Goal: Task Accomplishment & Management: Manage account settings

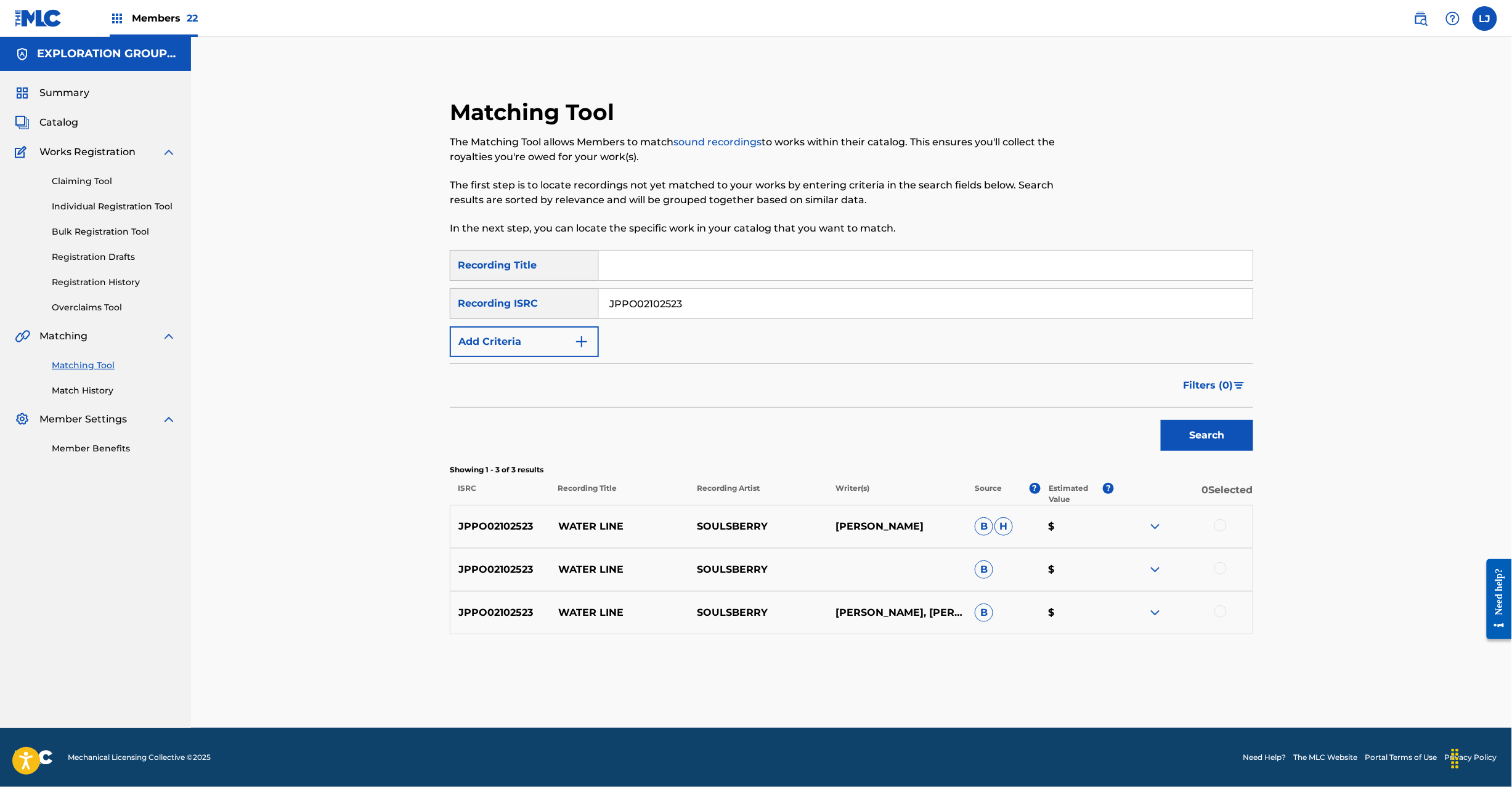
drag, startPoint x: 624, startPoint y: 334, endPoint x: 629, endPoint y: 309, distance: 25.5
click at [624, 333] on div "SearchWithCriteriae9a16e92-d014-4fa1-bf11-11148029f89a Recording Title SearchWi…" at bounding box center [852, 304] width 804 height 107
click at [629, 309] on input "JPPO02102523" at bounding box center [926, 303] width 654 height 30
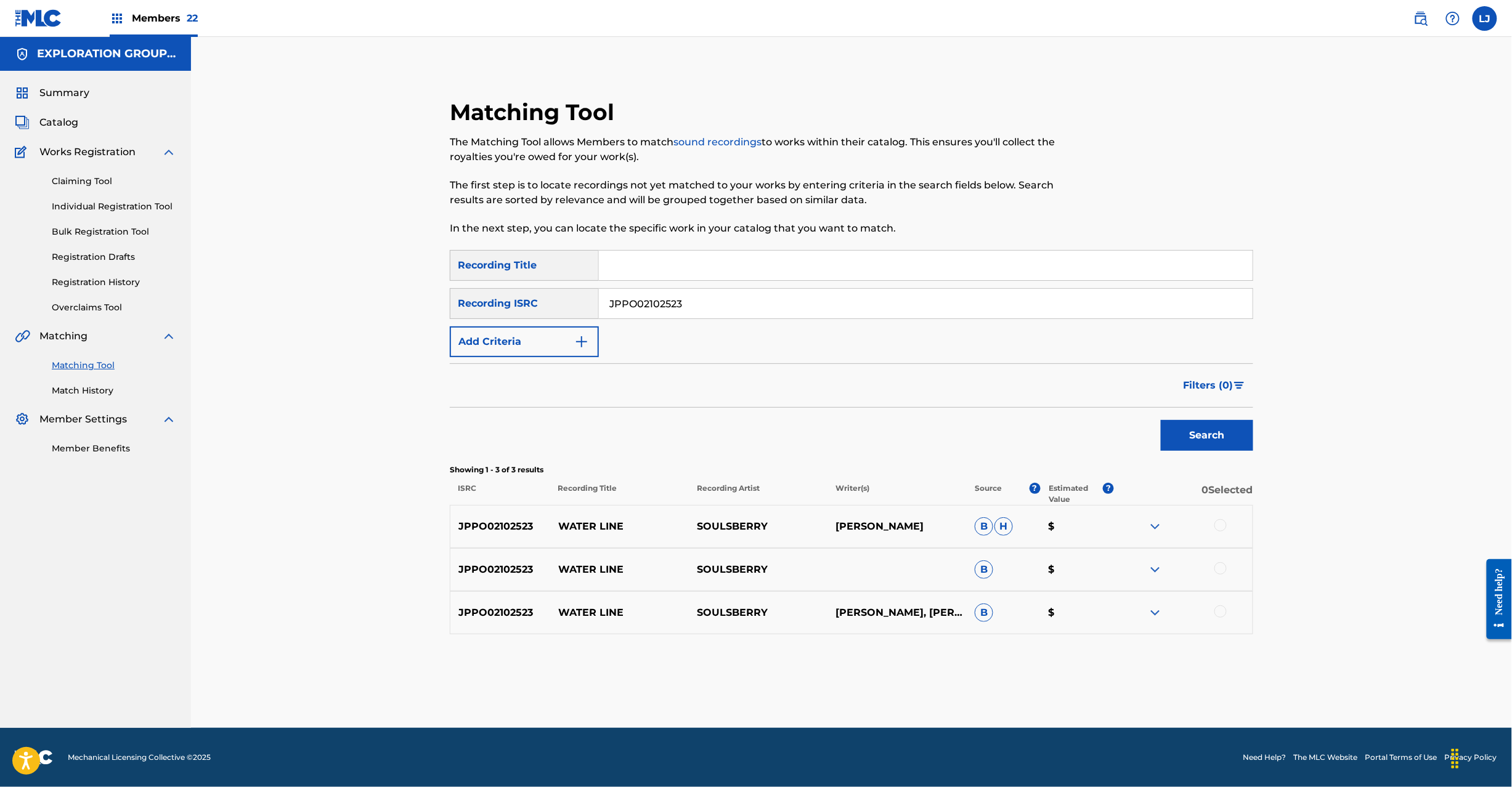
paste input "B600111604"
type input "JPB600111604"
click at [1187, 433] on button "Search" at bounding box center [1207, 435] width 92 height 31
click at [1226, 522] on div at bounding box center [1183, 526] width 138 height 15
click at [1213, 534] on div "JPB600111604 WASTING TIME SOULSBERRY [PERSON_NAME] $" at bounding box center [852, 527] width 804 height 43
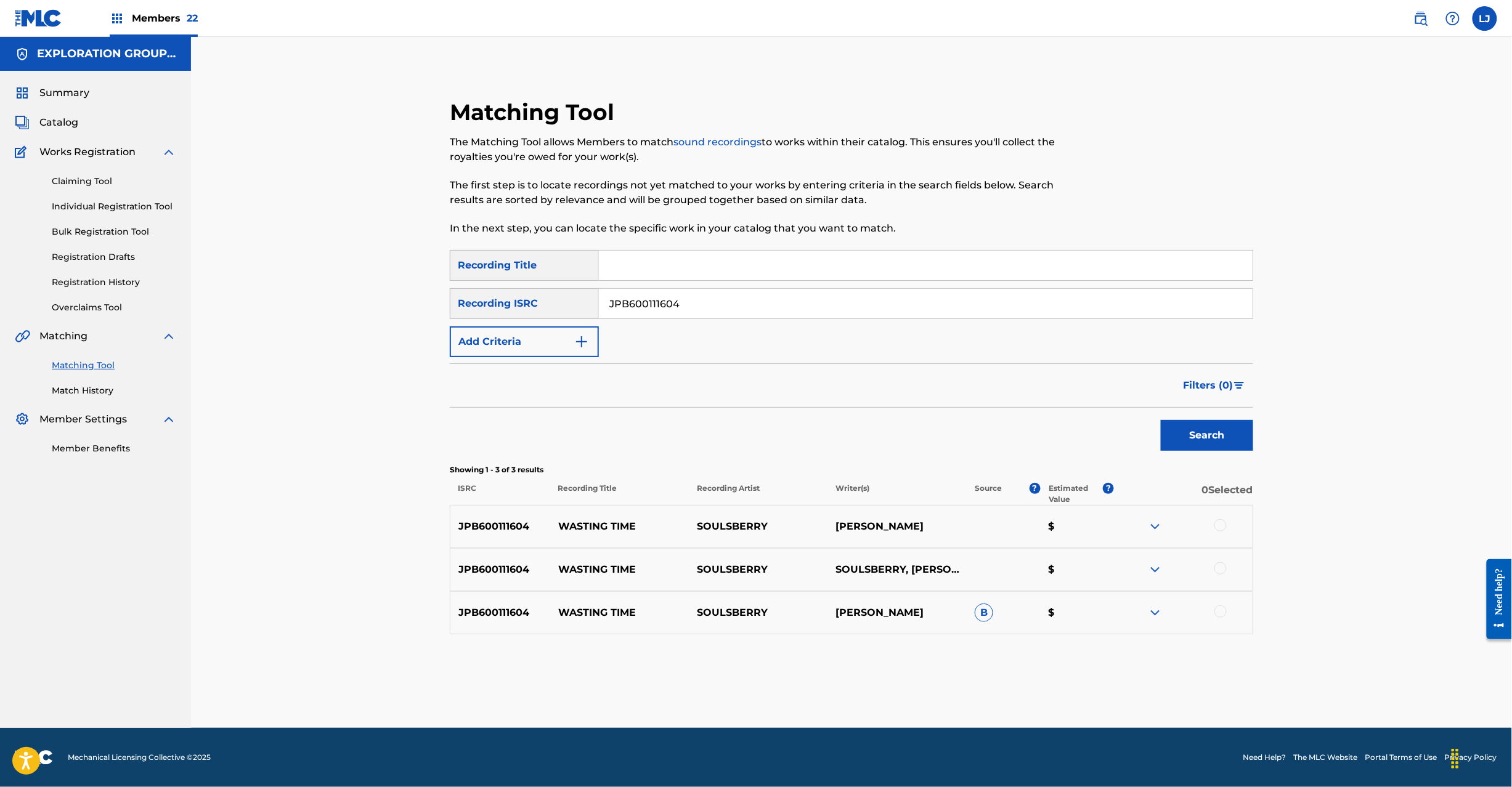
click at [1216, 523] on div at bounding box center [1221, 526] width 13 height 13
click at [1220, 562] on div "JPB600111604 WASTING TIME SOULSBERRY SOULSBERRY, [PERSON_NAME], [PERSON_NAME] $" at bounding box center [852, 570] width 804 height 43
click at [1219, 572] on div at bounding box center [1221, 568] width 13 height 13
click at [1224, 611] on div at bounding box center [1221, 612] width 13 height 13
drag, startPoint x: 895, startPoint y: 658, endPoint x: 854, endPoint y: 683, distance: 48.0
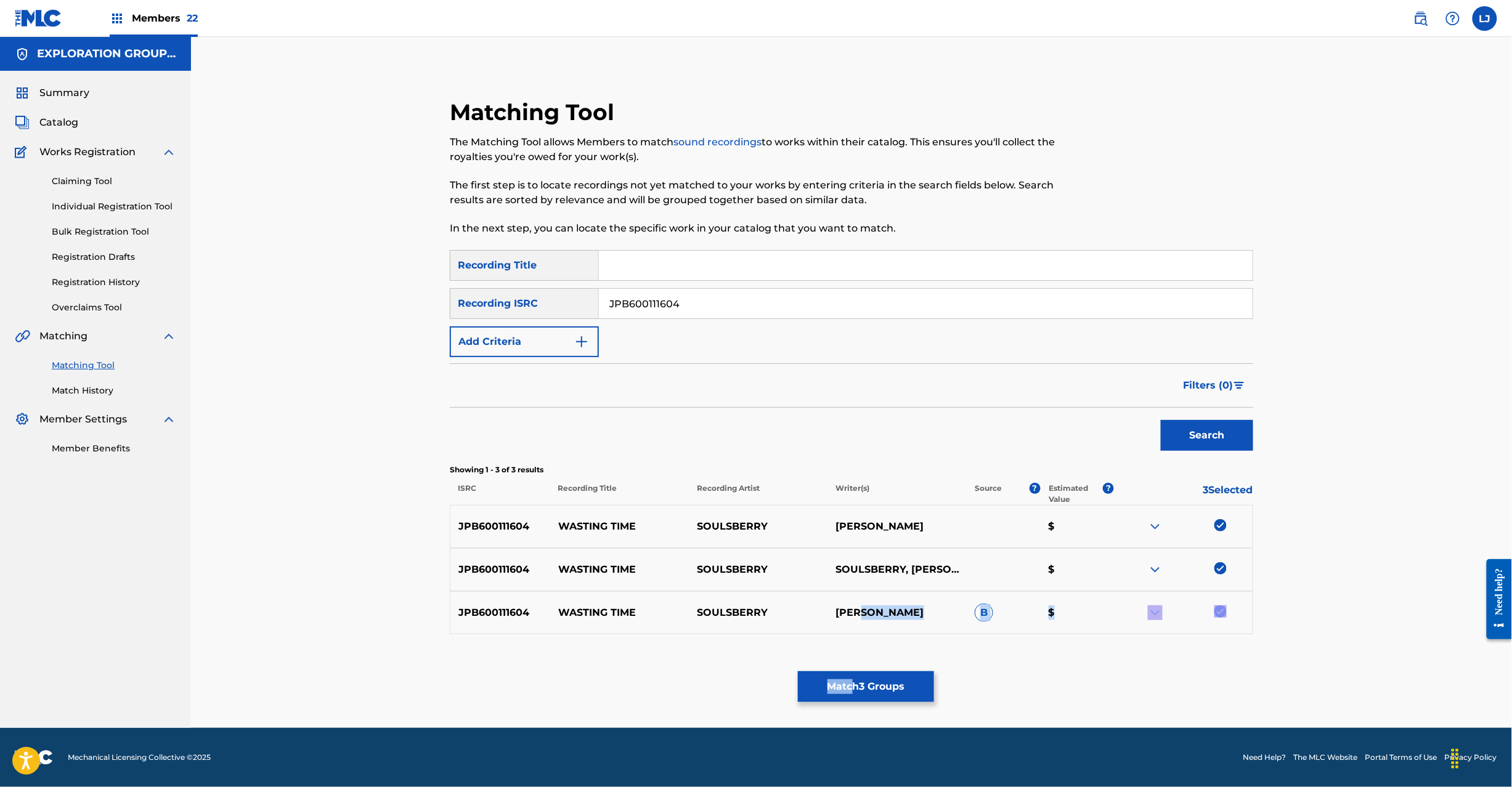
click at [854, 683] on div "Matching Tool The Matching Tool allows Members to match sound recordings to wor…" at bounding box center [852, 397] width 804 height 598
click at [852, 683] on button "Match 3 Groups" at bounding box center [866, 687] width 136 height 31
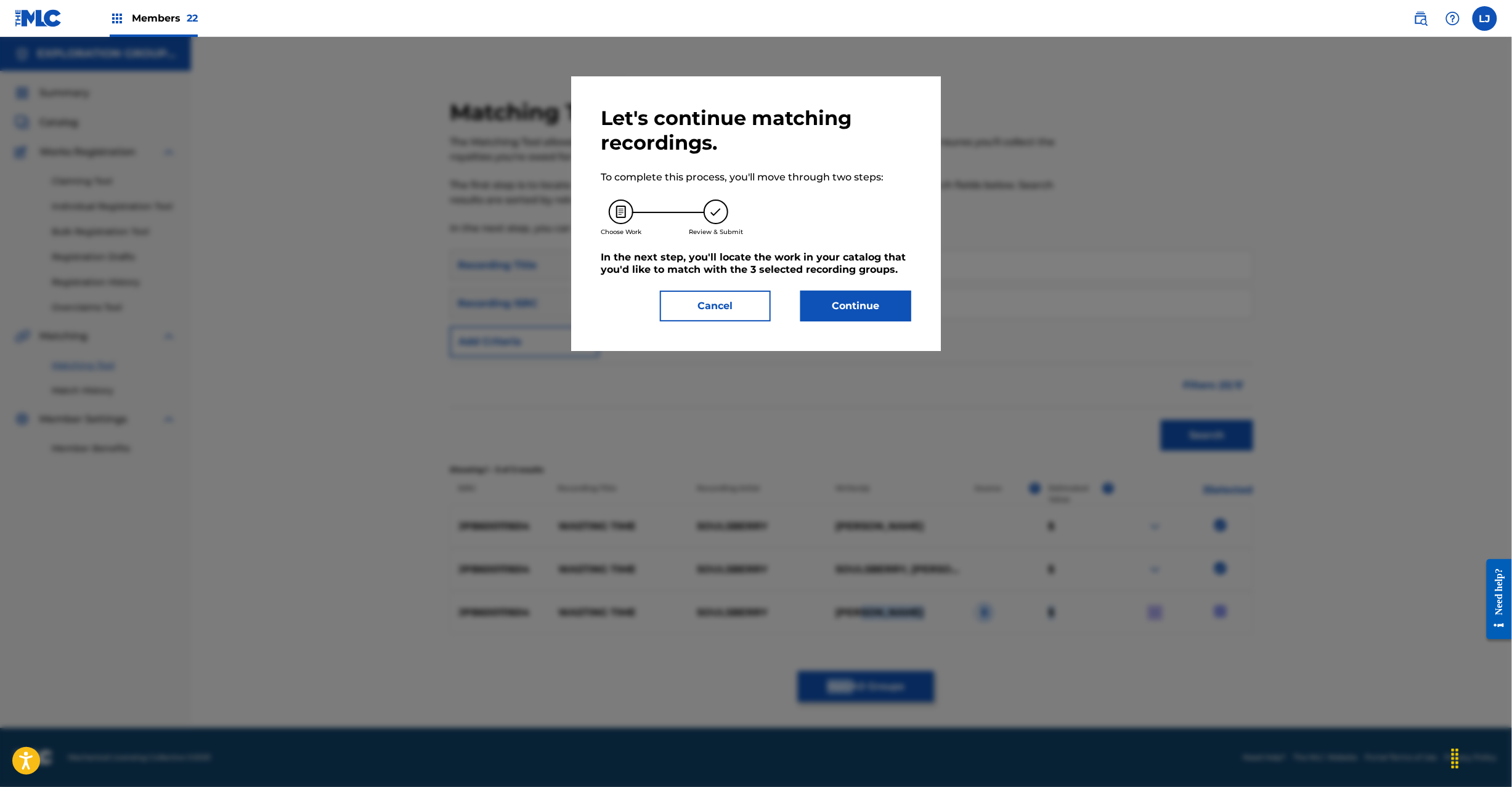
click at [833, 313] on button "Continue" at bounding box center [856, 306] width 111 height 31
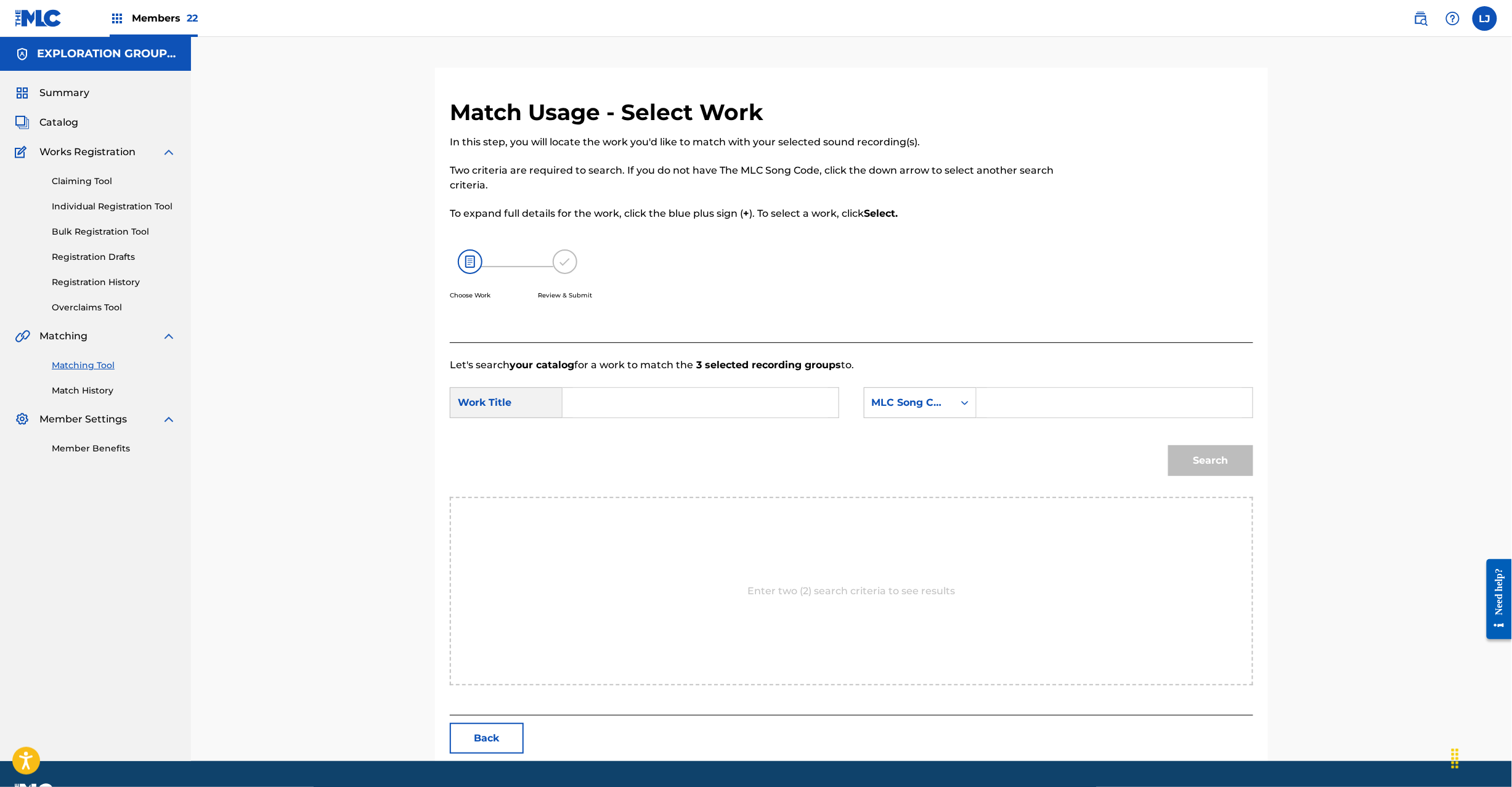
click at [691, 390] on input "Search Form" at bounding box center [701, 402] width 255 height 30
paste input "Wasting Time W40MEQ"
click at [704, 395] on input "Wasting Time W40MEQ" at bounding box center [701, 402] width 255 height 30
type input "Wasting Time"
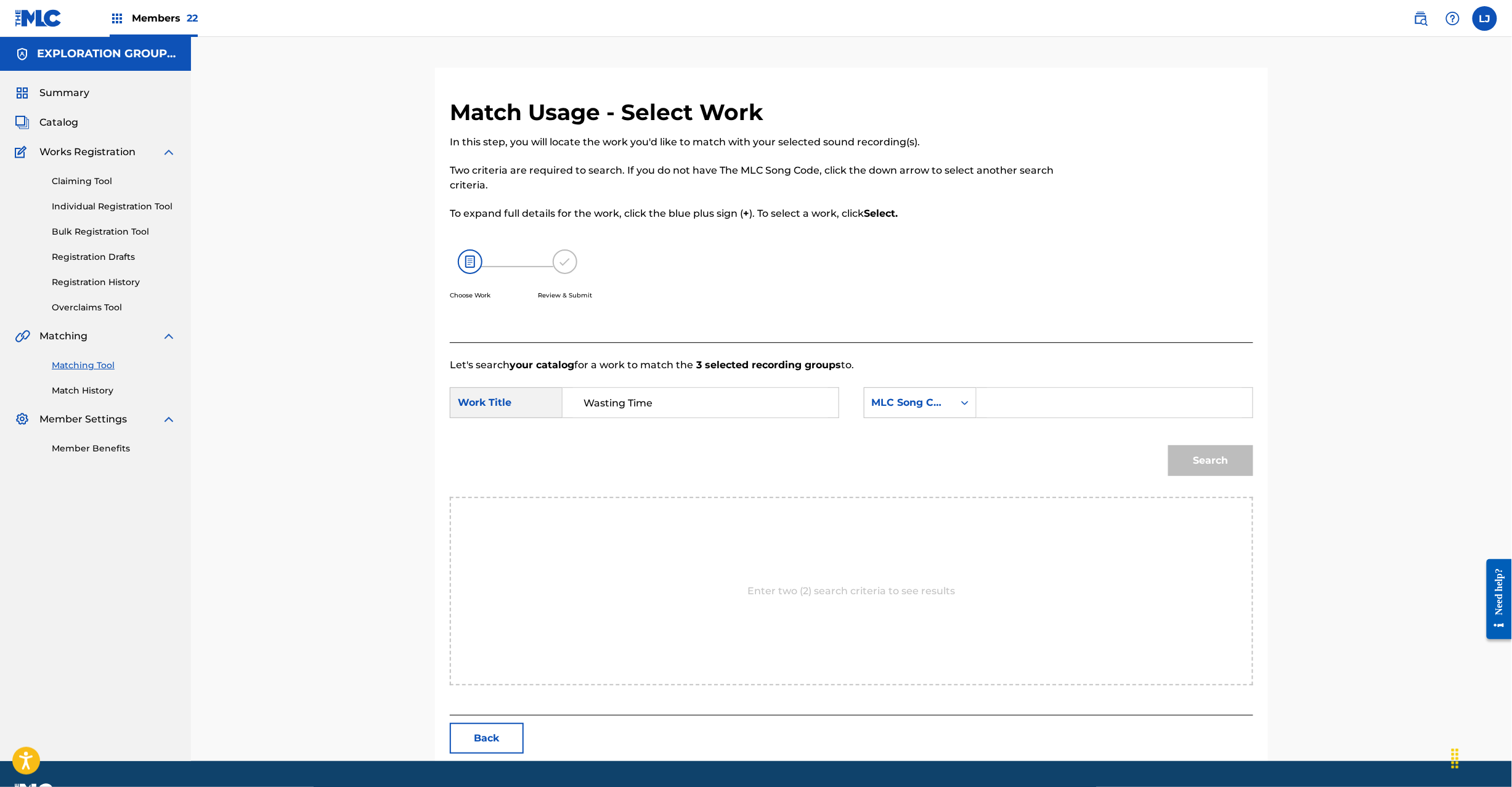
paste input "W40MEQ"
click at [1124, 415] on input "Search Form" at bounding box center [1115, 402] width 255 height 30
type input "W40MEQ"
drag, startPoint x: 1167, startPoint y: 452, endPoint x: 1199, endPoint y: 456, distance: 32.2
click at [1174, 454] on div "Search" at bounding box center [1207, 458] width 91 height 49
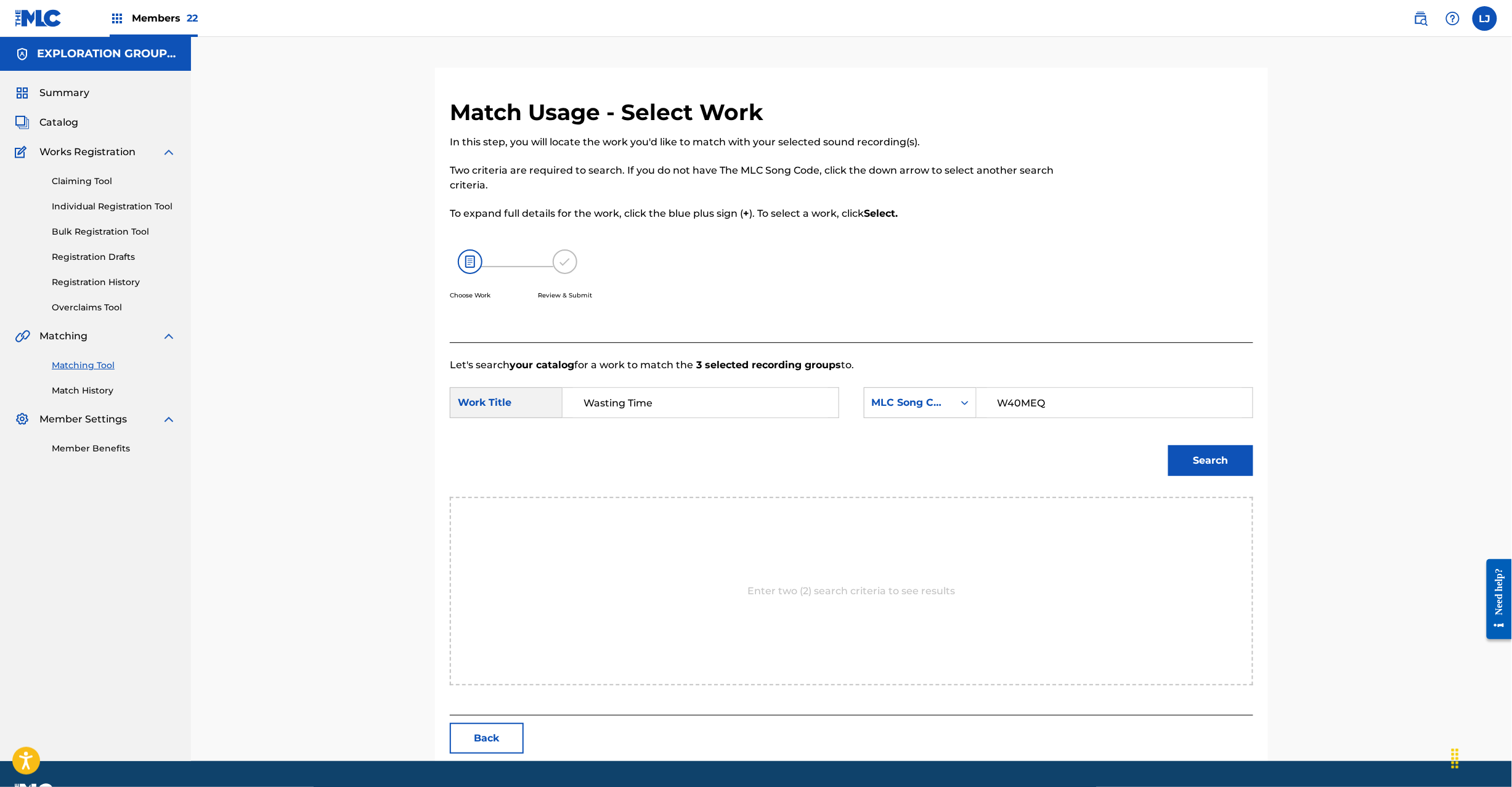
click at [1199, 456] on button "Search" at bounding box center [1211, 460] width 85 height 31
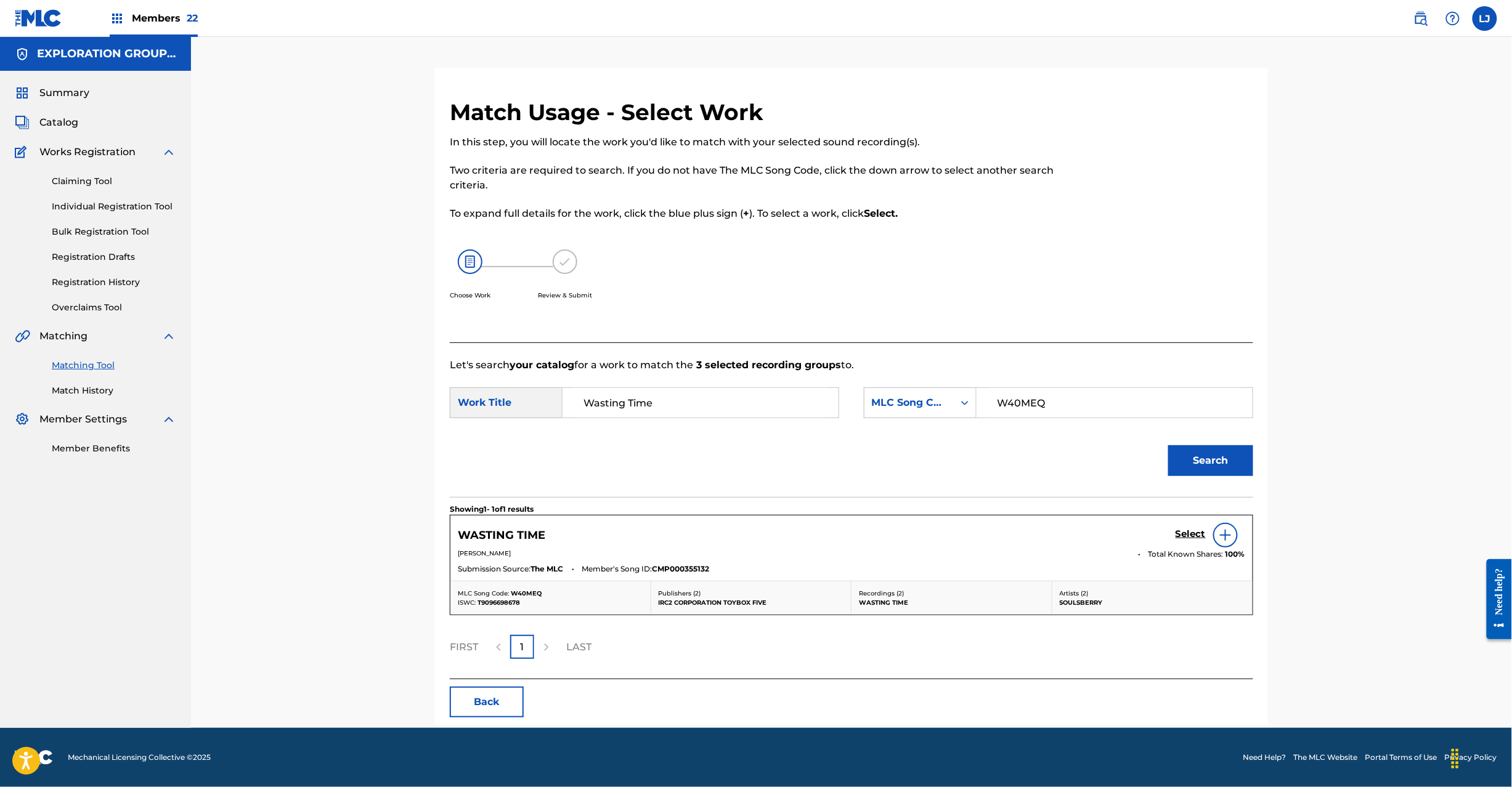
click at [1181, 528] on div "Select" at bounding box center [1211, 535] width 70 height 25
click at [1181, 536] on h5 "Select" at bounding box center [1191, 534] width 30 height 12
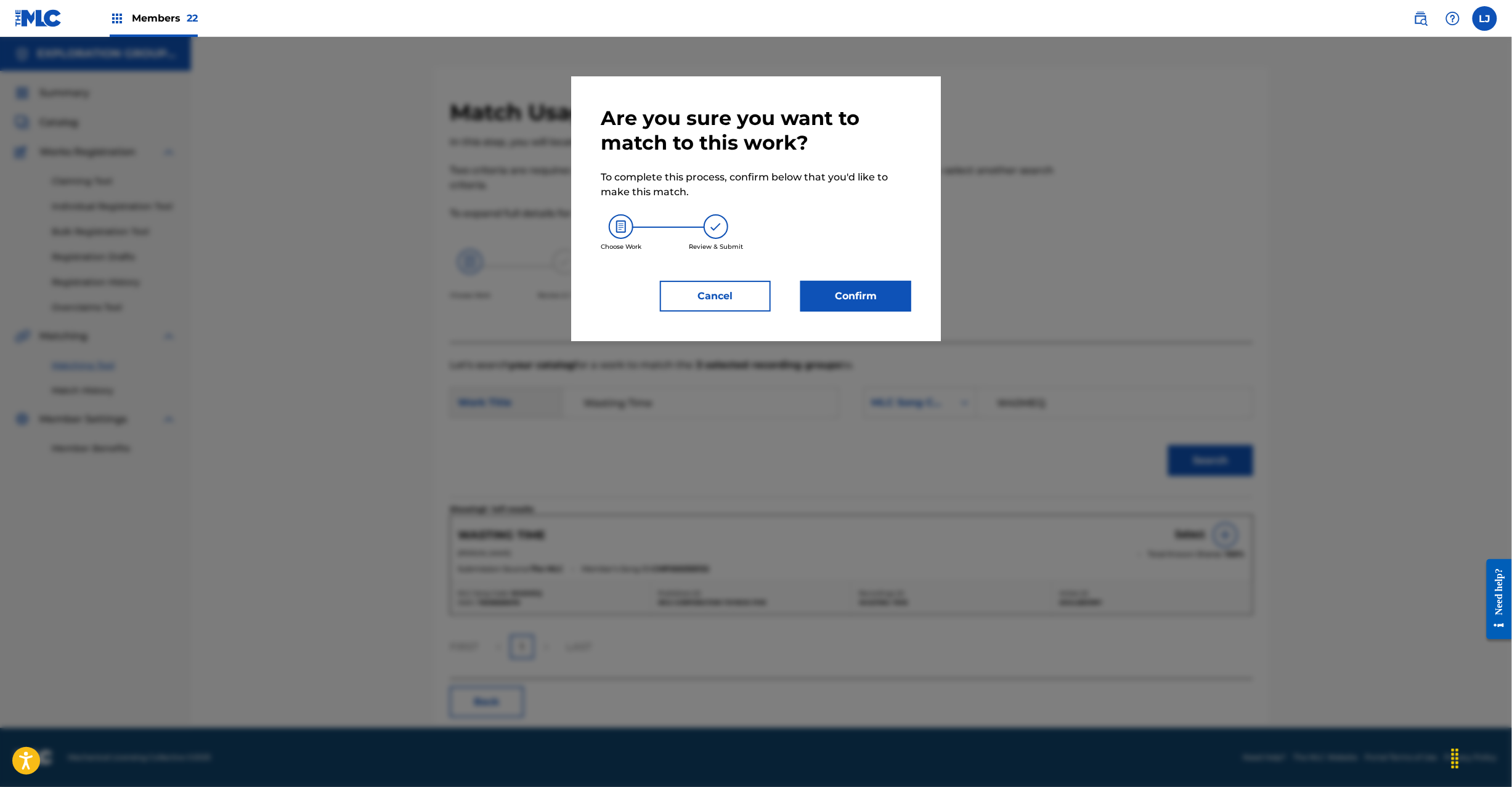
click at [791, 302] on div "Confirm" at bounding box center [848, 296] width 126 height 31
click at [827, 301] on button "Confirm" at bounding box center [856, 296] width 111 height 31
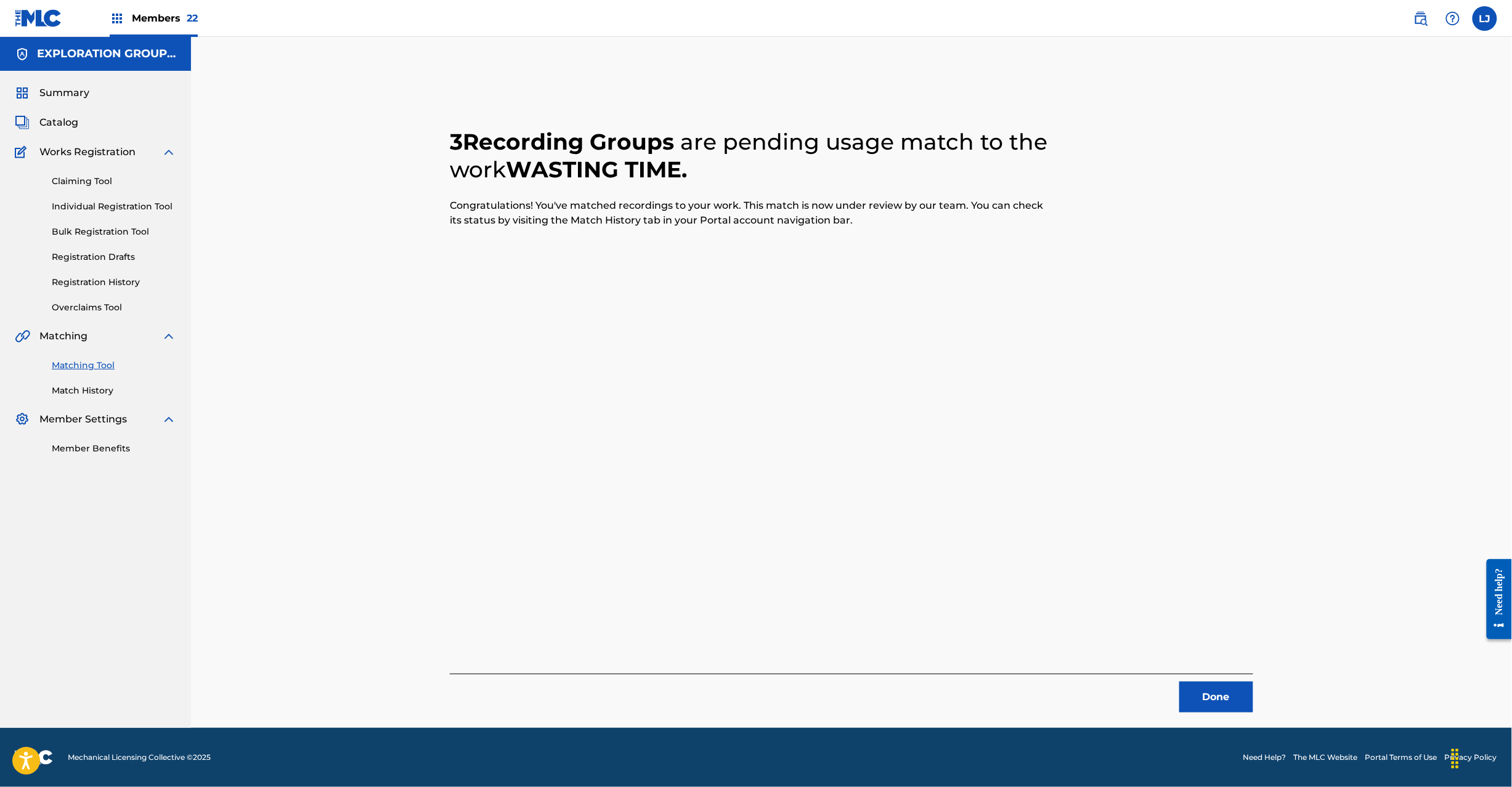
click at [1213, 695] on button "Done" at bounding box center [1216, 697] width 74 height 31
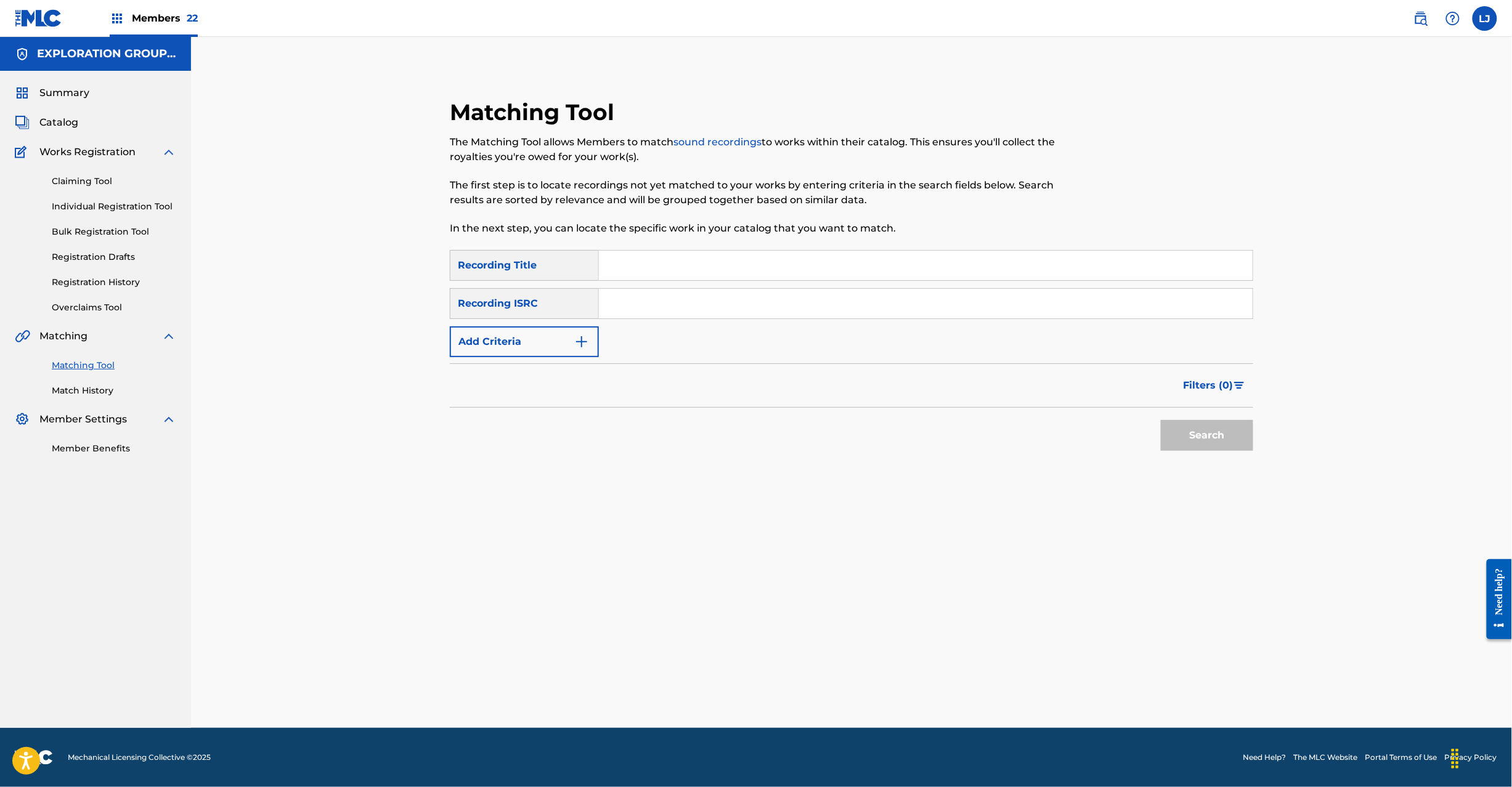
click at [670, 303] on input "Search Form" at bounding box center [926, 303] width 654 height 30
paste input "JPTO09112570"
type input "JPTO09112570"
click at [1246, 441] on button "Search" at bounding box center [1207, 435] width 92 height 31
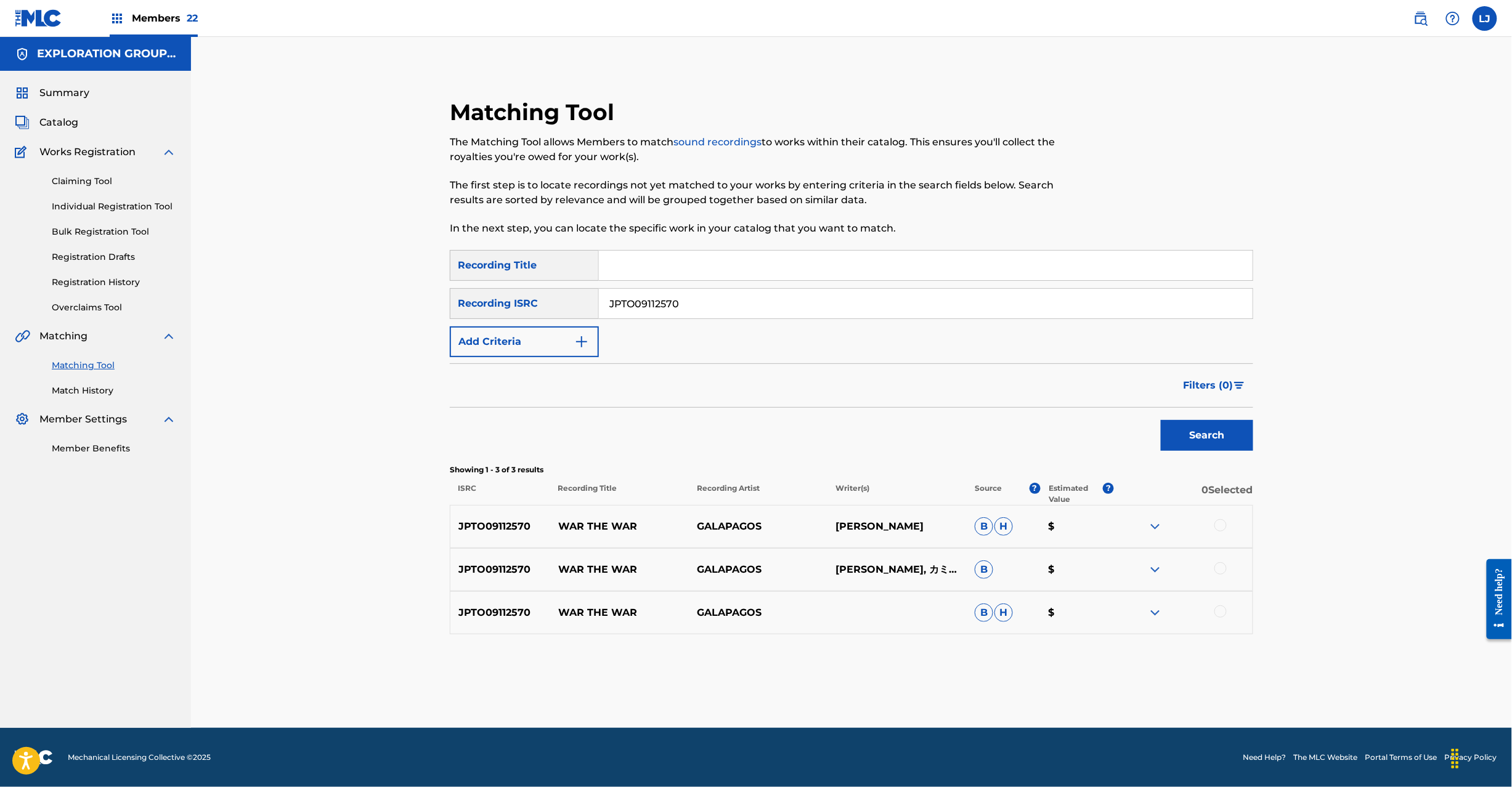
click at [1220, 526] on div at bounding box center [1221, 526] width 13 height 13
click at [1220, 572] on div at bounding box center [1221, 568] width 13 height 13
click at [1218, 610] on div at bounding box center [1221, 612] width 13 height 13
click at [838, 683] on button "Match 3 Groups" at bounding box center [866, 687] width 136 height 31
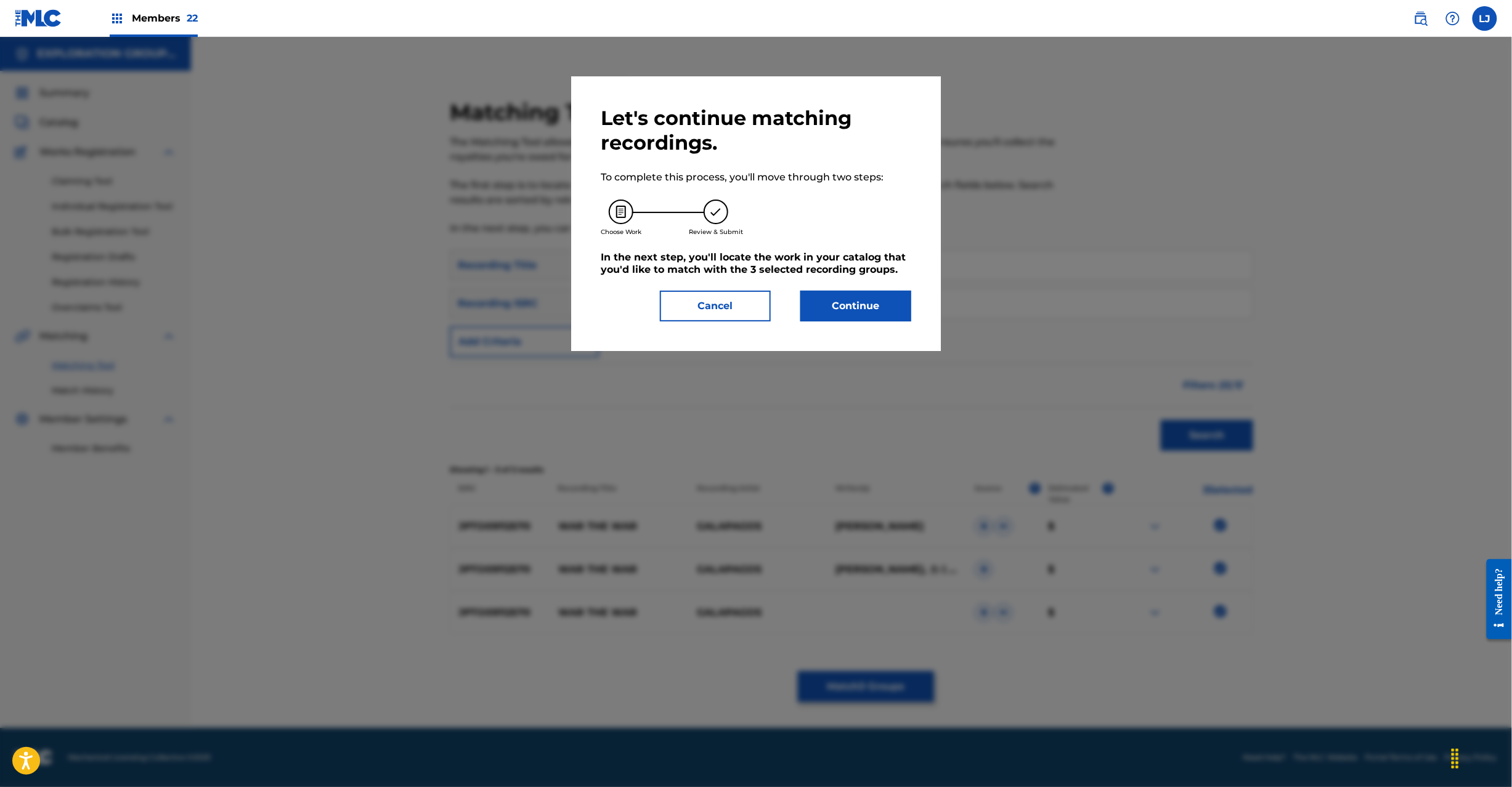
click at [851, 303] on button "Continue" at bounding box center [856, 306] width 111 height 31
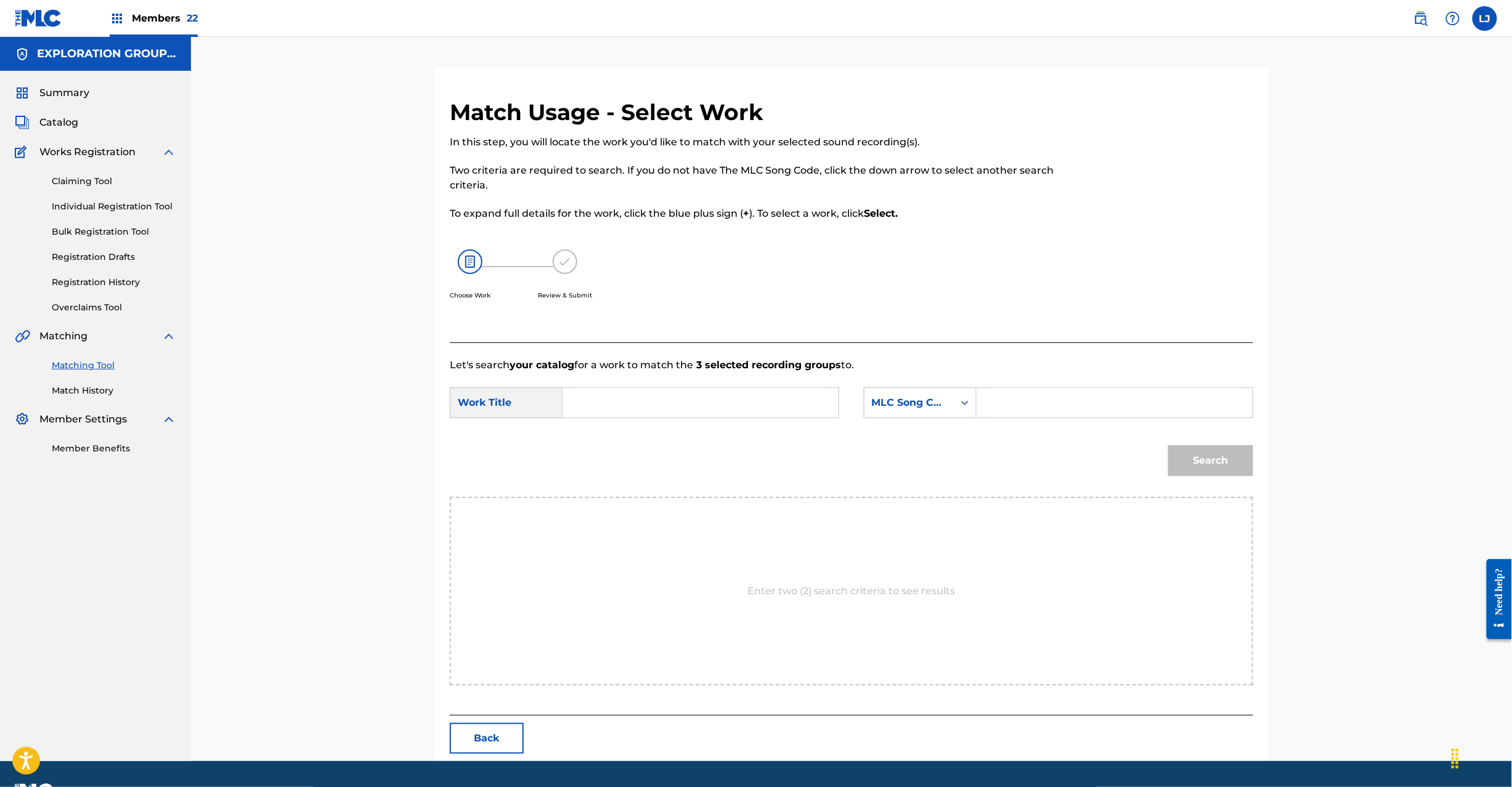
click at [664, 407] on input "Search Form" at bounding box center [701, 402] width 255 height 30
paste input "War The War W40L7F"
click at [723, 407] on input "War The War W40L7F" at bounding box center [701, 402] width 255 height 30
type input "War The War"
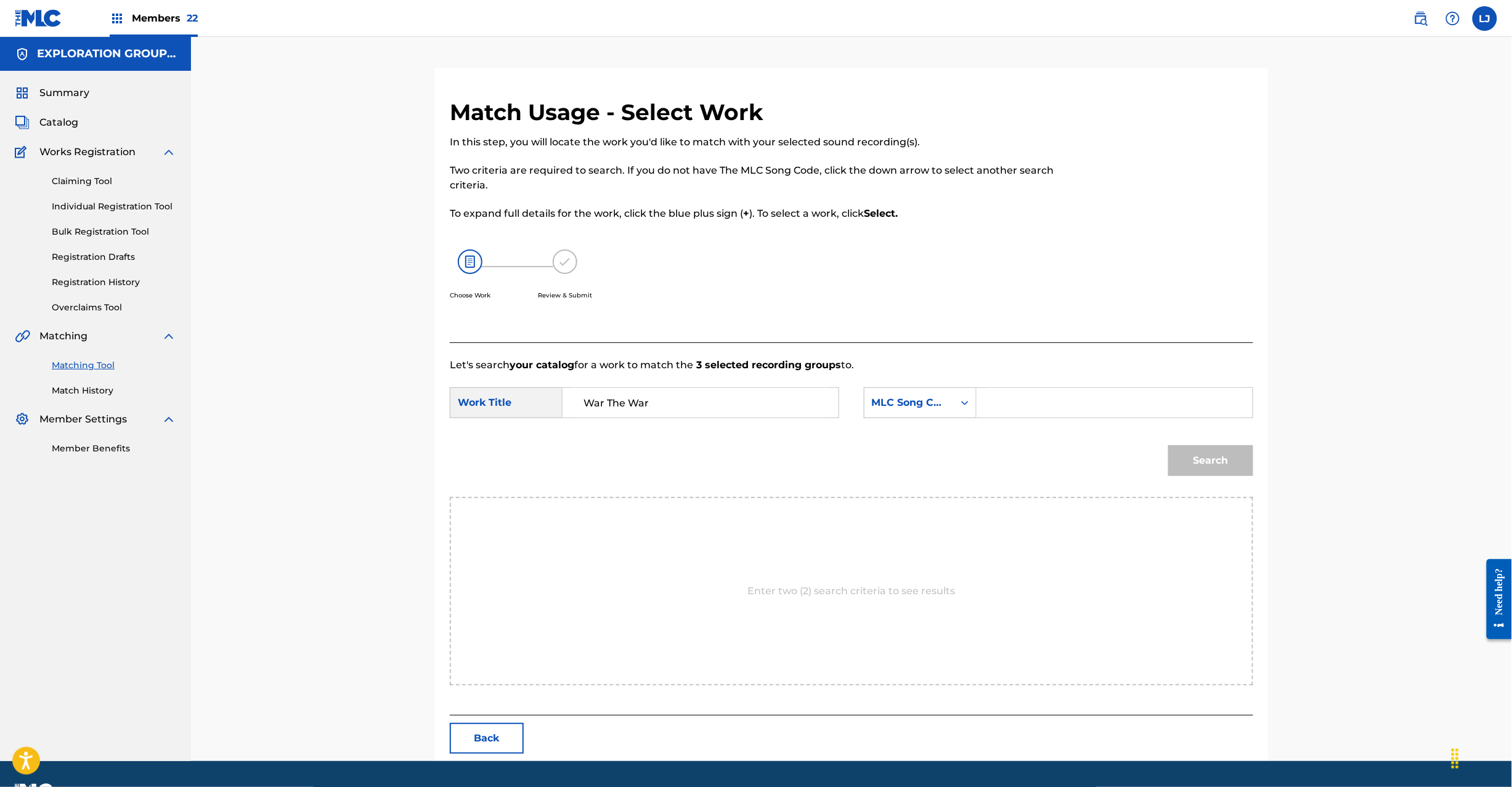
click at [1107, 405] on input "Search Form" at bounding box center [1115, 402] width 255 height 30
paste input "W40L7F"
type input "W40L7F"
click at [1211, 481] on div "Search" at bounding box center [1207, 458] width 91 height 49
click at [1205, 461] on button "Search" at bounding box center [1211, 460] width 85 height 31
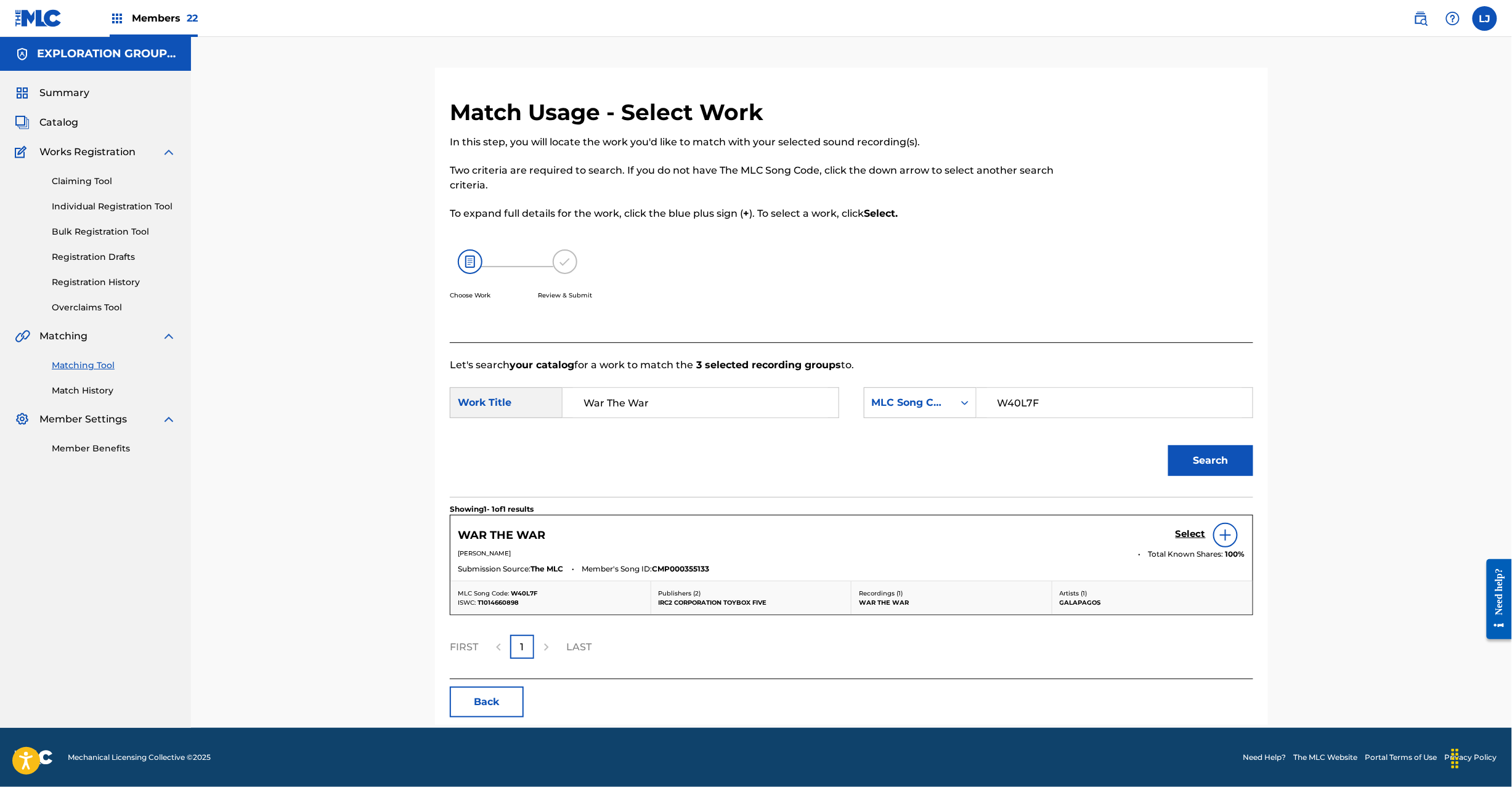
click at [1172, 534] on div "WAR THE WAR Select" at bounding box center [852, 535] width 787 height 25
click at [1184, 534] on h5 "Select" at bounding box center [1191, 534] width 30 height 12
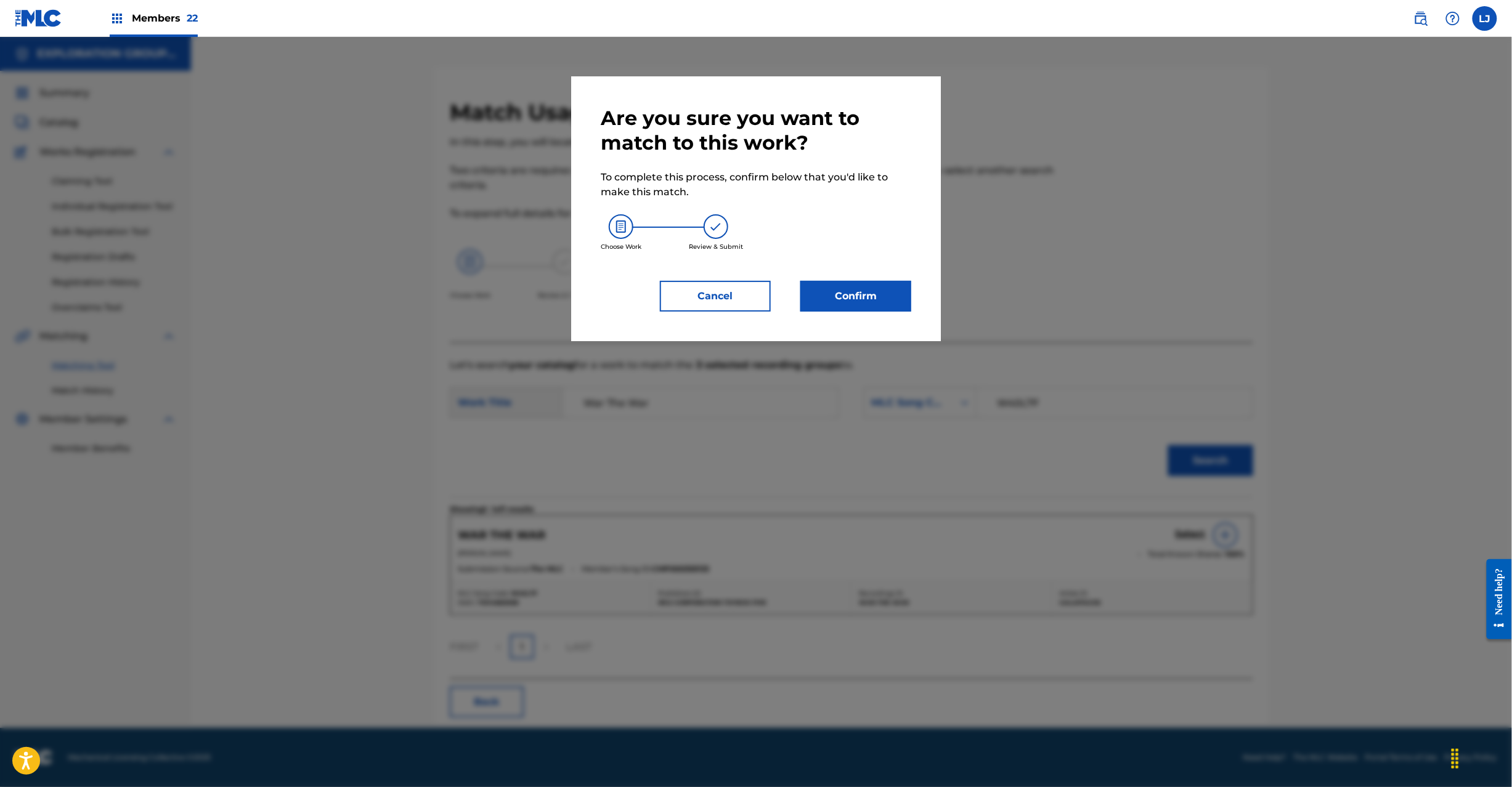
click at [833, 287] on button "Confirm" at bounding box center [856, 296] width 111 height 31
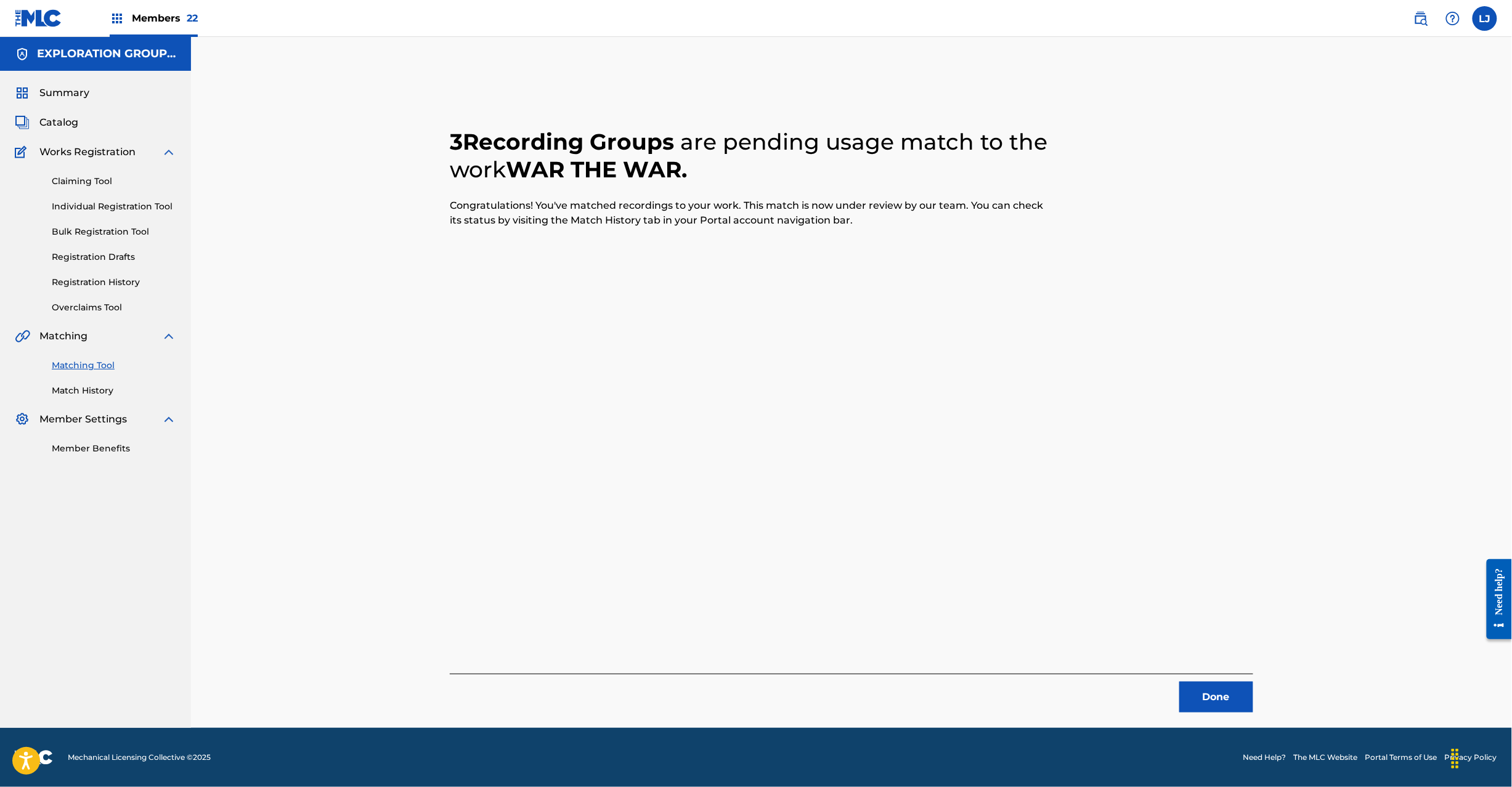
drag, startPoint x: 1187, startPoint y: 703, endPoint x: 1197, endPoint y: 701, distance: 10.2
click at [1193, 702] on button "Done" at bounding box center [1216, 697] width 74 height 31
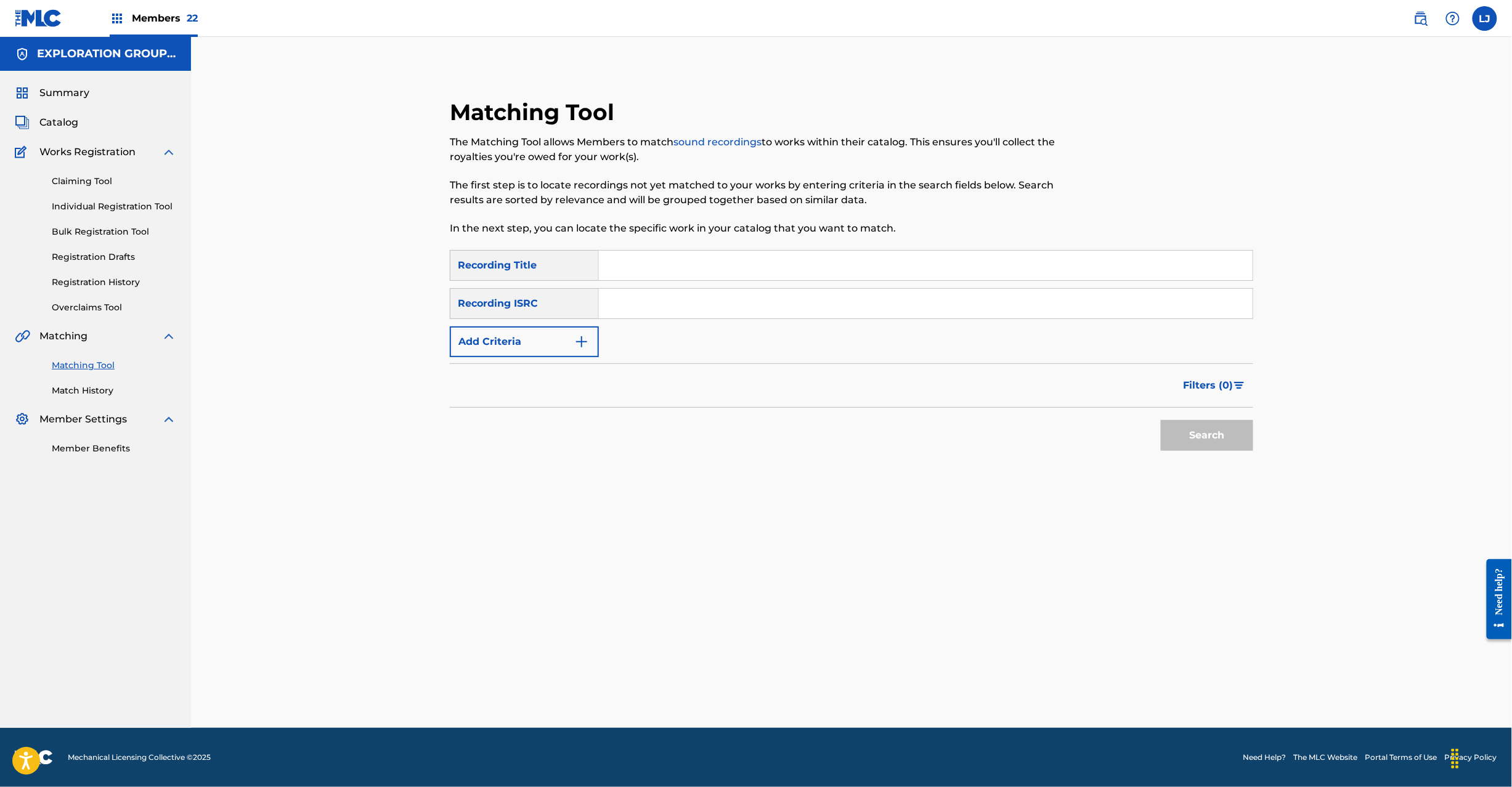
click at [685, 308] on input "Search Form" at bounding box center [926, 303] width 654 height 30
paste input "USME30801312 | JPB600111605"
click at [734, 306] on input "USME30801312 | JPB600111605" at bounding box center [926, 303] width 654 height 30
type input "USME30801312"
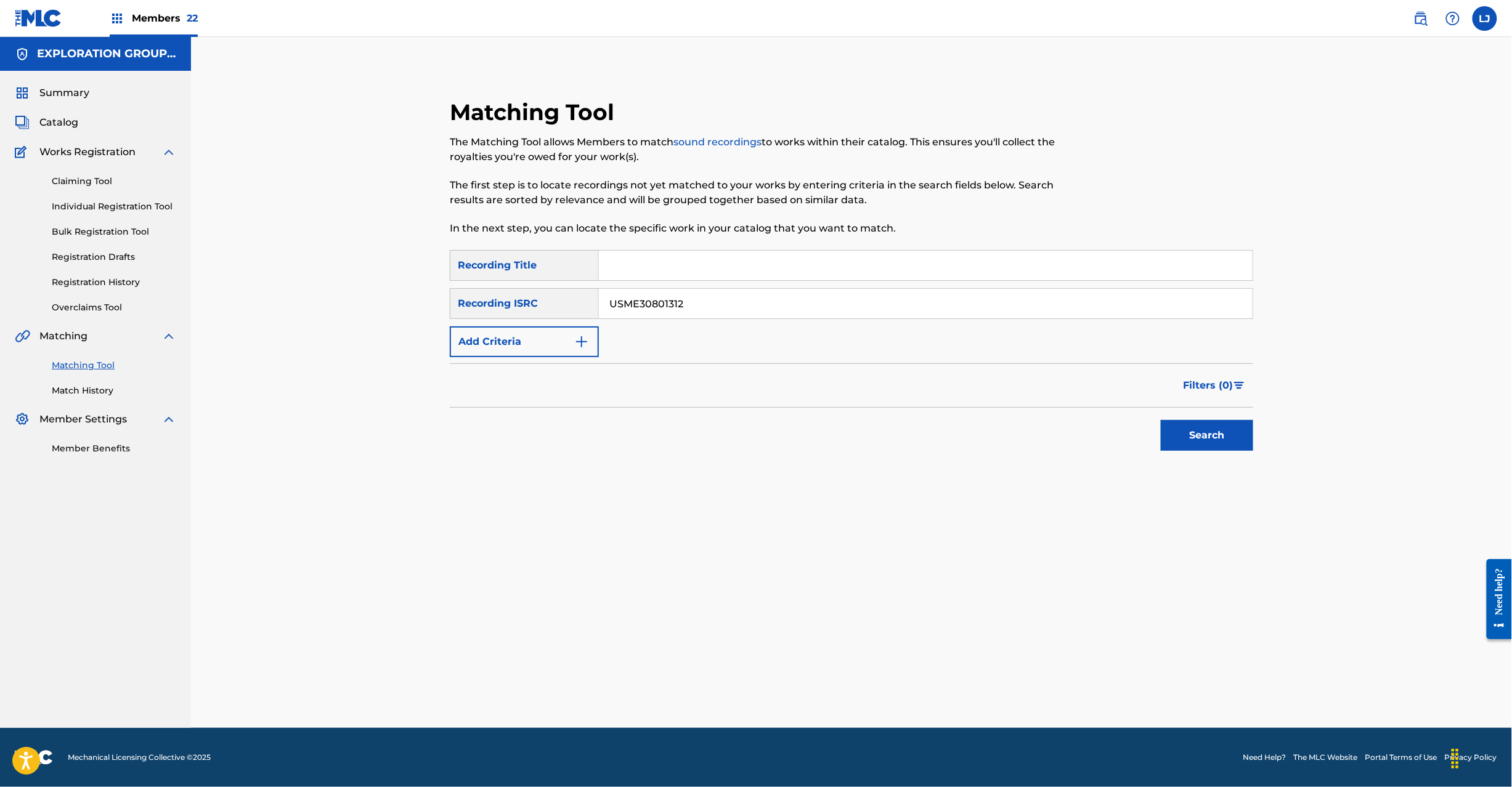
click at [1166, 426] on button "Search" at bounding box center [1207, 435] width 92 height 31
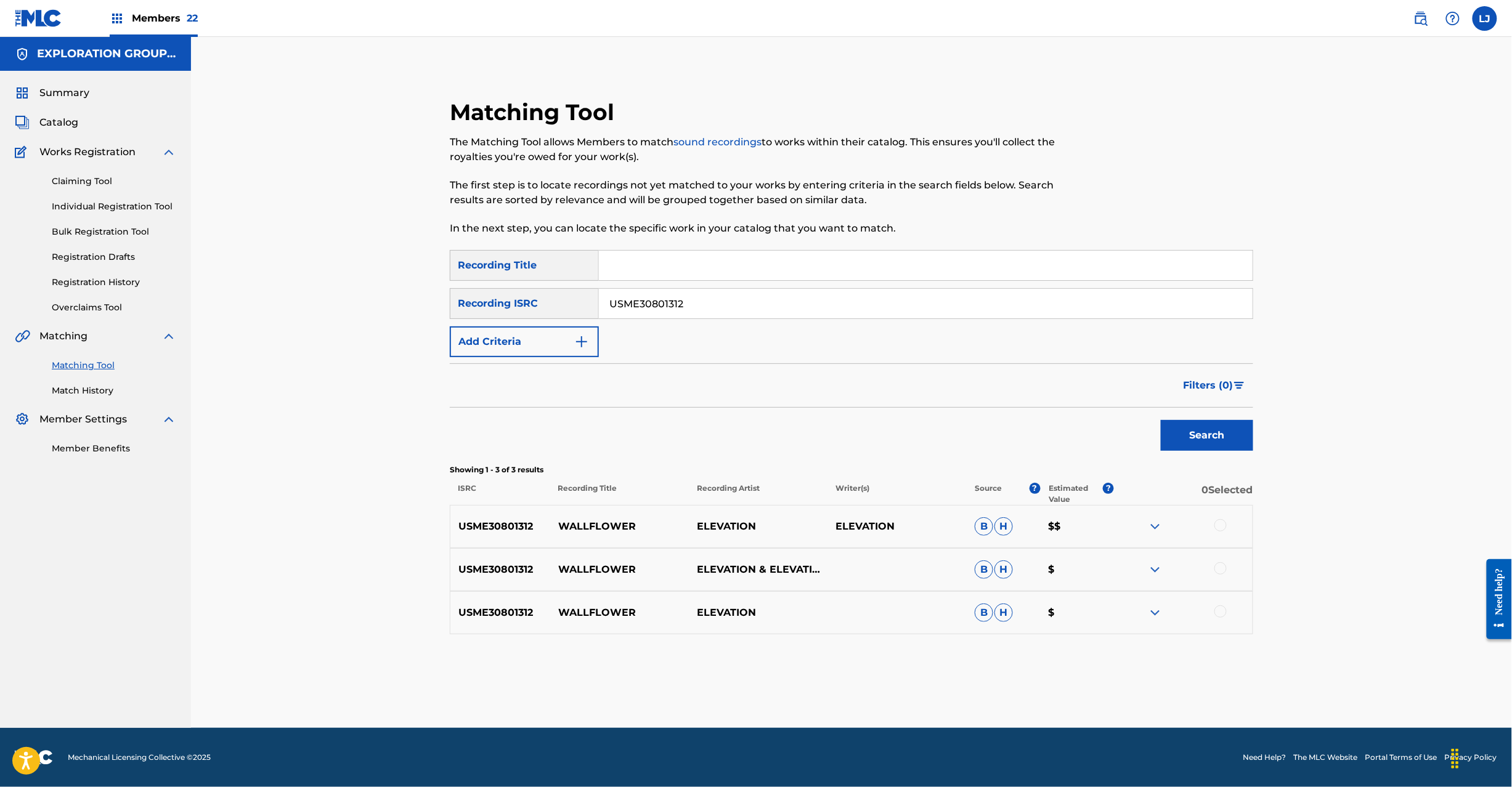
click at [1220, 519] on div at bounding box center [1221, 526] width 13 height 13
click at [1218, 570] on div at bounding box center [1221, 568] width 13 height 13
click at [1216, 612] on div at bounding box center [1221, 612] width 13 height 13
click at [854, 688] on button "Match 3 Groups" at bounding box center [866, 687] width 136 height 31
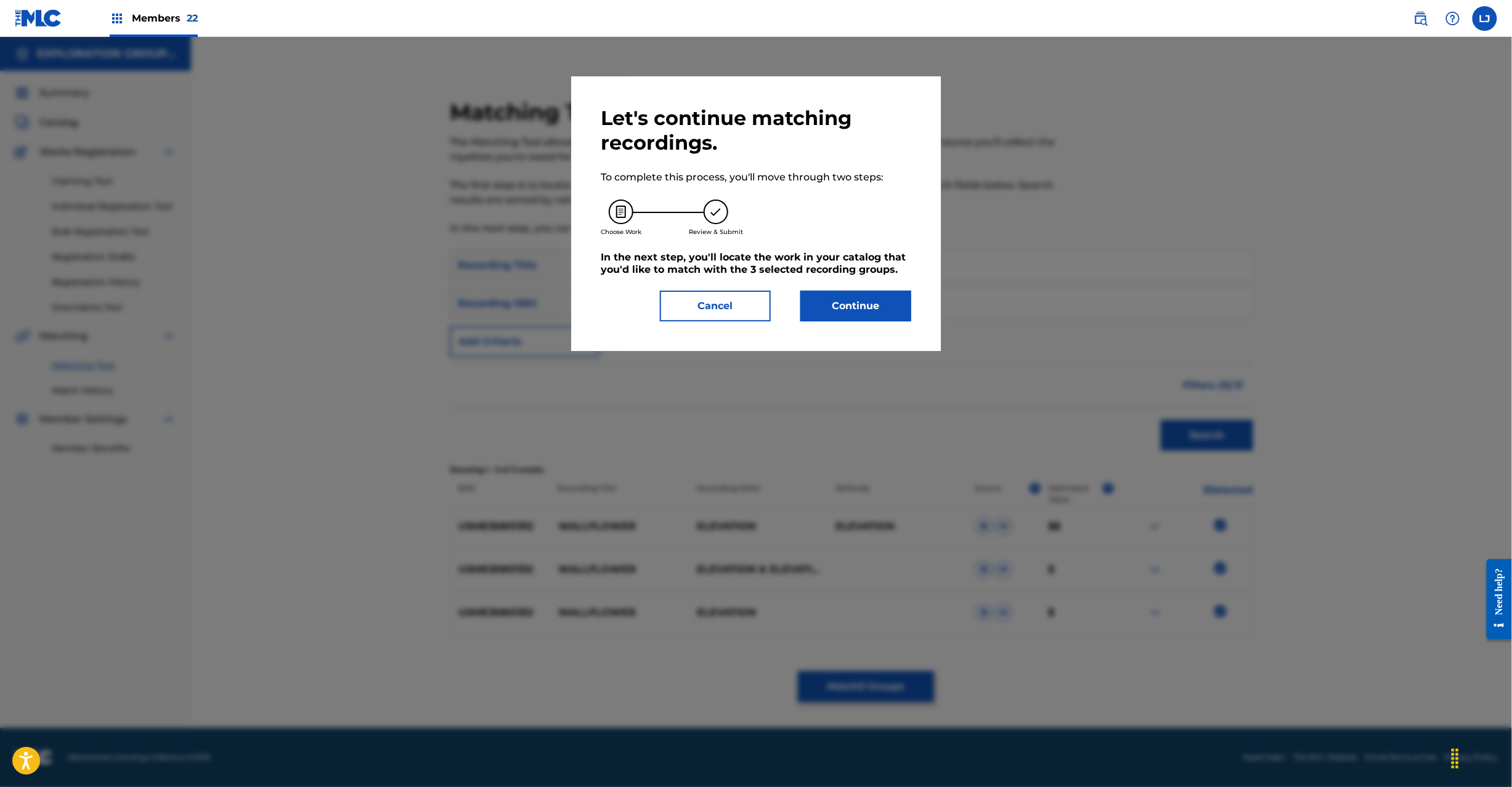
click at [847, 293] on button "Continue" at bounding box center [856, 306] width 111 height 31
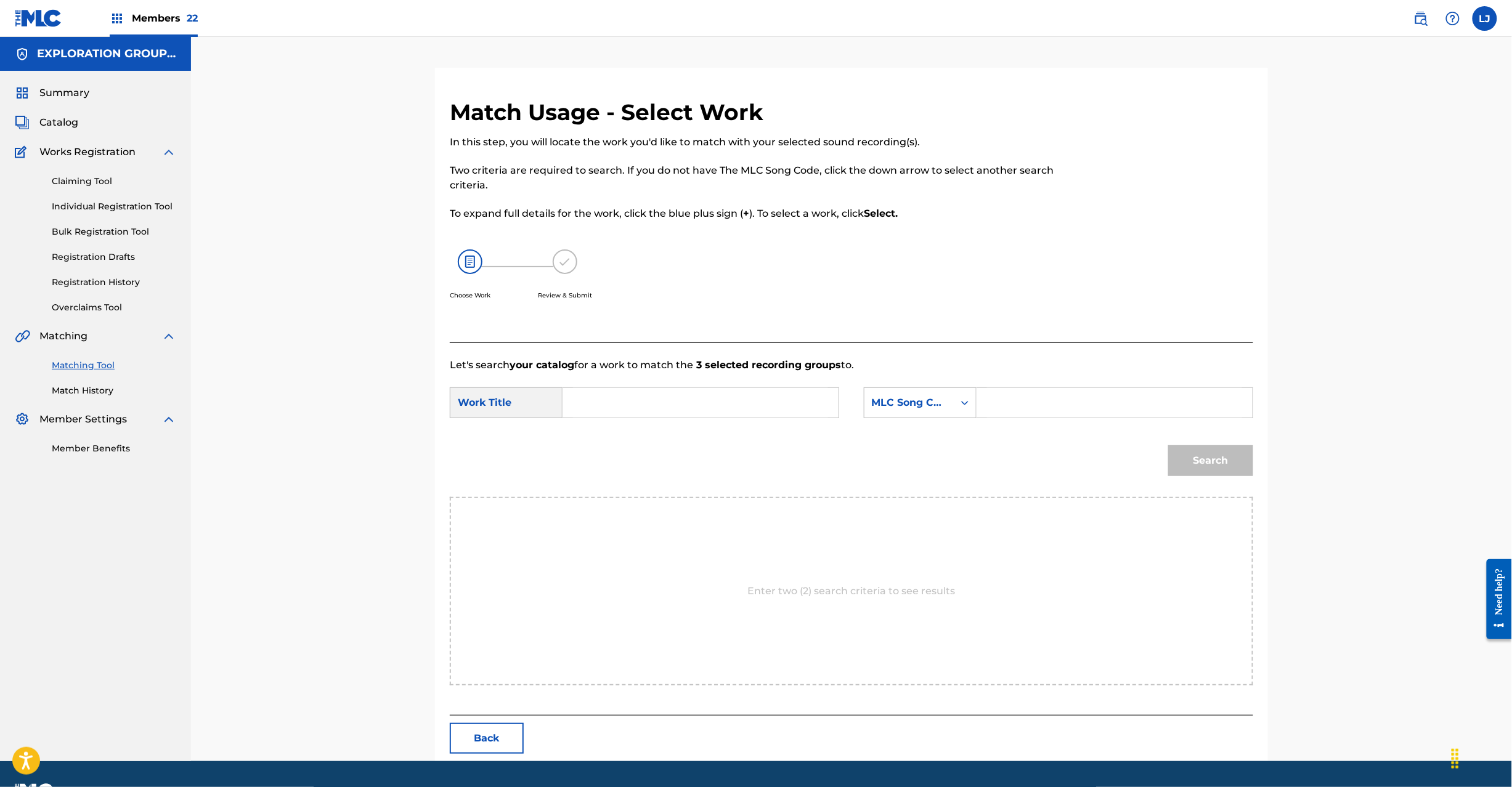
click at [695, 403] on input "Search Form" at bounding box center [701, 402] width 255 height 30
click at [698, 403] on input "Search Form" at bounding box center [701, 402] width 255 height 30
paste input "Wallflower W40L8W"
click at [681, 399] on input "Wallflower W40L8W" at bounding box center [701, 402] width 255 height 30
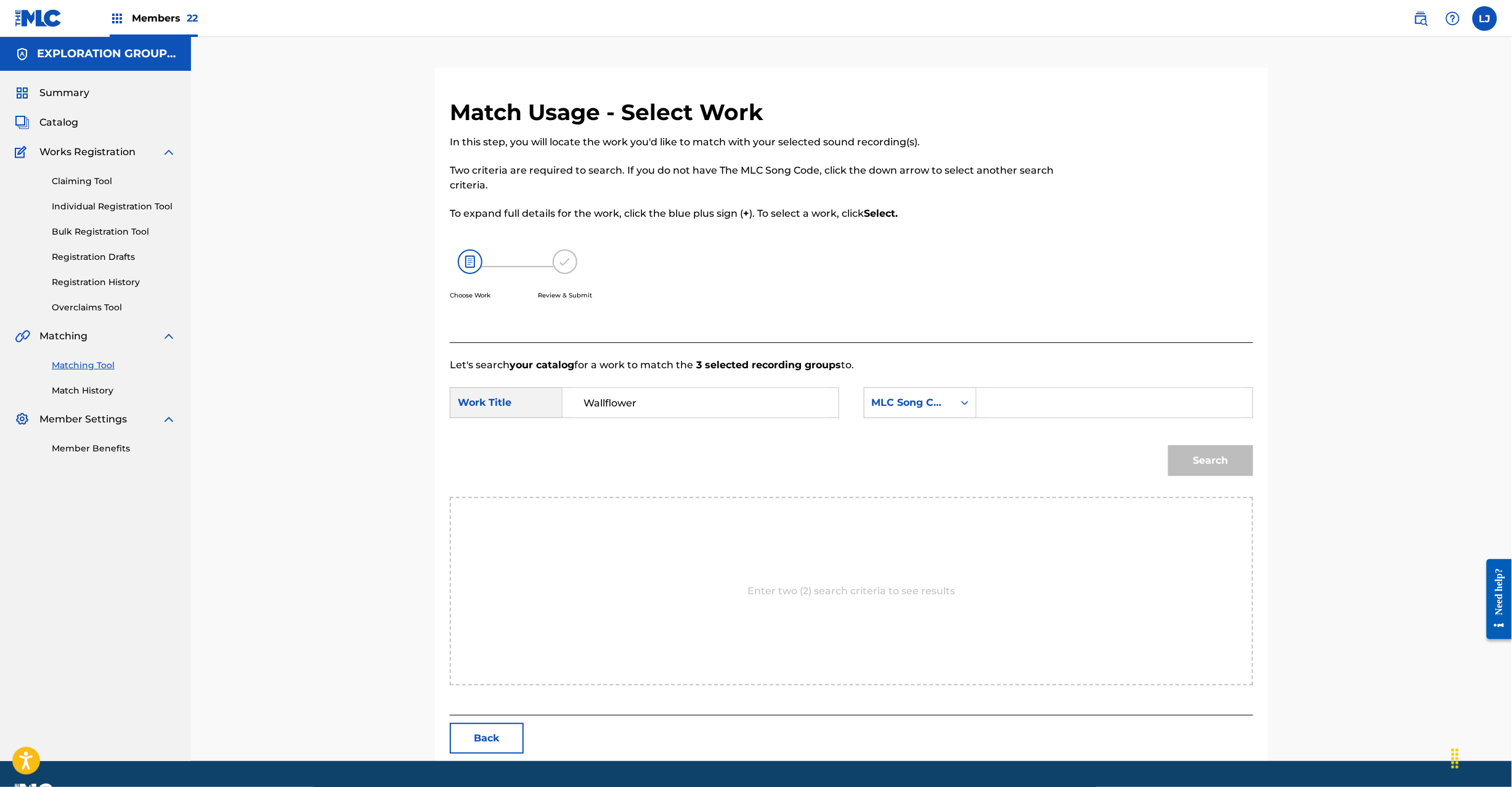
type input "Wallflower"
click at [1023, 400] on input "Search Form" at bounding box center [1115, 402] width 255 height 30
paste input "W40L8W"
type input "W40L8W"
click at [1204, 455] on button "Search" at bounding box center [1211, 460] width 85 height 31
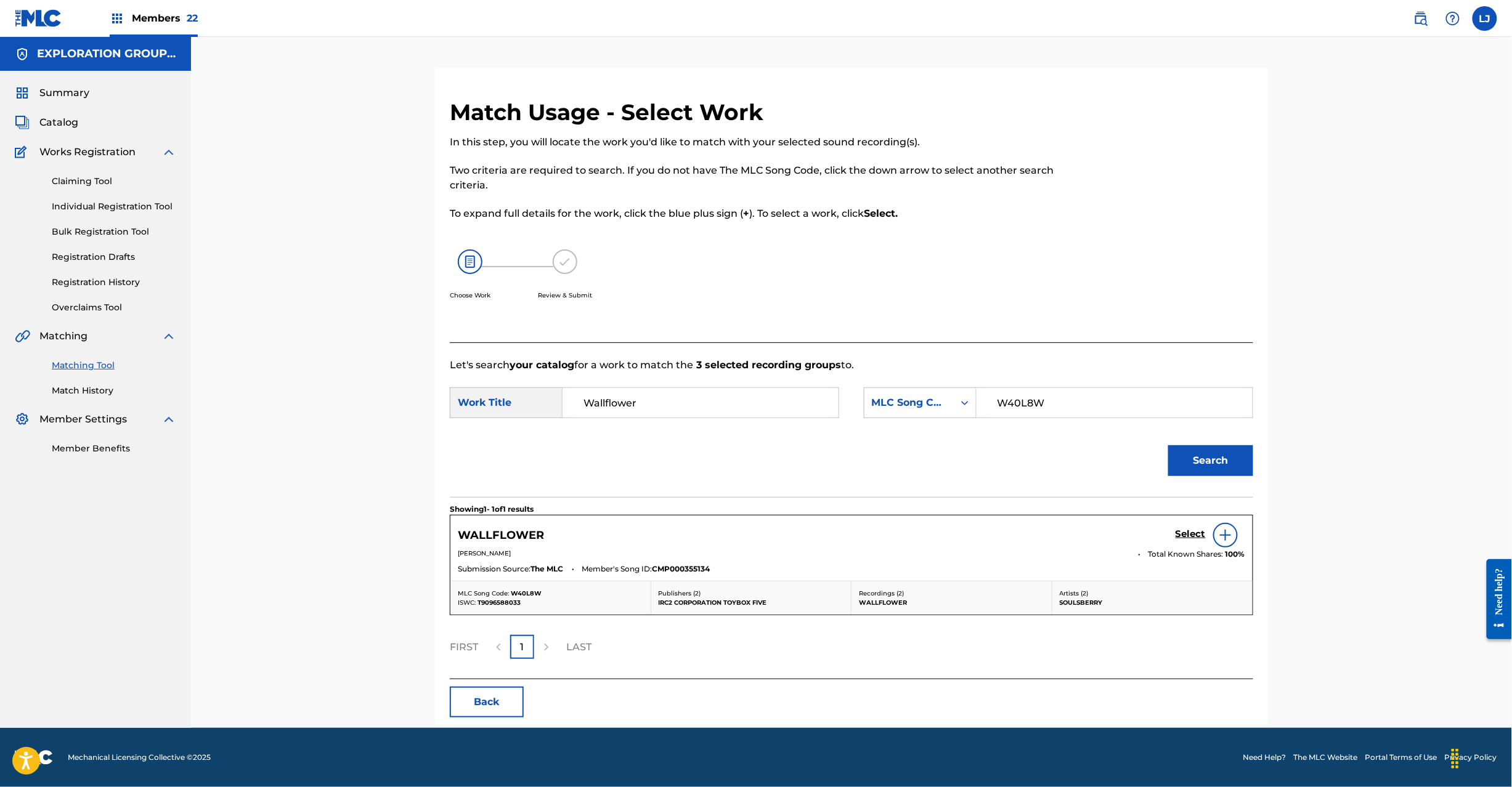
click at [1184, 532] on h5 "Select" at bounding box center [1191, 534] width 30 height 12
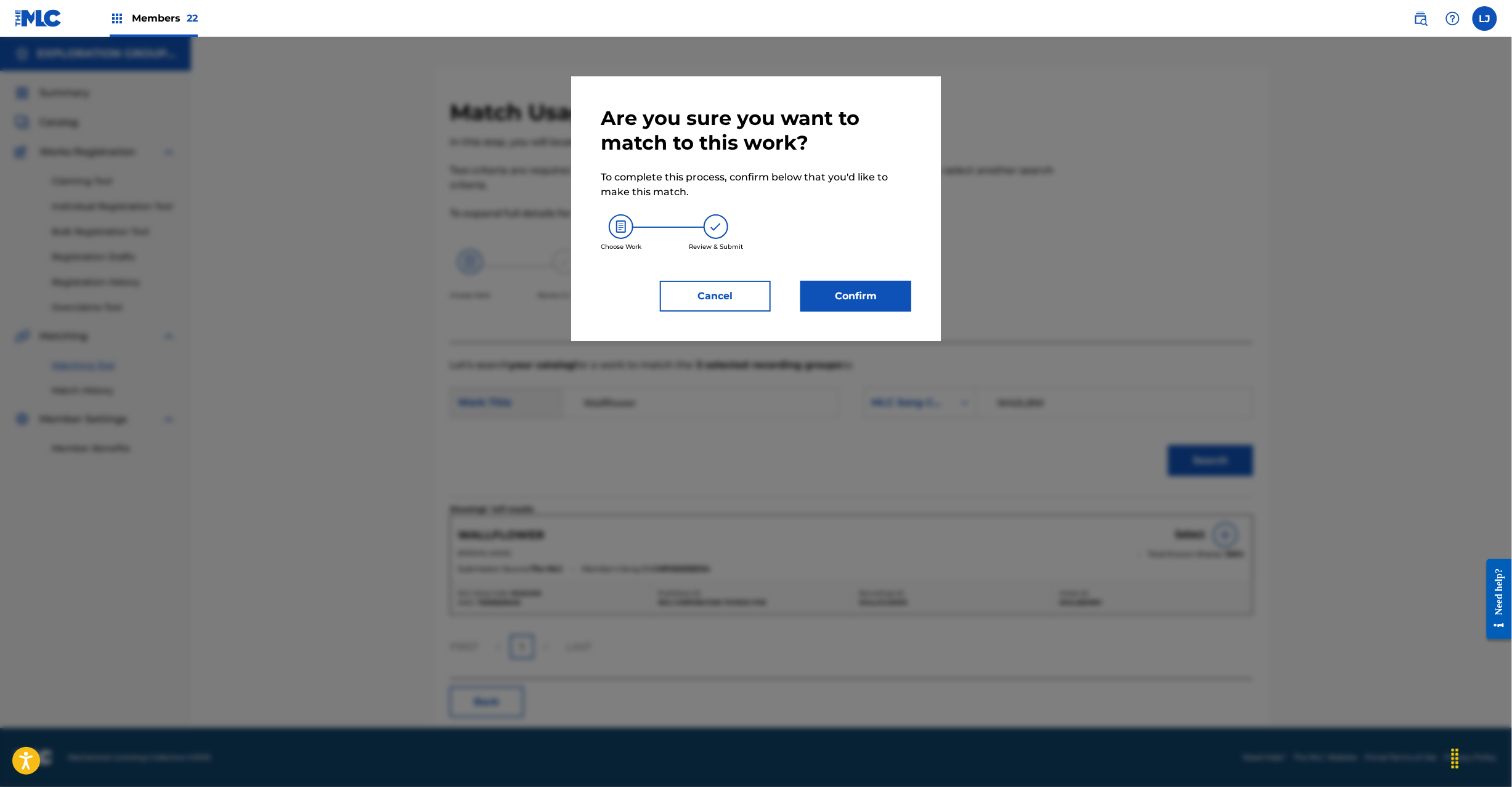
click at [868, 298] on button "Confirm" at bounding box center [856, 296] width 111 height 31
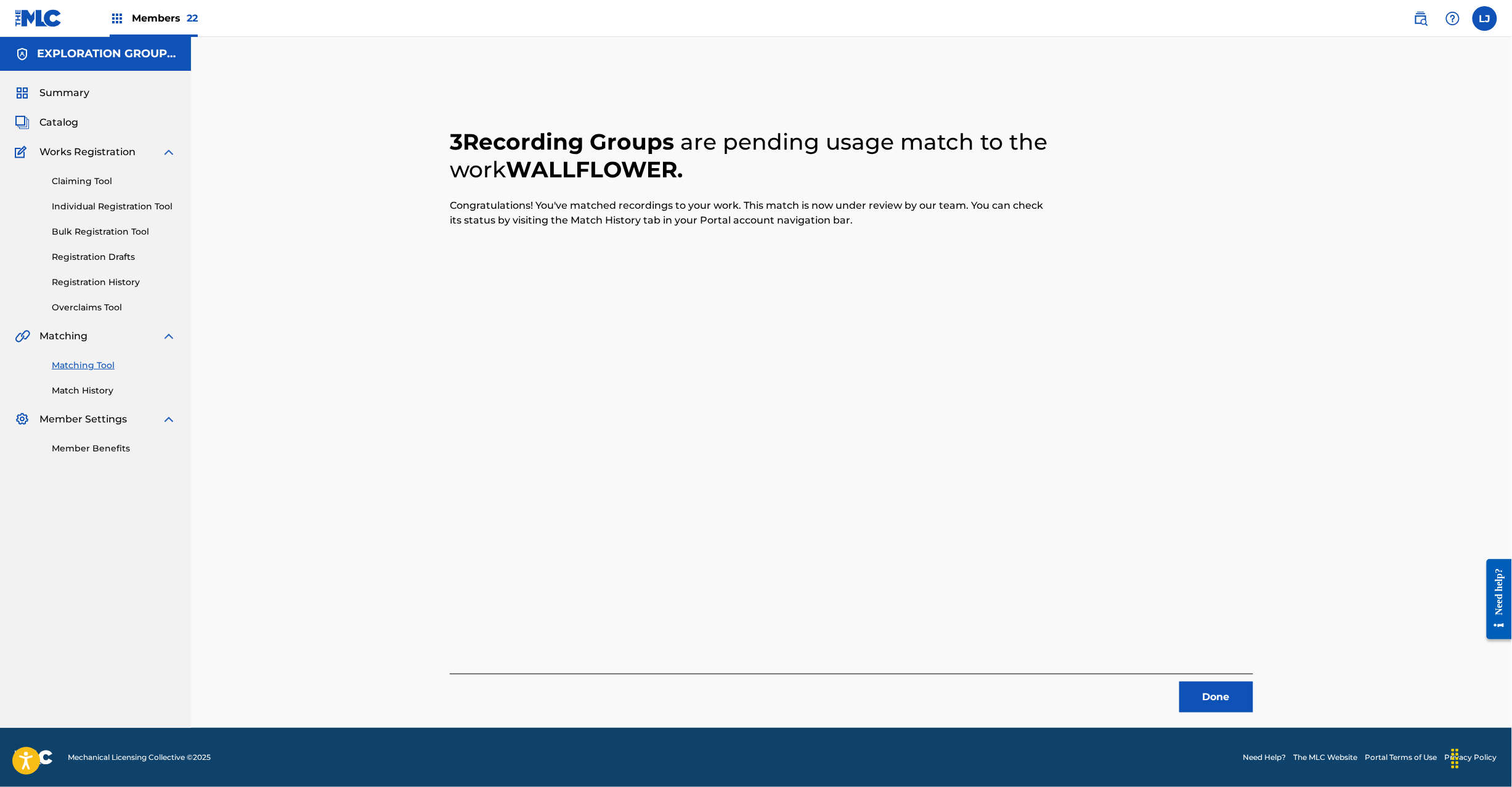
drag, startPoint x: 1218, startPoint y: 705, endPoint x: 1154, endPoint y: 666, distance: 74.9
click at [1218, 705] on button "Done" at bounding box center [1216, 697] width 74 height 31
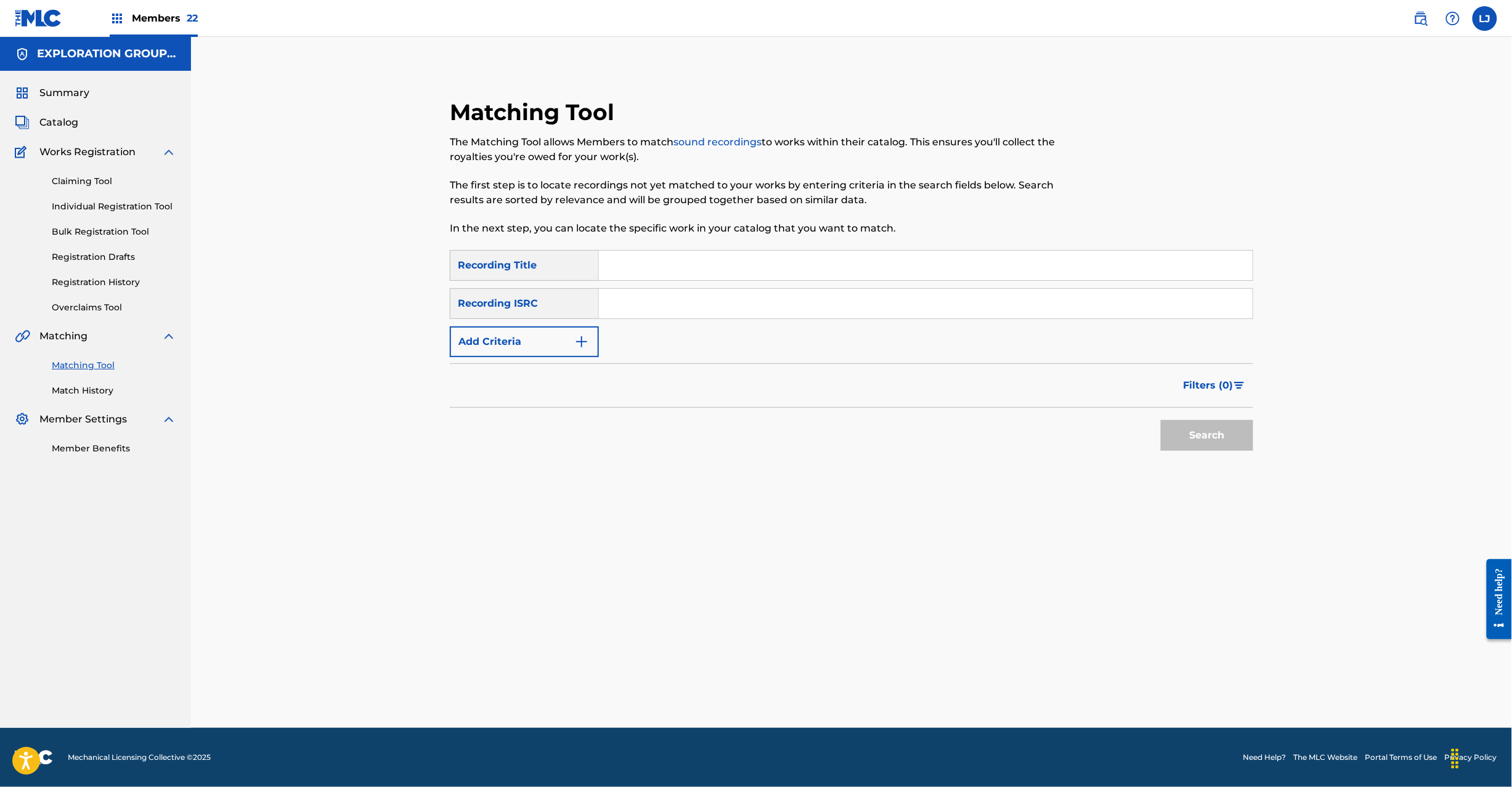
click at [745, 284] on div "SearchWithCriteriae9a16e92-d014-4fa1-bf11-11148029f89a Recording Title SearchWi…" at bounding box center [852, 304] width 804 height 107
click at [695, 304] on input "Search Form" at bounding box center [926, 303] width 654 height 30
paste input "USME30801312 | JPB600111605"
drag, startPoint x: 689, startPoint y: 306, endPoint x: 342, endPoint y: 302, distance: 347.0
click at [342, 302] on div "Matching Tool The Matching Tool allows Members to match sound recordings to wor…" at bounding box center [851, 383] width 1321 height 691
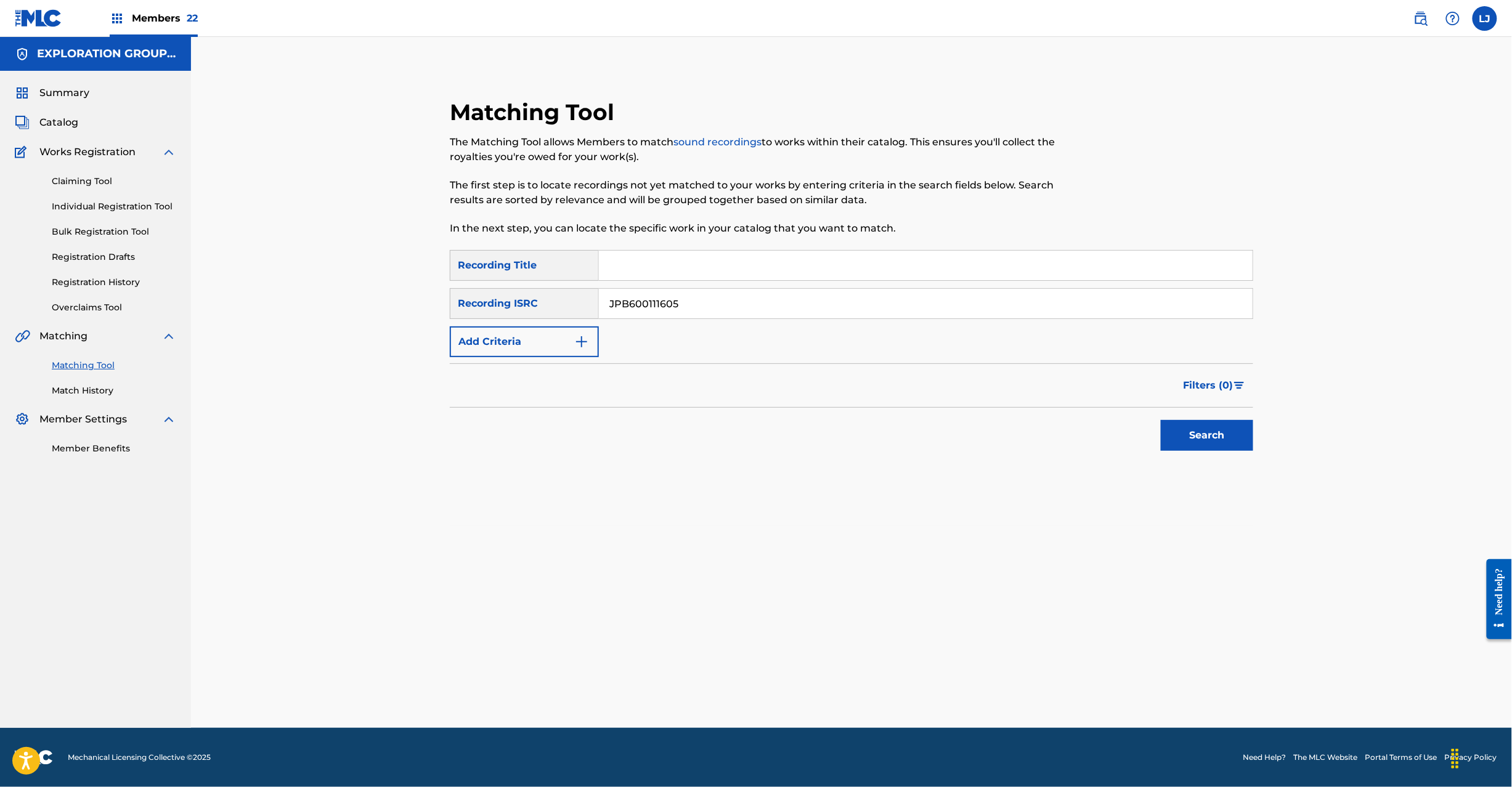
type input "JPB600111605"
click at [1240, 433] on button "Search" at bounding box center [1207, 435] width 92 height 31
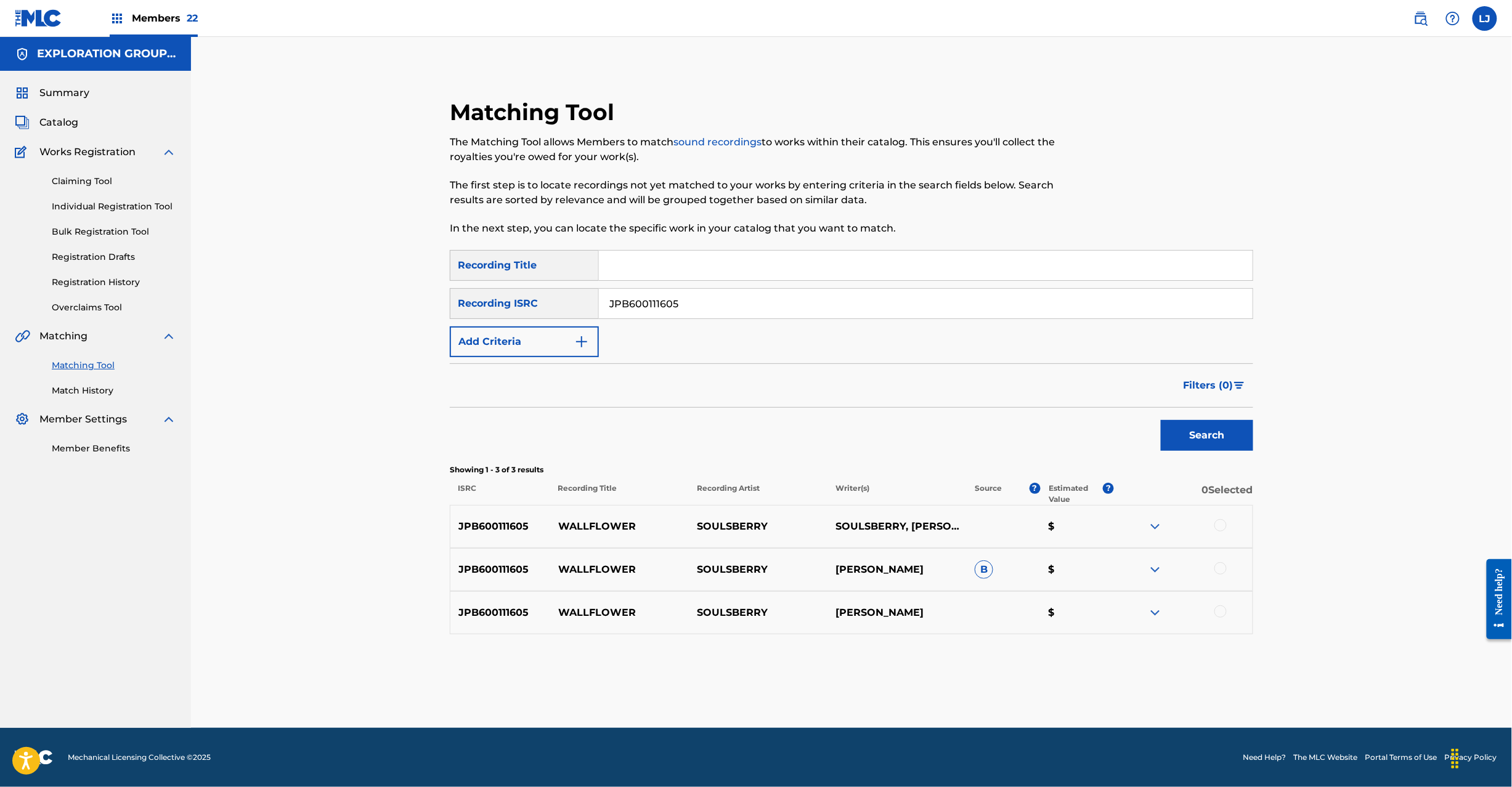
click at [1228, 523] on div at bounding box center [1183, 526] width 138 height 15
click at [1214, 531] on div at bounding box center [1183, 526] width 138 height 15
click at [1216, 525] on div at bounding box center [1221, 526] width 13 height 13
click at [1218, 572] on div at bounding box center [1221, 568] width 13 height 13
click at [1223, 616] on div at bounding box center [1221, 612] width 13 height 13
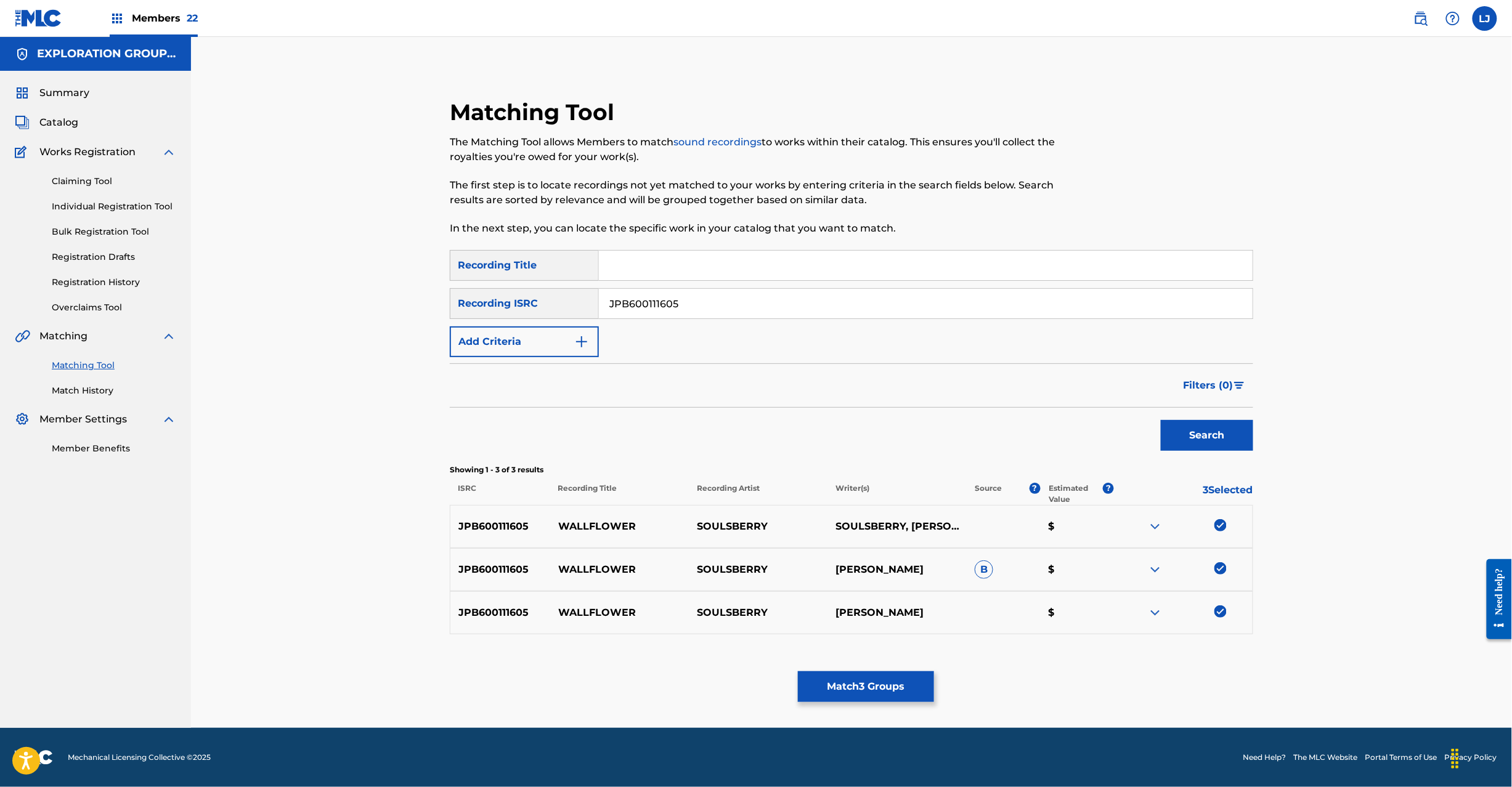
drag, startPoint x: 873, startPoint y: 663, endPoint x: 873, endPoint y: 679, distance: 16.0
click at [873, 678] on div "Matching Tool The Matching Tool allows Members to match sound recordings to wor…" at bounding box center [852, 397] width 804 height 598
click at [873, 680] on button "Match 3 Groups" at bounding box center [866, 687] width 136 height 31
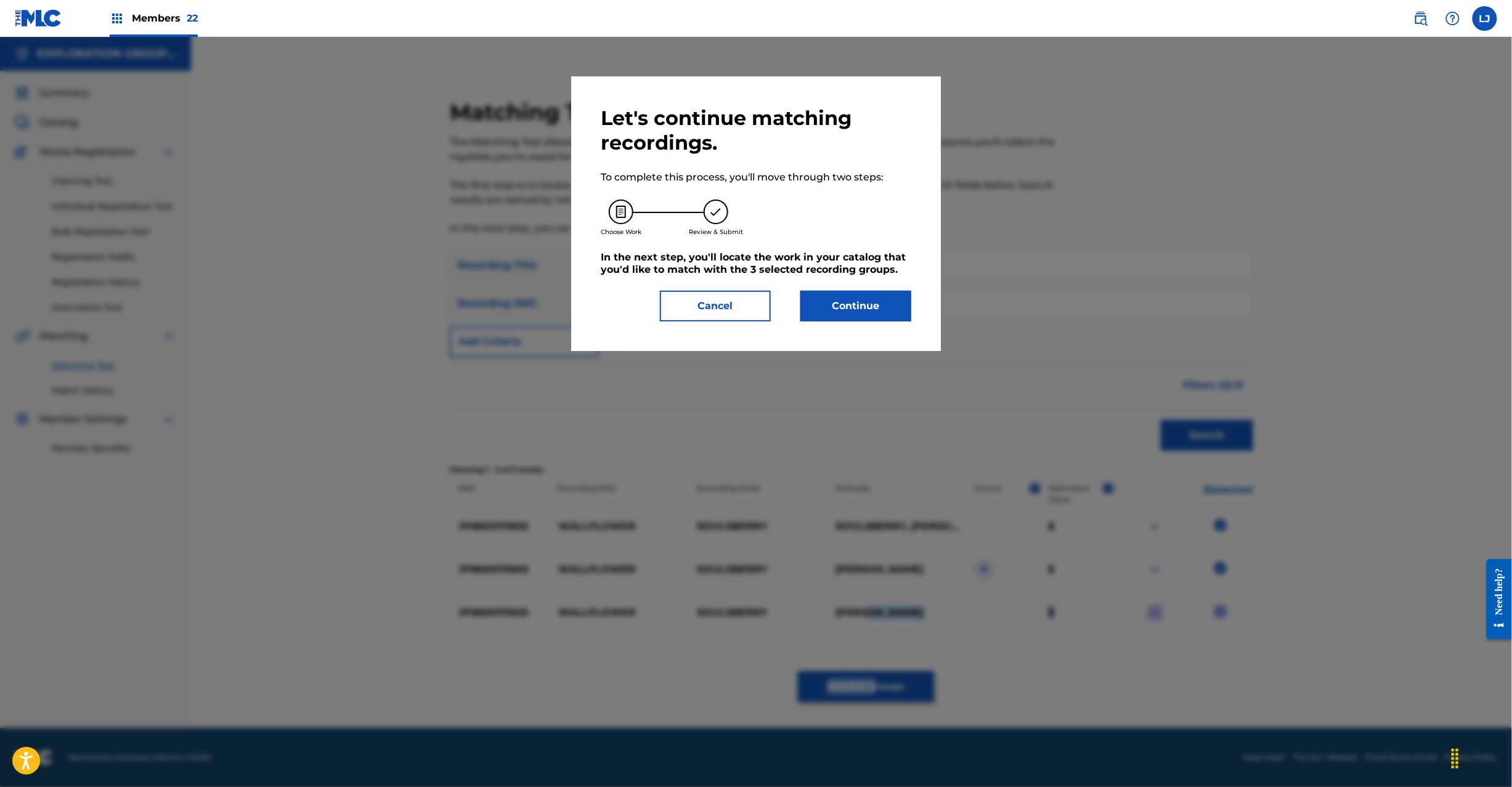
click at [842, 308] on button "Continue" at bounding box center [856, 306] width 111 height 31
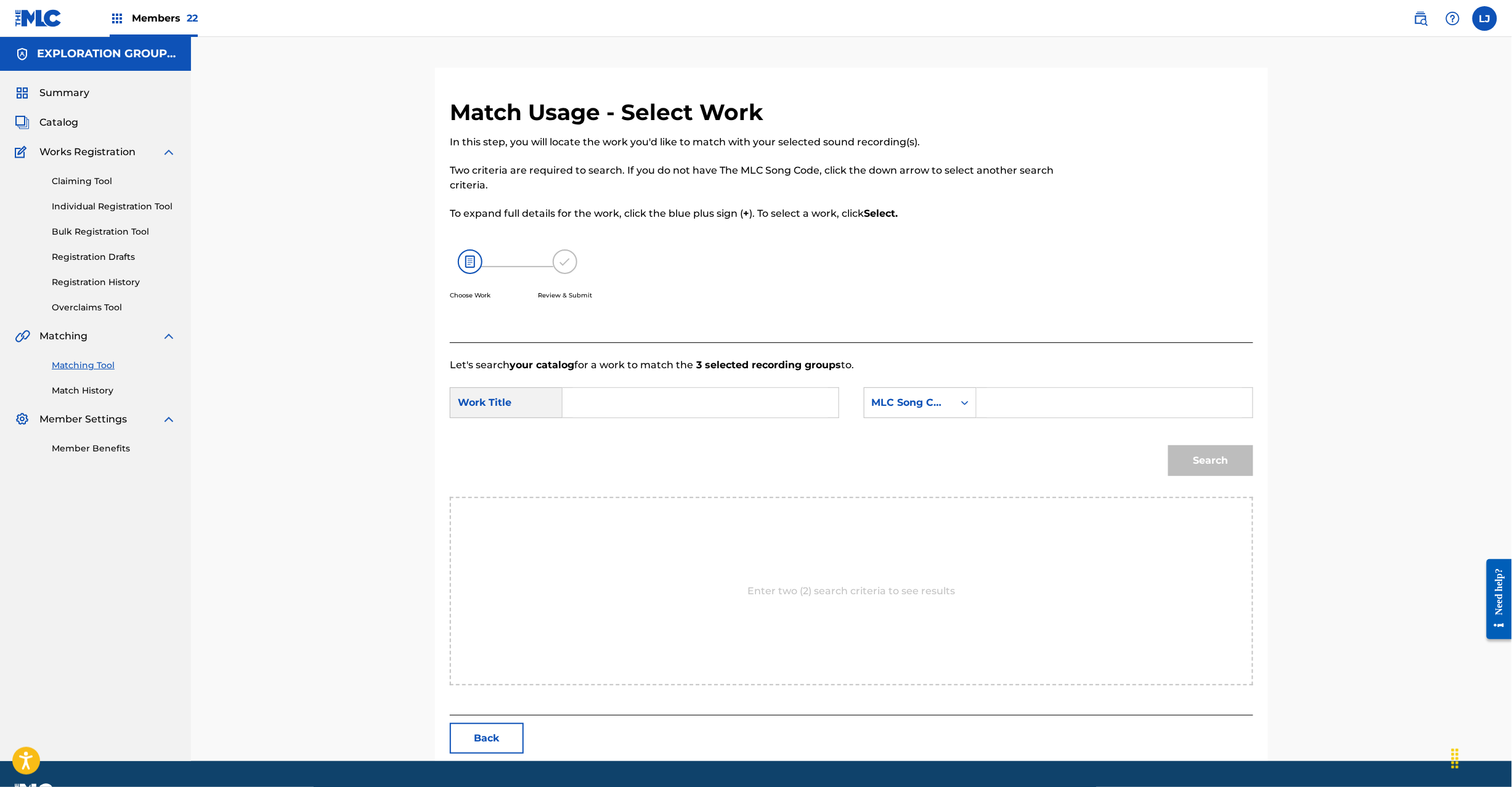
click at [749, 405] on input "Search Form" at bounding box center [701, 402] width 255 height 30
paste input "Wallflower W40L8W"
click at [678, 402] on input "Wallflower W40L8W" at bounding box center [701, 402] width 255 height 30
type input "Wallflower"
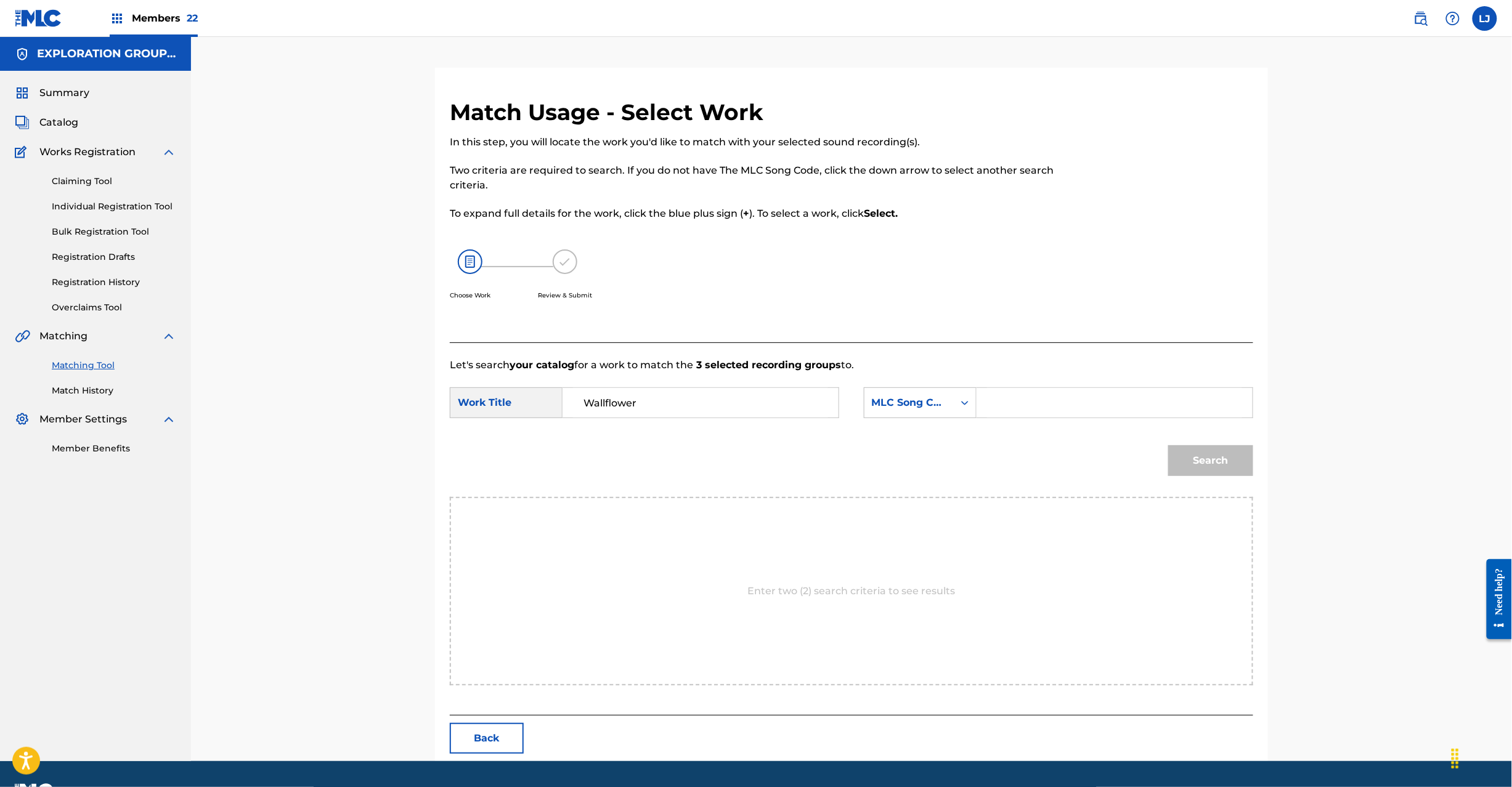
click at [1090, 393] on input "Search Form" at bounding box center [1115, 402] width 255 height 30
paste input "W40L8W"
type input "W40L8W"
click at [1211, 452] on button "Search" at bounding box center [1211, 460] width 85 height 31
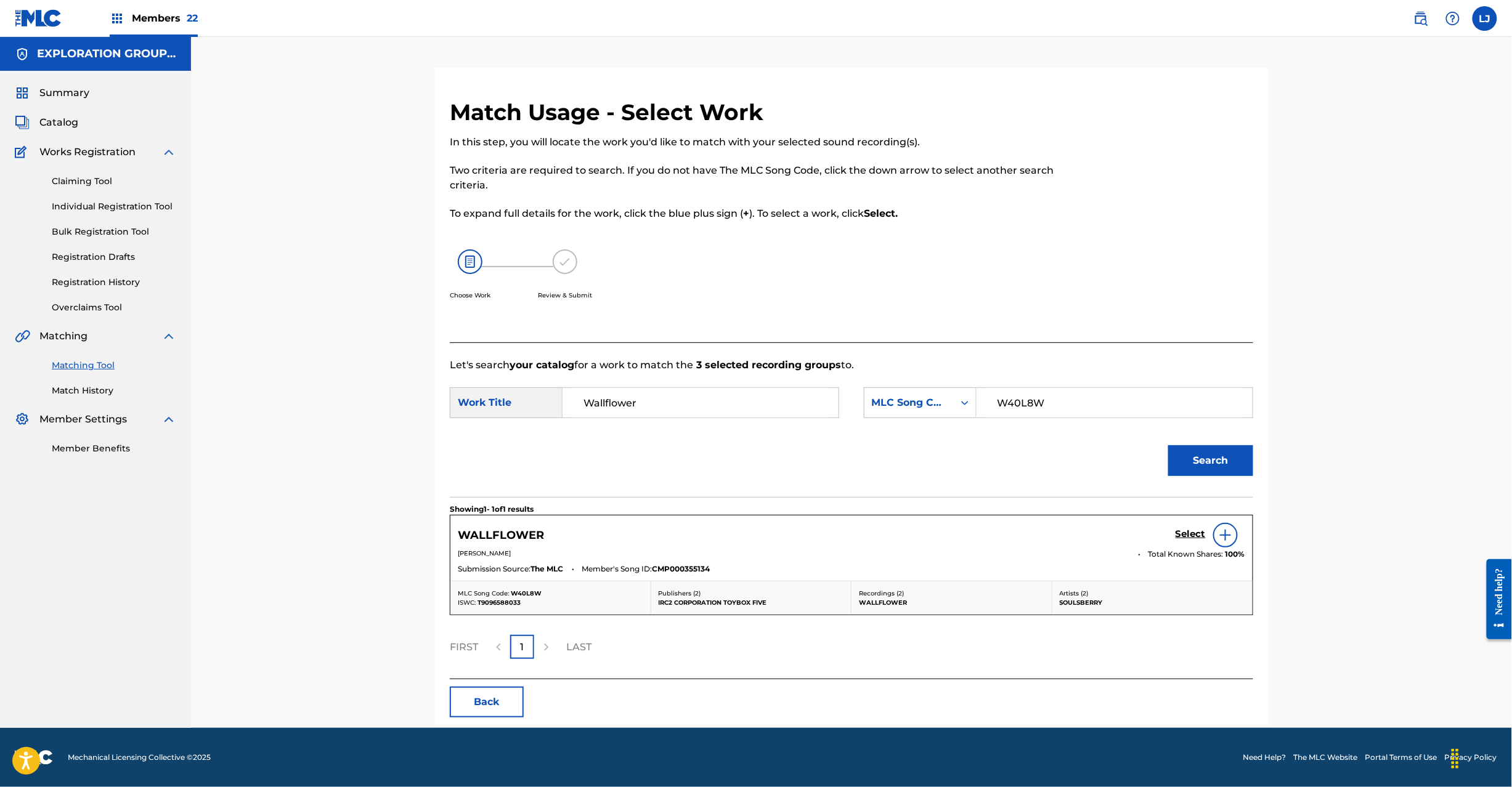
click at [1180, 531] on h5 "Select" at bounding box center [1191, 534] width 30 height 12
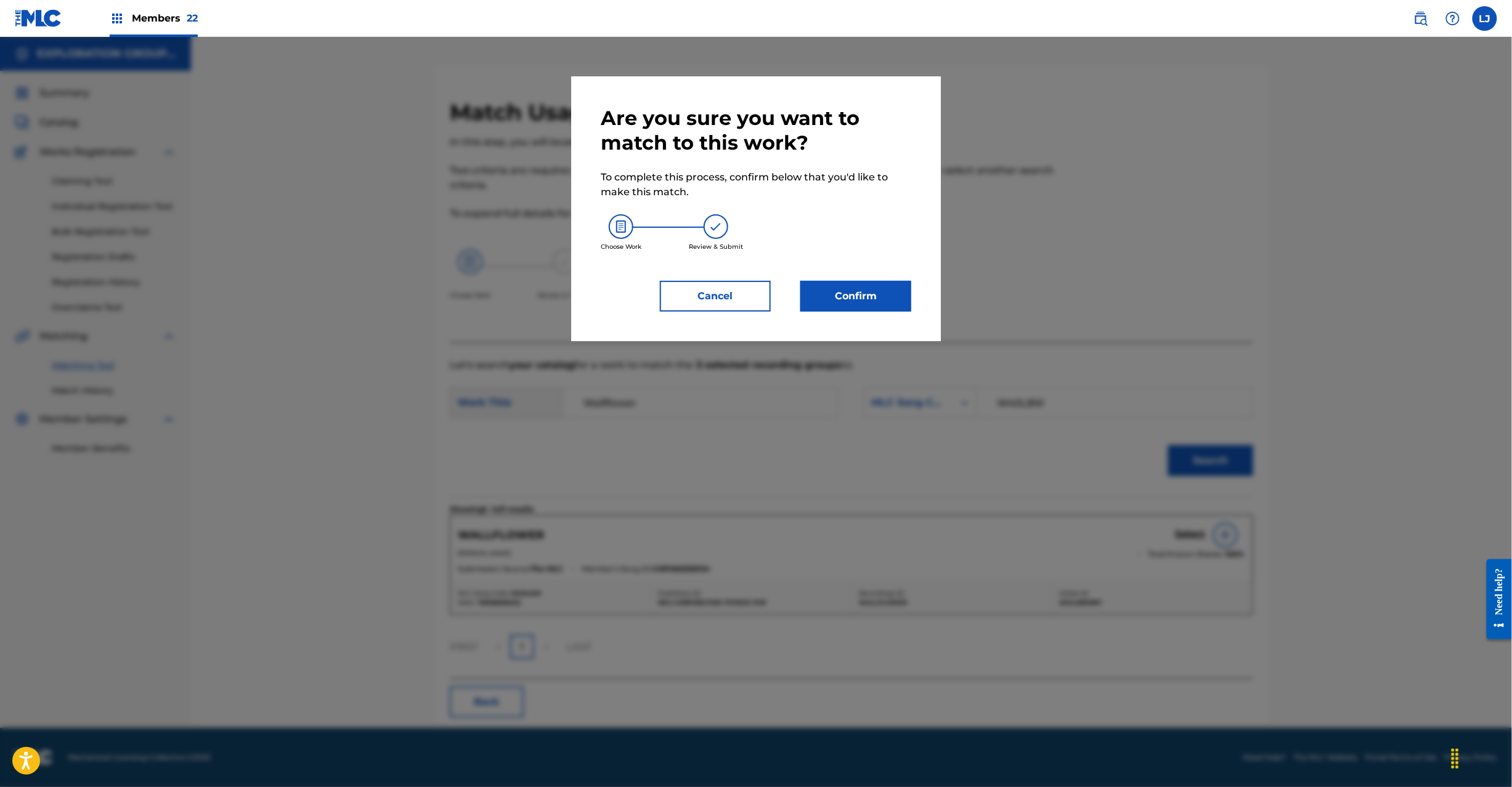
click at [841, 296] on button "Confirm" at bounding box center [856, 296] width 111 height 31
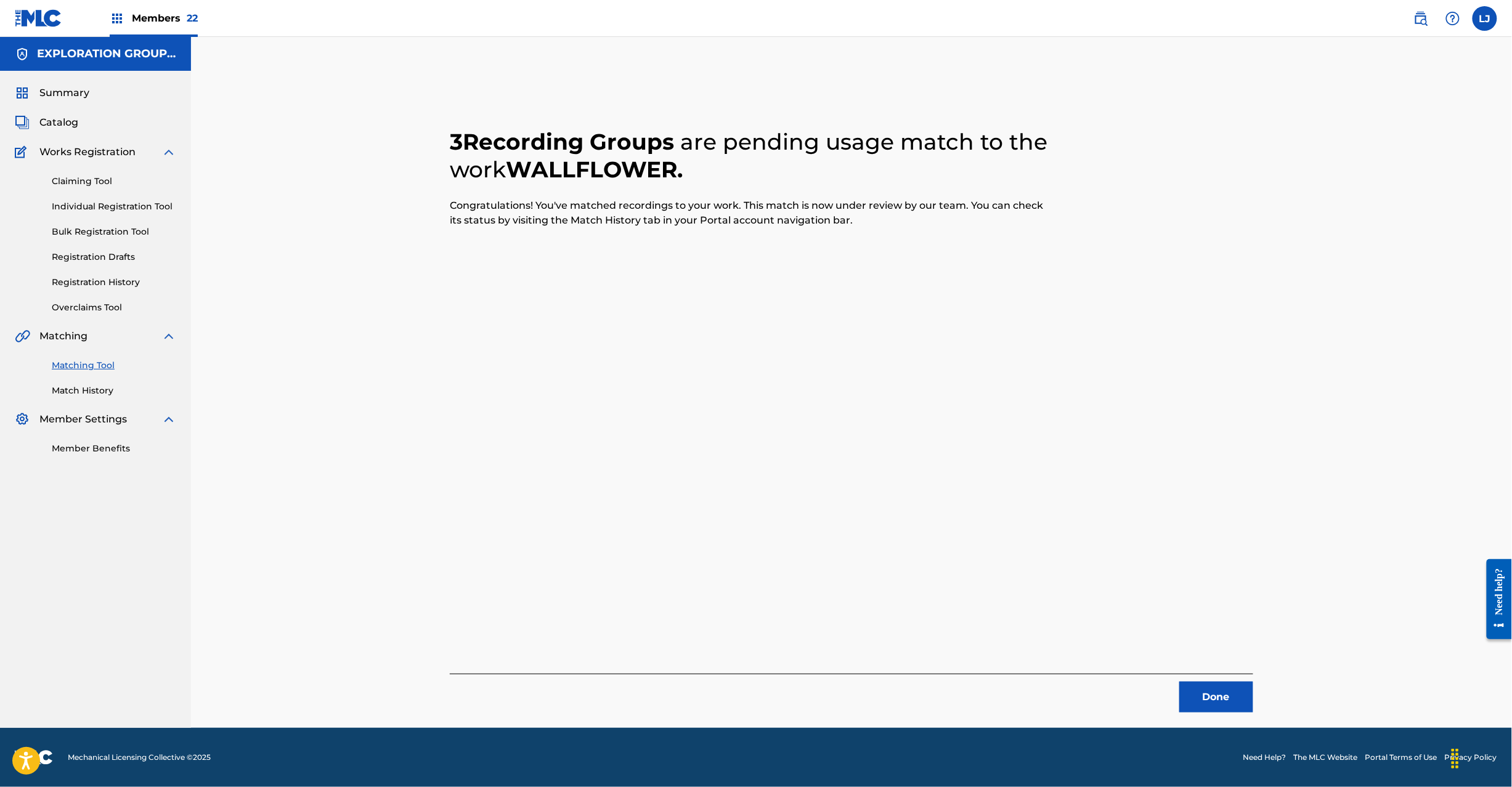
click at [1208, 700] on button "Done" at bounding box center [1216, 697] width 74 height 31
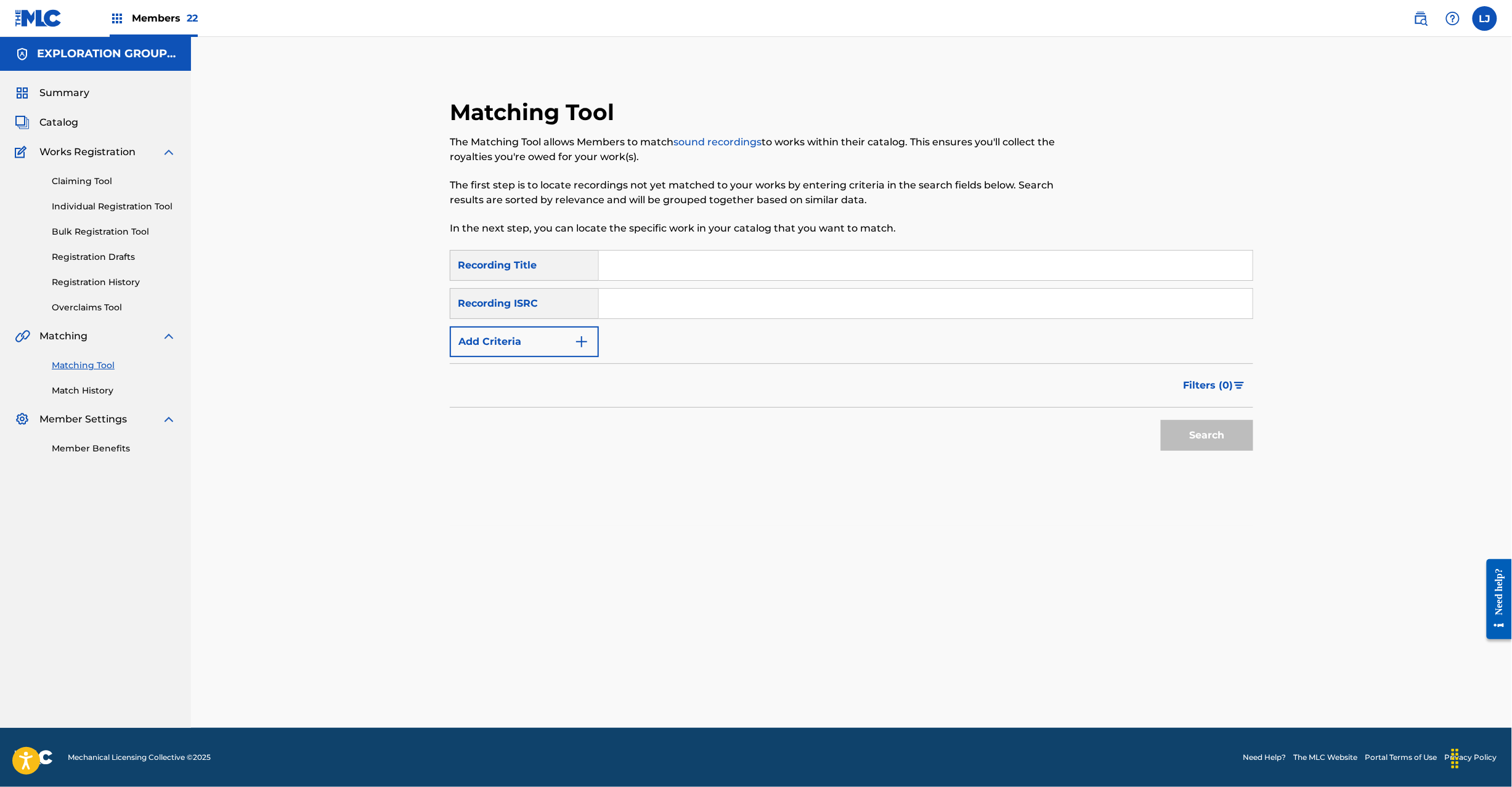
click at [689, 306] on input "Search Form" at bounding box center [926, 303] width 654 height 30
paste input "JPB600055702"
type input "JPB600055702"
click at [1225, 450] on button "Search" at bounding box center [1207, 435] width 92 height 31
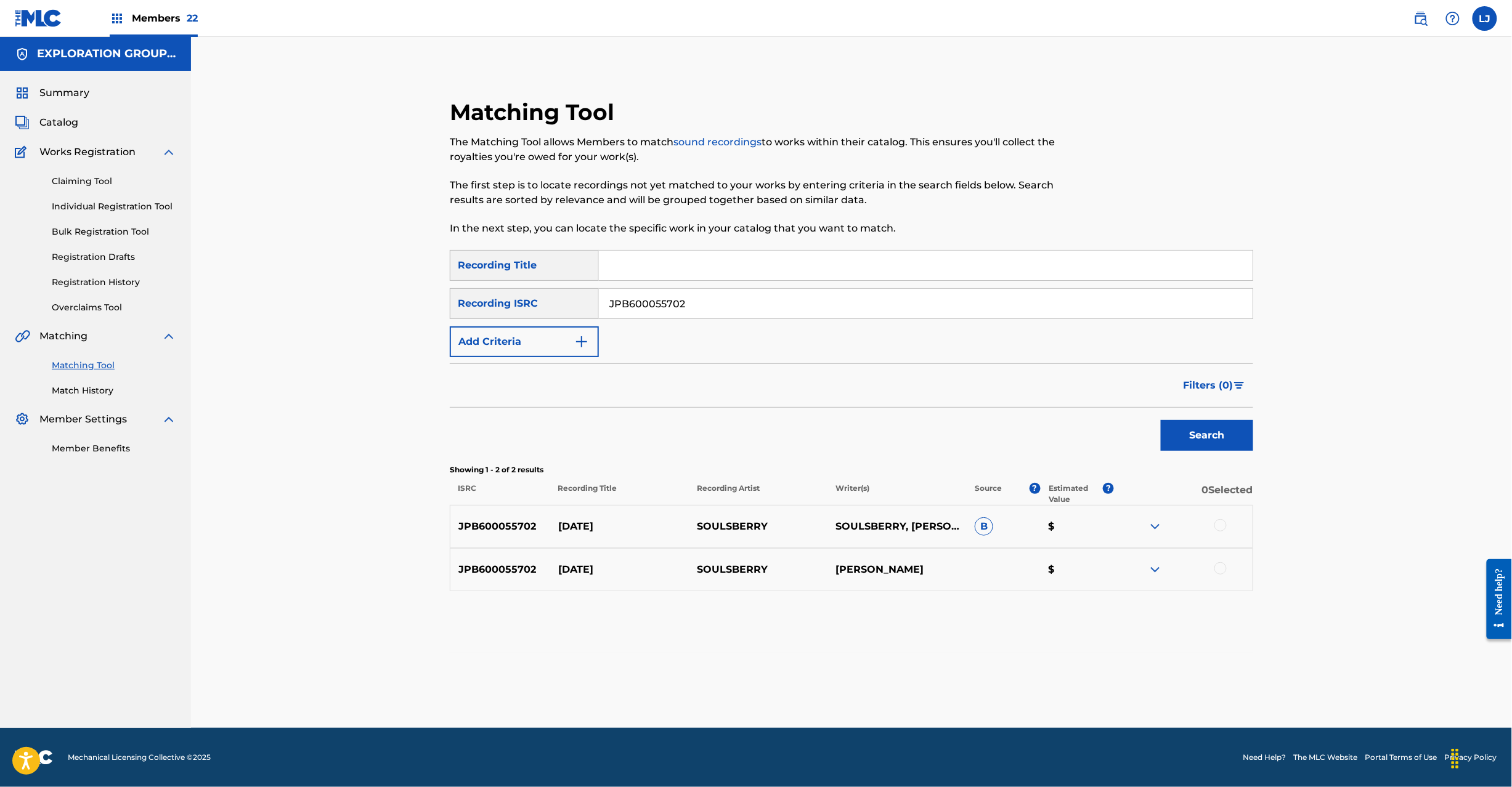
click at [1215, 523] on div at bounding box center [1221, 526] width 13 height 13
click at [1219, 569] on div at bounding box center [1221, 568] width 13 height 13
drag, startPoint x: 782, startPoint y: 692, endPoint x: 792, endPoint y: 693, distance: 10.0
click at [783, 693] on div "Matching Tool The Matching Tool allows Members to match sound recordings to wor…" at bounding box center [851, 397] width 862 height 660
click at [804, 690] on button "Match 2 Groups" at bounding box center [866, 687] width 136 height 31
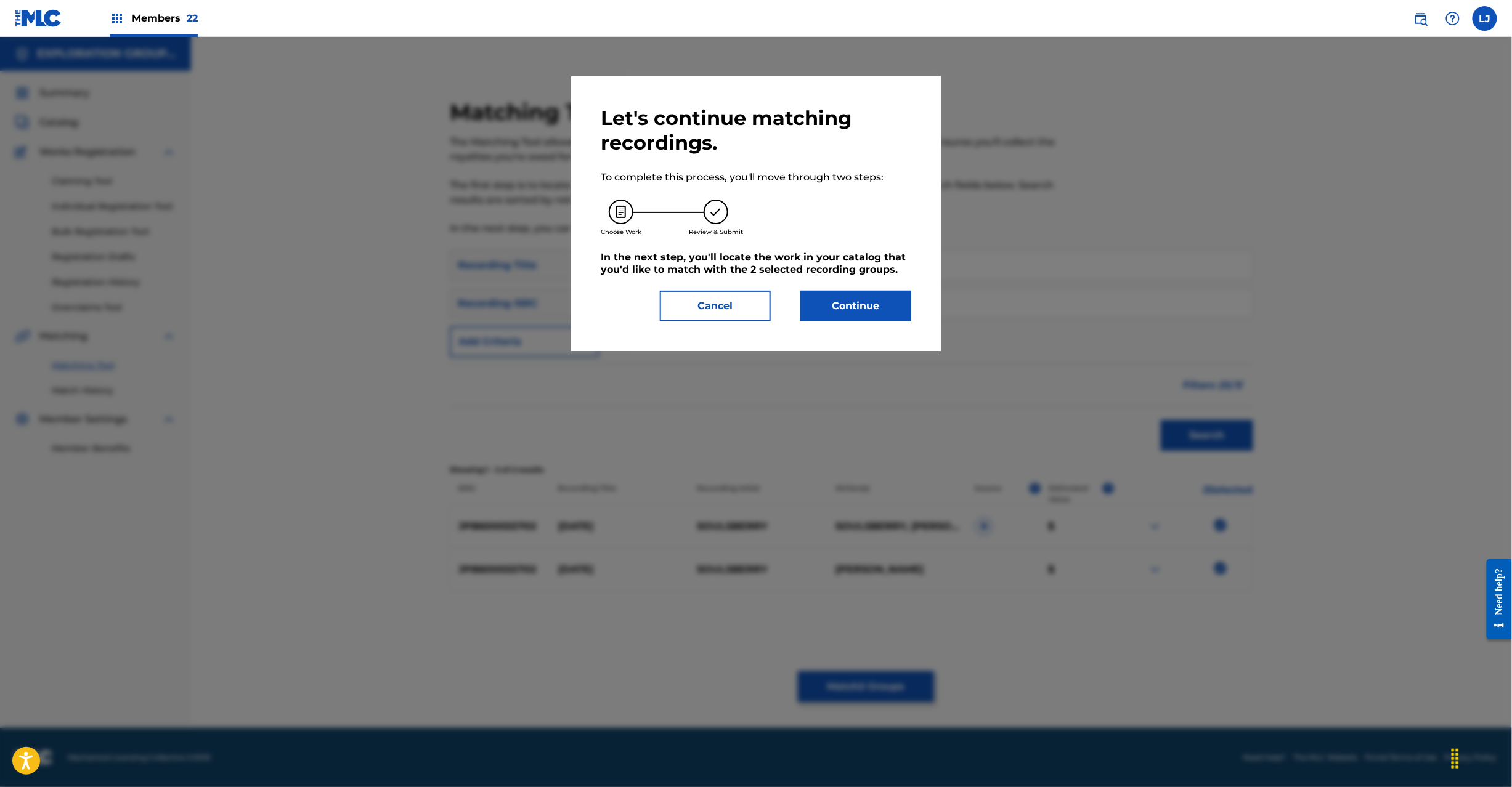
click at [823, 306] on button "Continue" at bounding box center [856, 306] width 111 height 31
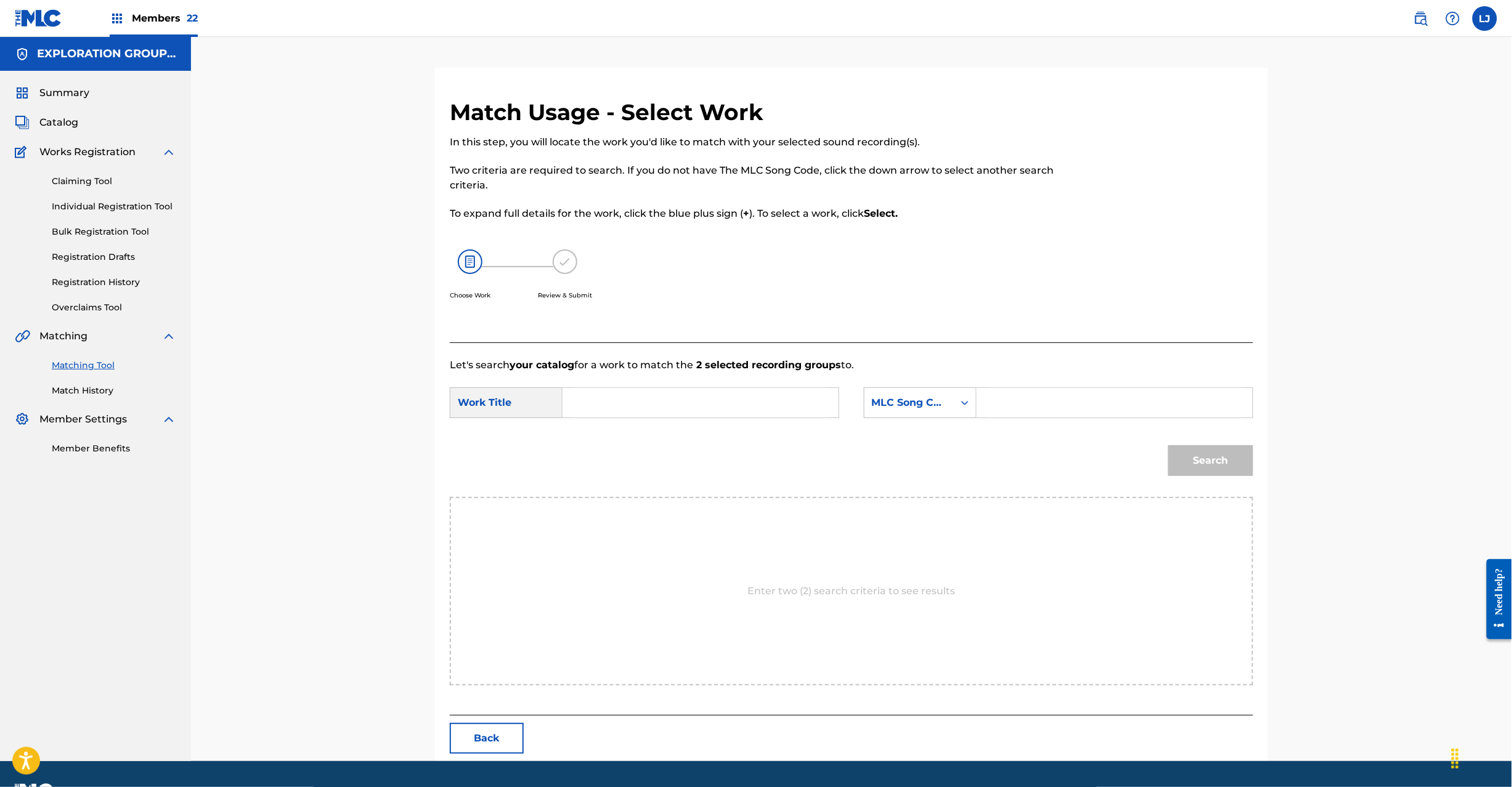
click at [617, 407] on input "Search Form" at bounding box center [701, 402] width 255 height 30
paste input "[DATE] TX39DO"
click at [656, 402] on input "[DATE] TX39DO" at bounding box center [701, 402] width 255 height 30
type input "[DATE]"
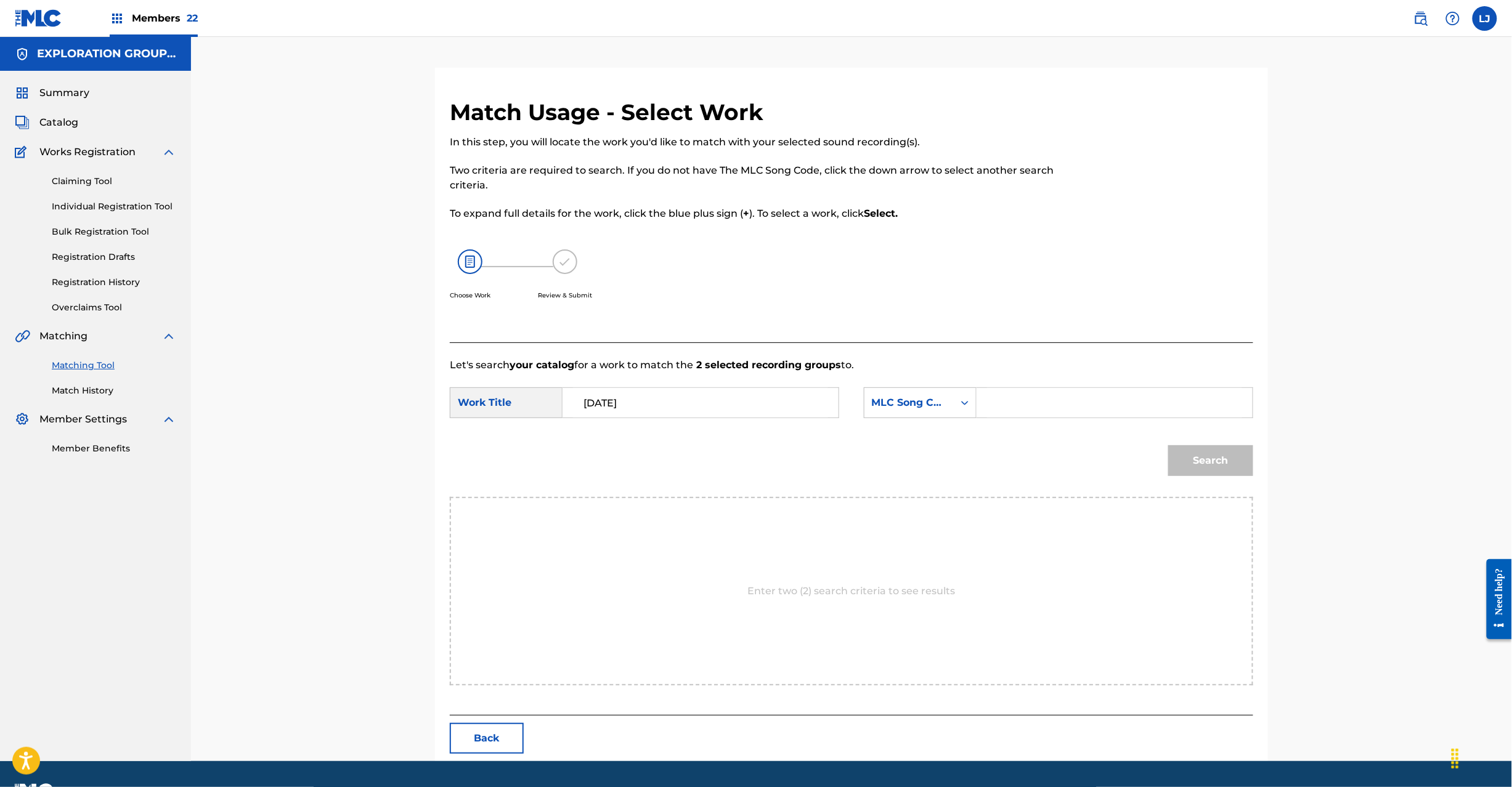
click at [1090, 402] on input "Search Form" at bounding box center [1115, 402] width 255 height 30
paste input "TX39DO"
type input "TX39DO"
click at [1176, 467] on button "Search" at bounding box center [1211, 460] width 85 height 31
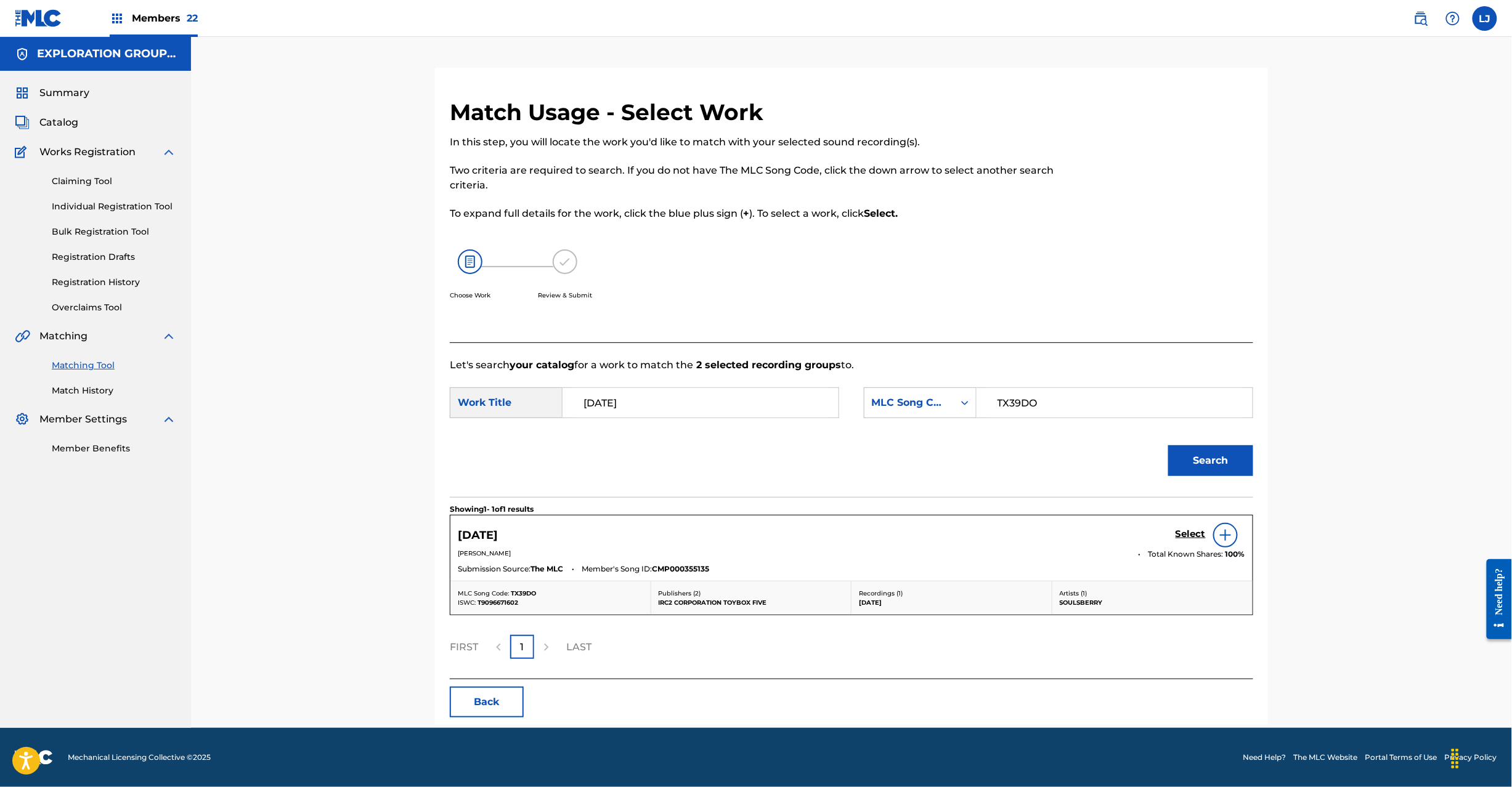
click at [1176, 539] on h5 "Select" at bounding box center [1191, 534] width 30 height 12
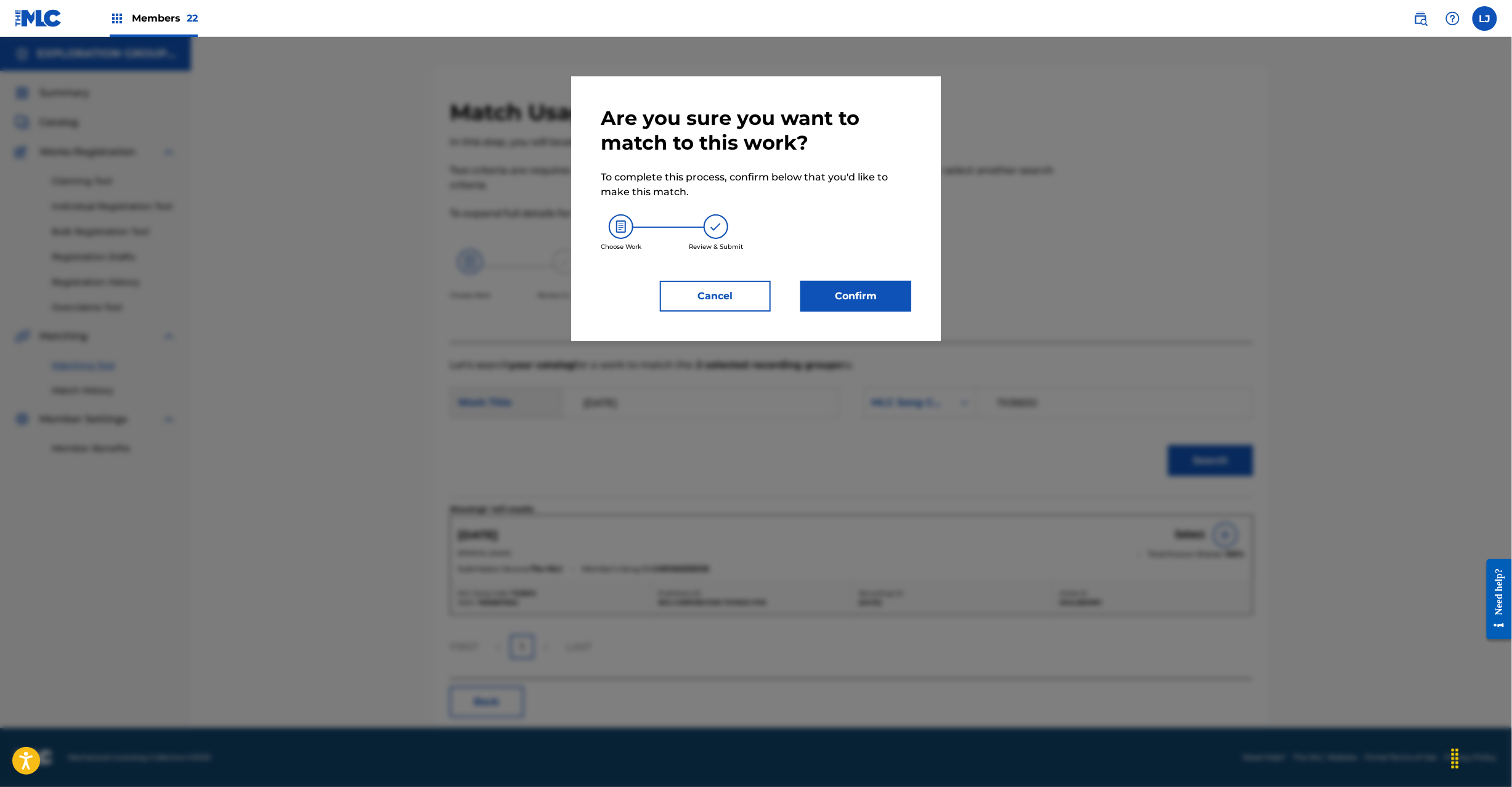
drag, startPoint x: 816, startPoint y: 259, endPoint x: 820, endPoint y: 270, distance: 11.7
click at [819, 264] on div "Choose Work Review & Submit" at bounding box center [756, 232] width 311 height 66
click at [817, 299] on button "Confirm" at bounding box center [856, 296] width 111 height 31
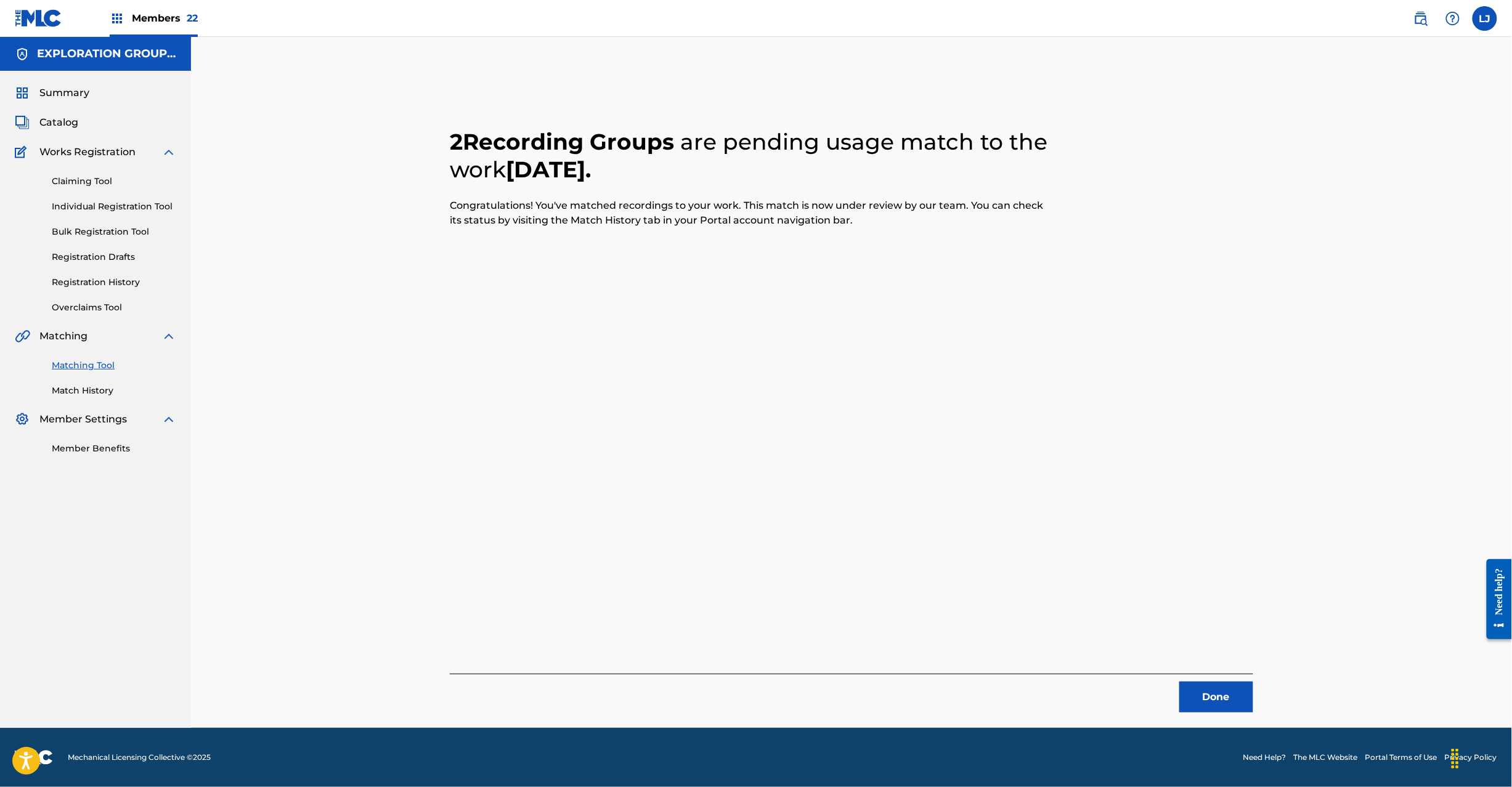
click at [1189, 702] on button "Done" at bounding box center [1216, 697] width 74 height 31
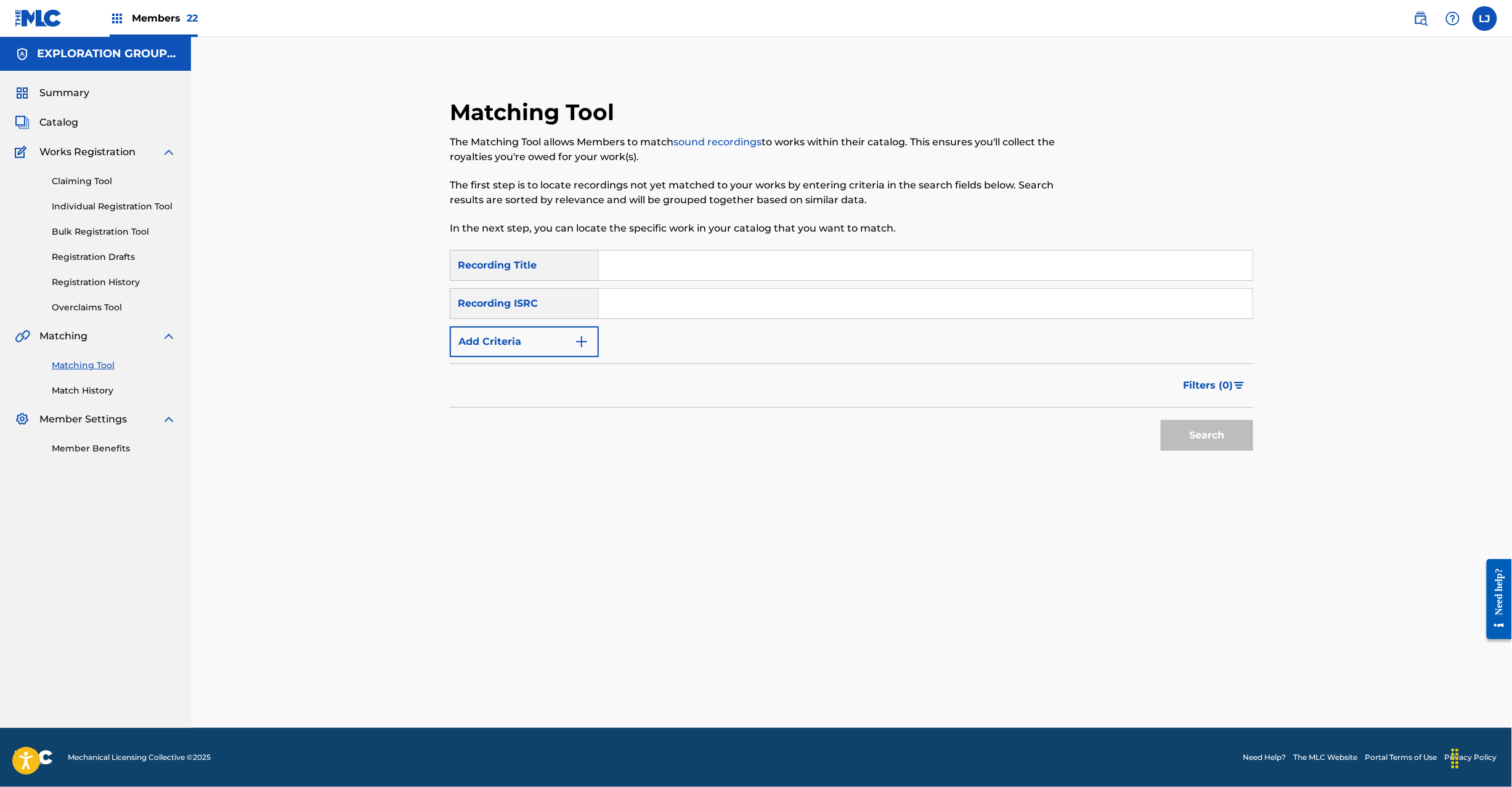
click at [657, 293] on input "Search Form" at bounding box center [926, 303] width 654 height 30
paste input "JPPO02102533"
type input "JPPO02102533"
click at [1186, 440] on button "Search" at bounding box center [1207, 435] width 92 height 31
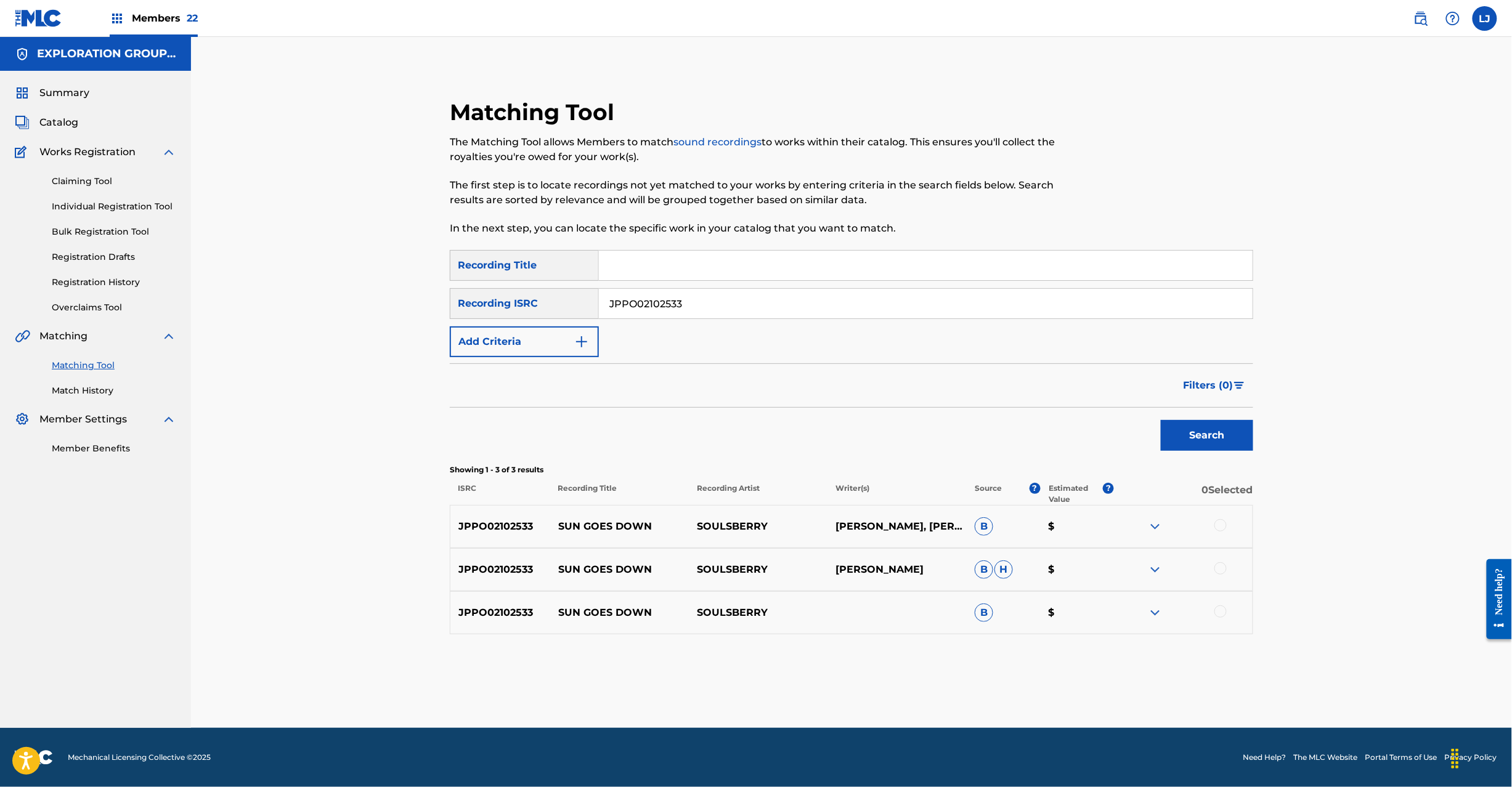
click at [1220, 524] on div at bounding box center [1221, 526] width 13 height 13
click at [1218, 572] on div at bounding box center [1221, 568] width 13 height 13
click at [1218, 611] on div at bounding box center [1221, 612] width 13 height 13
click at [852, 676] on button "Match 3 Groups" at bounding box center [866, 687] width 136 height 31
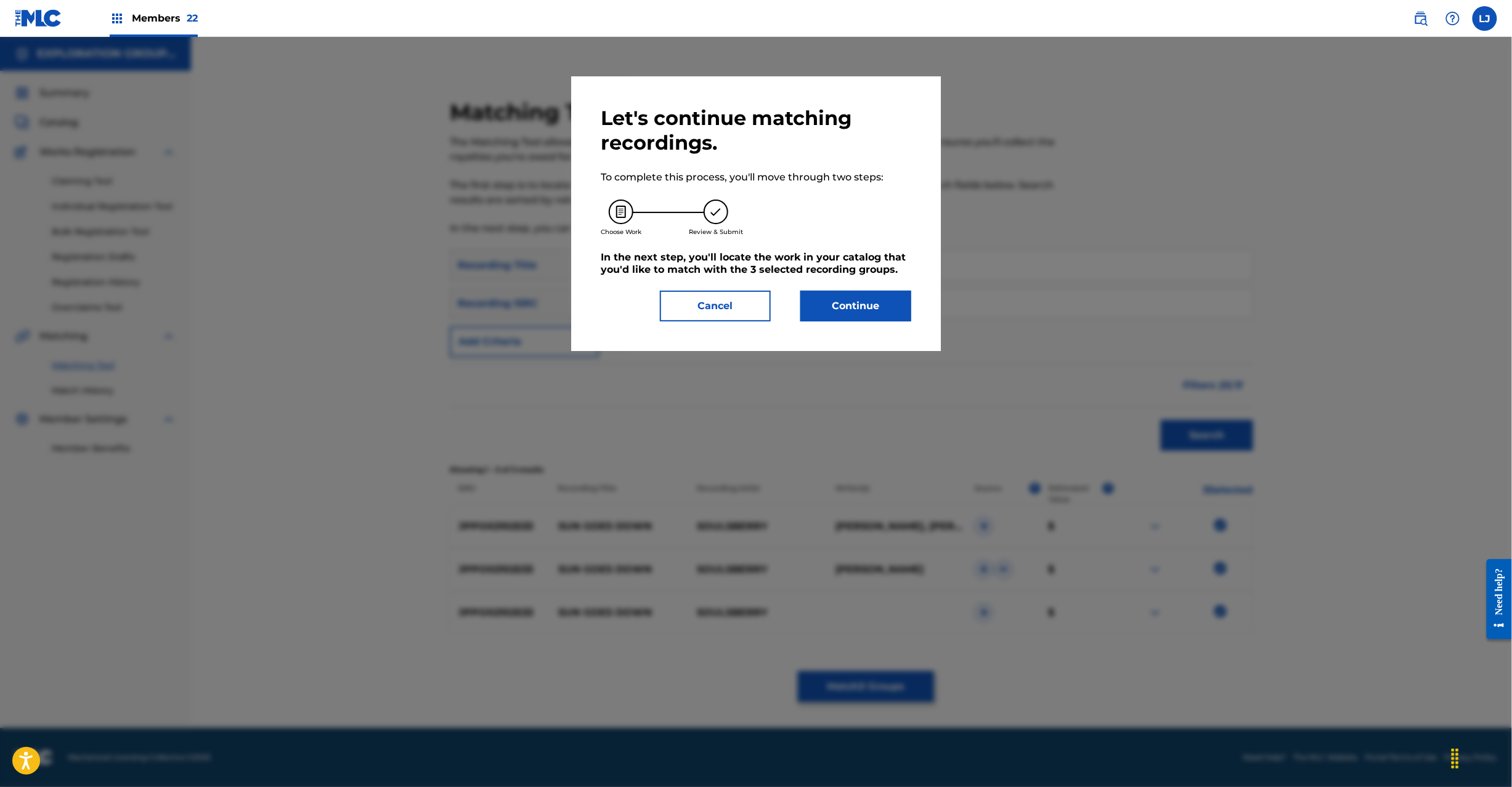
click at [830, 325] on div "Let's continue matching recordings. To complete this process, you'll move throu…" at bounding box center [756, 213] width 370 height 275
click at [844, 311] on button "Continue" at bounding box center [856, 306] width 111 height 31
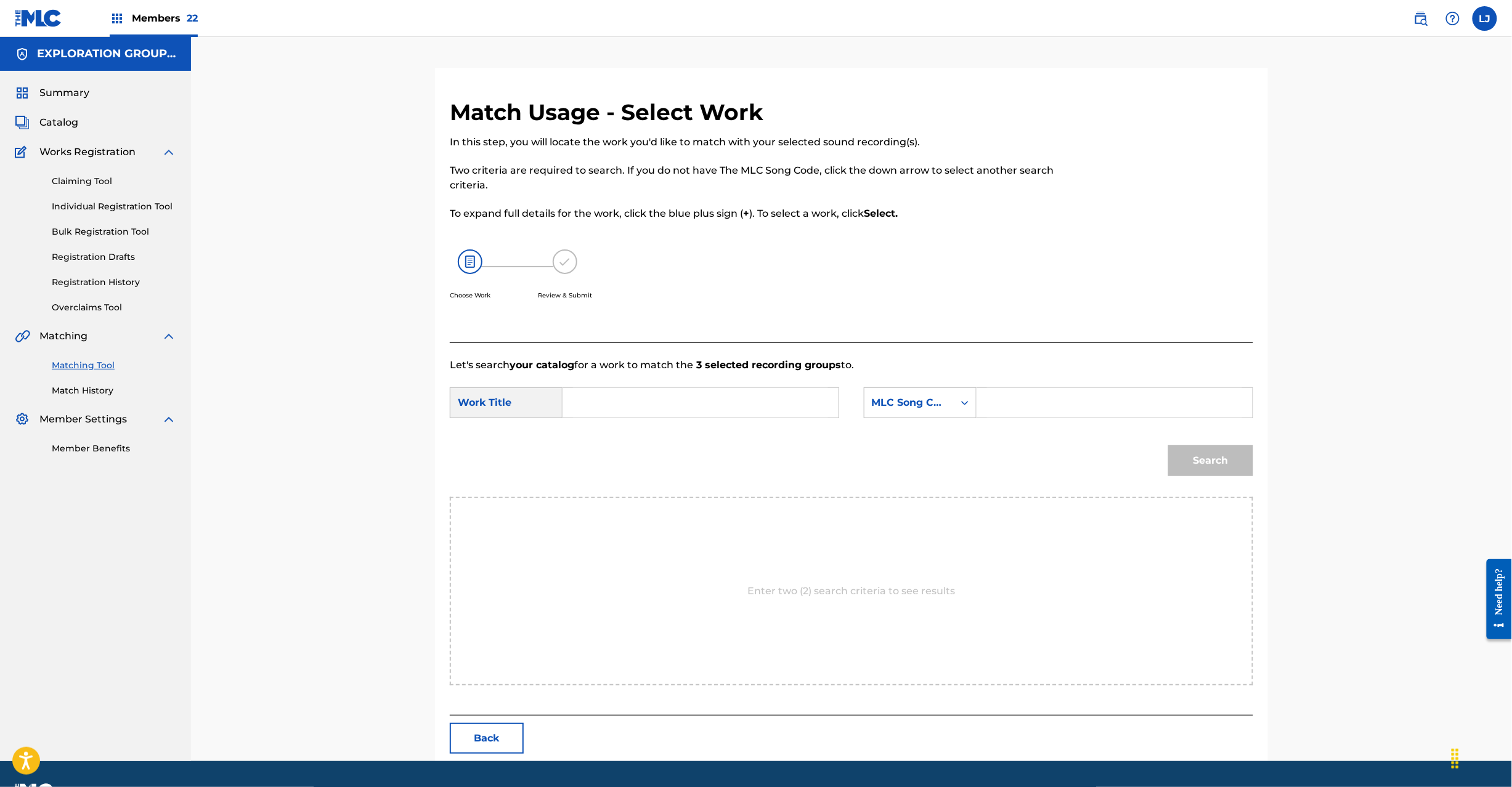
click at [667, 403] on input "Search Form" at bounding box center [701, 402] width 255 height 30
paste input "Sun Goes Down S631KO"
click at [661, 403] on input "Sun Goes Down S631KO" at bounding box center [701, 402] width 255 height 30
click at [696, 403] on input "Sun Goes Down S631KO" at bounding box center [701, 402] width 255 height 30
click at [698, 404] on input "Sun Goes Down S631KO" at bounding box center [701, 402] width 255 height 30
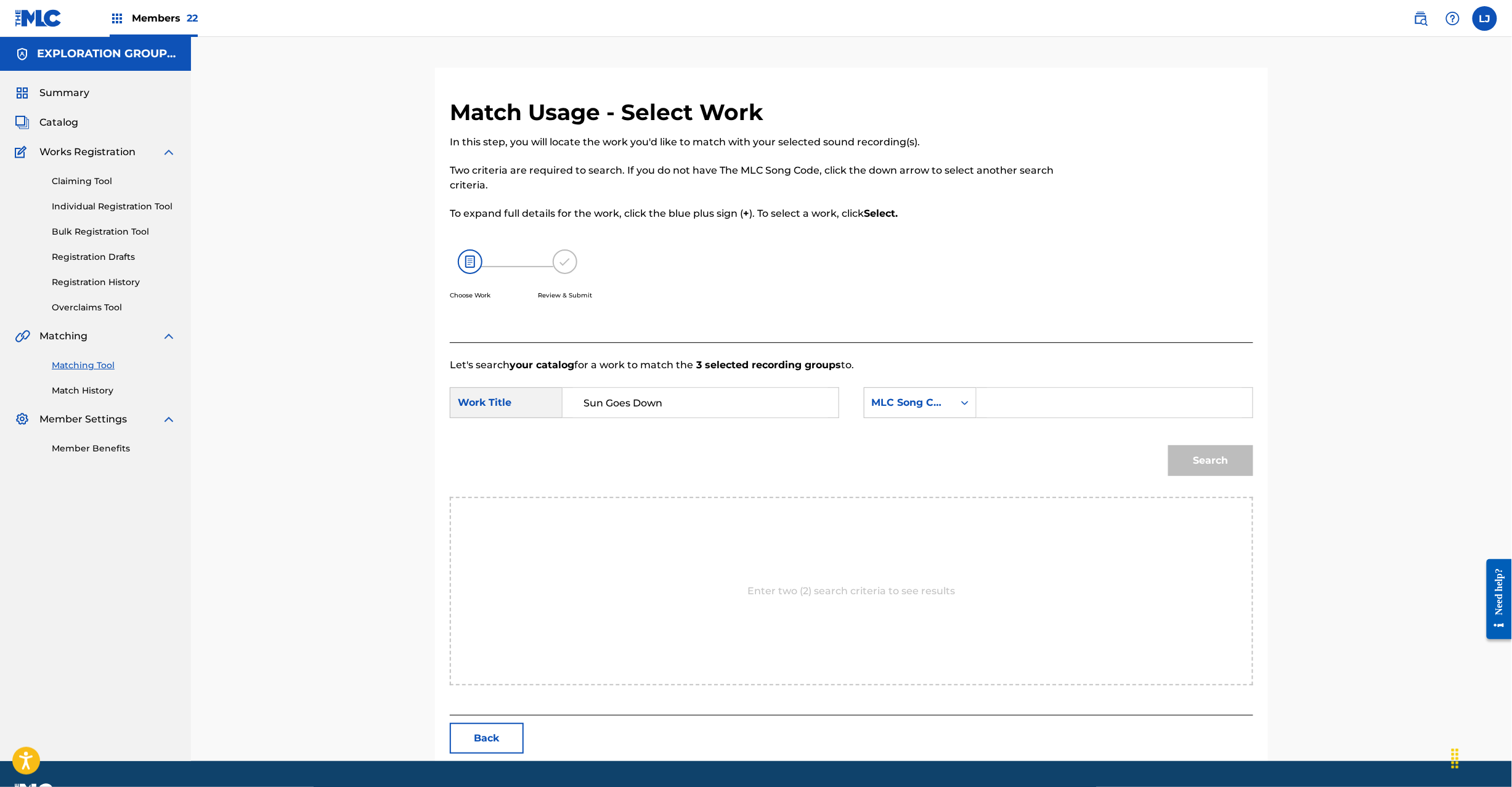
type input "Sun Goes Down"
drag, startPoint x: 983, startPoint y: 395, endPoint x: 1004, endPoint y: 397, distance: 21.1
click at [989, 395] on div "Search Form" at bounding box center [1115, 402] width 277 height 31
click at [1005, 397] on input "Search Form" at bounding box center [1115, 402] width 255 height 30
paste input "S631KO"
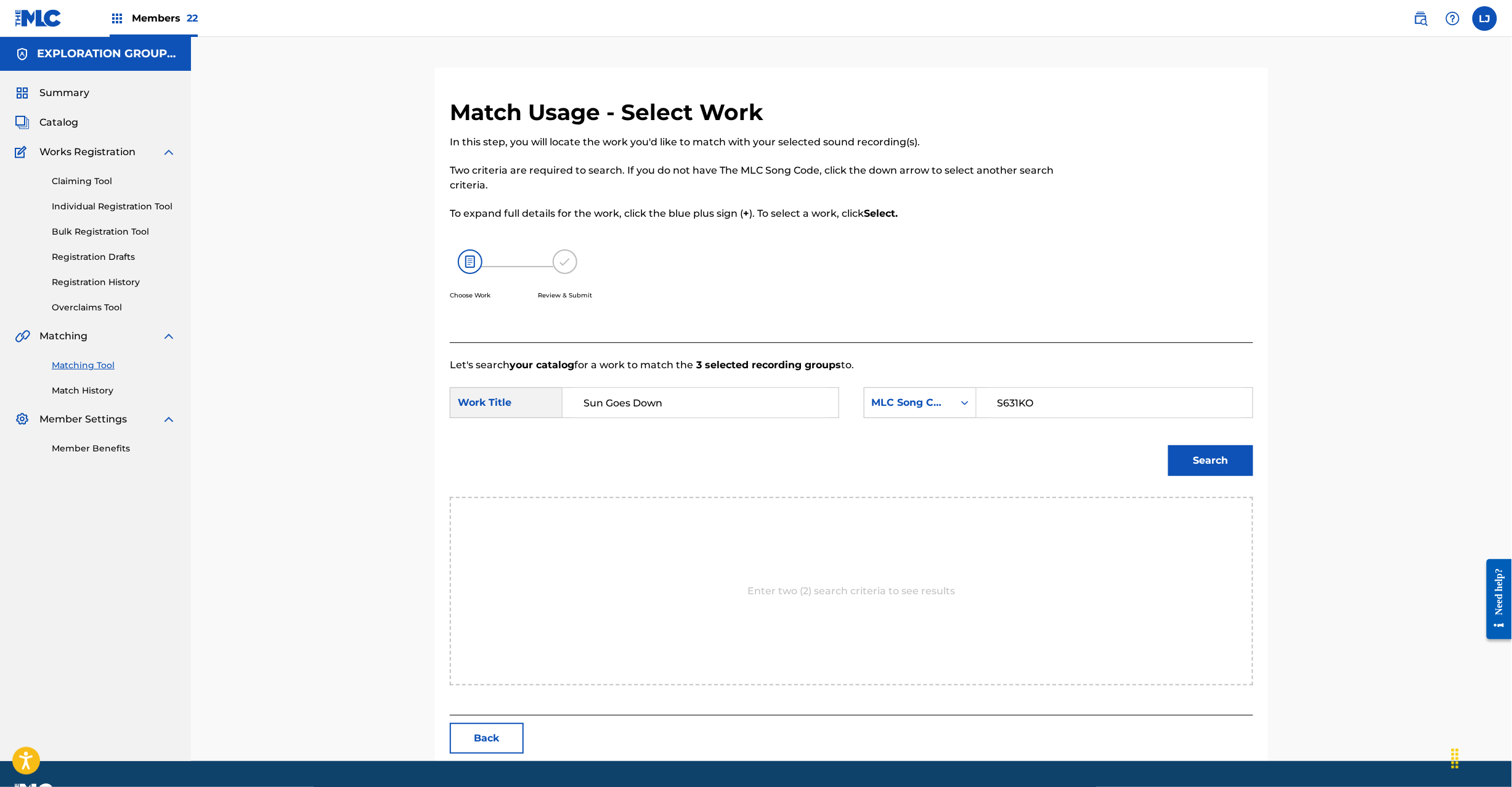
type input "S631KO"
click at [1213, 459] on button "Search" at bounding box center [1211, 460] width 85 height 31
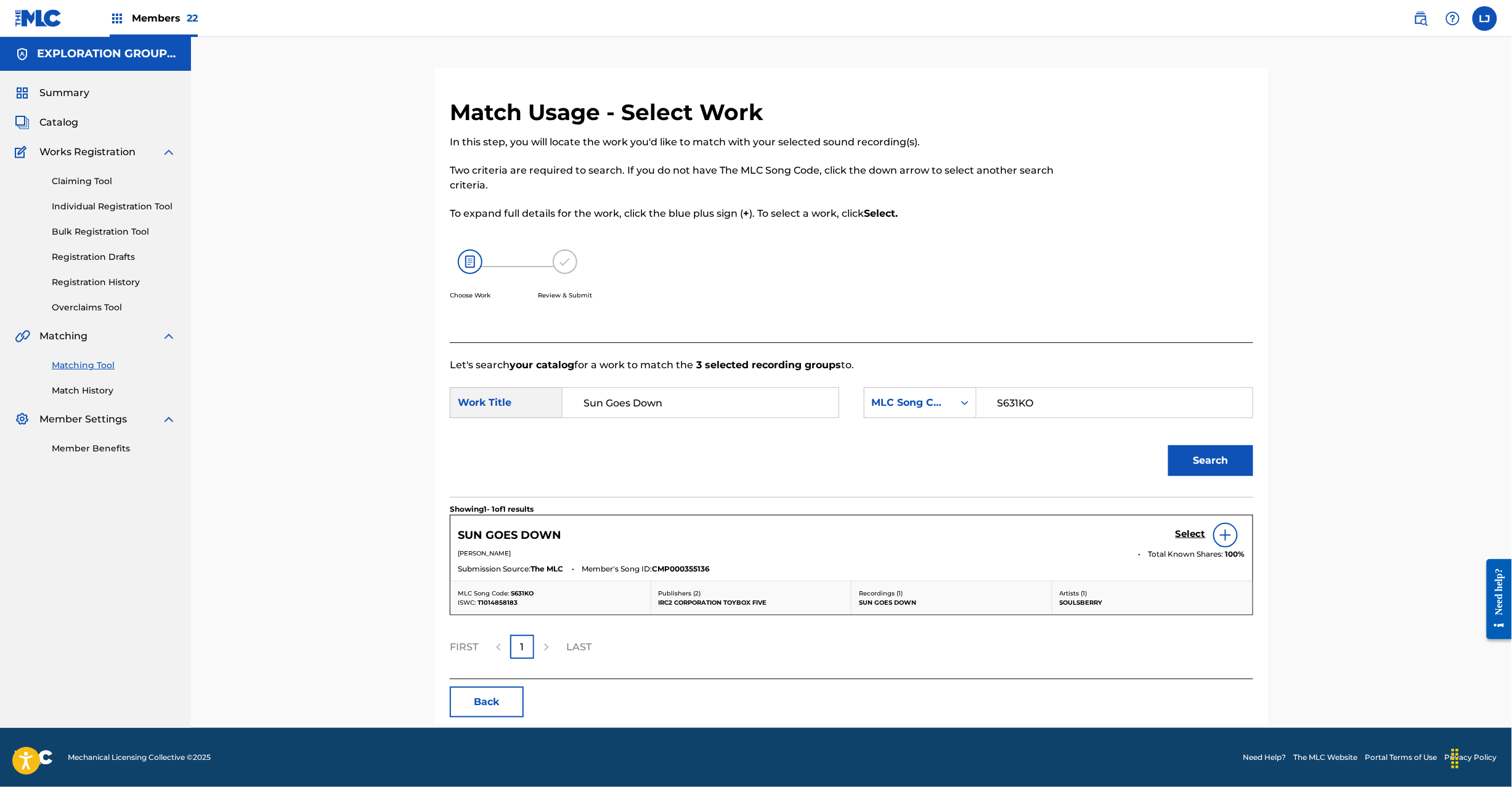
click at [1187, 530] on h5 "Select" at bounding box center [1191, 534] width 30 height 12
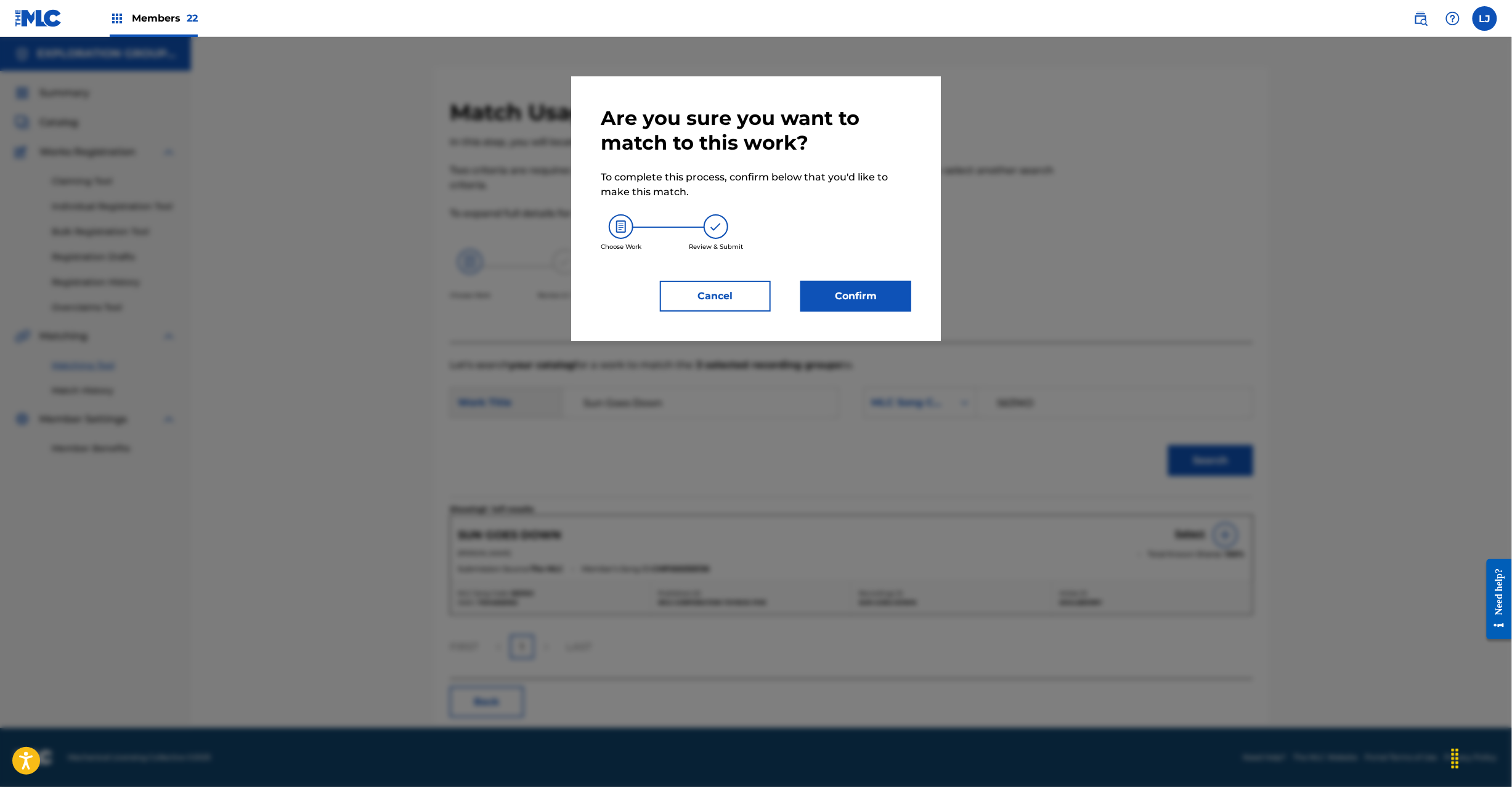
click at [866, 299] on button "Confirm" at bounding box center [856, 296] width 111 height 31
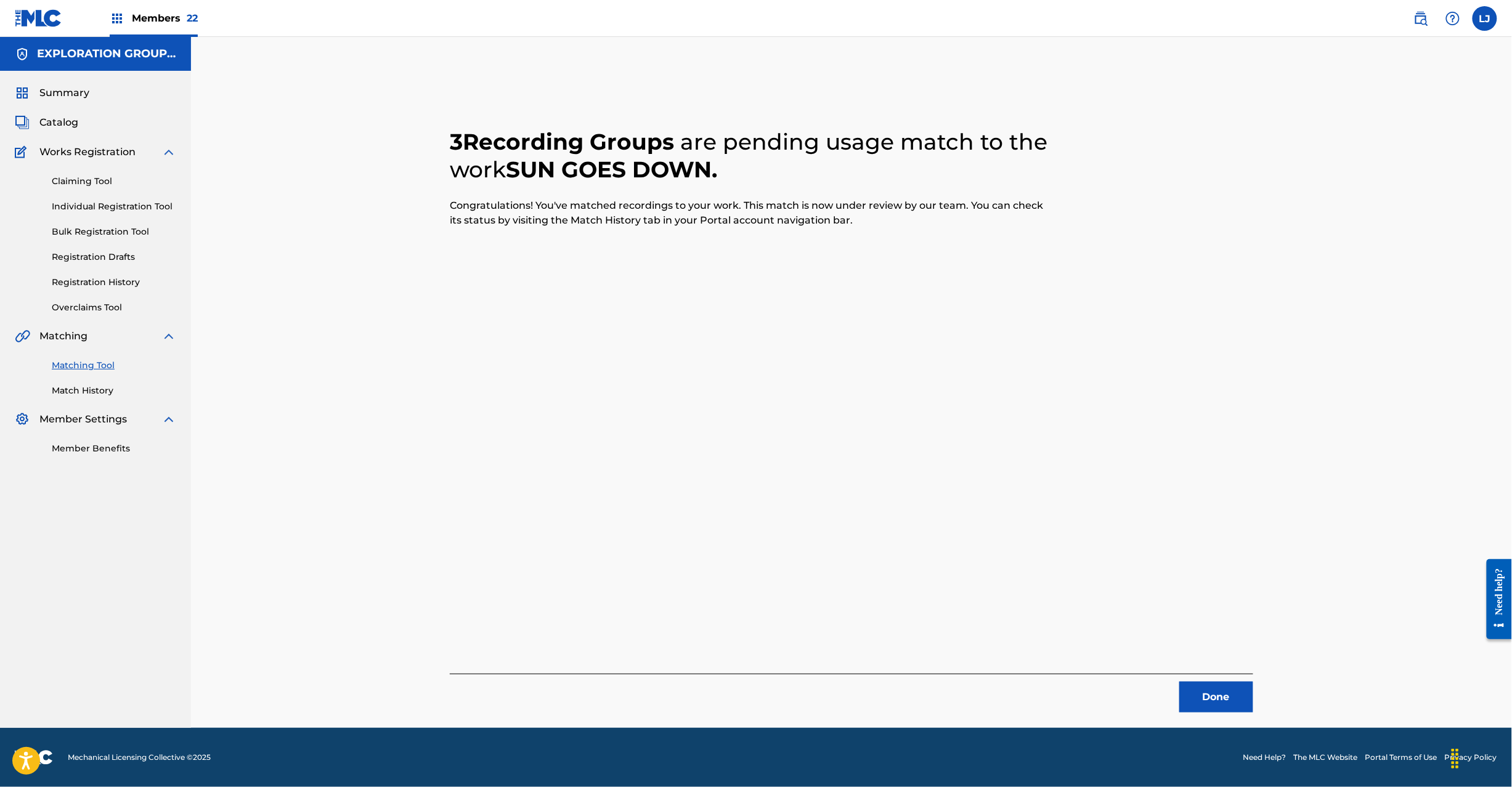
click at [1211, 690] on button "Done" at bounding box center [1216, 697] width 74 height 31
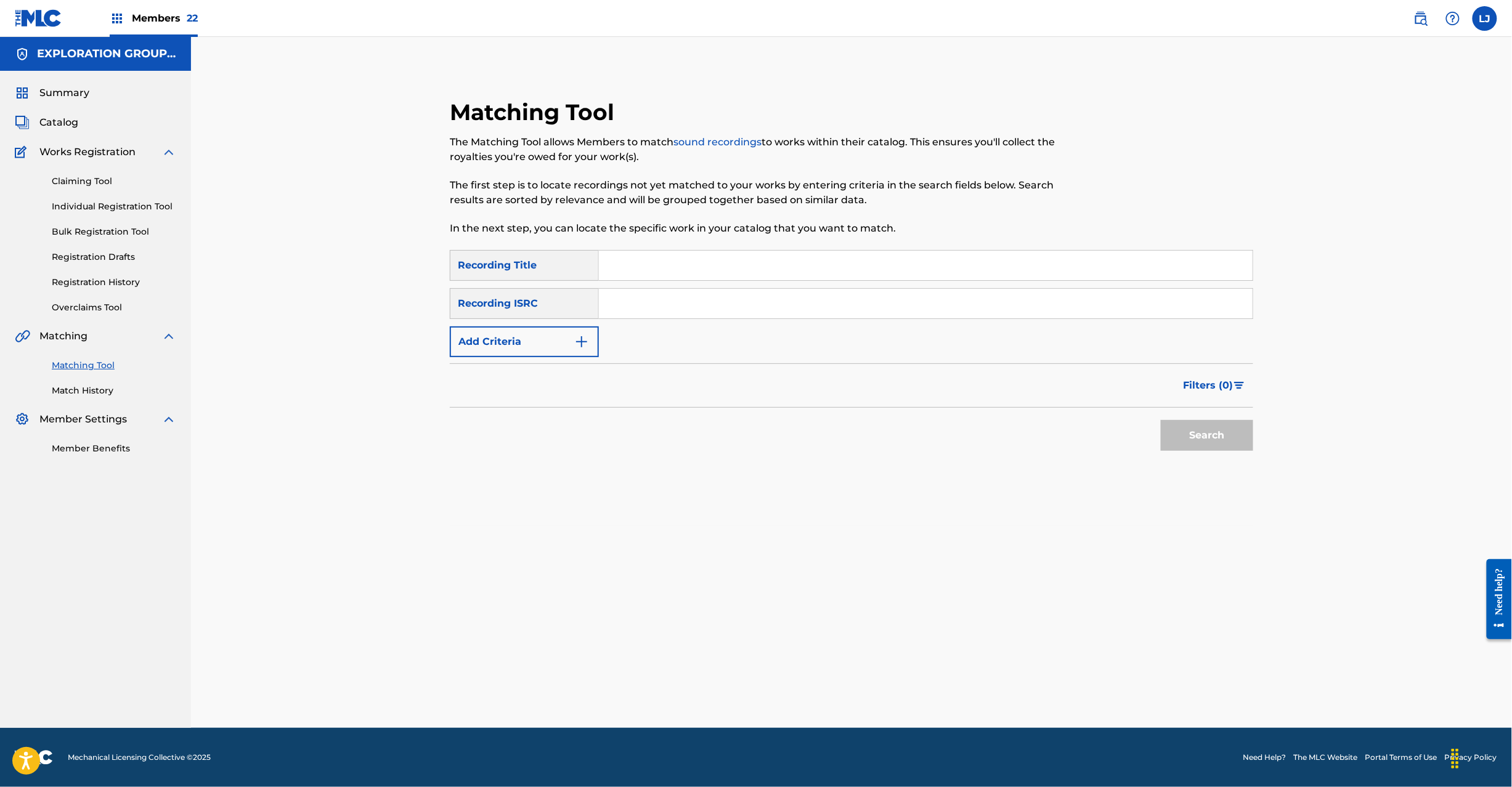
click at [701, 304] on input "Search Form" at bounding box center [926, 303] width 654 height 30
paste input "JPTO09304820"
type input "JPTO09304820"
click at [1184, 436] on button "Search" at bounding box center [1207, 435] width 92 height 31
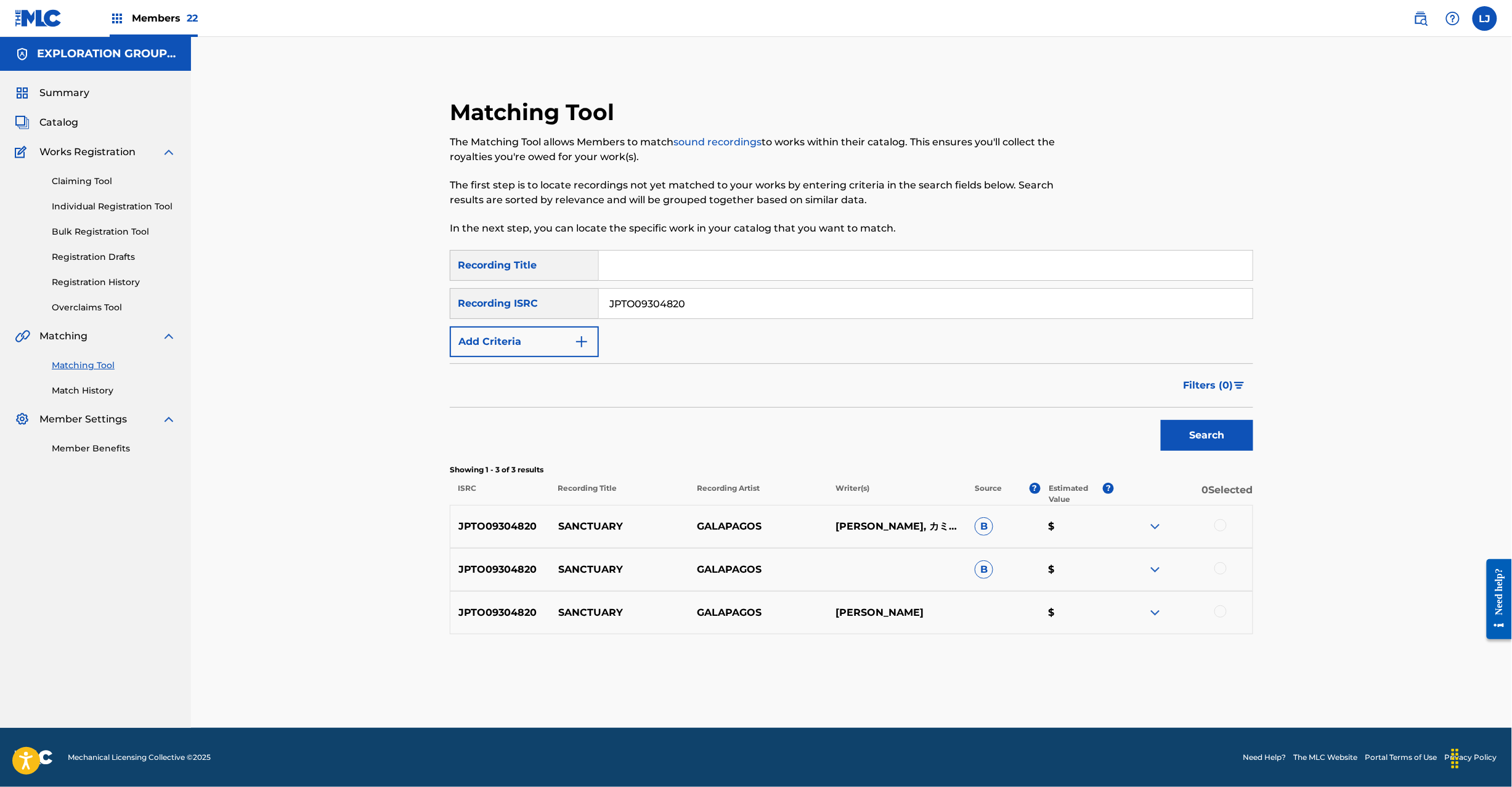
click at [1220, 526] on div at bounding box center [1221, 526] width 13 height 13
click at [1218, 562] on div at bounding box center [1221, 568] width 13 height 13
click at [1225, 617] on div at bounding box center [1183, 613] width 138 height 15
click at [1221, 613] on div at bounding box center [1221, 612] width 13 height 13
click at [895, 688] on button "Match 3 Groups" at bounding box center [866, 687] width 136 height 31
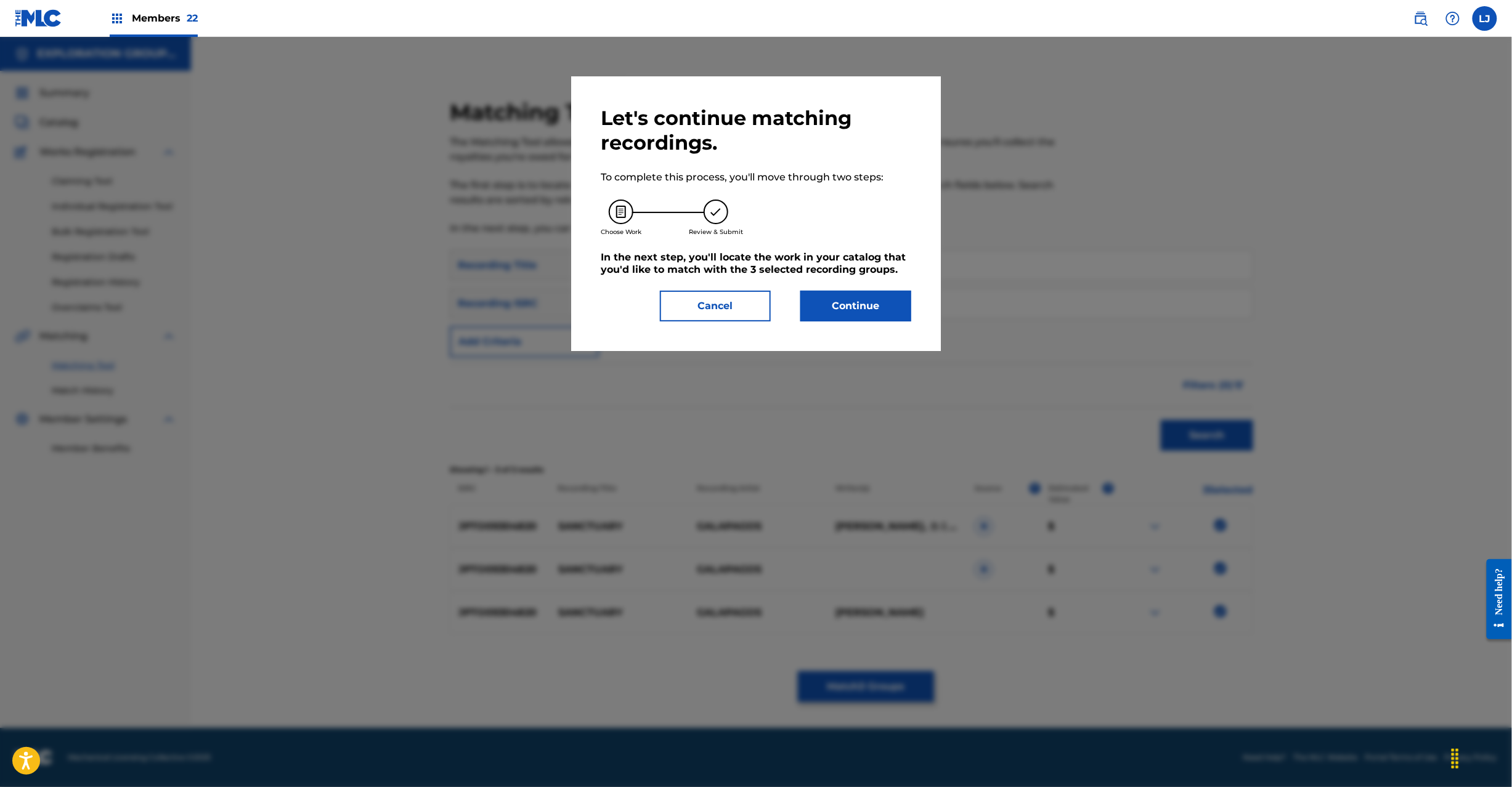
click at [844, 296] on button "Continue" at bounding box center [856, 306] width 111 height 31
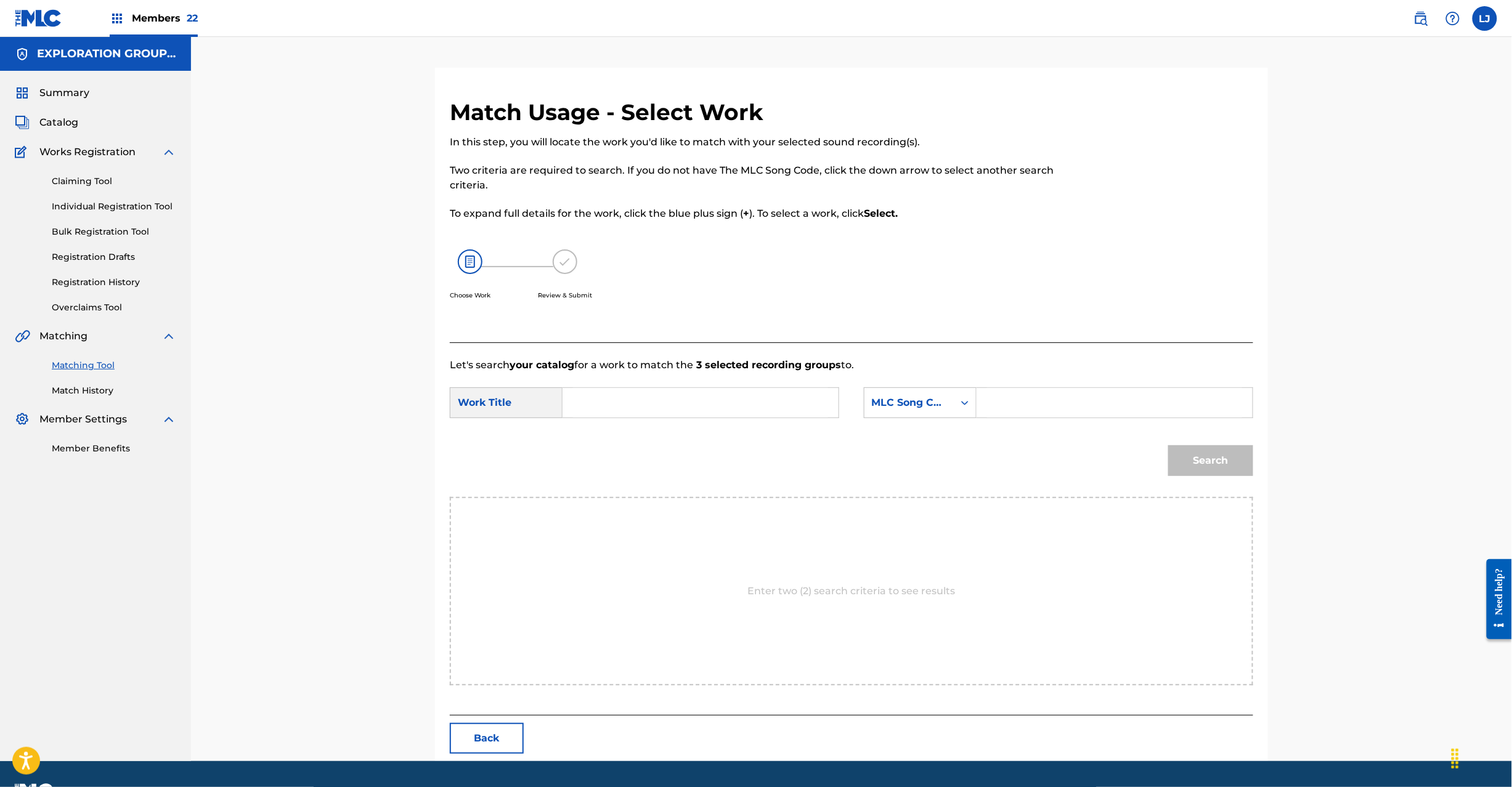
click at [619, 400] on input "Search Form" at bounding box center [701, 402] width 255 height 30
paste input "Sanctuary S63TY6"
click at [661, 403] on input "Sanctuary S63TY6" at bounding box center [701, 402] width 255 height 30
type input "Sanctuary"
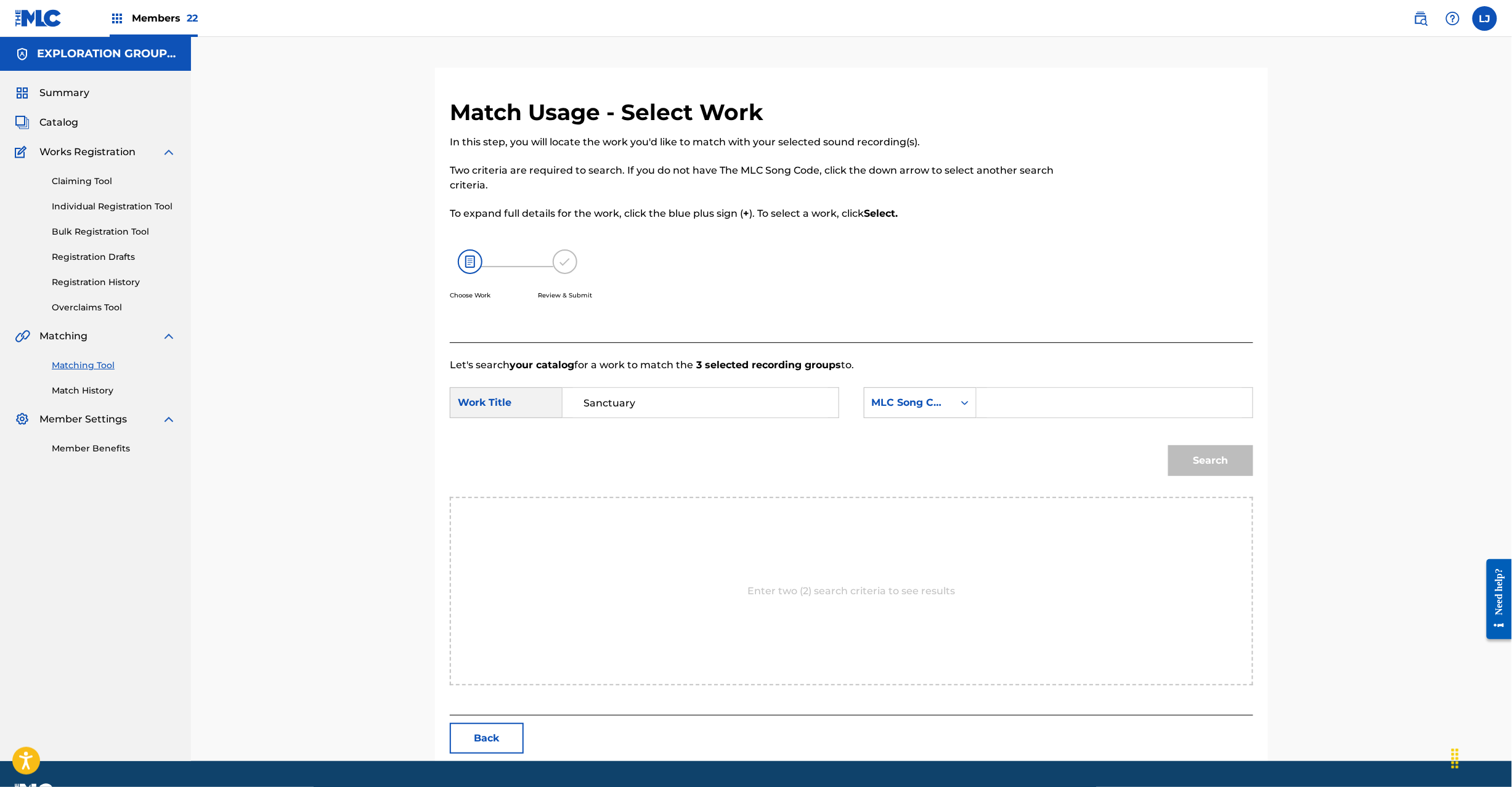
click at [1067, 407] on input "Search Form" at bounding box center [1115, 402] width 255 height 30
paste input "S63TY6"
type input "S63TY6"
click at [1225, 468] on button "Search" at bounding box center [1211, 460] width 85 height 31
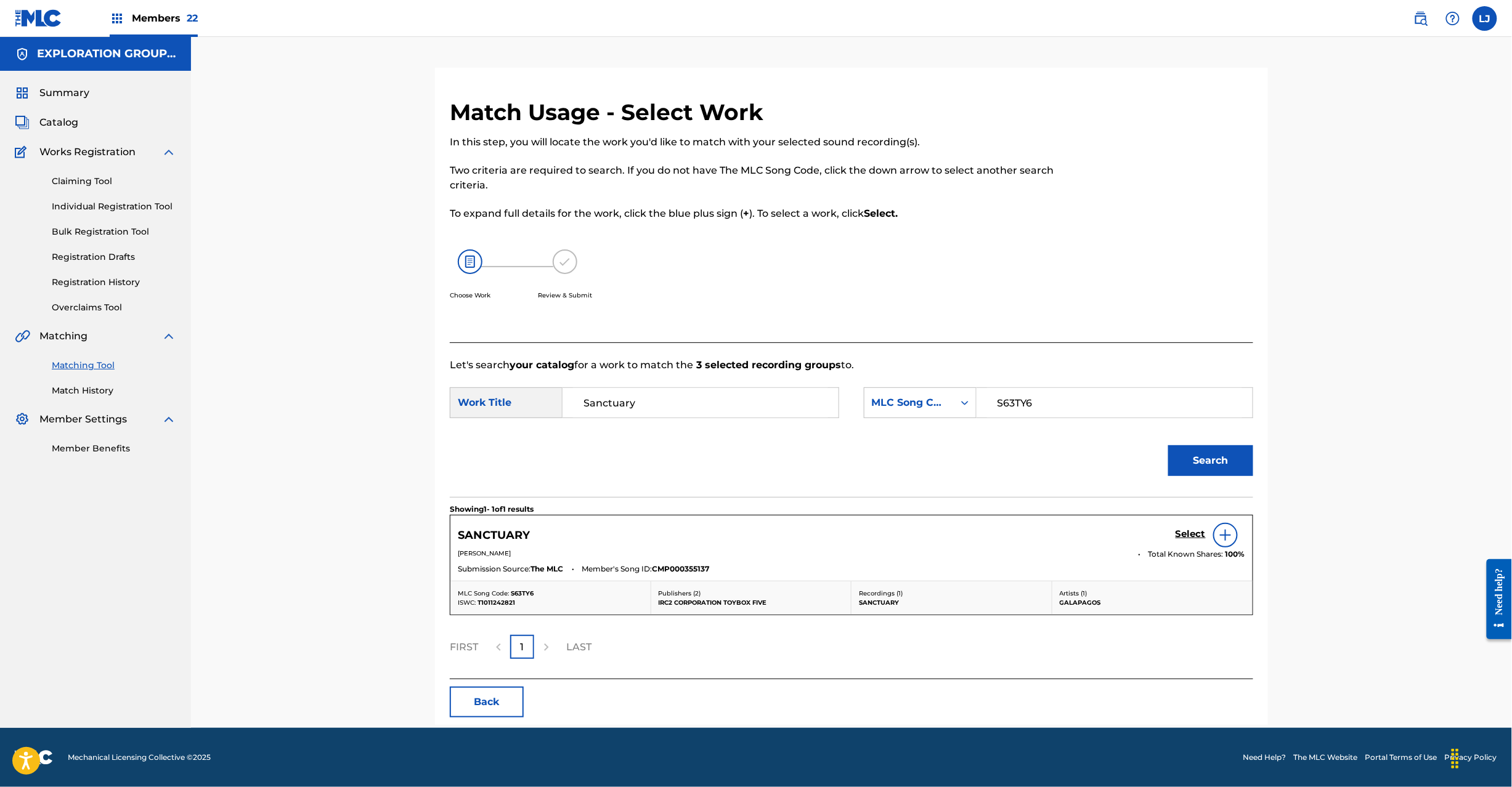
click at [1183, 533] on h5 "Select" at bounding box center [1191, 534] width 30 height 12
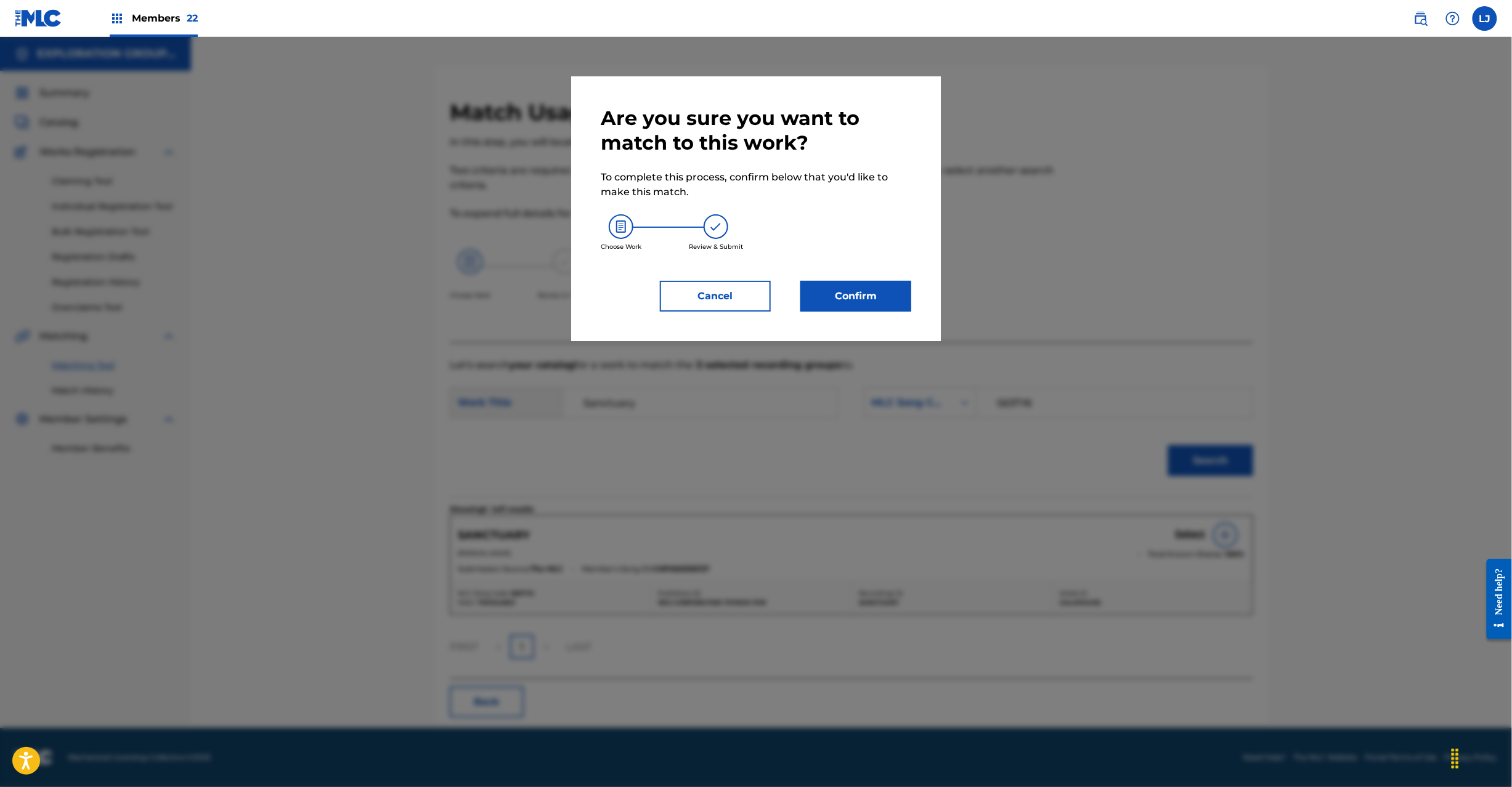
click at [868, 297] on button "Confirm" at bounding box center [856, 296] width 111 height 31
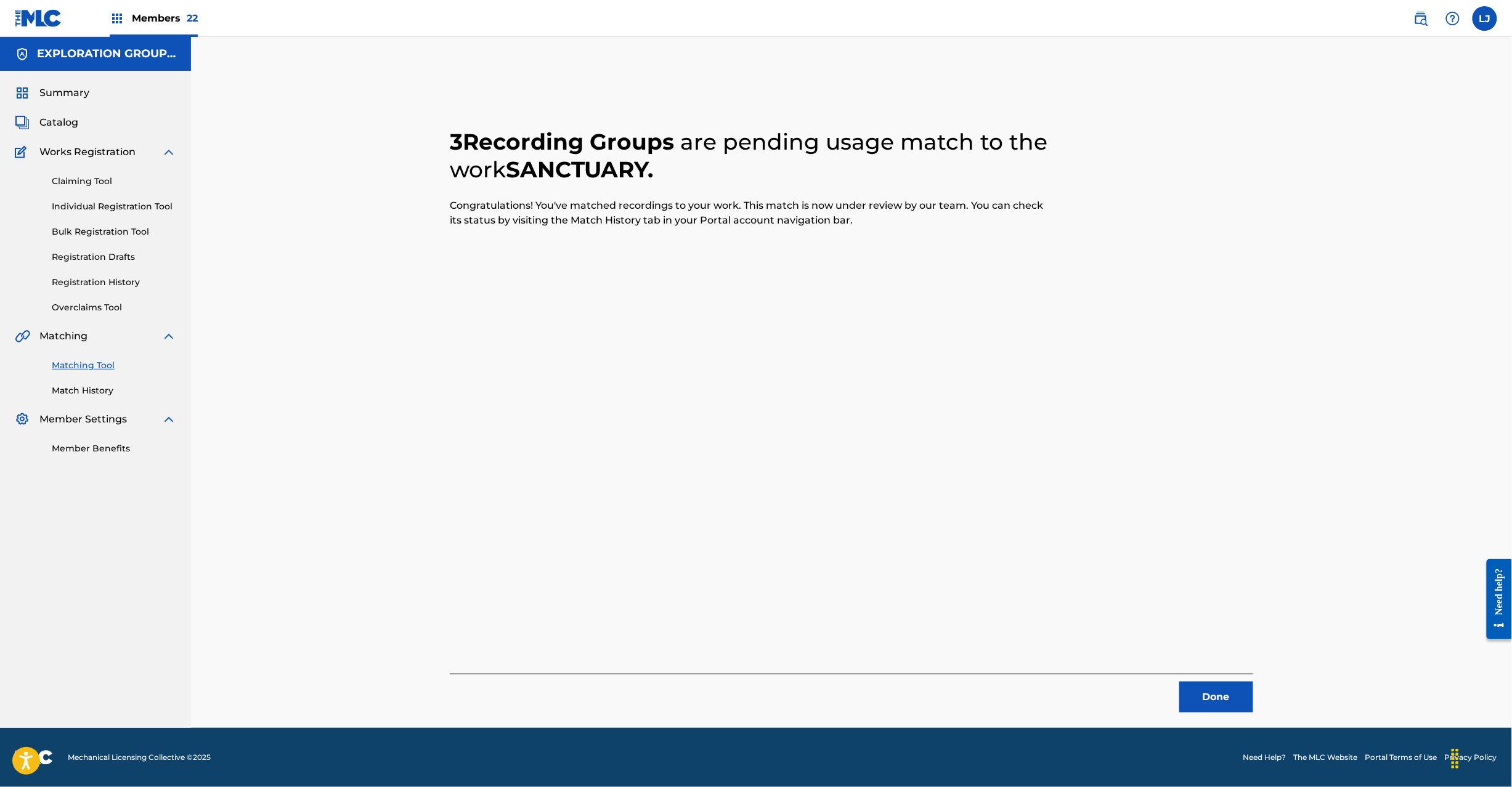
click at [1216, 698] on button "Done" at bounding box center [1216, 697] width 74 height 31
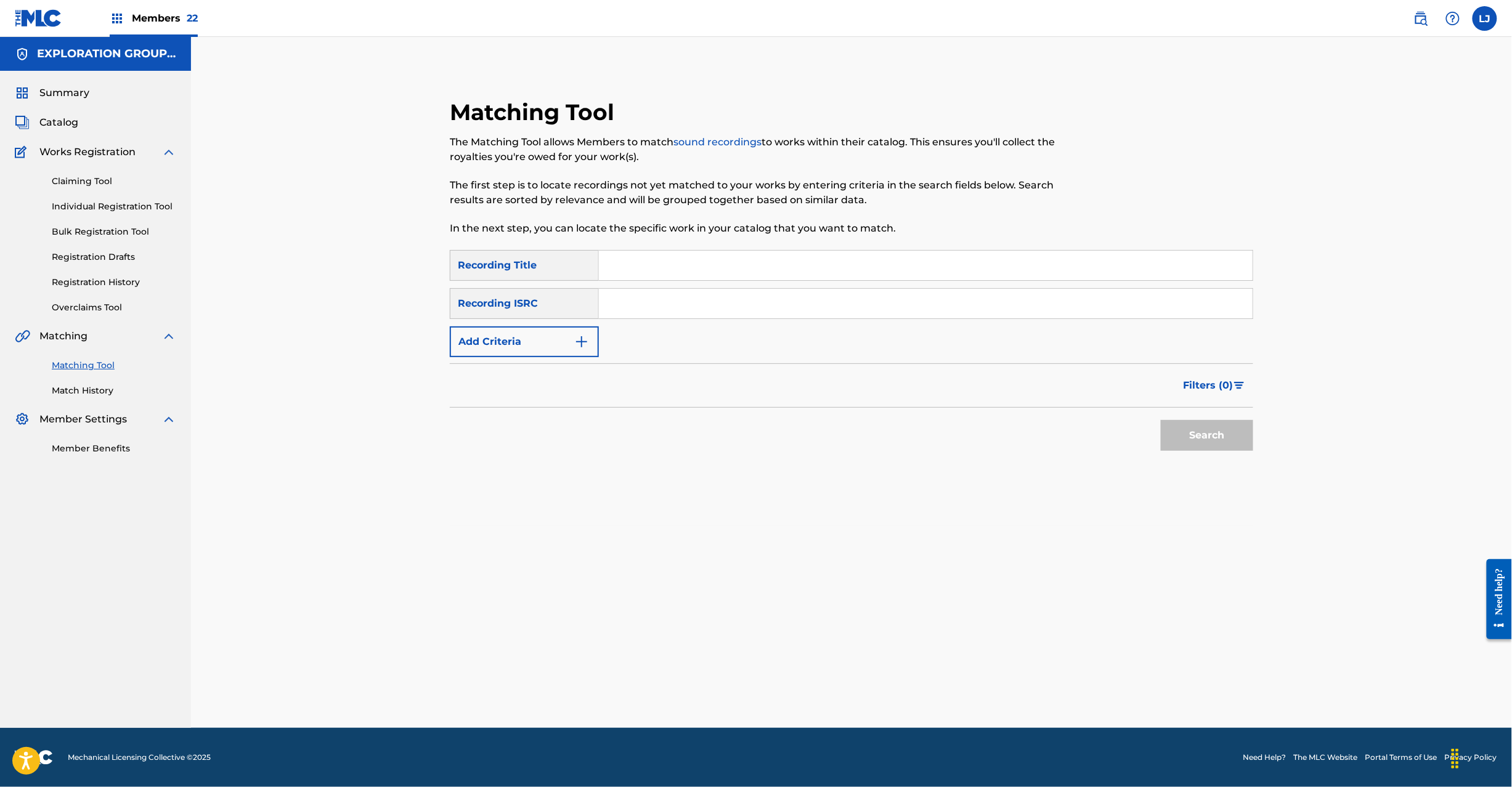
click at [741, 313] on input "Search Form" at bounding box center [926, 303] width 654 height 30
paste input "JPB600111602"
type input "JPB600111602"
click at [1202, 442] on button "Search" at bounding box center [1207, 435] width 92 height 31
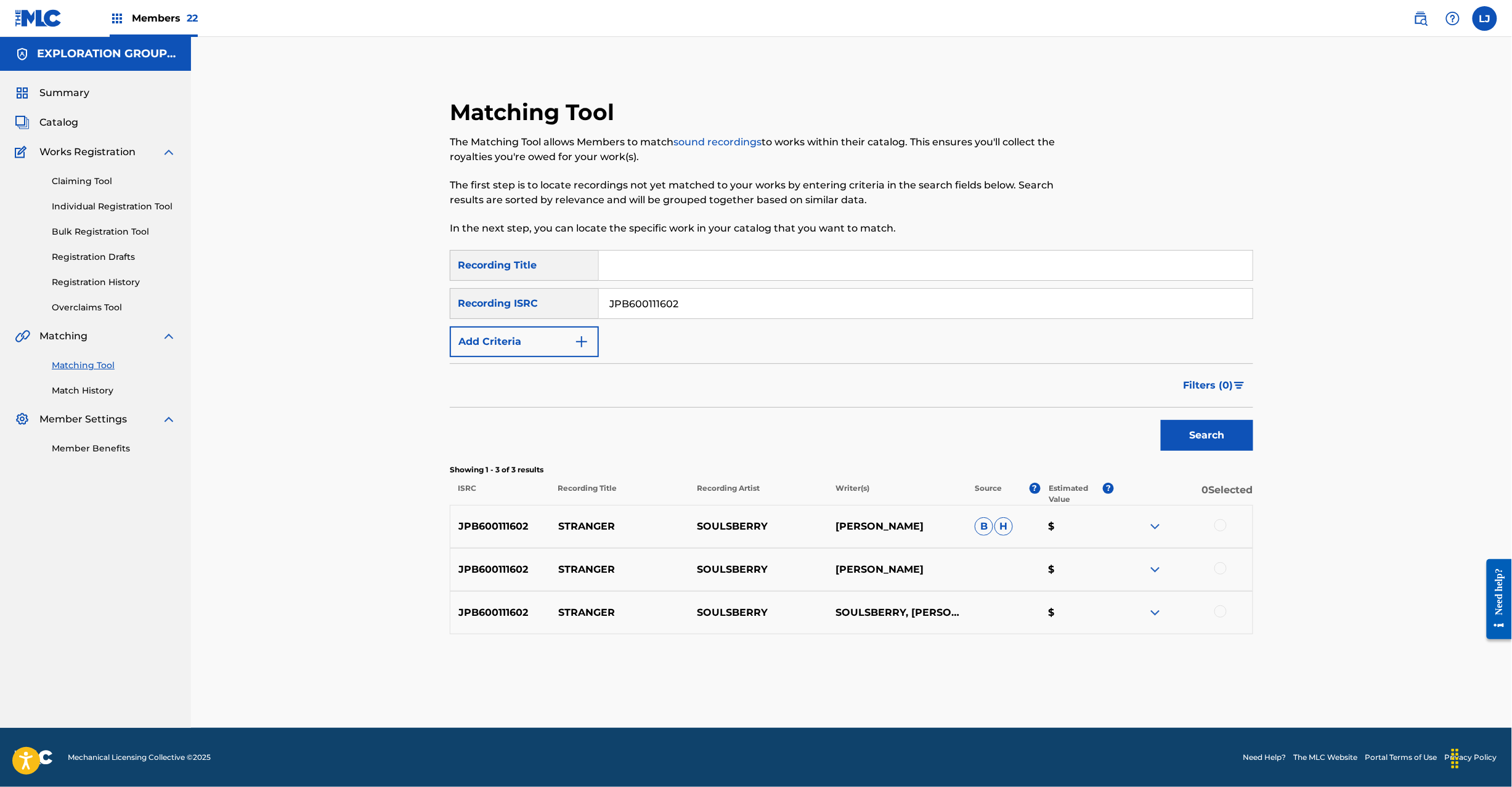
drag, startPoint x: 1231, startPoint y: 526, endPoint x: 1224, endPoint y: 526, distance: 7.0
click at [1230, 526] on div at bounding box center [1183, 526] width 138 height 15
click at [1224, 526] on div at bounding box center [1221, 526] width 13 height 13
click at [1221, 567] on div at bounding box center [1221, 568] width 13 height 13
click at [1220, 612] on div at bounding box center [1221, 612] width 13 height 13
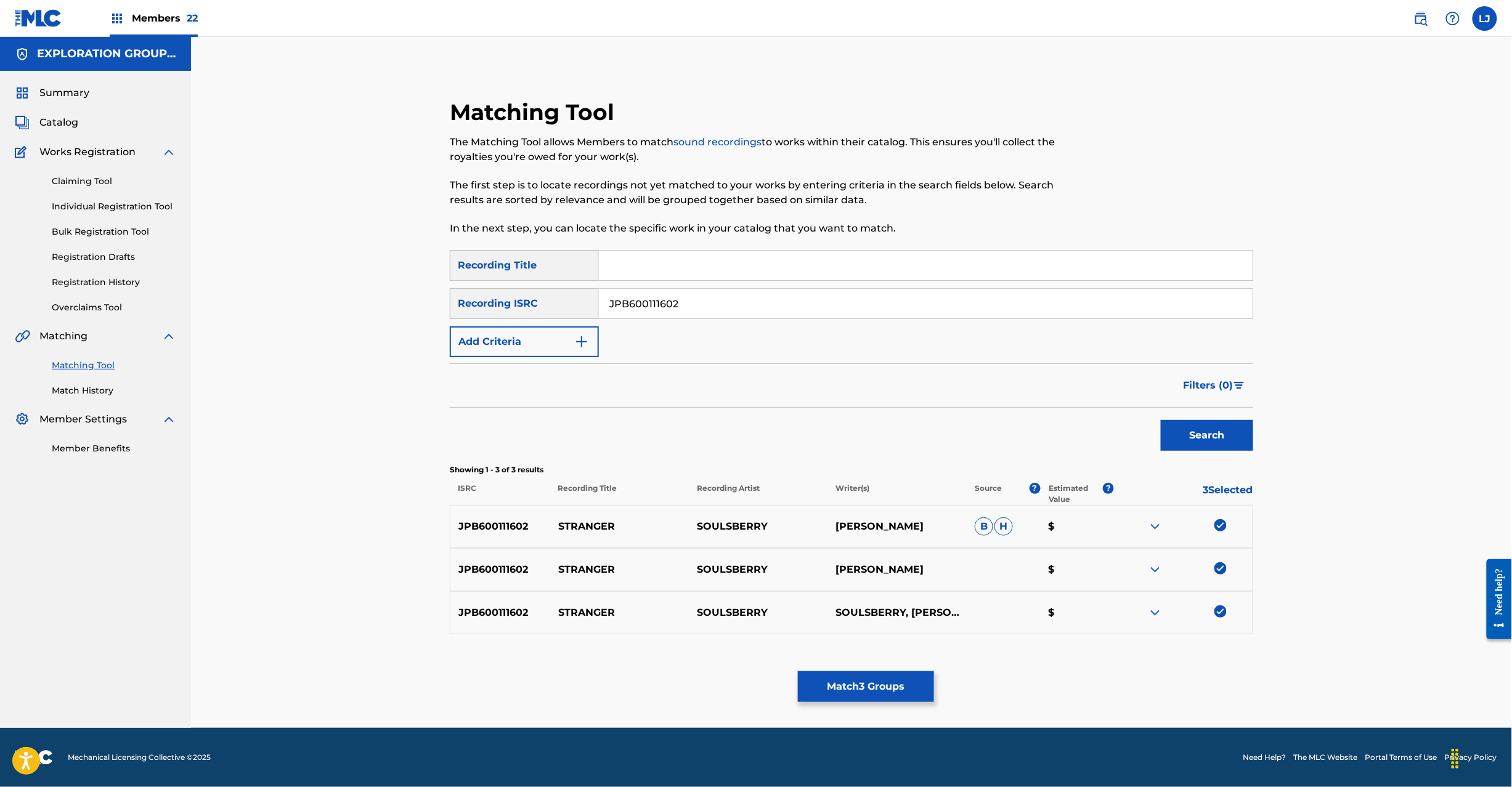
click at [838, 694] on button "Match 3 Groups" at bounding box center [866, 687] width 136 height 31
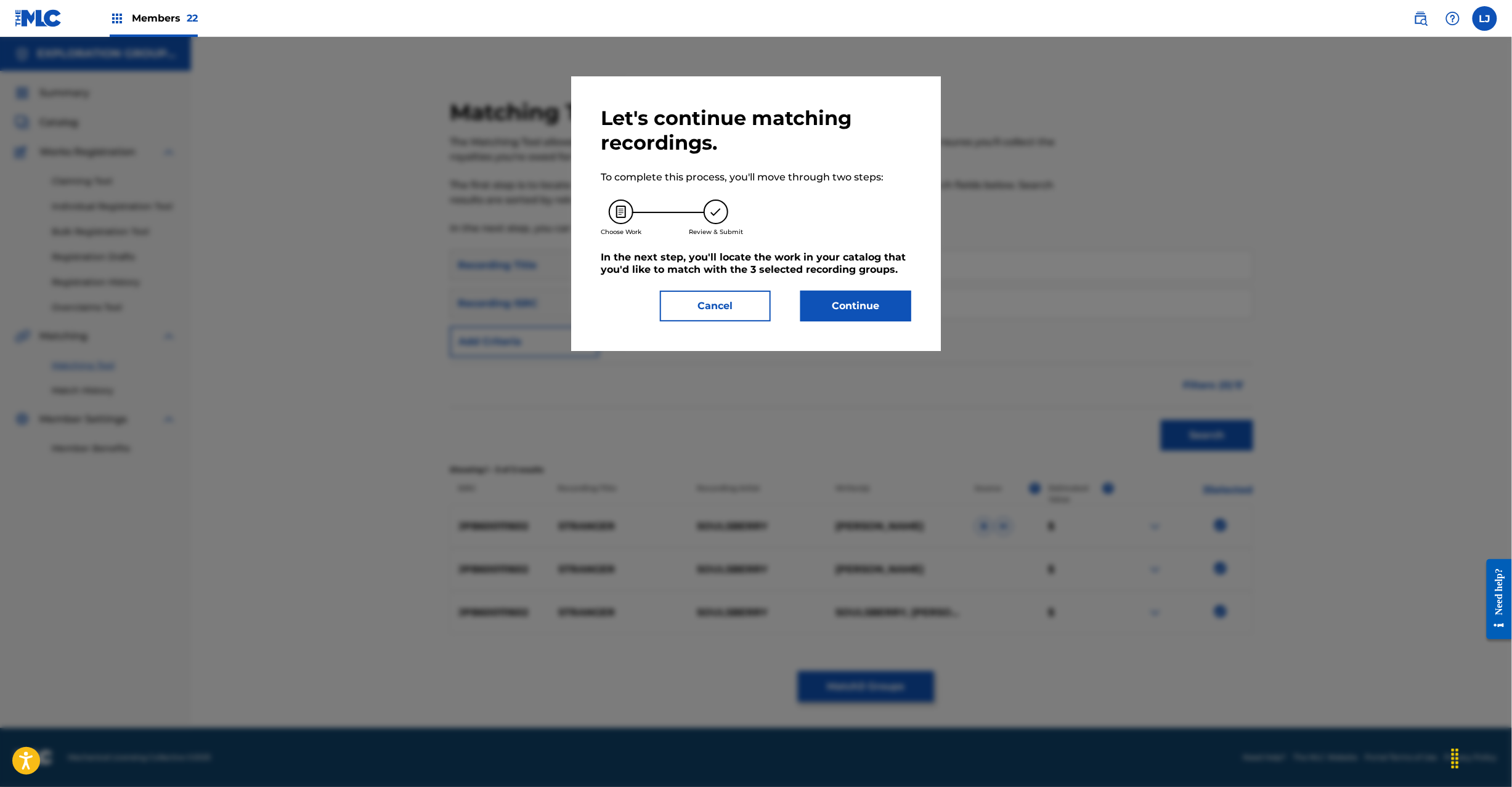
click at [839, 291] on button "Continue" at bounding box center [856, 306] width 111 height 31
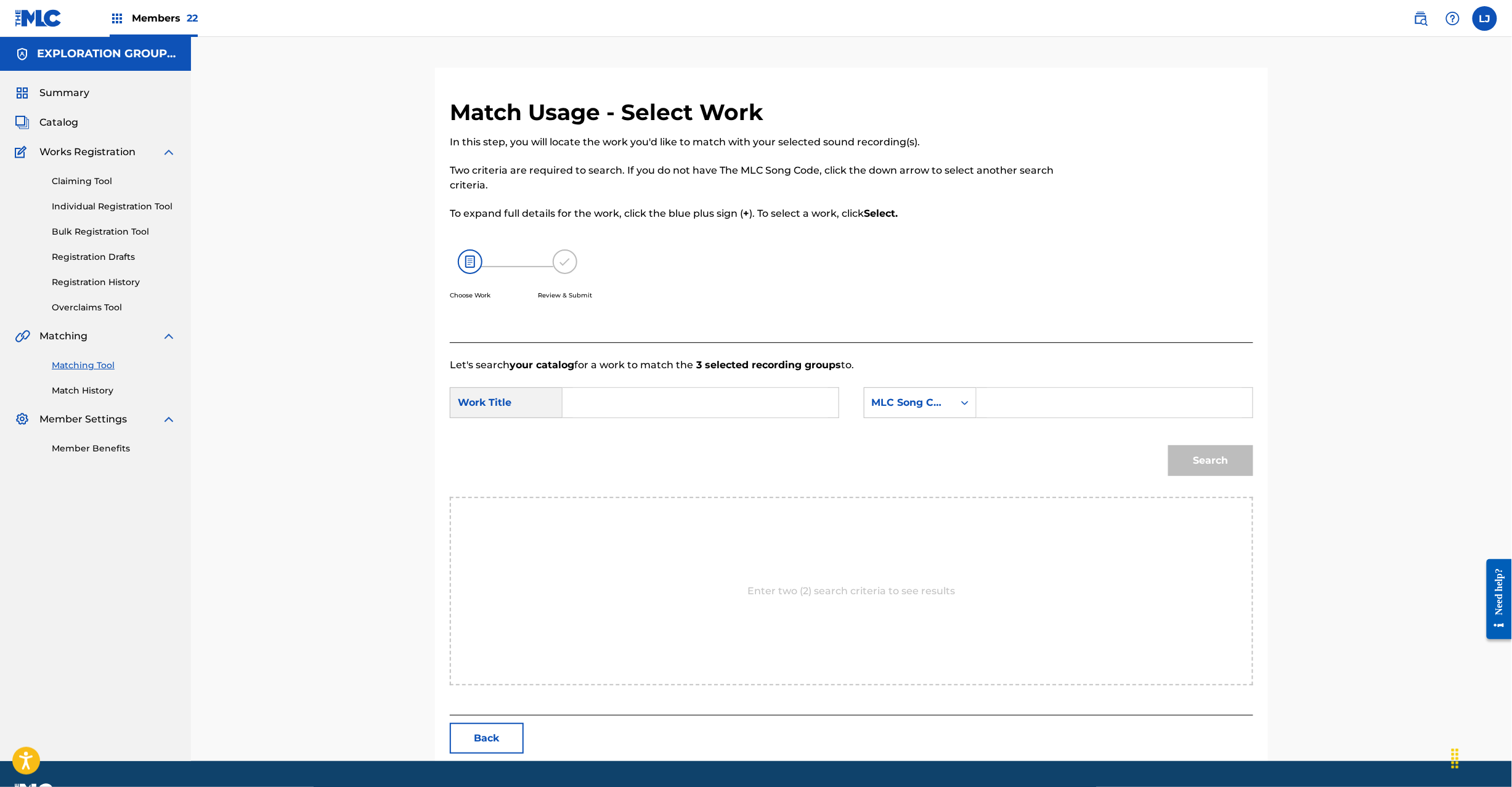
click at [686, 392] on input "Search Form" at bounding box center [701, 402] width 255 height 30
paste input "Stranger S64NVA"
click at [673, 402] on input "Stranger S64NVA" at bounding box center [701, 402] width 255 height 30
type input "Stranger"
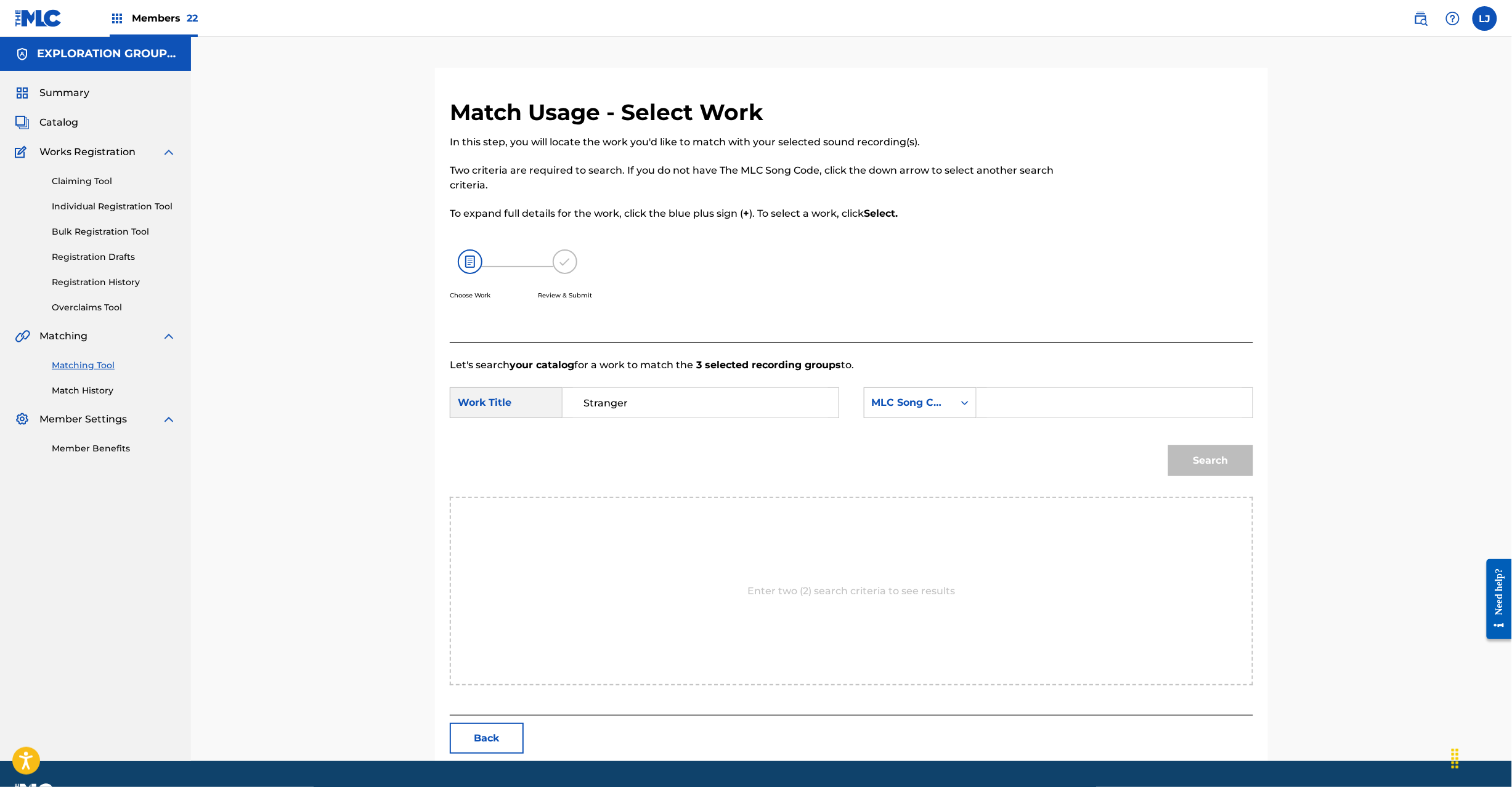
click at [1125, 400] on input "Search Form" at bounding box center [1115, 402] width 255 height 30
paste input "S64NVA"
type input "S64NVA"
click at [1245, 473] on button "Search" at bounding box center [1211, 460] width 85 height 31
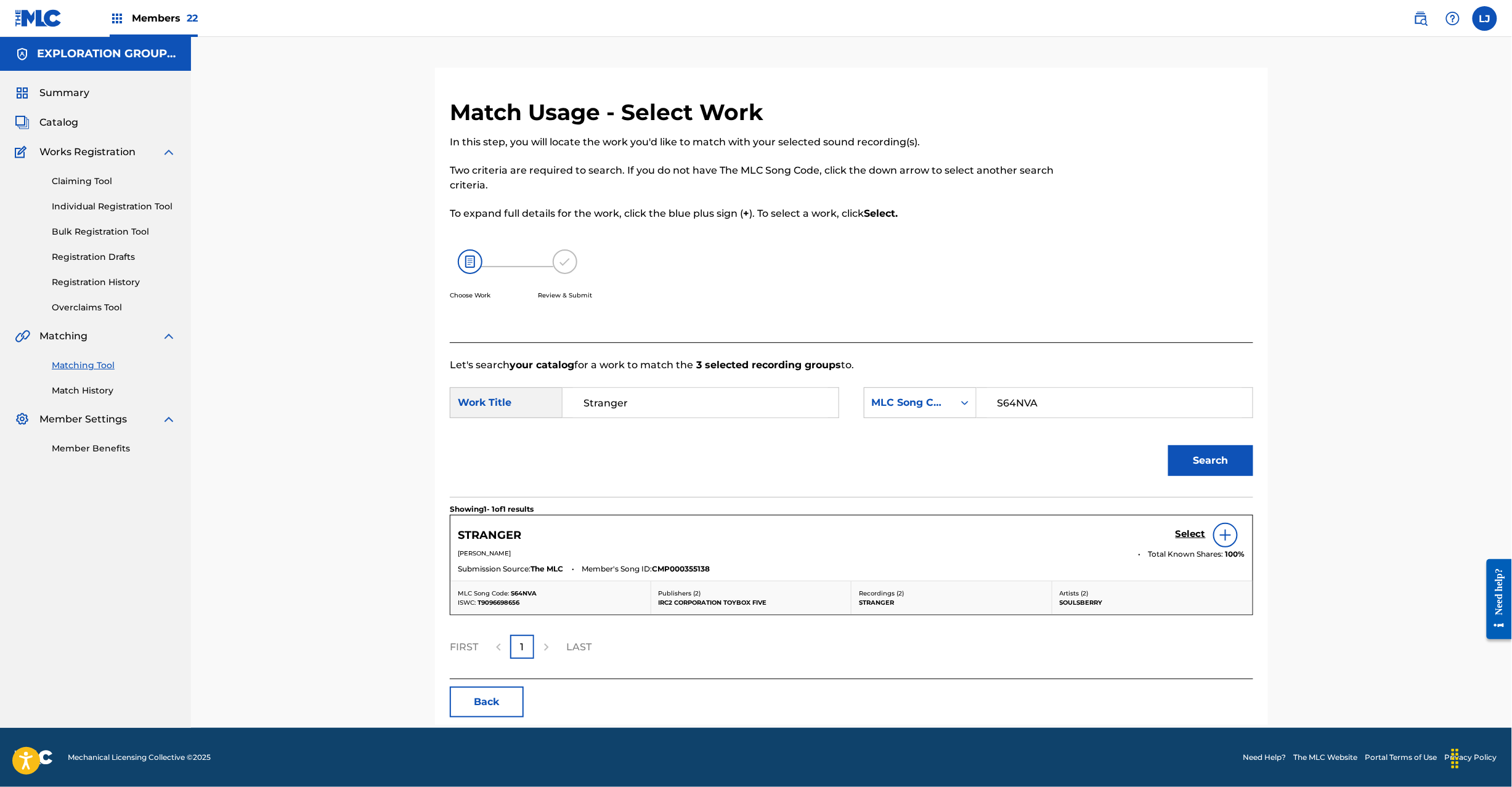
click at [1189, 534] on h5 "Select" at bounding box center [1191, 534] width 30 height 12
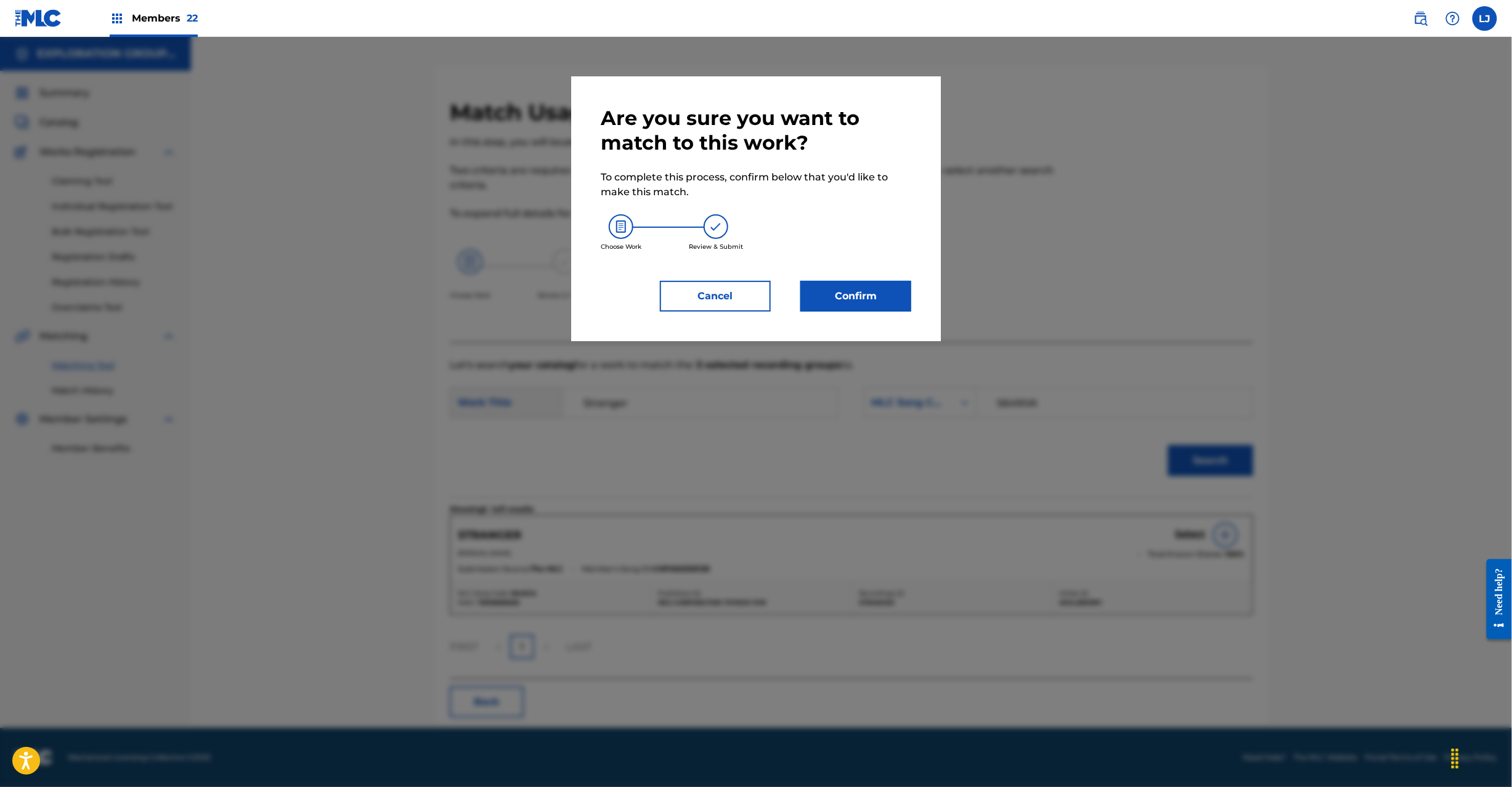
click at [869, 299] on button "Confirm" at bounding box center [856, 296] width 111 height 31
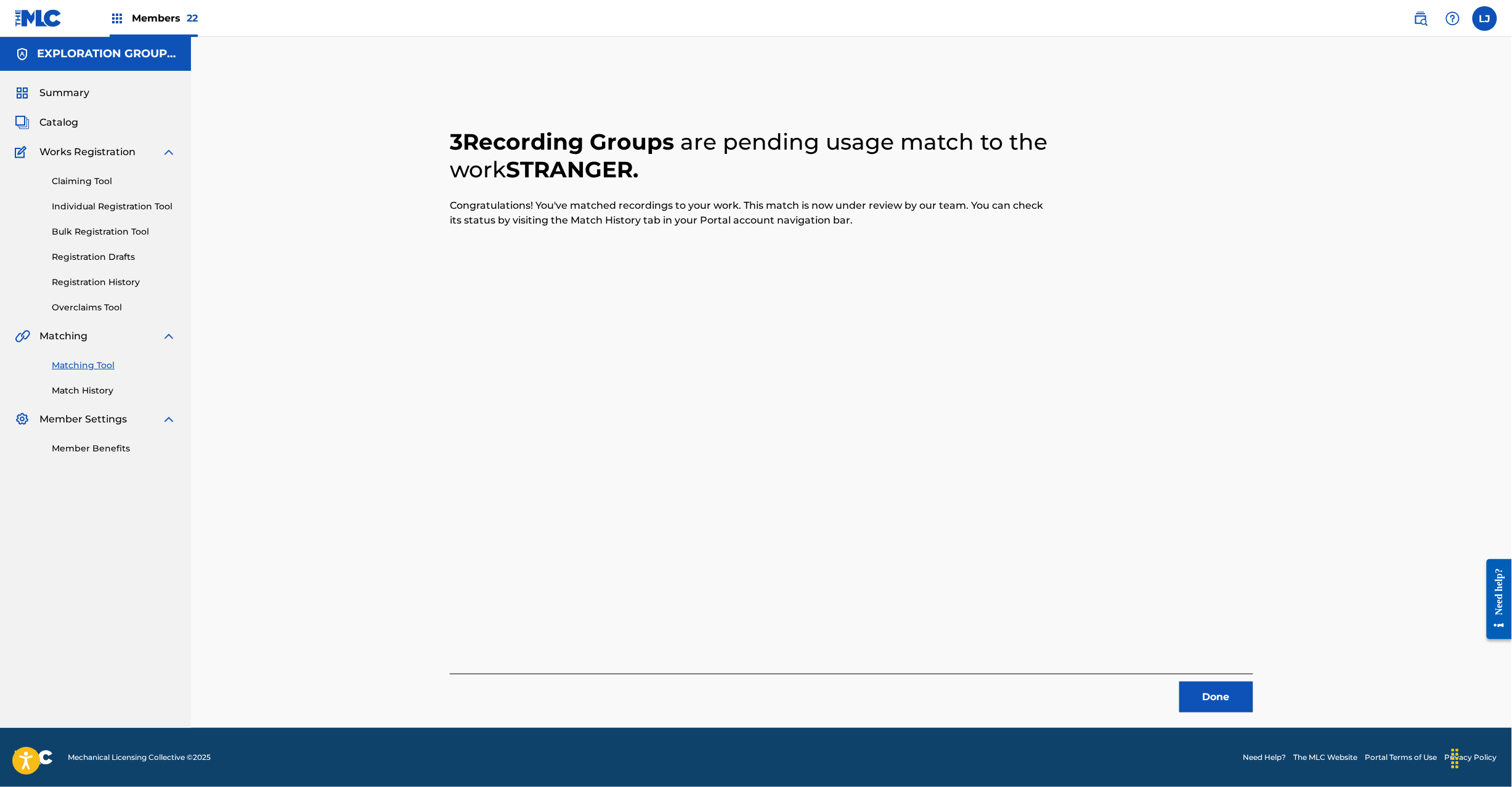
click at [1216, 690] on button "Done" at bounding box center [1216, 697] width 74 height 31
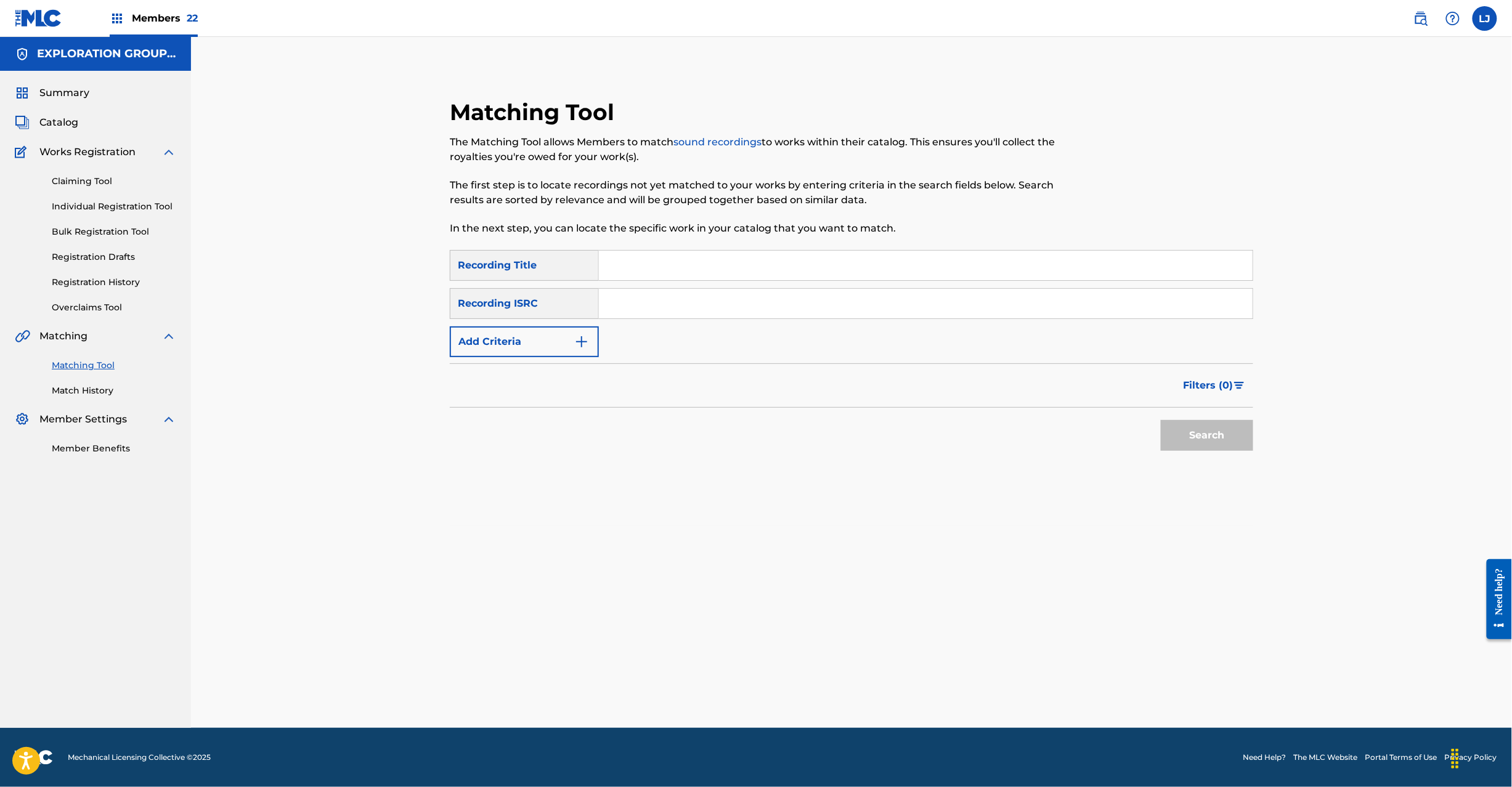
click at [634, 308] on input "Search Form" at bounding box center [926, 303] width 654 height 30
paste input "JPB600037903"
type input "JPB600037903"
click at [1225, 437] on button "Search" at bounding box center [1207, 435] width 92 height 31
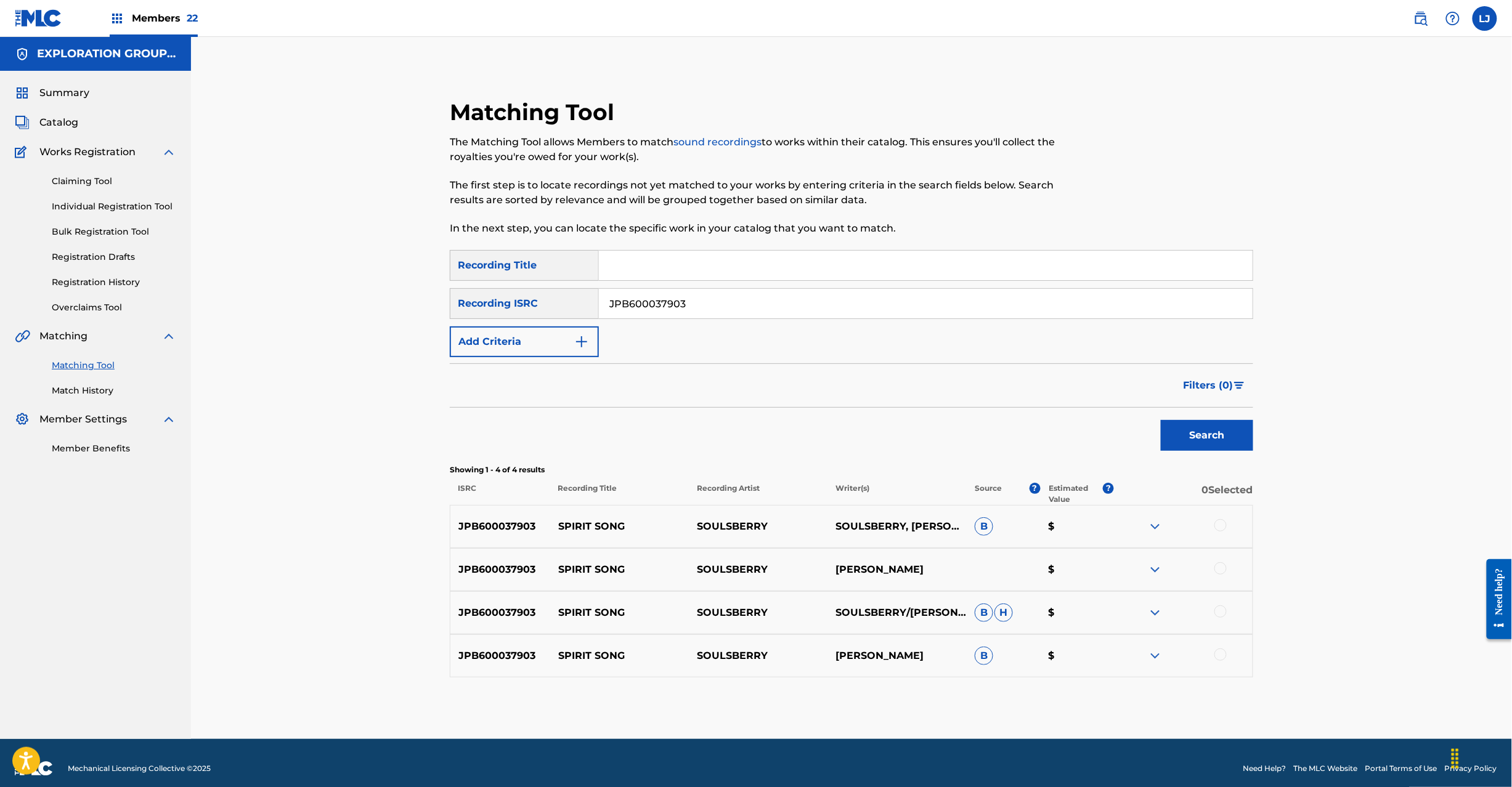
click at [1216, 520] on div at bounding box center [1221, 526] width 13 height 13
click at [1220, 565] on div at bounding box center [1221, 568] width 13 height 13
click at [1218, 615] on div at bounding box center [1221, 612] width 13 height 13
click at [1216, 658] on div at bounding box center [1221, 655] width 13 height 13
click at [861, 685] on button "Match 4 Groups" at bounding box center [866, 687] width 136 height 31
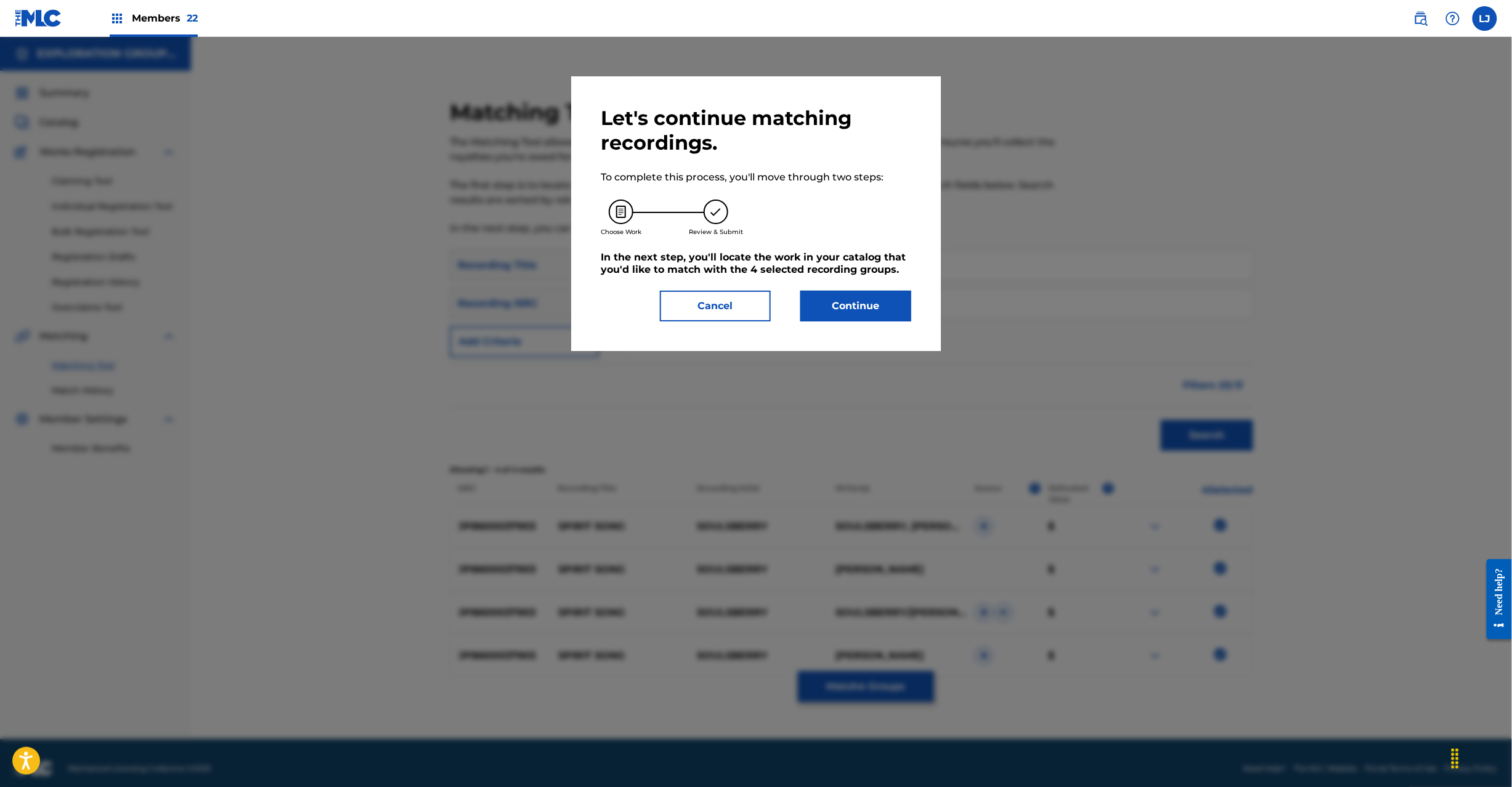
click at [801, 296] on button "Continue" at bounding box center [856, 306] width 111 height 31
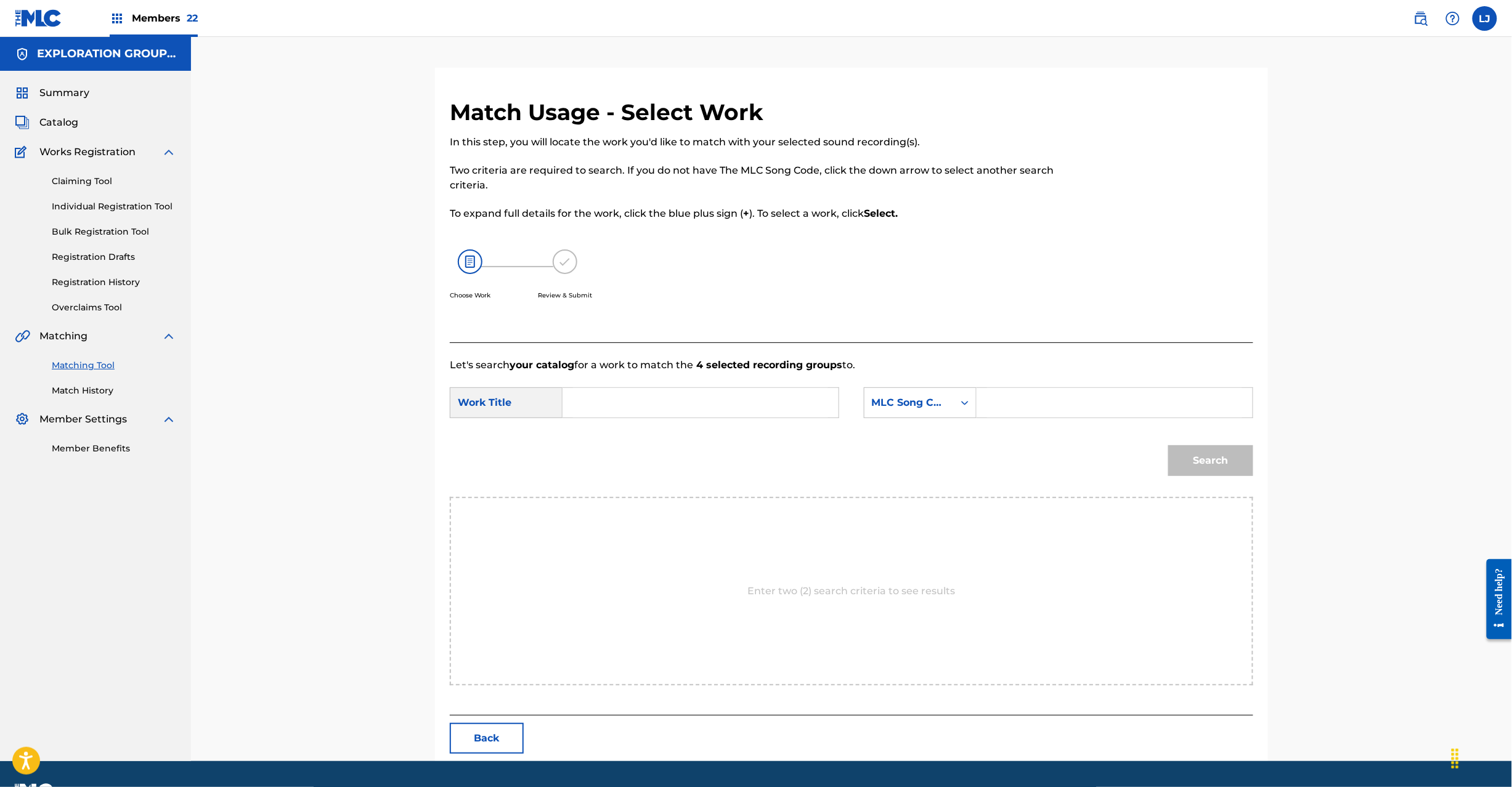
click at [641, 424] on div "SearchWithCriteria97478b7c-66ac-47bd-b6eb-f237fe72bac7 Work Title SearchWithCri…" at bounding box center [852, 406] width 804 height 38
click at [641, 415] on input "Search Form" at bounding box center [701, 402] width 255 height 30
paste input "Spirit Song S631KP"
click at [667, 403] on input "Spirit Song S631KP" at bounding box center [701, 402] width 255 height 30
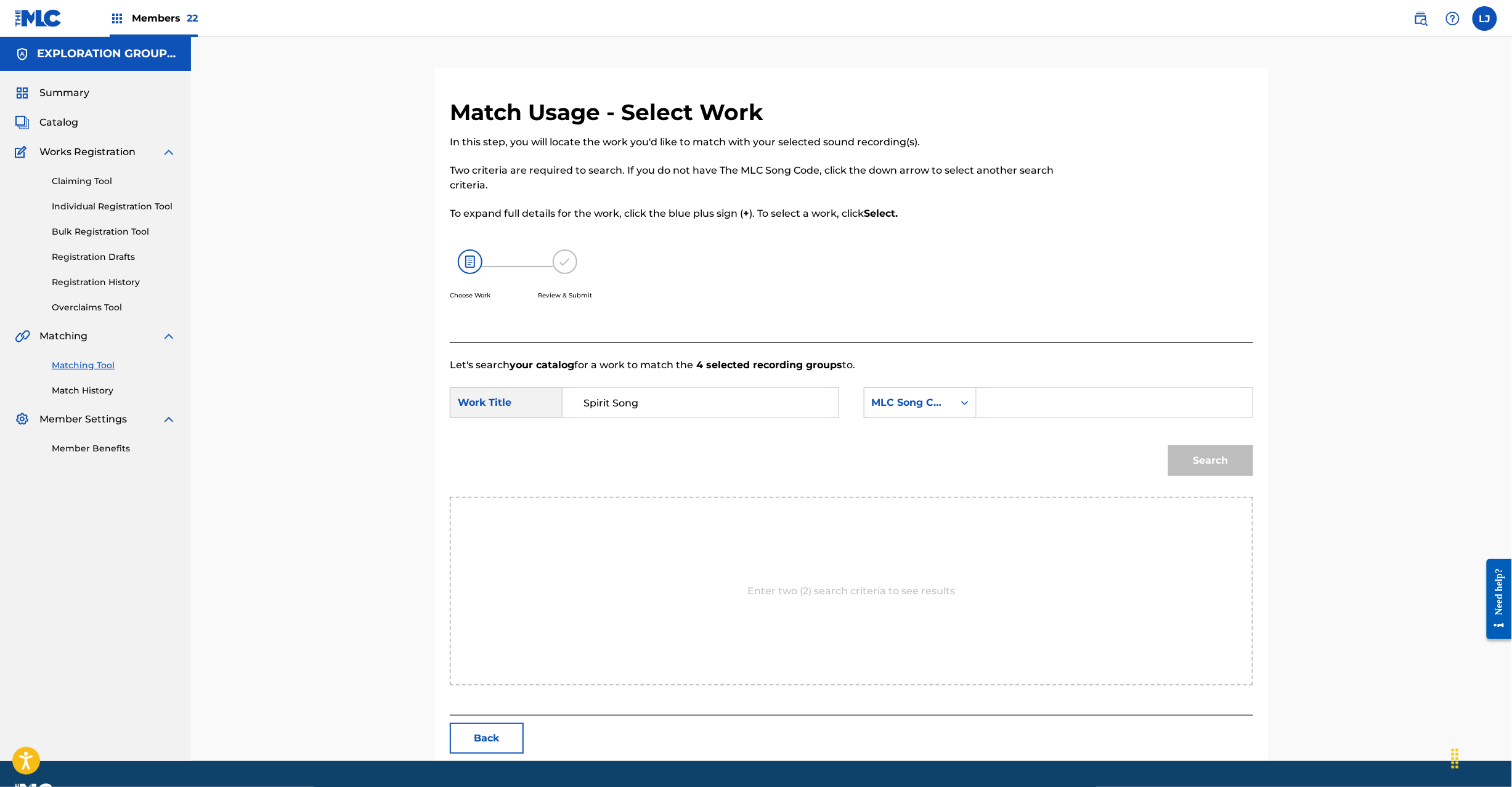
type input "Spirit Song"
click at [1065, 400] on input "Search Form" at bounding box center [1115, 402] width 255 height 30
paste input "S631KP"
type input "S631KP"
click at [1206, 447] on button "Search" at bounding box center [1211, 460] width 85 height 31
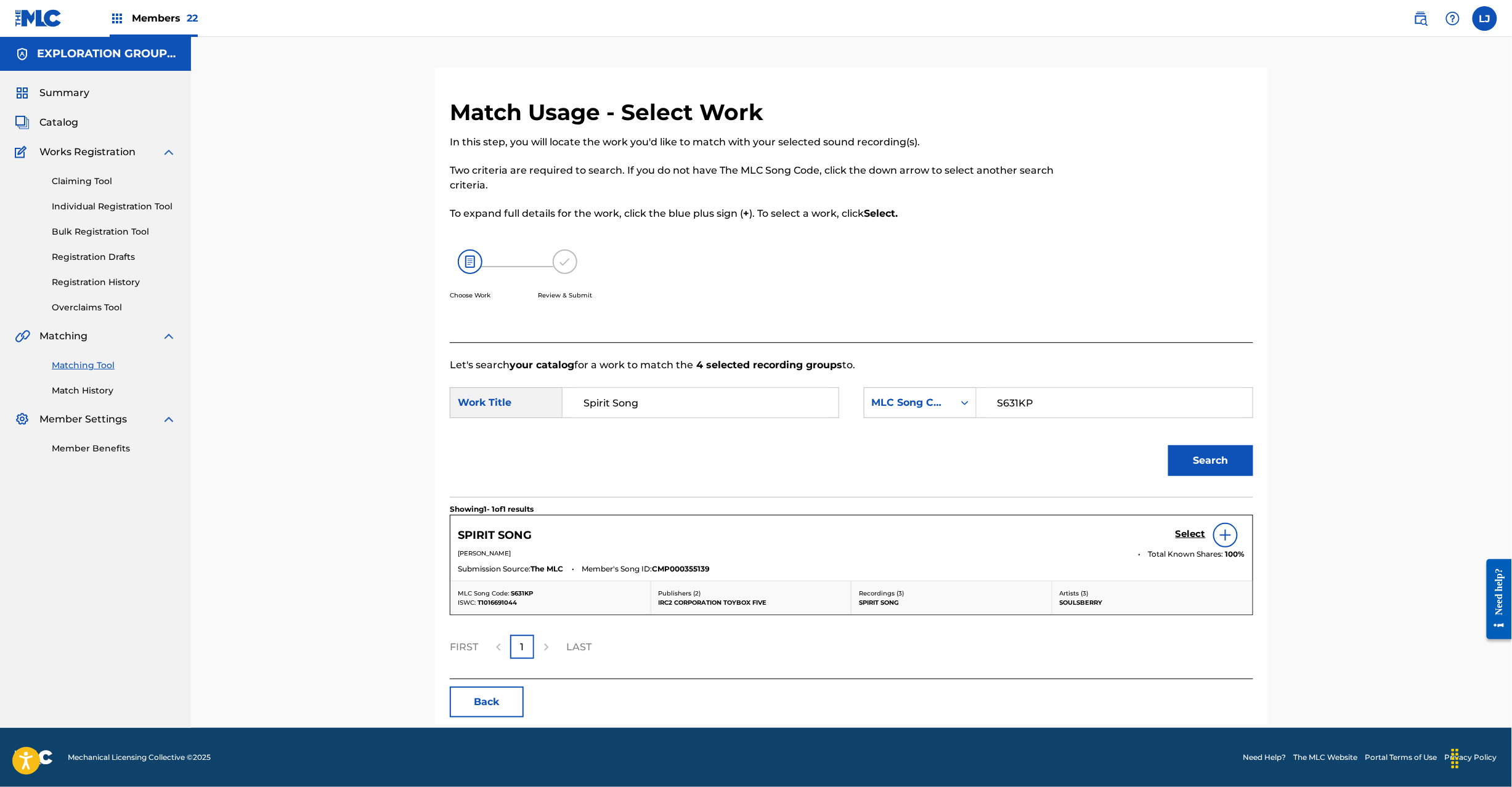
click at [1187, 529] on h5 "Select" at bounding box center [1191, 534] width 30 height 12
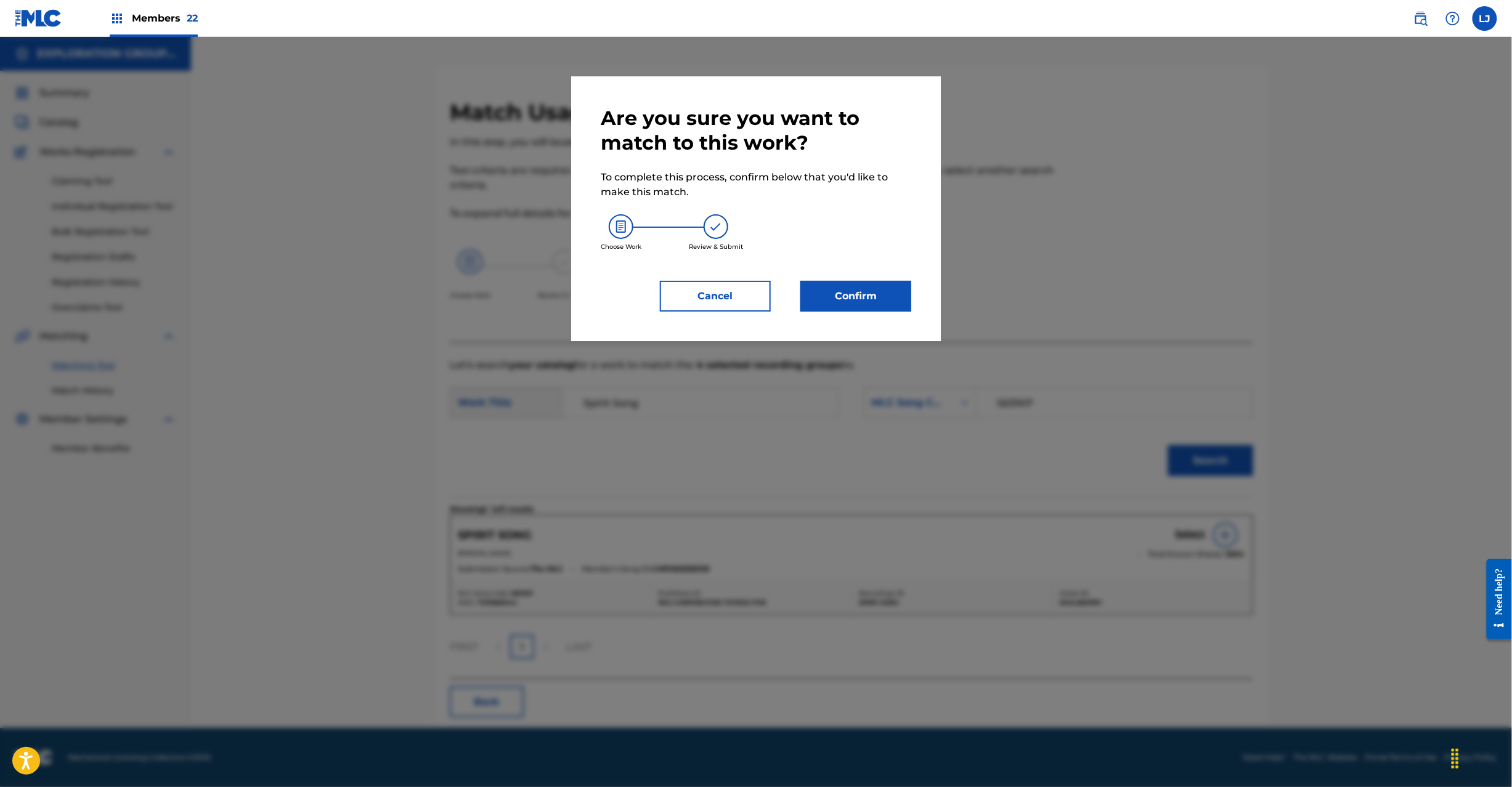
click at [821, 298] on button "Confirm" at bounding box center [856, 296] width 111 height 31
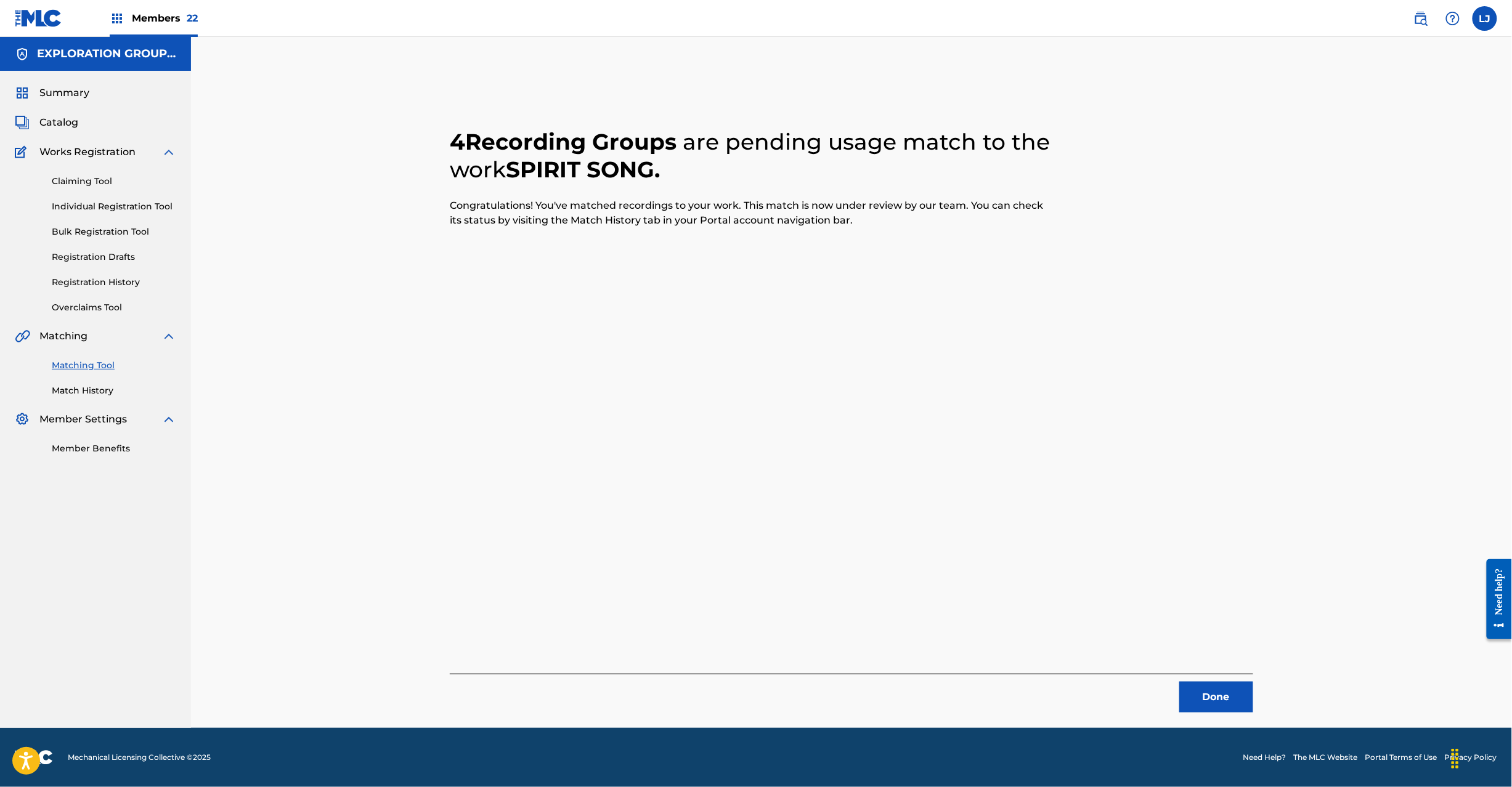
click at [1199, 702] on button "Done" at bounding box center [1216, 697] width 74 height 31
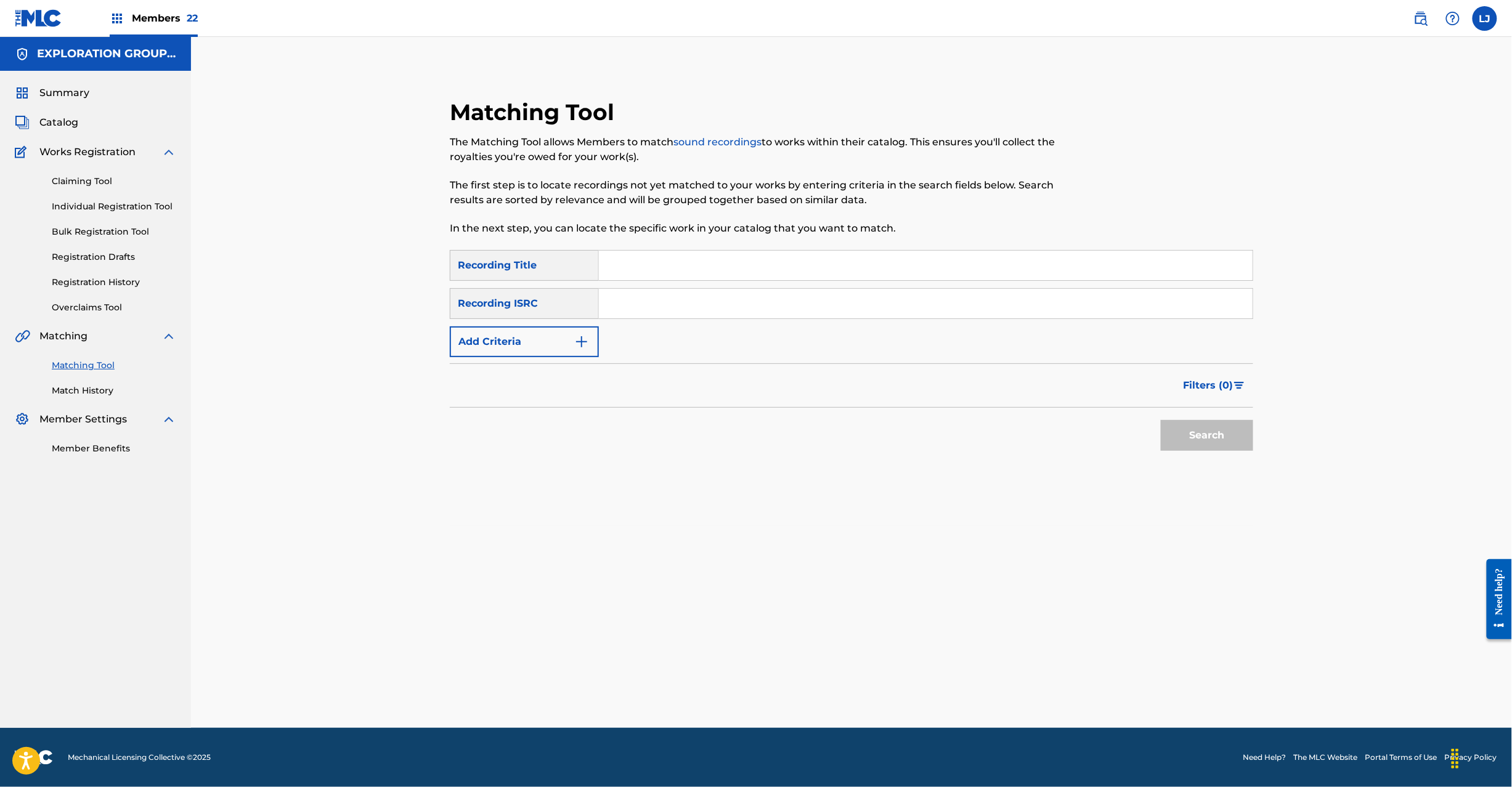
click at [641, 304] on input "Search Form" at bounding box center [926, 303] width 654 height 30
click at [713, 267] on input "Search Form" at bounding box center [926, 265] width 654 height 30
paste input "JPB600037903"
click at [705, 296] on input "Search Form" at bounding box center [926, 303] width 654 height 30
type input "JPB600037903"
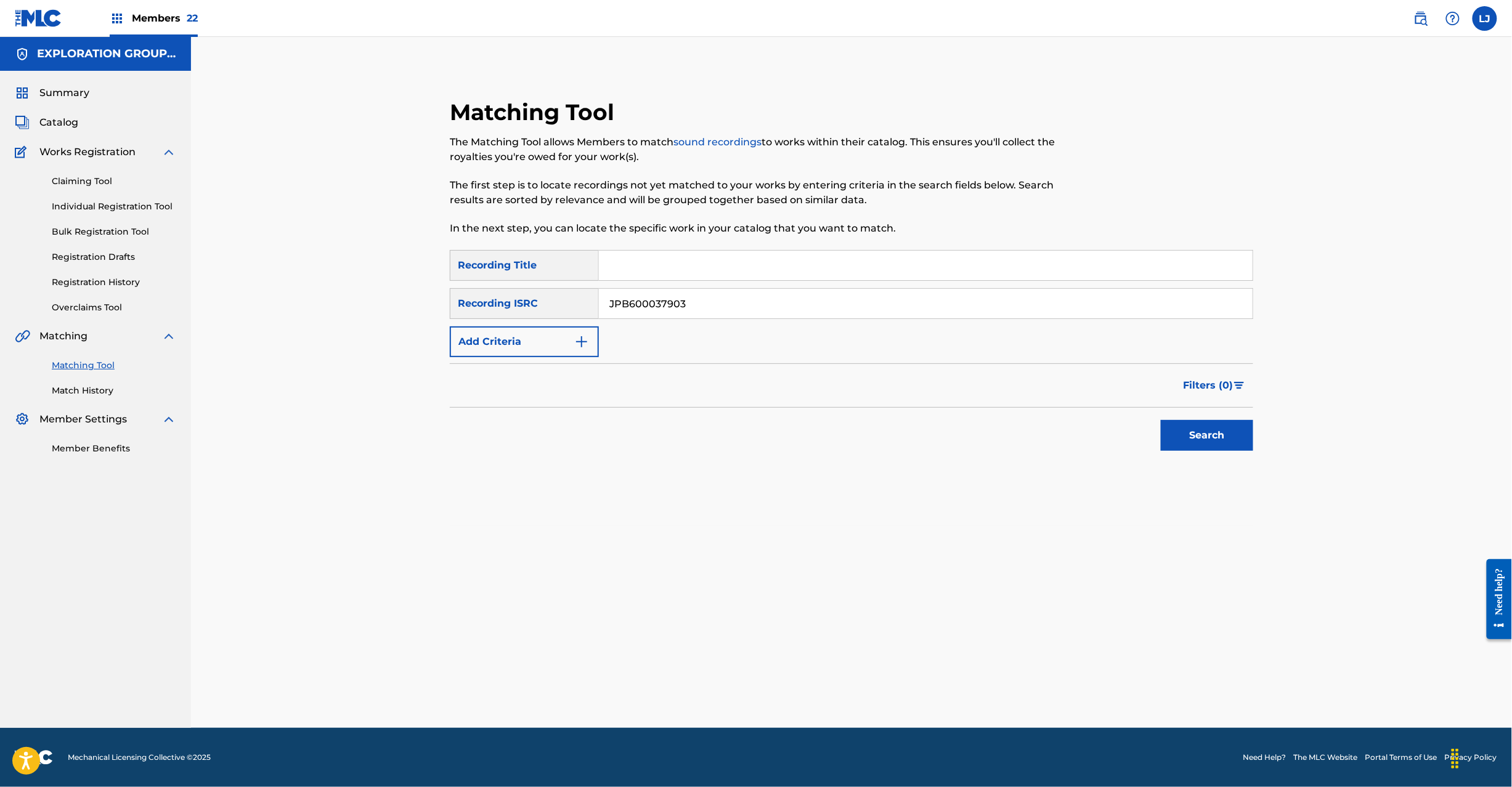
click at [1184, 430] on button "Search" at bounding box center [1207, 435] width 92 height 31
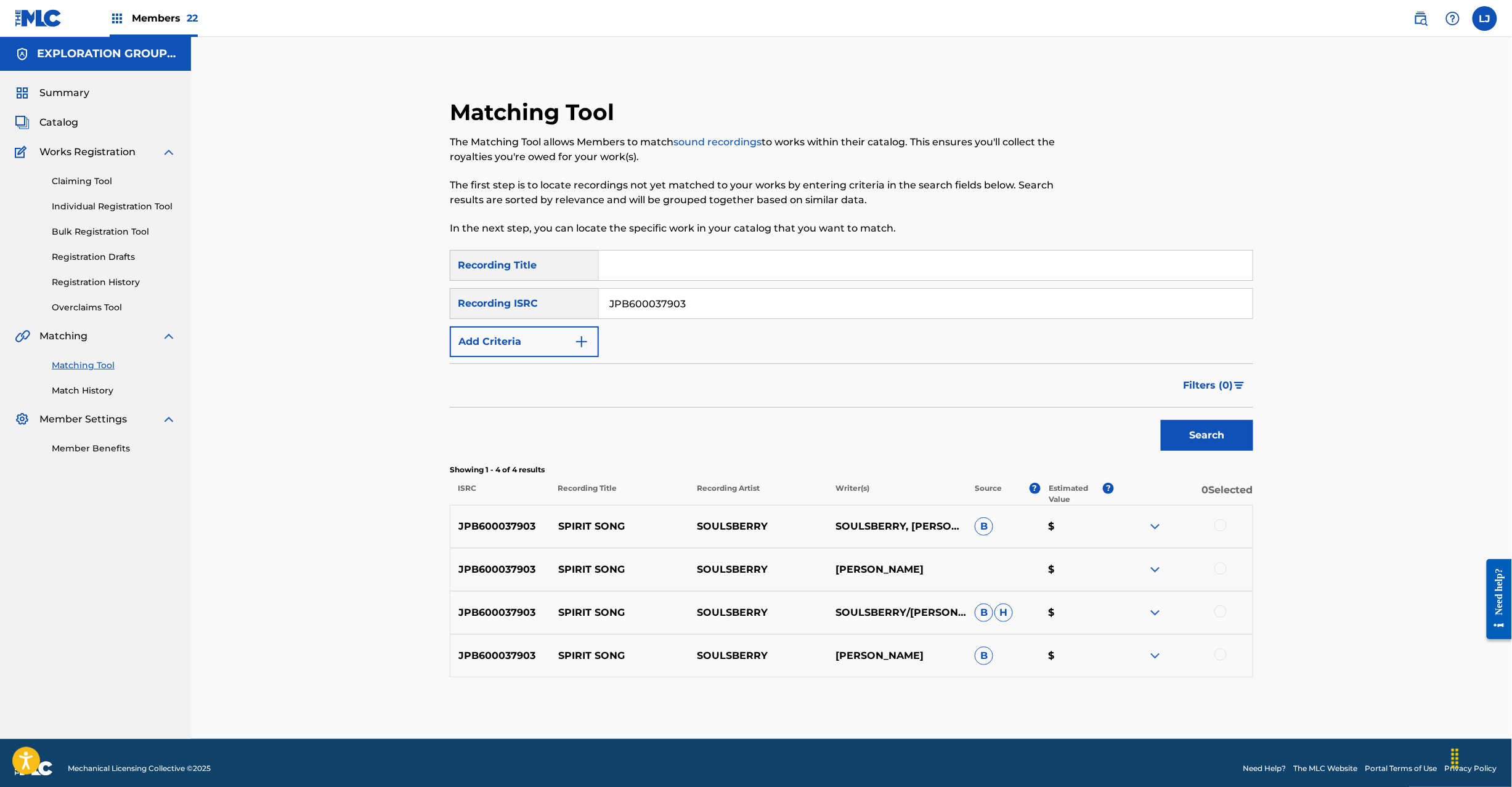
click at [663, 307] on input "JPB600037903" at bounding box center [926, 303] width 654 height 30
click at [663, 307] on input "JPB600037903" at bounding box center [926, 303] width 654 height 30
click at [102, 385] on link "Match History" at bounding box center [114, 391] width 124 height 13
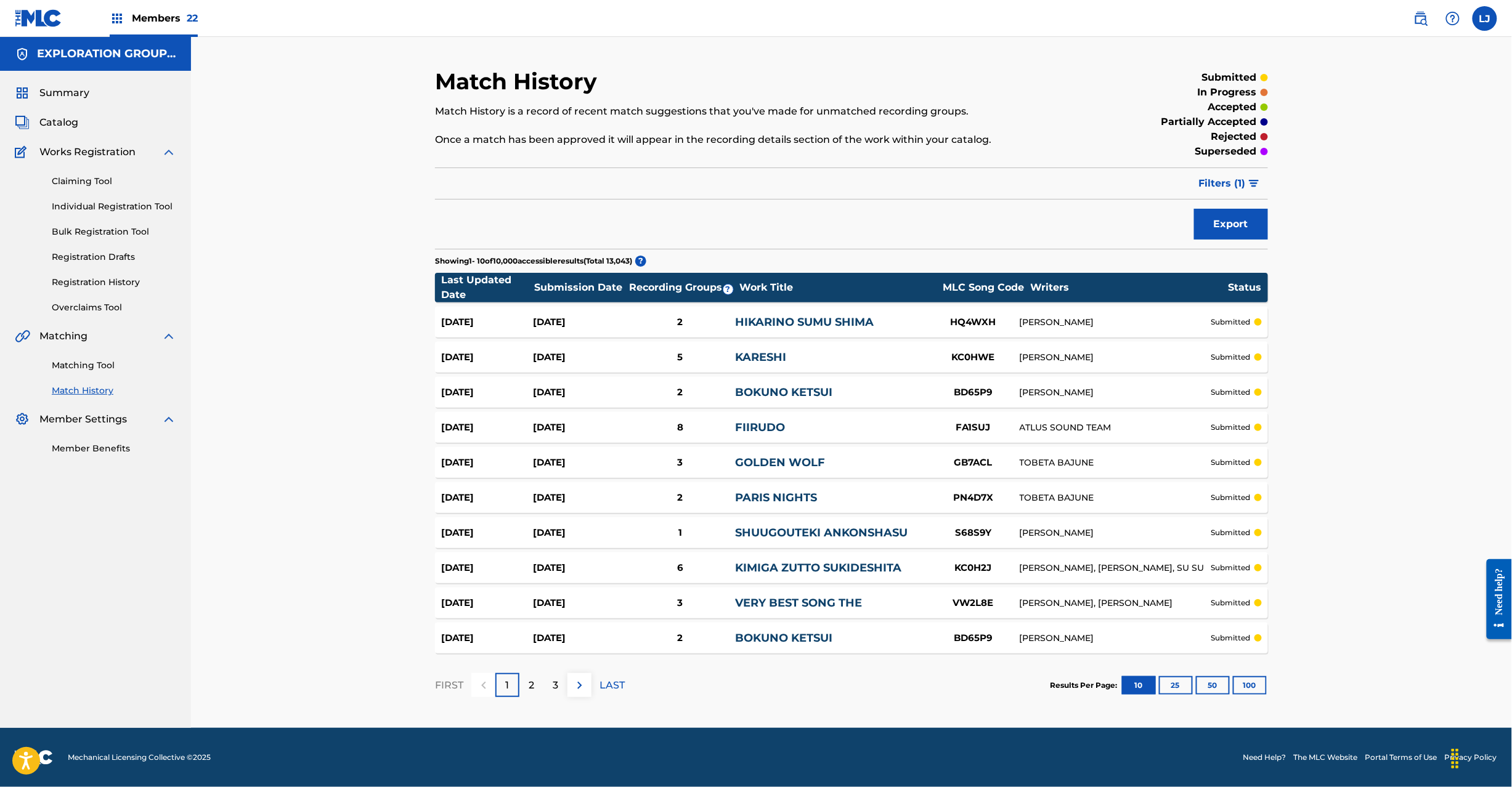
click at [531, 686] on p "2" at bounding box center [531, 685] width 6 height 15
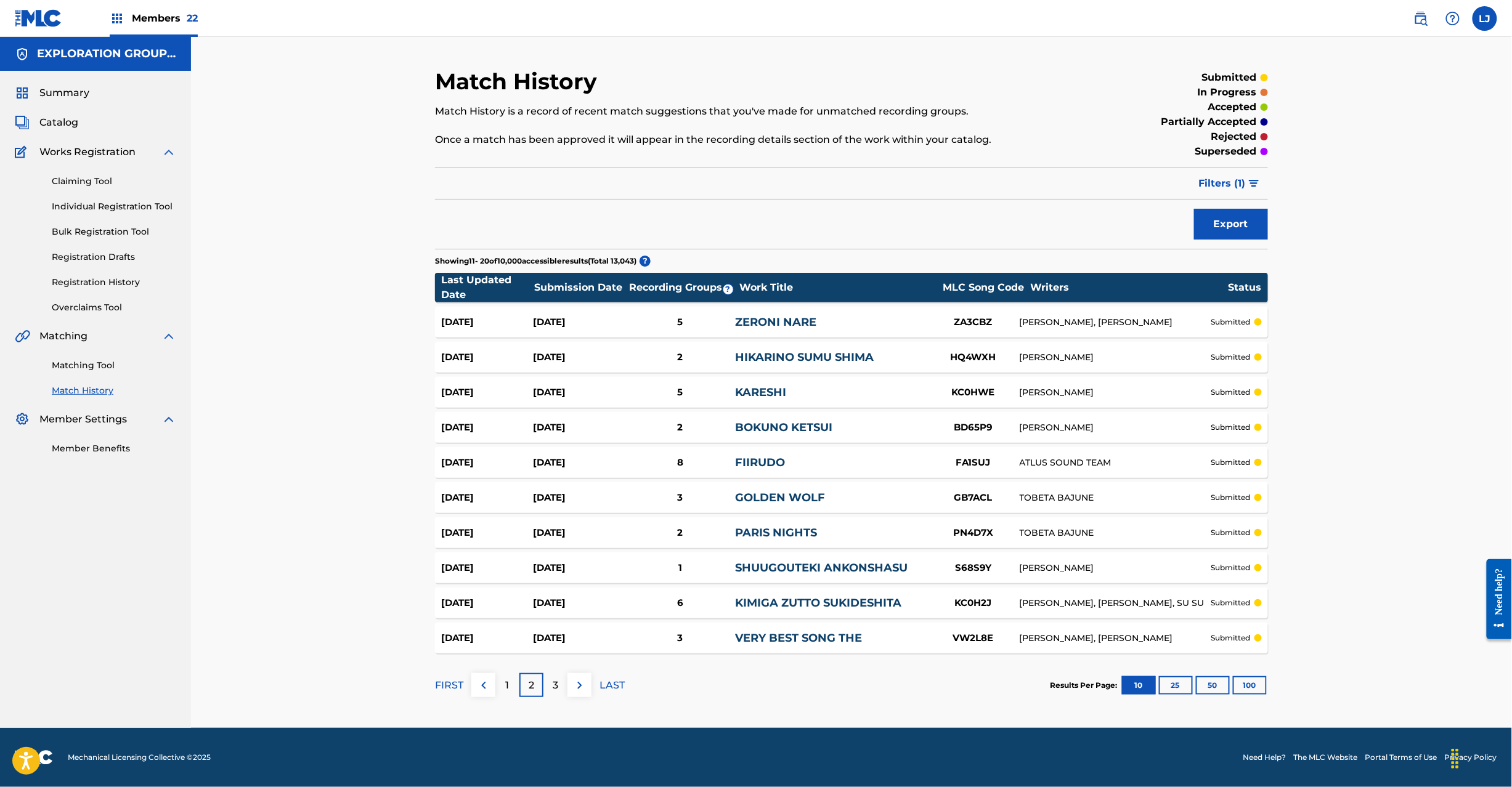
click at [101, 367] on link "Matching Tool" at bounding box center [114, 366] width 124 height 13
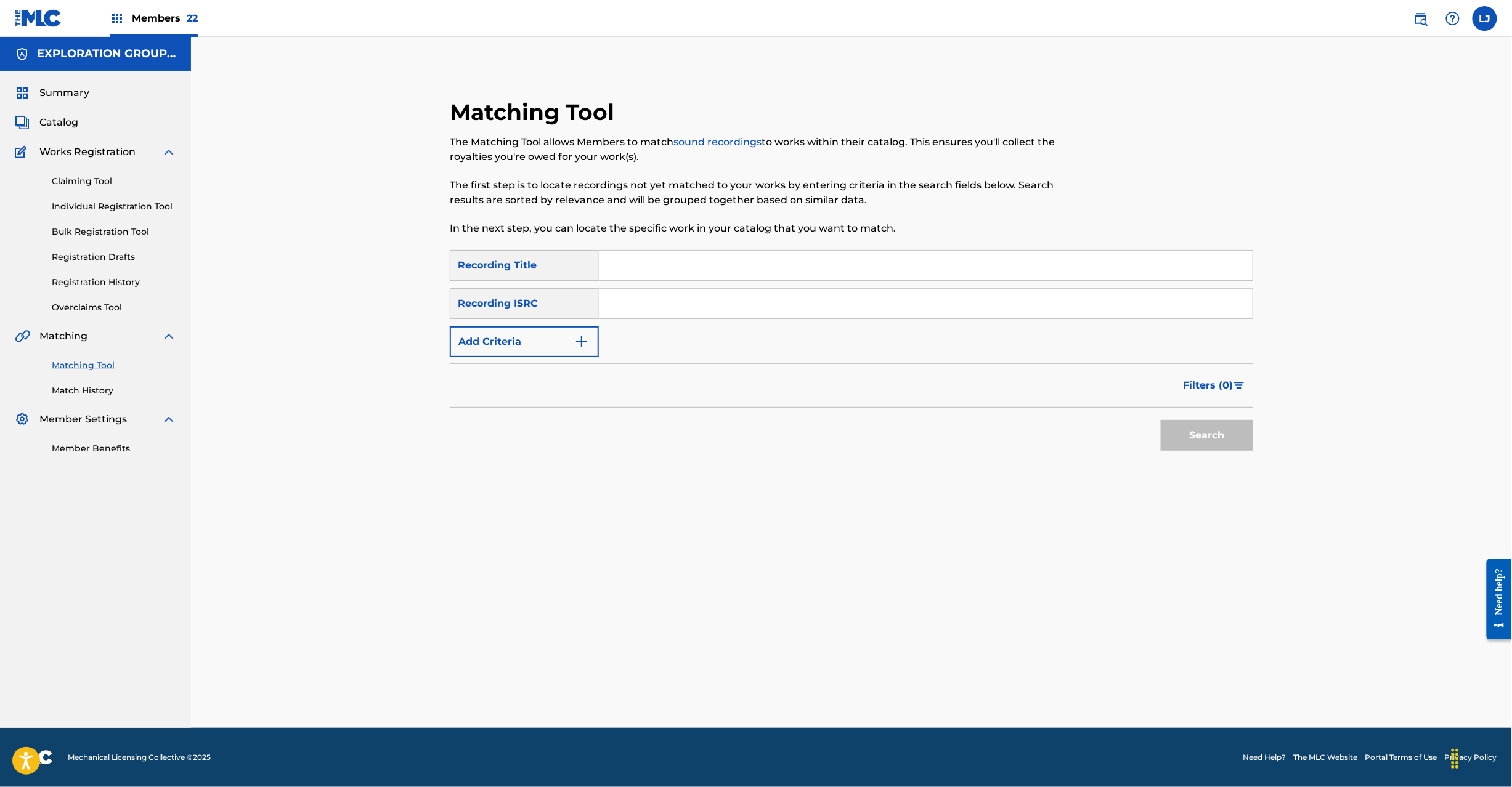
click at [708, 304] on input "Search Form" at bounding box center [926, 303] width 654 height 30
click at [766, 306] on input "Search Form" at bounding box center [926, 303] width 654 height 30
paste input "JPB600037903"
type input "JPB600037903"
click at [1187, 434] on button "Search" at bounding box center [1207, 435] width 92 height 31
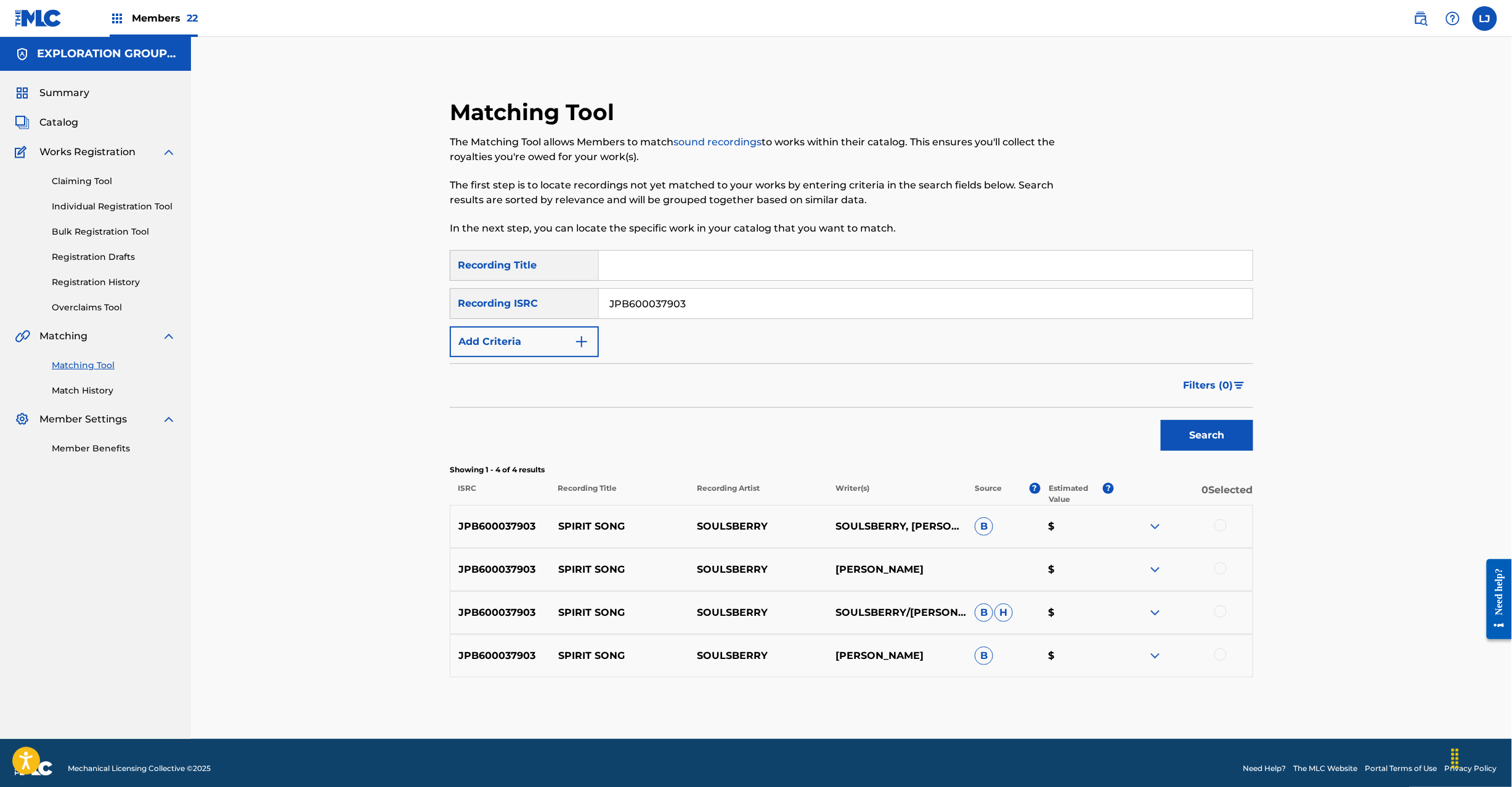
click at [1226, 525] on div at bounding box center [1221, 526] width 13 height 13
click at [1221, 565] on div at bounding box center [1221, 568] width 13 height 13
click at [1223, 616] on div at bounding box center [1221, 612] width 13 height 13
click at [1221, 658] on div at bounding box center [1221, 655] width 13 height 13
click at [862, 685] on button "Match 4 Groups" at bounding box center [866, 687] width 136 height 31
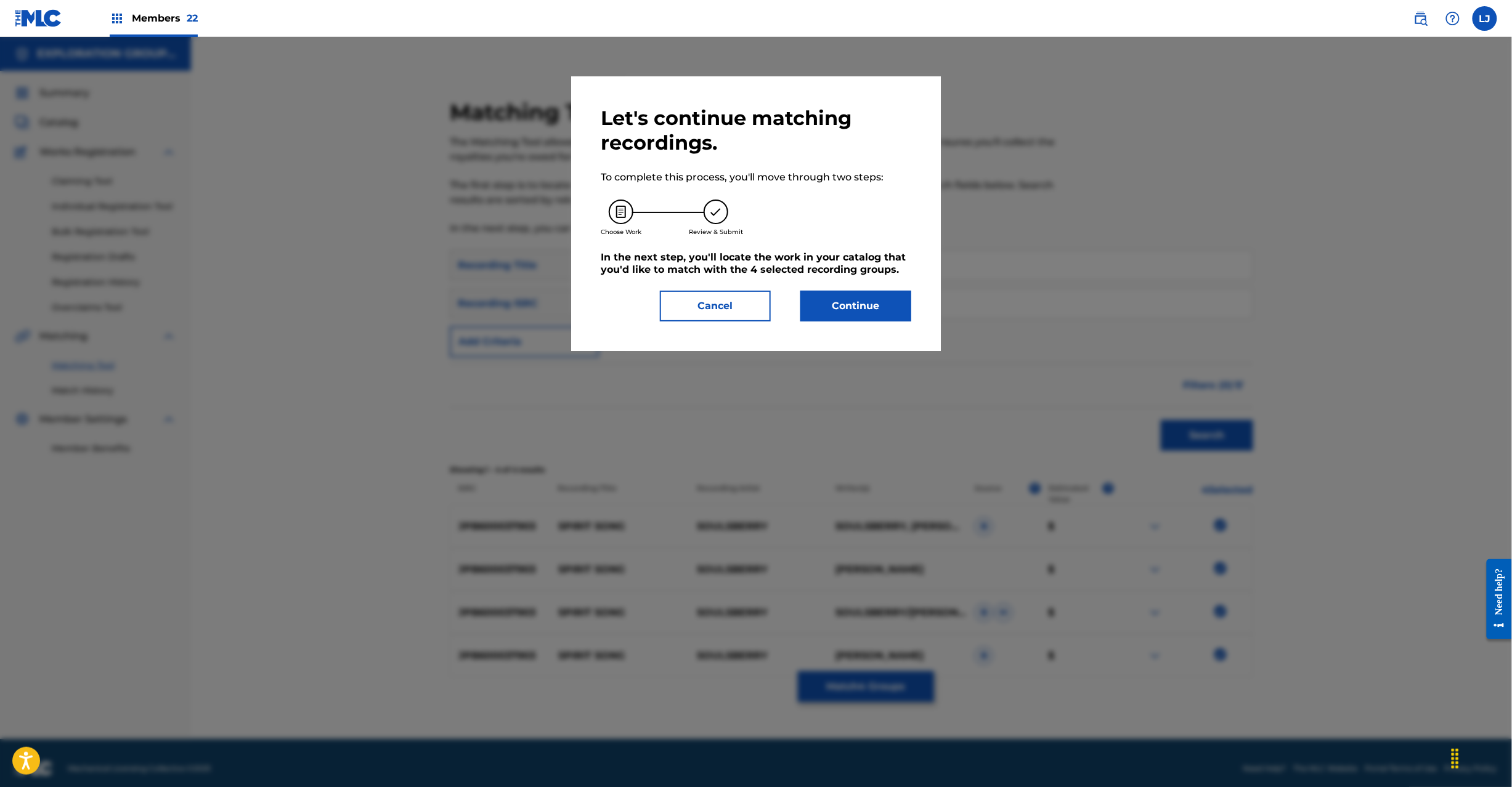
click at [887, 318] on button "Continue" at bounding box center [856, 306] width 111 height 31
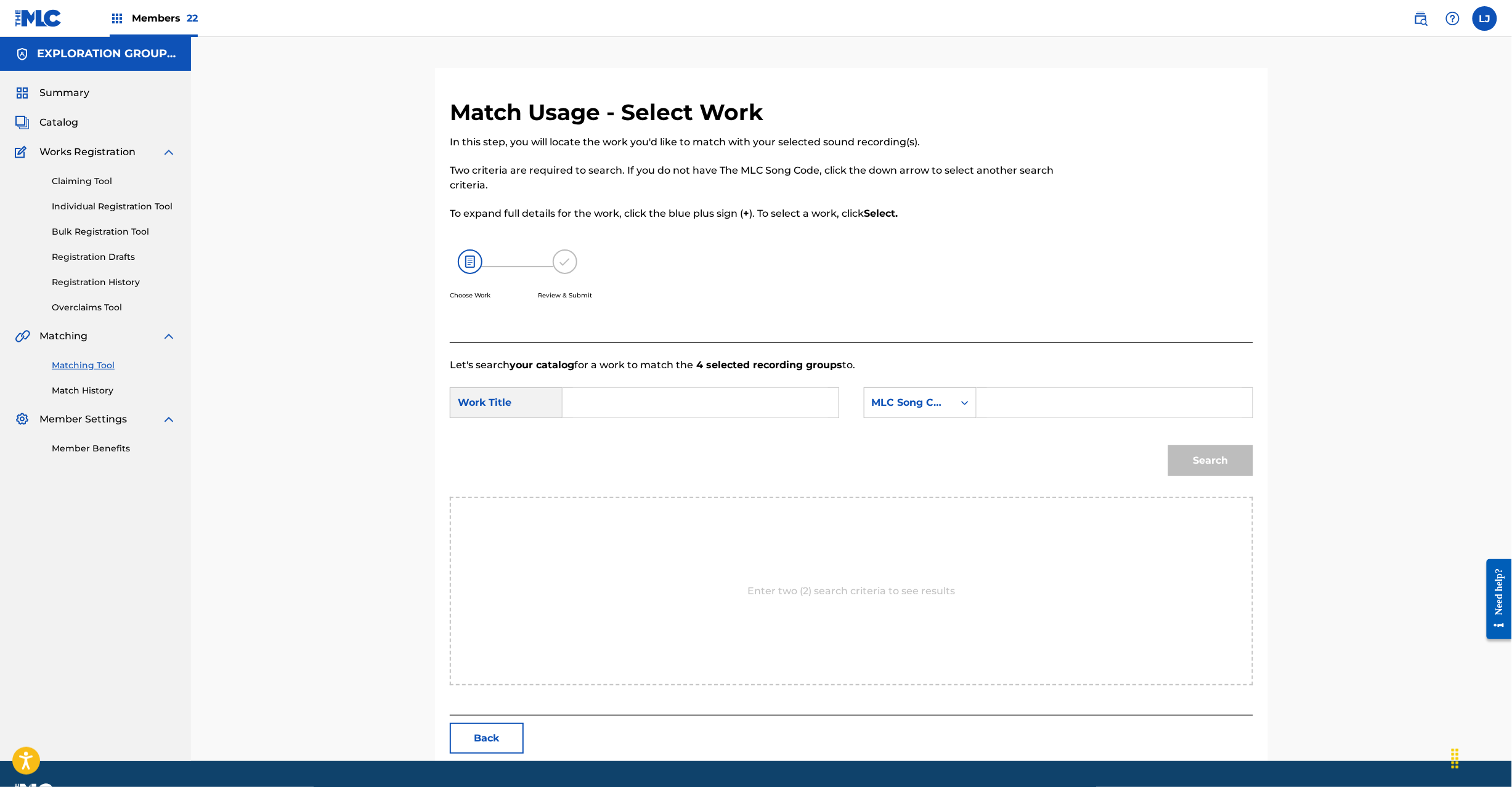
click at [691, 402] on input "Search Form" at bounding box center [701, 402] width 255 height 30
paste input "Spirit Song S631KP"
click at [685, 395] on input "Spirit Song S631KP" at bounding box center [701, 402] width 255 height 30
type input "Spirit Song"
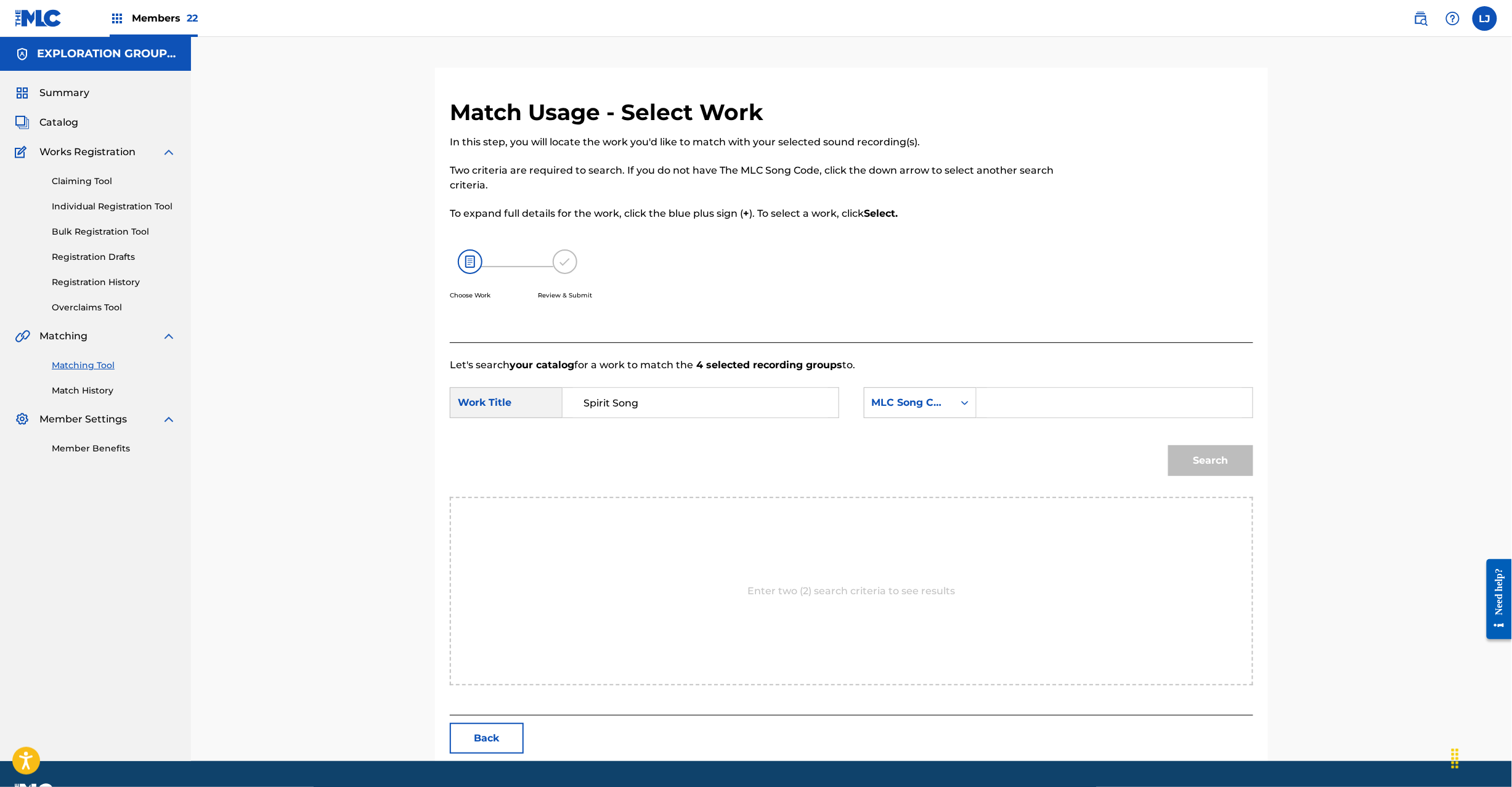
click at [1054, 397] on input "Search Form" at bounding box center [1115, 402] width 255 height 30
paste input "S631KP"
type input "S631KP"
click at [1189, 450] on button "Search" at bounding box center [1211, 460] width 85 height 31
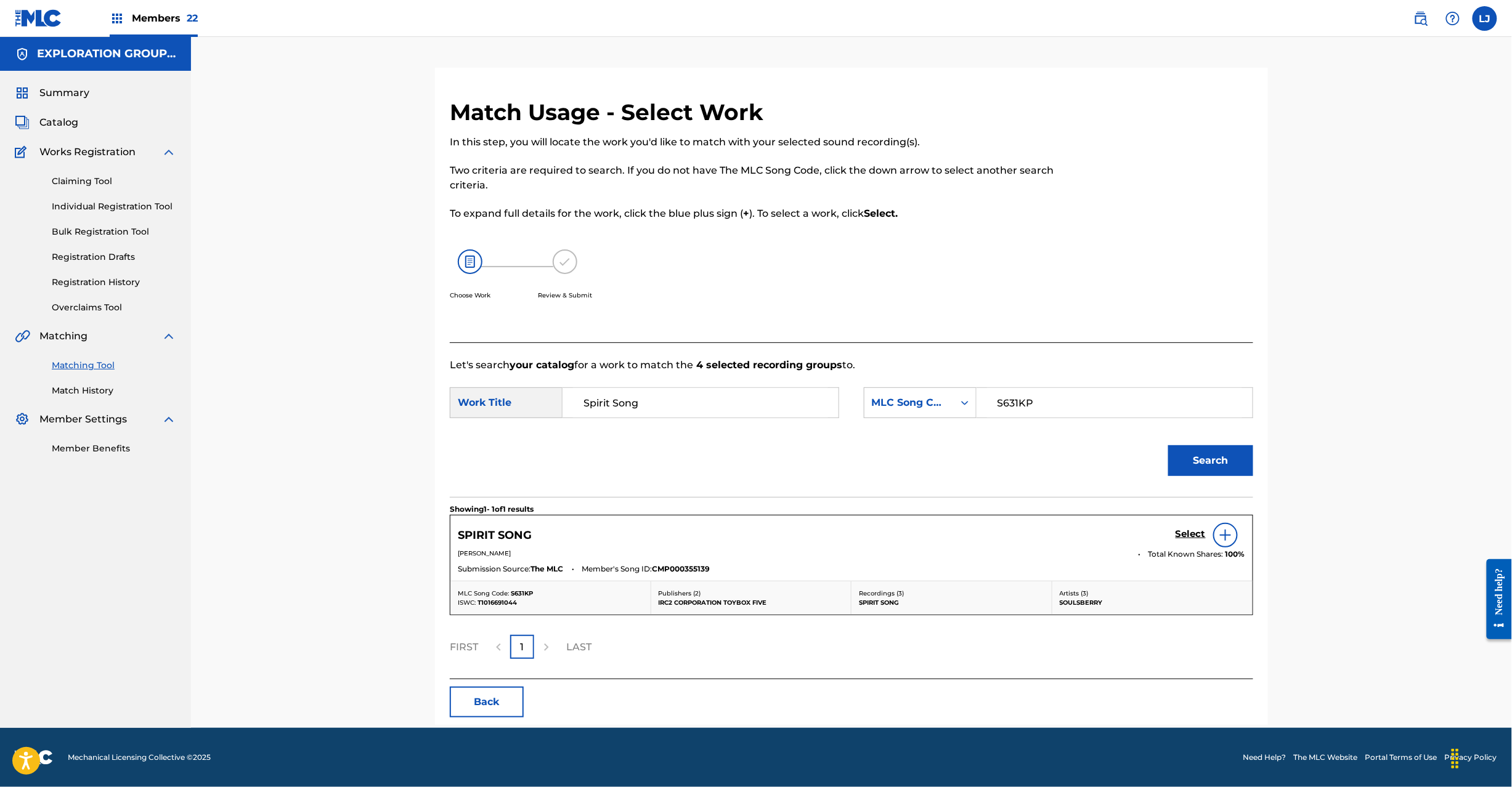
click at [1185, 534] on h5 "Select" at bounding box center [1191, 534] width 30 height 12
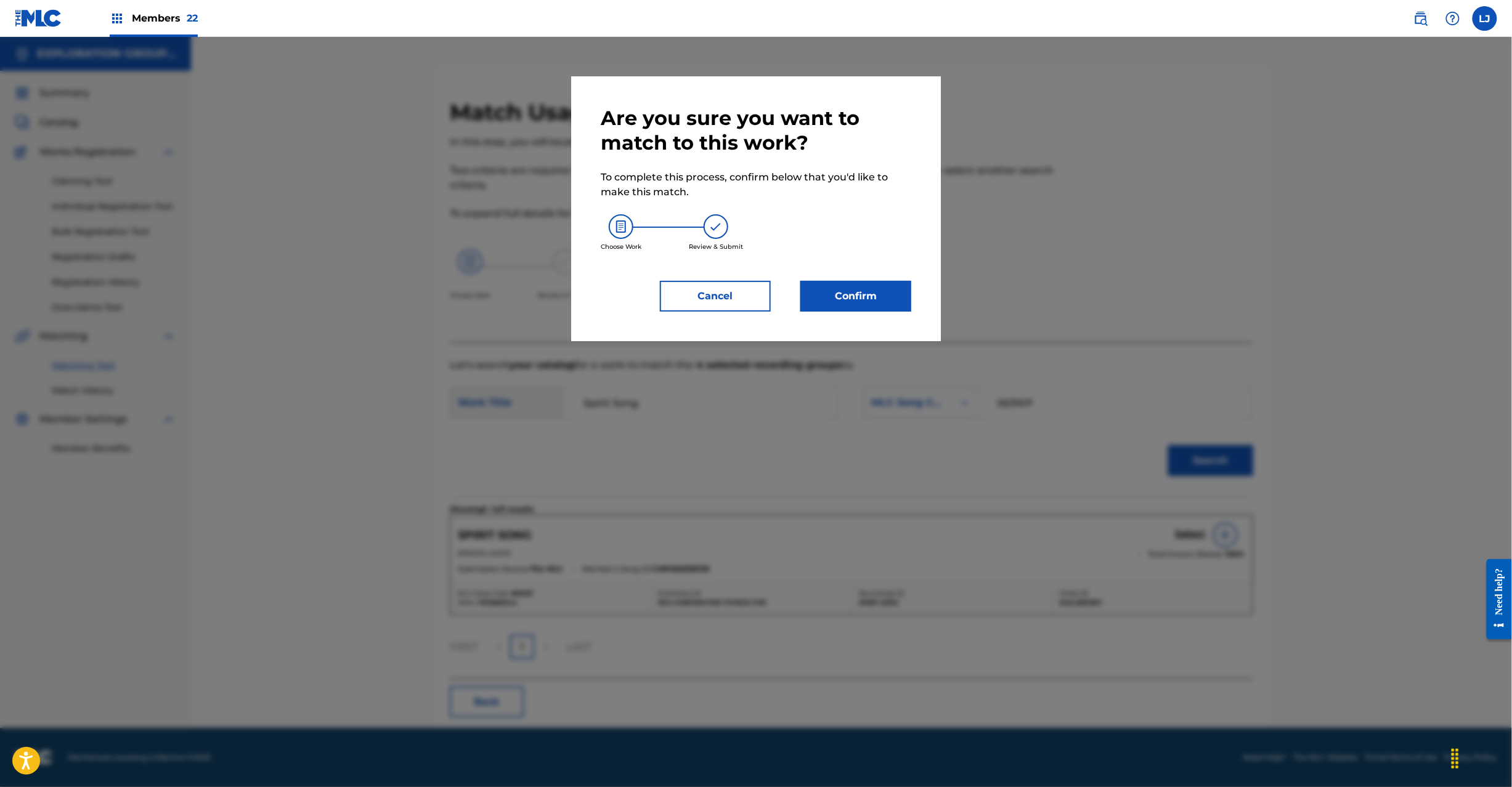
click at [897, 307] on button "Confirm" at bounding box center [856, 296] width 111 height 31
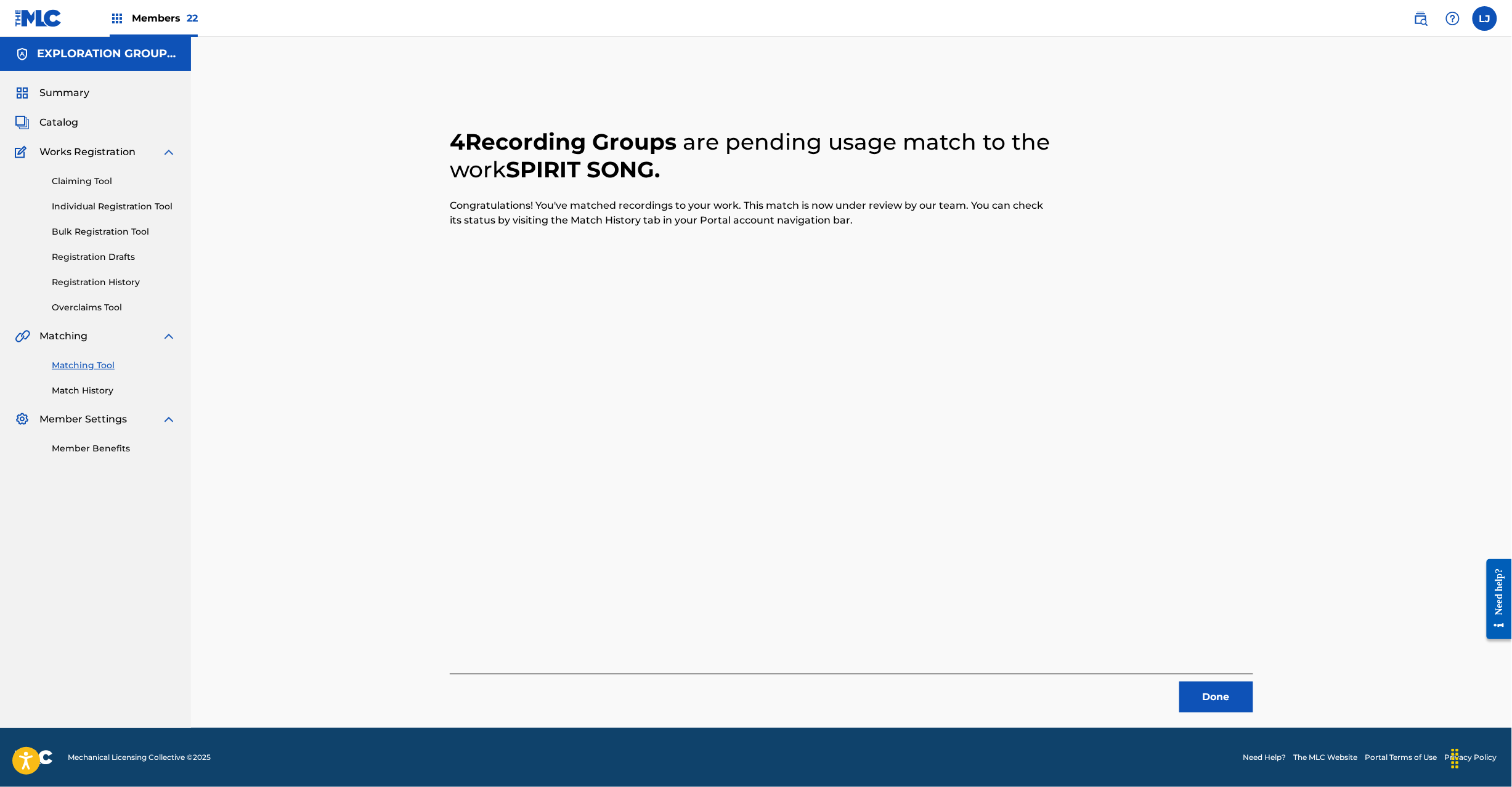
click at [1216, 682] on button "Done" at bounding box center [1216, 697] width 74 height 31
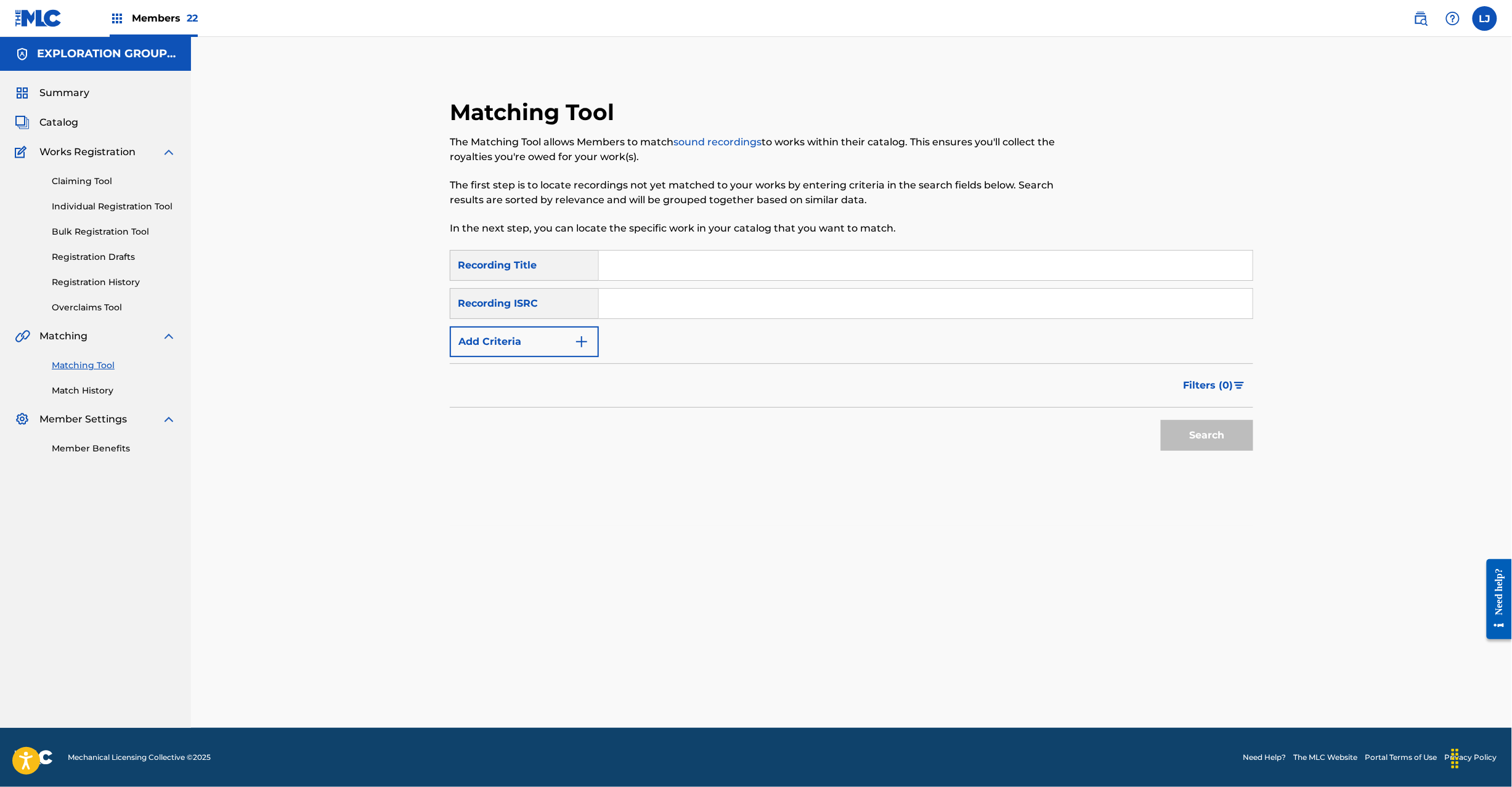
click at [636, 296] on input "Search Form" at bounding box center [926, 303] width 654 height 30
paste input "JPPO02102535"
type input "JPPO02102535"
click at [1213, 443] on button "Search" at bounding box center [1207, 435] width 92 height 31
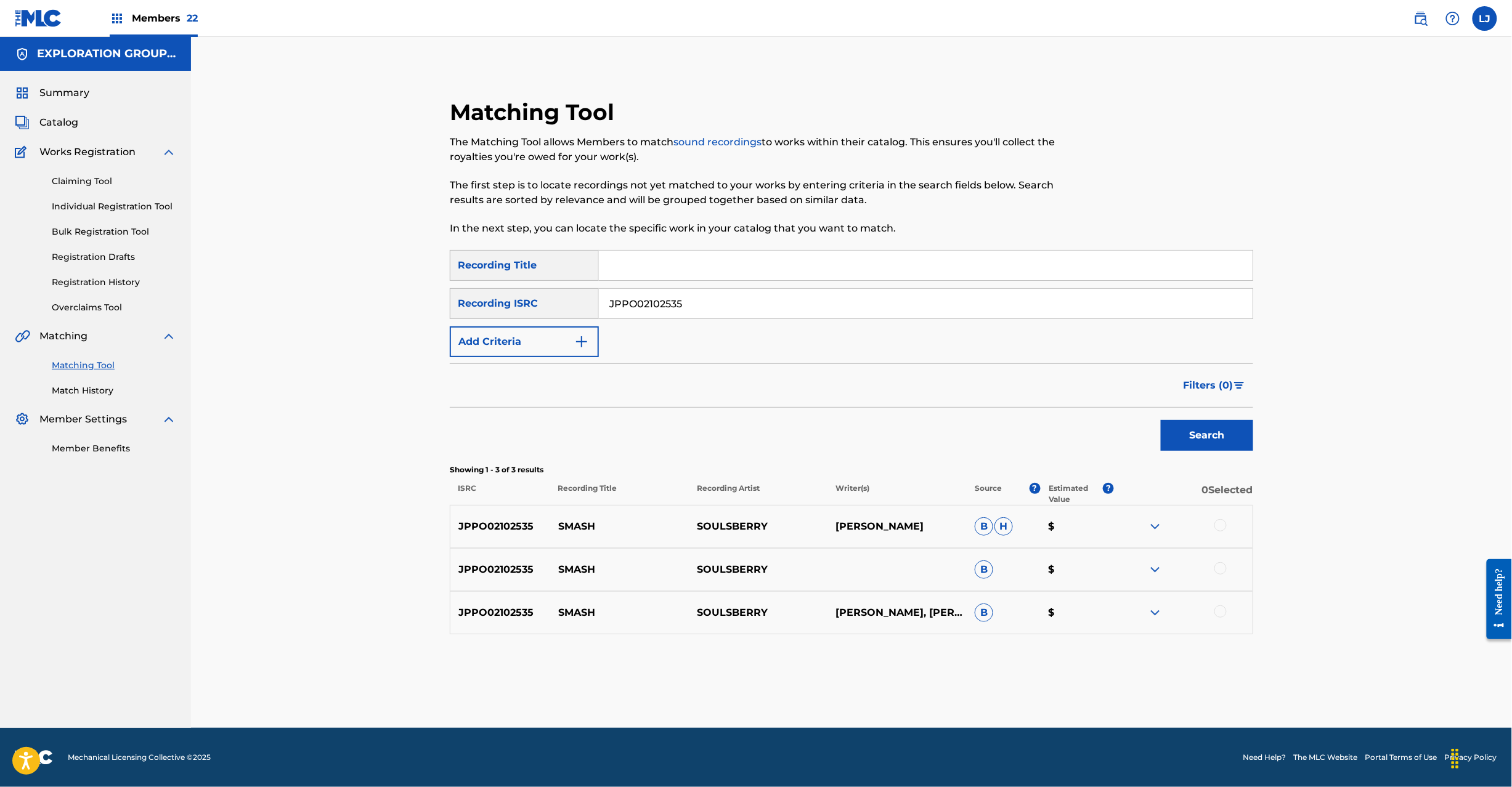
click at [1213, 525] on div at bounding box center [1183, 526] width 138 height 15
click at [1218, 525] on div at bounding box center [1221, 526] width 13 height 13
click at [1218, 570] on div at bounding box center [1221, 568] width 13 height 13
click at [1220, 614] on div at bounding box center [1221, 612] width 13 height 13
click at [910, 690] on button "Match 3 Groups" at bounding box center [866, 687] width 136 height 31
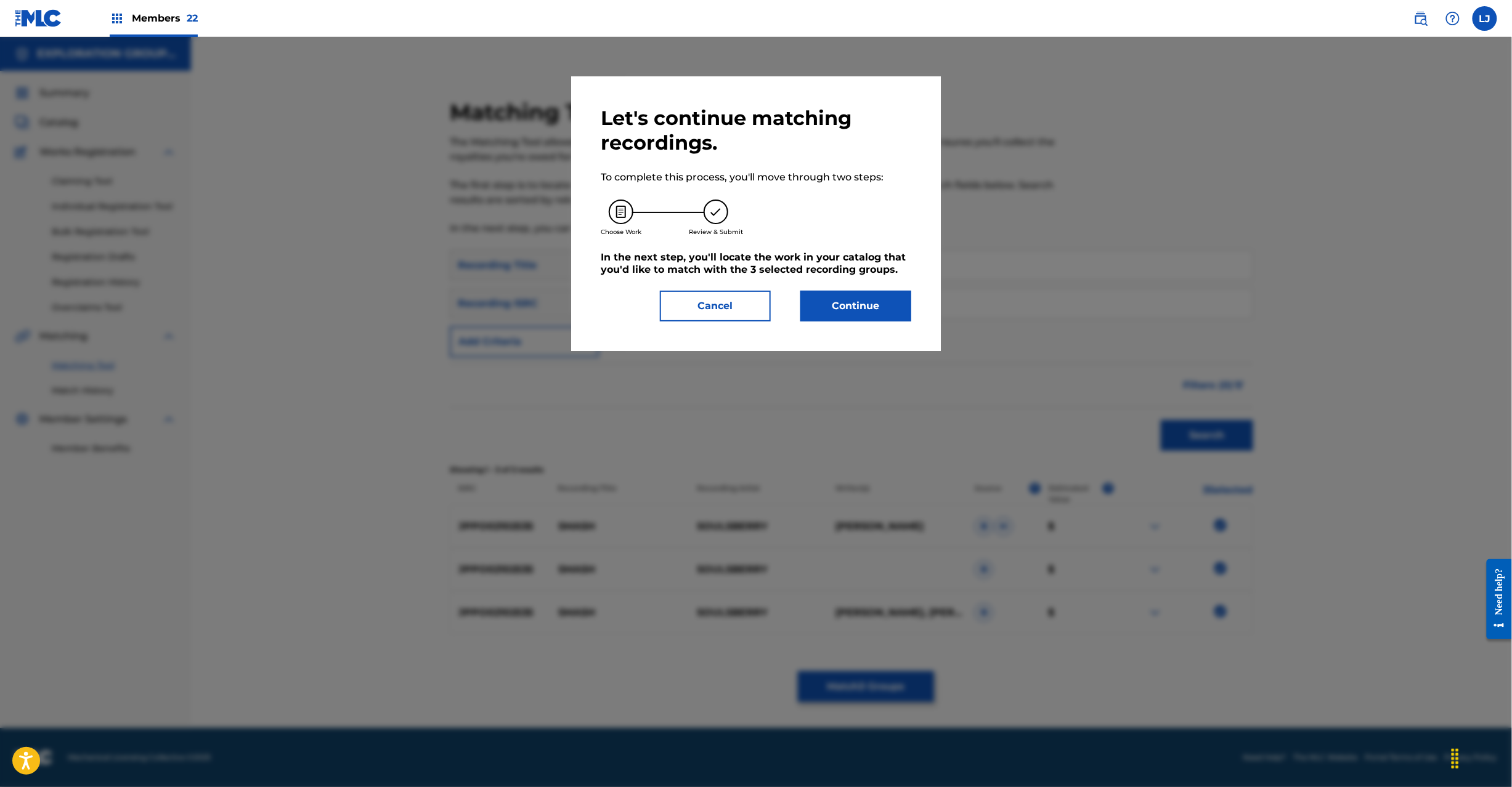
click at [853, 299] on button "Continue" at bounding box center [856, 306] width 111 height 31
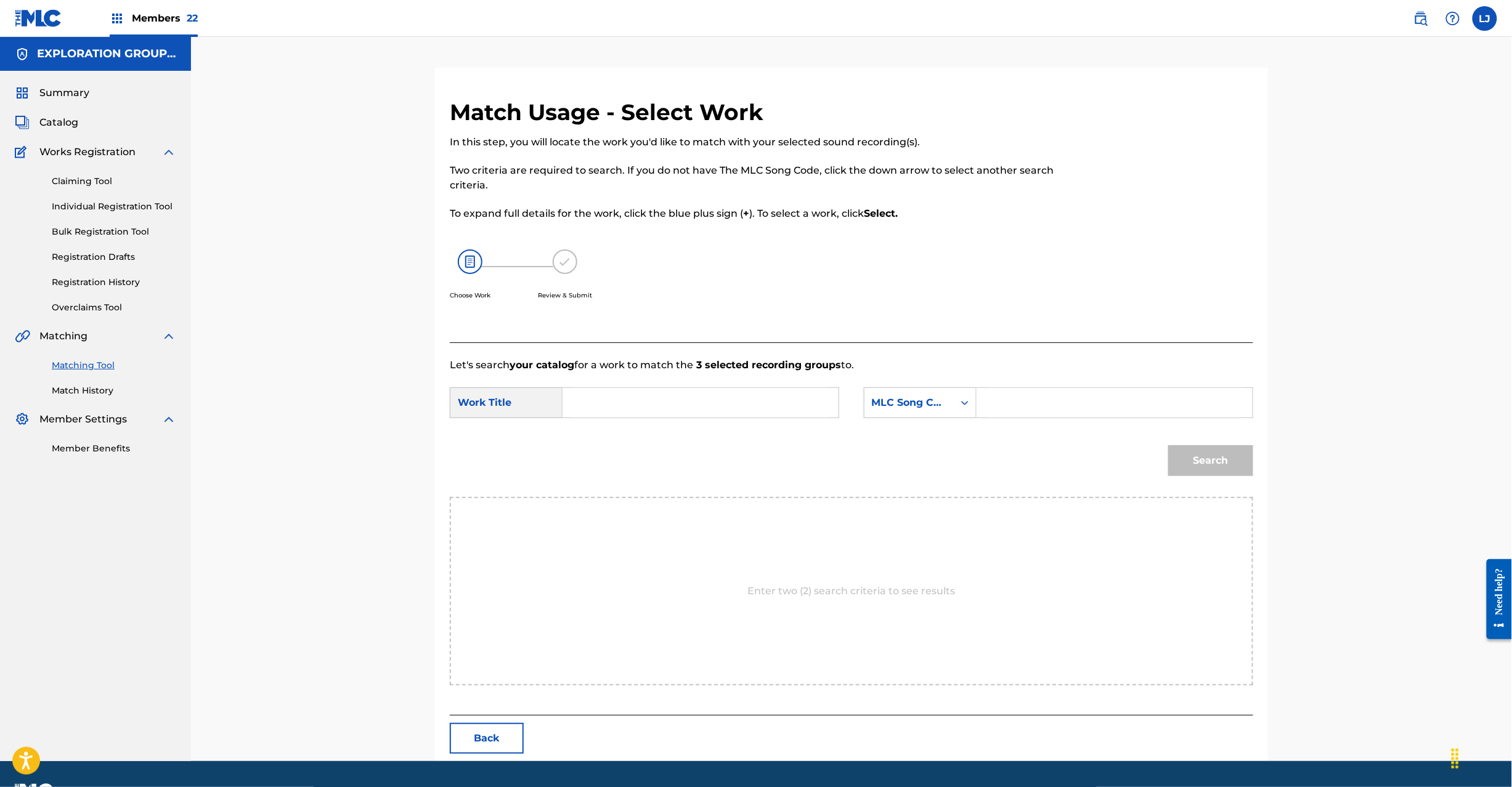
click at [722, 397] on input "Search Form" at bounding box center [701, 402] width 255 height 30
paste input "Smash S65O1C"
click at [658, 395] on input "Smash S65O1C" at bounding box center [701, 402] width 255 height 30
type input "Smash"
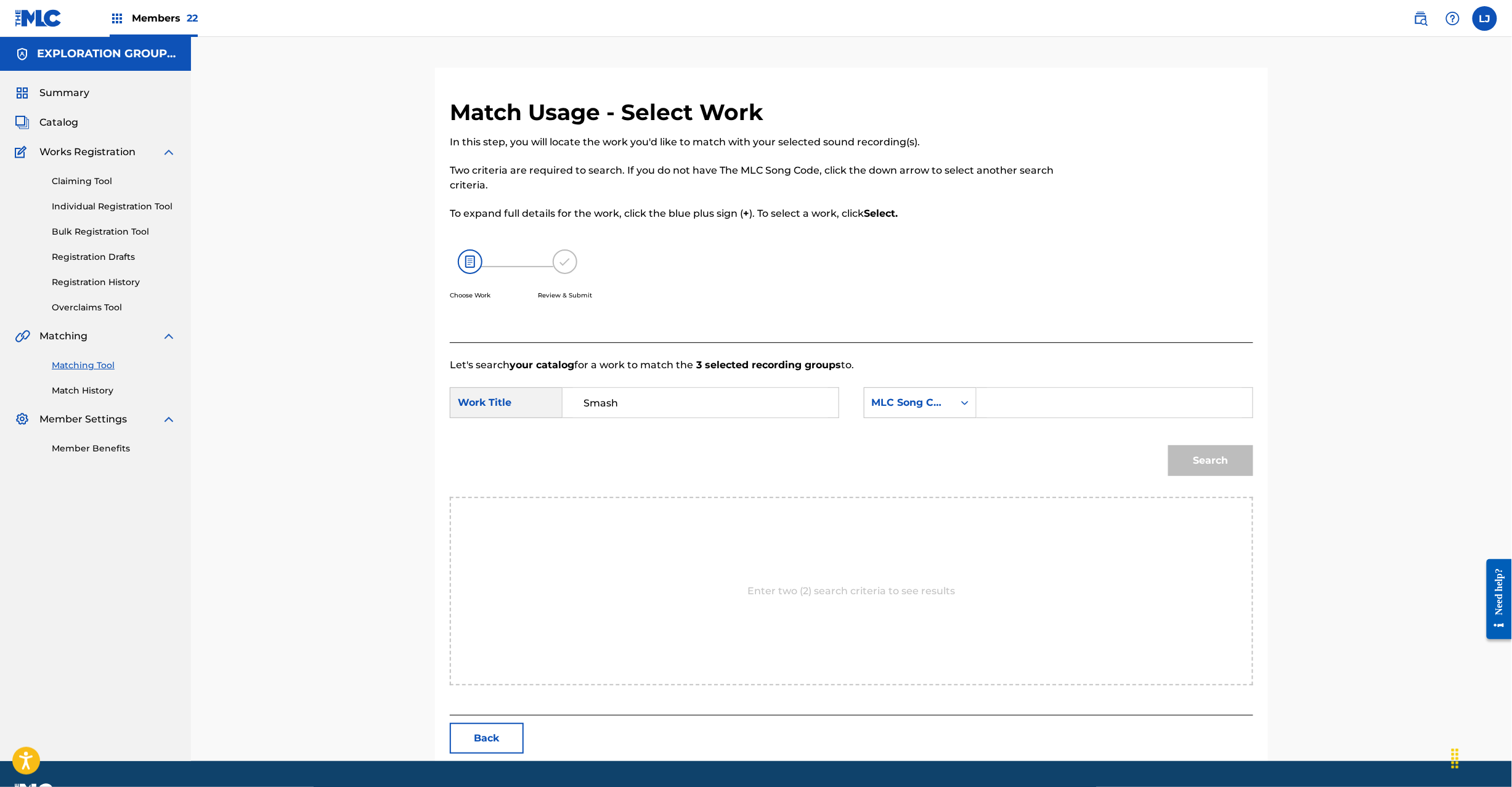
click at [1060, 402] on input "Search Form" at bounding box center [1115, 402] width 255 height 30
paste input "S65O1C"
type input "S65O1C"
click at [1207, 474] on button "Search" at bounding box center [1211, 460] width 85 height 31
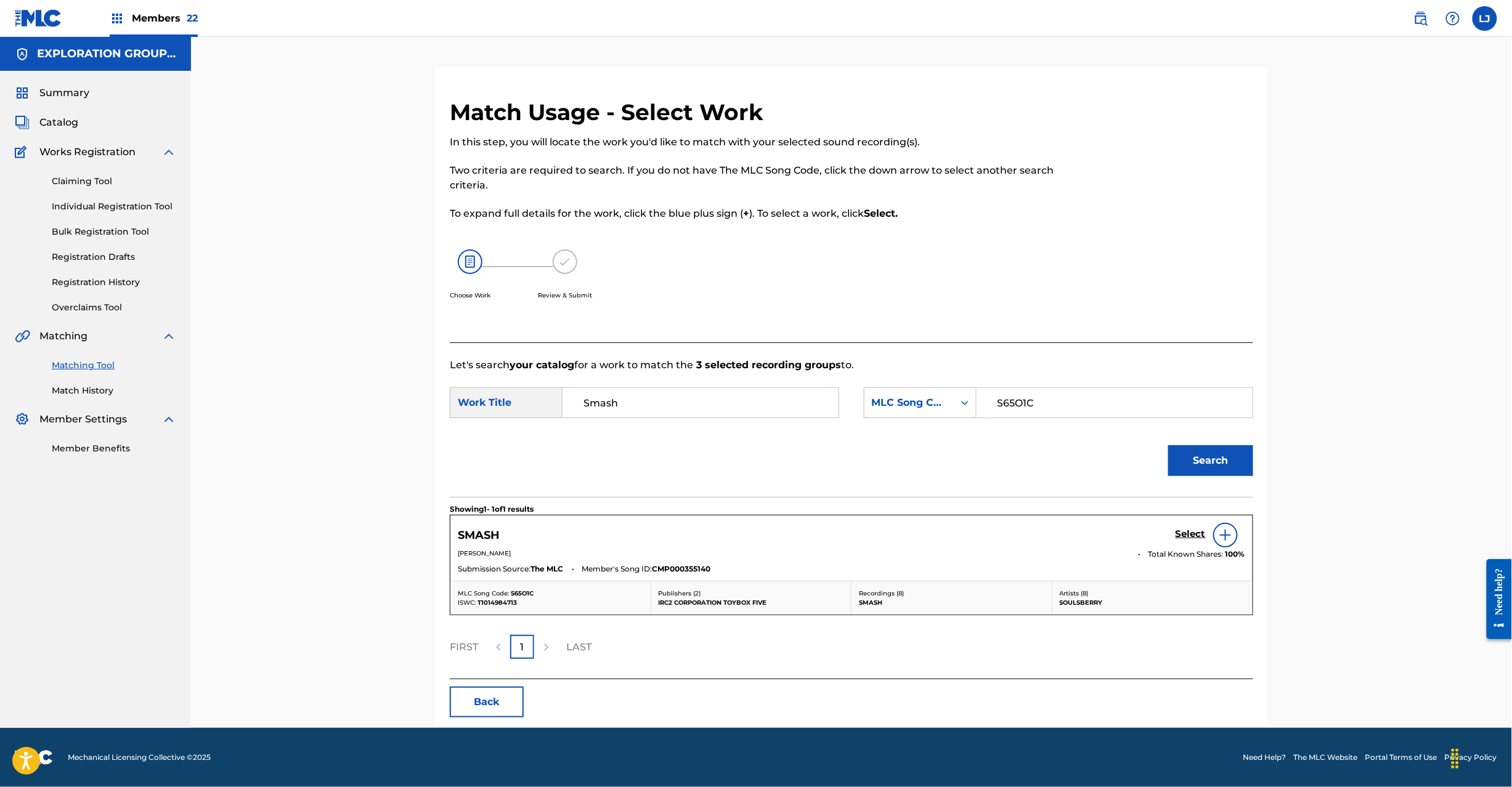
click at [1183, 537] on h5 "Select" at bounding box center [1191, 534] width 30 height 12
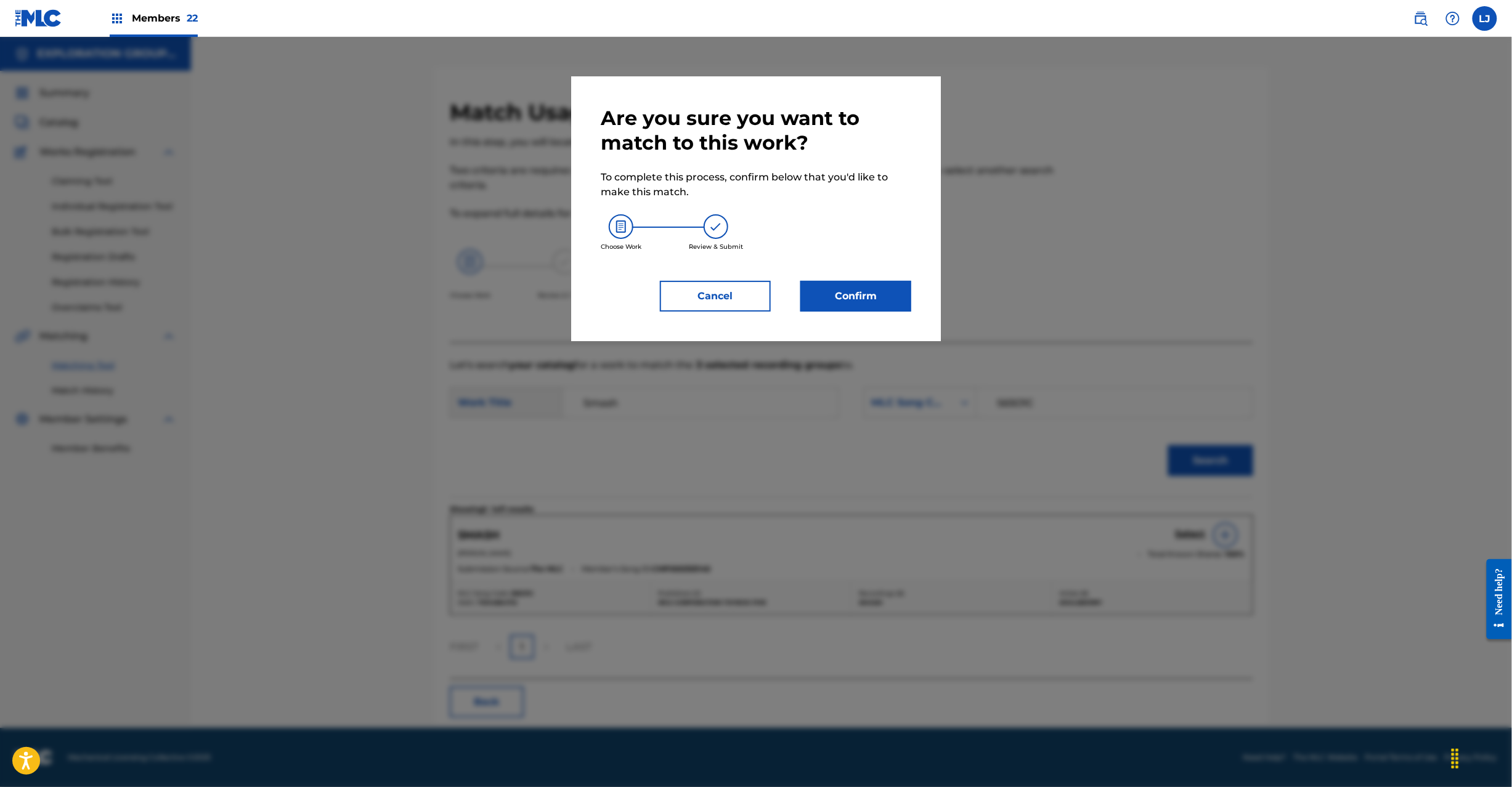
click at [858, 294] on button "Confirm" at bounding box center [856, 296] width 111 height 31
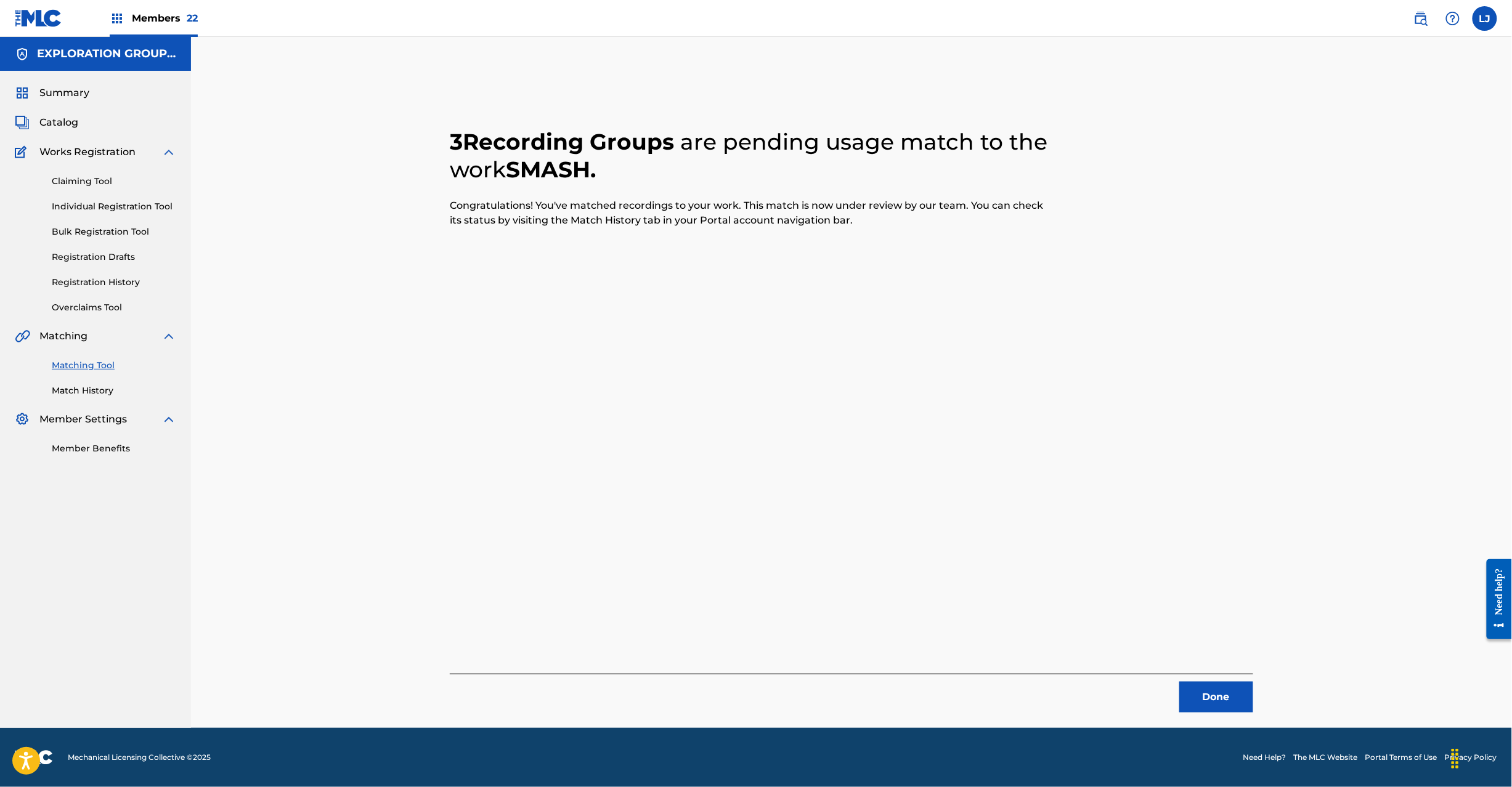
click at [1233, 701] on button "Done" at bounding box center [1216, 697] width 74 height 31
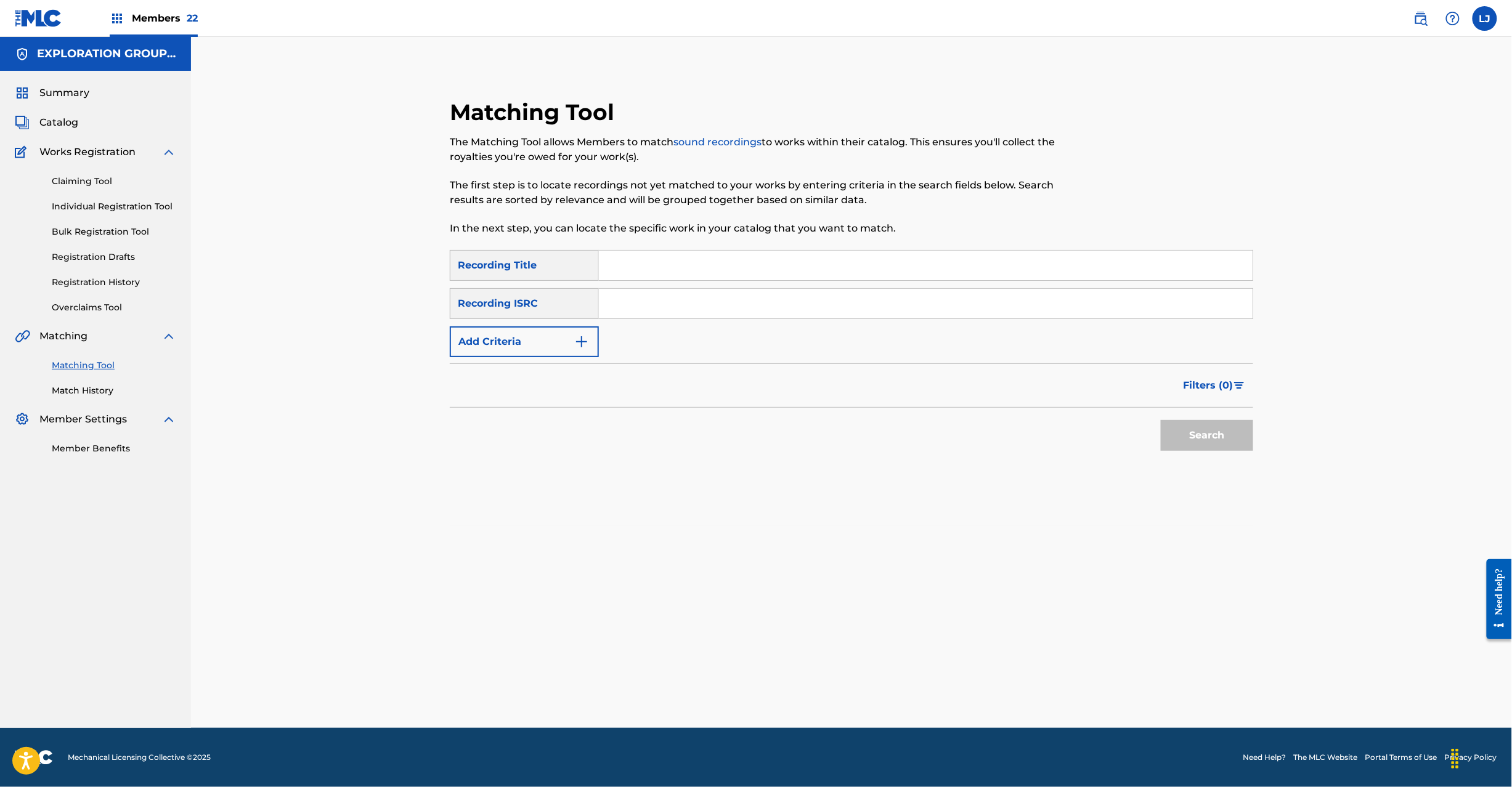
click at [747, 316] on input "Search Form" at bounding box center [926, 303] width 654 height 30
paste input "JPB600111607"
type input "JPB600111607"
click at [1213, 435] on button "Search" at bounding box center [1207, 435] width 92 height 31
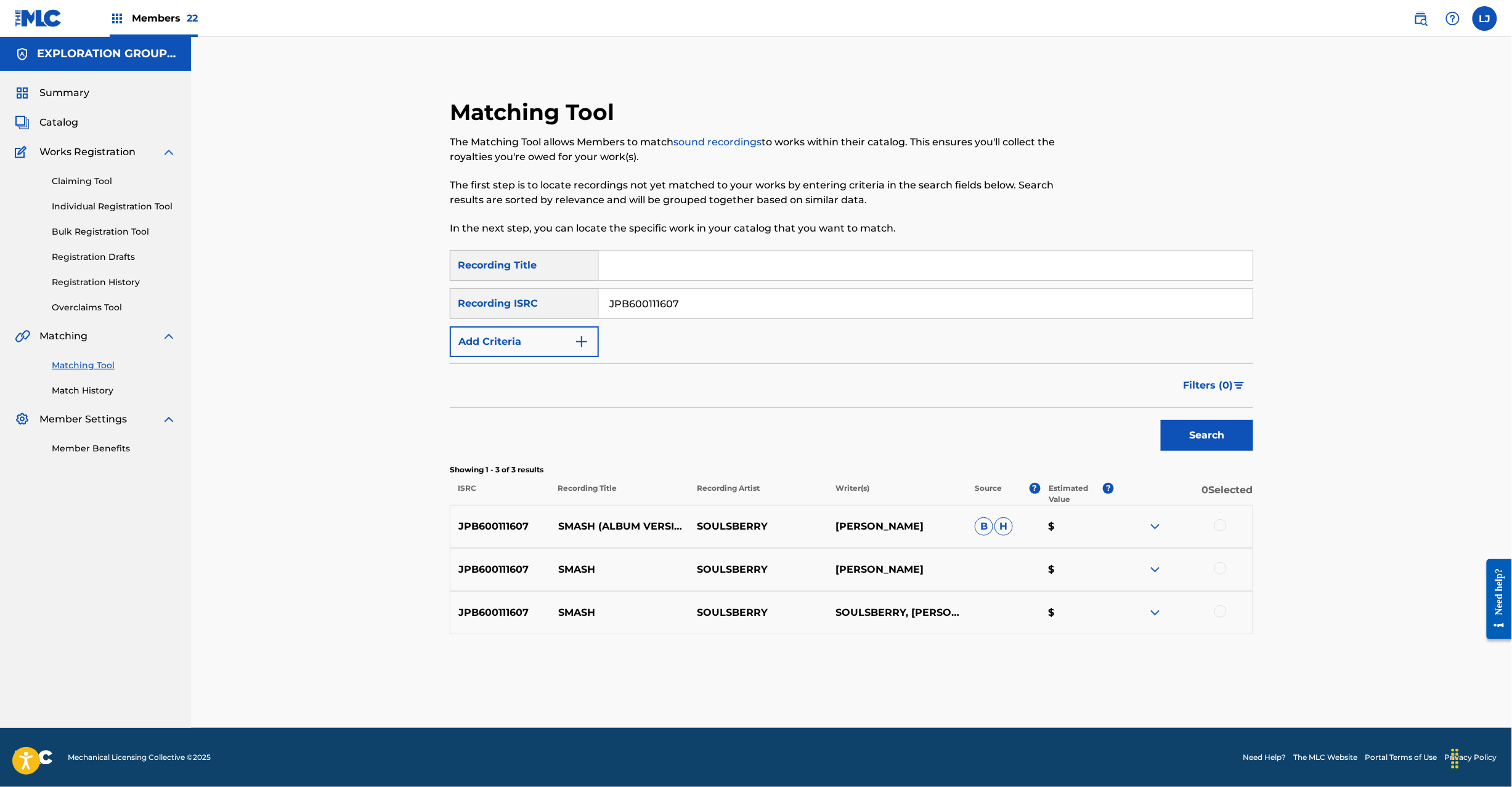
click at [1223, 570] on div at bounding box center [1221, 568] width 13 height 13
click at [1221, 609] on div at bounding box center [1221, 612] width 13 height 13
click at [898, 695] on button "Match 2 Groups" at bounding box center [866, 687] width 136 height 31
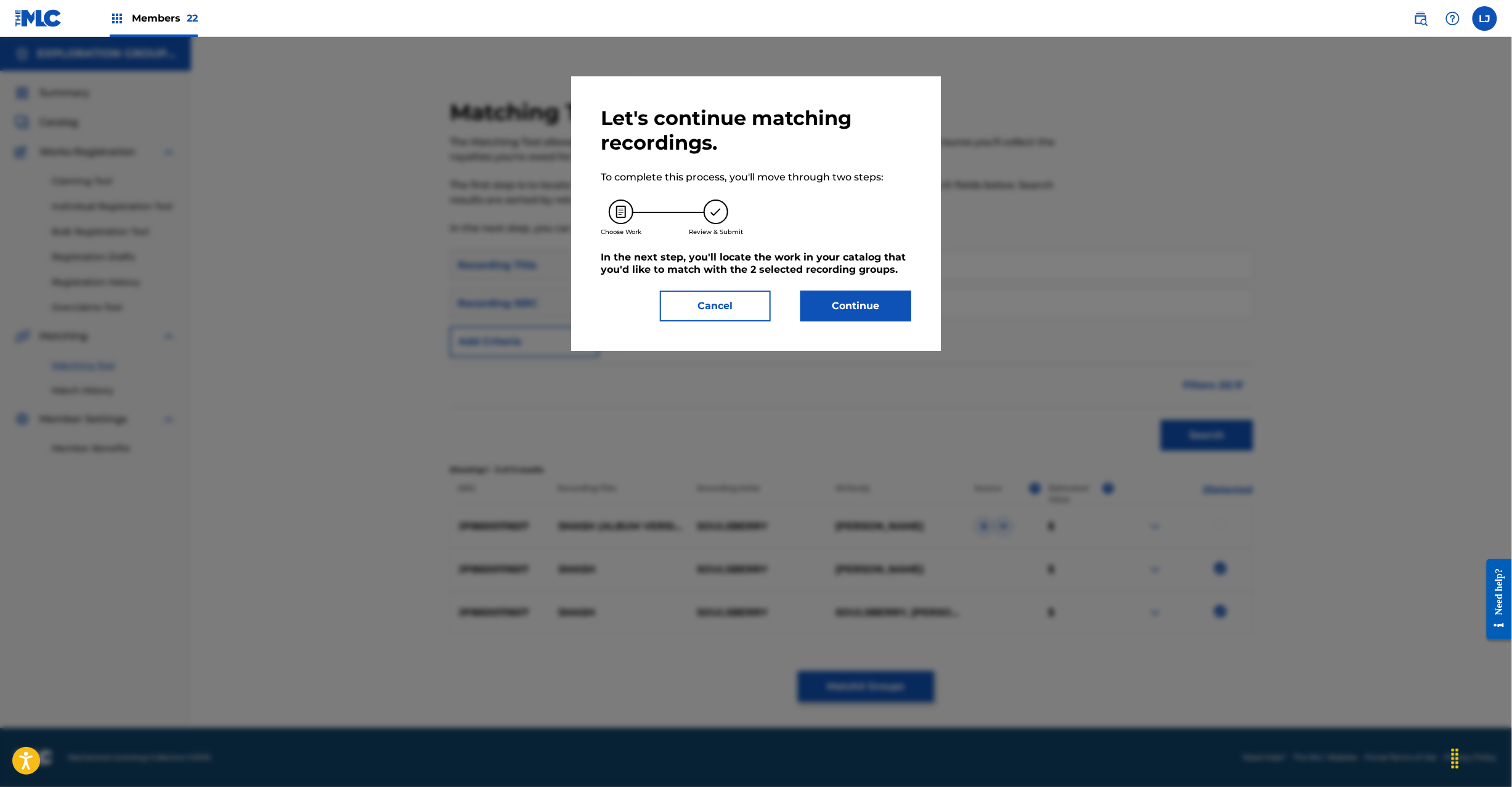
click at [854, 307] on button "Continue" at bounding box center [856, 306] width 111 height 31
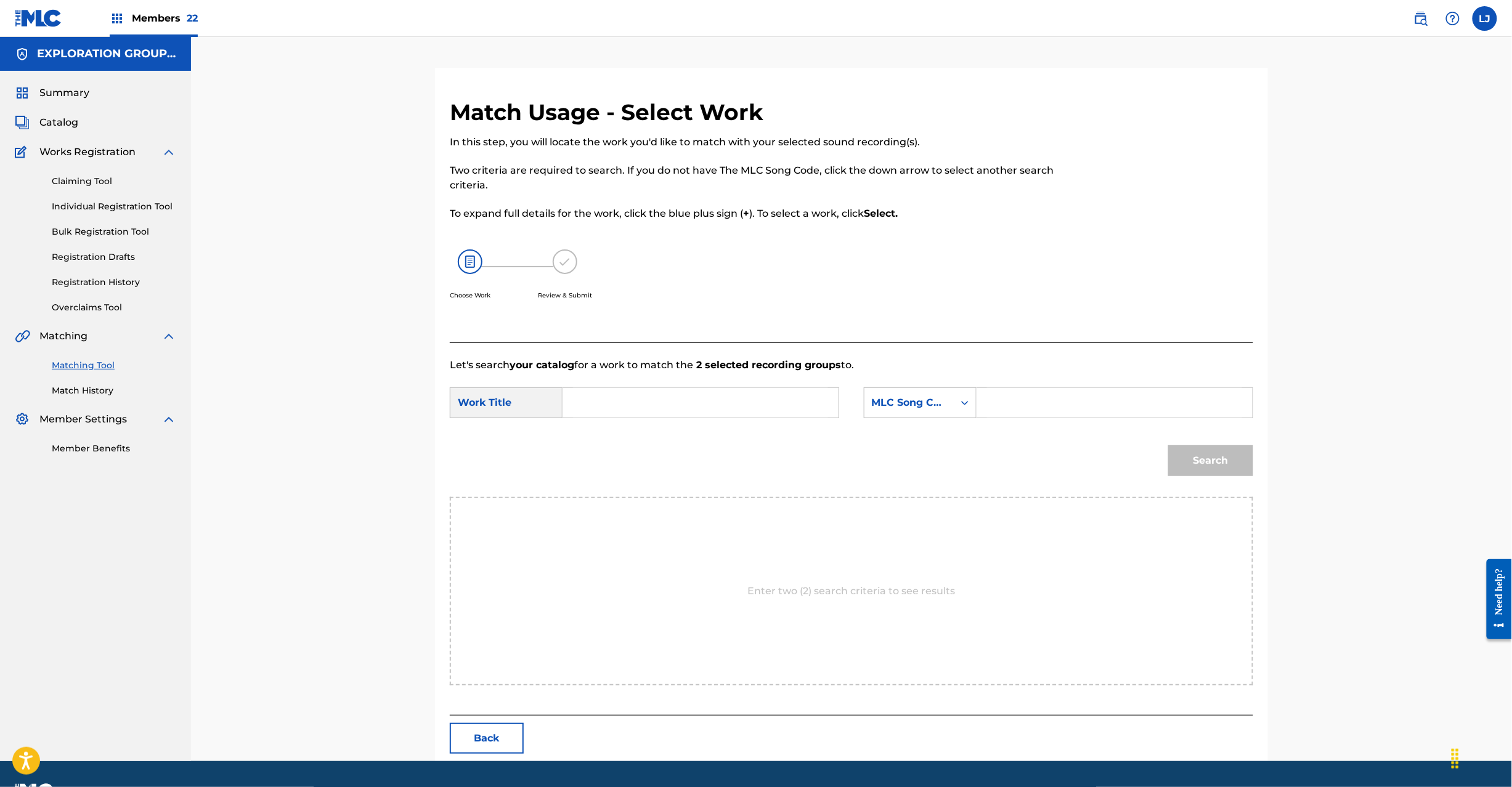
click at [769, 402] on input "Search Form" at bounding box center [701, 402] width 255 height 30
paste input "Smash S65O1C"
click at [661, 400] on input "Smash S65O1C" at bounding box center [701, 402] width 255 height 30
type input "Smash"
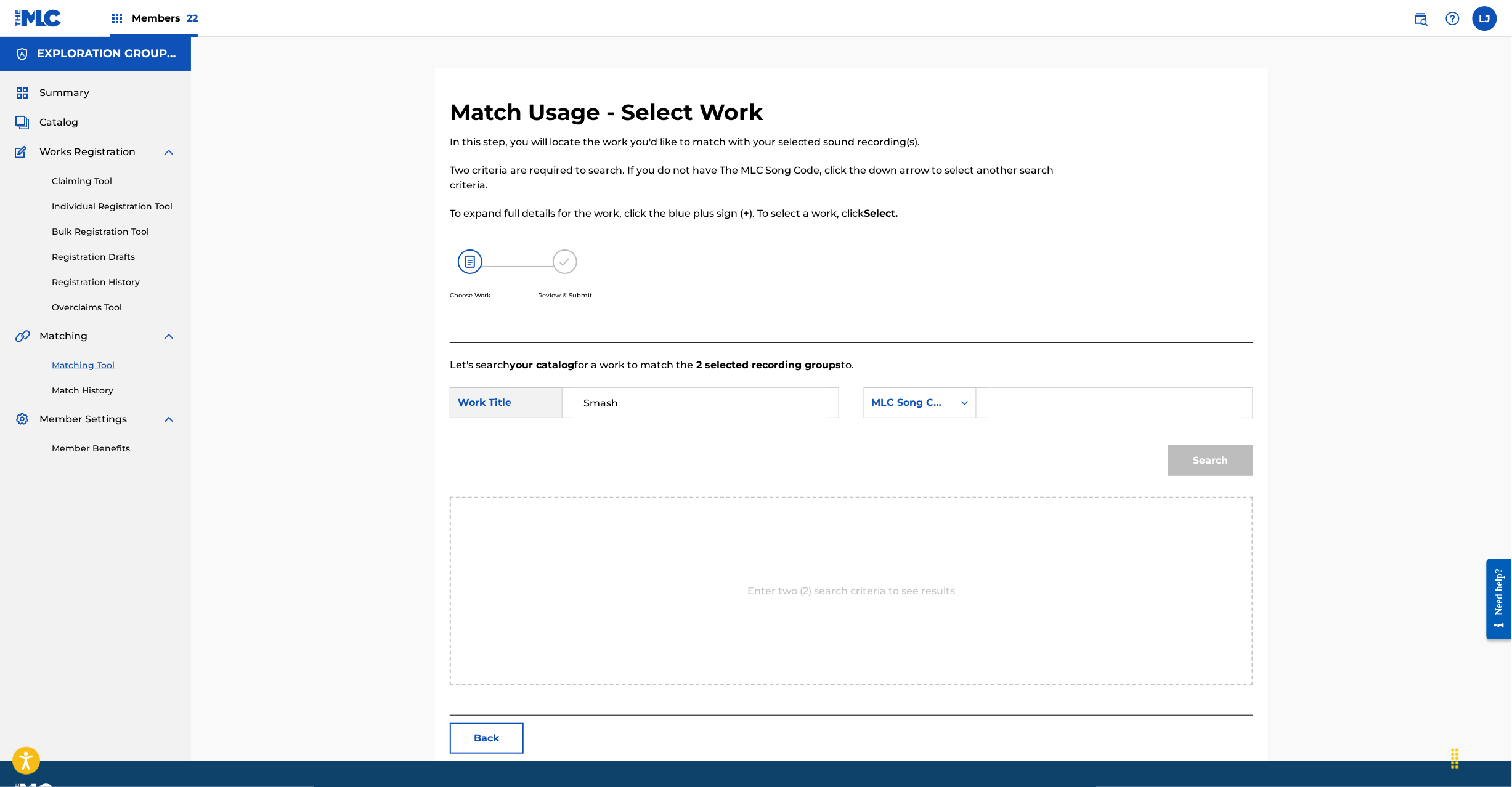
click at [1036, 407] on input "Search Form" at bounding box center [1115, 402] width 255 height 30
paste input "S65O1C"
type input "S65O1C"
click at [1254, 471] on div "Match Usage - Select Work In this step, you will locate the work you'd like to …" at bounding box center [851, 430] width 833 height 663
click at [1233, 469] on button "Search" at bounding box center [1211, 460] width 85 height 31
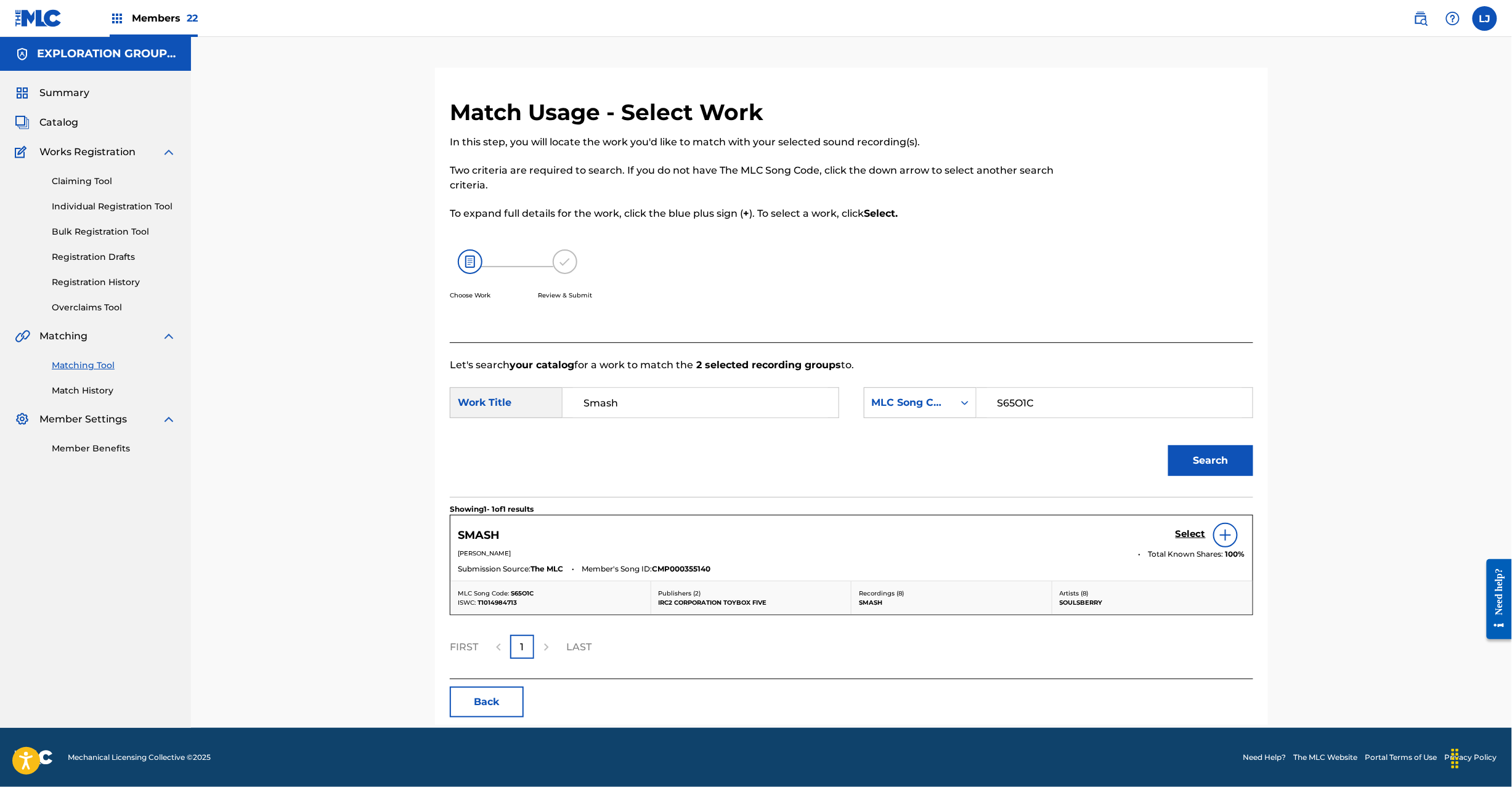
click at [1190, 532] on h5 "Select" at bounding box center [1191, 534] width 30 height 12
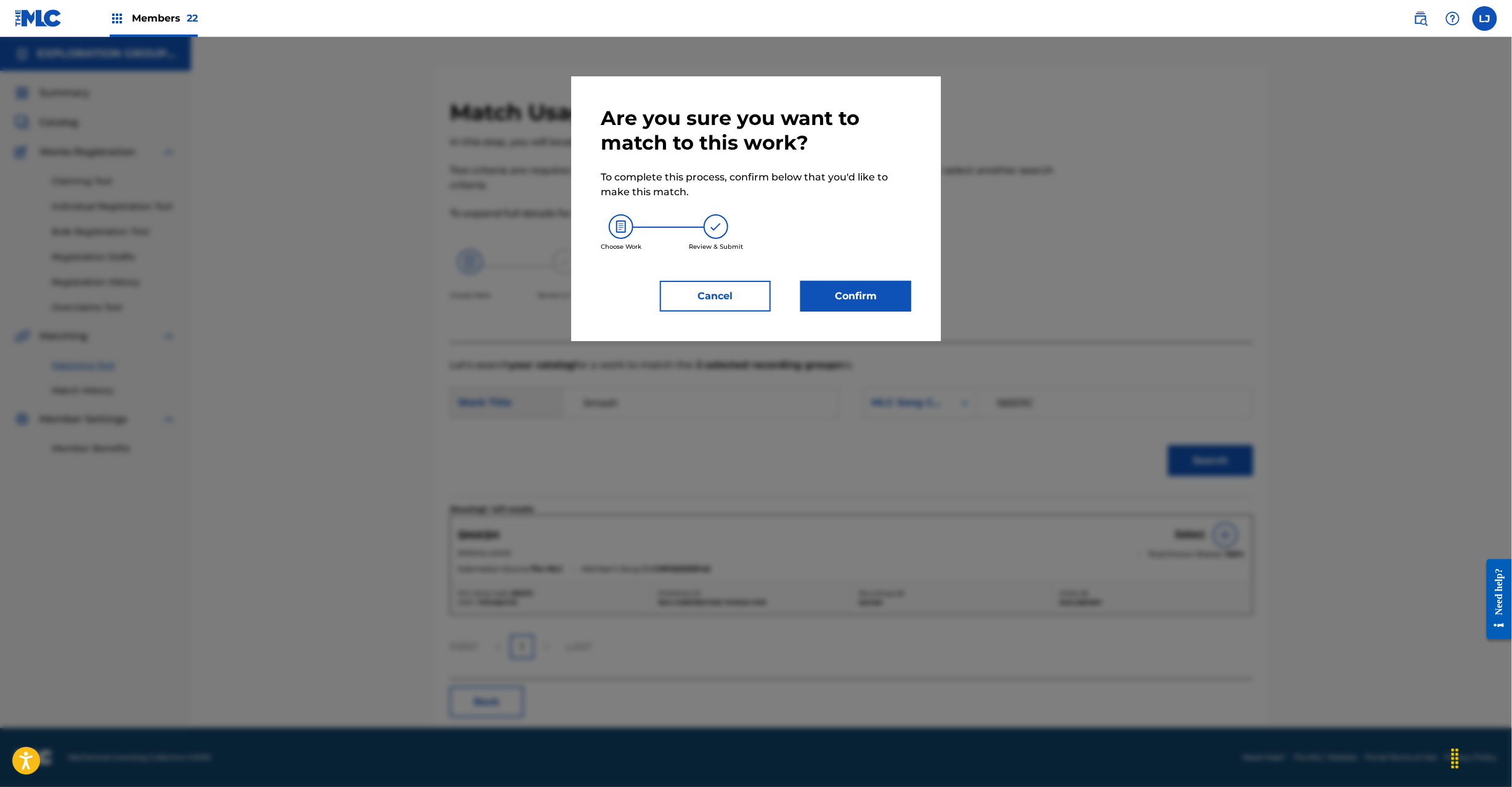
click at [880, 279] on div "Are you sure you want to match to this work? To complete this process, confirm …" at bounding box center [756, 209] width 311 height 206
click at [878, 284] on button "Confirm" at bounding box center [856, 296] width 111 height 31
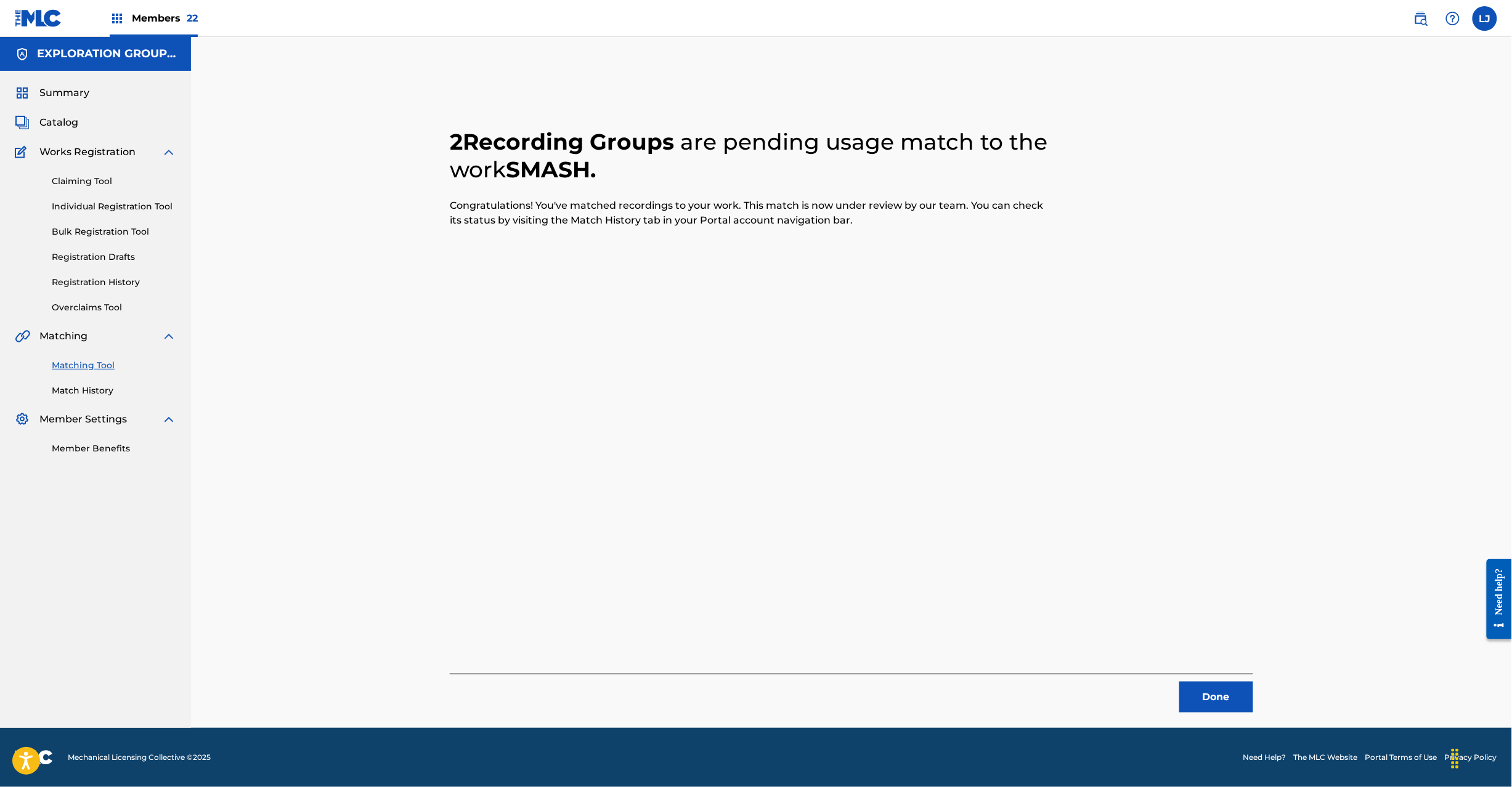
click at [1214, 699] on button "Done" at bounding box center [1216, 697] width 74 height 31
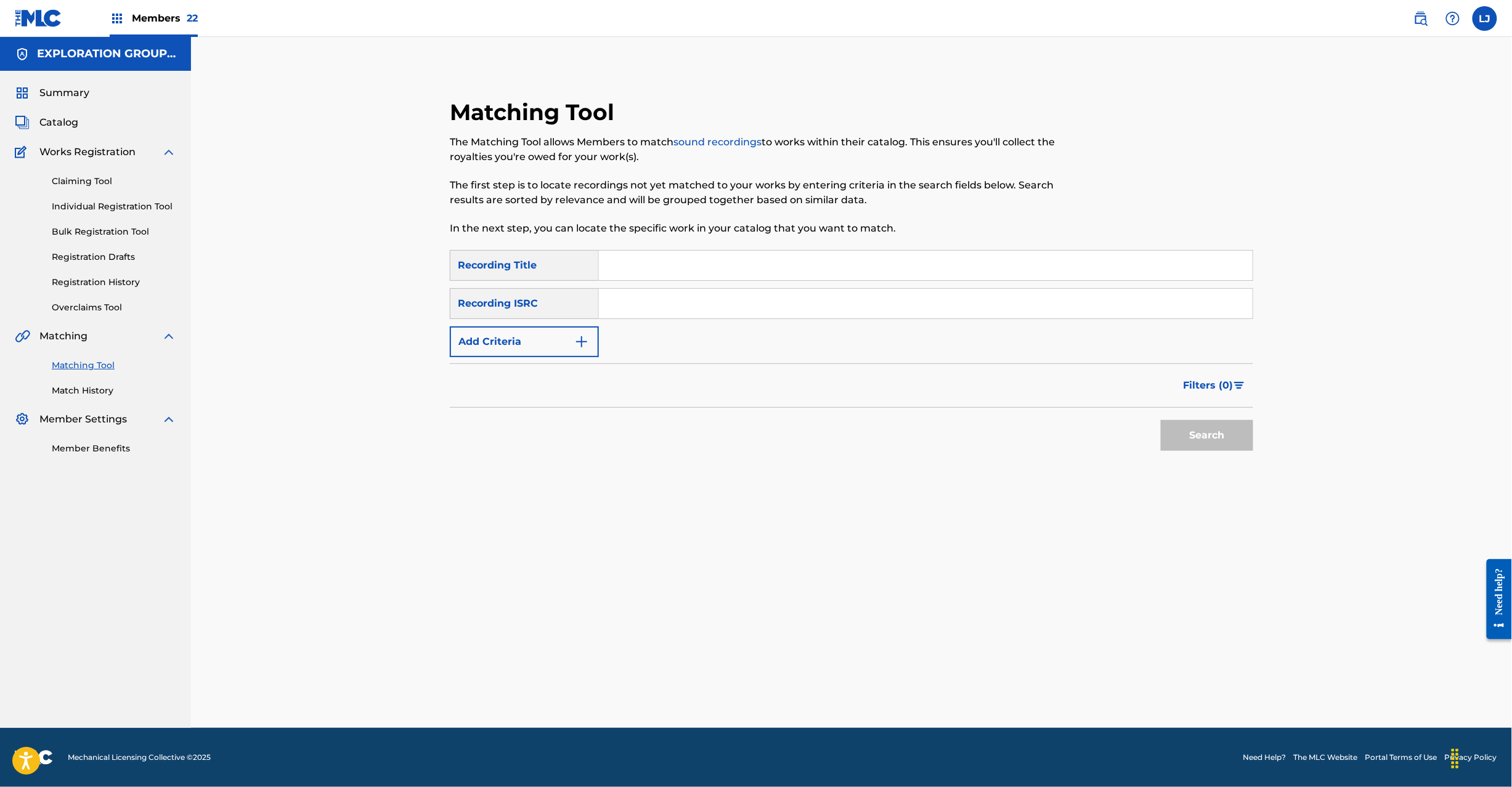
click at [737, 301] on input "Search Form" at bounding box center [926, 303] width 654 height 30
paste input "JPB600055701"
type input "JPB600055701"
click at [1218, 428] on button "Search" at bounding box center [1207, 435] width 92 height 31
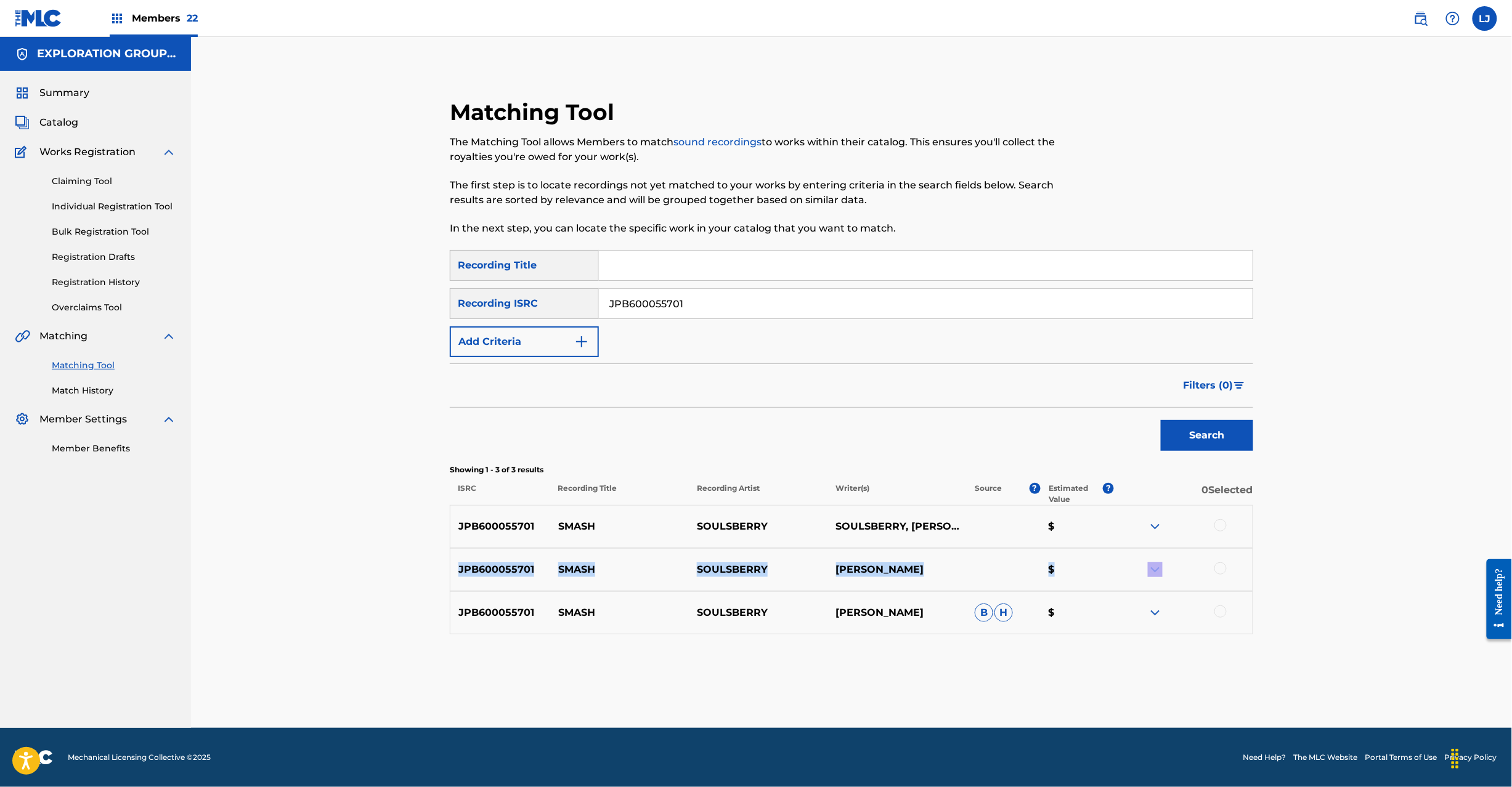
drag, startPoint x: 1220, startPoint y: 523, endPoint x: 1214, endPoint y: 562, distance: 39.5
click at [1214, 562] on div "JPB600055701 SMASH SOULSBERRY SOULSBERRY, [PERSON_NAME], [PERSON_NAME] $ JPB600…" at bounding box center [852, 570] width 804 height 129
click at [1218, 524] on div at bounding box center [1221, 526] width 13 height 13
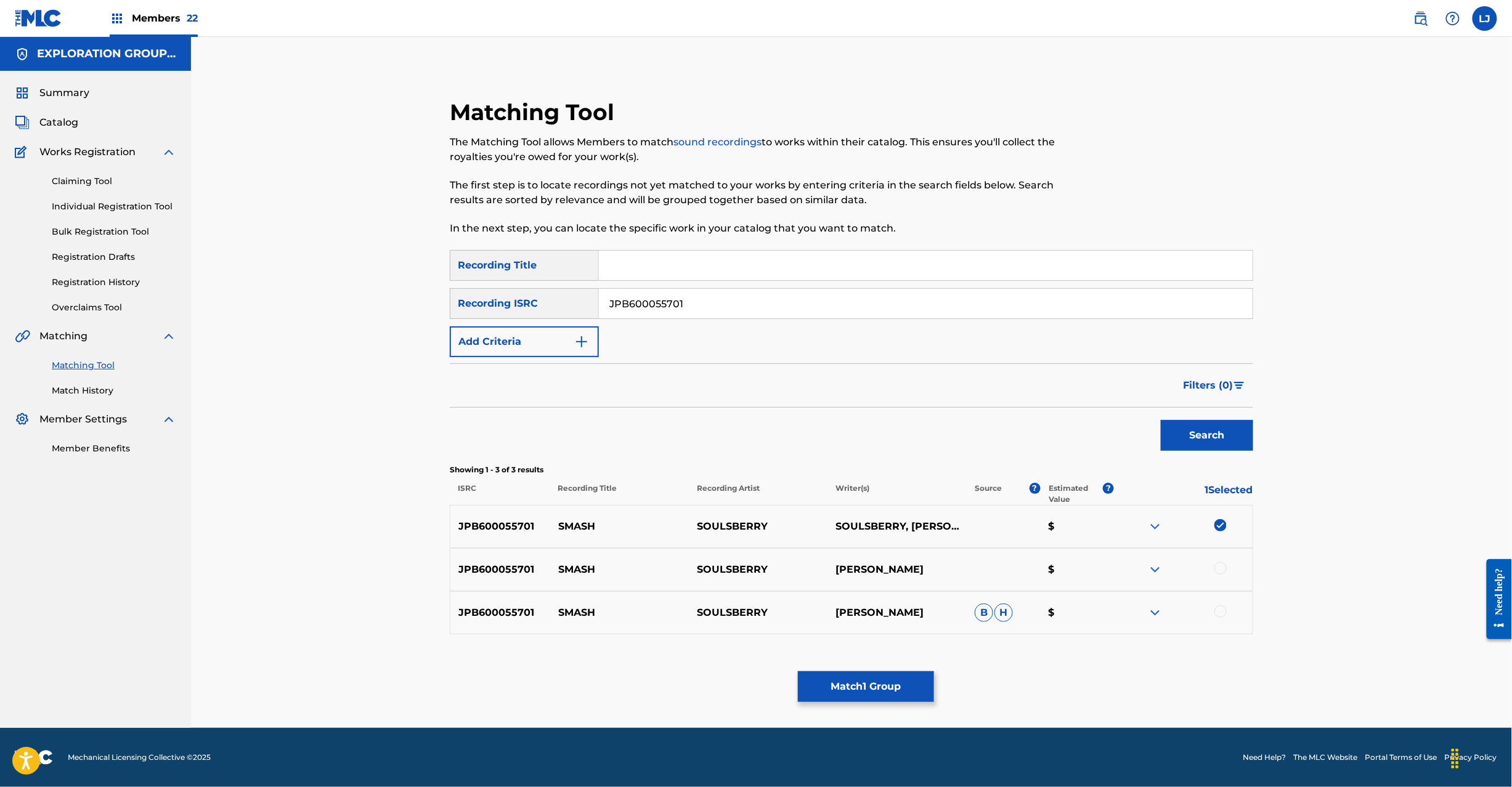
click at [1223, 574] on div at bounding box center [1221, 568] width 13 height 13
click at [1216, 616] on div at bounding box center [1221, 612] width 13 height 13
click at [875, 695] on button "Match 3 Groups" at bounding box center [866, 687] width 136 height 31
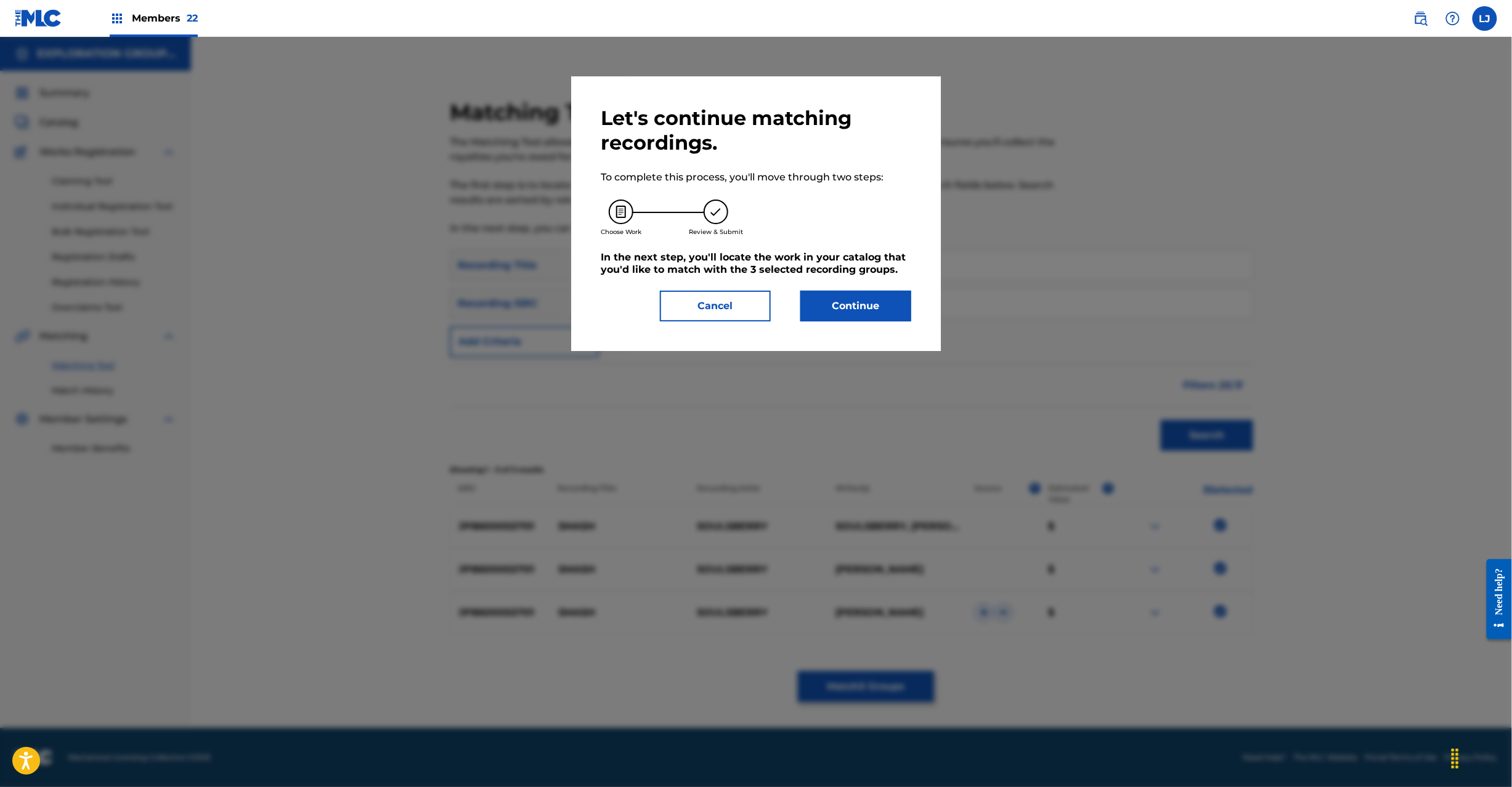
click at [841, 294] on button "Continue" at bounding box center [856, 306] width 111 height 31
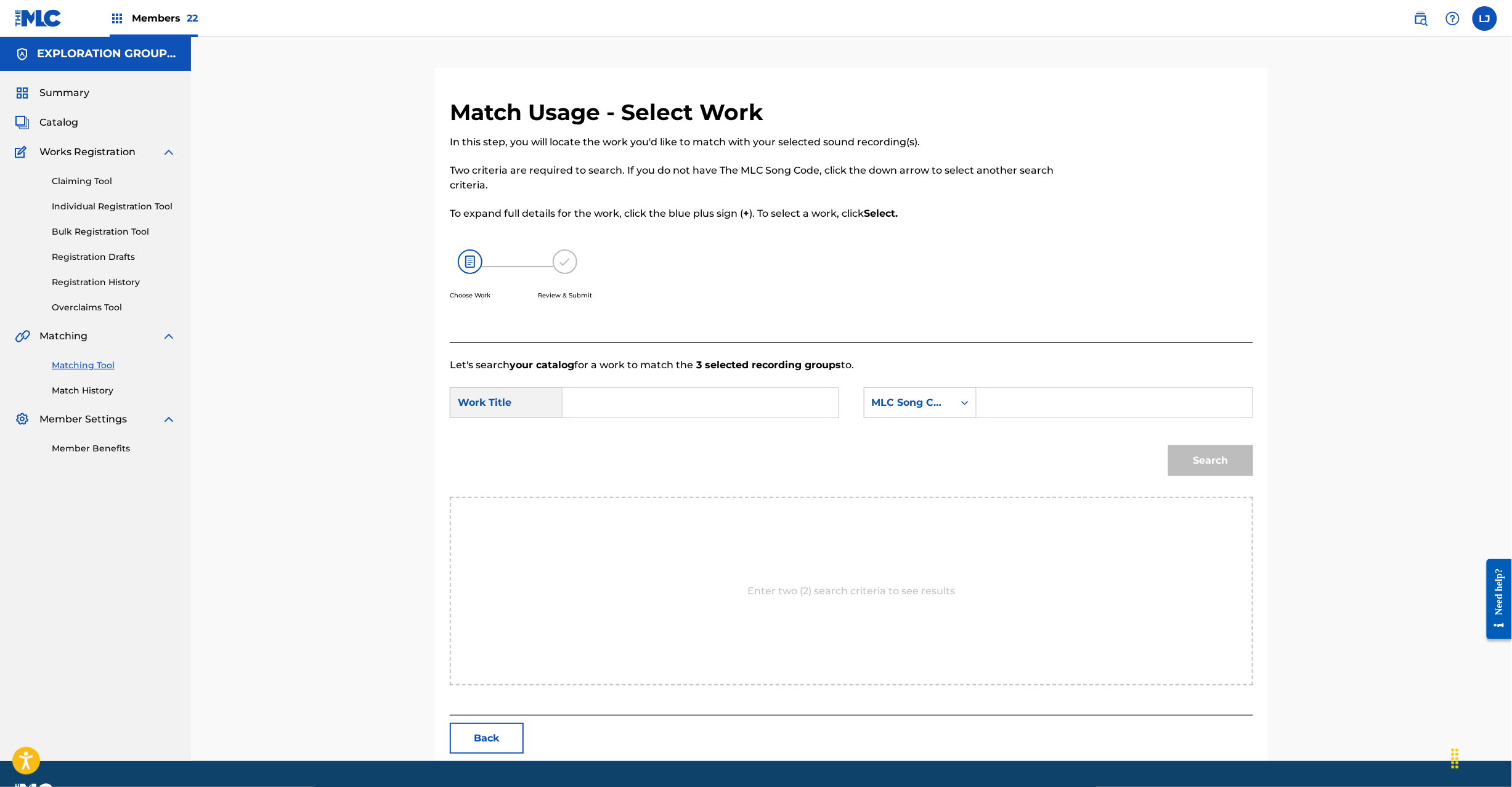
click at [796, 405] on input "Search Form" at bounding box center [701, 402] width 255 height 30
click at [786, 393] on input "Search Form" at bounding box center [701, 402] width 255 height 30
paste input "Smash S65O1C"
click at [650, 402] on input "Smash S65O1C" at bounding box center [701, 402] width 255 height 30
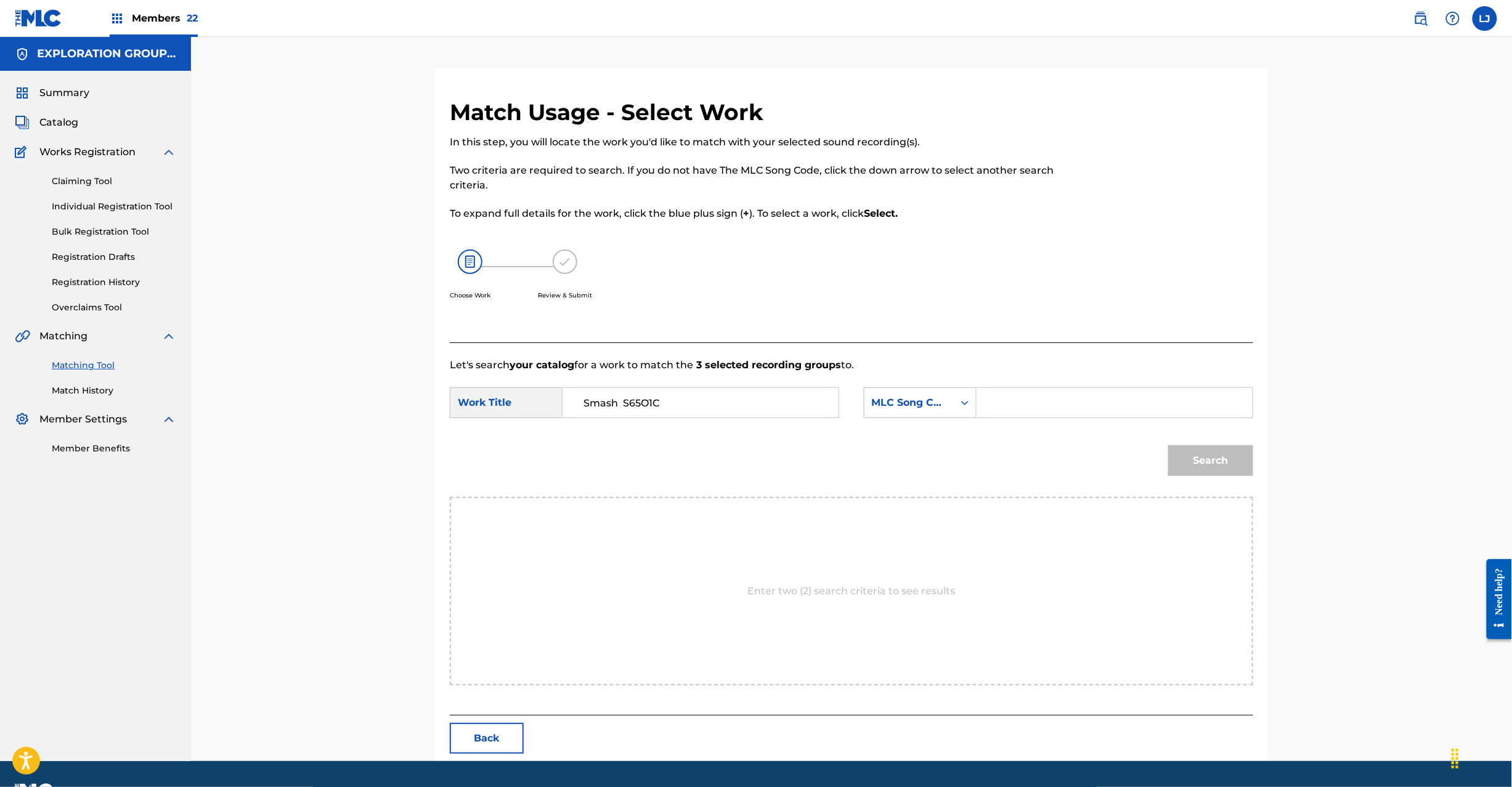
click at [650, 402] on input "Smash S65O1C" at bounding box center [701, 402] width 255 height 30
type input "Smash"
click at [1008, 407] on input "Search Form" at bounding box center [1115, 402] width 255 height 30
paste input "S65O1C"
type input "S65O1C"
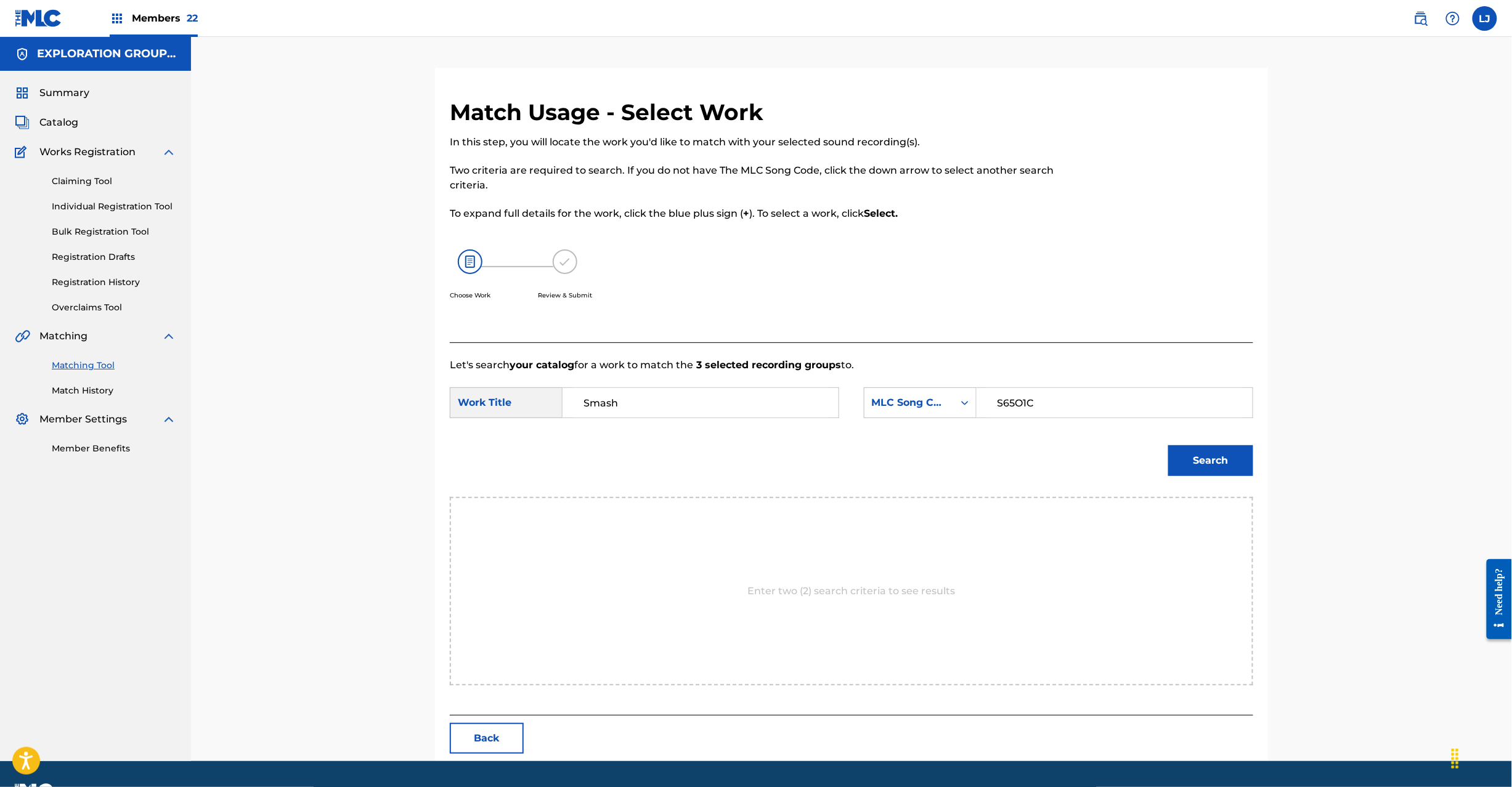
click at [1192, 474] on button "Search" at bounding box center [1211, 460] width 85 height 31
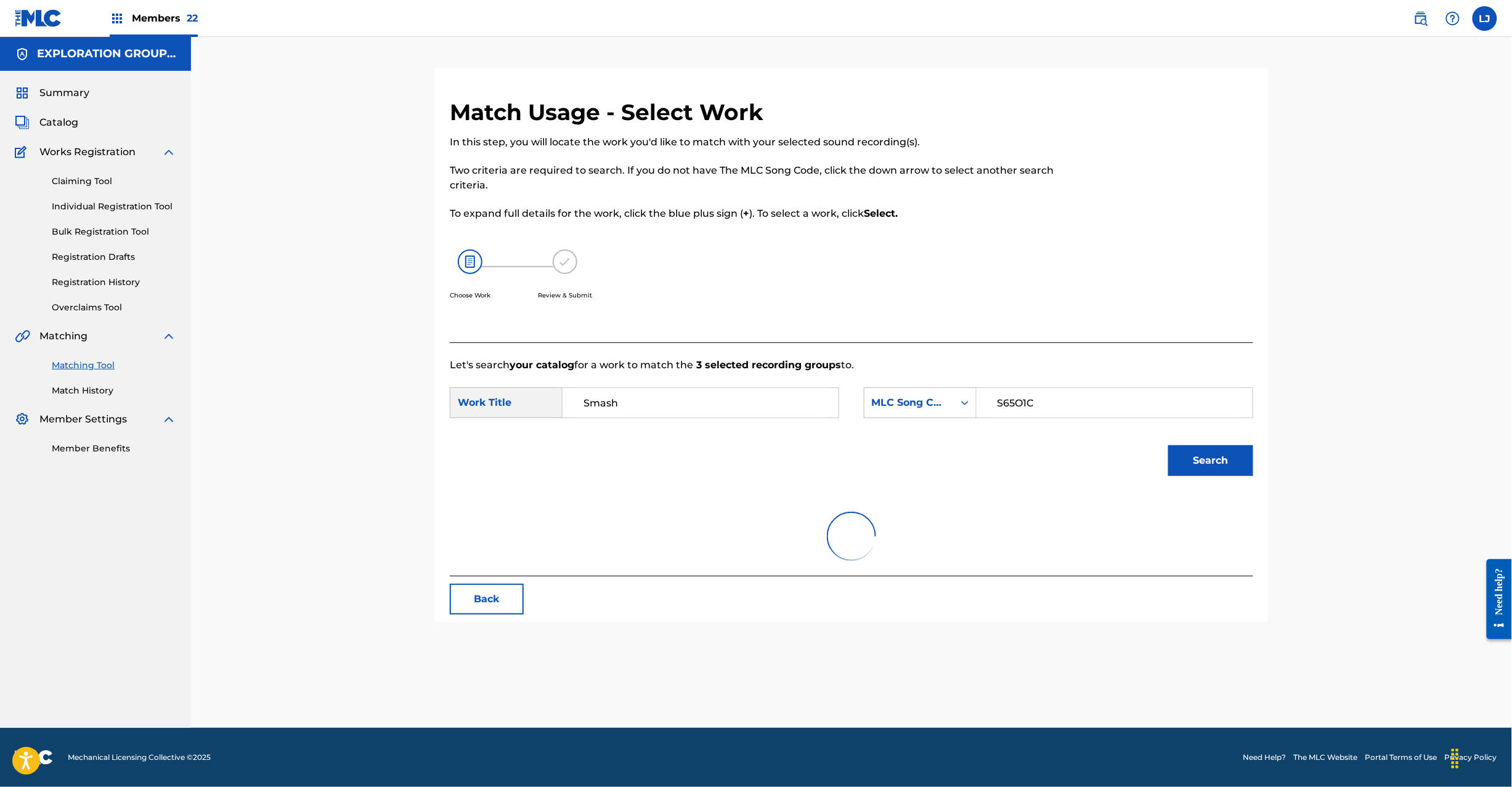
click at [1195, 455] on button "Search" at bounding box center [1211, 460] width 85 height 31
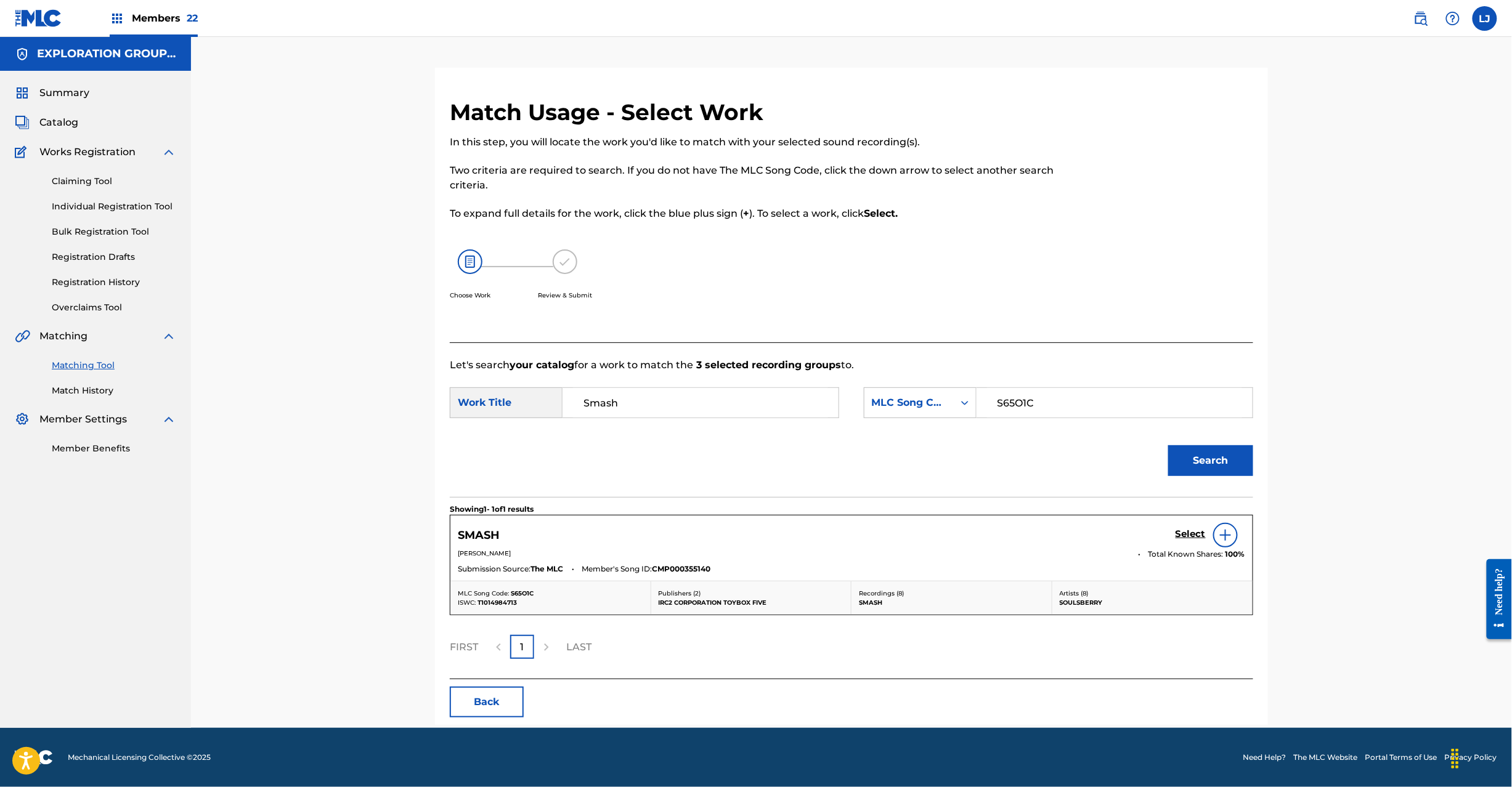
click at [1178, 533] on h5 "Select" at bounding box center [1191, 534] width 30 height 12
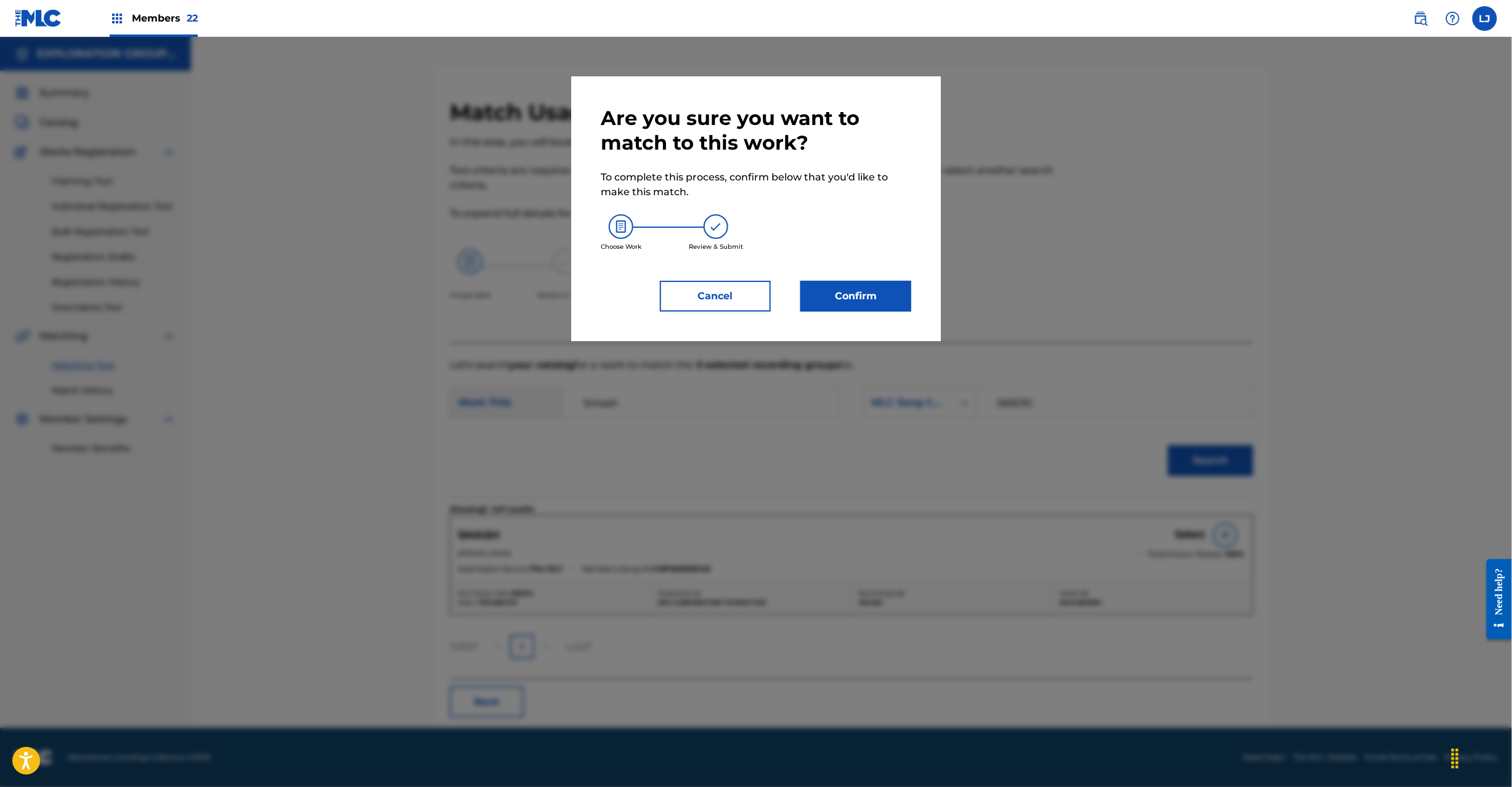
click at [833, 296] on button "Confirm" at bounding box center [856, 296] width 111 height 31
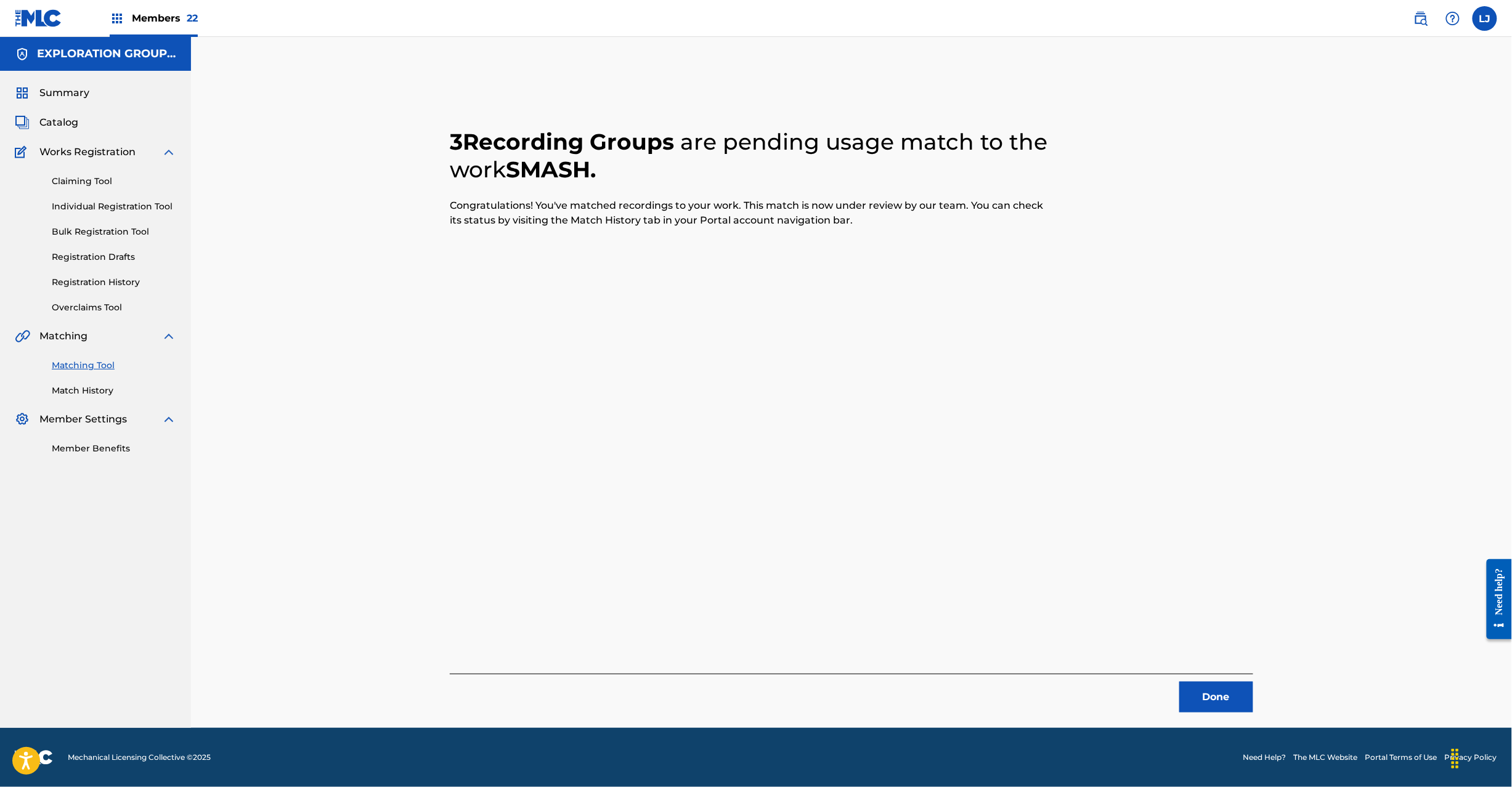
click at [1215, 704] on button "Done" at bounding box center [1216, 697] width 74 height 31
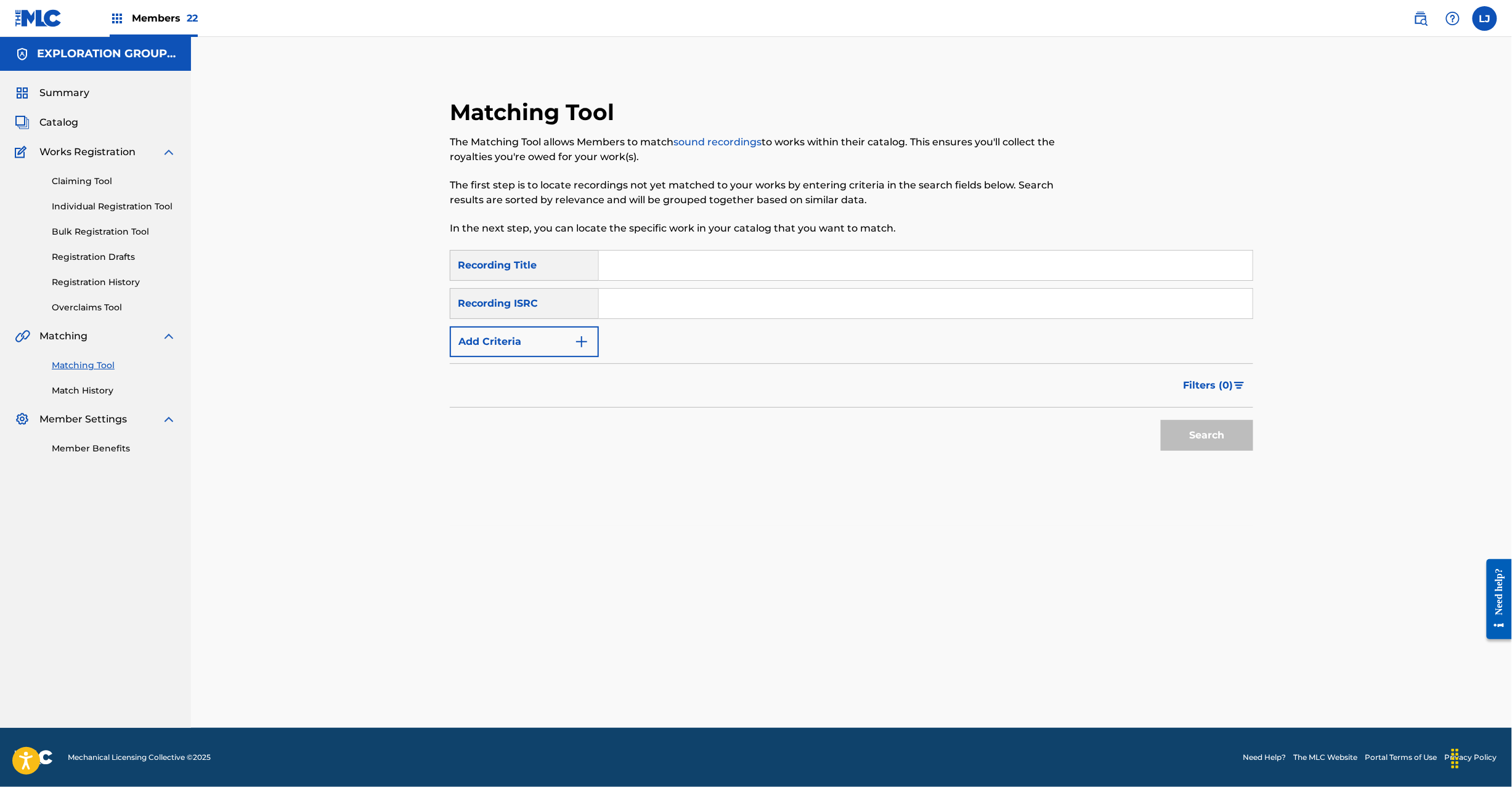
click at [743, 301] on input "Search Form" at bounding box center [926, 303] width 654 height 30
paste input "JPPO02102527"
type input "JPPO02102527"
click at [1183, 435] on button "Search" at bounding box center [1207, 435] width 92 height 31
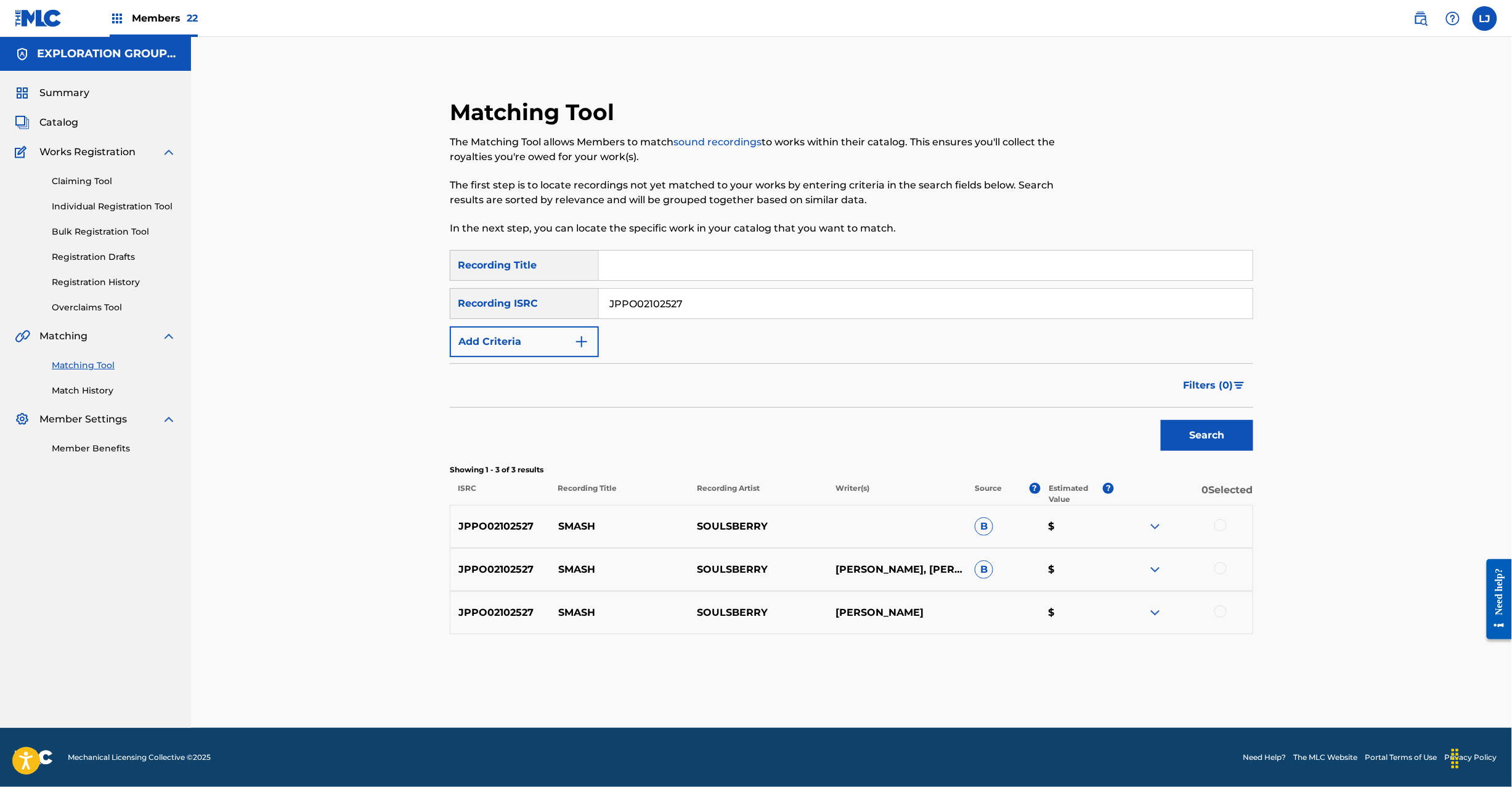
click at [1221, 526] on div at bounding box center [1221, 526] width 13 height 13
click at [1219, 573] on div at bounding box center [1221, 568] width 13 height 13
click at [1220, 613] on div at bounding box center [1221, 612] width 13 height 13
click at [856, 690] on button "Match 3 Groups" at bounding box center [866, 687] width 136 height 31
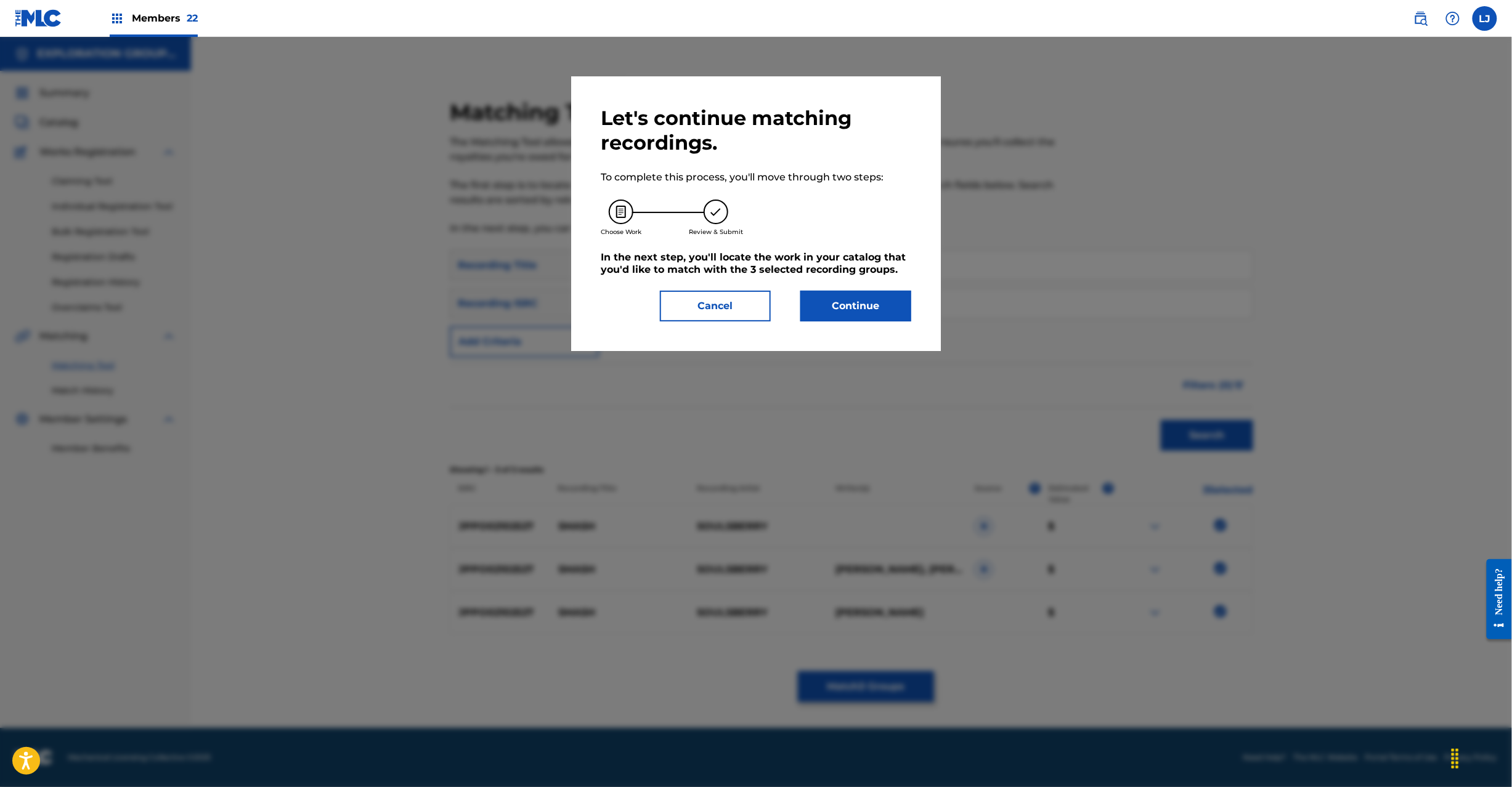
click at [821, 302] on button "Continue" at bounding box center [856, 306] width 111 height 31
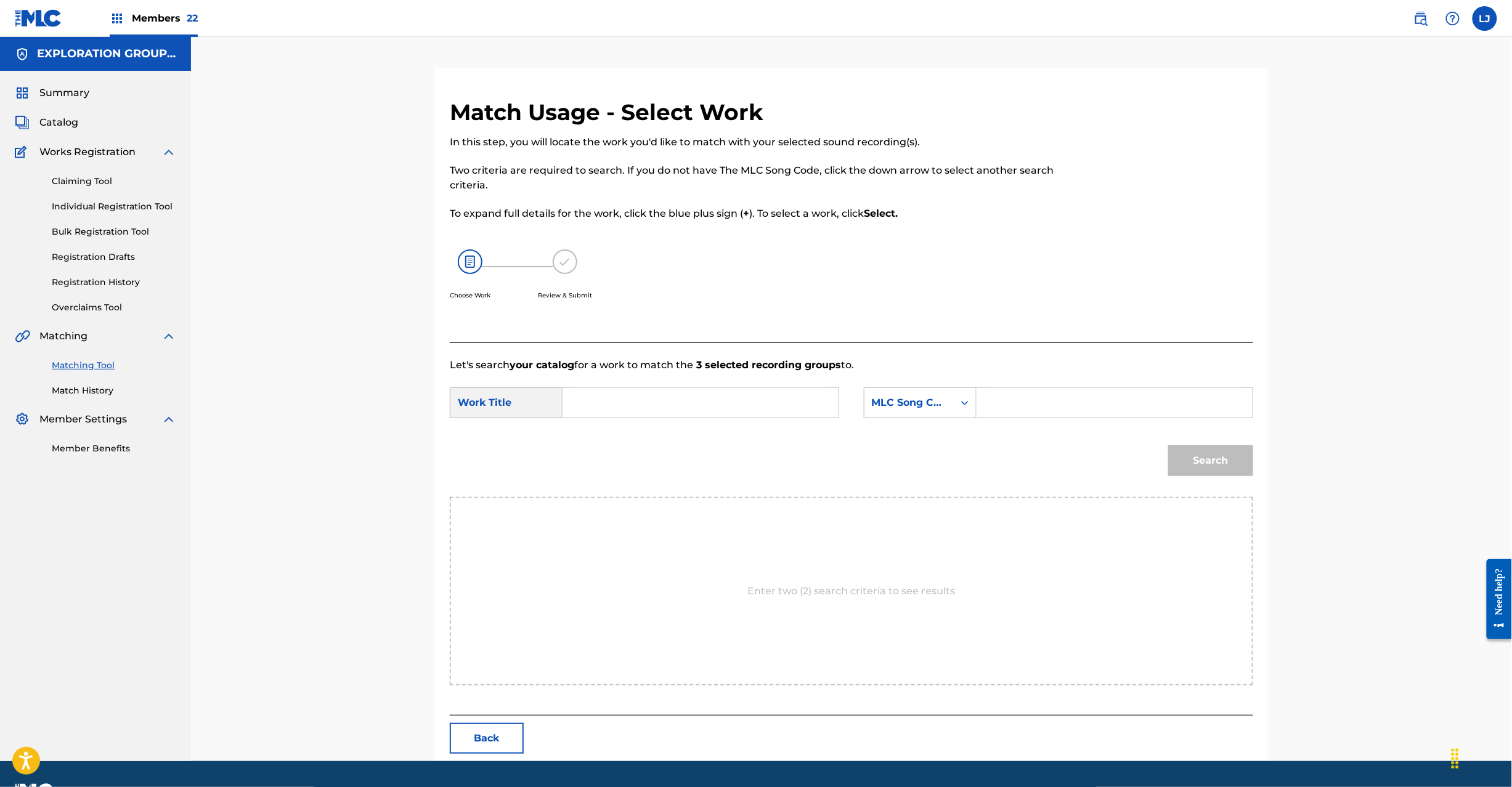
drag, startPoint x: 789, startPoint y: 421, endPoint x: 778, endPoint y: 412, distance: 14.2
click at [789, 421] on div "SearchWithCriteria97478b7c-66ac-47bd-b6eb-f237fe72bac7 Work Title SearchWithCri…" at bounding box center [852, 406] width 804 height 38
click at [772, 408] on input "Search Form" at bounding box center [701, 402] width 255 height 30
paste input "Smash S65O1C"
click at [653, 409] on input "Smash S65O1C" at bounding box center [701, 402] width 255 height 30
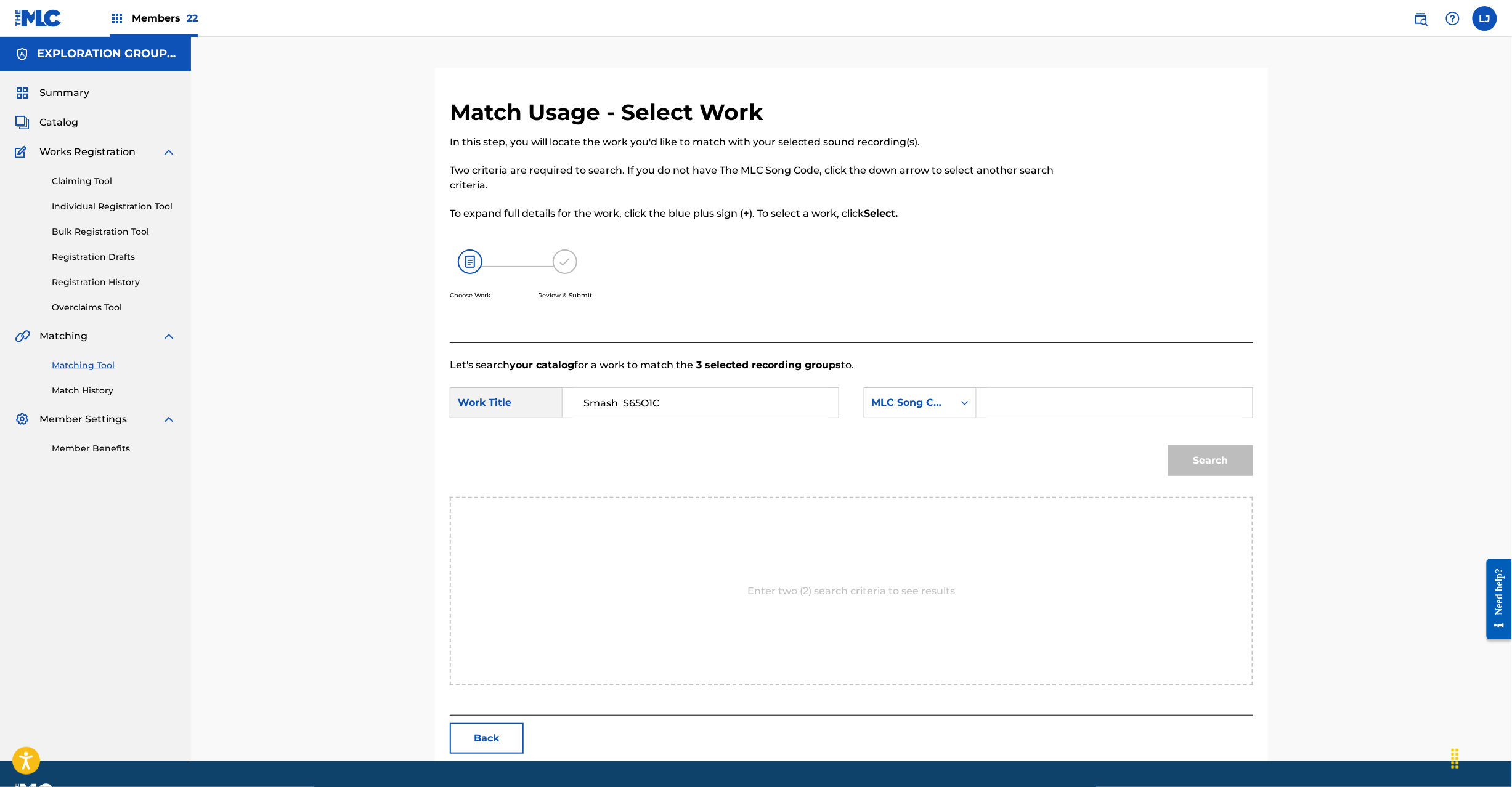
click at [653, 409] on input "Smash S65O1C" at bounding box center [701, 402] width 255 height 30
type input "Smash"
click at [1101, 393] on input "Search Form" at bounding box center [1115, 402] width 255 height 30
paste input "S65O1C"
type input "S65O1C"
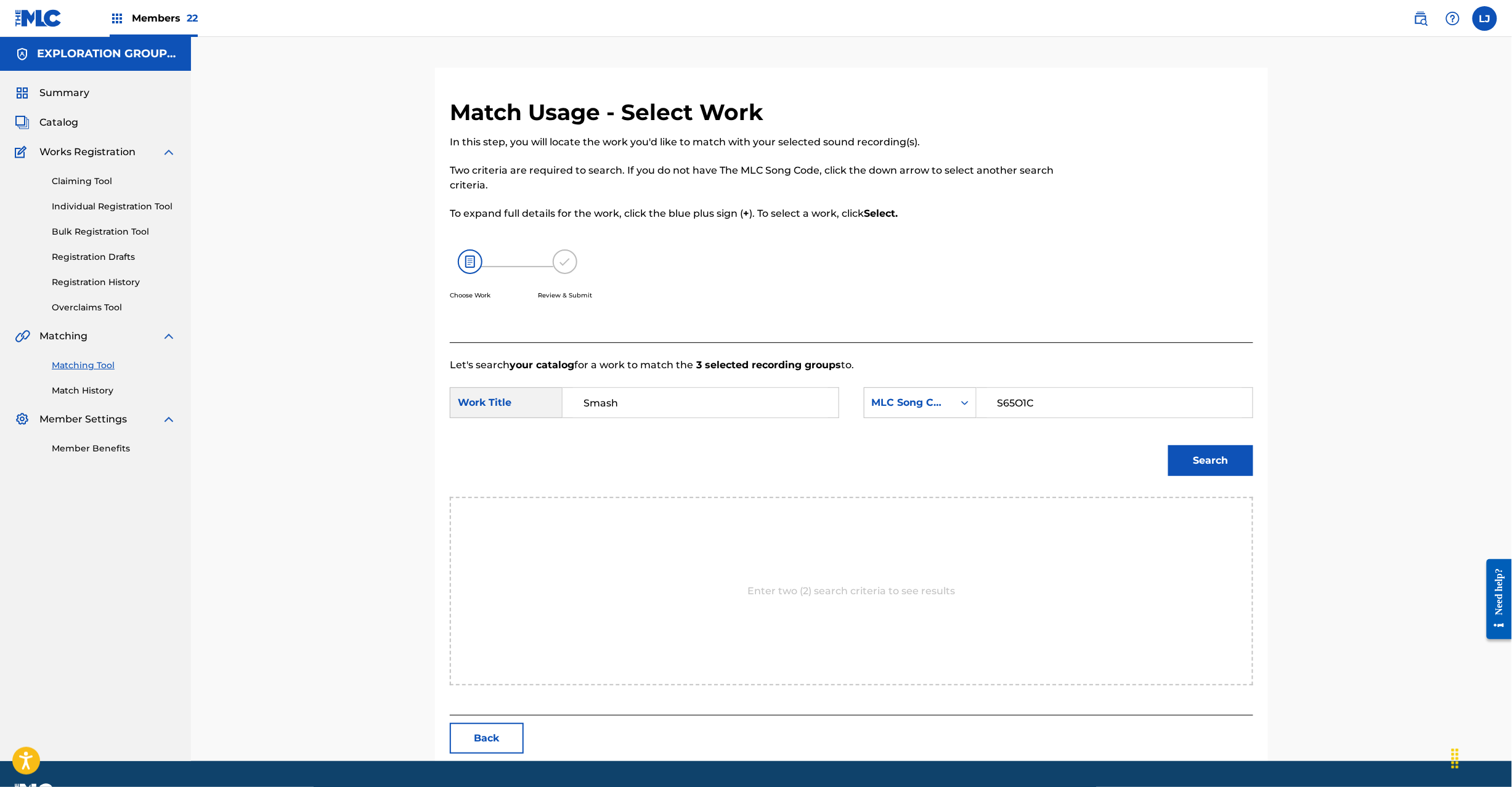
click at [1229, 460] on button "Search" at bounding box center [1211, 460] width 85 height 31
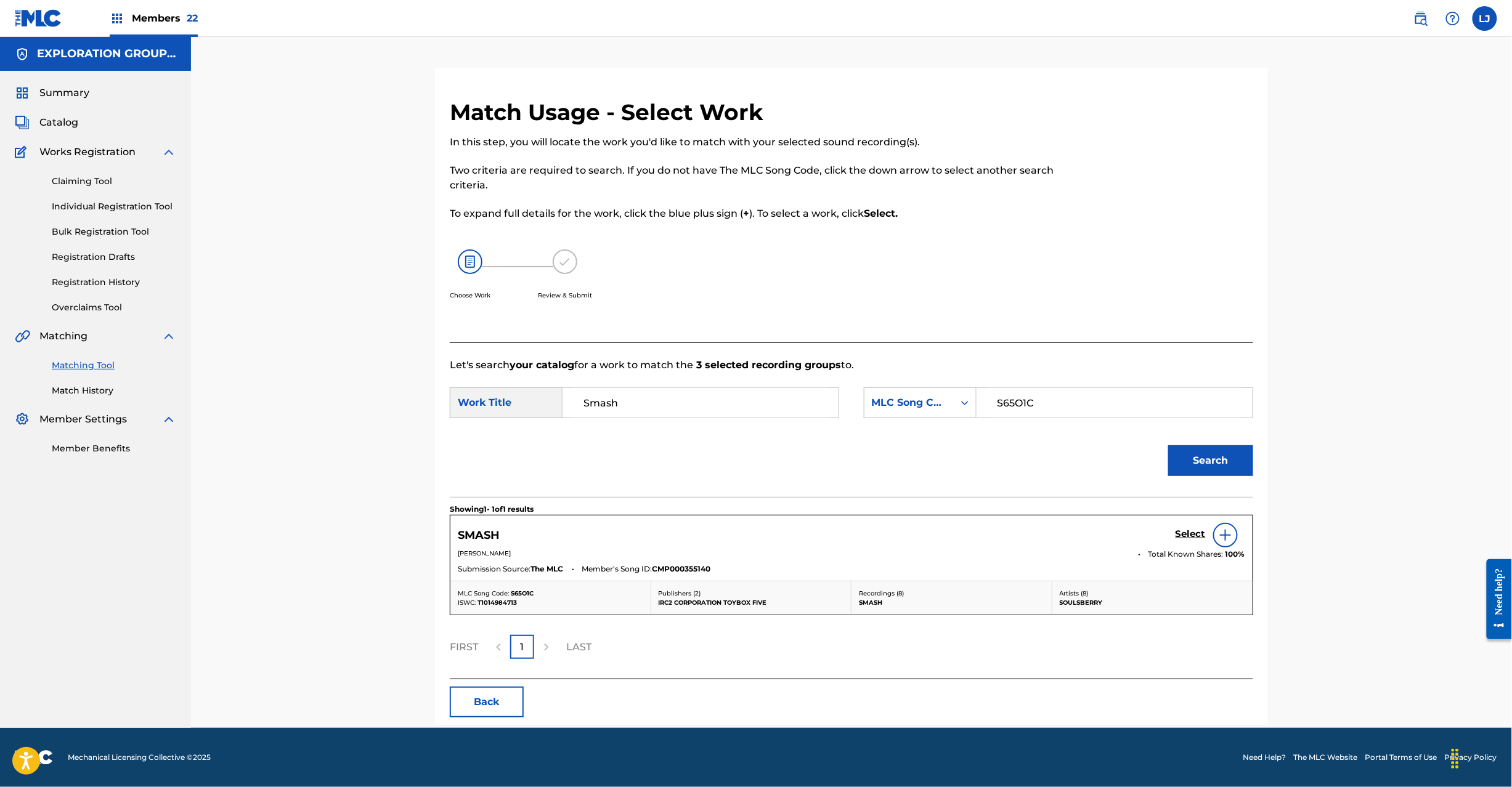
click at [1183, 536] on h5 "Select" at bounding box center [1191, 534] width 30 height 12
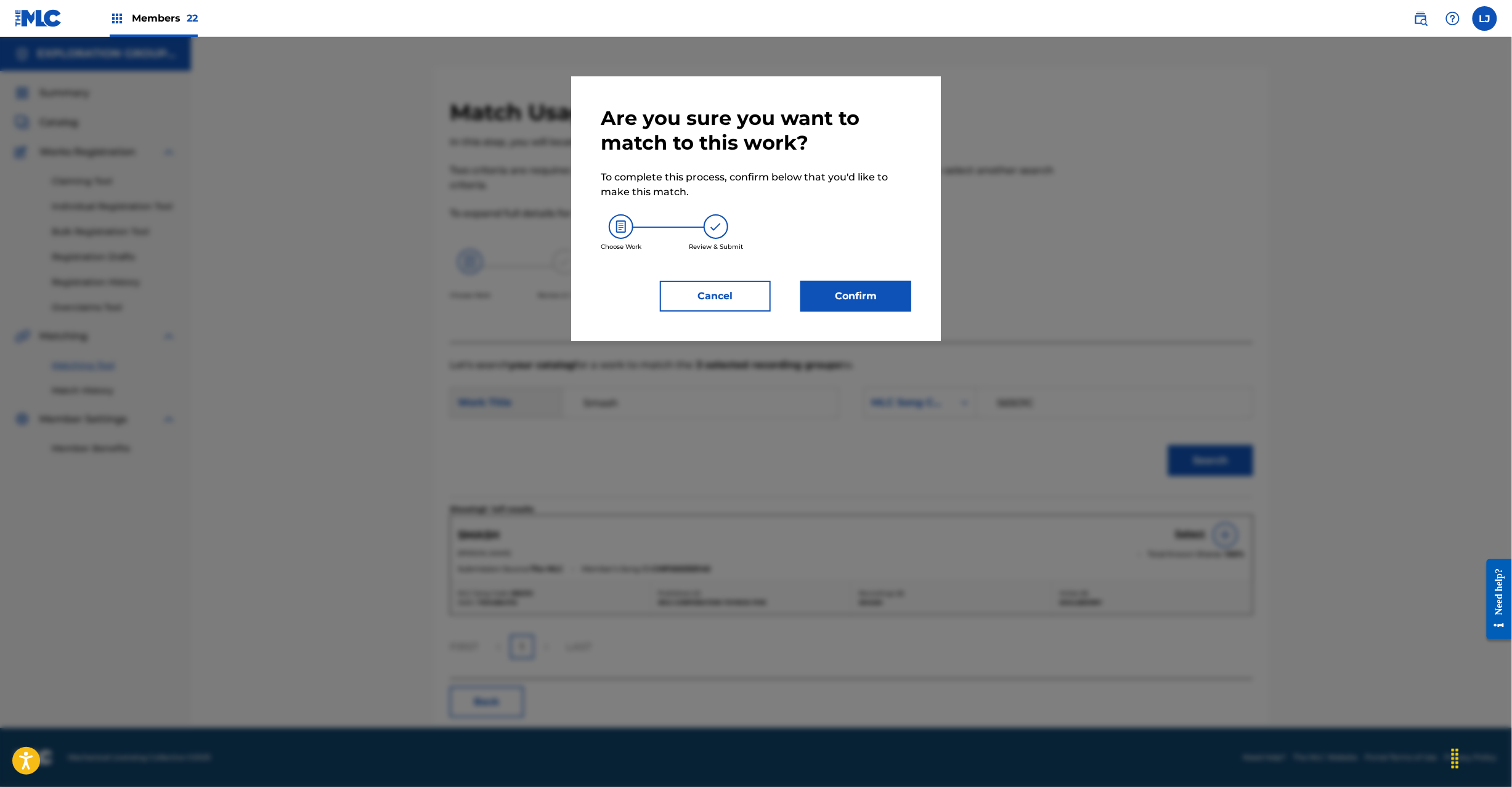
click at [817, 301] on button "Confirm" at bounding box center [856, 296] width 111 height 31
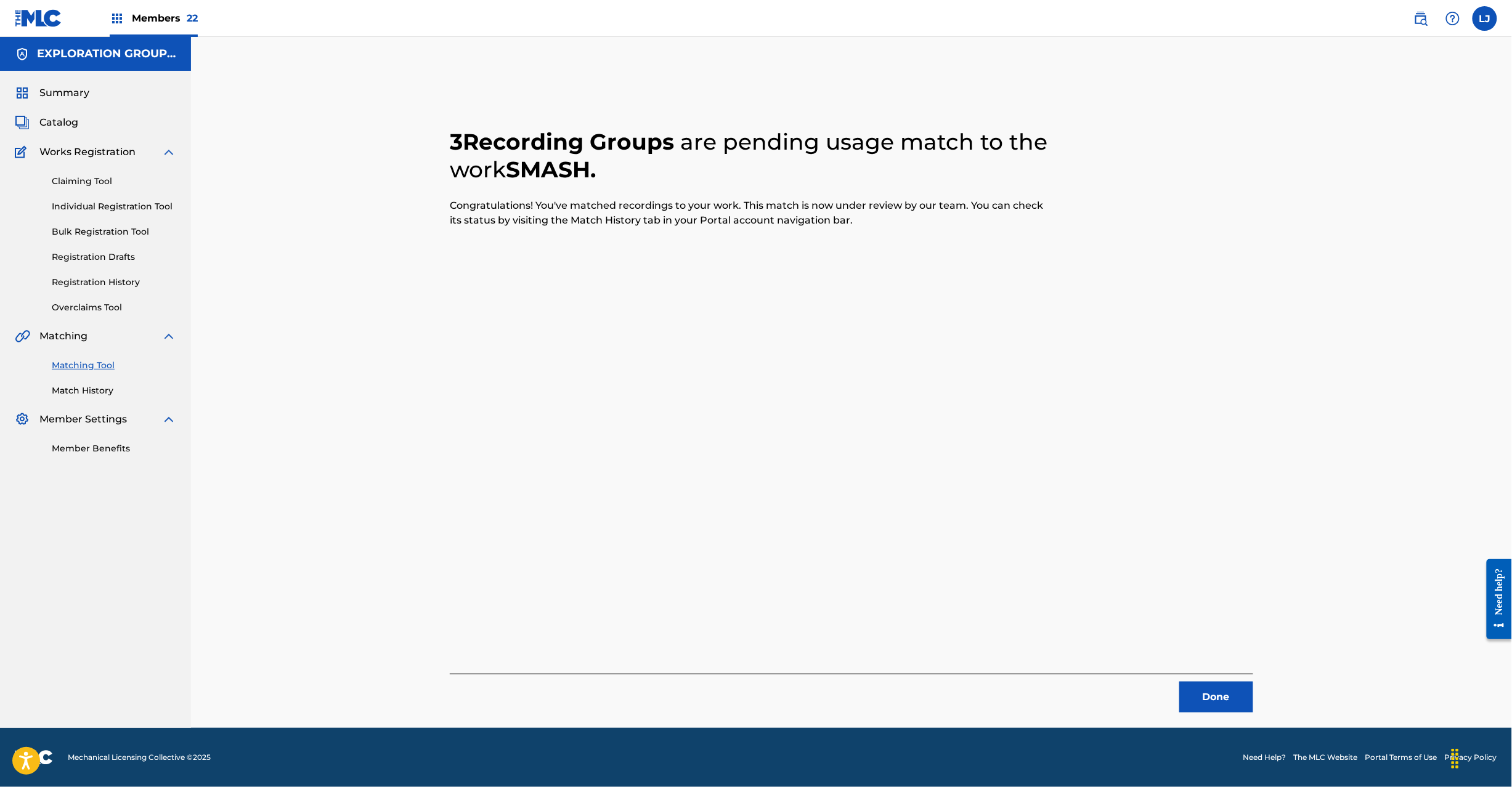
click at [1215, 688] on button "Done" at bounding box center [1216, 697] width 74 height 31
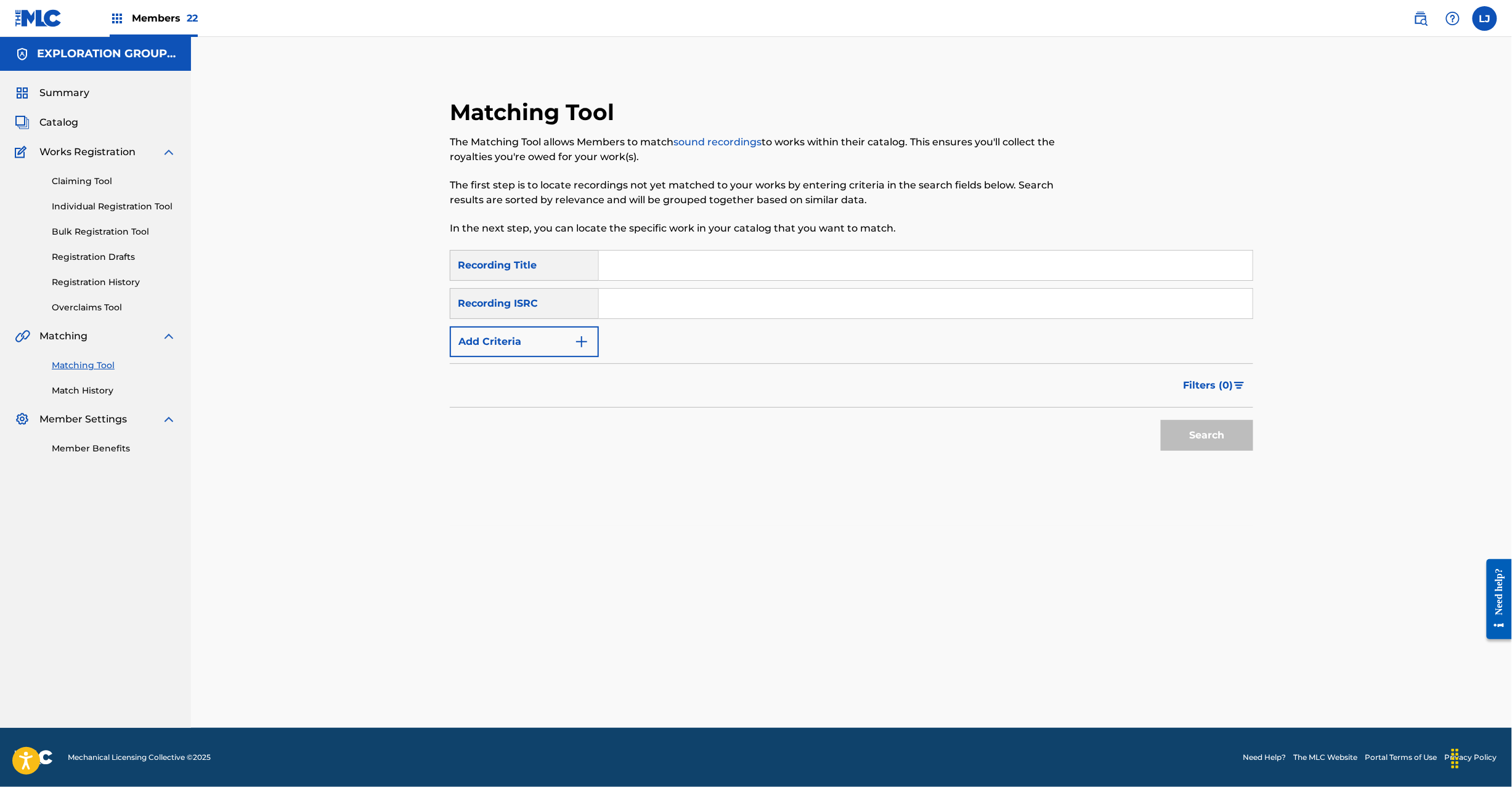
drag, startPoint x: 721, startPoint y: 261, endPoint x: 690, endPoint y: 298, distance: 48.3
click at [718, 261] on input "Search Form" at bounding box center [926, 265] width 654 height 30
click at [690, 298] on input "Search Form" at bounding box center [926, 303] width 654 height 30
paste input "UST8K1526219"
type input "UST8K1526219"
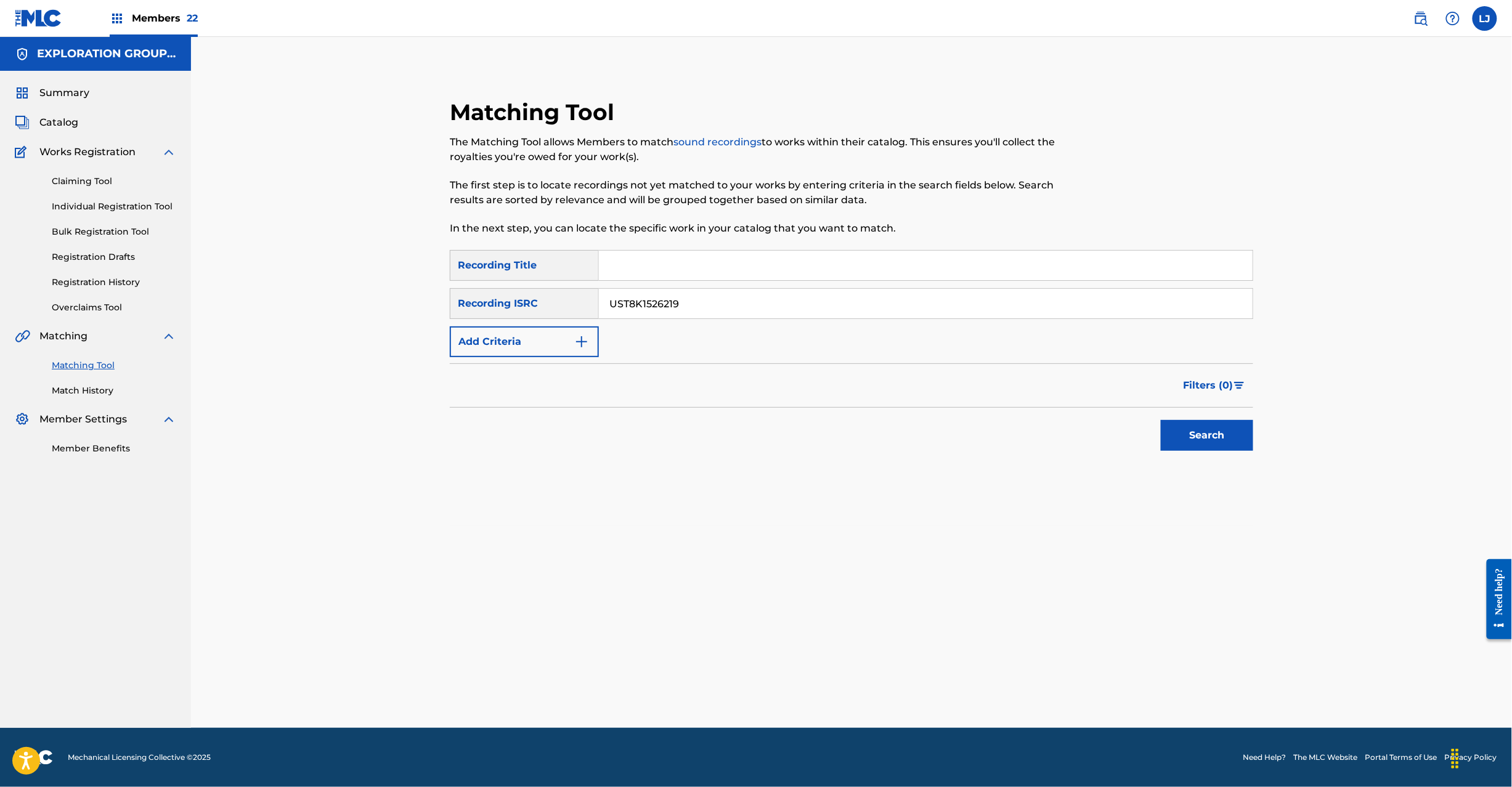
click at [1223, 444] on button "Search" at bounding box center [1207, 435] width 92 height 31
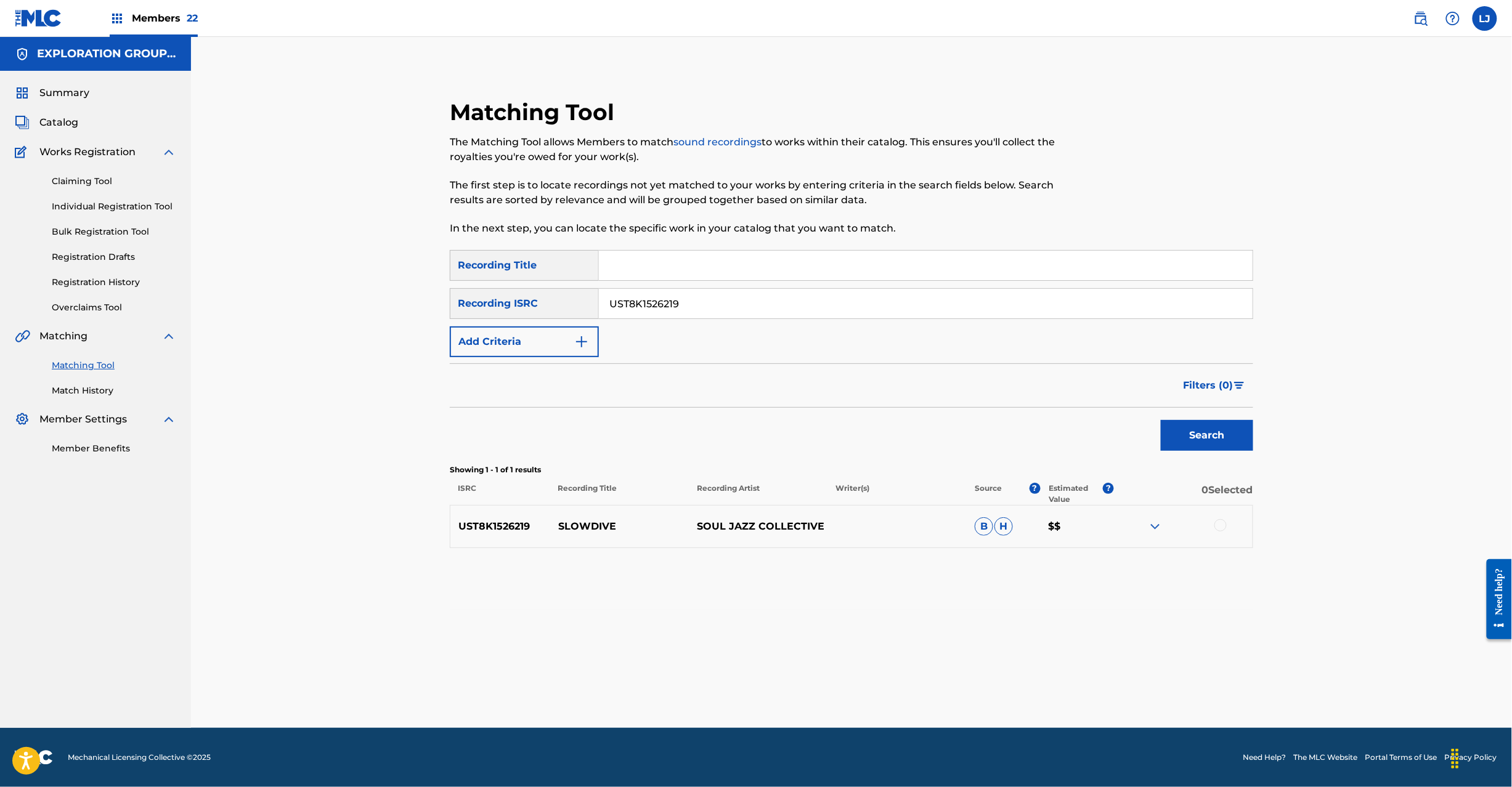
click at [1224, 525] on div at bounding box center [1221, 526] width 13 height 13
click at [876, 694] on button "Match 1 Group" at bounding box center [866, 687] width 136 height 31
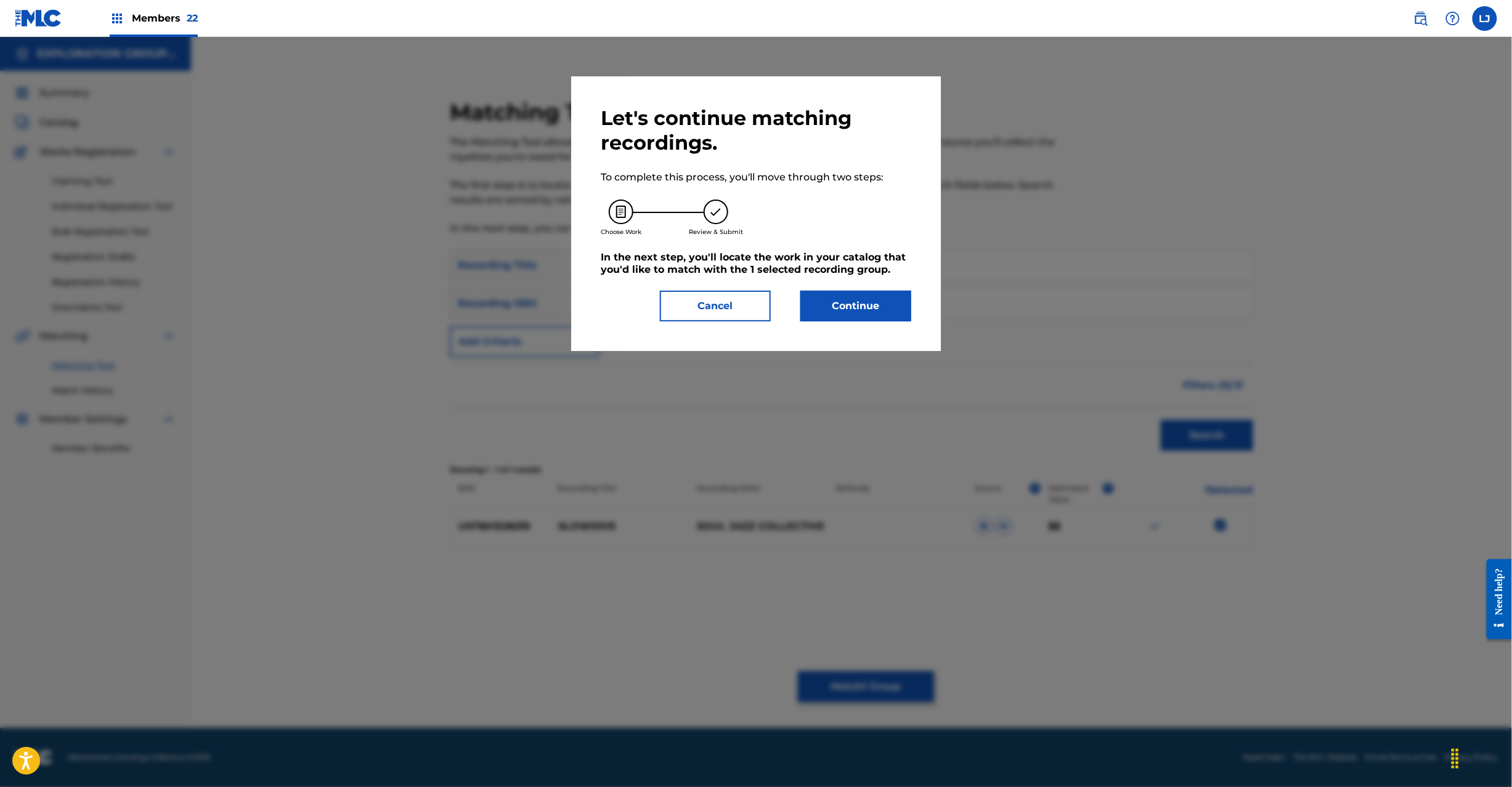
click at [834, 294] on button "Continue" at bounding box center [856, 306] width 111 height 31
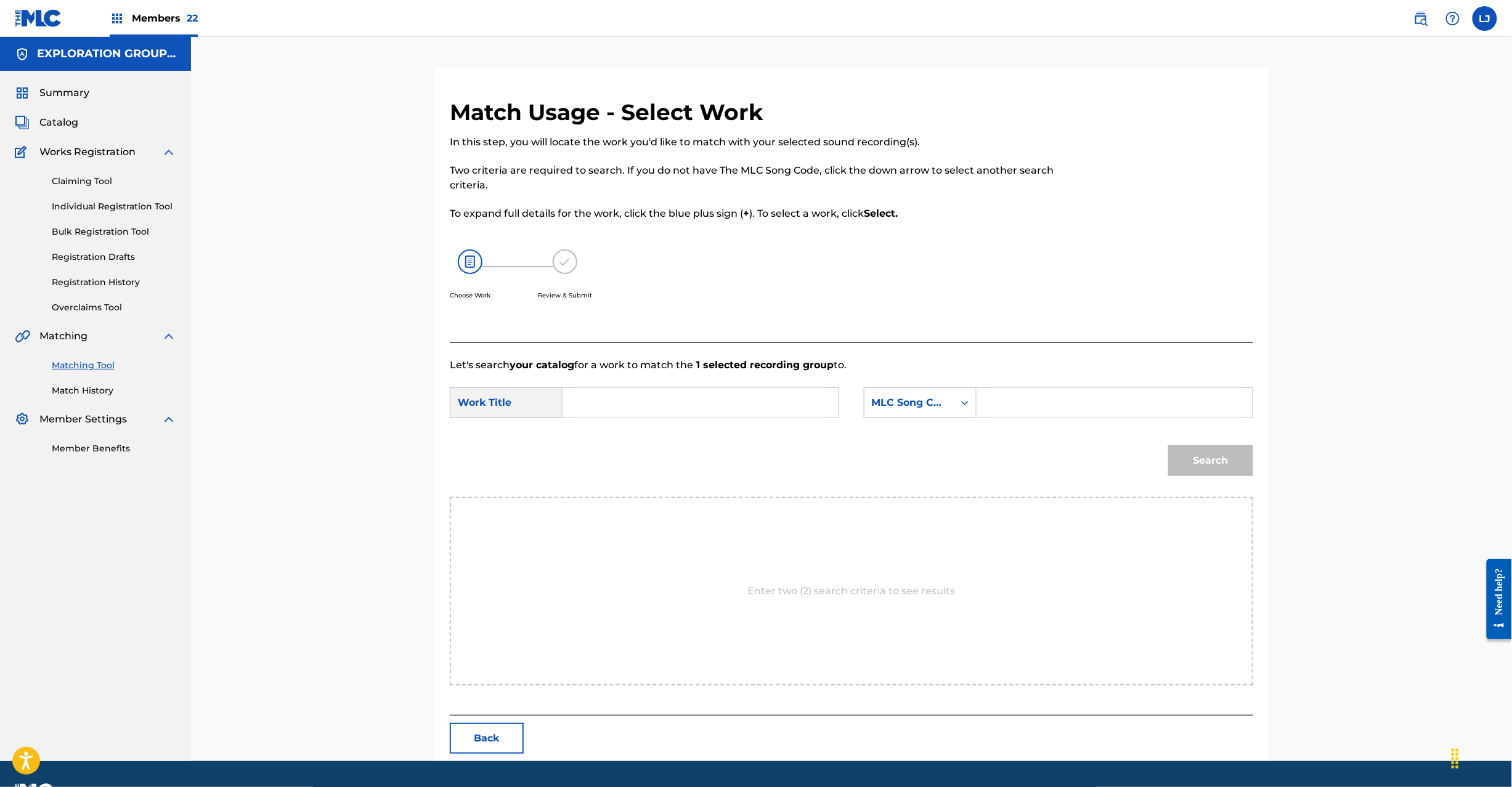
click at [665, 397] on input "Search Form" at bounding box center [701, 402] width 255 height 30
paste input "Slow Dive S65HHU"
click at [674, 400] on input "Slow Dive S65HHU" at bounding box center [701, 402] width 255 height 30
type input "Slow Dive"
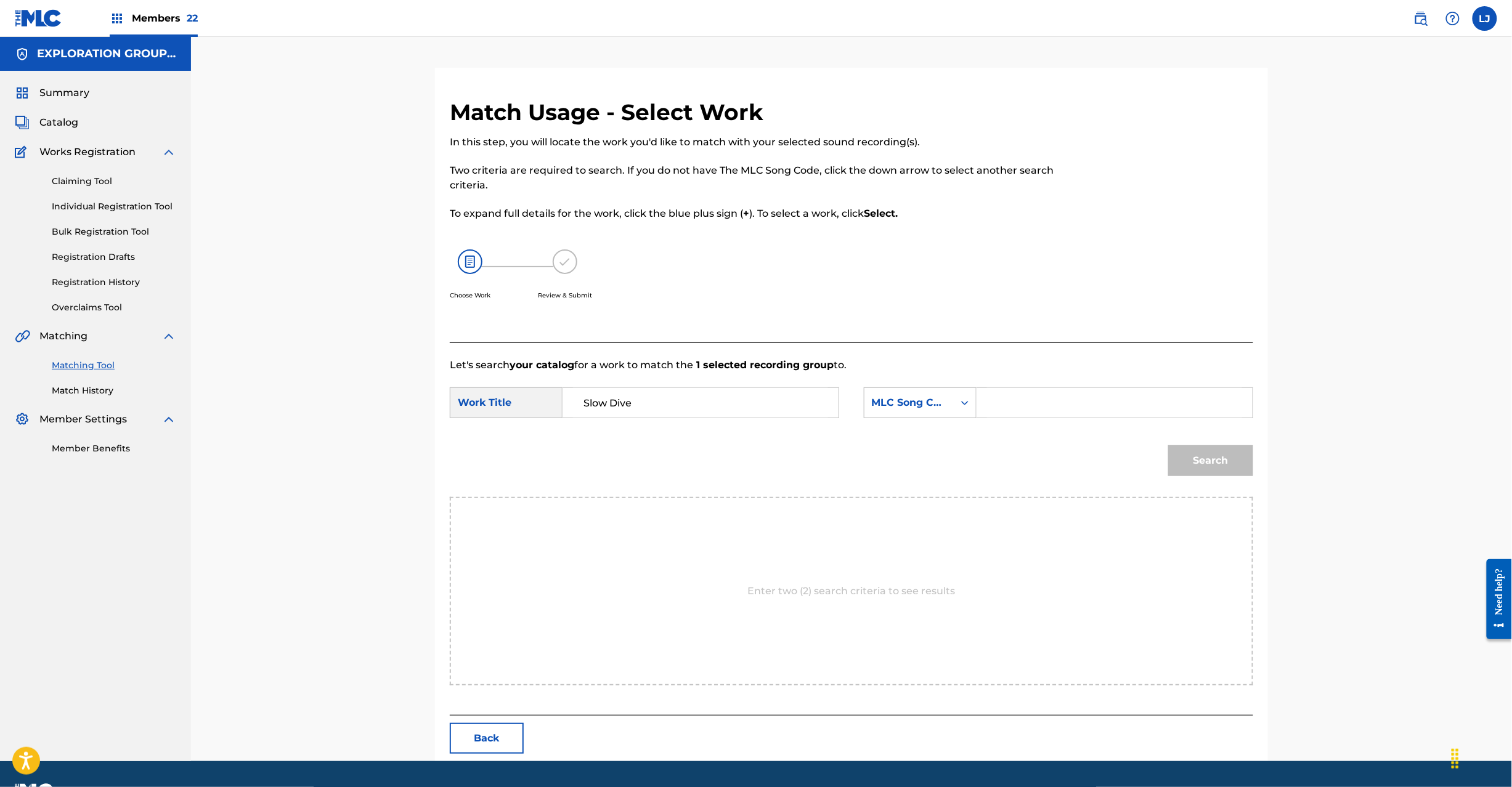
click at [1111, 399] on input "Search Form" at bounding box center [1115, 402] width 255 height 30
paste input "S65HHU"
type input "S65HHU"
click at [1215, 468] on button "Search" at bounding box center [1211, 460] width 85 height 31
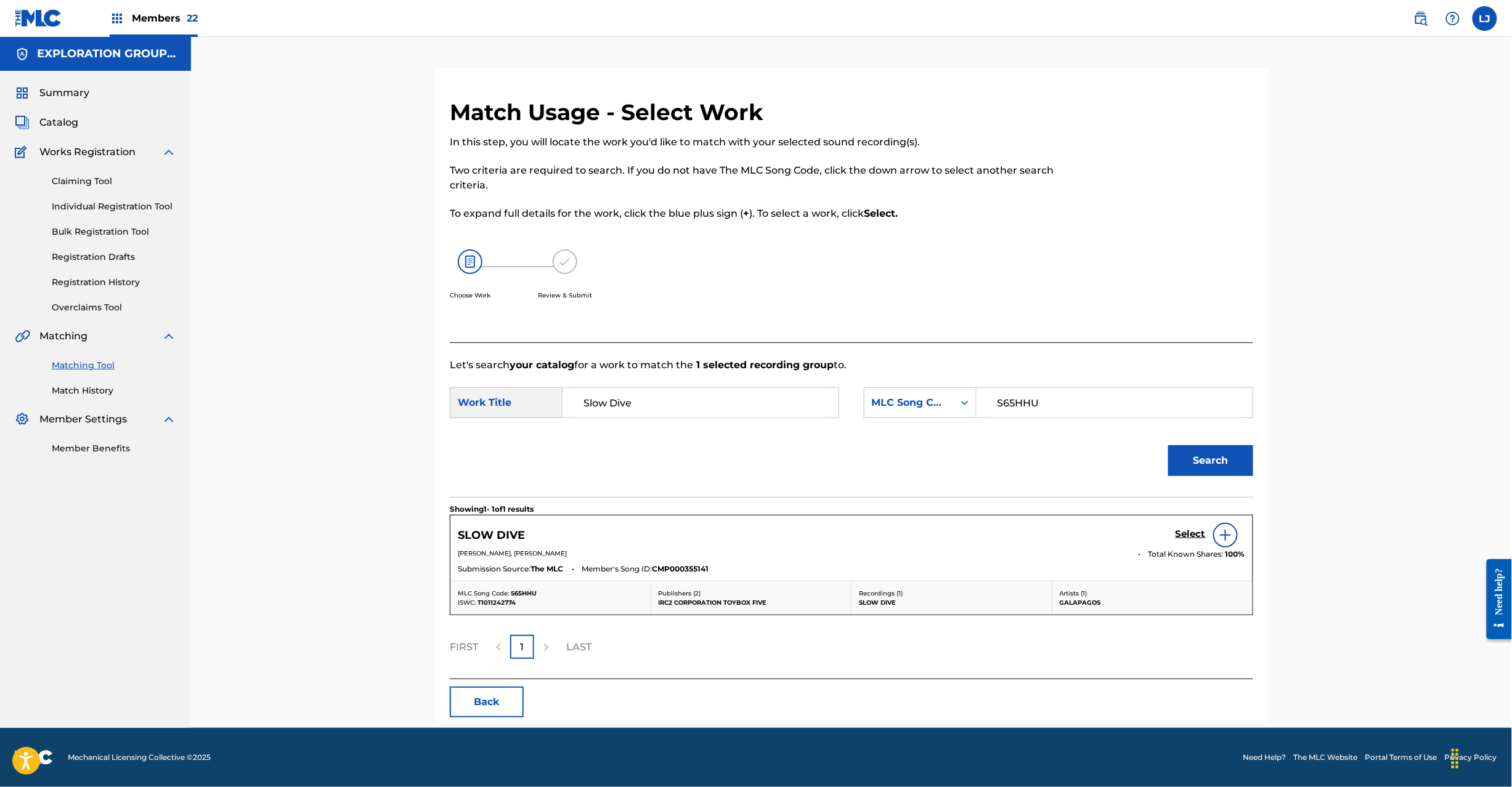
click at [1183, 538] on h5 "Select" at bounding box center [1191, 534] width 30 height 12
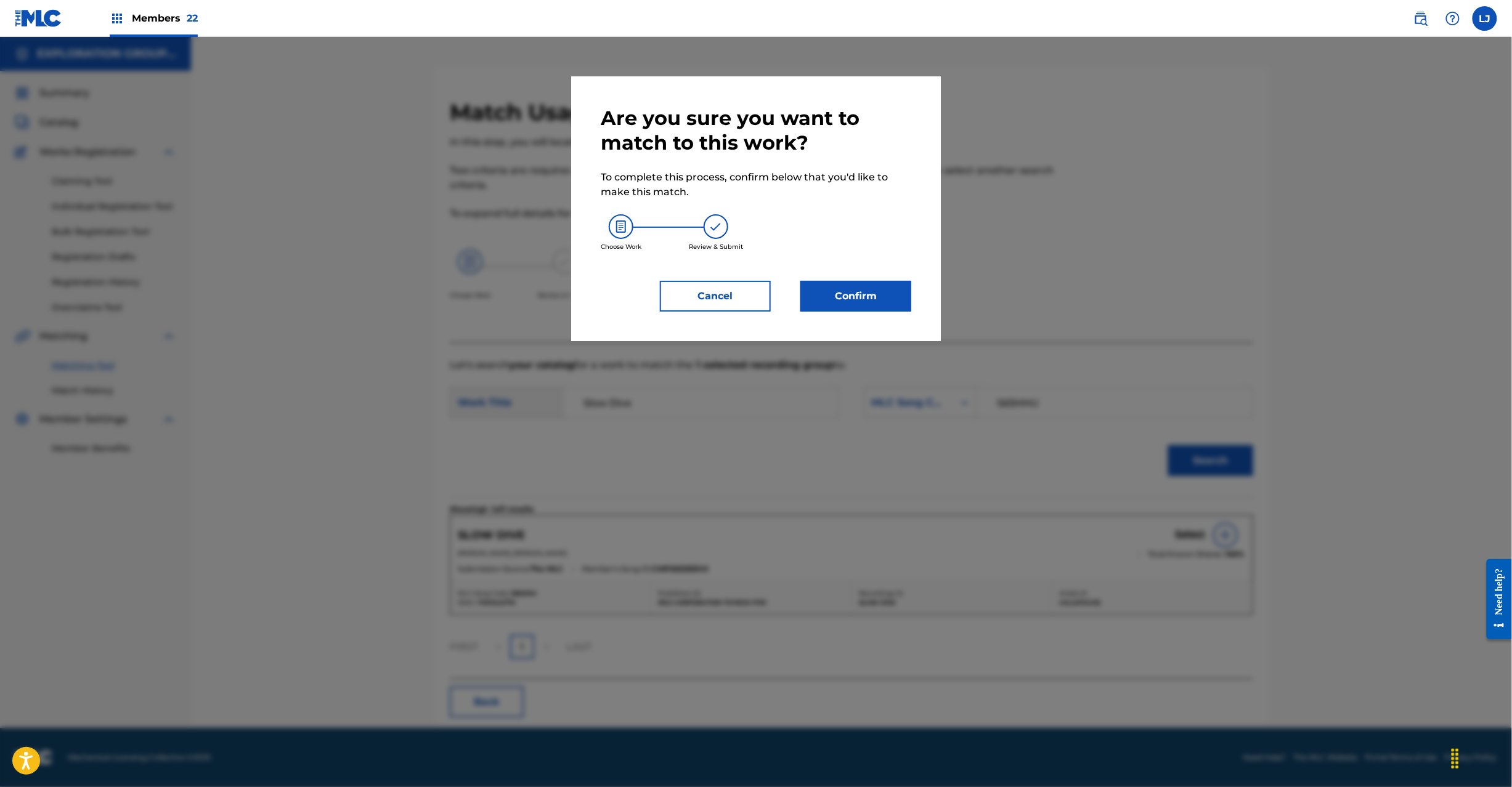
click at [866, 302] on button "Confirm" at bounding box center [856, 296] width 111 height 31
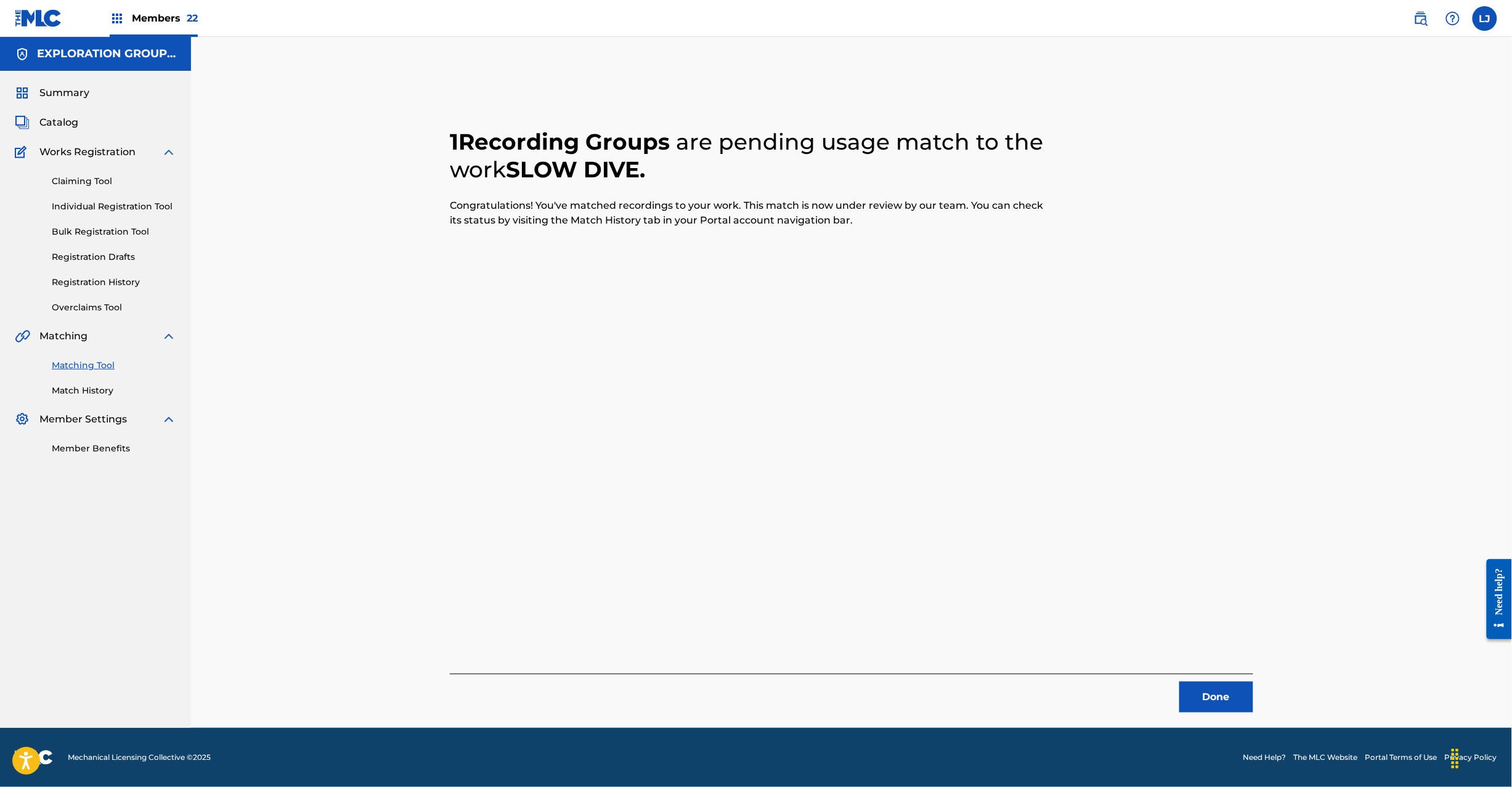
click at [1230, 705] on button "Done" at bounding box center [1216, 697] width 74 height 31
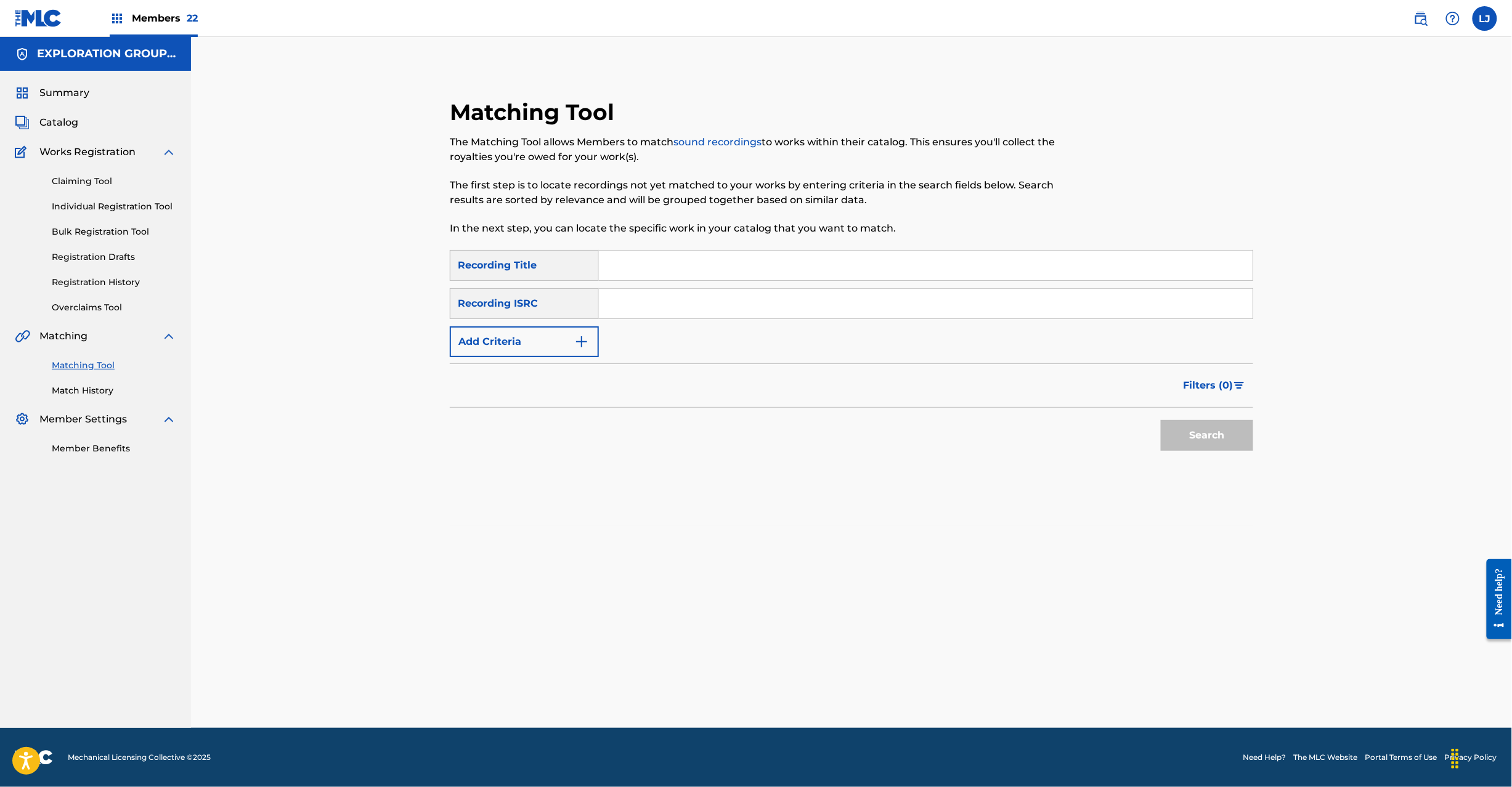
click at [690, 289] on input "Search Form" at bounding box center [926, 303] width 654 height 30
paste input "JPS801390615"
type input "JPS801390615"
click at [1182, 437] on button "Search" at bounding box center [1207, 435] width 92 height 31
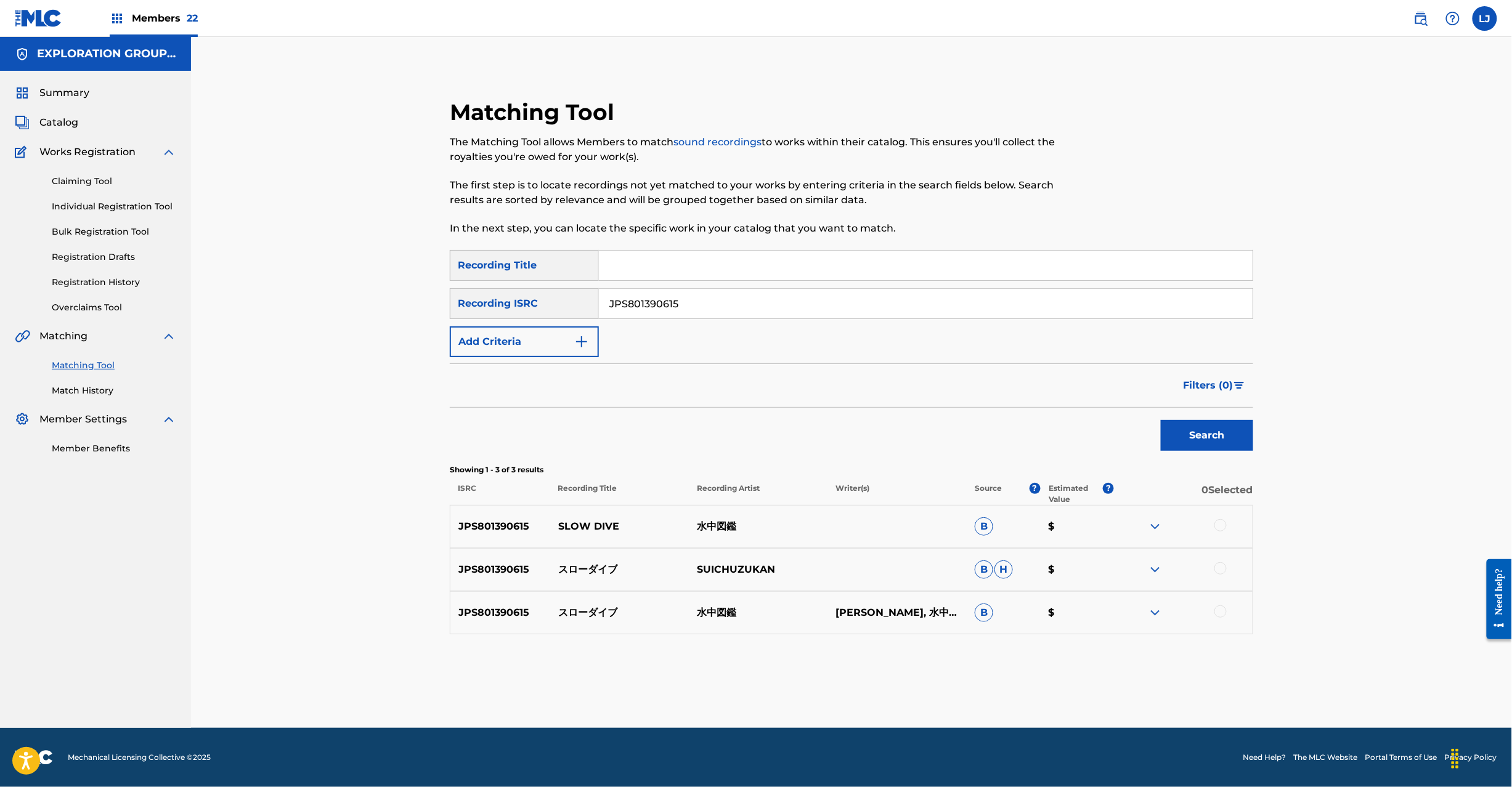
click at [1224, 526] on div at bounding box center [1221, 526] width 13 height 13
click at [1223, 570] on div at bounding box center [1221, 568] width 13 height 13
click at [1224, 611] on div at bounding box center [1221, 612] width 13 height 13
click at [817, 694] on button "Match 3 Groups" at bounding box center [866, 687] width 136 height 31
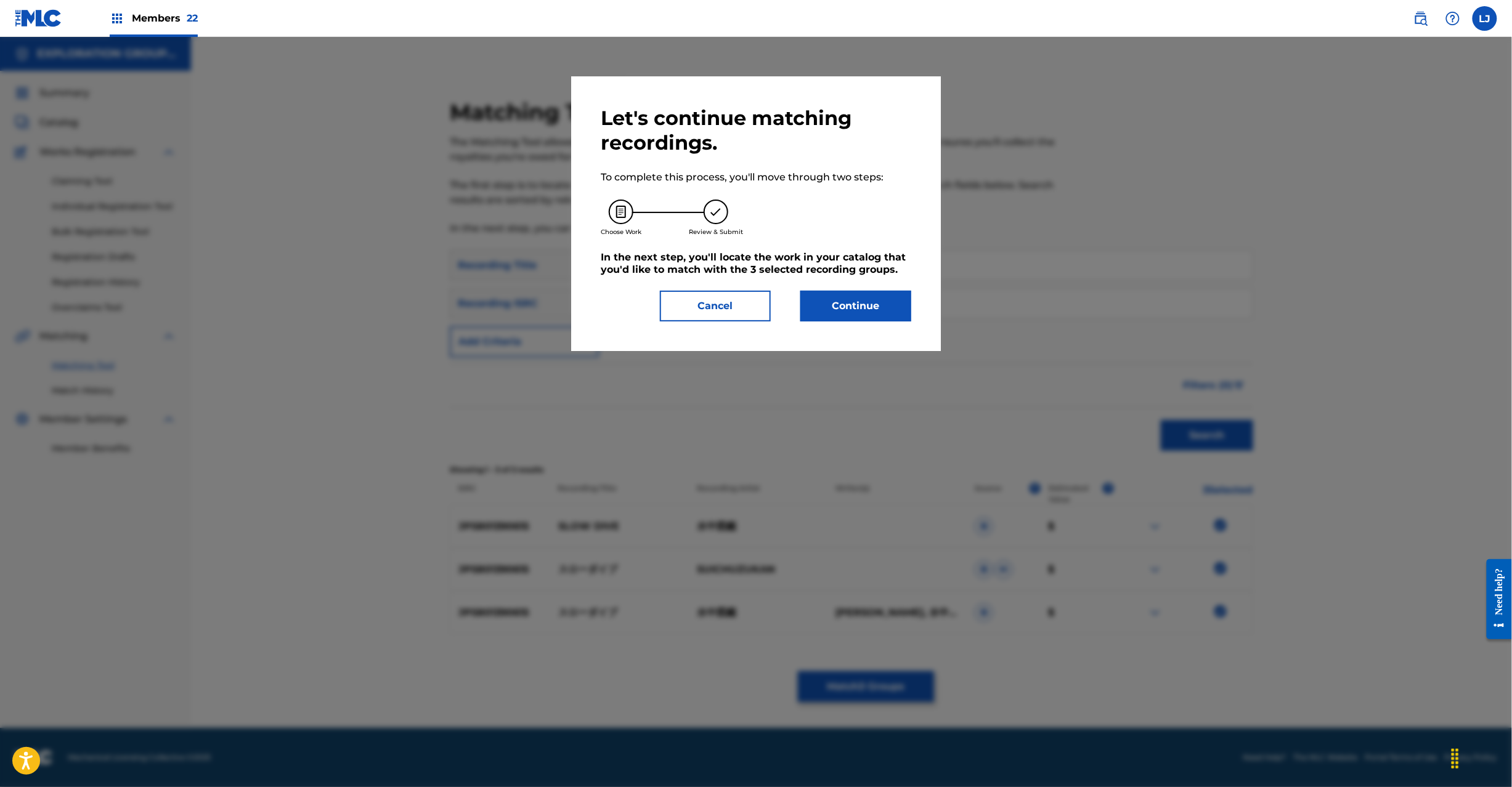
click at [854, 306] on button "Continue" at bounding box center [856, 306] width 111 height 31
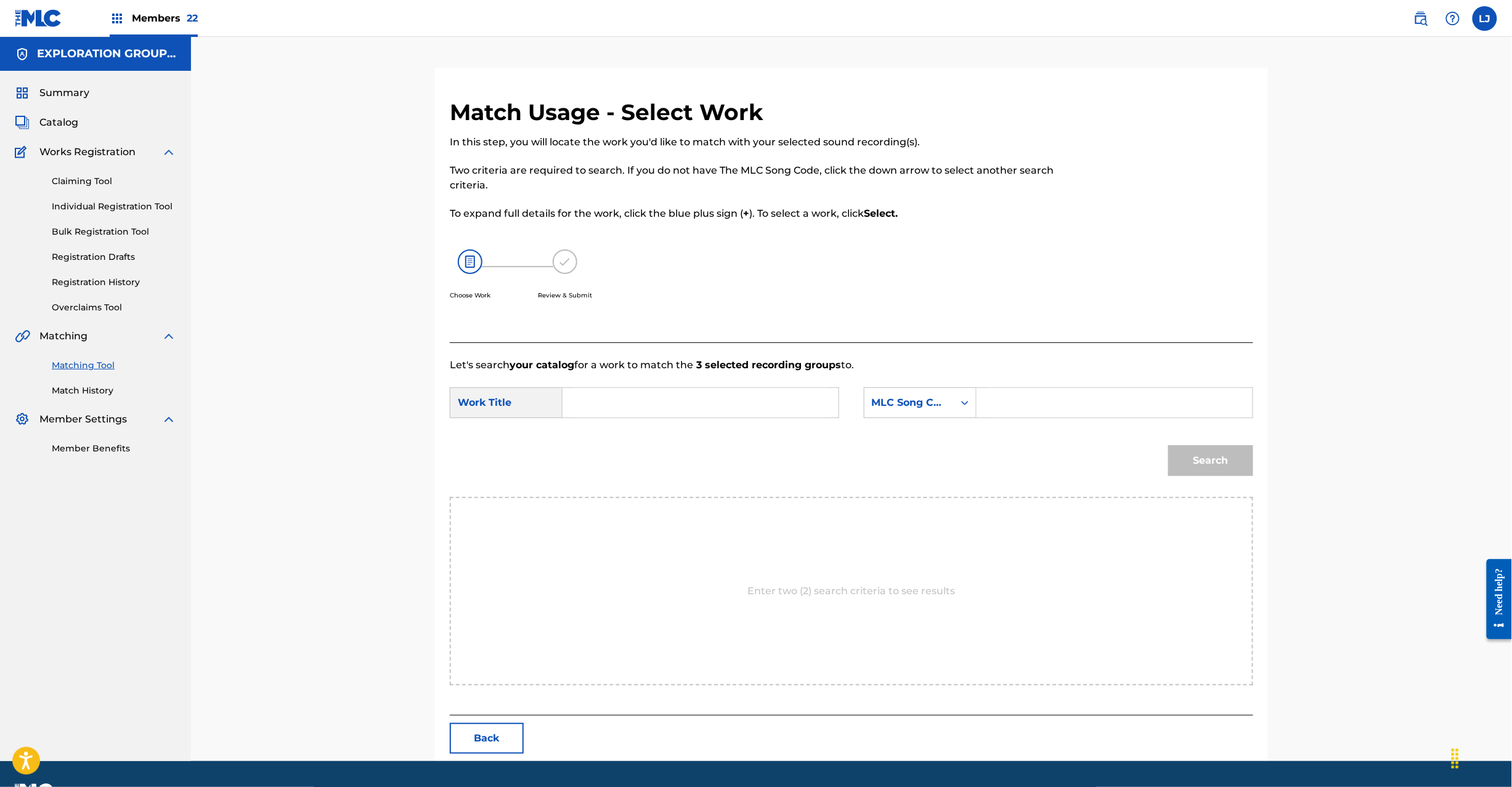
click at [706, 390] on input "Search Form" at bounding box center [701, 402] width 255 height 30
paste input "Slow Dive S65HHU"
click at [657, 407] on input "Slow Dive S65HHU" at bounding box center [701, 402] width 255 height 30
type input "Slow Dive"
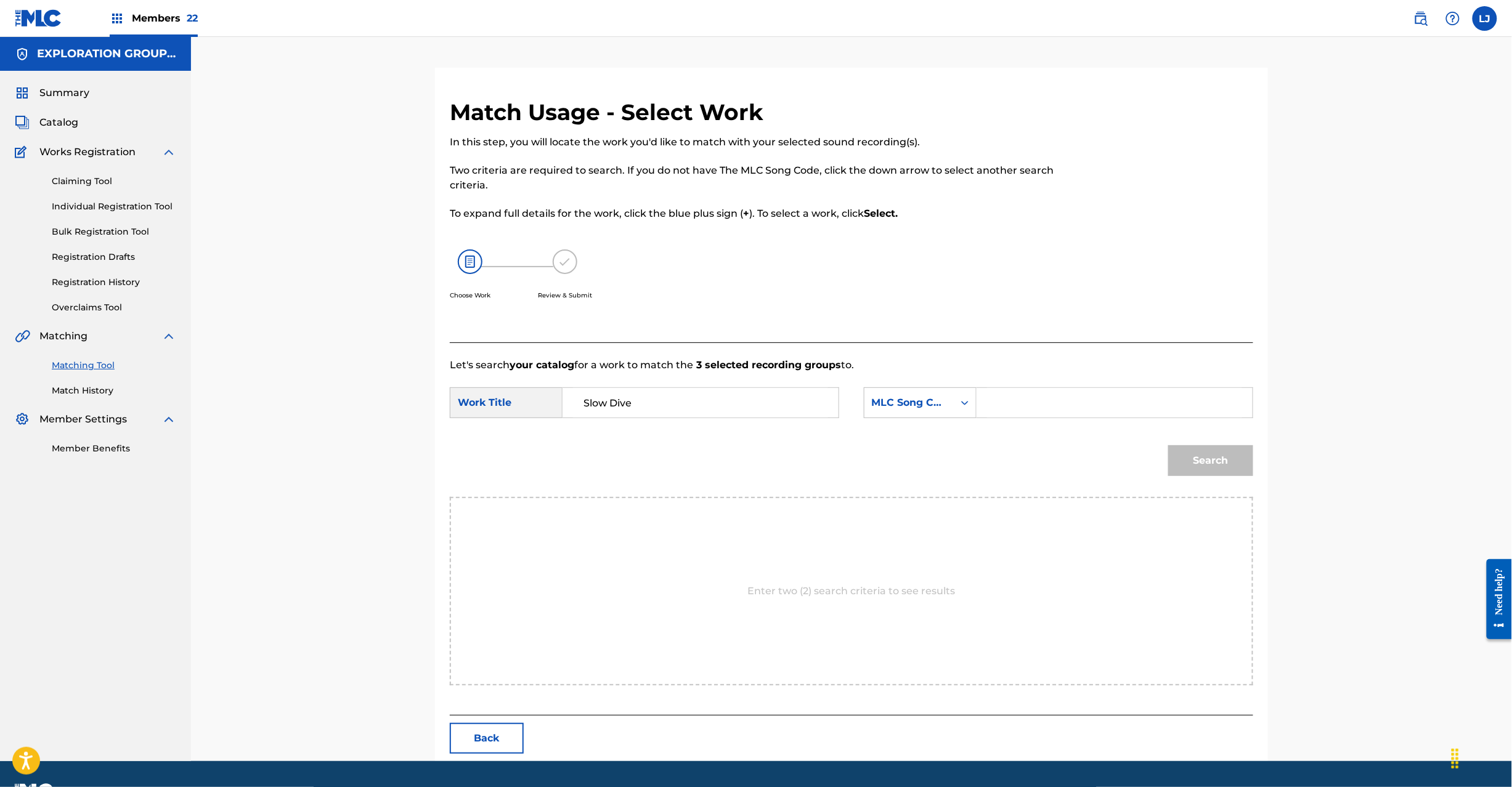
click at [1041, 406] on input "Search Form" at bounding box center [1115, 402] width 255 height 30
paste input "S65HHU"
type input "S65HHU"
click at [1207, 447] on button "Search" at bounding box center [1211, 460] width 85 height 31
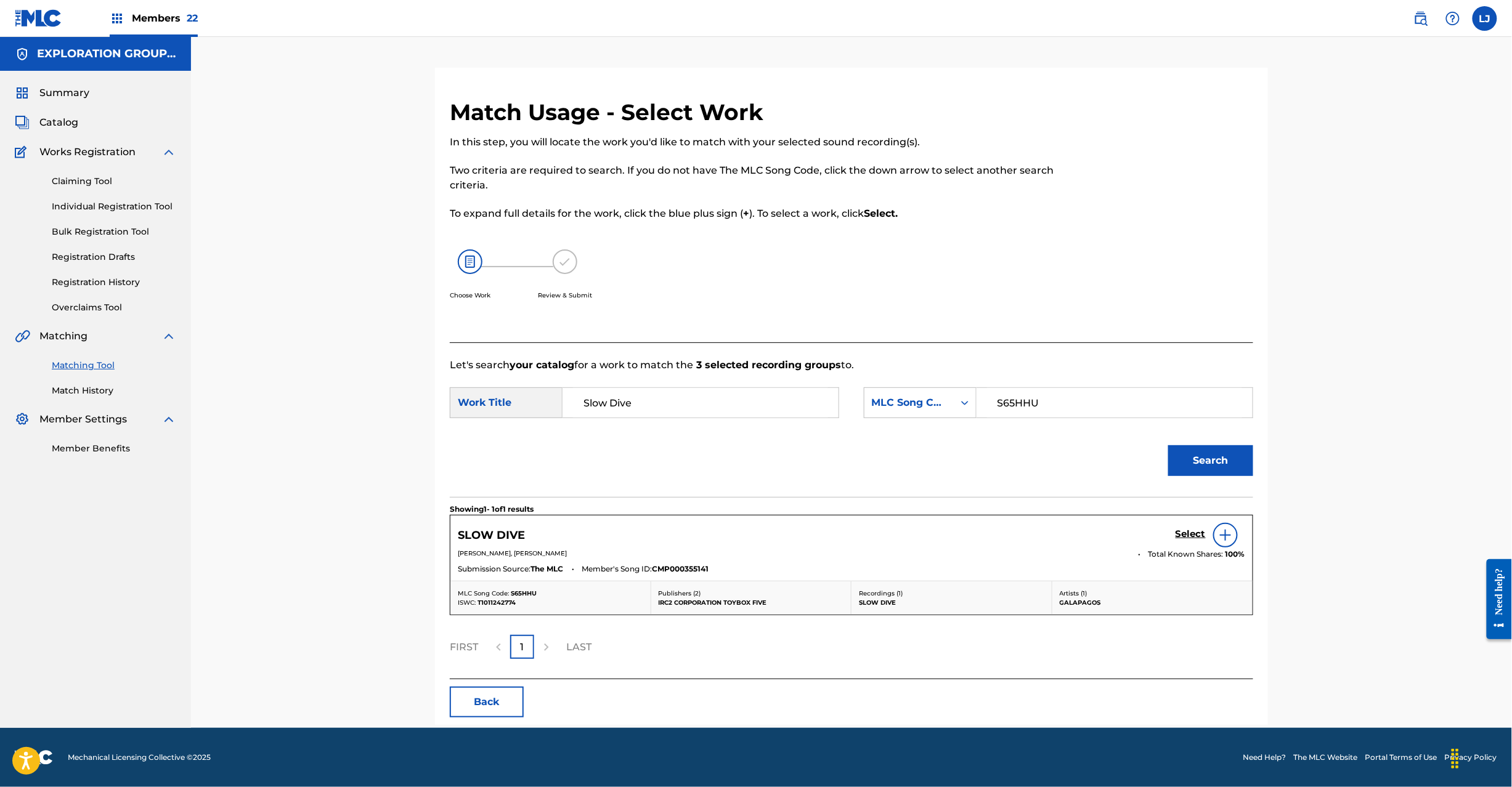
click at [1186, 539] on h5 "Select" at bounding box center [1191, 534] width 30 height 12
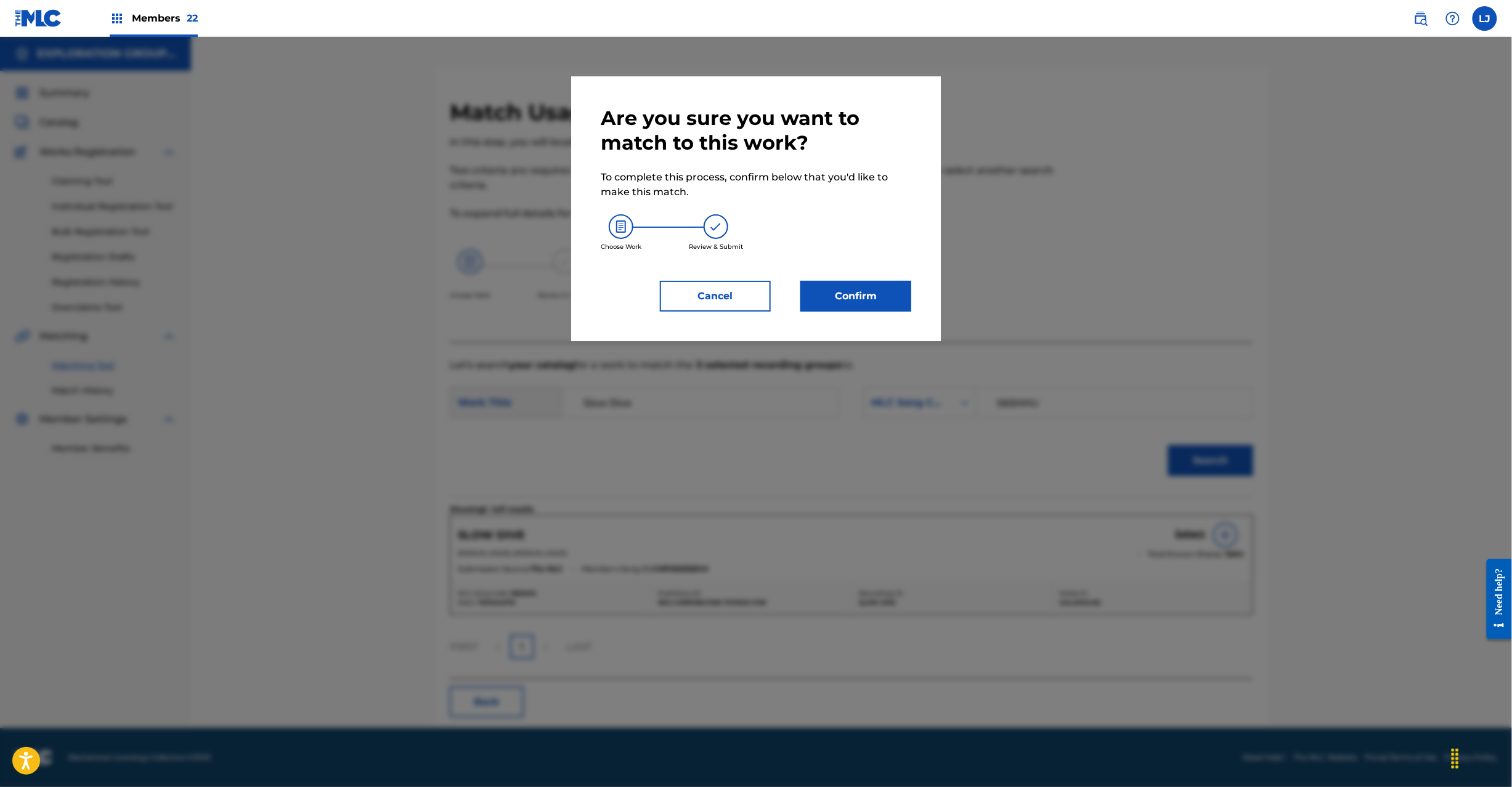
click at [850, 287] on button "Confirm" at bounding box center [856, 296] width 111 height 31
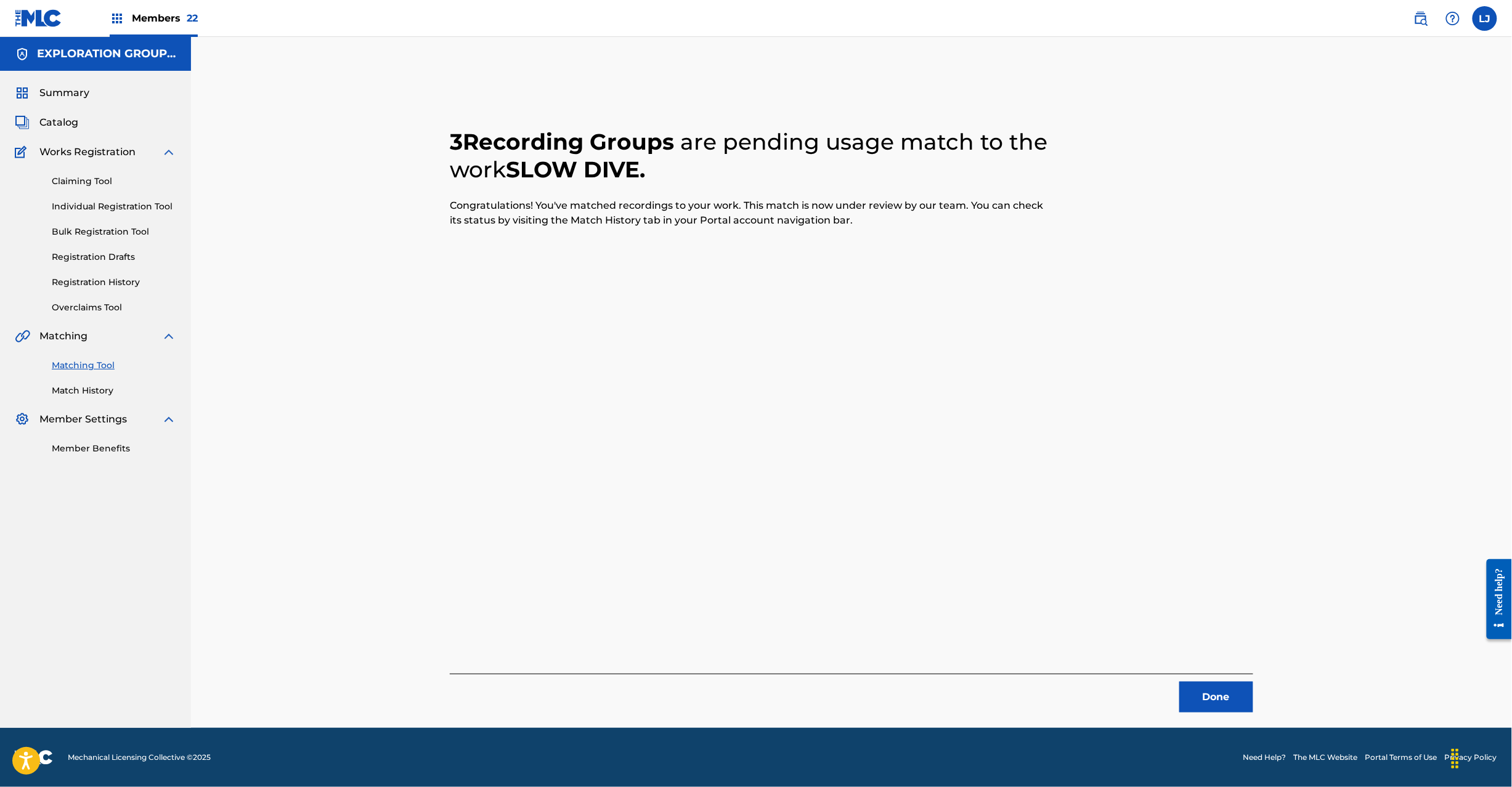
click at [1191, 691] on button "Done" at bounding box center [1216, 697] width 74 height 31
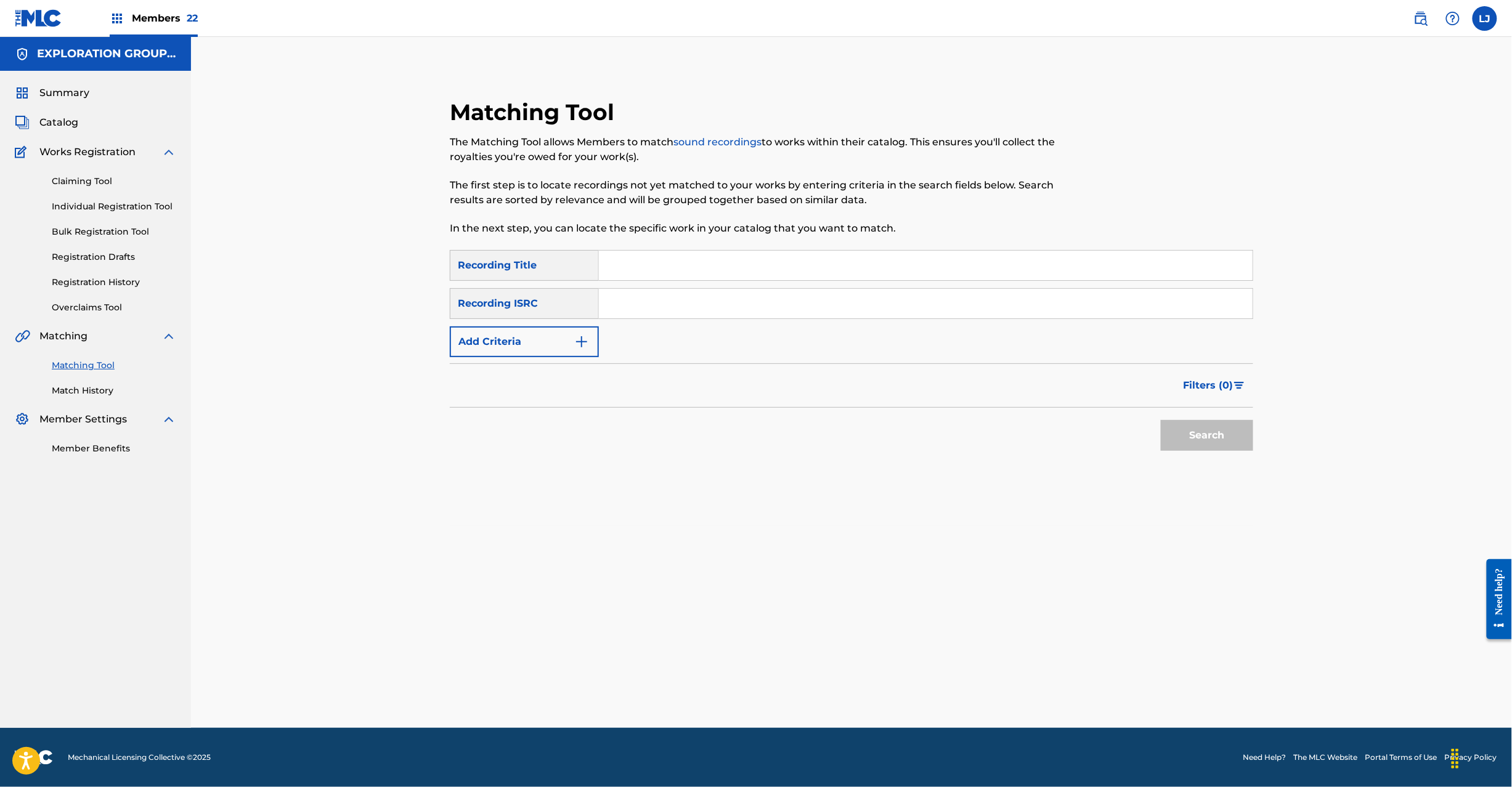
click at [663, 299] on input "Search Form" at bounding box center [926, 303] width 654 height 30
paste input "JPTO09304790"
type input "JPTO09304790"
click at [1201, 412] on div "Search" at bounding box center [1204, 433] width 99 height 49
click at [1204, 428] on button "Search" at bounding box center [1207, 435] width 92 height 31
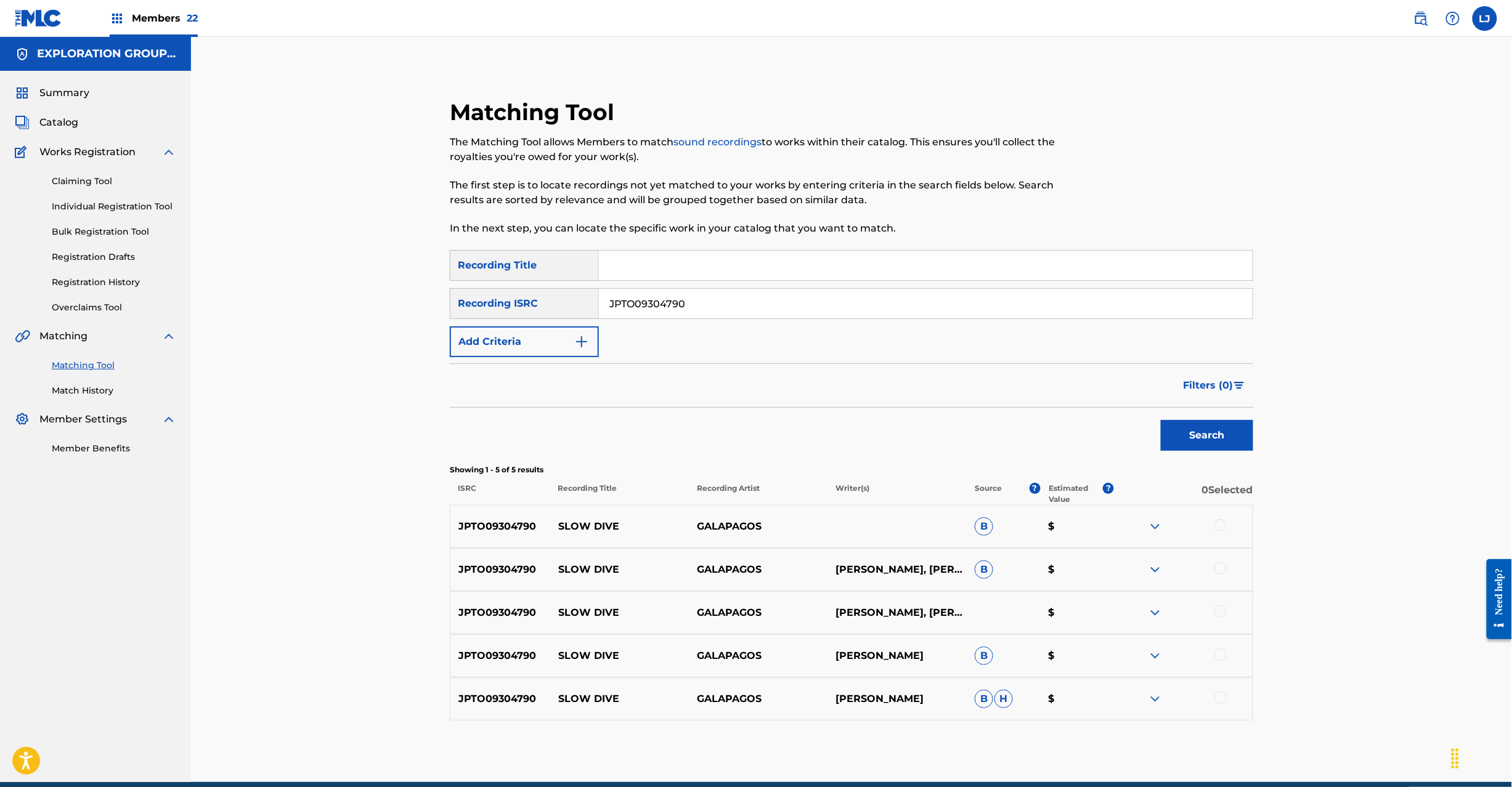
click at [1223, 527] on div at bounding box center [1221, 526] width 13 height 13
click at [1215, 570] on div at bounding box center [1221, 568] width 13 height 13
click at [1215, 612] on div at bounding box center [1221, 612] width 13 height 13
click at [1216, 656] on div at bounding box center [1221, 655] width 13 height 13
click at [1218, 692] on div at bounding box center [1221, 698] width 13 height 13
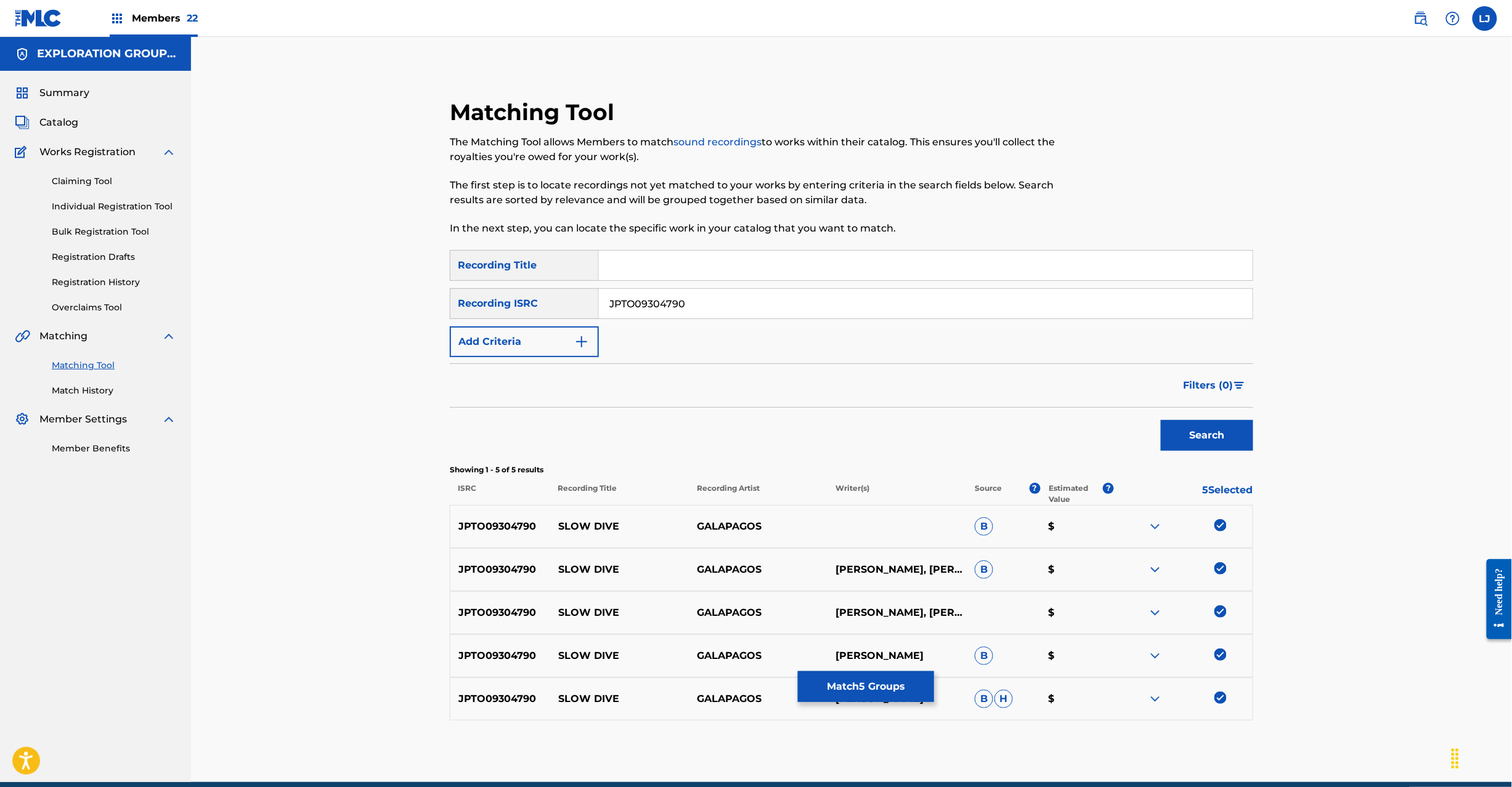
click at [869, 688] on button "Match 5 Groups" at bounding box center [866, 687] width 136 height 31
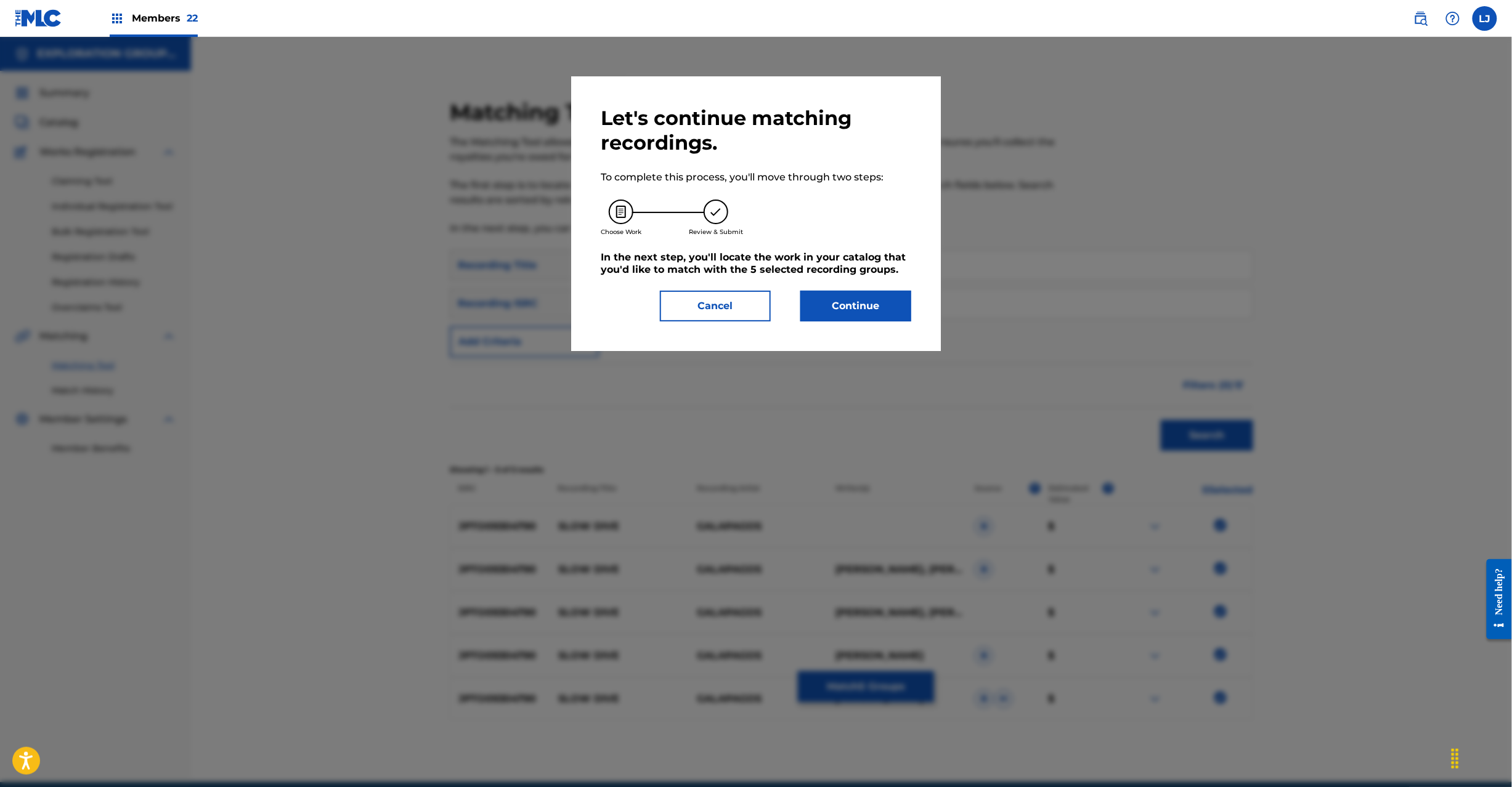
click at [831, 294] on button "Continue" at bounding box center [856, 306] width 111 height 31
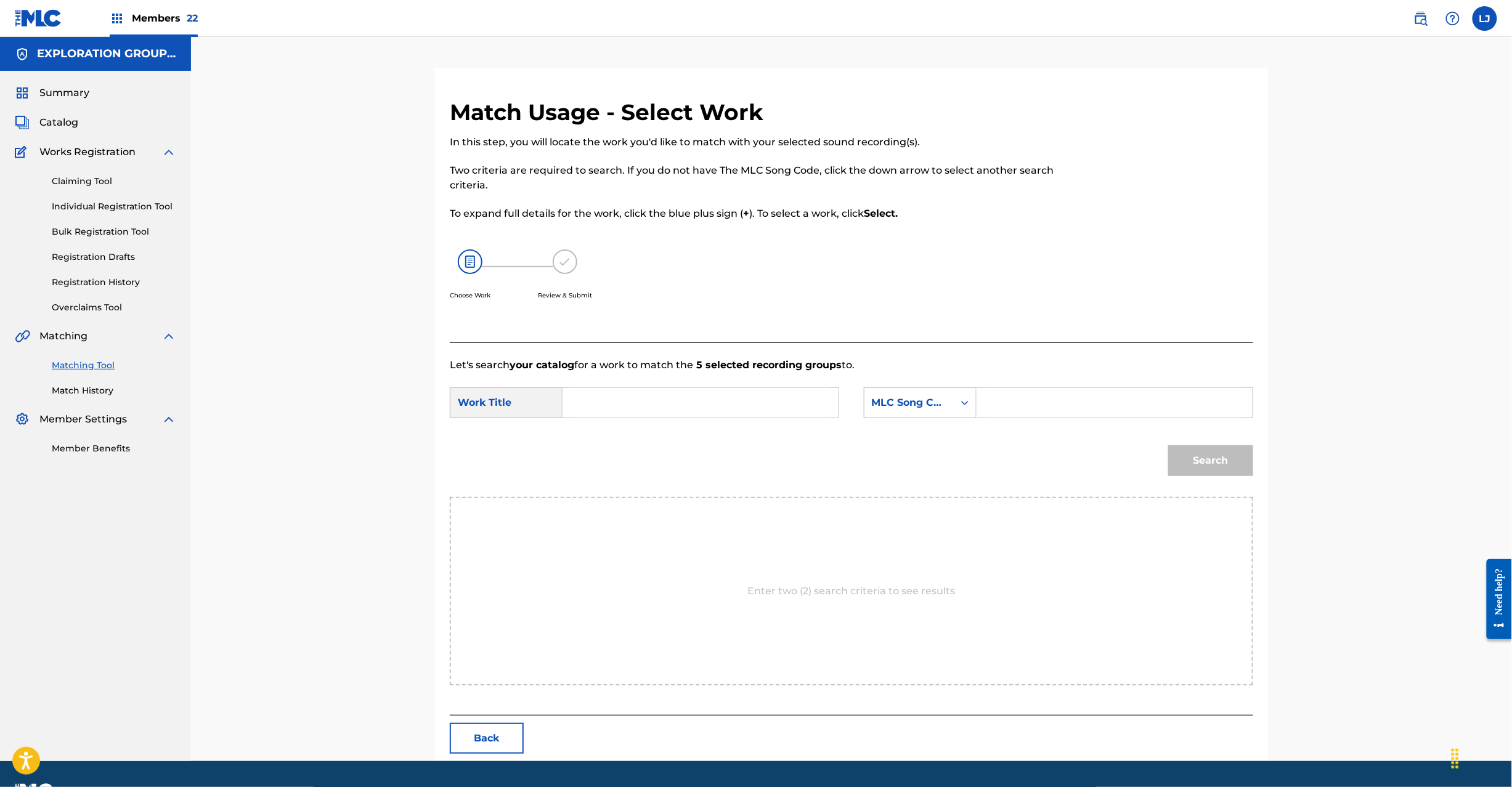
click at [674, 398] on input "Search Form" at bounding box center [701, 402] width 255 height 30
click at [696, 417] on input "Search Form" at bounding box center [701, 402] width 255 height 30
paste input "Slow Dive S65HHU"
click at [682, 406] on input "Slow Dive S65HHU" at bounding box center [701, 402] width 255 height 30
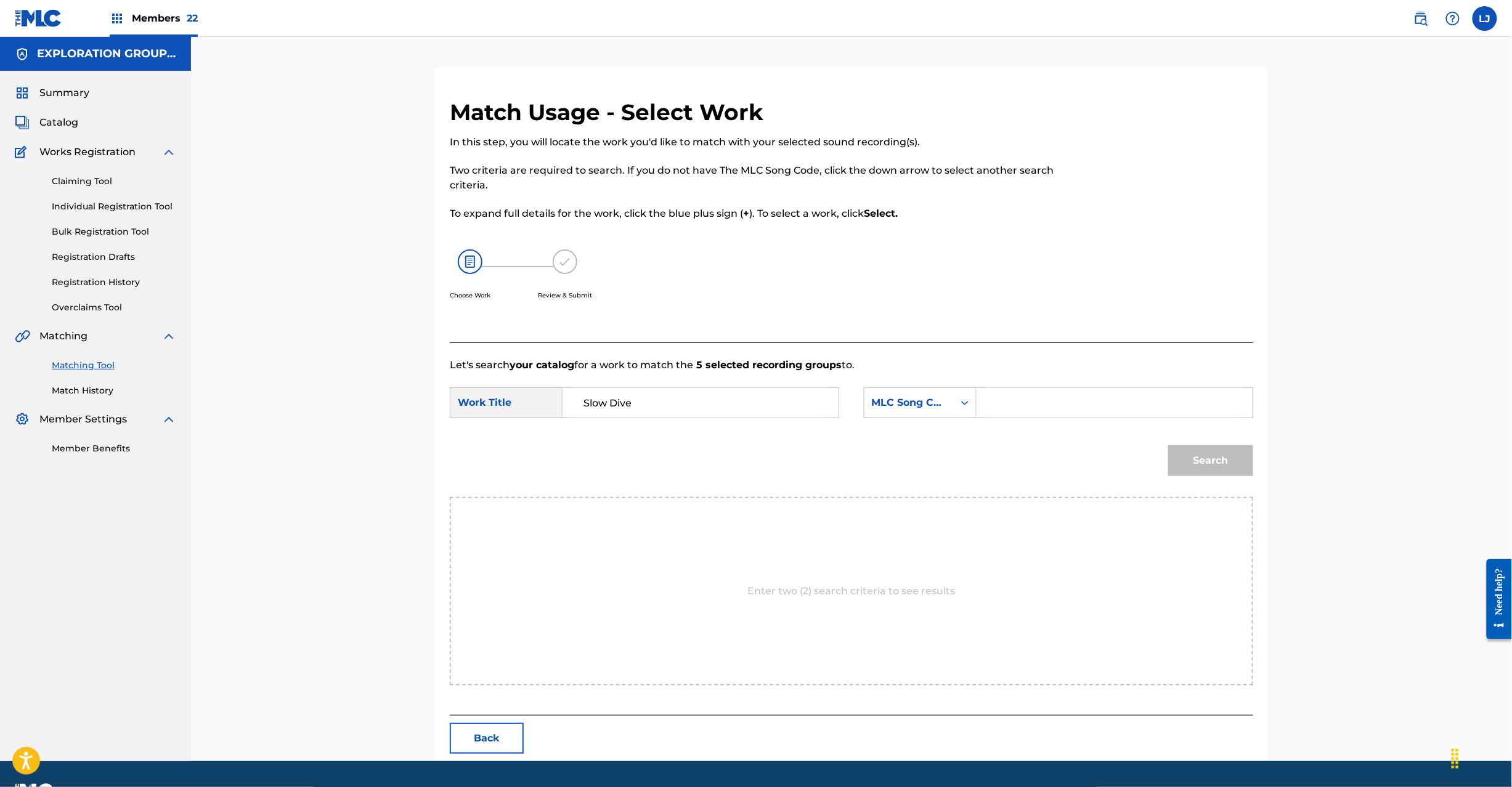
type input "Slow Dive"
click at [1023, 405] on input "Search Form" at bounding box center [1115, 402] width 255 height 30
paste input "S65HHU"
type input "S65HHU"
click at [1189, 452] on button "Search" at bounding box center [1211, 460] width 85 height 31
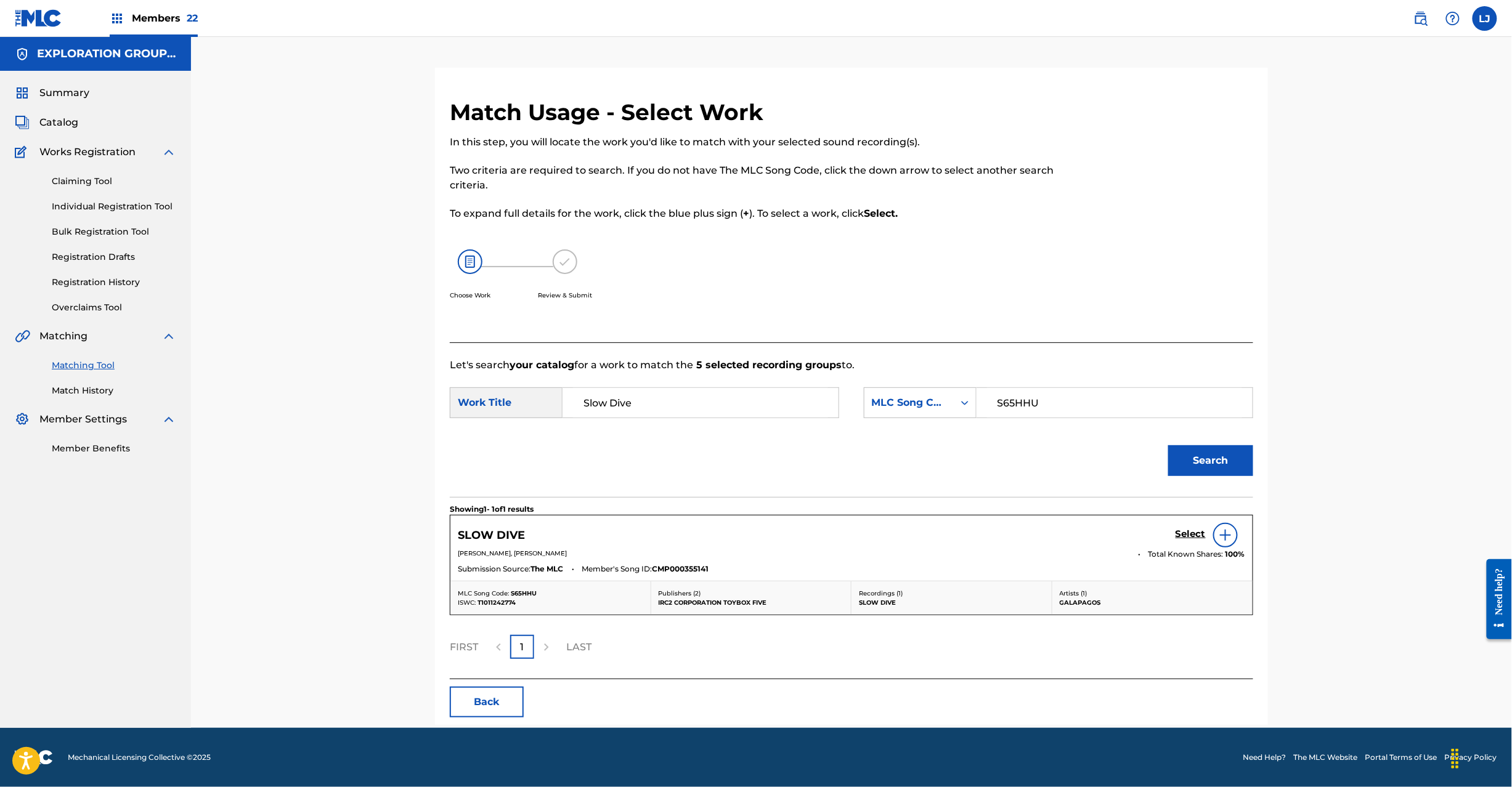
click at [1181, 536] on h5 "Select" at bounding box center [1191, 534] width 30 height 12
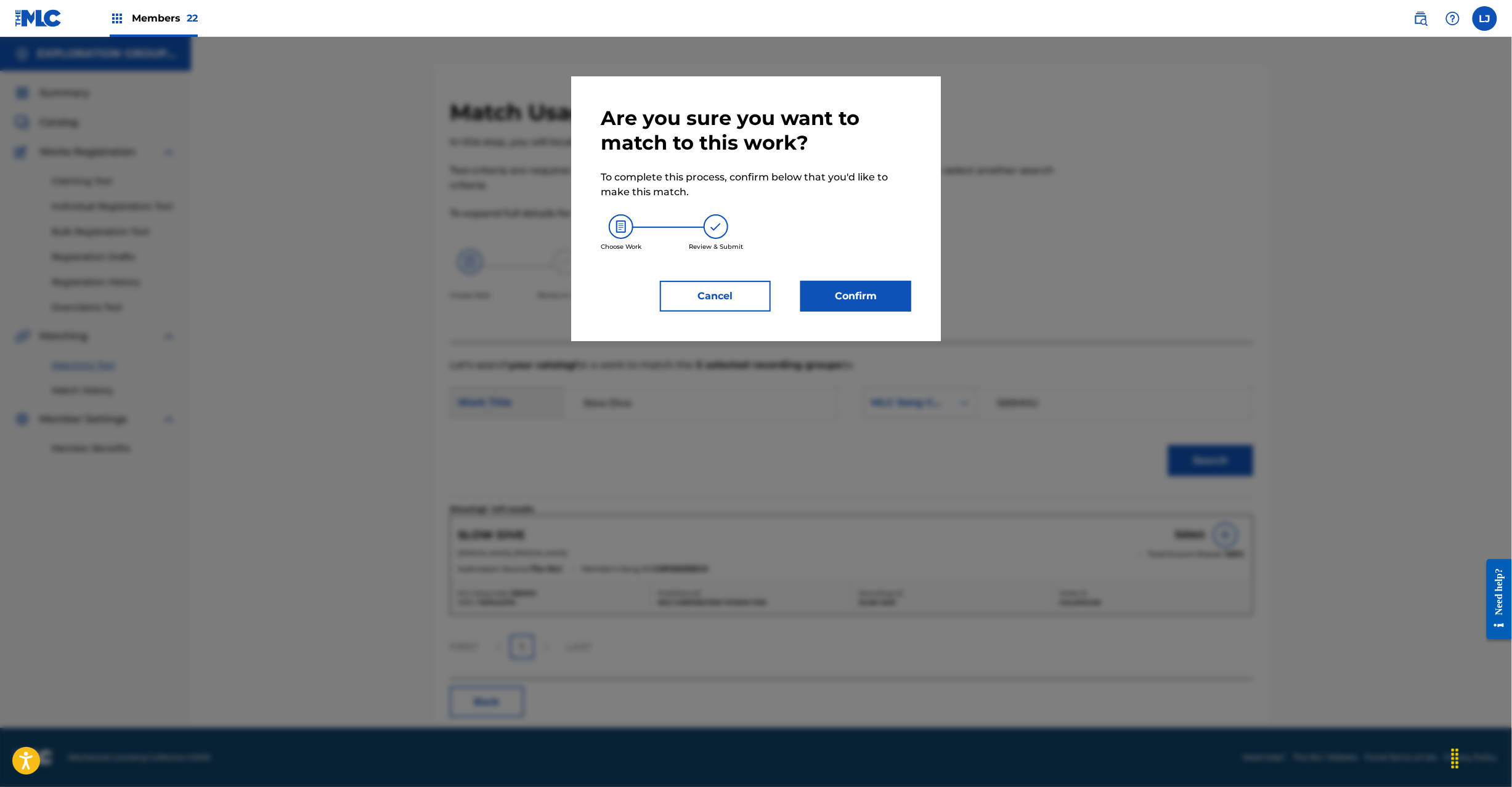
click at [839, 291] on button "Confirm" at bounding box center [856, 296] width 111 height 31
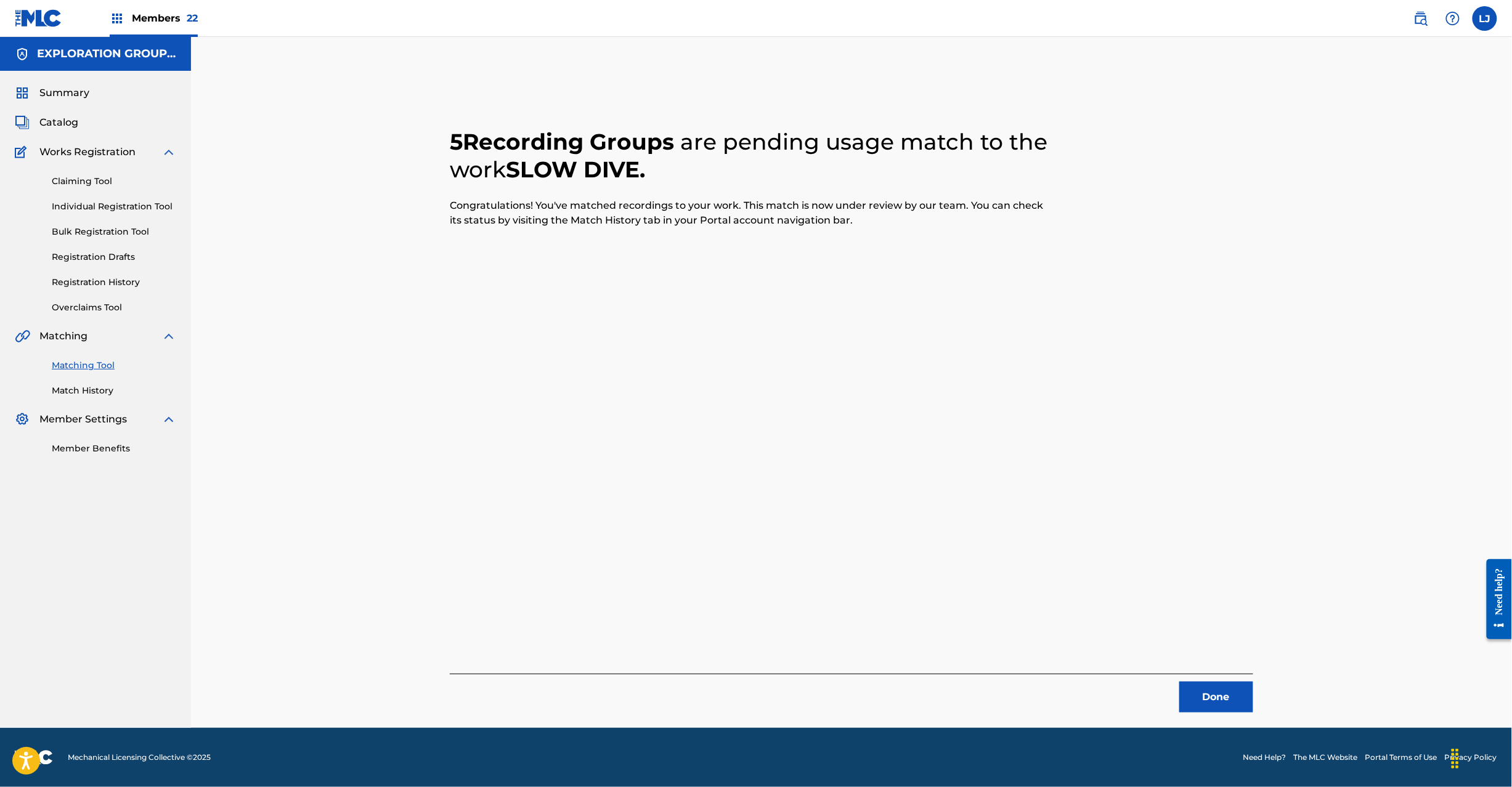
drag, startPoint x: 1206, startPoint y: 700, endPoint x: 1206, endPoint y: 685, distance: 15.0
click at [1206, 685] on button "Done" at bounding box center [1216, 697] width 74 height 31
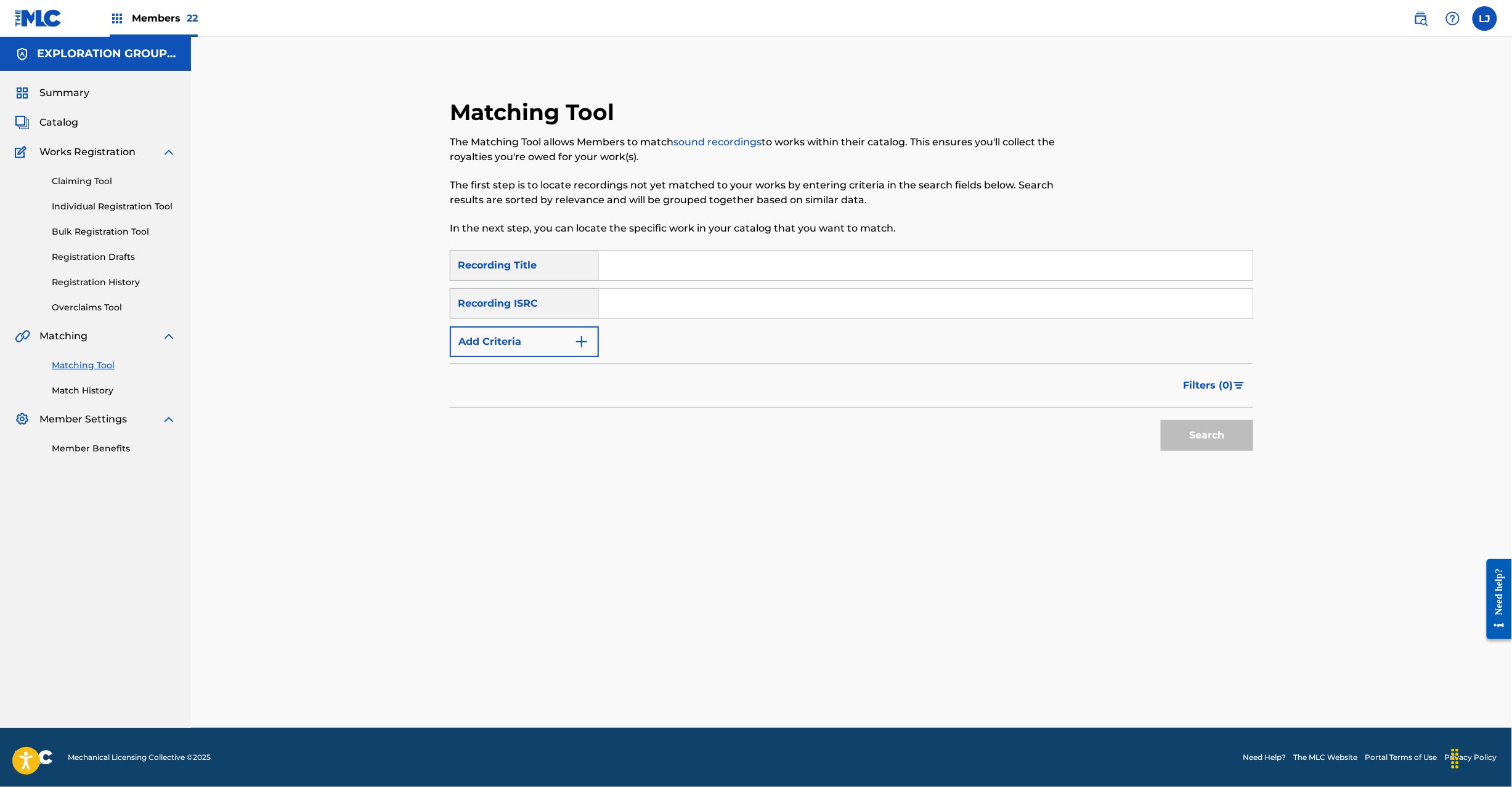
drag, startPoint x: 638, startPoint y: 299, endPoint x: 725, endPoint y: 307, distance: 87.4
click at [639, 299] on input "Search Form" at bounding box center [926, 303] width 654 height 30
paste input "JPTO09139430"
type input "JPTO09139430"
click at [1243, 435] on button "Search" at bounding box center [1207, 435] width 92 height 31
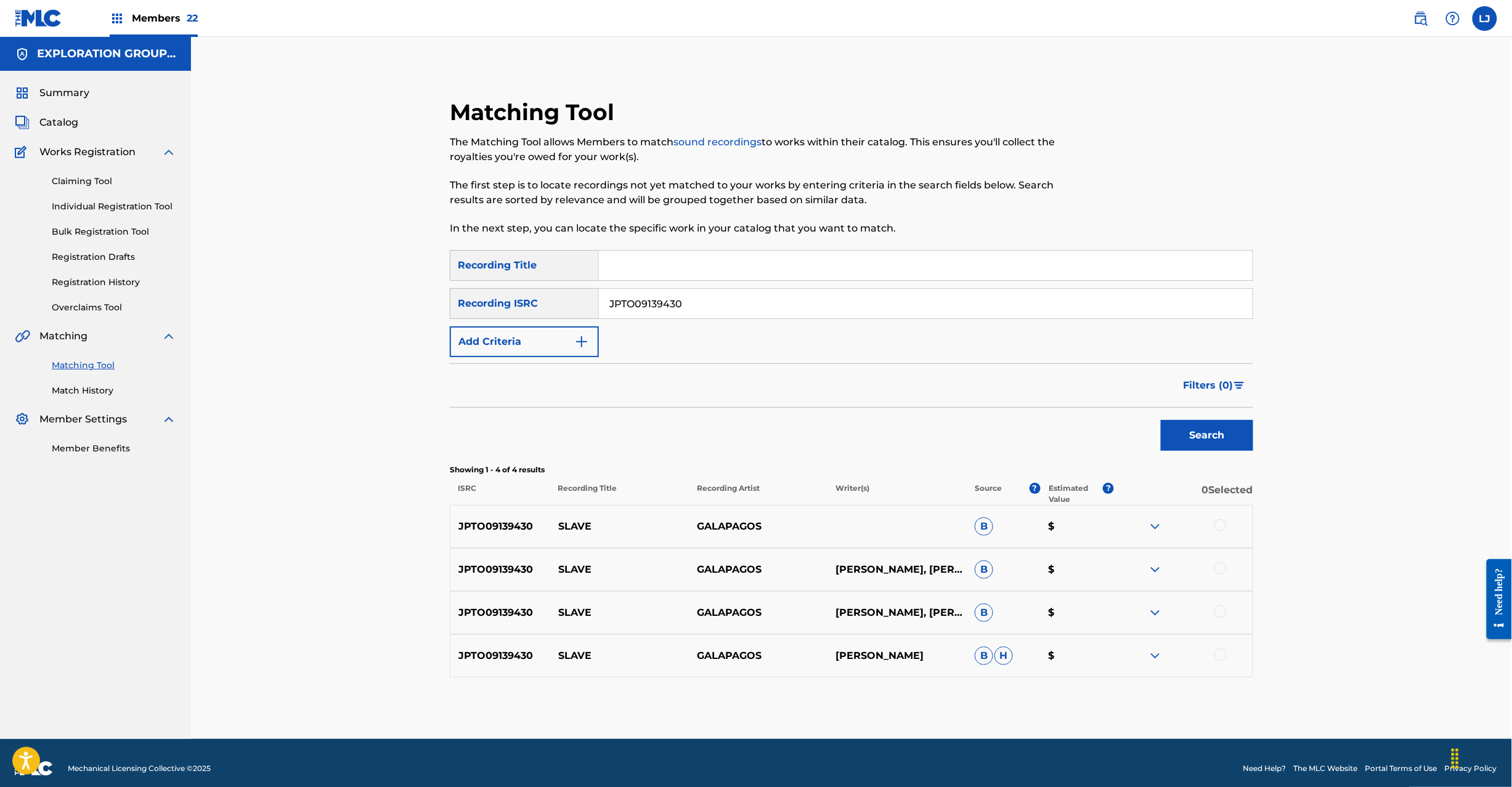
click at [1219, 531] on div at bounding box center [1221, 526] width 13 height 13
click at [1219, 577] on div at bounding box center [1183, 569] width 138 height 15
click at [1219, 570] on div at bounding box center [1221, 568] width 13 height 13
click at [1221, 617] on div at bounding box center [1221, 612] width 13 height 13
click at [1216, 658] on div at bounding box center [1221, 655] width 13 height 13
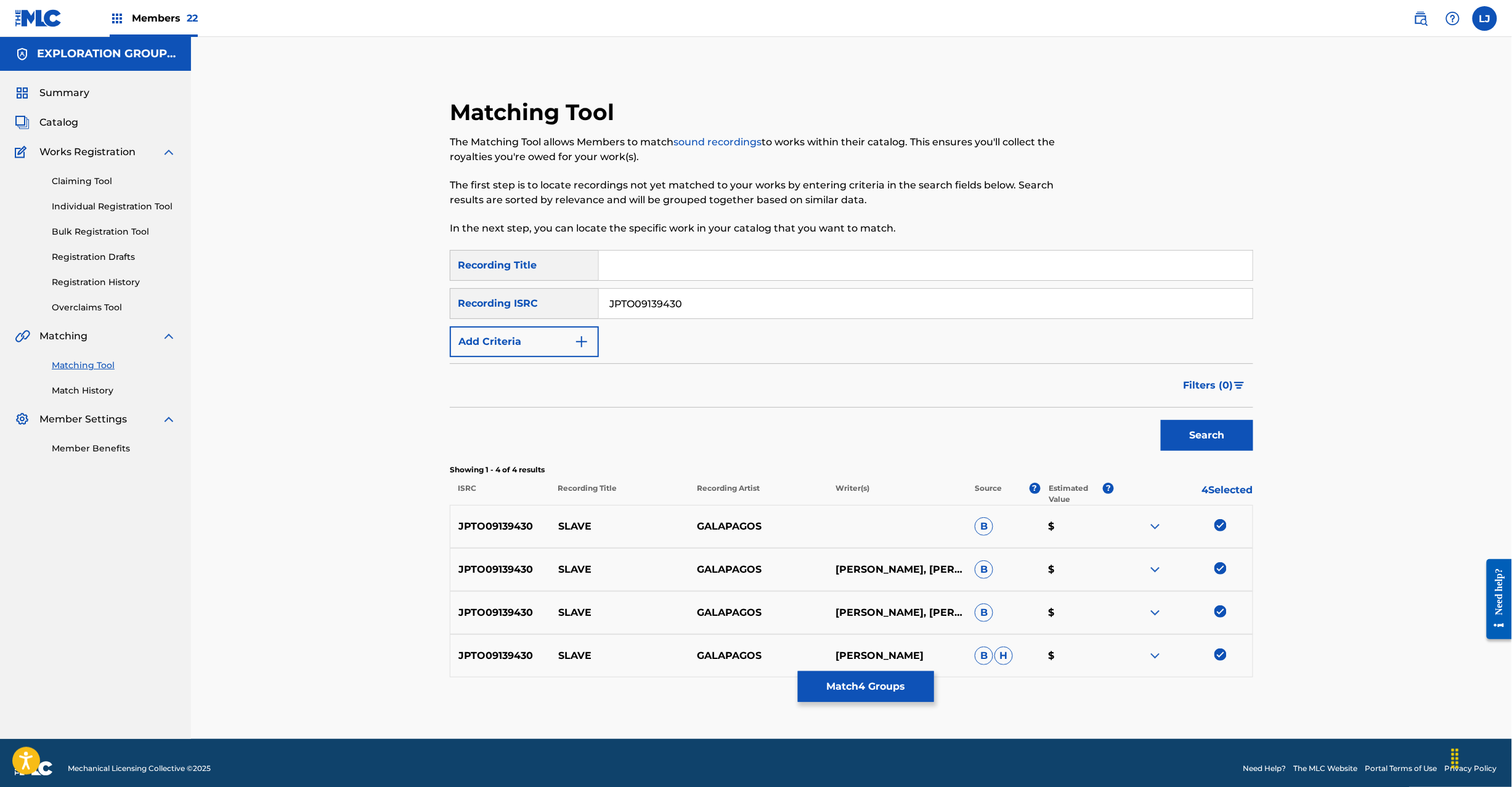
click at [895, 700] on button "Match 4 Groups" at bounding box center [866, 687] width 136 height 31
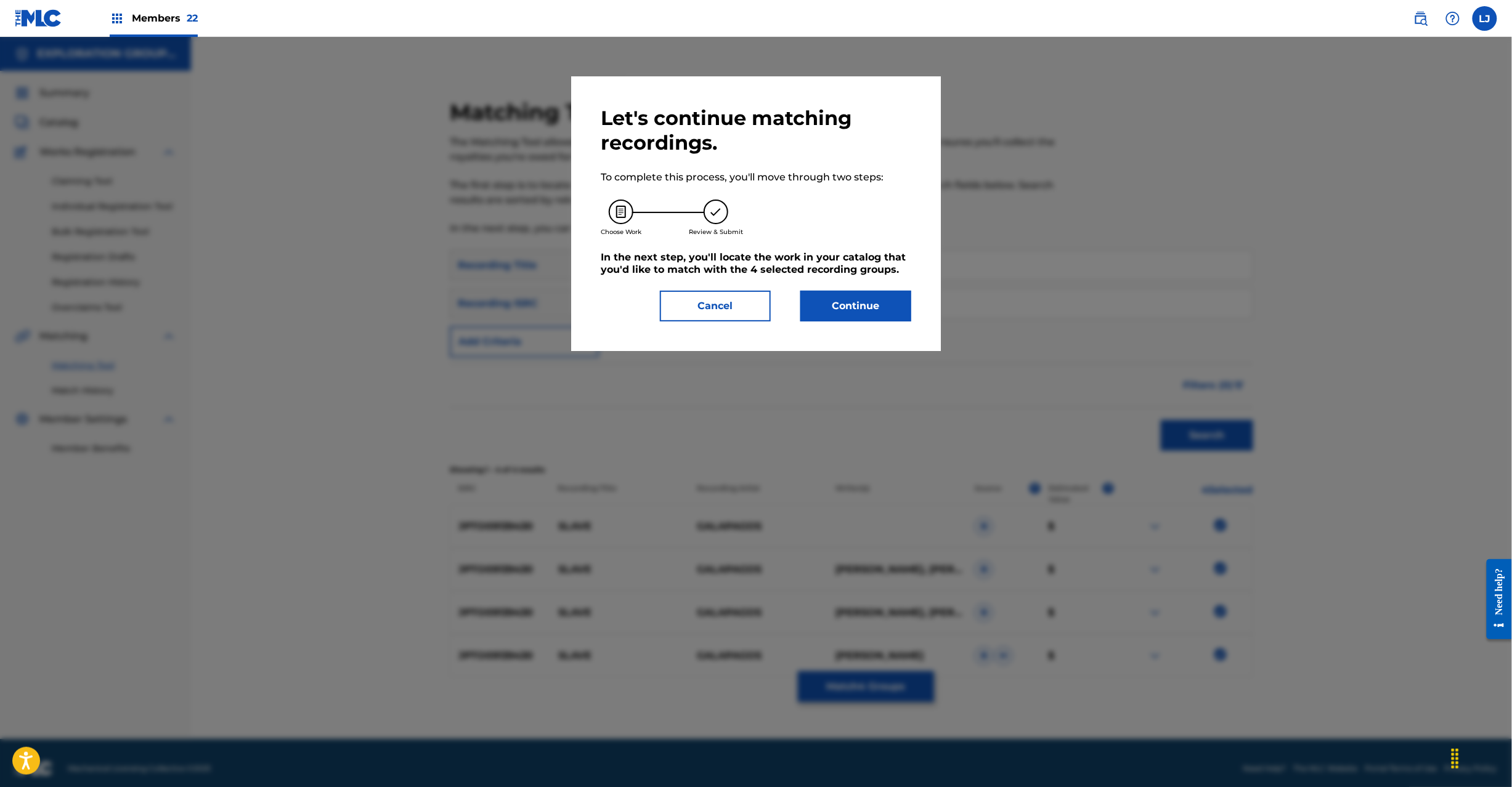
click at [857, 276] on div "Let's continue matching recordings. To complete this process, you'll move throu…" at bounding box center [756, 213] width 311 height 215
click at [856, 298] on button "Continue" at bounding box center [856, 306] width 111 height 31
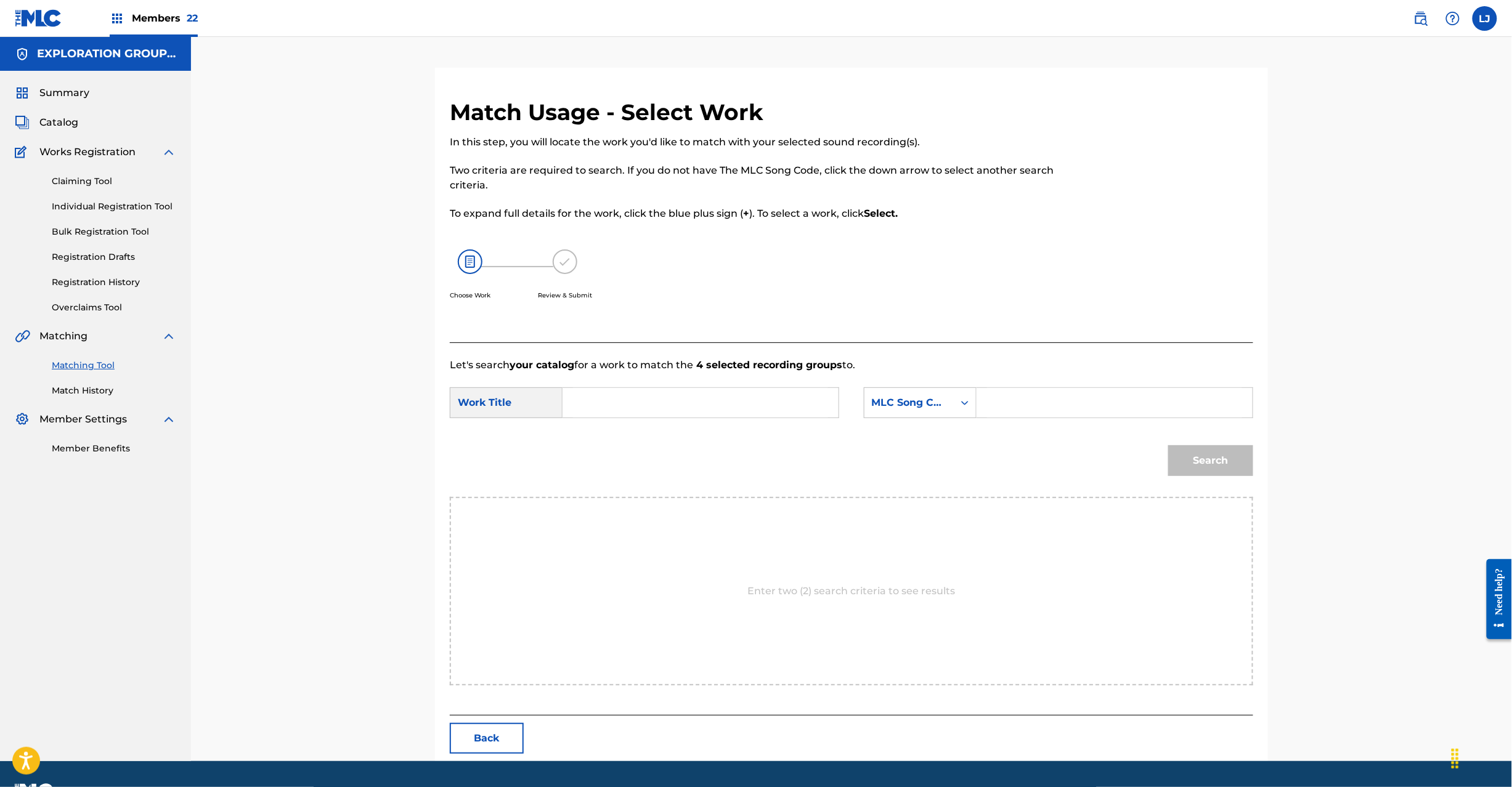
click at [679, 420] on div "SearchWithCriteria97478b7c-66ac-47bd-b6eb-f237fe72bac7 Work Title SearchWithCri…" at bounding box center [852, 406] width 804 height 38
click at [672, 411] on input "Search Form" at bounding box center [701, 402] width 255 height 30
paste input "Slave S65HT6"
click at [614, 400] on input "Slave S65HT6" at bounding box center [701, 402] width 255 height 30
drag, startPoint x: 614, startPoint y: 400, endPoint x: 641, endPoint y: 400, distance: 27.0
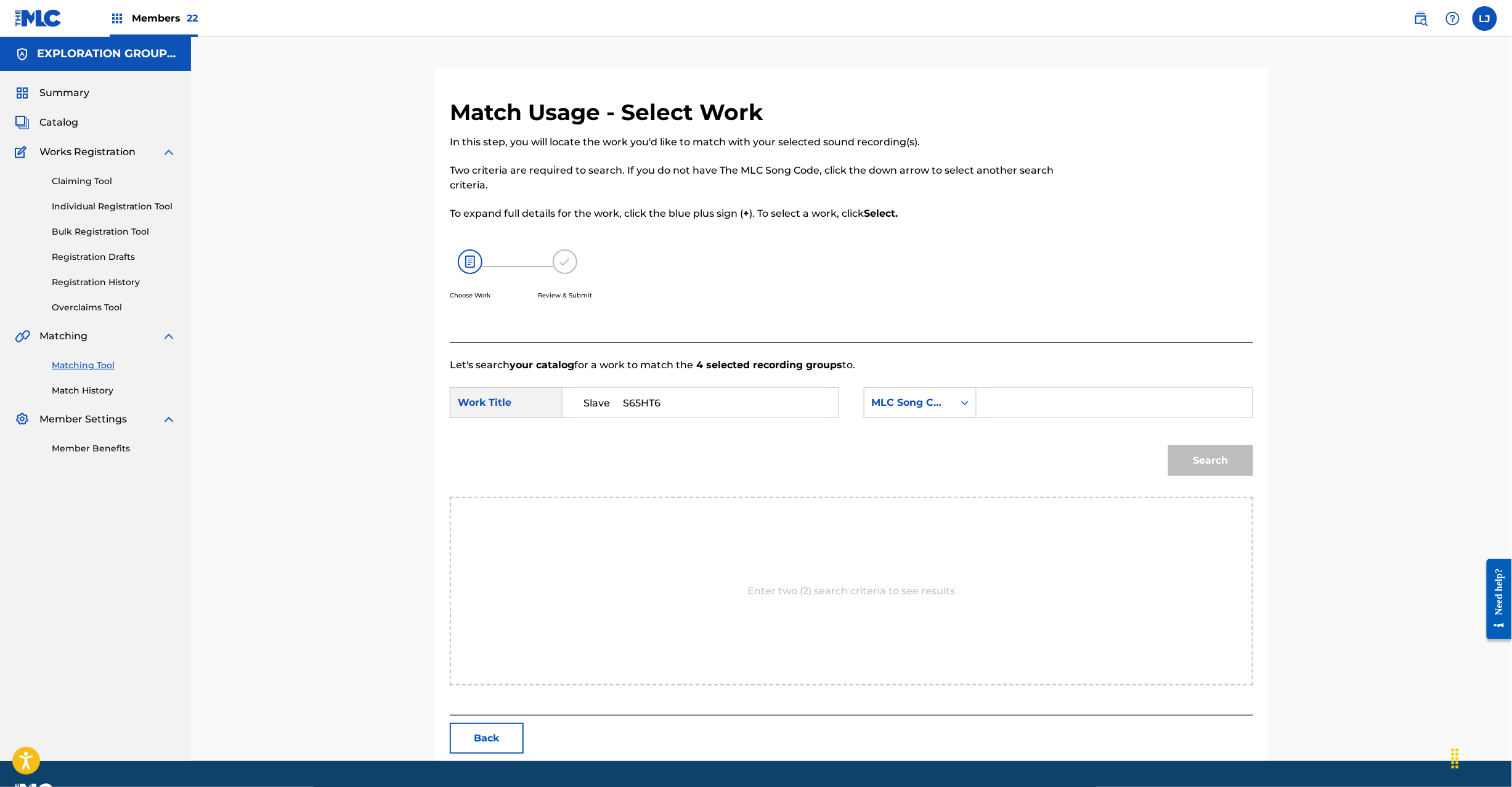
click at [614, 400] on input "Slave S65HT6" at bounding box center [701, 402] width 255 height 30
click at [641, 400] on input "Slave S65HT6" at bounding box center [701, 402] width 255 height 30
type input "Slave"
click at [984, 399] on div "Search Form" at bounding box center [1115, 402] width 277 height 31
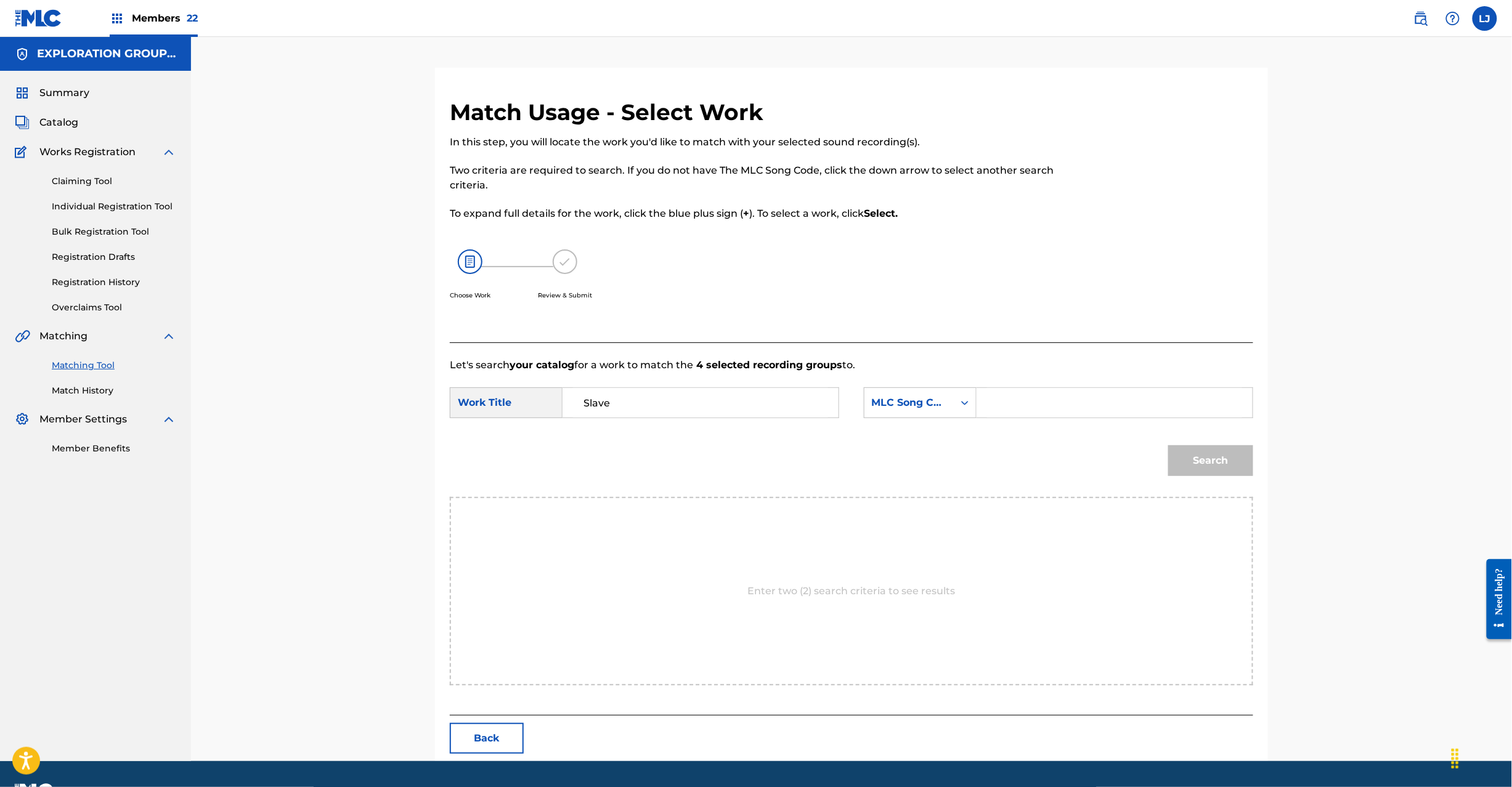
click at [1029, 402] on input "Search Form" at bounding box center [1115, 402] width 255 height 30
paste input "S65HT6"
type input "S65HT6"
click at [1199, 467] on button "Search" at bounding box center [1211, 460] width 85 height 31
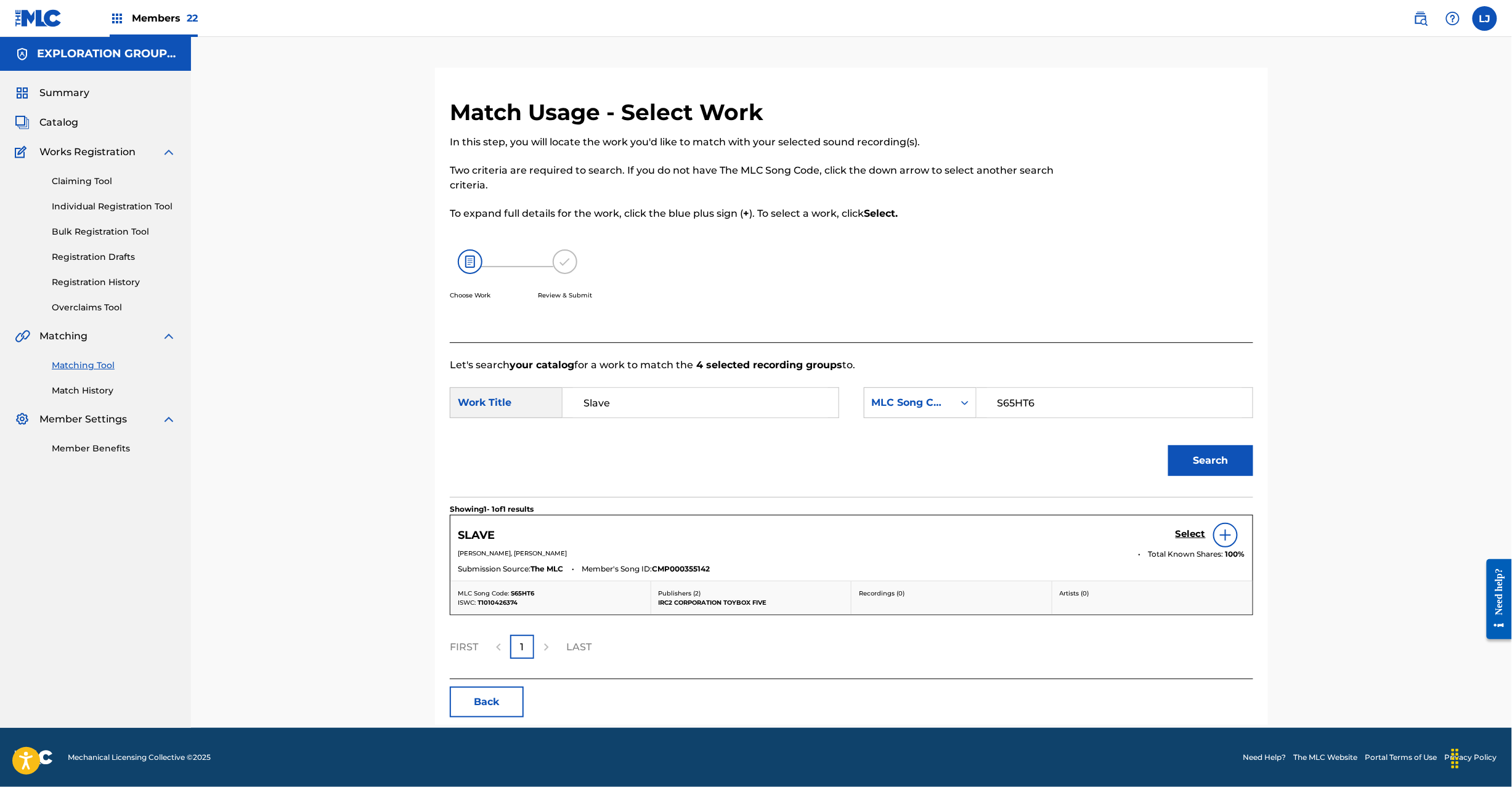
click at [1180, 537] on h5 "Select" at bounding box center [1191, 534] width 30 height 12
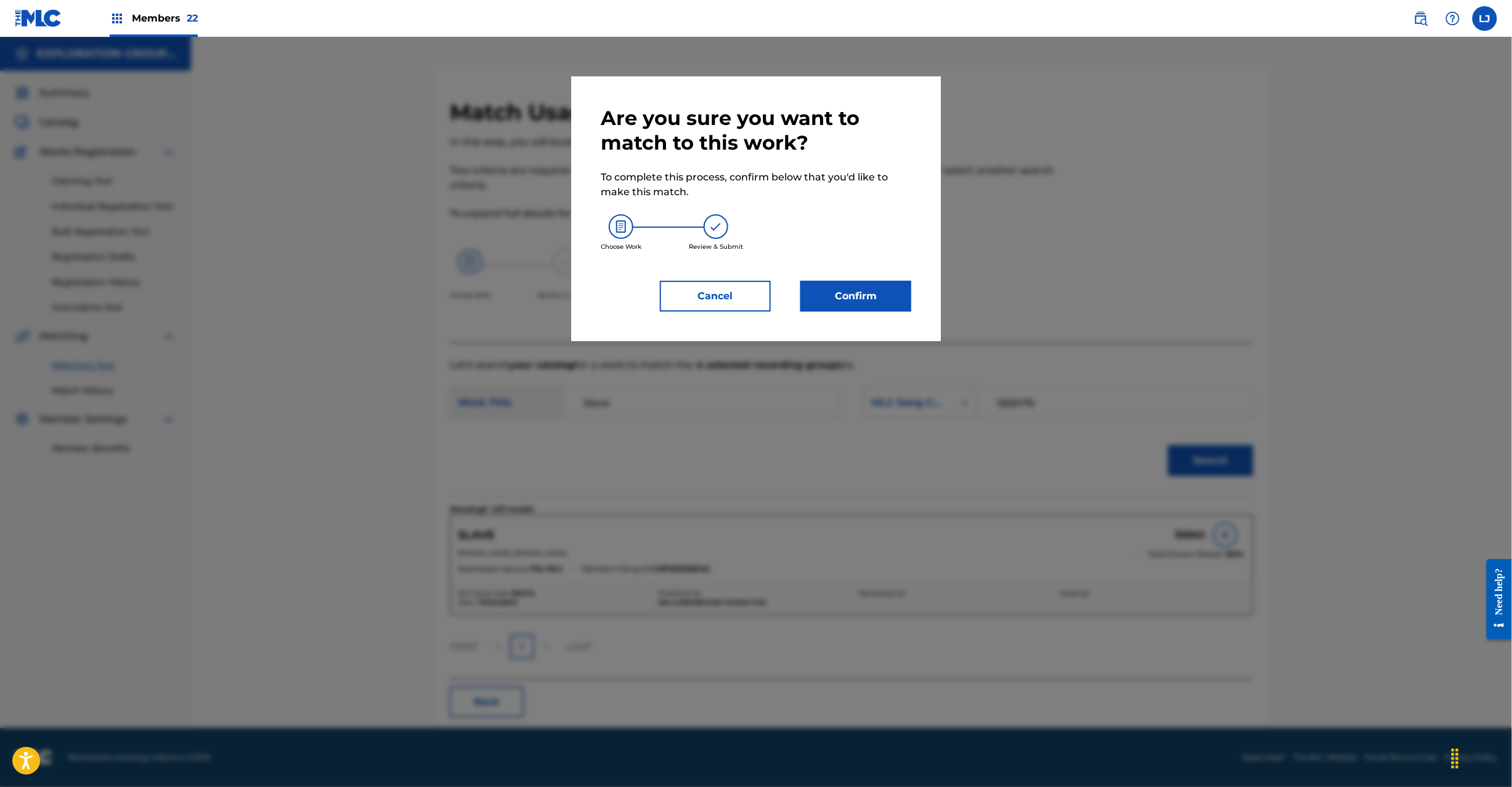
click at [845, 292] on button "Confirm" at bounding box center [856, 296] width 111 height 31
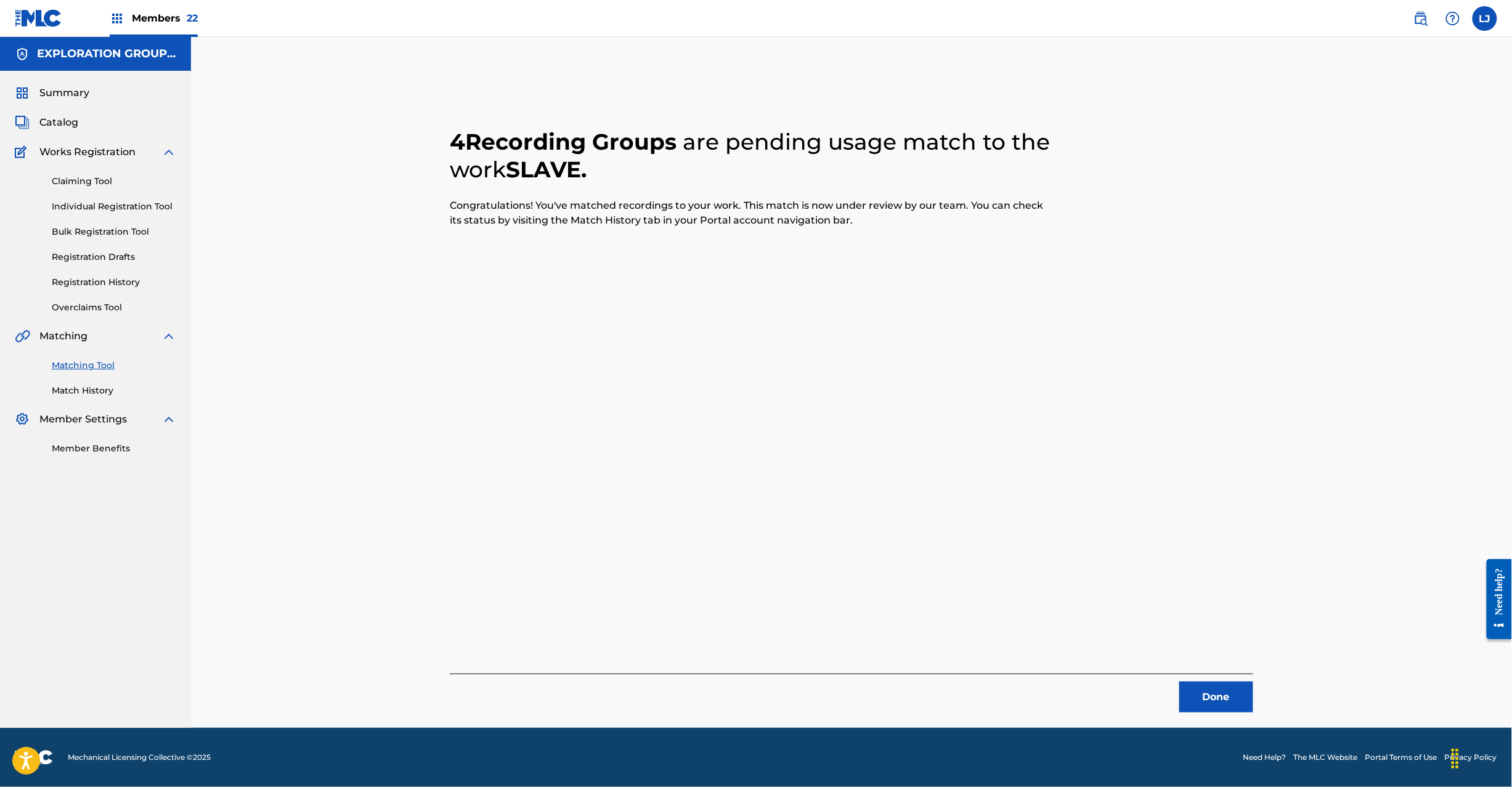
click at [1187, 702] on button "Done" at bounding box center [1216, 697] width 74 height 31
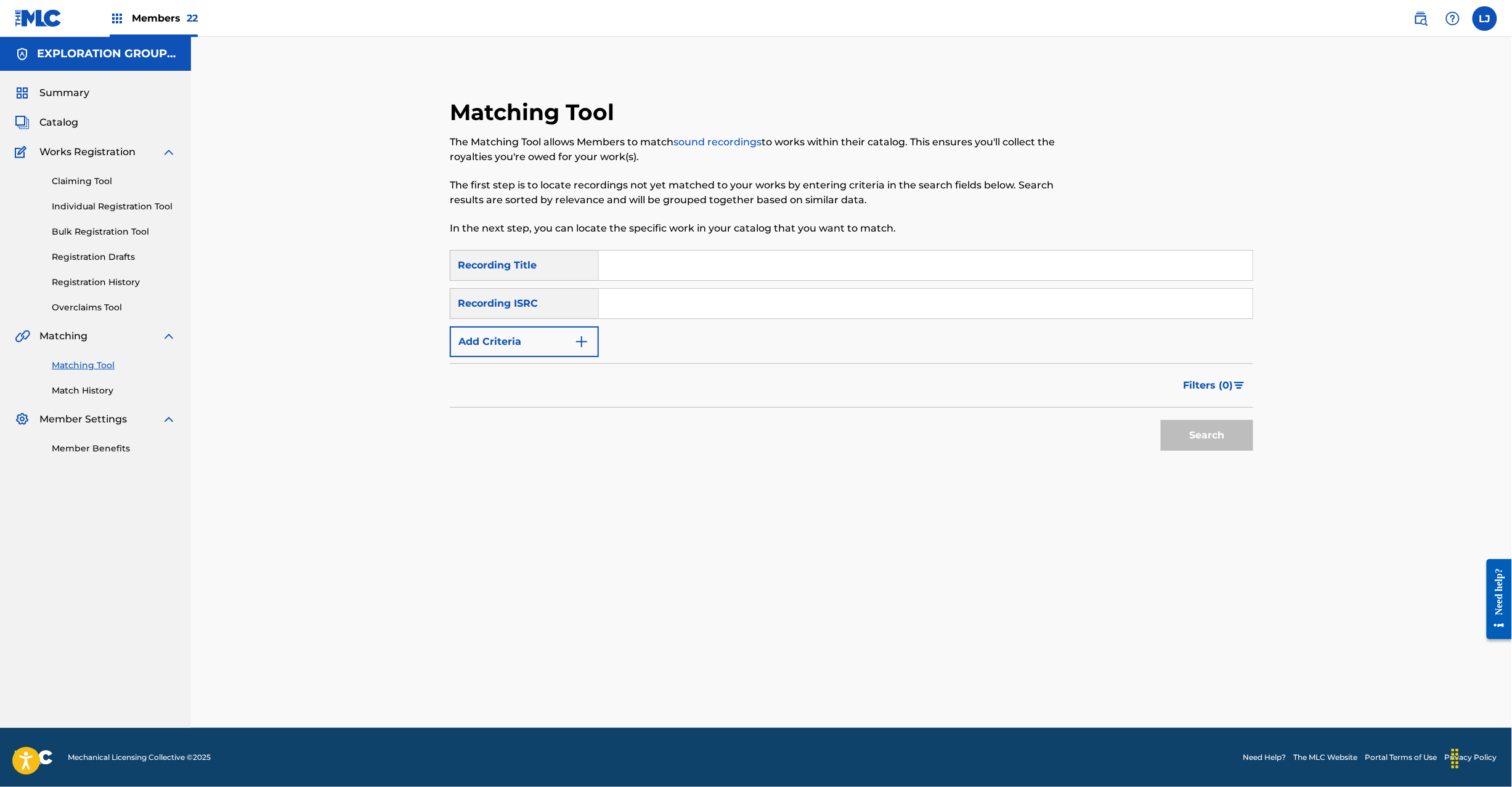
click at [670, 289] on input "Search Form" at bounding box center [926, 303] width 654 height 30
paste input "JPTO09304780"
type input "JPTO09304780"
drag, startPoint x: 1185, startPoint y: 415, endPoint x: 1194, endPoint y: 421, distance: 10.8
click at [1186, 415] on div "Search" at bounding box center [1204, 433] width 99 height 49
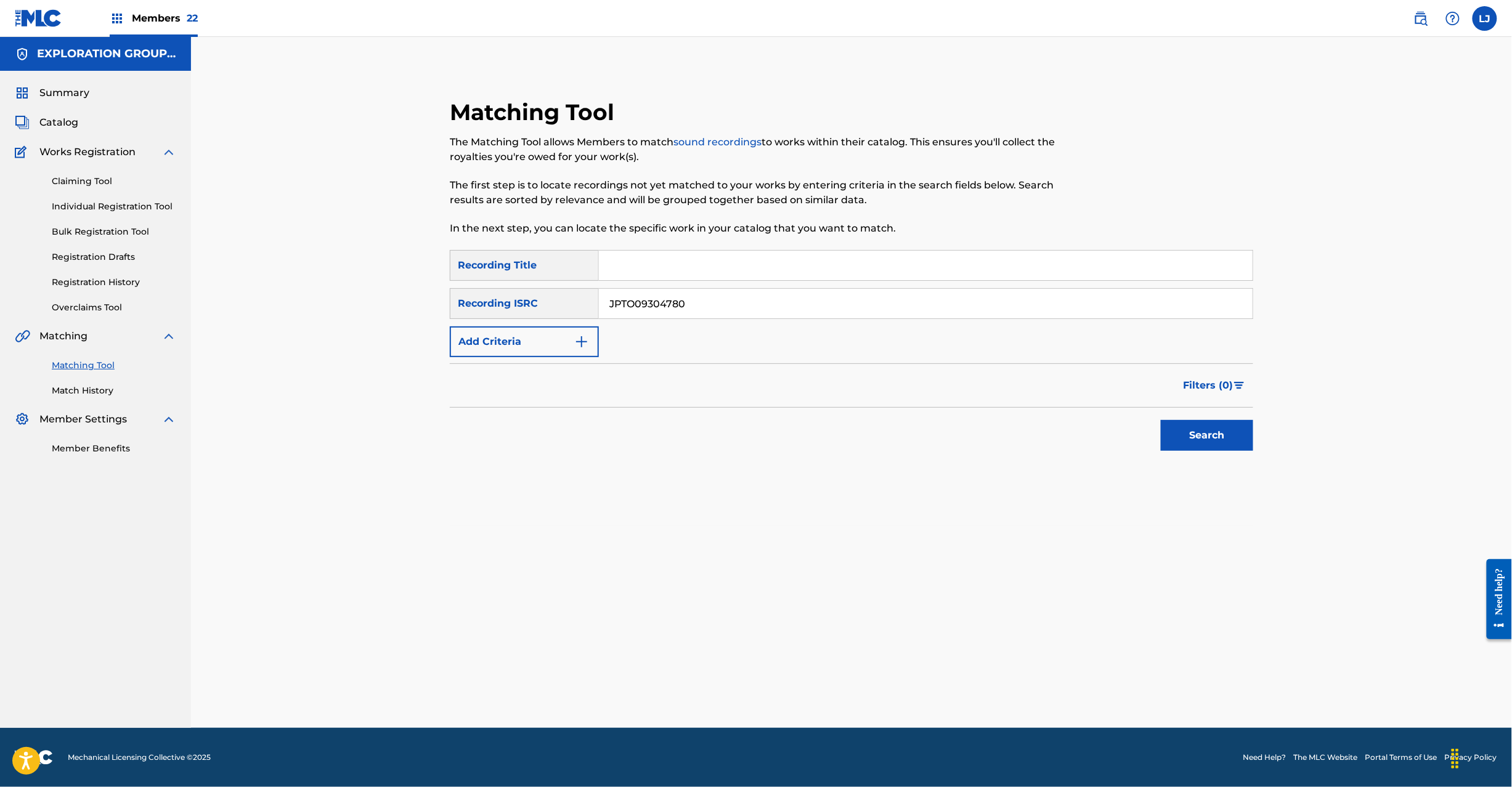
click at [1201, 436] on button "Search" at bounding box center [1207, 435] width 92 height 31
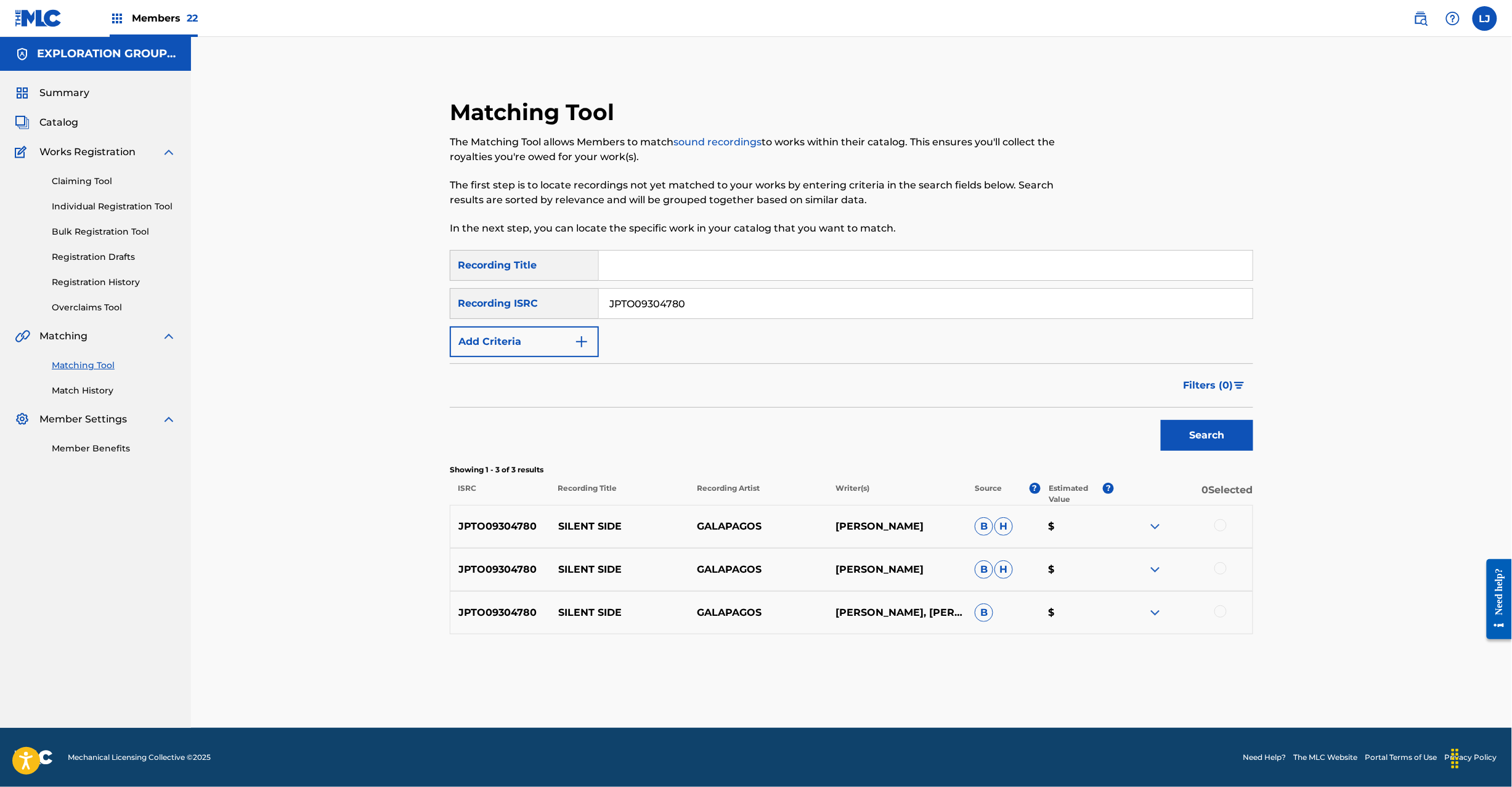
click at [1218, 527] on div at bounding box center [1221, 526] width 13 height 13
click at [1219, 567] on div at bounding box center [1221, 568] width 13 height 13
click at [1219, 610] on div at bounding box center [1221, 612] width 13 height 13
click at [892, 682] on button "Match 3 Groups" at bounding box center [866, 687] width 136 height 31
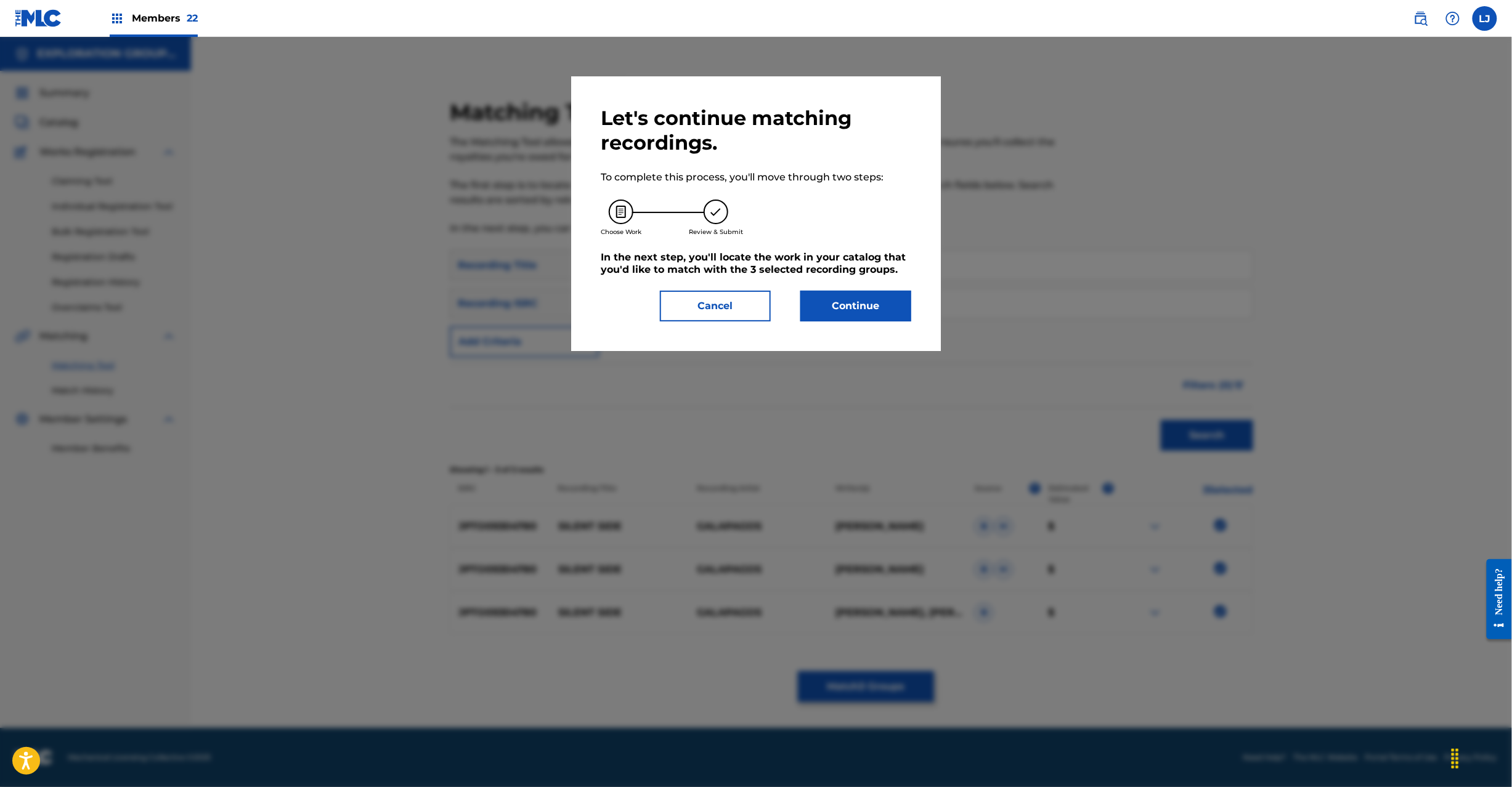
click at [848, 306] on button "Continue" at bounding box center [856, 306] width 111 height 31
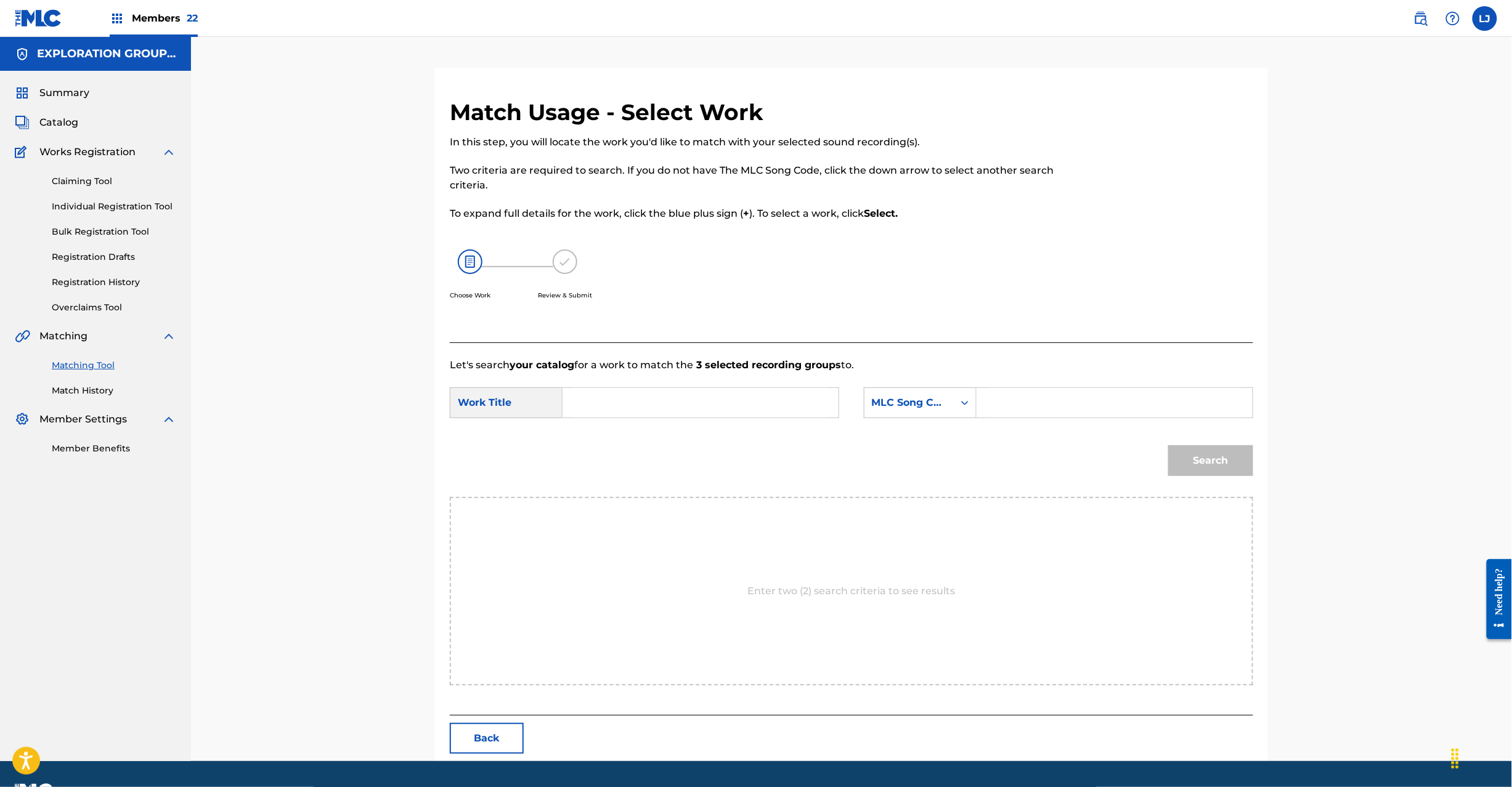
click at [662, 403] on input "Search Form" at bounding box center [701, 402] width 255 height 30
paste input "Silent Side S65HWM"
click at [651, 398] on input "Silent Side S65HWM" at bounding box center [701, 402] width 255 height 30
type input "Silent Side"
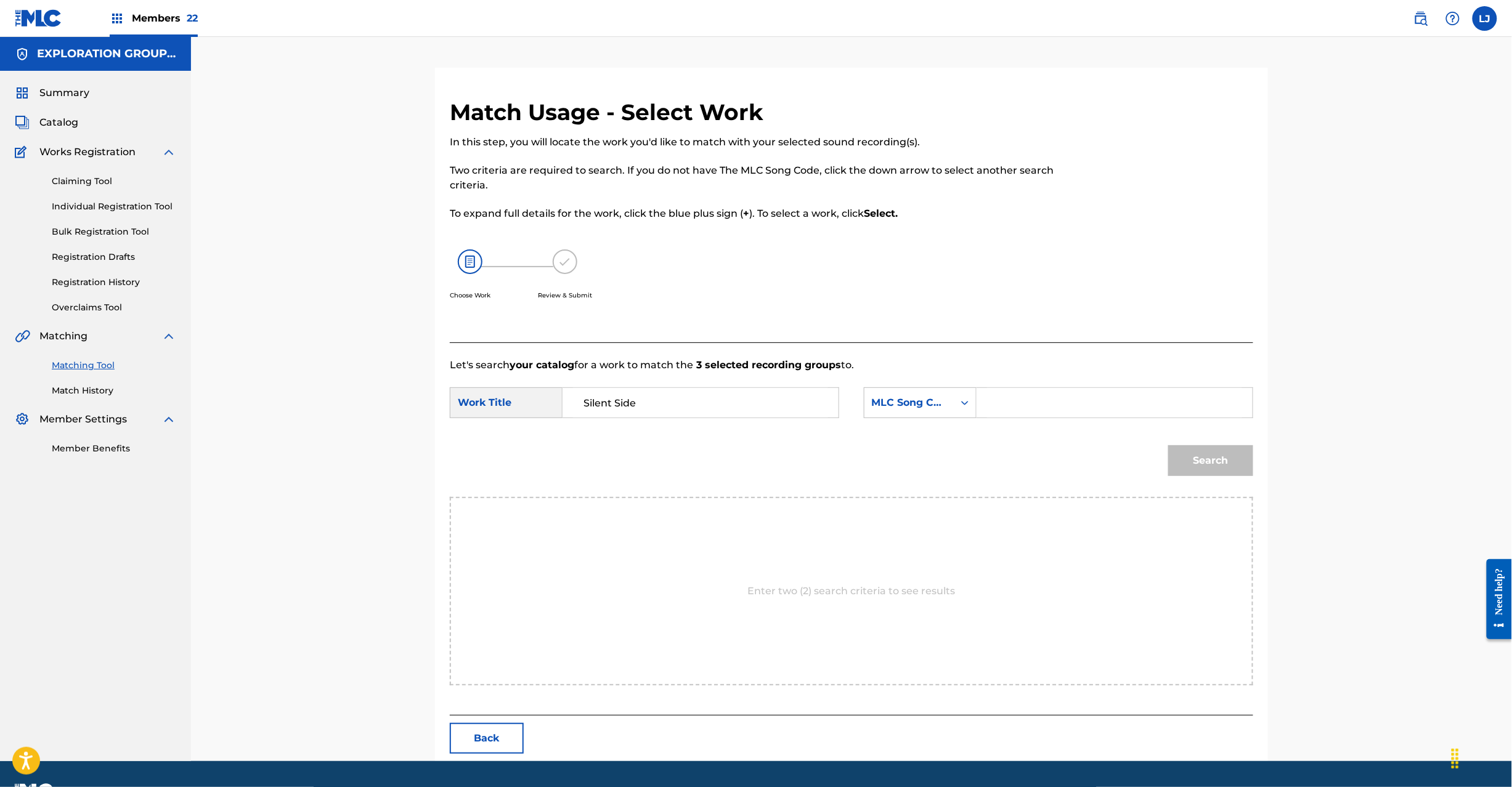
drag, startPoint x: 1002, startPoint y: 397, endPoint x: 1015, endPoint y: 402, distance: 13.9
click at [1003, 397] on input "Search Form" at bounding box center [1115, 402] width 255 height 30
paste input "S65HWM"
type input "S65HWM"
click at [1176, 459] on button "Search" at bounding box center [1211, 460] width 85 height 31
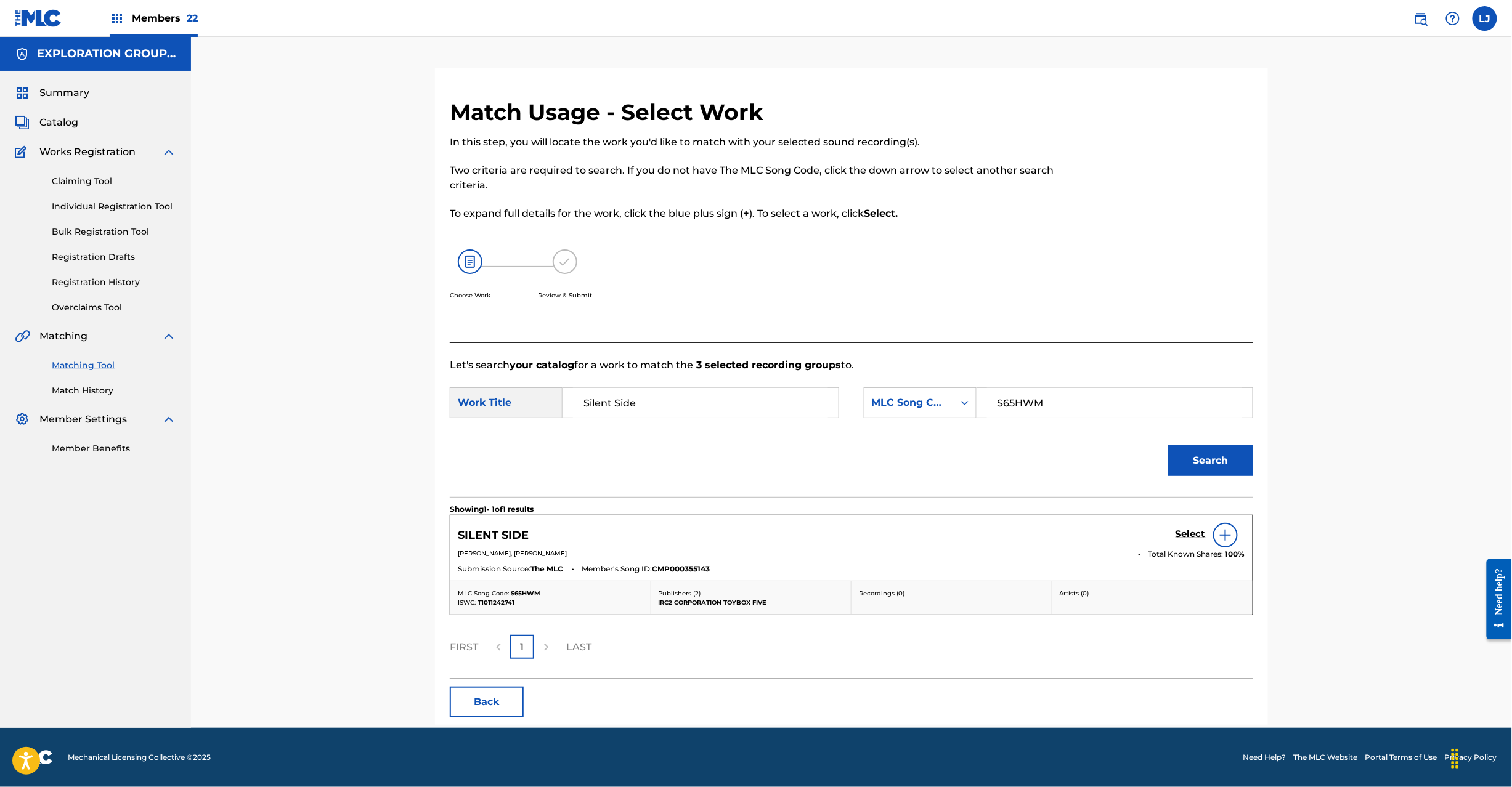
click at [1184, 533] on h5 "Select" at bounding box center [1191, 534] width 30 height 12
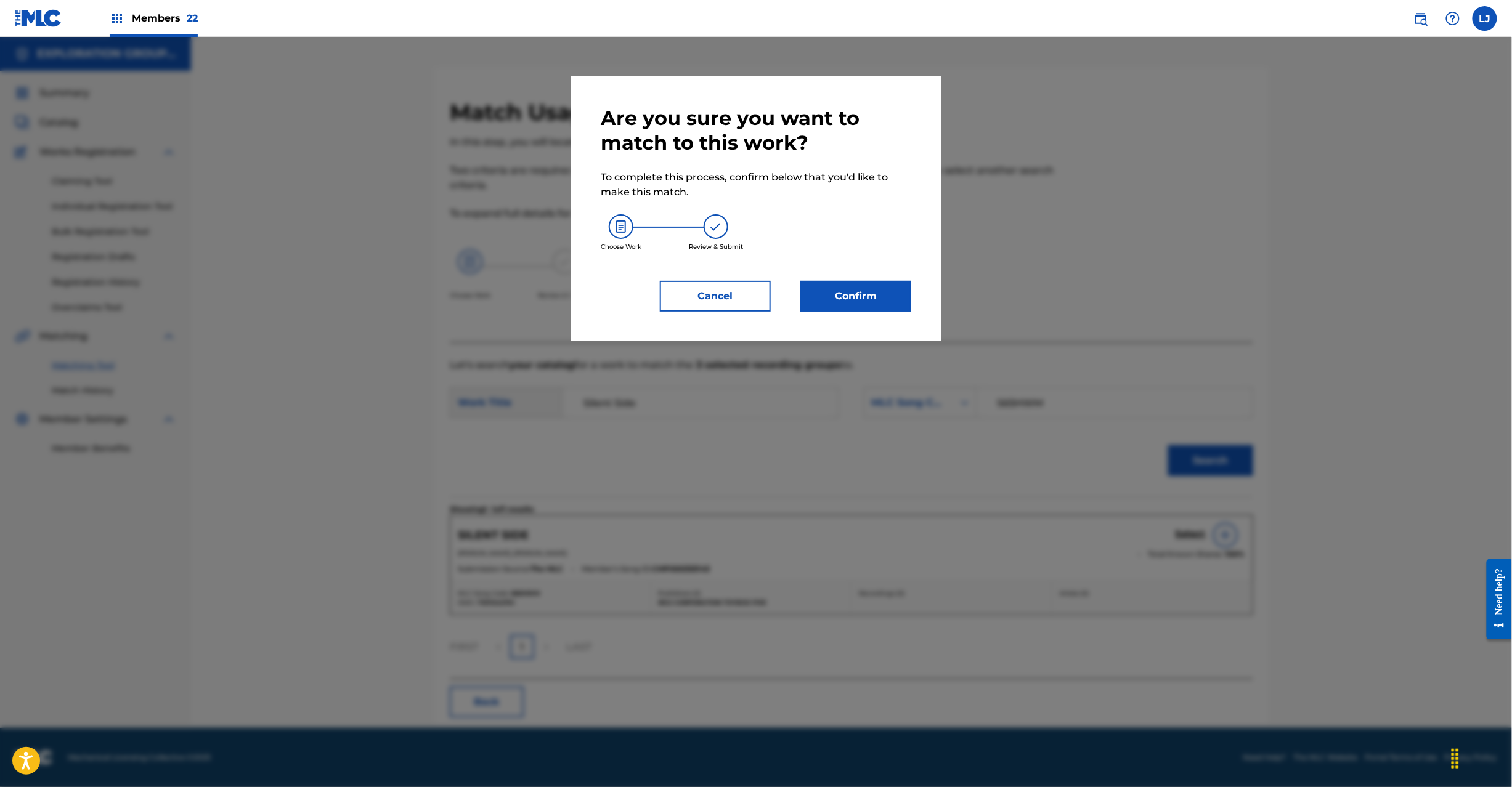
click at [854, 301] on button "Confirm" at bounding box center [856, 296] width 111 height 31
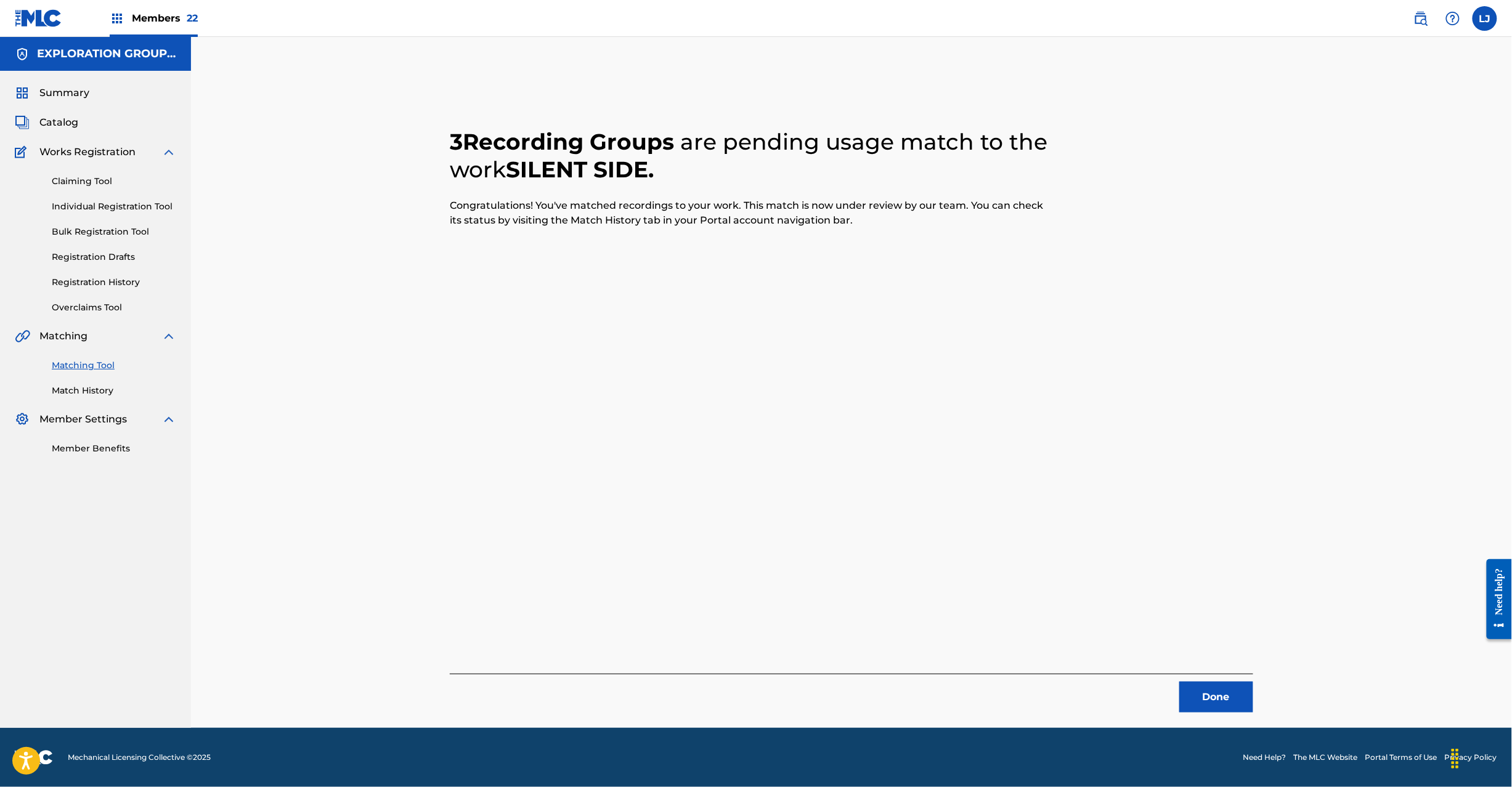
click at [1226, 695] on button "Done" at bounding box center [1216, 697] width 74 height 31
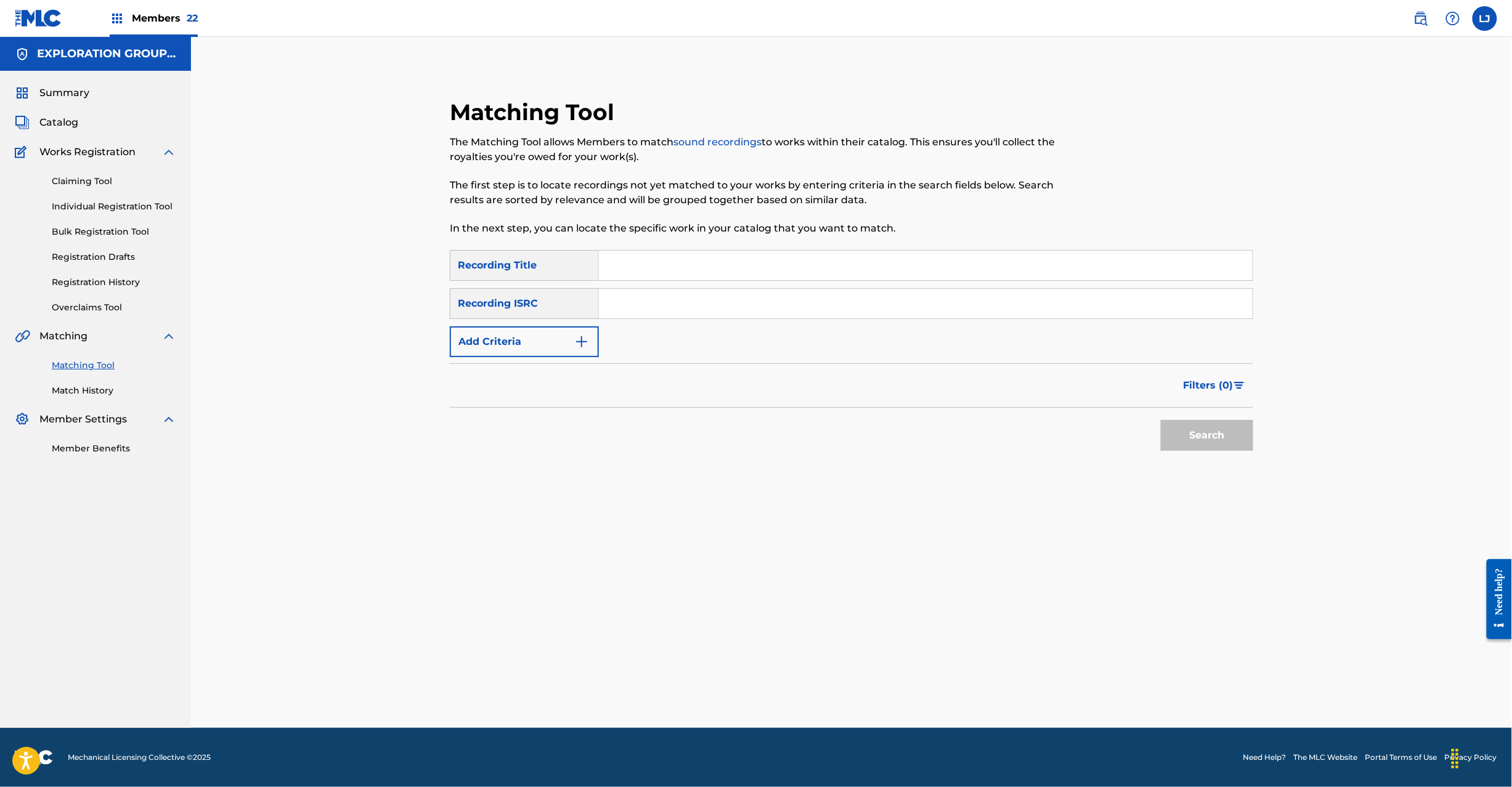
click at [634, 308] on input "Search Form" at bounding box center [926, 303] width 654 height 30
paste input "JPF400000050"
click at [1221, 427] on button "Search" at bounding box center [1207, 435] width 92 height 31
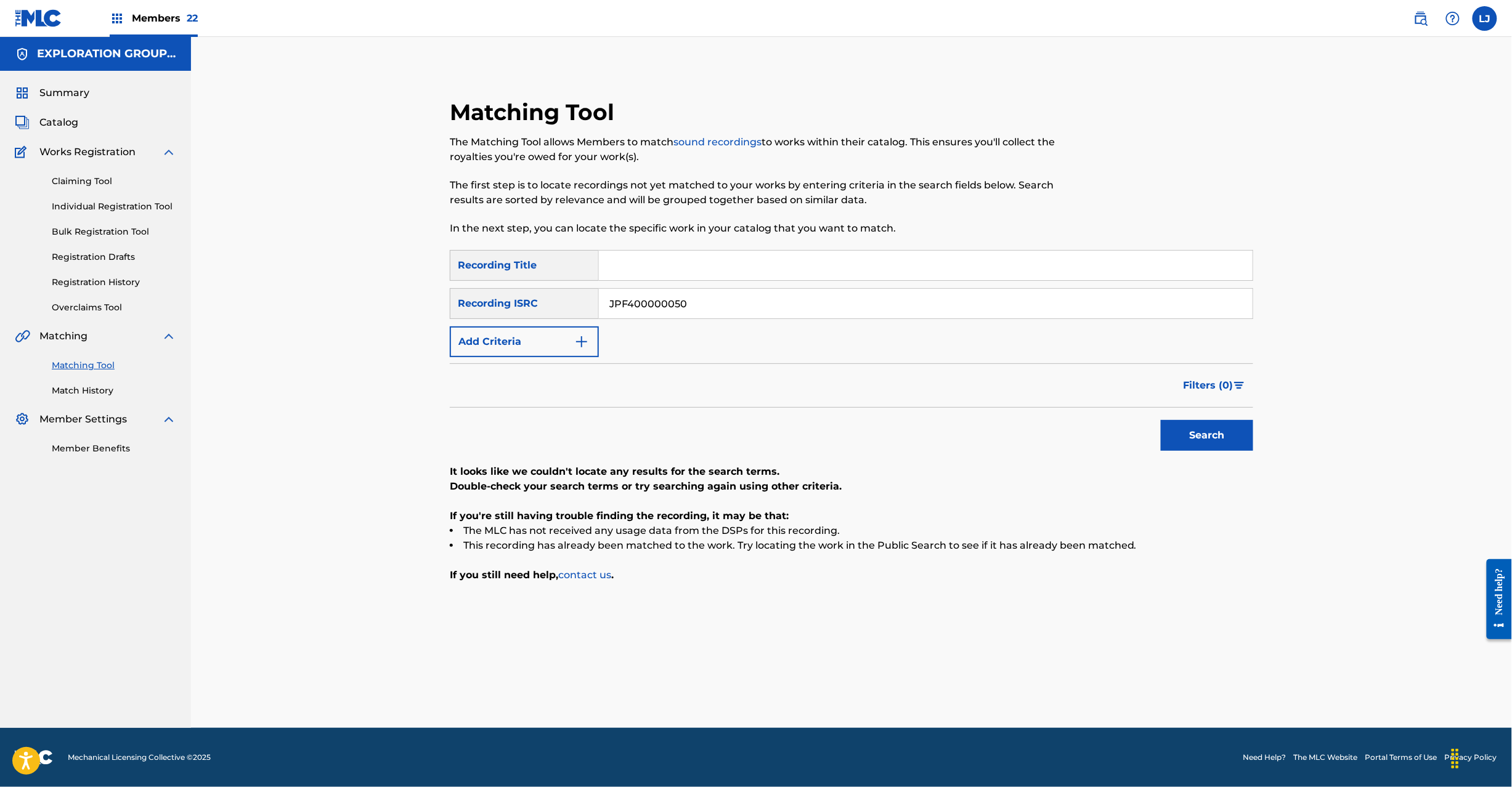
click at [666, 299] on input "JPF400000050" at bounding box center [926, 303] width 654 height 30
paste input "9900023"
click at [1203, 429] on button "Search" at bounding box center [1207, 435] width 92 height 31
click at [648, 304] on input "JPF409900023" at bounding box center [926, 303] width 654 height 30
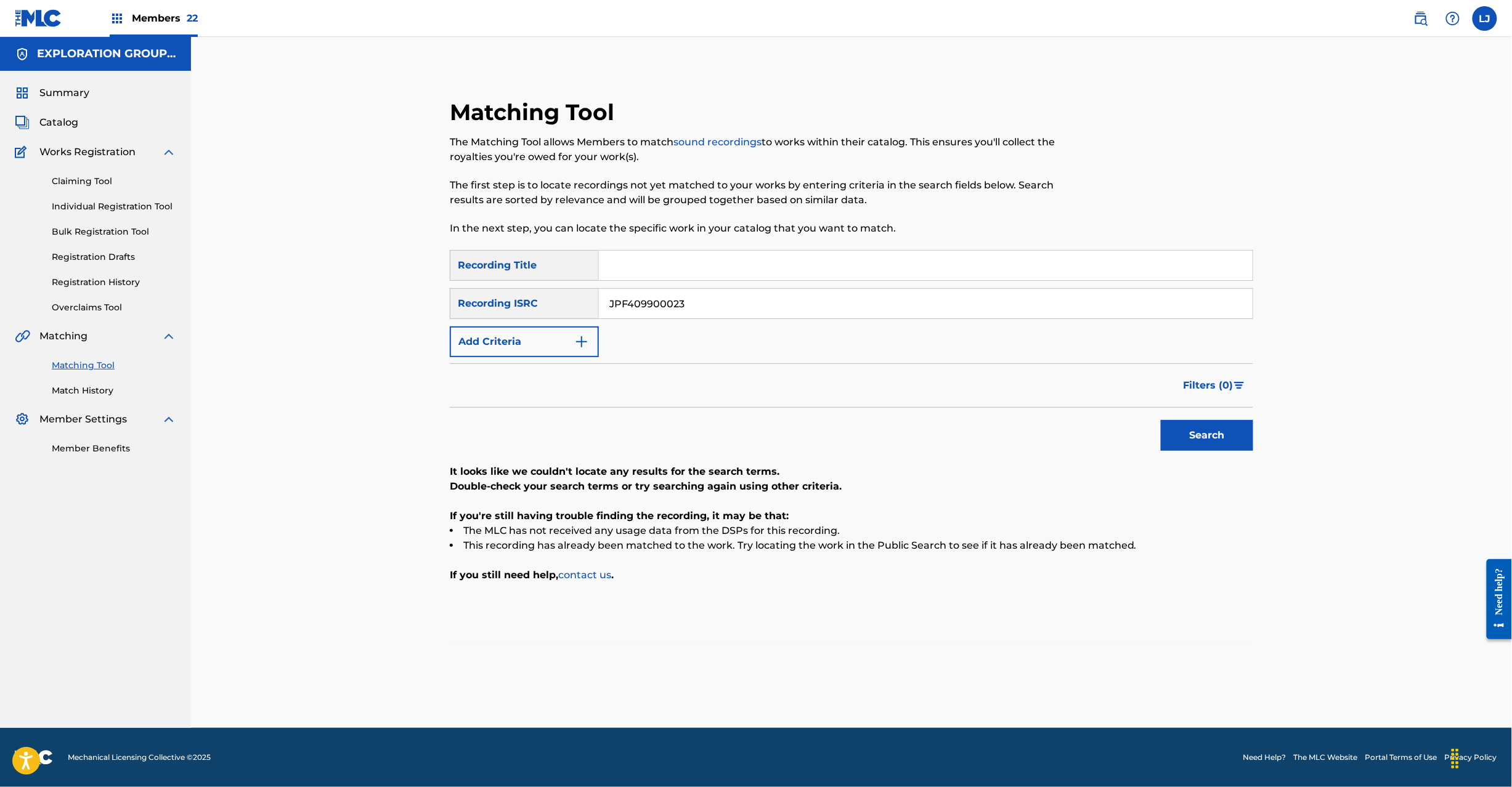
click at [648, 304] on input "JPF409900023" at bounding box center [926, 303] width 654 height 30
paste input "TO09412750"
type input "JPTO09412750"
click at [1228, 435] on button "Search" at bounding box center [1207, 435] width 92 height 31
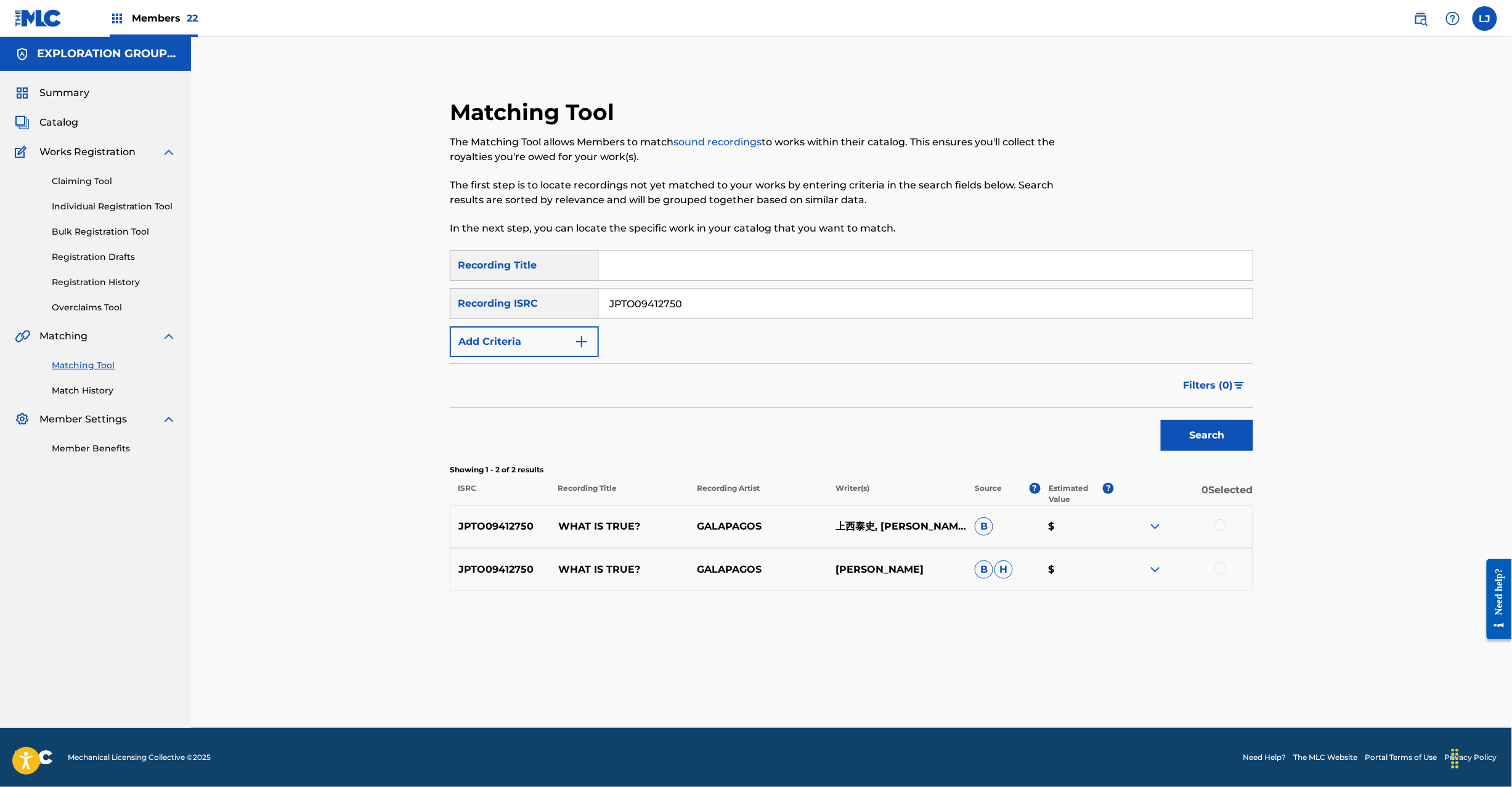
click at [1223, 520] on div at bounding box center [1221, 526] width 13 height 13
click at [1223, 565] on div at bounding box center [1221, 568] width 13 height 13
click at [887, 683] on button "Match 2 Groups" at bounding box center [866, 687] width 136 height 31
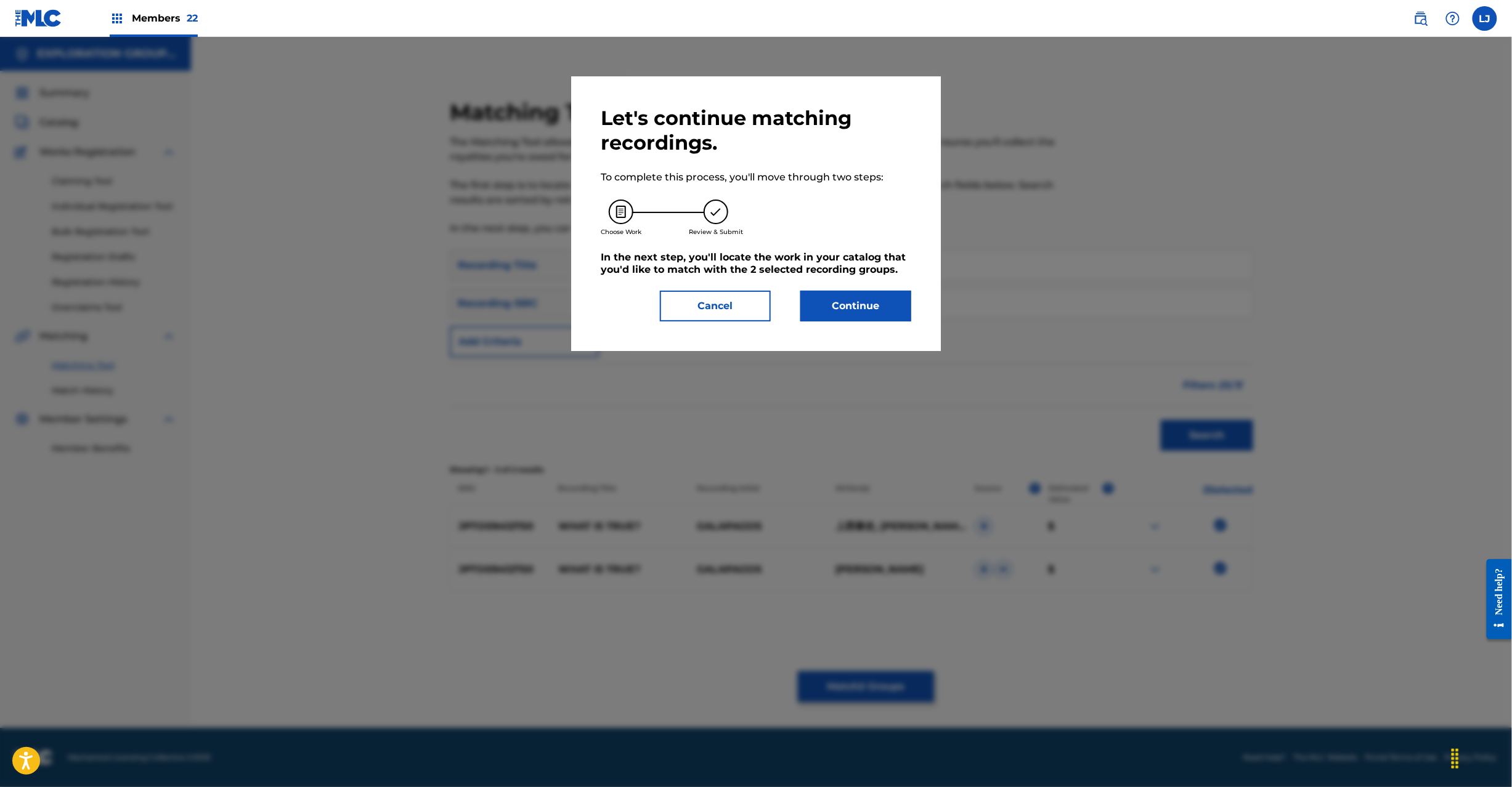
click at [832, 291] on button "Continue" at bounding box center [856, 306] width 111 height 31
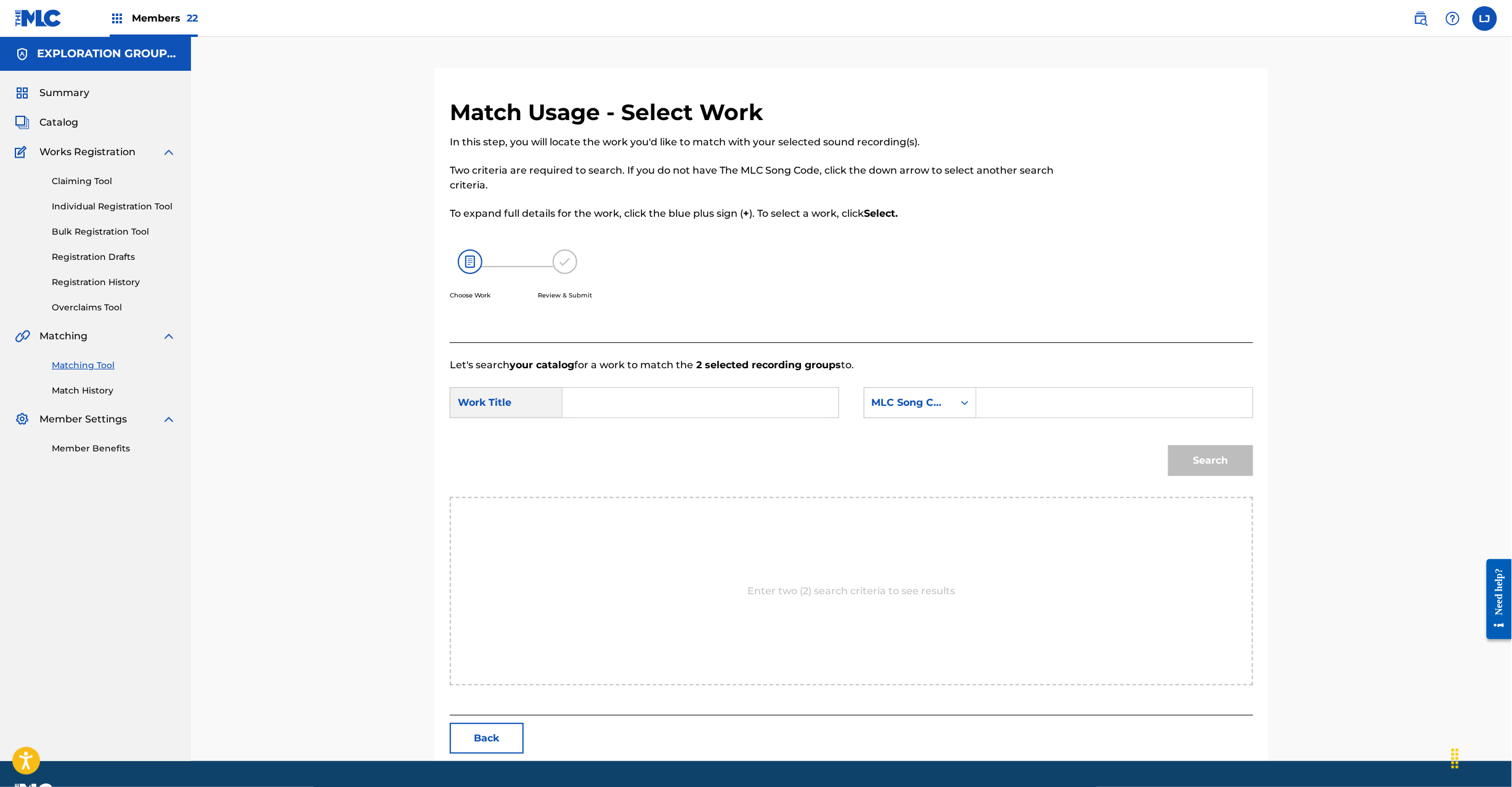
drag, startPoint x: 464, startPoint y: 771, endPoint x: 478, endPoint y: 750, distance: 25.2
click at [464, 770] on footer "Mechanical Licensing Collective © 2025 Need Help? The MLC Website Portal Terms …" at bounding box center [756, 791] width 1512 height 59
click at [480, 747] on button "Back" at bounding box center [487, 738] width 74 height 31
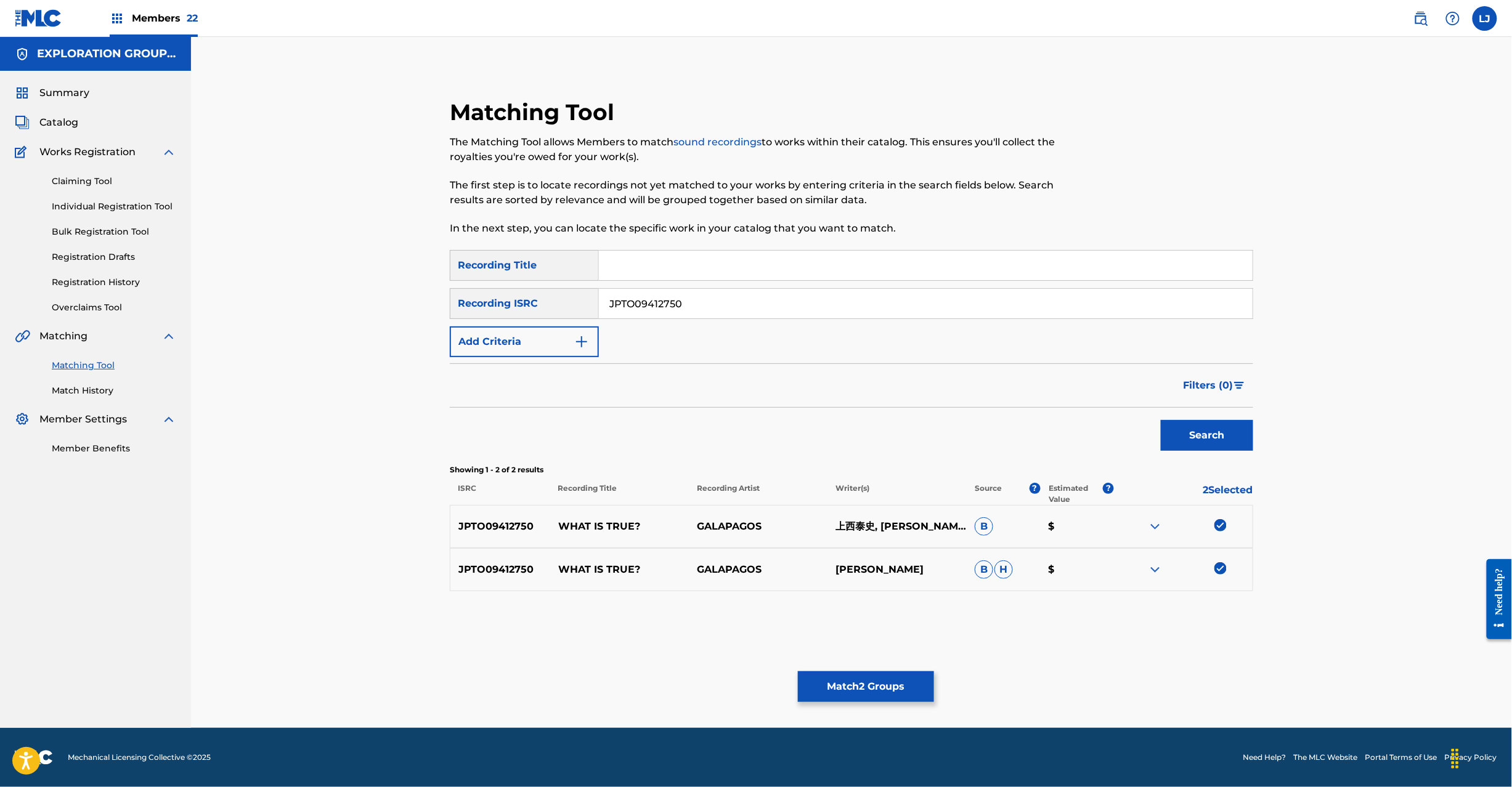
click at [840, 696] on button "Match 2 Groups" at bounding box center [866, 687] width 136 height 31
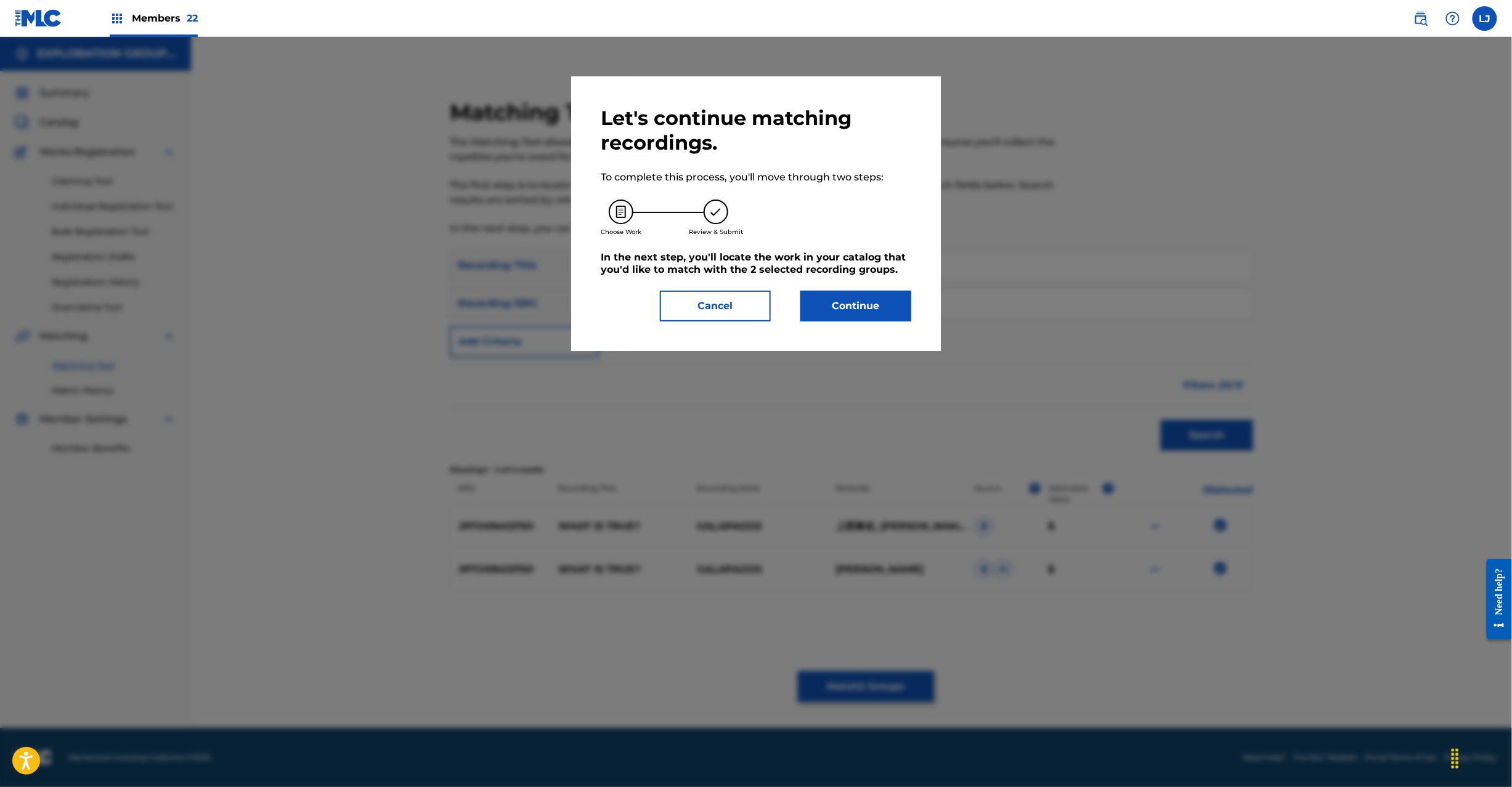
click at [835, 309] on button "Continue" at bounding box center [856, 306] width 111 height 31
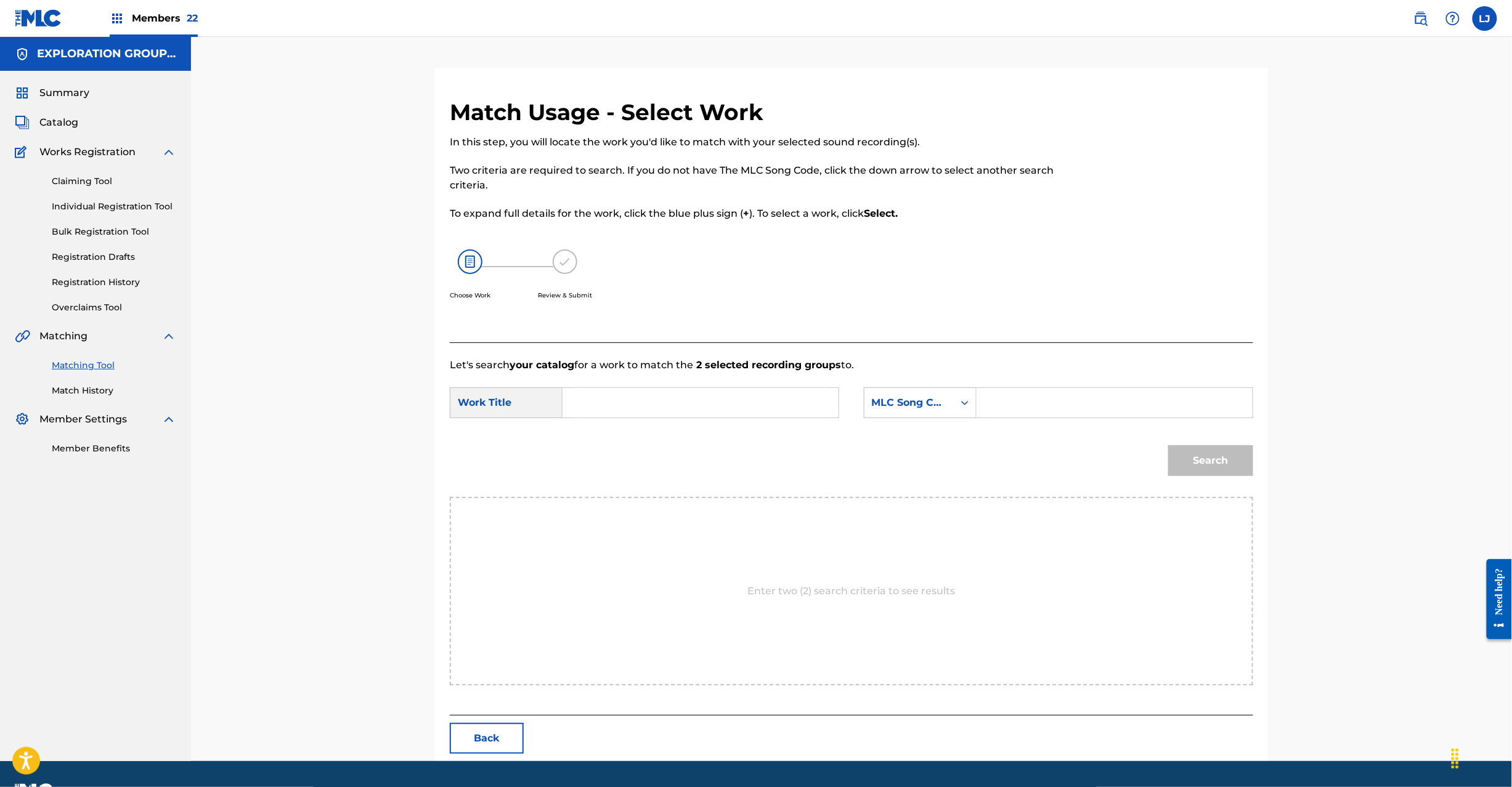
click at [701, 411] on input "Search Form" at bounding box center [701, 402] width 255 height 30
paste input "What Is True? W40TMN"
click at [680, 410] on input "What Is True? W40TMN" at bounding box center [701, 402] width 255 height 30
type input "What Is True?"
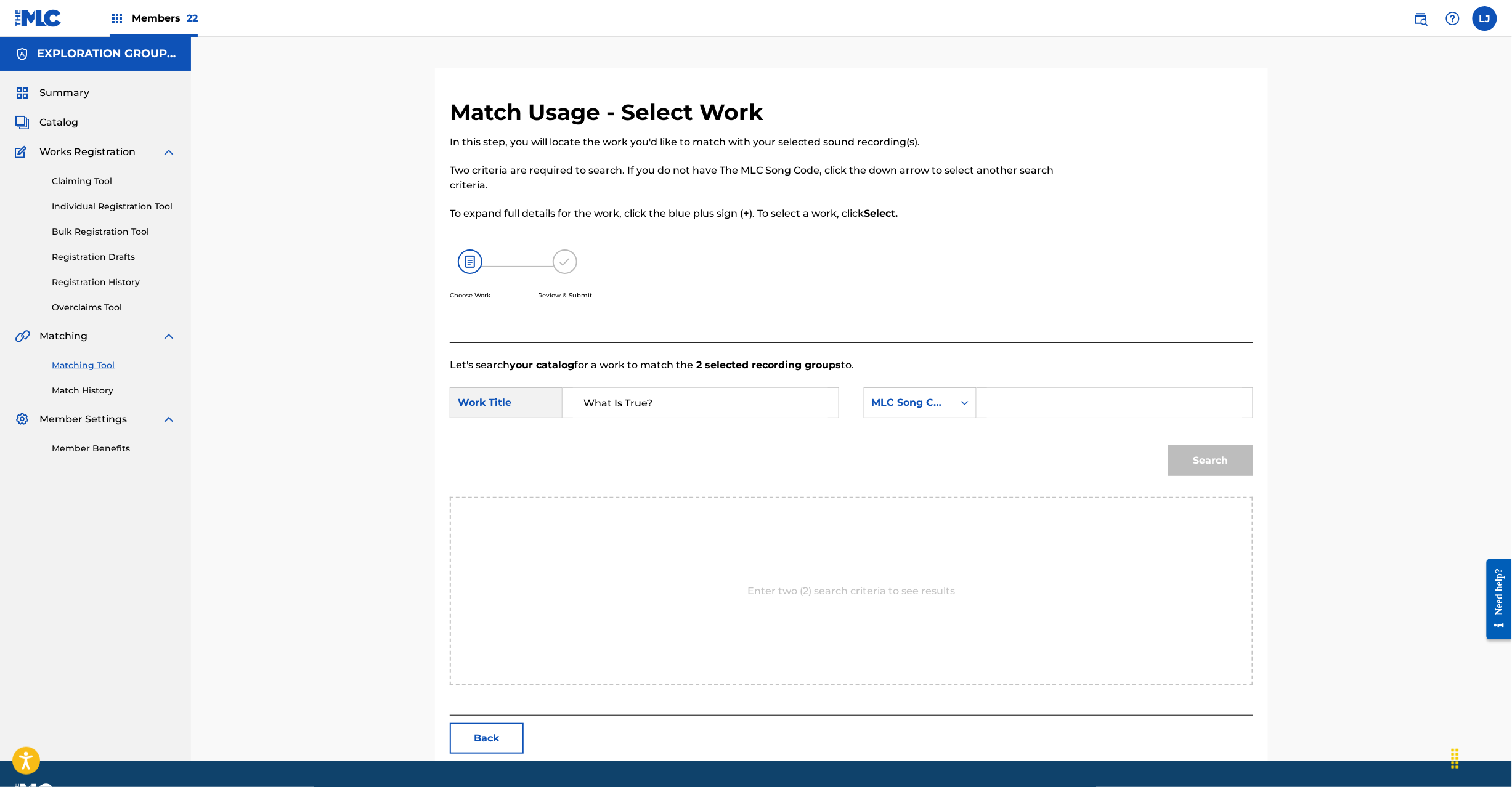
click at [1012, 400] on input "Search Form" at bounding box center [1115, 402] width 255 height 30
paste input "W40TMN"
type input "W40TMN"
click at [1221, 457] on button "Search" at bounding box center [1211, 460] width 85 height 31
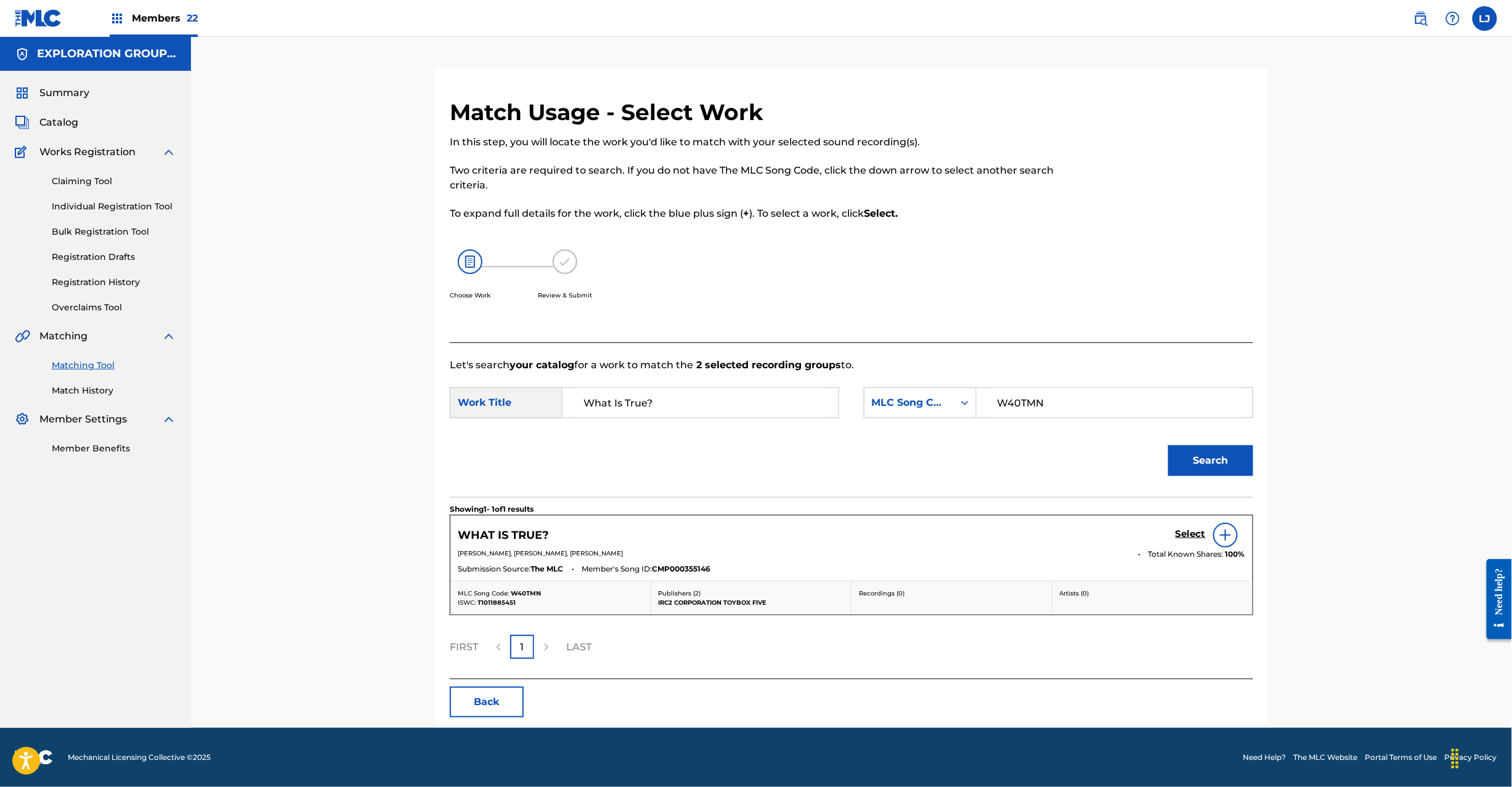
click at [1180, 534] on h5 "Select" at bounding box center [1191, 534] width 30 height 12
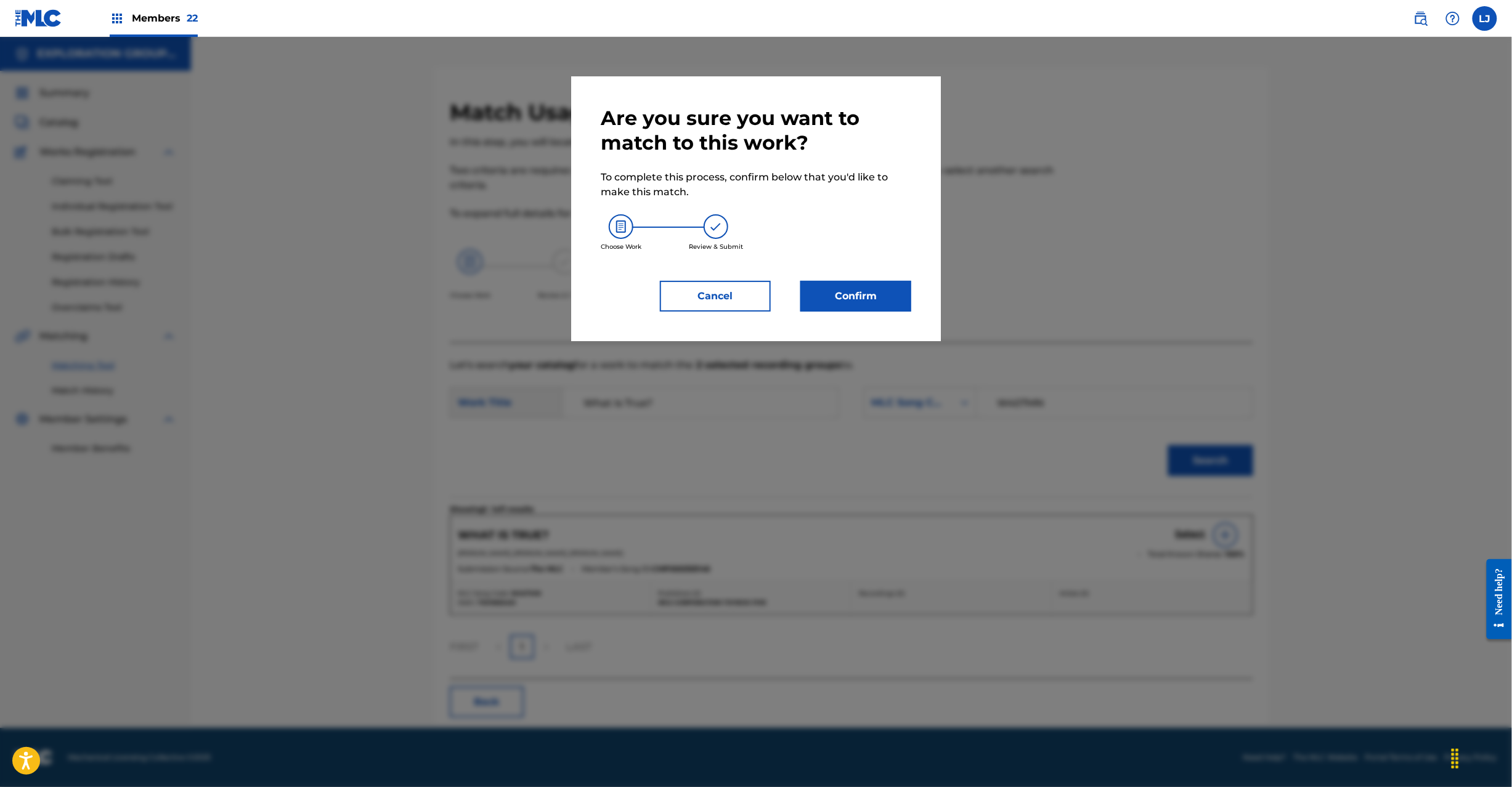
click at [844, 304] on button "Confirm" at bounding box center [856, 296] width 111 height 31
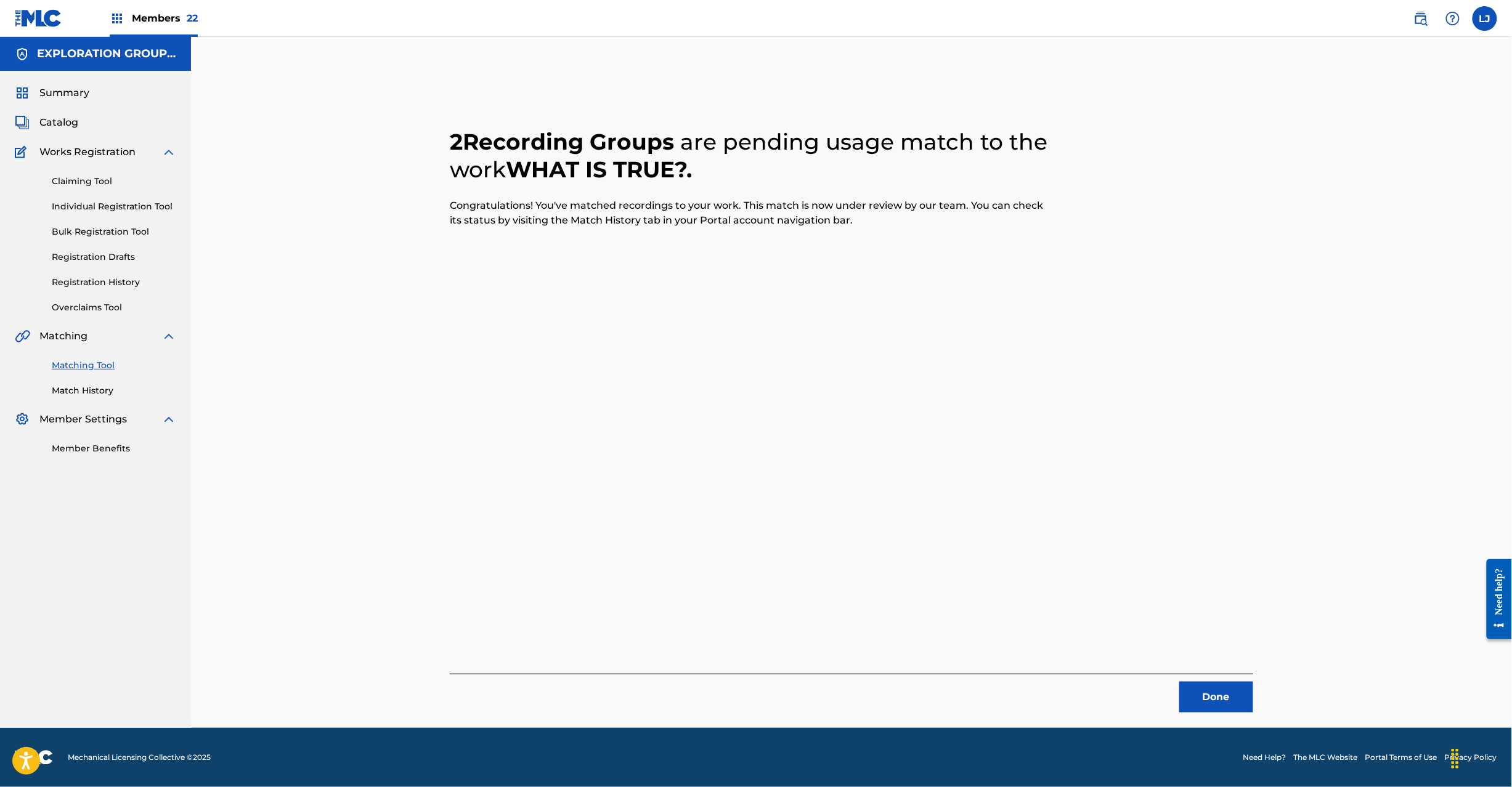
drag, startPoint x: 1209, startPoint y: 696, endPoint x: 1185, endPoint y: 661, distance: 42.4
click at [1210, 696] on button "Done" at bounding box center [1216, 697] width 74 height 31
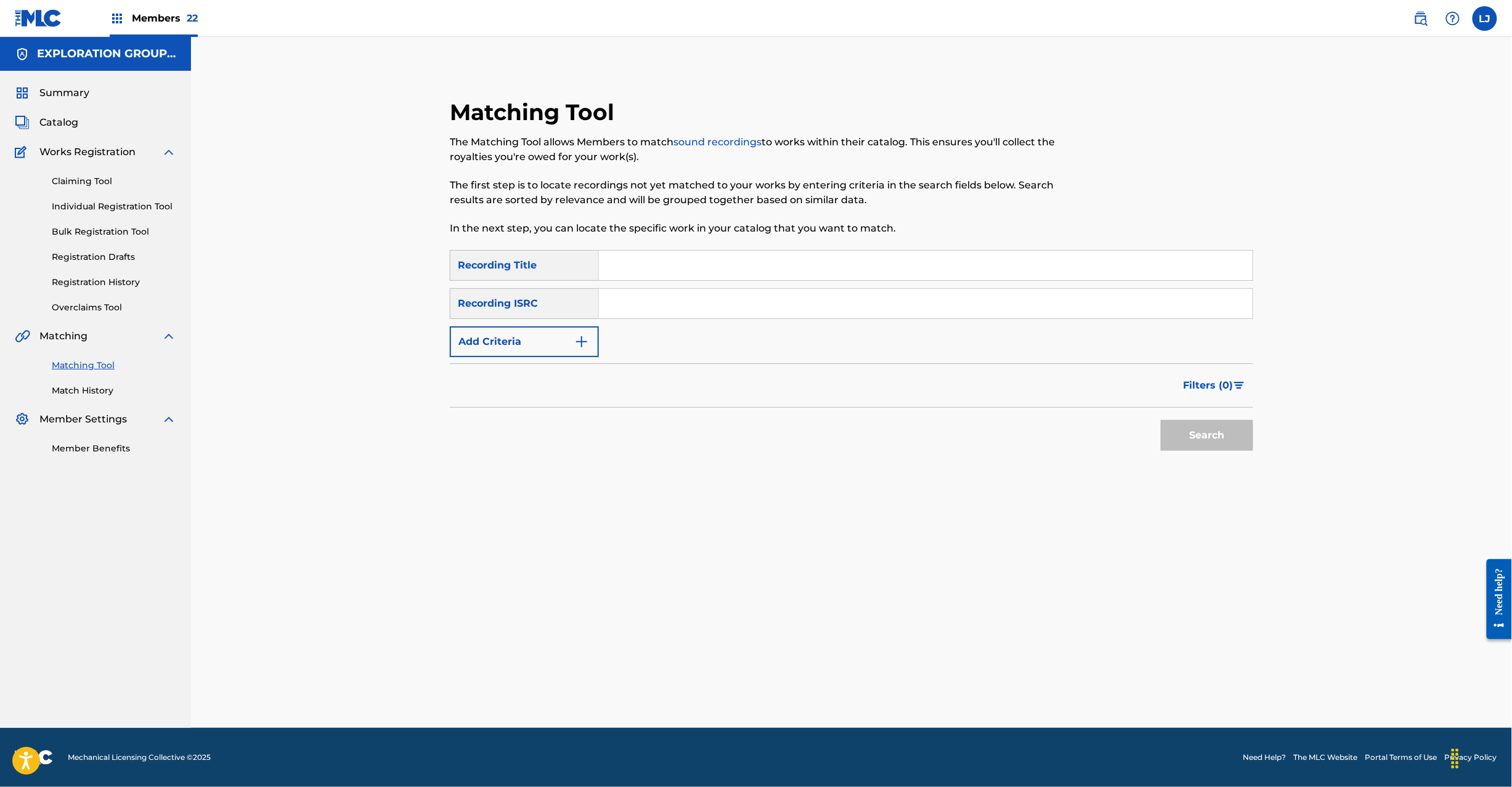
click at [641, 311] on input "Search Form" at bounding box center [926, 303] width 654 height 30
paste input "JPB600037901"
type input "JPB600037901"
click at [1204, 440] on button "Search" at bounding box center [1207, 435] width 92 height 31
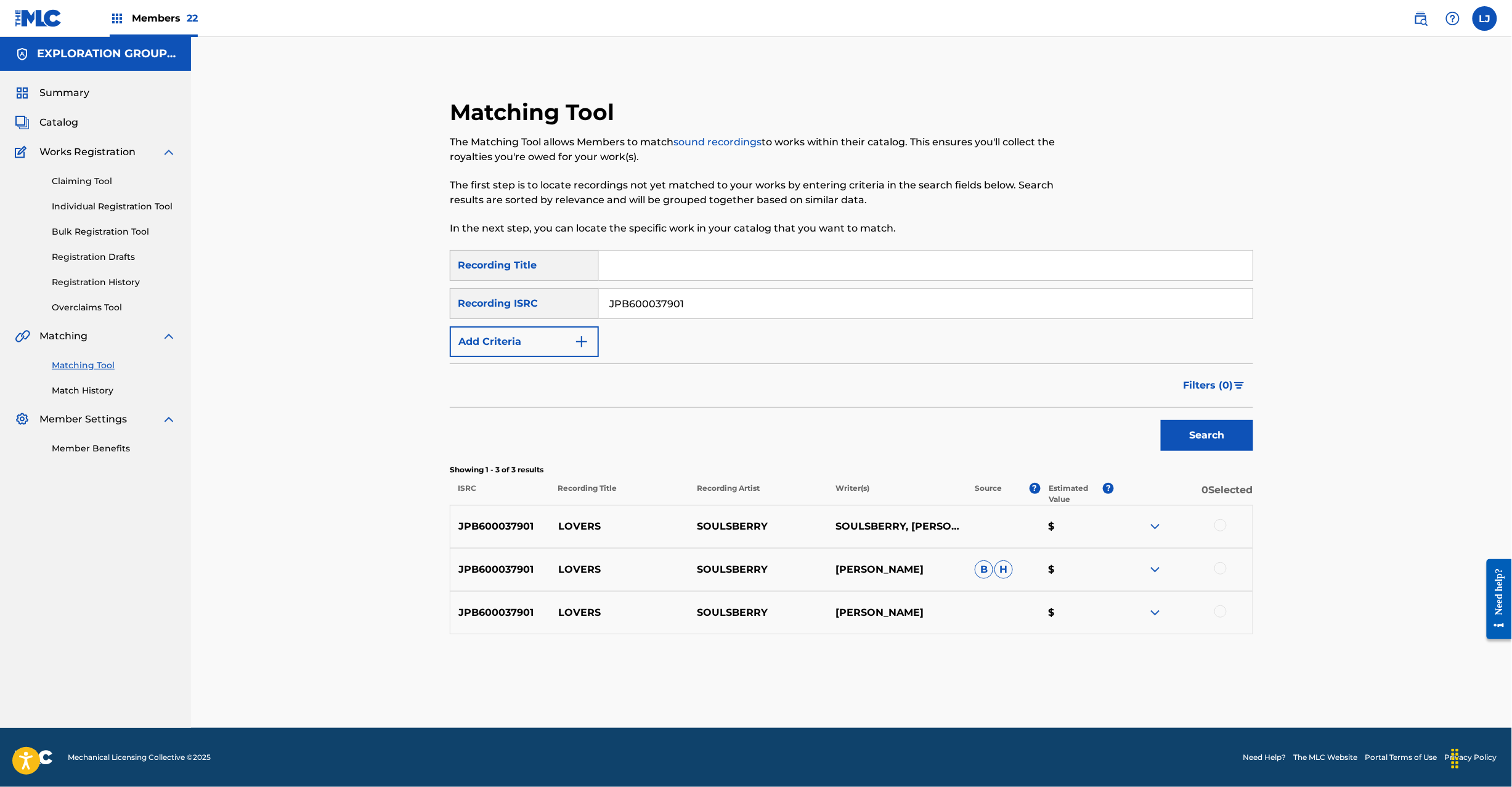
click at [1221, 526] on div at bounding box center [1221, 526] width 13 height 13
click at [1218, 580] on div "JPB600037901 LOVERS SOULSBERRY [PERSON_NAME] B H $" at bounding box center [852, 570] width 804 height 43
click at [1218, 577] on div at bounding box center [1183, 569] width 138 height 15
click at [1218, 572] on div at bounding box center [1221, 568] width 13 height 13
click at [1221, 608] on div at bounding box center [1221, 612] width 13 height 13
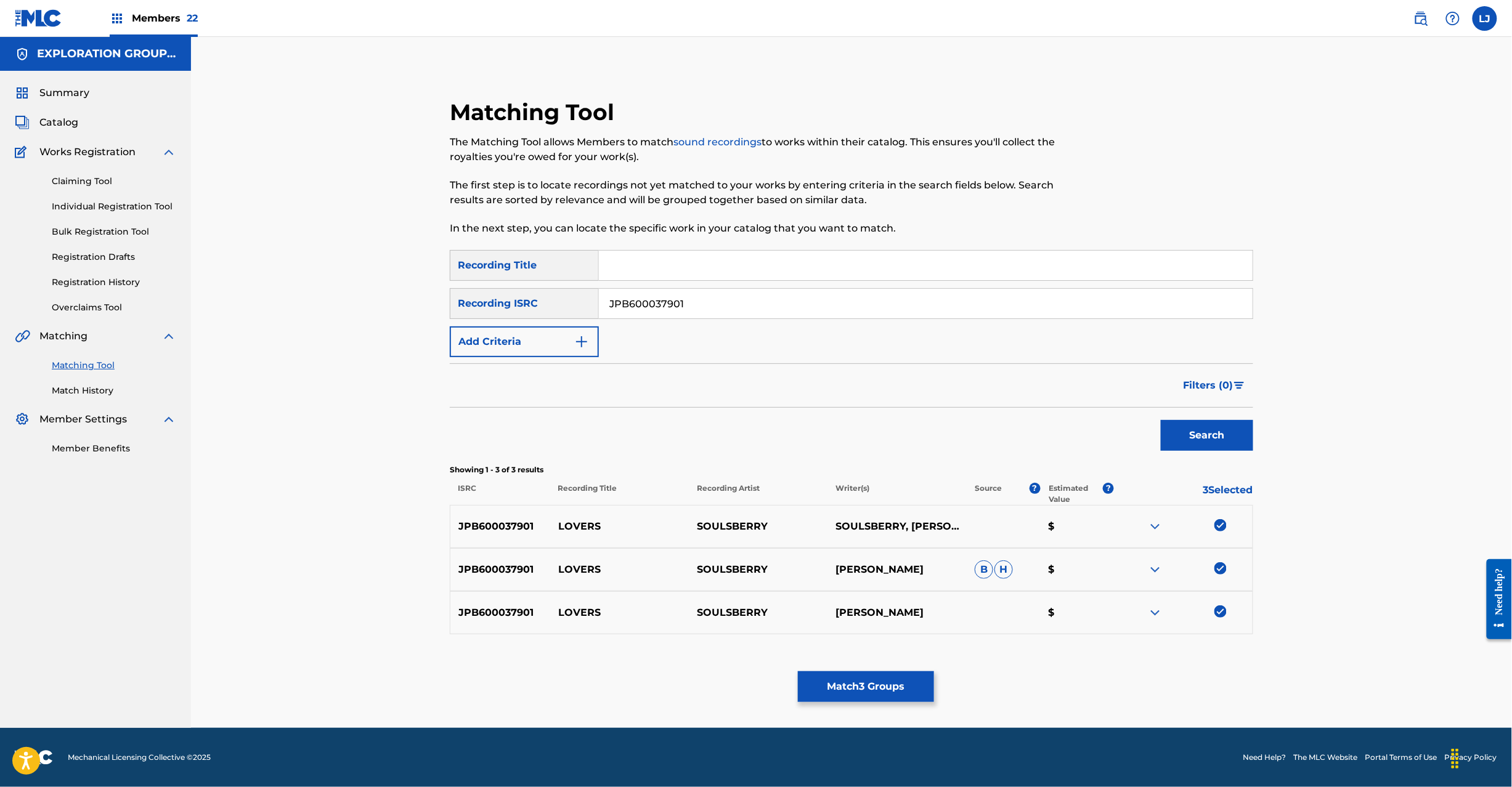
click at [900, 692] on button "Match 3 Groups" at bounding box center [866, 687] width 136 height 31
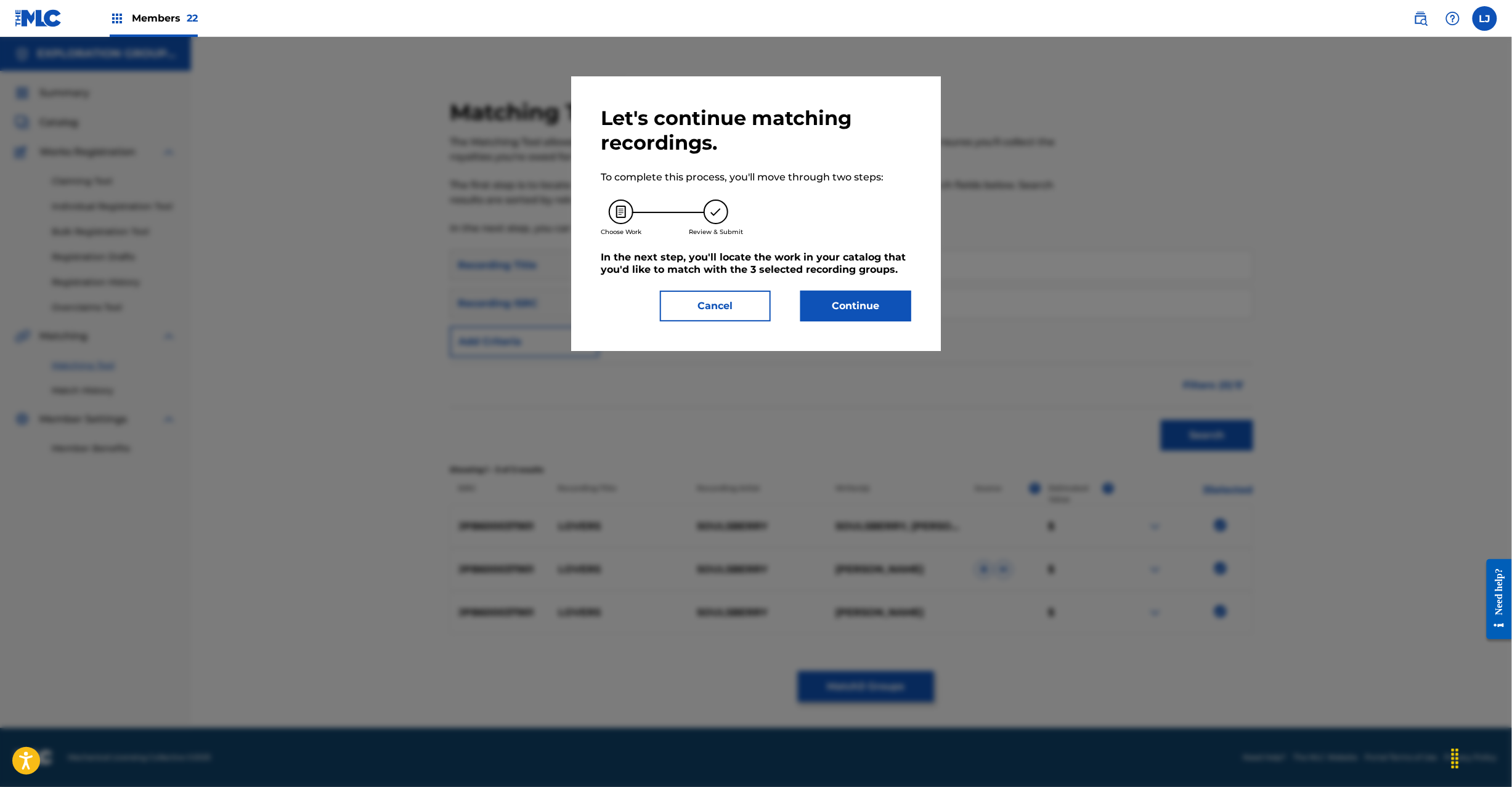
click at [845, 304] on button "Continue" at bounding box center [856, 306] width 111 height 31
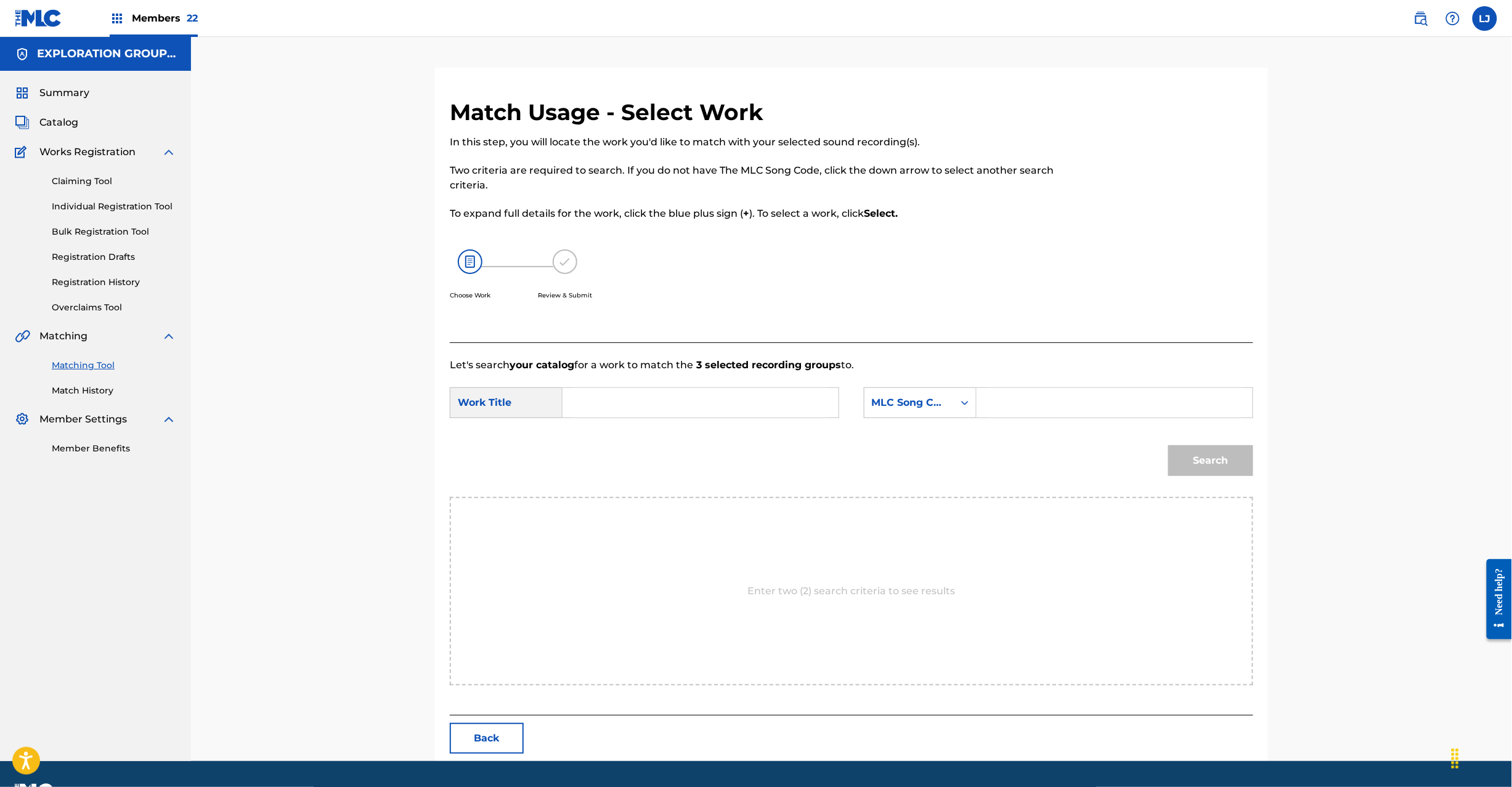
click at [649, 406] on input "Search Form" at bounding box center [701, 402] width 255 height 30
paste input "Lovers LT2ZPX"
click at [656, 405] on input "Lovers LT2ZPX" at bounding box center [701, 402] width 255 height 30
type input "Lovers"
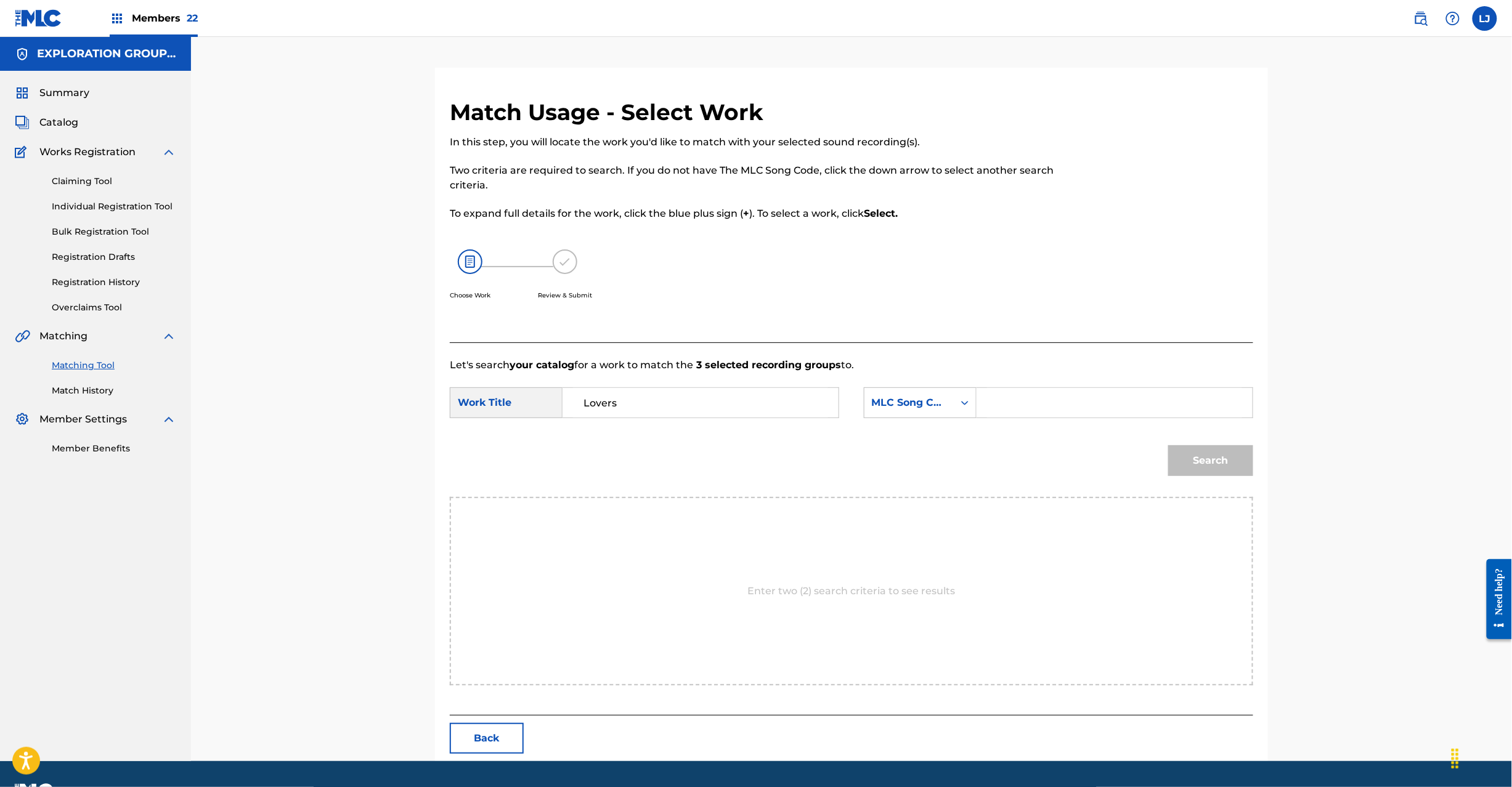
click at [1075, 411] on input "Search Form" at bounding box center [1115, 402] width 255 height 30
paste input "LT2ZPX"
type input "LT2ZPX"
click at [1223, 452] on button "Search" at bounding box center [1211, 460] width 85 height 31
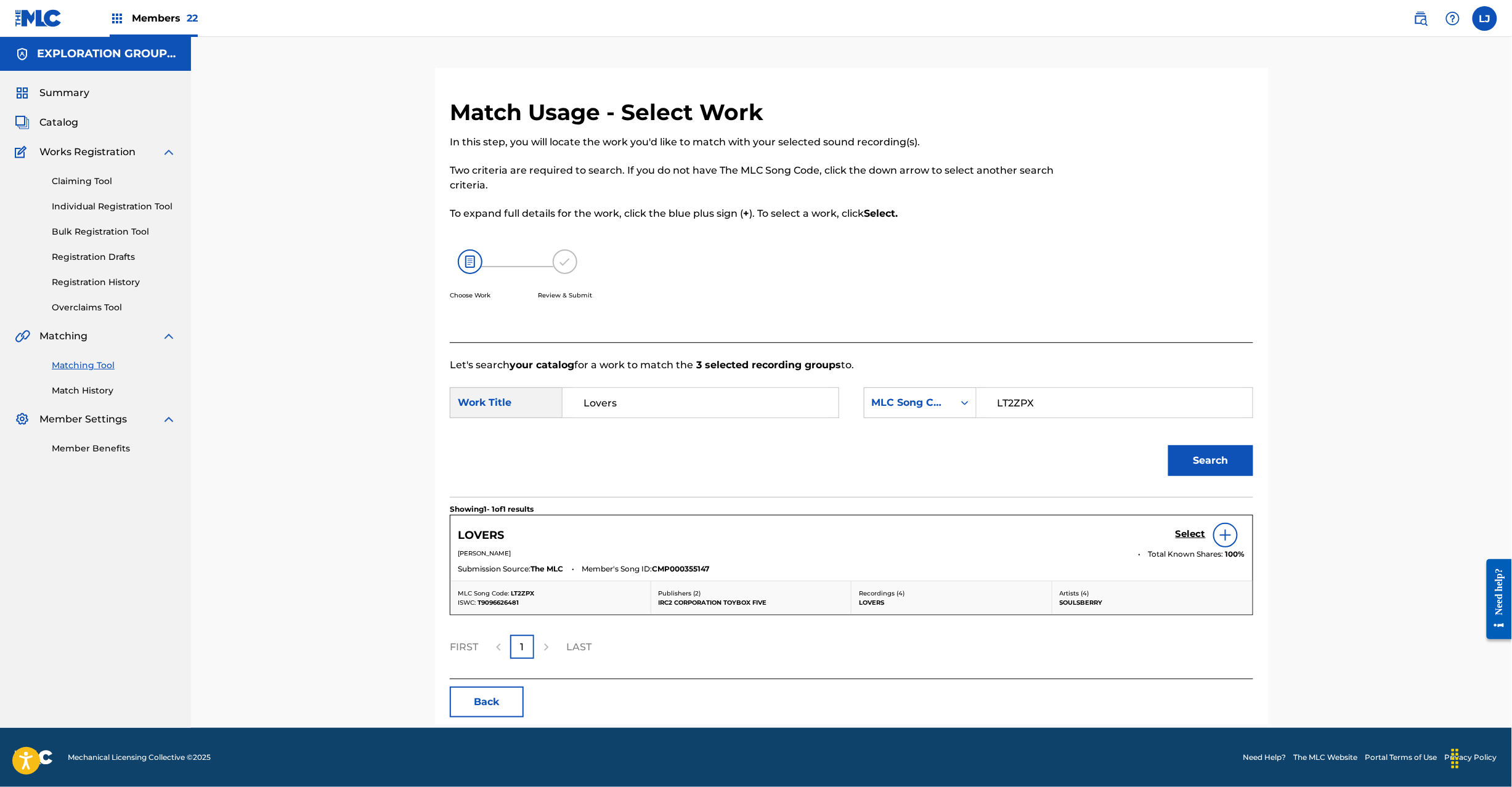
click at [1192, 540] on h5 "Select" at bounding box center [1191, 534] width 30 height 12
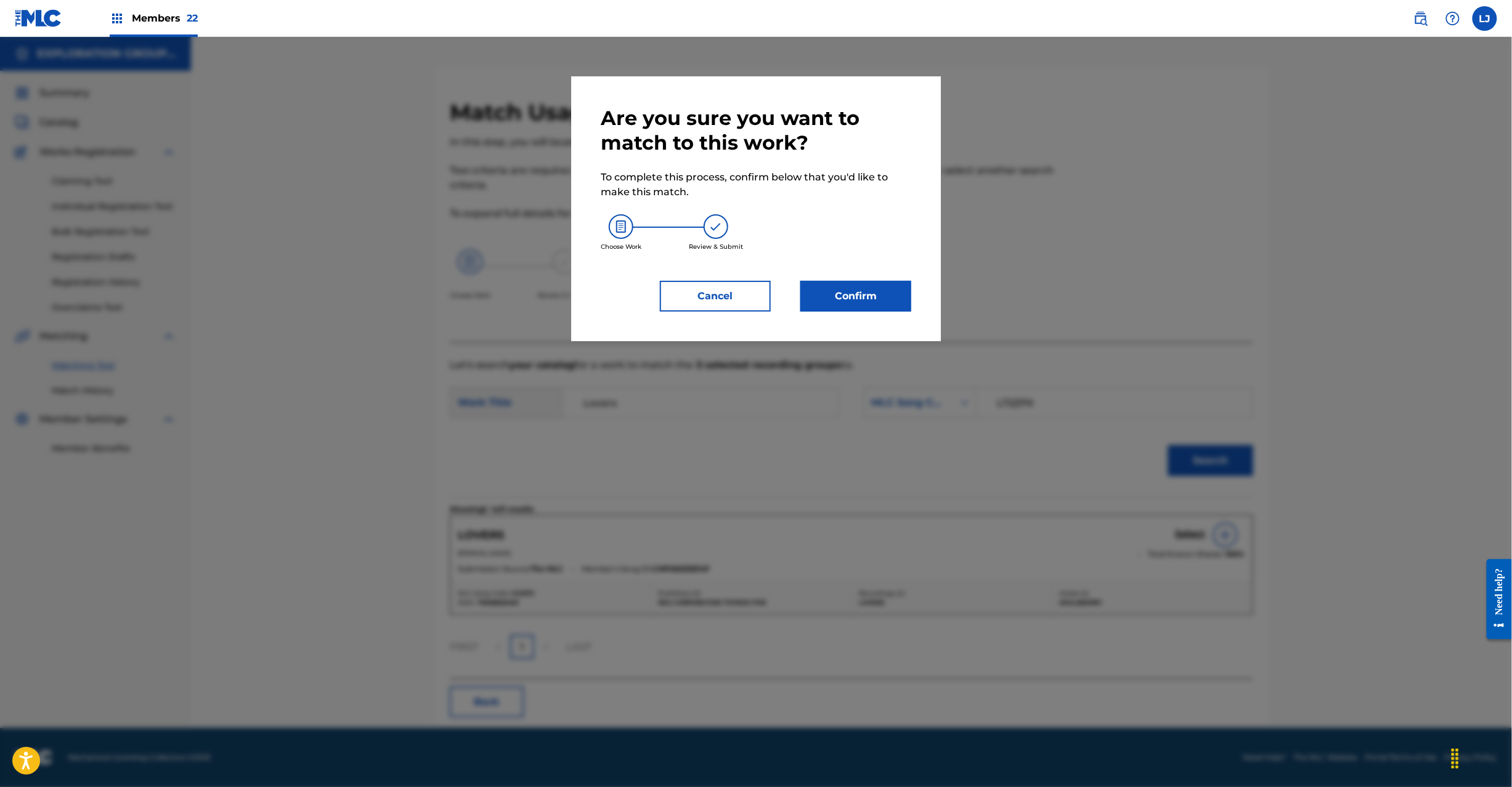
click at [875, 289] on button "Confirm" at bounding box center [856, 296] width 111 height 31
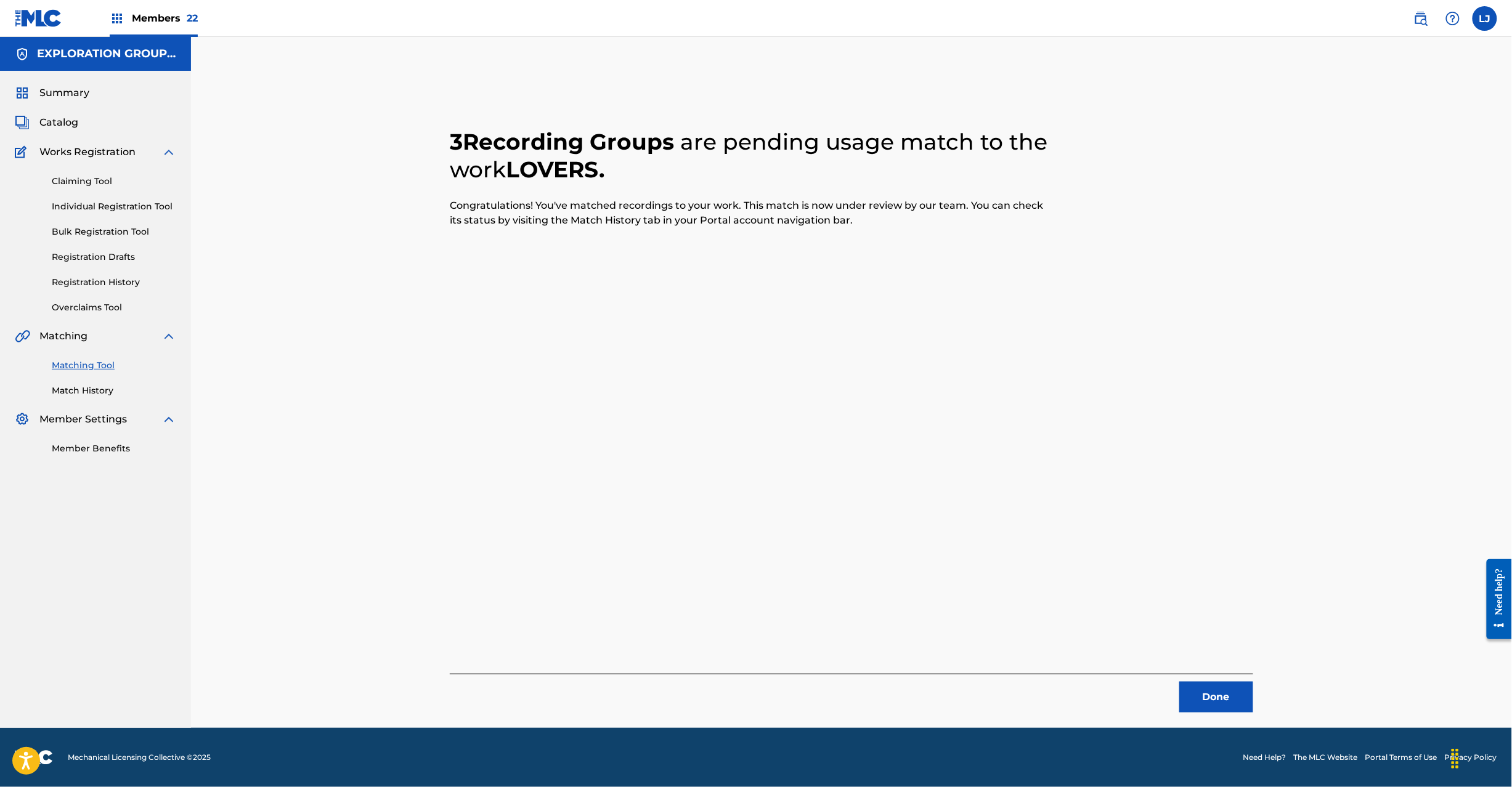
click at [1228, 688] on button "Done" at bounding box center [1216, 697] width 74 height 31
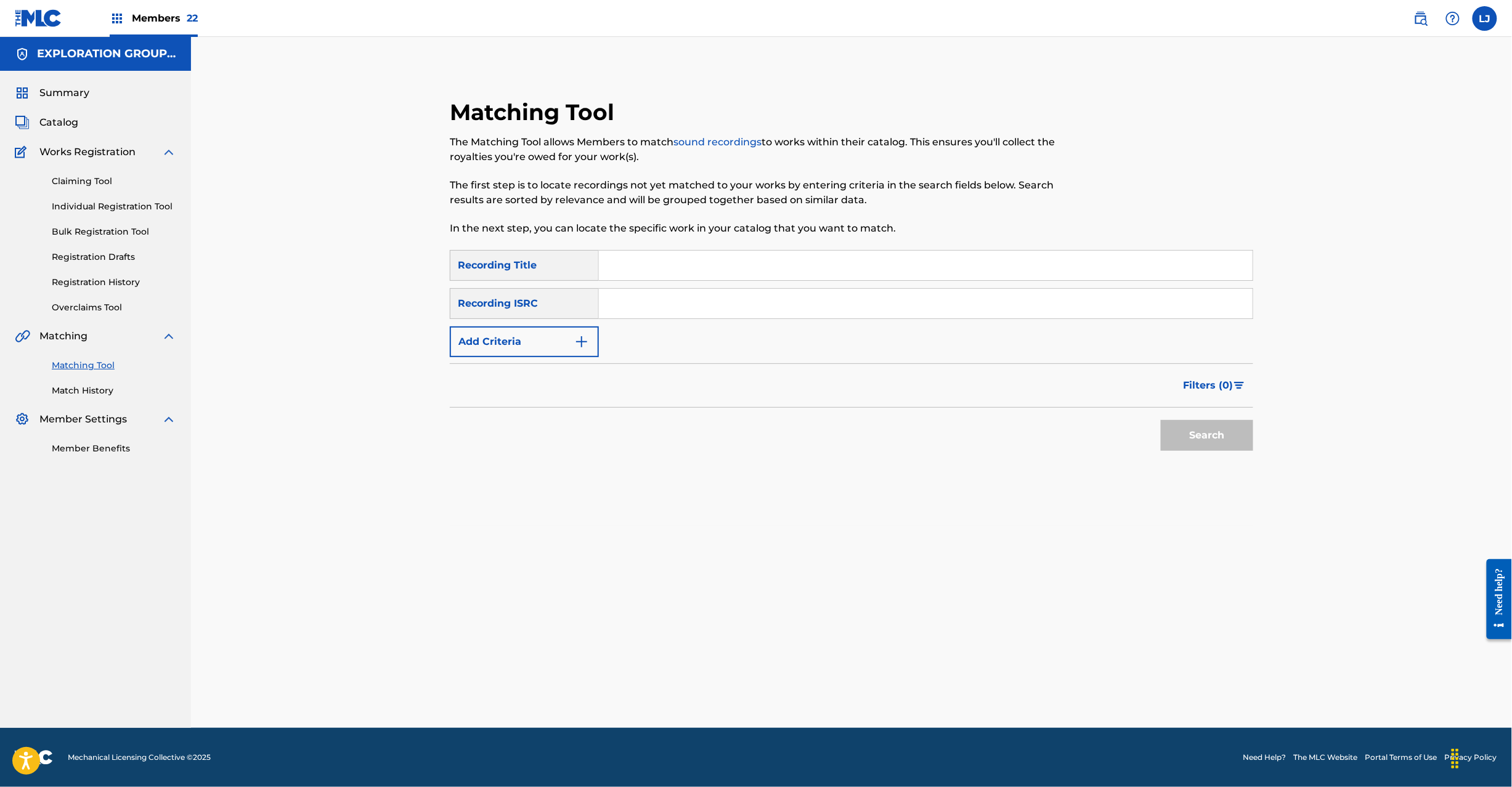
click at [654, 303] on input "Search Form" at bounding box center [926, 303] width 654 height 30
paste input "JPVP09903308"
type input "JPVP09903308"
click at [1218, 440] on button "Search" at bounding box center [1207, 435] width 92 height 31
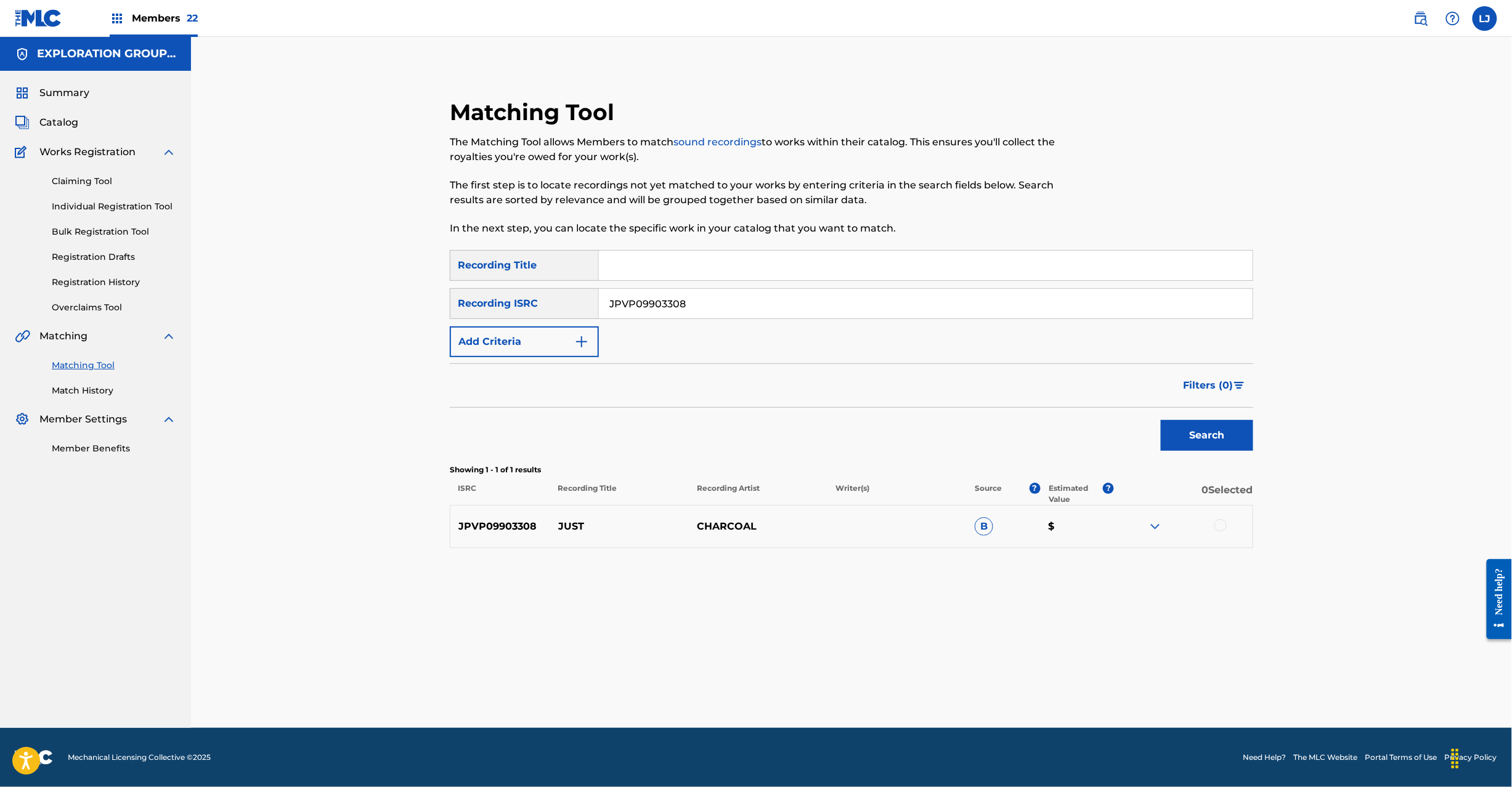
click at [1226, 520] on div at bounding box center [1183, 526] width 138 height 15
click at [1226, 532] on div at bounding box center [1183, 526] width 138 height 15
click at [1223, 527] on div at bounding box center [1221, 526] width 13 height 13
click at [888, 683] on button "Match 1 Group" at bounding box center [866, 687] width 136 height 31
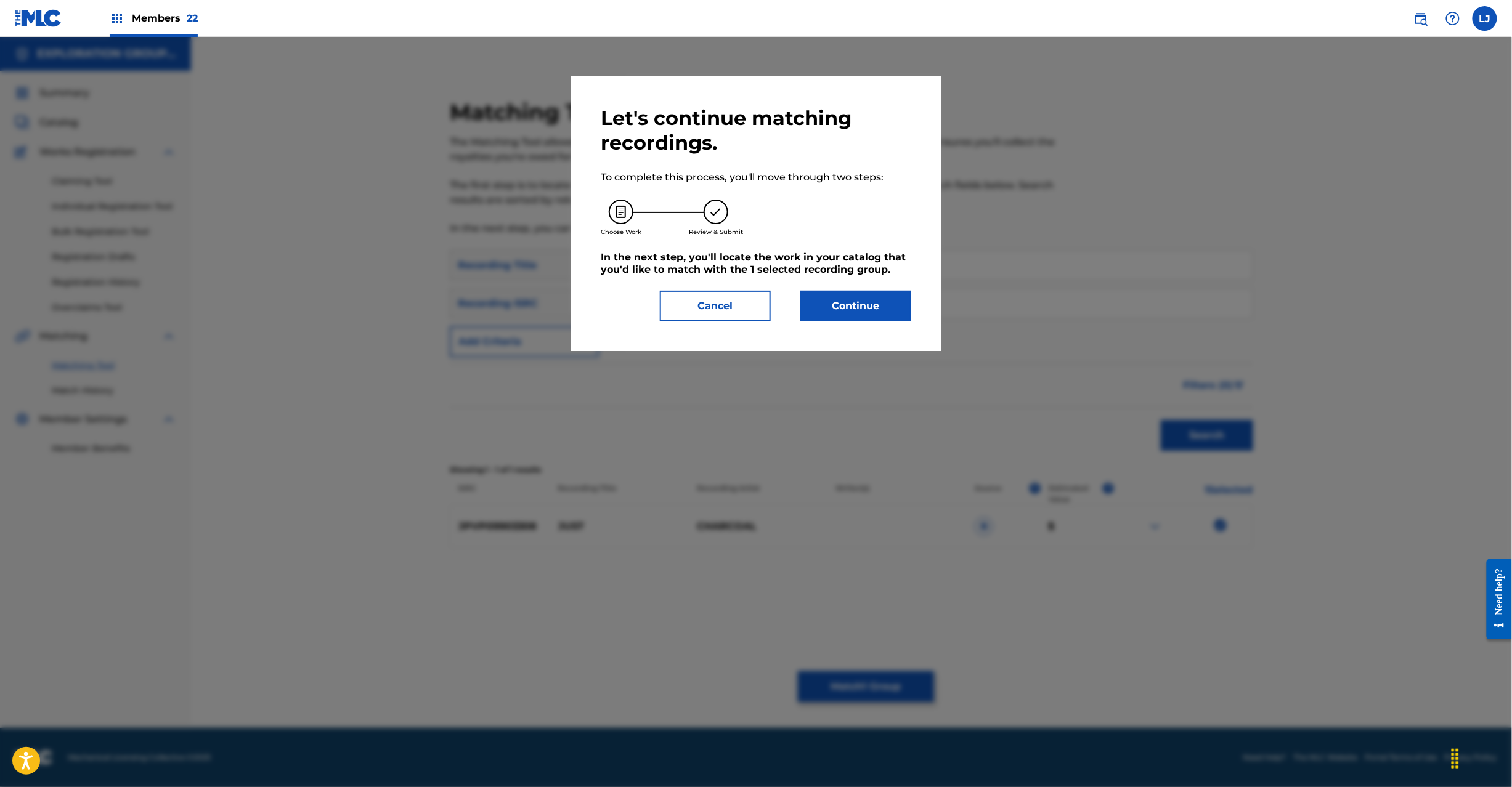
click at [851, 311] on div "Let's continue matching recordings. To complete this process, you'll move throu…" at bounding box center [756, 213] width 370 height 275
click at [847, 296] on button "Continue" at bounding box center [856, 306] width 111 height 31
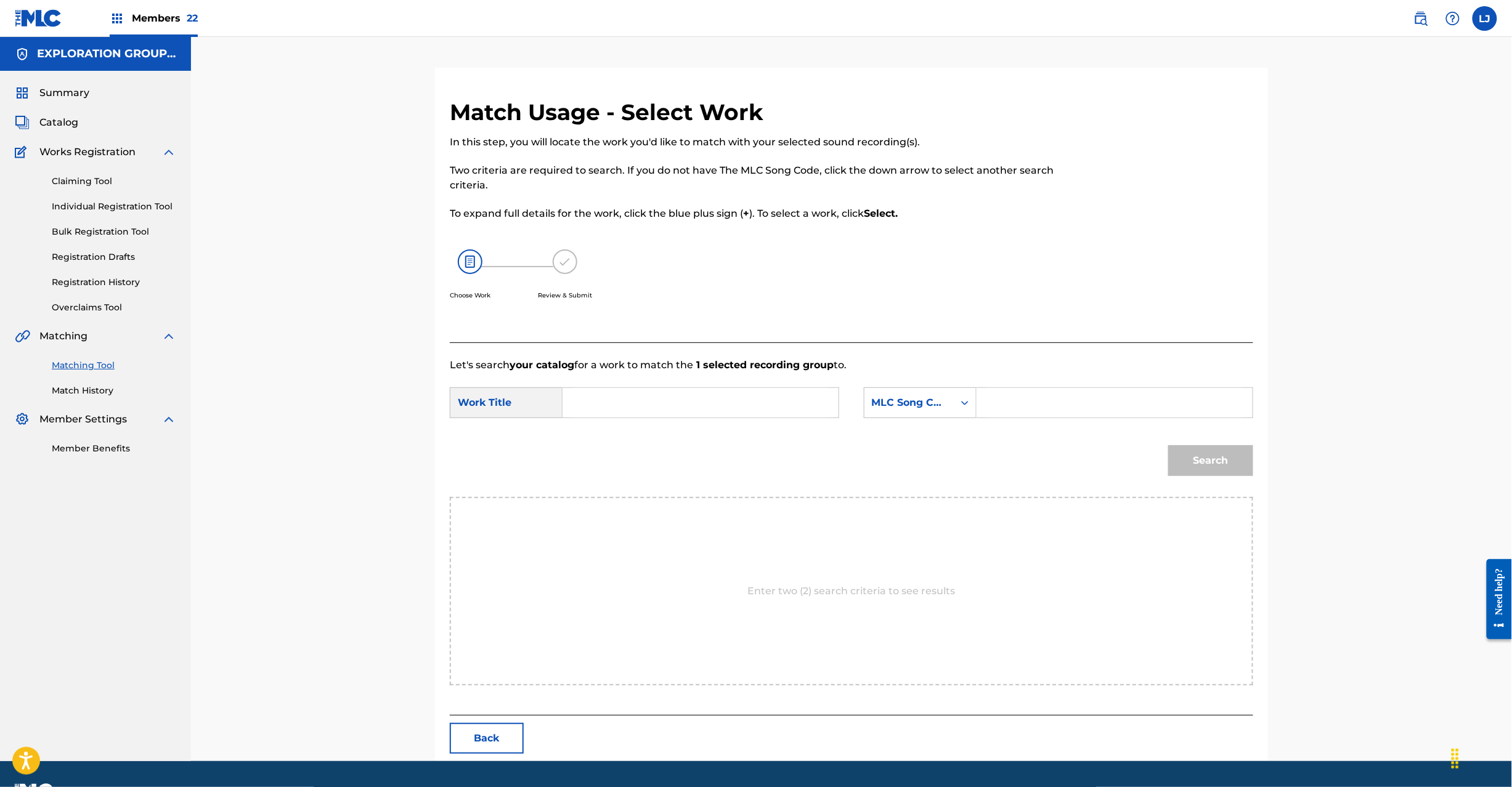
click at [730, 400] on input "Search Form" at bounding box center [701, 402] width 255 height 30
paste input "Just J547BC"
click at [650, 403] on input "Just J547BC" at bounding box center [701, 402] width 255 height 30
type input "Just"
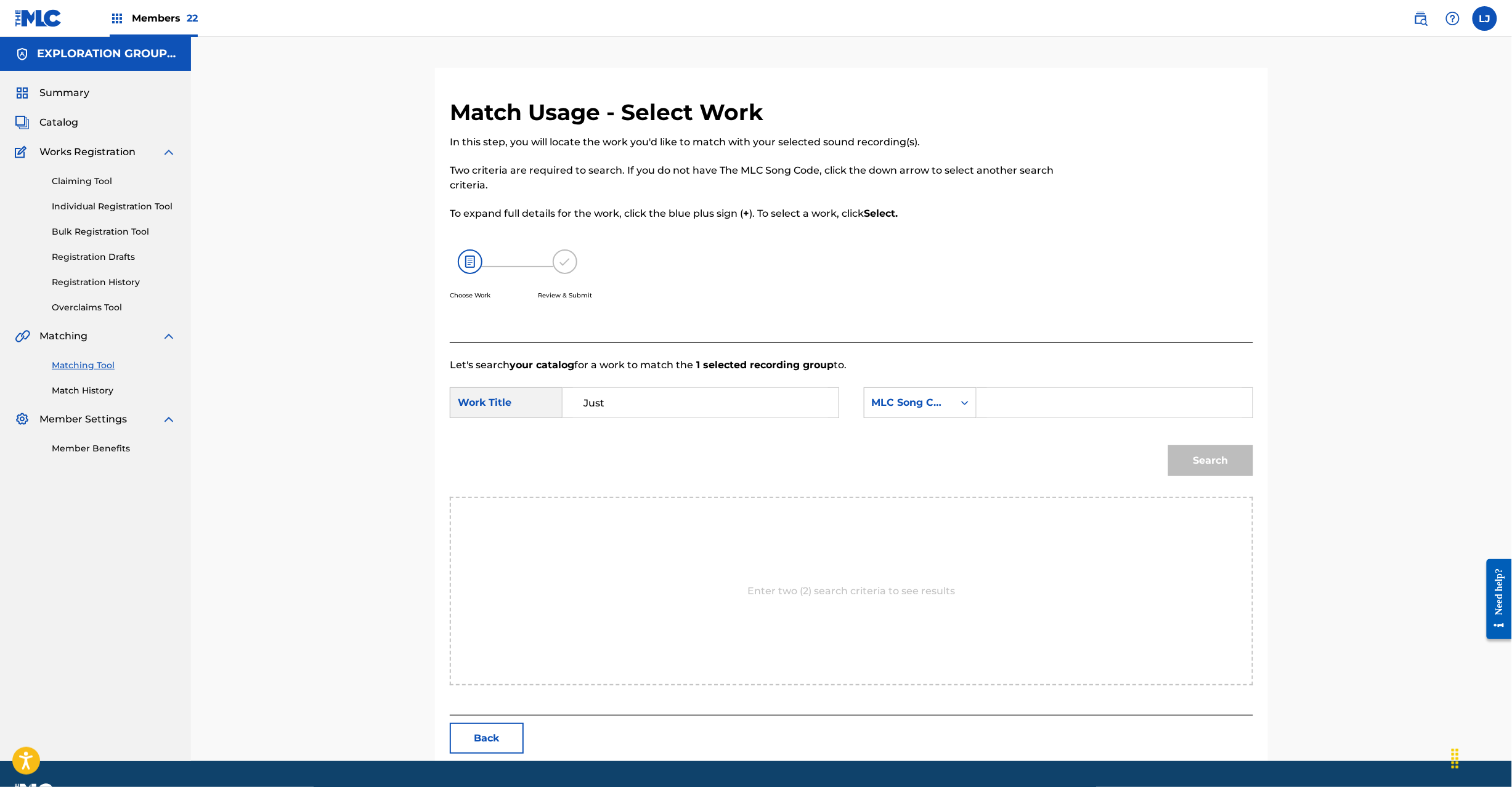
click at [1039, 407] on input "Search Form" at bounding box center [1115, 402] width 255 height 30
paste input "J547BC"
type input "J547BC"
click at [1215, 463] on button "Search" at bounding box center [1211, 460] width 85 height 31
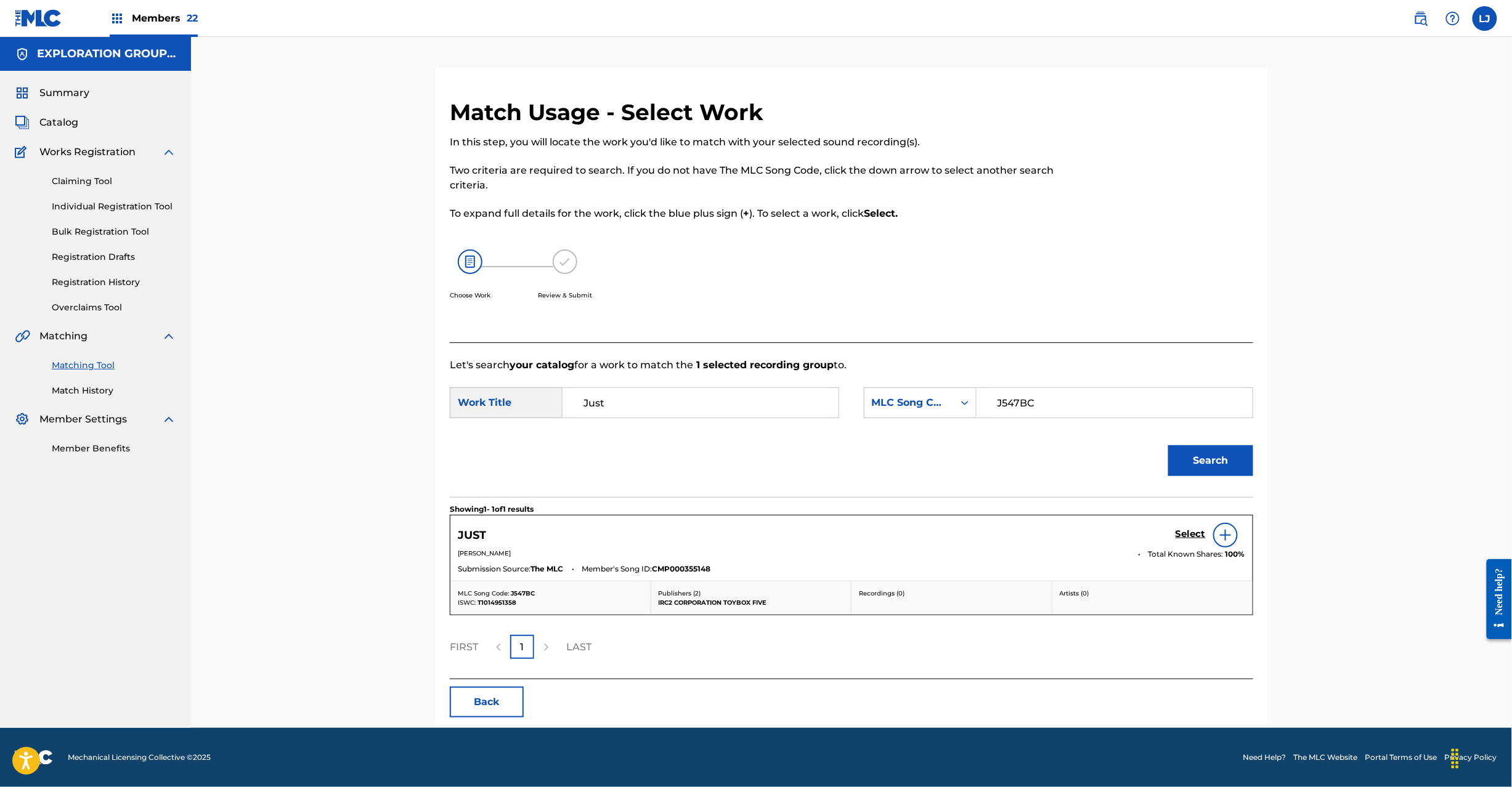
click at [1184, 541] on link "Select" at bounding box center [1191, 535] width 30 height 13
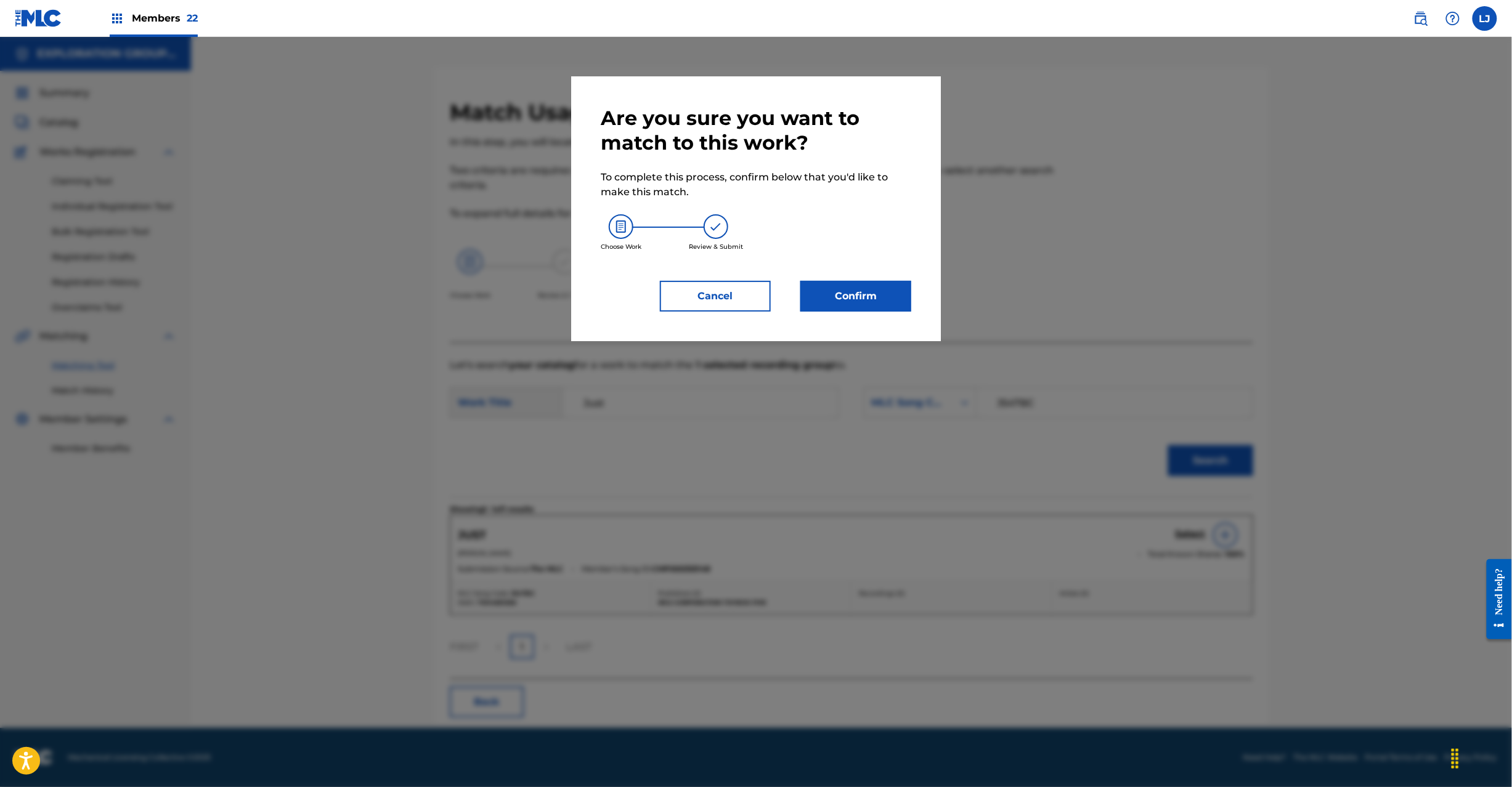
click at [865, 294] on button "Confirm" at bounding box center [856, 296] width 111 height 31
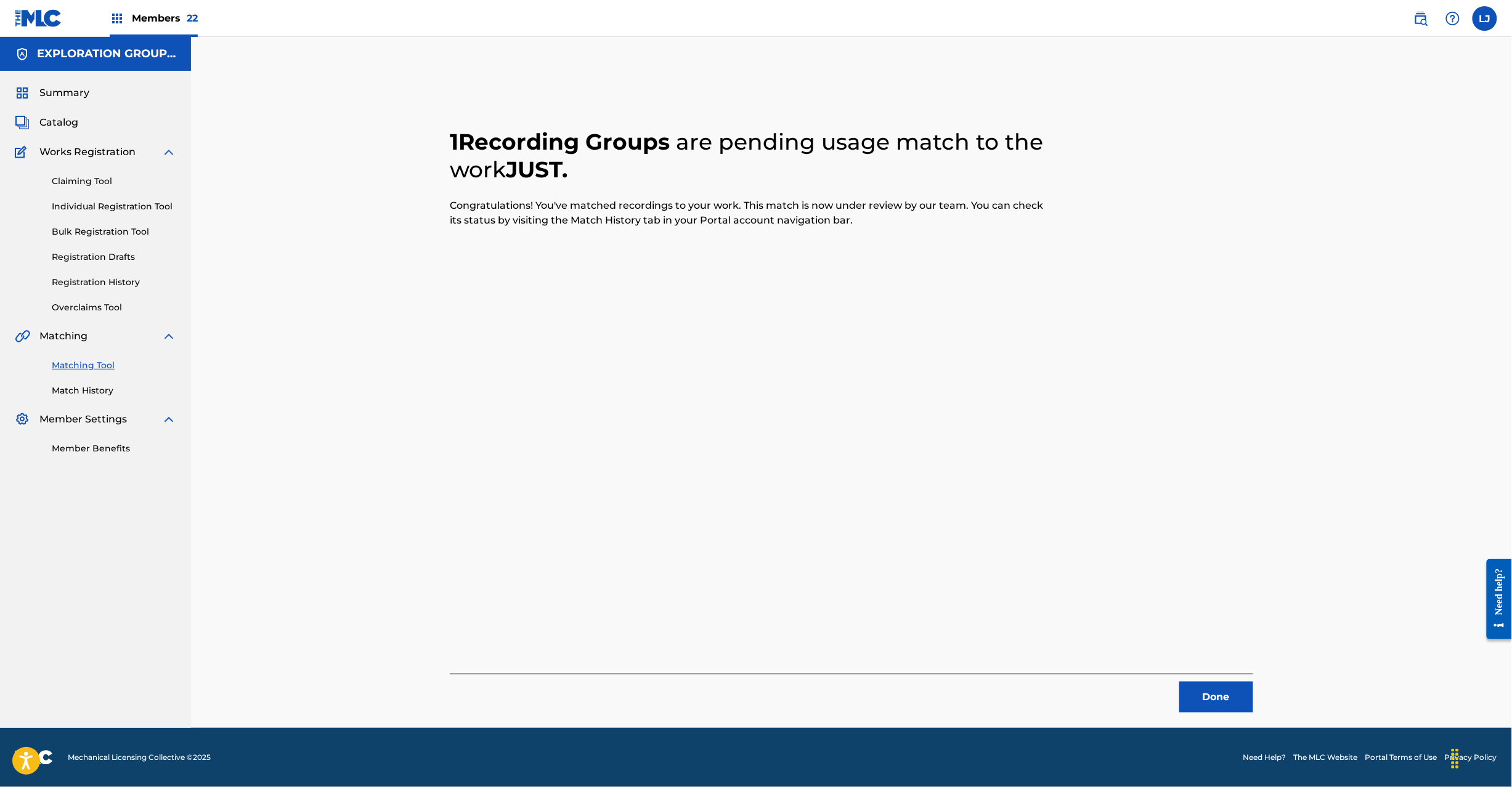
click at [1229, 696] on button "Done" at bounding box center [1216, 697] width 74 height 31
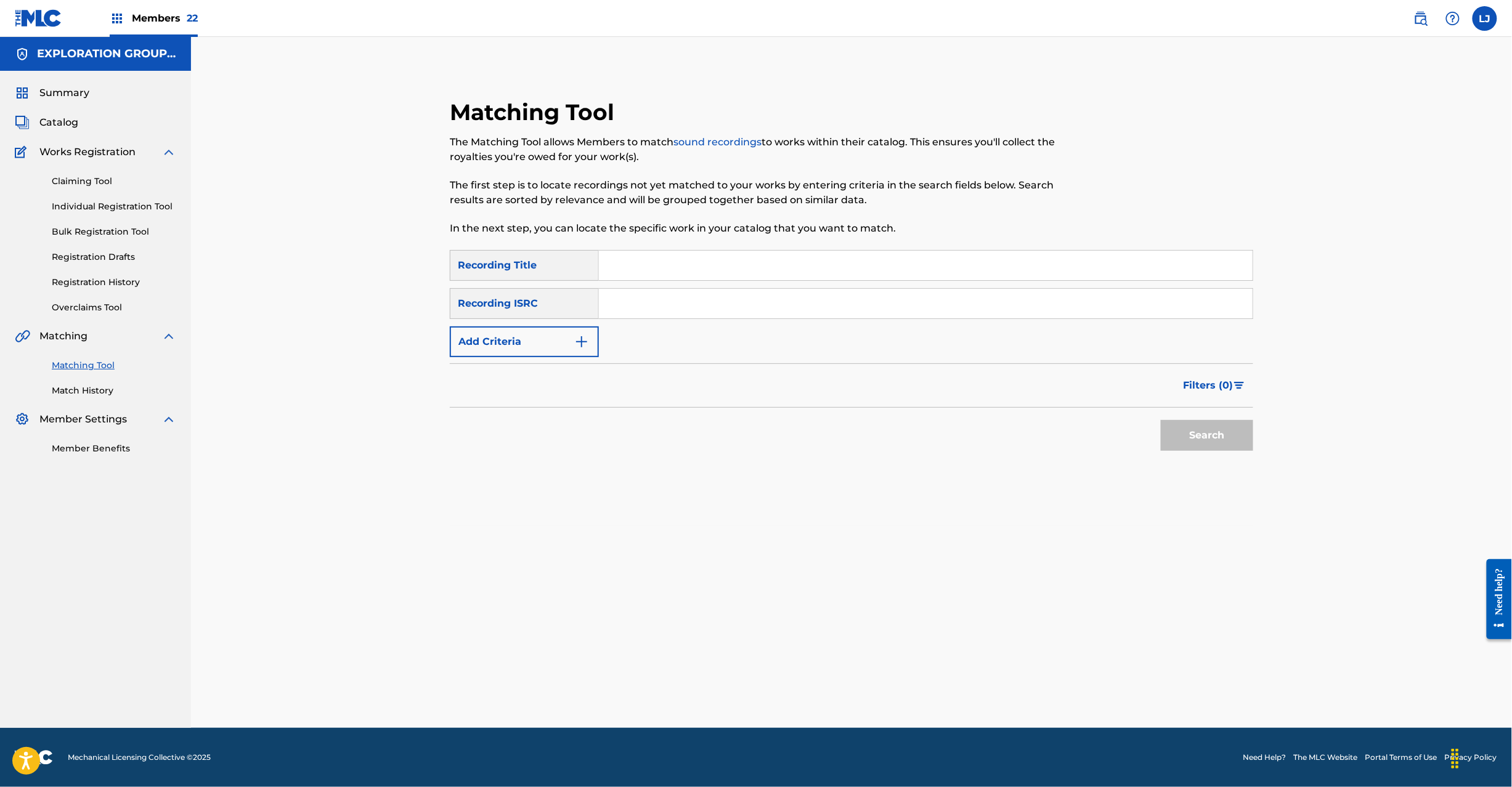
click at [716, 297] on input "Search Form" at bounding box center [926, 303] width 654 height 30
paste input "JPB600055703"
type input "JPB600055703"
click at [1223, 430] on button "Search" at bounding box center [1207, 435] width 92 height 31
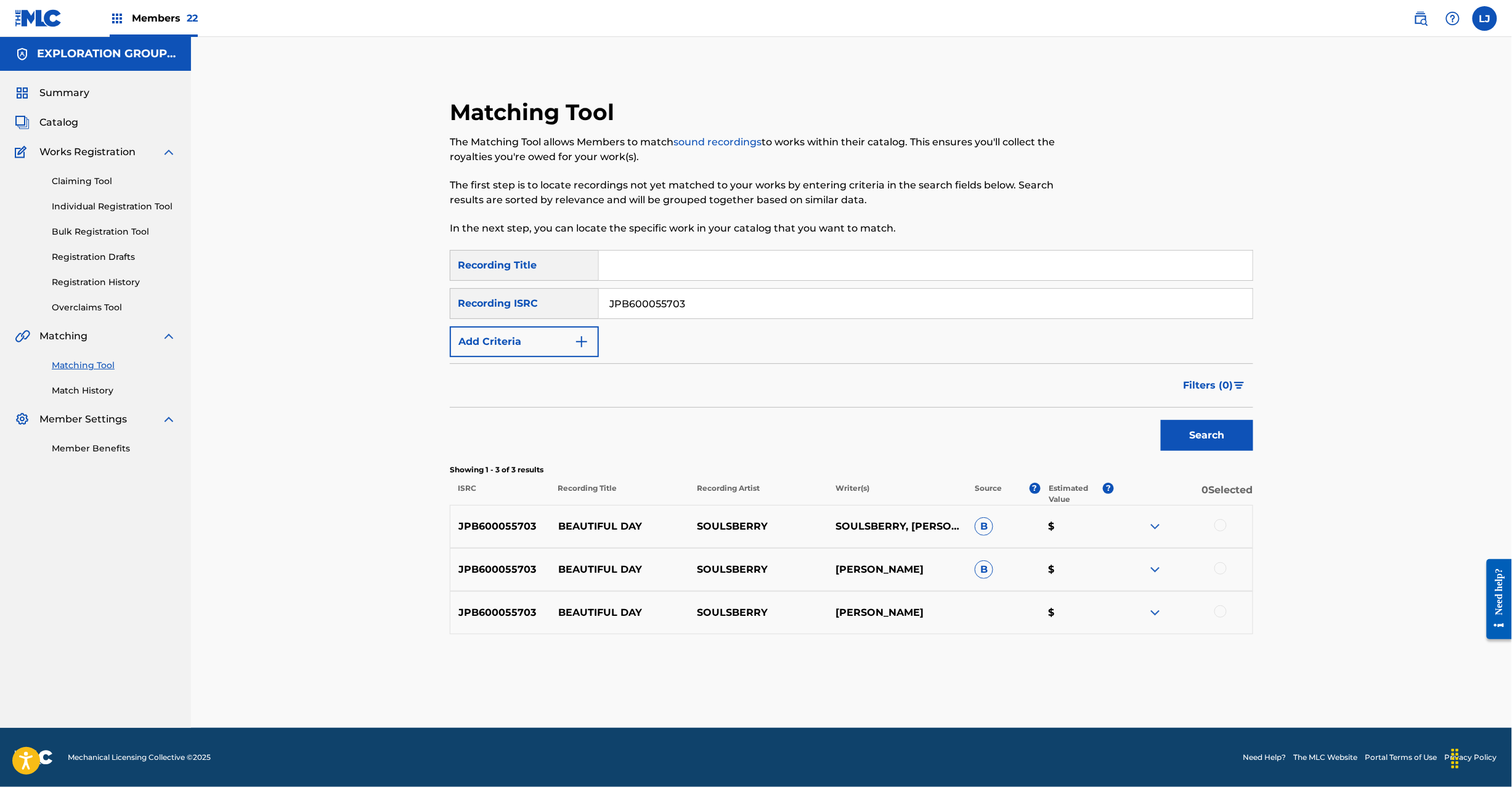
click at [1228, 522] on div at bounding box center [1183, 526] width 138 height 15
click at [1226, 522] on div at bounding box center [1221, 526] width 13 height 13
click at [1219, 570] on div at bounding box center [1221, 568] width 13 height 13
click at [1219, 610] on div at bounding box center [1221, 612] width 13 height 13
click at [878, 683] on button "Match 3 Groups" at bounding box center [866, 687] width 136 height 31
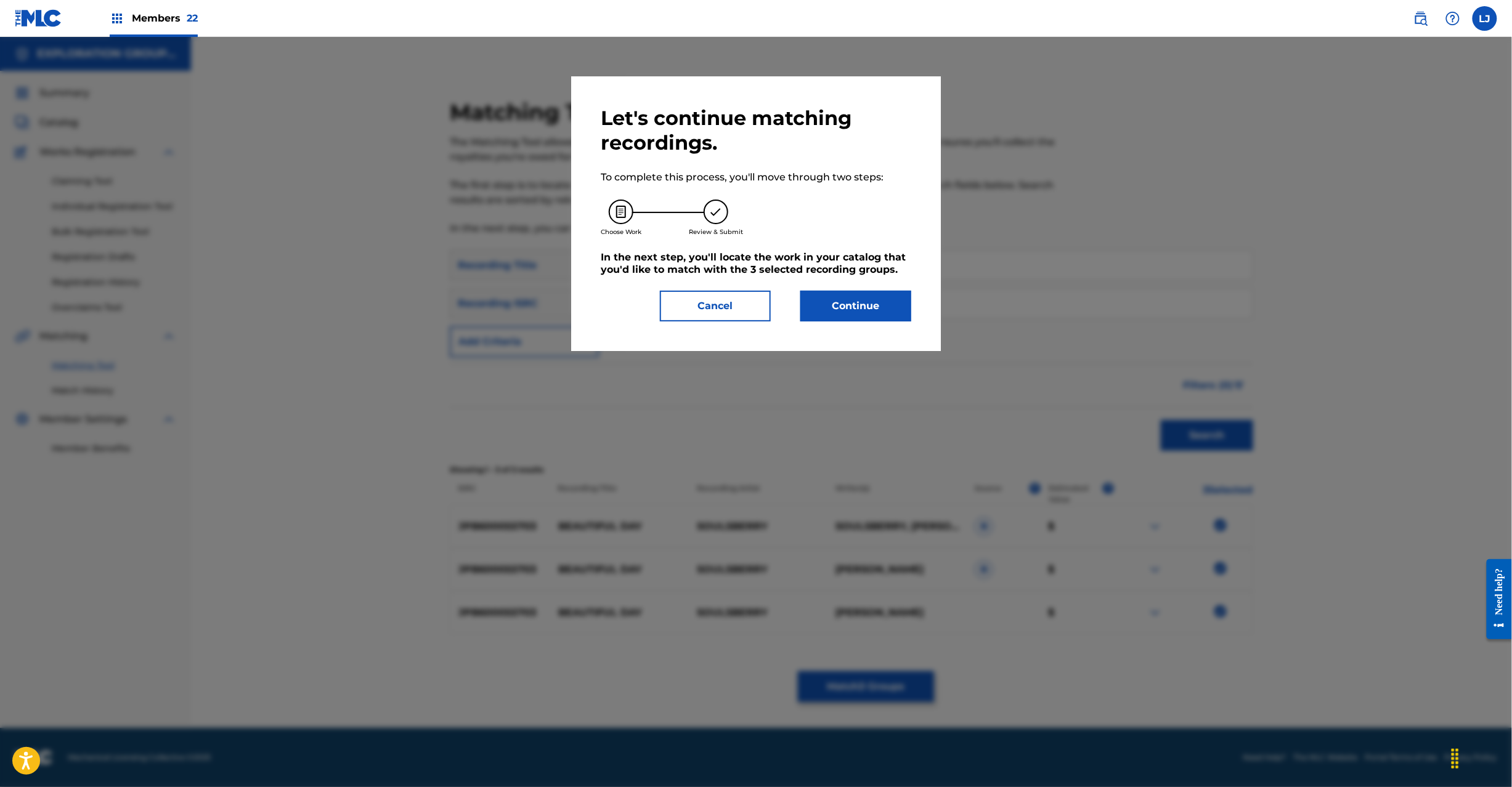
click at [823, 296] on button "Continue" at bounding box center [856, 306] width 111 height 31
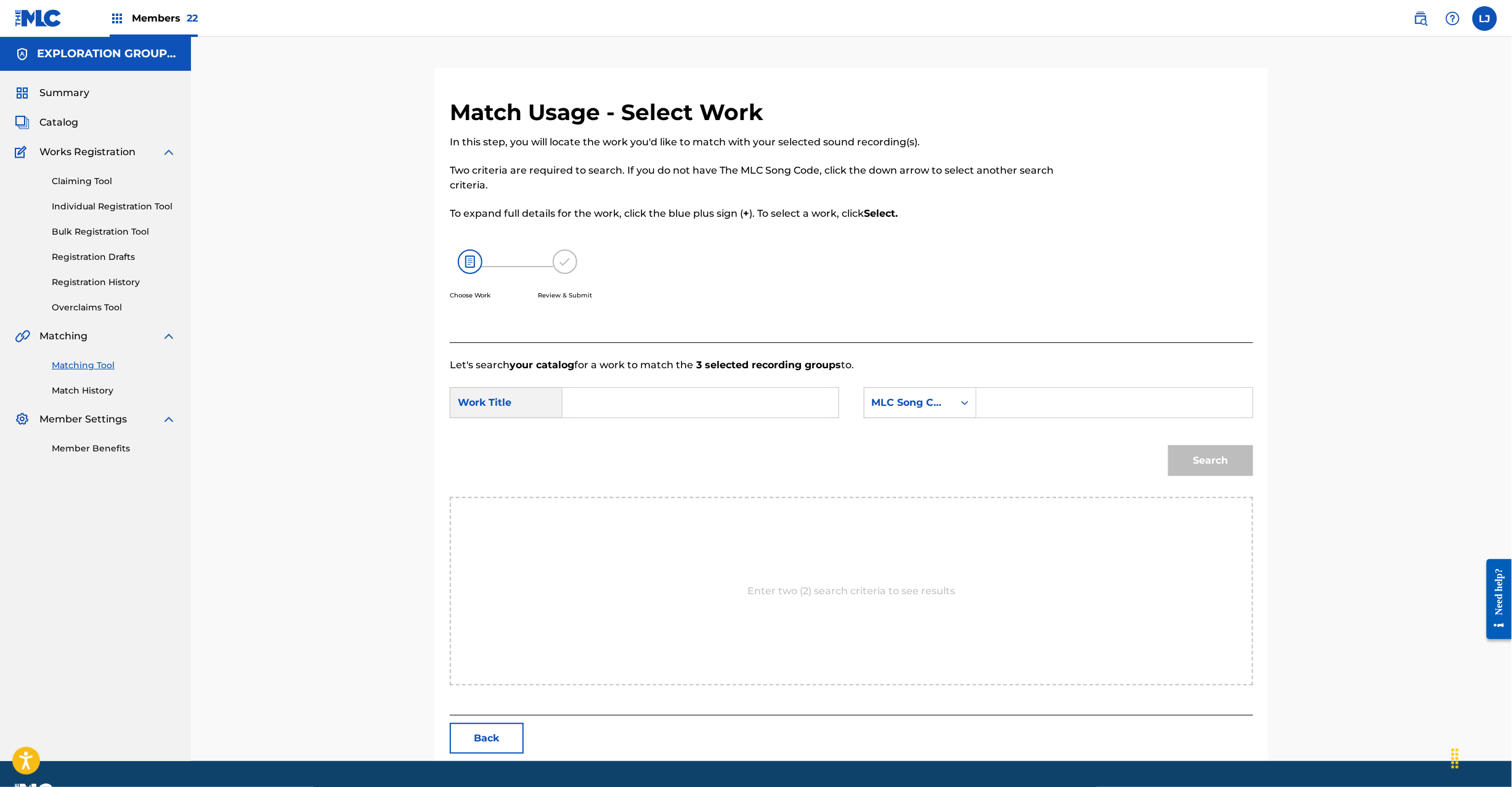
click at [718, 398] on input "Search Form" at bounding box center [701, 402] width 255 height 30
paste input "Beautiful Day BD6XN3"
drag, startPoint x: 660, startPoint y: 418, endPoint x: 676, endPoint y: 403, distance: 21.9
click at [661, 418] on div "Beautiful Day BD6XN3" at bounding box center [701, 402] width 277 height 31
click at [676, 402] on input "Beautiful Day BD6XN3" at bounding box center [701, 402] width 255 height 30
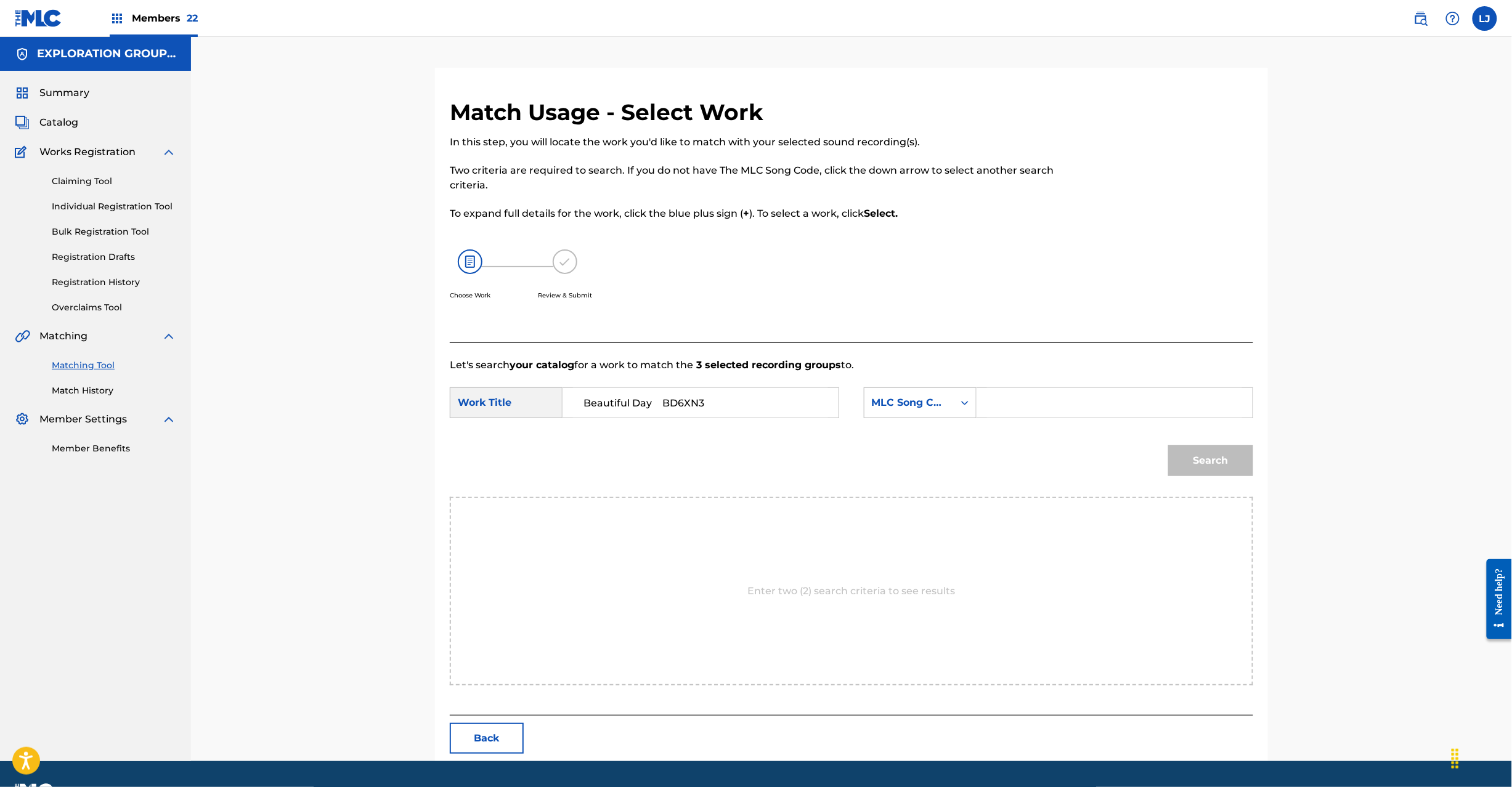
click at [676, 402] on input "Beautiful Day BD6XN3" at bounding box center [701, 402] width 255 height 30
type input "Beautiful Day"
click at [1068, 390] on input "Search Form" at bounding box center [1115, 402] width 255 height 30
paste input "BD6XN3"
type input "BD6XN3"
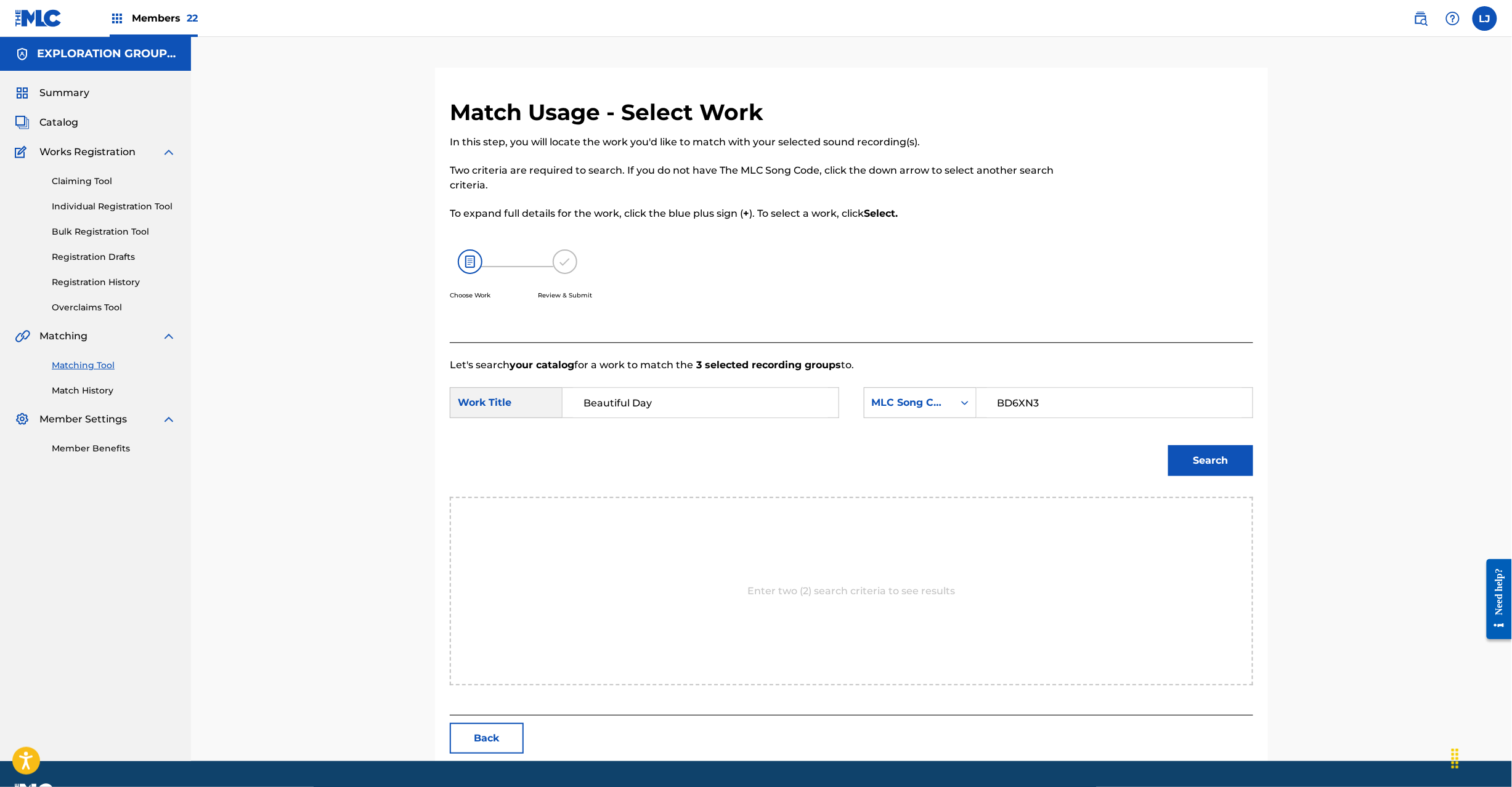
click at [1231, 452] on button "Search" at bounding box center [1211, 460] width 85 height 31
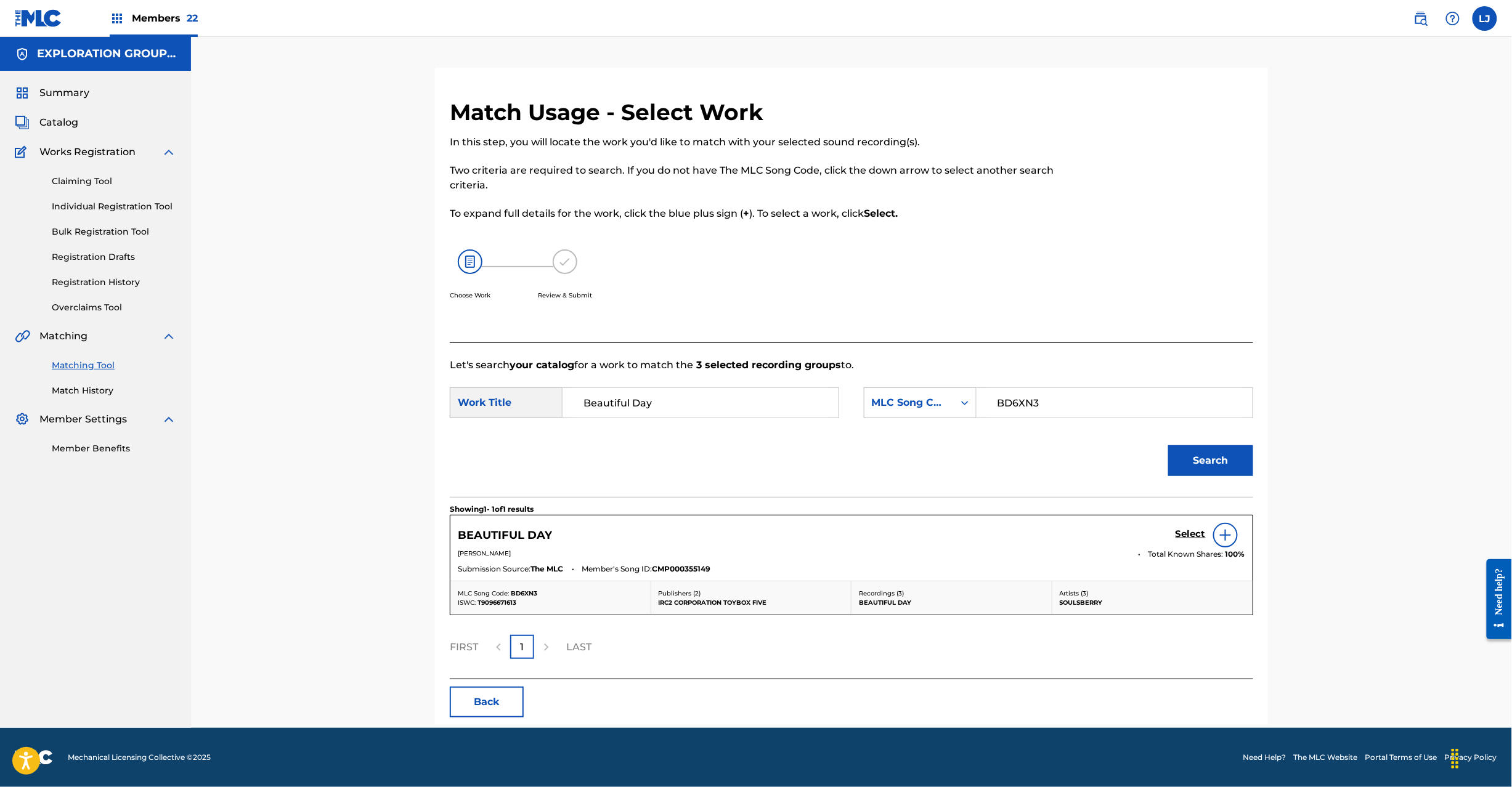
click at [1194, 532] on h5 "Select" at bounding box center [1191, 534] width 30 height 12
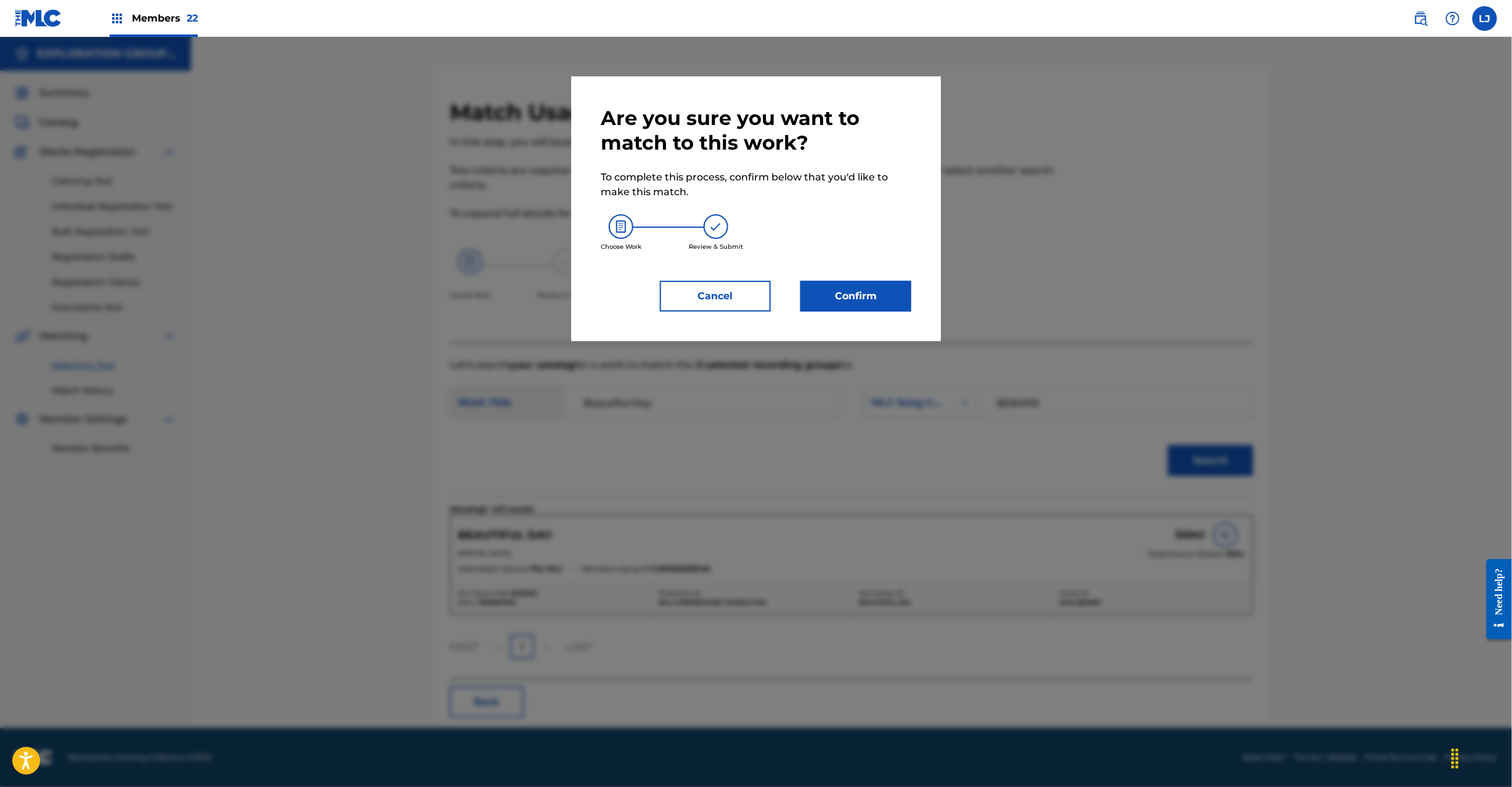
click at [876, 296] on button "Confirm" at bounding box center [856, 296] width 111 height 31
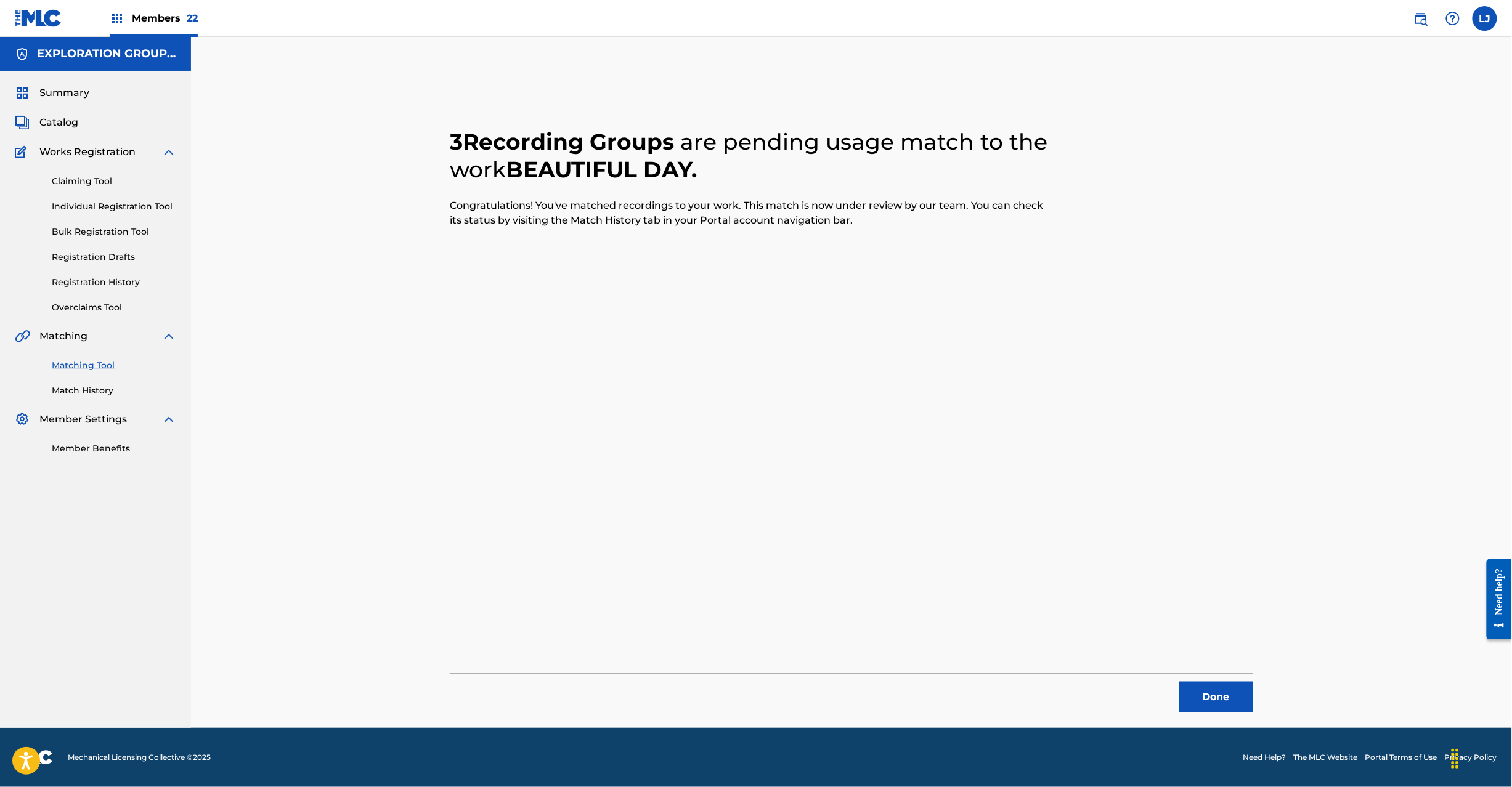
click at [1233, 705] on button "Done" at bounding box center [1216, 697] width 74 height 31
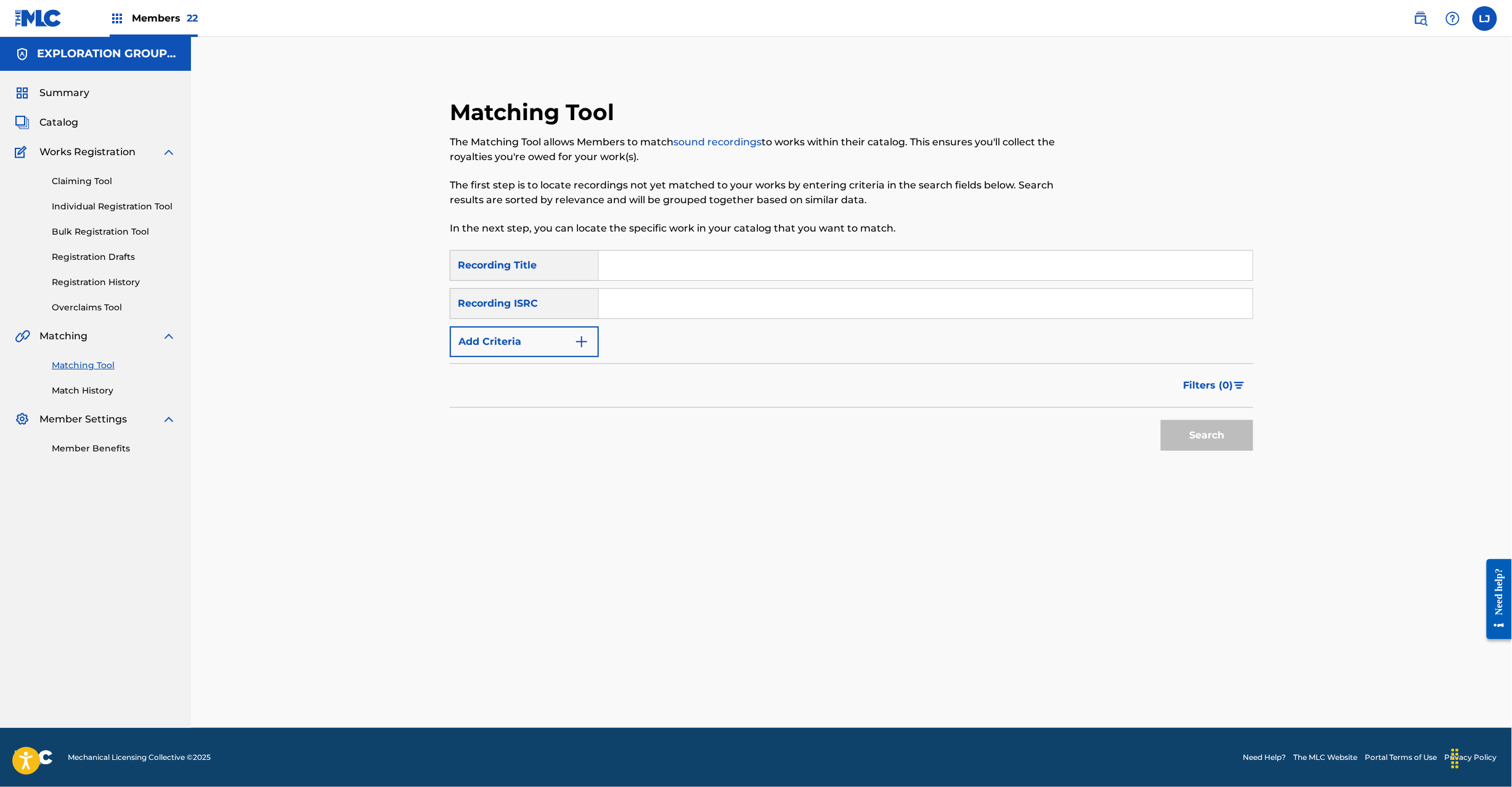
paste input "JPB600055703"
drag, startPoint x: 703, startPoint y: 289, endPoint x: 809, endPoint y: 311, distance: 108.3
click at [704, 288] on div "Search Form" at bounding box center [926, 303] width 655 height 31
click at [1213, 435] on button "Search" at bounding box center [1207, 435] width 92 height 31
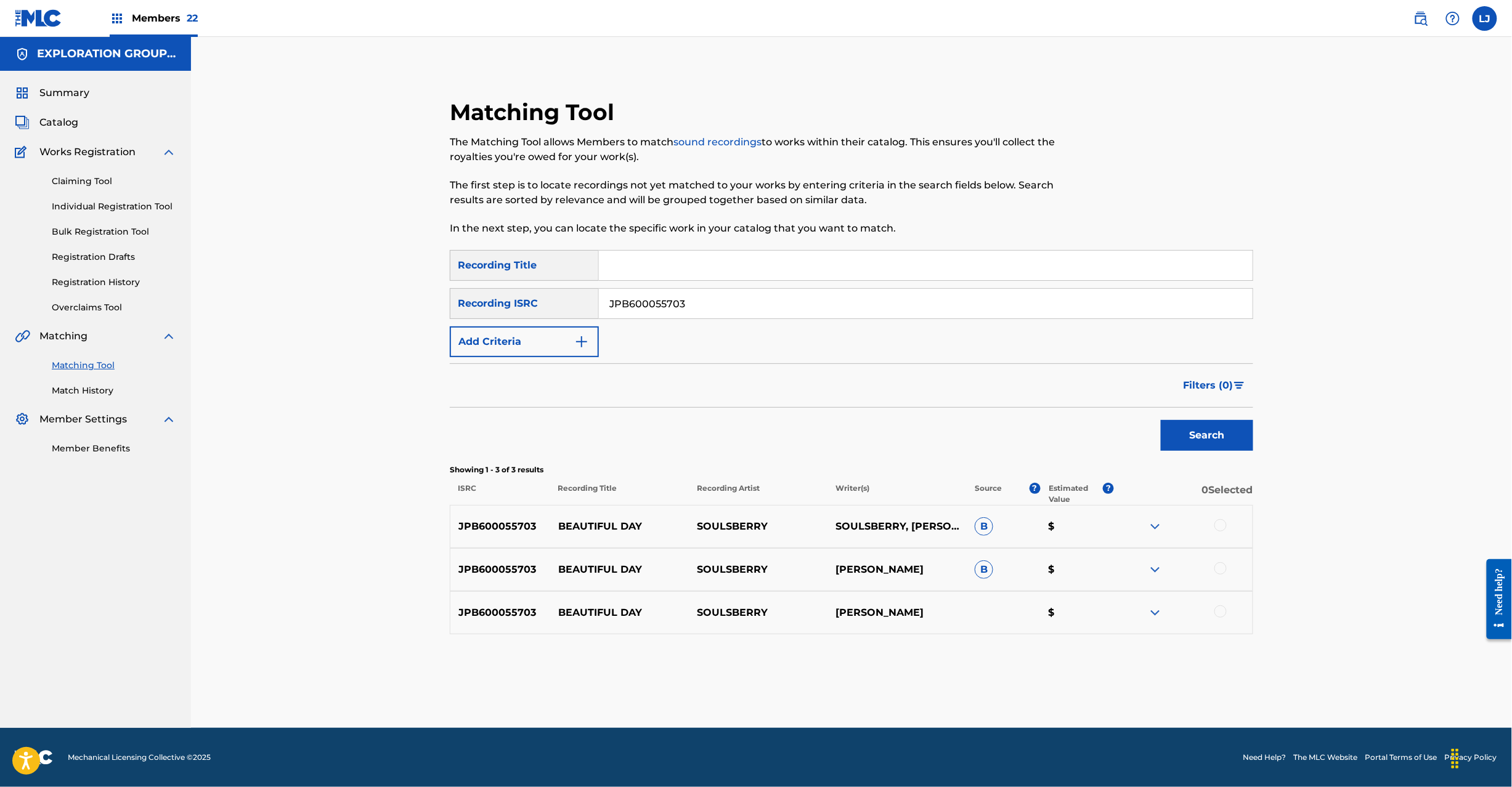
click at [685, 291] on input "JPB600055703" at bounding box center [926, 303] width 654 height 30
paste input "F409800010"
type input "JPF409800010"
click at [1213, 437] on button "Search" at bounding box center [1207, 435] width 92 height 31
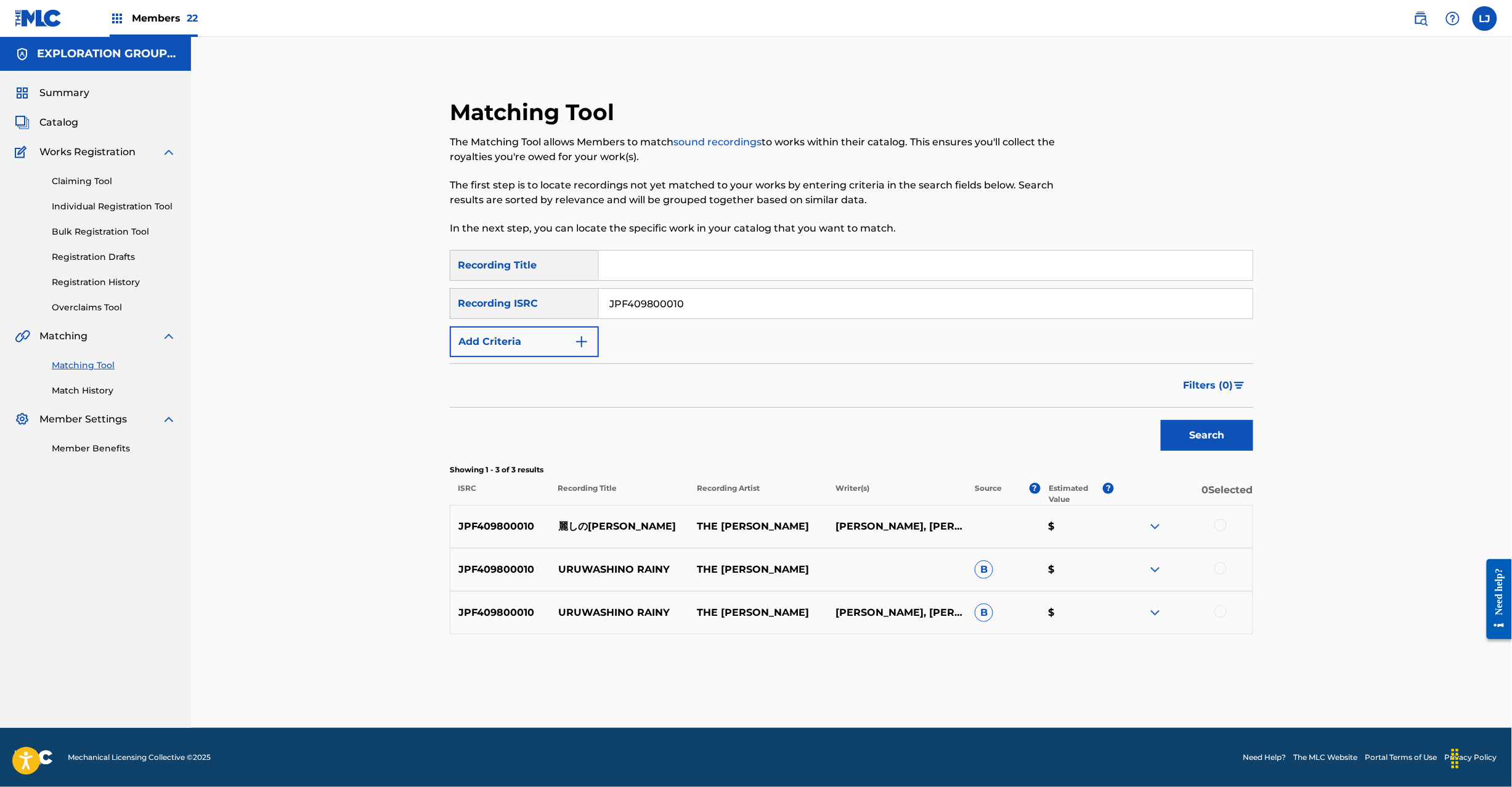
click at [1214, 526] on div at bounding box center [1221, 526] width 13 height 13
click at [1216, 568] on div at bounding box center [1221, 568] width 13 height 13
click at [1220, 616] on div at bounding box center [1221, 612] width 13 height 13
click at [849, 678] on button "Match 3 Groups" at bounding box center [866, 687] width 136 height 31
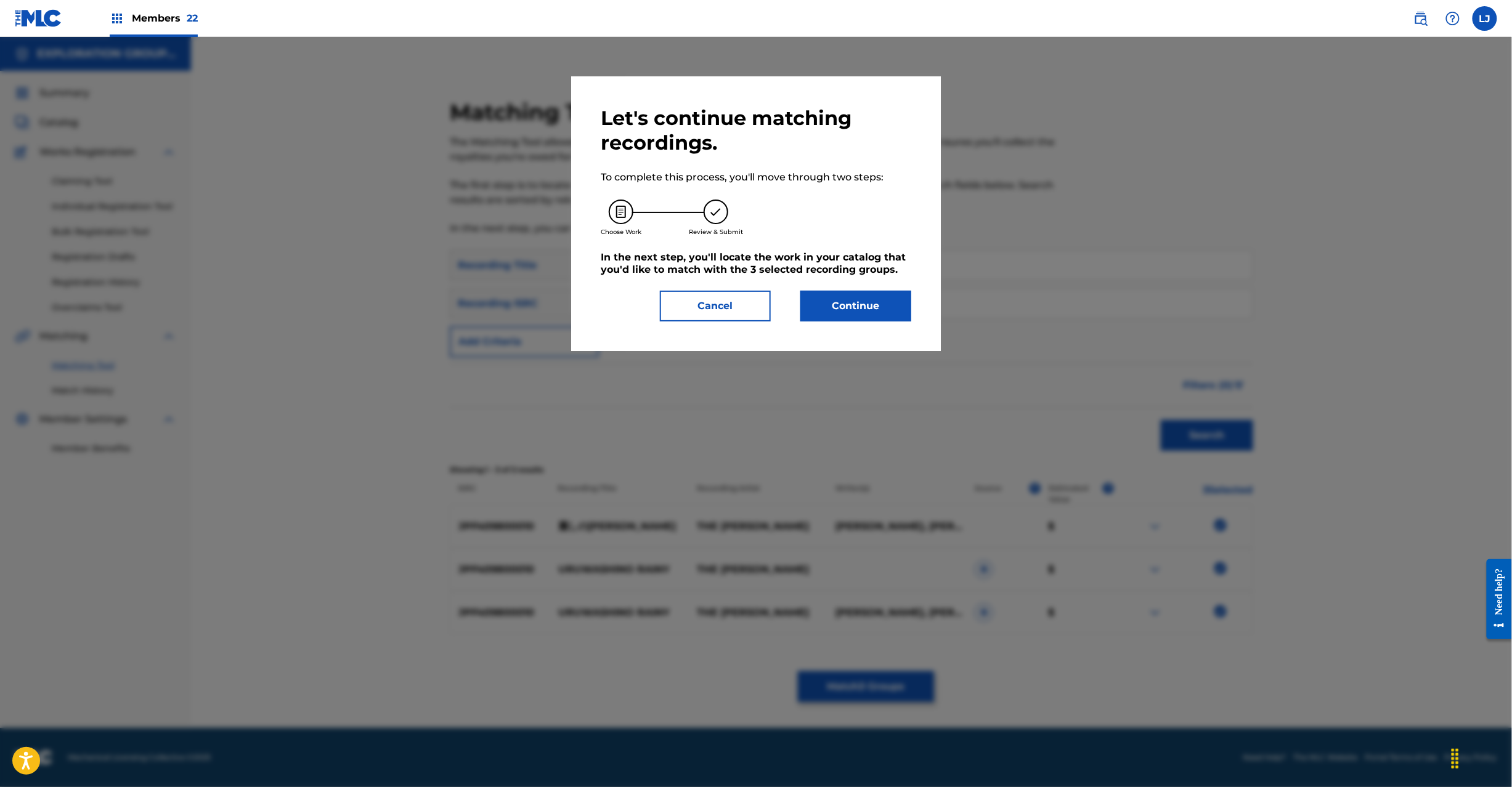
click at [721, 308] on button "Cancel" at bounding box center [715, 306] width 111 height 31
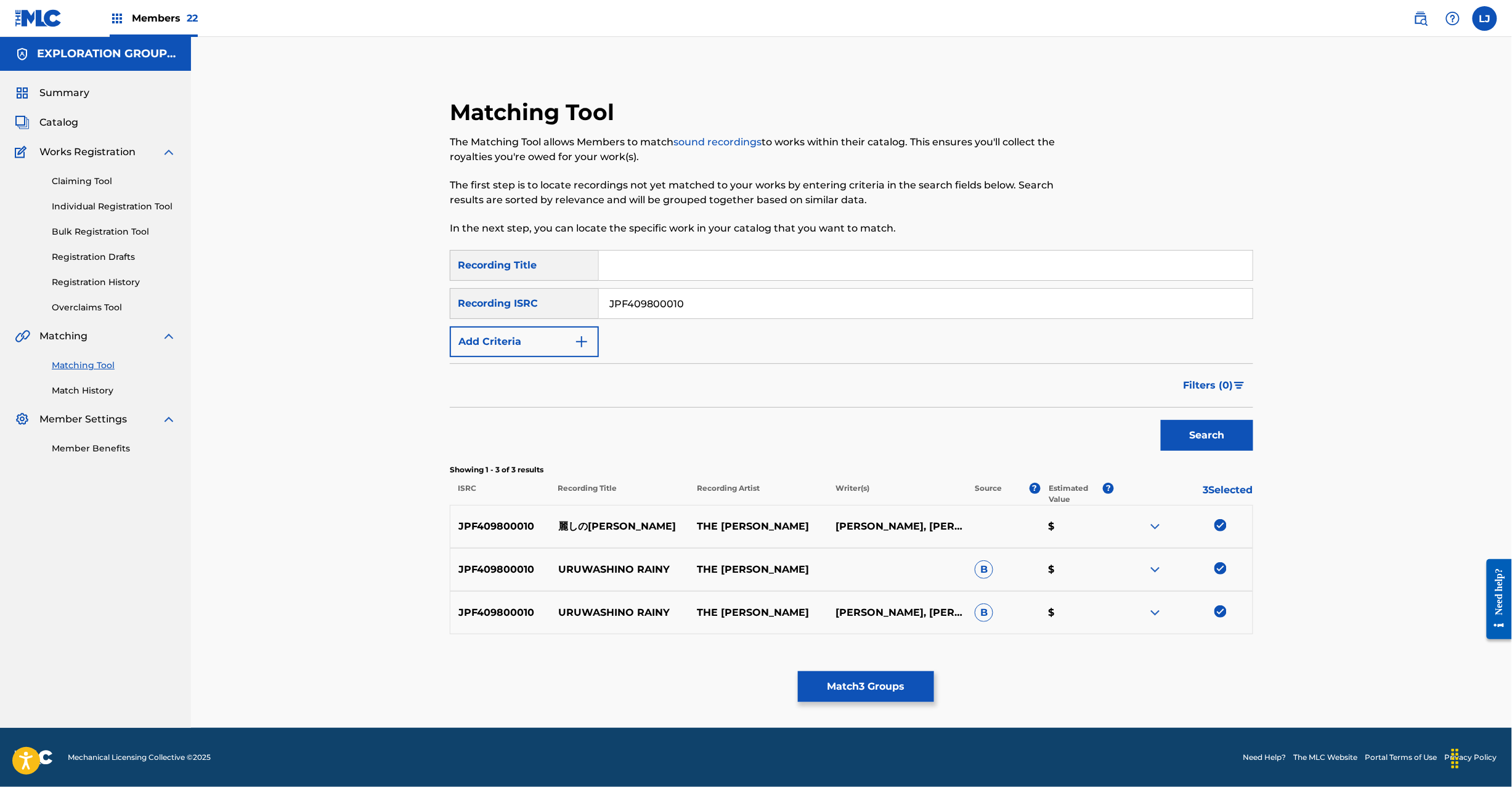
click at [600, 531] on p "麗しの[PERSON_NAME]" at bounding box center [619, 526] width 138 height 15
copy p "麗しの[PERSON_NAME]"
click at [860, 688] on button "Match 3 Groups" at bounding box center [866, 687] width 136 height 31
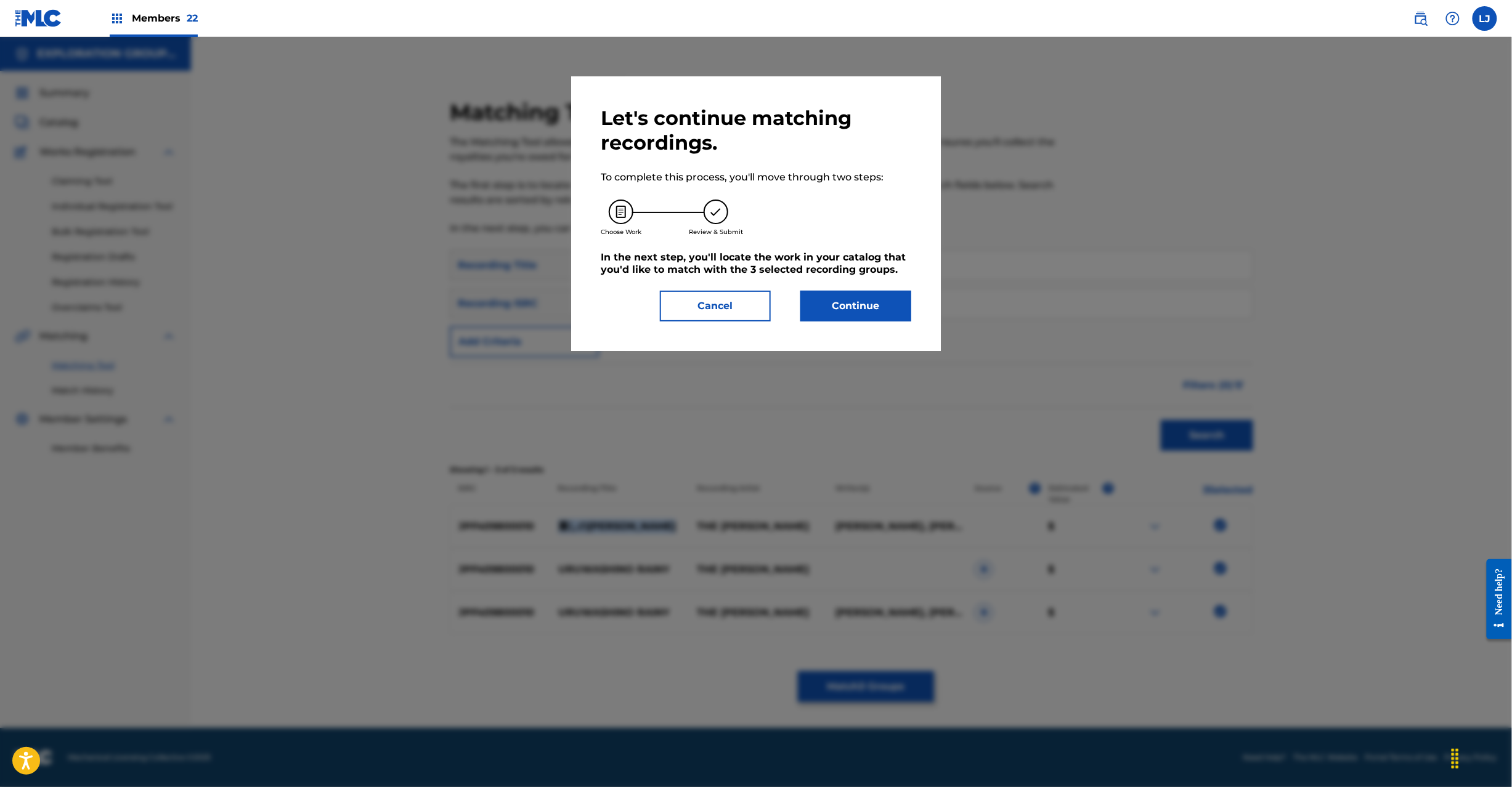
click at [845, 306] on button "Continue" at bounding box center [856, 306] width 111 height 31
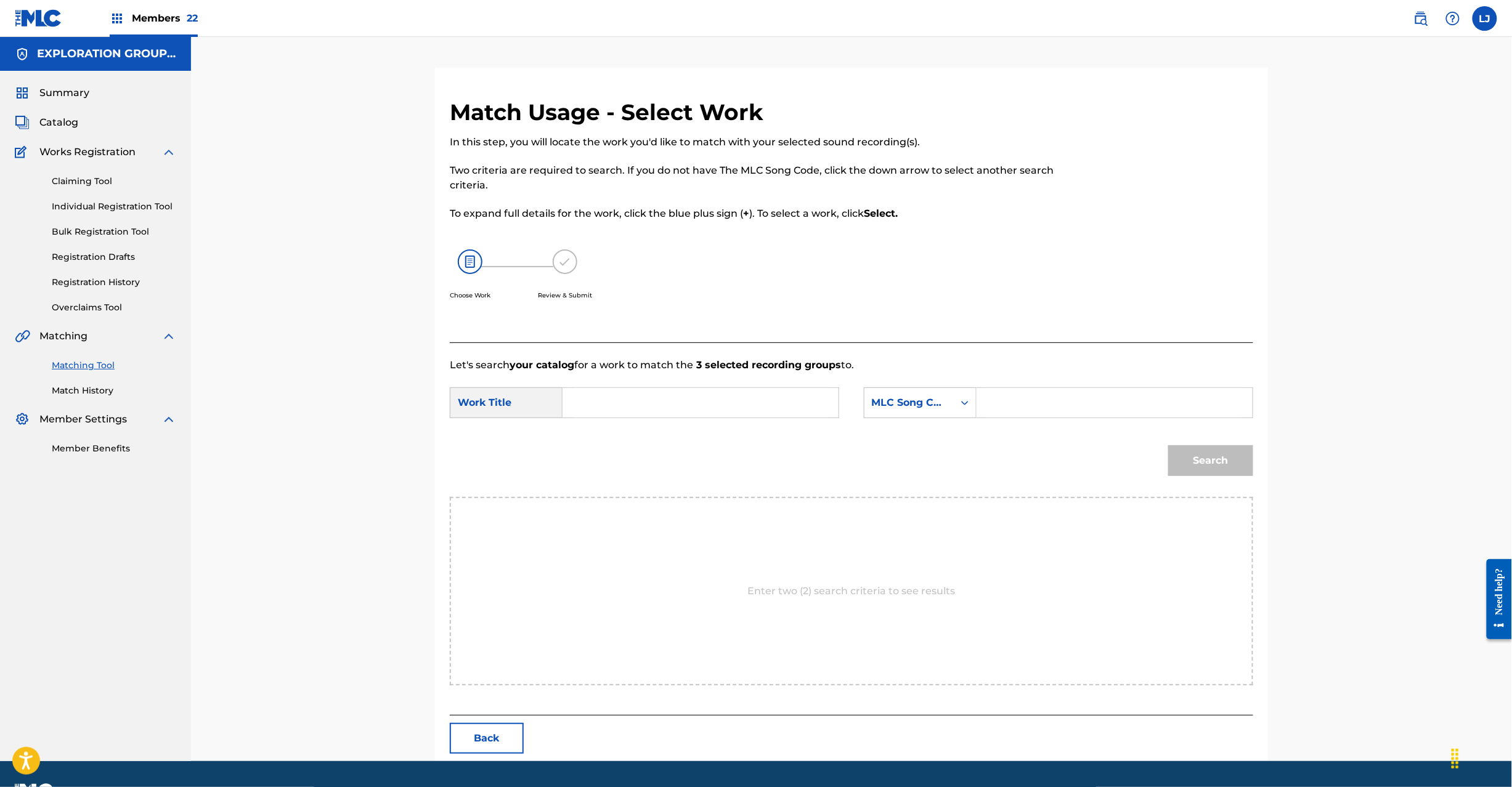
click at [655, 395] on input "Search Form" at bounding box center [701, 402] width 255 height 30
paste input "Uruwashino Reinii UA9RJE"
click at [681, 399] on input "Uruwashino Reinii UA9RJE" at bounding box center [701, 402] width 255 height 30
click at [710, 398] on input "Uruwashino Reinii UA9RJE" at bounding box center [701, 402] width 255 height 30
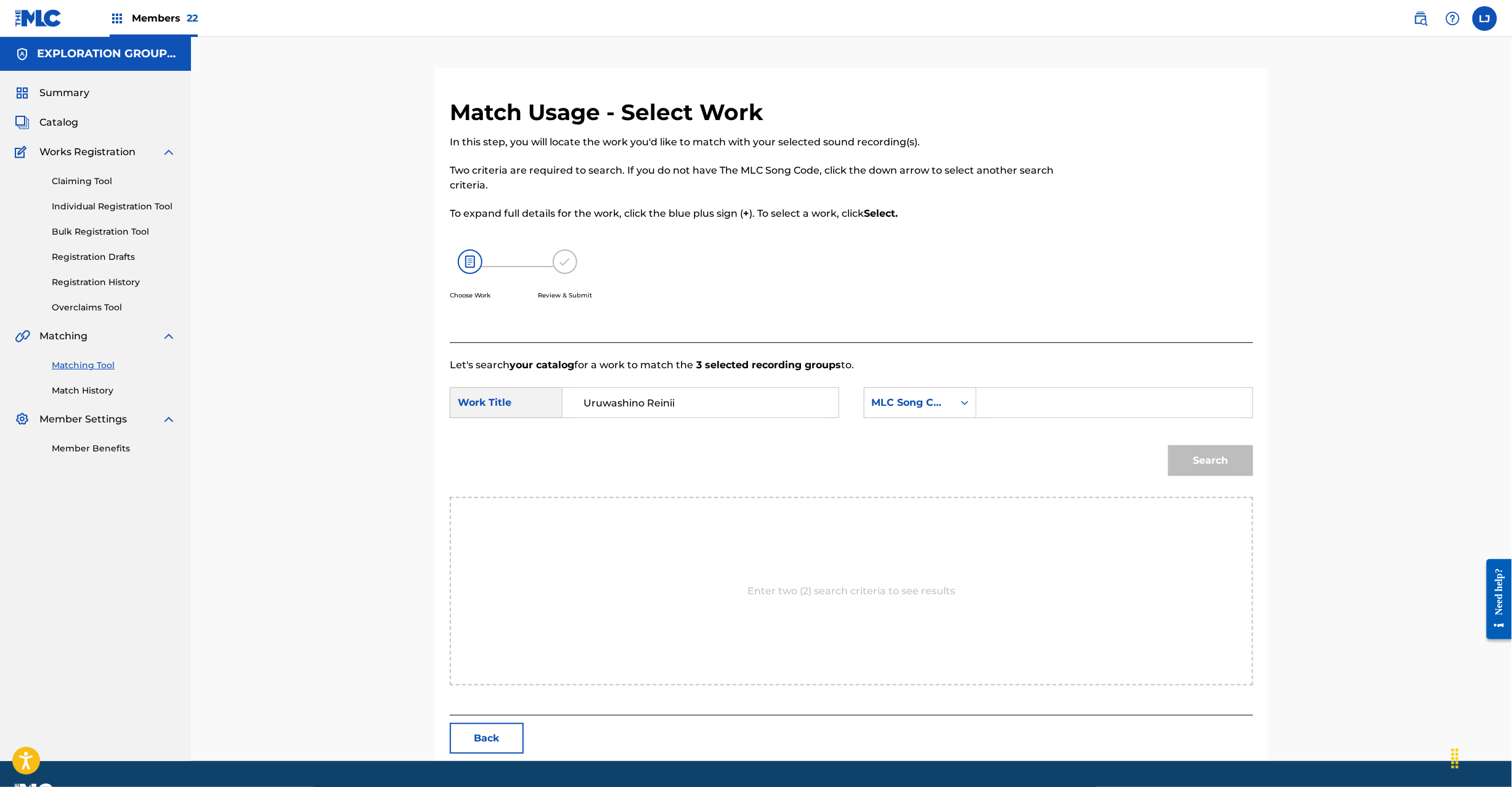
type input "Uruwashino Reinii"
click at [1139, 402] on input "Search Form" at bounding box center [1115, 402] width 255 height 30
paste input "UA9RJE"
type input "UA9RJE"
click at [1199, 476] on div "Search" at bounding box center [1207, 458] width 91 height 49
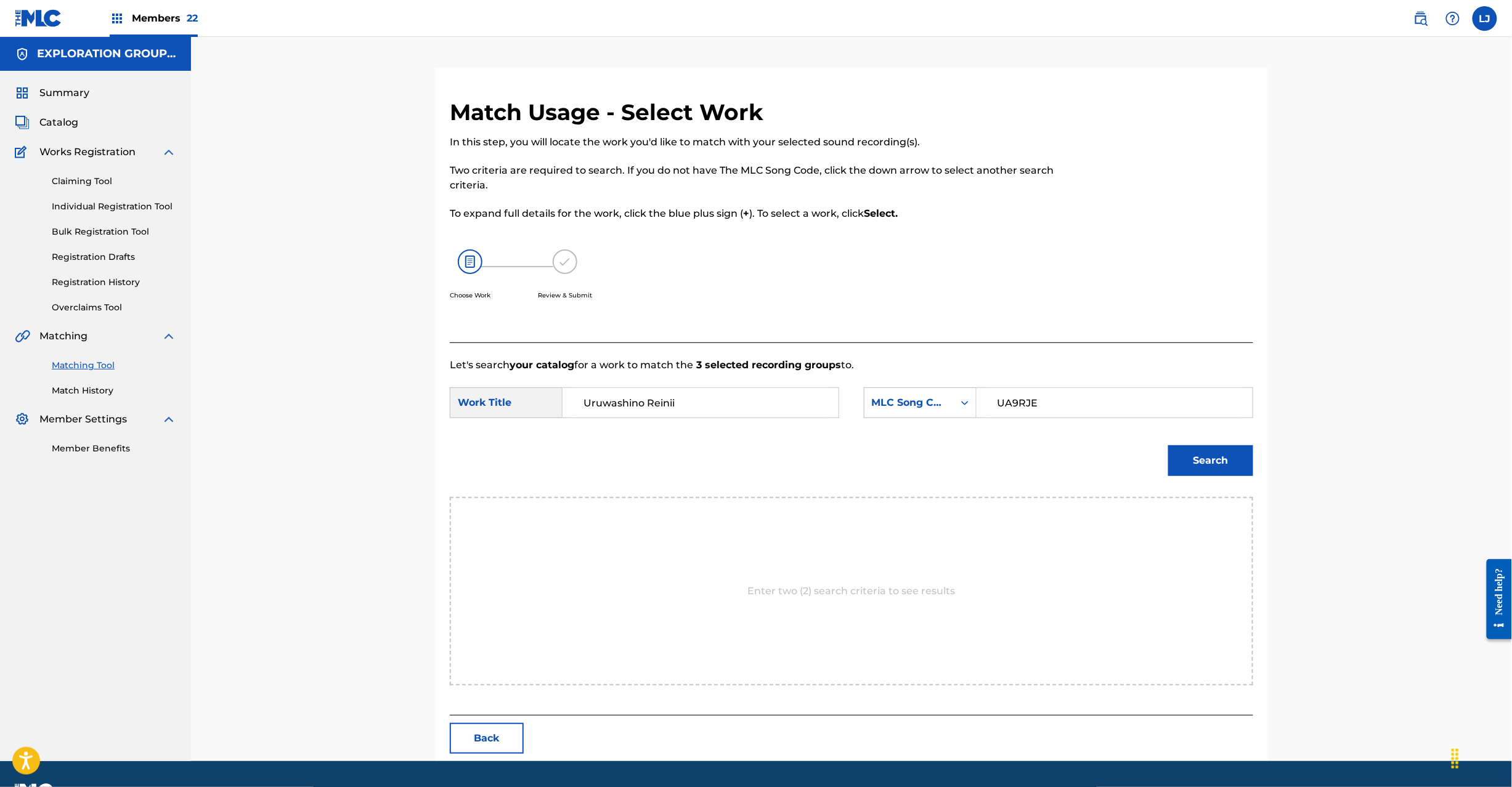
click at [1198, 461] on button "Search" at bounding box center [1211, 460] width 85 height 31
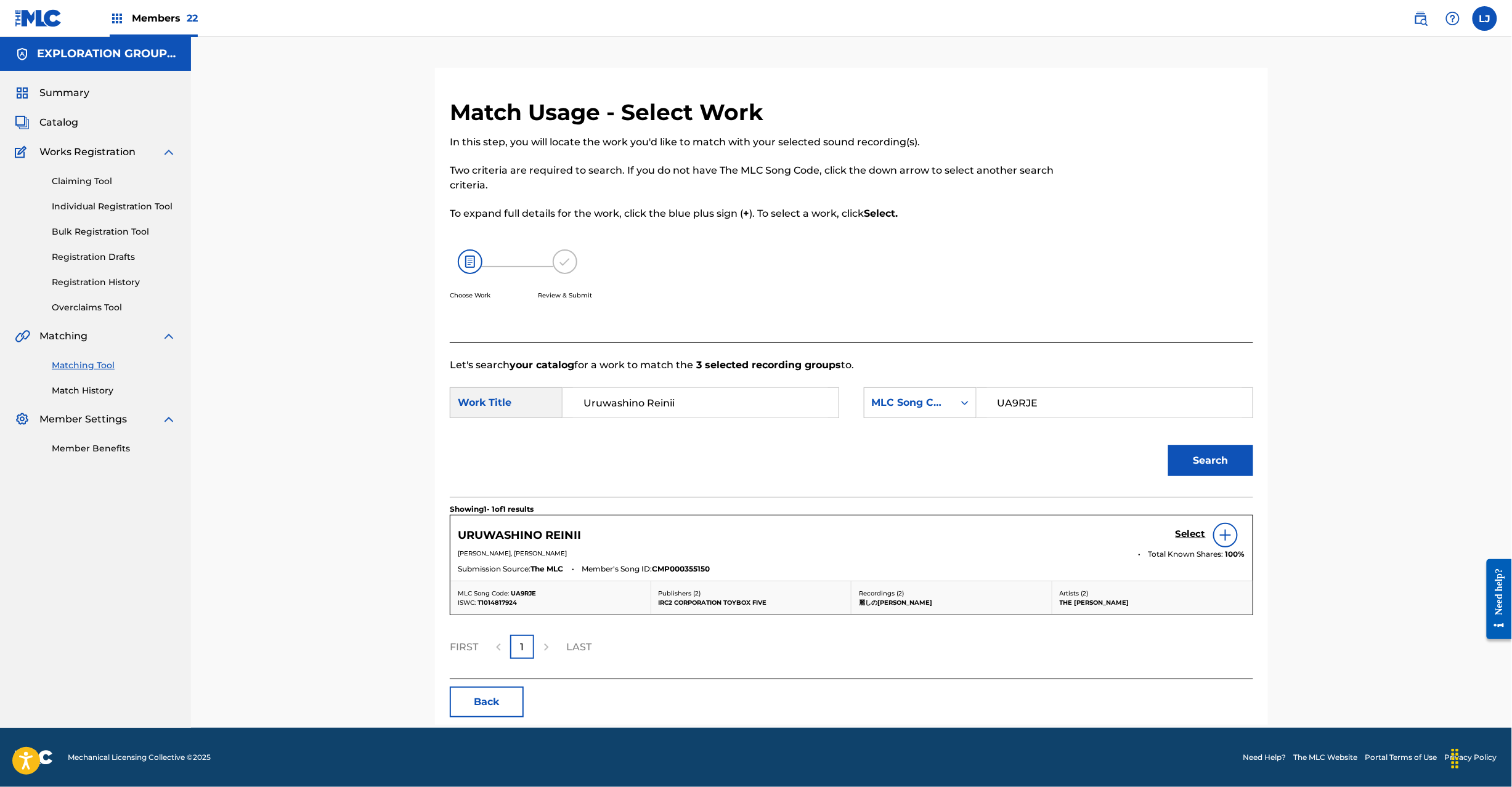
click at [1180, 523] on div "Select" at bounding box center [1211, 535] width 70 height 25
click at [1181, 538] on h5 "Select" at bounding box center [1191, 534] width 30 height 12
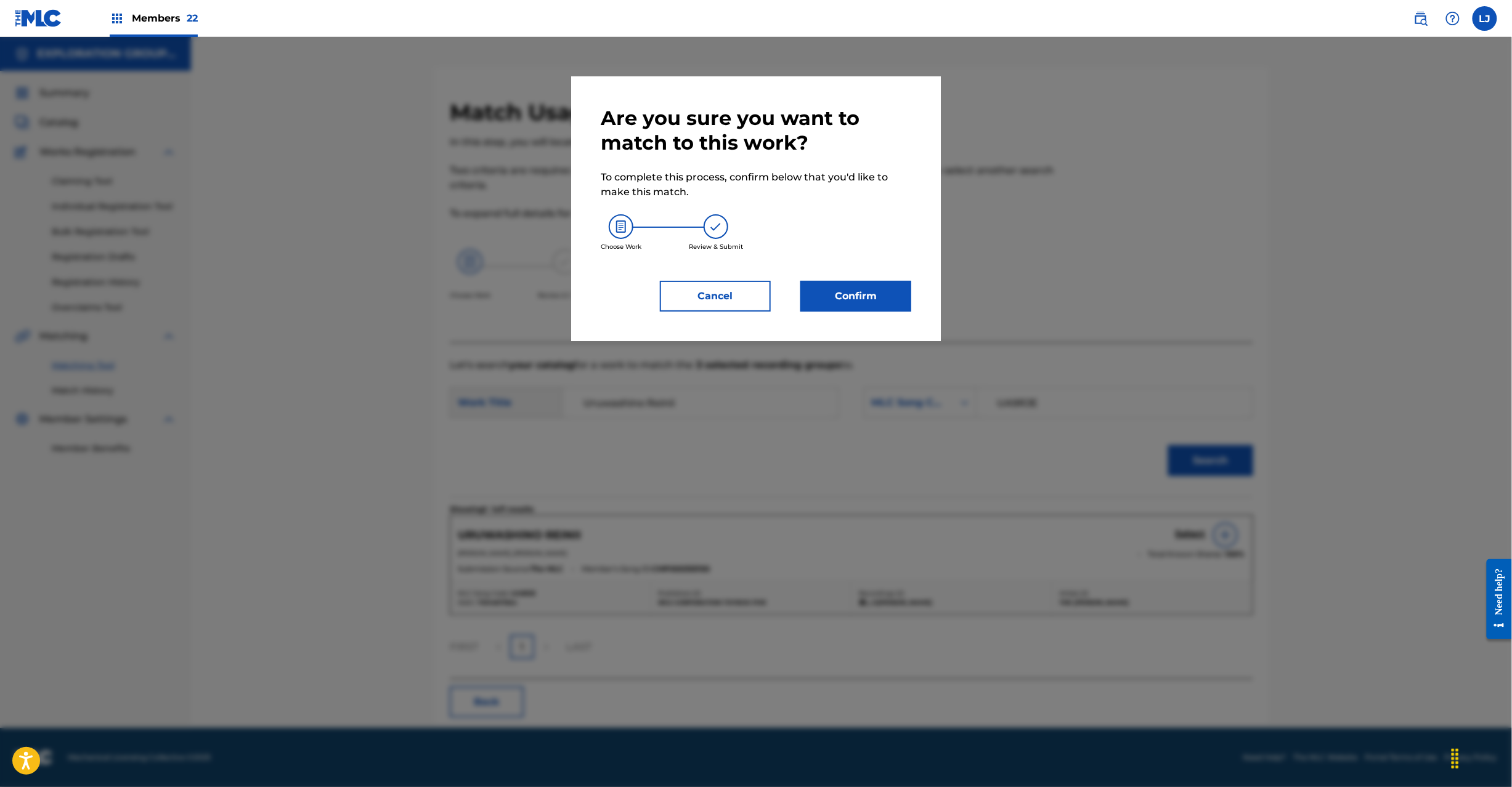
click at [847, 294] on button "Confirm" at bounding box center [856, 296] width 111 height 31
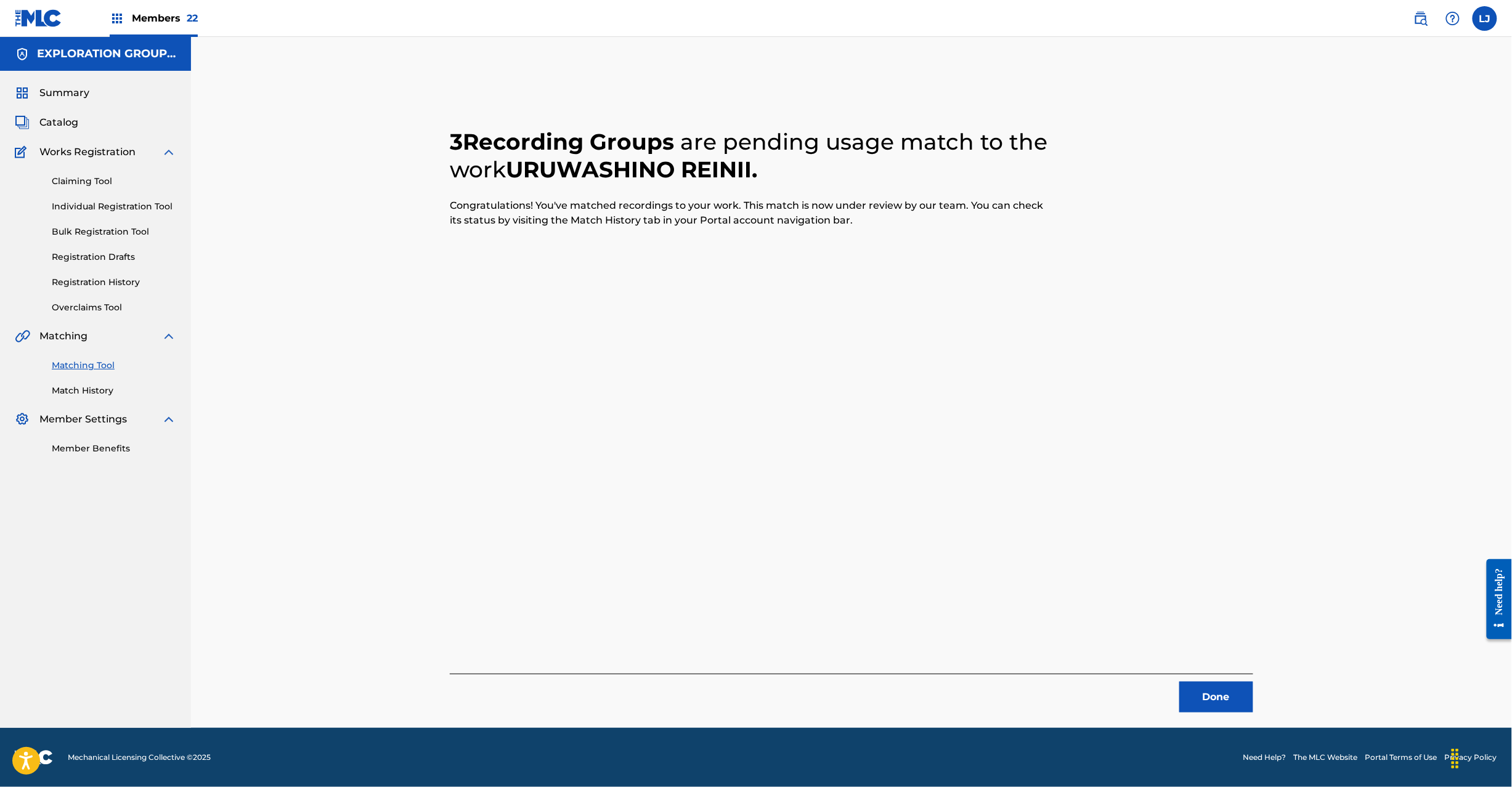
click at [1223, 706] on button "Done" at bounding box center [1216, 697] width 74 height 31
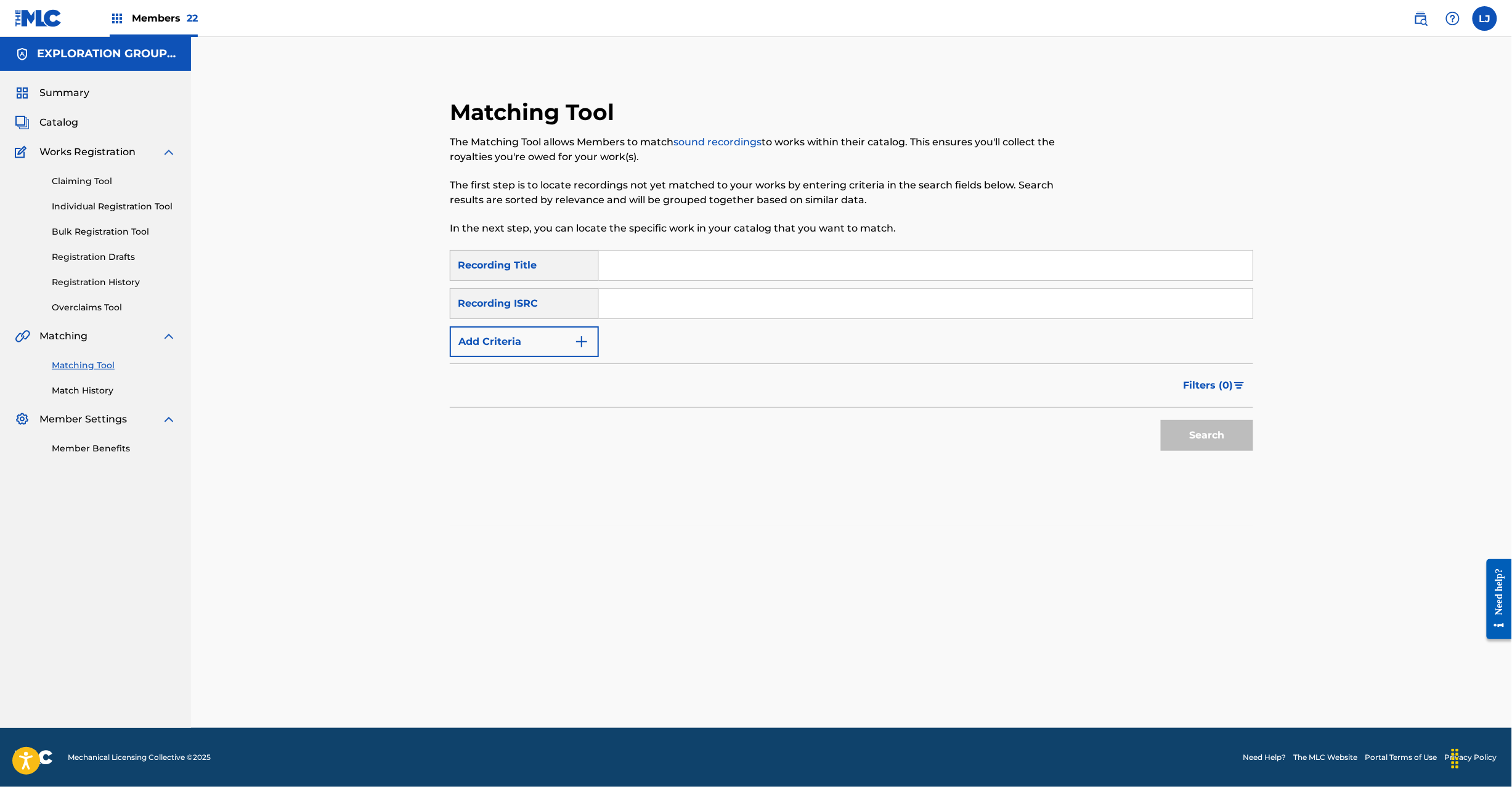
click at [686, 327] on div "SearchWithCriteriae9a16e92-d014-4fa1-bf11-11148029f89a Recording Title SearchWi…" at bounding box center [852, 304] width 804 height 107
paste input "JPTO09018730"
drag, startPoint x: 699, startPoint y: 289, endPoint x: 713, endPoint y: 289, distance: 14.0
click at [700, 289] on input "Search Form" at bounding box center [926, 303] width 654 height 30
type input "JPTO09018730"
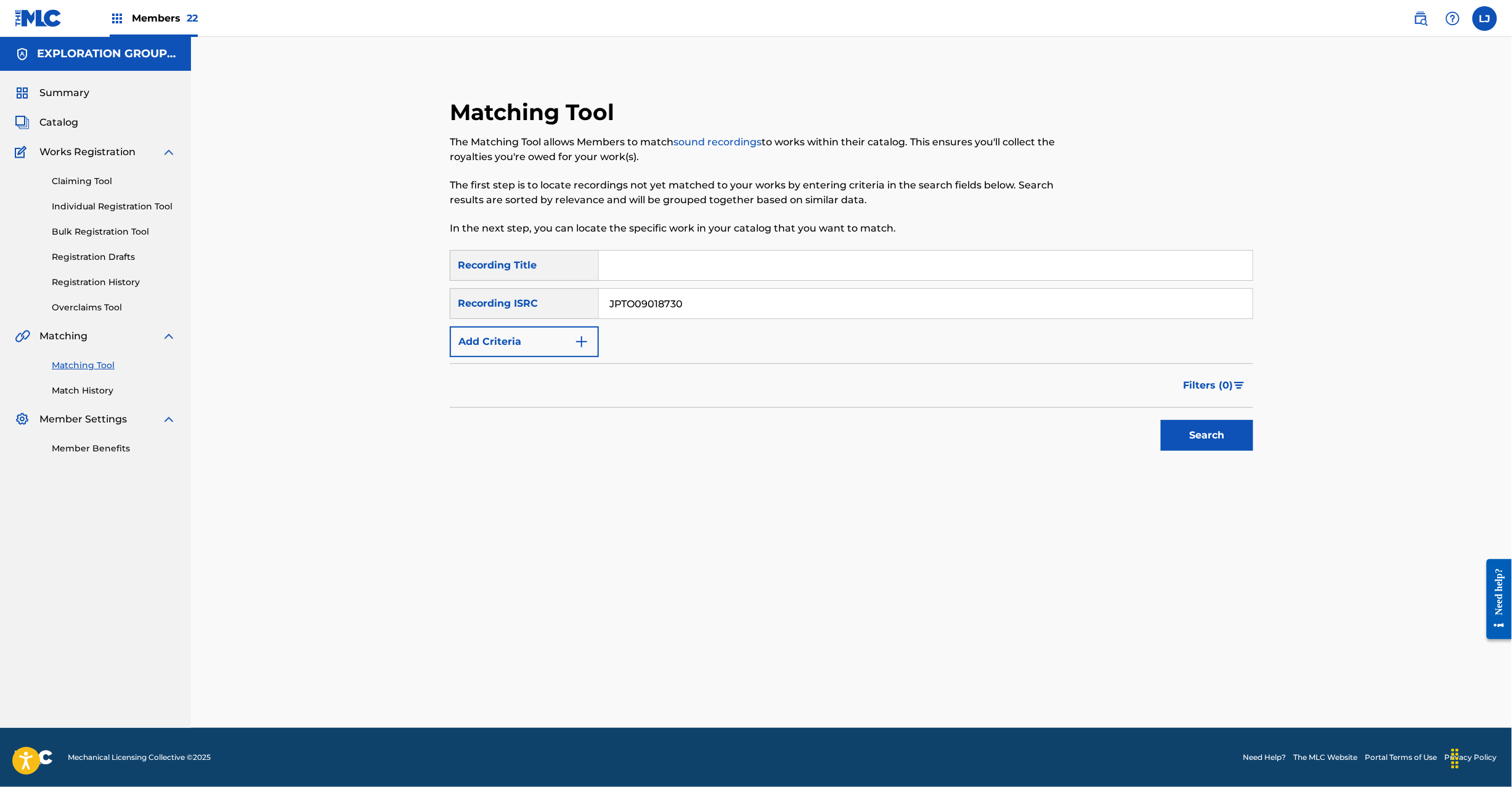
click at [1197, 425] on button "Search" at bounding box center [1207, 435] width 92 height 31
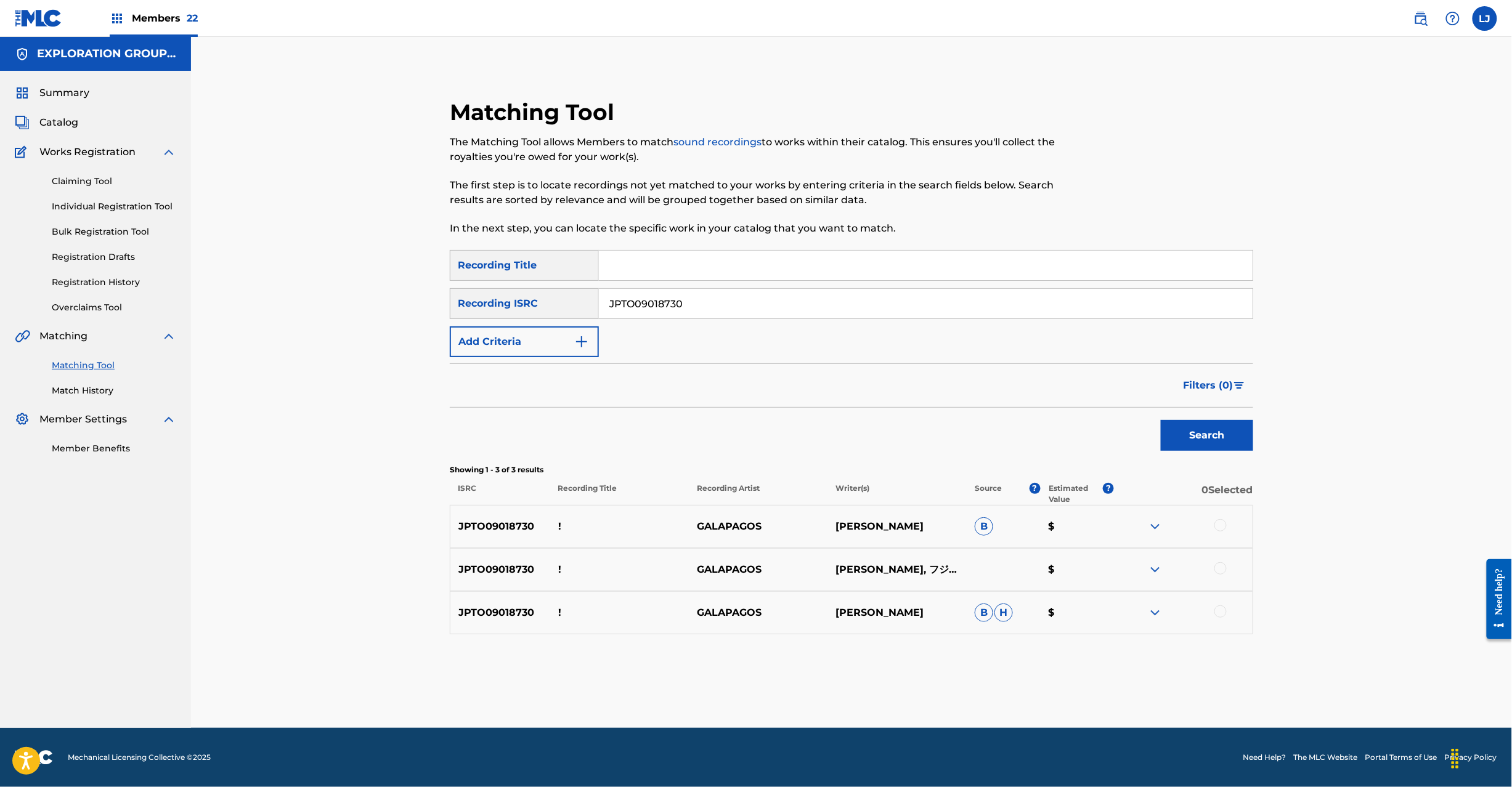
click at [1223, 524] on div at bounding box center [1221, 526] width 13 height 13
click at [1218, 569] on div at bounding box center [1221, 568] width 13 height 13
click at [1221, 616] on div at bounding box center [1221, 612] width 13 height 13
click at [883, 695] on button "Match 3 Groups" at bounding box center [866, 687] width 136 height 31
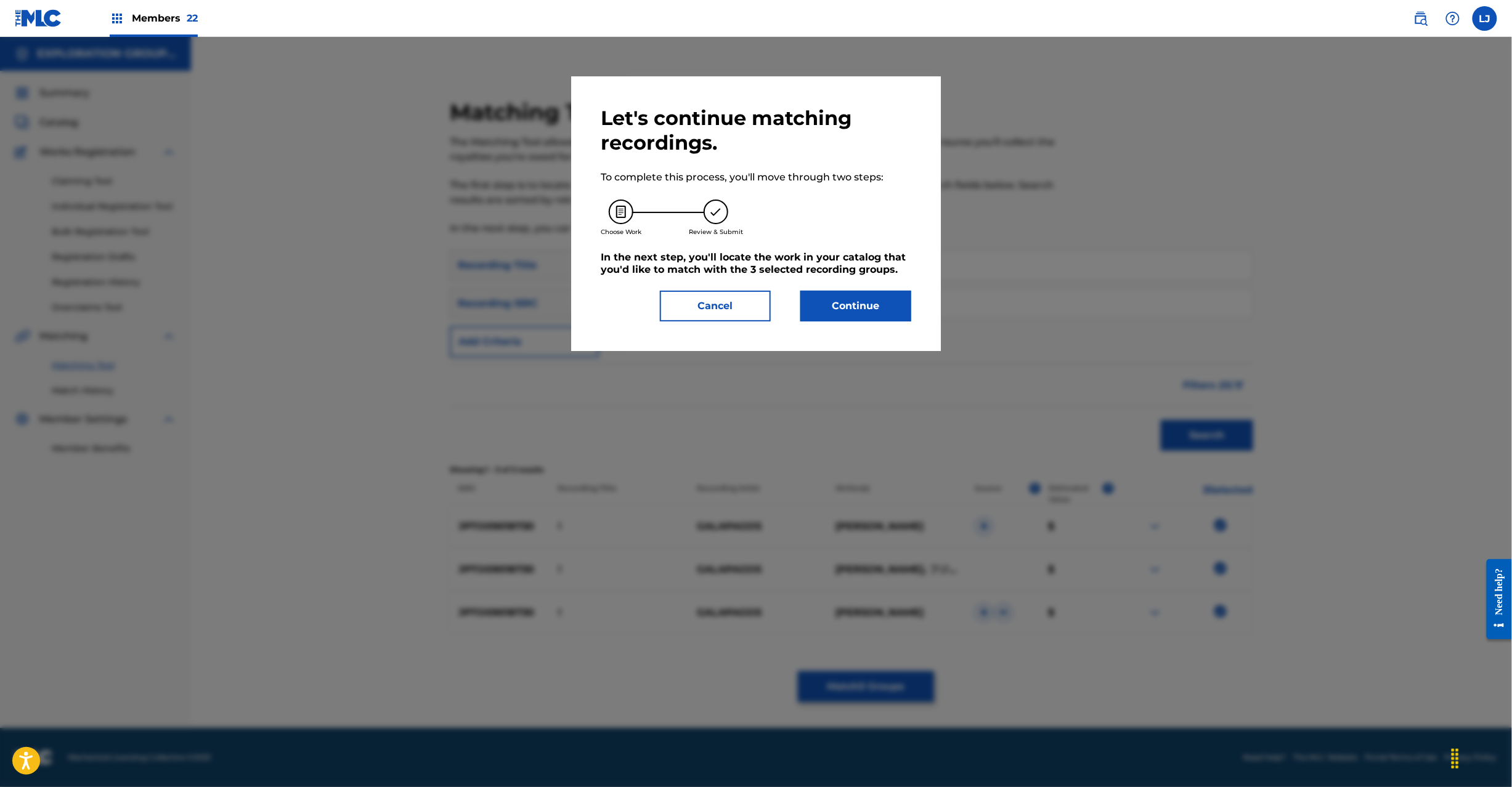
click at [878, 313] on button "Continue" at bounding box center [856, 306] width 111 height 31
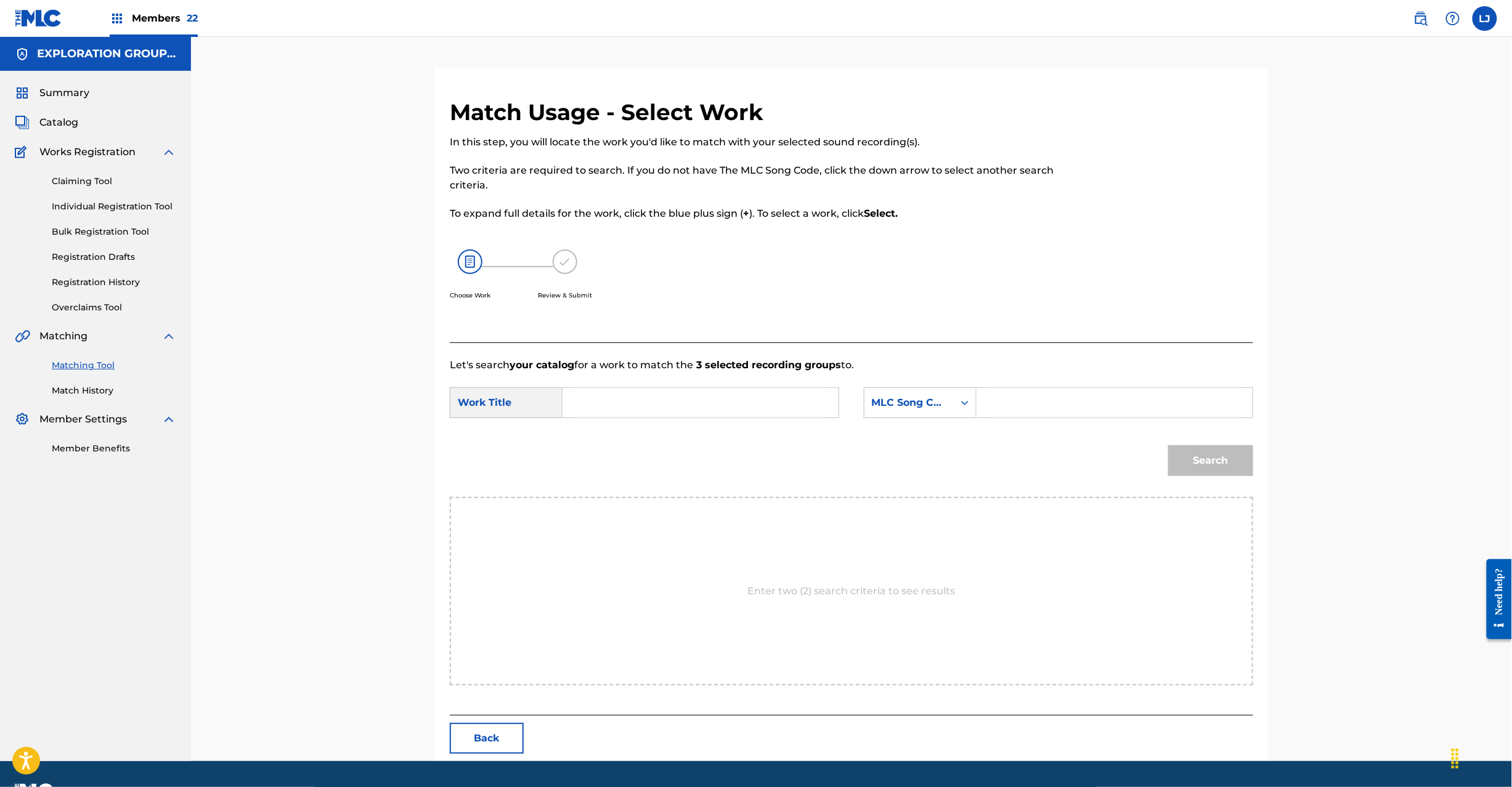
click at [634, 411] on input "Search Form" at bounding box center [701, 402] width 255 height 30
paste input "! 070R6O"
click at [644, 398] on input "! 070R6O" at bounding box center [701, 402] width 255 height 30
type input "!"
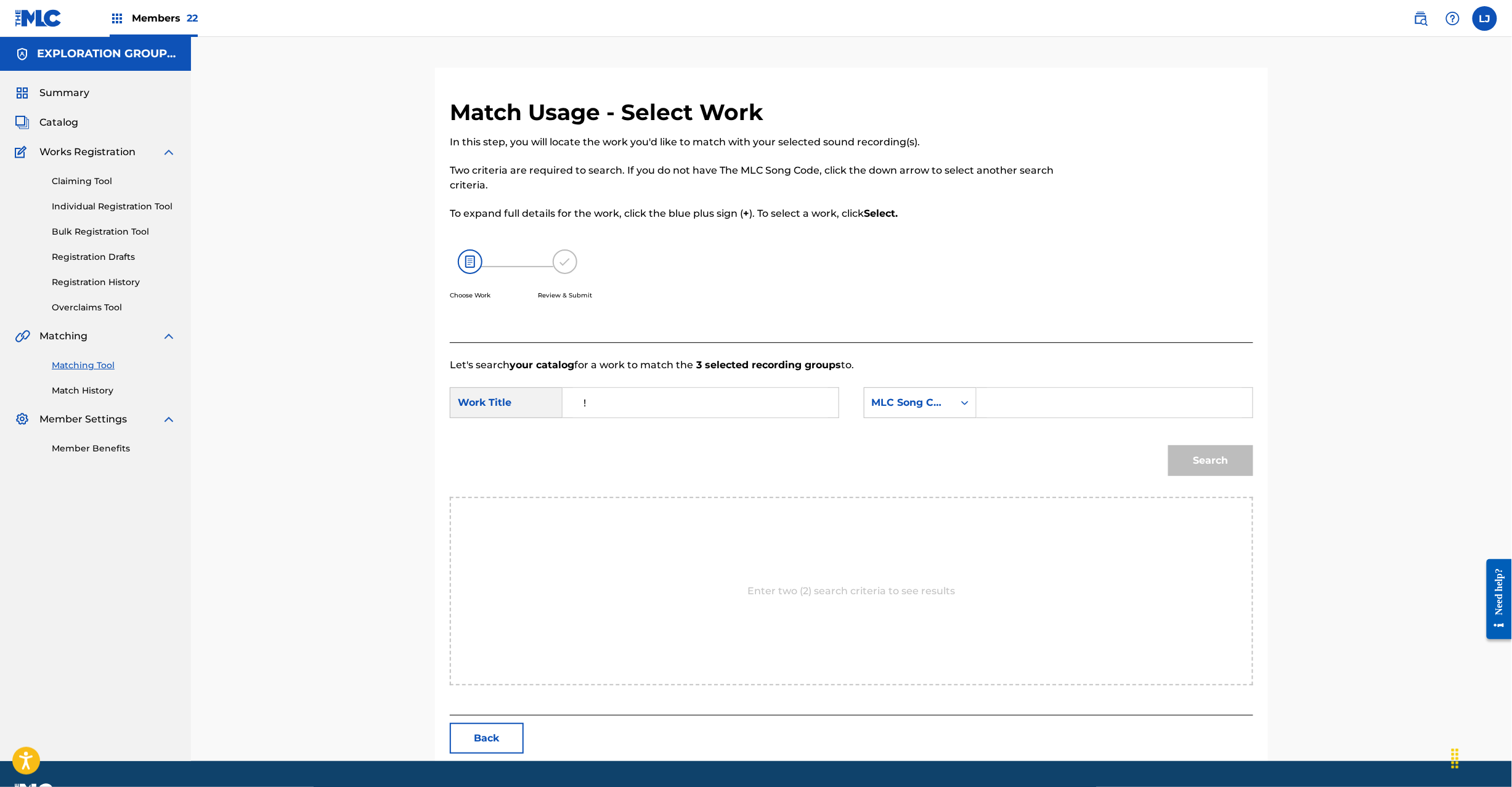
drag, startPoint x: 980, startPoint y: 411, endPoint x: 1015, endPoint y: 411, distance: 35.0
click at [982, 411] on div "Search Form" at bounding box center [1115, 402] width 277 height 31
click at [1021, 410] on input "Search Form" at bounding box center [1115, 402] width 255 height 30
paste input "070R6O"
type input "070R6O"
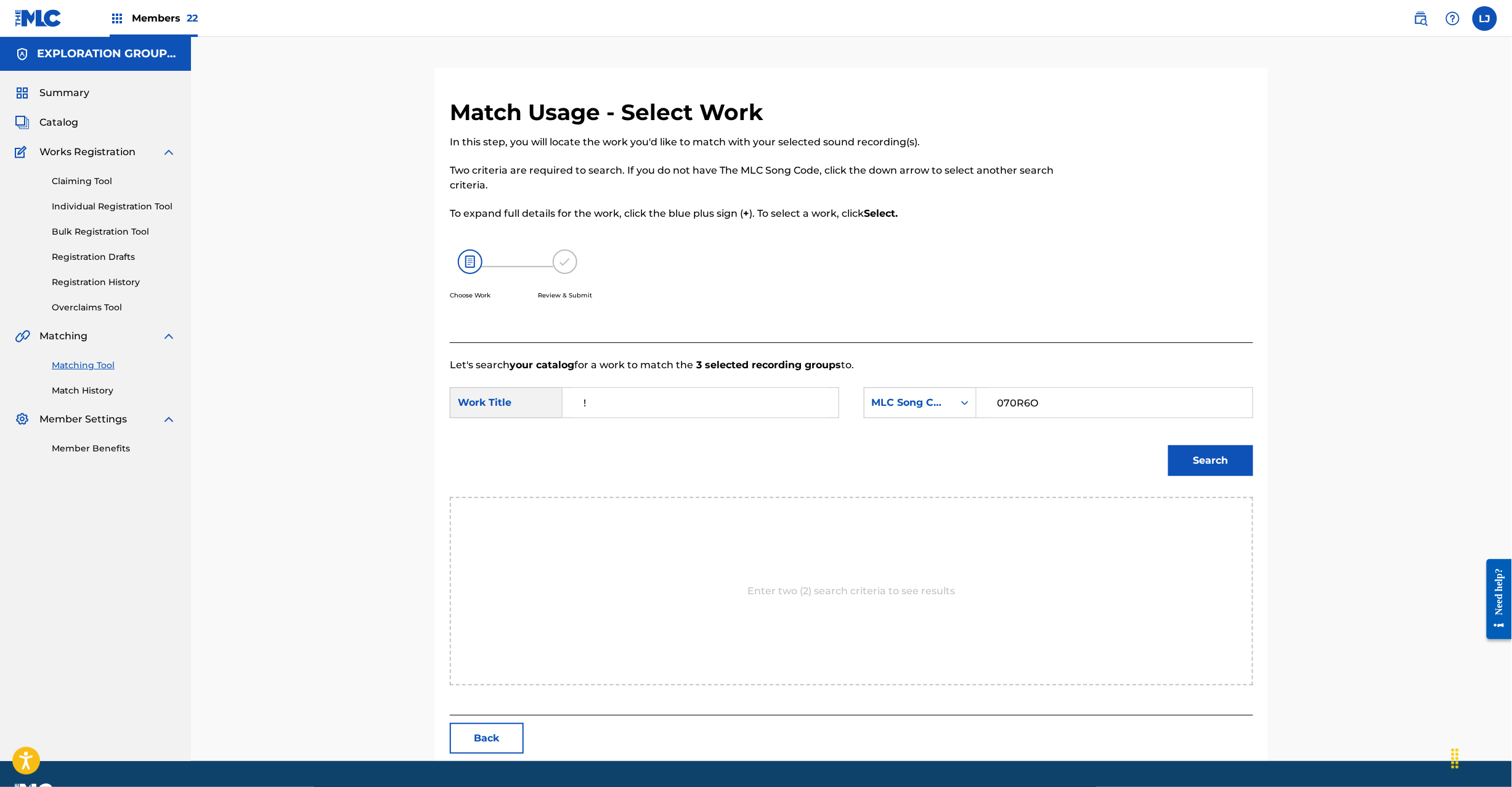
click at [1207, 479] on div "Search" at bounding box center [1207, 458] width 91 height 49
click at [1206, 463] on button "Search" at bounding box center [1211, 460] width 85 height 31
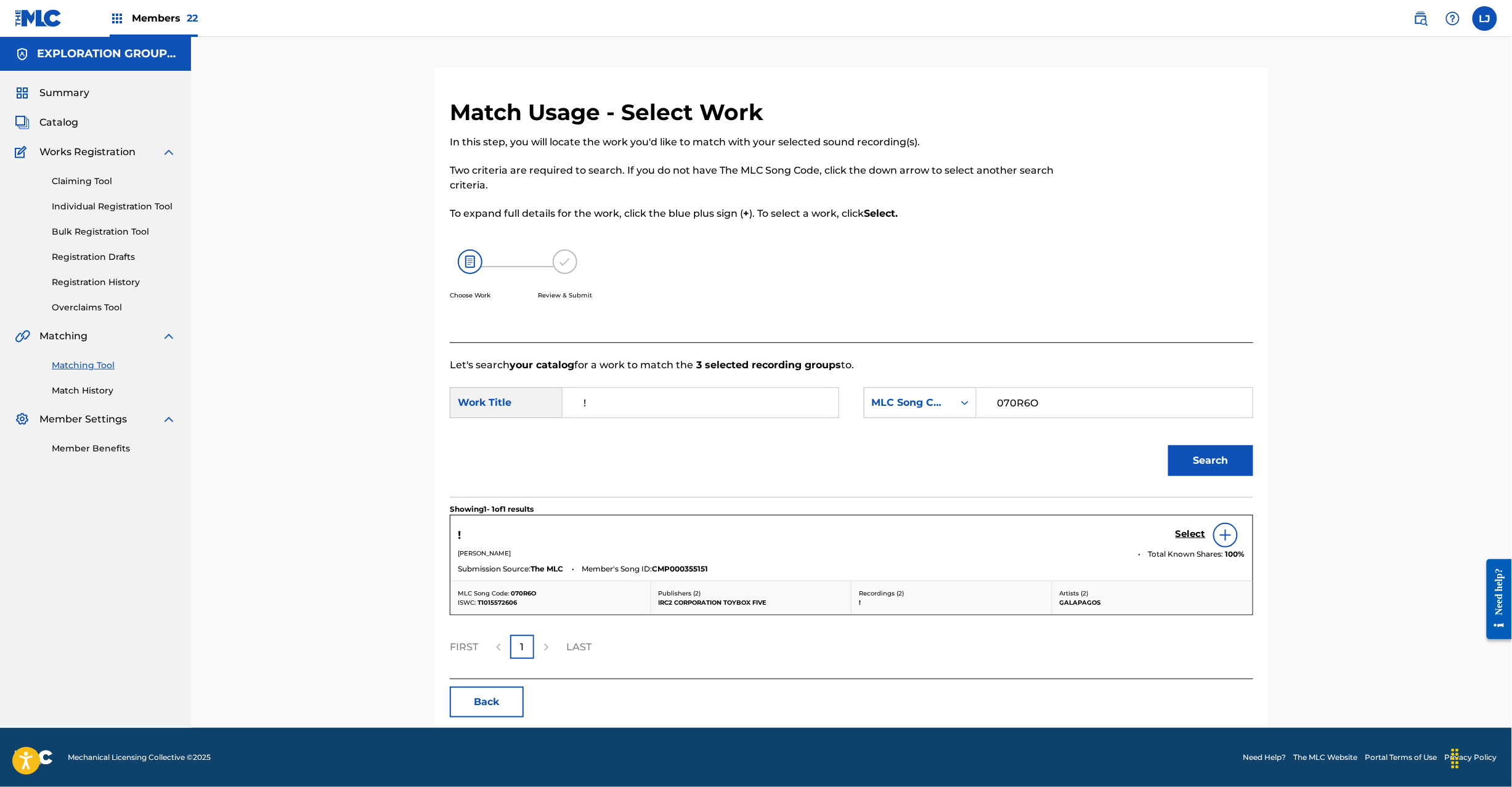
click at [1181, 529] on h5 "Select" at bounding box center [1191, 534] width 30 height 12
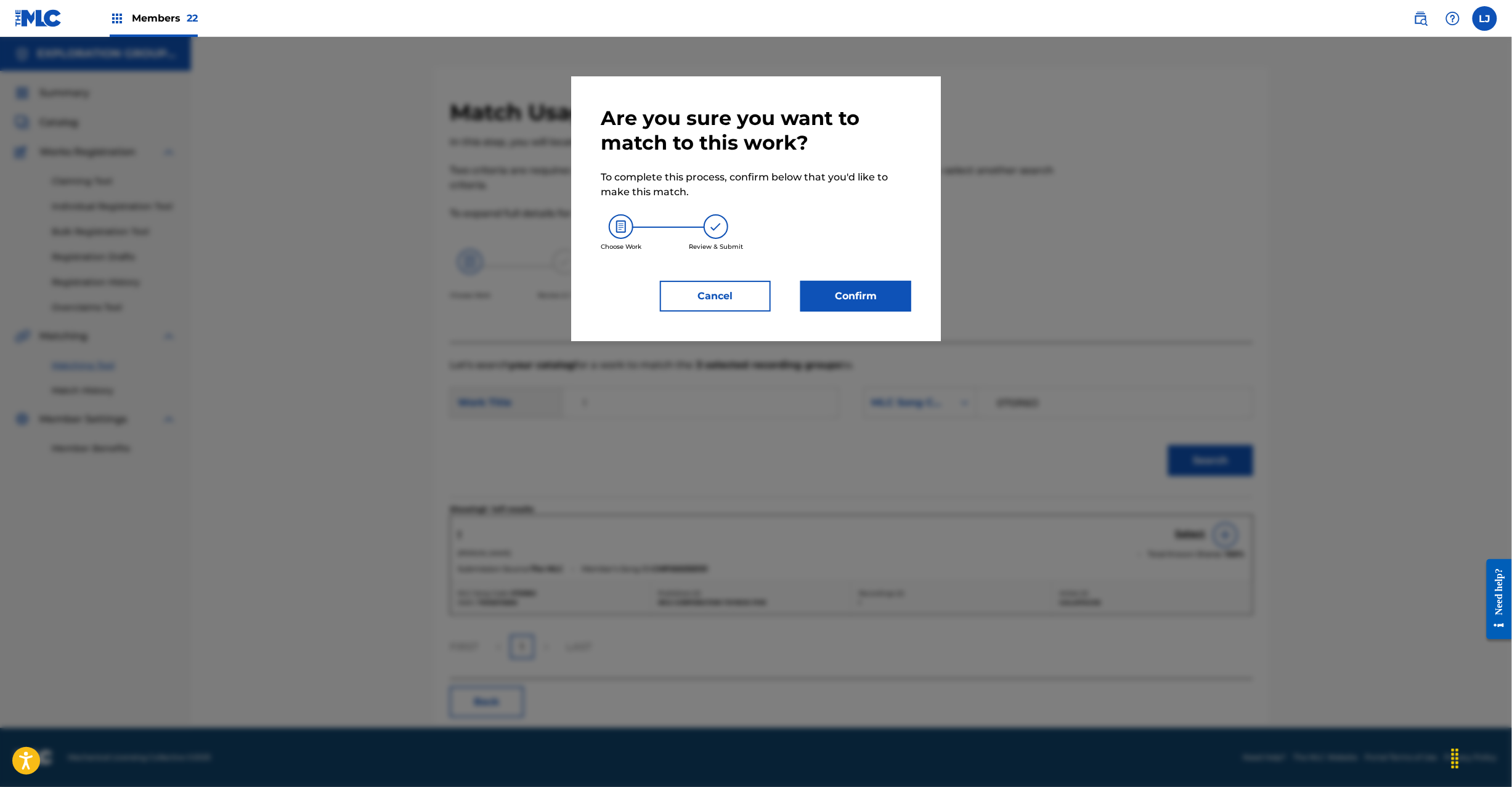
click at [838, 282] on button "Confirm" at bounding box center [856, 296] width 111 height 31
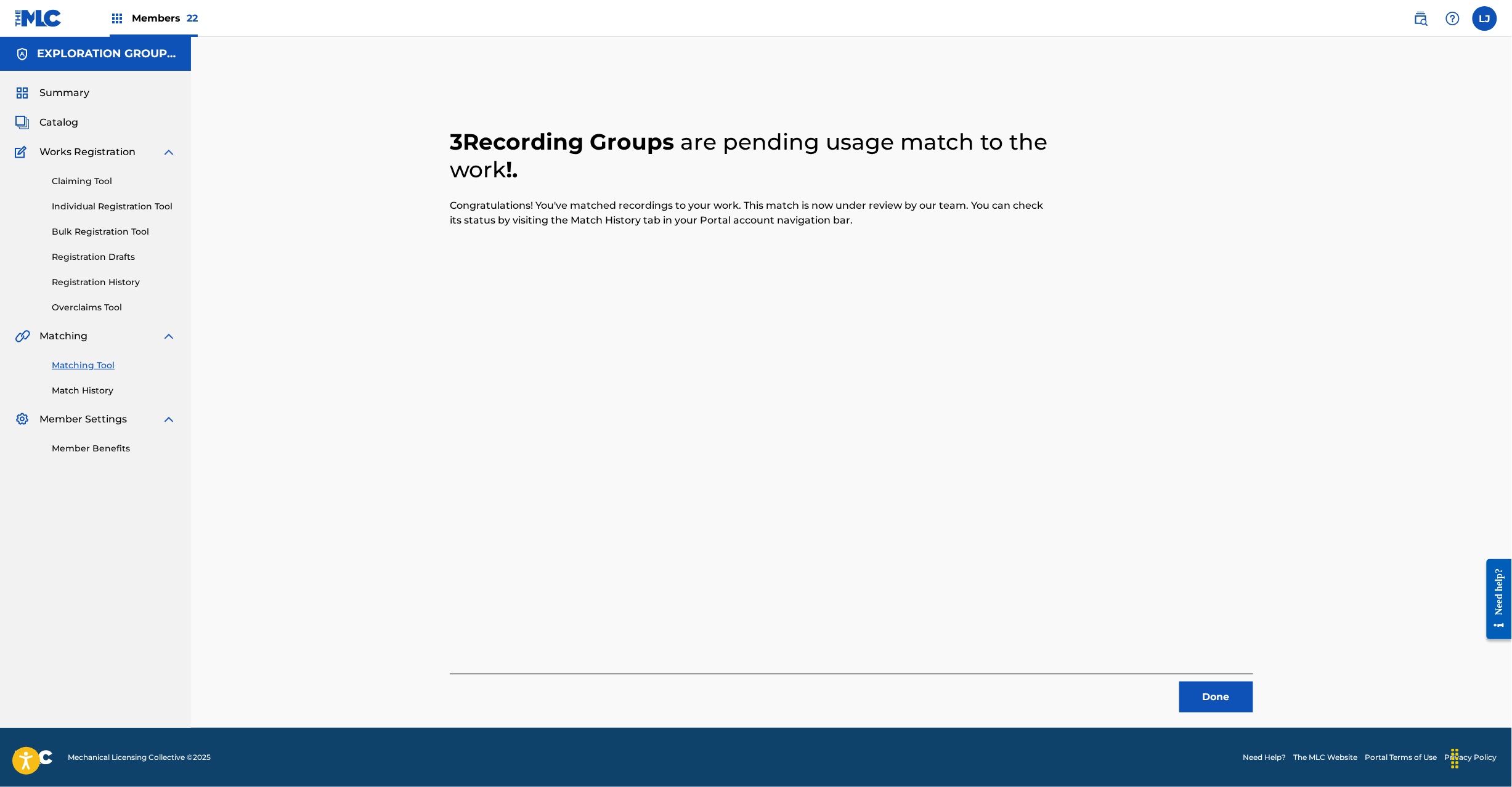
click at [1213, 694] on button "Done" at bounding box center [1216, 697] width 74 height 31
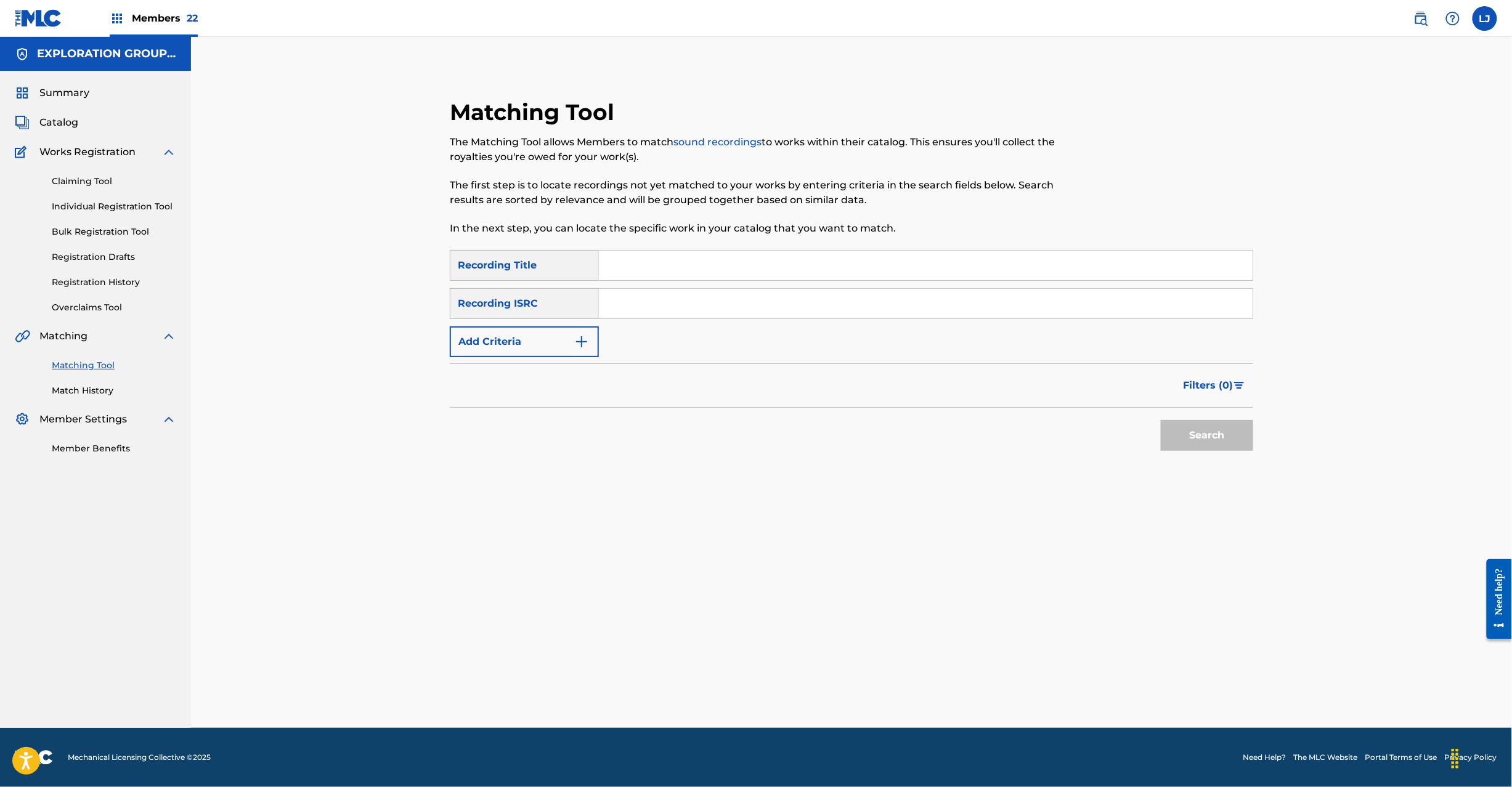
click at [668, 299] on input "Search Form" at bounding box center [926, 303] width 654 height 30
paste input "JPR752200943"
click at [1218, 433] on button "Search" at bounding box center [1207, 435] width 92 height 31
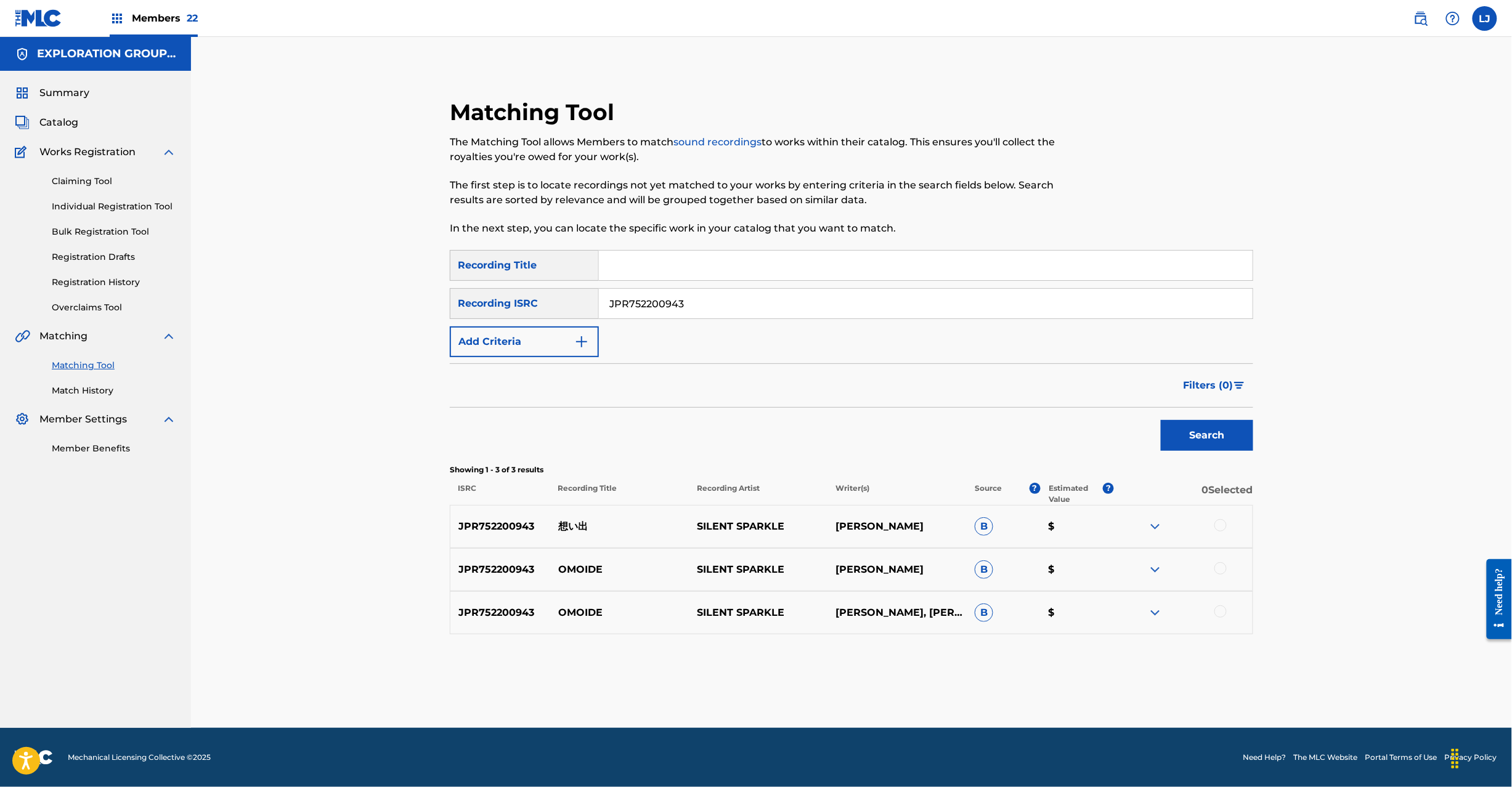
click at [705, 299] on input "JPR752200943" at bounding box center [926, 303] width 654 height 30
drag, startPoint x: 705, startPoint y: 298, endPoint x: 748, endPoint y: 313, distance: 45.5
click at [708, 298] on input "JPR752200943" at bounding box center [926, 303] width 654 height 30
paste input "300048"
type input "JPR752300048"
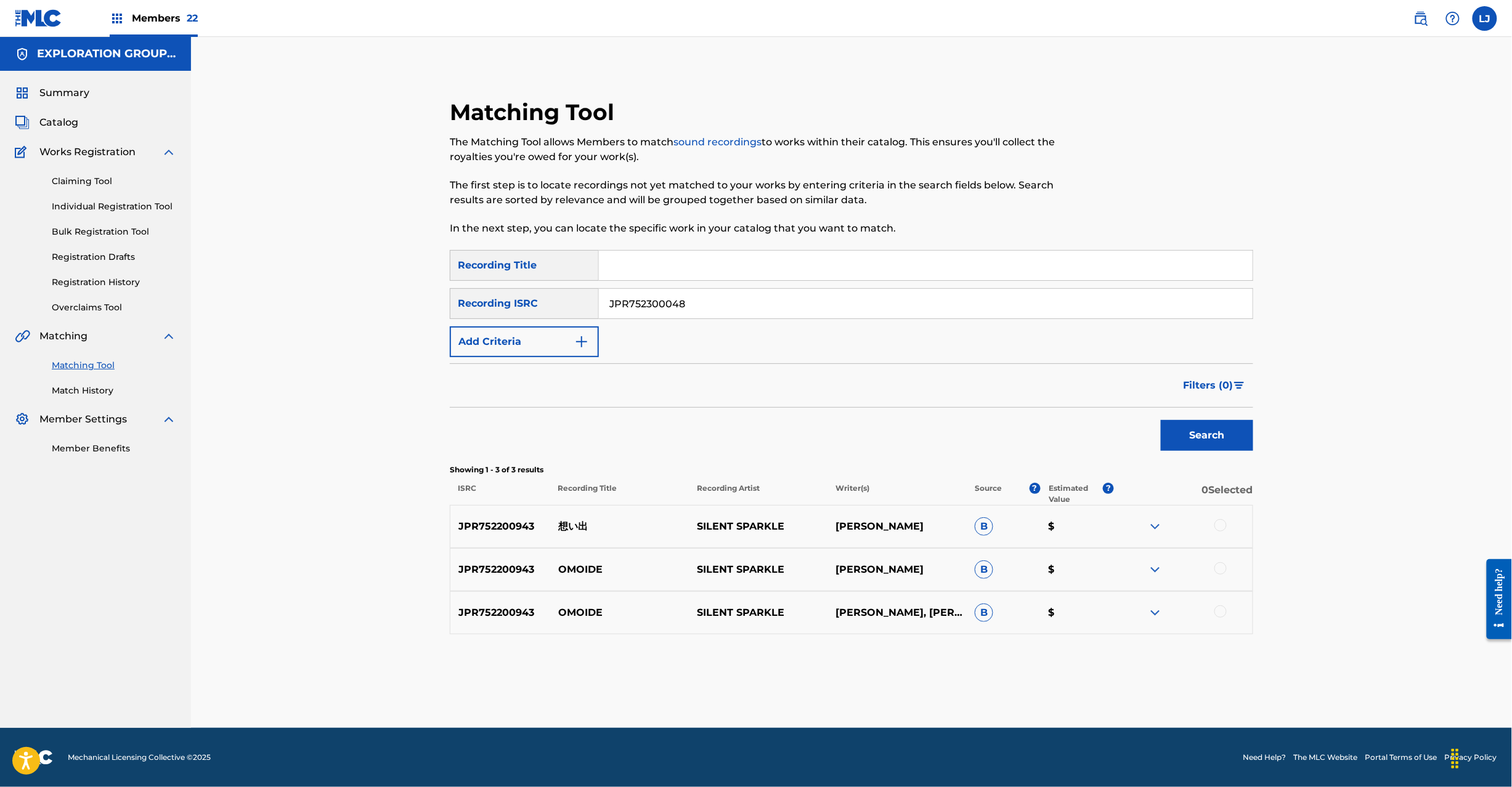
click at [1183, 429] on button "Search" at bounding box center [1207, 435] width 92 height 31
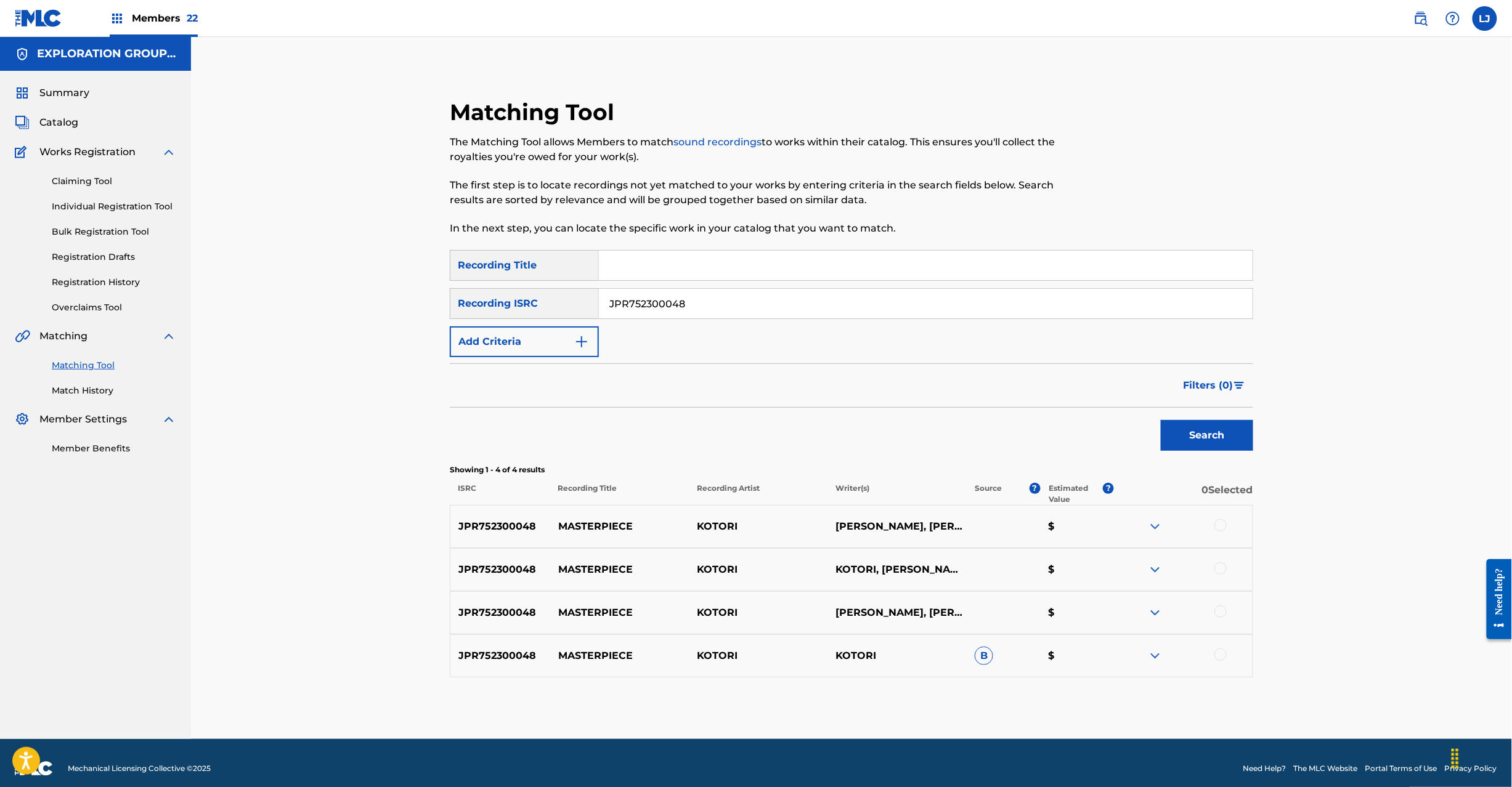
click at [1220, 523] on div at bounding box center [1221, 526] width 13 height 13
click at [1221, 564] on div at bounding box center [1221, 568] width 13 height 13
click at [1219, 610] on div at bounding box center [1221, 612] width 13 height 13
click at [1226, 651] on div at bounding box center [1183, 656] width 138 height 15
click at [1226, 652] on div at bounding box center [1183, 656] width 138 height 15
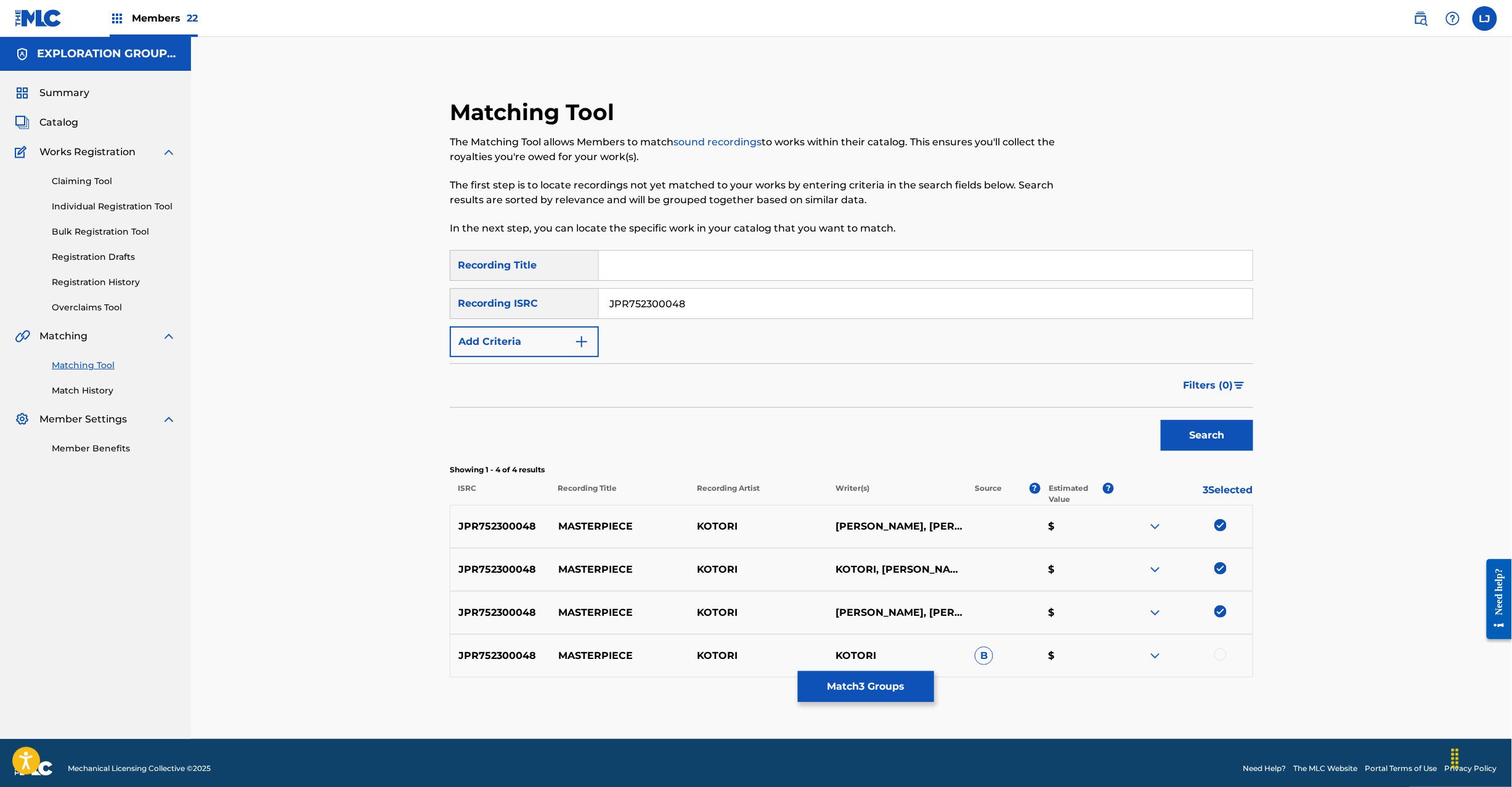
click at [1221, 654] on div at bounding box center [1221, 655] width 13 height 13
click at [844, 702] on button "Match 4 Groups" at bounding box center [866, 687] width 136 height 31
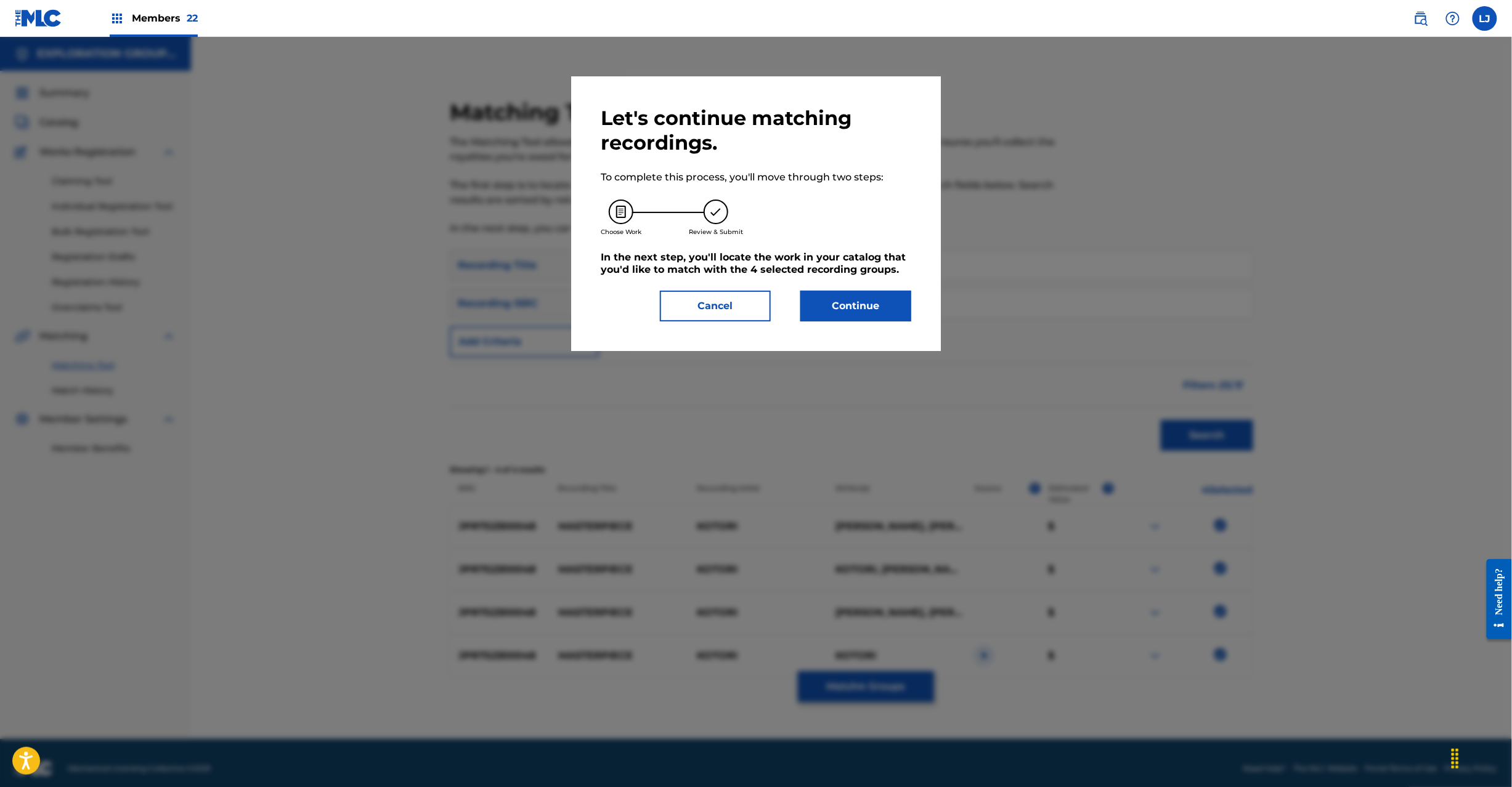
click at [828, 299] on button "Continue" at bounding box center [856, 306] width 111 height 31
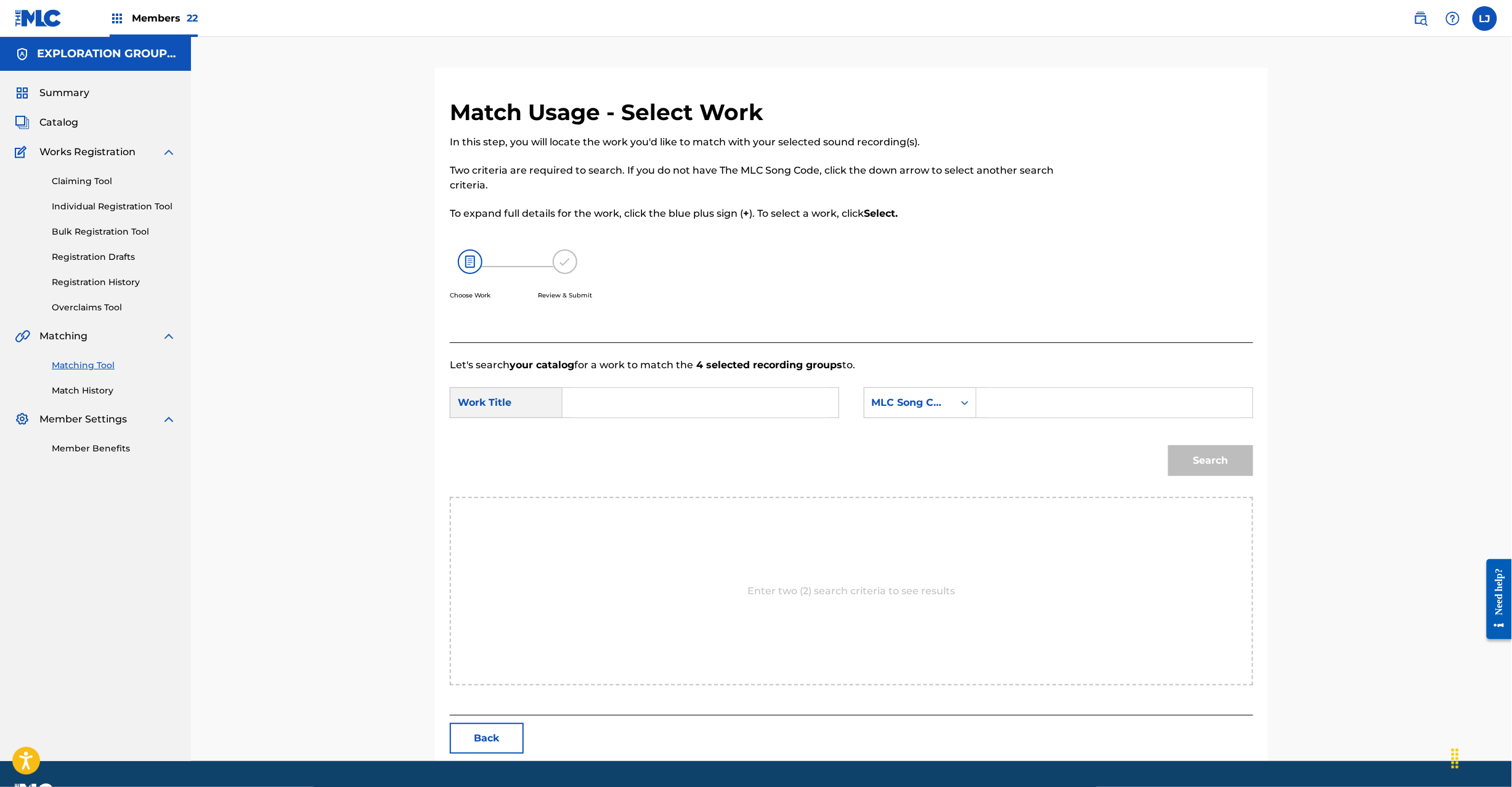
click at [703, 390] on input "Search Form" at bounding box center [701, 402] width 255 height 30
paste input "Masterpiece MV693Y"
click at [664, 392] on input "Masterpiece MV693Y" at bounding box center [701, 402] width 255 height 30
type input "Masterpiece"
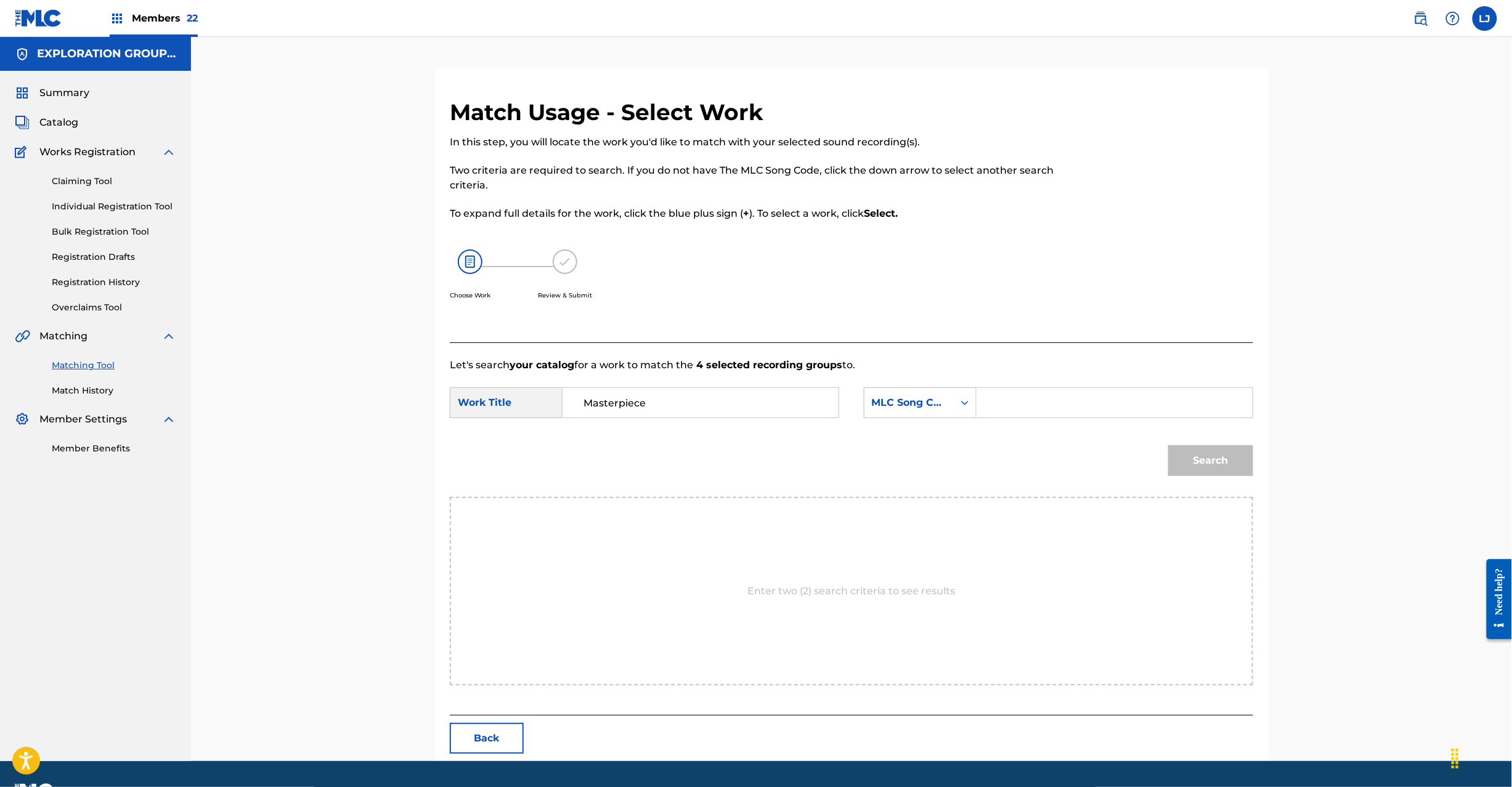
click at [1016, 390] on input "Search Form" at bounding box center [1115, 402] width 255 height 30
paste input "MV693Y"
type input "MV693Y"
click at [1243, 474] on button "Search" at bounding box center [1211, 460] width 85 height 31
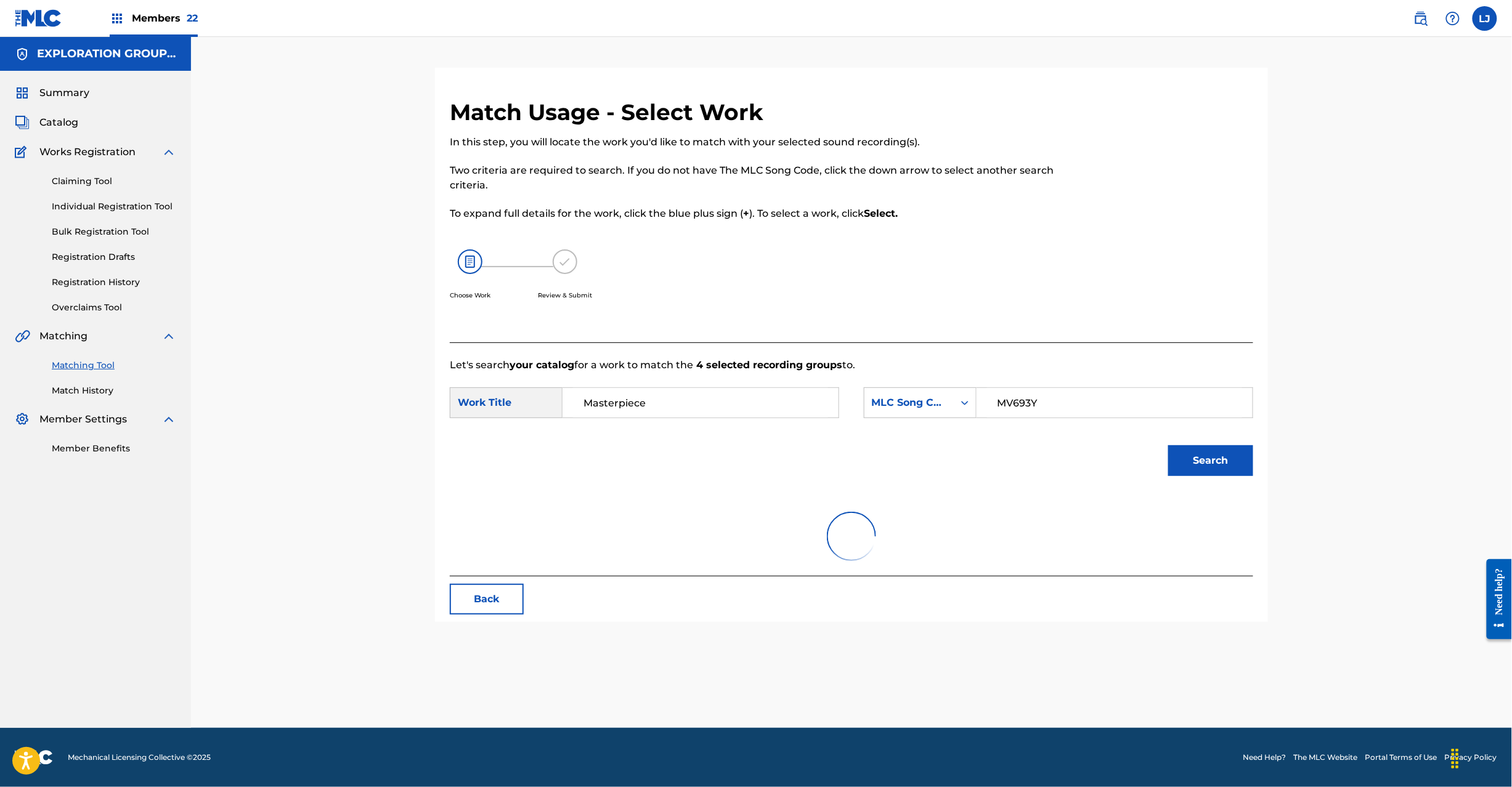
click at [1215, 457] on button "Search" at bounding box center [1211, 460] width 85 height 31
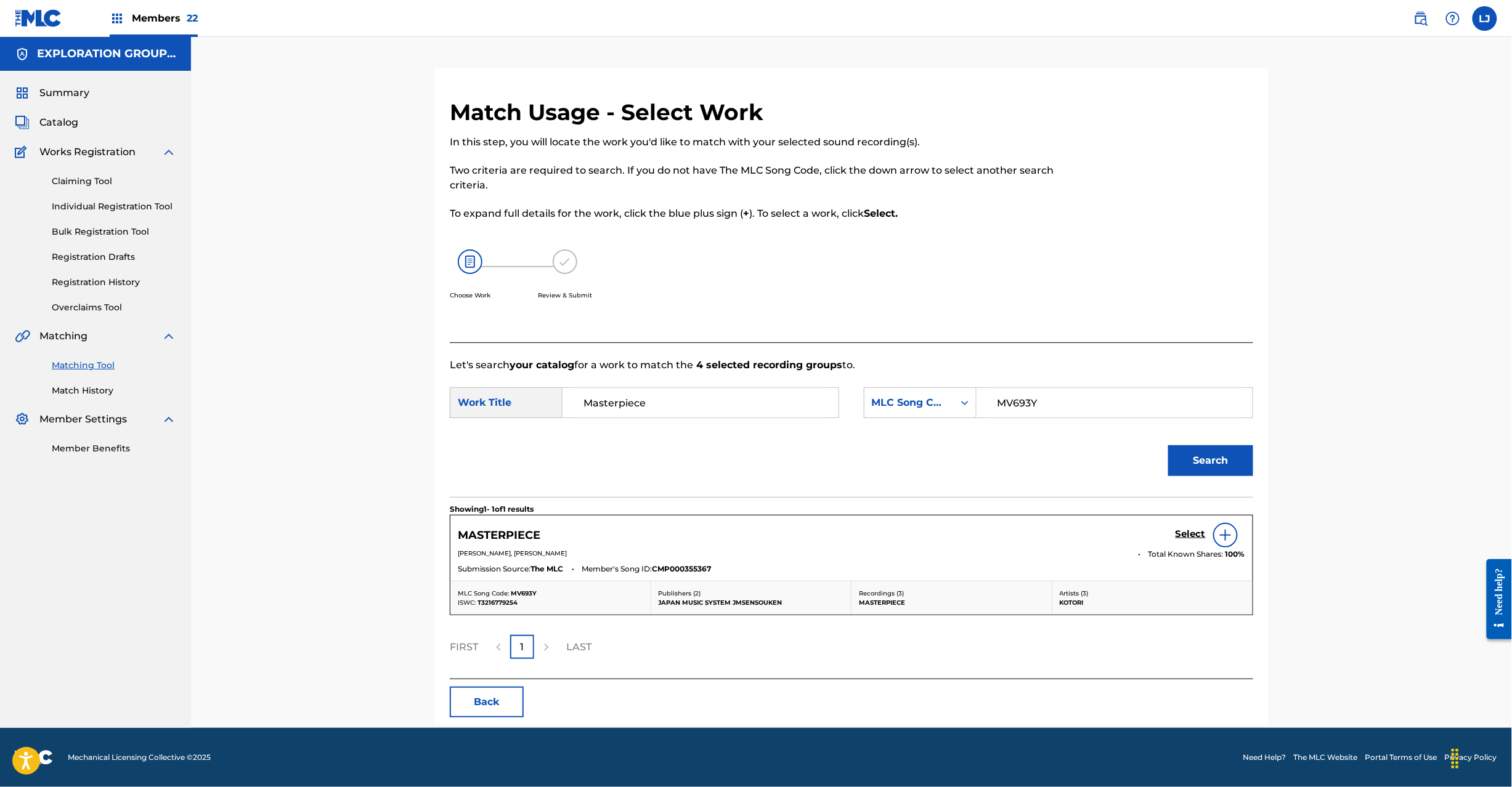
click at [1193, 533] on h5 "Select" at bounding box center [1191, 534] width 30 height 12
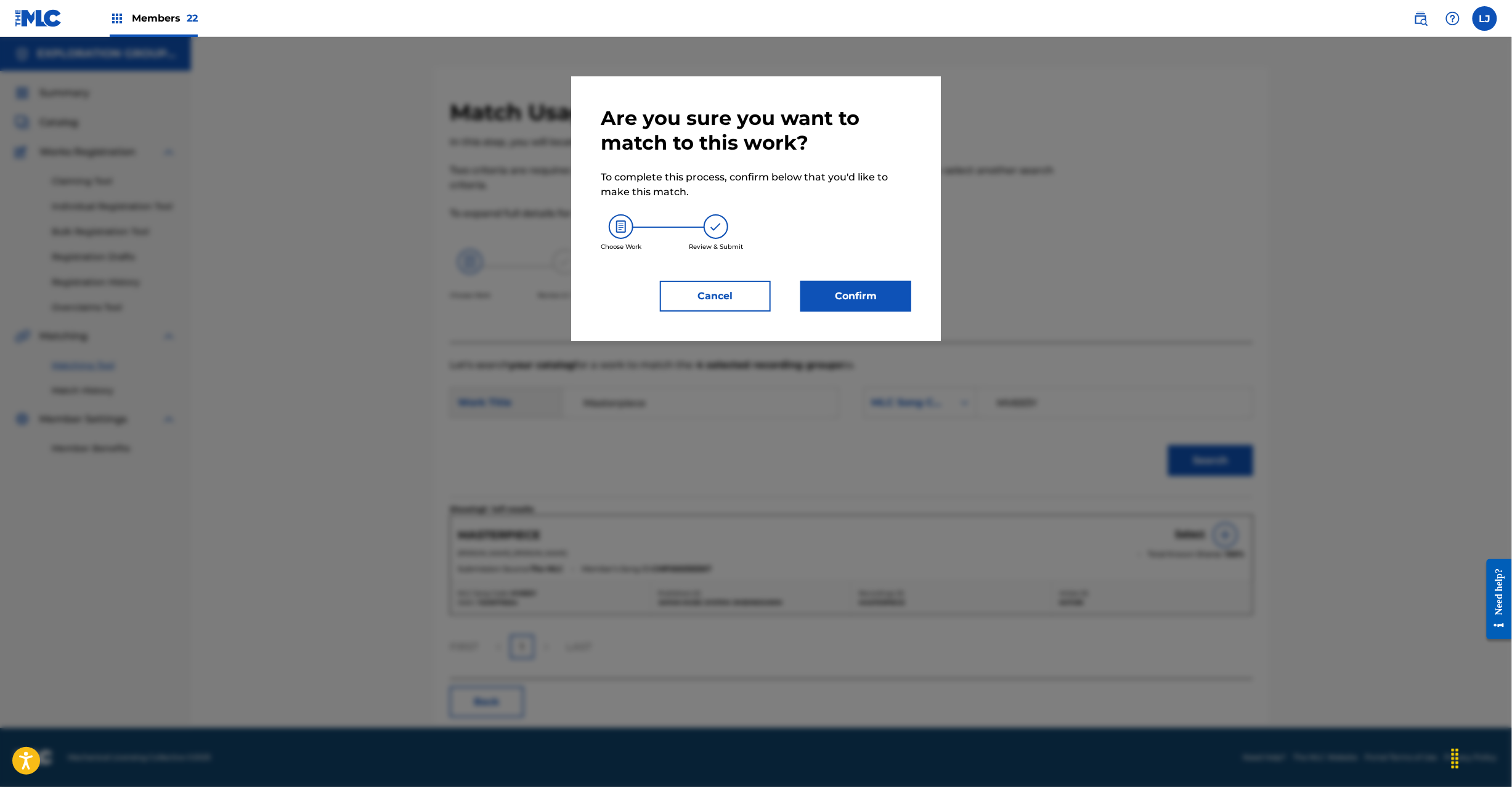
click at [892, 296] on button "Confirm" at bounding box center [856, 296] width 111 height 31
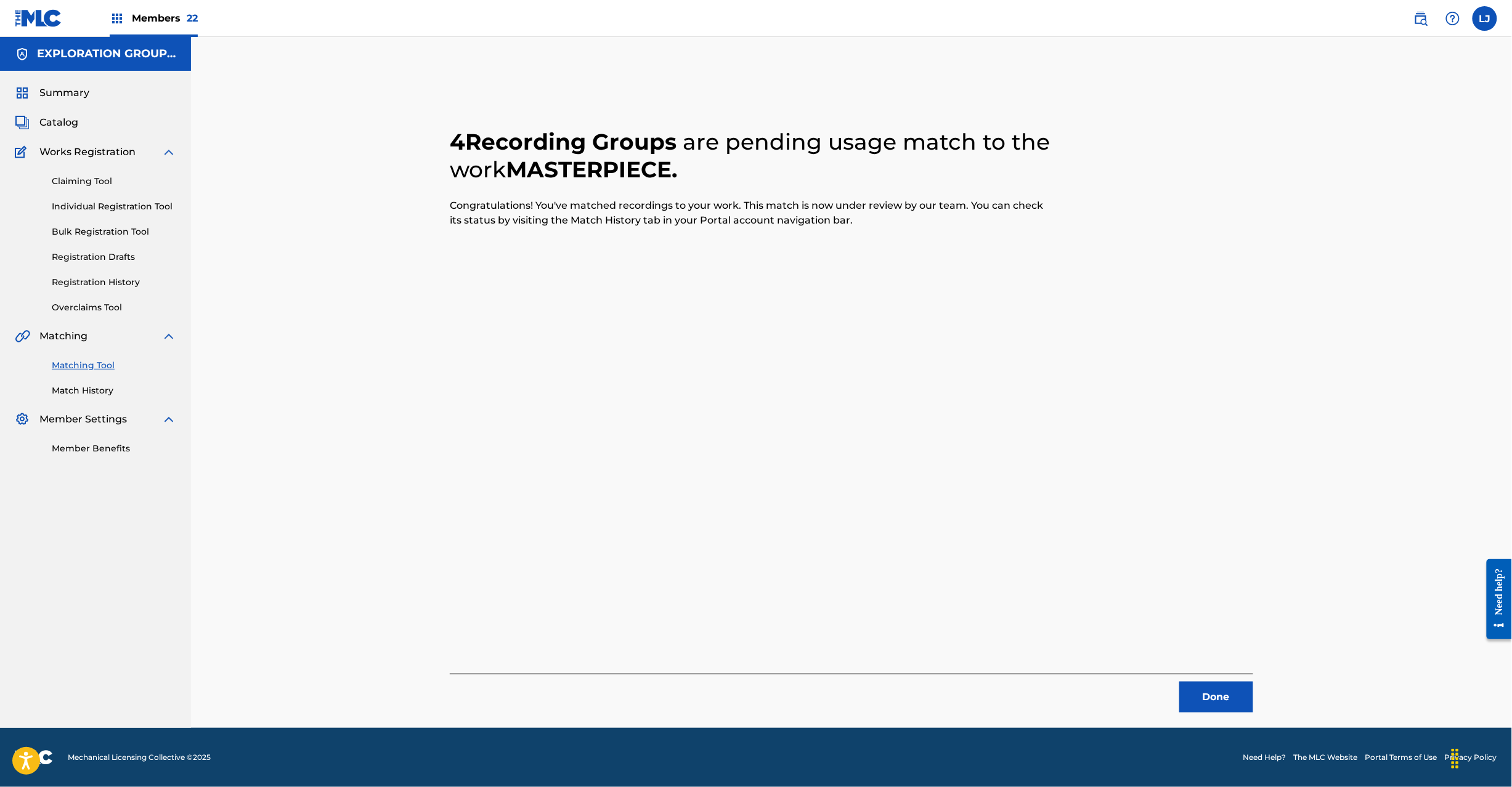
click at [1224, 711] on button "Done" at bounding box center [1216, 697] width 74 height 31
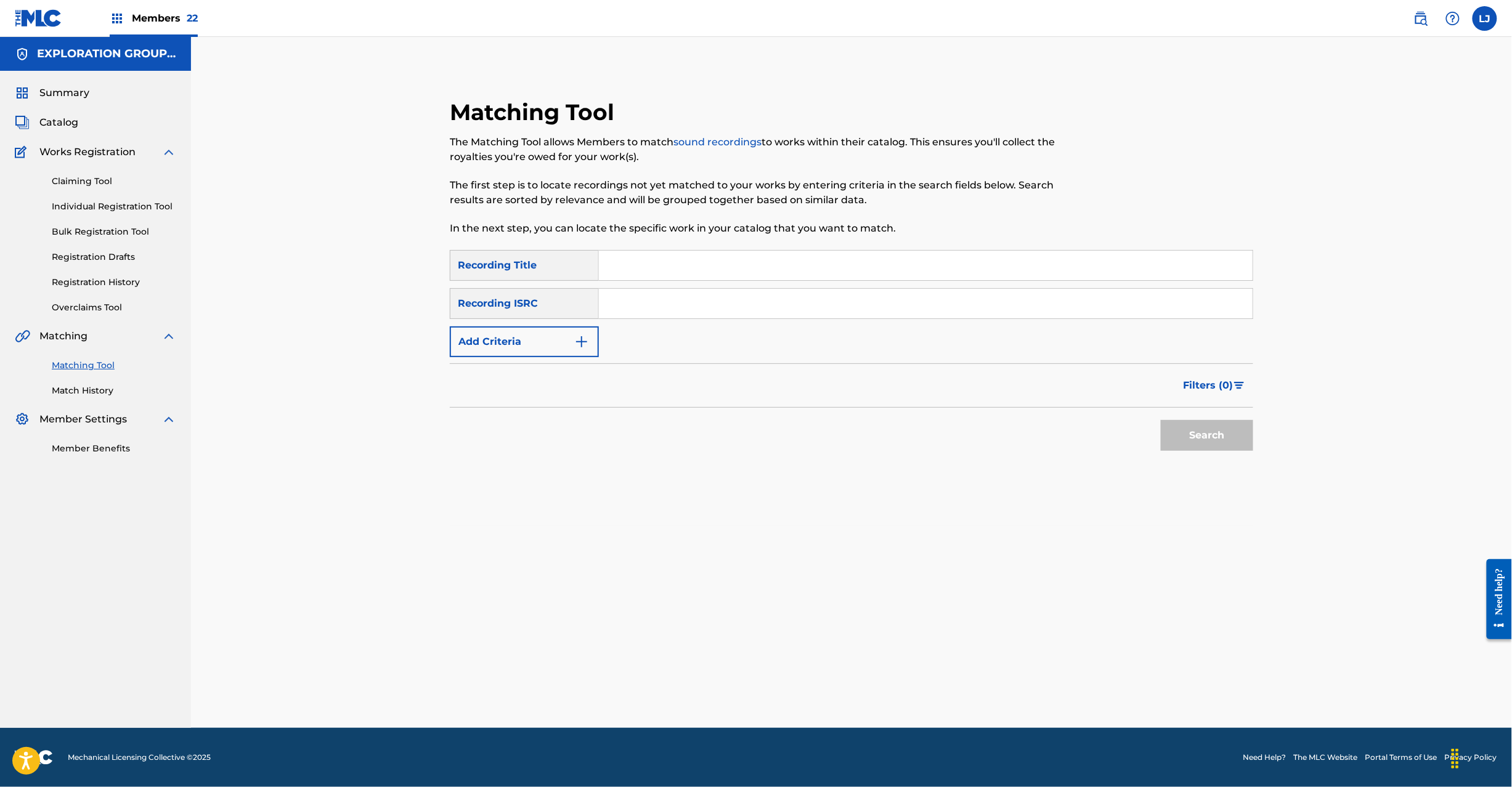
click at [764, 328] on div "SearchWithCriteriae9a16e92-d014-4fa1-bf11-11148029f89a Recording Title SearchWi…" at bounding box center [852, 304] width 804 height 107
paste input "JPR752300048"
drag, startPoint x: 770, startPoint y: 299, endPoint x: 796, endPoint y: 304, distance: 26.5
click at [770, 299] on input "Search Form" at bounding box center [926, 303] width 654 height 30
click at [1223, 430] on button "Search" at bounding box center [1207, 435] width 92 height 31
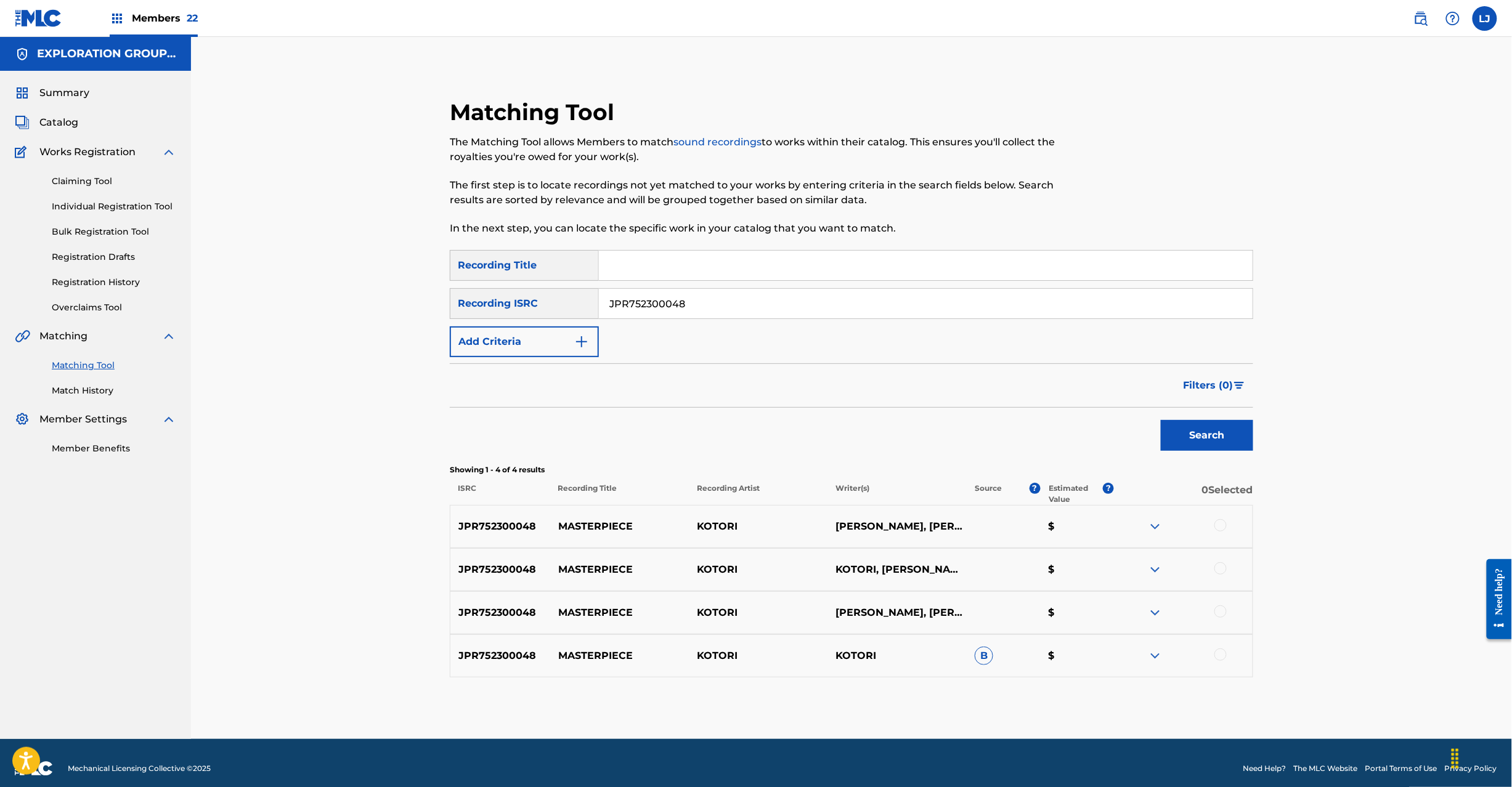
click at [678, 306] on input "JPR752300048" at bounding box center [926, 303] width 654 height 30
paste input "7"
type input "JPR752300047"
click at [1238, 430] on button "Search" at bounding box center [1207, 435] width 92 height 31
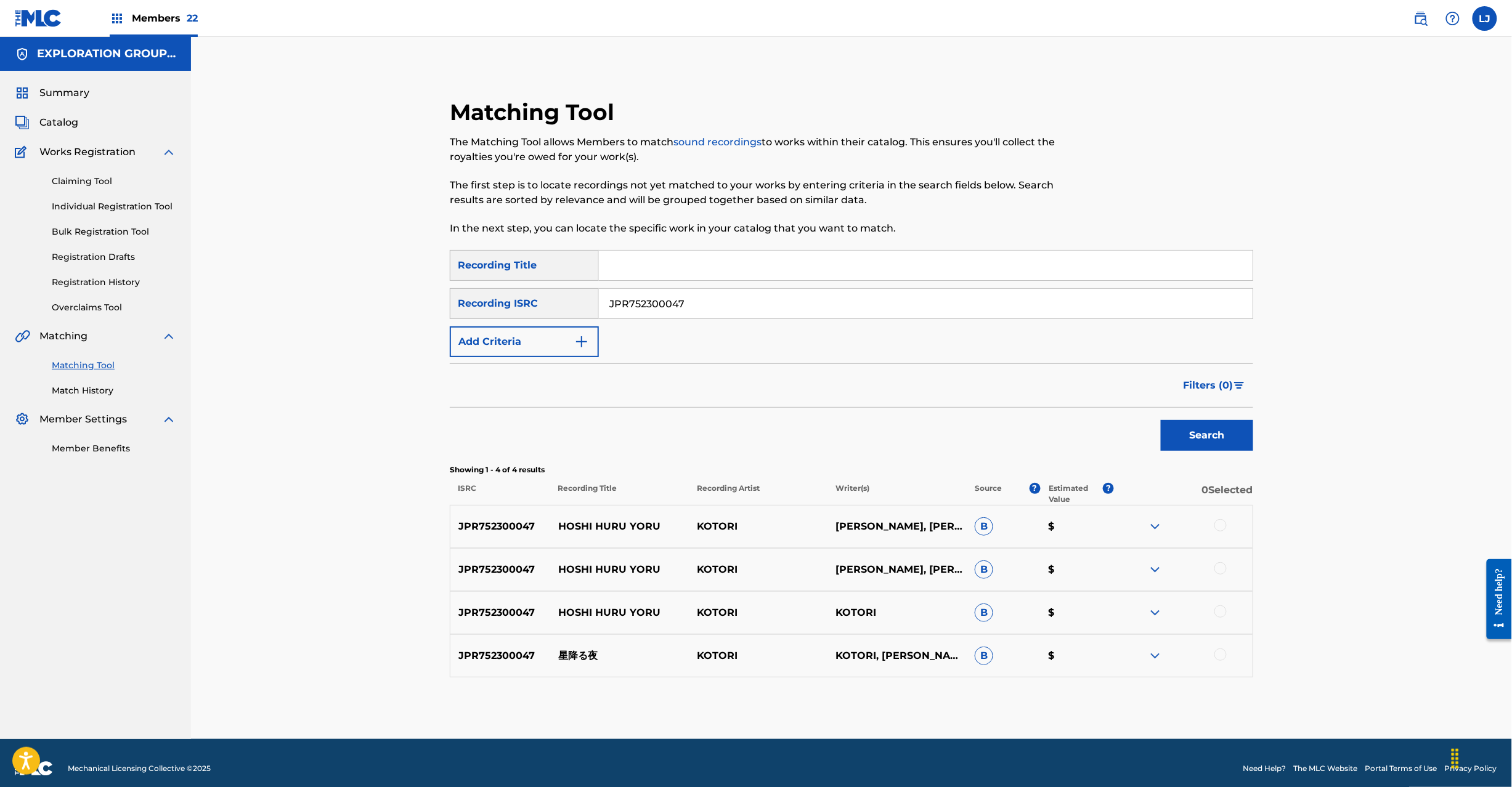
click at [1219, 534] on div "JPR752300047 [PERSON_NAME], [PERSON_NAME], [PERSON_NAME], [PERSON_NAME], [PERSO…" at bounding box center [852, 527] width 804 height 43
click at [1219, 530] on div at bounding box center [1221, 526] width 13 height 13
click at [1223, 567] on div at bounding box center [1221, 568] width 13 height 13
click at [1224, 610] on div at bounding box center [1221, 612] width 13 height 13
click at [1221, 659] on div at bounding box center [1221, 655] width 13 height 13
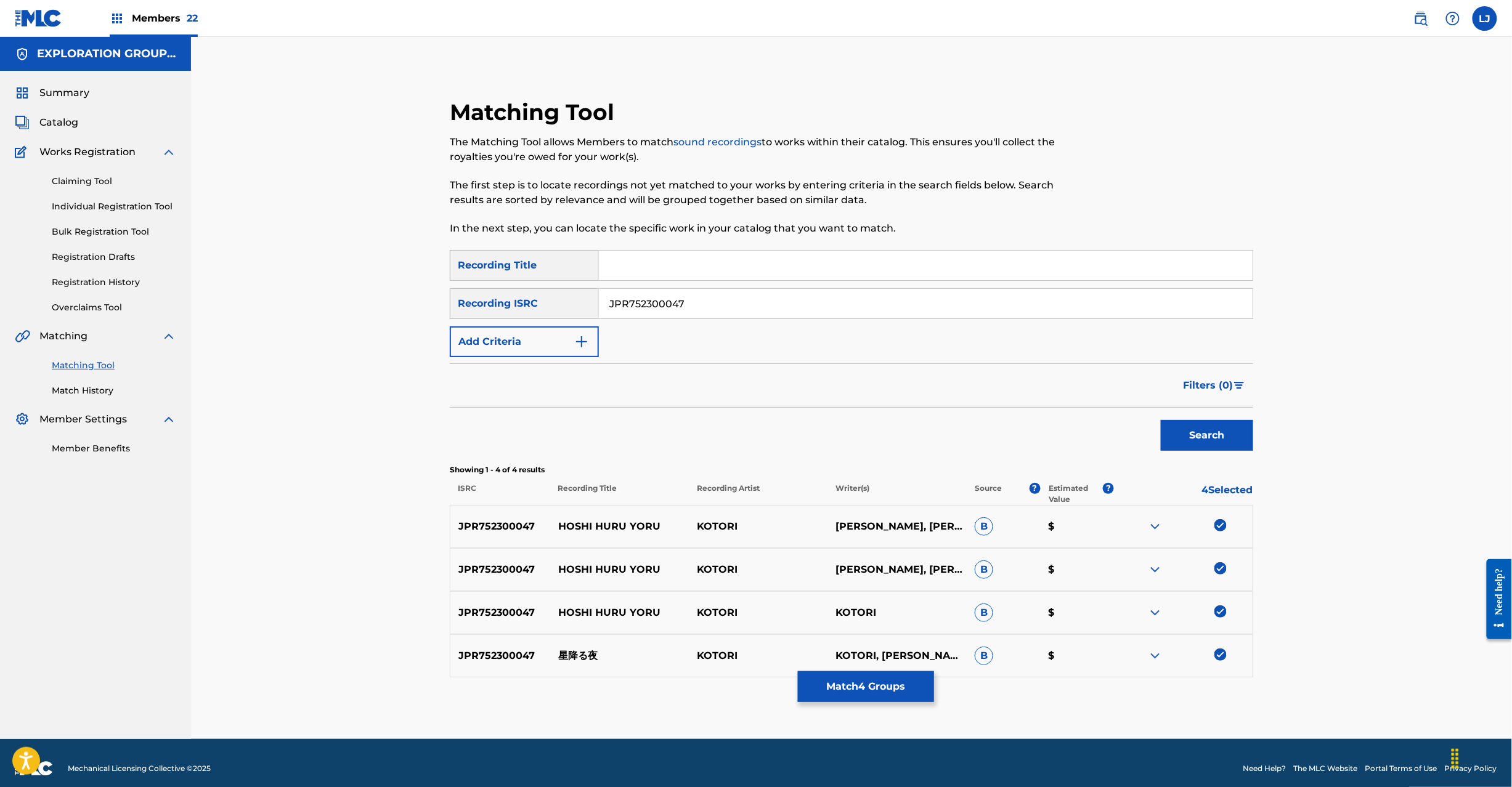
click at [856, 690] on button "Match 4 Groups" at bounding box center [866, 687] width 136 height 31
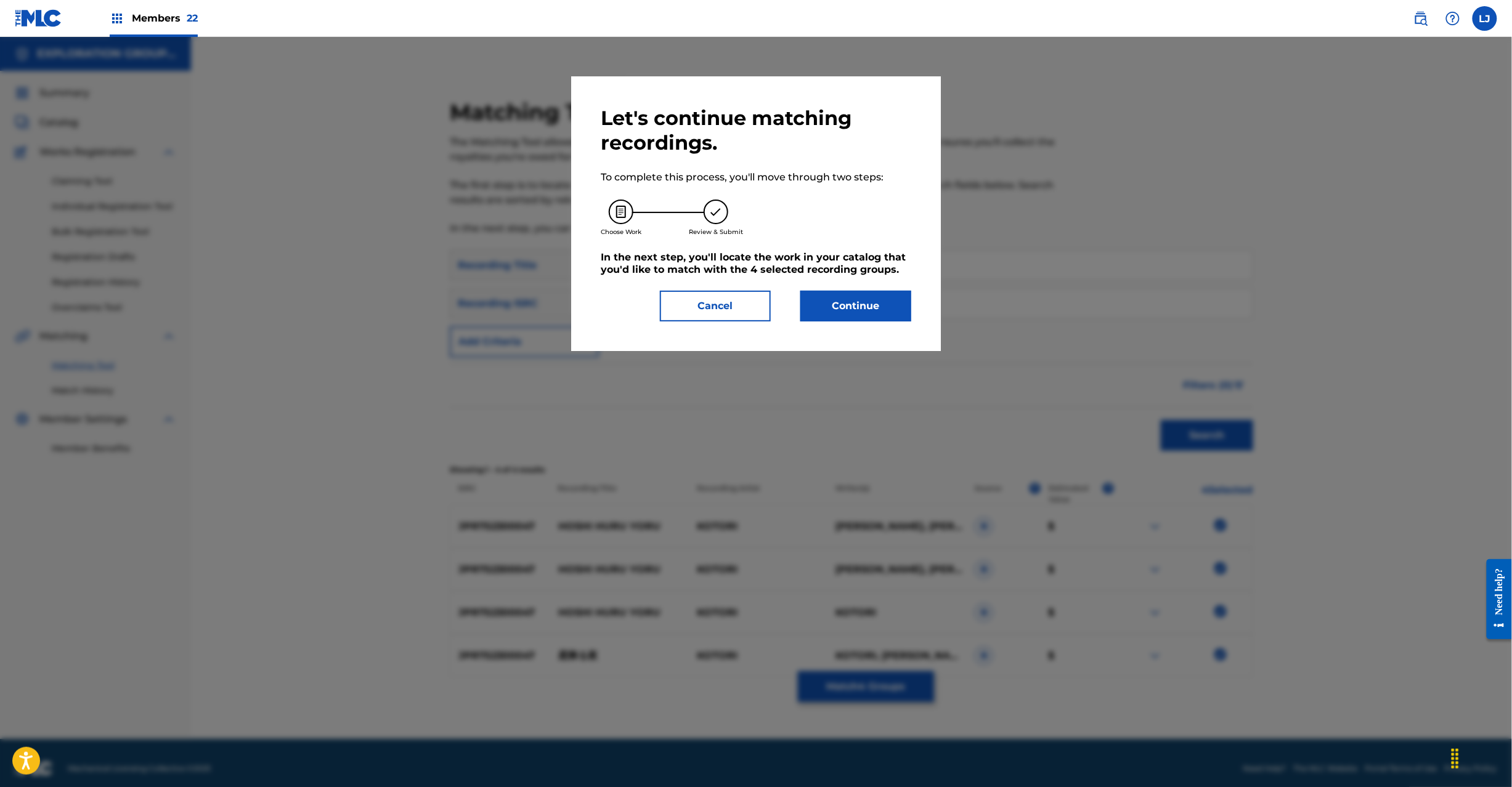
click at [818, 308] on button "Continue" at bounding box center [856, 306] width 111 height 31
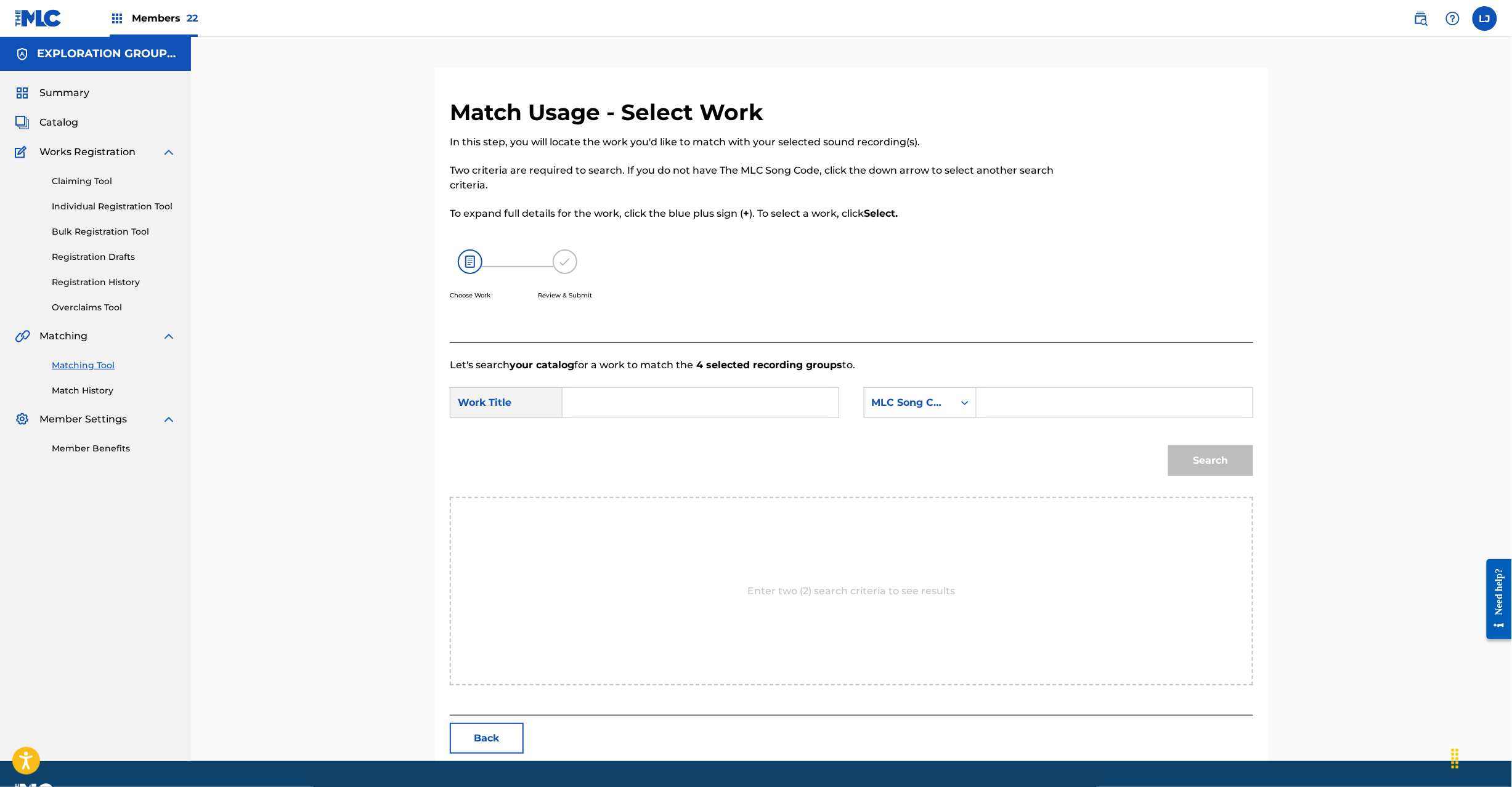
click at [699, 398] on input "Search Form" at bounding box center [701, 402] width 255 height 30
paste input "Hoshifuruyoru HQ3YDC"
click at [708, 400] on input "Hoshifuruyoru HQ3YDC" at bounding box center [701, 402] width 255 height 30
type input "Hoshifuruyoru"
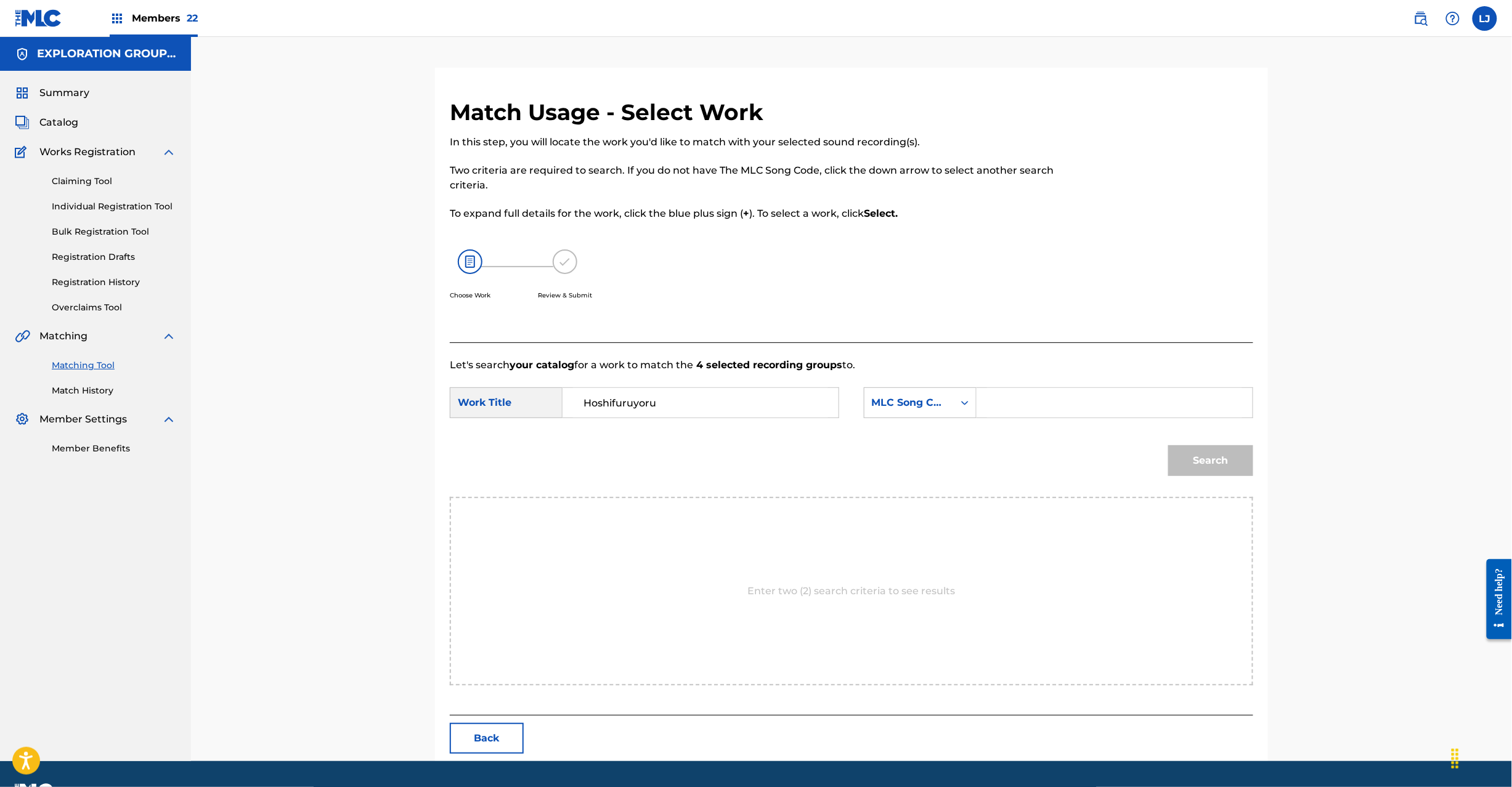
click at [1055, 397] on input "Search Form" at bounding box center [1115, 402] width 255 height 30
paste input "HQ3YDC"
type input "HQ3YDC"
click at [1240, 464] on button "Search" at bounding box center [1211, 460] width 85 height 31
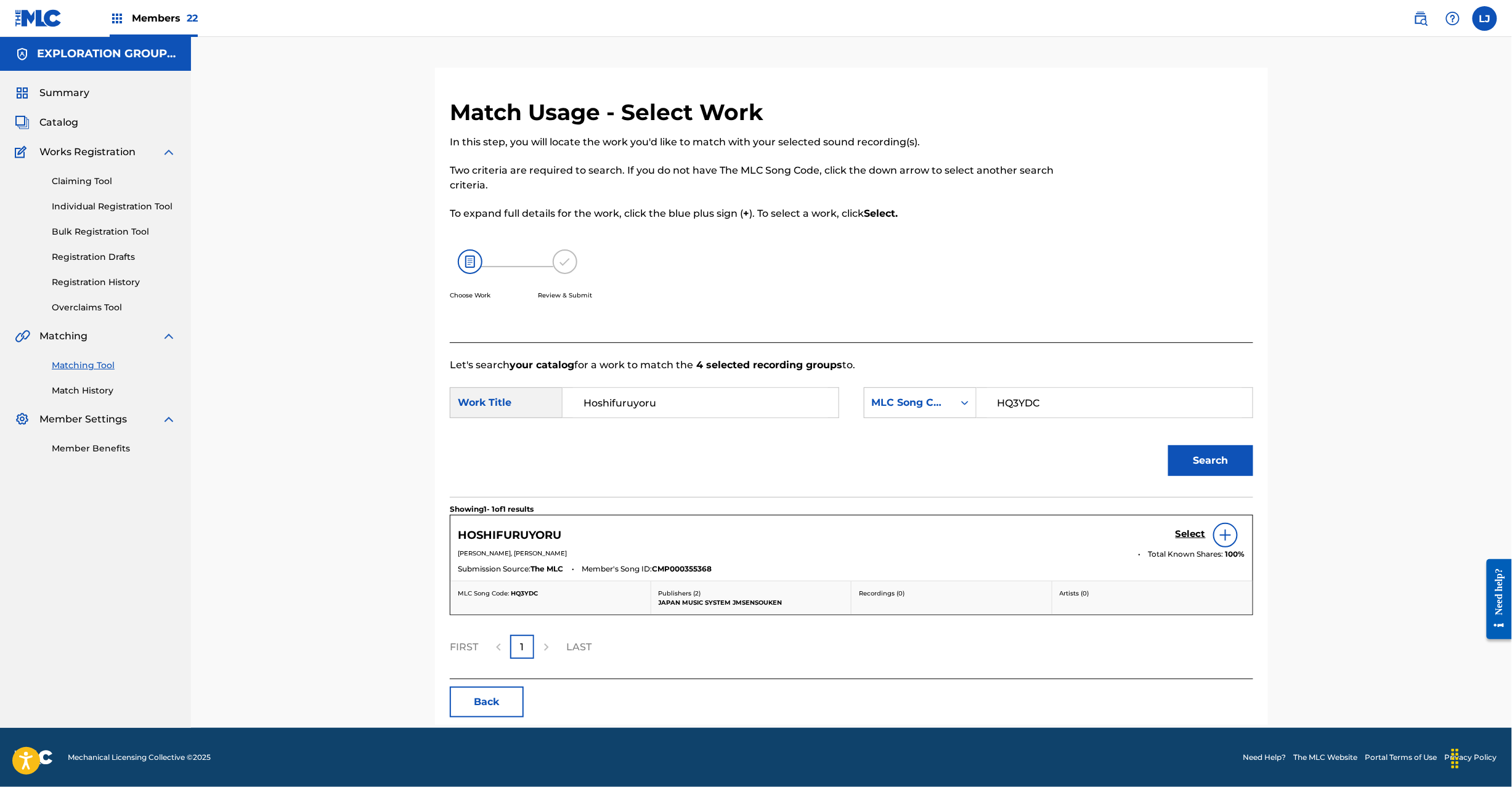
click at [1187, 531] on h5 "Select" at bounding box center [1191, 534] width 30 height 12
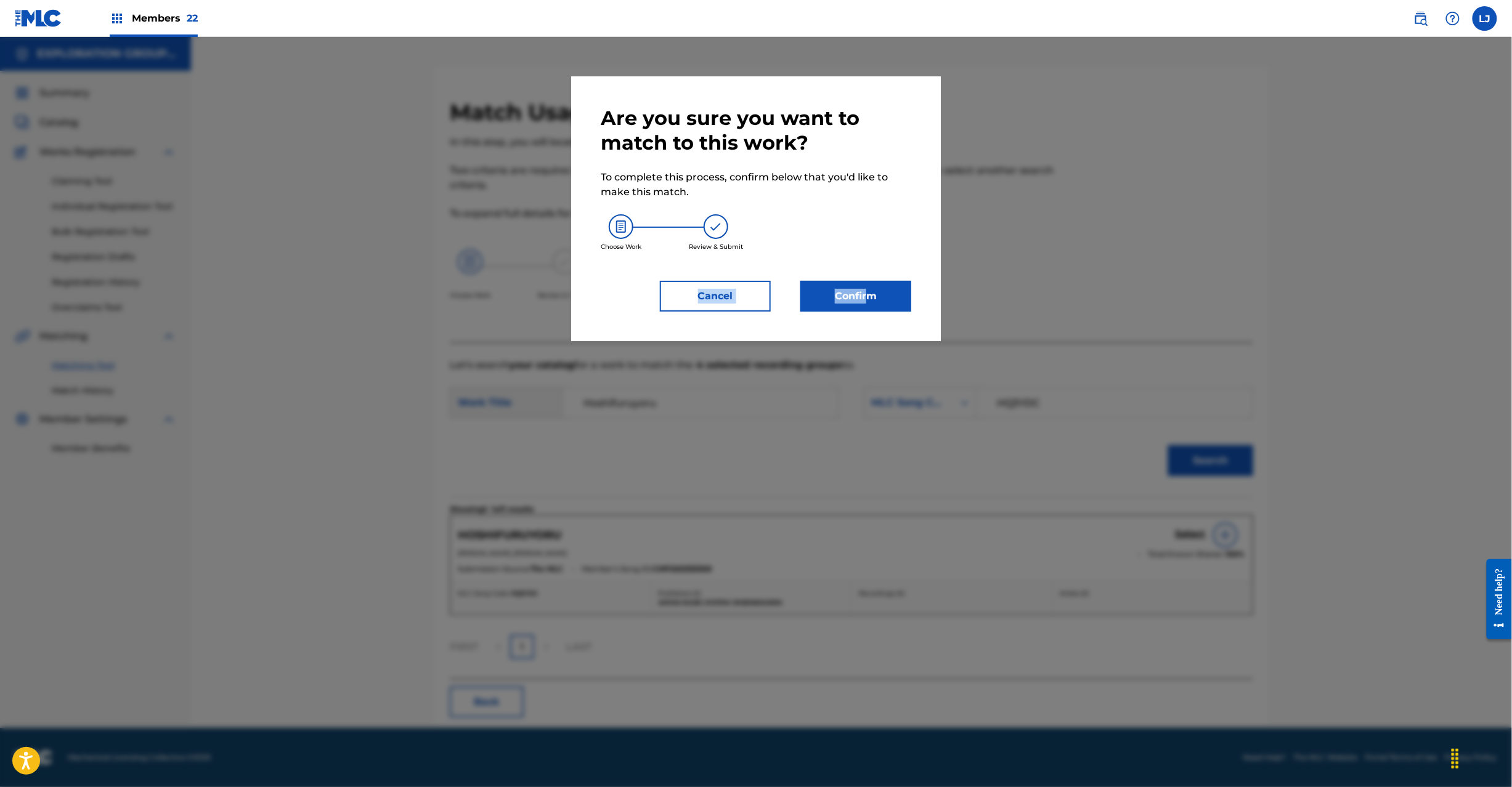
drag, startPoint x: 869, startPoint y: 264, endPoint x: 866, endPoint y: 285, distance: 21.2
click at [866, 277] on div "Are you sure you want to match to this work? To complete this process, confirm …" at bounding box center [756, 209] width 311 height 206
click at [864, 294] on button "Confirm" at bounding box center [856, 296] width 111 height 31
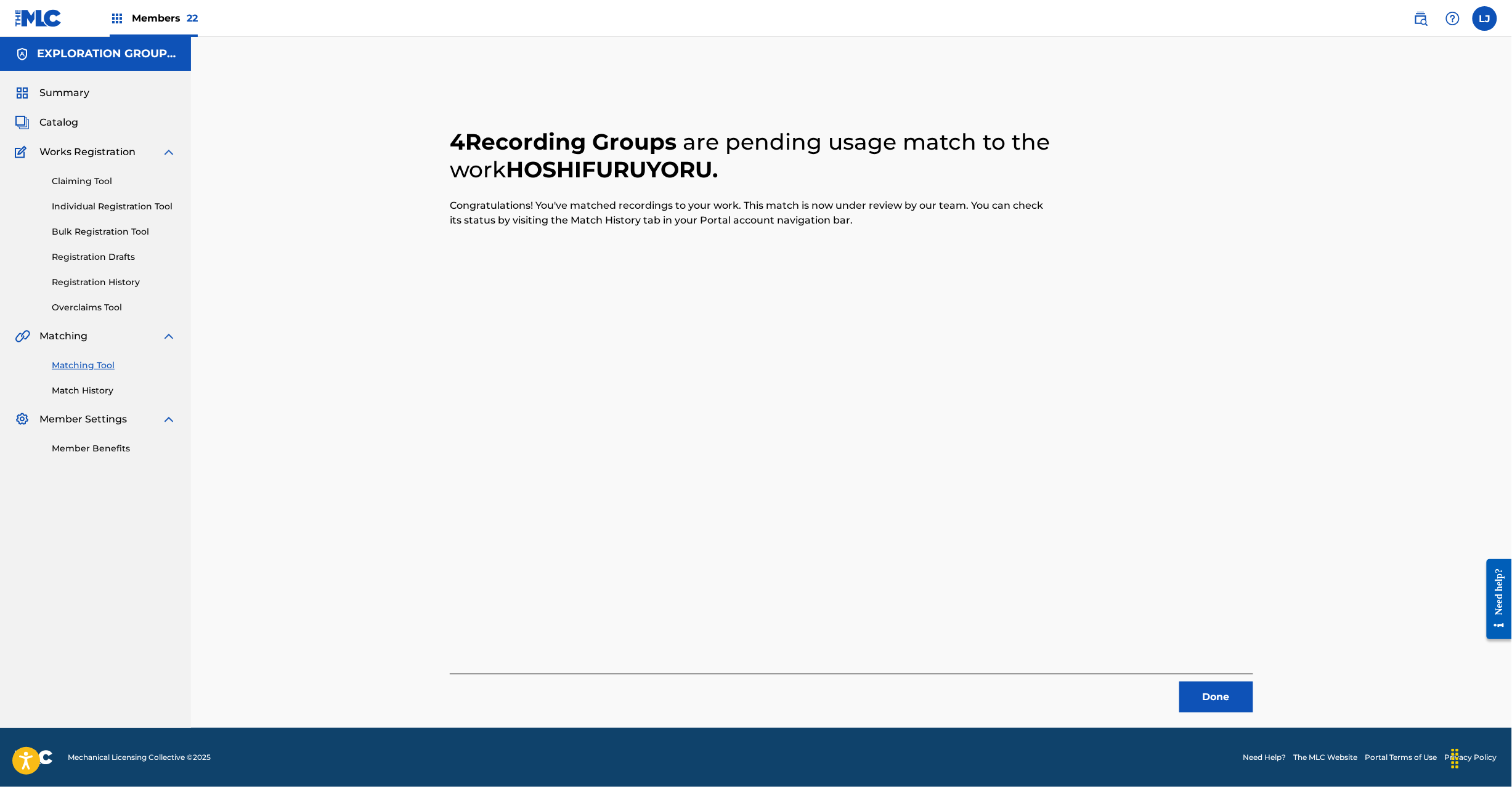
click at [1204, 695] on button "Done" at bounding box center [1216, 697] width 74 height 31
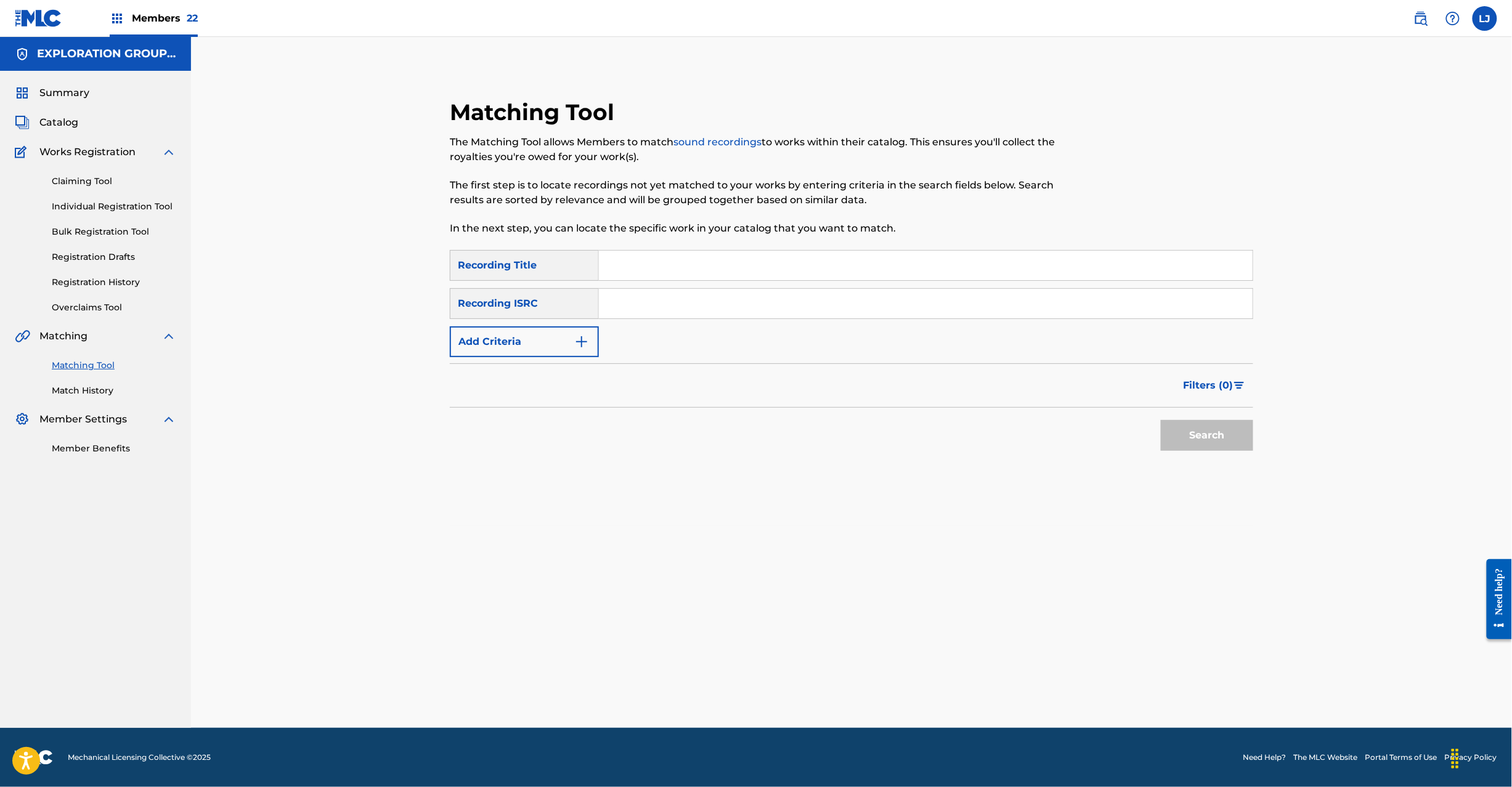
click at [88, 383] on div "Matching Tool Match History" at bounding box center [95, 370] width 162 height 54
click at [88, 390] on link "Match History" at bounding box center [114, 391] width 124 height 13
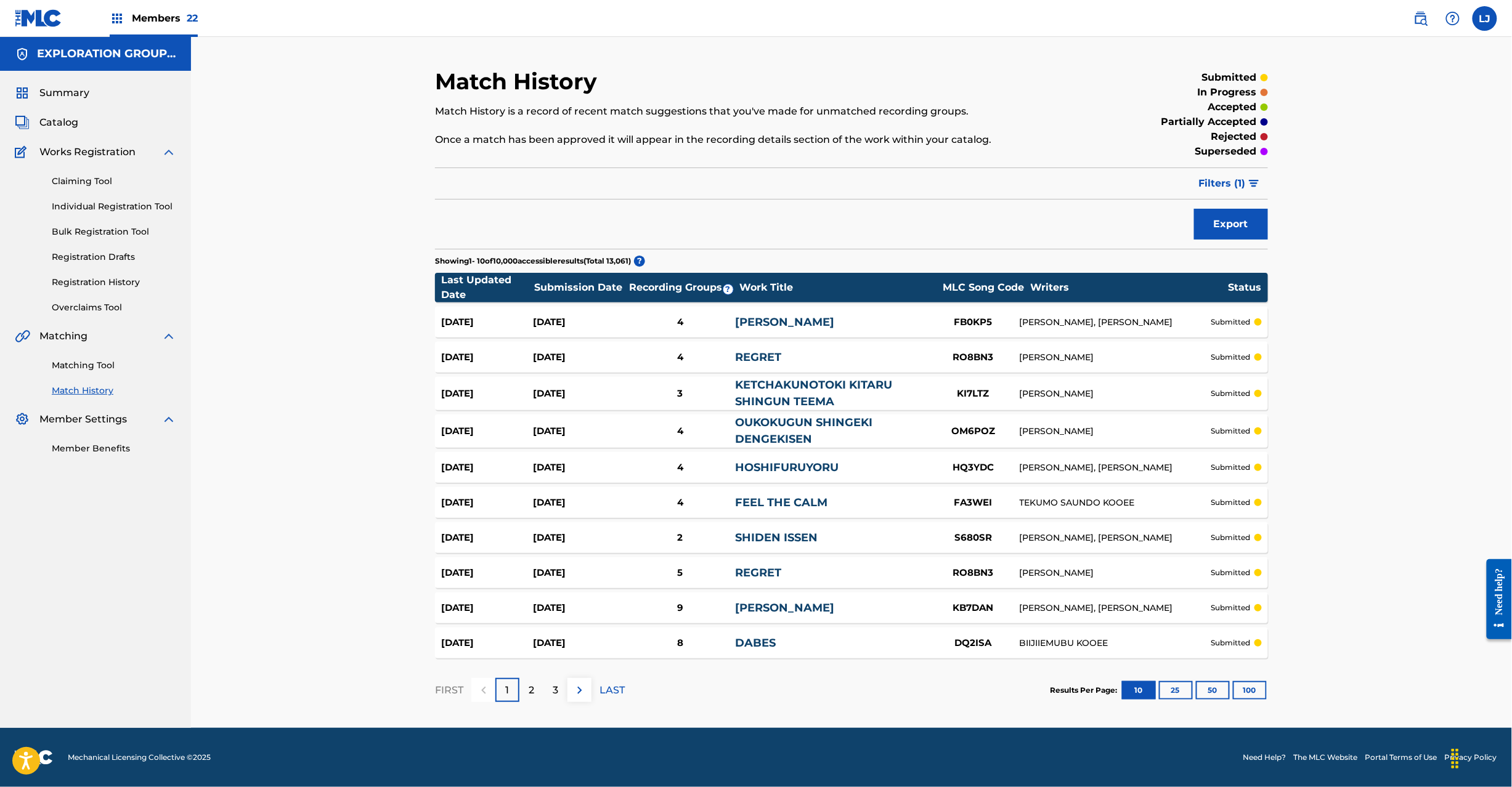
click at [71, 369] on link "Matching Tool" at bounding box center [114, 366] width 124 height 13
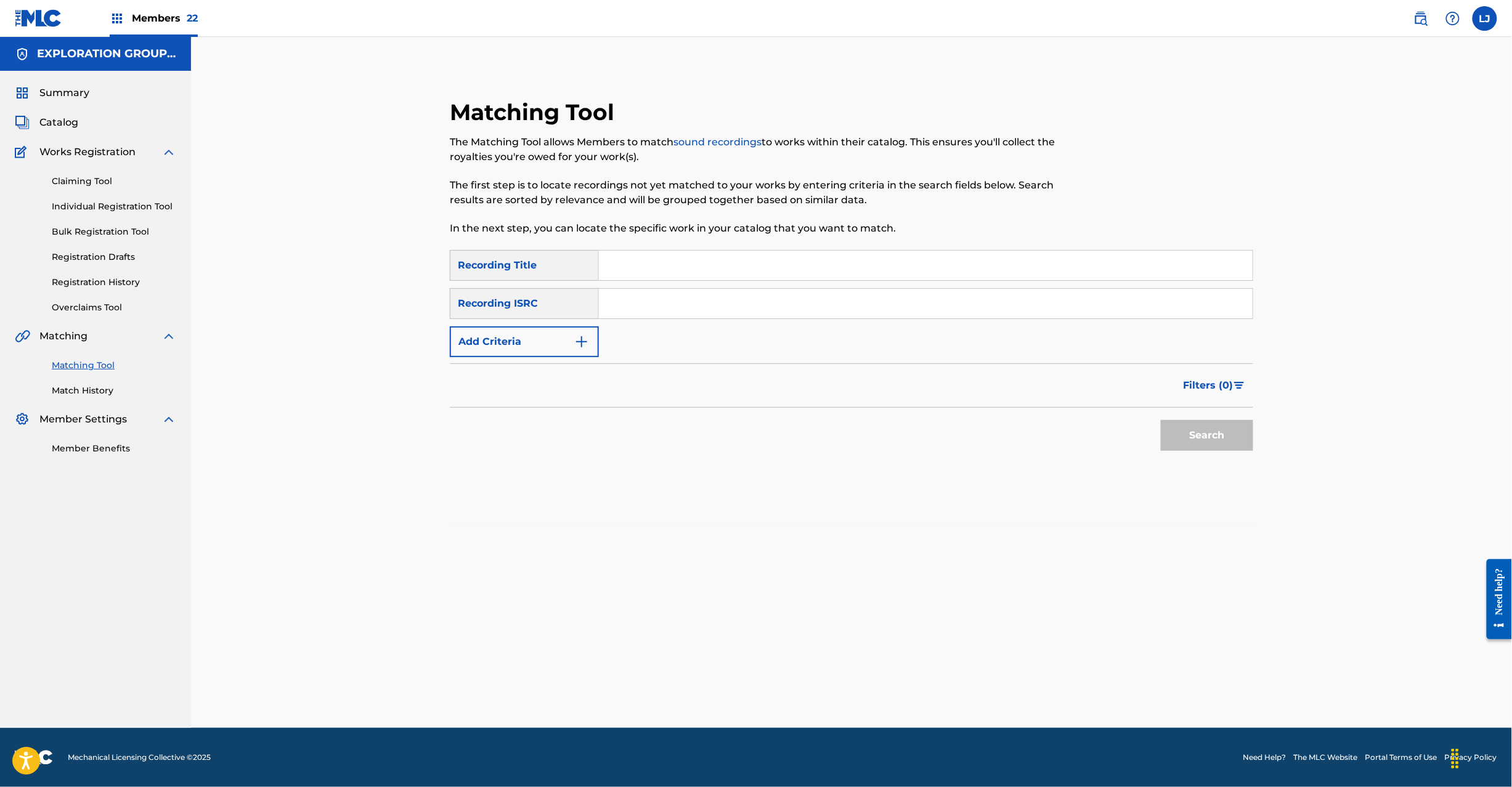
click at [683, 309] on input "Search Form" at bounding box center [926, 303] width 654 height 30
paste input "JPR752300046"
type input "JPR752300046"
click at [1179, 438] on button "Search" at bounding box center [1207, 435] width 92 height 31
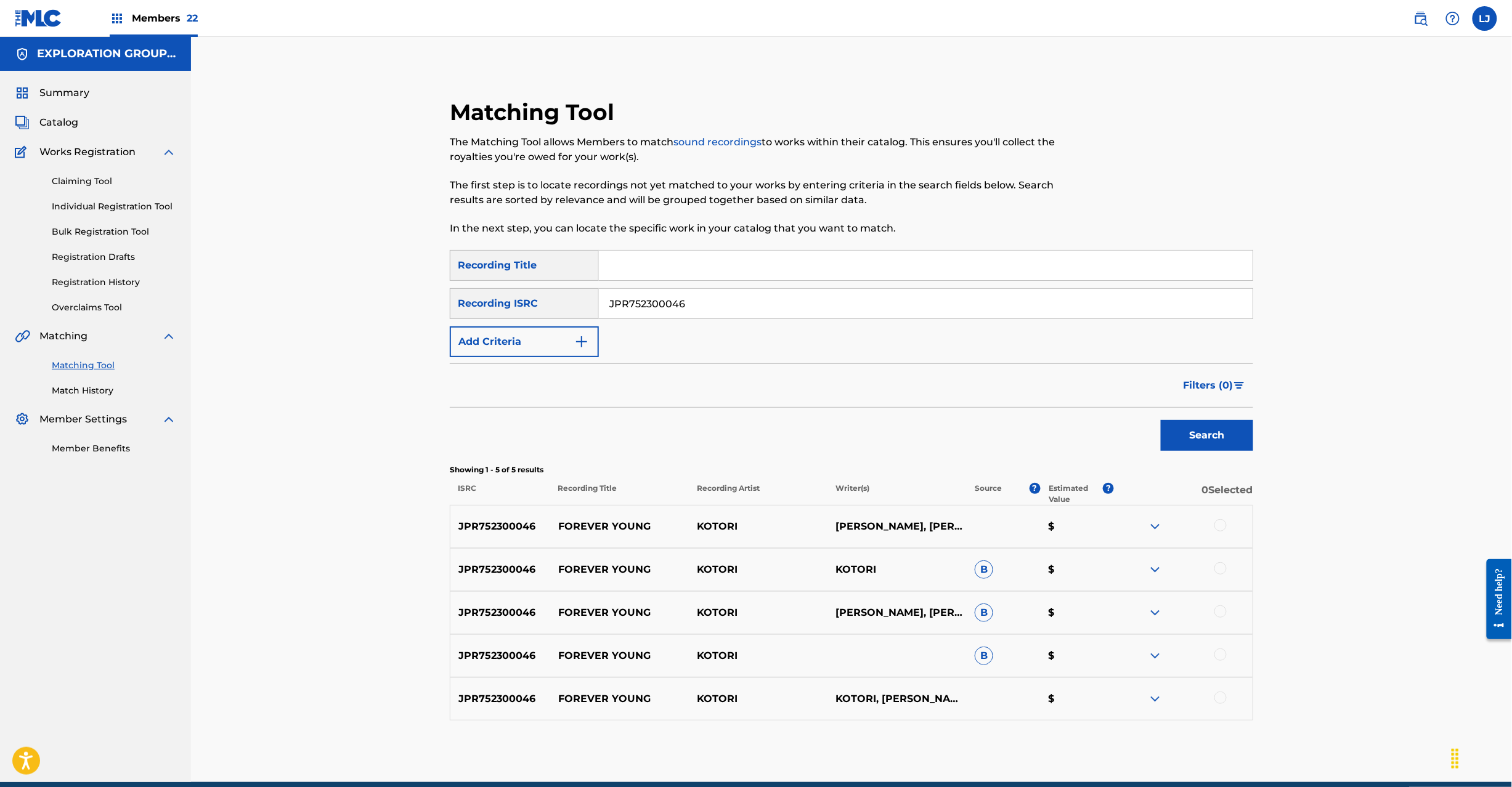
click at [1218, 524] on div at bounding box center [1221, 526] width 13 height 13
click at [1223, 580] on div "JPR752300046 FOREVER YOUNG [PERSON_NAME] B $" at bounding box center [852, 570] width 804 height 43
click at [1220, 567] on div at bounding box center [1221, 568] width 13 height 13
click at [1218, 616] on div at bounding box center [1221, 612] width 13 height 13
click at [1219, 656] on div at bounding box center [1221, 655] width 13 height 13
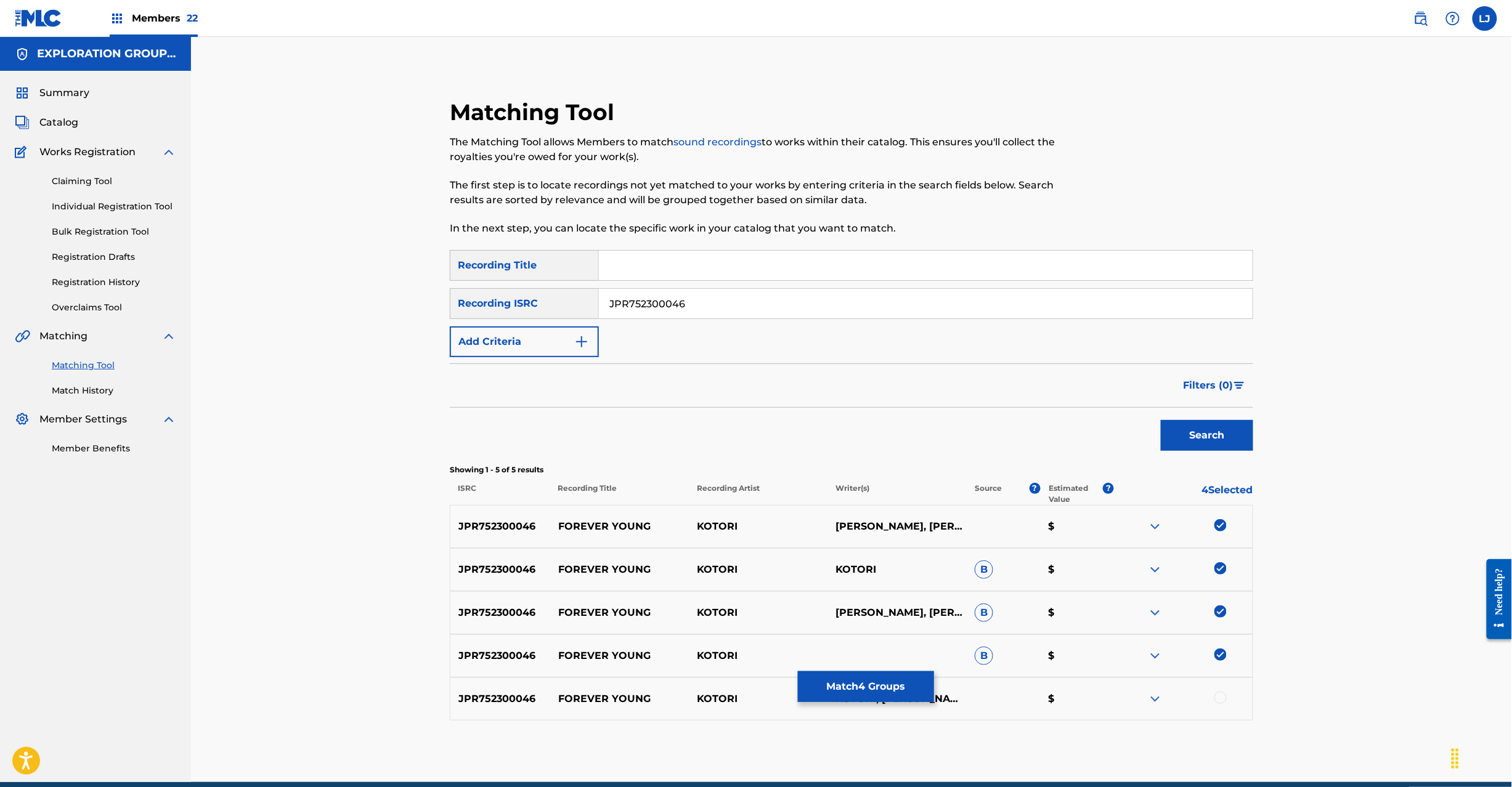
click at [1220, 690] on div "JPR752300046 FOREVER YOUNG [PERSON_NAME], [PERSON_NAME] $" at bounding box center [852, 699] width 804 height 43
click at [1221, 696] on div at bounding box center [1221, 698] width 13 height 13
click at [870, 693] on button "Match 5 Groups" at bounding box center [866, 687] width 136 height 31
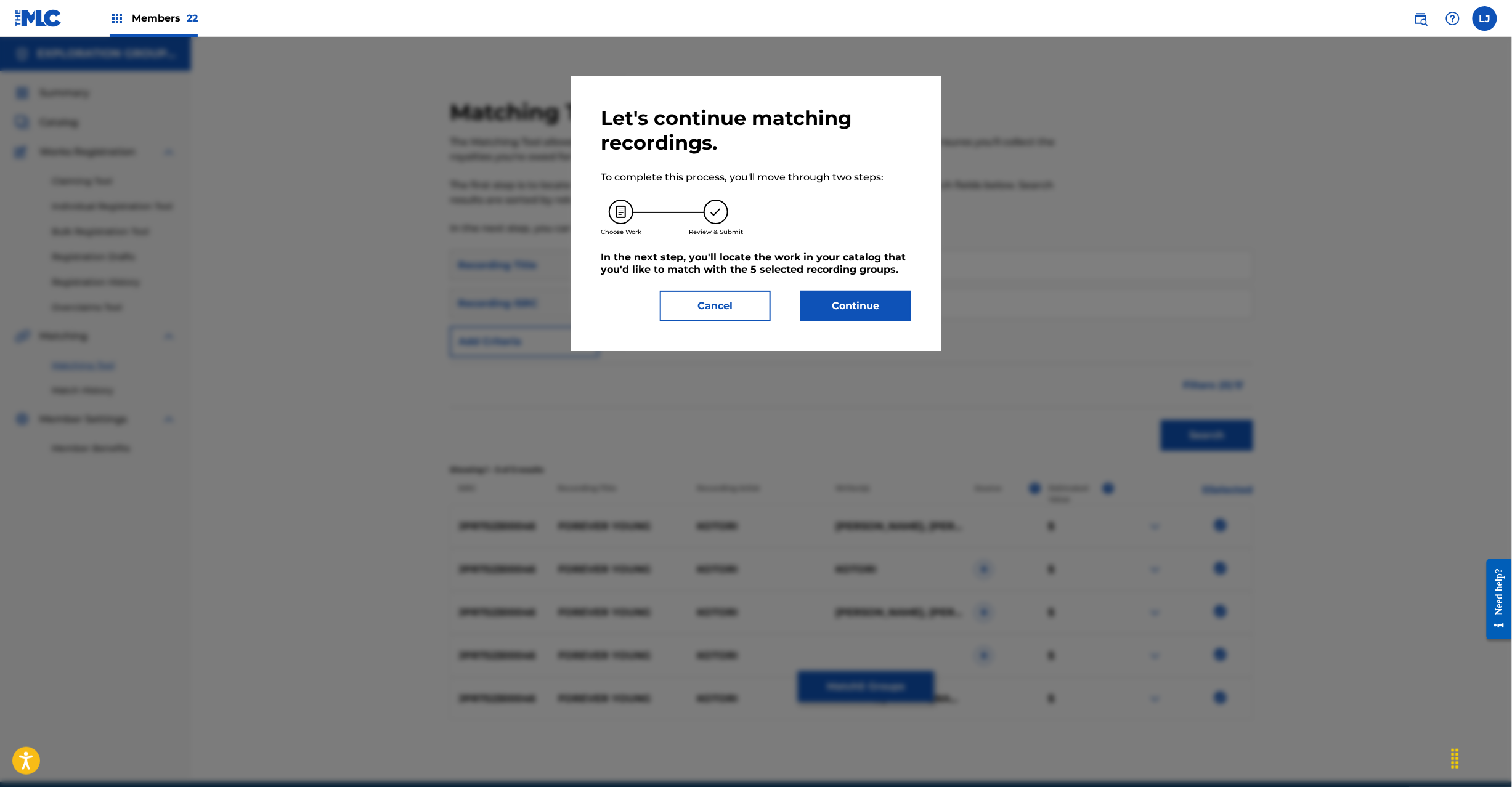
click at [841, 315] on button "Continue" at bounding box center [856, 306] width 111 height 31
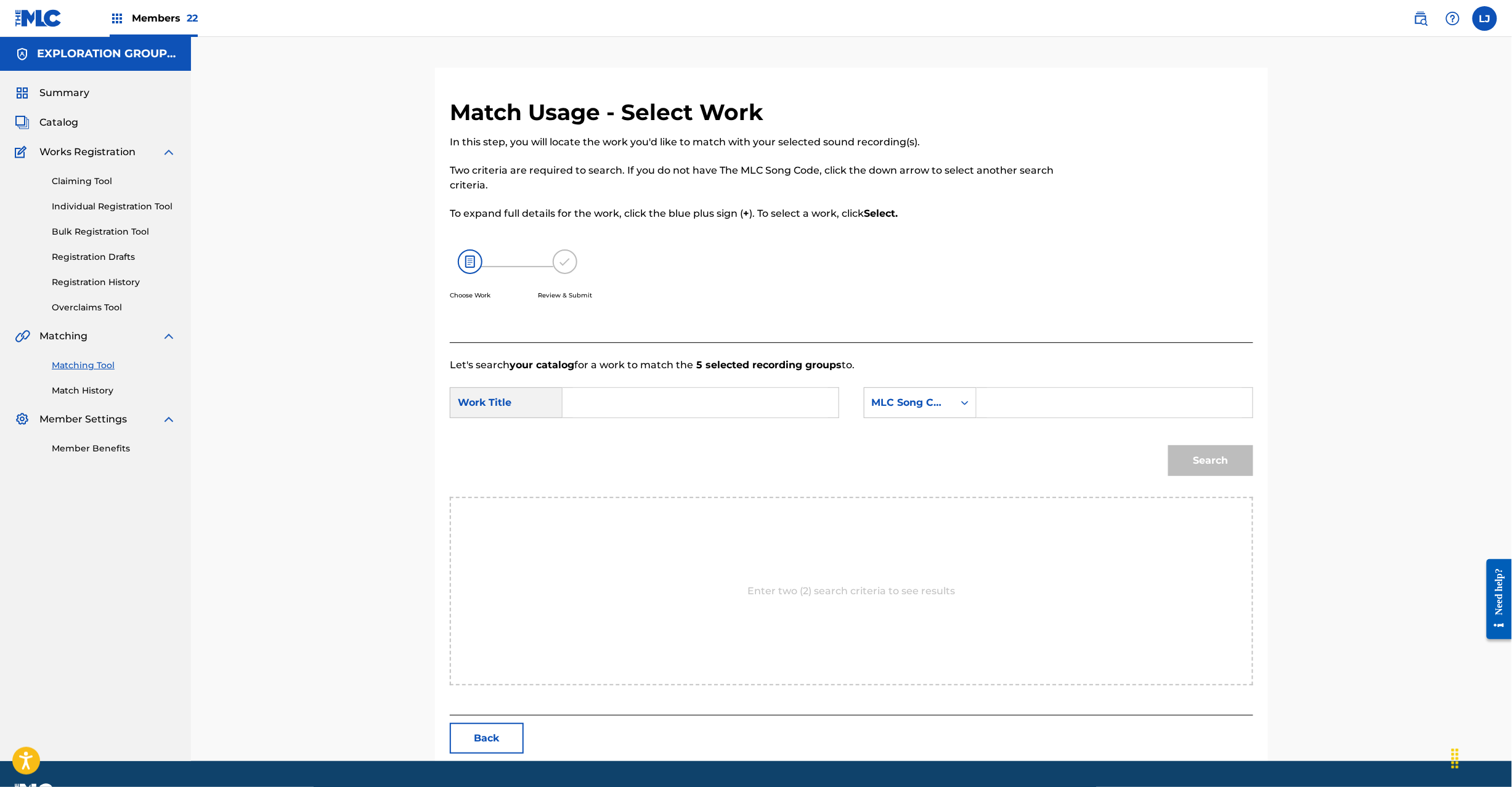
click at [696, 398] on input "Search Form" at bounding box center [701, 402] width 255 height 30
paste input "Forever Young FA3WCG"
click at [656, 411] on input "Forever Young FA3WCG" at bounding box center [701, 402] width 255 height 30
click at [705, 400] on input "Forever Young FA3WCG" at bounding box center [701, 402] width 255 height 30
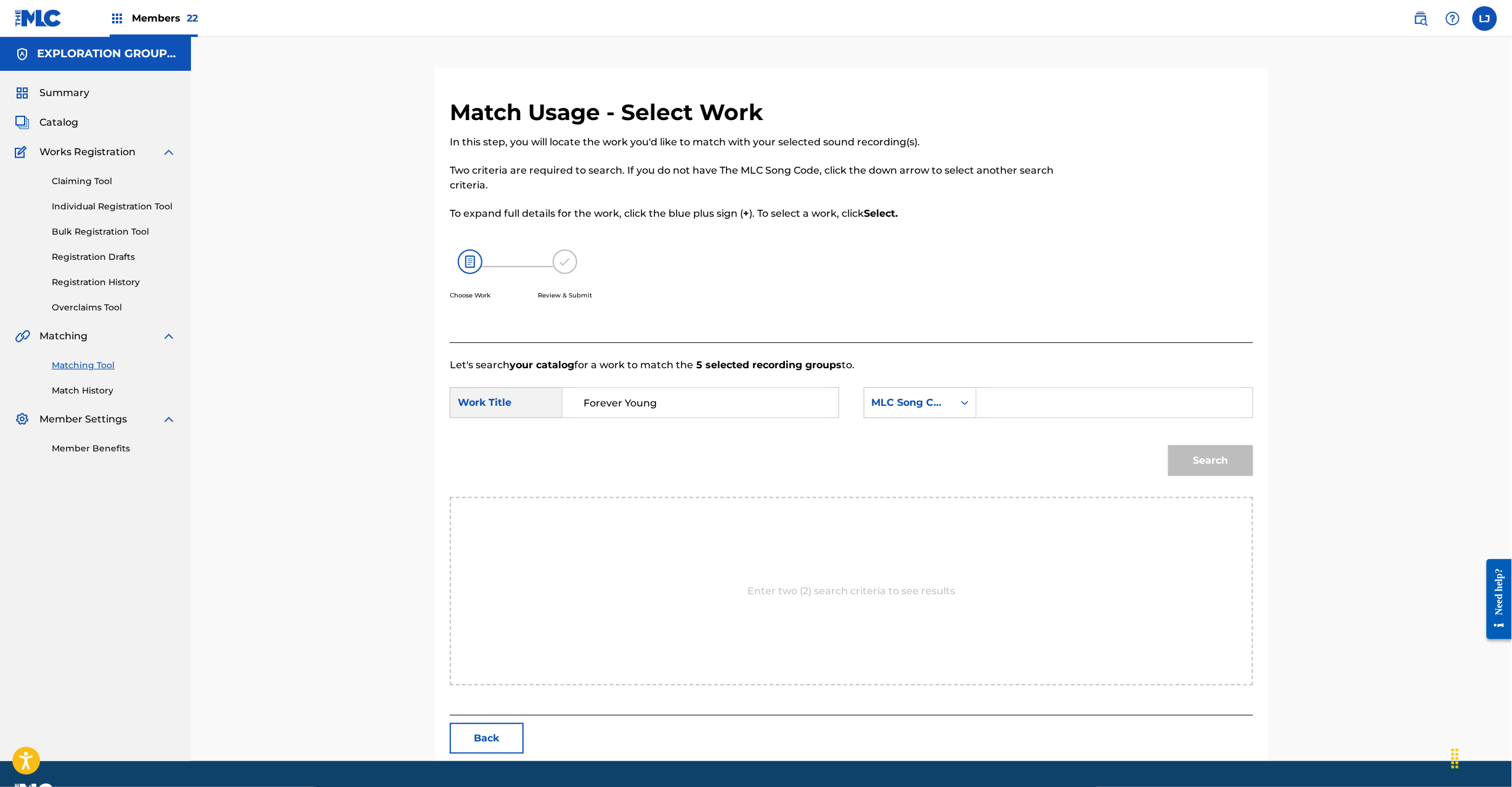
type input "Forever Young"
click at [1035, 400] on input "Search Form" at bounding box center [1115, 402] width 255 height 30
paste input "FA3WCG"
type input "FA3WCG"
drag, startPoint x: 1191, startPoint y: 484, endPoint x: 1197, endPoint y: 469, distance: 16.2
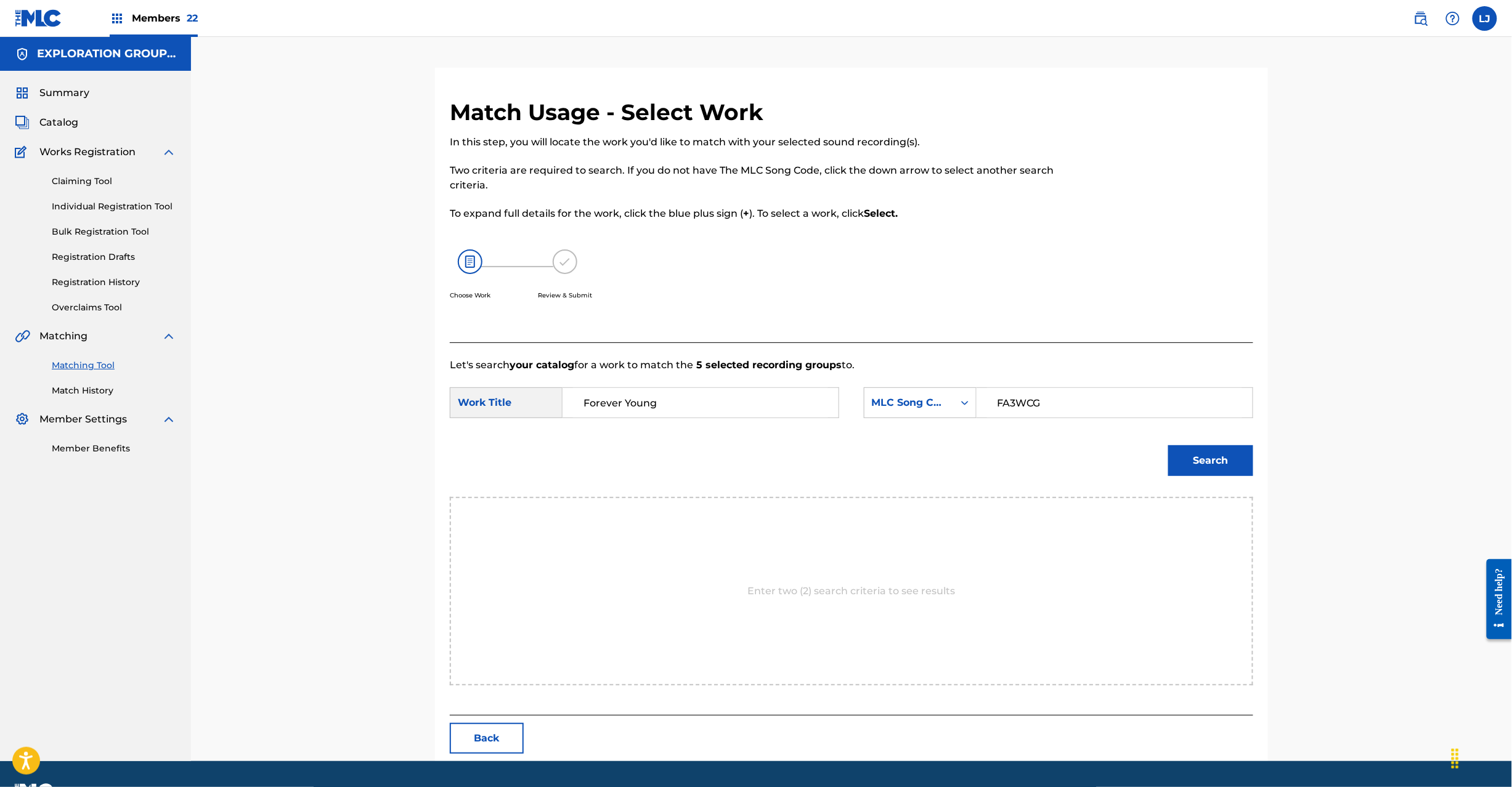
click at [1194, 484] on div "Search" at bounding box center [852, 465] width 804 height 64
click at [1198, 461] on button "Search" at bounding box center [1211, 460] width 85 height 31
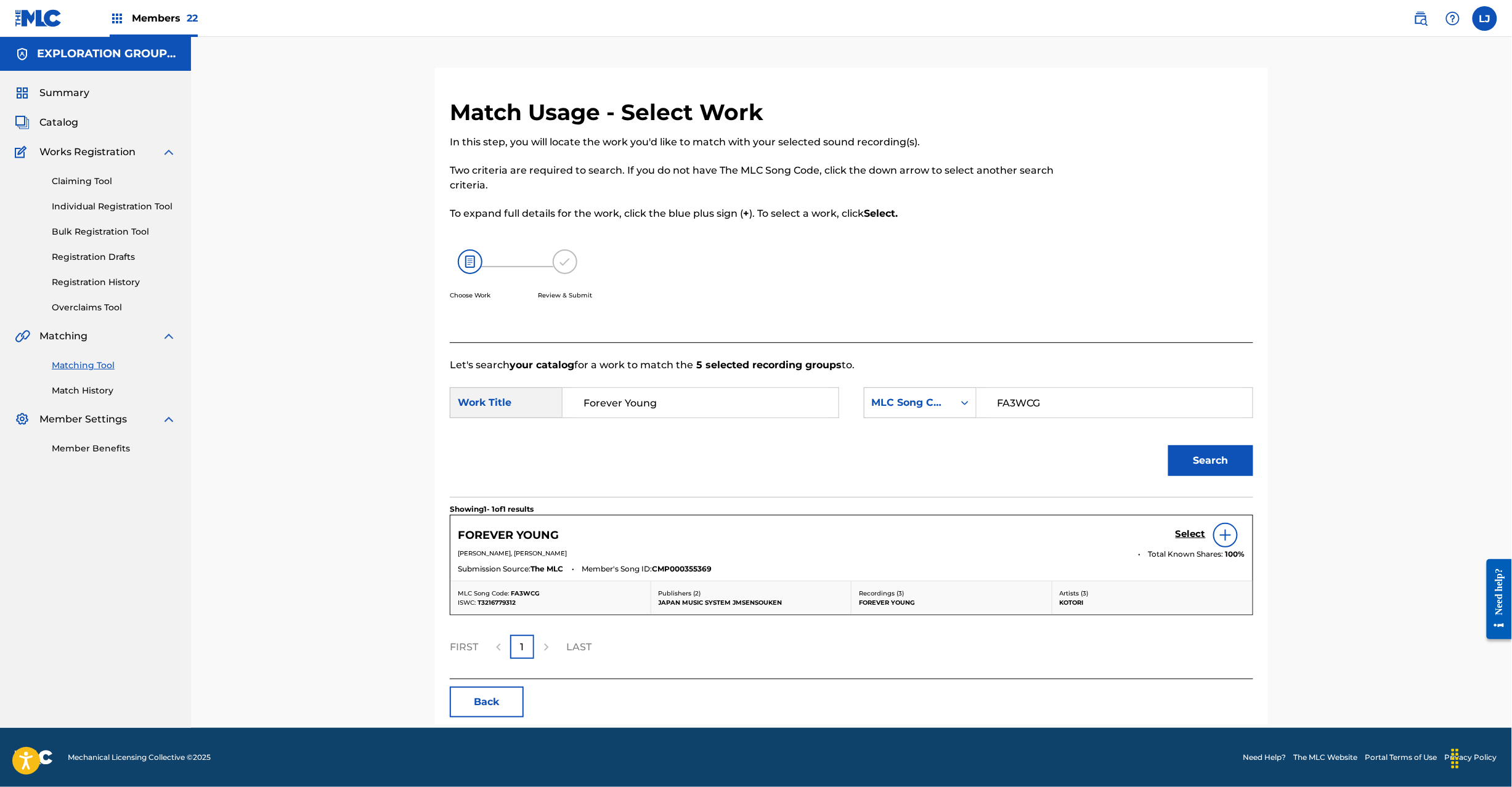
click at [1183, 535] on h5 "Select" at bounding box center [1191, 534] width 30 height 12
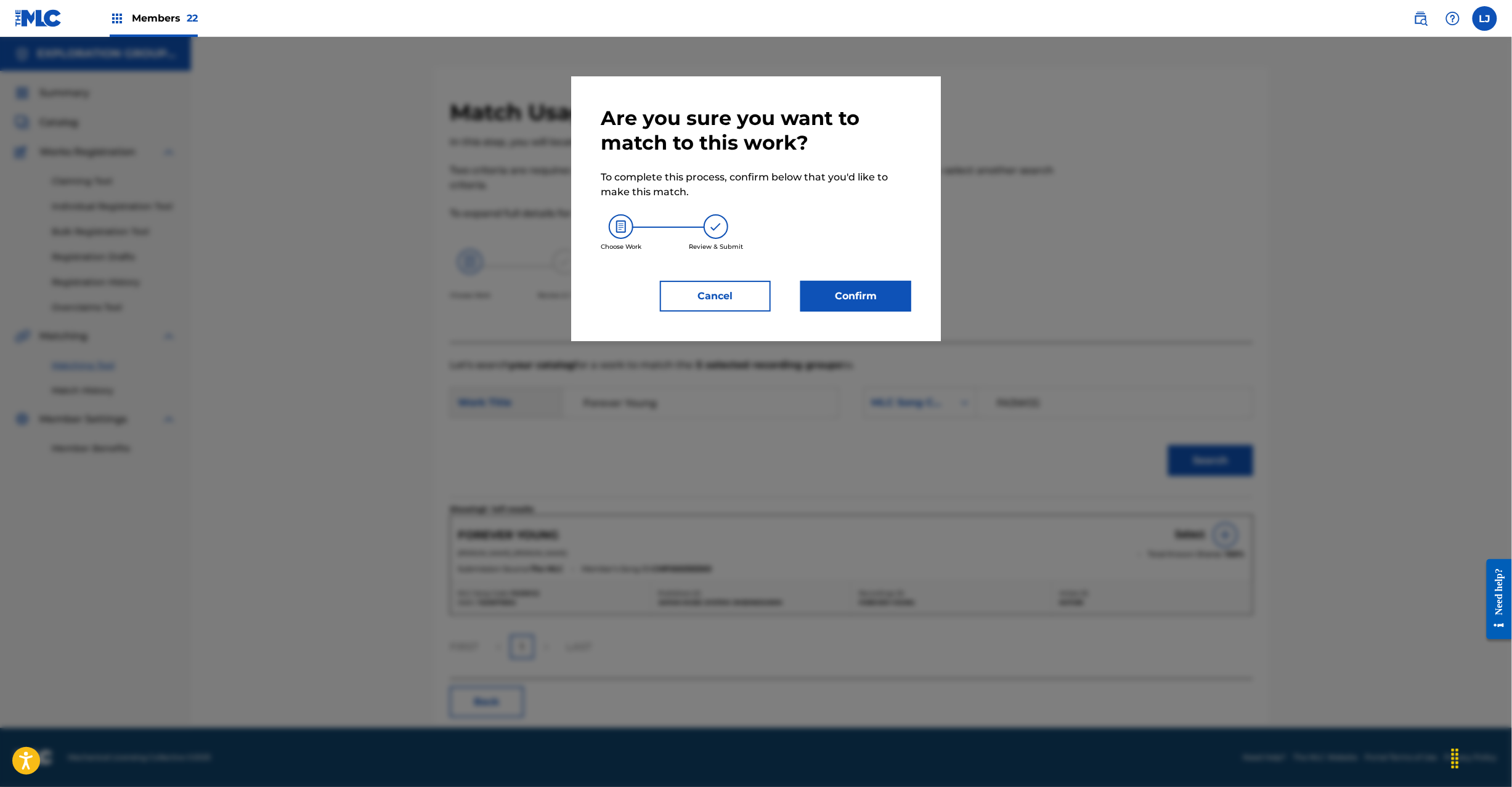
click at [822, 285] on button "Confirm" at bounding box center [856, 296] width 111 height 31
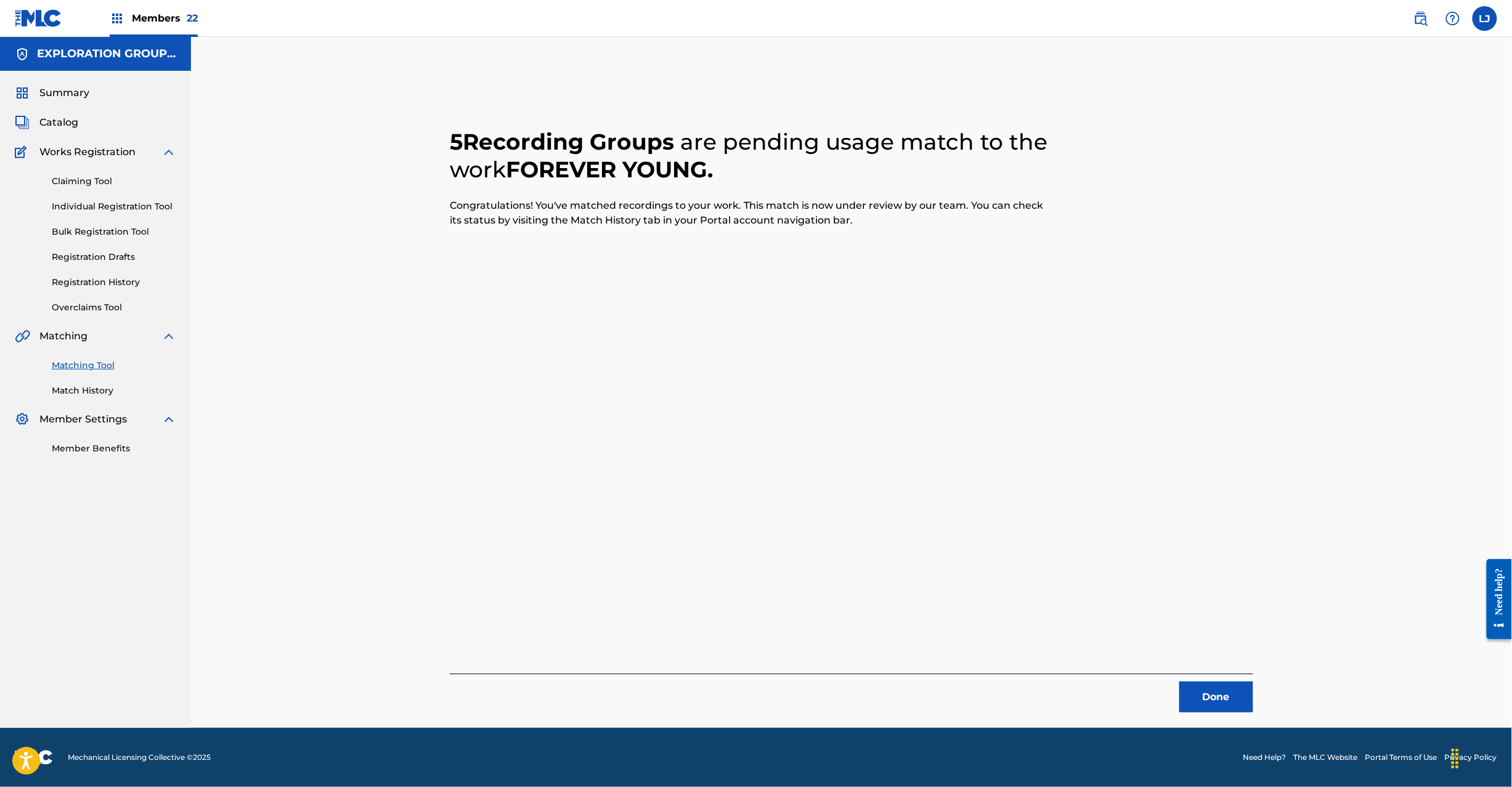
click at [1190, 687] on button "Done" at bounding box center [1216, 697] width 74 height 31
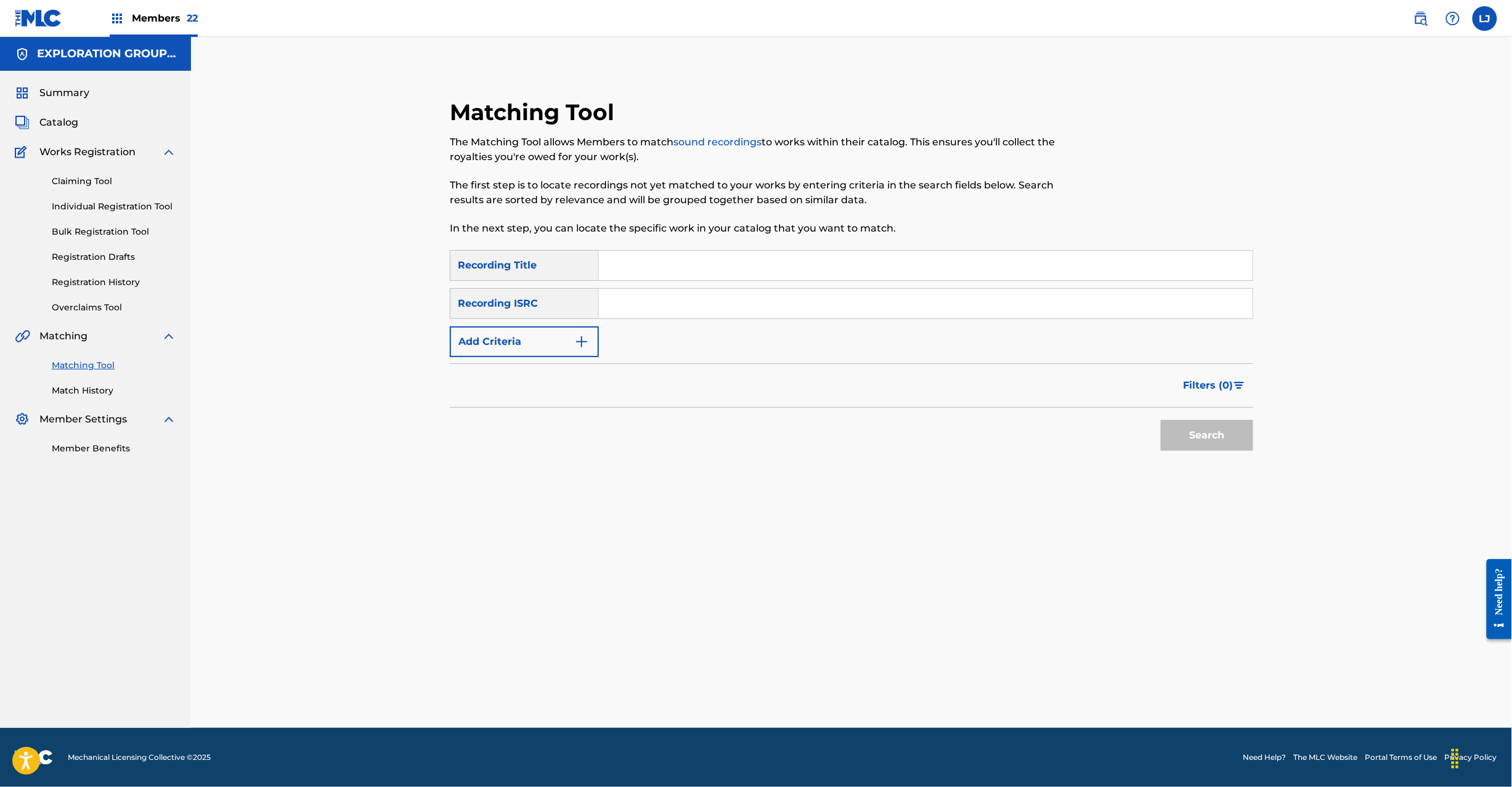
click at [636, 303] on input "Search Form" at bounding box center [926, 303] width 654 height 30
paste input "JPR752300108"
type input "JPR752300108"
click at [1226, 437] on button "Search" at bounding box center [1207, 435] width 92 height 31
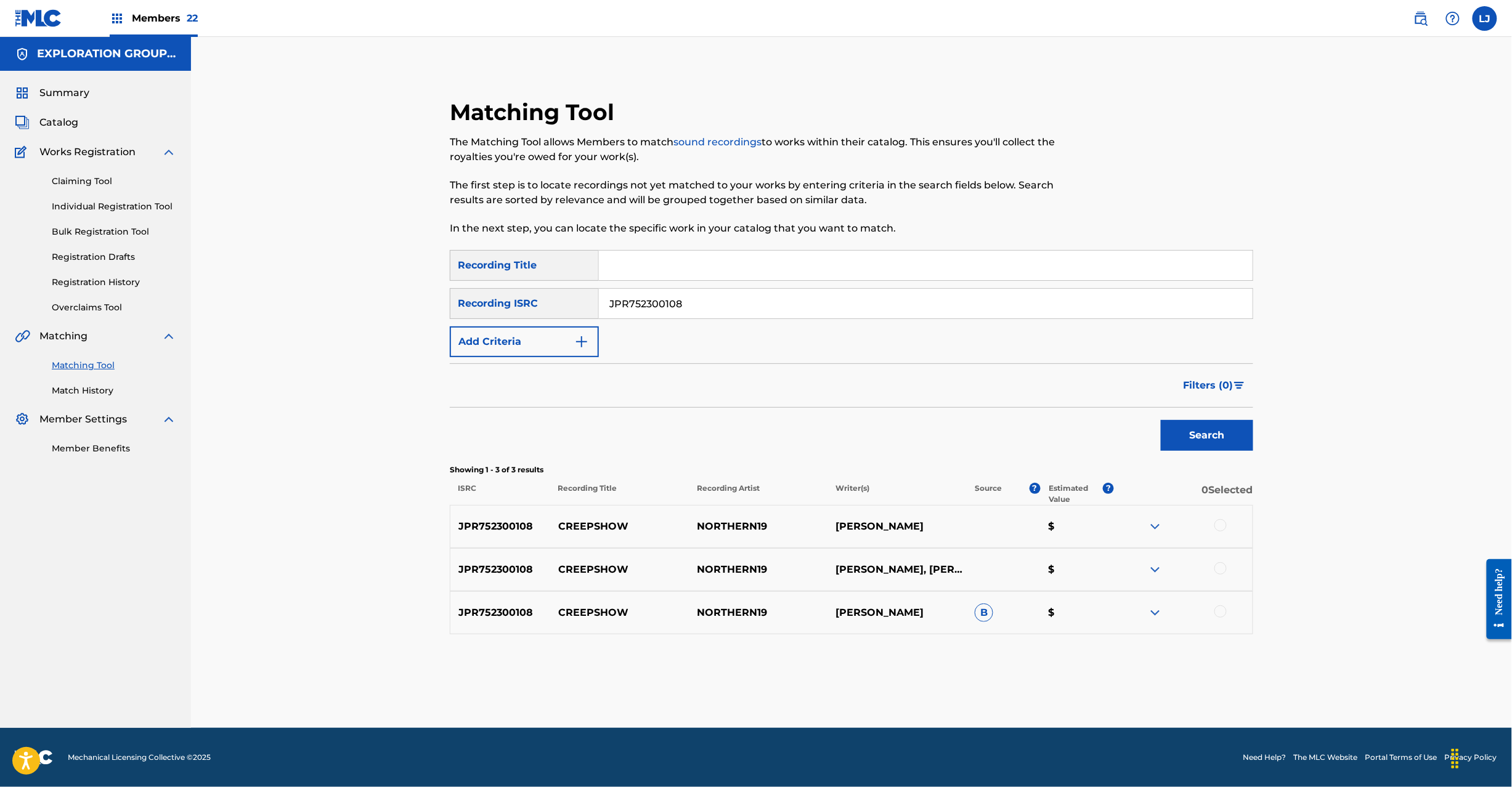
click at [1221, 525] on div at bounding box center [1221, 526] width 13 height 13
click at [1218, 568] on div at bounding box center [1221, 568] width 13 height 13
click at [1220, 610] on div at bounding box center [1221, 612] width 13 height 13
click at [890, 691] on button "Match 3 Groups" at bounding box center [866, 687] width 136 height 31
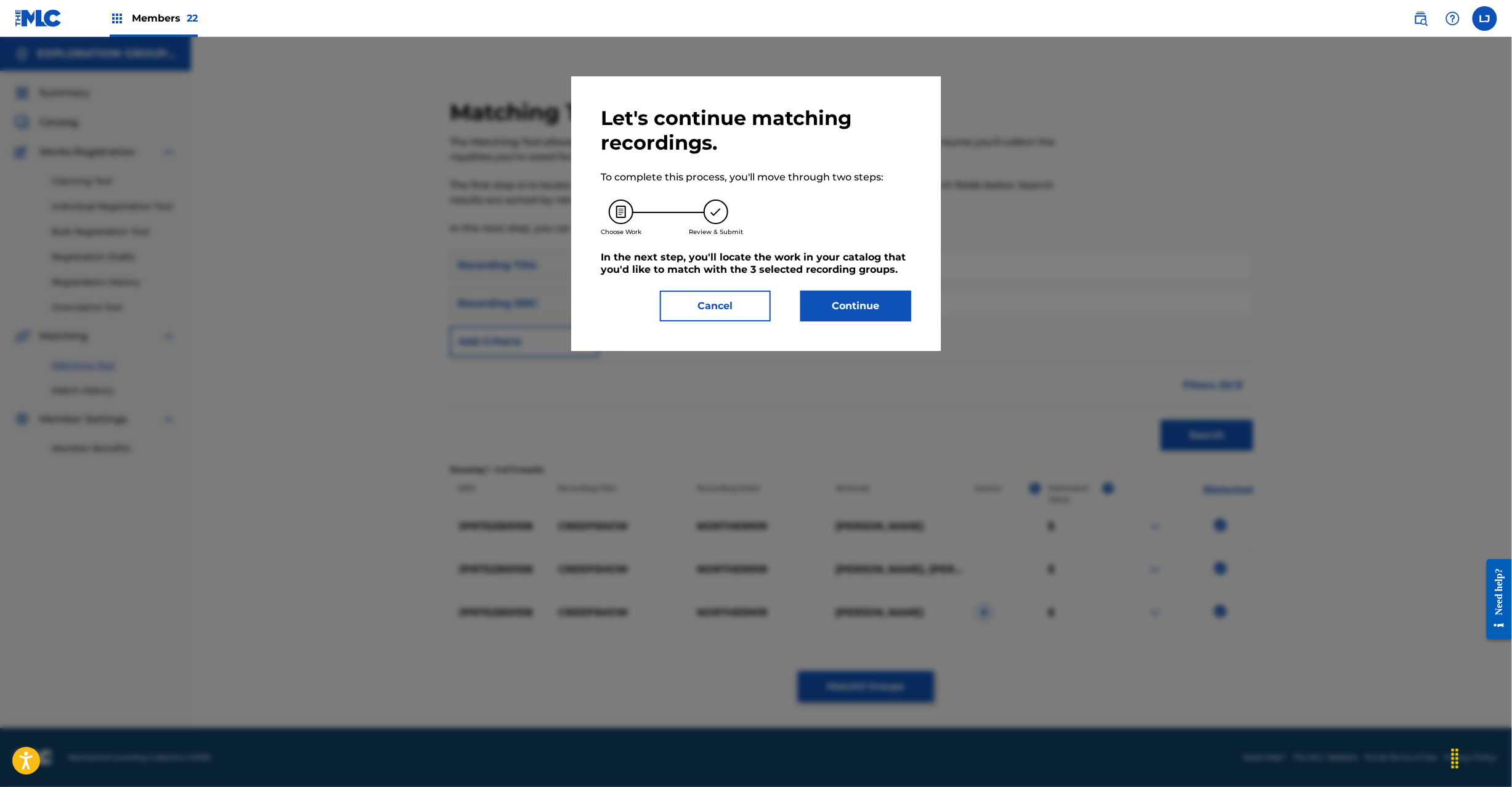
click at [854, 304] on button "Continue" at bounding box center [856, 306] width 111 height 31
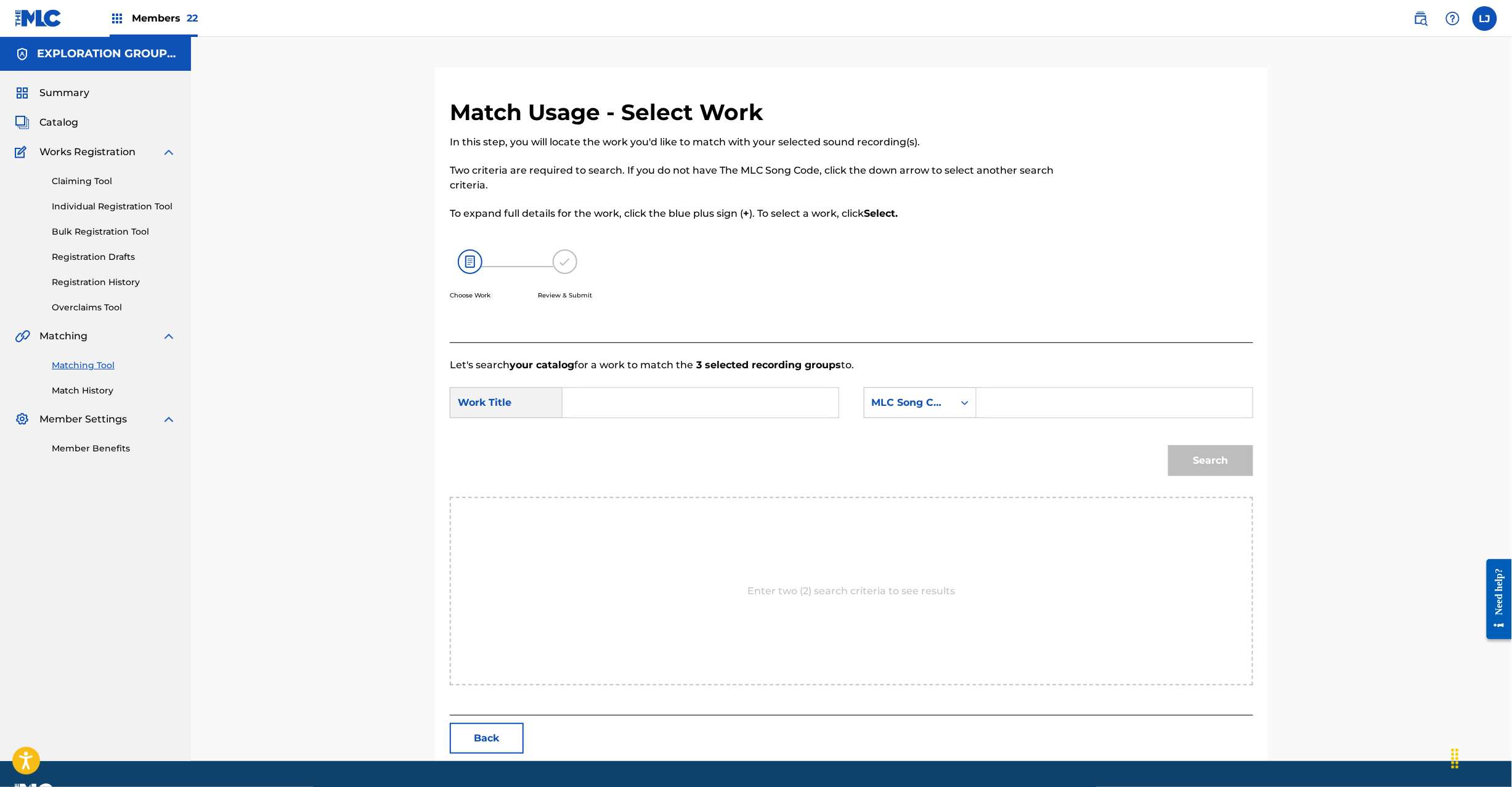
click at [689, 399] on input "Search Form" at bounding box center [701, 402] width 255 height 30
paste input "Creepshow CJ0OYE"
click at [683, 397] on input "Creepshow CJ0OYE" at bounding box center [701, 402] width 255 height 30
type input "Creepshow"
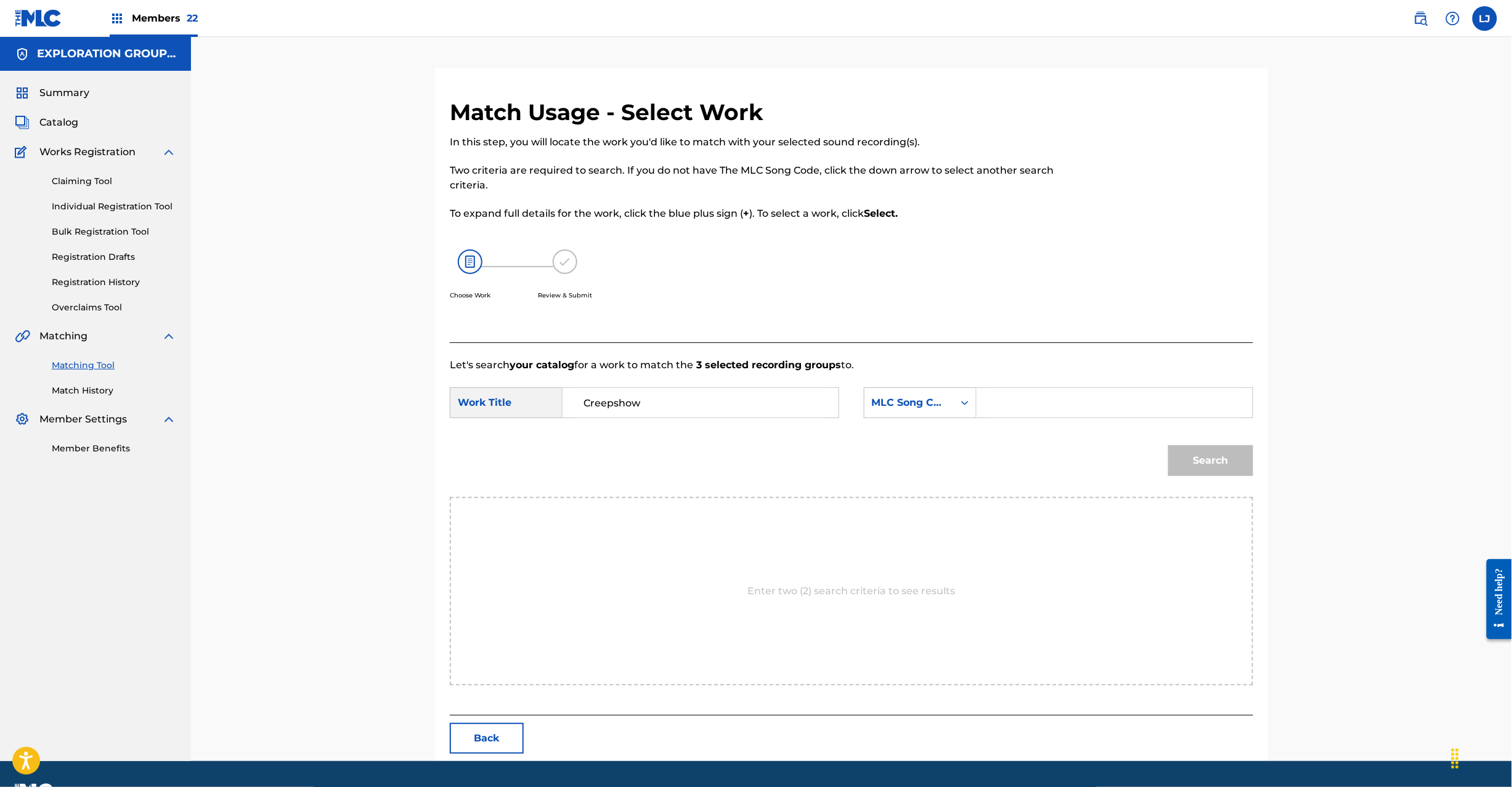
click at [998, 409] on input "Search Form" at bounding box center [1115, 402] width 255 height 30
paste input "CJ0OYE"
type input "CJ0OYE"
click at [1183, 459] on button "Search" at bounding box center [1211, 460] width 85 height 31
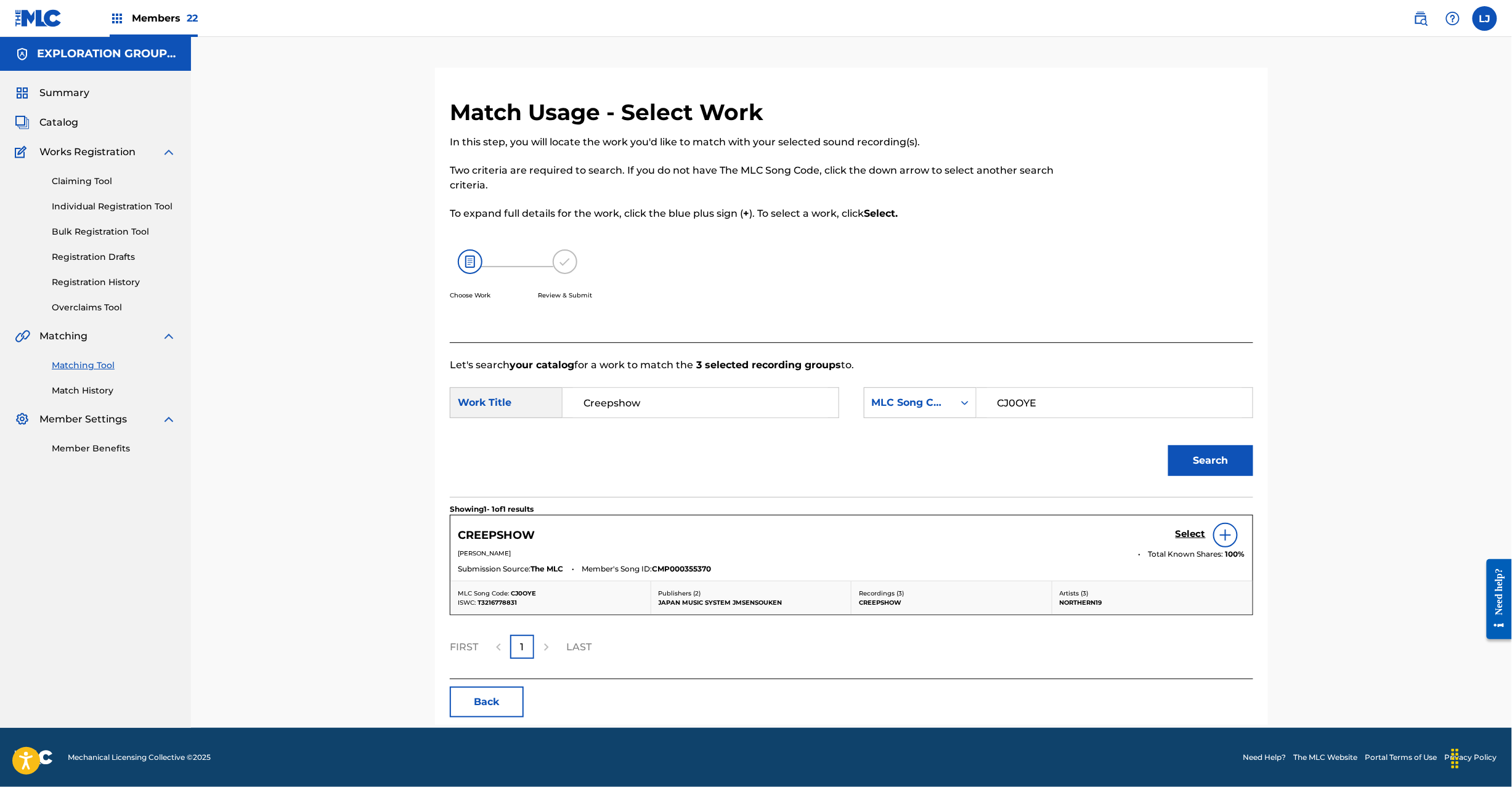
click at [1188, 530] on h5 "Select" at bounding box center [1191, 534] width 30 height 12
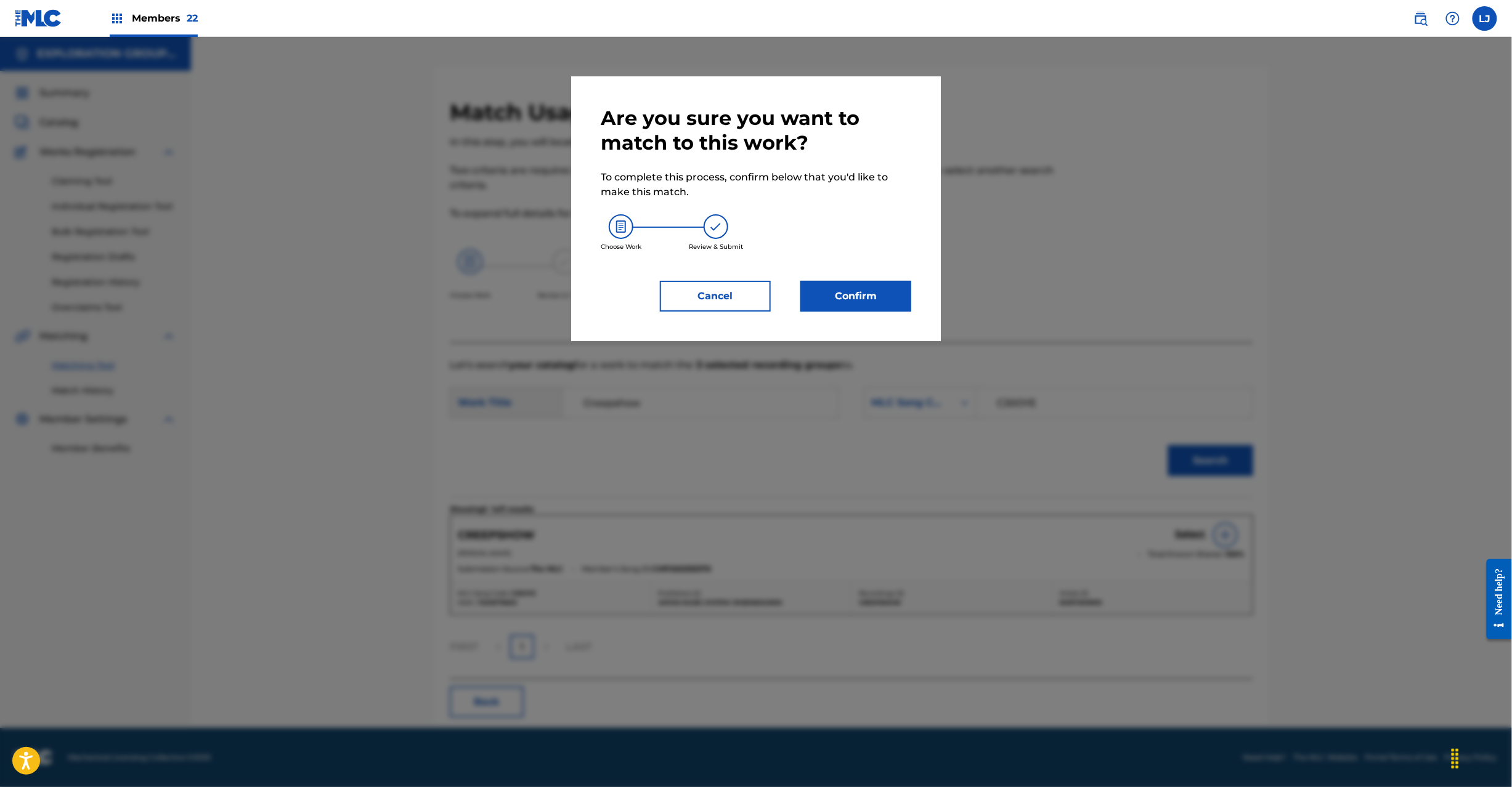
click at [861, 281] on button "Confirm" at bounding box center [856, 296] width 111 height 31
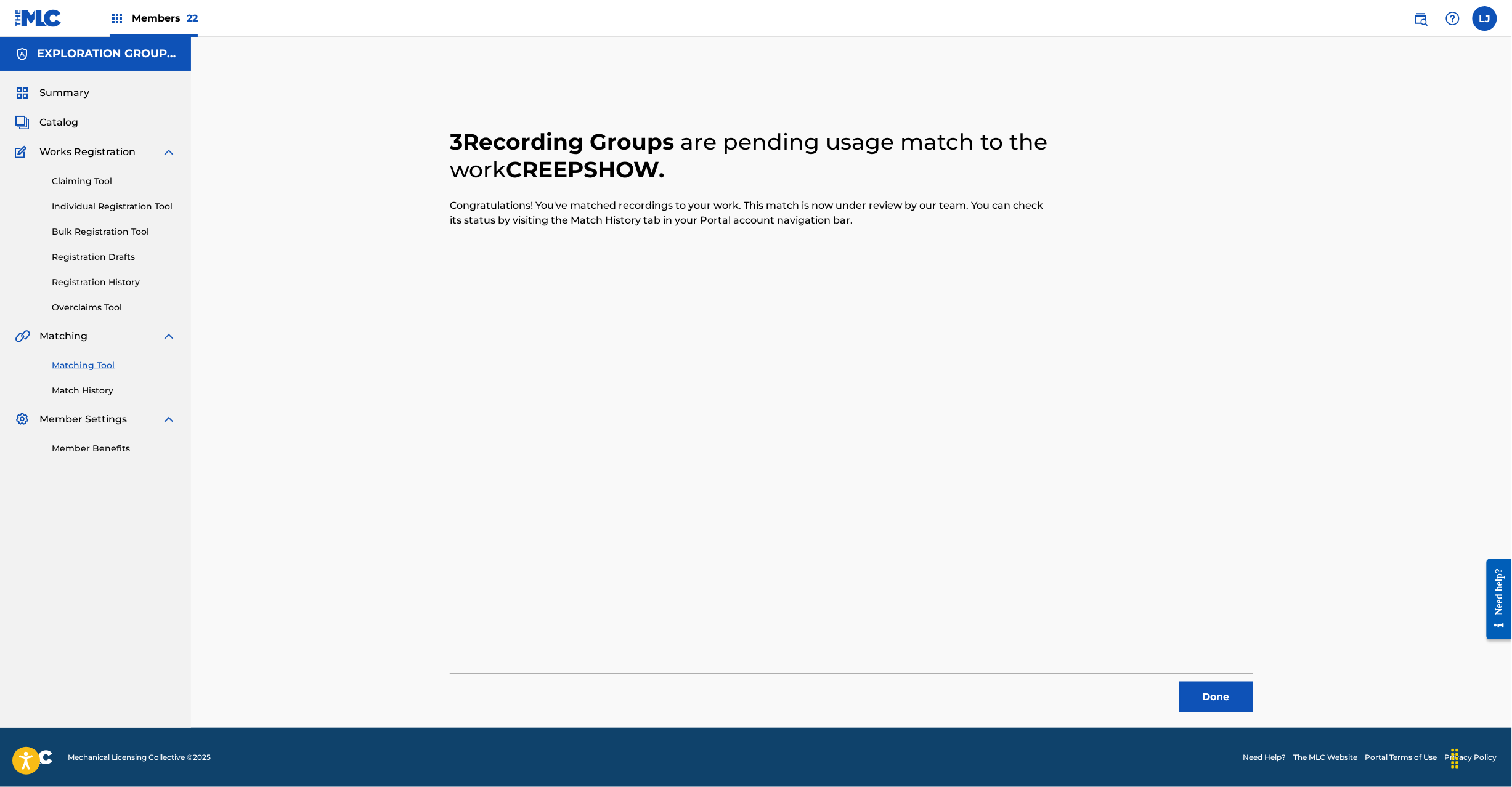
click at [1221, 695] on button "Done" at bounding box center [1216, 697] width 74 height 31
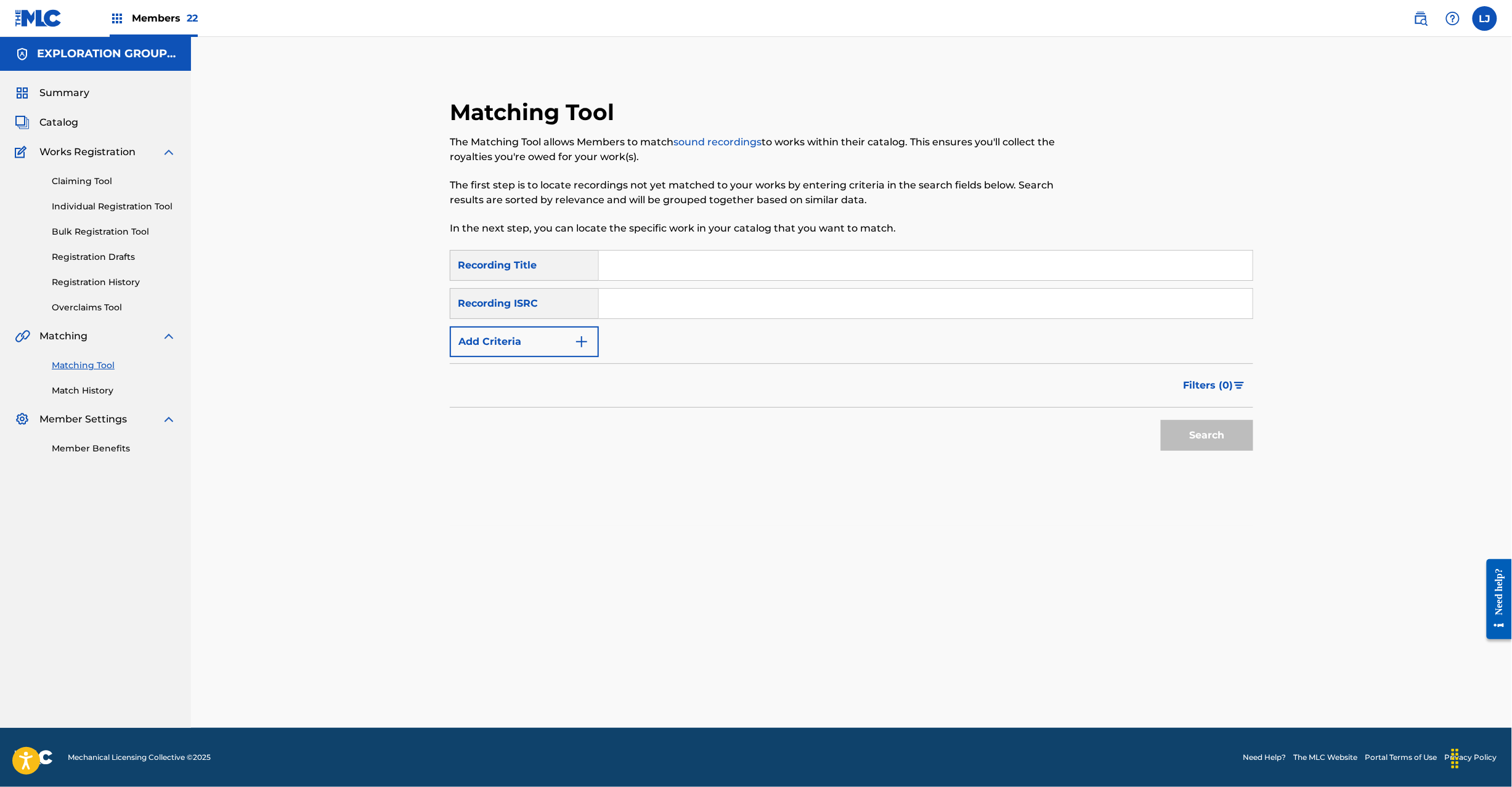
click at [738, 294] on input "Search Form" at bounding box center [926, 303] width 654 height 30
paste input "JPR752300110"
type input "JPR752300110"
click at [1216, 445] on button "Search" at bounding box center [1207, 435] width 92 height 31
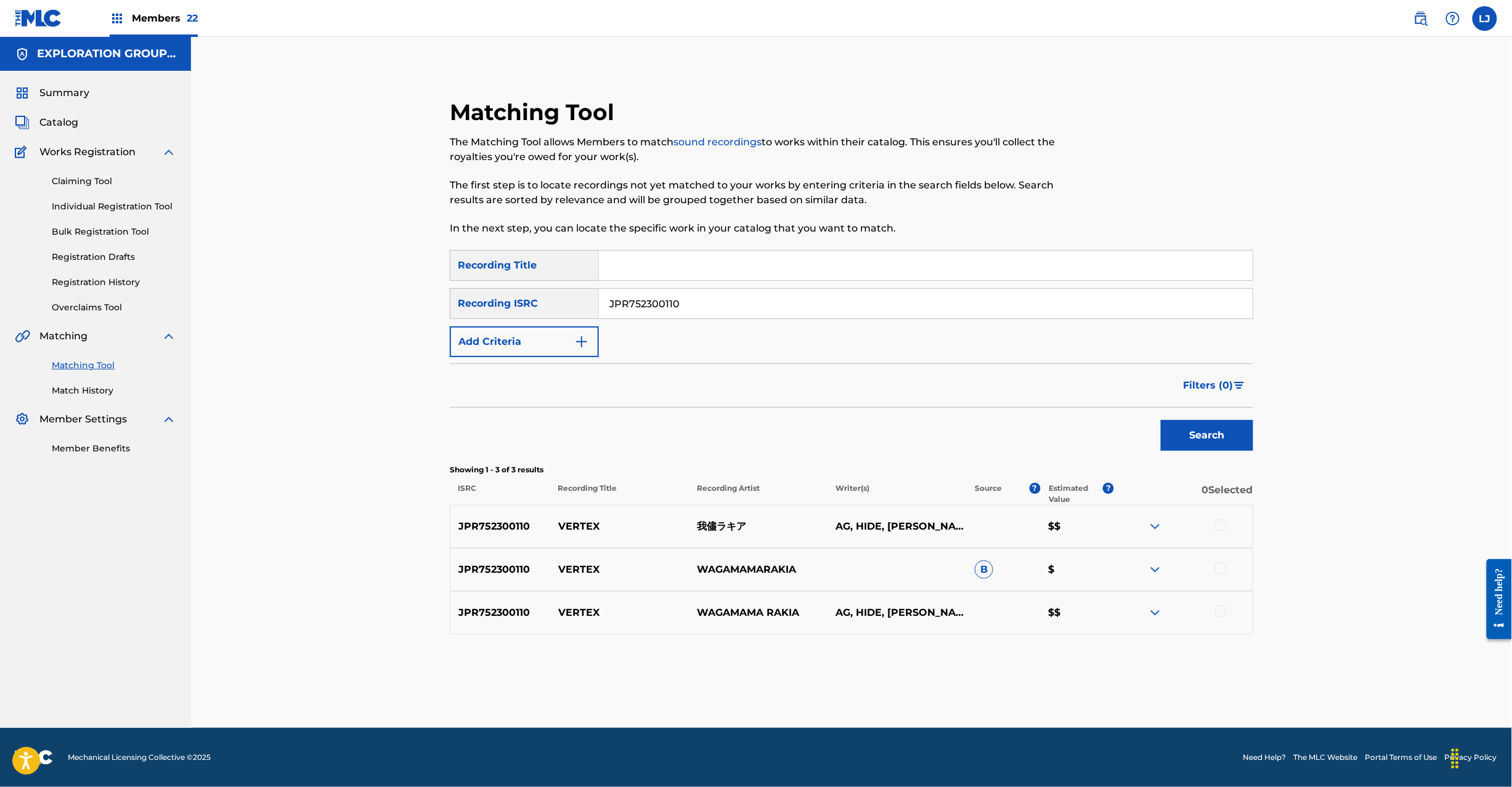
drag, startPoint x: 1223, startPoint y: 529, endPoint x: 1223, endPoint y: 539, distance: 10.0
click at [1223, 529] on div at bounding box center [1221, 526] width 13 height 13
click at [1224, 568] on div at bounding box center [1221, 568] width 13 height 13
click at [1225, 611] on div at bounding box center [1221, 612] width 13 height 13
click at [860, 693] on button "Match 3 Groups" at bounding box center [866, 687] width 136 height 31
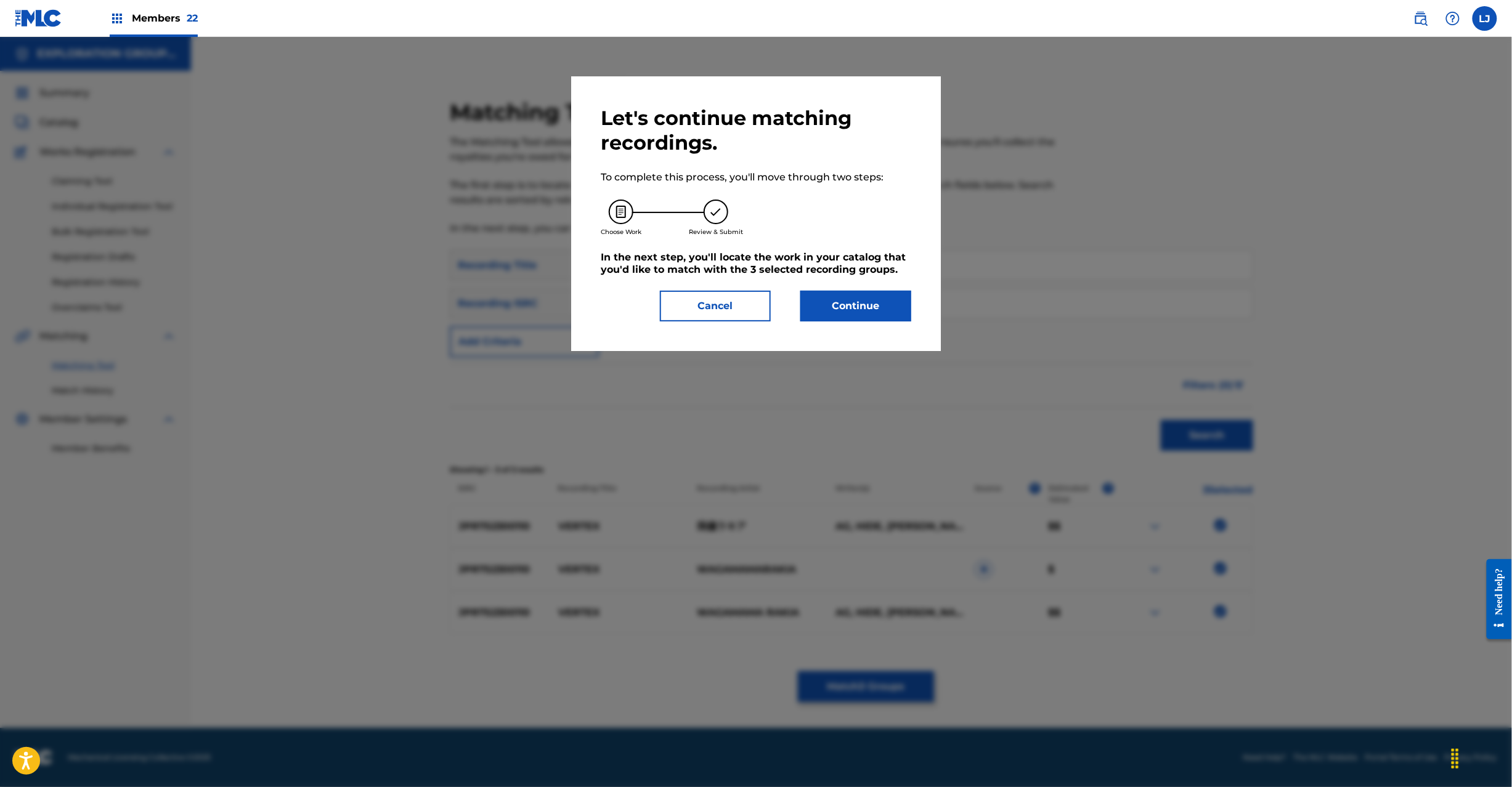
click at [863, 306] on button "Continue" at bounding box center [856, 306] width 111 height 31
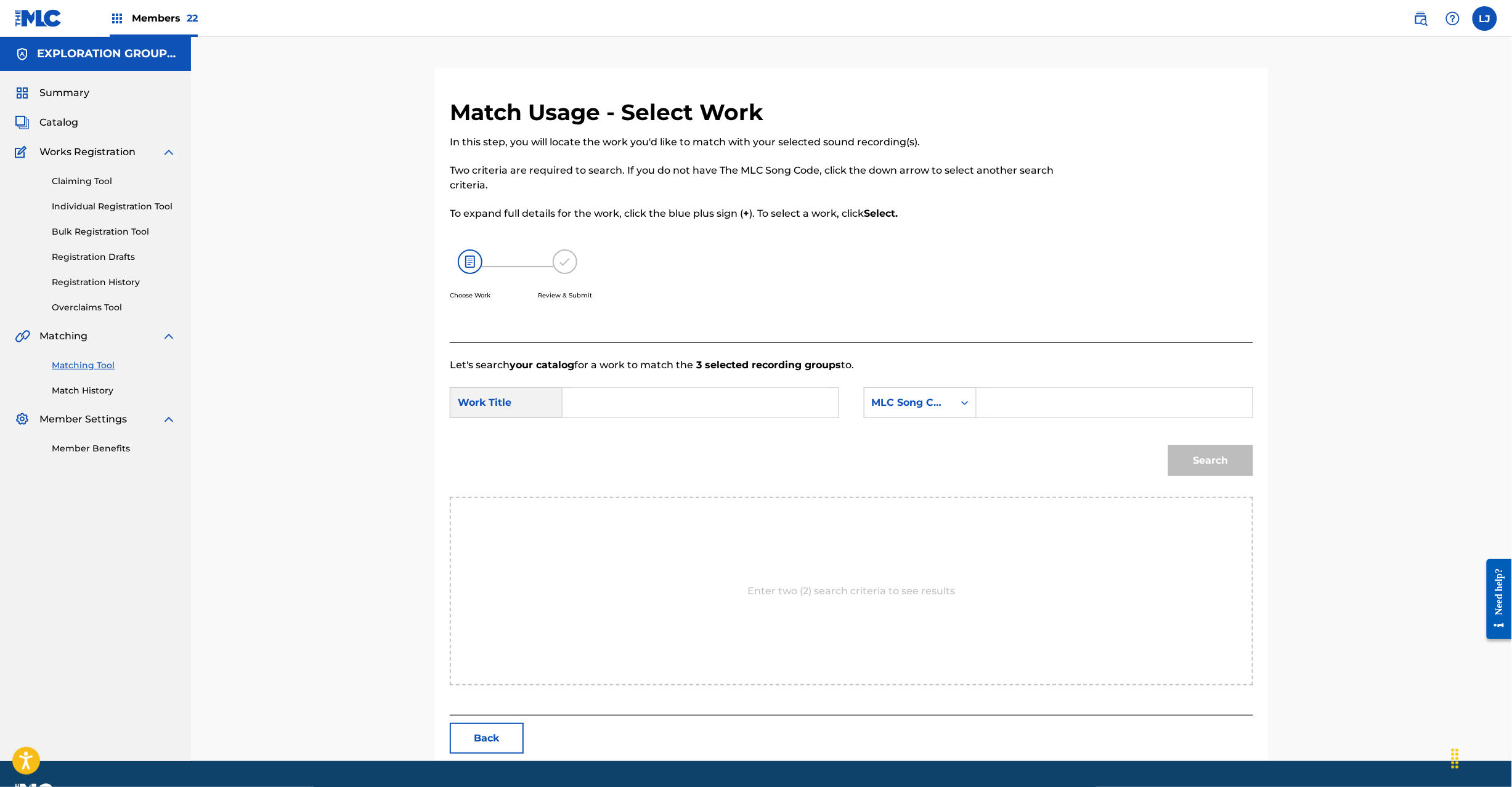
click at [721, 414] on input "Search Form" at bounding box center [701, 402] width 255 height 30
paste input "Vertex VW5FEY"
click at [668, 400] on input "Vertex VW5FEY" at bounding box center [701, 402] width 255 height 30
type input "Vertex"
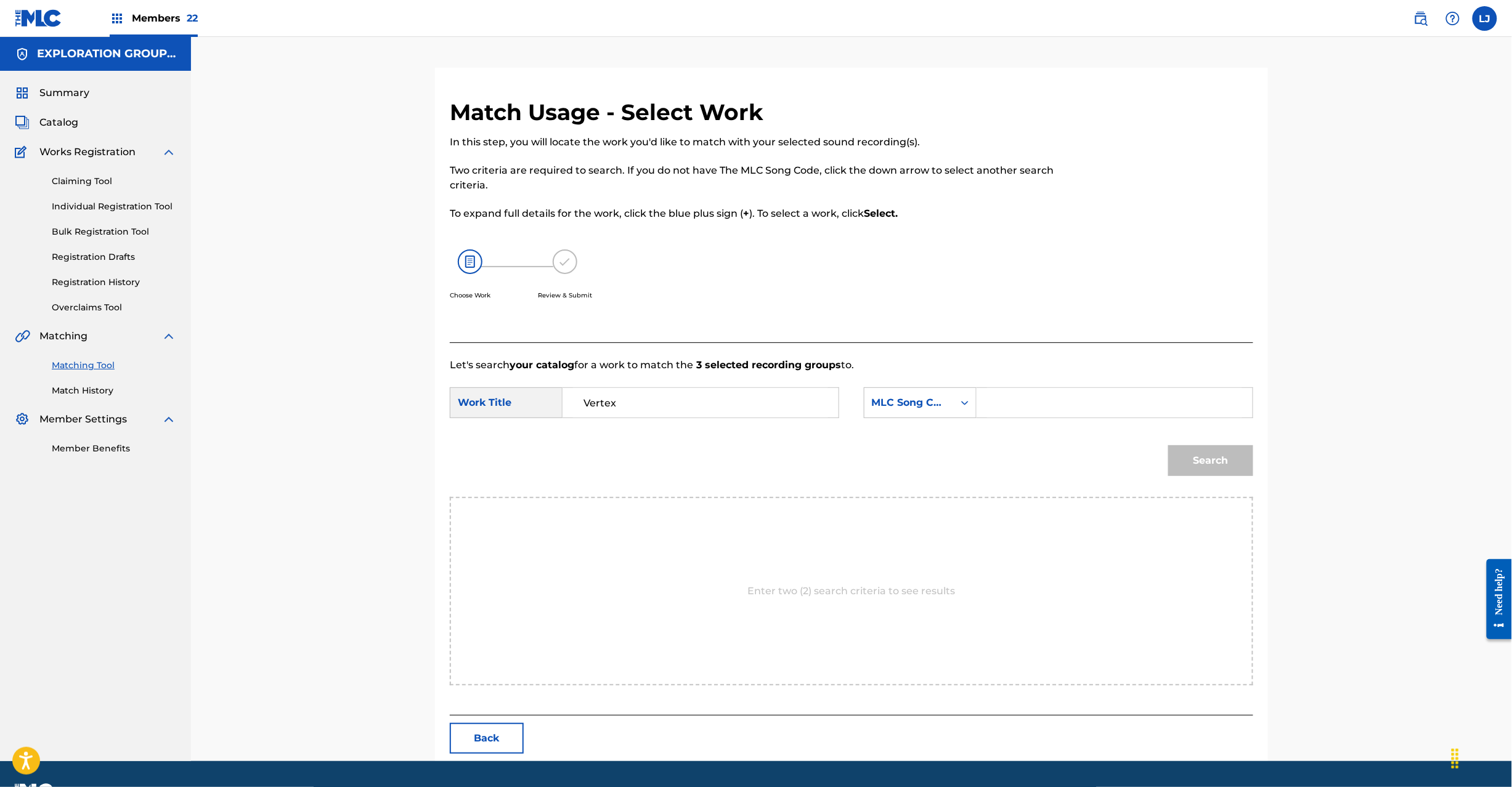
click at [1067, 410] on input "Search Form" at bounding box center [1115, 402] width 255 height 30
paste input "VW5FEY"
type input "VW5FEY"
click at [1252, 467] on button "Search" at bounding box center [1211, 460] width 85 height 31
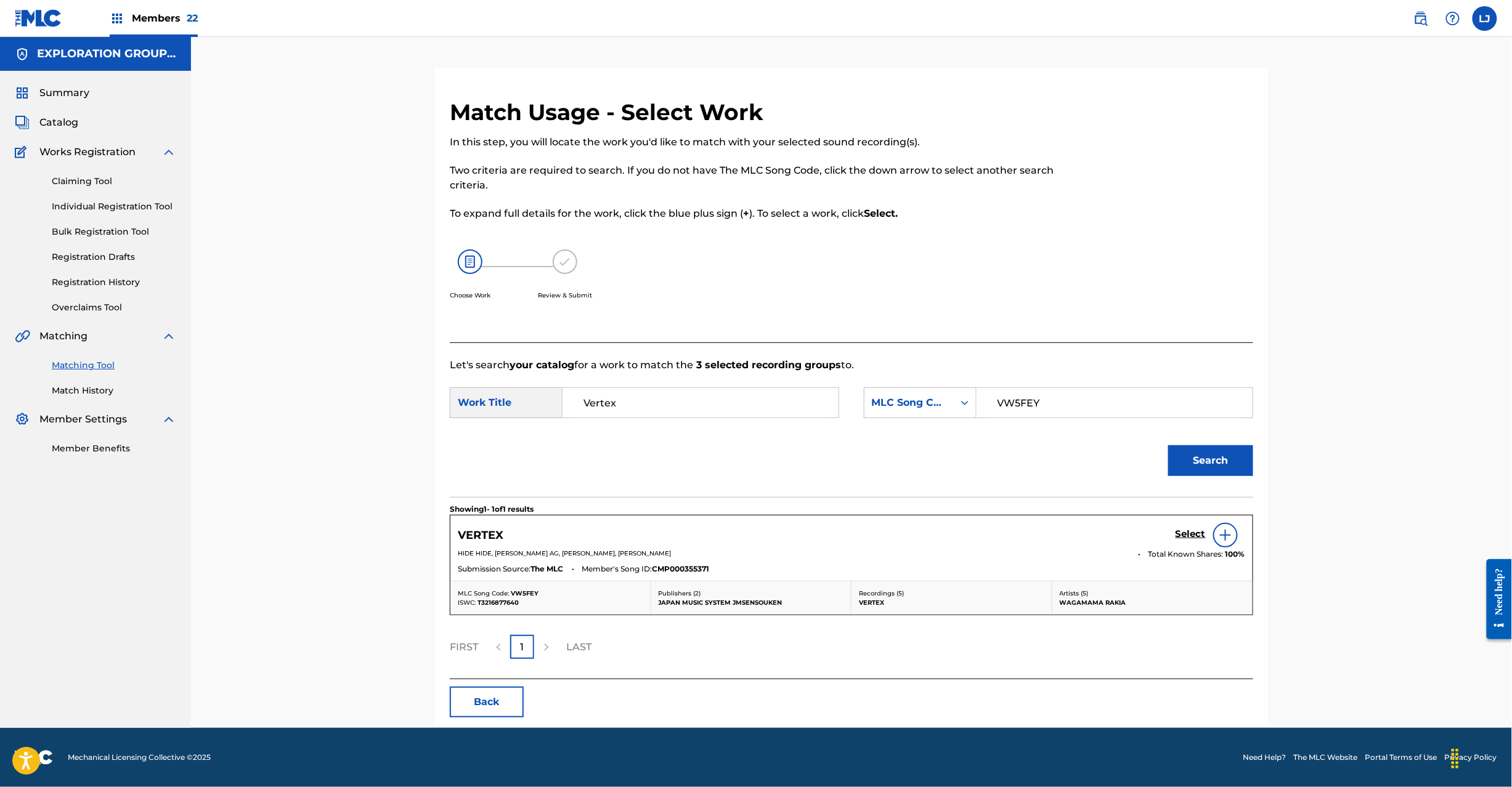
click at [1178, 531] on h5 "Select" at bounding box center [1191, 534] width 30 height 12
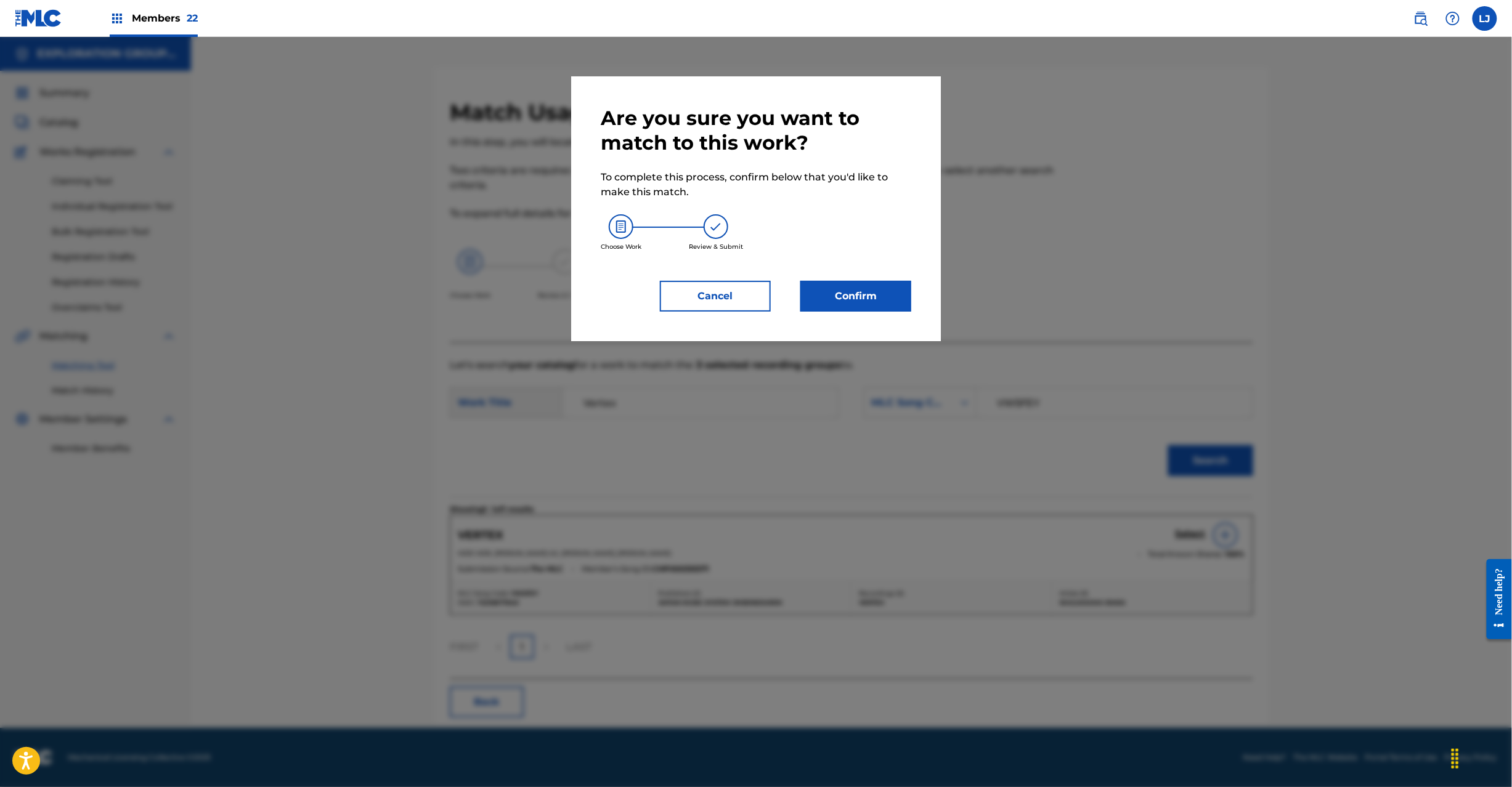
click at [837, 299] on button "Confirm" at bounding box center [856, 296] width 111 height 31
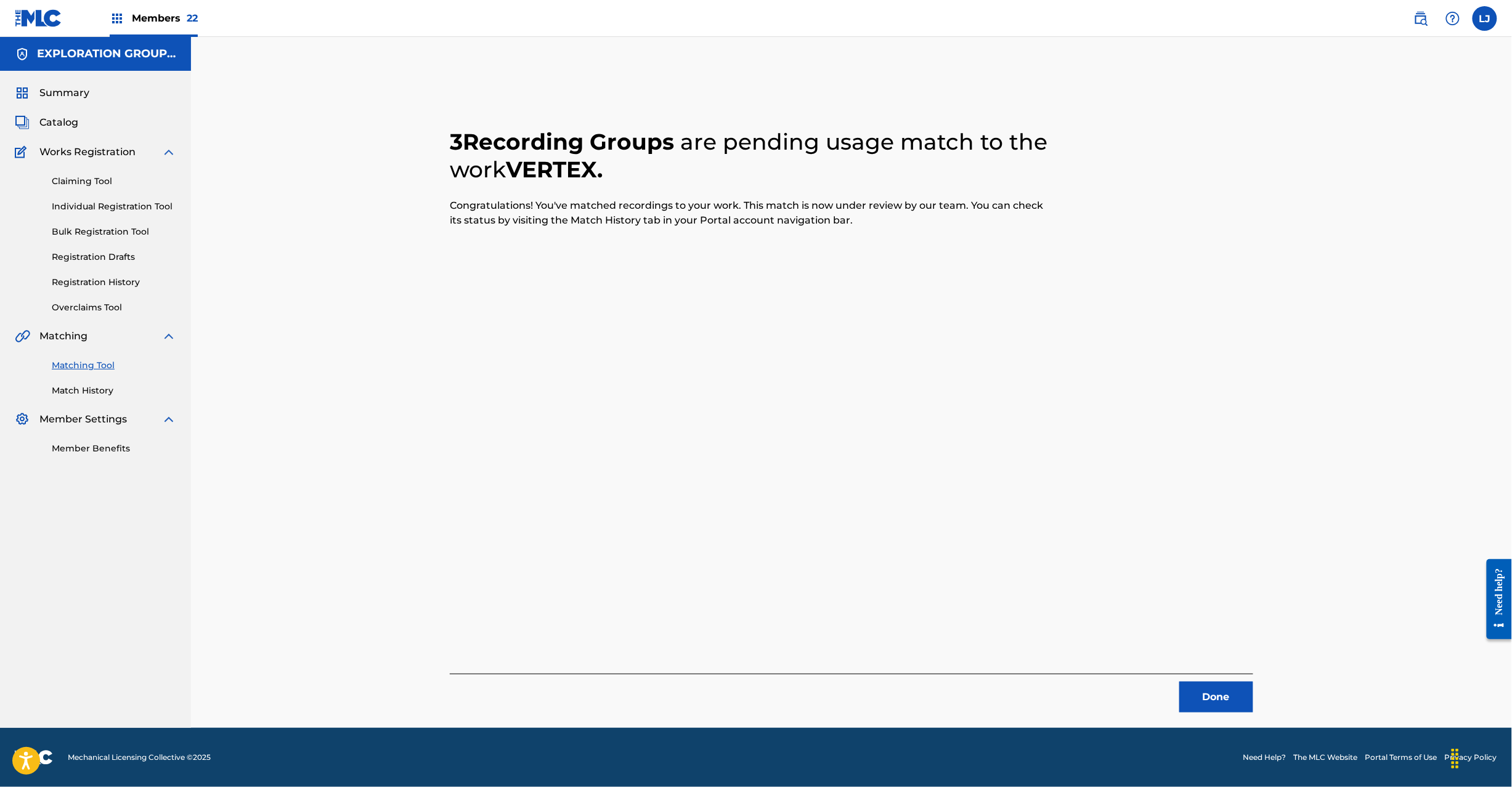
click at [1216, 702] on button "Done" at bounding box center [1216, 697] width 74 height 31
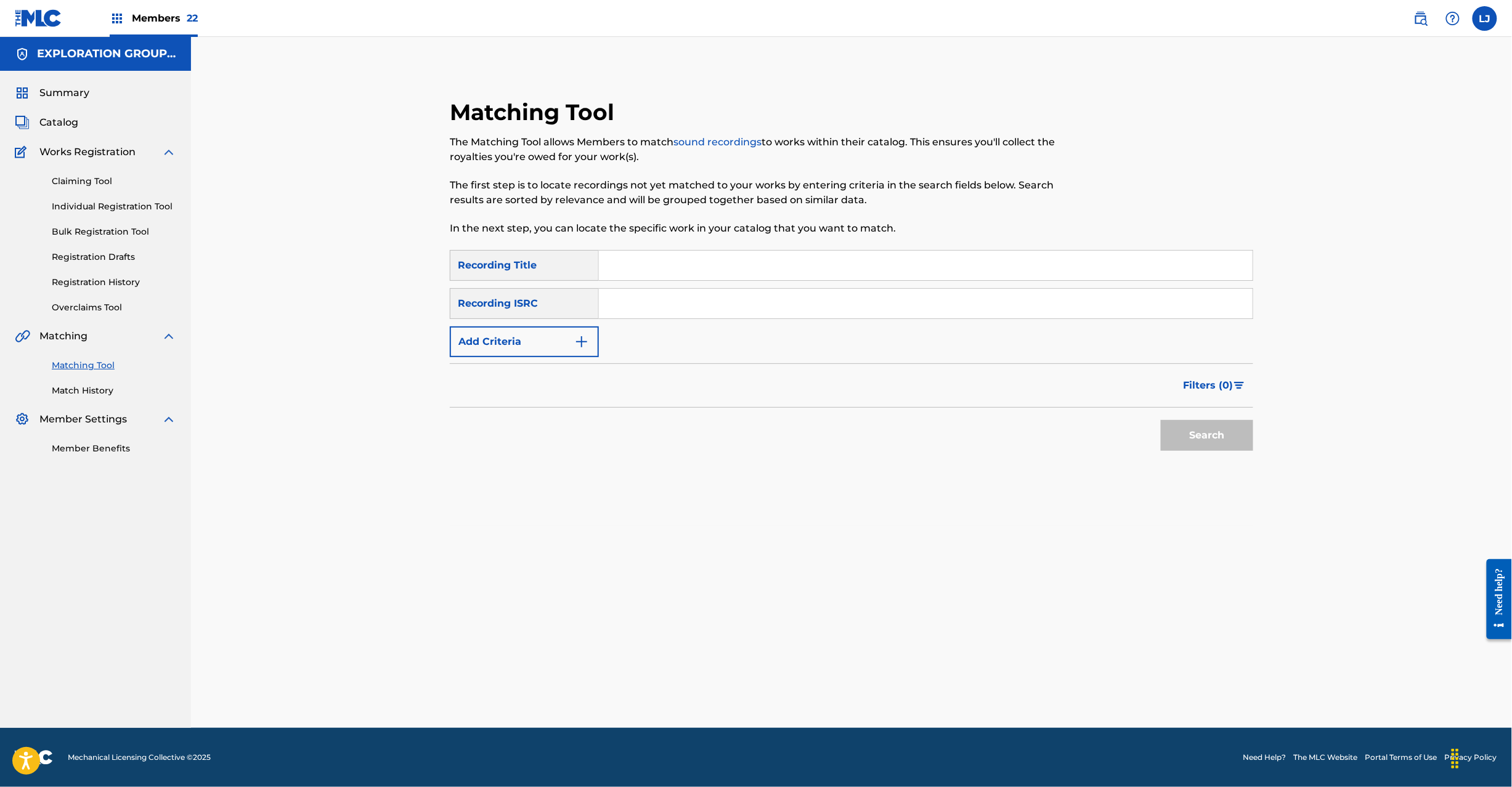
click at [686, 311] on input "Search Form" at bounding box center [926, 303] width 654 height 30
paste input "JPR752300110"
click at [1187, 437] on button "Search" at bounding box center [1207, 435] width 92 height 31
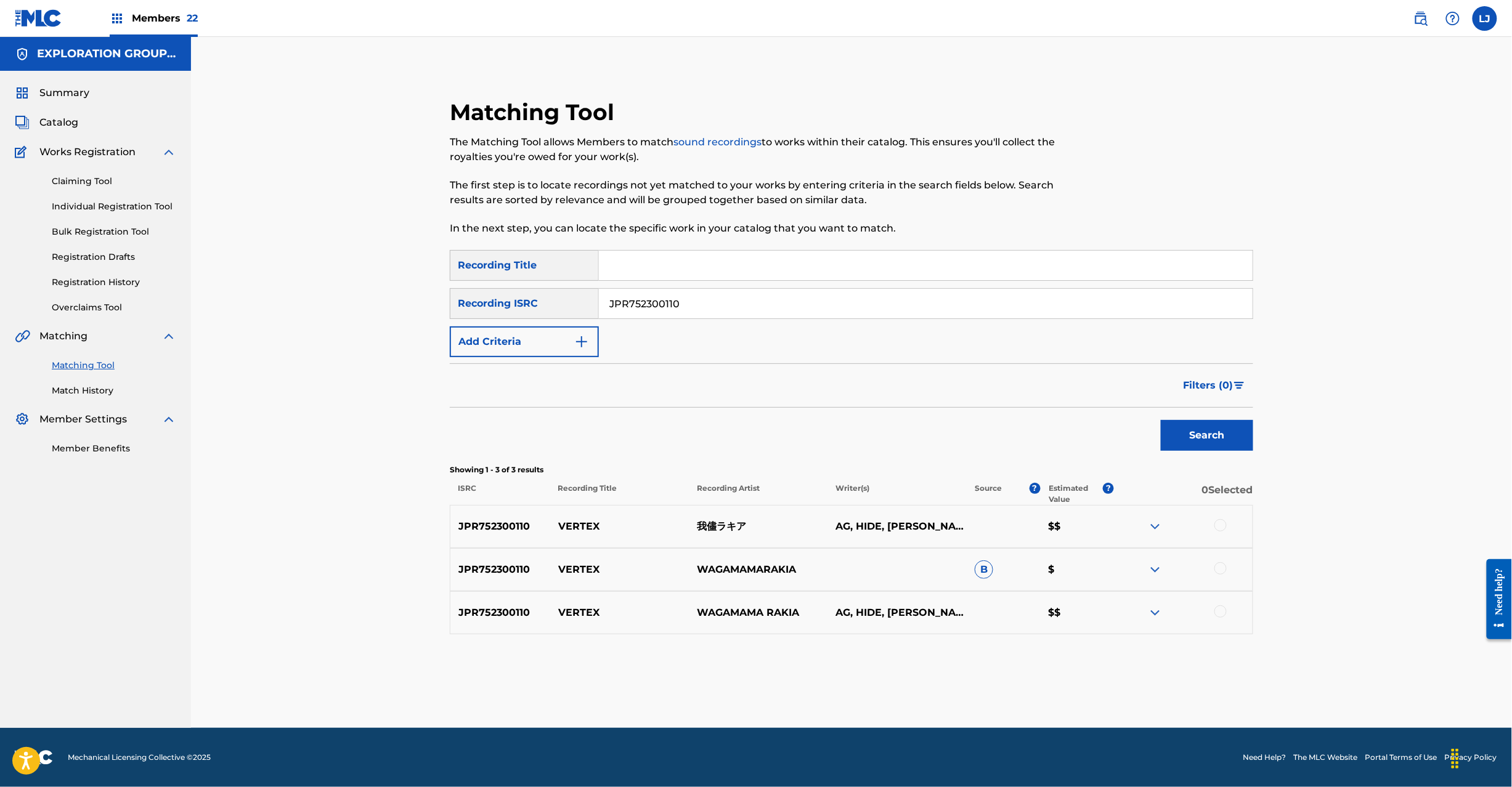
click at [680, 297] on input "JPR752300110" at bounding box center [926, 303] width 654 height 30
paste input "009"
type input "JPR752300009"
click at [1179, 442] on button "Search" at bounding box center [1207, 435] width 92 height 31
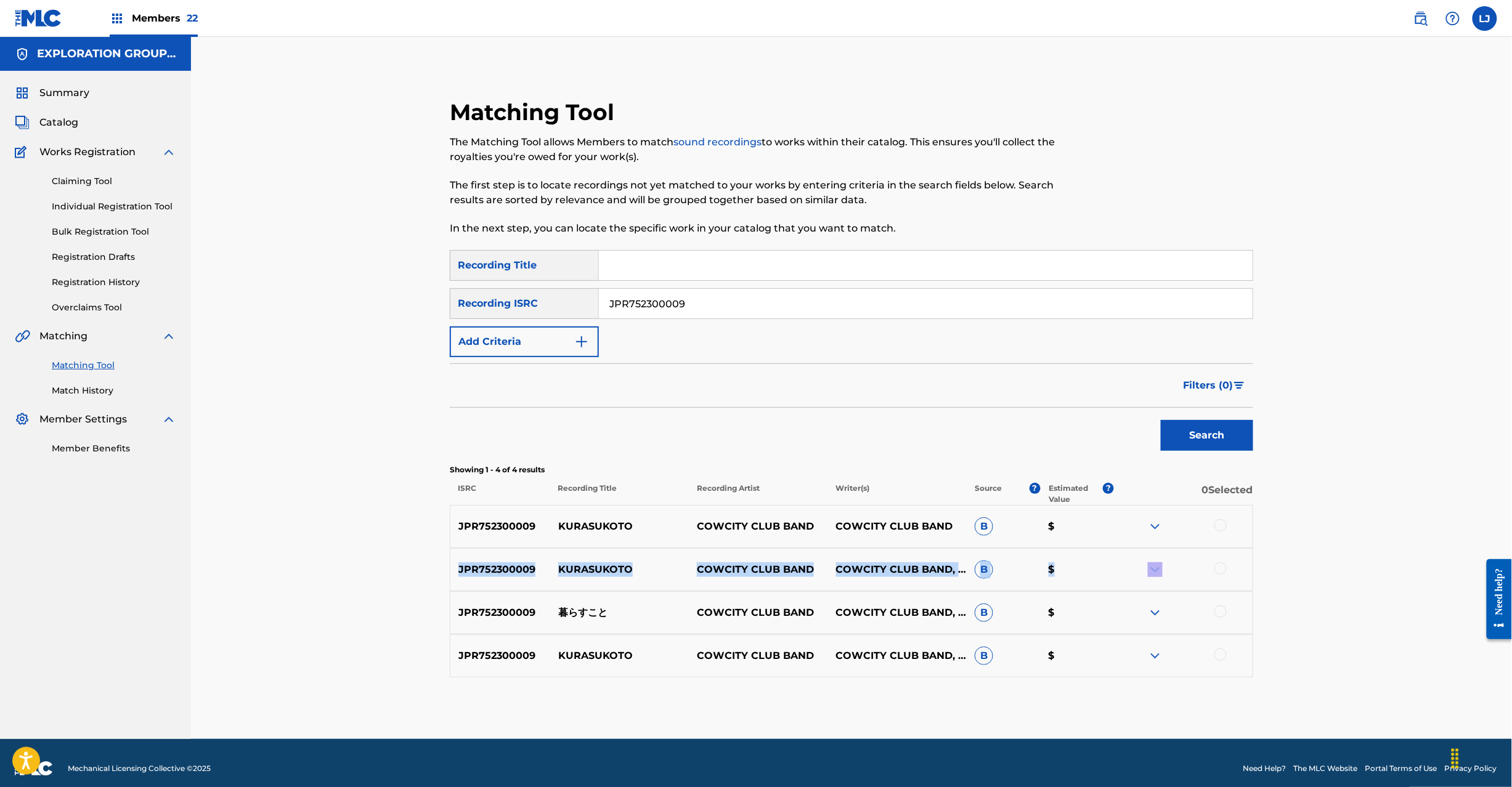
drag, startPoint x: 1223, startPoint y: 527, endPoint x: 1223, endPoint y: 562, distance: 35.0
click at [1223, 560] on div "JPR752300009 KURASUKOTO COWCITY CLUB BAND COWCITY CLUB BAND B $ JPR752300009 KU…" at bounding box center [852, 591] width 804 height 172
click at [1223, 572] on div at bounding box center [1221, 568] width 13 height 13
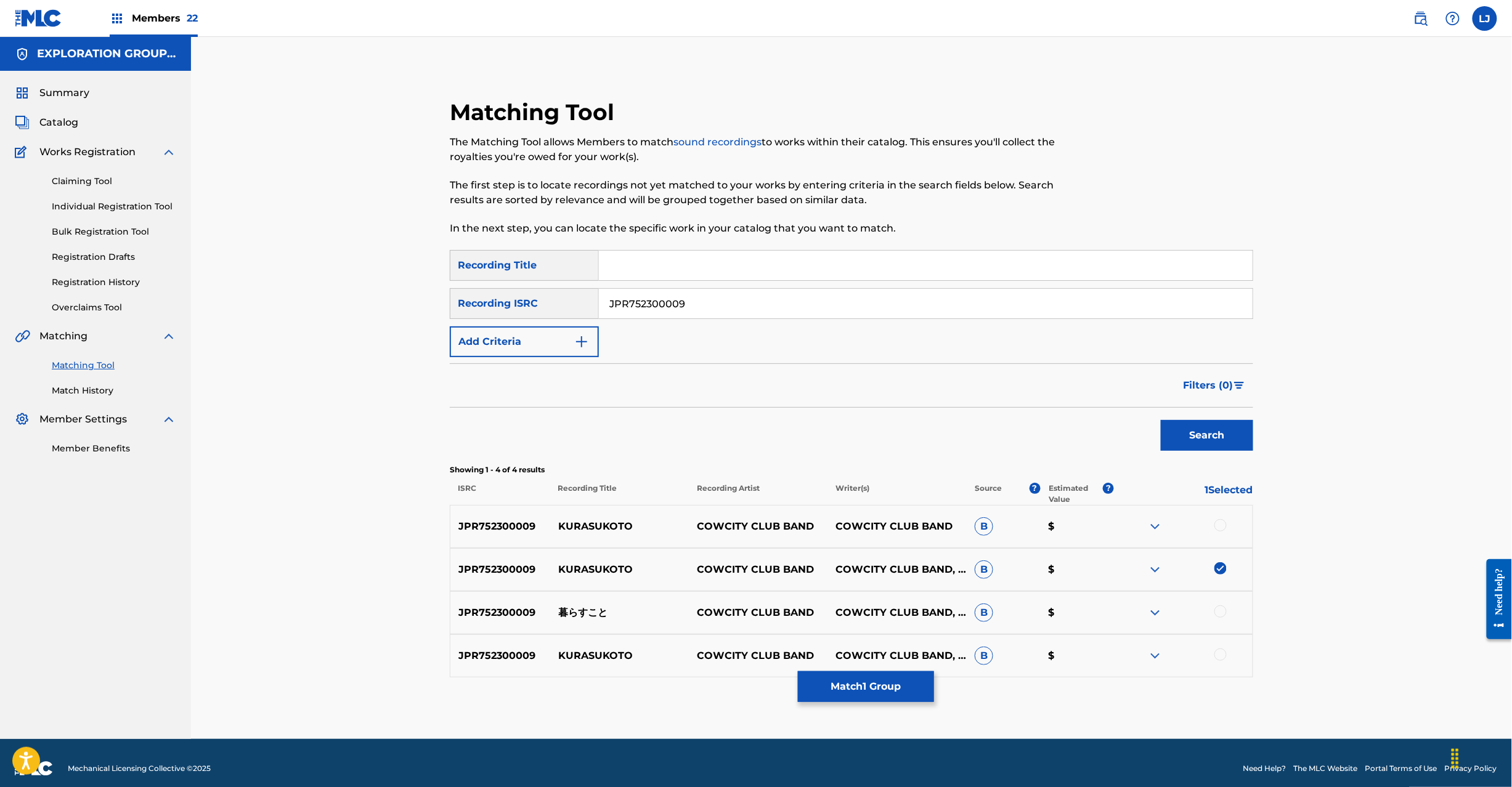
click at [1216, 526] on div at bounding box center [1221, 526] width 13 height 13
click at [1216, 614] on div at bounding box center [1221, 612] width 13 height 13
click at [1219, 656] on div at bounding box center [1221, 655] width 13 height 13
click at [908, 686] on button "Match 4 Groups" at bounding box center [866, 687] width 136 height 31
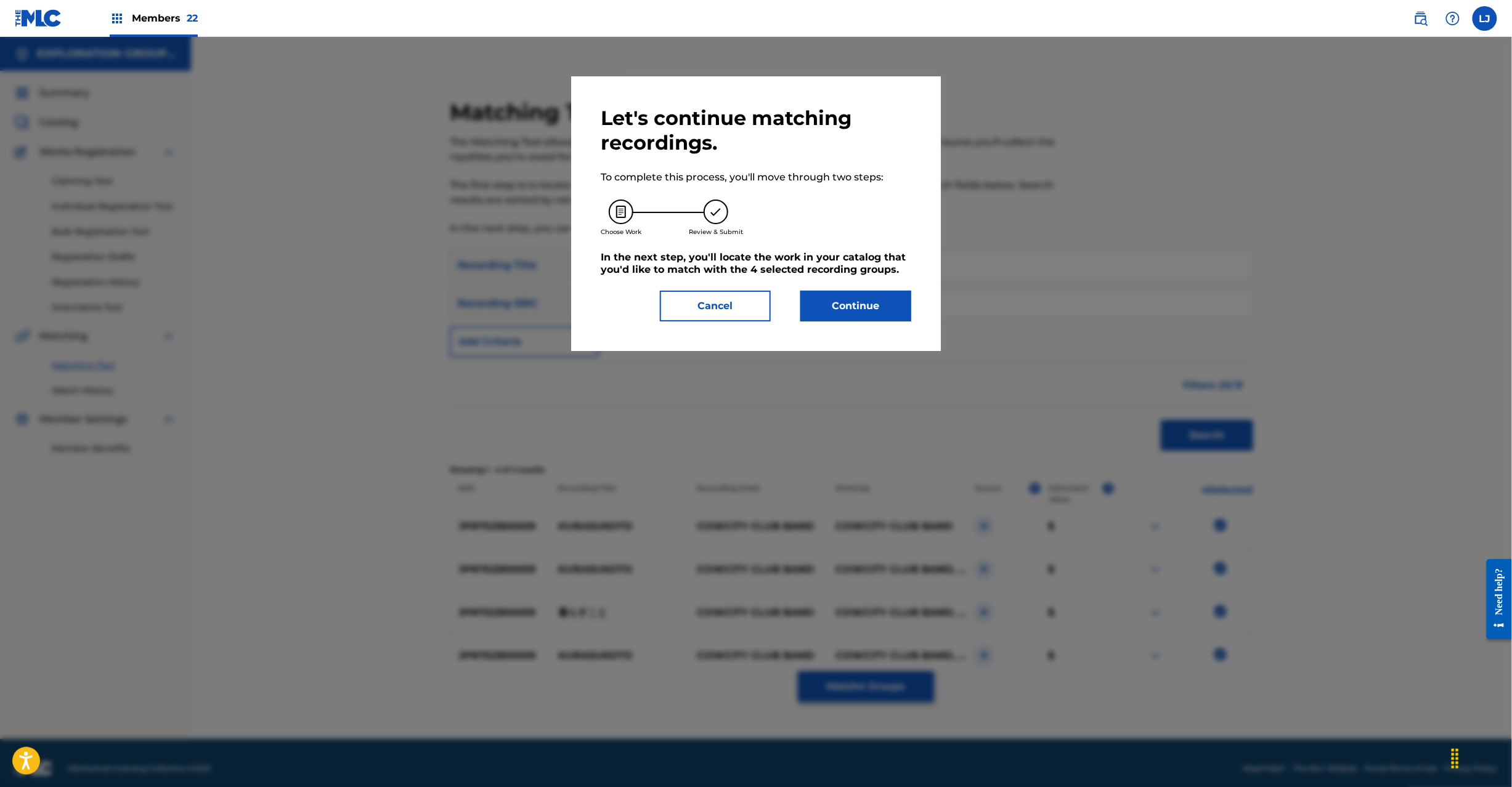
click at [845, 299] on button "Continue" at bounding box center [856, 306] width 111 height 31
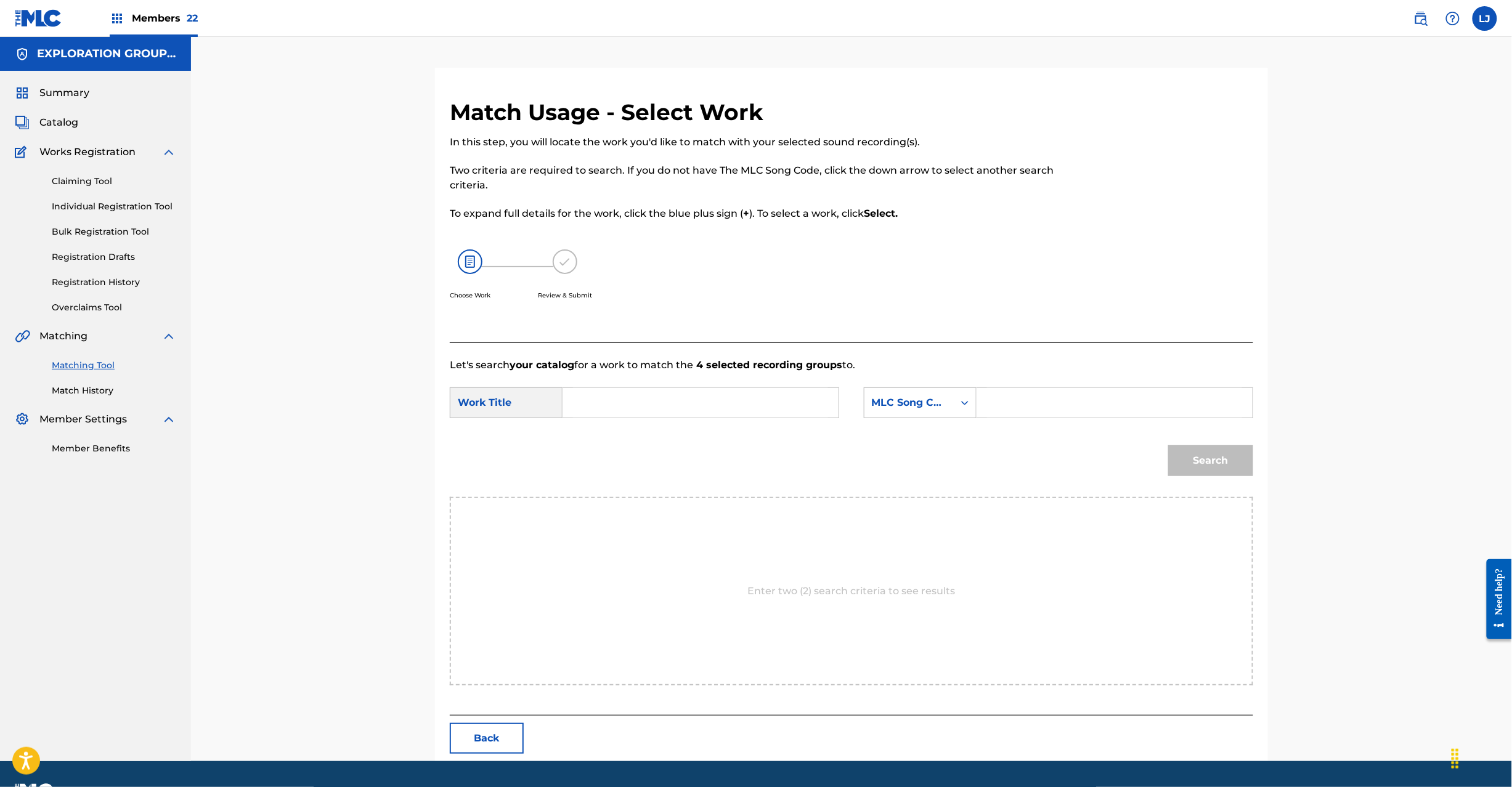
click at [629, 402] on input "Search Form" at bounding box center [701, 402] width 255 height 30
paste input "Kurasukoto KI89JD"
click at [668, 399] on input "Kurasukoto KI89JD" at bounding box center [701, 402] width 255 height 30
type input "Kurasukoto"
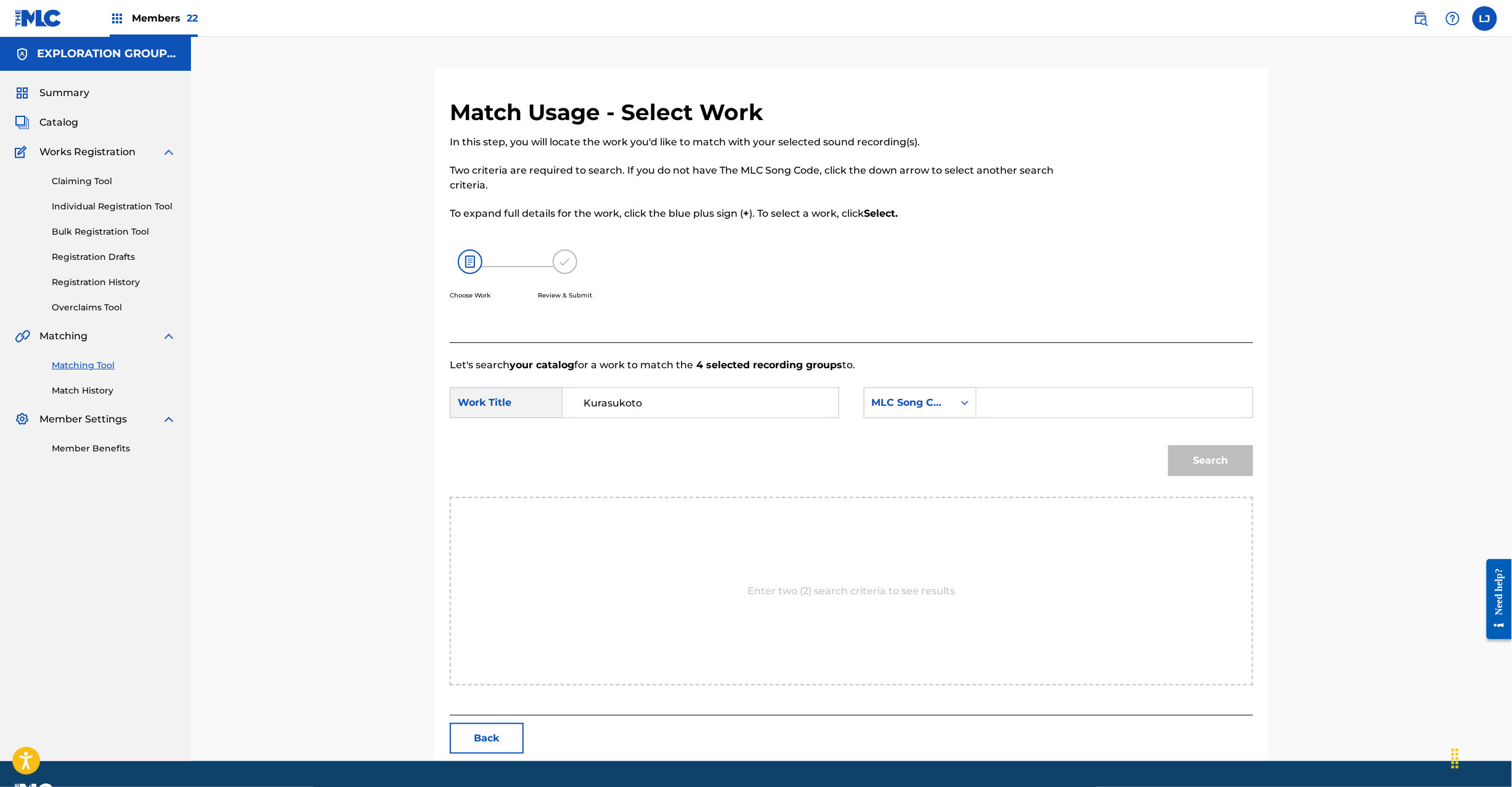
click at [1135, 419] on div "SearchWithCriteria97478b7c-66ac-47bd-b6eb-f237fe72bac7 Work Title Kurasukoto Se…" at bounding box center [852, 406] width 804 height 38
click at [1127, 405] on input "Search Form" at bounding box center [1115, 402] width 255 height 30
paste input "KI89JD"
type input "KI89JD"
click at [1226, 466] on button "Search" at bounding box center [1211, 460] width 85 height 31
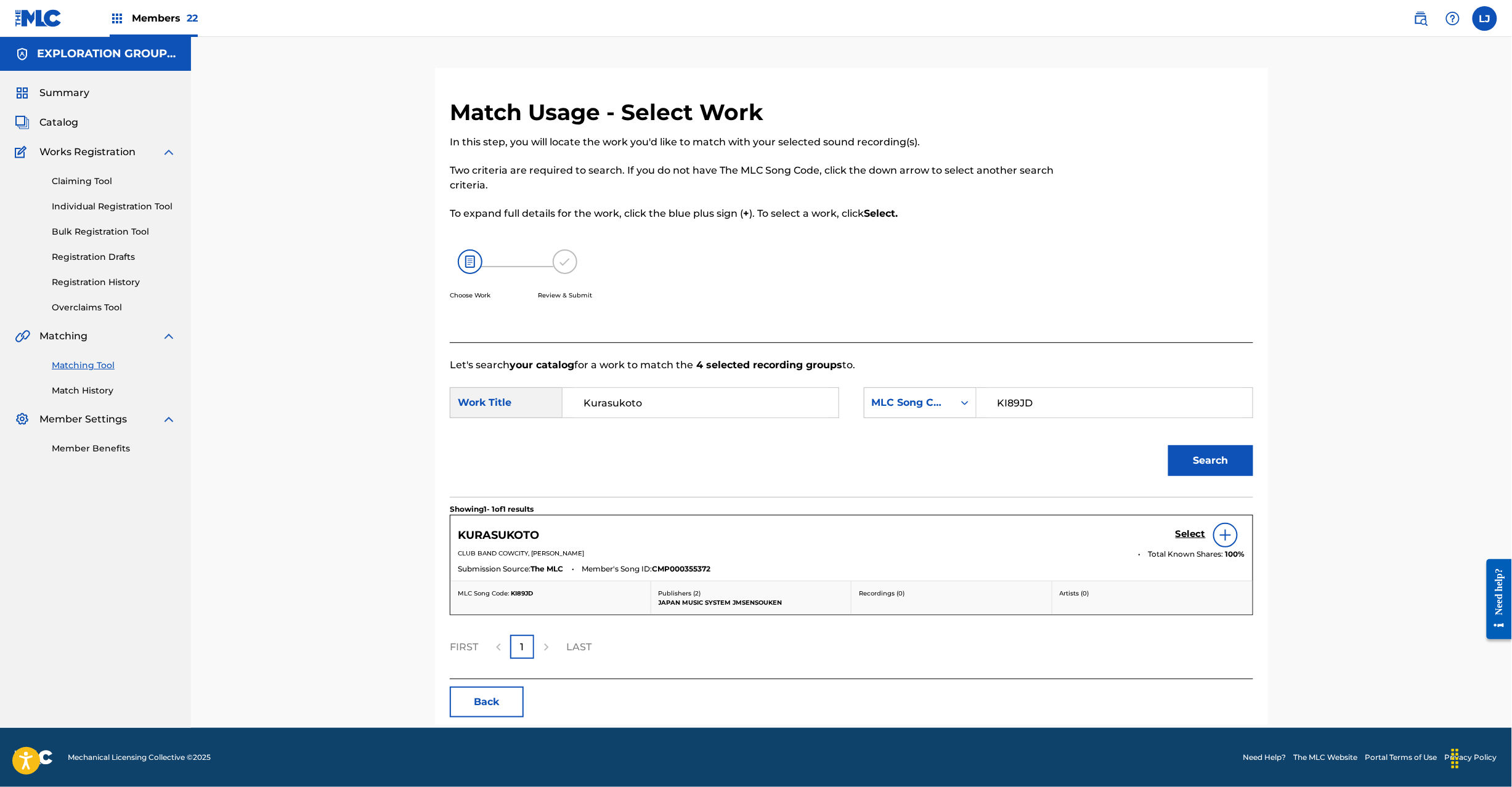
click at [1183, 532] on h5 "Select" at bounding box center [1191, 534] width 30 height 12
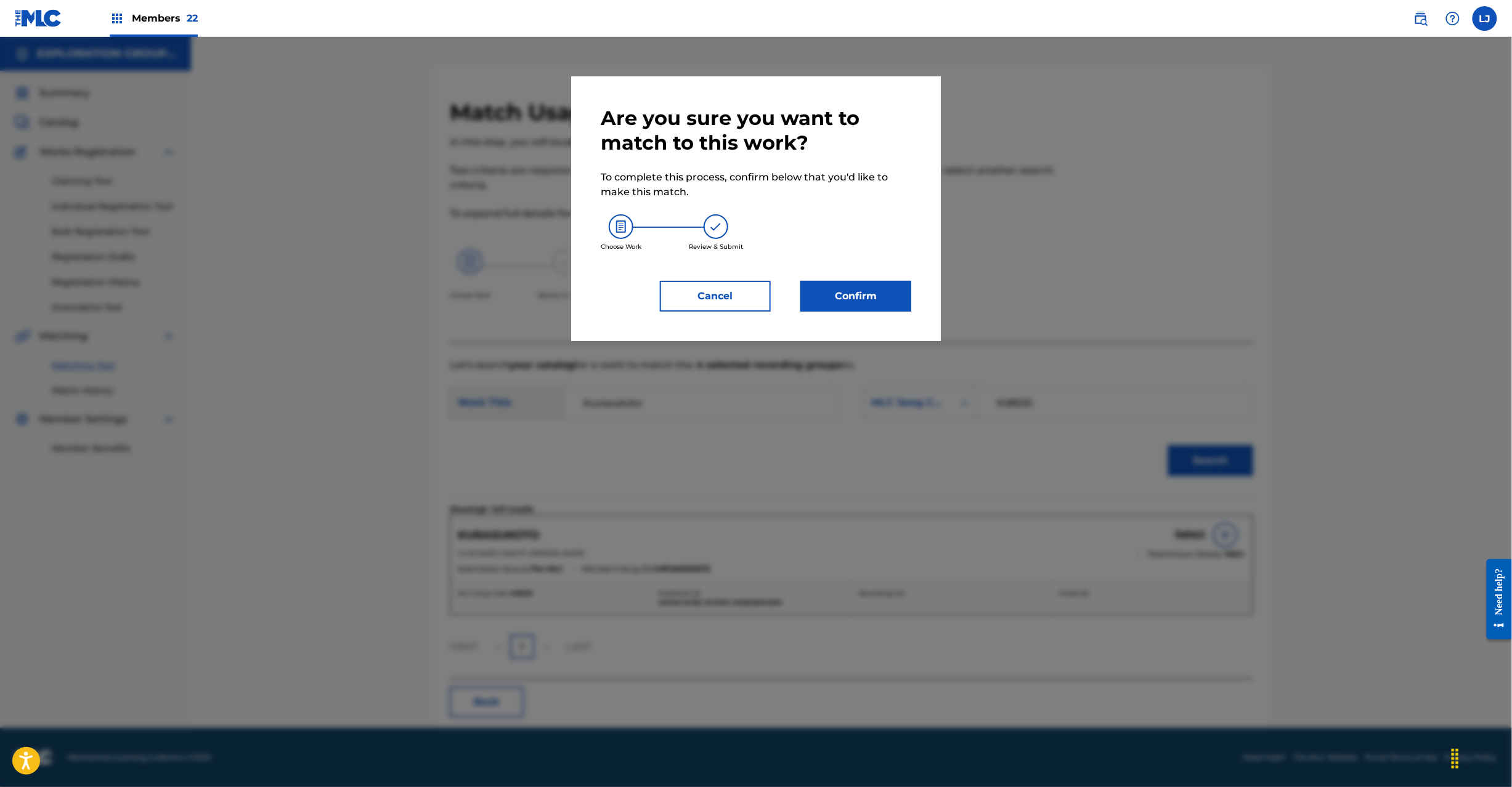
click at [831, 287] on button "Confirm" at bounding box center [856, 296] width 111 height 31
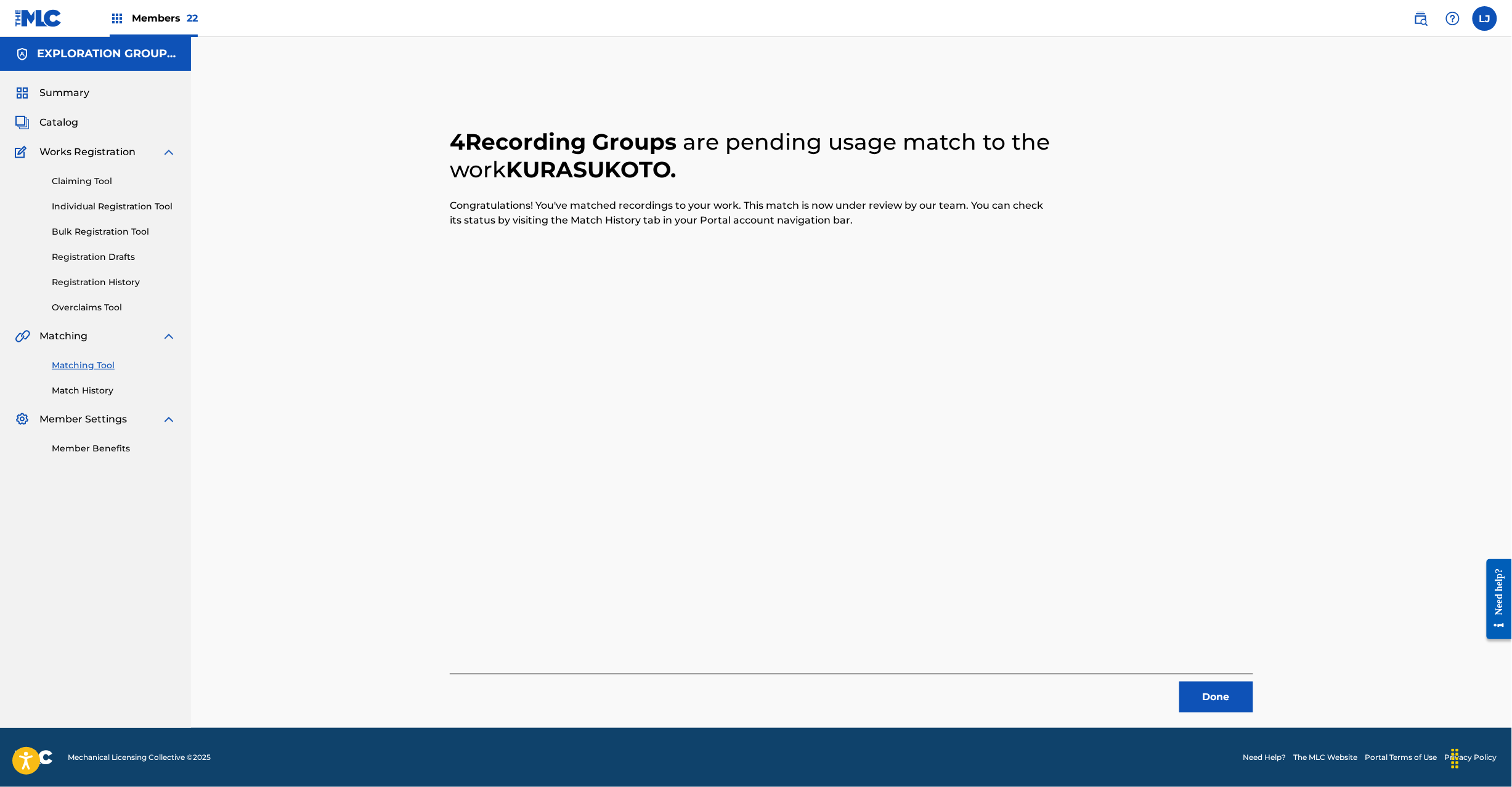
click at [1195, 700] on button "Done" at bounding box center [1216, 697] width 74 height 31
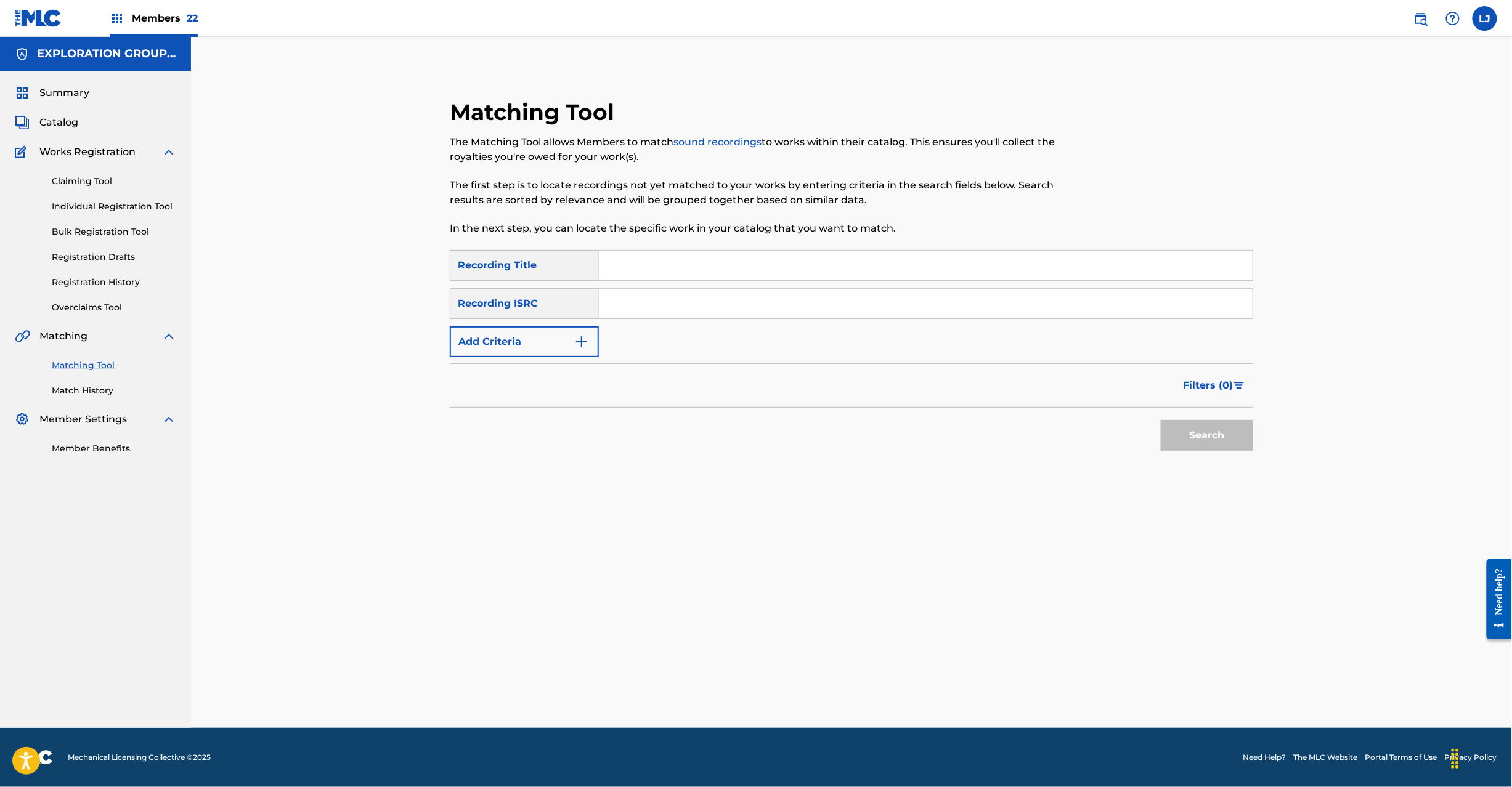
click at [643, 299] on input "Search Form" at bounding box center [926, 303] width 654 height 30
paste
type input "JPR752300022"
click at [1233, 442] on button "Search" at bounding box center [1207, 435] width 92 height 31
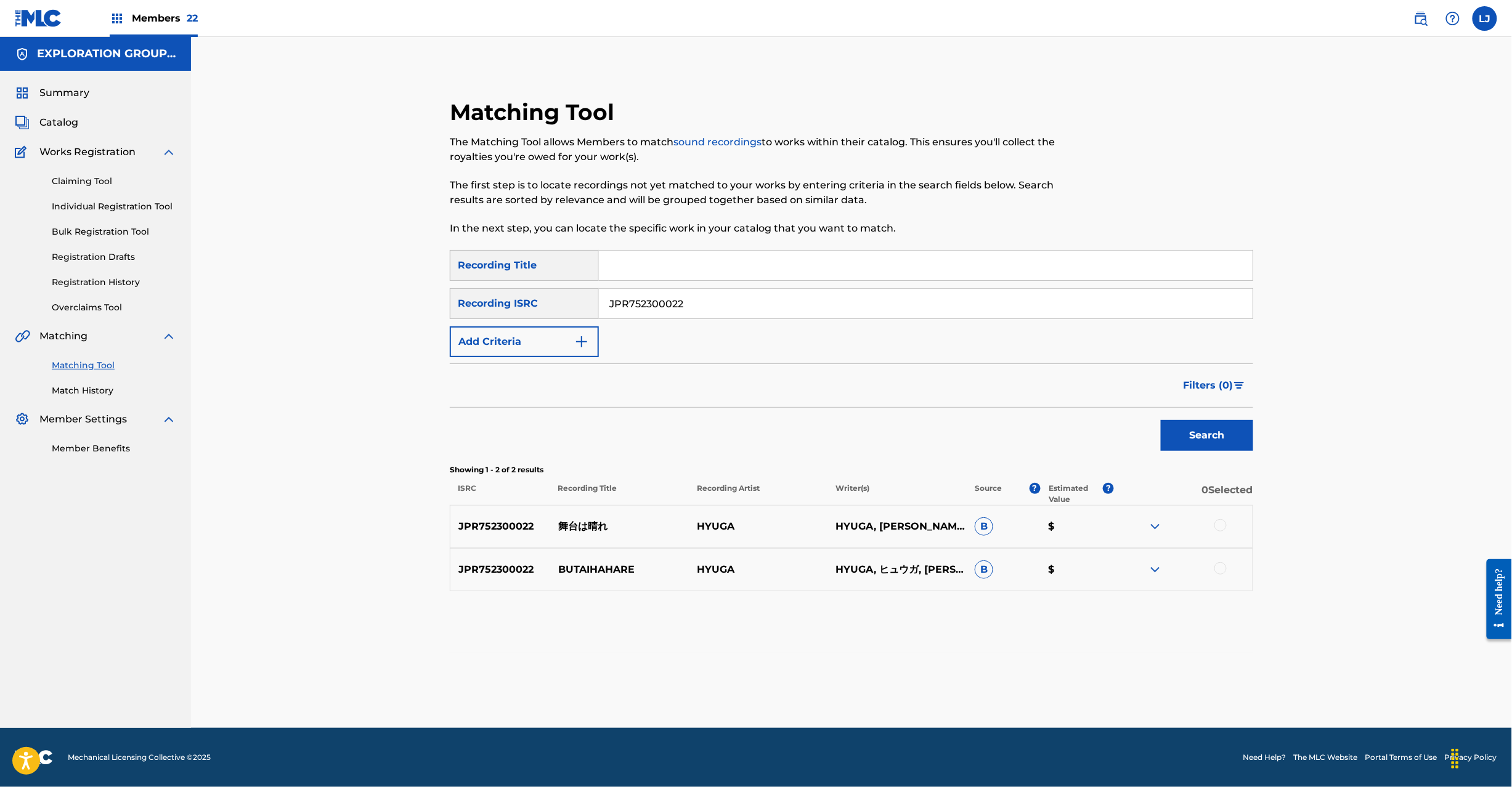
click at [1219, 526] on div at bounding box center [1221, 526] width 13 height 13
click at [1213, 570] on div at bounding box center [1183, 569] width 138 height 15
click at [1223, 569] on div at bounding box center [1221, 568] width 13 height 13
click at [886, 676] on button "Match 2 Groups" at bounding box center [866, 687] width 136 height 31
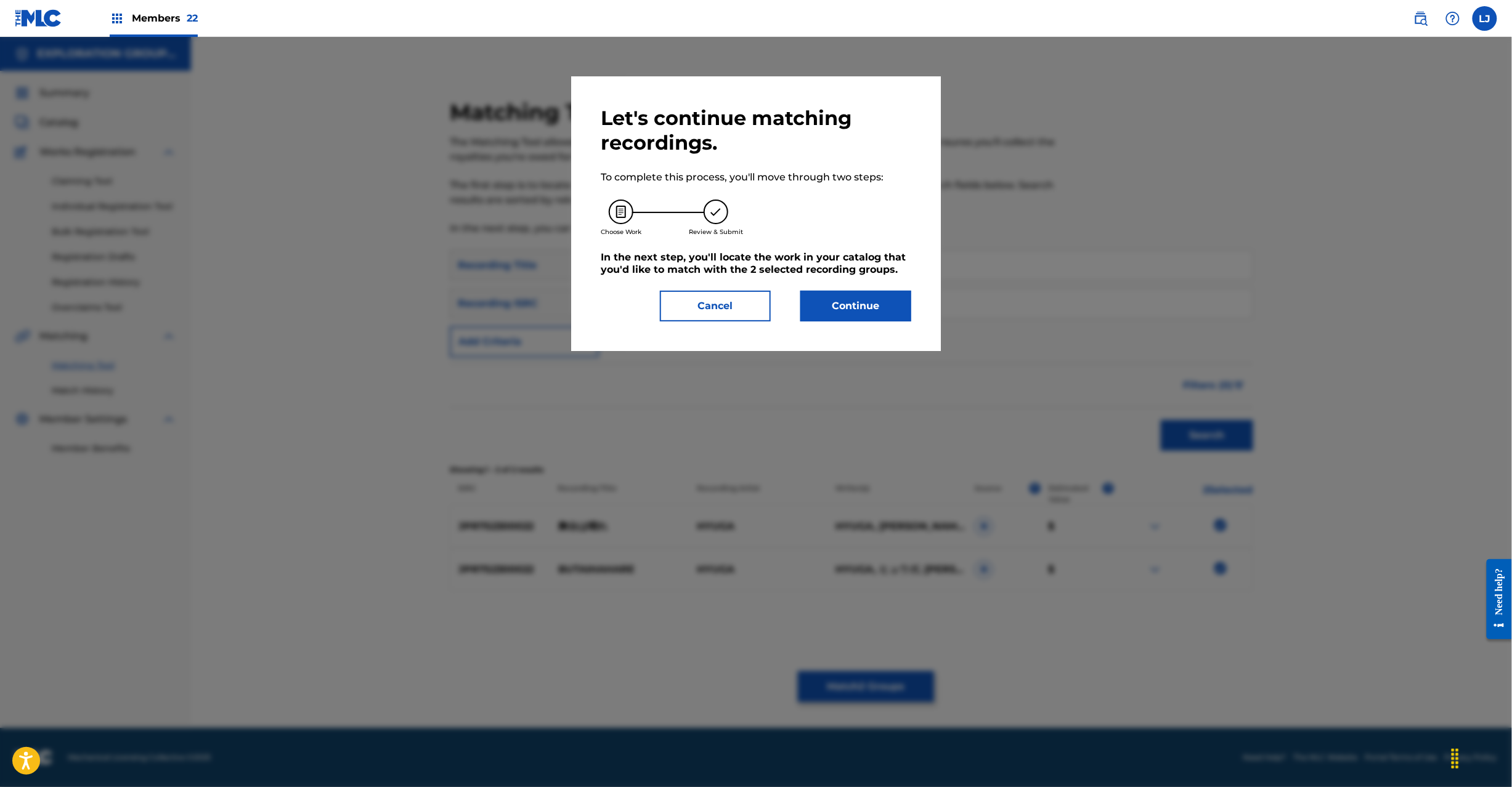
click at [869, 306] on button "Continue" at bounding box center [856, 306] width 111 height 31
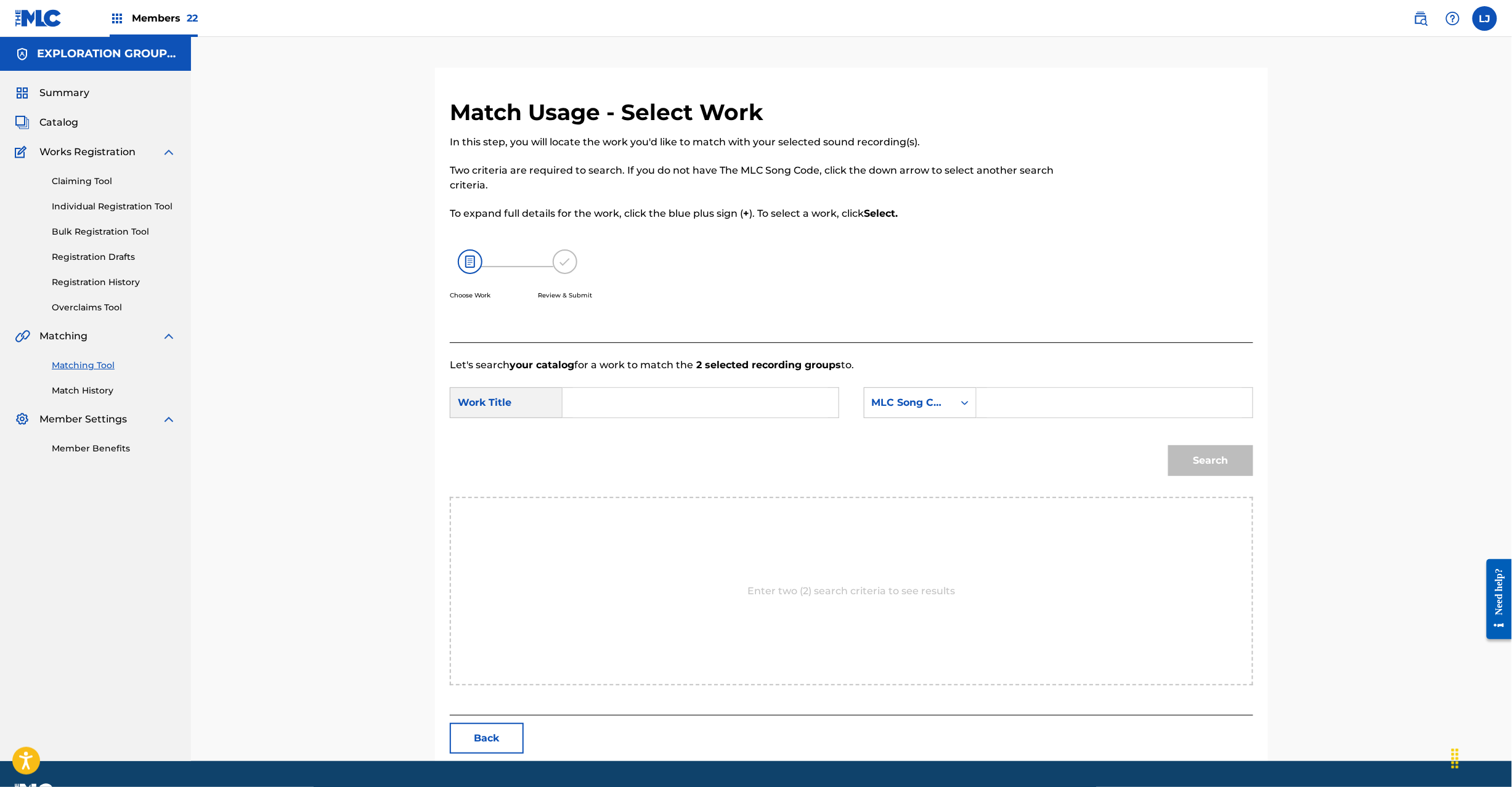
click at [656, 402] on input "Search Form" at bounding box center [701, 402] width 255 height 30
click at [668, 405] on input "Butaihahare BD65O0" at bounding box center [701, 402] width 255 height 30
type input "Butaihahare"
drag, startPoint x: 1010, startPoint y: 404, endPoint x: 1111, endPoint y: 412, distance: 101.3
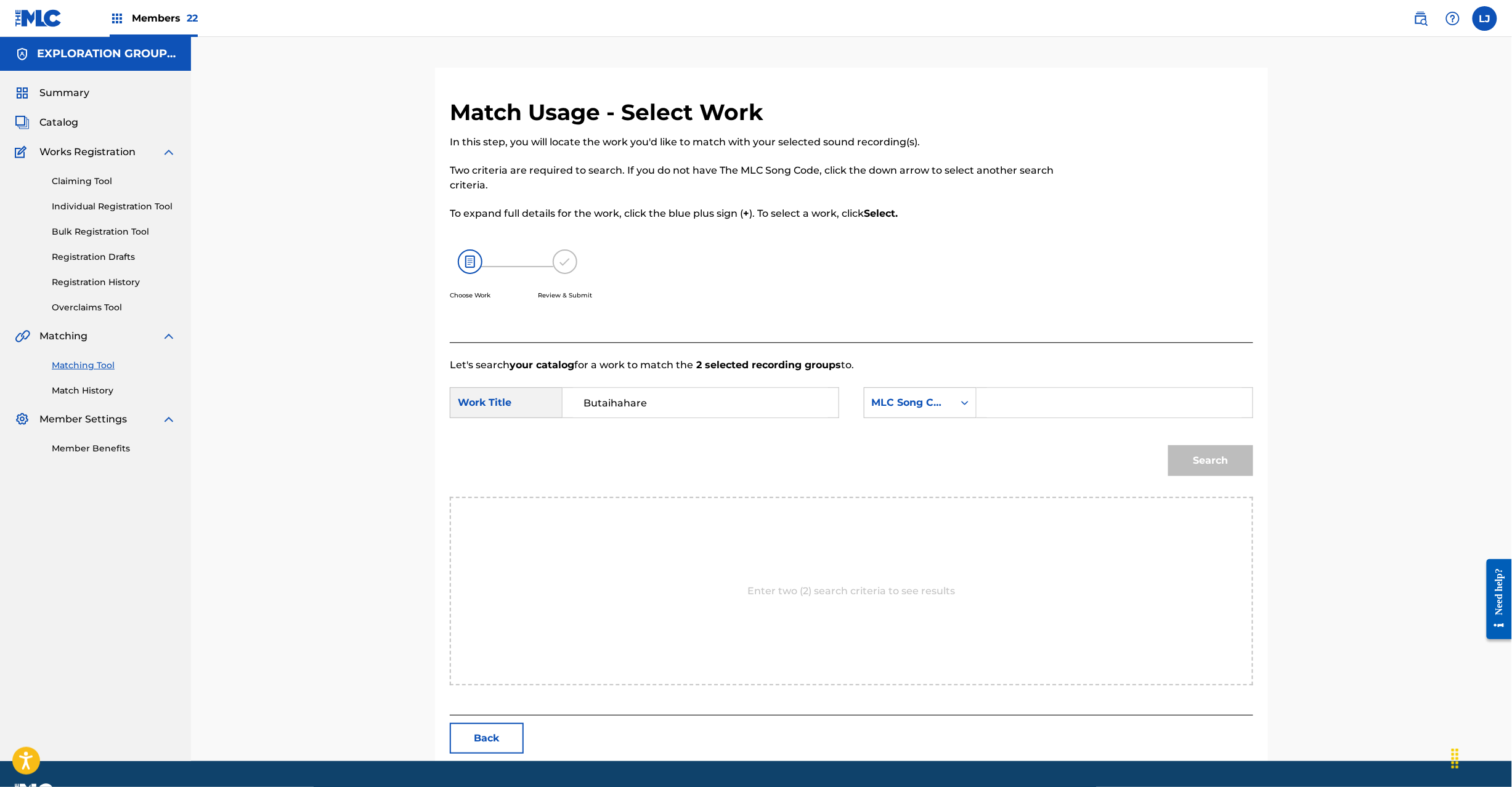
click at [1022, 407] on input "Search Form" at bounding box center [1115, 402] width 255 height 30
type input "BD65O0"
click at [1178, 442] on div "Search" at bounding box center [1207, 458] width 91 height 49
click at [1195, 466] on button "Search" at bounding box center [1211, 460] width 85 height 31
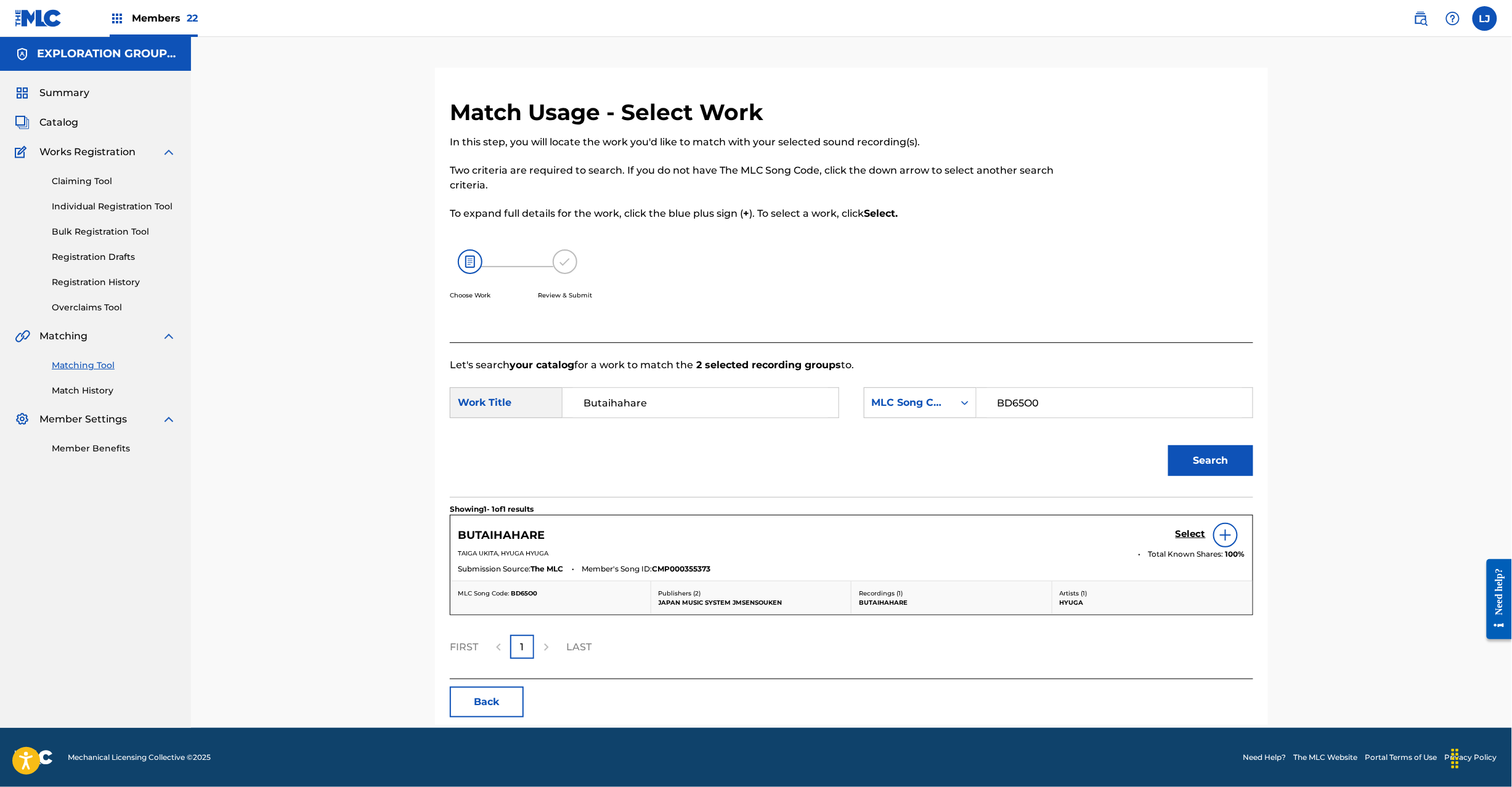
click at [1190, 529] on h5 "Select" at bounding box center [1191, 534] width 30 height 12
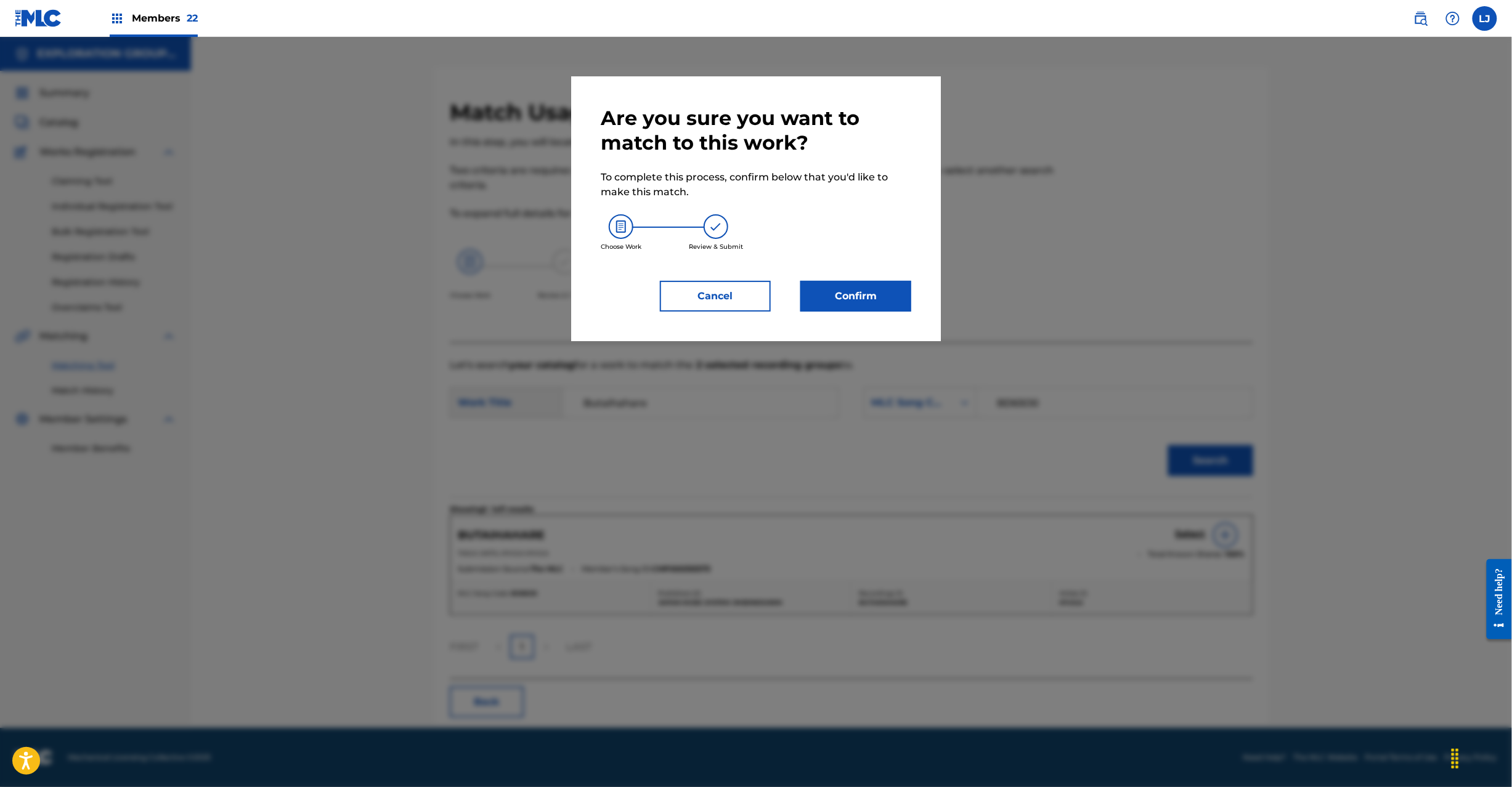
click at [878, 311] on button "Confirm" at bounding box center [856, 296] width 111 height 31
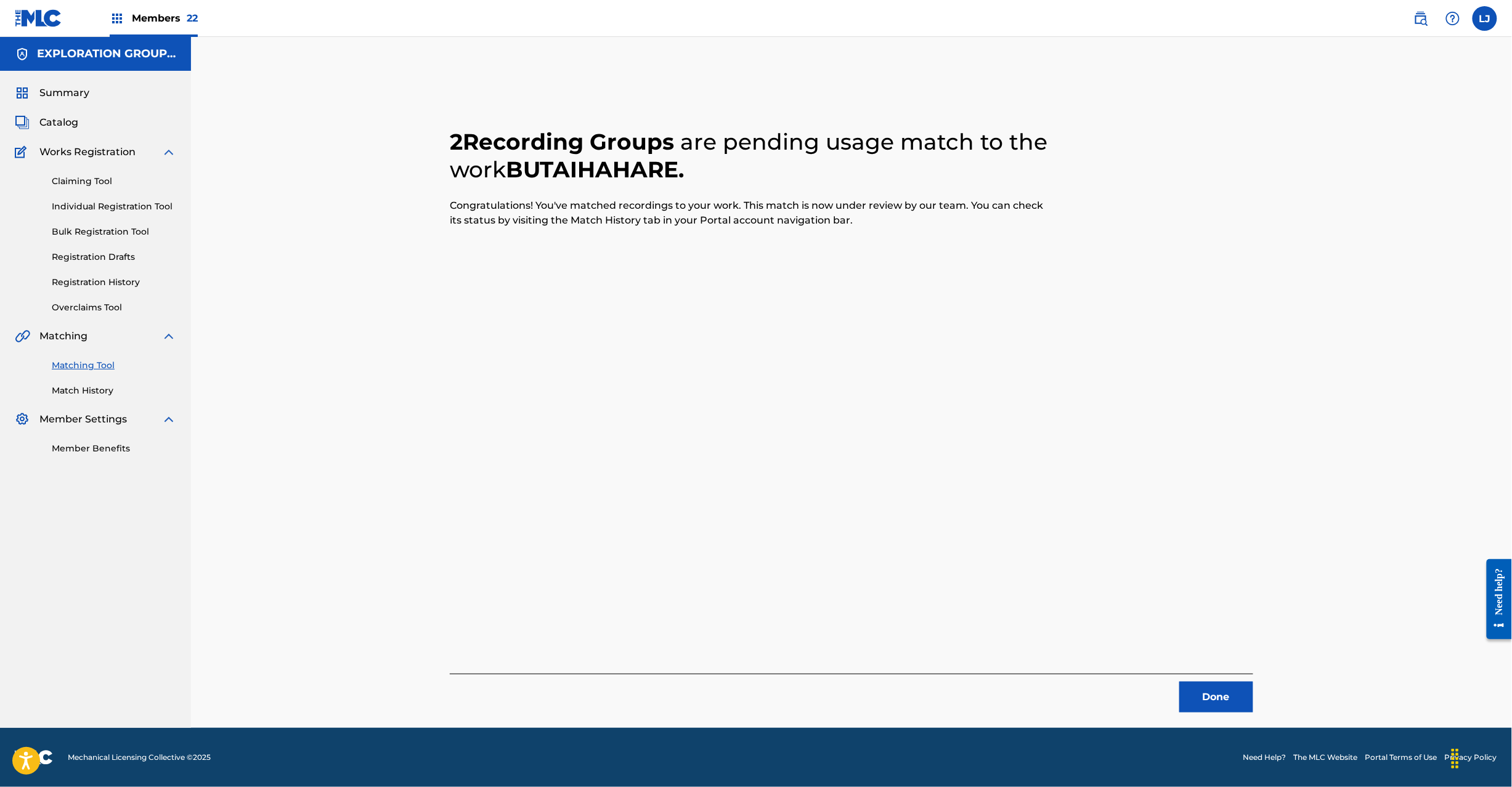
click at [1204, 696] on button "Done" at bounding box center [1216, 697] width 74 height 31
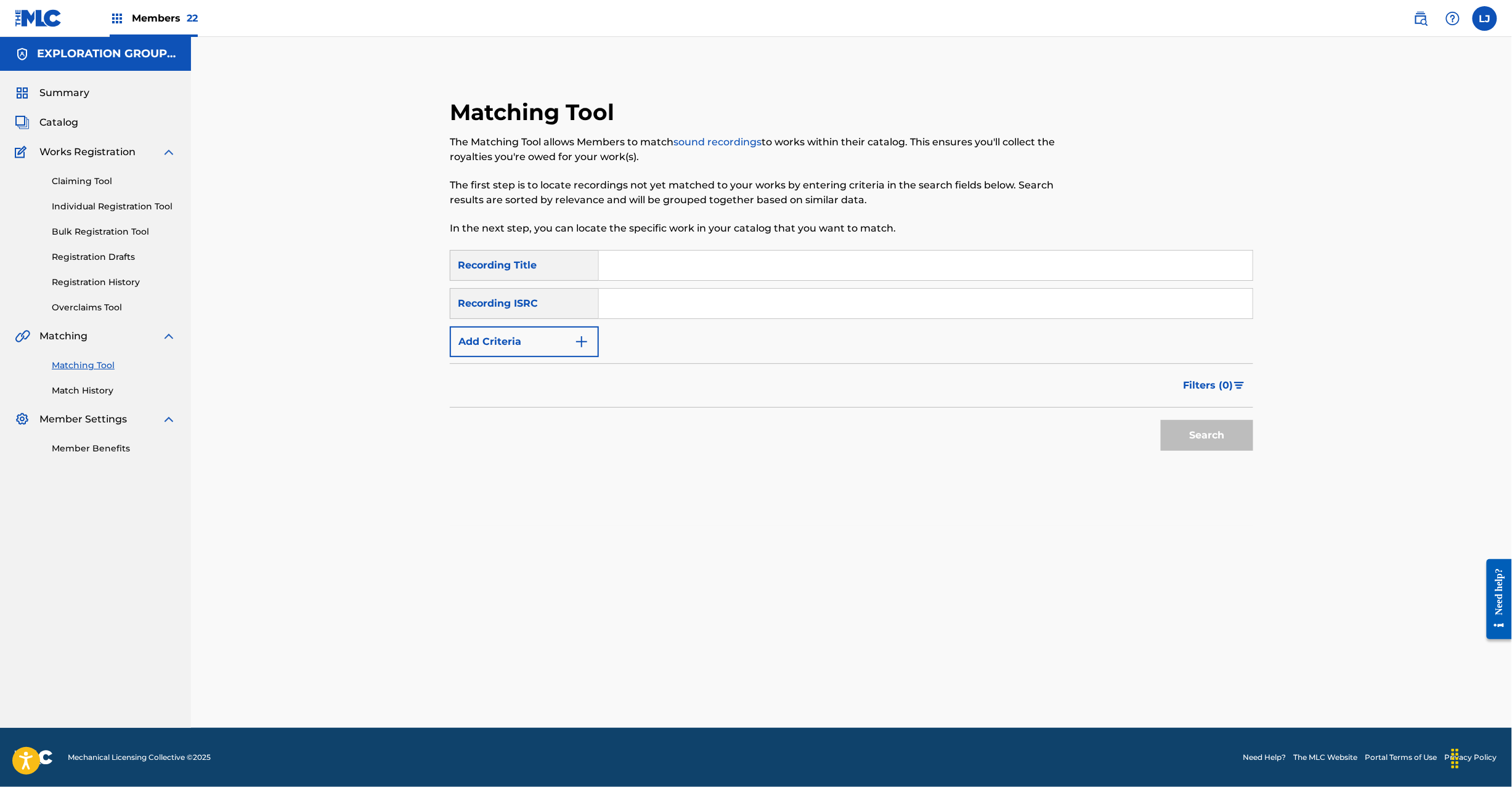
click at [710, 304] on input "Search Form" at bounding box center [926, 303] width 654 height 30
type input "JPR752100182"
click at [1201, 445] on button "Search" at bounding box center [1207, 435] width 92 height 31
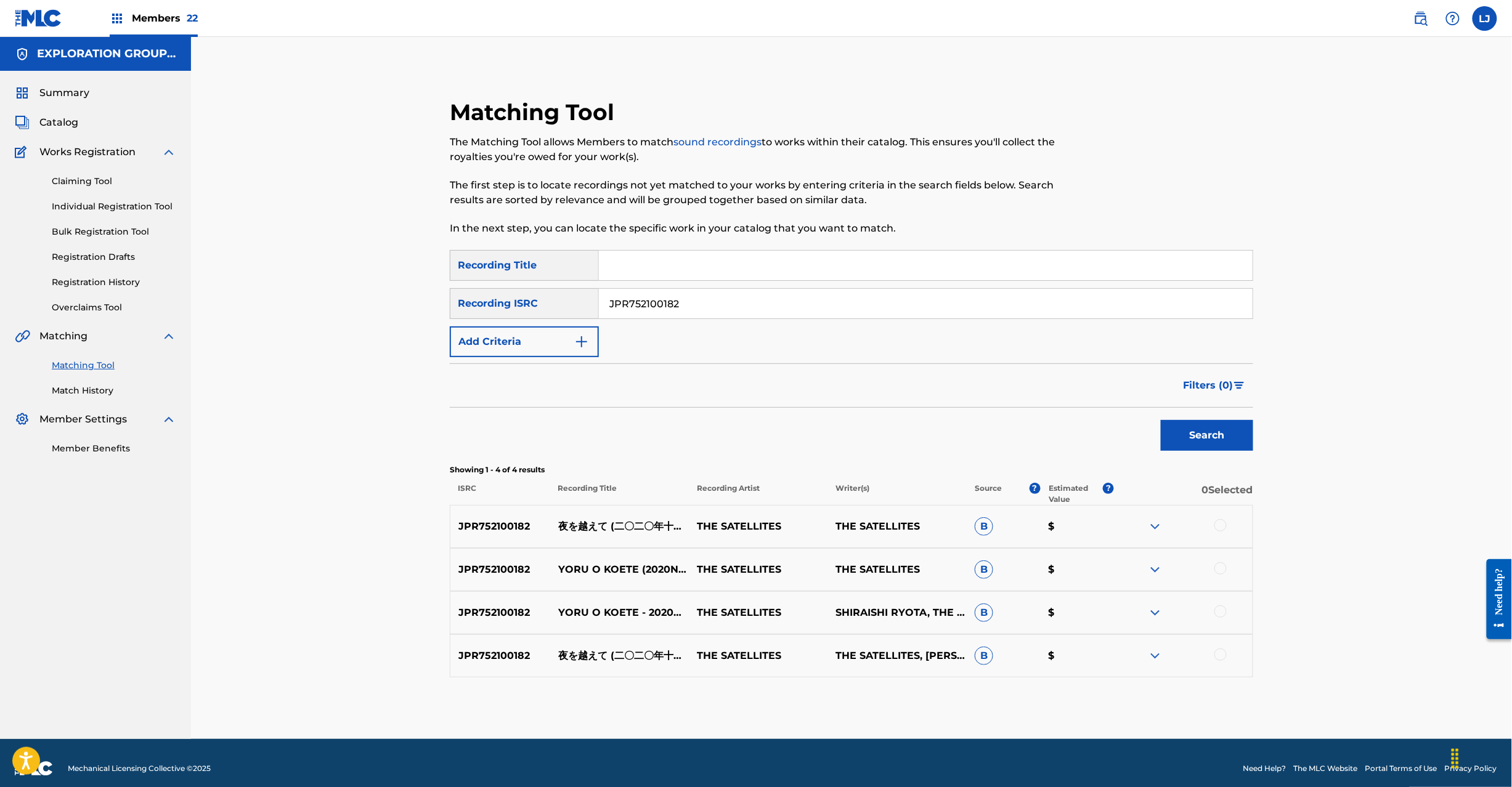
click at [1225, 525] on div at bounding box center [1221, 526] width 13 height 13
click at [1224, 570] on div at bounding box center [1221, 568] width 13 height 13
click at [1221, 615] on div at bounding box center [1221, 612] width 13 height 13
click at [1221, 656] on div at bounding box center [1221, 655] width 13 height 13
click at [600, 649] on p "夜を越えて (二〇二〇年十三月ヨリ VER.)" at bounding box center [619, 656] width 138 height 15
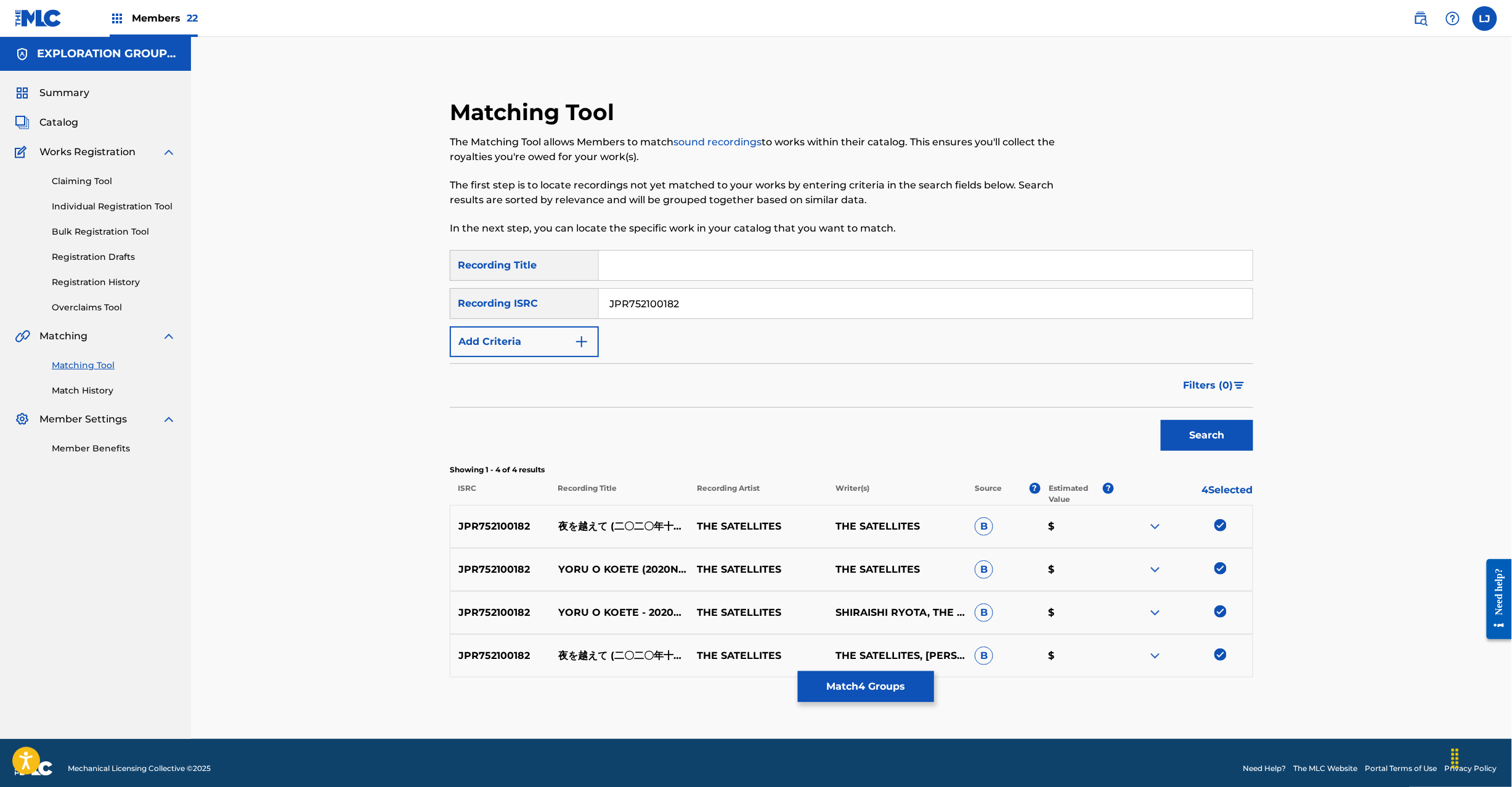
click at [600, 649] on p "夜を越えて (二〇二〇年十三月ヨリ VER.)" at bounding box center [619, 656] width 138 height 15
copy p "夜を越えて (二〇二〇年十三月ヨリ VER.)"
drag, startPoint x: 686, startPoint y: 321, endPoint x: 679, endPoint y: 311, distance: 12.2
click at [684, 320] on div "SearchWithCriteriae9a16e92-d014-4fa1-bf11-11148029f89a Recording Title SearchWi…" at bounding box center [852, 304] width 804 height 107
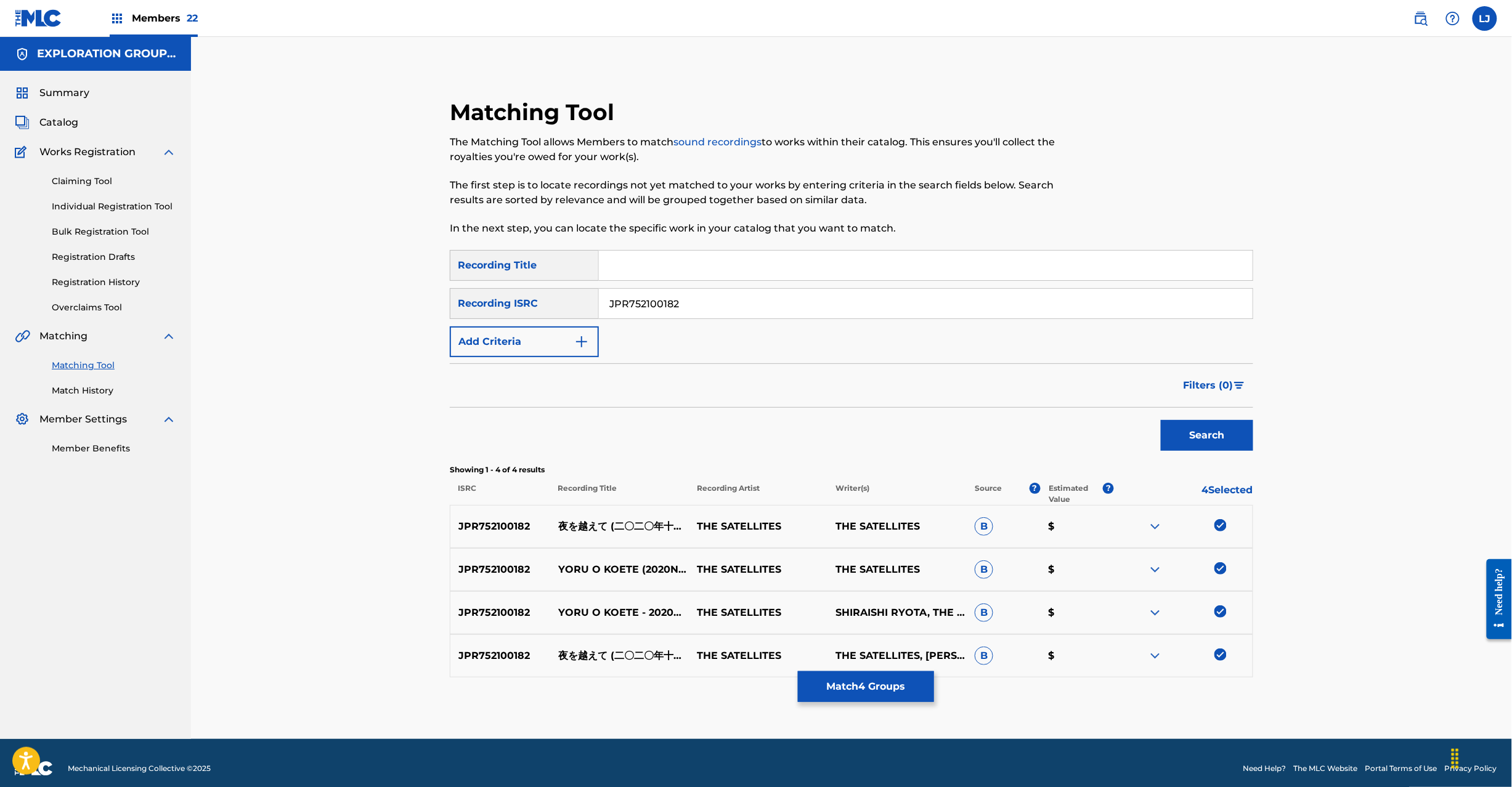
click at [834, 706] on div "Matching Tool The Matching Tool allows Members to match sound recordings to wor…" at bounding box center [852, 419] width 804 height 640
click at [818, 687] on button "Match 4 Groups" at bounding box center [866, 687] width 136 height 31
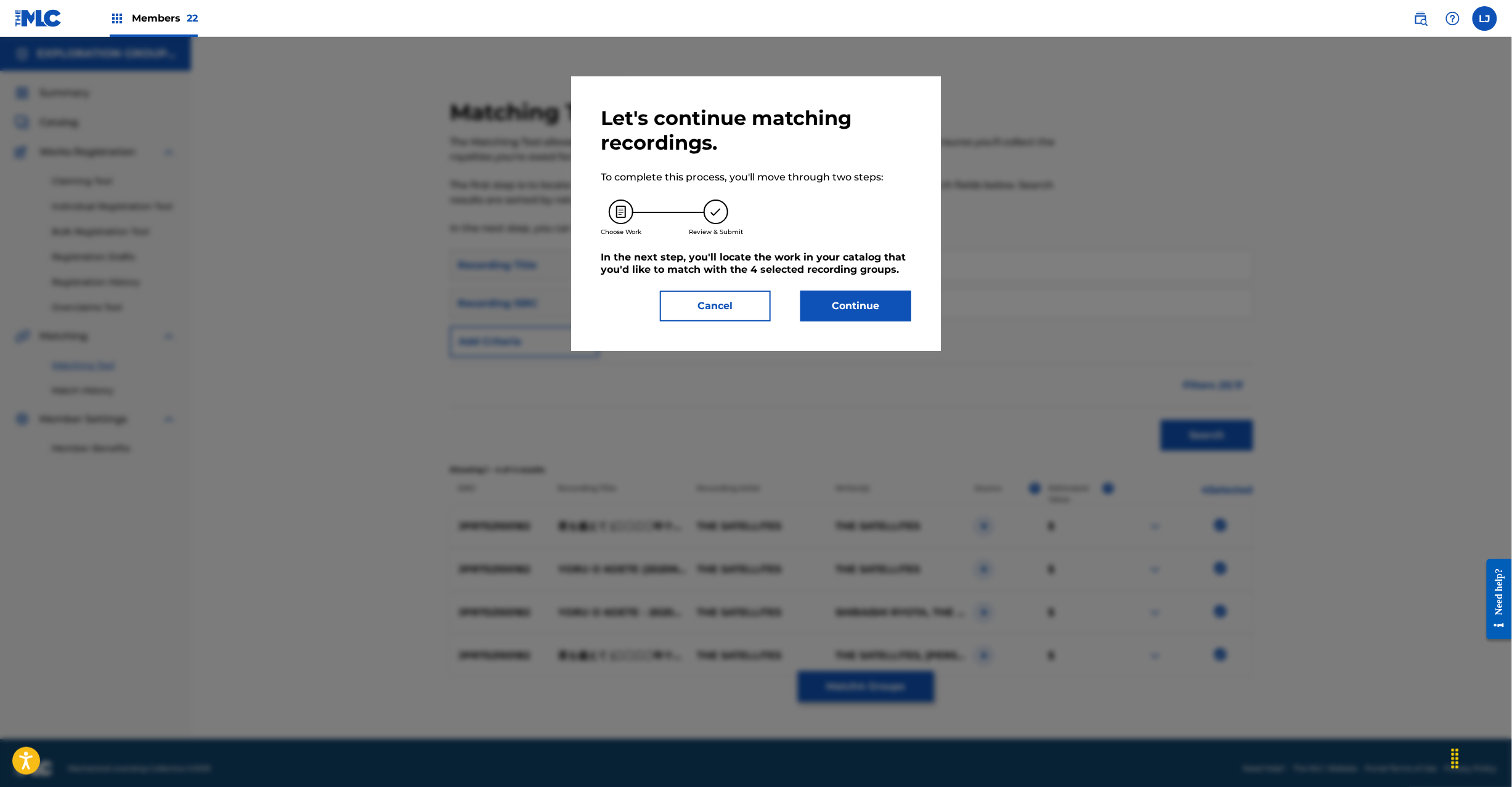
click at [856, 313] on button "Continue" at bounding box center [856, 306] width 111 height 31
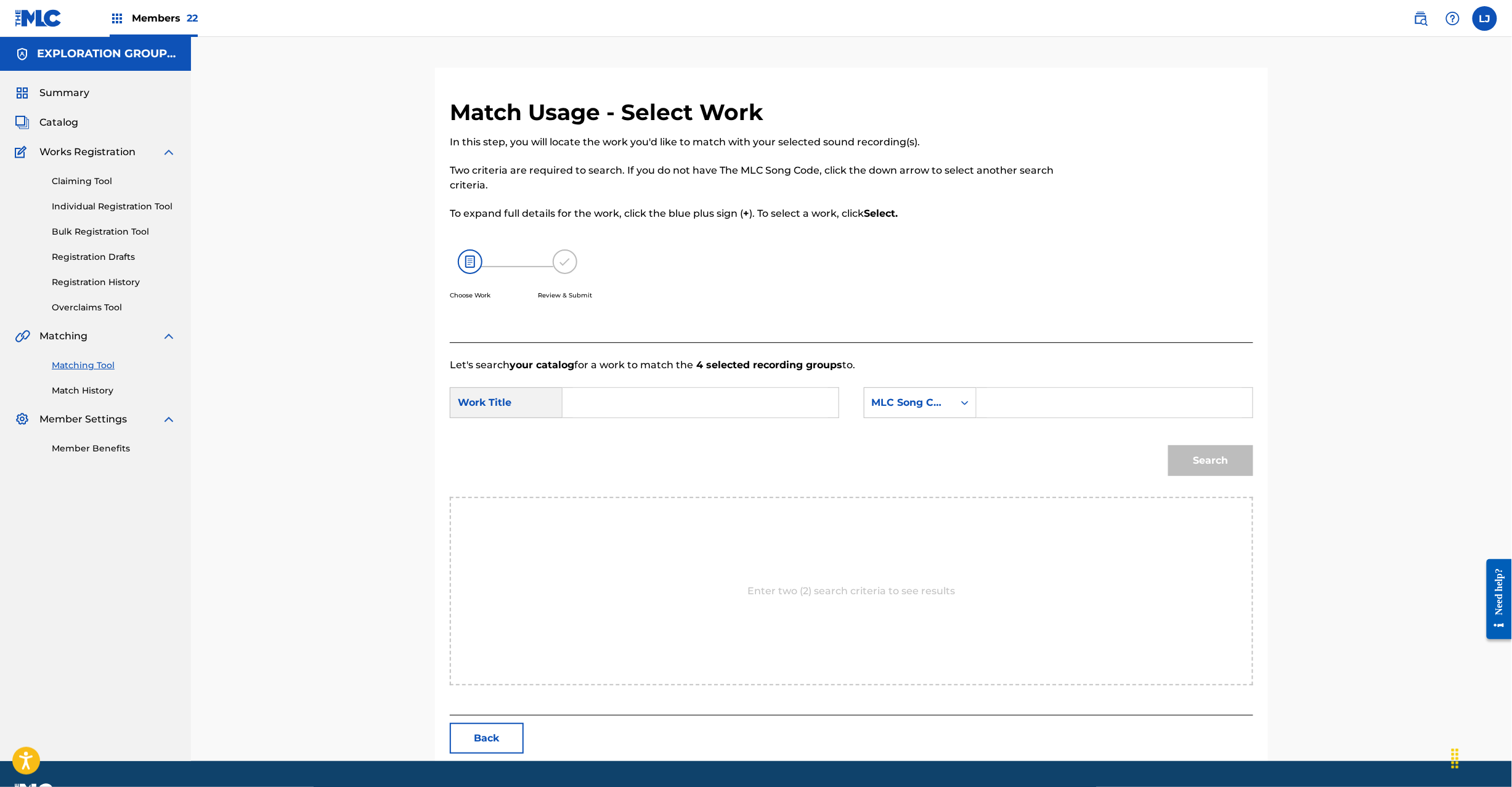
click at [722, 397] on input "Search Form" at bounding box center [701, 402] width 255 height 30
click at [656, 397] on input "[PERSON_NAME] YP9EVG" at bounding box center [701, 402] width 255 height 30
type input "[PERSON_NAME]"
click at [1176, 410] on input "Search Form" at bounding box center [1115, 402] width 255 height 30
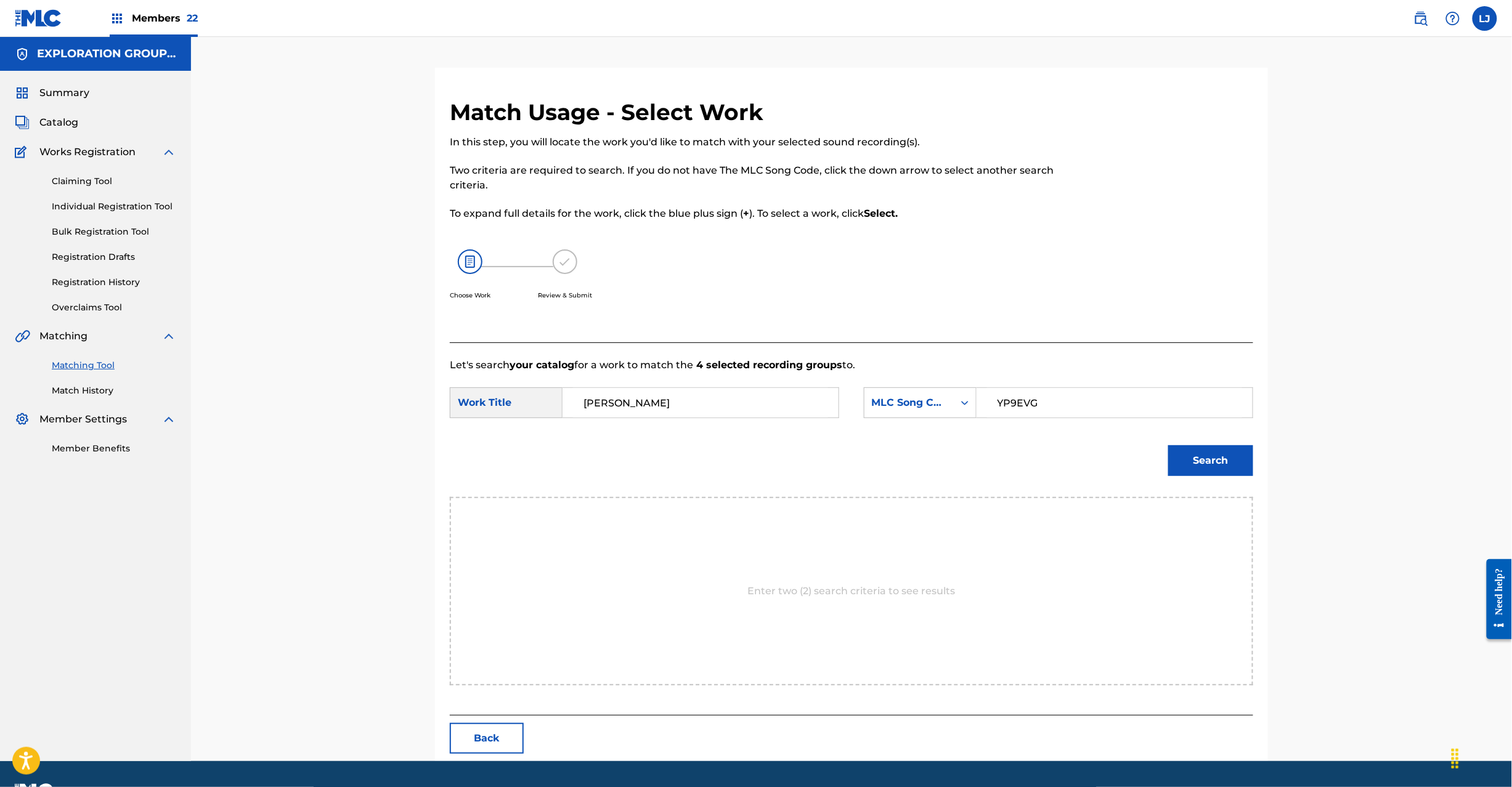
type input "YP9EVG"
click at [1193, 447] on button "Search" at bounding box center [1211, 460] width 85 height 31
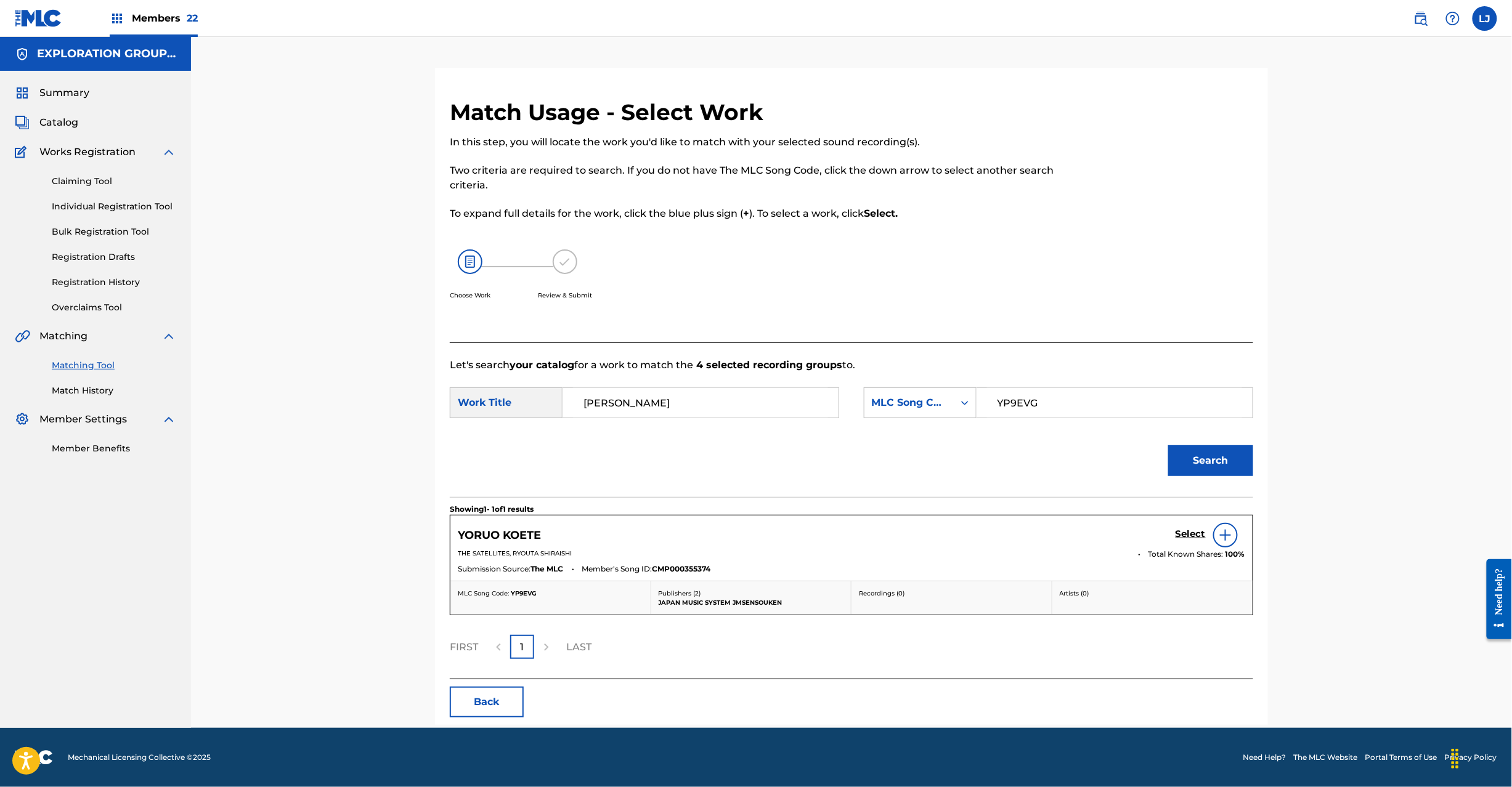
click at [1192, 536] on h5 "Select" at bounding box center [1191, 534] width 30 height 12
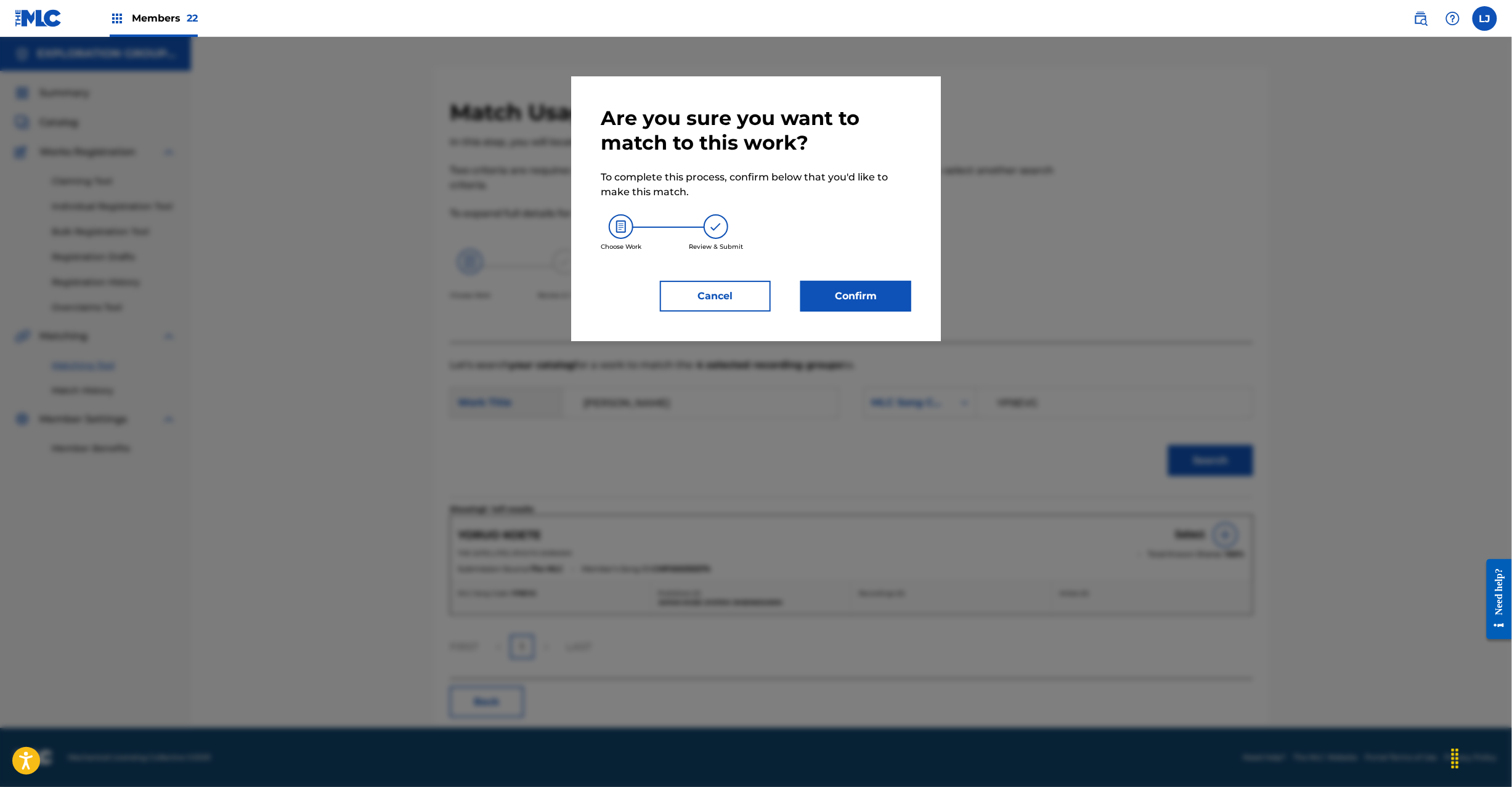
click at [868, 288] on button "Confirm" at bounding box center [856, 296] width 111 height 31
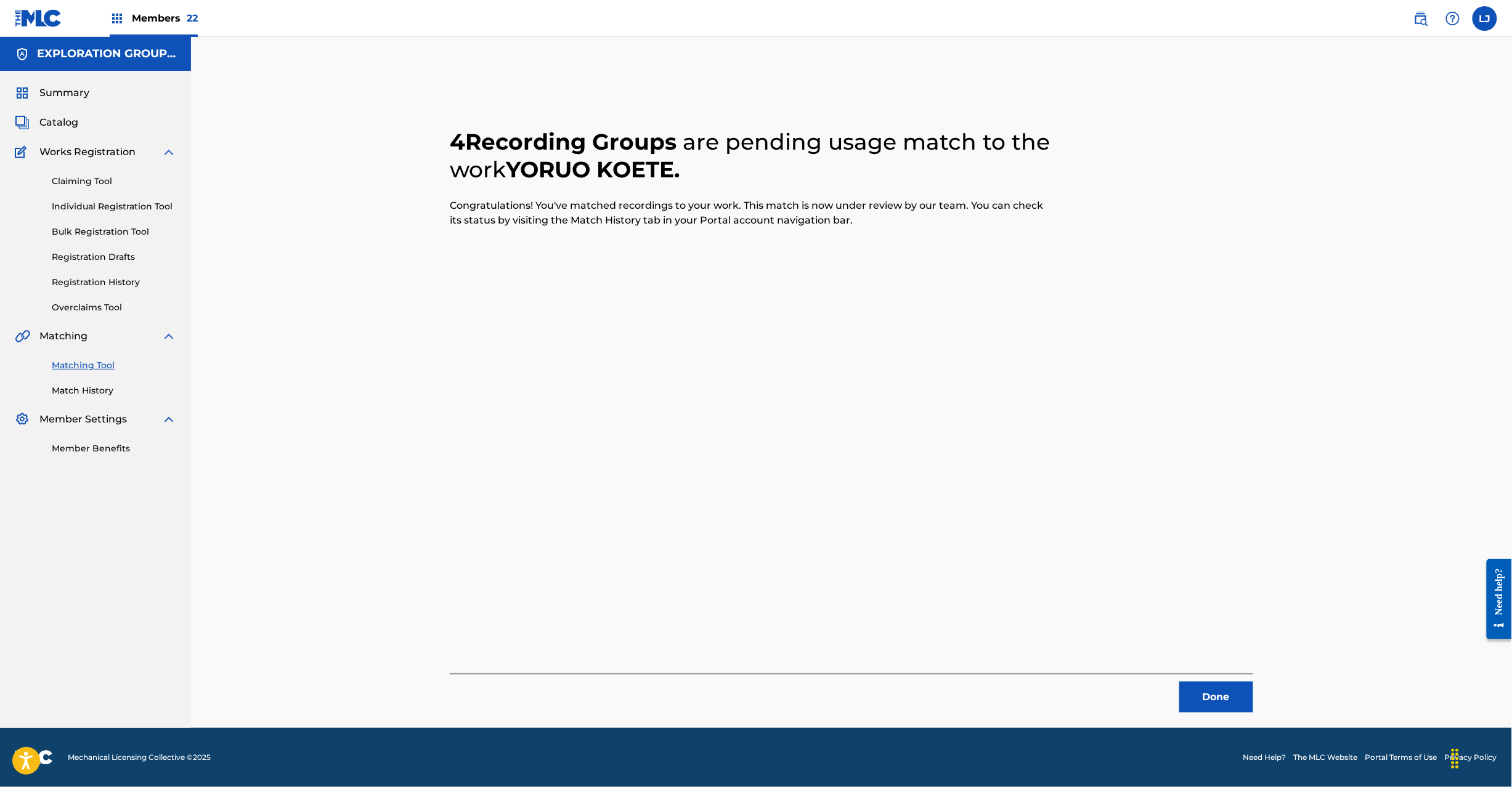
click at [1245, 697] on button "Done" at bounding box center [1216, 697] width 74 height 31
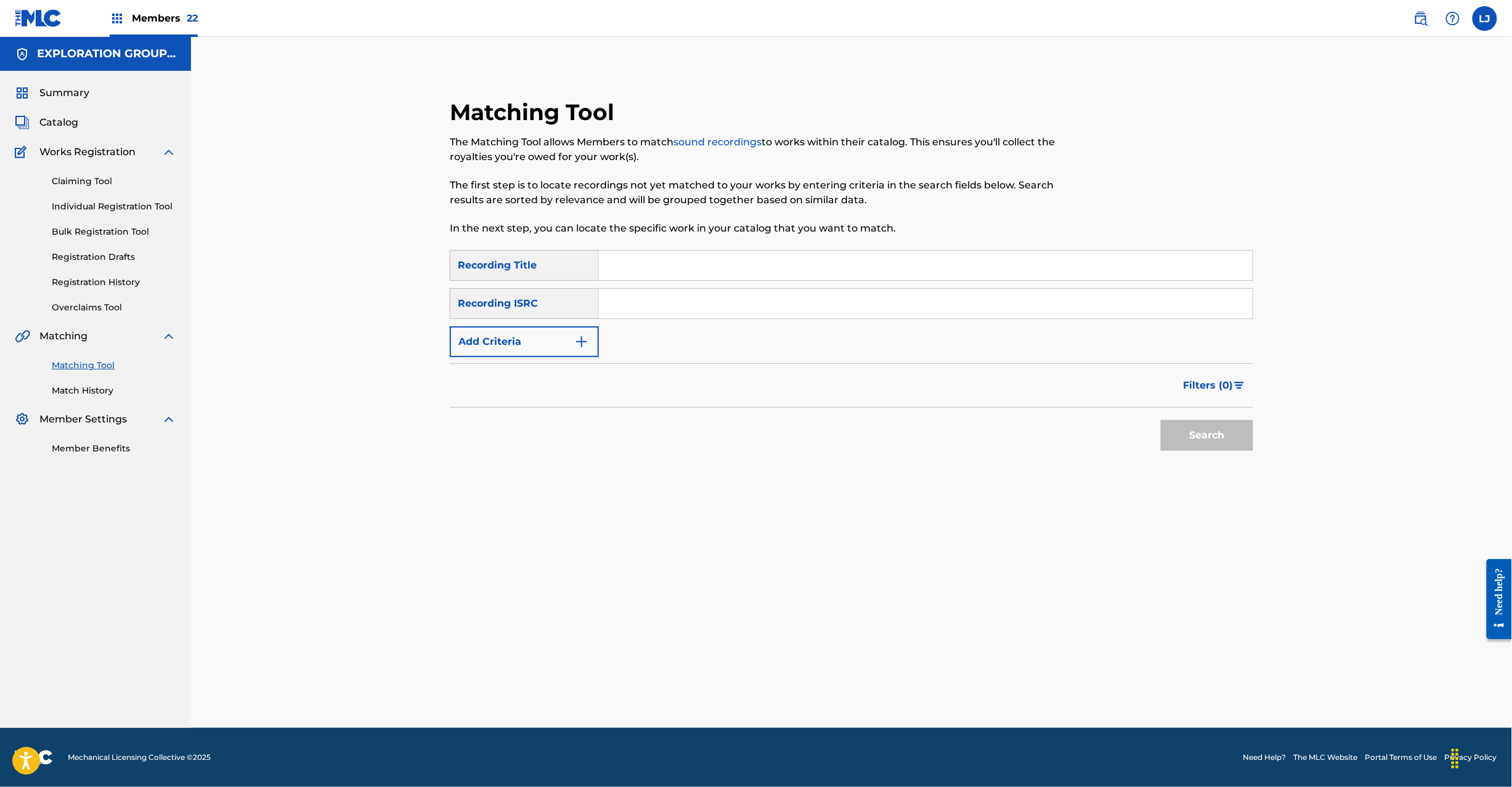
click at [670, 309] on input "Search Form" at bounding box center [926, 303] width 654 height 30
type input "JPR752100180"
click at [1225, 439] on button "Search" at bounding box center [1207, 435] width 92 height 31
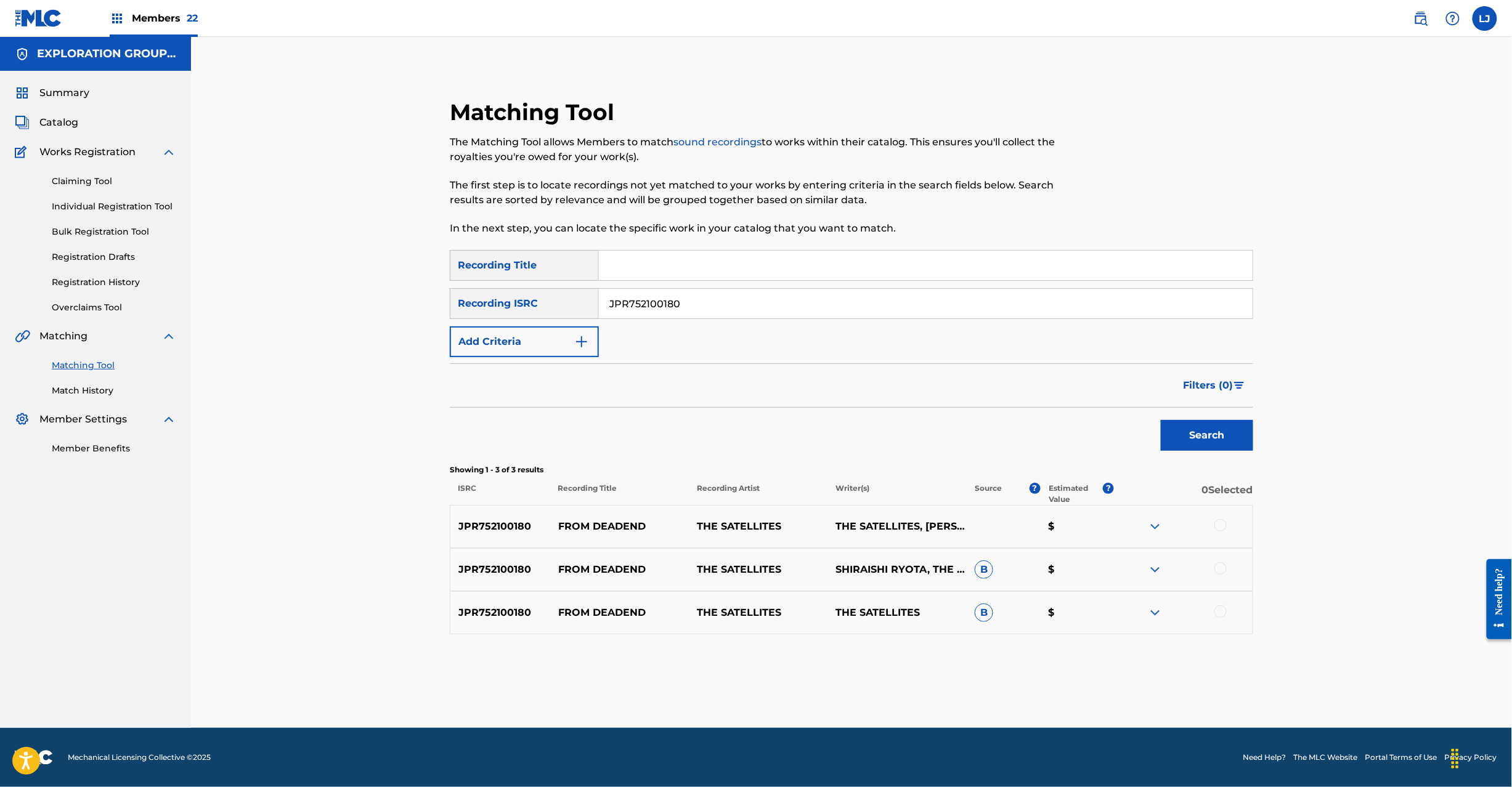
click at [1223, 531] on div at bounding box center [1221, 526] width 13 height 13
click at [1221, 562] on div "JPR752100180 FROM DEADEND THE SATELLITES SHIRAISHI RYOTA, THE SATELLITES B $" at bounding box center [852, 570] width 804 height 43
click at [1221, 565] on div at bounding box center [1221, 568] width 13 height 13
click at [1221, 615] on div at bounding box center [1221, 612] width 13 height 13
click at [835, 678] on button "Match 3 Groups" at bounding box center [866, 687] width 136 height 31
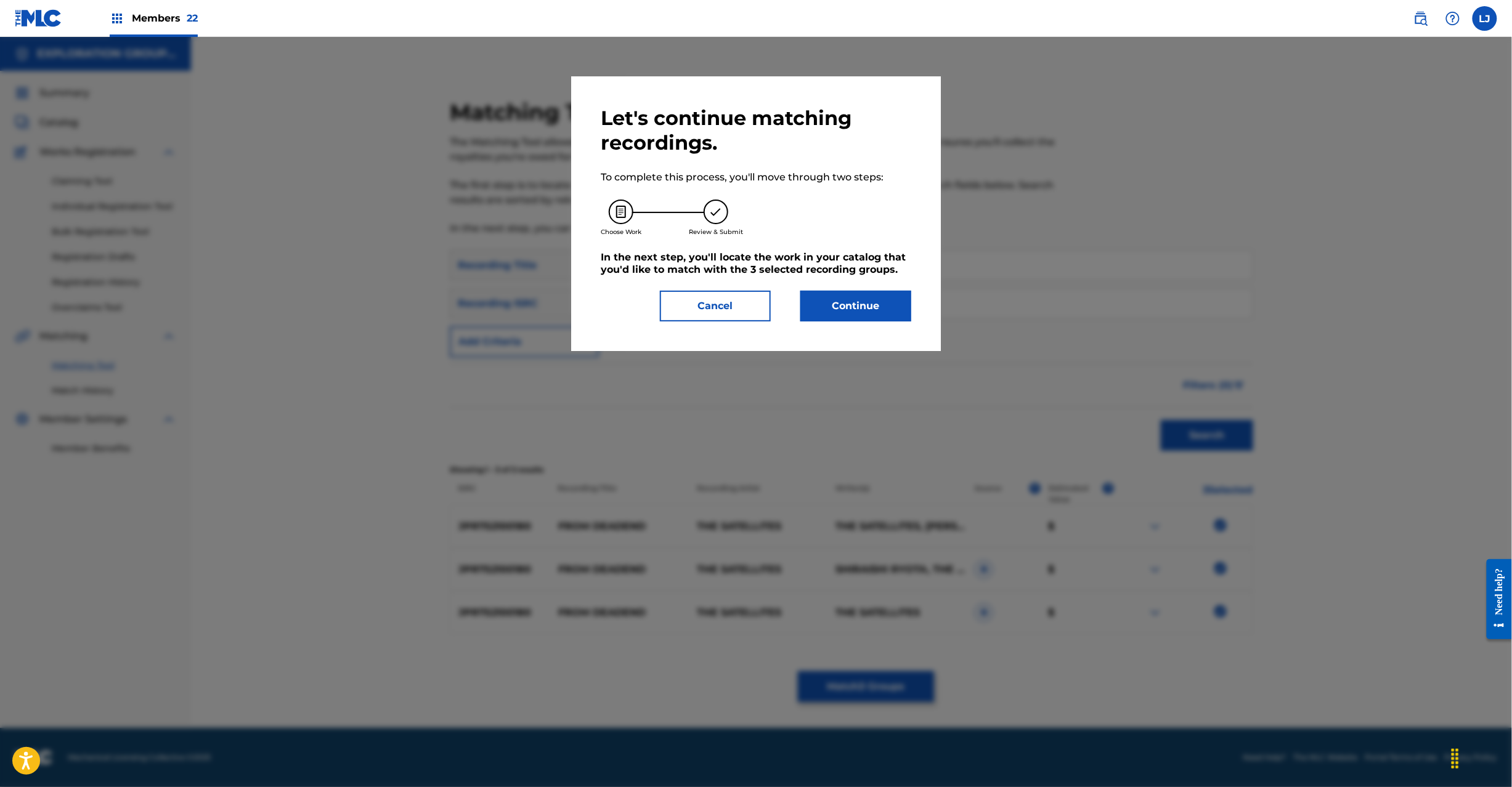
click at [878, 311] on button "Continue" at bounding box center [856, 306] width 111 height 31
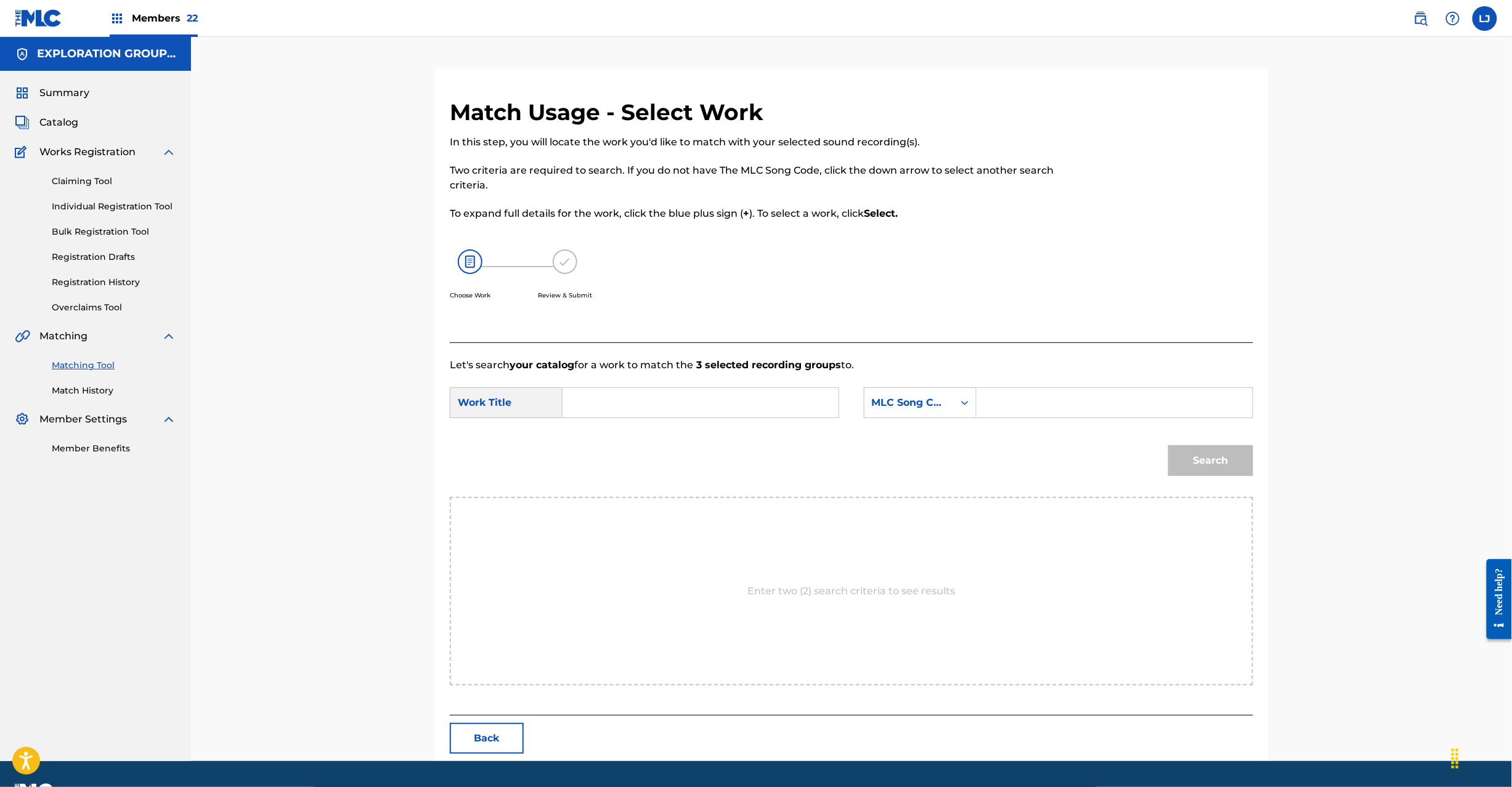
click at [669, 414] on input "Search Form" at bounding box center [701, 402] width 255 height 30
click at [493, 733] on button "Back" at bounding box center [487, 738] width 74 height 31
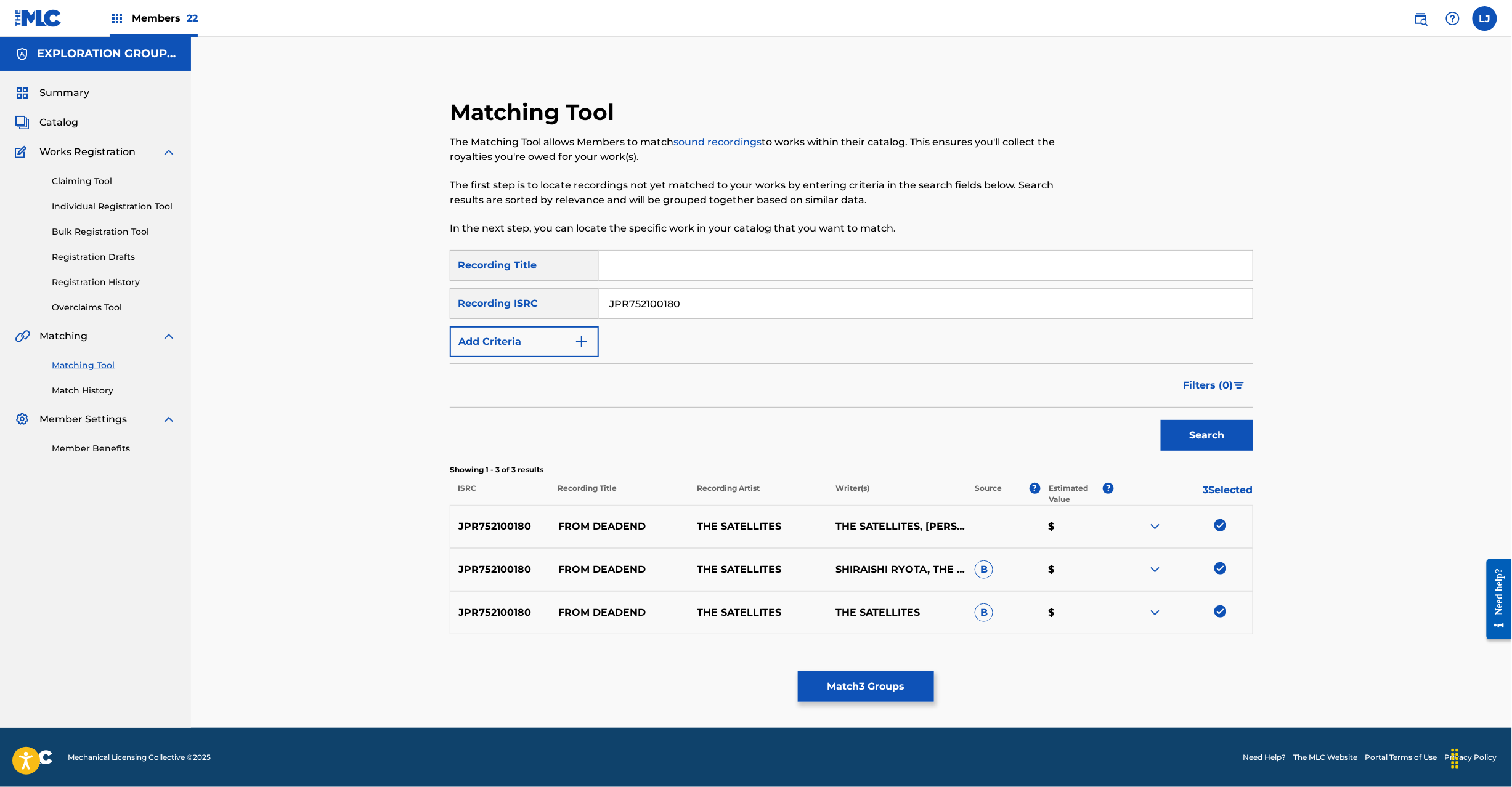
click at [833, 688] on button "Match 3 Groups" at bounding box center [866, 687] width 136 height 31
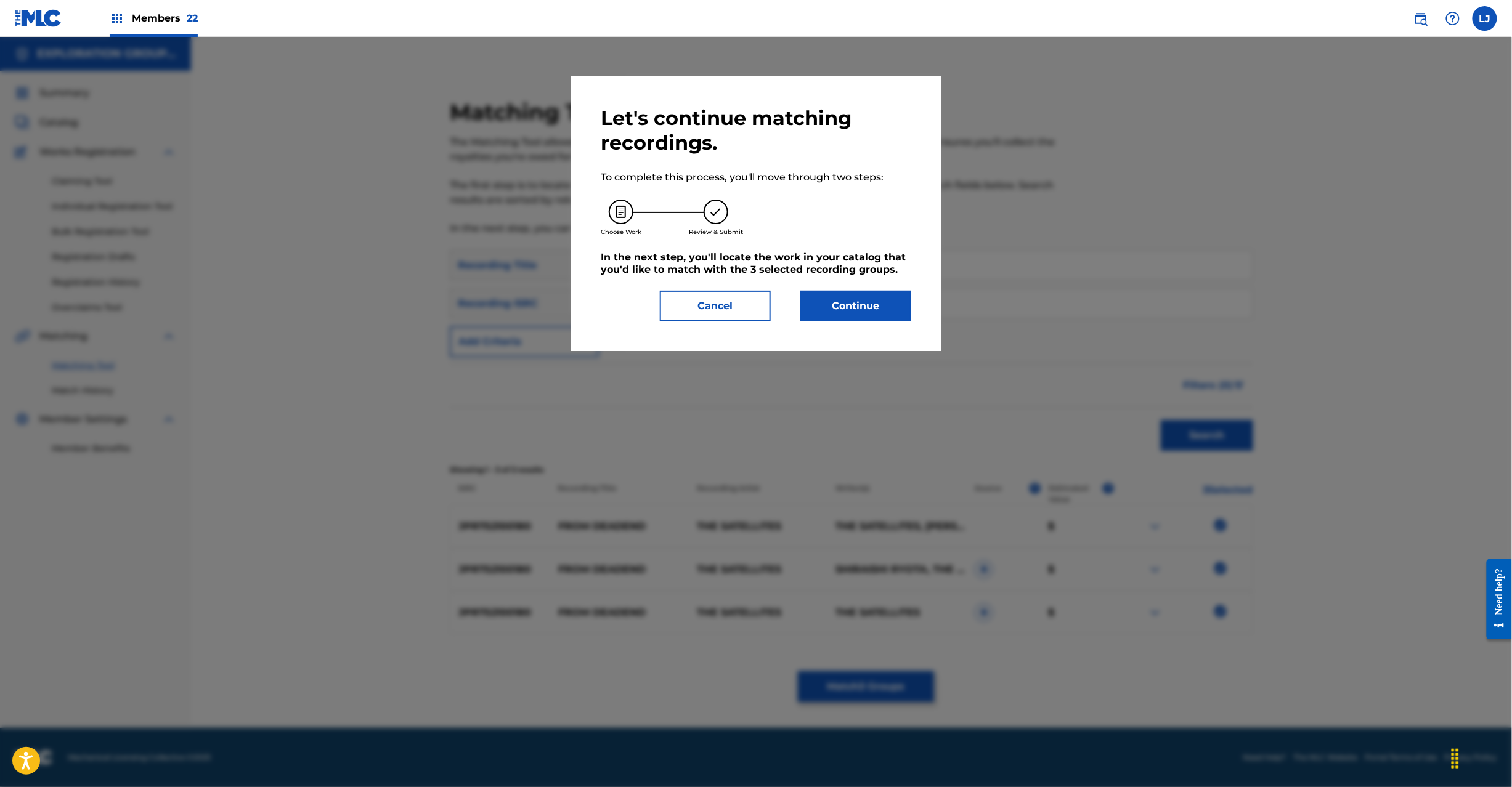
click at [806, 318] on button "Continue" at bounding box center [856, 306] width 111 height 31
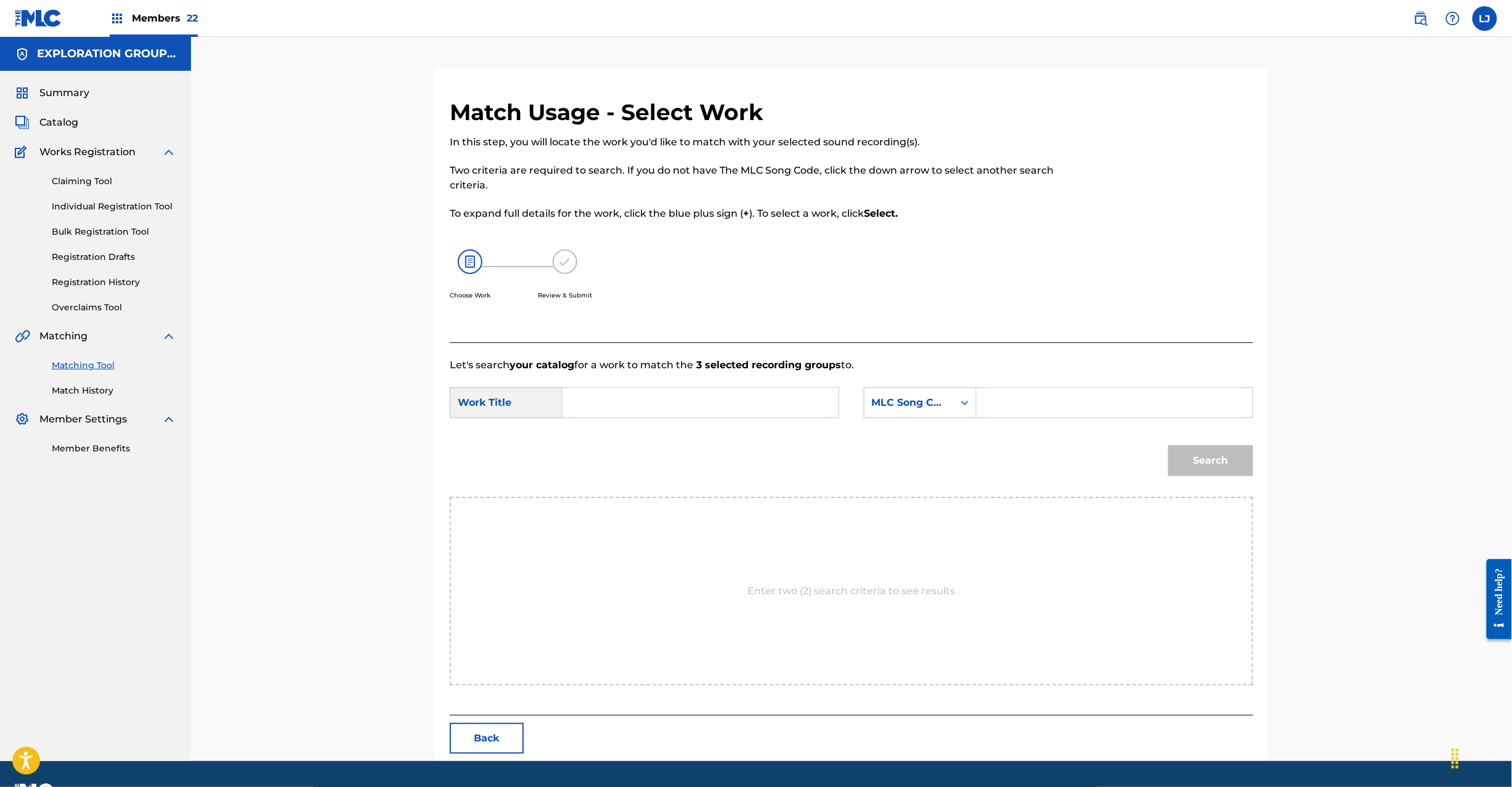
click at [664, 397] on input "Search Form" at bounding box center [701, 402] width 255 height 30
click at [698, 405] on input "From Deadend FA3V9X" at bounding box center [701, 402] width 255 height 30
type input "From Deadend"
drag, startPoint x: 1092, startPoint y: 425, endPoint x: 1083, endPoint y: 408, distance: 19.2
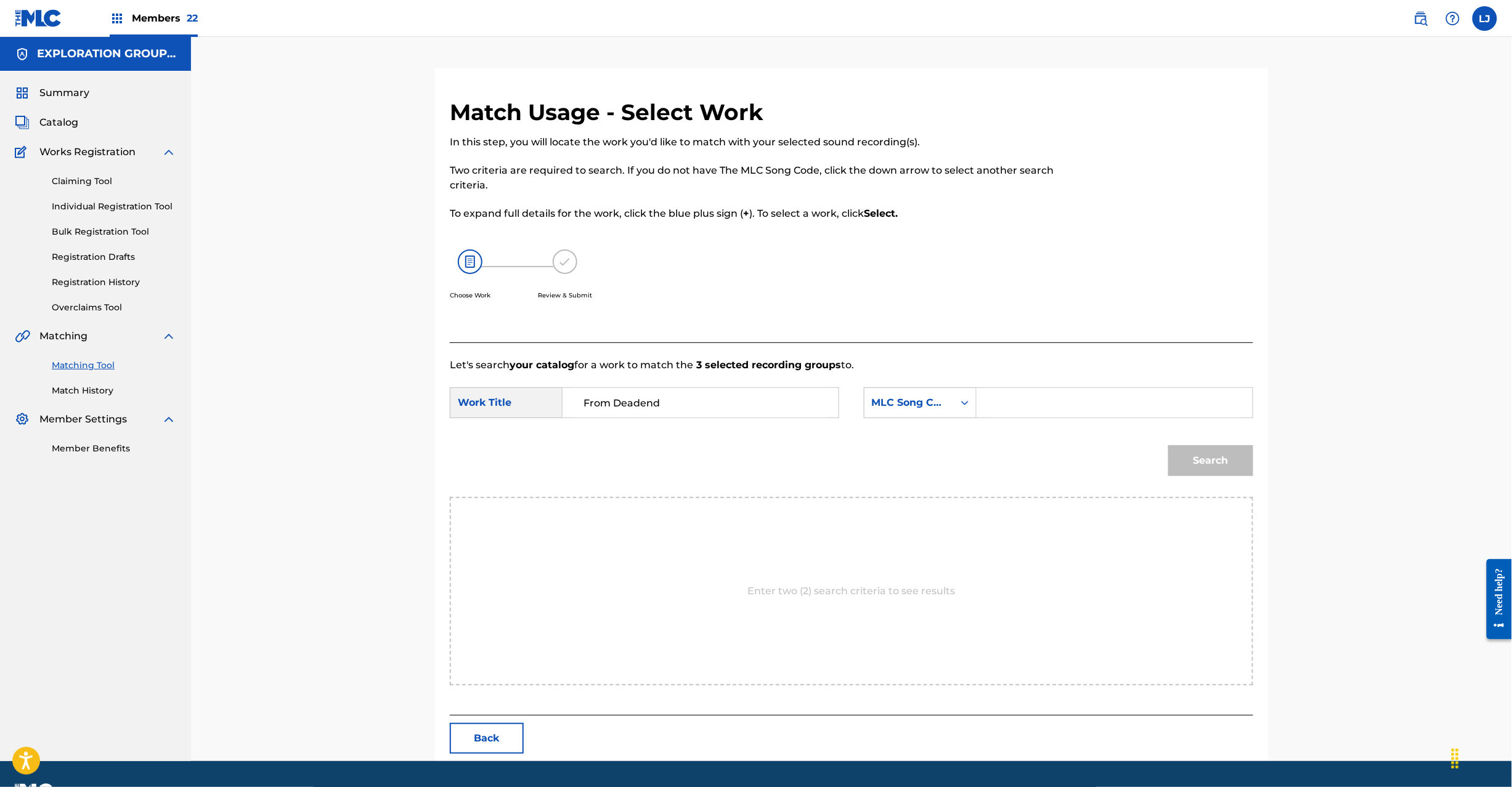
click at [1091, 420] on div "SearchWithCriteria97478b7c-66ac-47bd-b6eb-f237fe72bac7 Work Title From Deadend …" at bounding box center [852, 406] width 804 height 38
click at [1082, 407] on input "Search Form" at bounding box center [1115, 402] width 255 height 30
type input "FA3V9X"
click at [1201, 455] on button "Search" at bounding box center [1211, 460] width 85 height 31
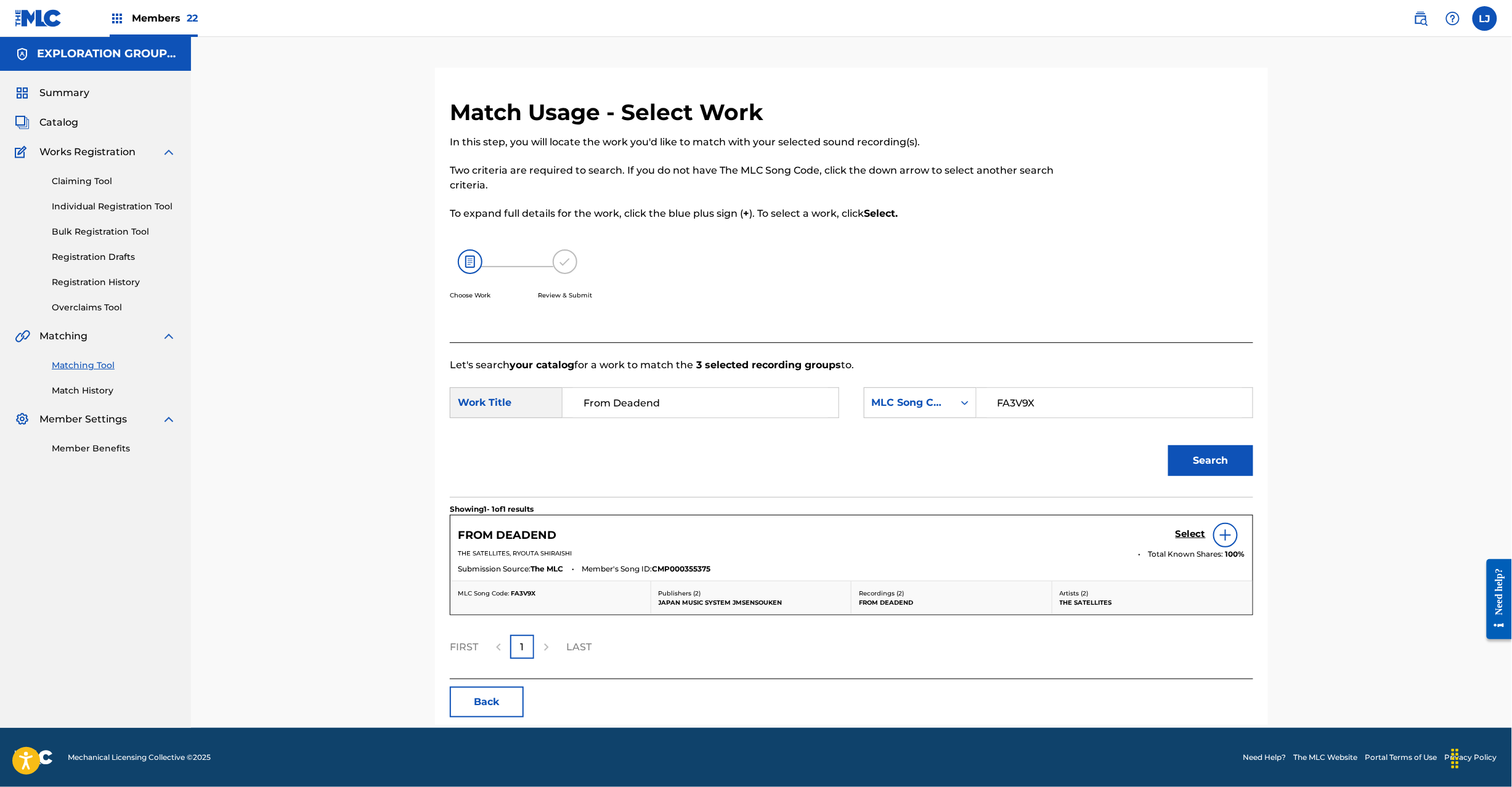
click at [1183, 533] on h5 "Select" at bounding box center [1191, 534] width 30 height 12
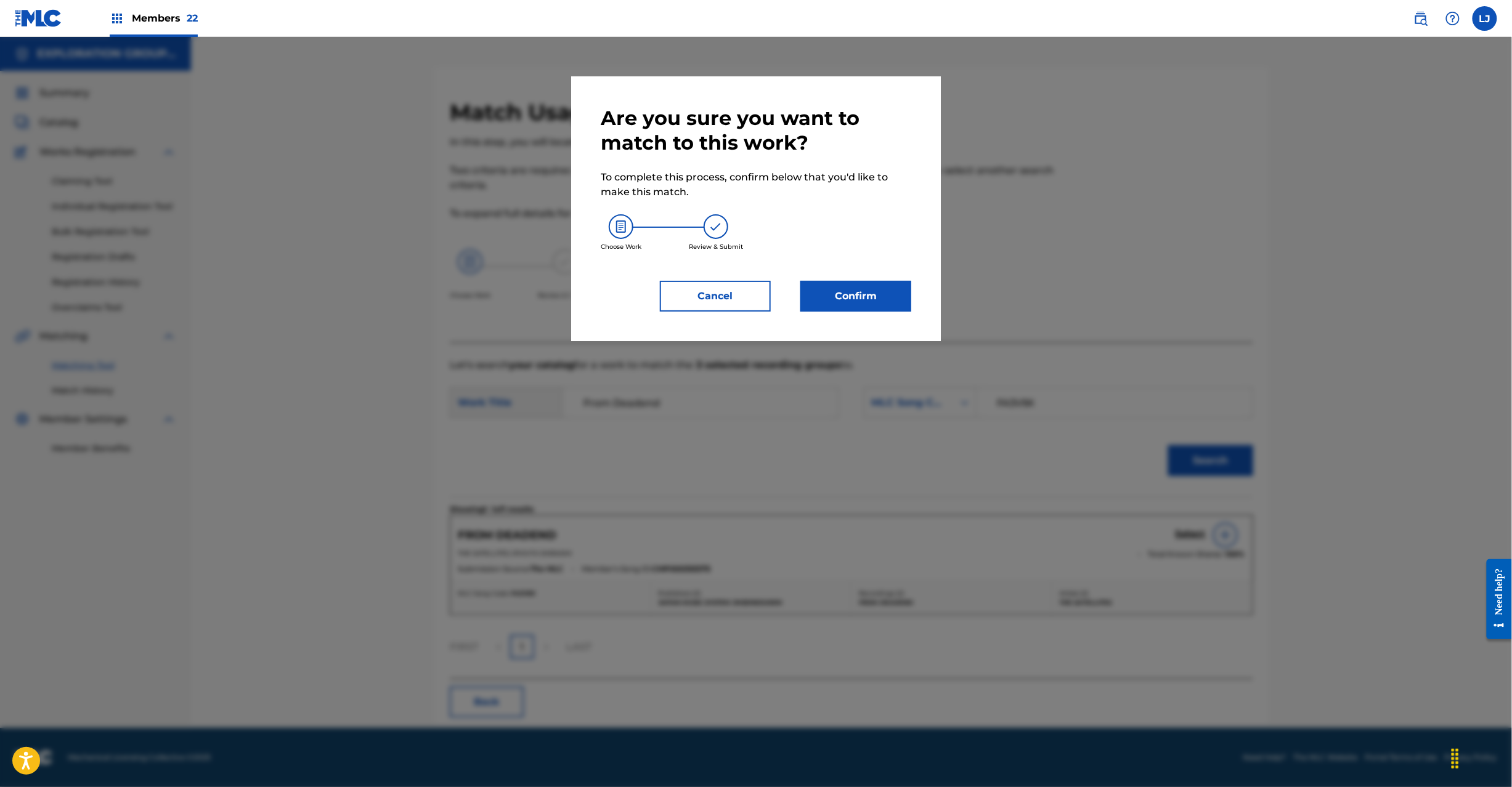
click at [859, 284] on button "Confirm" at bounding box center [856, 296] width 111 height 31
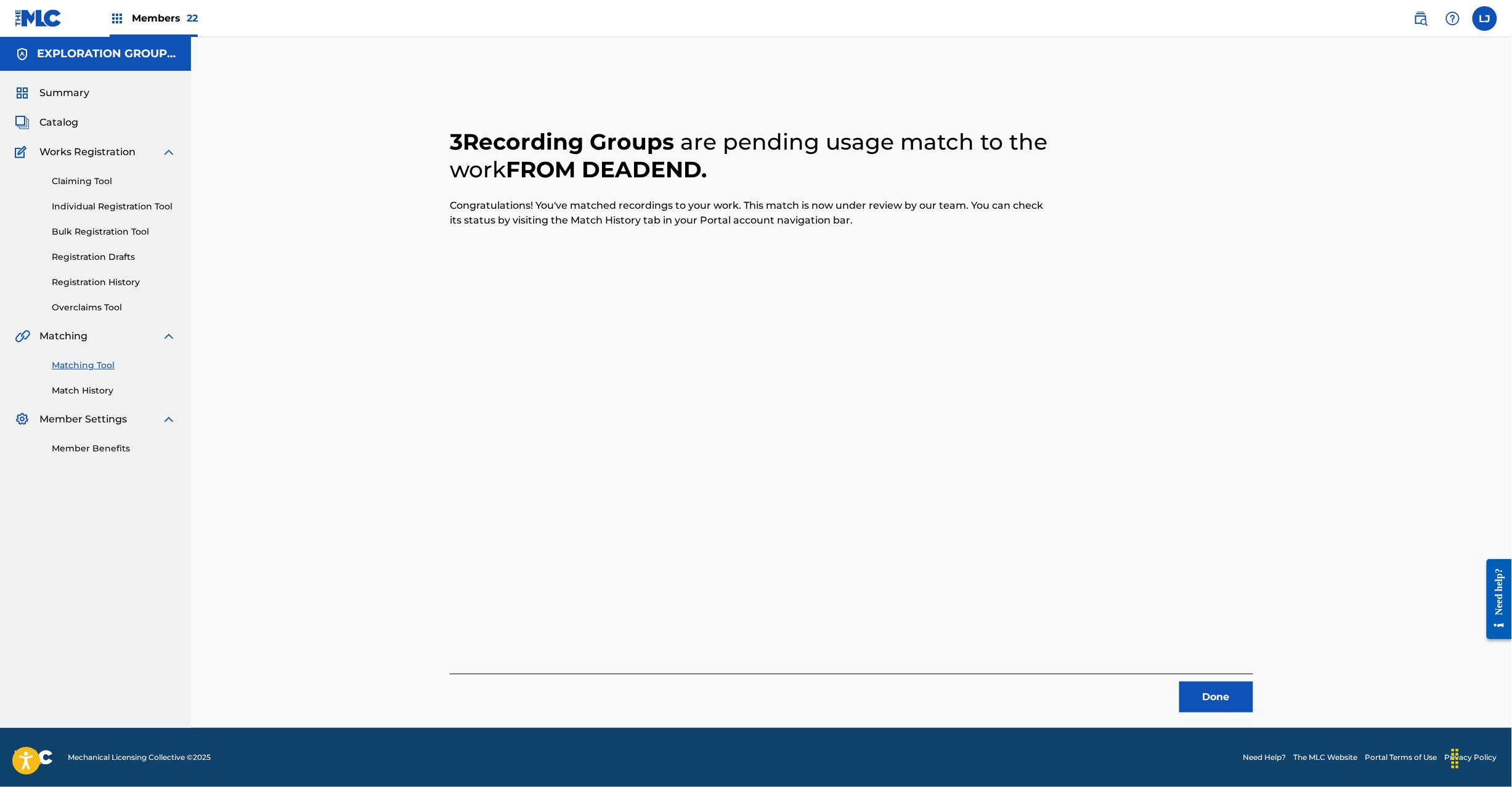
click at [1206, 695] on button "Done" at bounding box center [1216, 697] width 74 height 31
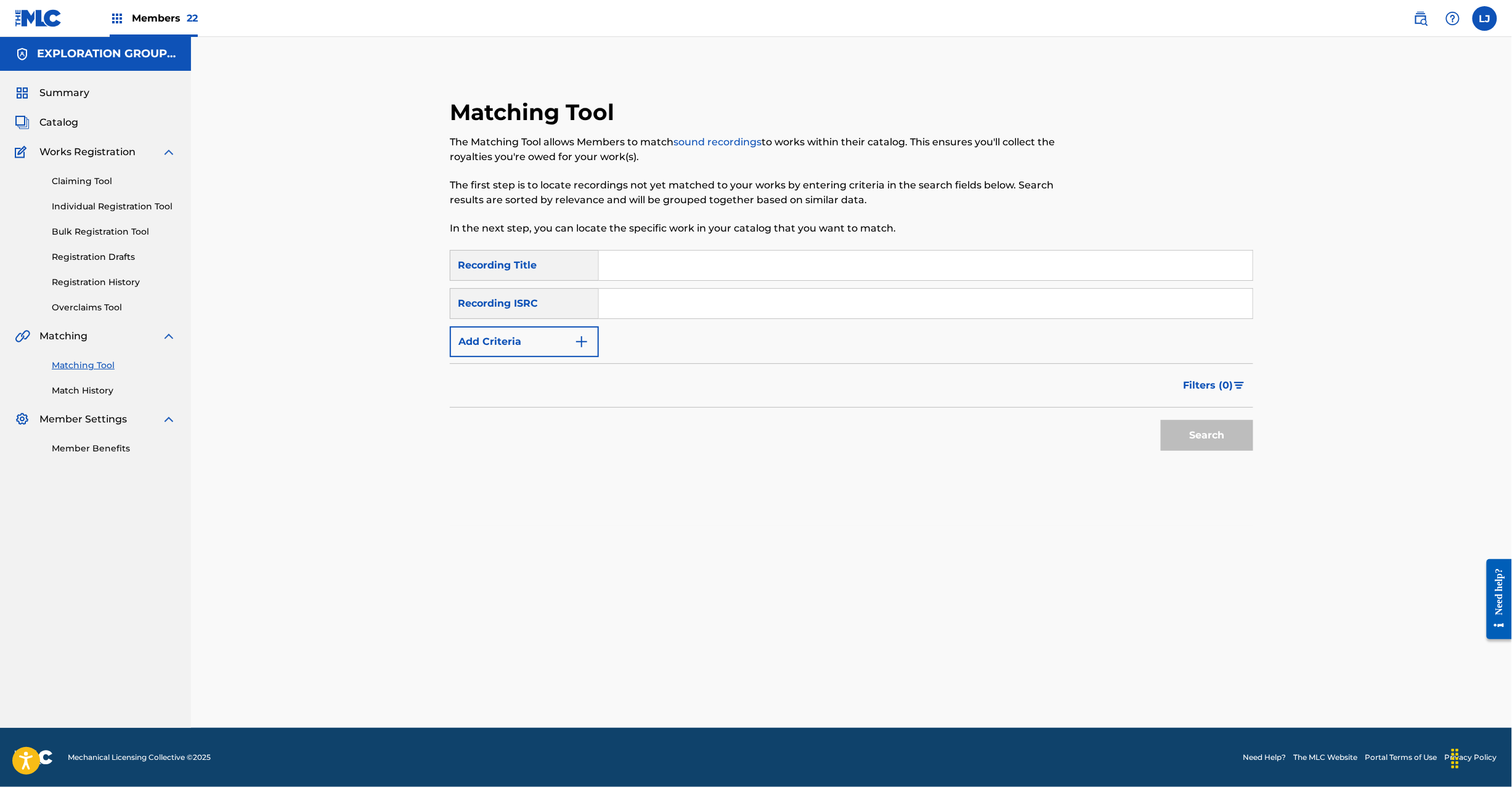
click at [692, 301] on input "Search Form" at bounding box center [926, 303] width 654 height 30
click at [703, 311] on input "JPR752100112 | JPR752100177" at bounding box center [926, 303] width 654 height 30
type input "JPR752100112"
click at [1208, 438] on button "Search" at bounding box center [1207, 435] width 92 height 31
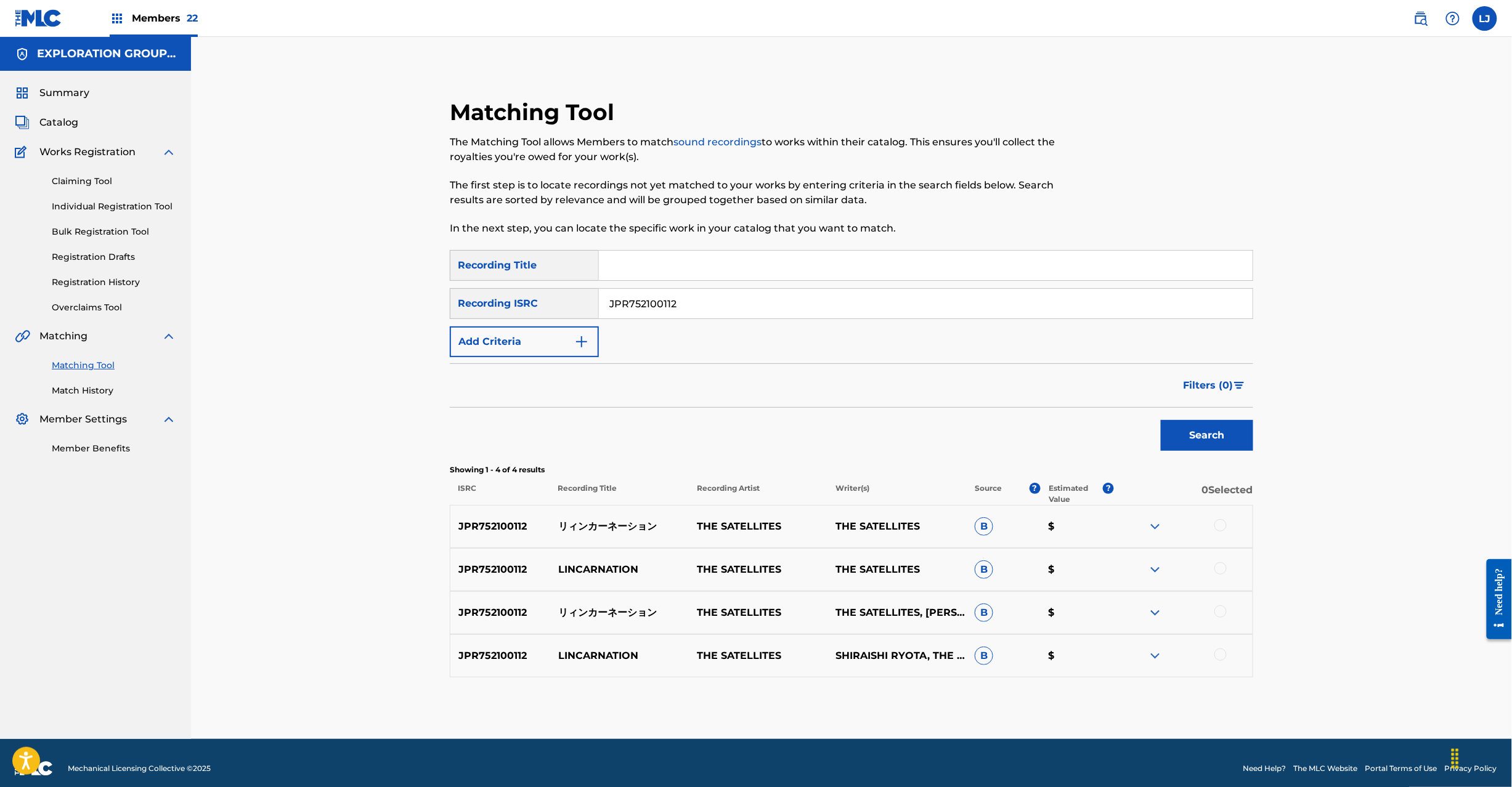
click at [648, 298] on input "JPR752100112" at bounding box center [926, 303] width 654 height 30
click at [620, 529] on p "リィンカーネーション" at bounding box center [619, 526] width 138 height 15
copy p "リィンカーネーション"
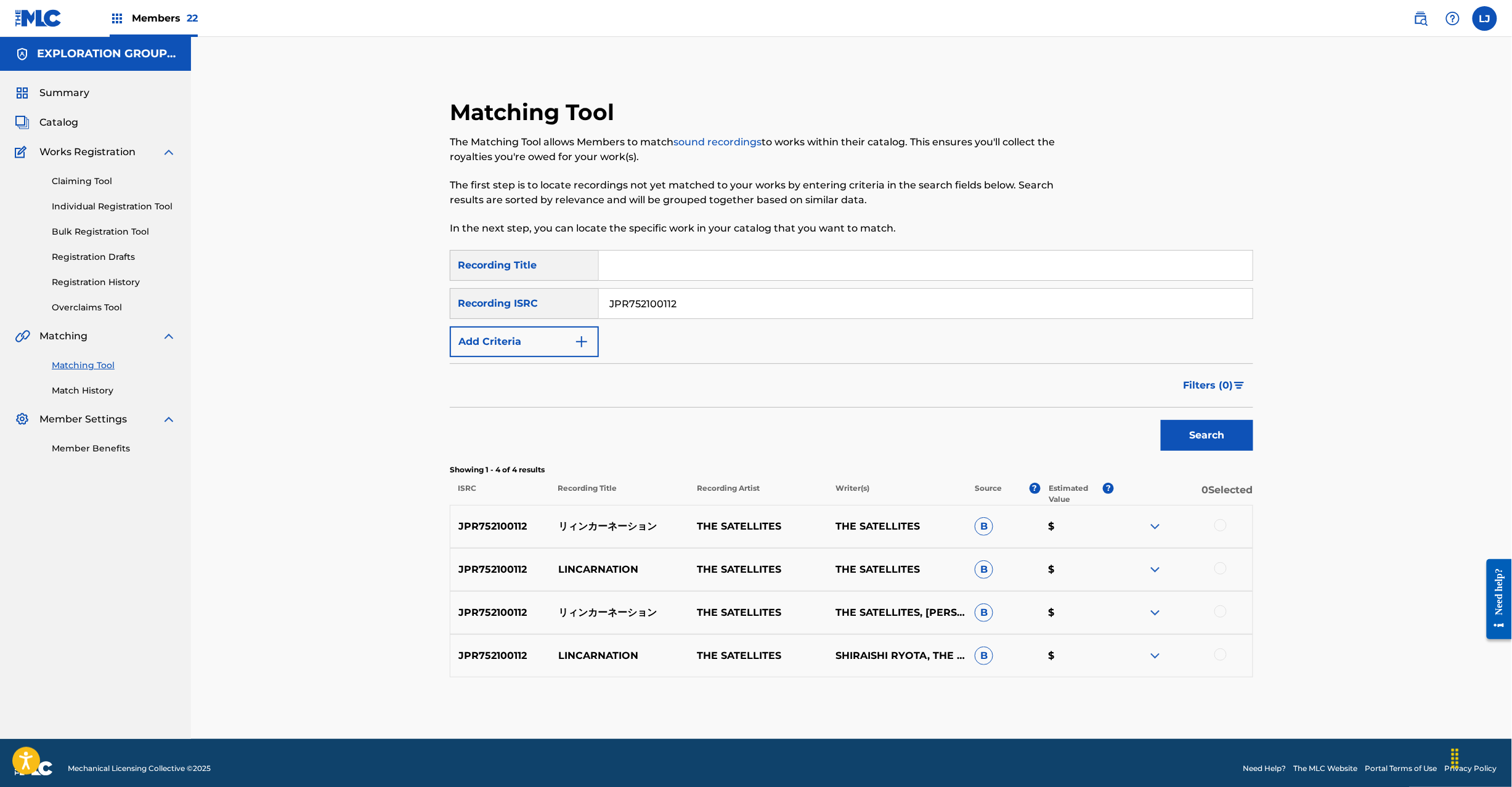
click at [1223, 526] on div at bounding box center [1221, 526] width 13 height 13
click at [1223, 610] on div at bounding box center [1221, 612] width 13 height 13
click at [874, 688] on button "Match 2 Groups" at bounding box center [866, 687] width 136 height 31
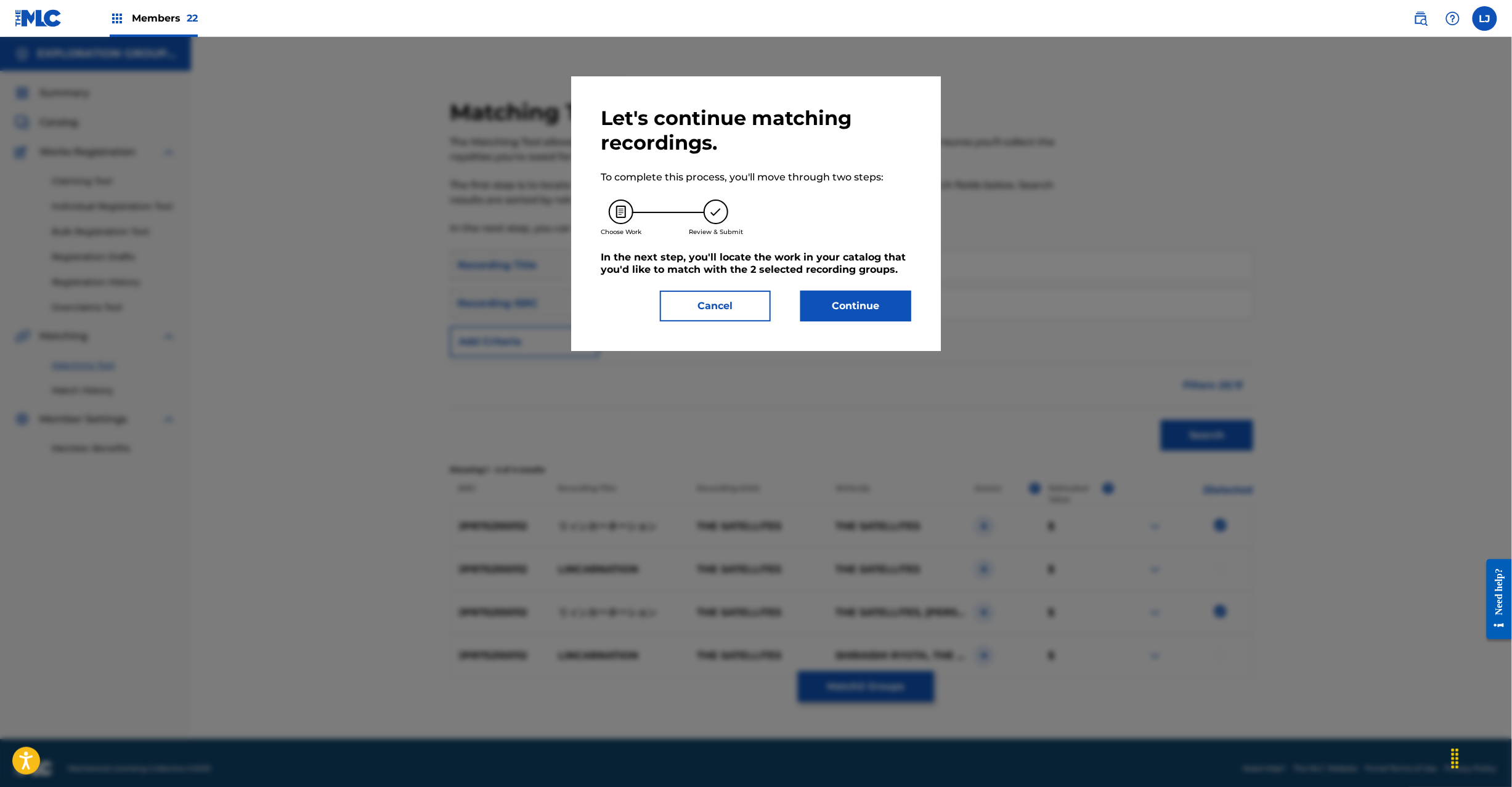
click at [842, 311] on button "Continue" at bounding box center [856, 306] width 111 height 31
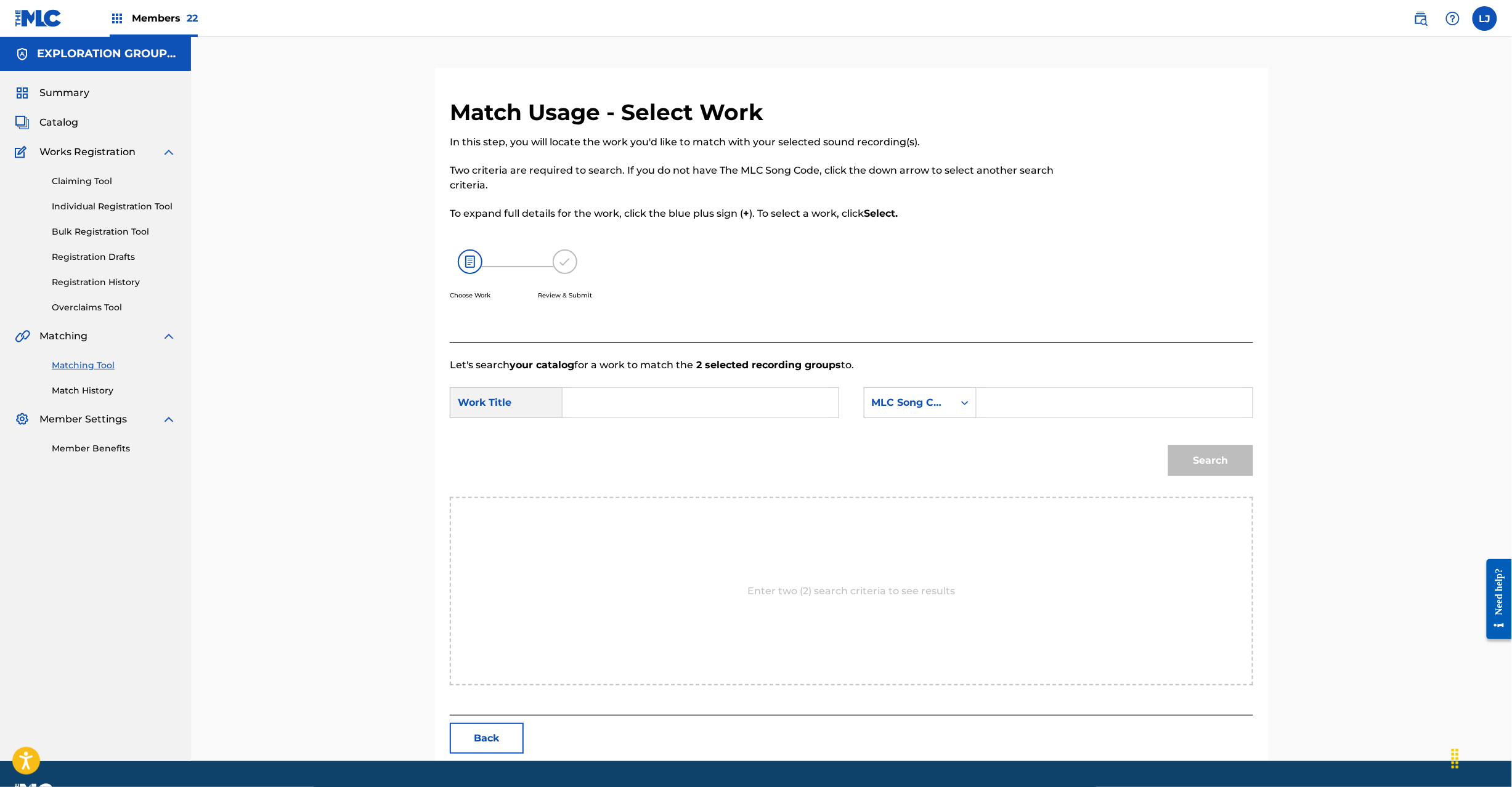
click at [666, 387] on div "Search Form" at bounding box center [701, 402] width 277 height 31
click at [643, 411] on input "Search Form" at bounding box center [701, 402] width 255 height 30
click at [691, 402] on input "Ryinkaaneeshon RN6U62" at bounding box center [701, 402] width 255 height 30
type input "Ryinkaaneeshon"
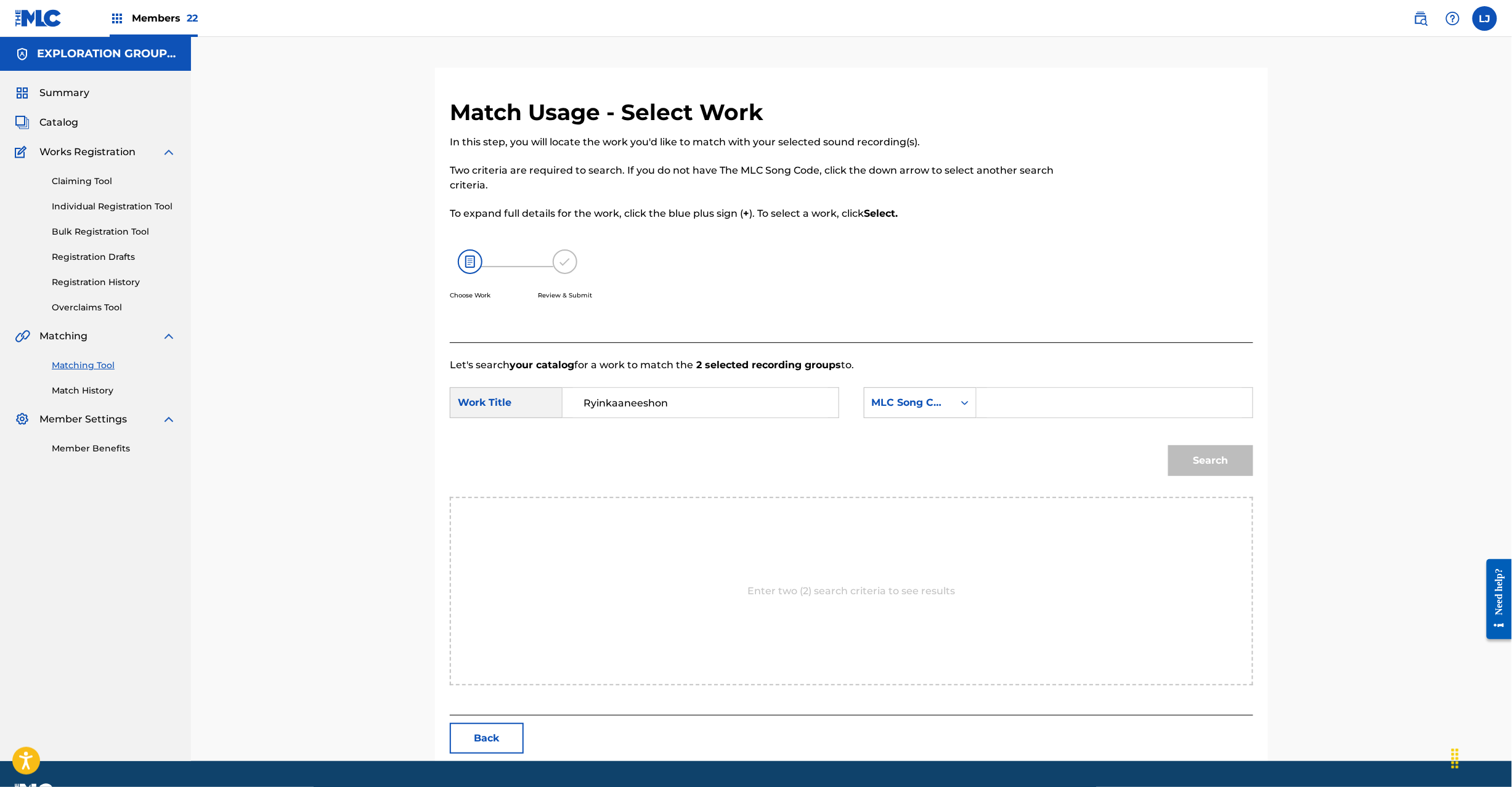
click at [1051, 414] on input "Search Form" at bounding box center [1115, 402] width 255 height 30
type input "RN6U62"
click at [1184, 454] on button "Search" at bounding box center [1211, 460] width 85 height 31
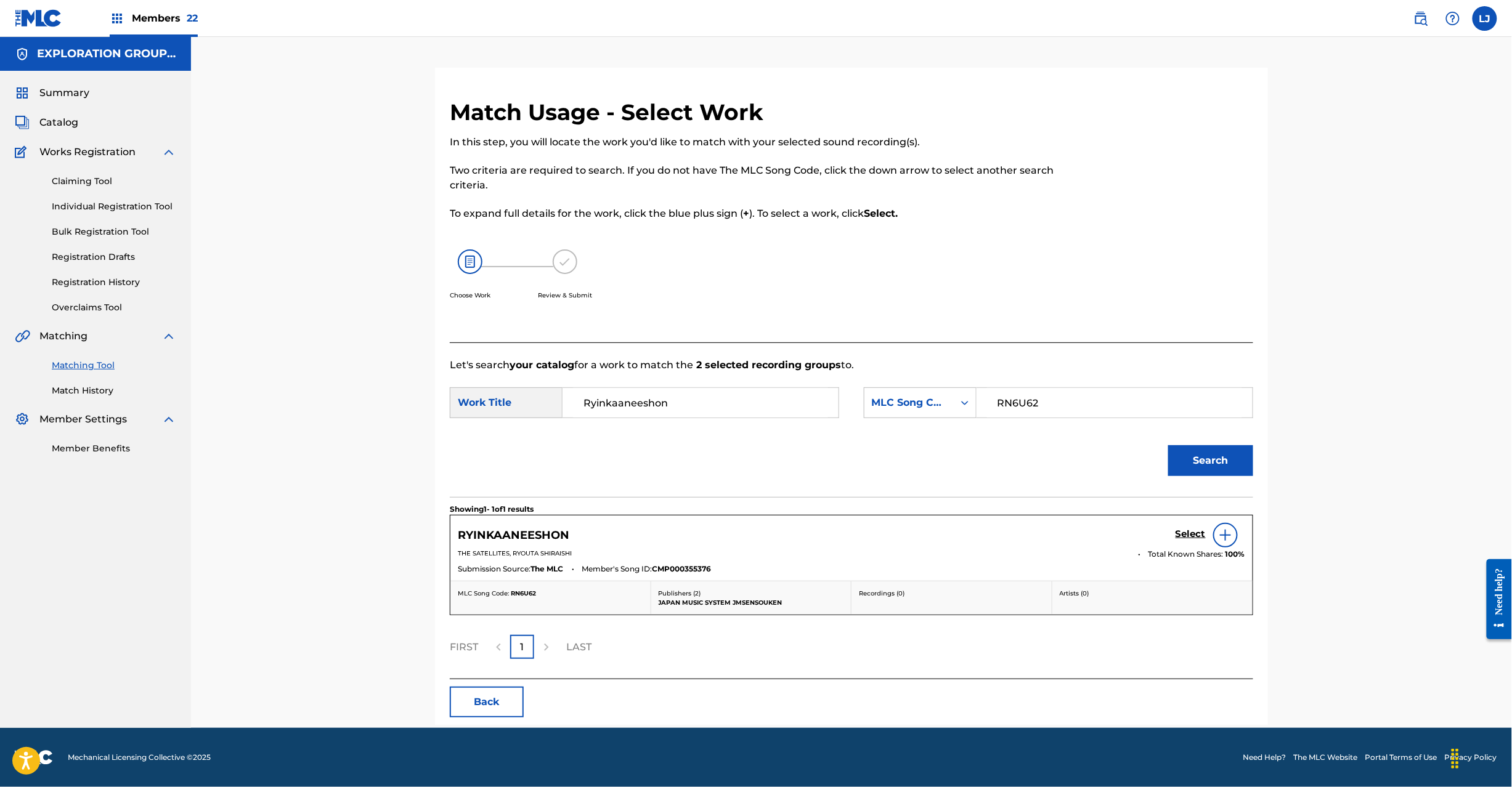
click at [1174, 540] on div "RYINKAANEESHON Select" at bounding box center [852, 535] width 787 height 25
click at [1180, 535] on h5 "Select" at bounding box center [1191, 534] width 30 height 12
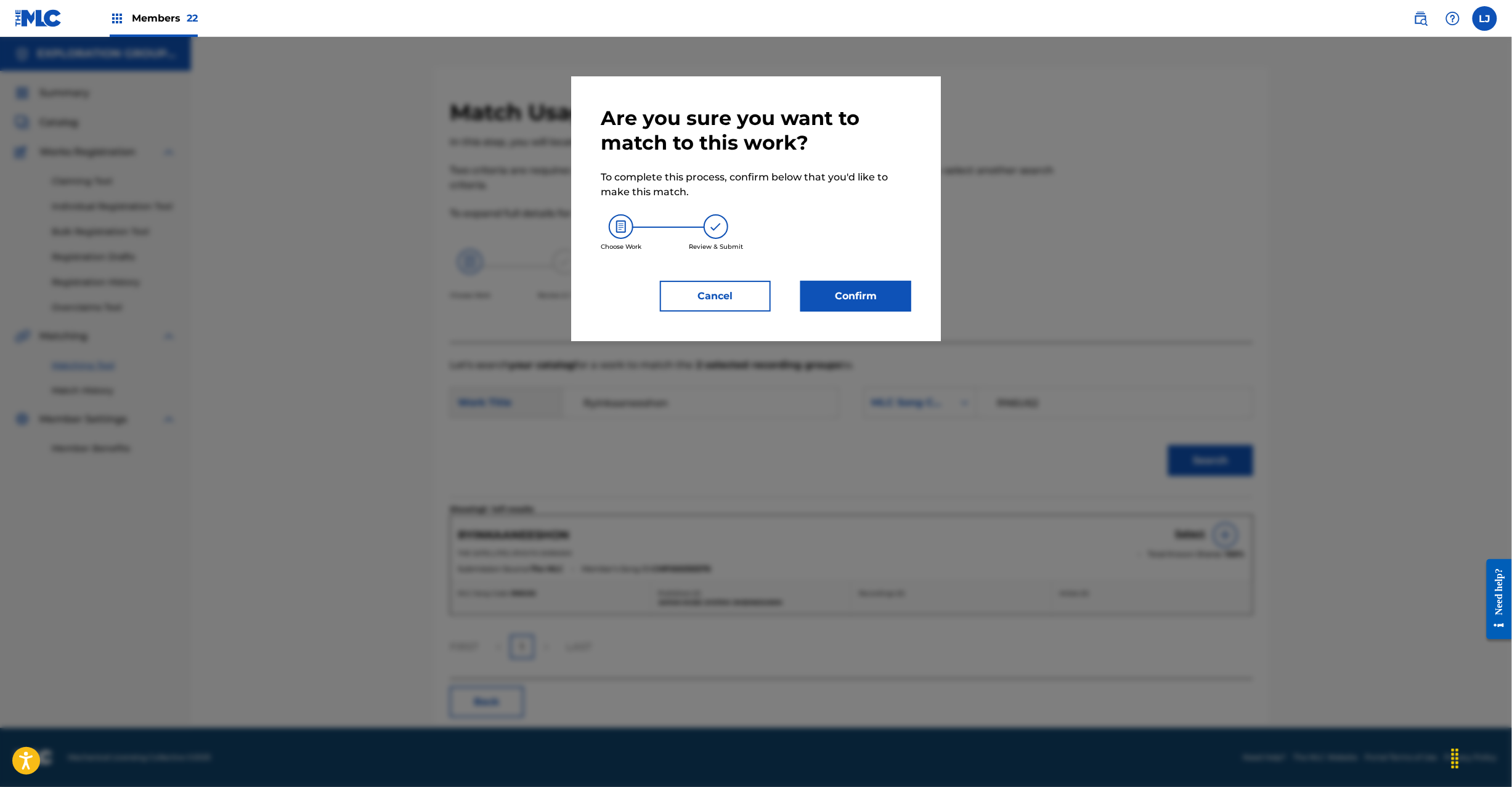
click at [873, 299] on button "Confirm" at bounding box center [856, 296] width 111 height 31
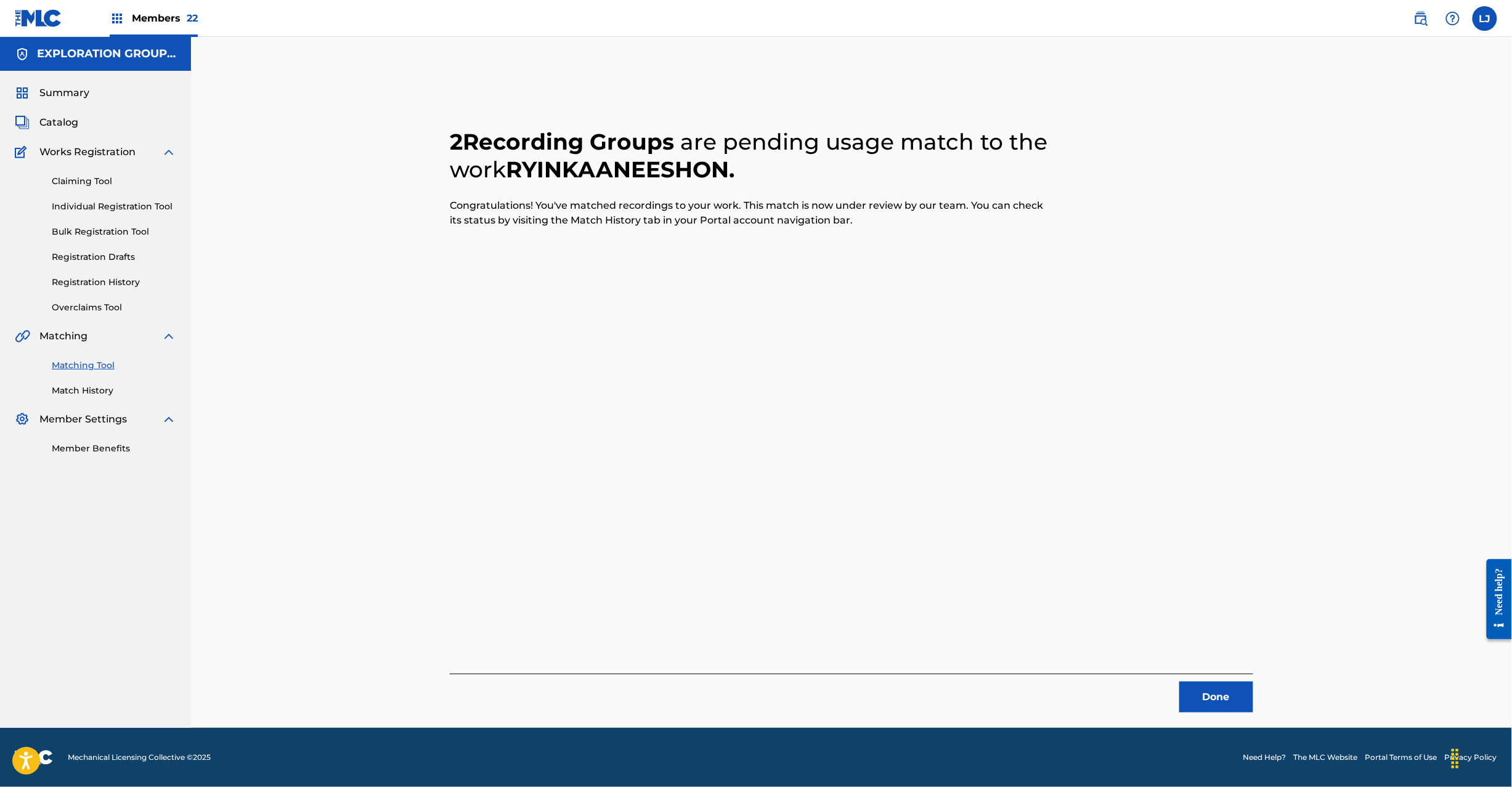
click at [1214, 694] on button "Done" at bounding box center [1216, 697] width 74 height 31
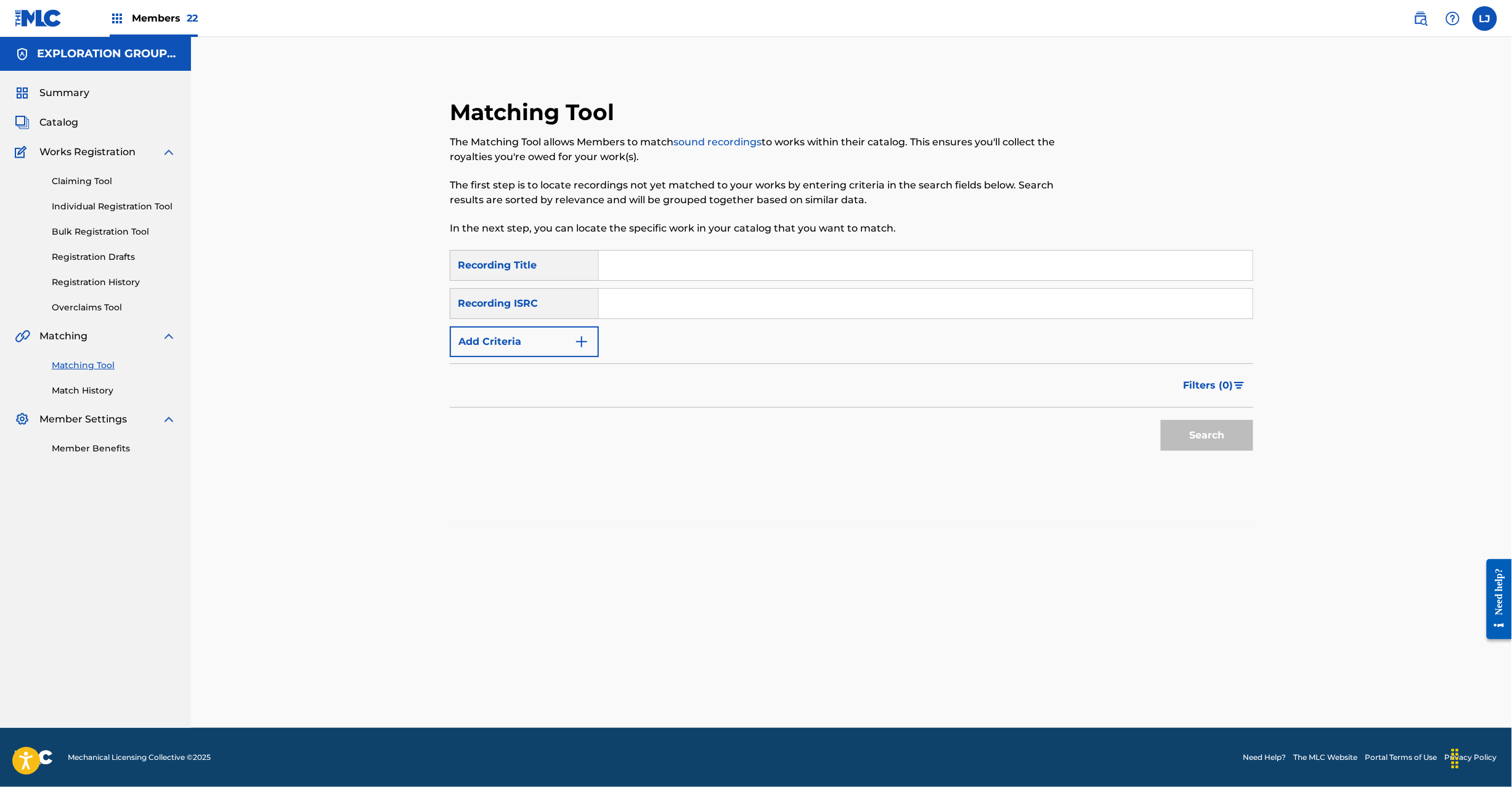
click at [673, 306] on input "Search Form" at bounding box center [926, 303] width 654 height 30
drag, startPoint x: 684, startPoint y: 299, endPoint x: 321, endPoint y: 306, distance: 363.1
click at [276, 299] on div "Matching Tool The Matching Tool allows Members to match sound recordings to wor…" at bounding box center [851, 383] width 1321 height 691
type input "JPR752100177"
click at [1183, 432] on button "Search" at bounding box center [1207, 435] width 92 height 31
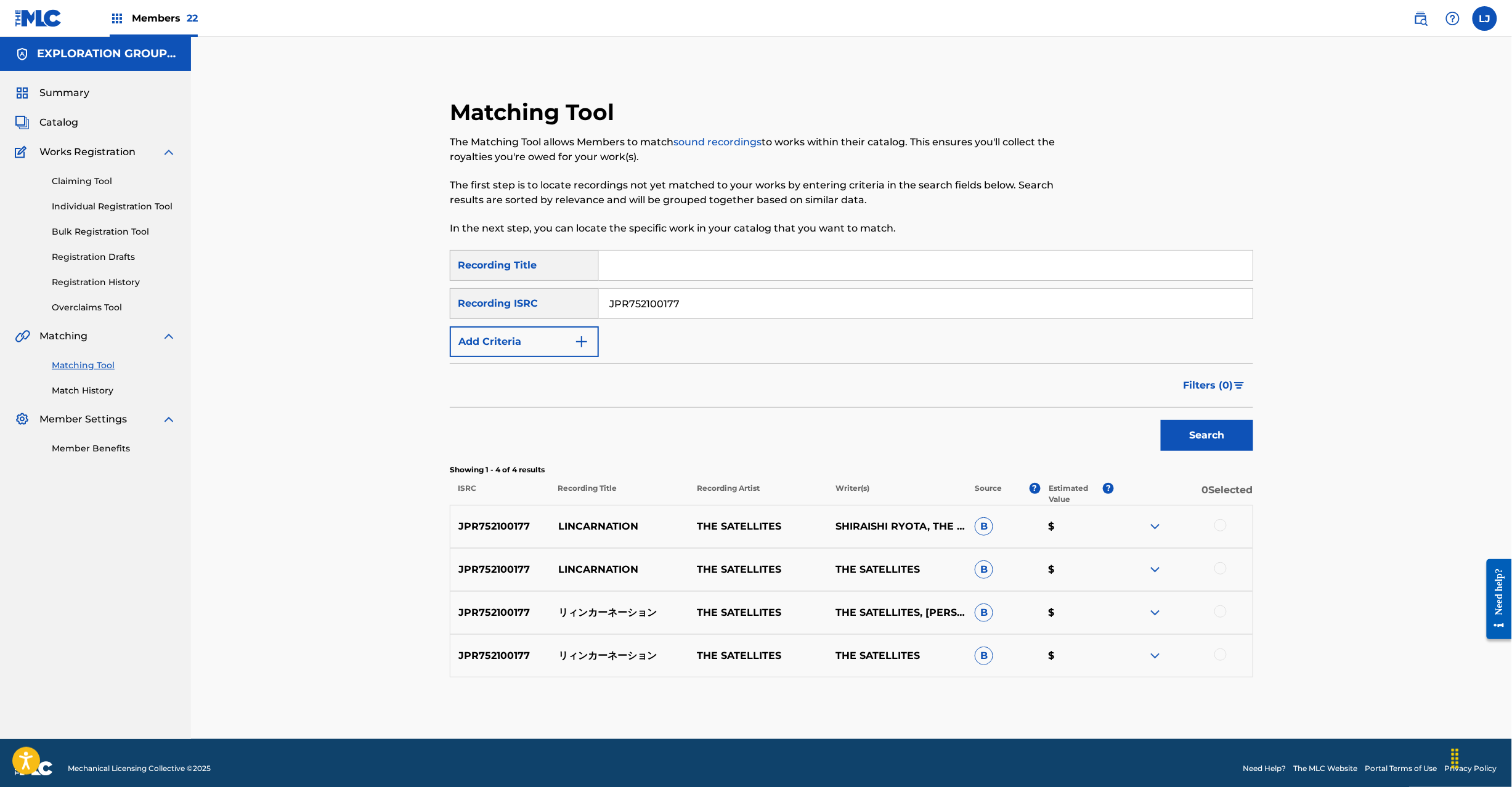
click at [1225, 618] on div at bounding box center [1183, 613] width 138 height 15
click at [1225, 611] on div at bounding box center [1221, 612] width 13 height 13
click at [1221, 656] on div at bounding box center [1221, 655] width 13 height 13
click at [890, 681] on button "Match 2 Groups" at bounding box center [866, 687] width 136 height 31
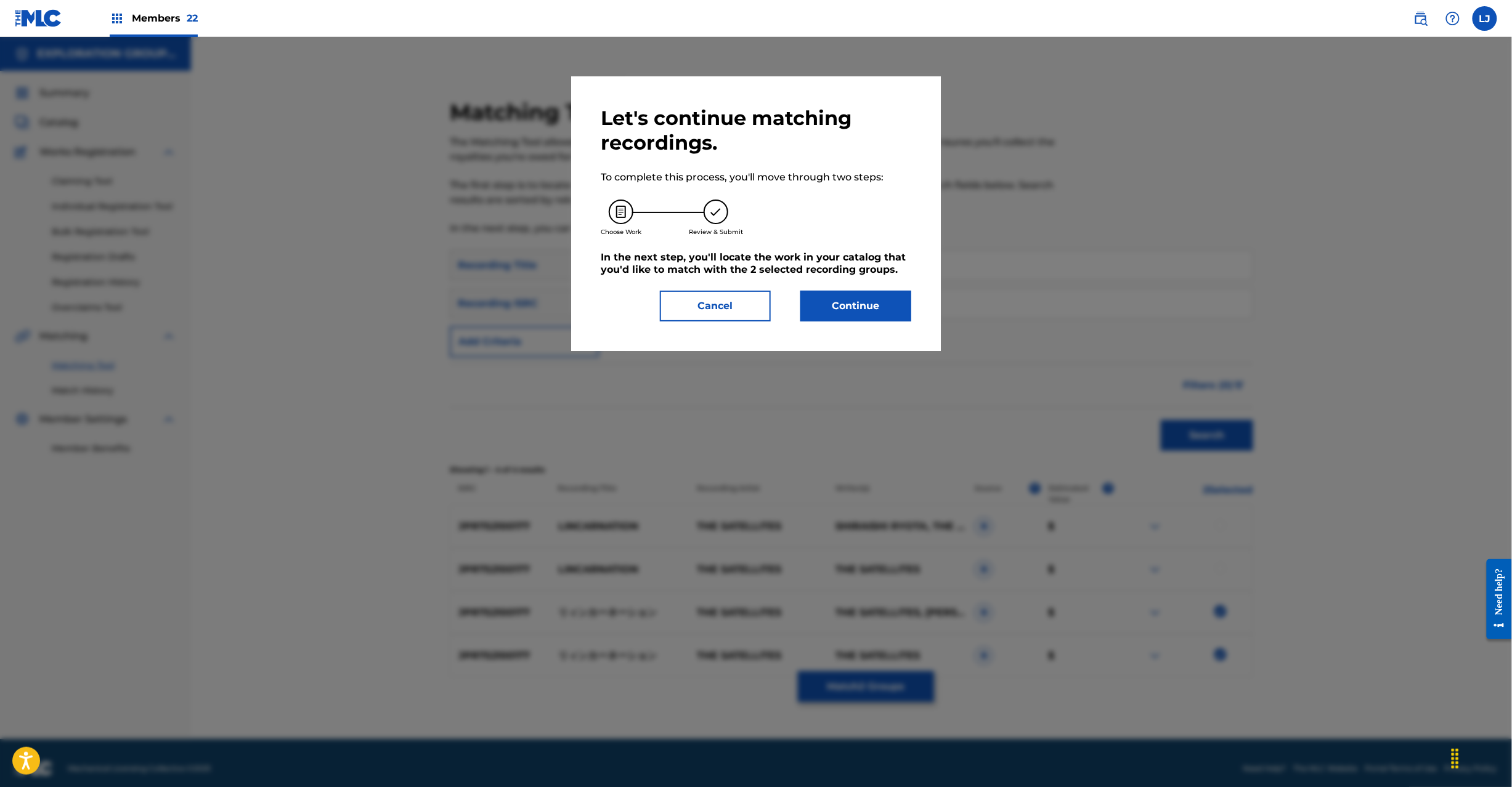
click at [846, 301] on button "Continue" at bounding box center [856, 306] width 111 height 31
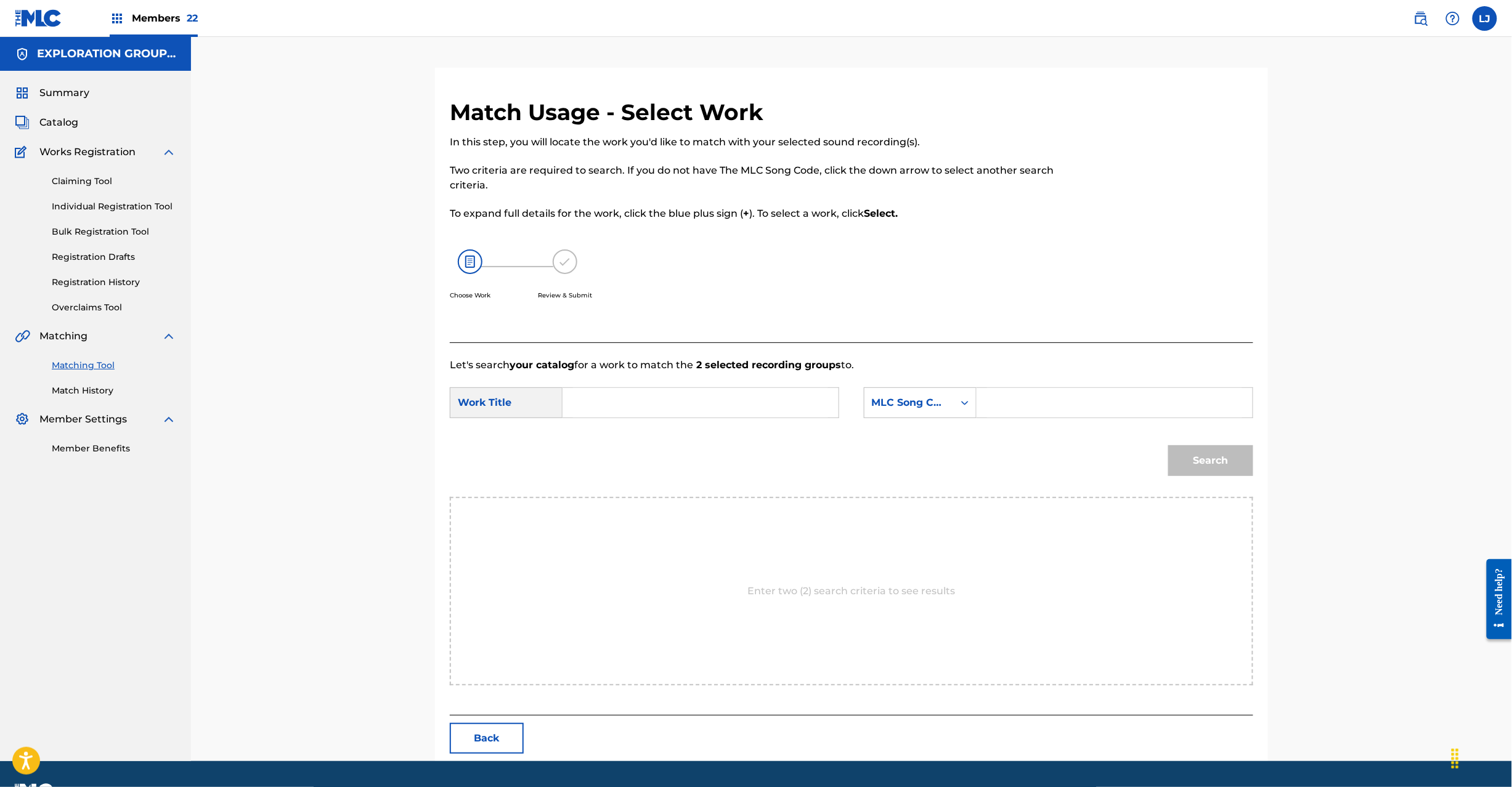
click at [686, 410] on input "Search Form" at bounding box center [701, 402] width 255 height 30
click at [680, 407] on input "Ryinkaaneeshon RN6U62" at bounding box center [701, 402] width 255 height 30
type input "Ryinkaaneeshon"
click at [1182, 415] on input "Search Form" at bounding box center [1115, 402] width 255 height 30
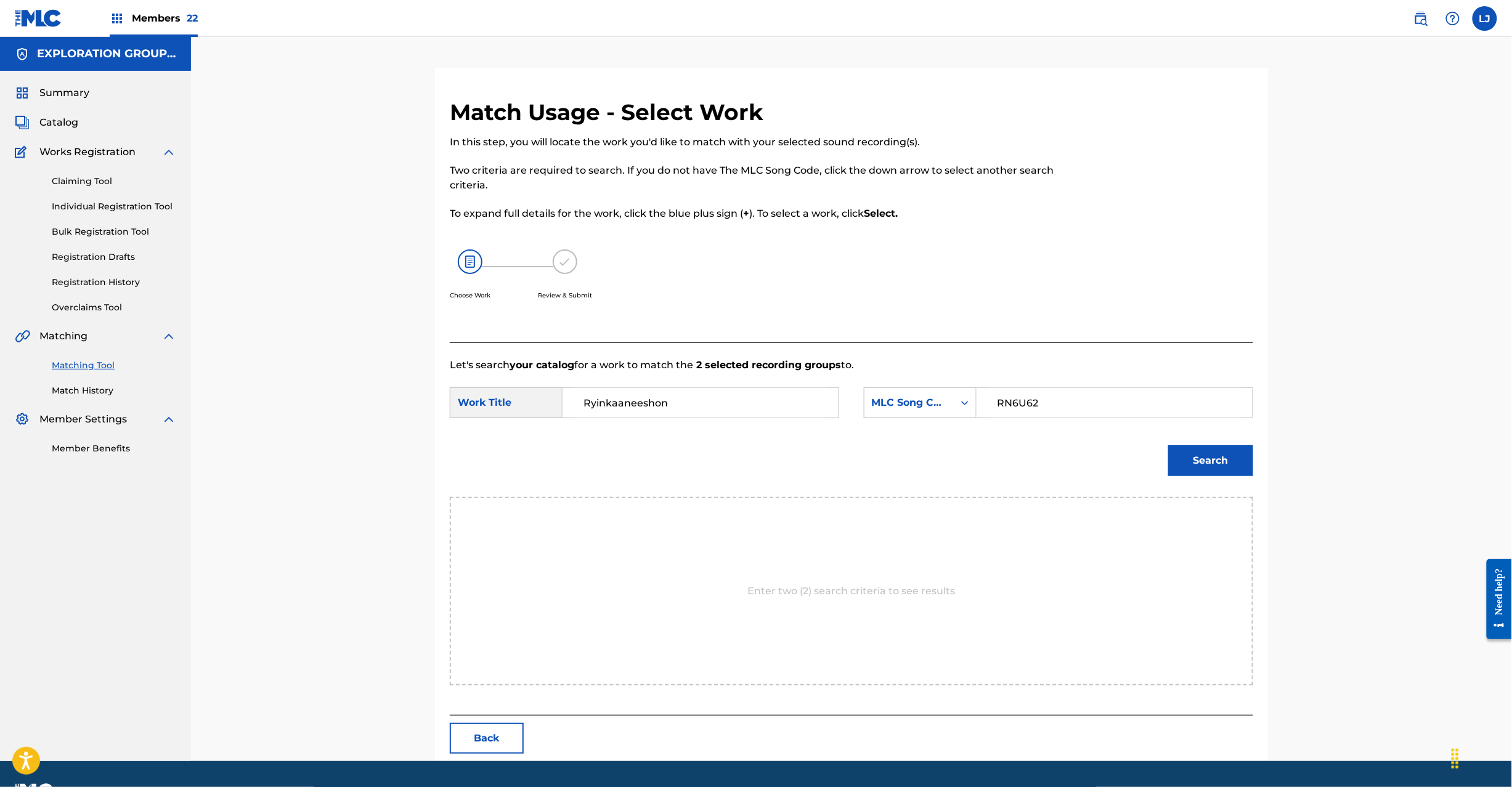
type input "RN6U62"
click at [1218, 468] on button "Search" at bounding box center [1211, 460] width 85 height 31
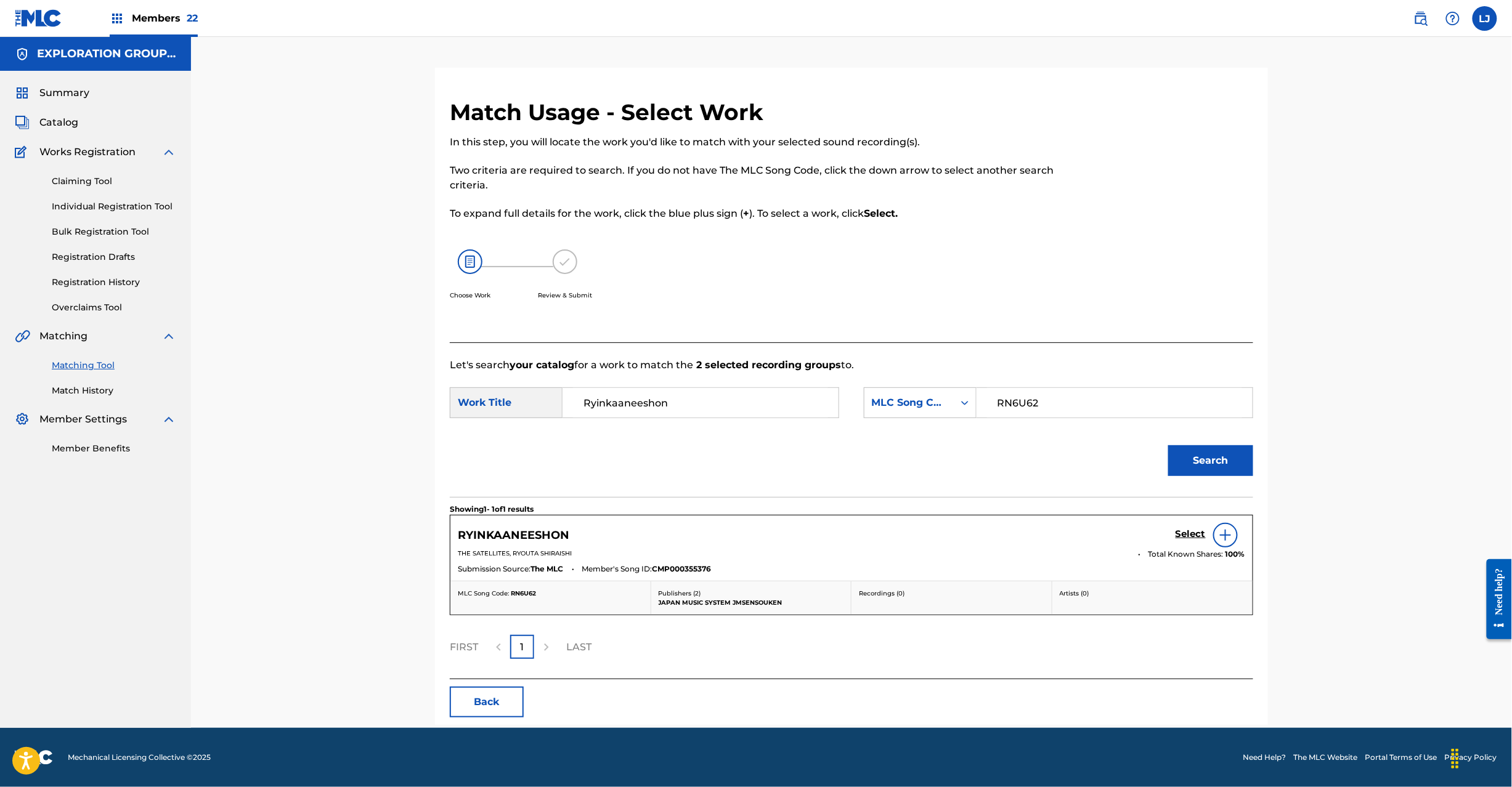
click at [1181, 530] on h5 "Select" at bounding box center [1191, 534] width 30 height 12
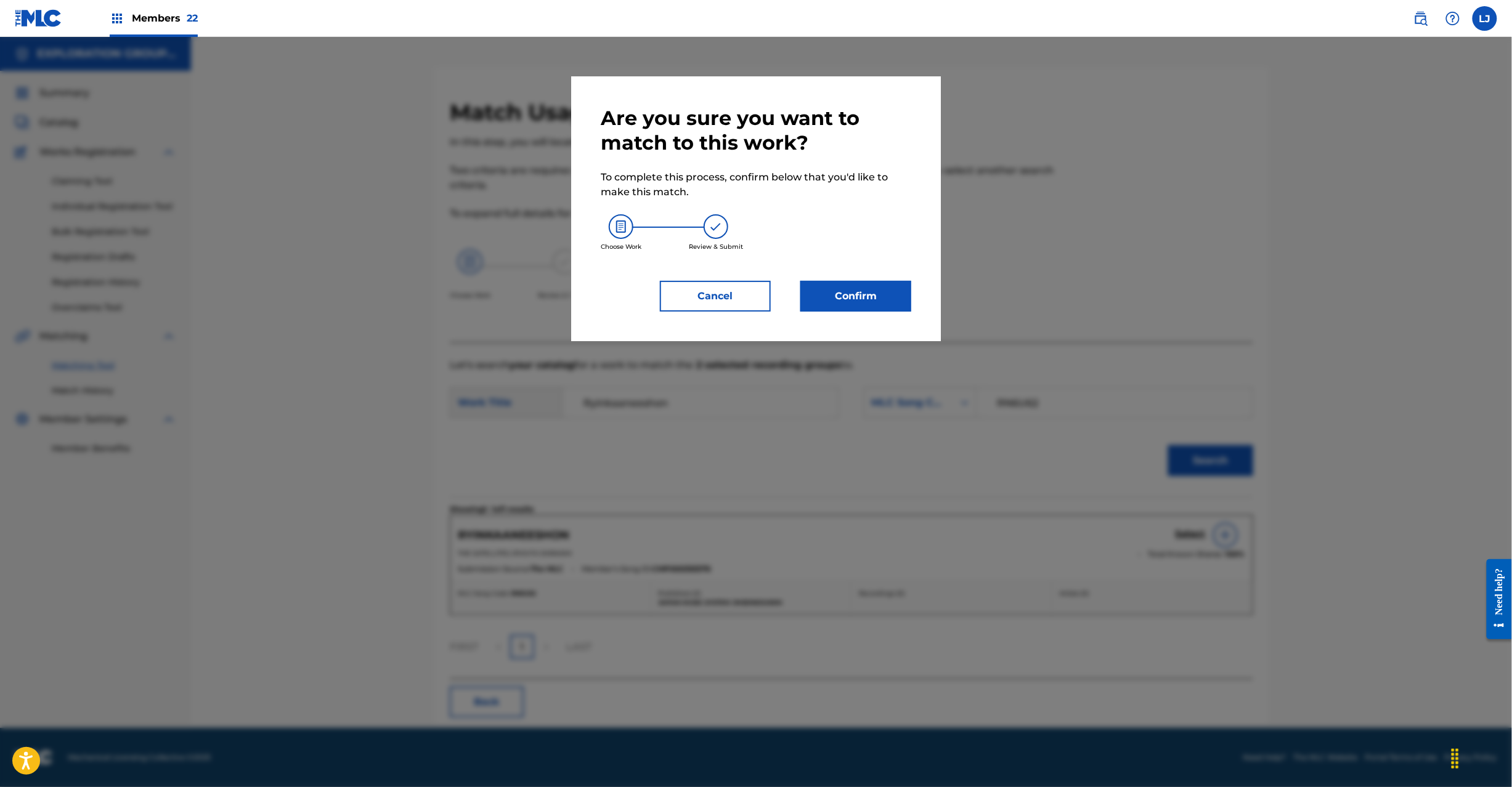
drag, startPoint x: 856, startPoint y: 255, endPoint x: 854, endPoint y: 294, distance: 39.1
click at [854, 259] on div "Choose Work Review & Submit" at bounding box center [756, 232] width 311 height 66
click at [854, 294] on button "Confirm" at bounding box center [856, 296] width 111 height 31
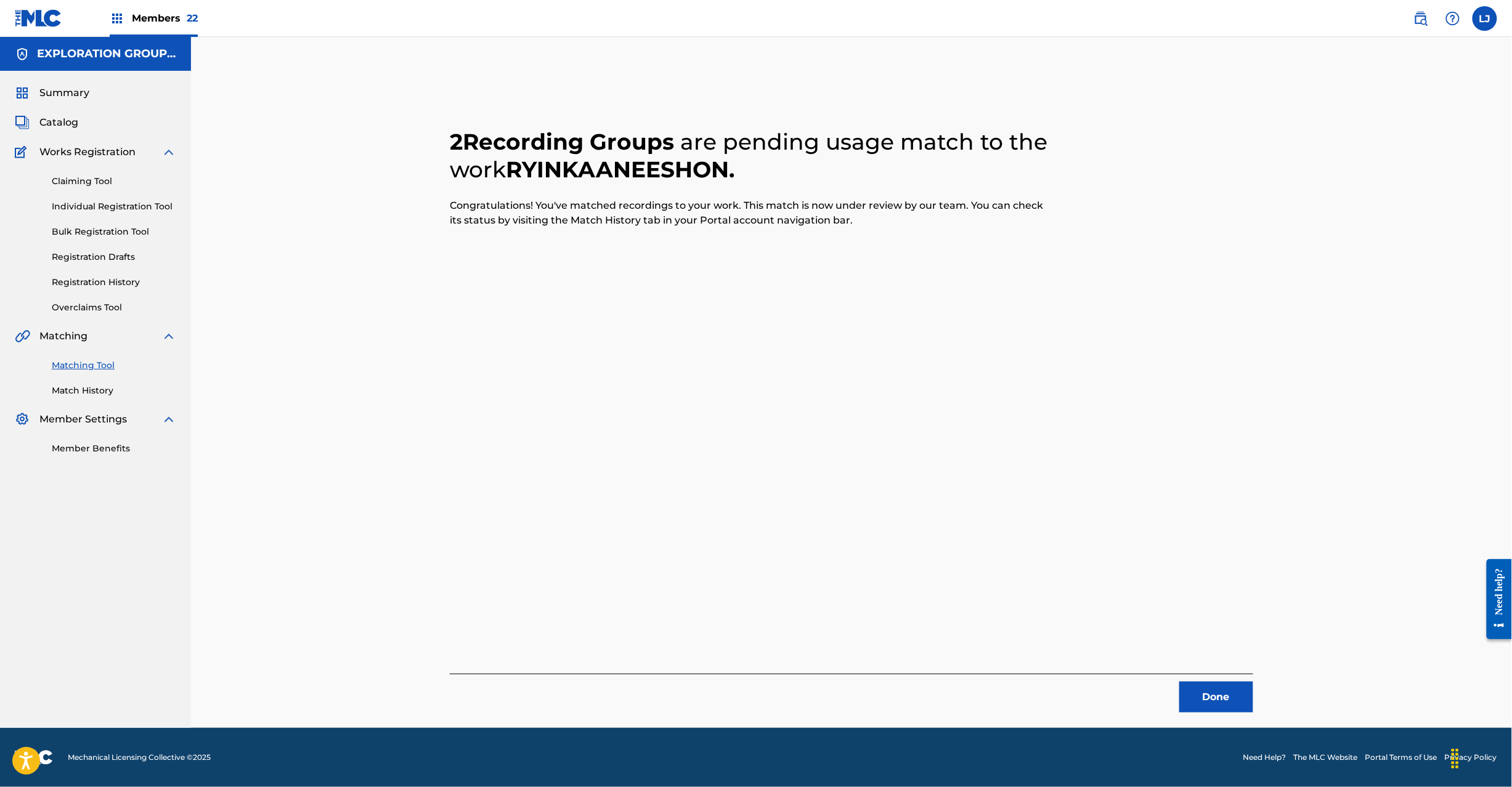
click at [1218, 700] on button "Done" at bounding box center [1216, 697] width 74 height 31
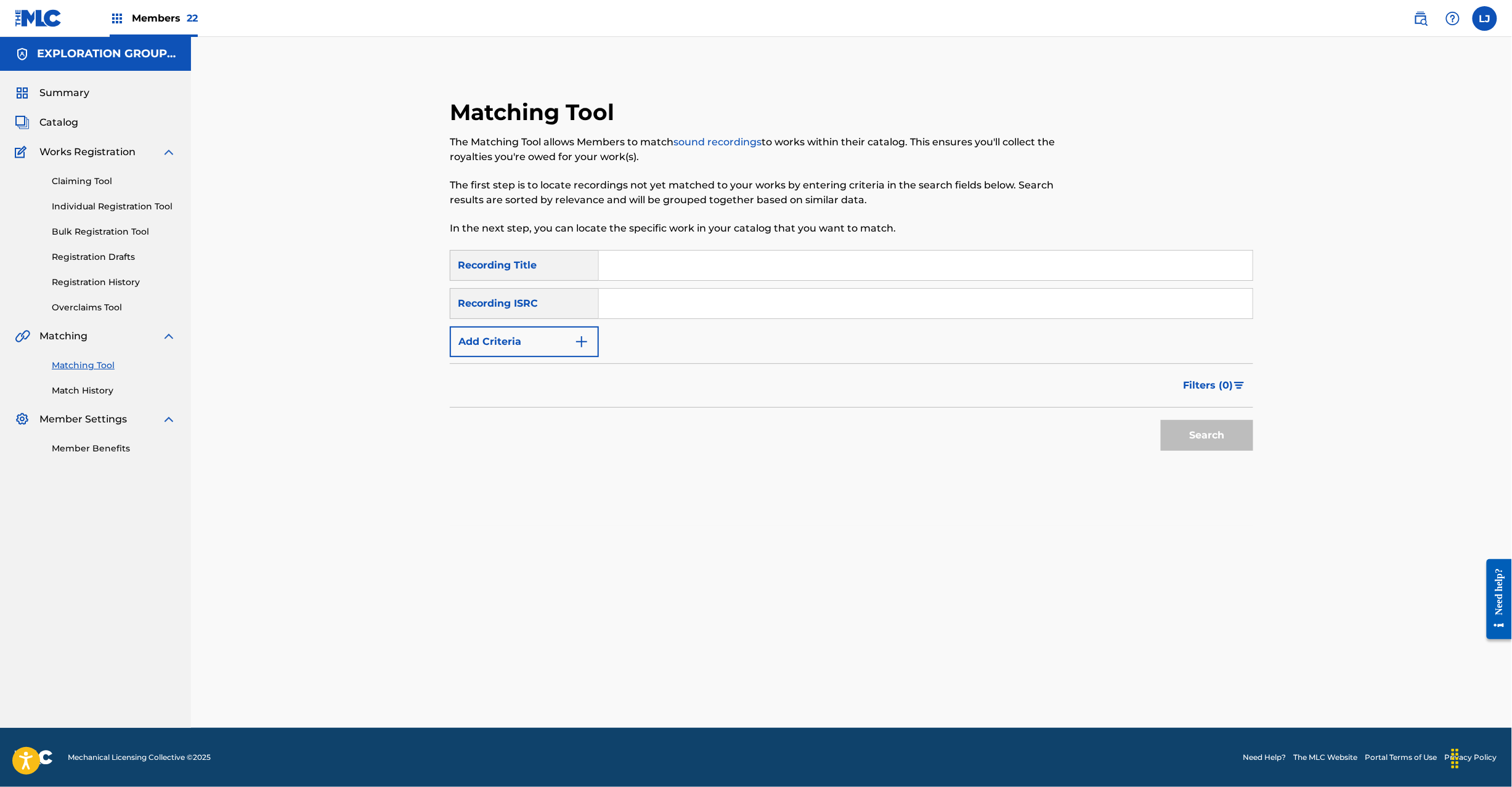
drag, startPoint x: 614, startPoint y: 297, endPoint x: 629, endPoint y: 298, distance: 15.0
click at [612, 296] on input "Search Form" at bounding box center [926, 303] width 654 height 30
click at [680, 301] on input "JPR752100175 | JPR752100065" at bounding box center [926, 303] width 654 height 30
click at [682, 301] on input "JPR752100175 | JPR752100065" at bounding box center [926, 303] width 654 height 30
drag, startPoint x: 678, startPoint y: 306, endPoint x: 1171, endPoint y: 319, distance: 493.2
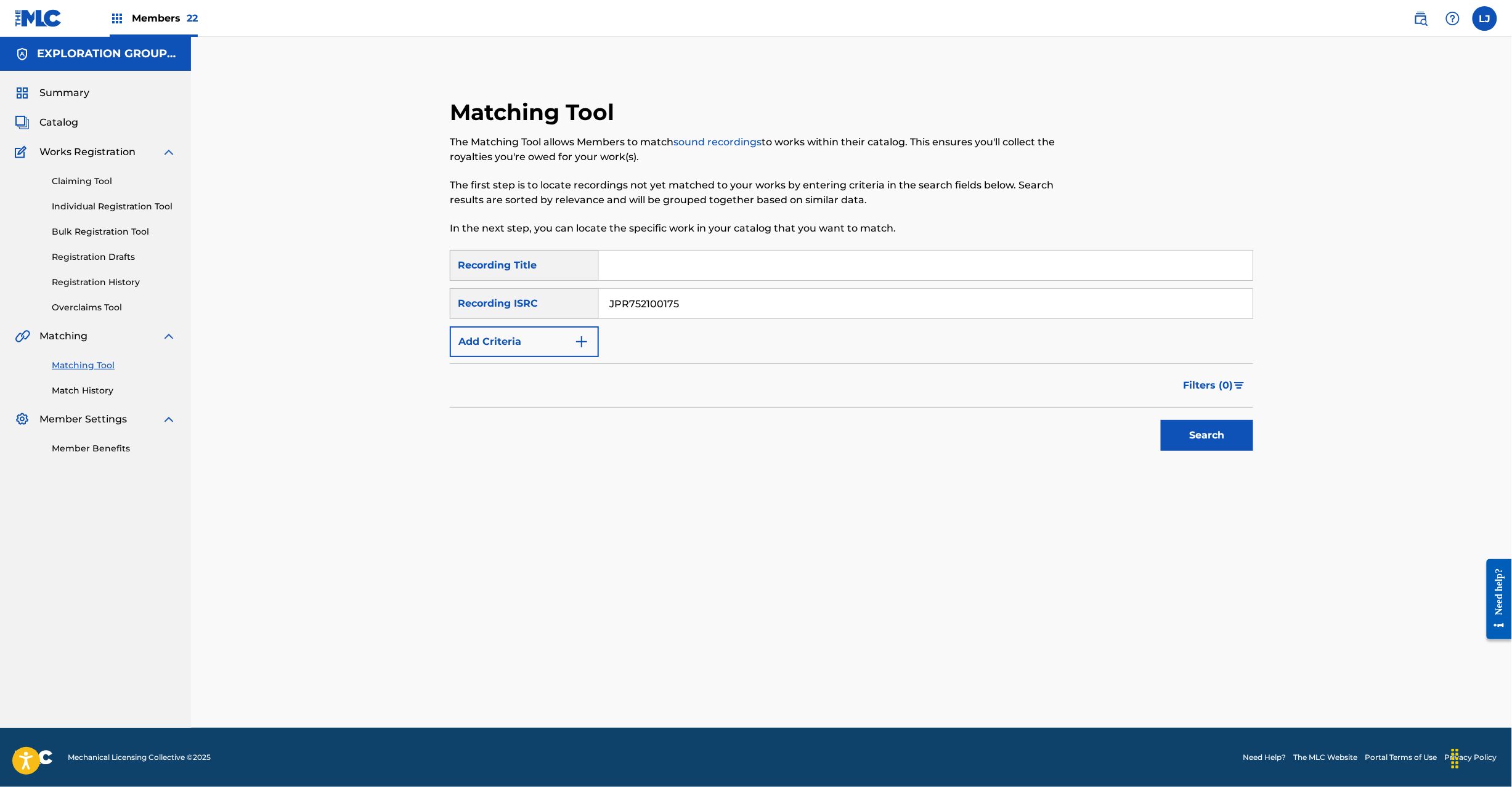
click at [1168, 306] on input "JPR752100175" at bounding box center [926, 303] width 654 height 30
type input "JPR752100175"
click at [1194, 425] on button "Search" at bounding box center [1207, 435] width 92 height 31
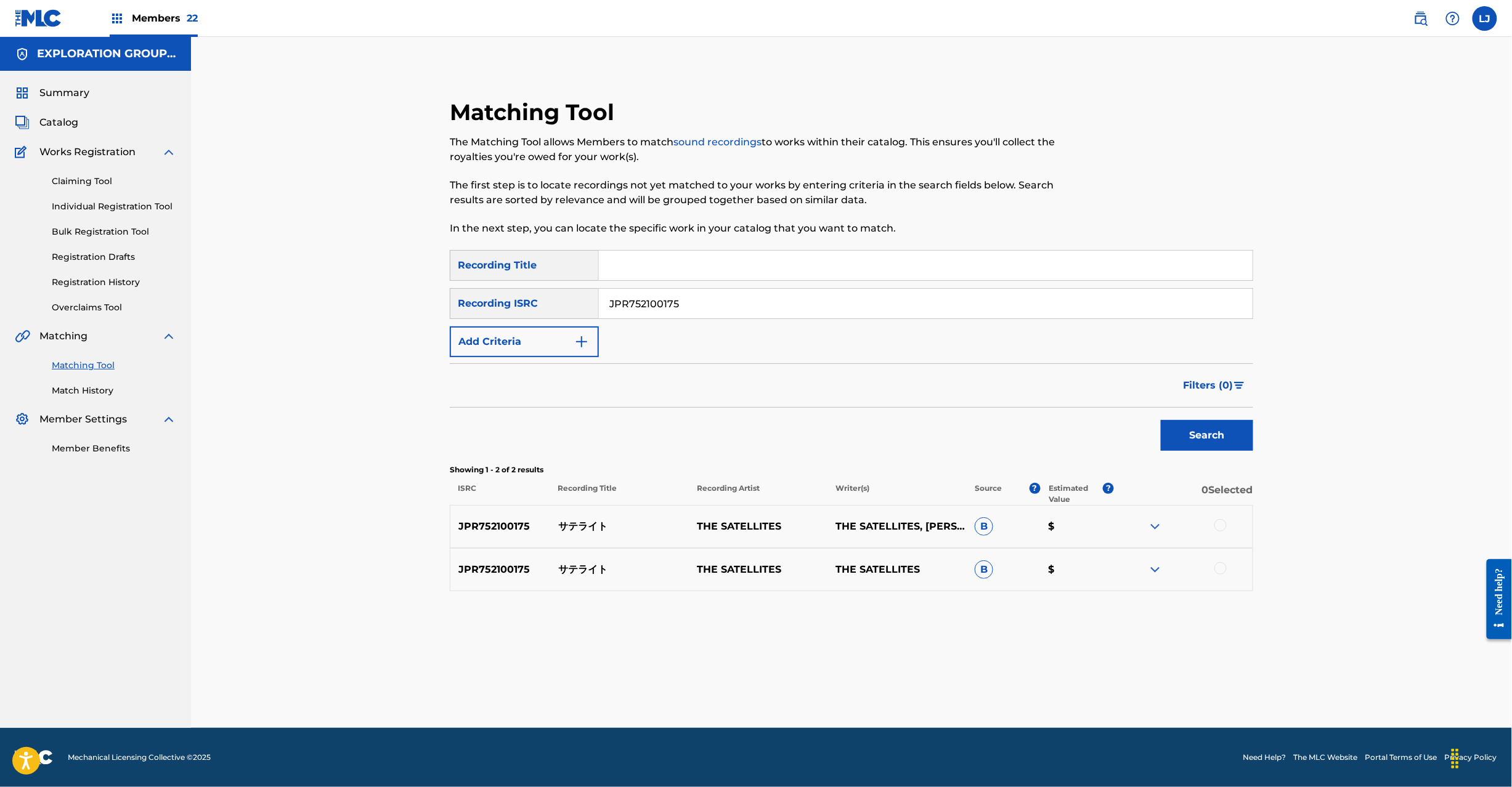
drag, startPoint x: 1215, startPoint y: 526, endPoint x: 1223, endPoint y: 552, distance: 27.2
click at [1215, 526] on div at bounding box center [1221, 526] width 13 height 13
click at [1223, 574] on div at bounding box center [1221, 568] width 13 height 13
click at [871, 685] on button "Match 2 Groups" at bounding box center [866, 687] width 136 height 31
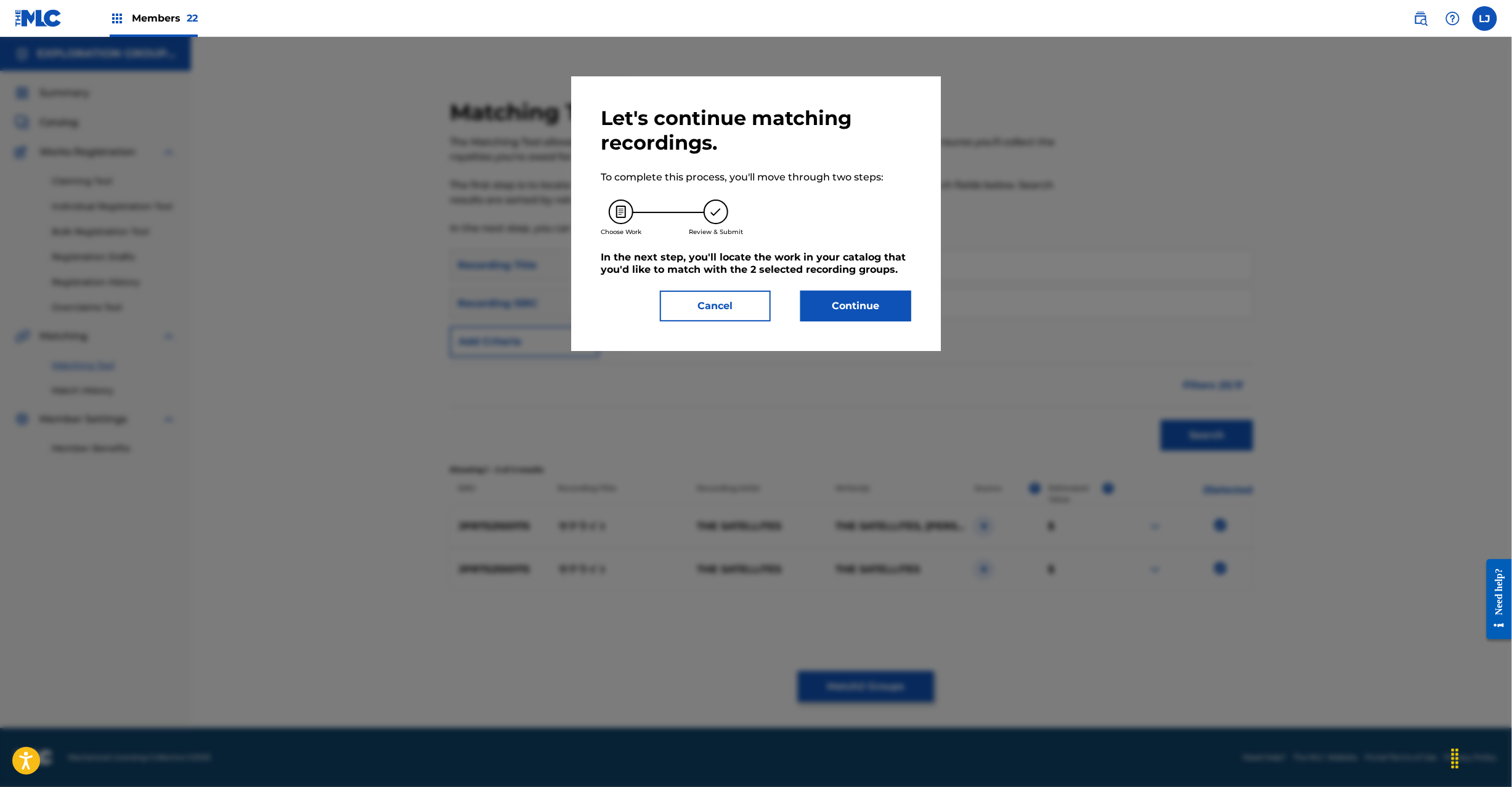
click at [839, 308] on button "Continue" at bounding box center [856, 306] width 111 height 31
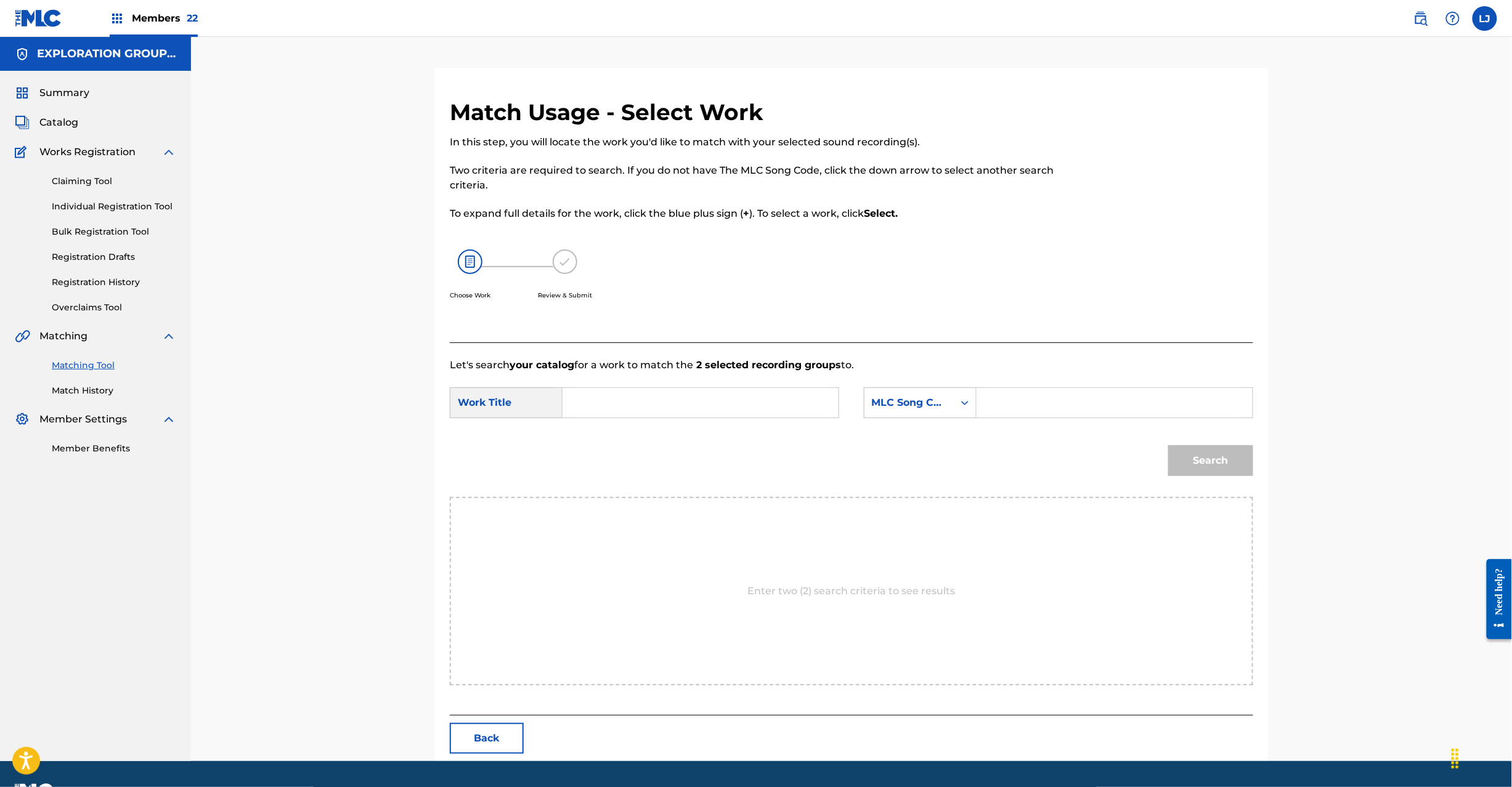
drag, startPoint x: 446, startPoint y: 760, endPoint x: 476, endPoint y: 755, distance: 30.4
click at [447, 760] on div "Match Usage - Select Work In this step, you will locate the work you'd like to …" at bounding box center [851, 430] width 833 height 663
click at [476, 755] on div "Match Usage - Select Work In this step, you will locate the work you'd like to …" at bounding box center [851, 430] width 833 height 663
click at [482, 736] on button "Back" at bounding box center [487, 738] width 74 height 31
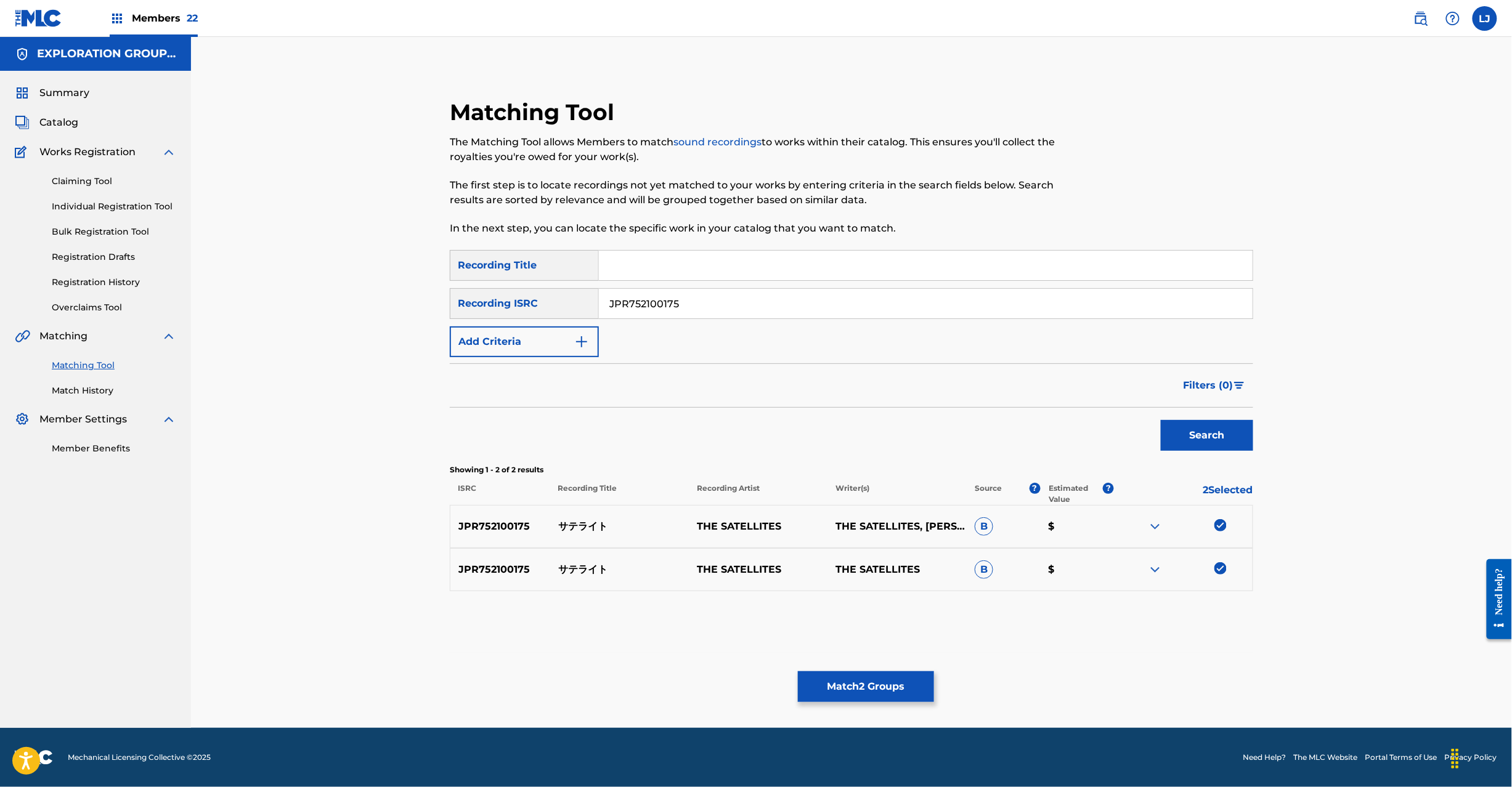
click at [902, 693] on button "Match 2 Groups" at bounding box center [866, 687] width 136 height 31
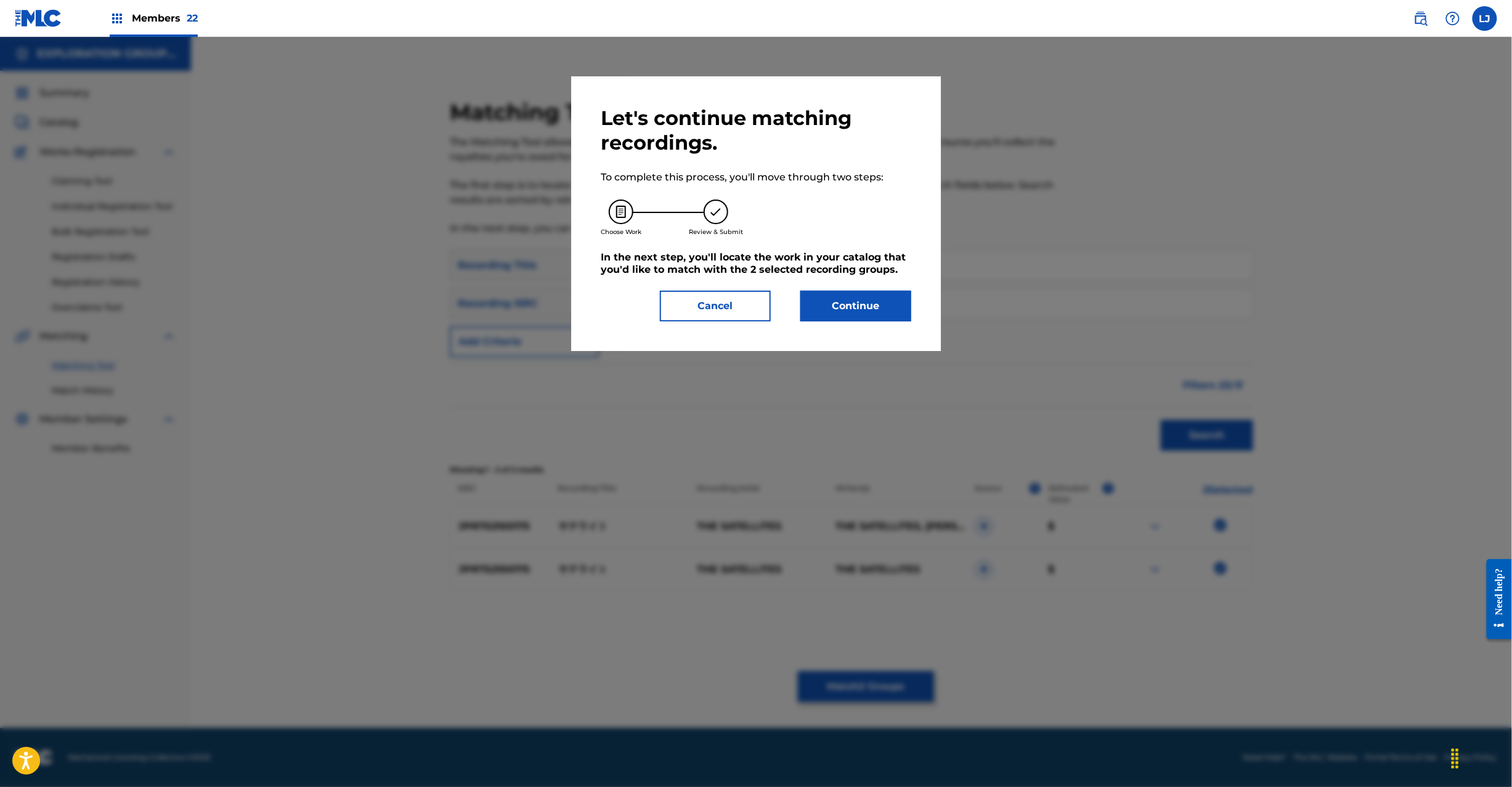
drag, startPoint x: 840, startPoint y: 289, endPoint x: 849, endPoint y: 319, distance: 31.3
click at [841, 291] on div "Let's continue matching recordings. To complete this process, you'll move throu…" at bounding box center [756, 213] width 311 height 215
click at [849, 320] on button "Continue" at bounding box center [856, 306] width 111 height 31
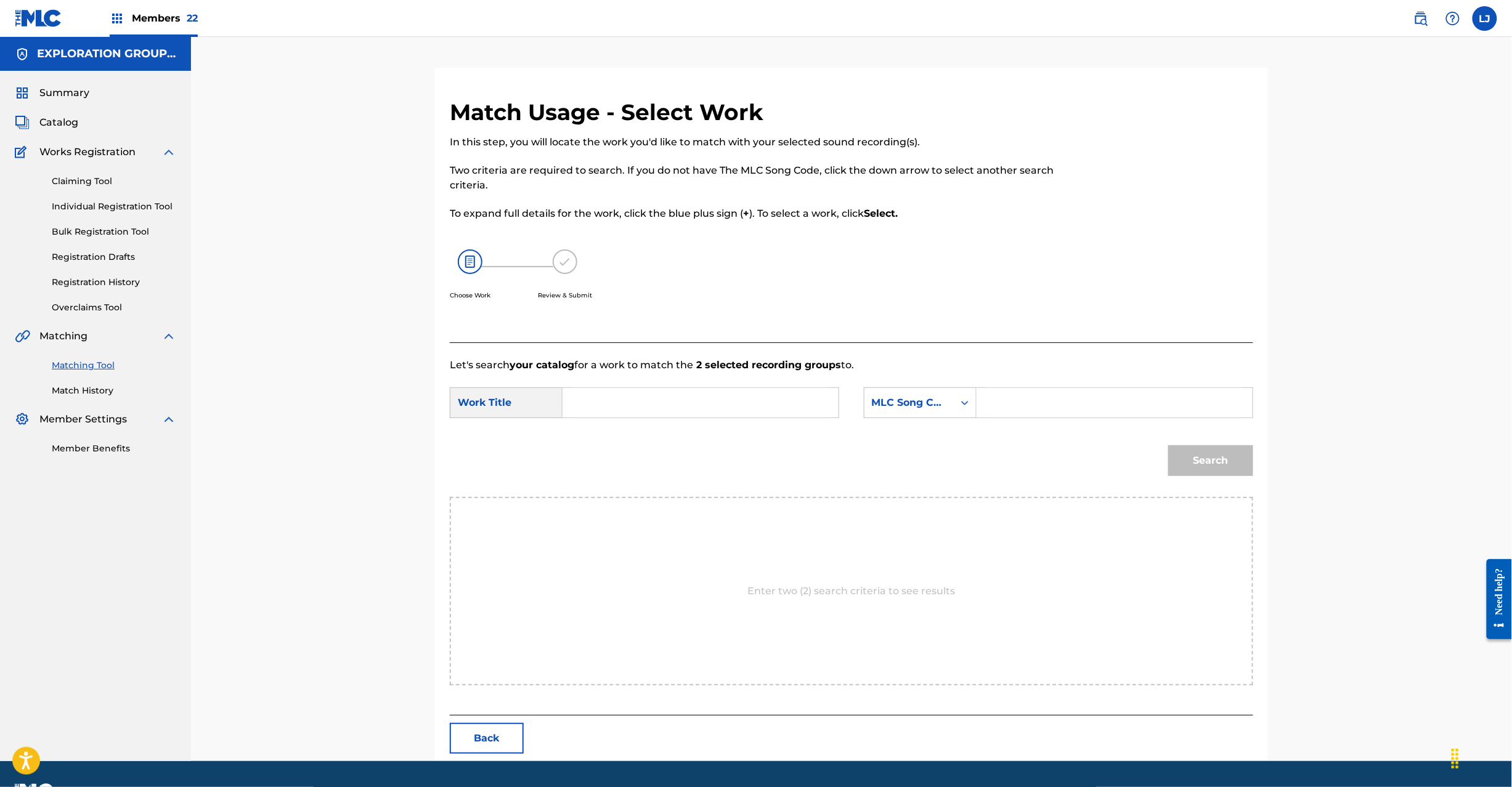
click at [476, 754] on button "Back" at bounding box center [487, 738] width 74 height 31
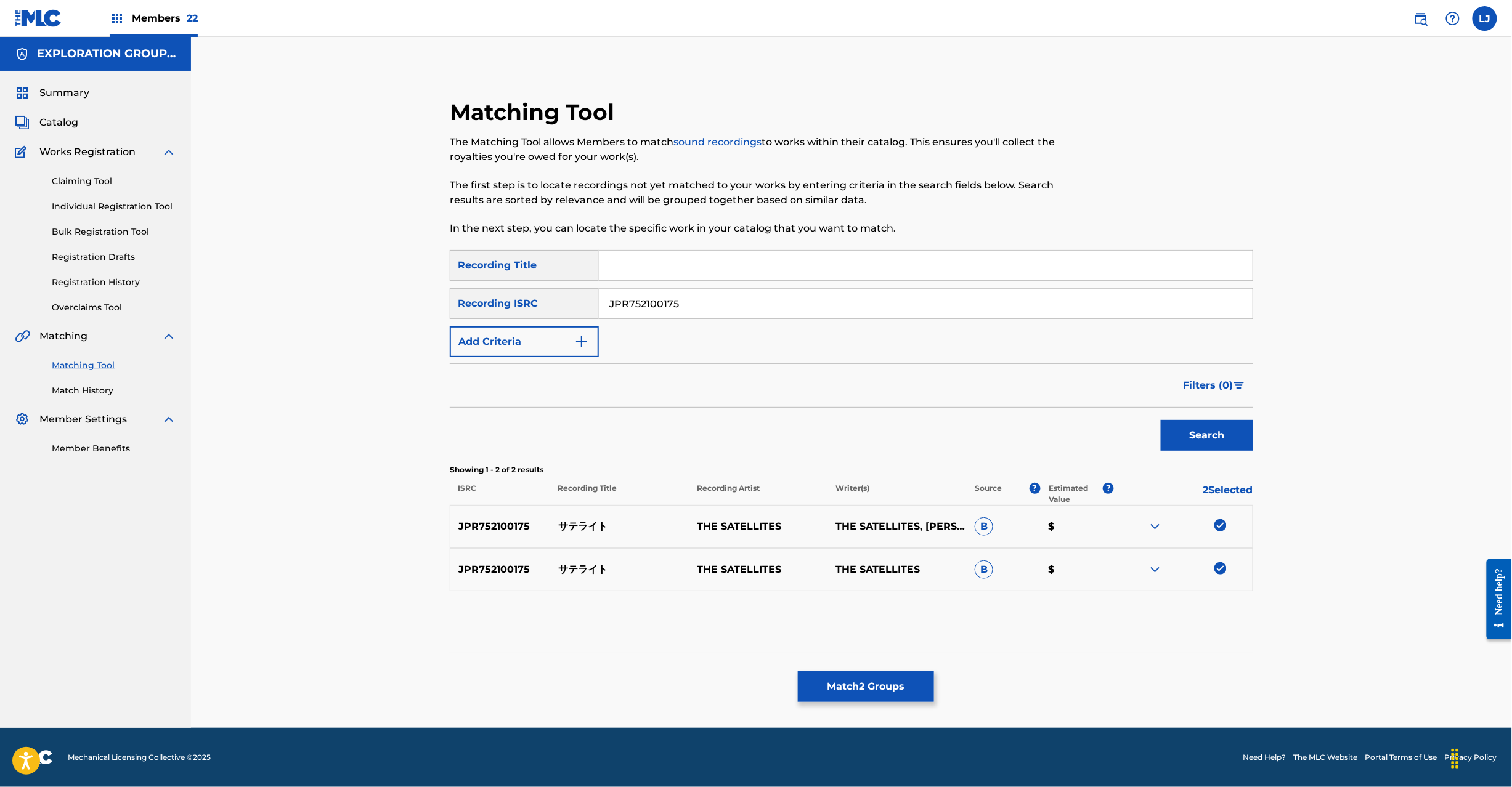
click at [890, 692] on button "Match 2 Groups" at bounding box center [866, 687] width 136 height 31
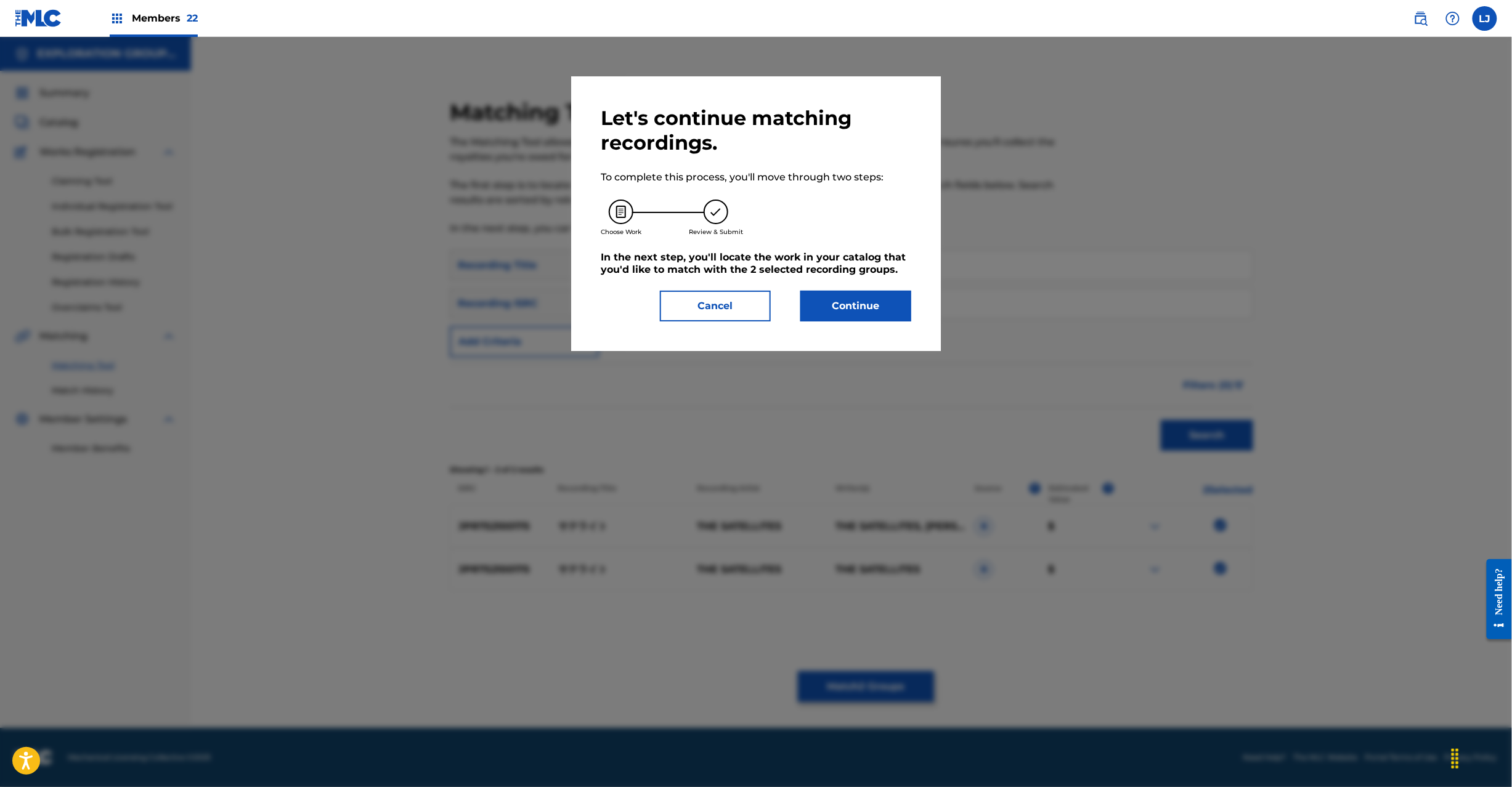
click at [829, 306] on button "Continue" at bounding box center [856, 306] width 111 height 31
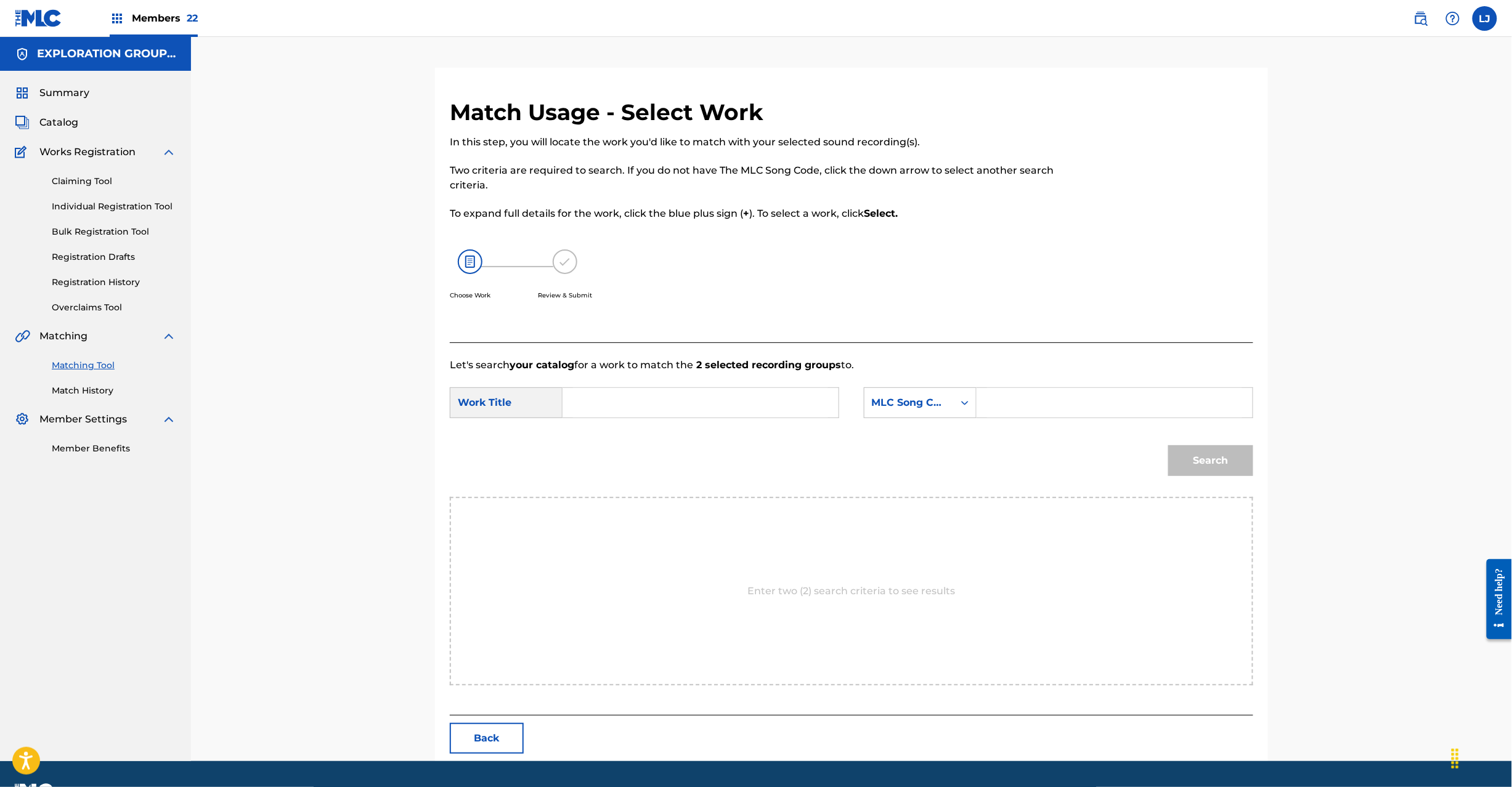
click at [676, 381] on form "SearchWithCriteria97478b7c-66ac-47bd-b6eb-f237fe72bac7 Work Title SearchWithCri…" at bounding box center [852, 435] width 804 height 124
click at [666, 400] on input "Search Form" at bounding box center [701, 402] width 255 height 30
click at [656, 402] on input "Sateraito S65WR9" at bounding box center [701, 402] width 255 height 30
type input "Sateraito"
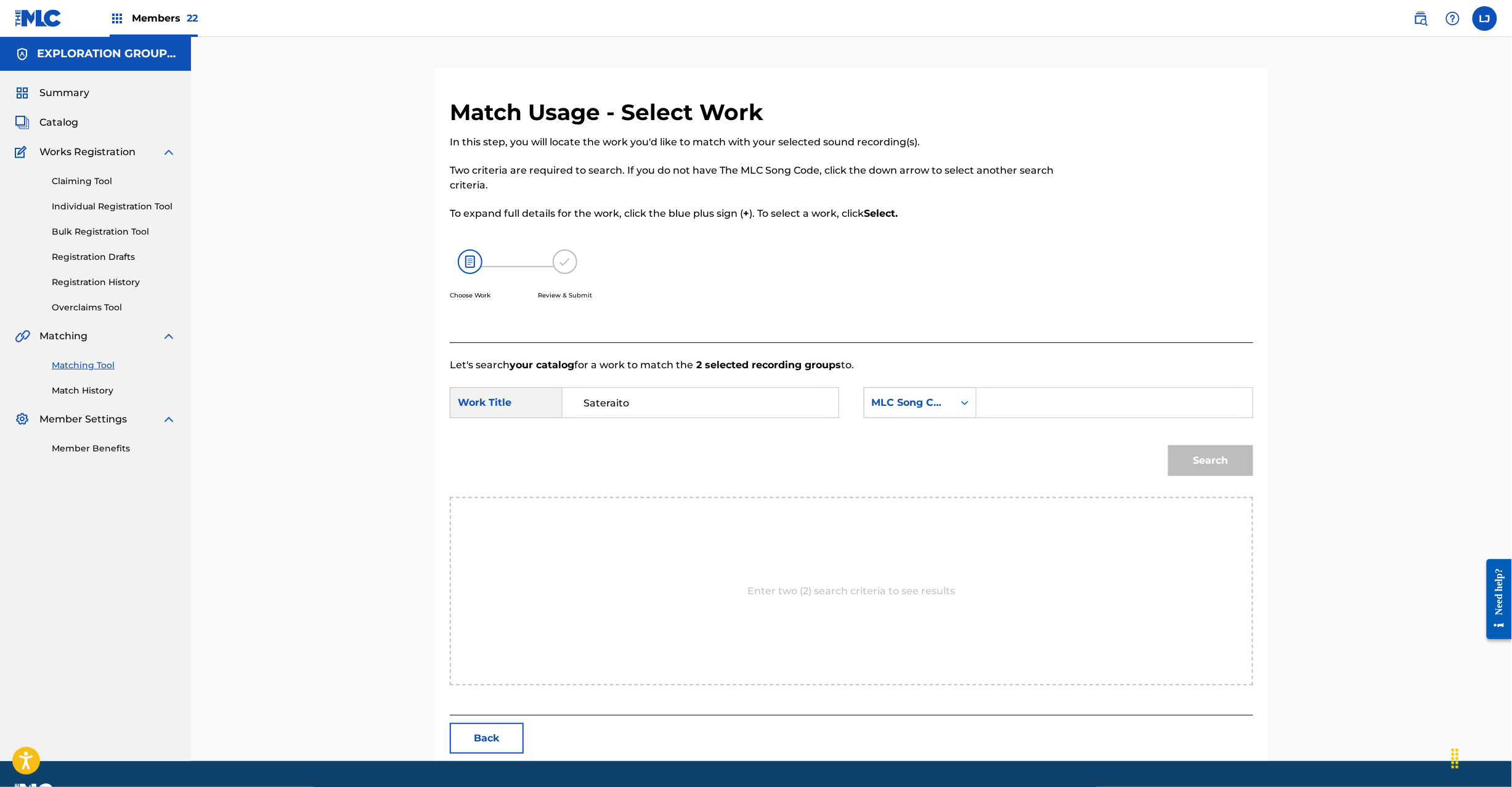
click at [1086, 418] on div "Search Form" at bounding box center [1115, 402] width 277 height 31
drag, startPoint x: 1085, startPoint y: 408, endPoint x: 1118, endPoint y: 430, distance: 39.7
click at [1085, 409] on input "Search Form" at bounding box center [1115, 402] width 255 height 30
type input "S65WR9"
click at [1193, 450] on button "Search" at bounding box center [1211, 460] width 85 height 31
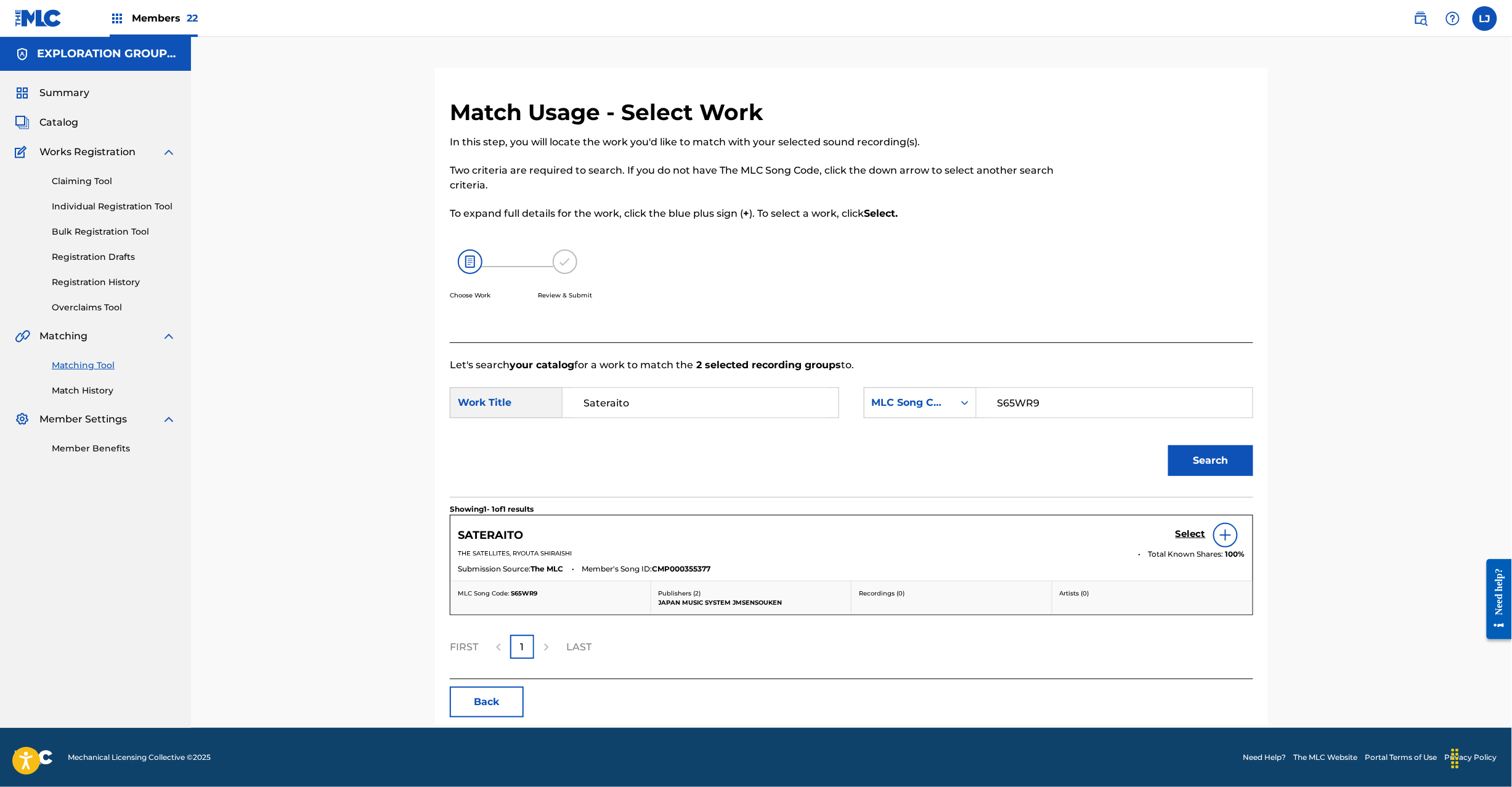
click at [1184, 531] on h5 "Select" at bounding box center [1191, 534] width 30 height 12
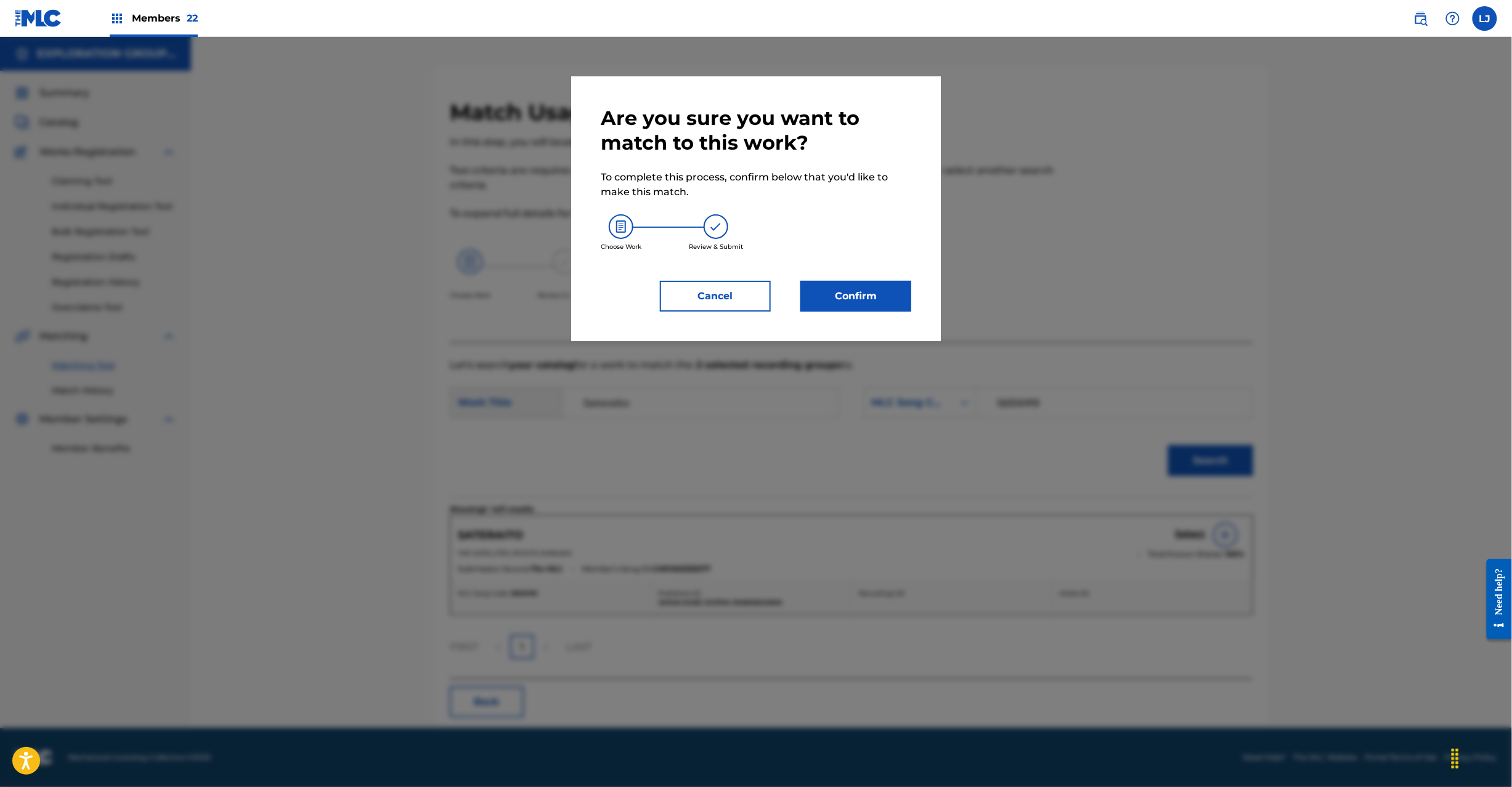
click at [840, 286] on button "Confirm" at bounding box center [856, 296] width 111 height 31
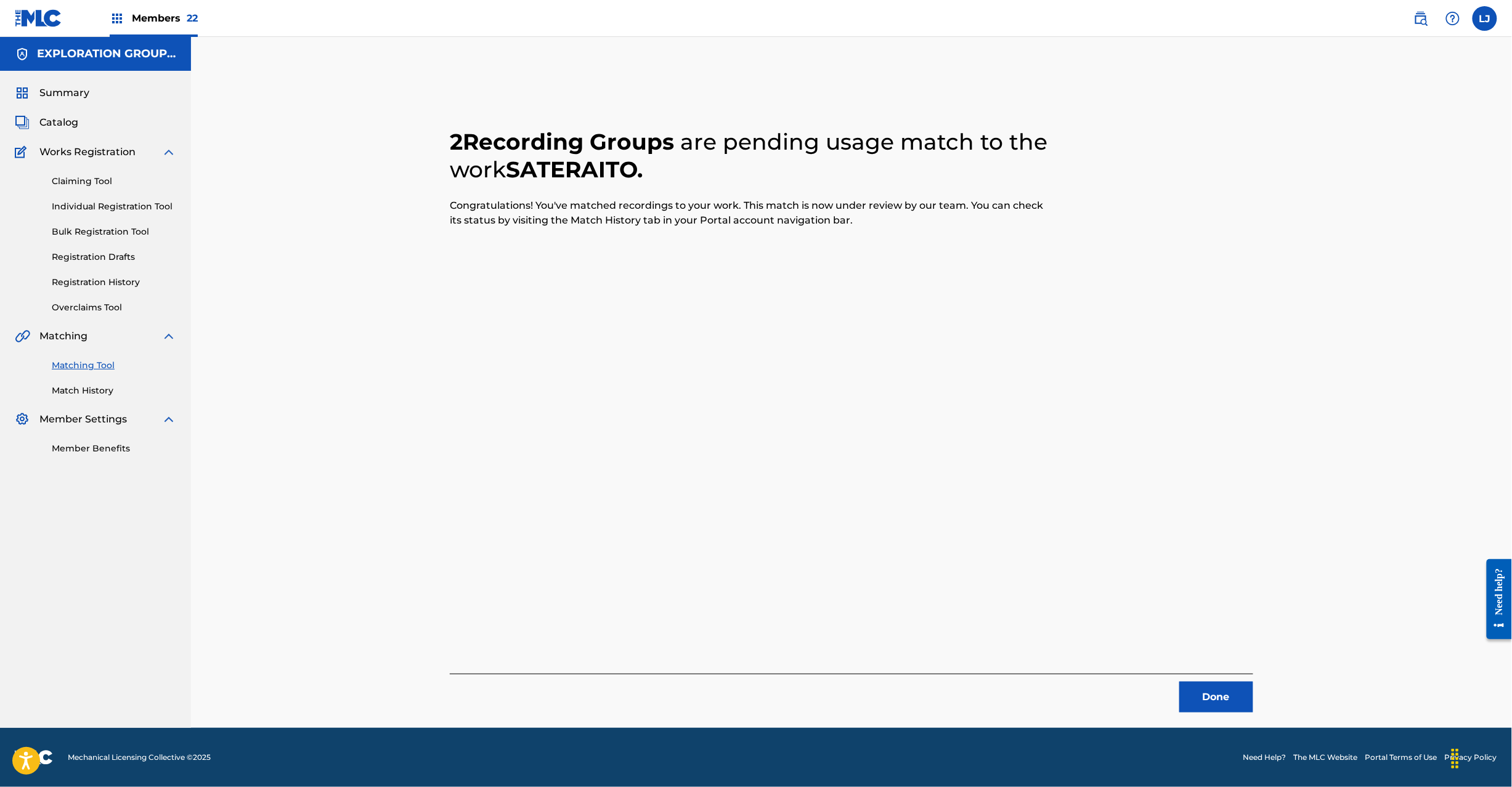
click at [1215, 704] on button "Done" at bounding box center [1216, 697] width 74 height 31
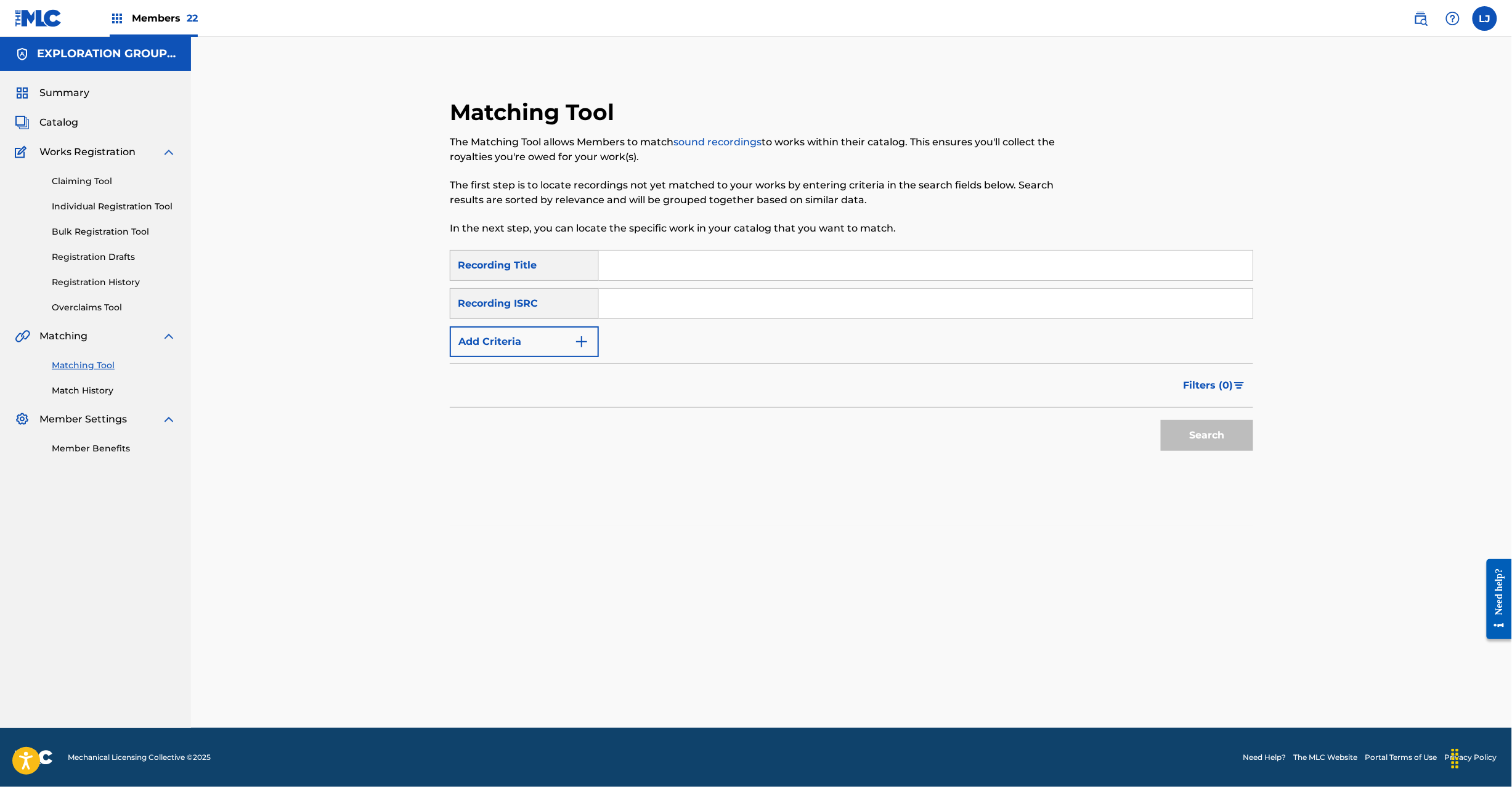
click at [663, 307] on input "Search Form" at bounding box center [926, 303] width 654 height 30
drag, startPoint x: 685, startPoint y: 306, endPoint x: 354, endPoint y: 321, distance: 331.3
click at [299, 318] on div "Matching Tool The Matching Tool allows Members to match sound recordings to wor…" at bounding box center [851, 383] width 1321 height 691
type input "JPR752100065"
click at [1199, 432] on button "Search" at bounding box center [1207, 435] width 92 height 31
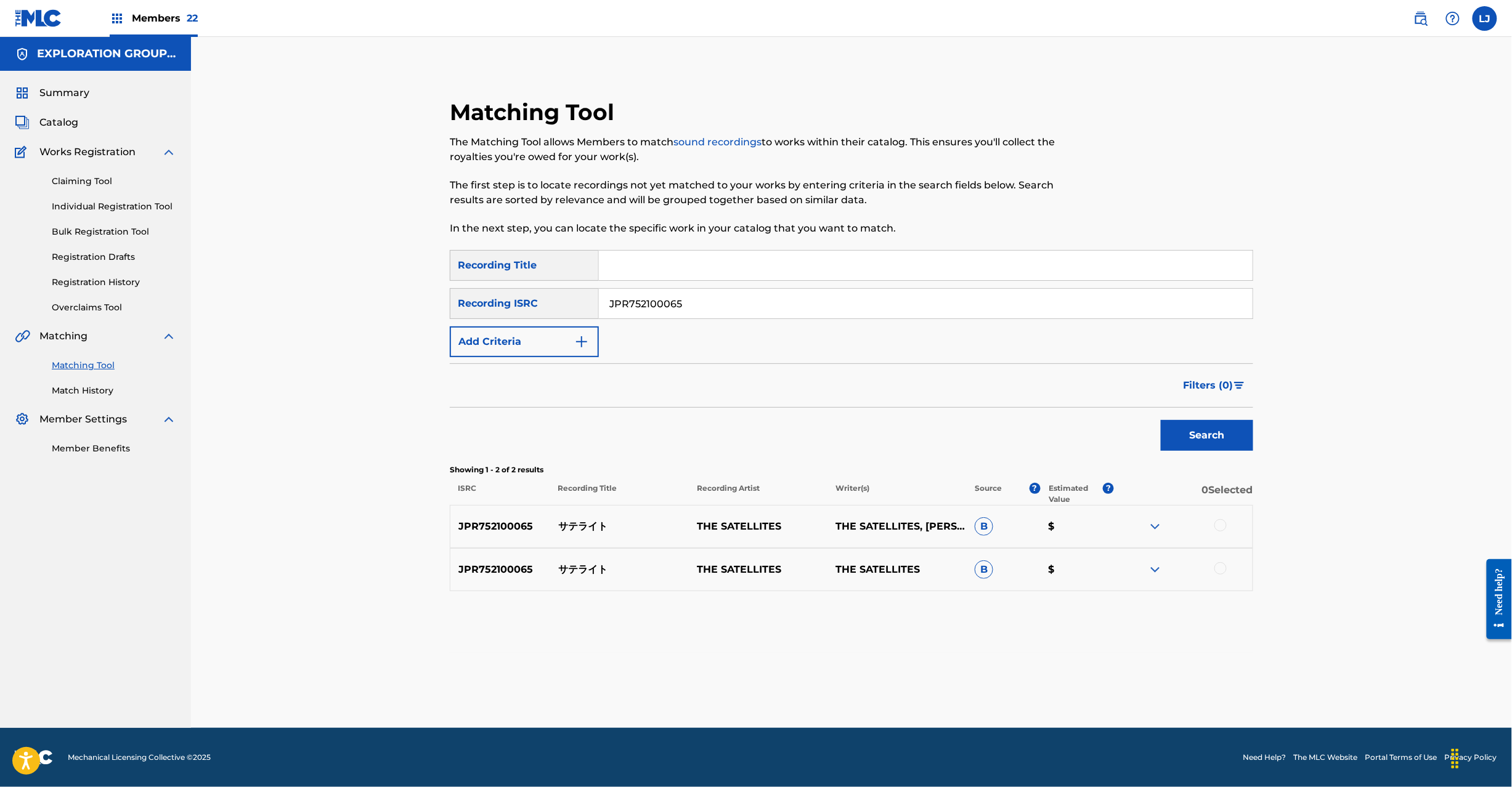
click at [1218, 528] on div at bounding box center [1221, 526] width 13 height 13
click at [1226, 568] on div at bounding box center [1221, 568] width 13 height 13
click at [840, 685] on button "Match 2 Groups" at bounding box center [866, 687] width 136 height 31
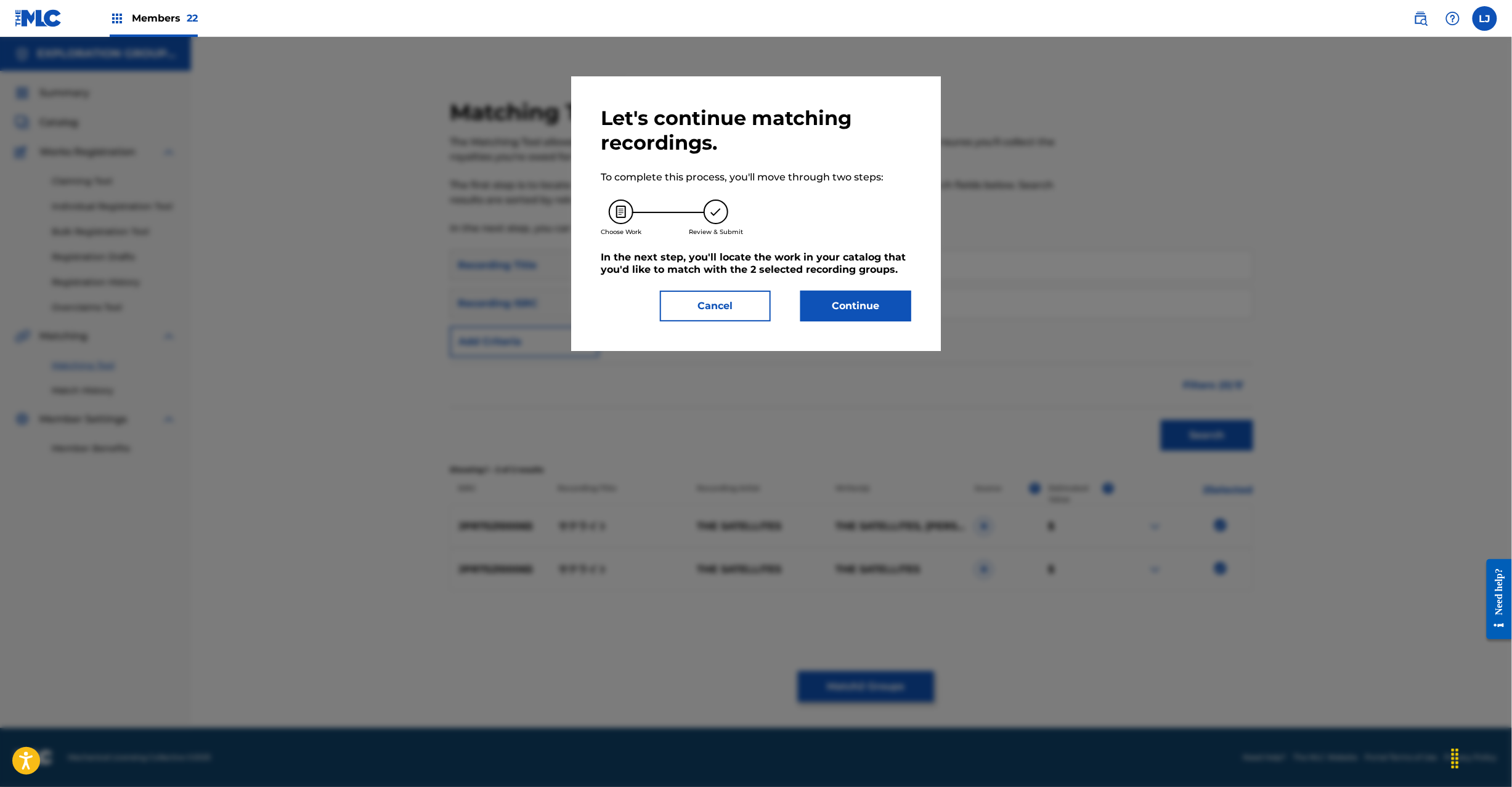
click at [864, 318] on button "Continue" at bounding box center [856, 306] width 111 height 31
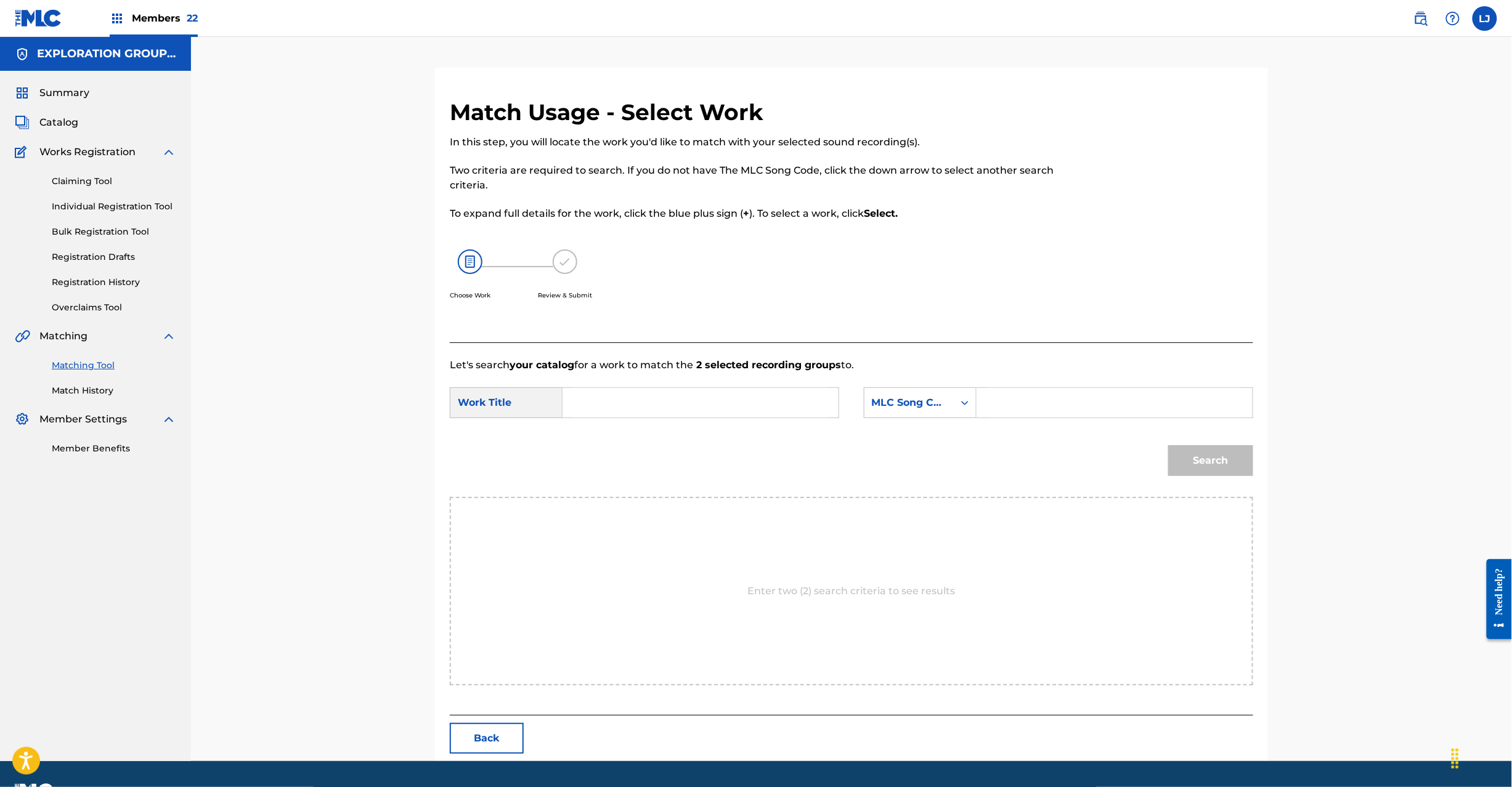
drag, startPoint x: 727, startPoint y: 424, endPoint x: 706, endPoint y: 399, distance: 32.6
click at [725, 422] on div "SearchWithCriteria97478b7c-66ac-47bd-b6eb-f237fe72bac7 Work Title SearchWithCri…" at bounding box center [852, 406] width 804 height 38
click at [706, 399] on input "Search Form" at bounding box center [701, 402] width 255 height 30
click at [653, 410] on input "Sateraito S65WR9" at bounding box center [701, 402] width 255 height 30
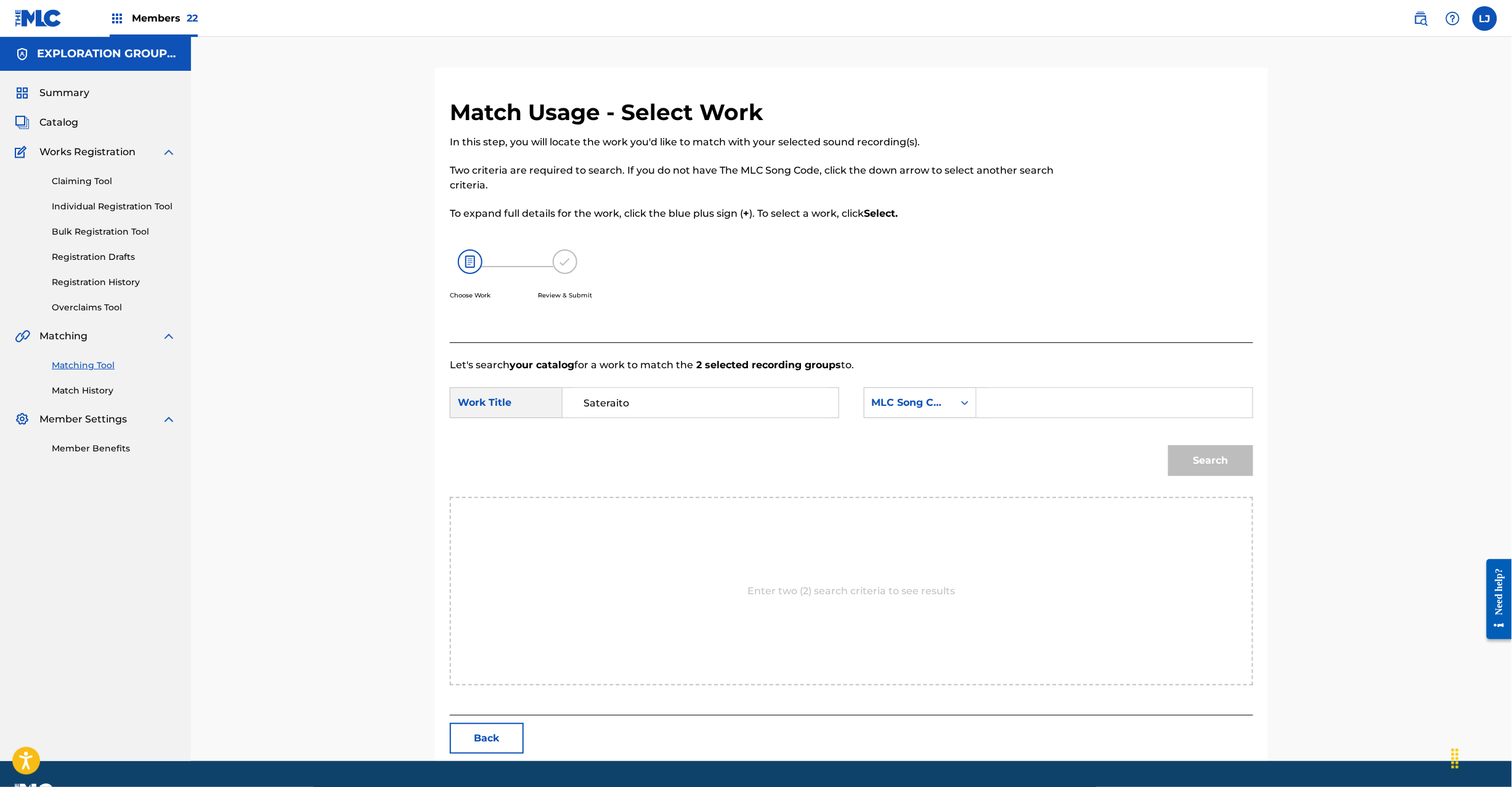
type input "Sateraito"
click at [1061, 390] on input "Search Form" at bounding box center [1115, 402] width 255 height 30
type input "S65WR9"
click at [1197, 474] on button "Search" at bounding box center [1211, 460] width 85 height 31
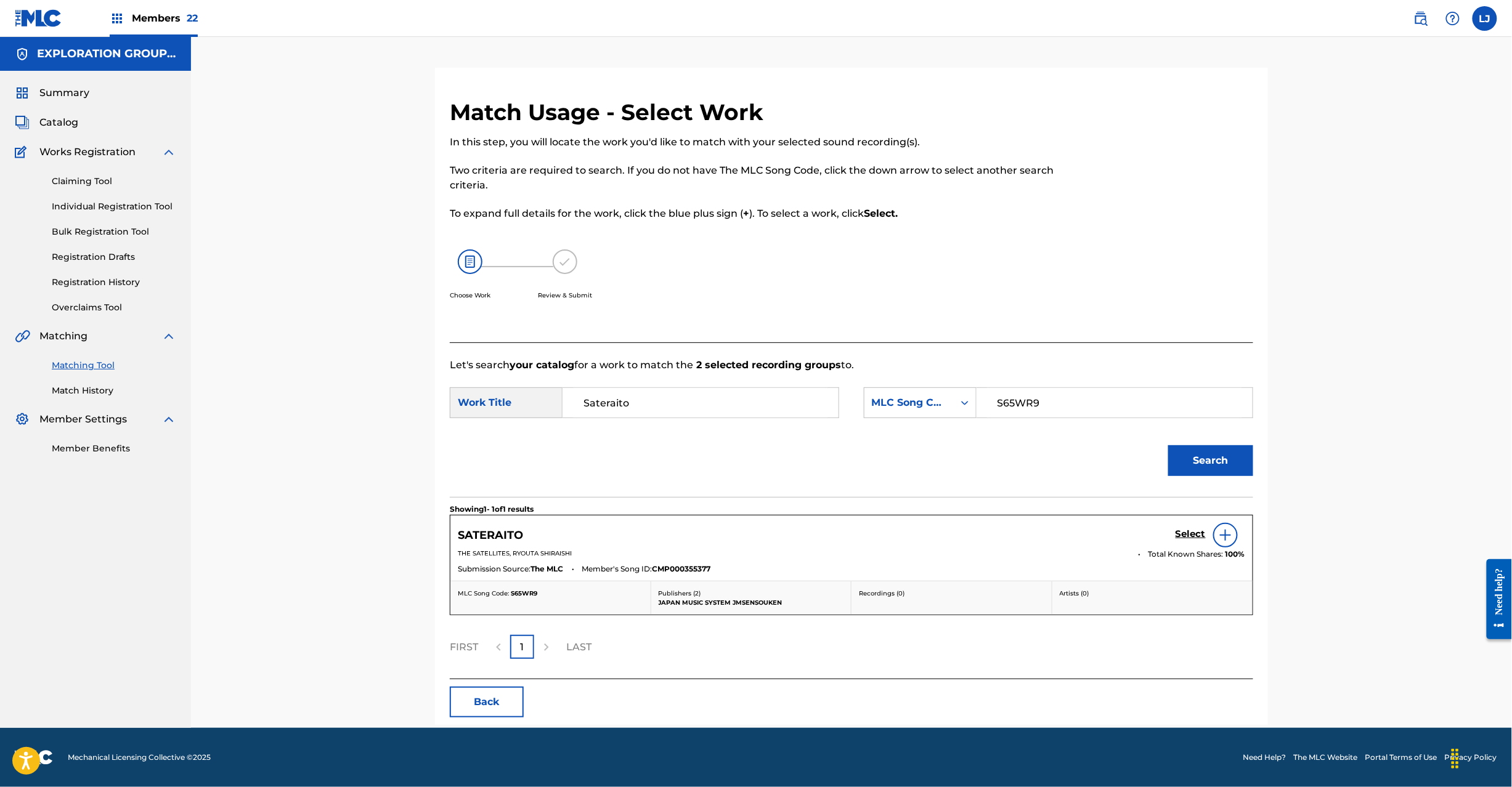
click at [1183, 530] on h5 "Select" at bounding box center [1191, 534] width 30 height 12
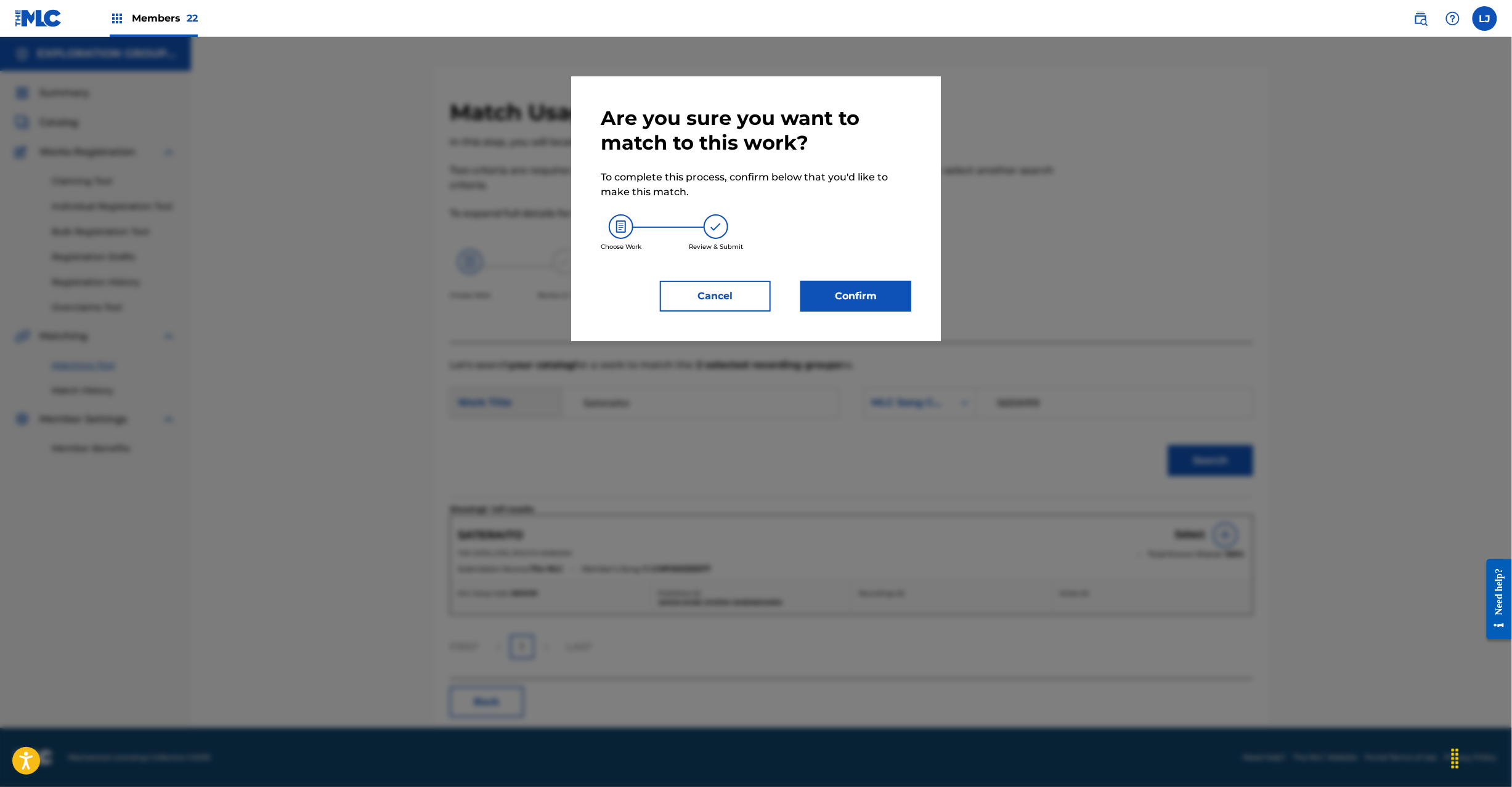
click at [895, 311] on button "Confirm" at bounding box center [856, 296] width 111 height 31
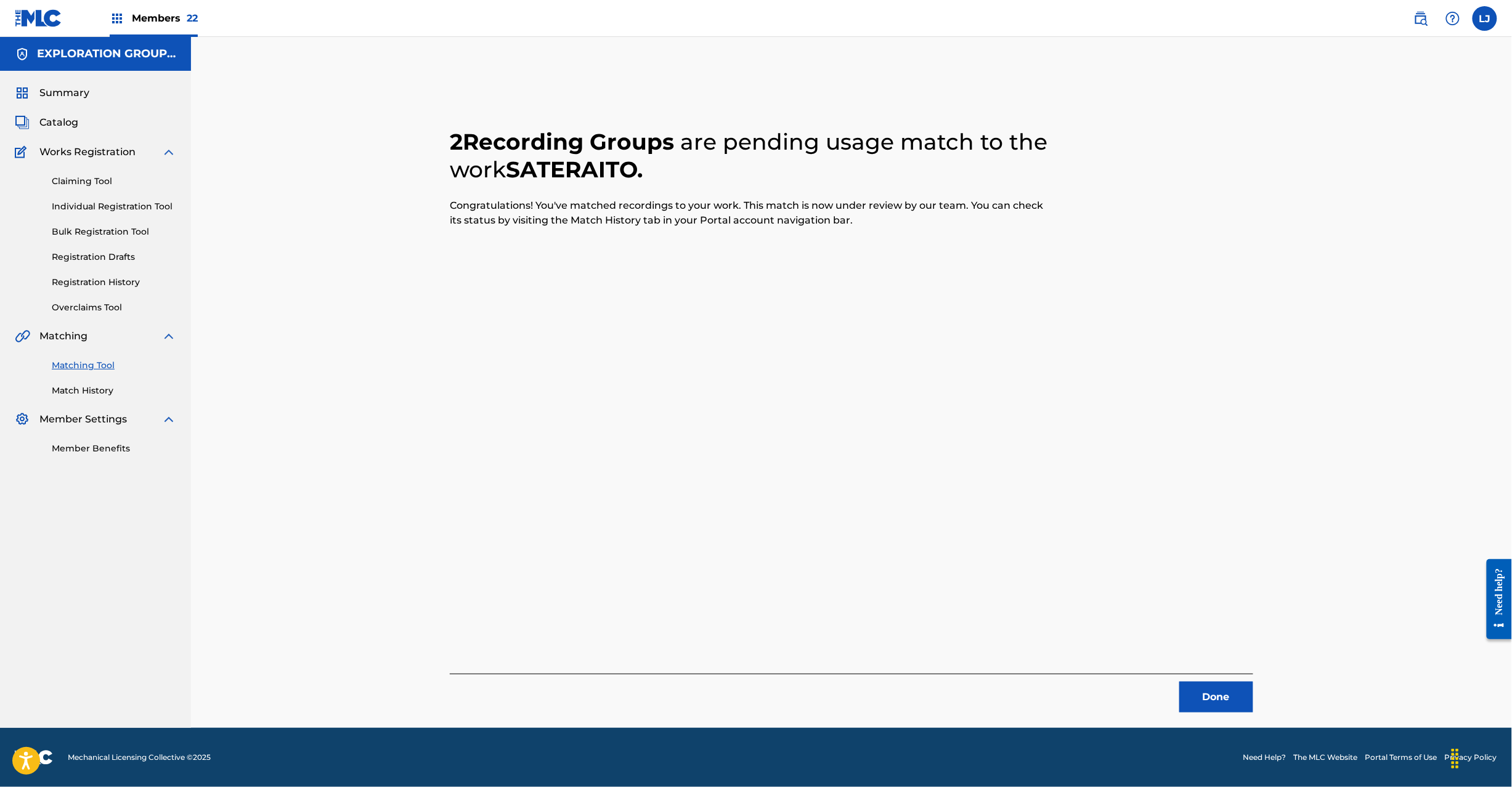
drag, startPoint x: 1213, startPoint y: 693, endPoint x: 1205, endPoint y: 687, distance: 10.0
click at [1213, 692] on button "Done" at bounding box center [1216, 697] width 74 height 31
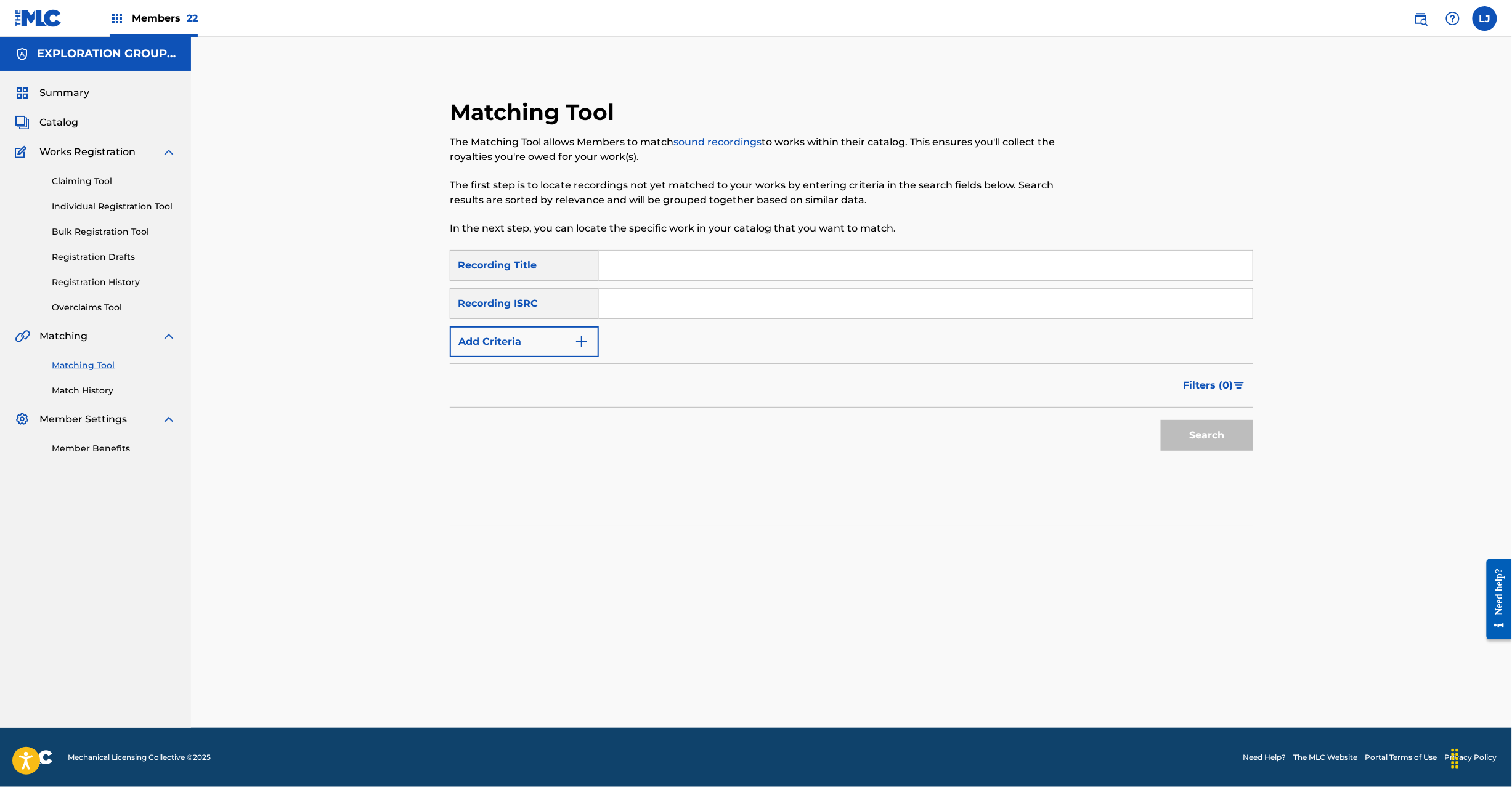
click at [661, 311] on input "Search Form" at bounding box center [926, 303] width 654 height 30
type input "JPR752100174"
drag, startPoint x: 1204, startPoint y: 425, endPoint x: 1213, endPoint y: 447, distance: 23.8
click at [1211, 444] on div "Search" at bounding box center [1204, 433] width 99 height 49
click at [1213, 447] on button "Search" at bounding box center [1207, 435] width 92 height 31
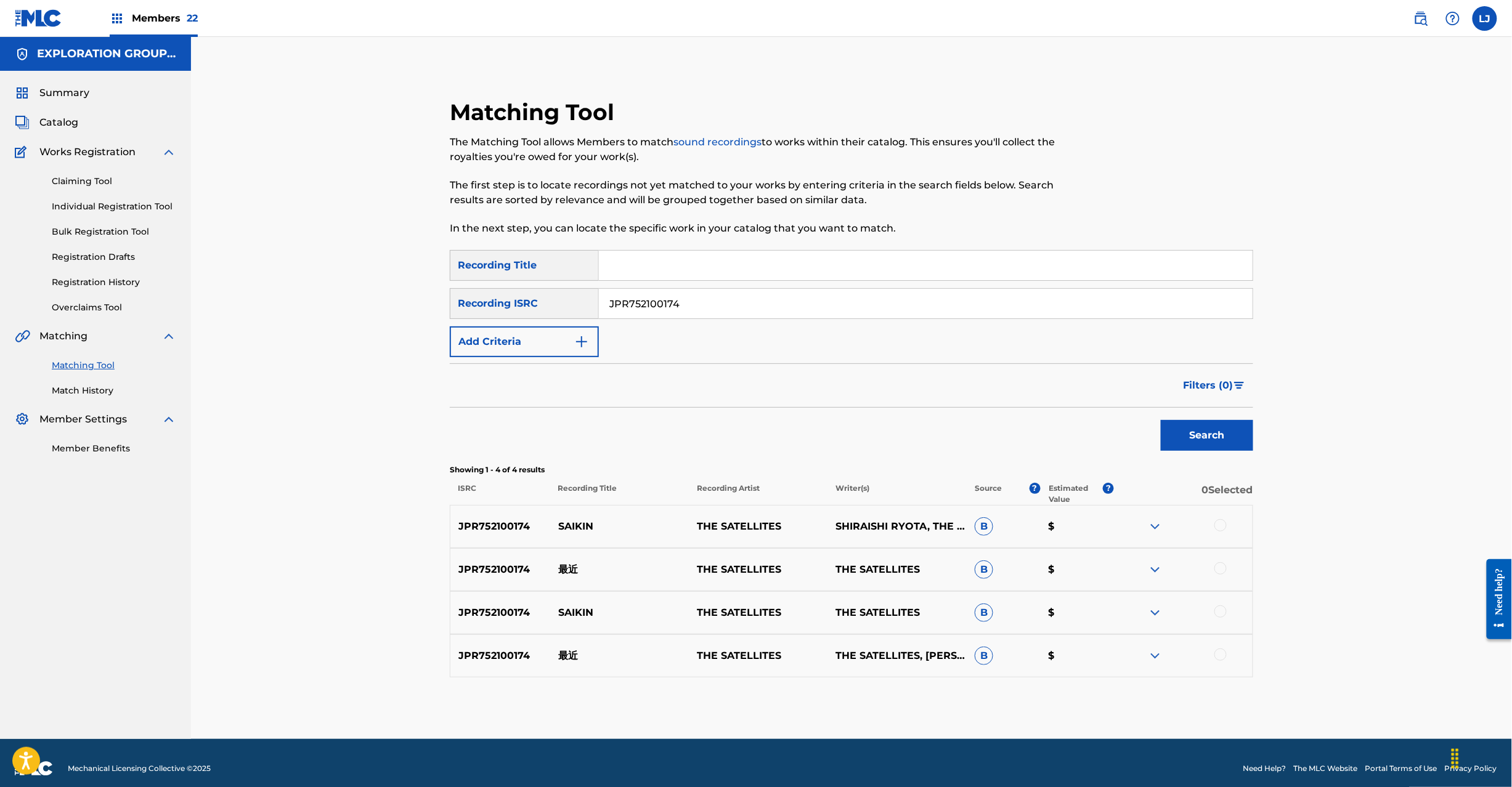
click at [1216, 528] on div at bounding box center [1221, 526] width 13 height 13
drag, startPoint x: 1216, startPoint y: 567, endPoint x: 1216, endPoint y: 603, distance: 36.0
click at [1216, 567] on div at bounding box center [1221, 568] width 13 height 13
click at [1216, 612] on div at bounding box center [1221, 612] width 13 height 13
click at [1220, 661] on div at bounding box center [1221, 655] width 13 height 13
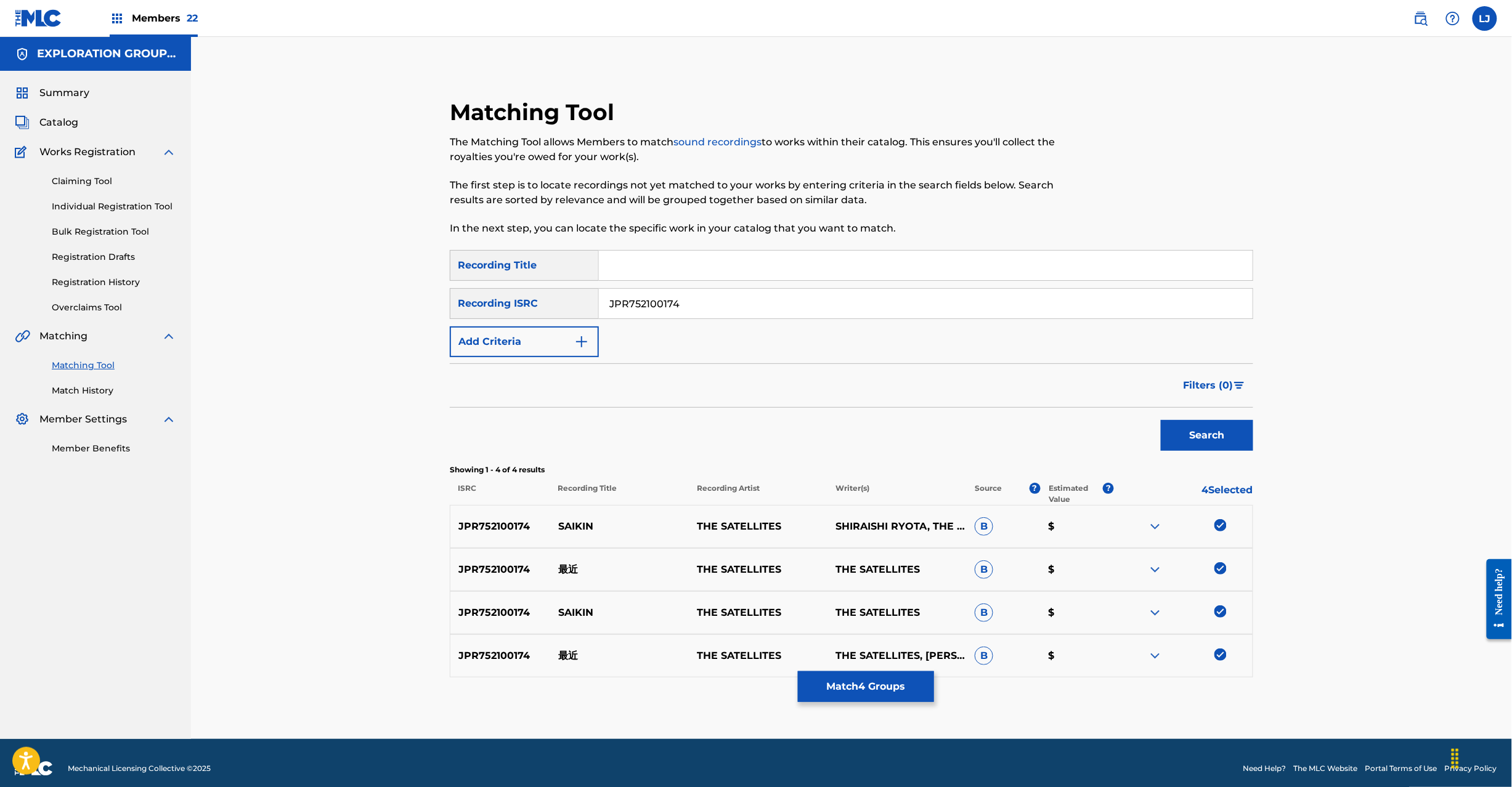
click at [881, 683] on button "Match 4 Groups" at bounding box center [866, 687] width 136 height 31
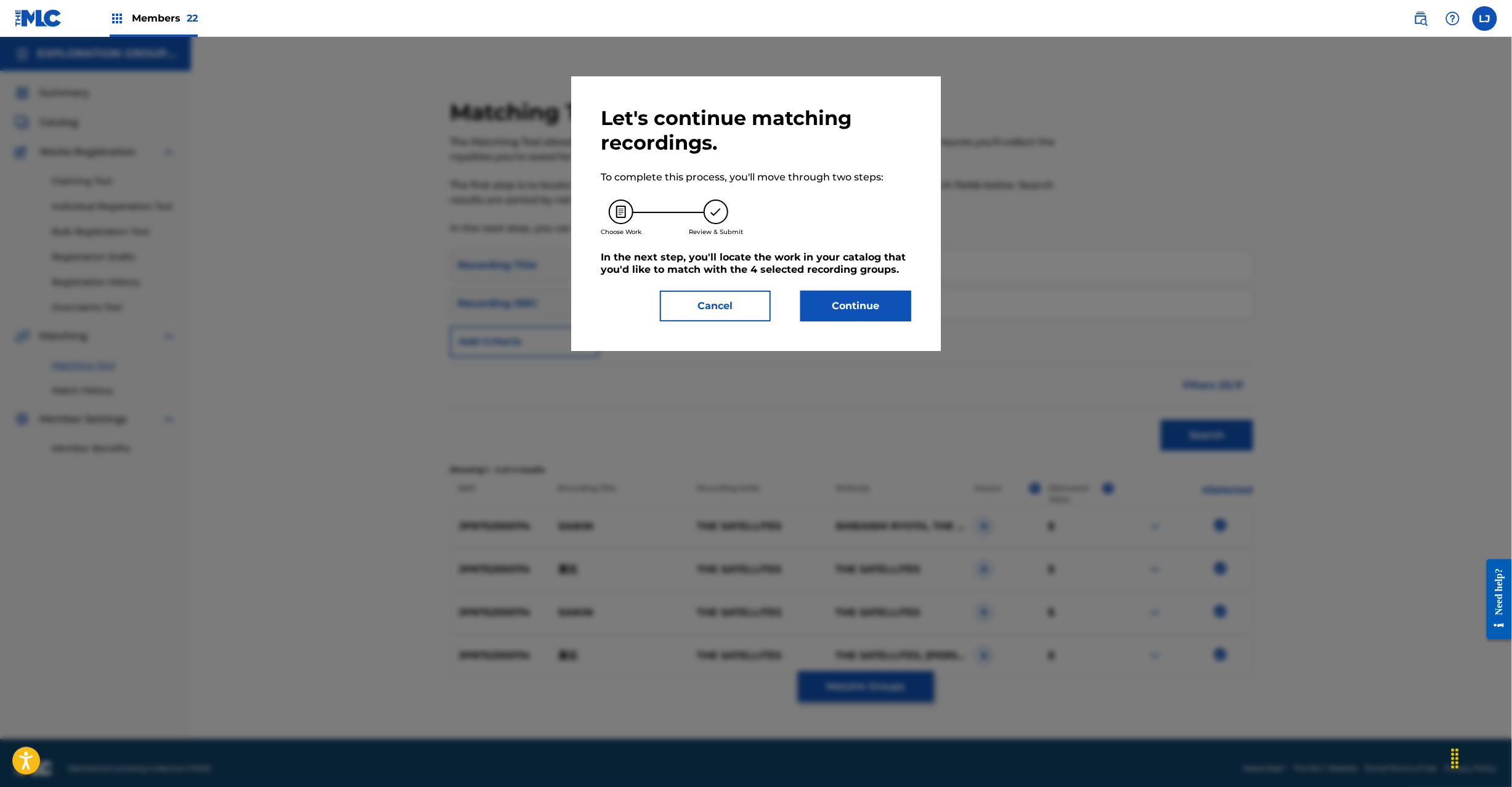
click at [821, 291] on button "Continue" at bounding box center [856, 306] width 111 height 31
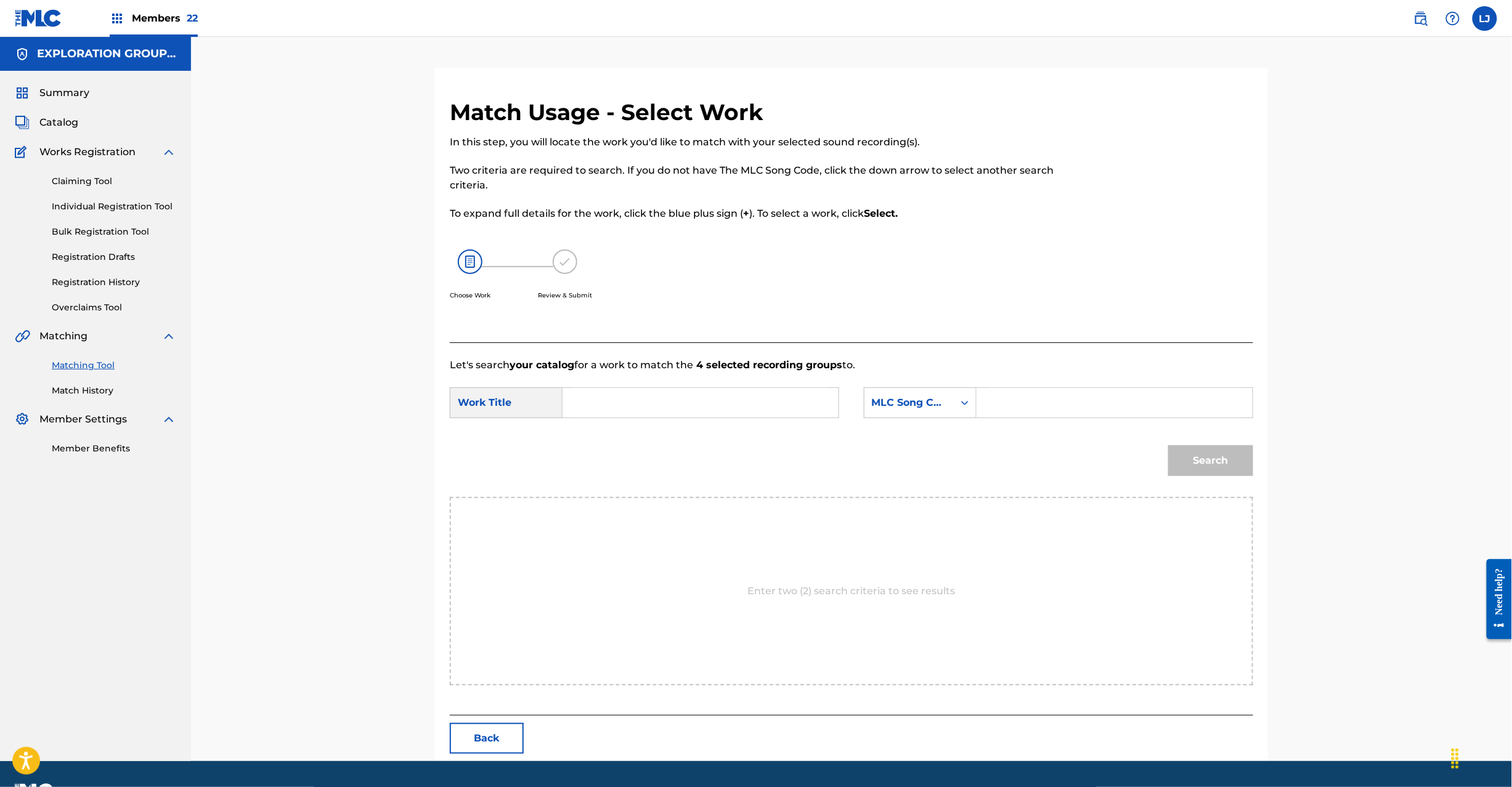
click at [691, 412] on input "Search Form" at bounding box center [701, 402] width 255 height 30
click at [691, 407] on input "Saikin S65WKH" at bounding box center [701, 402] width 255 height 30
type input "Saikin"
click at [1074, 407] on input "Search Form" at bounding box center [1115, 402] width 255 height 30
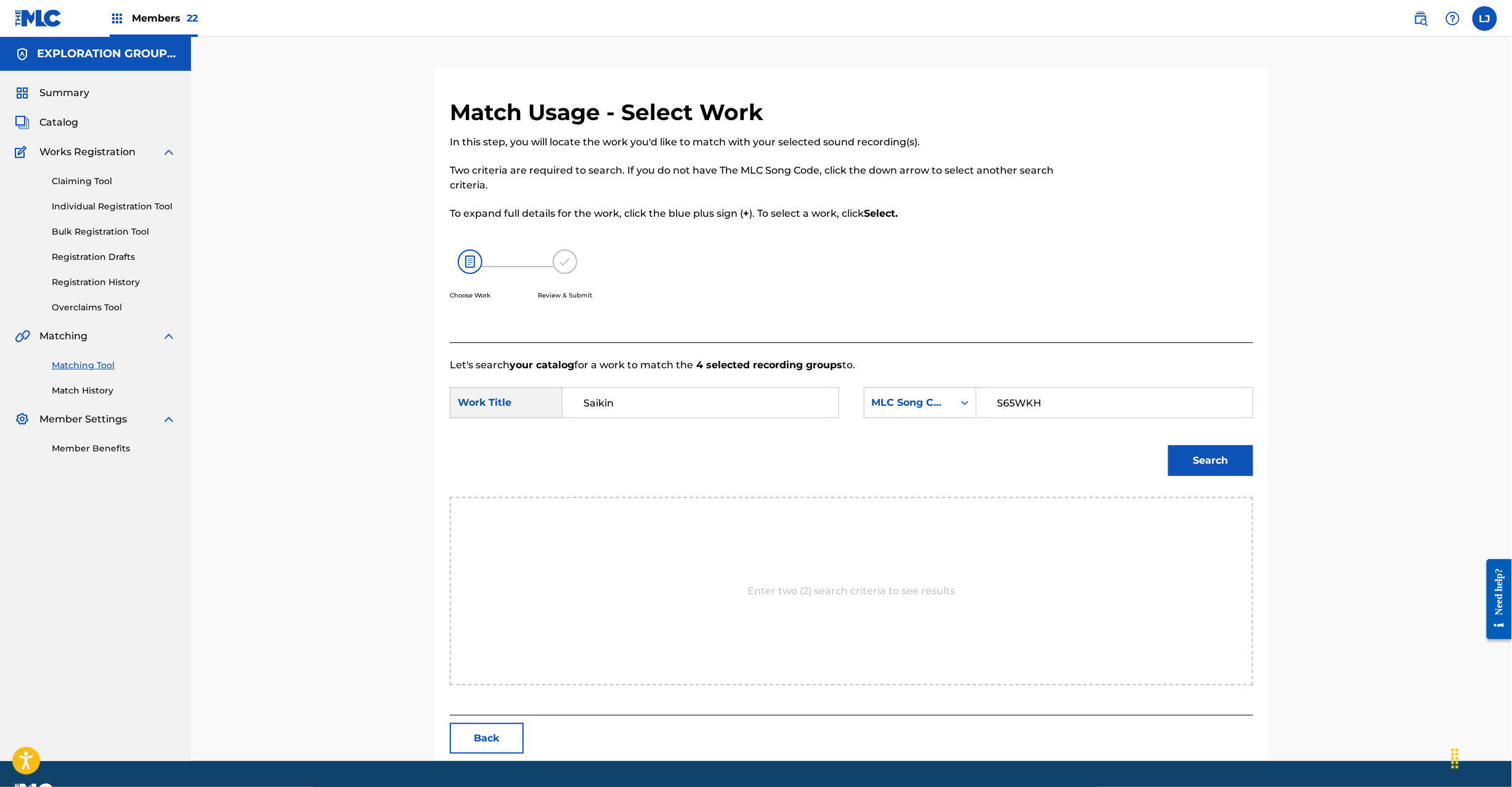
type input "S65WKH"
click at [1226, 460] on button "Search" at bounding box center [1211, 460] width 85 height 31
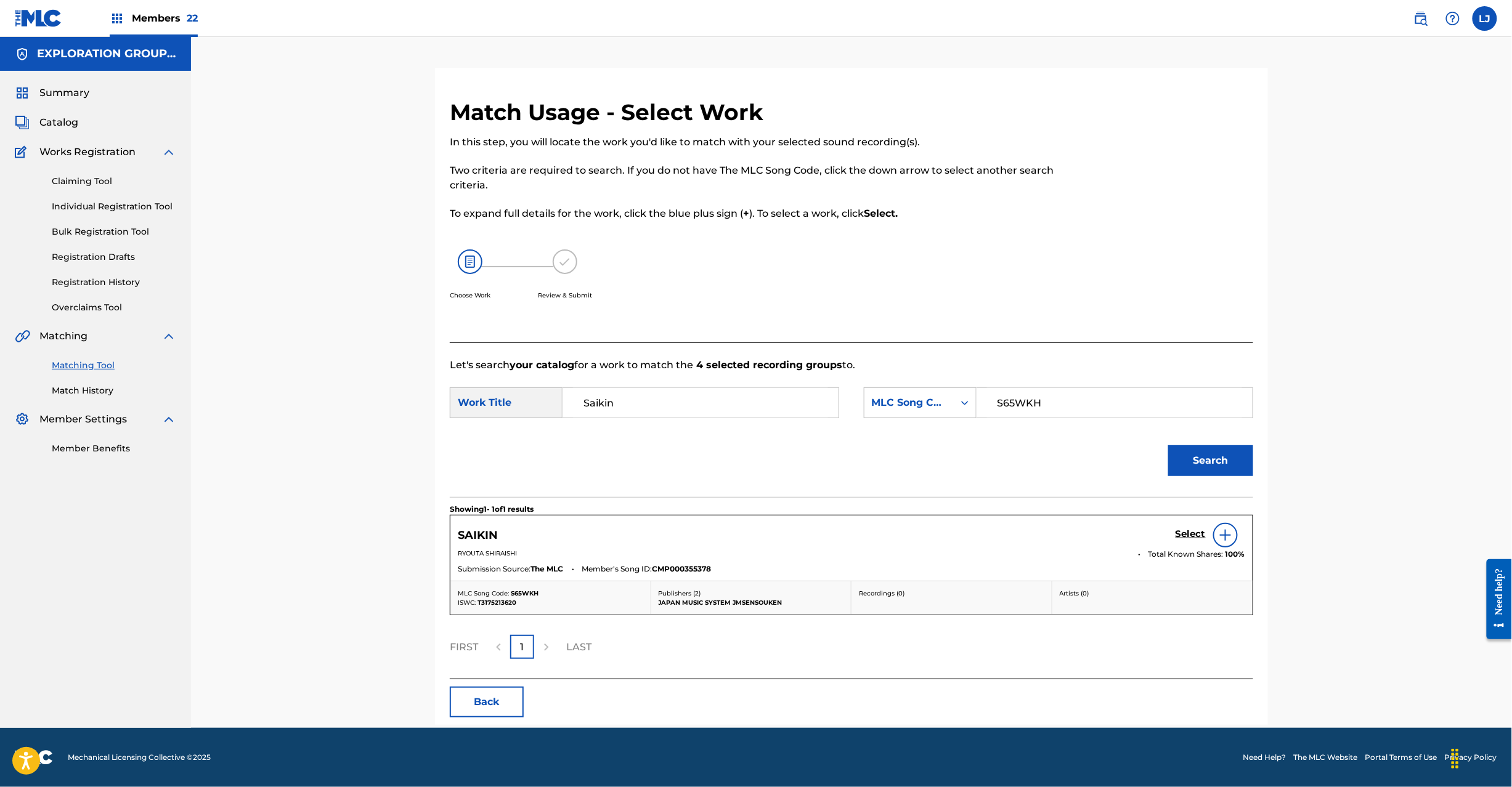
click at [1192, 535] on h5 "Select" at bounding box center [1191, 534] width 30 height 12
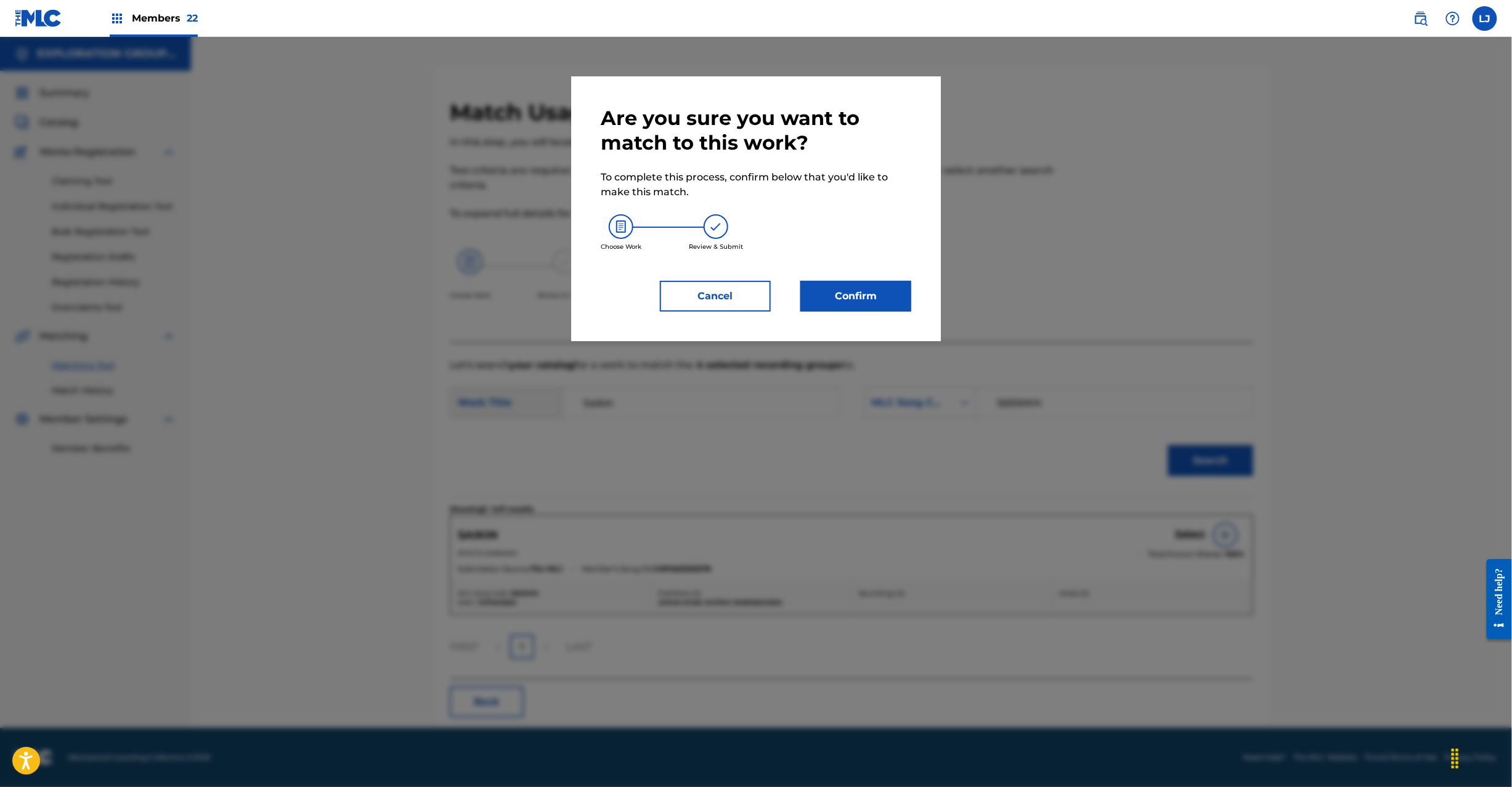
click at [898, 304] on button "Confirm" at bounding box center [856, 296] width 111 height 31
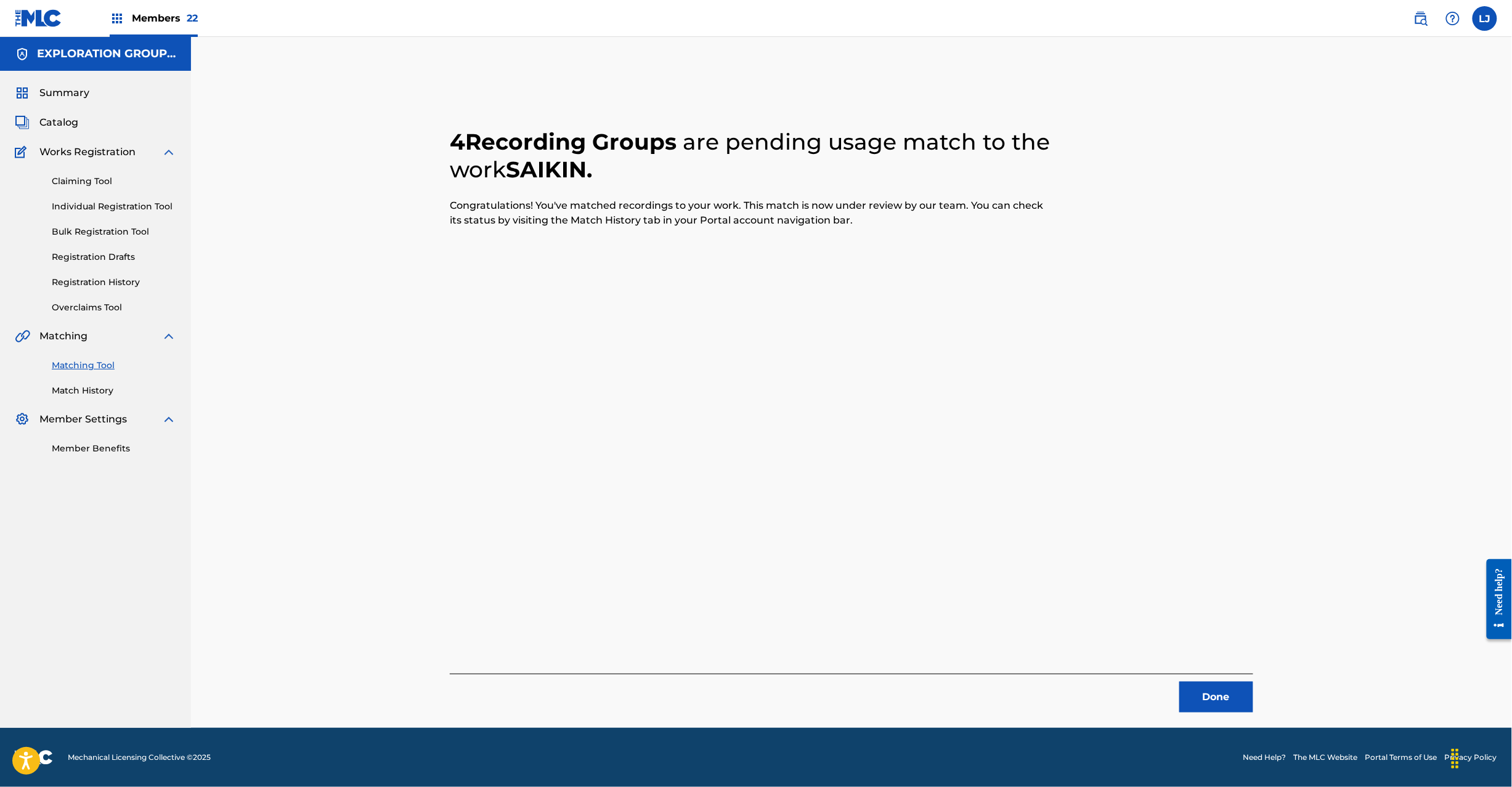
click at [1226, 690] on button "Done" at bounding box center [1216, 697] width 74 height 31
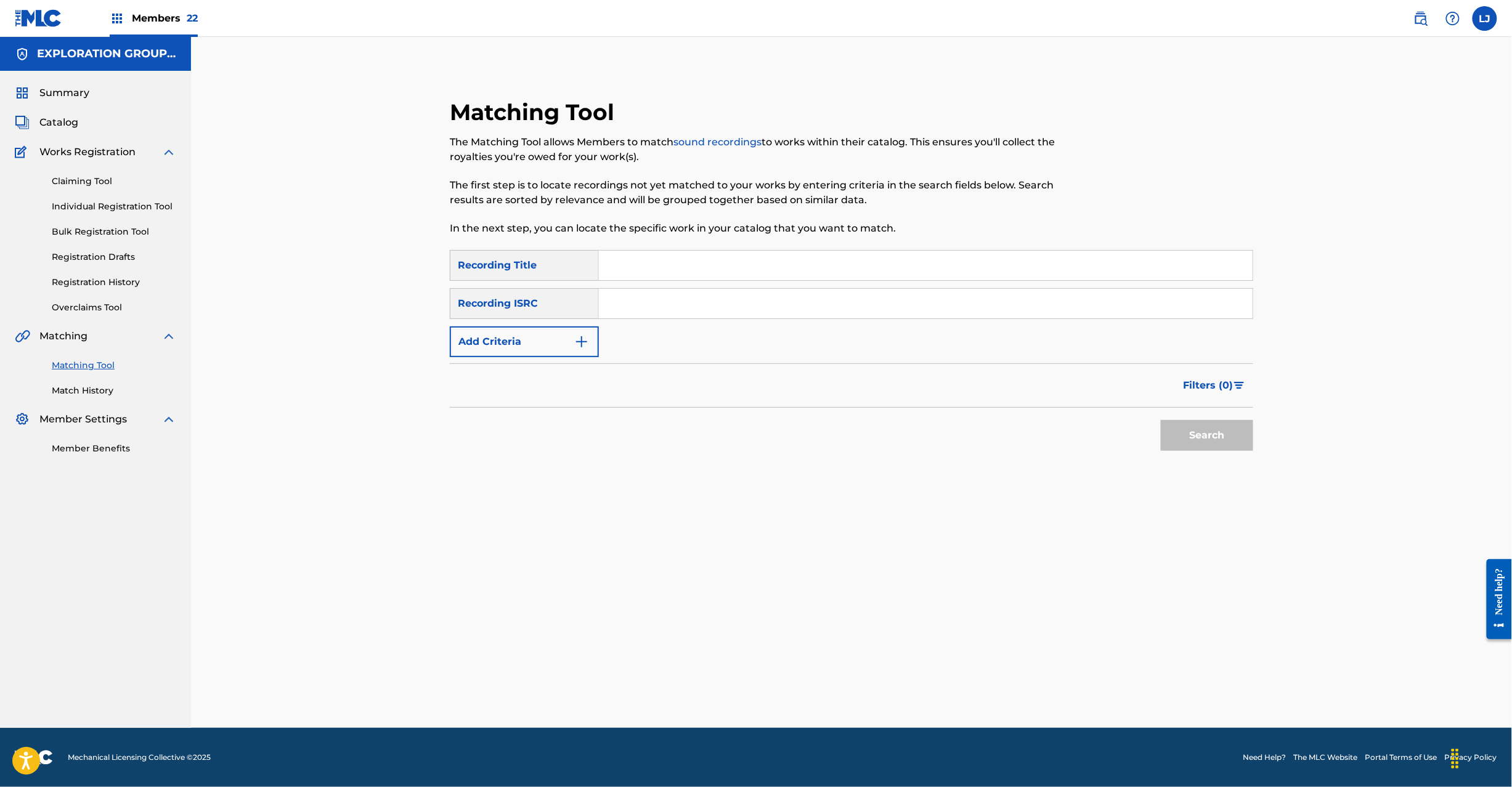
click at [710, 299] on input "Search Form" at bounding box center [926, 303] width 654 height 30
type input "JPR752300052"
click at [1188, 426] on button "Search" at bounding box center [1207, 435] width 92 height 31
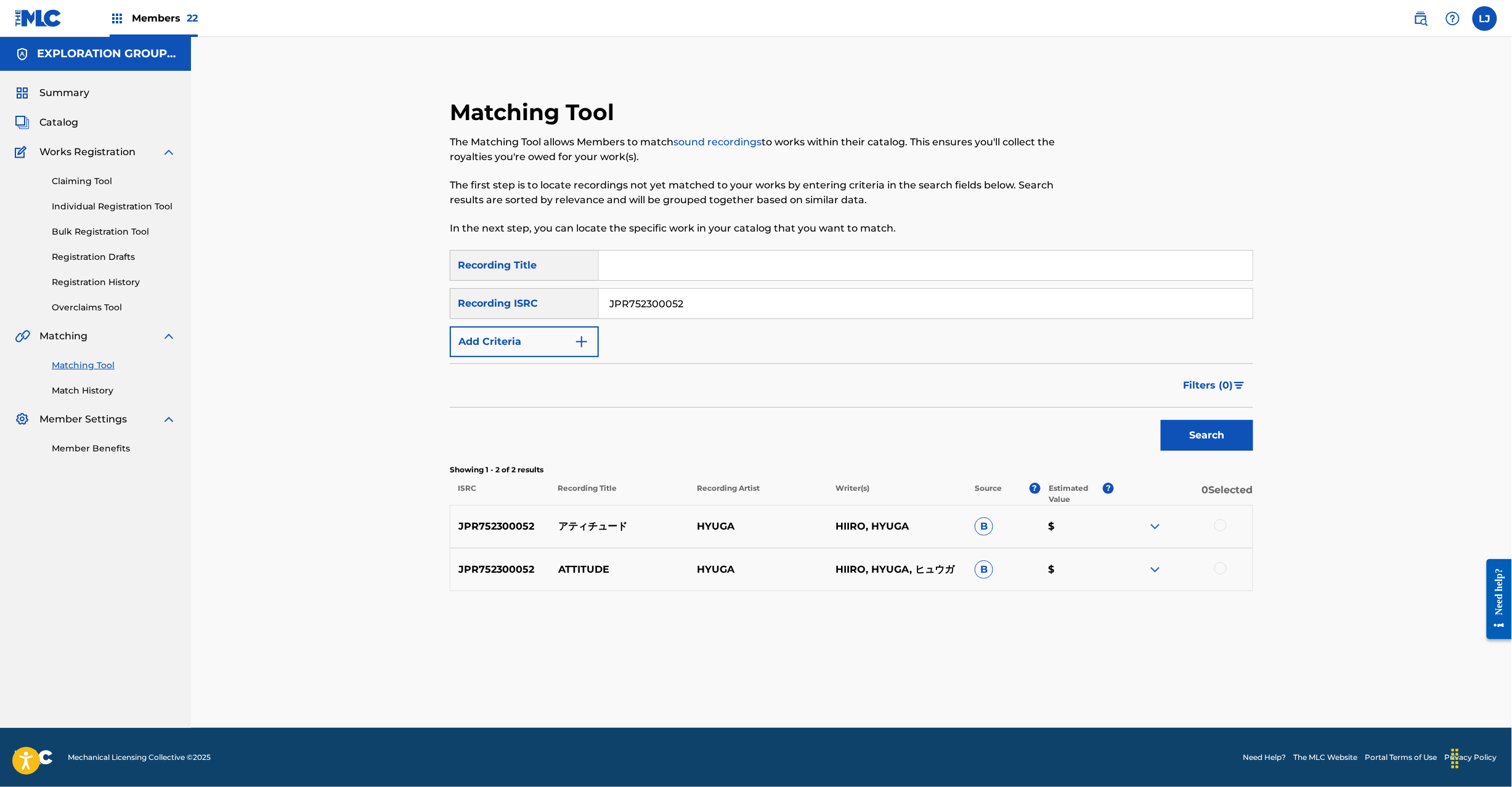
click at [1218, 522] on div at bounding box center [1221, 526] width 13 height 13
click at [1214, 569] on div at bounding box center [1221, 568] width 13 height 13
click at [868, 686] on button "Match 2 Groups" at bounding box center [866, 687] width 136 height 31
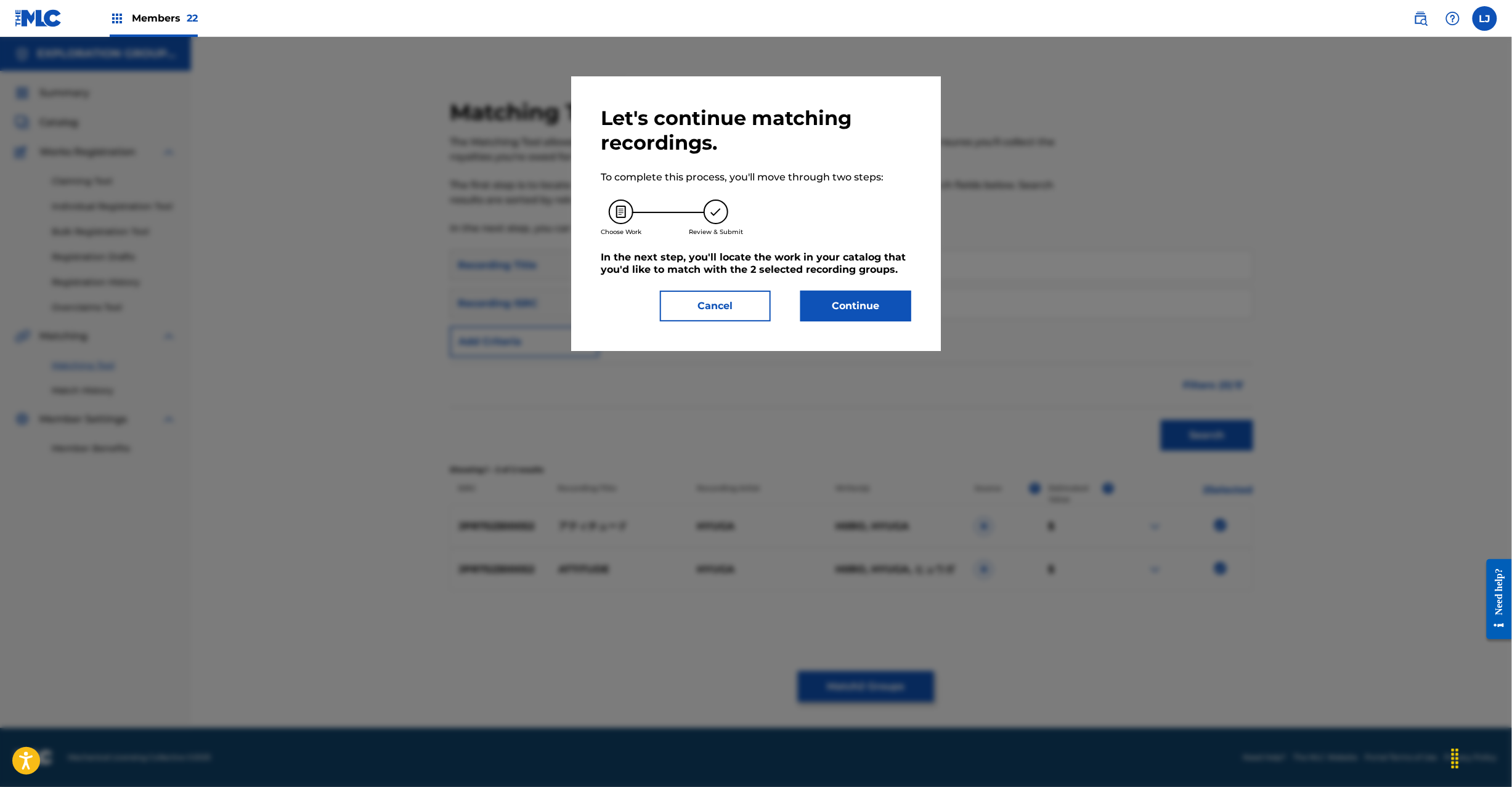
drag, startPoint x: 842, startPoint y: 323, endPoint x: 842, endPoint y: 311, distance: 12.0
click at [842, 319] on div "Let's continue matching recordings. To complete this process, you'll move throu…" at bounding box center [756, 213] width 370 height 275
click at [842, 311] on button "Continue" at bounding box center [856, 306] width 111 height 31
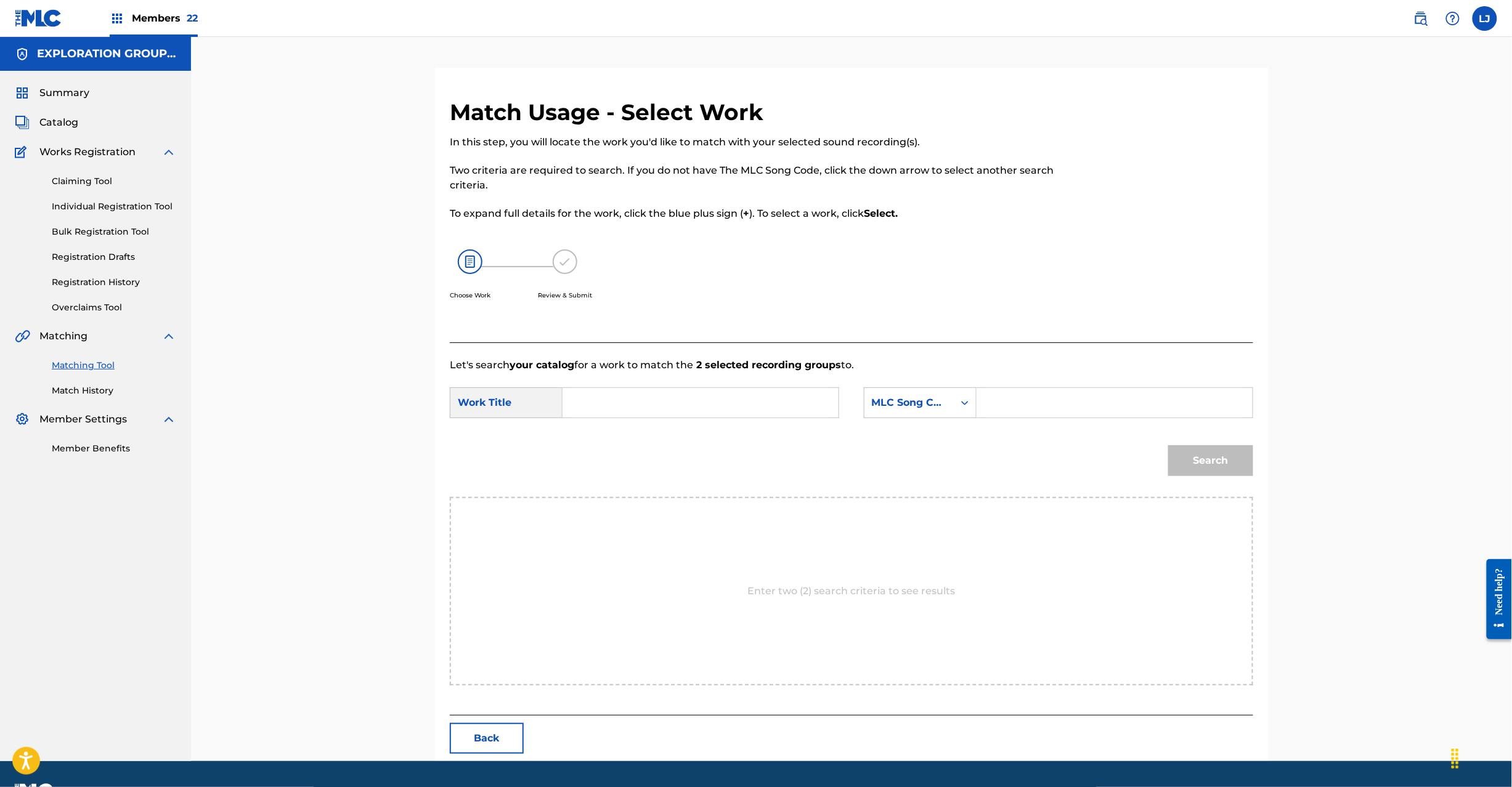
click at [651, 416] on input "Search Form" at bounding box center [701, 402] width 255 height 30
drag, startPoint x: 671, startPoint y: 411, endPoint x: 664, endPoint y: 419, distance: 10.6
click at [669, 412] on input "Search Form" at bounding box center [701, 402] width 255 height 30
click at [660, 404] on input "Atichuudo AW5YC3" at bounding box center [701, 402] width 255 height 30
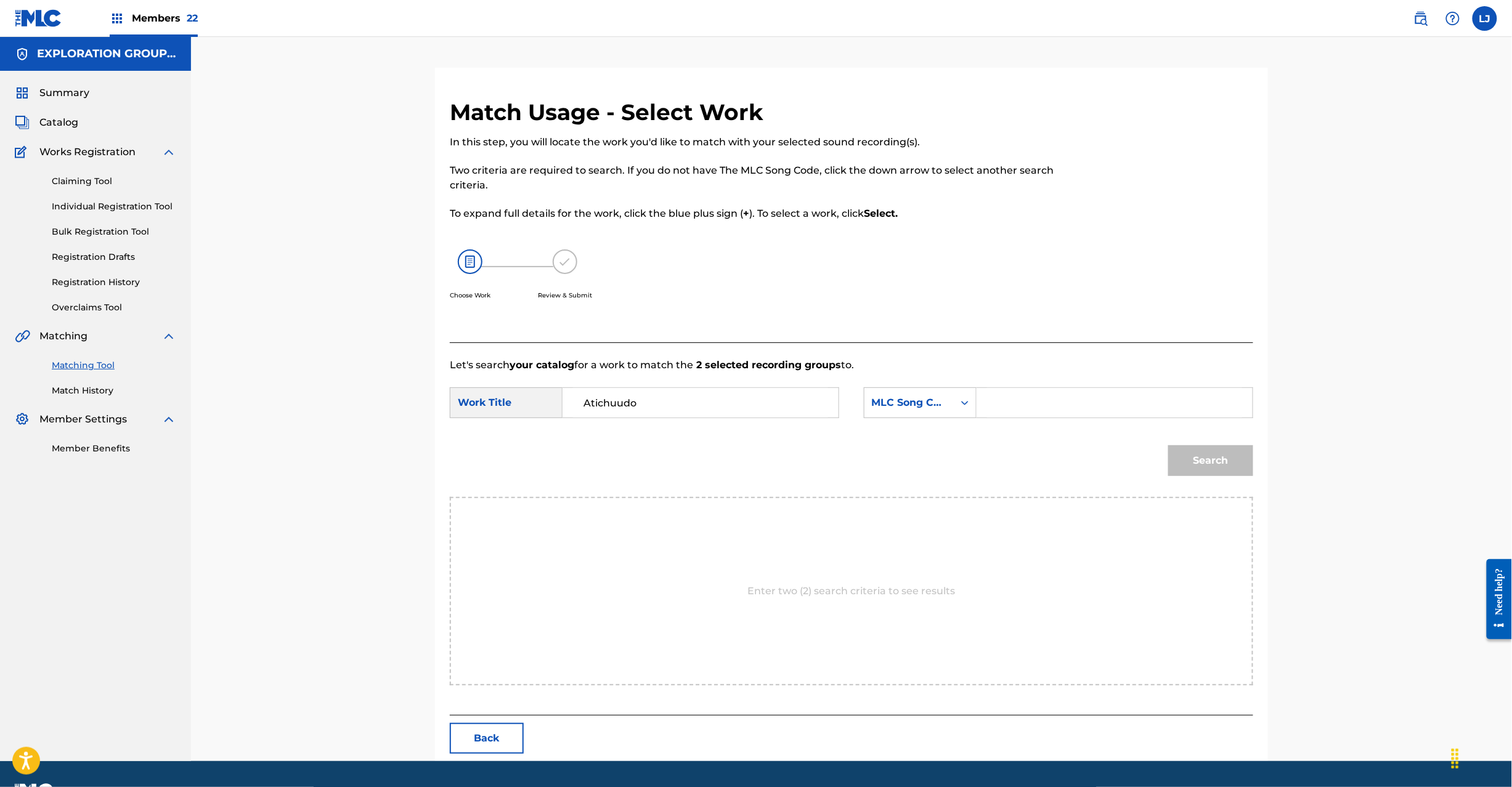
type input "Atichuudo"
click at [1056, 403] on input "Search Form" at bounding box center [1115, 402] width 255 height 30
type input "AW5YC3"
click at [1195, 460] on button "Search" at bounding box center [1211, 460] width 85 height 31
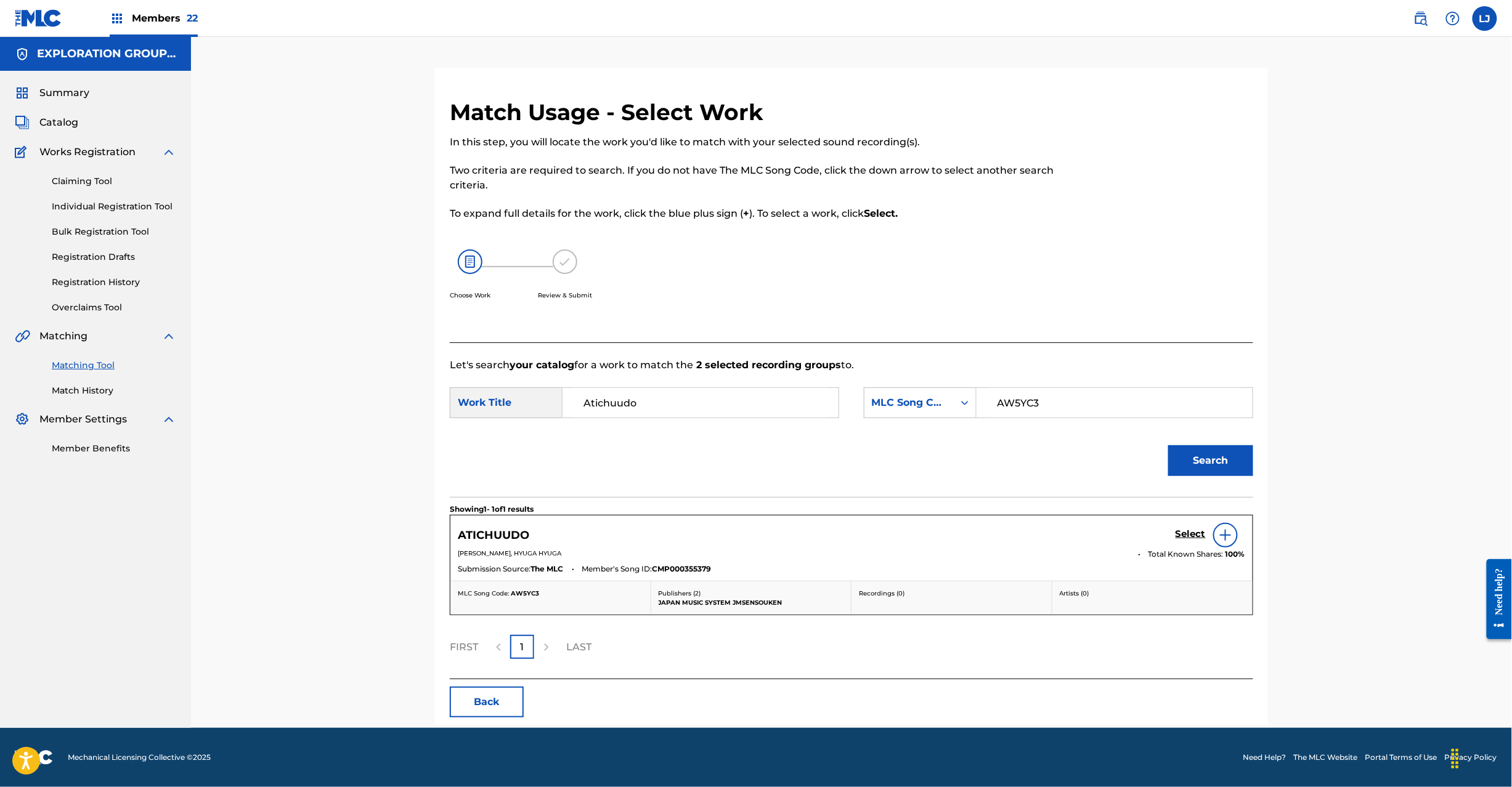
click at [1177, 537] on h5 "Select" at bounding box center [1191, 534] width 30 height 12
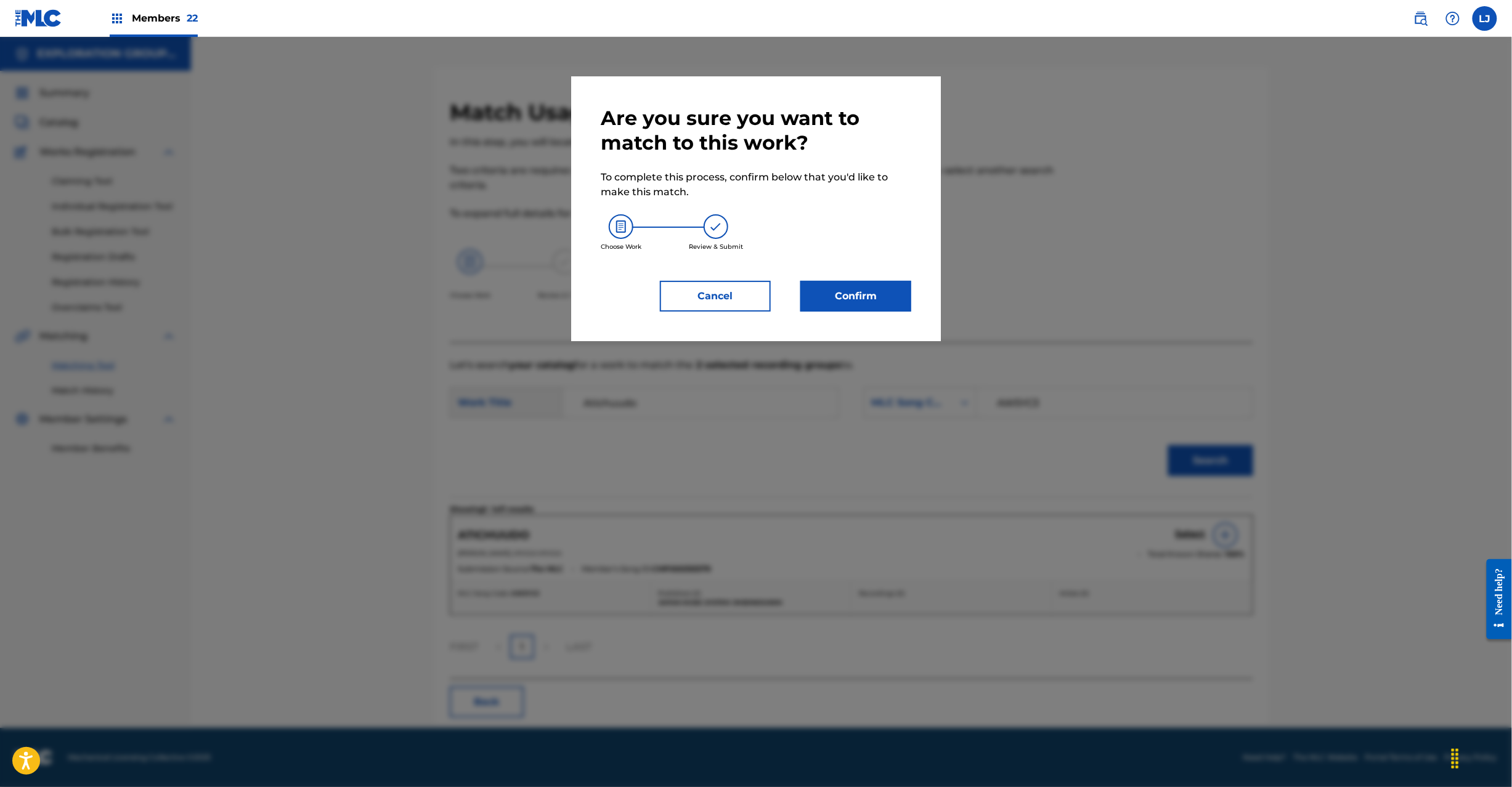
drag, startPoint x: 873, startPoint y: 321, endPoint x: 862, endPoint y: 309, distance: 16.3
click at [871, 320] on div "Are you sure you want to match to this work? To complete this process, confirm …" at bounding box center [756, 208] width 370 height 265
click at [859, 304] on button "Confirm" at bounding box center [856, 296] width 111 height 31
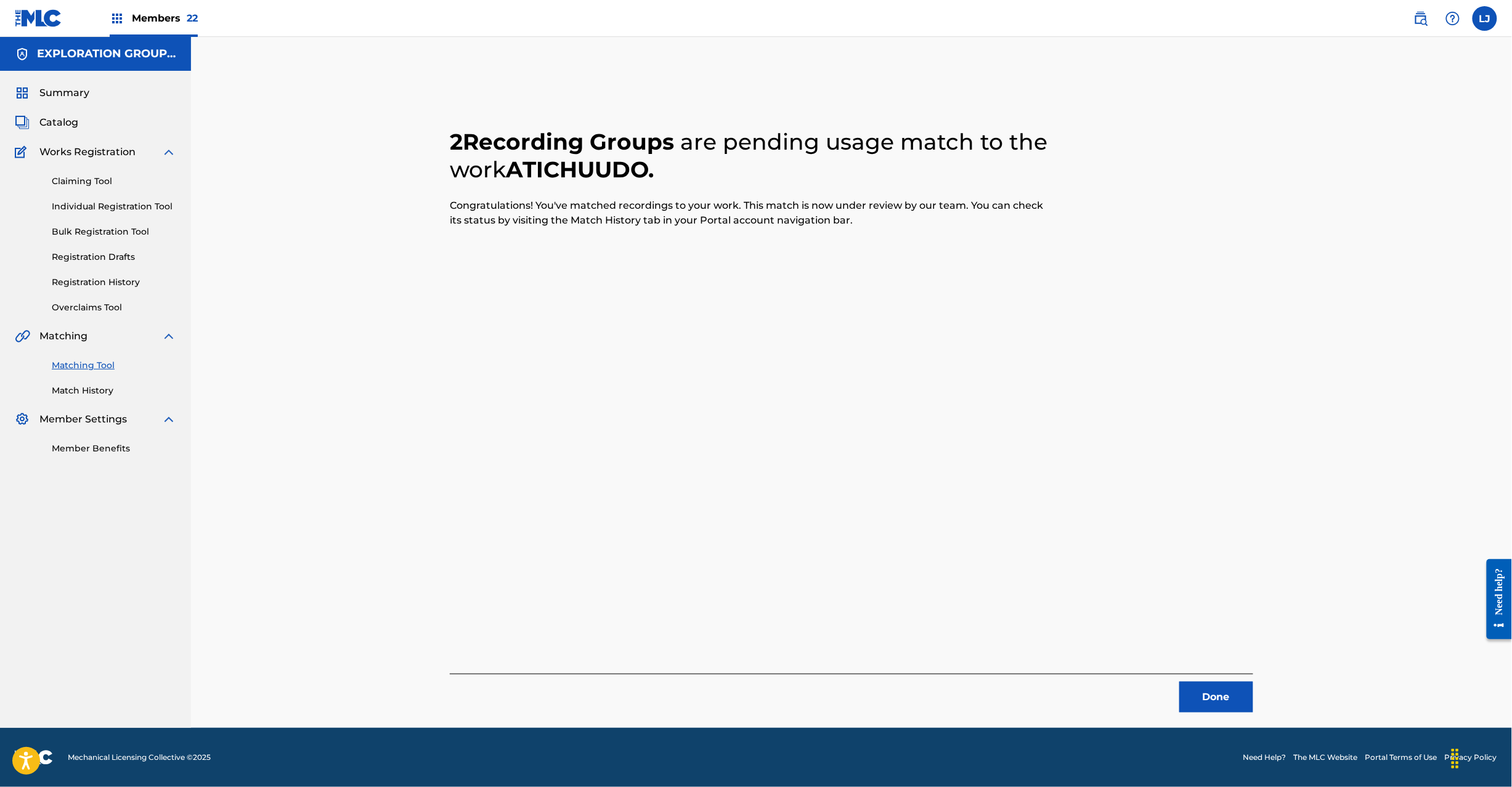
drag, startPoint x: 1264, startPoint y: 708, endPoint x: 1214, endPoint y: 699, distance: 50.8
click at [1262, 708] on div "2 Recording Groups are pending usage match to the work ATICHUUDO . Congratulati…" at bounding box center [851, 406] width 833 height 614
click at [1214, 699] on button "Done" at bounding box center [1216, 697] width 74 height 31
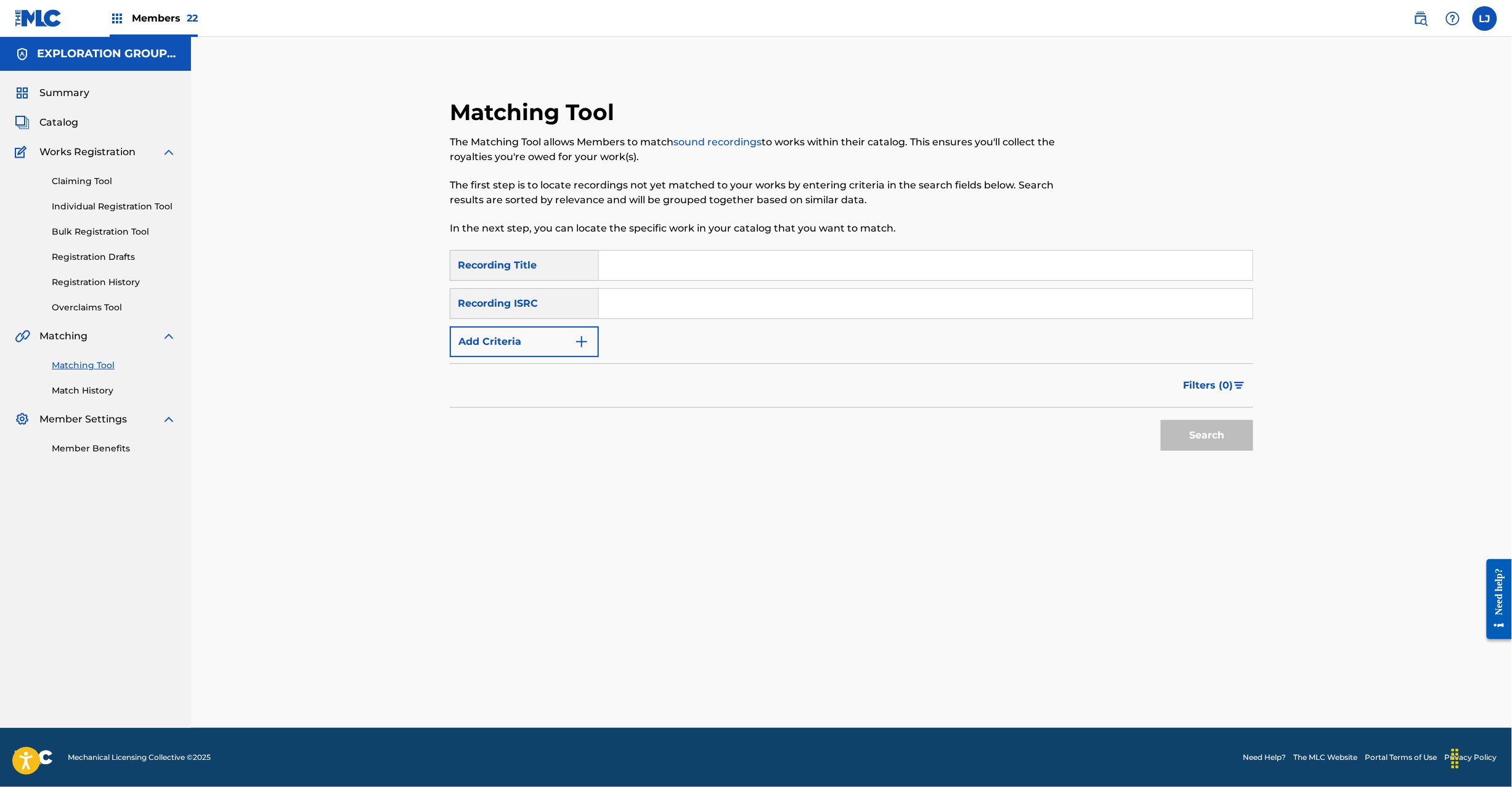
click at [713, 306] on input "Search Form" at bounding box center [926, 303] width 654 height 30
type input "JPR752300174"
click at [1194, 420] on button "Search" at bounding box center [1207, 435] width 92 height 31
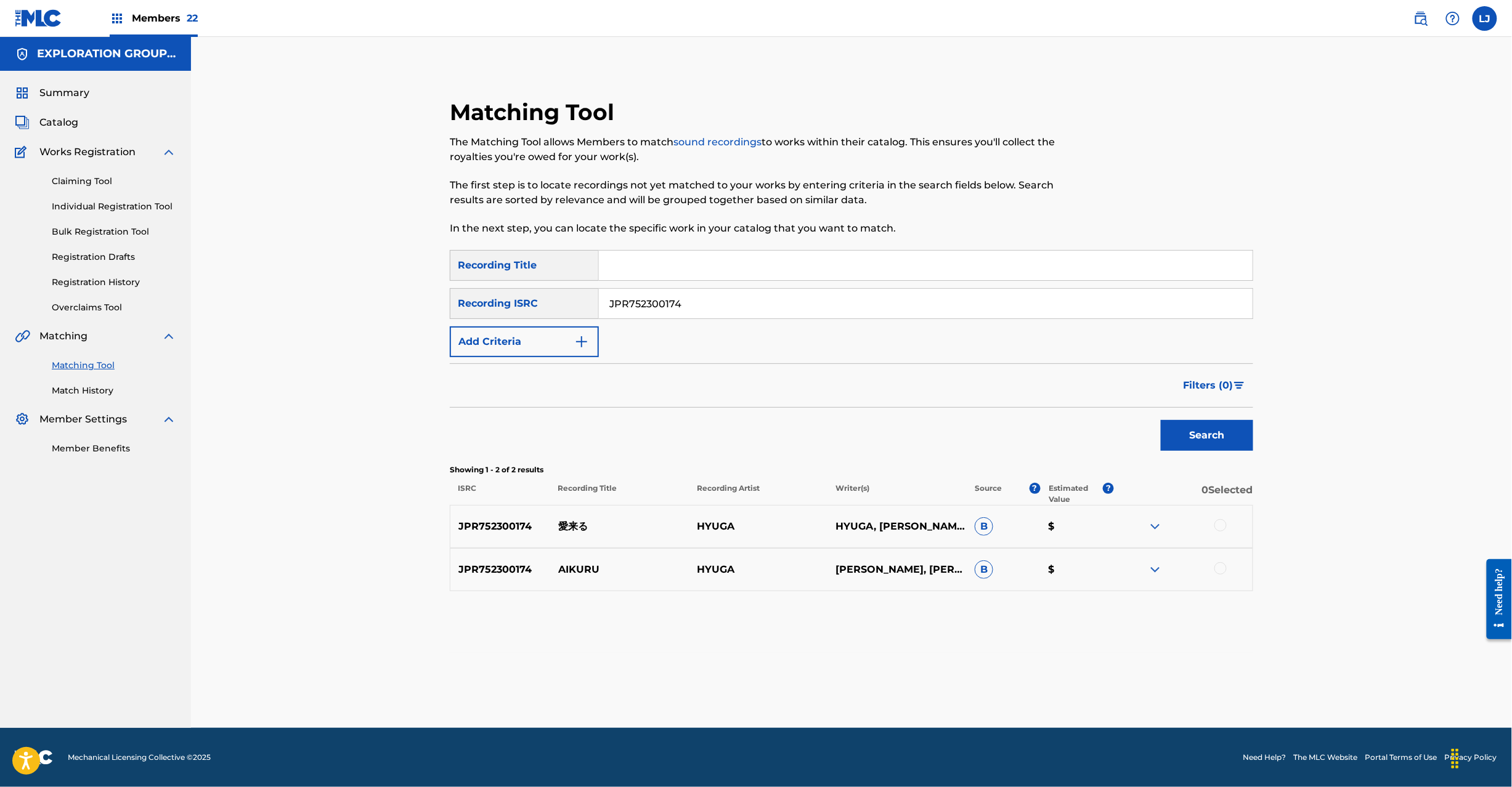
click at [1221, 530] on div at bounding box center [1221, 526] width 13 height 13
click at [1221, 567] on div at bounding box center [1221, 568] width 13 height 13
click at [829, 685] on button "Match 2 Groups" at bounding box center [866, 687] width 136 height 31
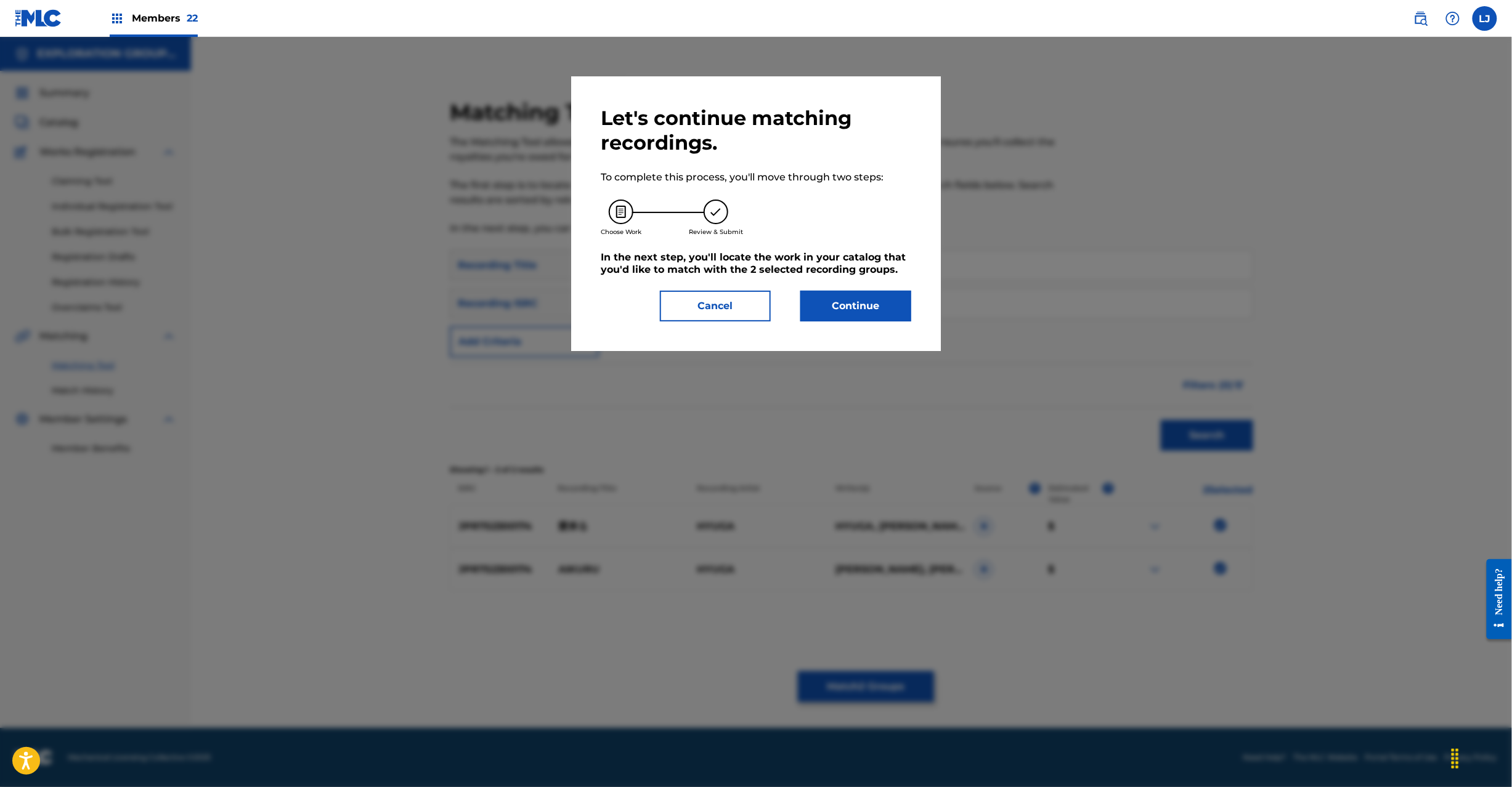
click at [829, 286] on div "Let's continue matching recordings. To complete this process, you'll move throu…" at bounding box center [756, 213] width 311 height 215
click at [829, 299] on button "Continue" at bounding box center [856, 306] width 111 height 31
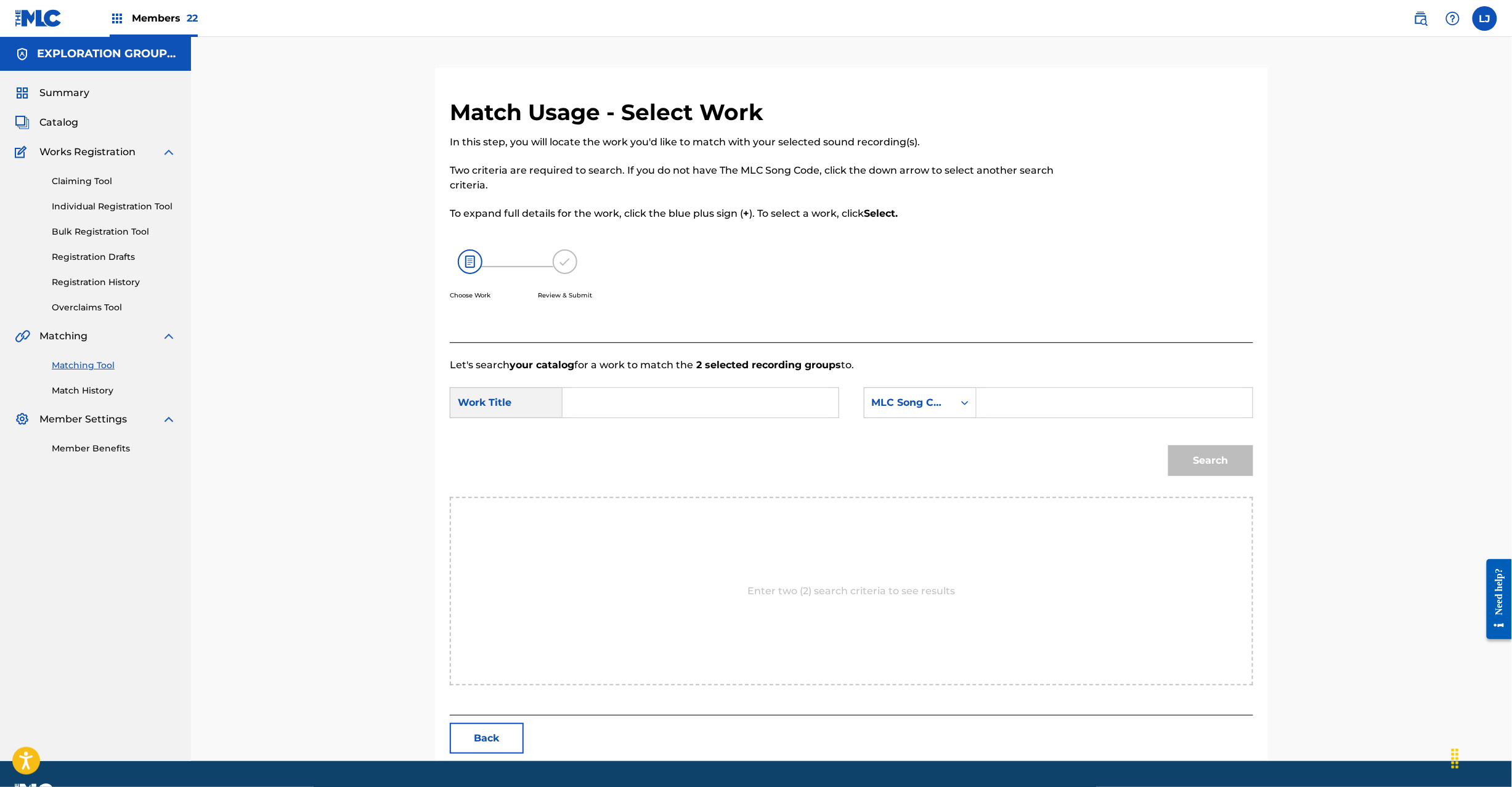
click at [671, 411] on input "Search Form" at bounding box center [701, 402] width 255 height 30
drag, startPoint x: 689, startPoint y: 410, endPoint x: 679, endPoint y: 410, distance: 10.0
click at [684, 410] on input "Aikuru AW55DO" at bounding box center [701, 402] width 255 height 30
click at [679, 411] on input "Aikuru AW55DO" at bounding box center [701, 402] width 255 height 30
click at [679, 410] on input "Aikuru AW55DO" at bounding box center [701, 402] width 255 height 30
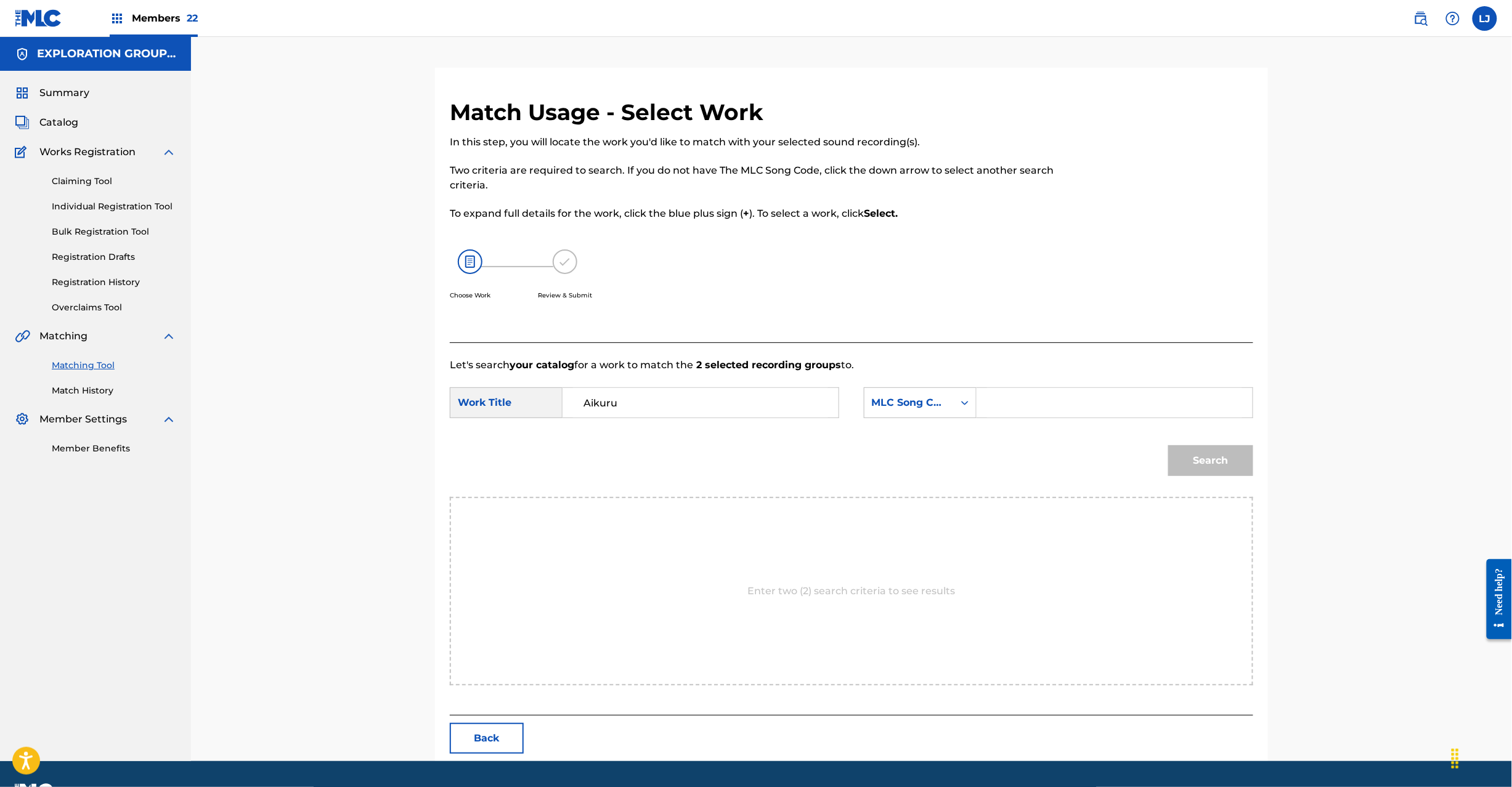
type input "Aikuru"
click at [1070, 410] on input "Search Form" at bounding box center [1115, 402] width 255 height 30
type input "AW55DO"
click at [1210, 469] on button "Search" at bounding box center [1211, 460] width 85 height 31
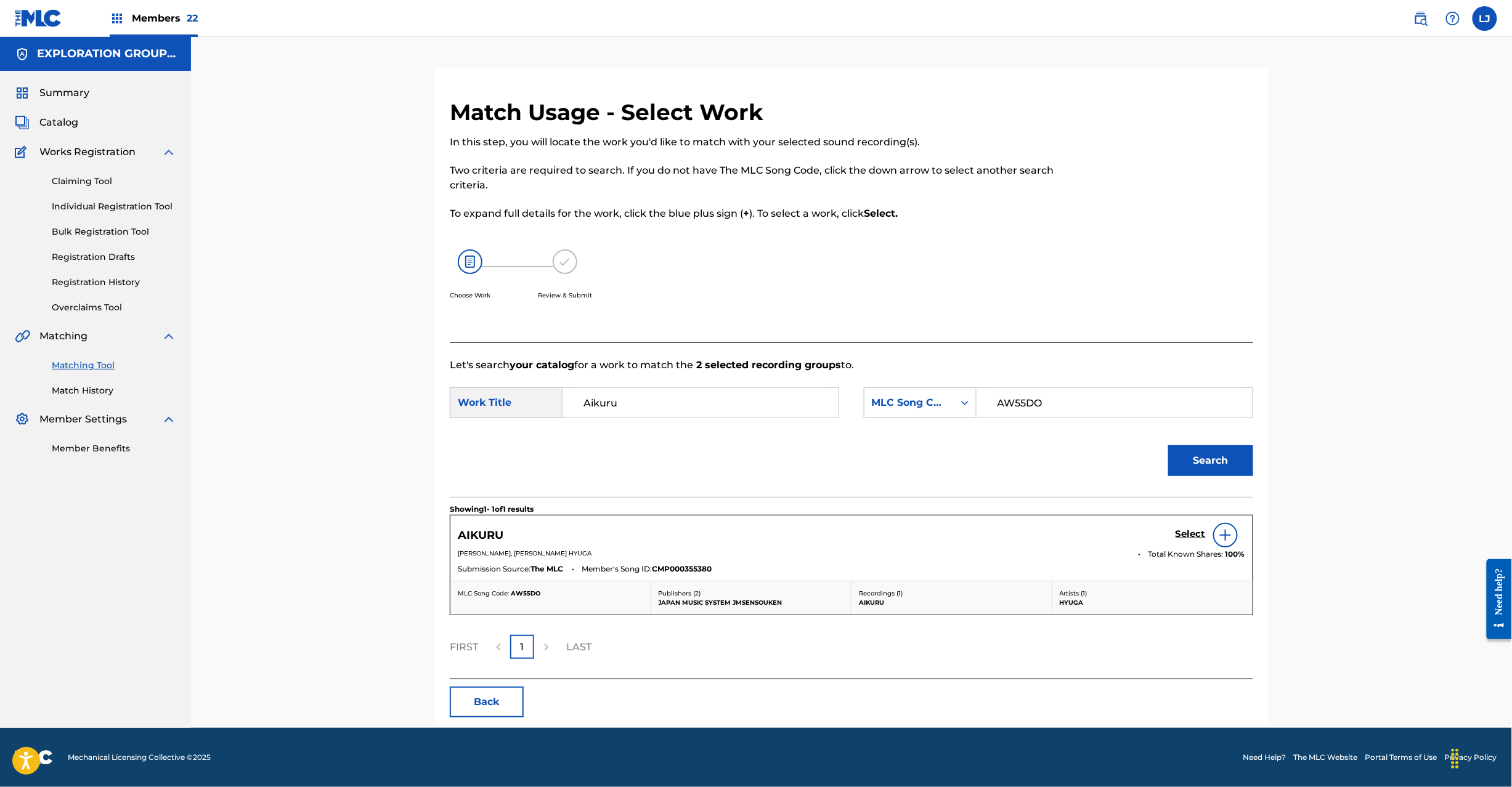
click at [1186, 533] on h5 "Select" at bounding box center [1191, 534] width 30 height 12
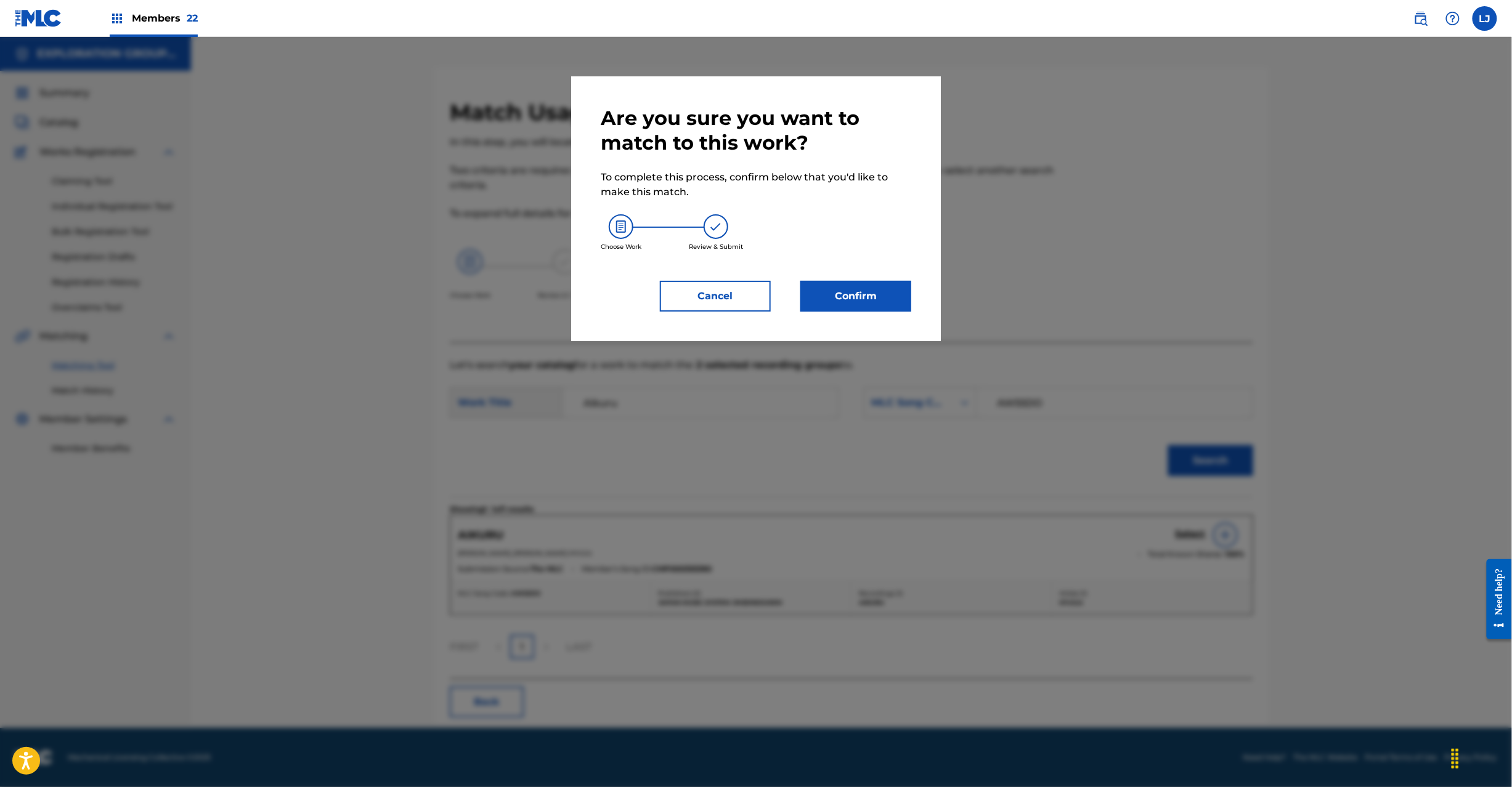
click at [869, 296] on button "Confirm" at bounding box center [856, 296] width 111 height 31
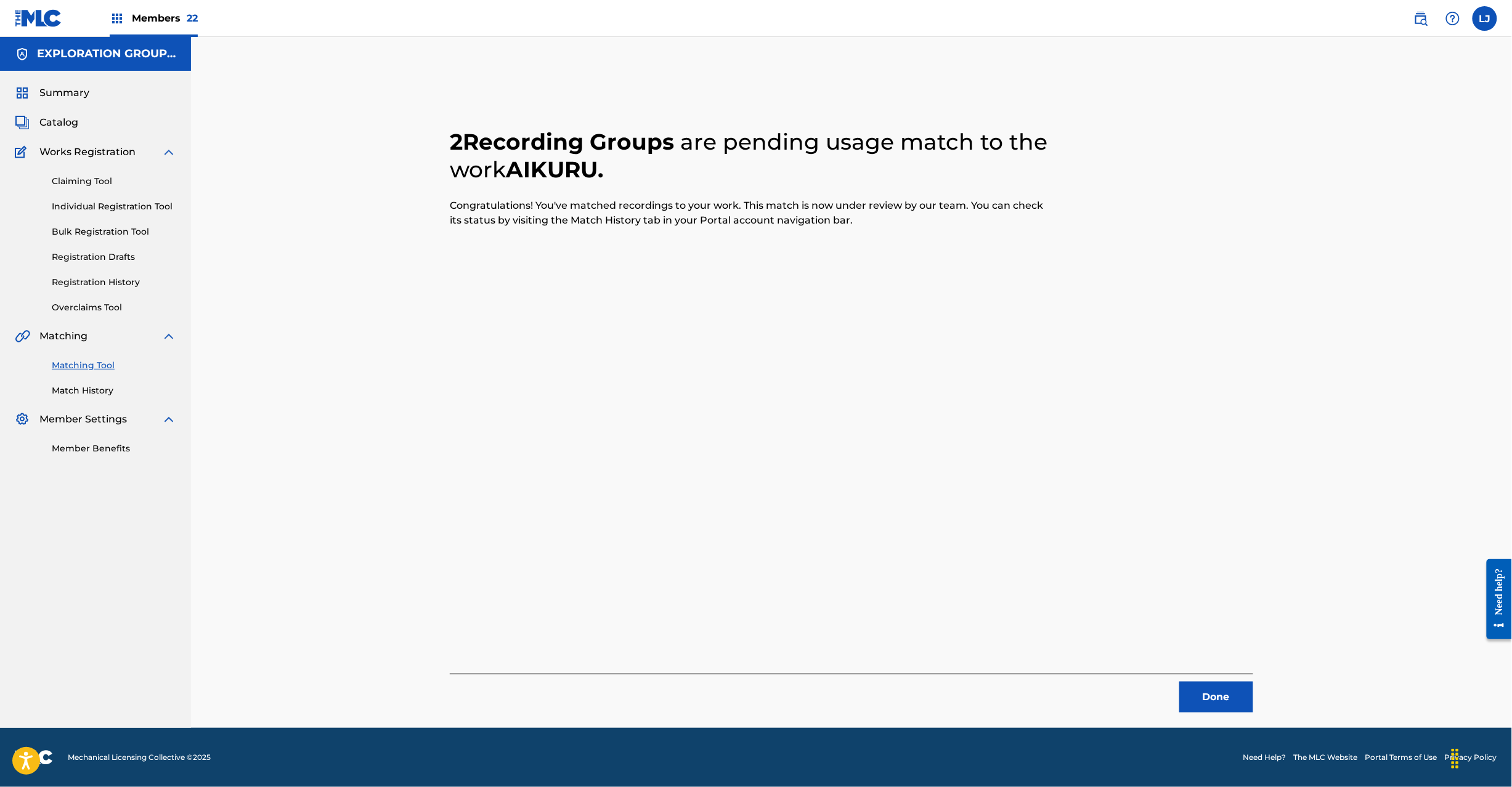
click at [1197, 694] on button "Done" at bounding box center [1216, 697] width 74 height 31
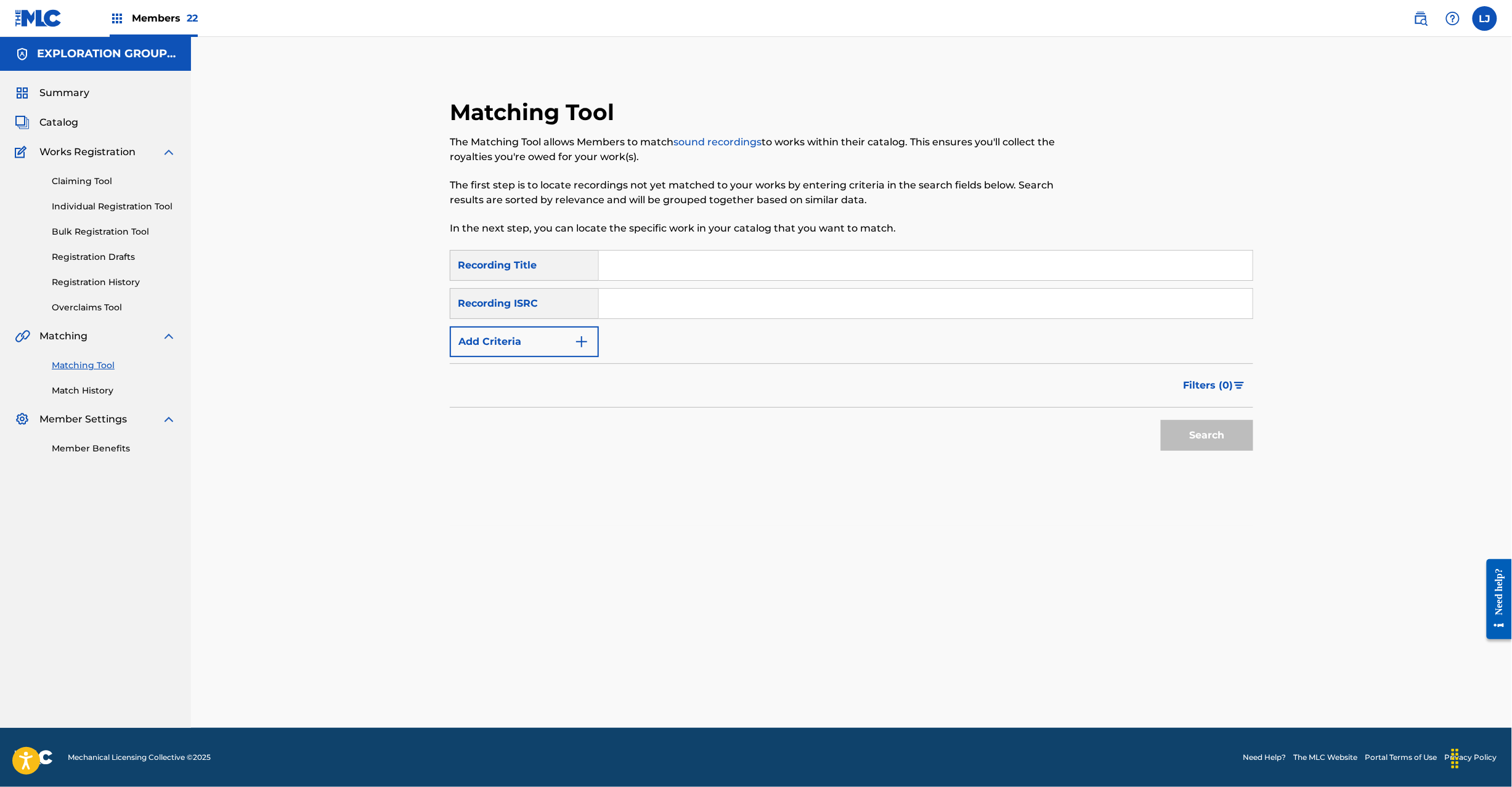
click at [639, 299] on input "Search Form" at bounding box center [926, 303] width 654 height 30
type input "JPR752300001"
click at [1207, 444] on button "Search" at bounding box center [1207, 435] width 92 height 31
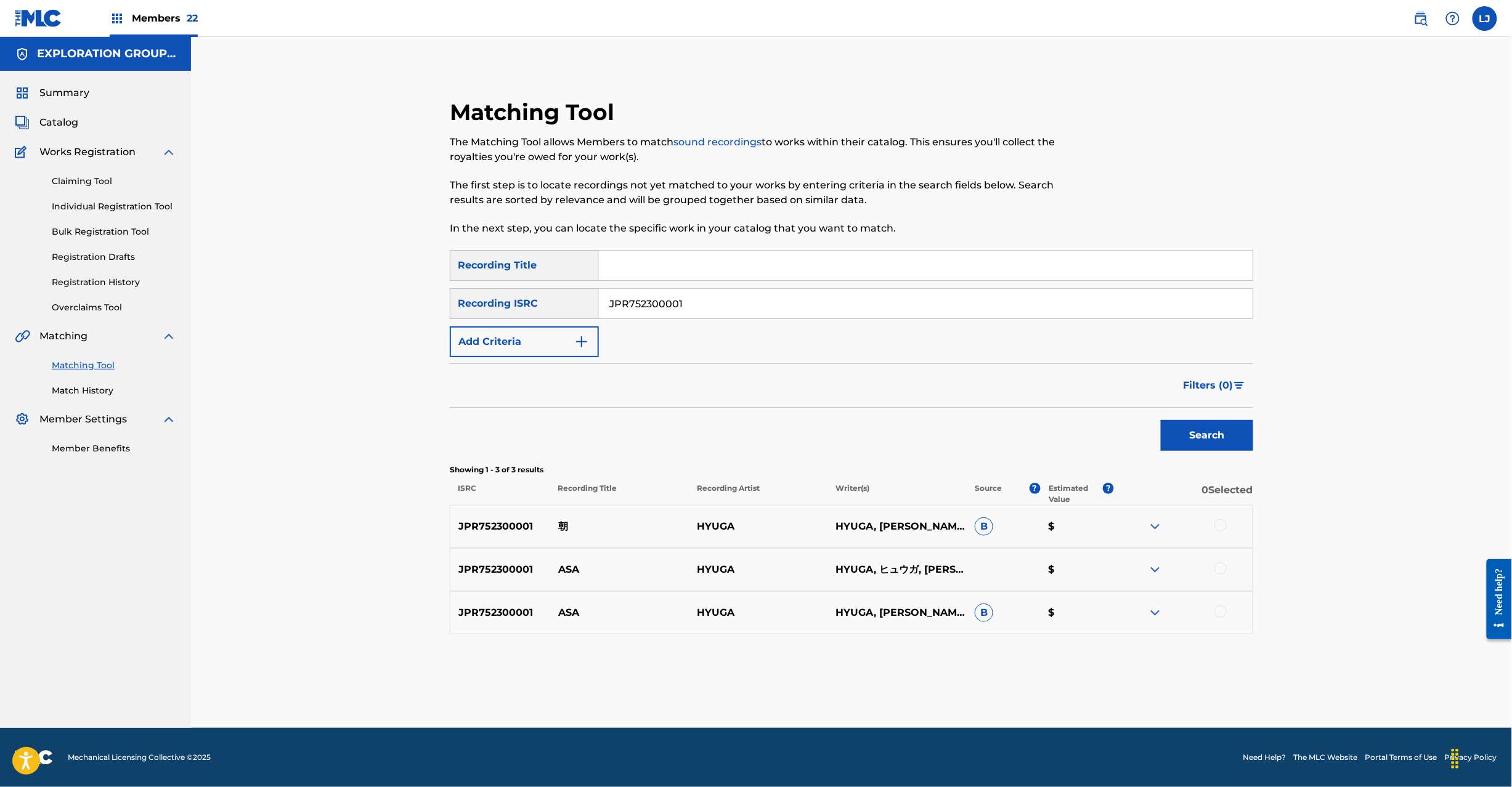
click at [1220, 524] on div at bounding box center [1221, 526] width 13 height 13
click at [1221, 568] on div at bounding box center [1221, 568] width 13 height 13
click at [1221, 620] on div at bounding box center [1183, 613] width 138 height 15
click at [1223, 617] on div at bounding box center [1221, 612] width 13 height 13
click at [868, 685] on button "Match 3 Groups" at bounding box center [866, 687] width 136 height 31
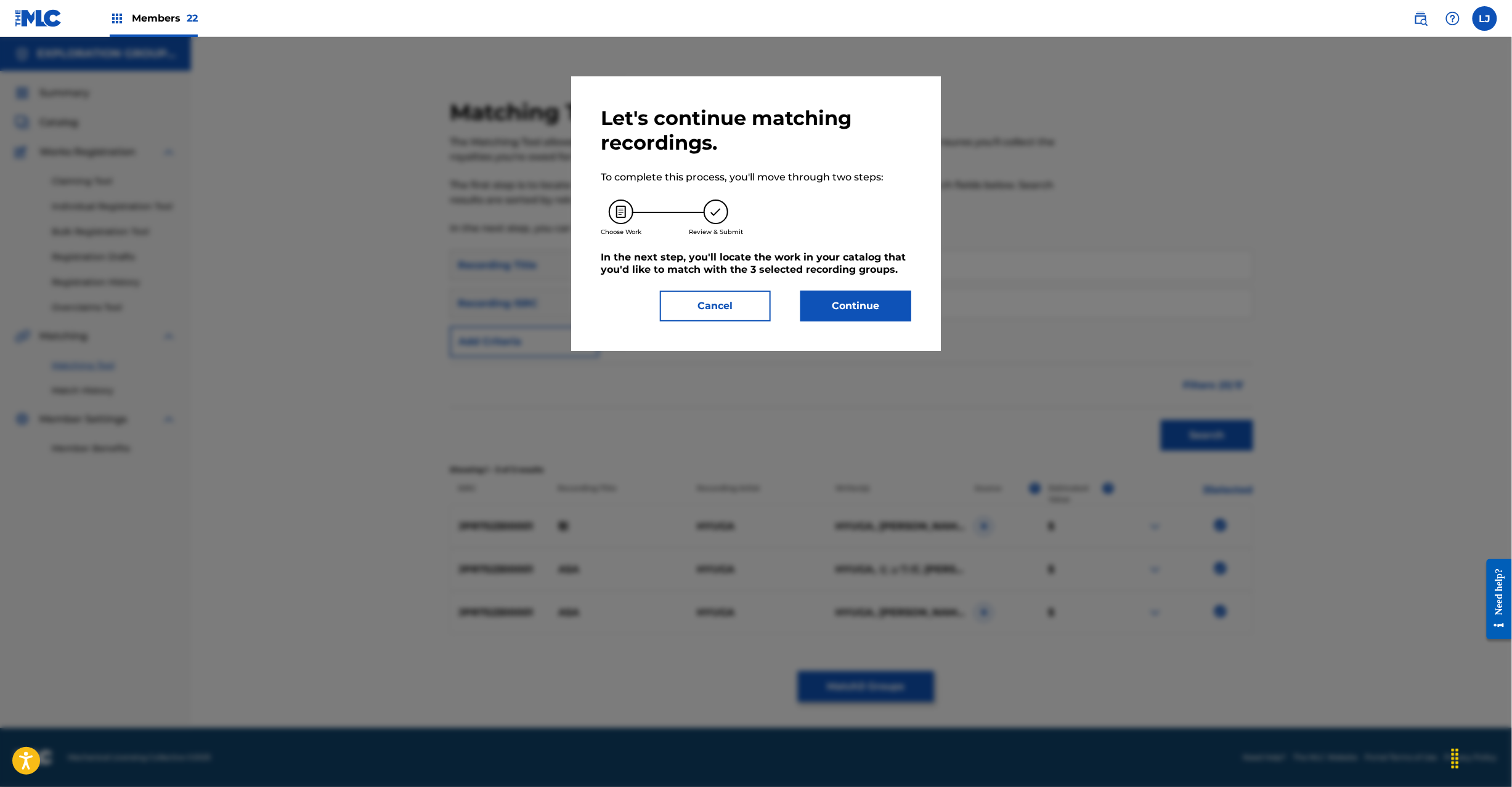
click at [839, 313] on button "Continue" at bounding box center [856, 306] width 111 height 31
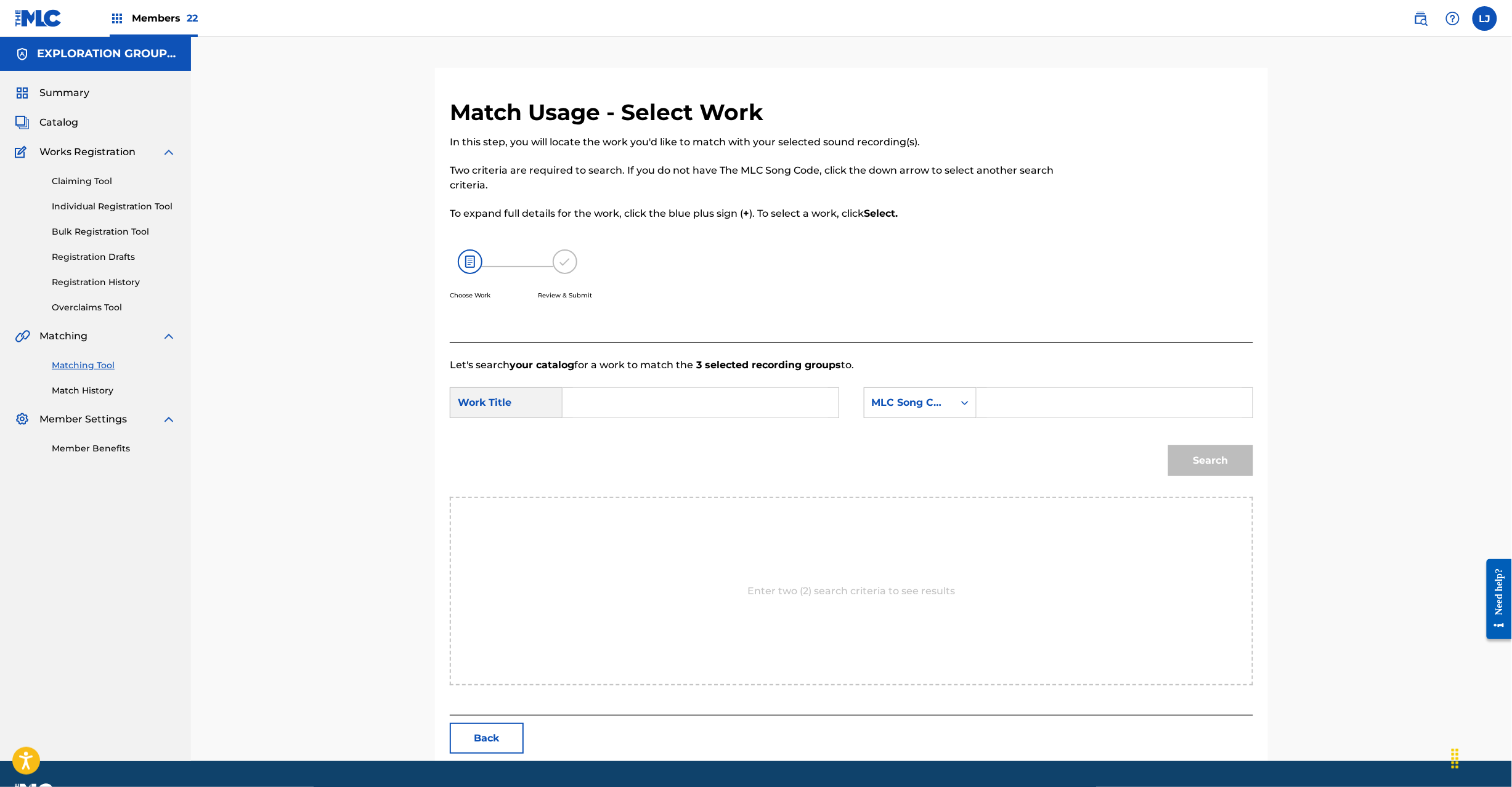
click at [770, 403] on input "Search Form" at bounding box center [701, 402] width 255 height 30
click at [627, 409] on input "Asa AW55JY" at bounding box center [701, 402] width 255 height 30
type input "[PERSON_NAME]"
click at [1054, 407] on input "Search Form" at bounding box center [1115, 402] width 255 height 30
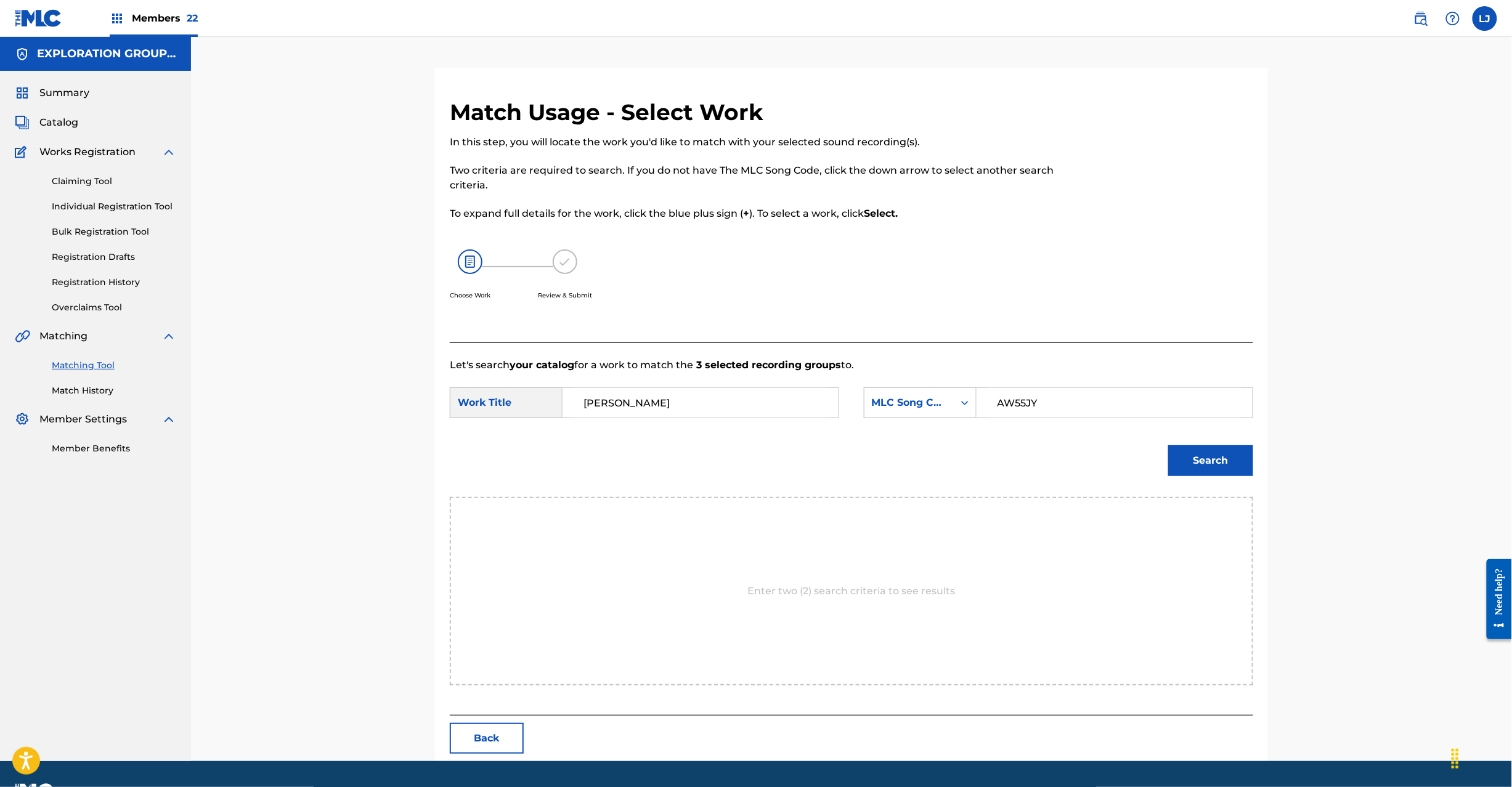
type input "AW55JY"
click at [1149, 462] on div "Search" at bounding box center [852, 465] width 804 height 64
click at [1197, 457] on button "Search" at bounding box center [1211, 460] width 85 height 31
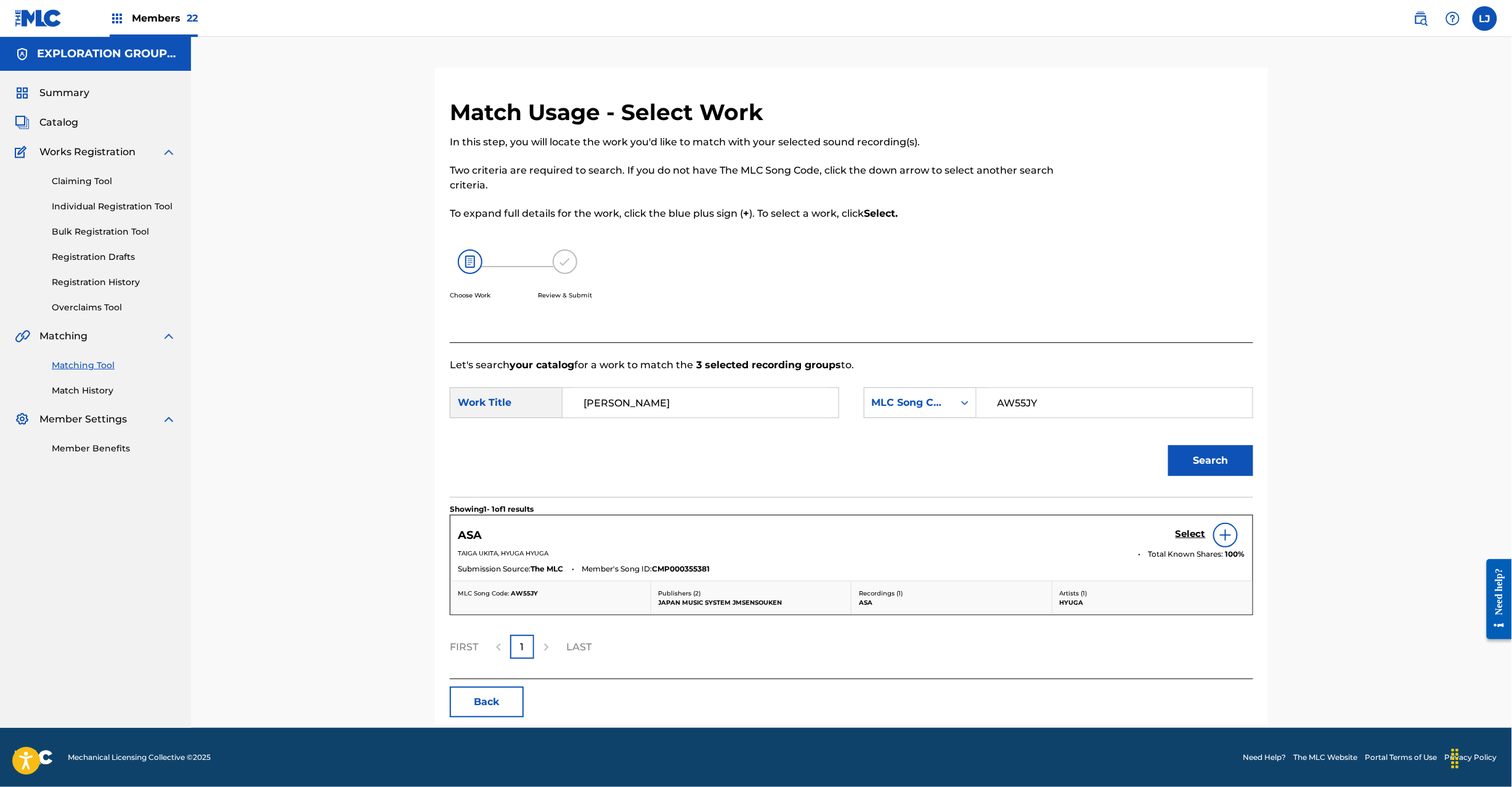
click at [1189, 539] on h5 "Select" at bounding box center [1191, 534] width 30 height 12
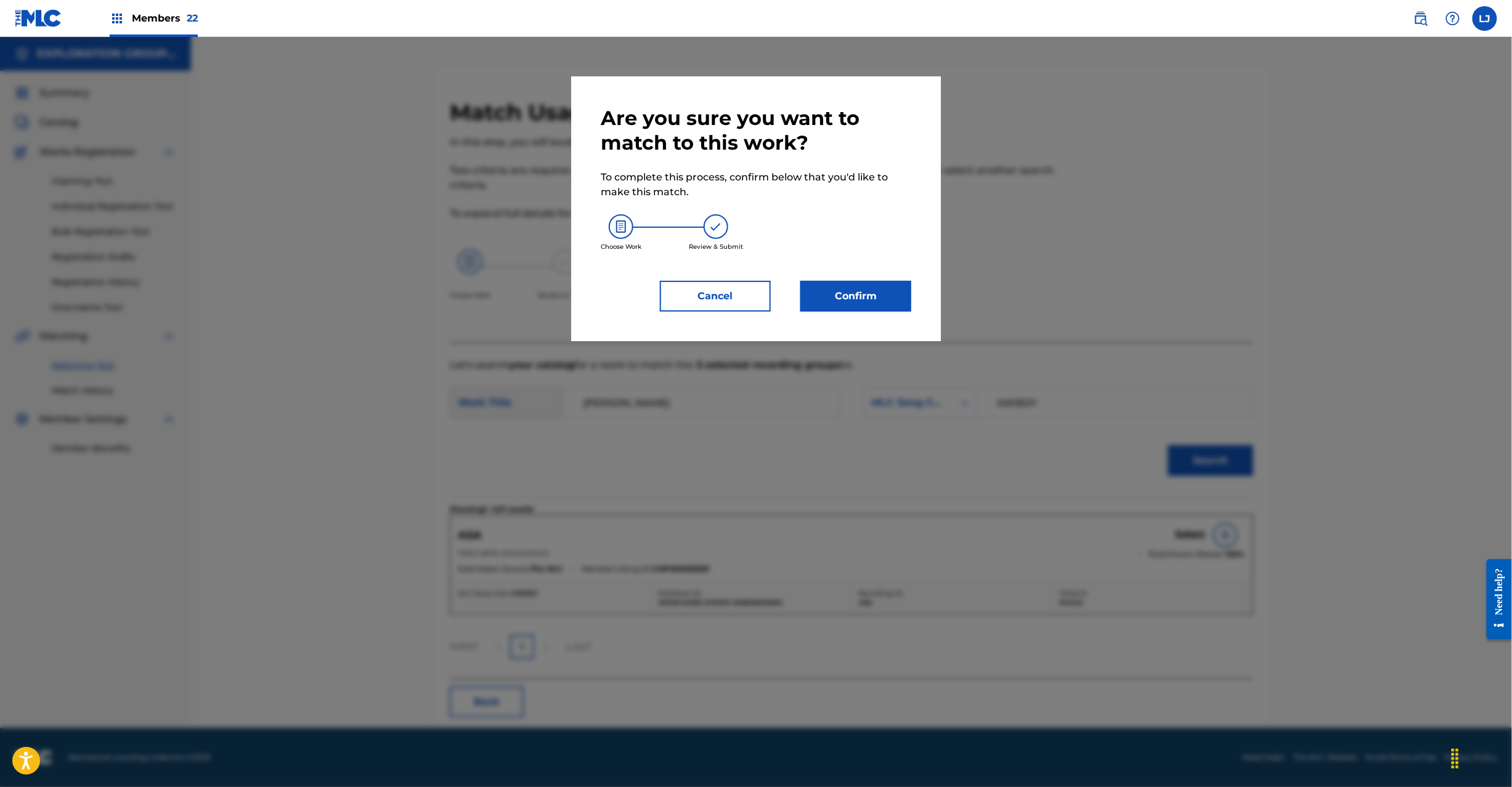
drag, startPoint x: 910, startPoint y: 272, endPoint x: 893, endPoint y: 284, distance: 20.8
click at [893, 284] on div "Are you sure you want to match to this work? To complete this process, confirm …" at bounding box center [756, 209] width 311 height 206
click at [893, 284] on button "Confirm" at bounding box center [856, 296] width 111 height 31
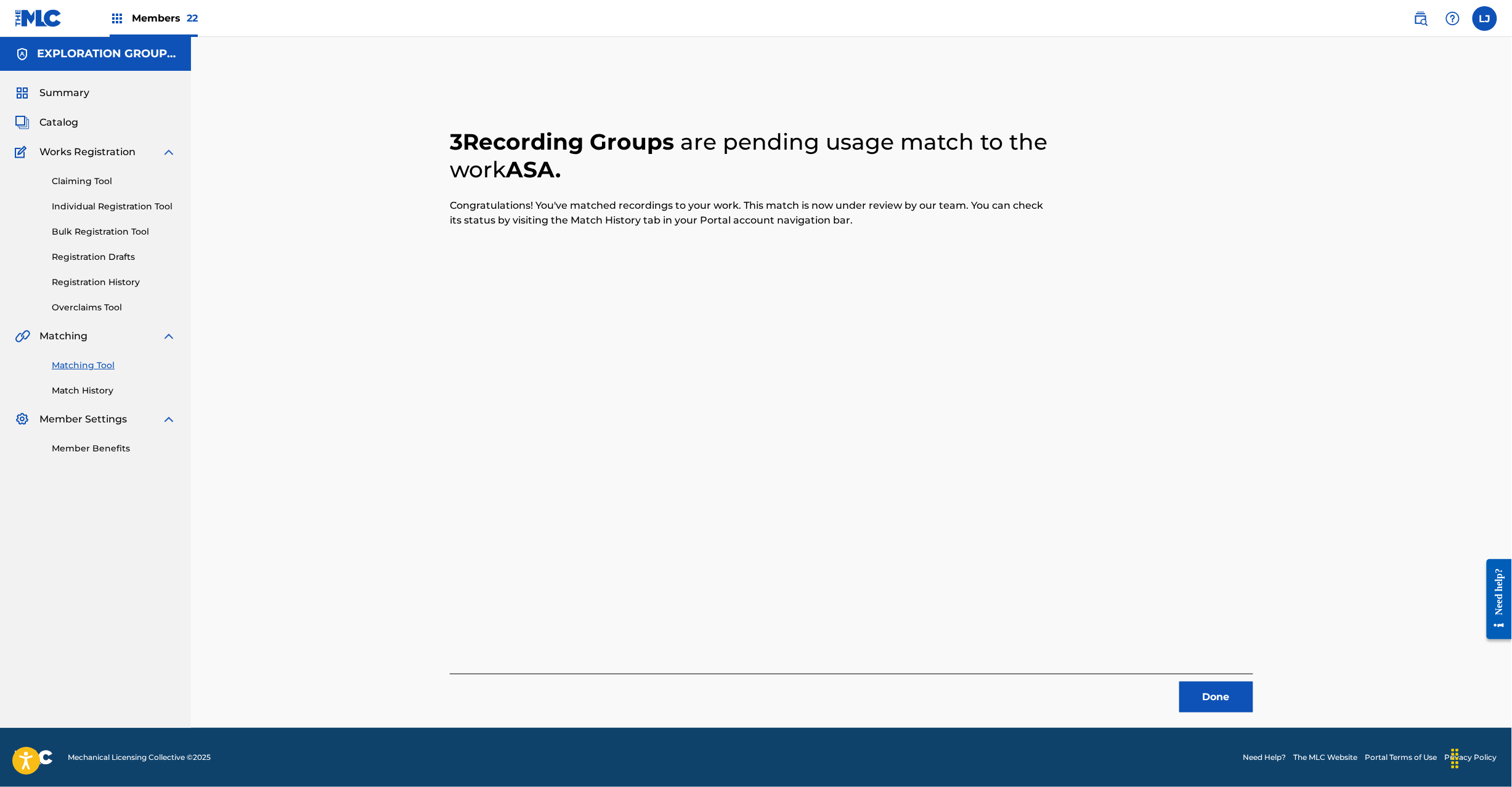
click at [1190, 699] on button "Done" at bounding box center [1216, 697] width 74 height 31
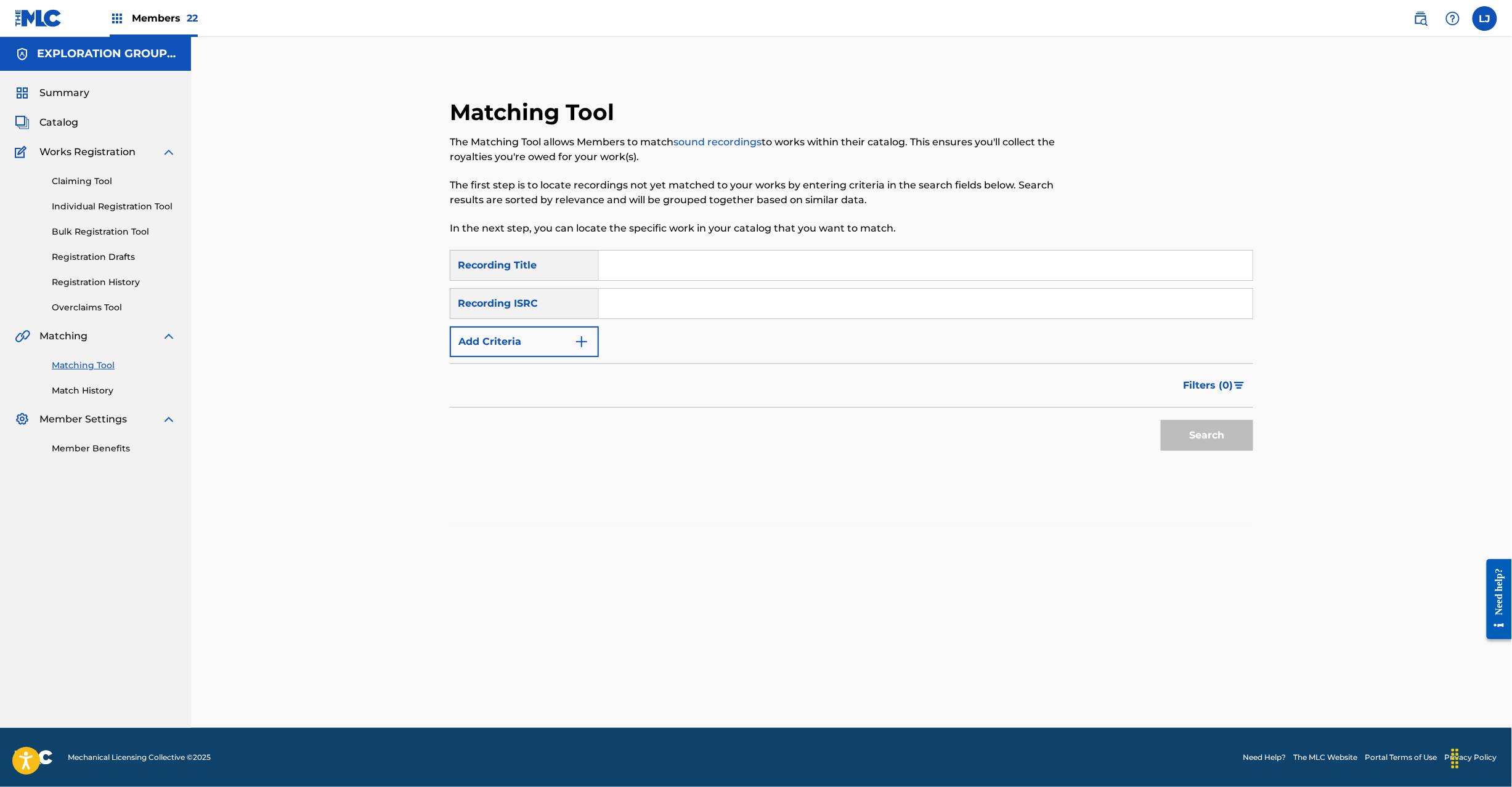
click at [799, 306] on input "Search Form" at bounding box center [926, 303] width 654 height 30
click at [1257, 428] on div "Matching Tool The Matching Tool allows Members to match sound recordings to wor…" at bounding box center [851, 312] width 833 height 428
drag, startPoint x: 1215, startPoint y: 432, endPoint x: 1204, endPoint y: 431, distance: 11.0
click at [1213, 433] on button "Search" at bounding box center [1207, 435] width 92 height 31
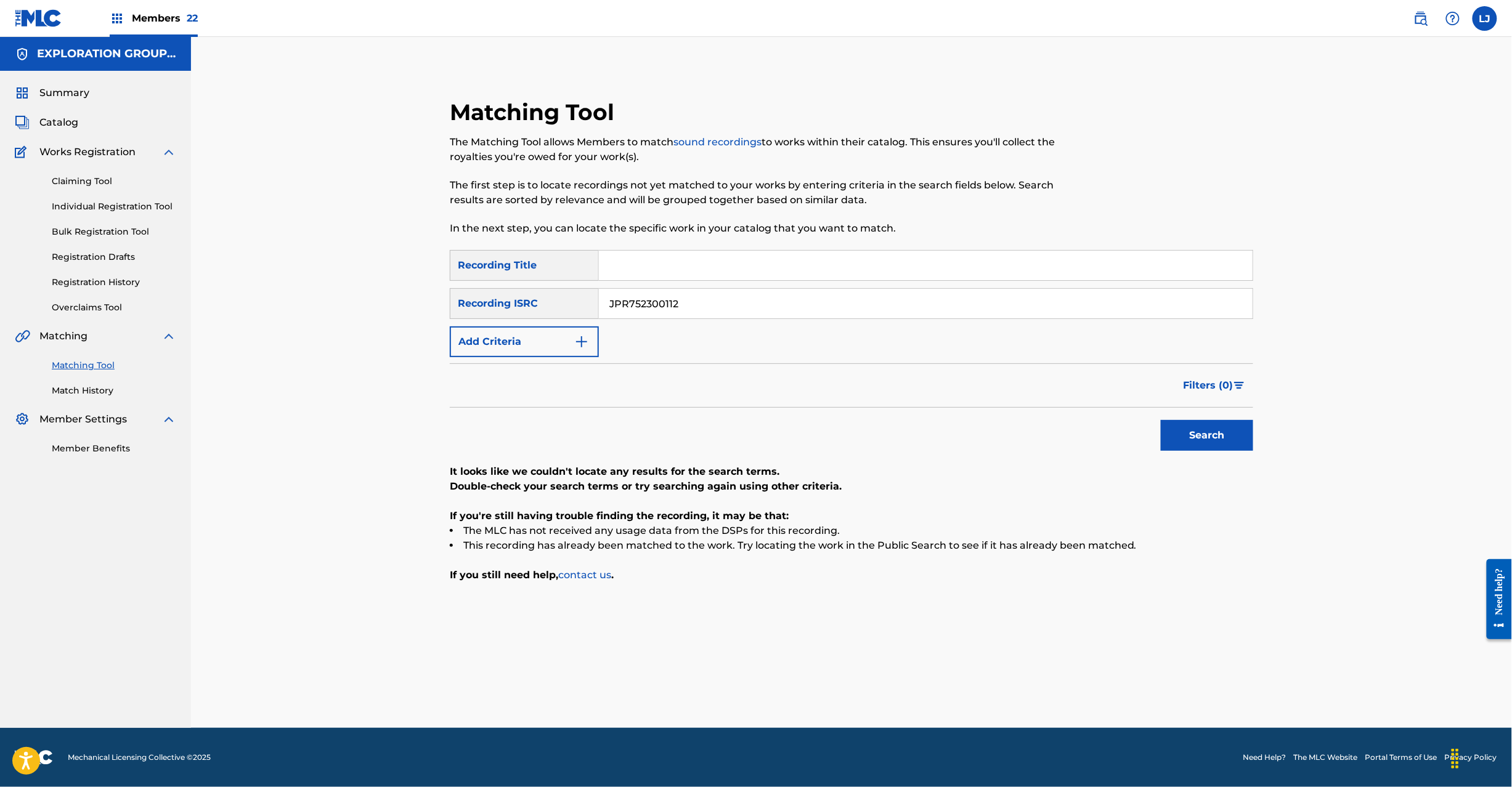
click at [1235, 432] on button "Search" at bounding box center [1207, 435] width 92 height 31
click at [828, 311] on input "JPR752300112" at bounding box center [926, 303] width 654 height 30
click at [827, 311] on input "JPR752300112" at bounding box center [926, 303] width 654 height 30
click at [876, 311] on input "JPR752300112JPR752300113" at bounding box center [926, 303] width 654 height 30
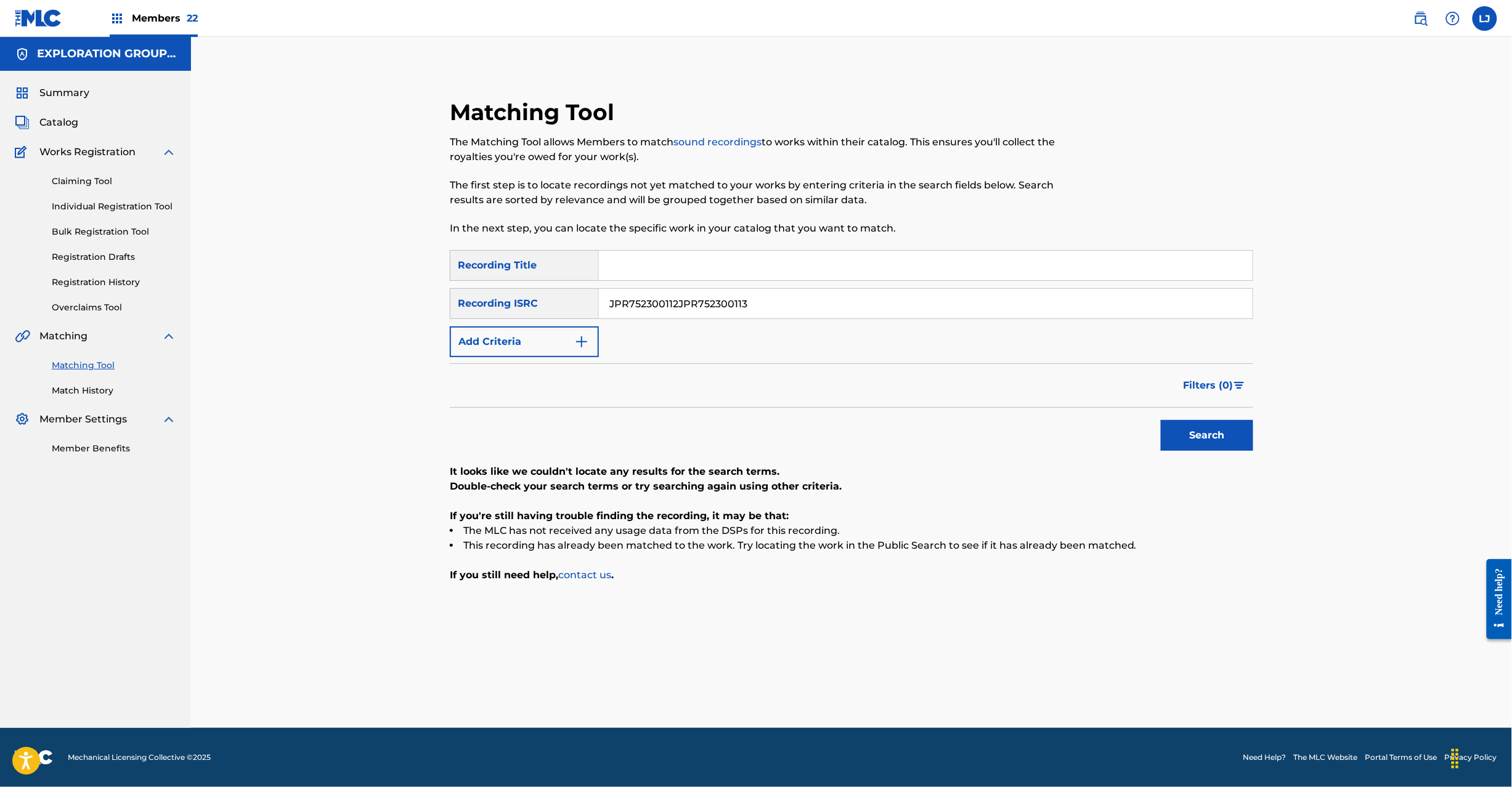
click at [876, 311] on input "JPR752300112JPR752300113" at bounding box center [926, 303] width 654 height 30
click at [1221, 433] on button "Search" at bounding box center [1207, 435] width 92 height 31
click at [691, 301] on input "JPR752300113" at bounding box center [926, 303] width 654 height 30
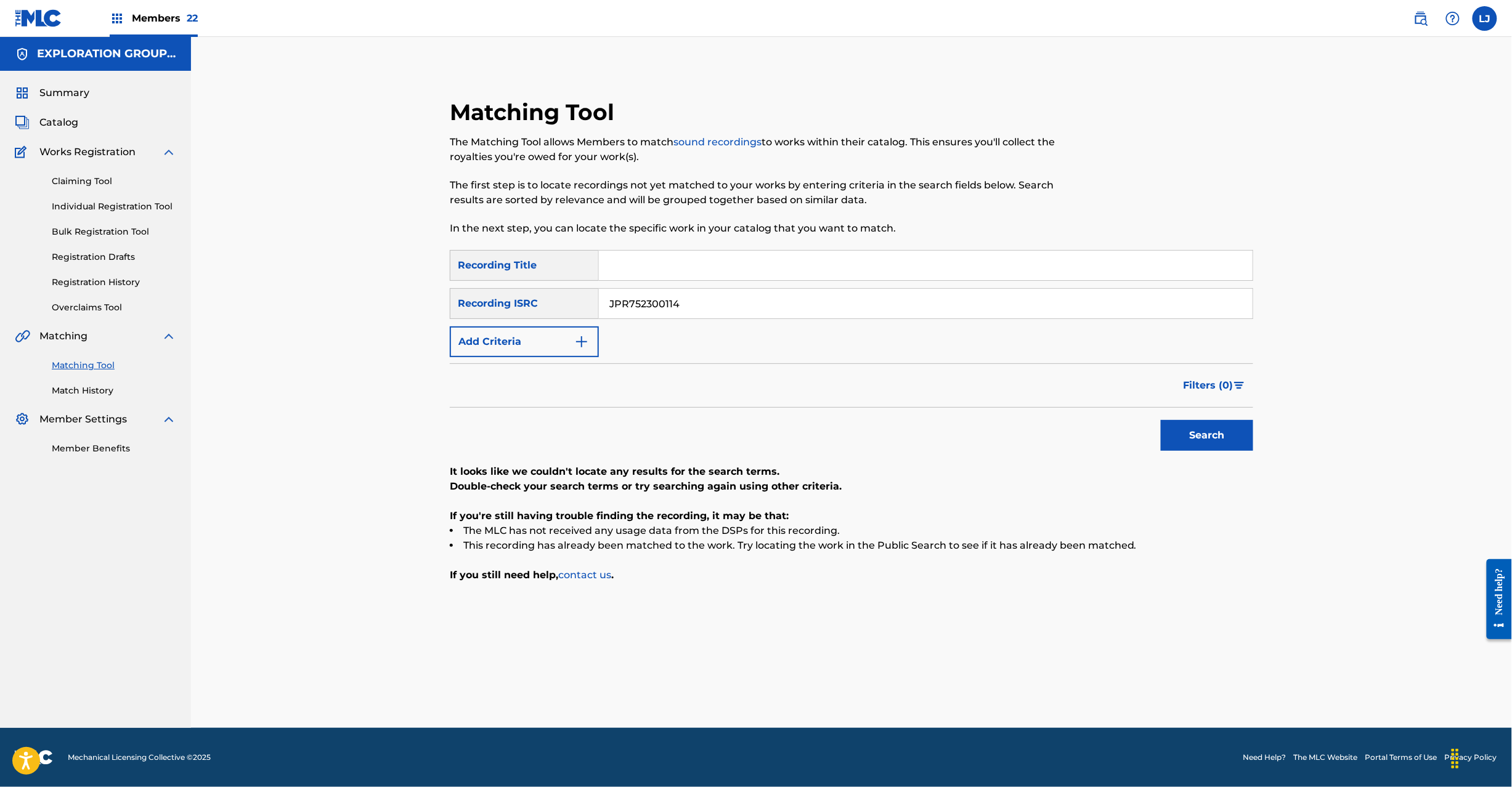
click at [1188, 431] on button "Search" at bounding box center [1207, 435] width 92 height 31
click at [799, 303] on input "JPR752300114" at bounding box center [926, 303] width 654 height 30
type input "JPR752300111"
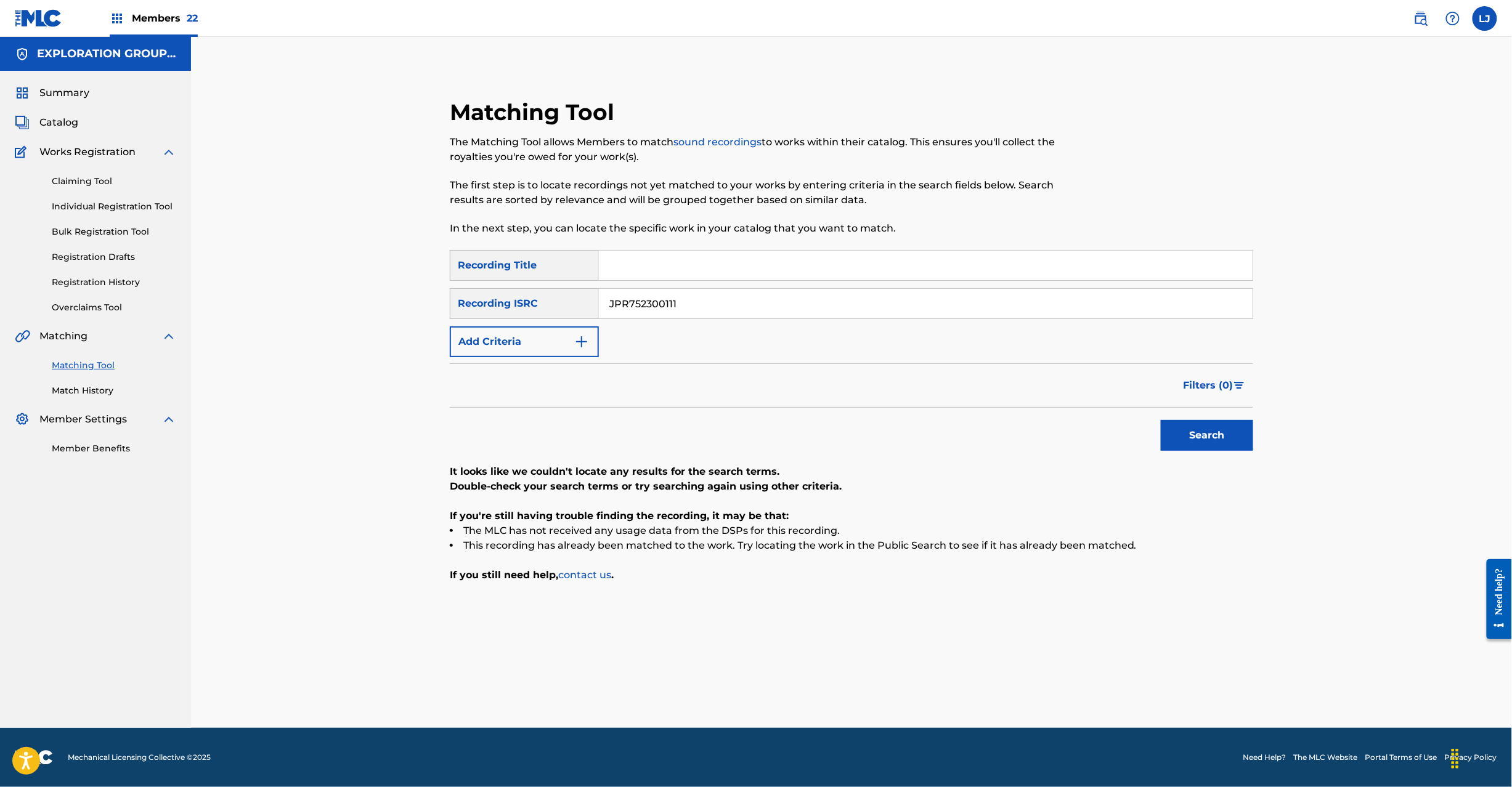
click at [1173, 429] on button "Search" at bounding box center [1207, 435] width 92 height 31
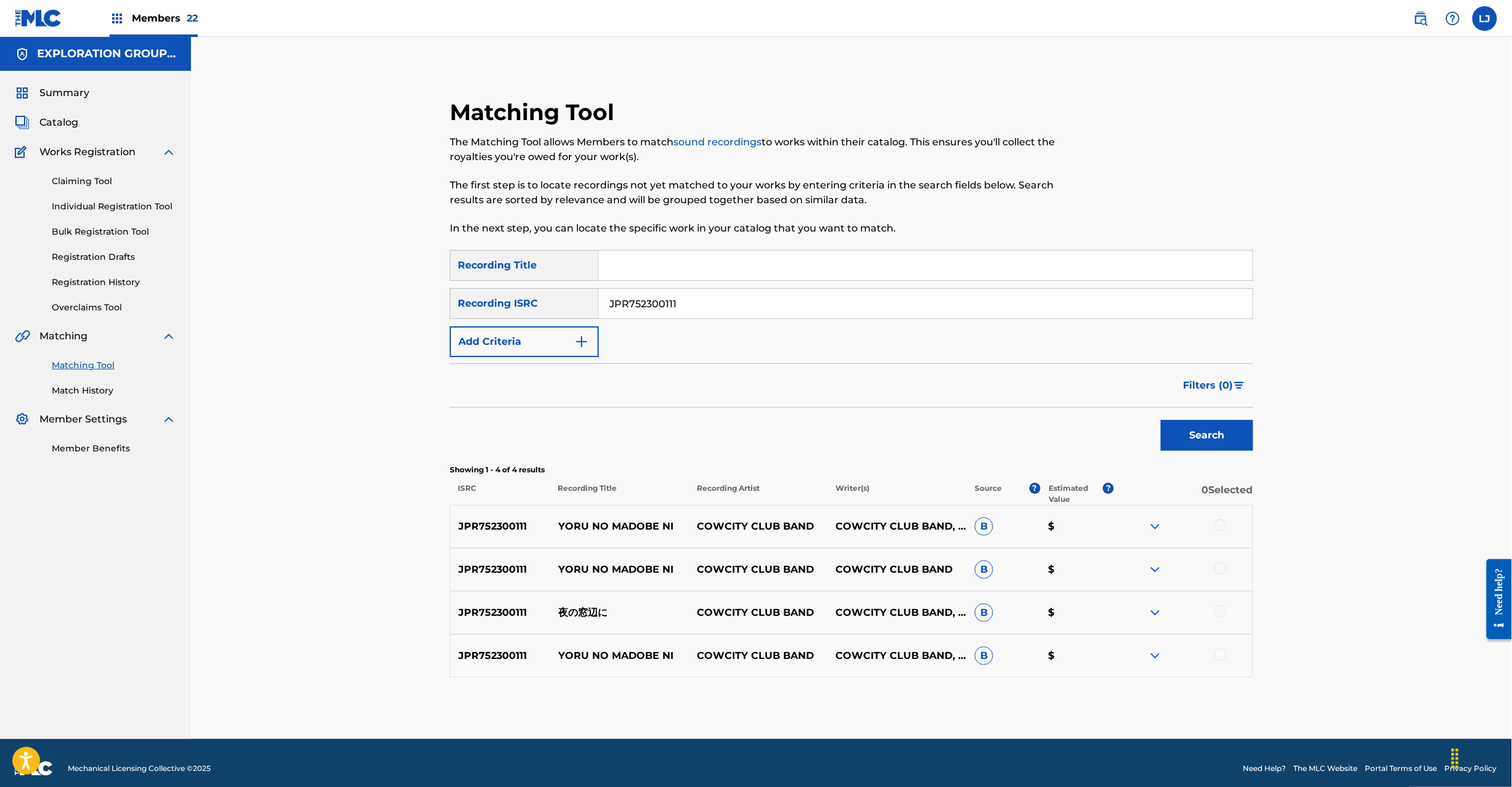
click at [597, 608] on p "夜の窓辺に" at bounding box center [619, 613] width 138 height 15
copy p "夜の窓辺に"
click at [1216, 528] on div at bounding box center [1221, 526] width 13 height 13
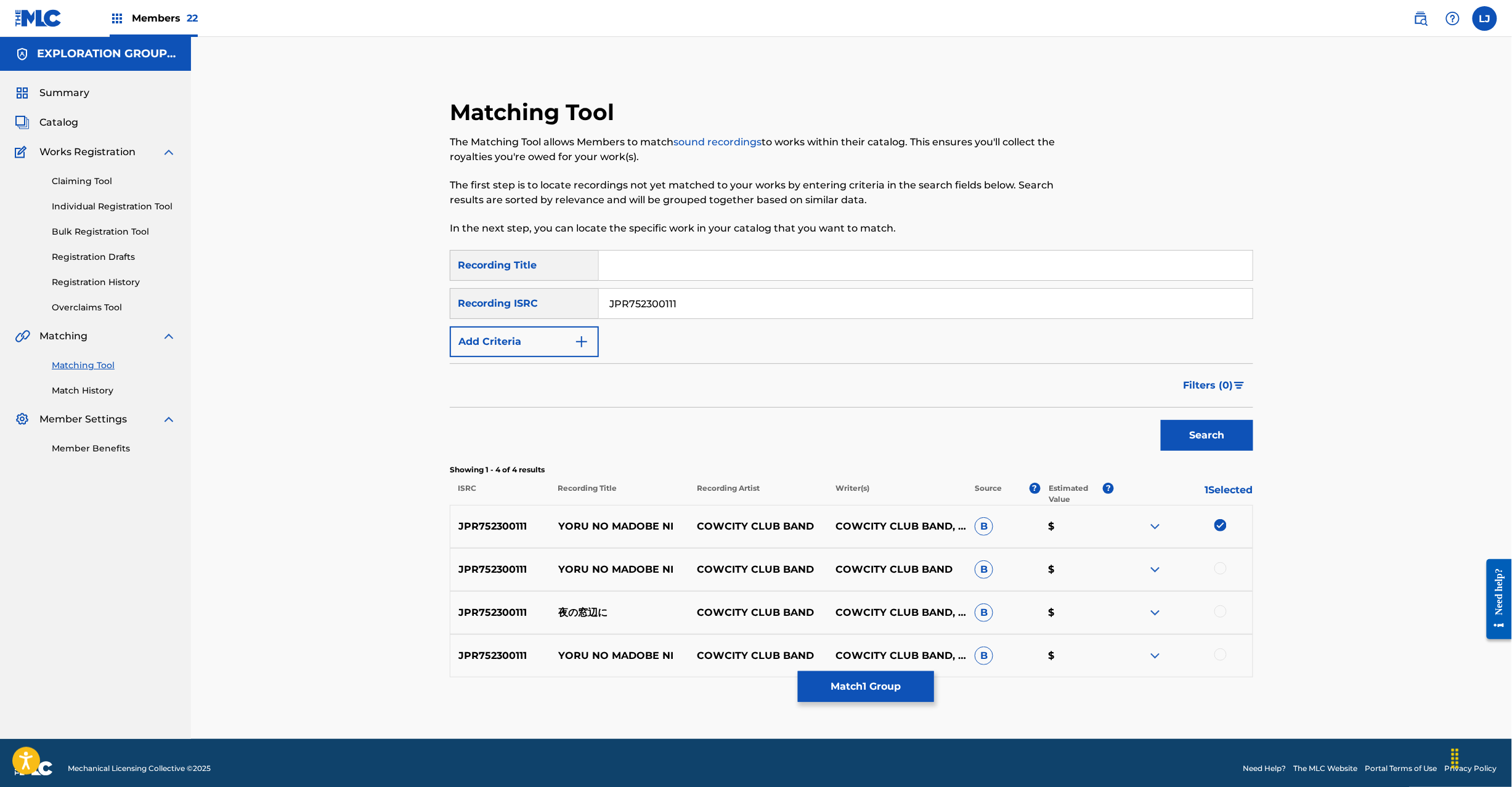
click at [1216, 567] on div at bounding box center [1221, 568] width 13 height 13
drag, startPoint x: 1221, startPoint y: 612, endPoint x: 1218, endPoint y: 651, distance: 39.1
click at [1221, 613] on div at bounding box center [1221, 612] width 13 height 13
click at [1218, 654] on div at bounding box center [1221, 655] width 13 height 13
click at [870, 695] on button "Match 4 Groups" at bounding box center [866, 687] width 136 height 31
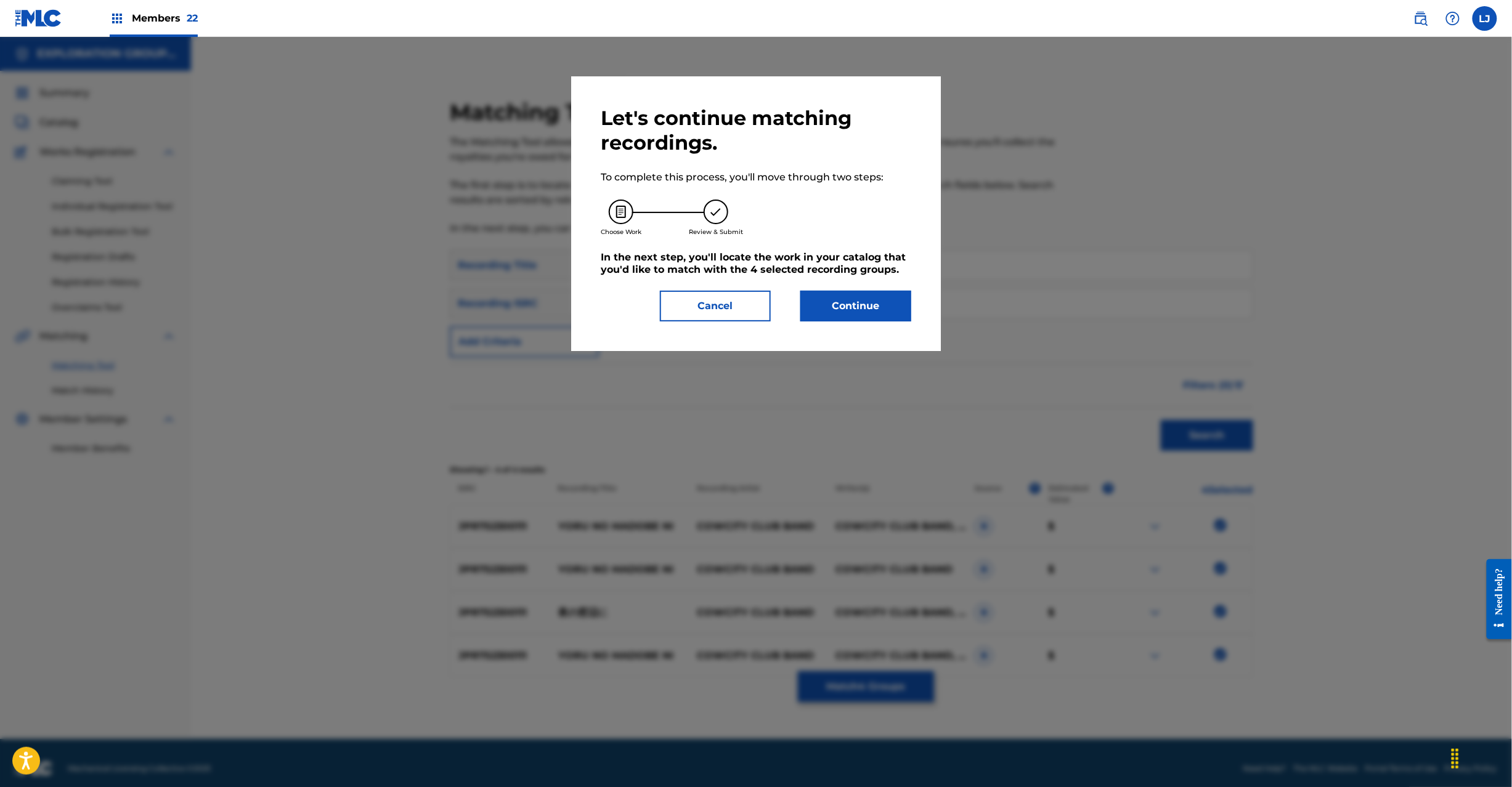
click at [850, 275] on h5 "In the next step, you'll locate the work in your catalog that you'd like to mat…" at bounding box center [756, 263] width 311 height 25
click at [842, 294] on button "Continue" at bounding box center [856, 306] width 111 height 31
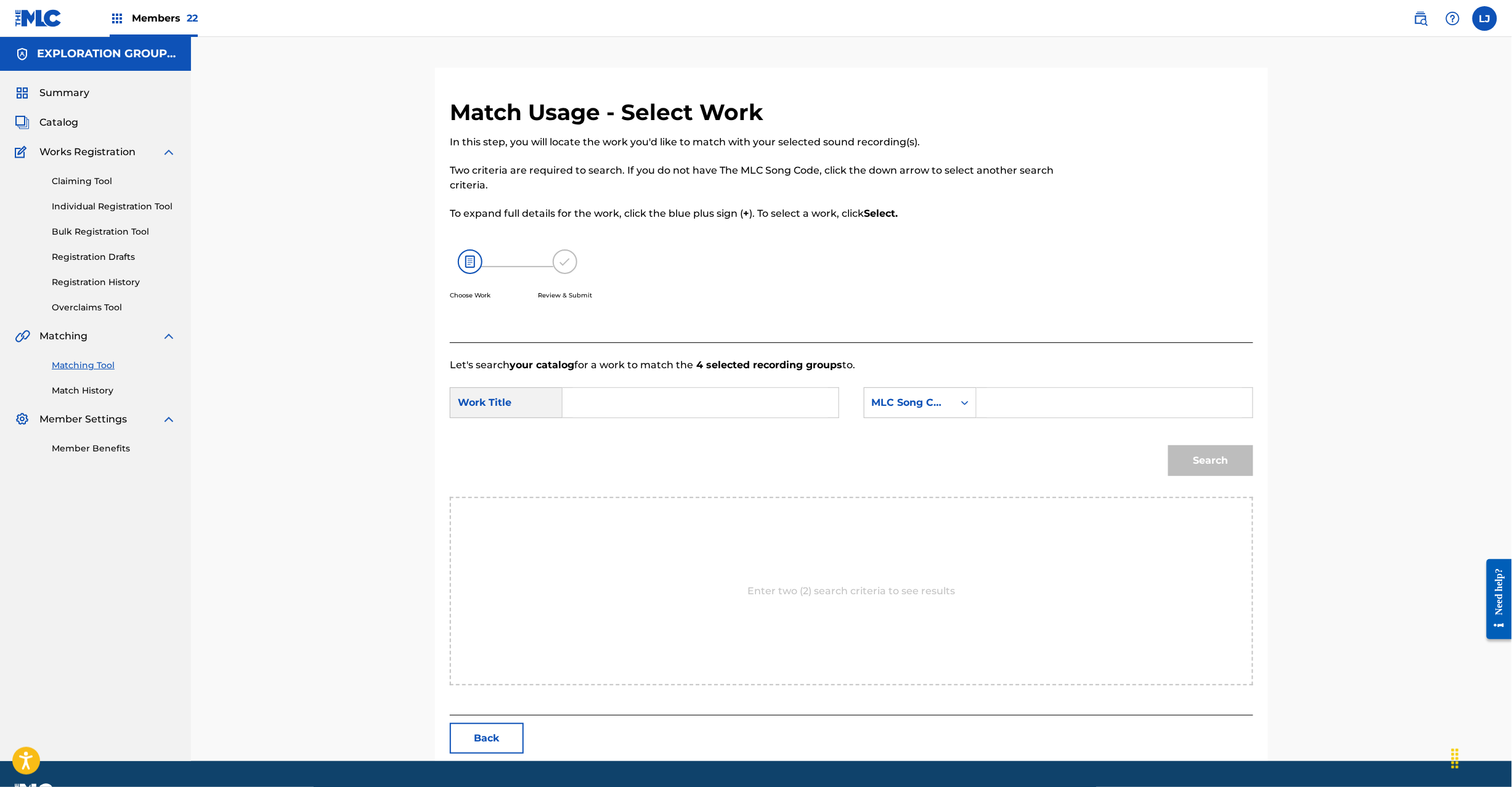
click at [700, 408] on input "Search Form" at bounding box center [701, 402] width 255 height 30
drag, startPoint x: 627, startPoint y: 403, endPoint x: 764, endPoint y: 390, distance: 137.6
click at [627, 403] on input "Yorunomadobeni YP9ET4" at bounding box center [701, 402] width 255 height 30
click at [766, 390] on input "Yorunomadobeni YP9ET4" at bounding box center [701, 402] width 255 height 30
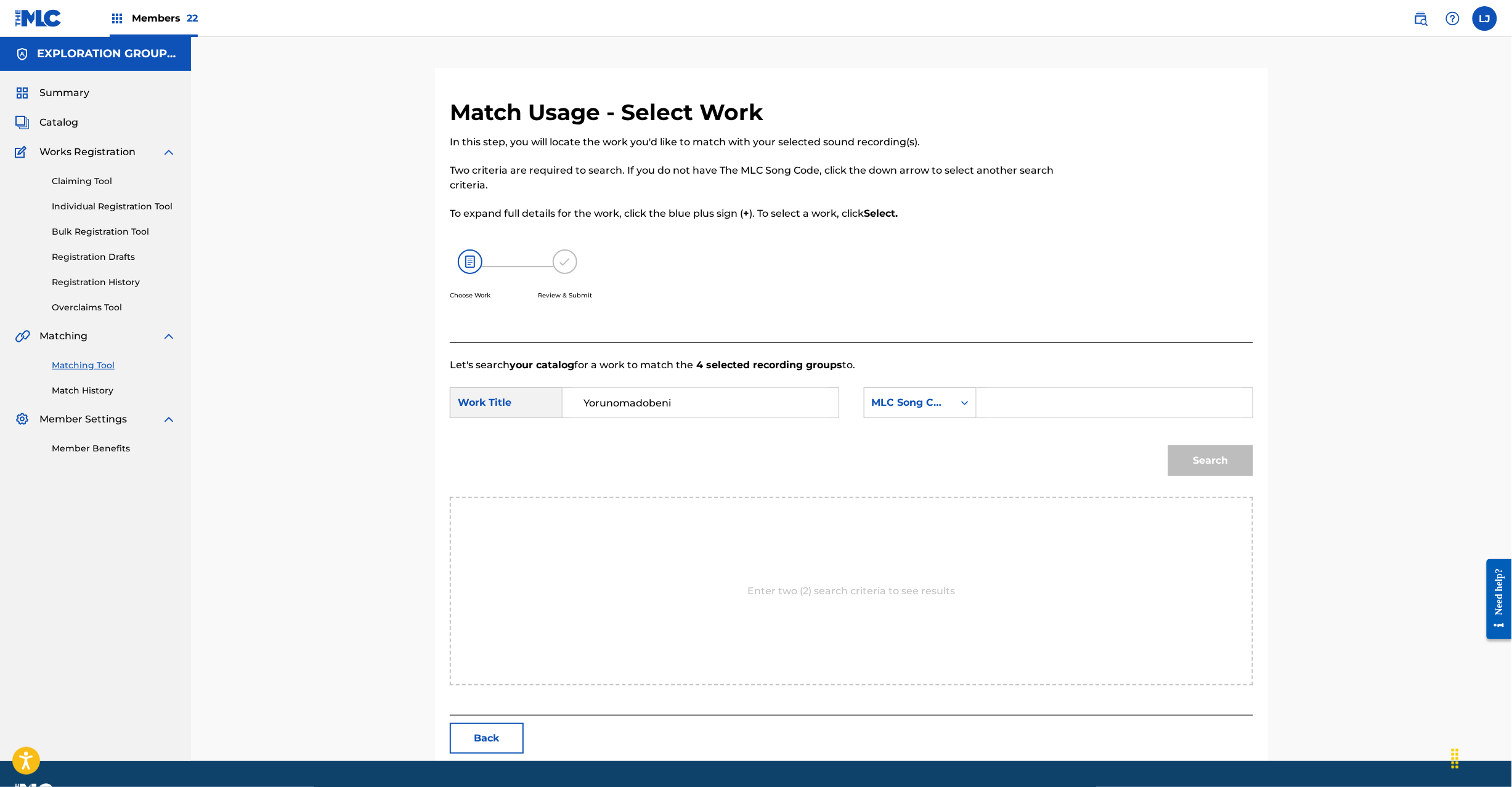
type input "Yorunomadobeni"
click at [1094, 408] on input "Search Form" at bounding box center [1115, 402] width 255 height 30
type input "YP9ET4"
click at [1195, 457] on button "Search" at bounding box center [1211, 460] width 85 height 31
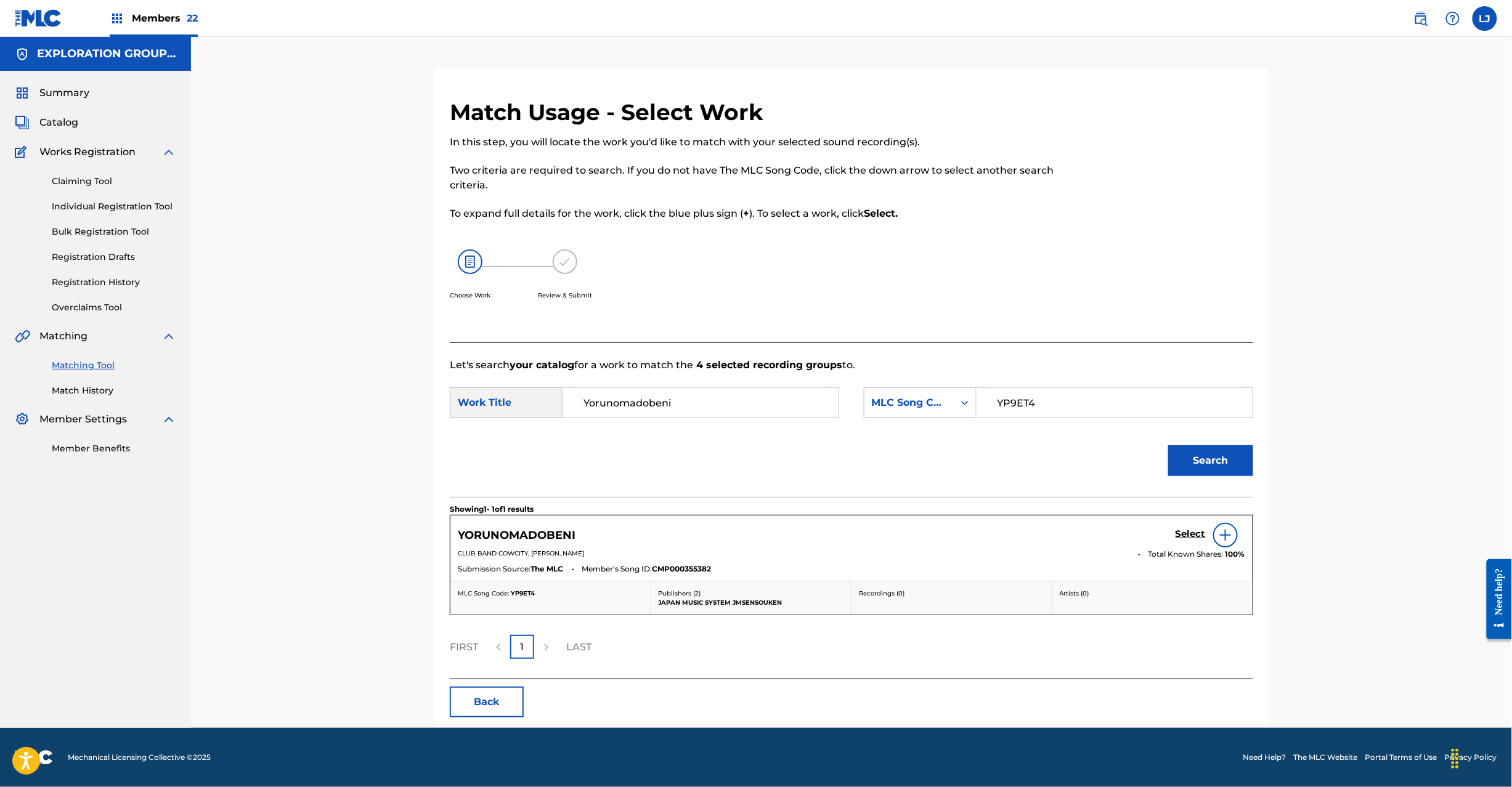
click at [1187, 535] on h5 "Select" at bounding box center [1191, 534] width 30 height 12
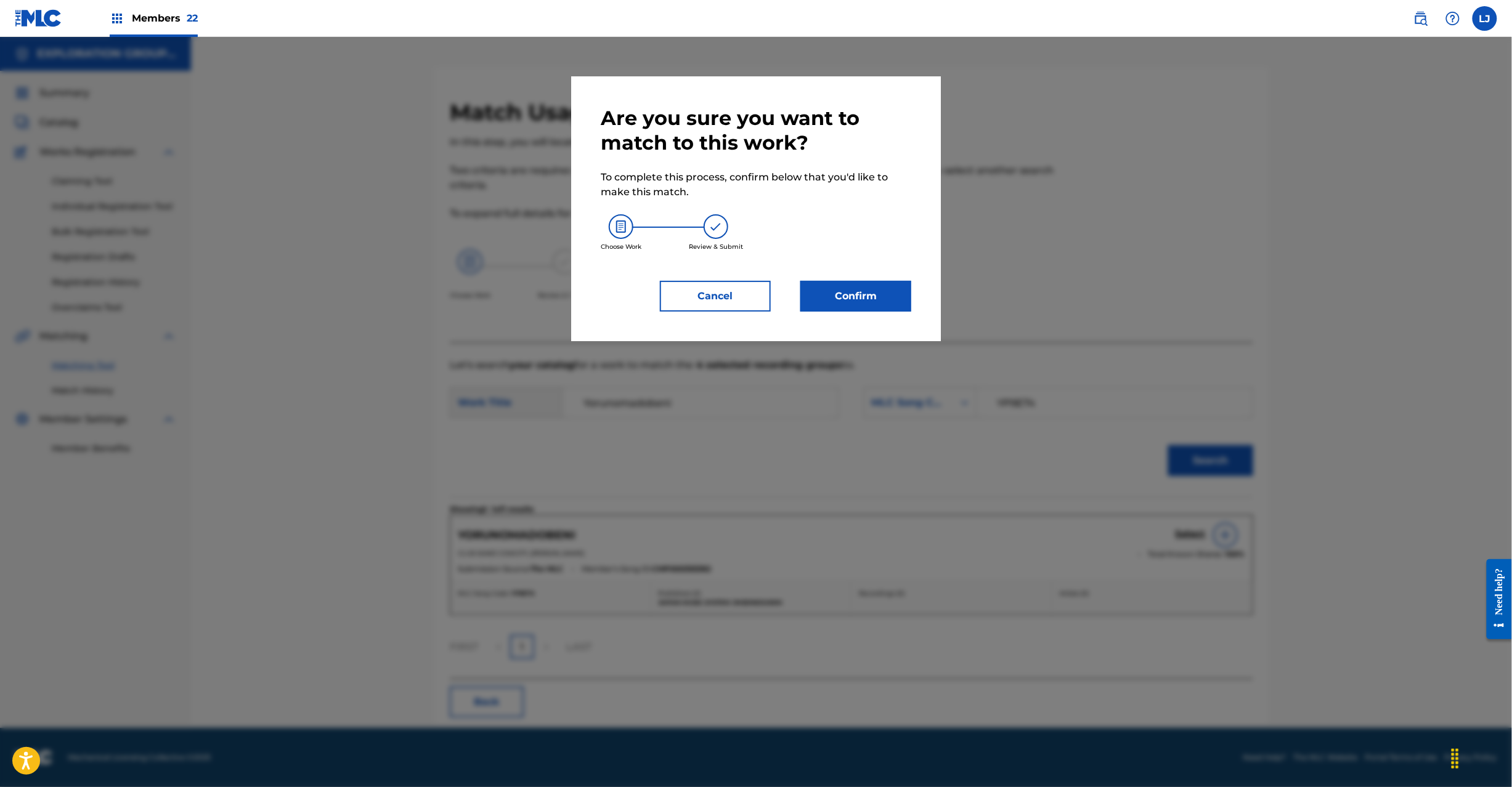
click at [883, 289] on button "Confirm" at bounding box center [856, 296] width 111 height 31
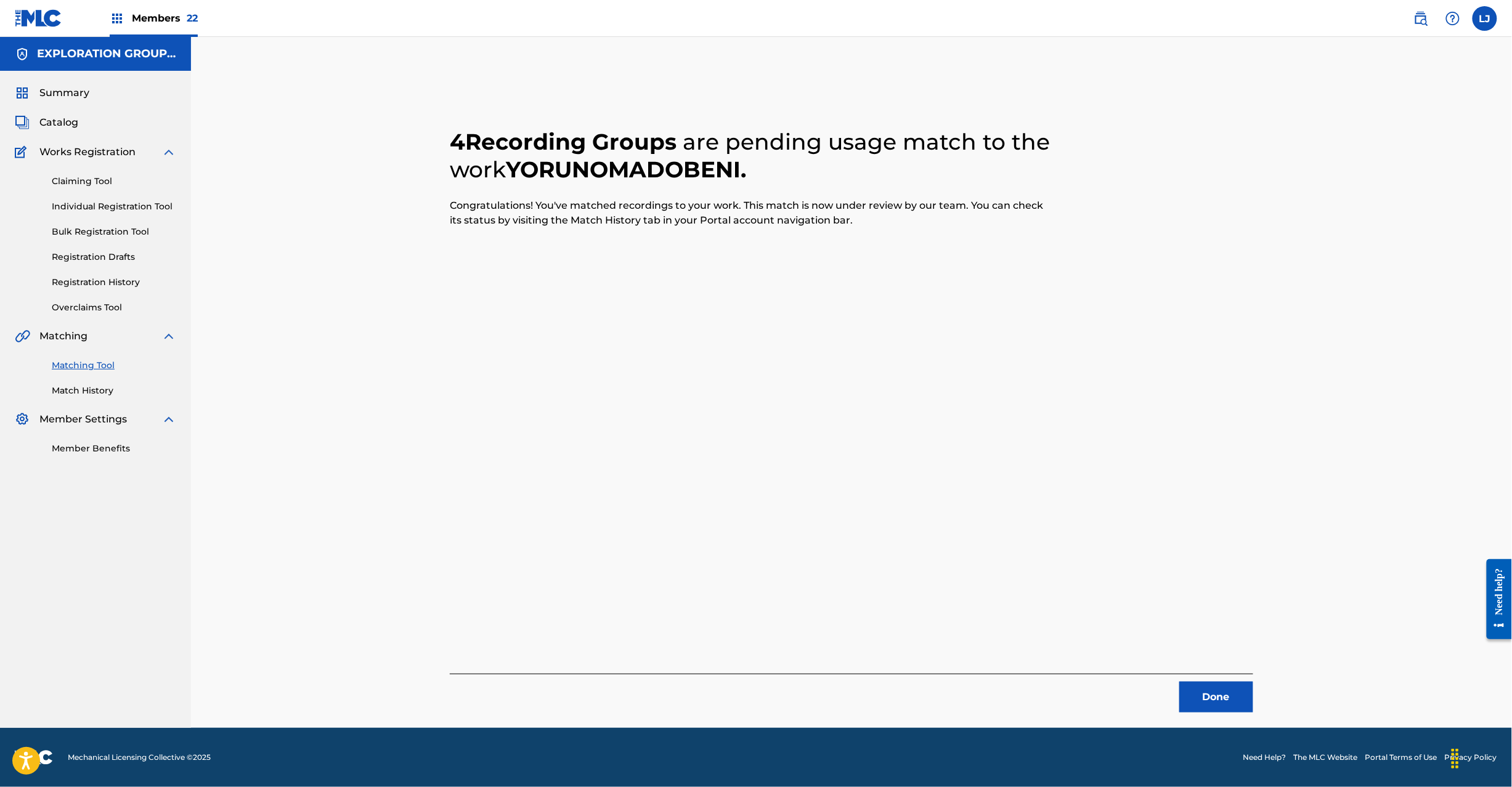
click at [1224, 697] on button "Done" at bounding box center [1216, 697] width 74 height 31
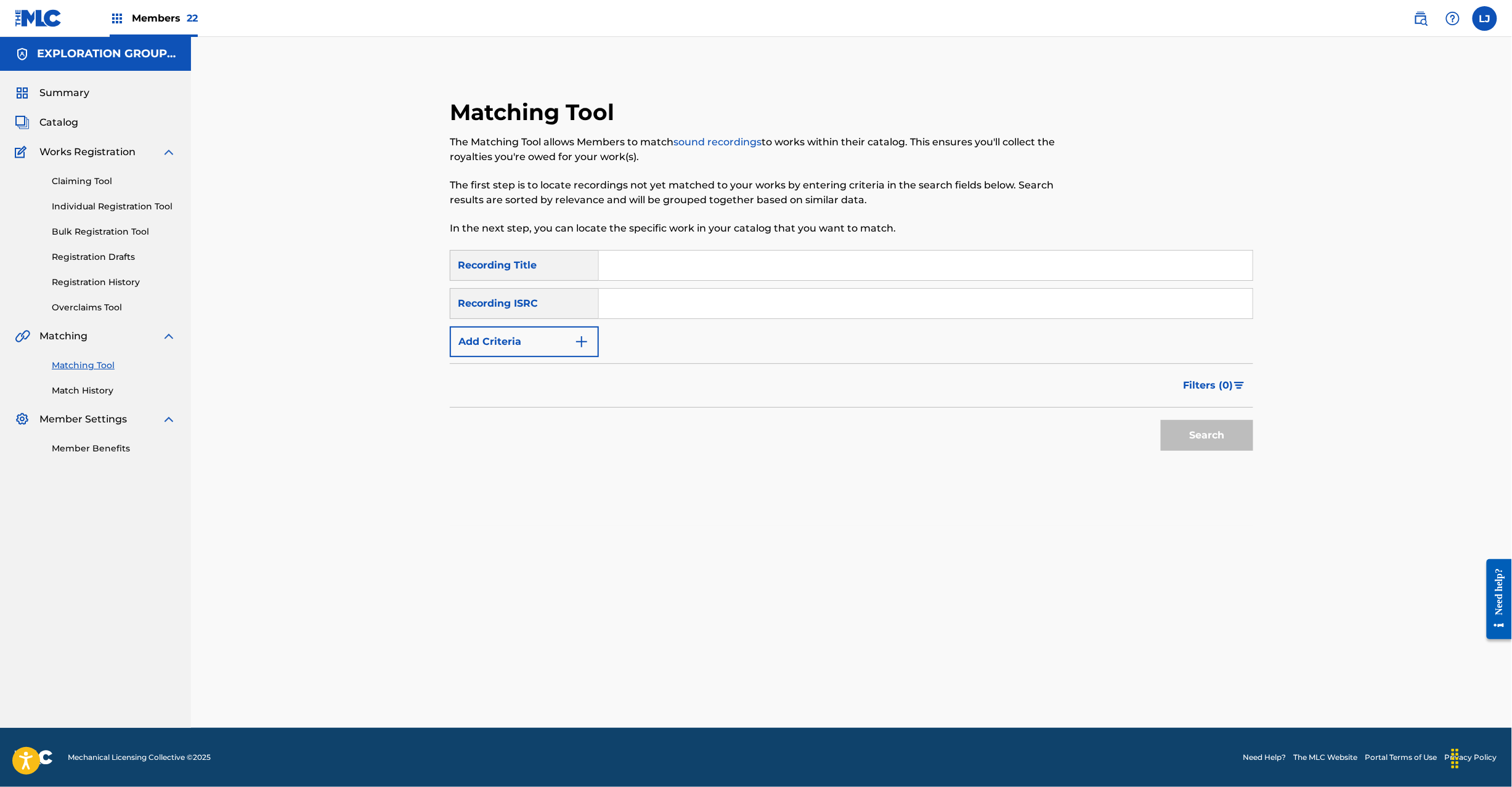
click at [715, 303] on input "Search Form" at bounding box center [926, 303] width 654 height 30
click at [1194, 424] on button "Search" at bounding box center [1207, 435] width 92 height 31
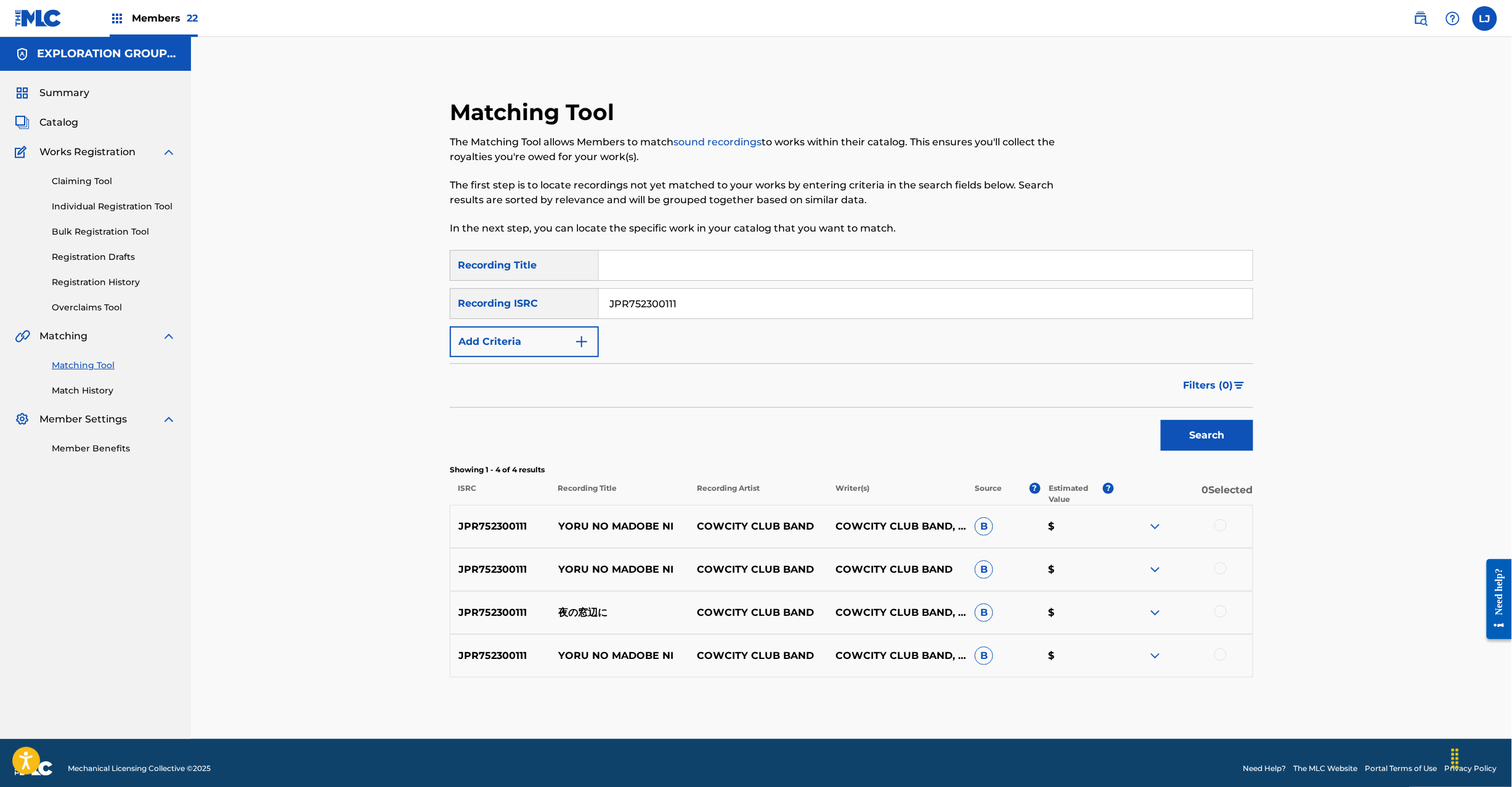
click at [686, 313] on input "JPR752300111" at bounding box center [926, 303] width 654 height 30
type input "JPR752100183 | JPR752100098"
click at [79, 388] on link "Match History" at bounding box center [114, 391] width 124 height 13
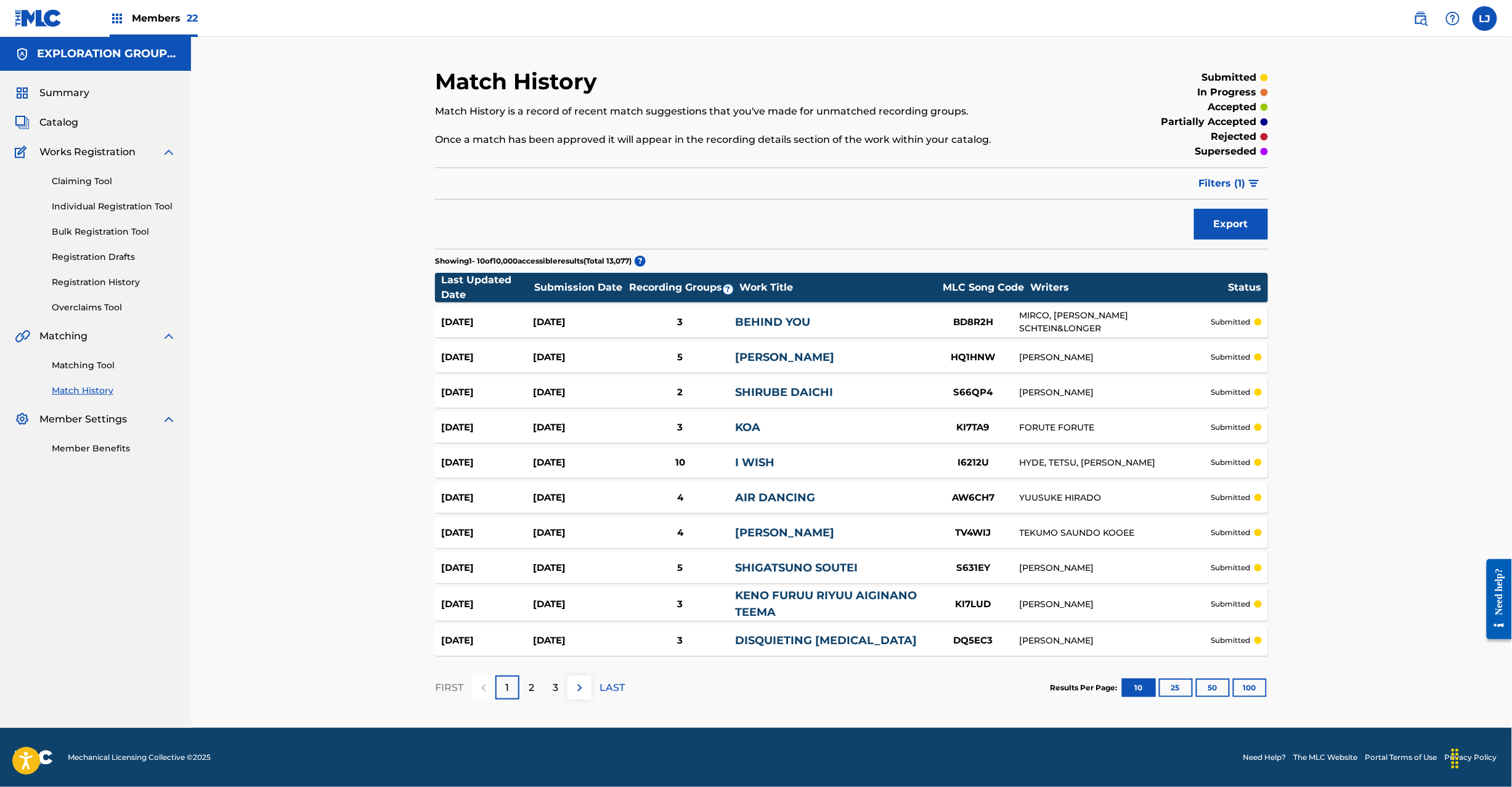
click at [87, 360] on link "Matching Tool" at bounding box center [114, 366] width 124 height 13
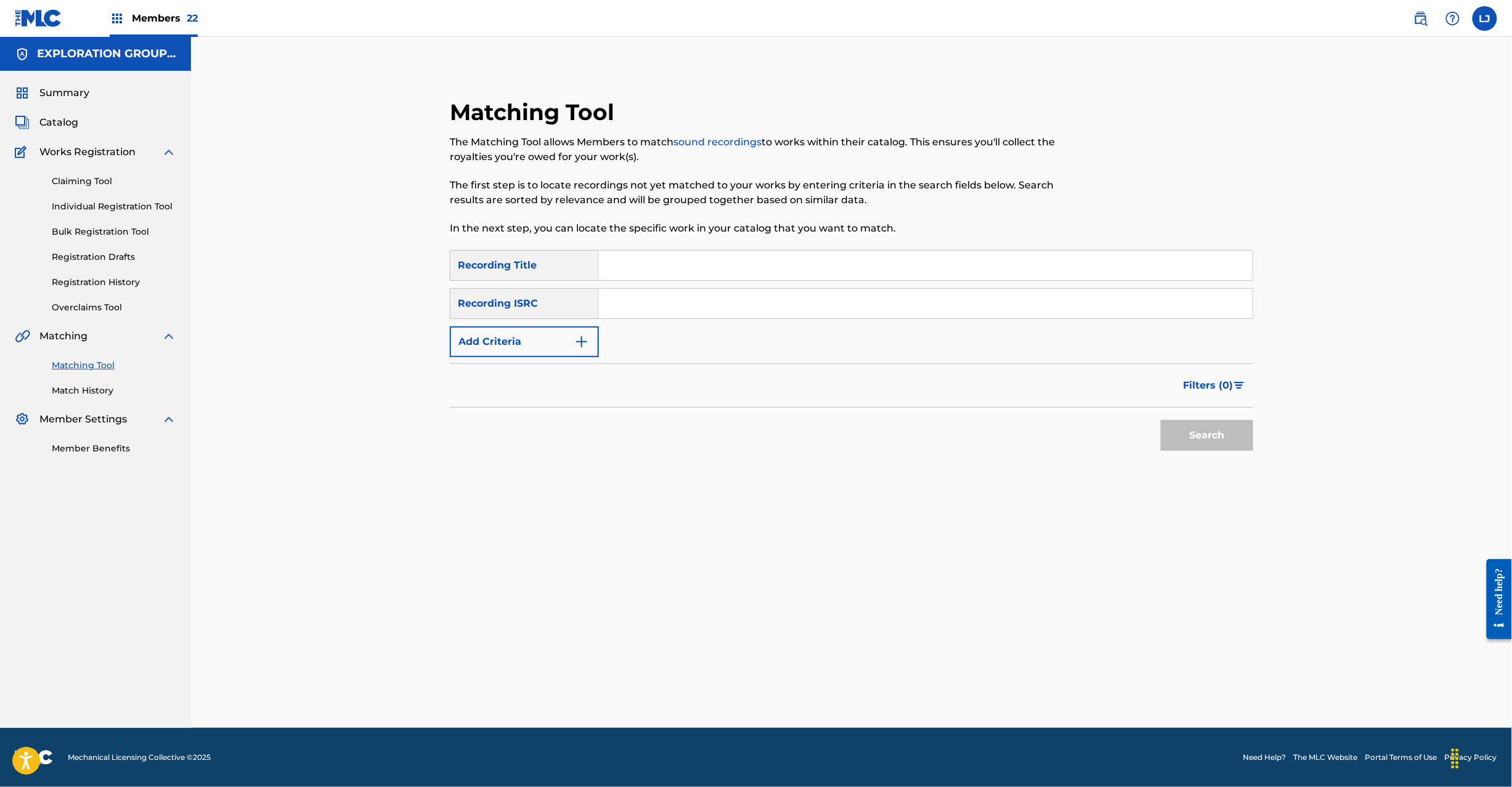
click at [723, 320] on div "SearchWithCriteriae9a16e92-d014-4fa1-bf11-11148029f89a Recording Title SearchWi…" at bounding box center [852, 304] width 804 height 107
click at [717, 309] on input "Search Form" at bounding box center [926, 303] width 654 height 30
click at [699, 309] on input "JPR752100183 | JPR752100098" at bounding box center [926, 303] width 654 height 30
type input "JPR752100183"
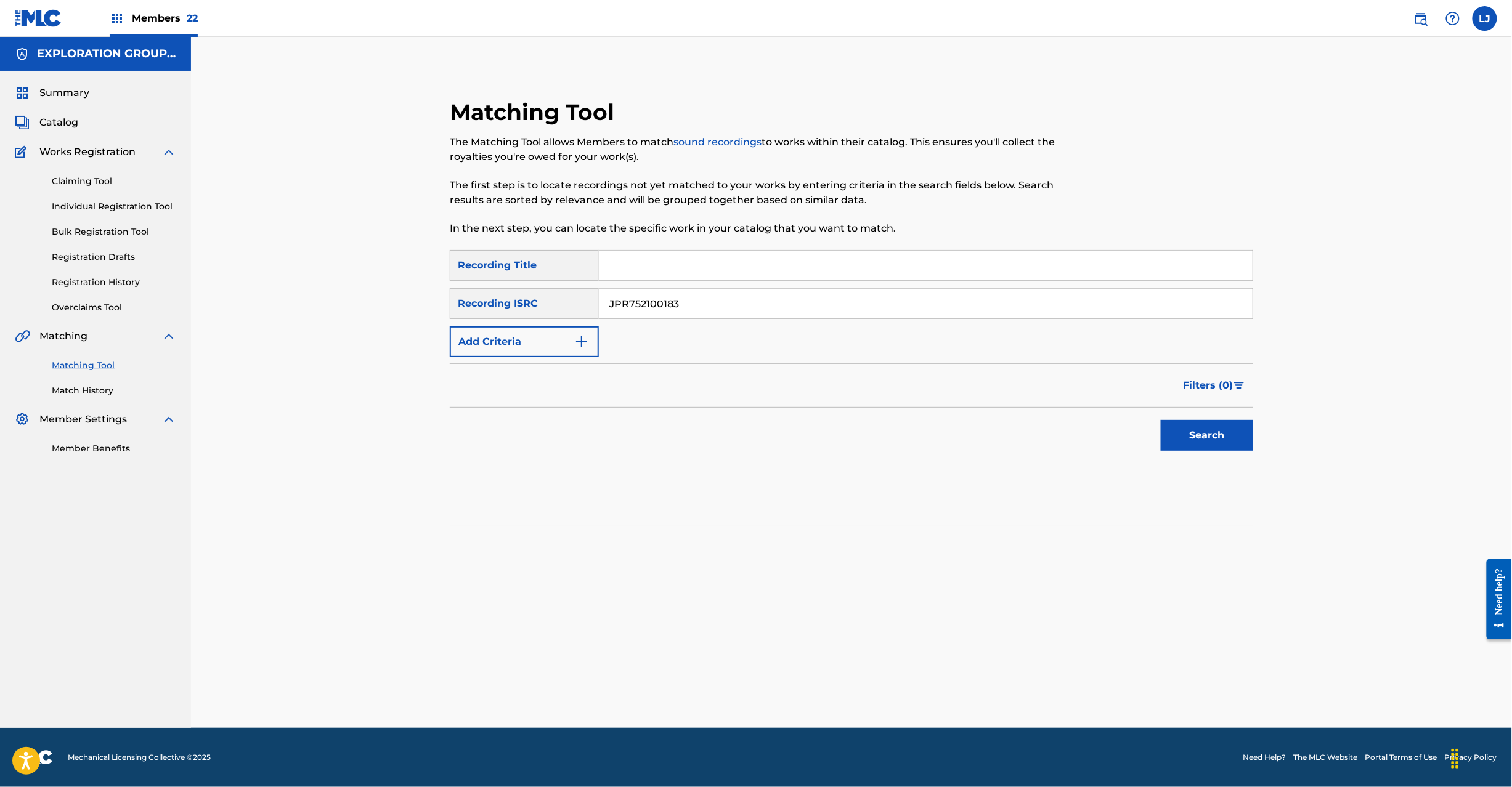
click at [1191, 421] on button "Search" at bounding box center [1207, 435] width 92 height 31
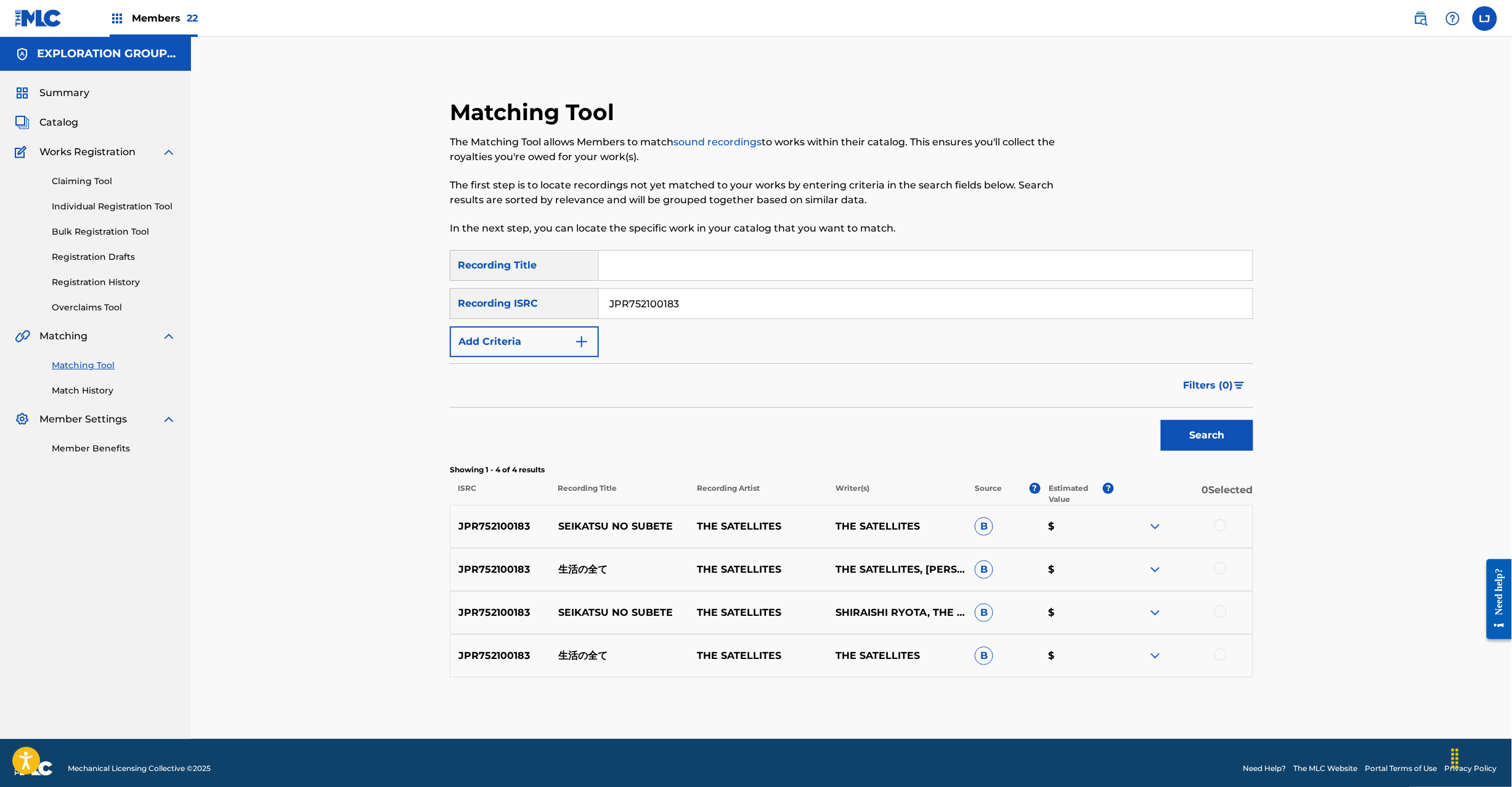
click at [1215, 528] on div at bounding box center [1221, 526] width 13 height 13
drag, startPoint x: 1215, startPoint y: 560, endPoint x: 1224, endPoint y: 567, distance: 11.4
click at [1224, 567] on div "JPR752100183 生活の全て THE SATELLITES THE SATELLITES, [PERSON_NAME] B $" at bounding box center [852, 570] width 804 height 43
click at [1224, 567] on div at bounding box center [1221, 568] width 13 height 13
click at [1218, 613] on div at bounding box center [1221, 612] width 13 height 13
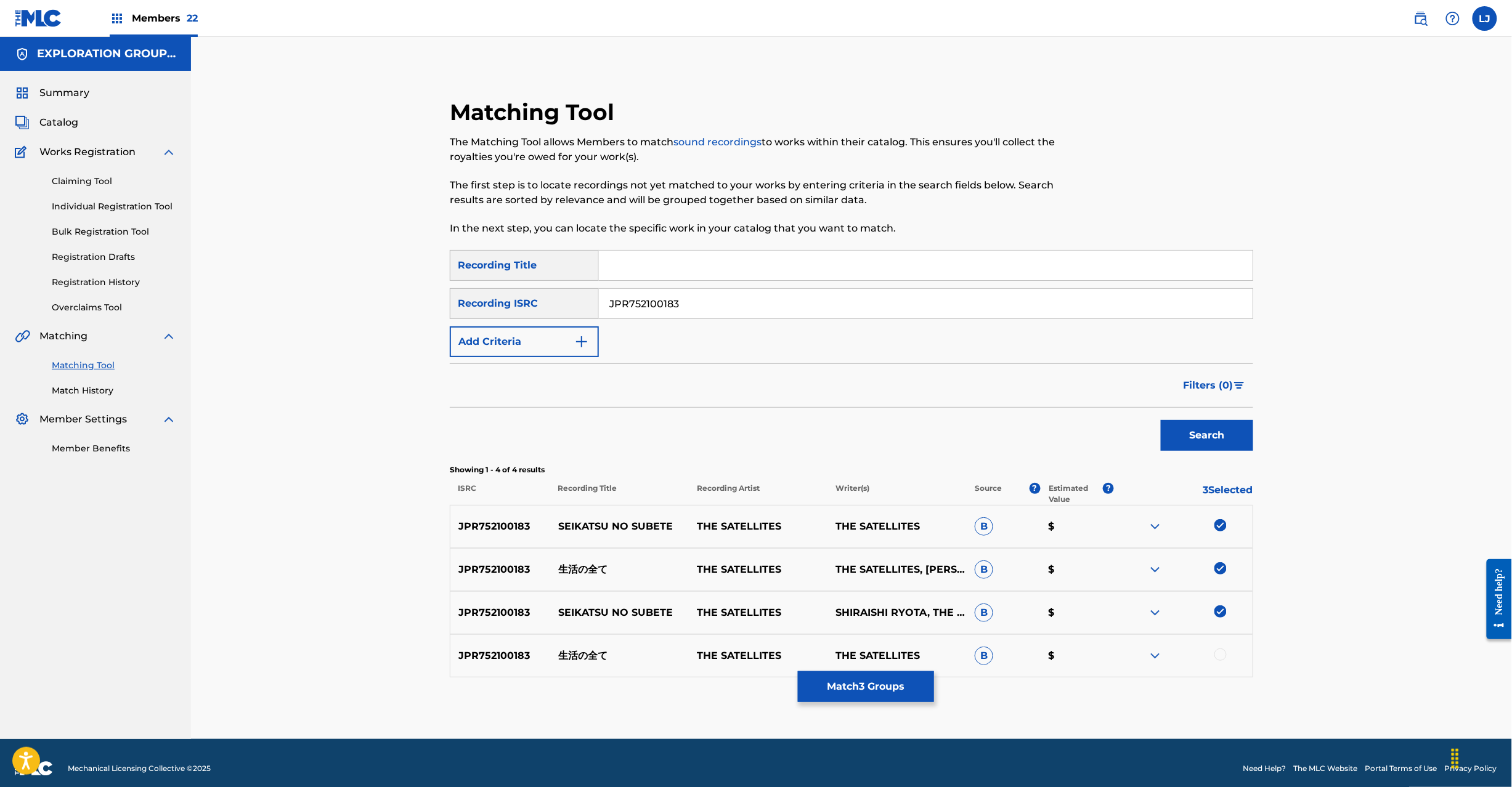
click at [1220, 649] on div at bounding box center [1221, 655] width 13 height 13
click at [883, 691] on button "Match 4 Groups" at bounding box center [866, 687] width 136 height 31
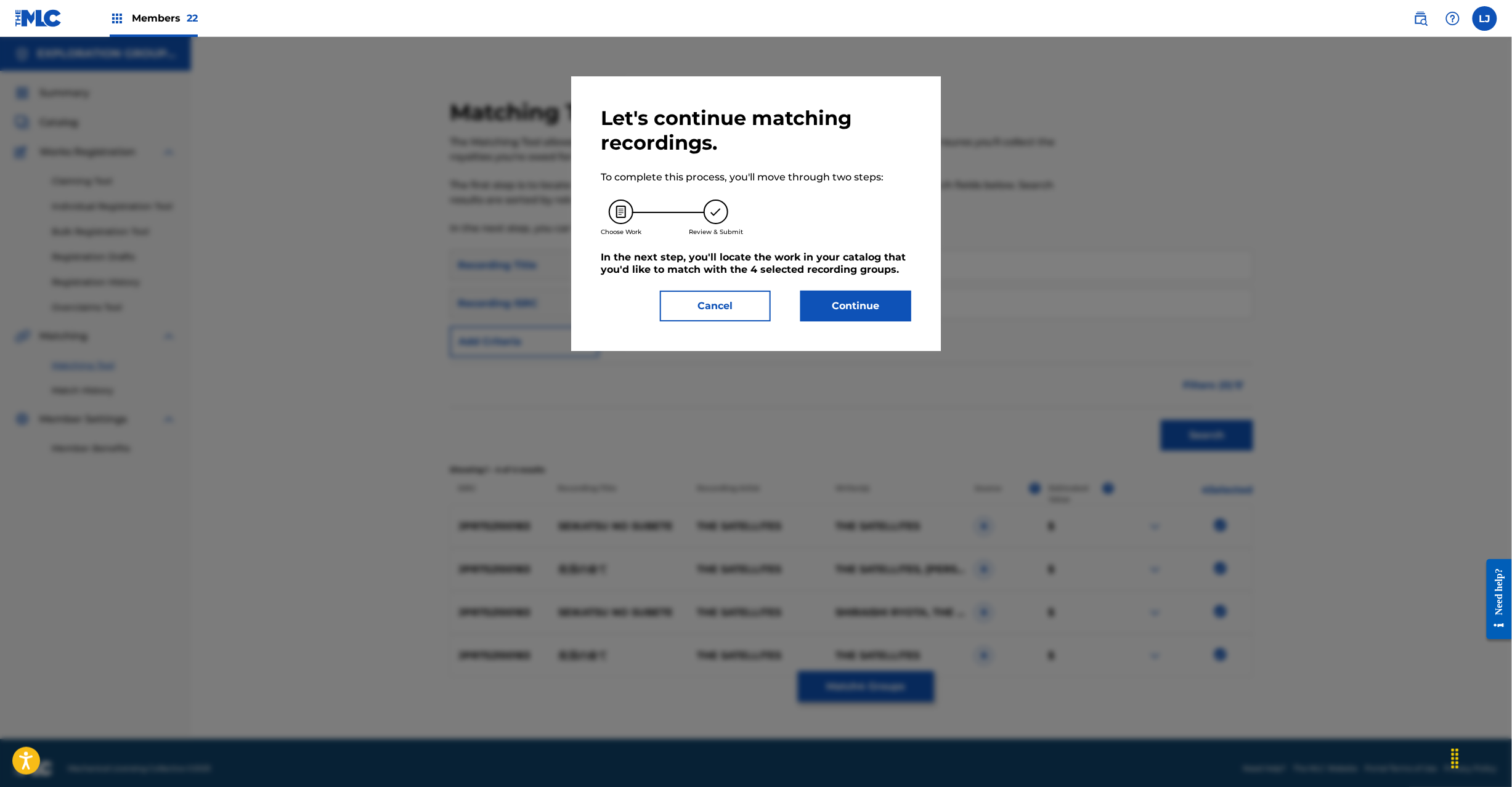
click at [851, 304] on button "Continue" at bounding box center [856, 306] width 111 height 31
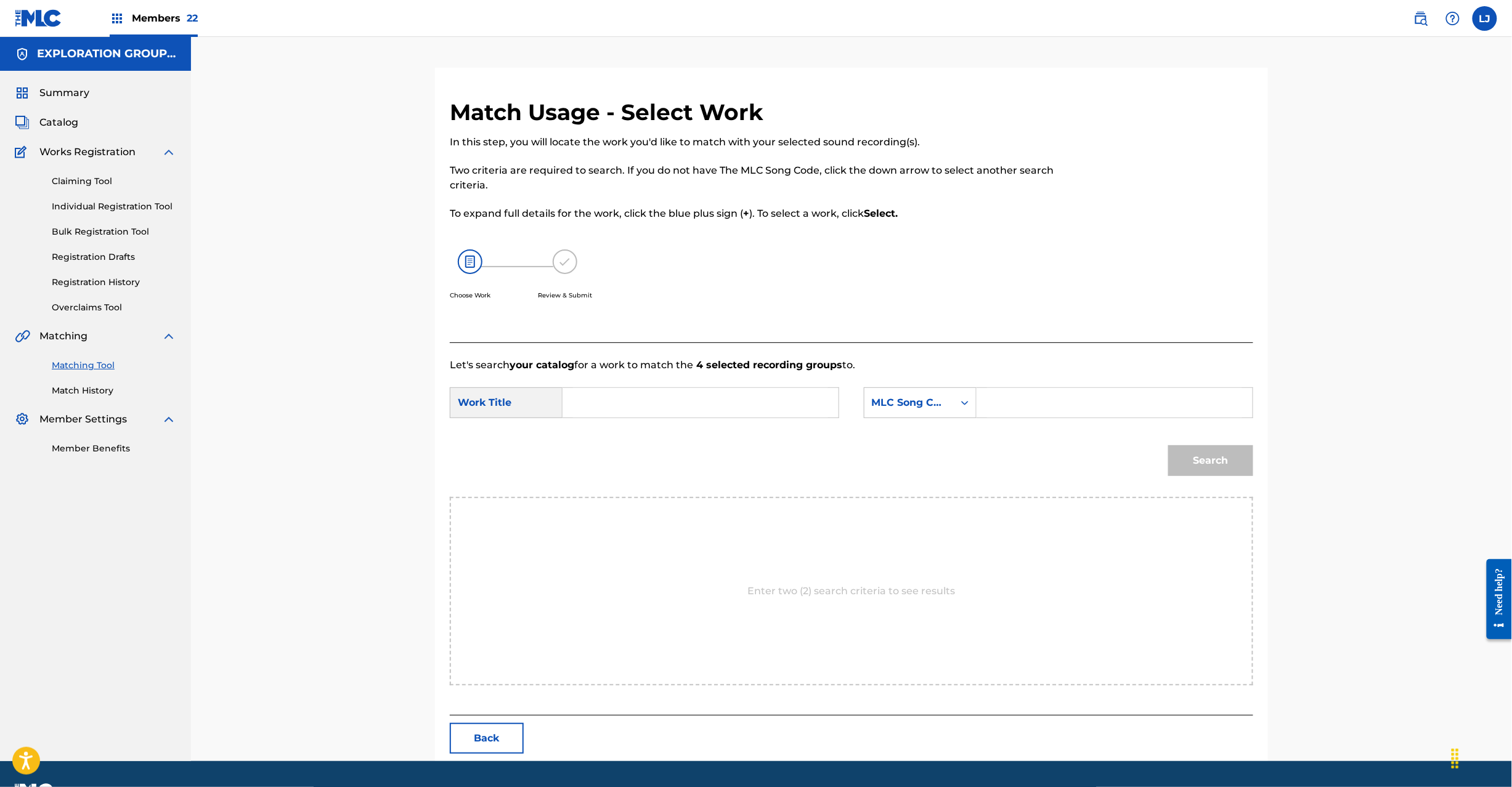
click at [648, 393] on input "Search Form" at bounding box center [701, 402] width 255 height 30
click at [692, 390] on input "Seikatsuno Subete S65WOV" at bounding box center [701, 402] width 255 height 30
type input "Seikatsuno Subete"
click at [1109, 415] on input "Search Form" at bounding box center [1115, 402] width 255 height 30
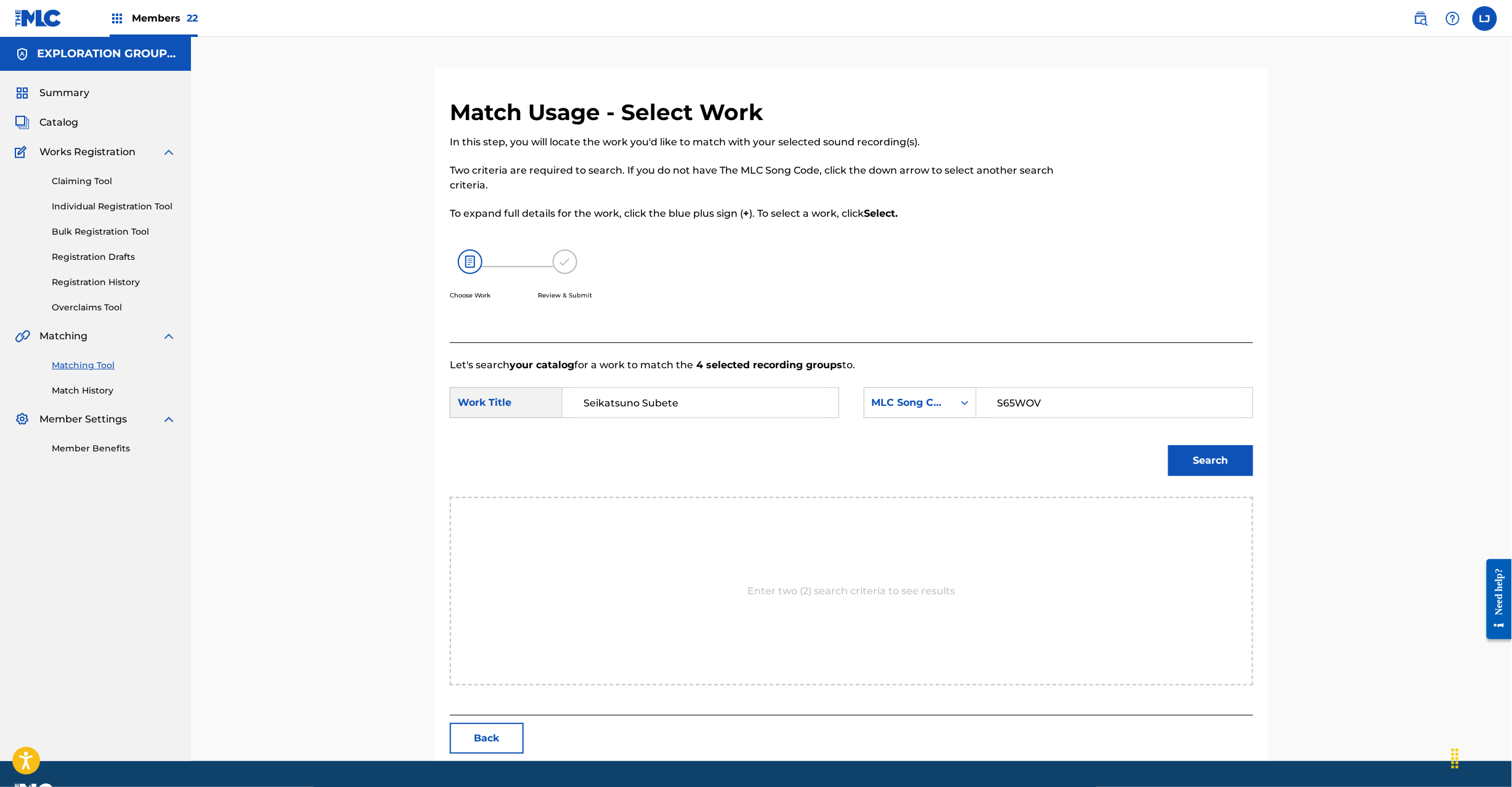
type input "S65WOV"
click at [1216, 449] on button "Search" at bounding box center [1211, 460] width 85 height 31
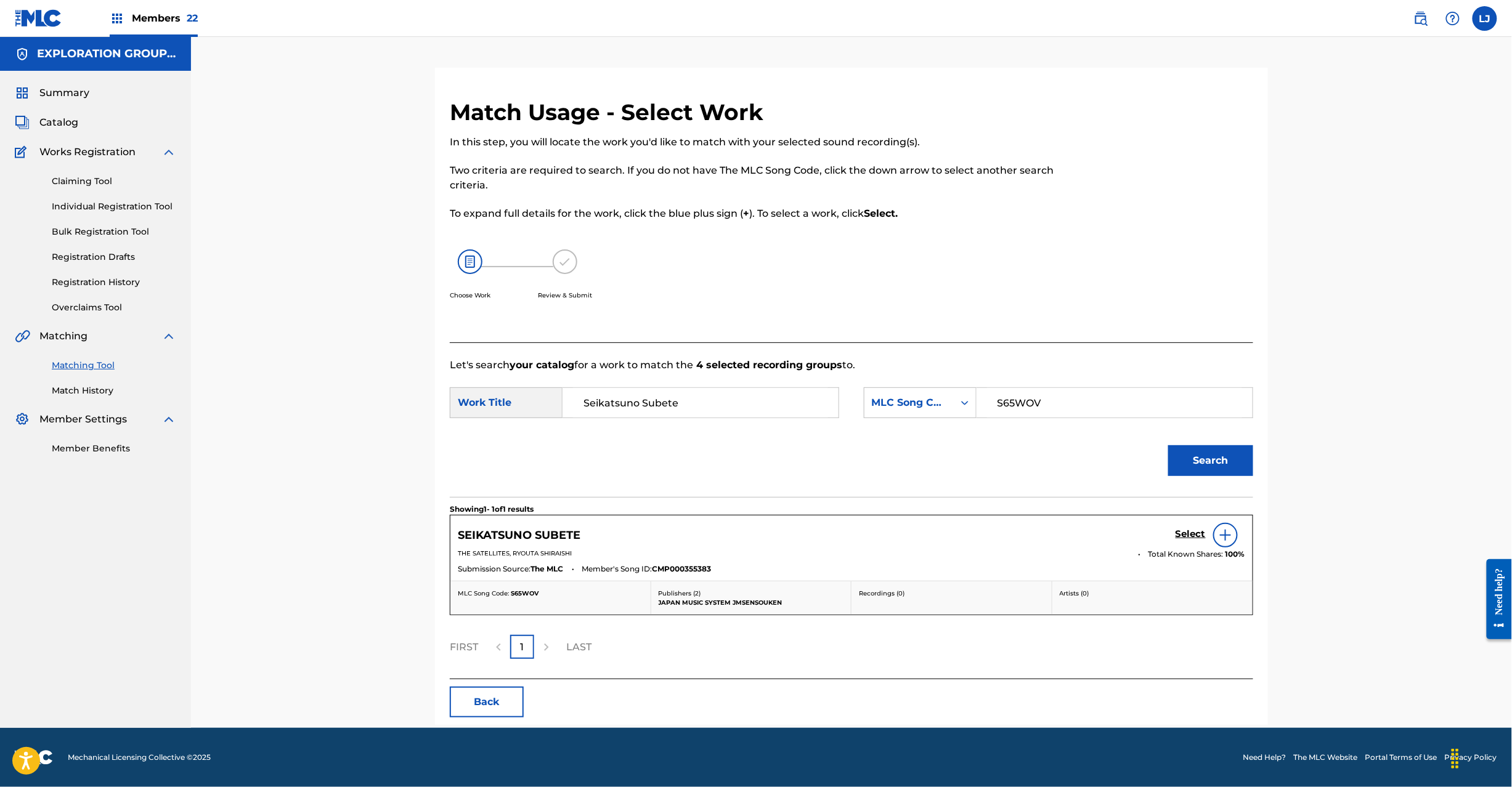
click at [1194, 532] on h5 "Select" at bounding box center [1191, 534] width 30 height 12
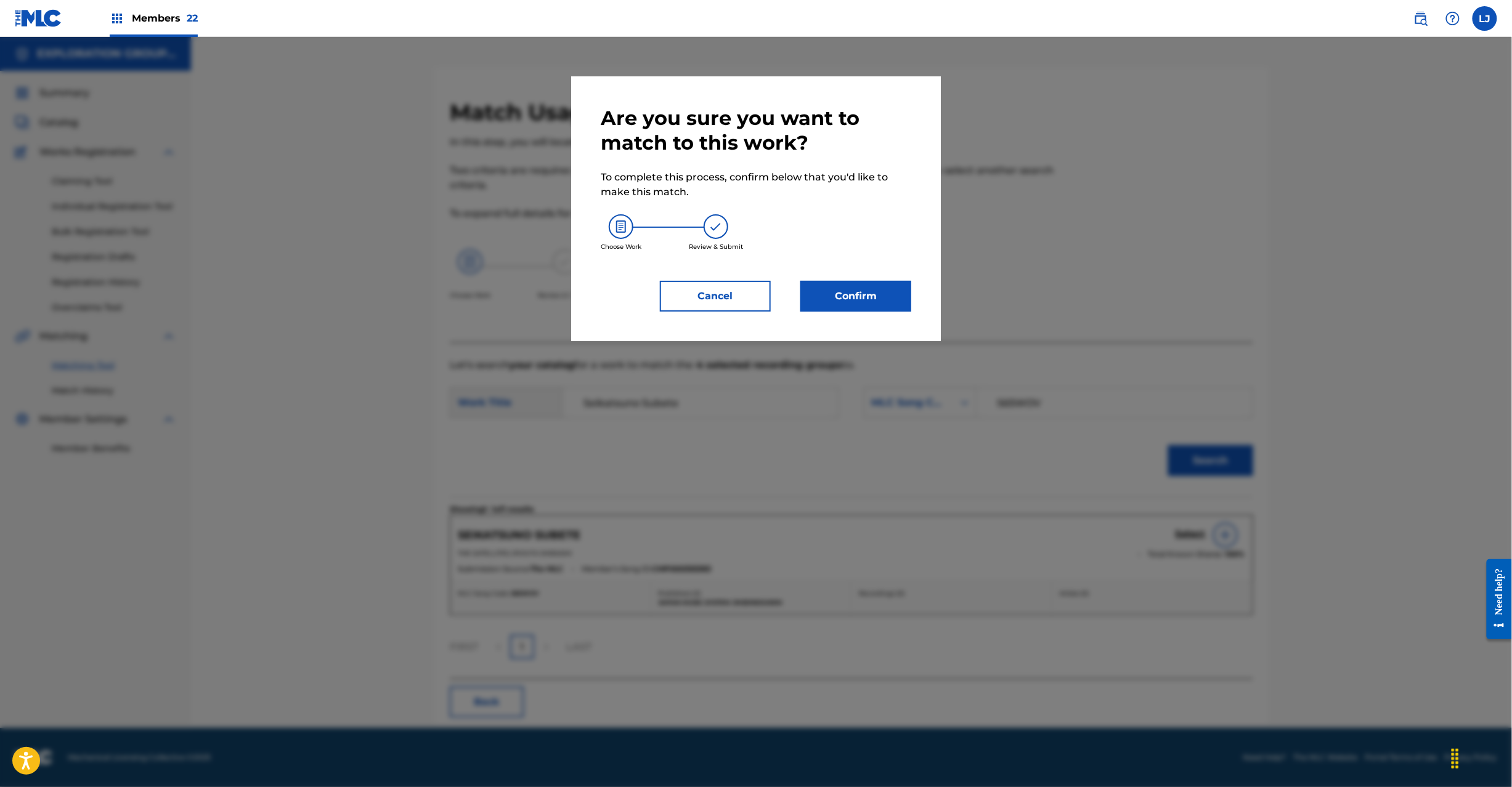
click at [879, 306] on button "Confirm" at bounding box center [856, 296] width 111 height 31
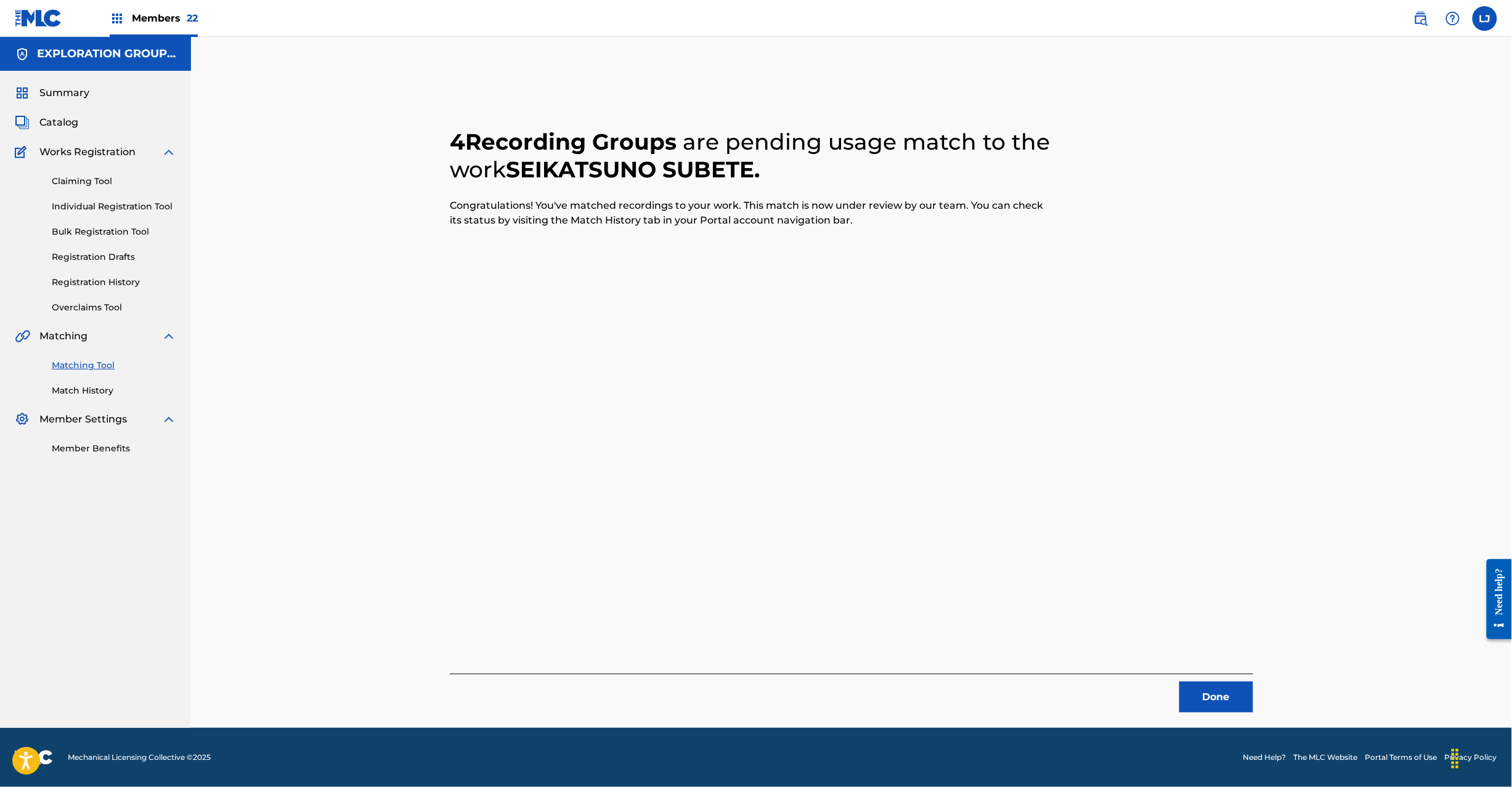
click at [1199, 697] on button "Done" at bounding box center [1216, 697] width 74 height 31
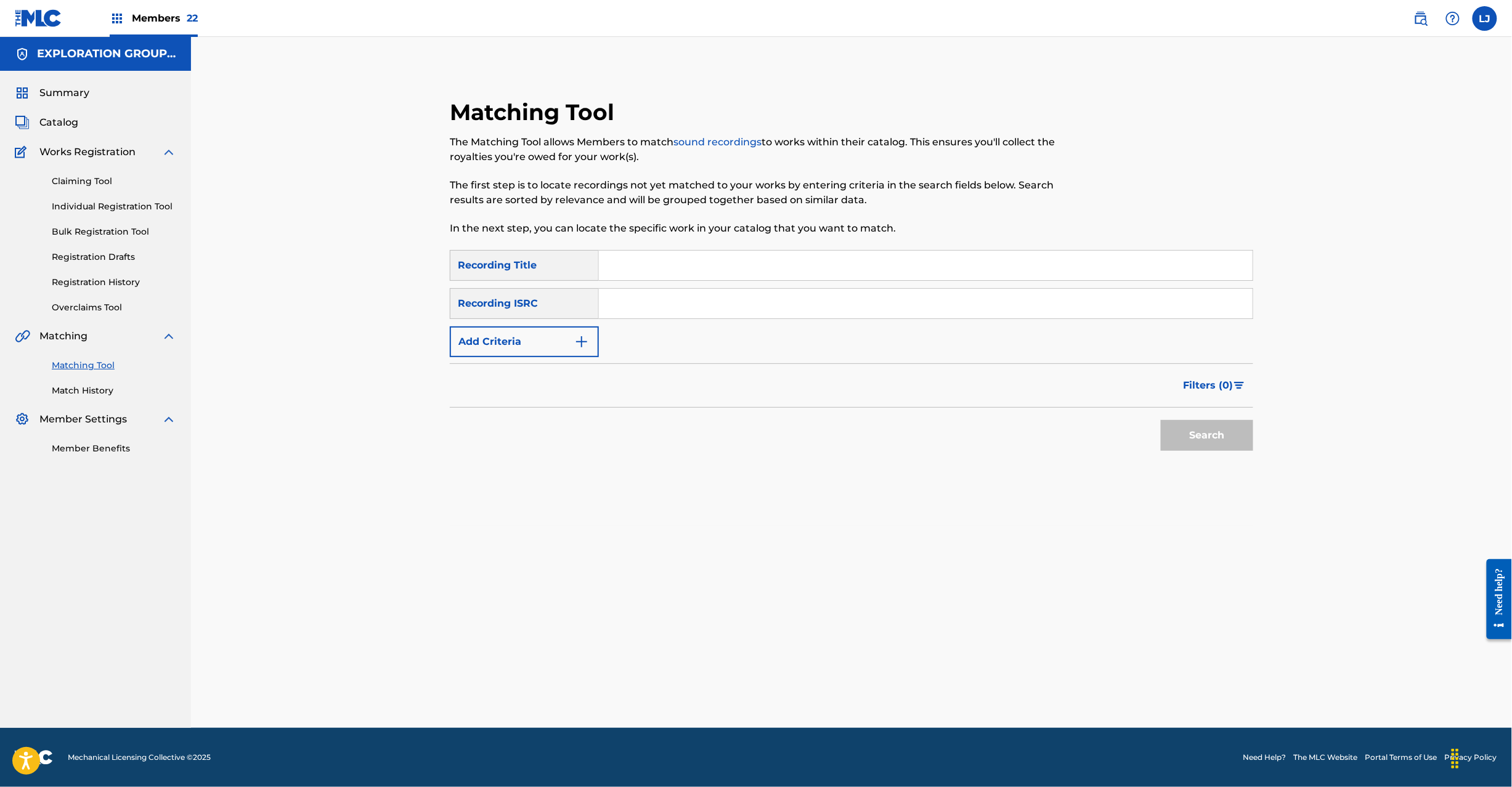
drag, startPoint x: 656, startPoint y: 306, endPoint x: 686, endPoint y: 311, distance: 30.4
click at [656, 306] on input "Search Form" at bounding box center [926, 303] width 654 height 30
type input "JPR752100098"
click at [1184, 420] on button "Search" at bounding box center [1207, 435] width 92 height 31
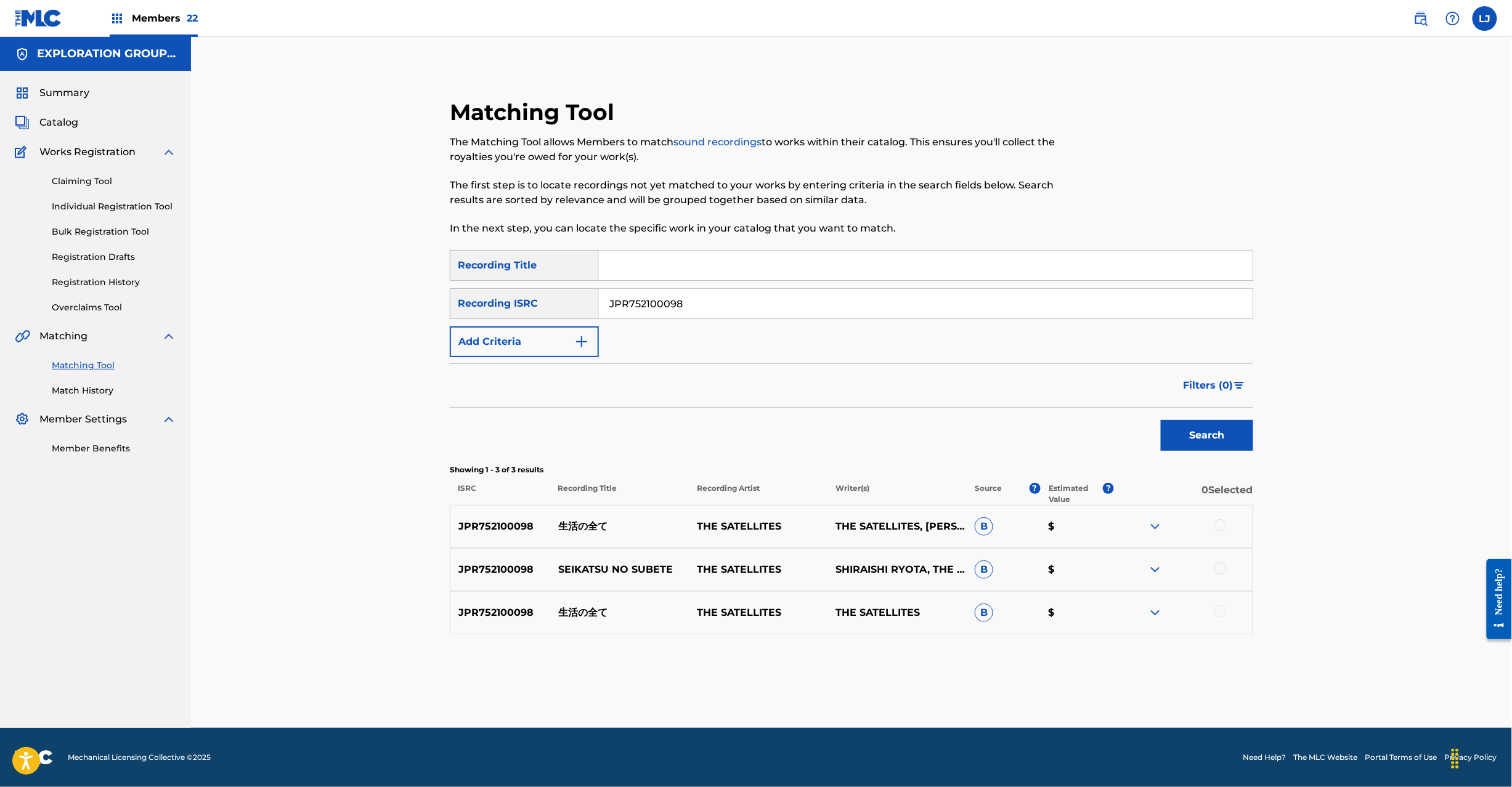
click at [1226, 526] on div at bounding box center [1183, 526] width 138 height 15
drag, startPoint x: 1216, startPoint y: 526, endPoint x: 1221, endPoint y: 559, distance: 33.4
click at [1219, 528] on div at bounding box center [1221, 526] width 13 height 13
click at [1221, 575] on div at bounding box center [1183, 569] width 138 height 15
click at [1218, 570] on div at bounding box center [1221, 568] width 13 height 13
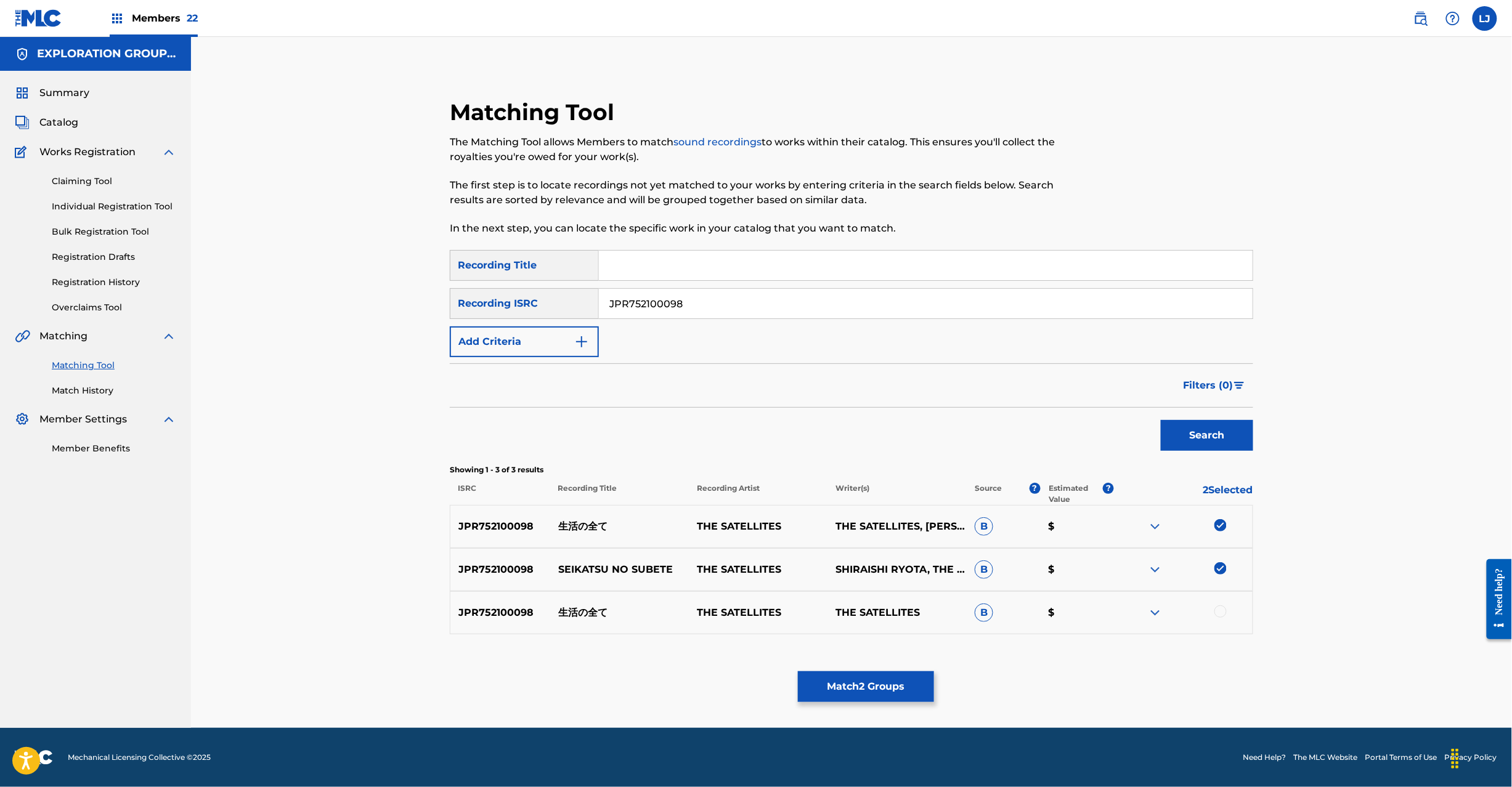
click at [1218, 616] on div at bounding box center [1221, 612] width 13 height 13
click at [888, 690] on button "Match 3 Groups" at bounding box center [866, 687] width 136 height 31
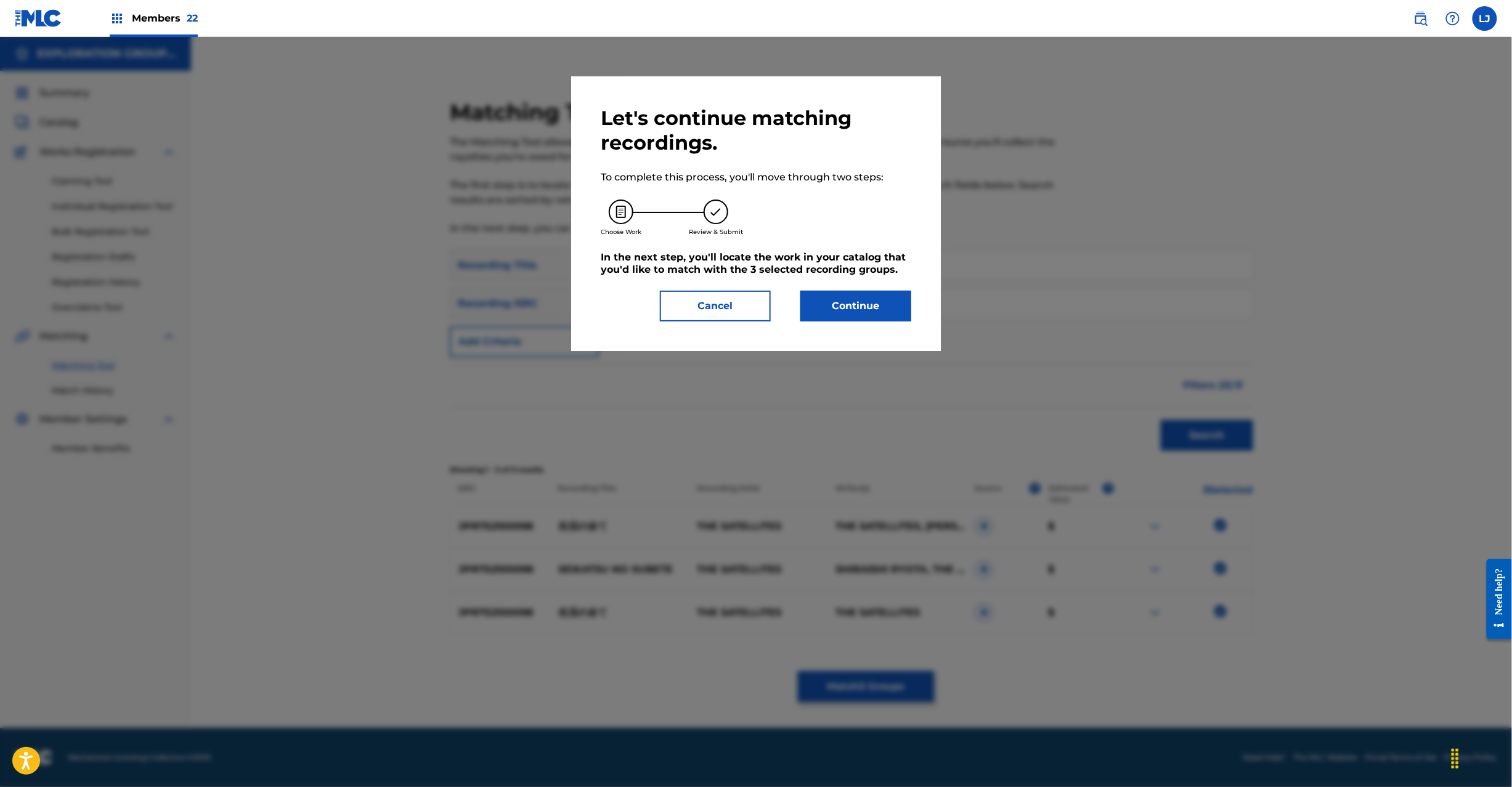
click at [841, 301] on button "Continue" at bounding box center [856, 306] width 111 height 31
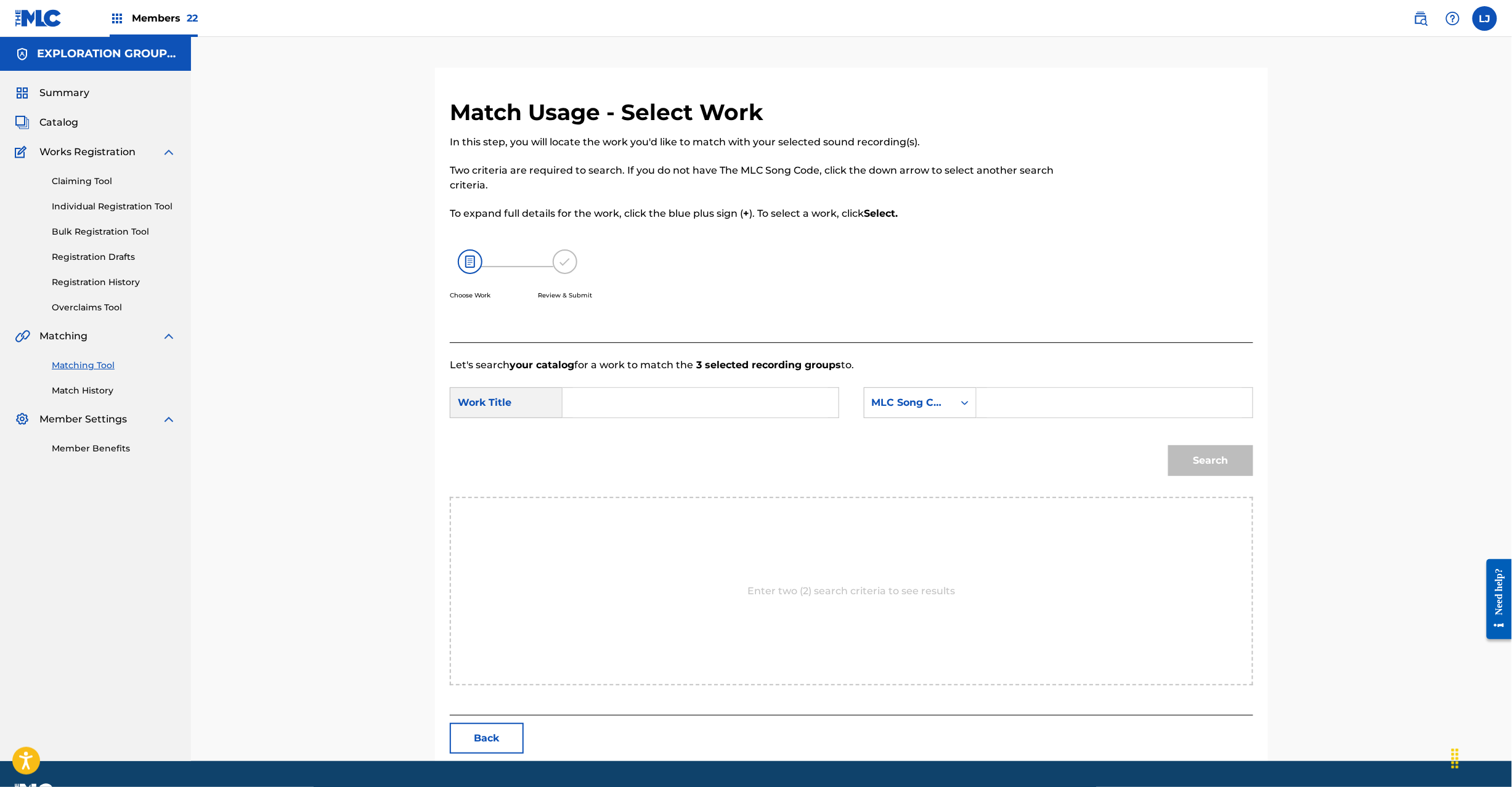
click at [604, 390] on input "Search Form" at bounding box center [701, 402] width 255 height 30
click at [734, 403] on input "Seikatsuno Subete S65WOV" at bounding box center [701, 402] width 255 height 30
type input "Seikatsuno Subete"
click at [1036, 409] on input "Search Form" at bounding box center [1115, 402] width 255 height 30
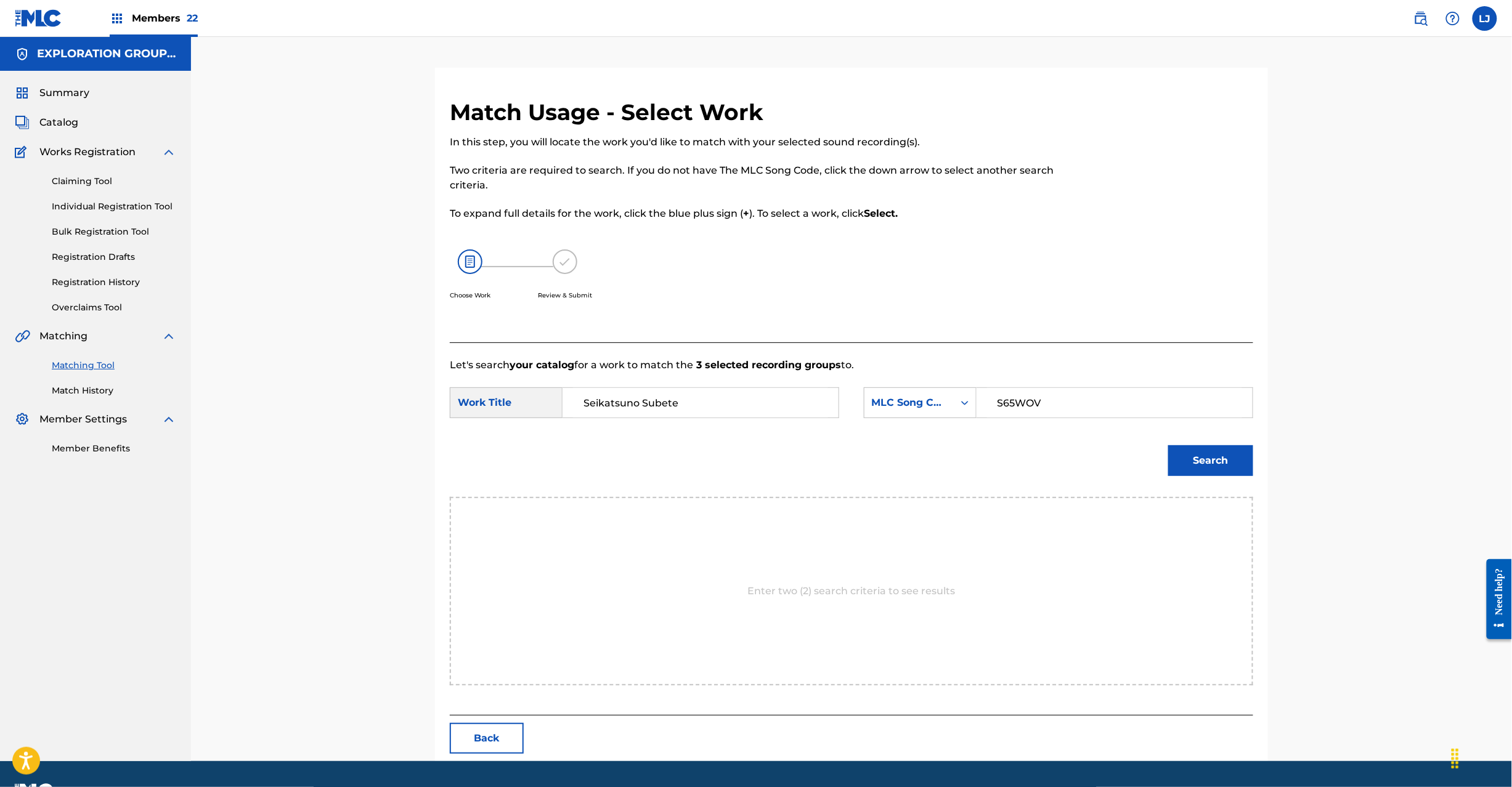
type input "S65WOV"
click at [1204, 457] on button "Search" at bounding box center [1211, 460] width 85 height 31
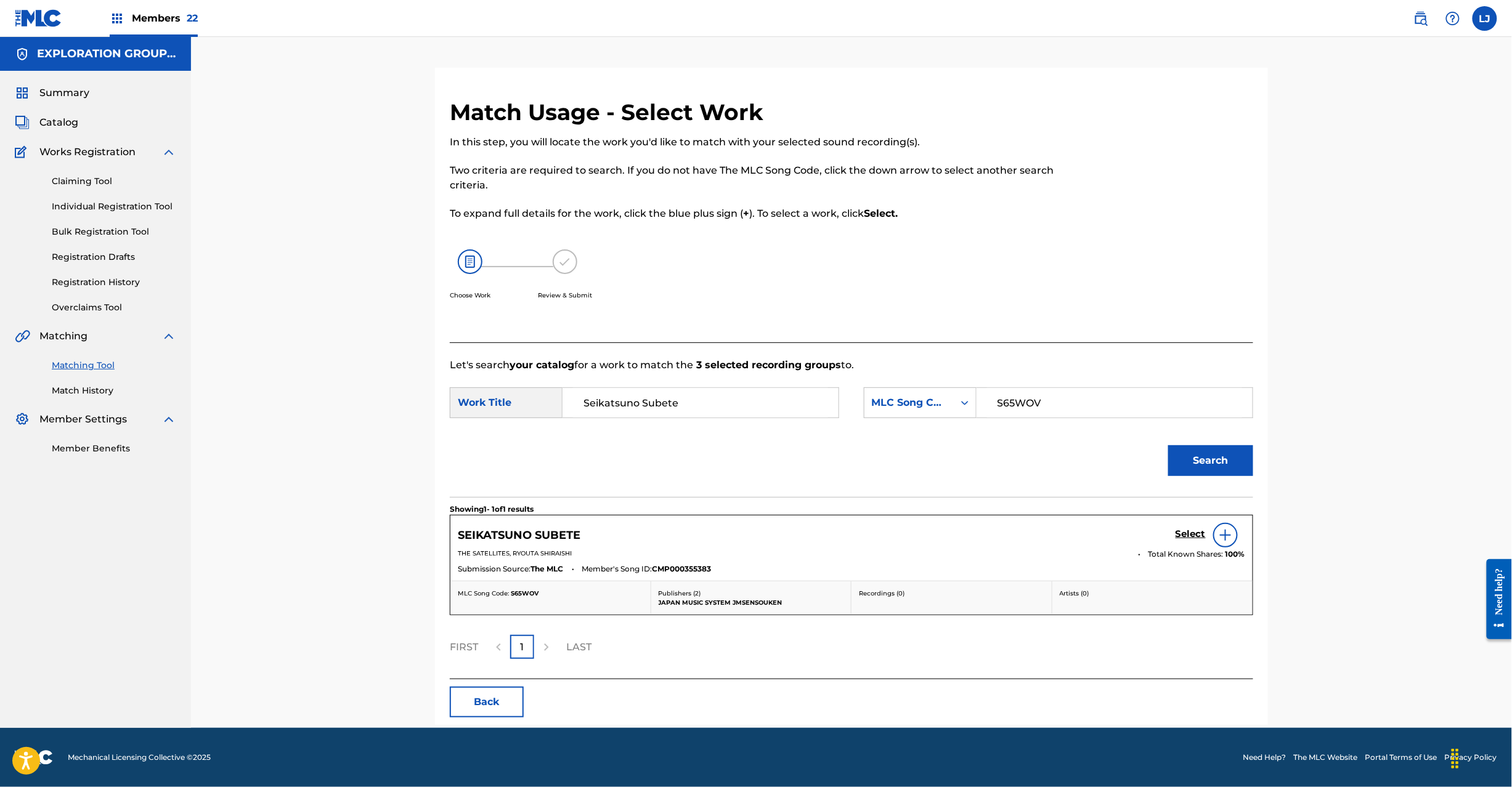
click at [1185, 527] on div "Select" at bounding box center [1211, 535] width 70 height 25
click at [1184, 534] on h5 "Select" at bounding box center [1191, 534] width 30 height 12
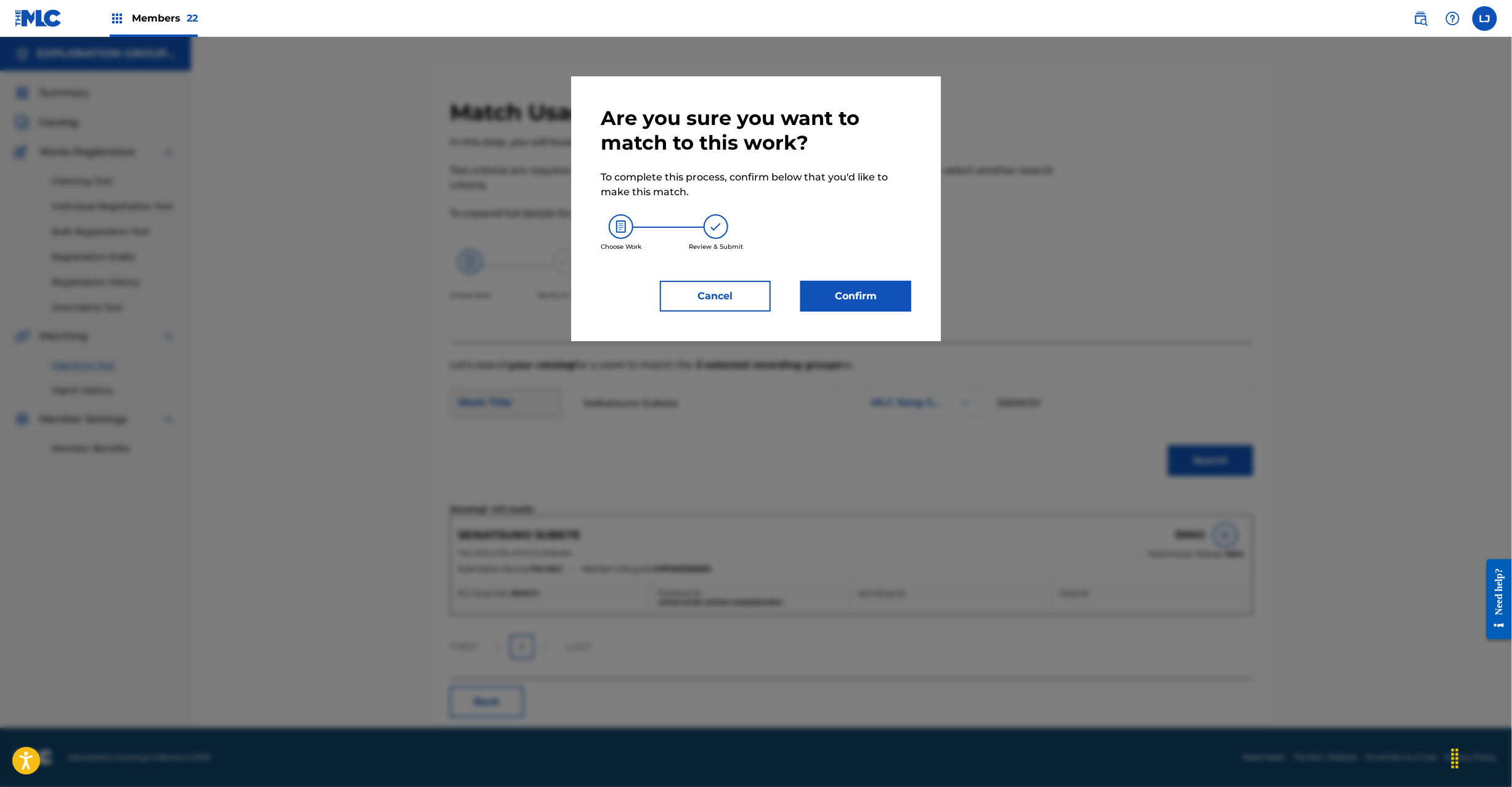
click at [883, 307] on button "Confirm" at bounding box center [856, 296] width 111 height 31
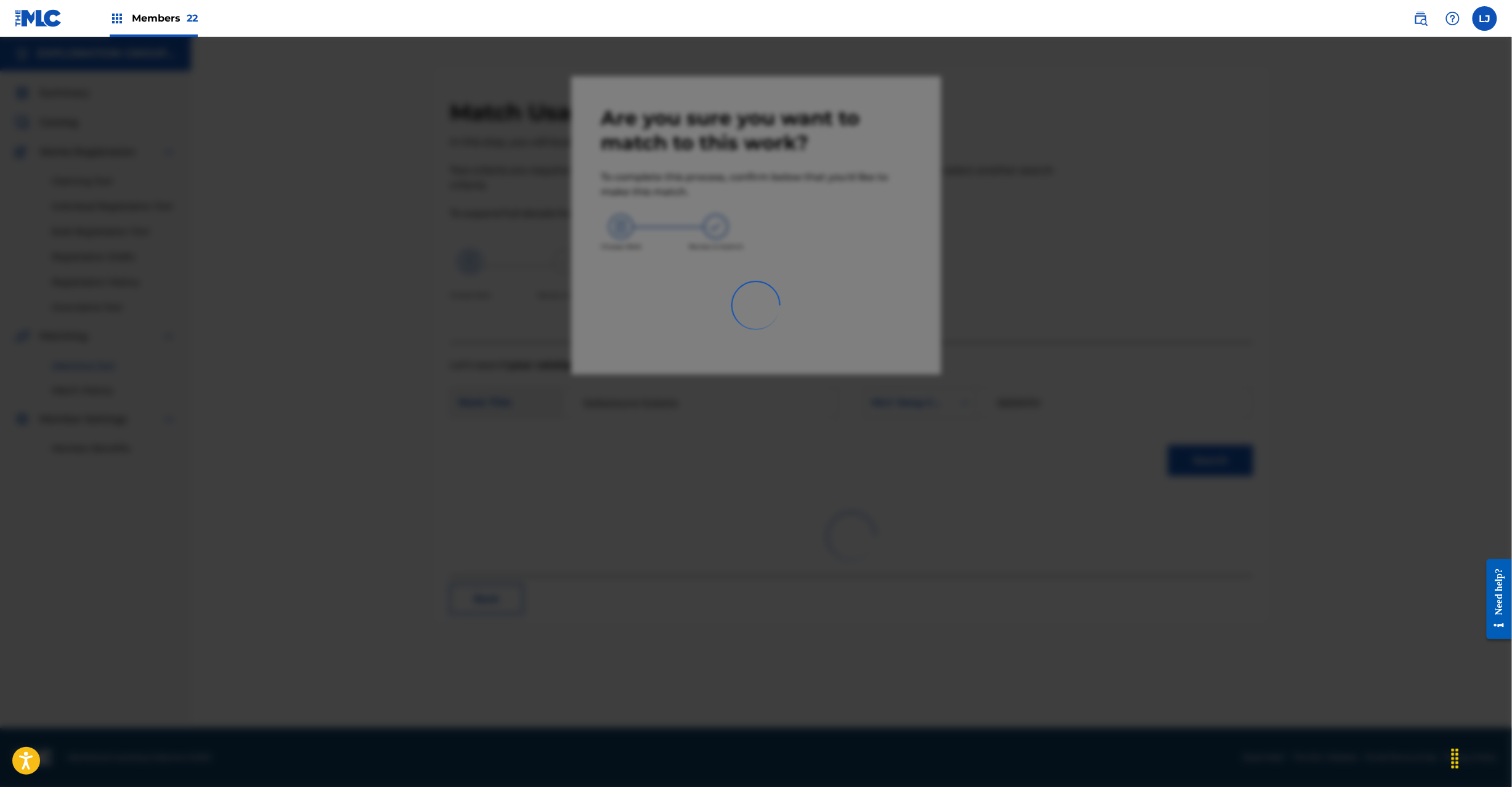
click at [878, 293] on div at bounding box center [756, 431] width 1512 height 787
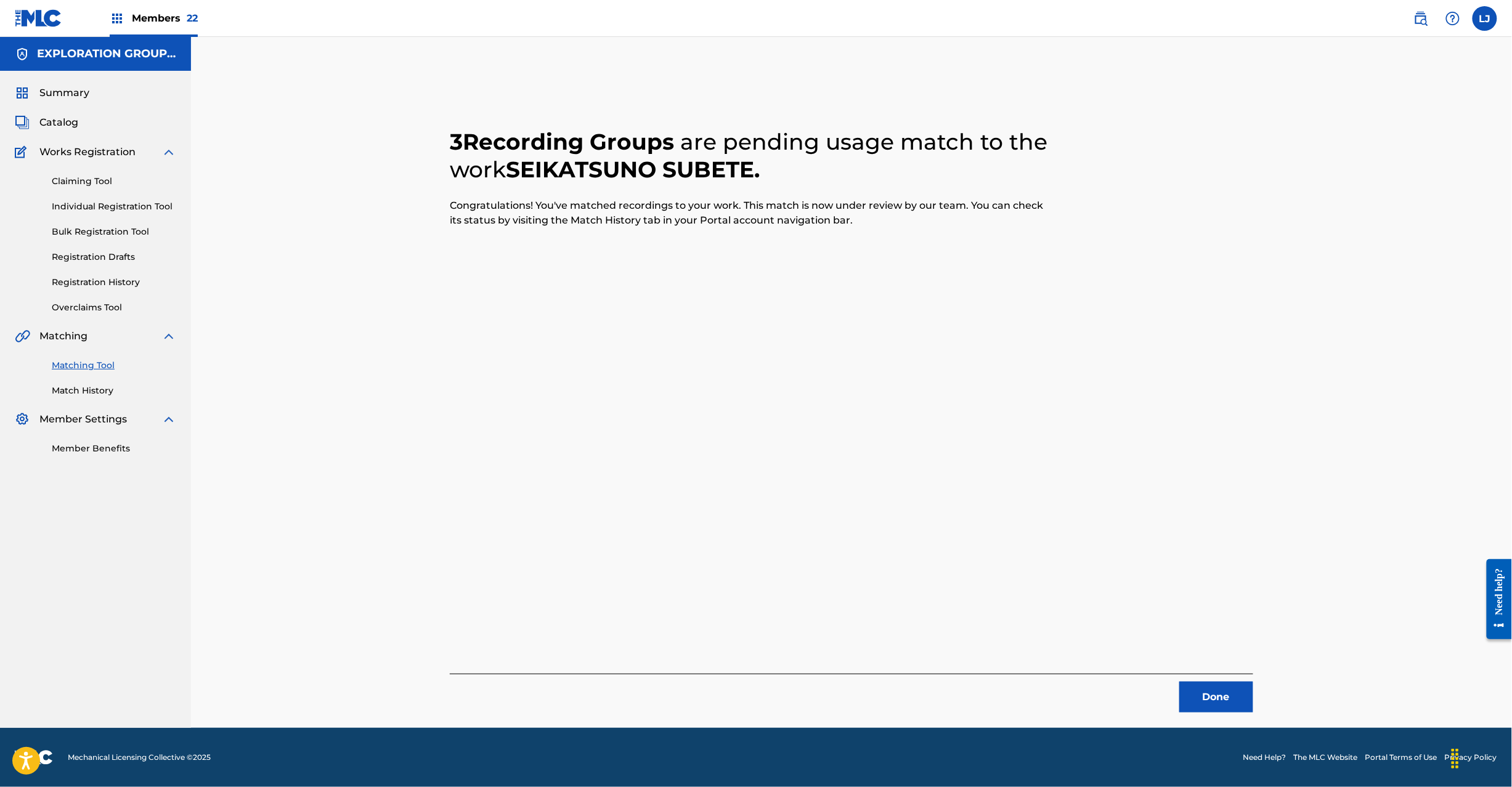
click at [1226, 702] on button "Done" at bounding box center [1216, 697] width 74 height 31
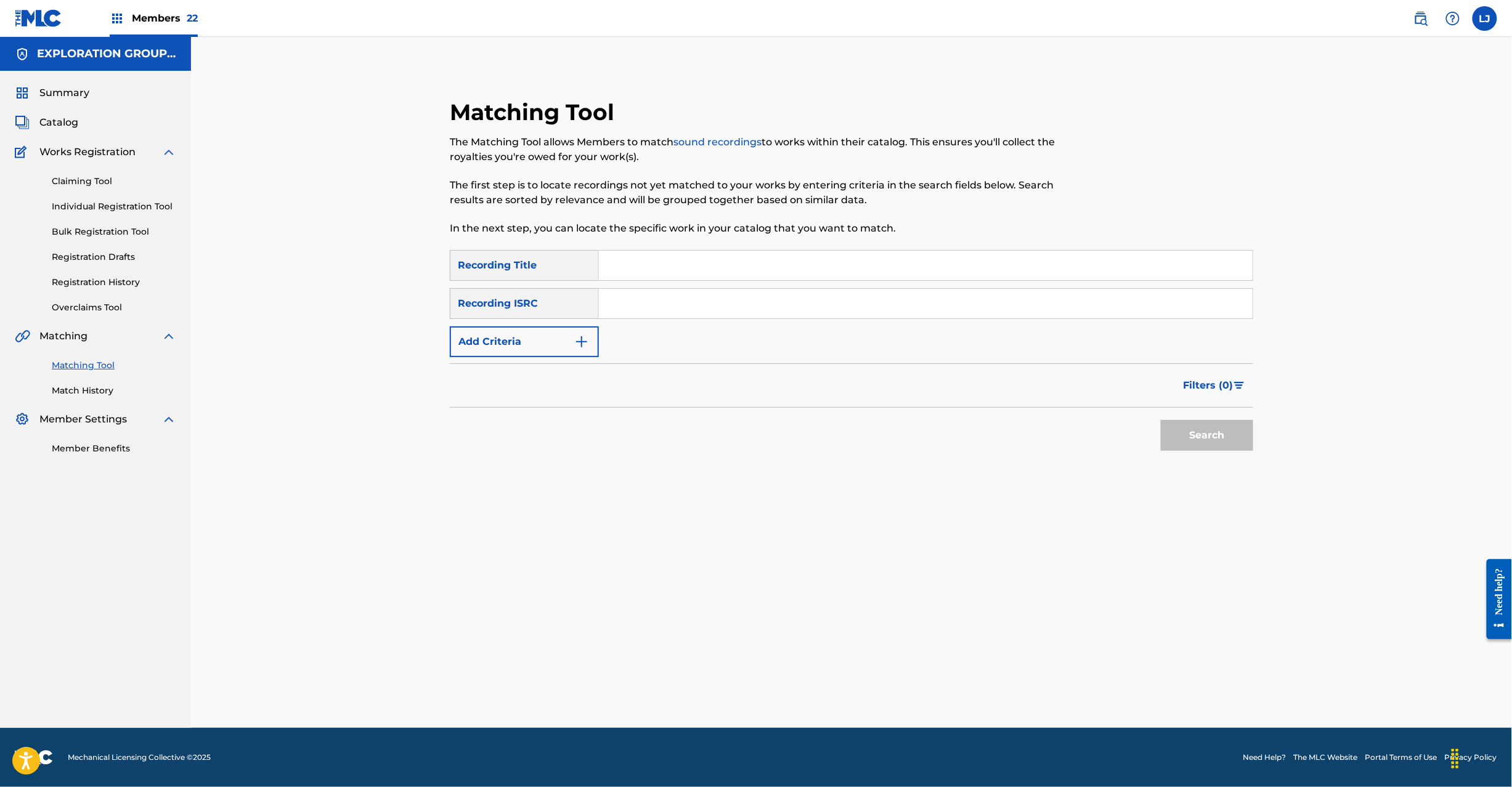
click at [718, 316] on input "Search Form" at bounding box center [926, 303] width 654 height 30
type input "JPR752200943"
click at [1199, 436] on button "Search" at bounding box center [1207, 435] width 92 height 31
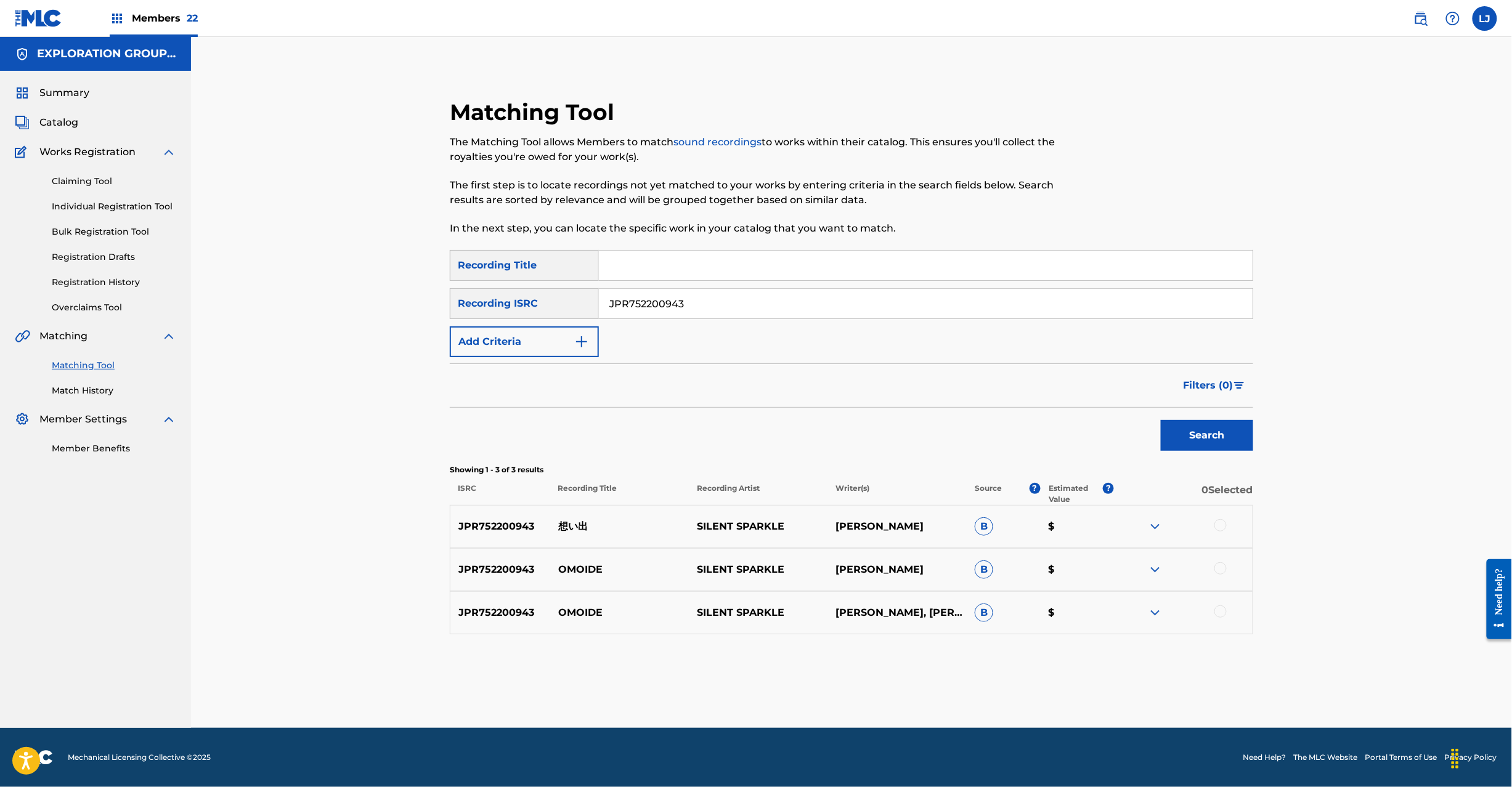
click at [1215, 527] on div at bounding box center [1221, 526] width 13 height 13
click at [1218, 569] on div at bounding box center [1221, 568] width 13 height 13
click at [1216, 614] on div at bounding box center [1221, 612] width 13 height 13
click at [818, 687] on button "Match 3 Groups" at bounding box center [866, 687] width 136 height 31
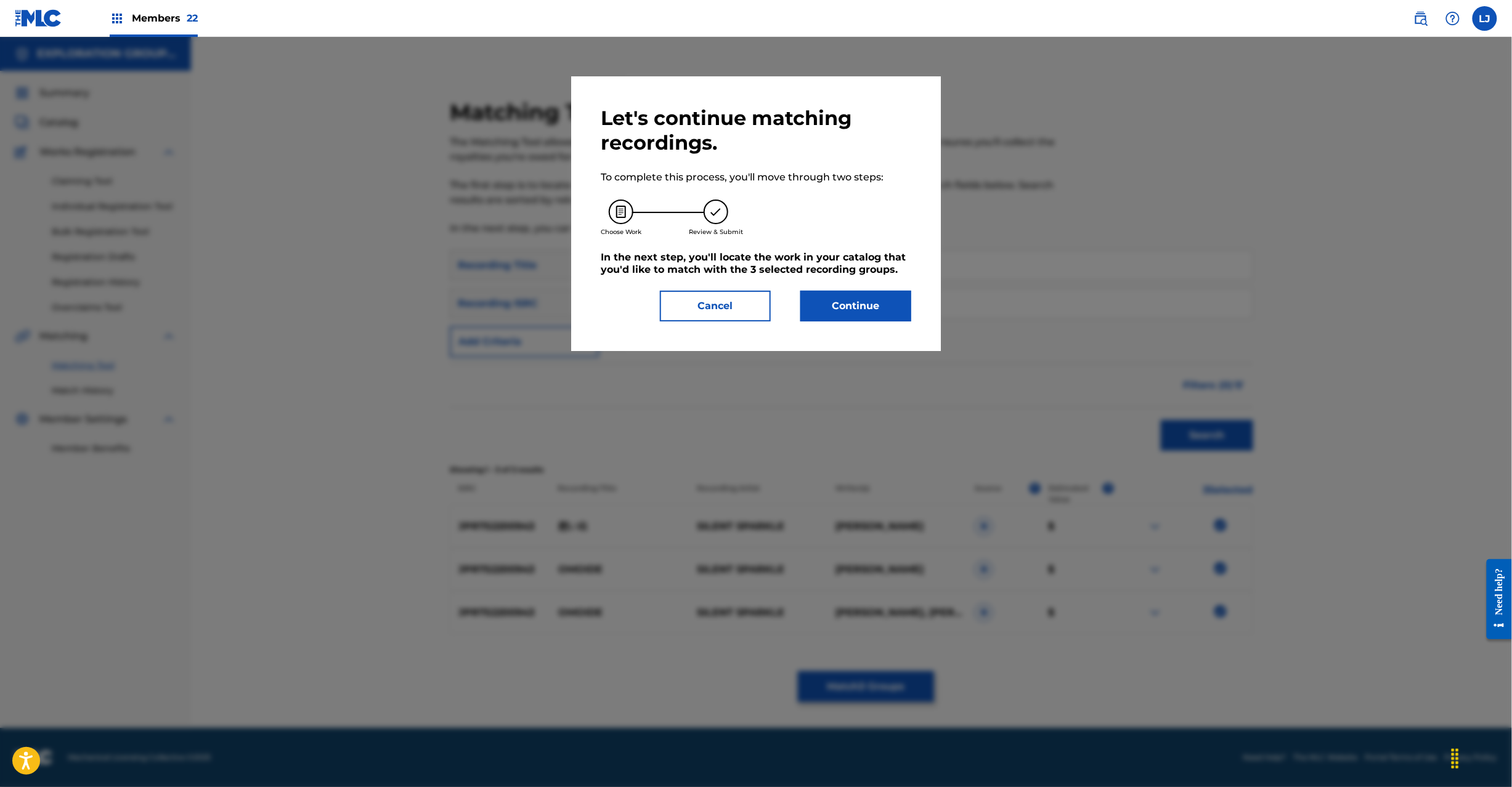
click at [844, 296] on button "Continue" at bounding box center [856, 306] width 111 height 31
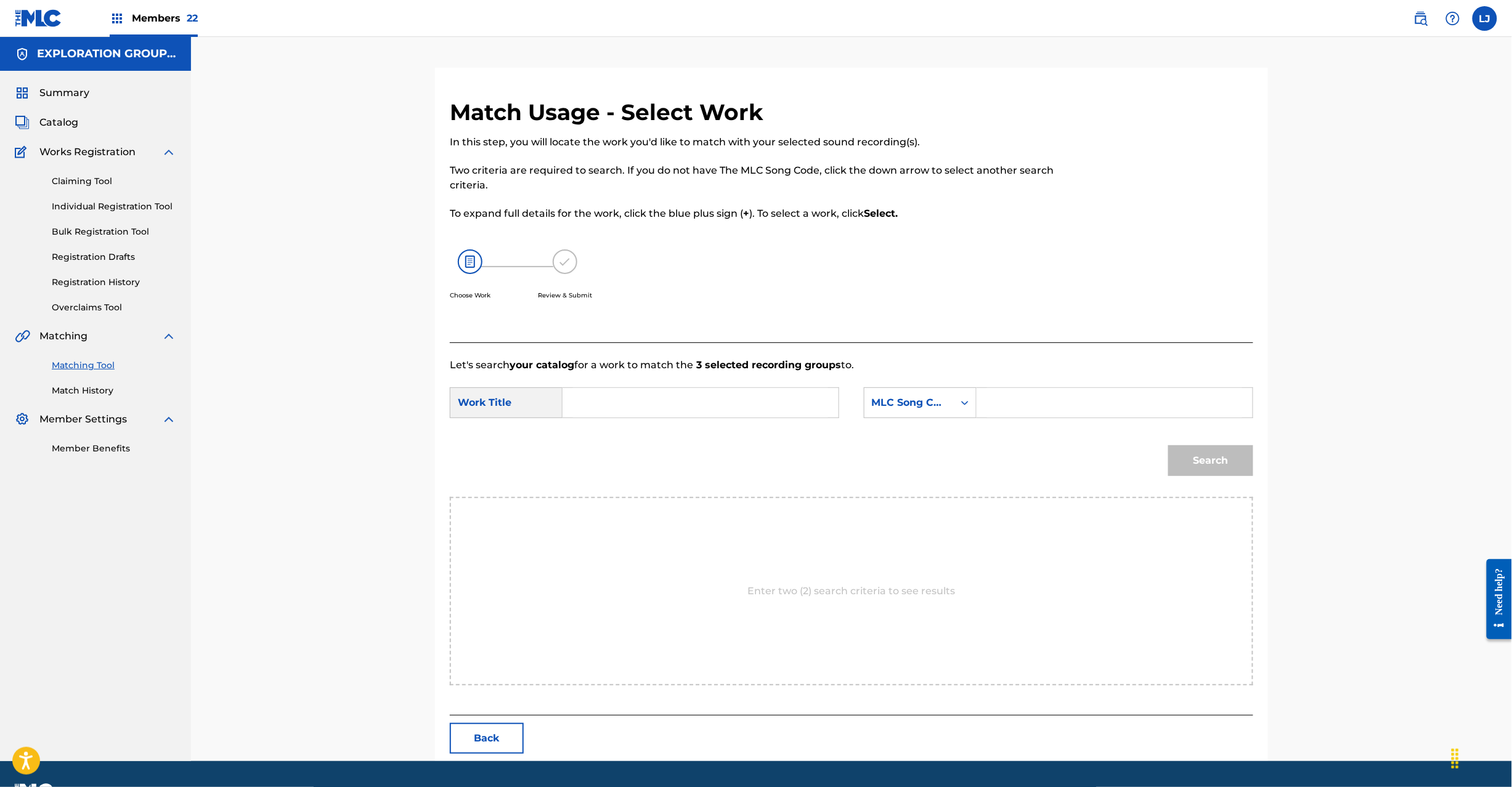
drag, startPoint x: 764, startPoint y: 421, endPoint x: 753, endPoint y: 403, distance: 21.1
click at [764, 420] on div "SearchWithCriteria97478b7c-66ac-47bd-b6eb-f237fe72bac7 Work Title SearchWithCri…" at bounding box center [852, 406] width 804 height 38
click at [753, 403] on input "Search Form" at bounding box center [701, 402] width 255 height 30
click at [658, 398] on input "Omoide OM654O" at bounding box center [701, 402] width 255 height 30
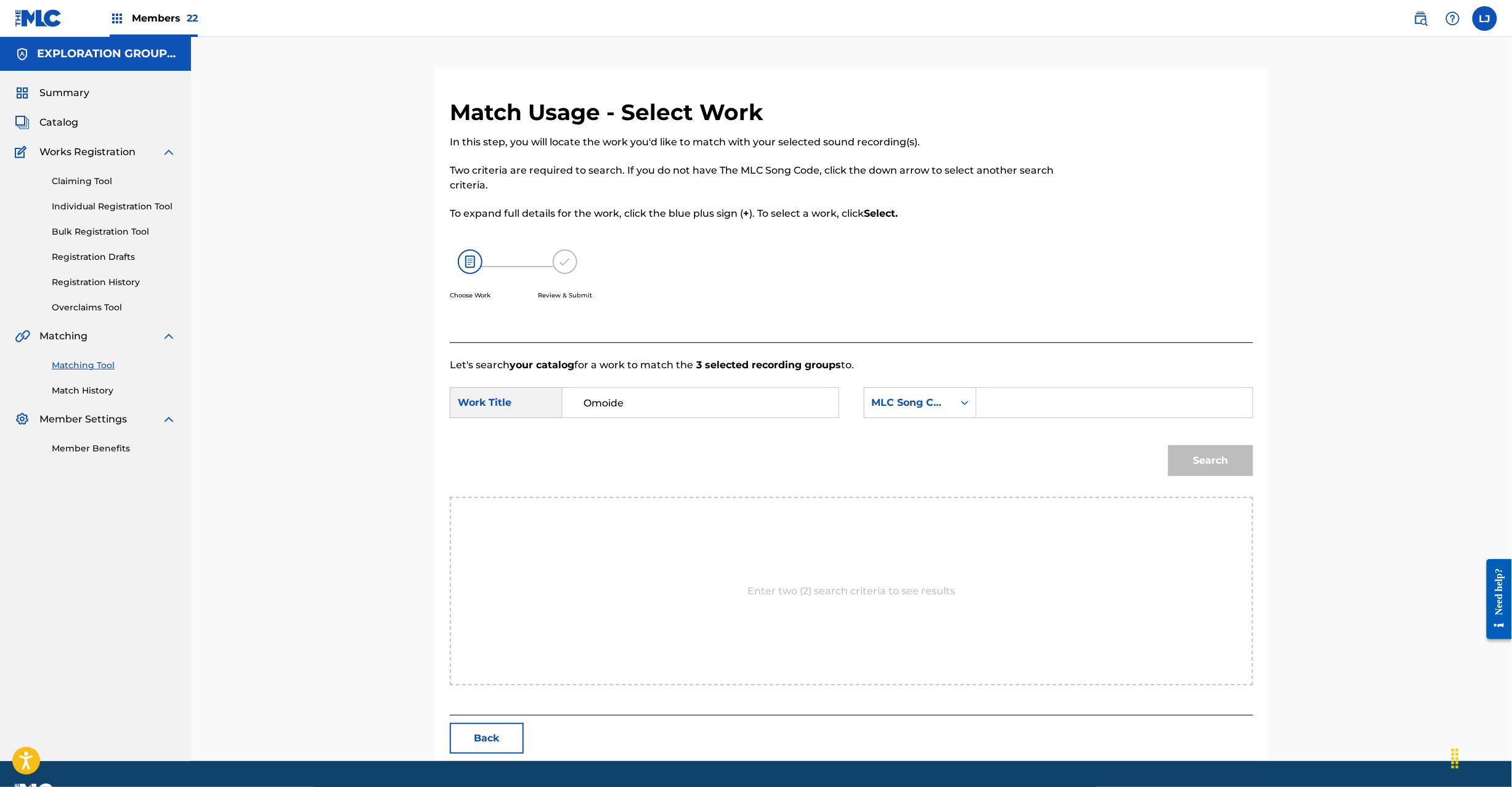
type input "Omoide"
click at [1055, 403] on input "Search Form" at bounding box center [1115, 402] width 255 height 30
type input "OM654O"
drag, startPoint x: 1158, startPoint y: 454, endPoint x: 1180, endPoint y: 457, distance: 22.2
click at [1159, 456] on div "Search" at bounding box center [852, 465] width 804 height 64
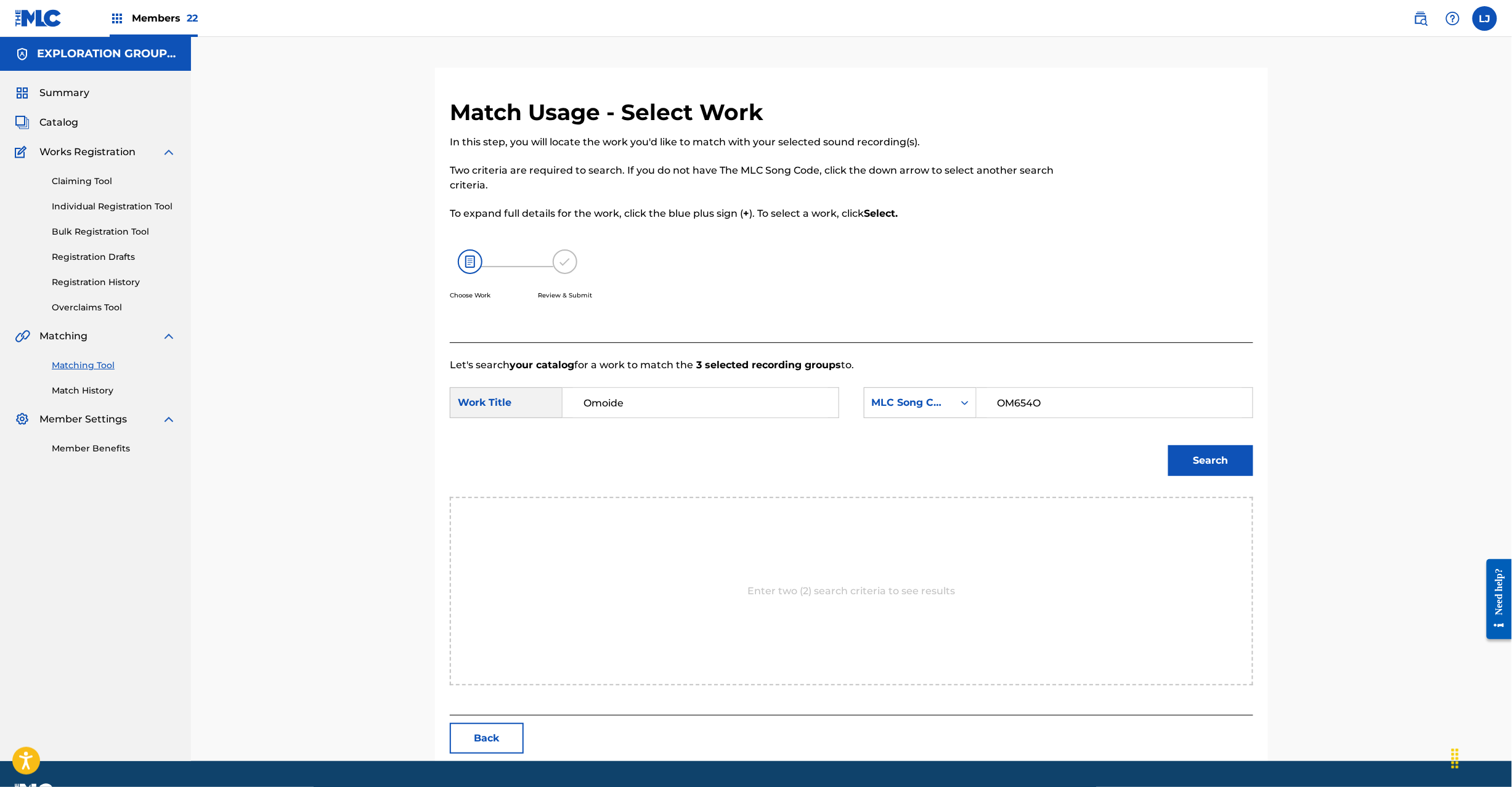
click at [1188, 459] on button "Search" at bounding box center [1211, 460] width 85 height 31
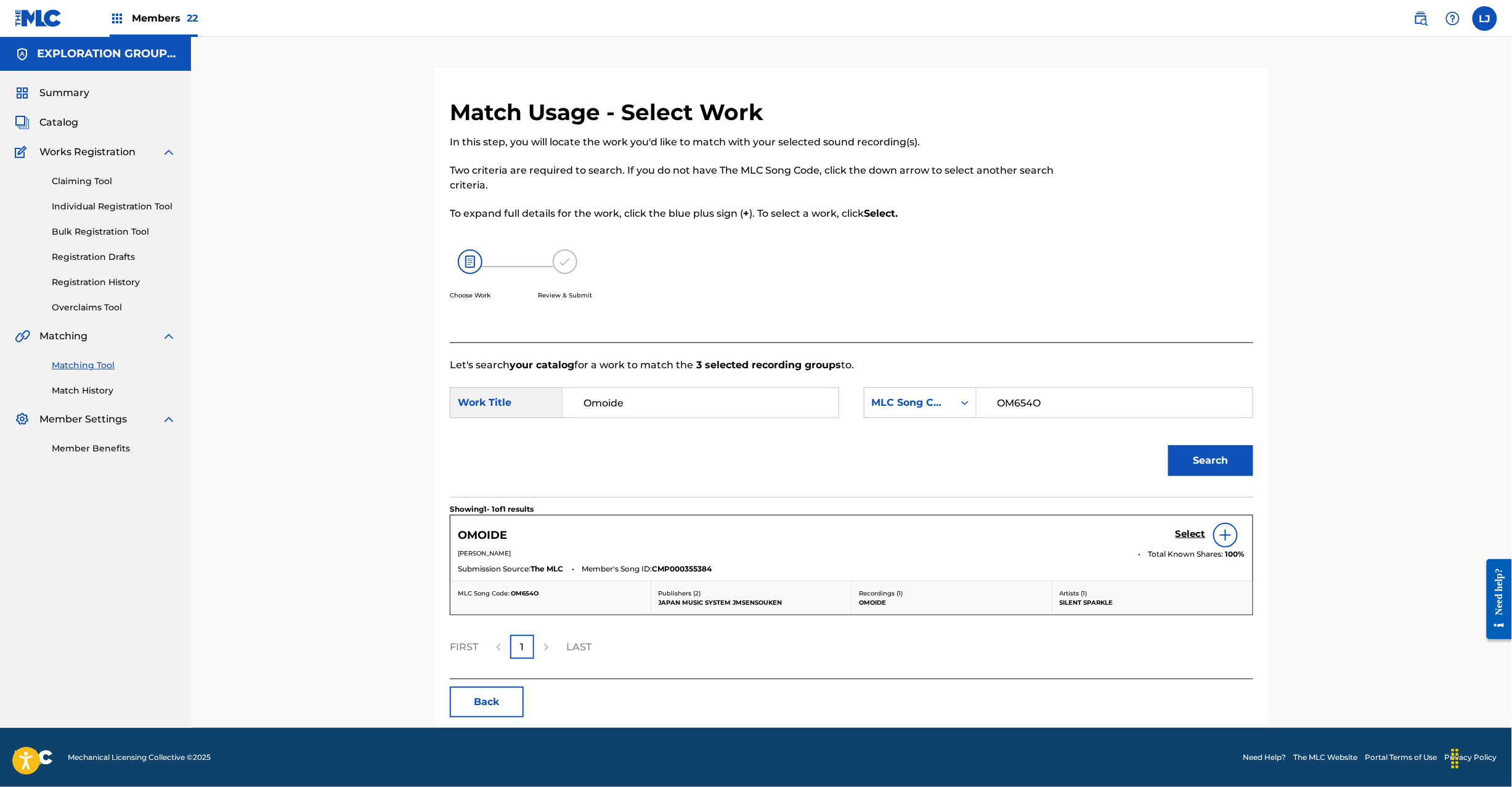
click at [1190, 532] on h5 "Select" at bounding box center [1191, 534] width 30 height 12
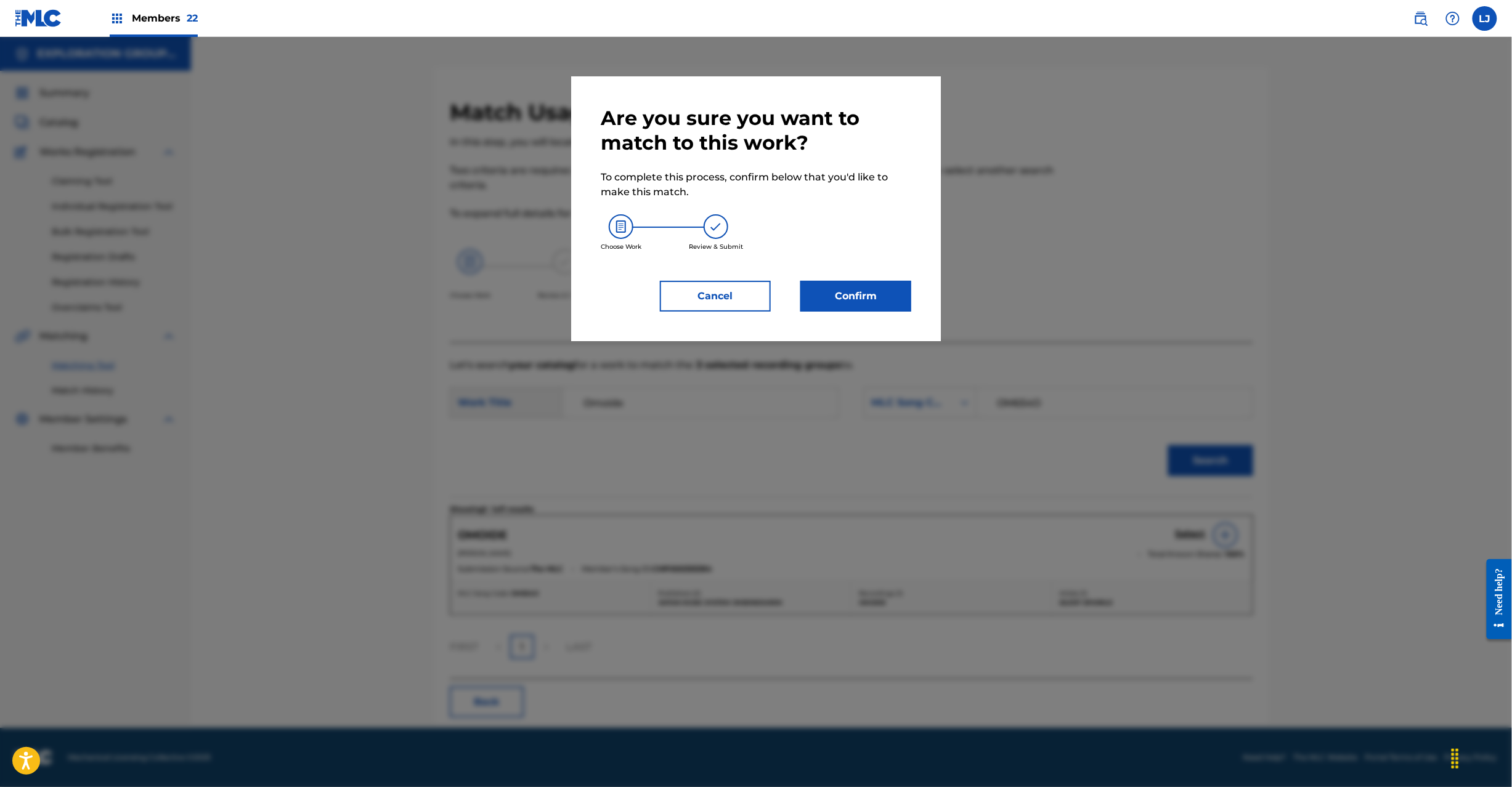
click at [828, 289] on button "Confirm" at bounding box center [856, 296] width 111 height 31
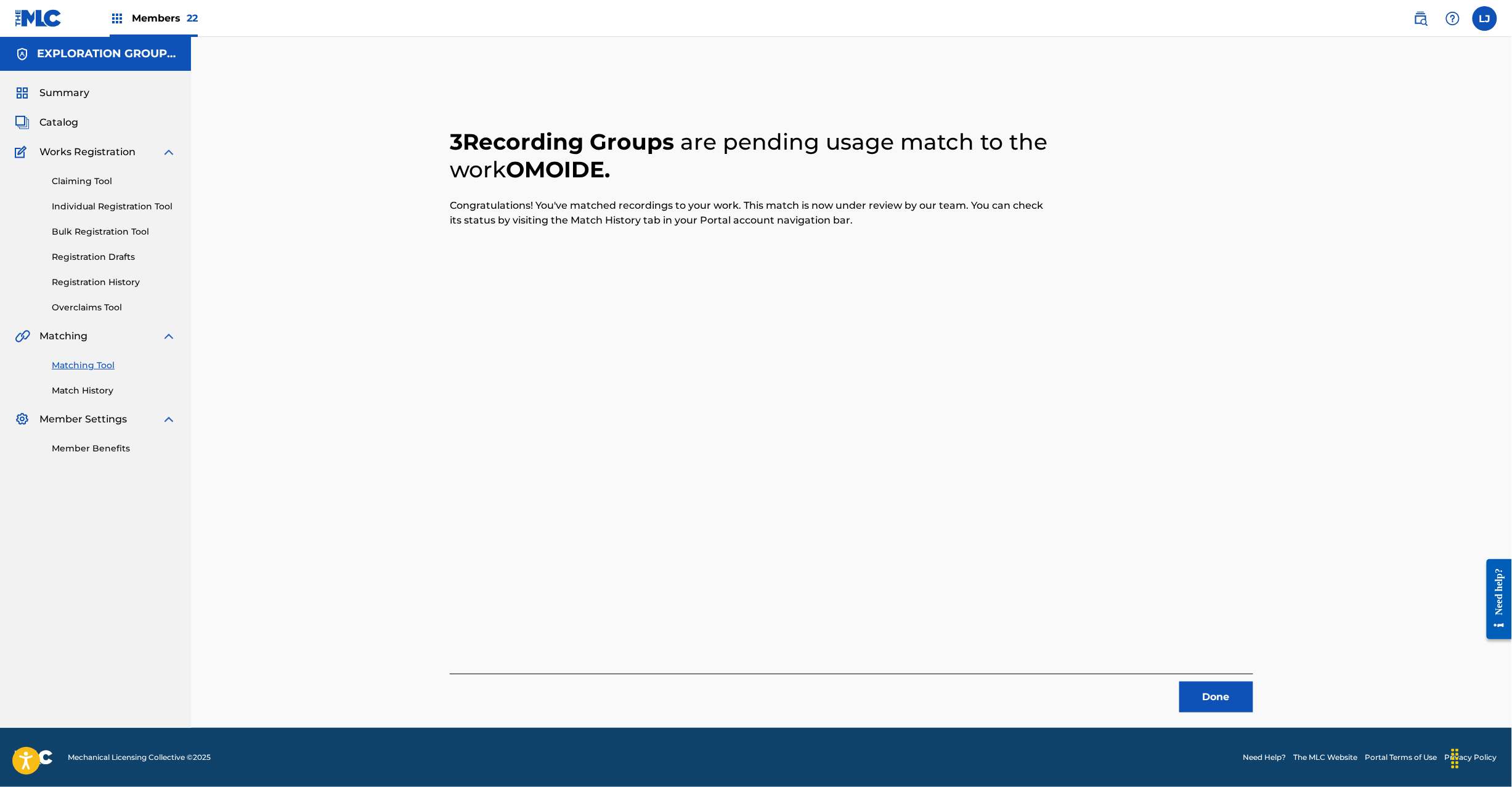
click at [1215, 690] on button "Done" at bounding box center [1216, 697] width 74 height 31
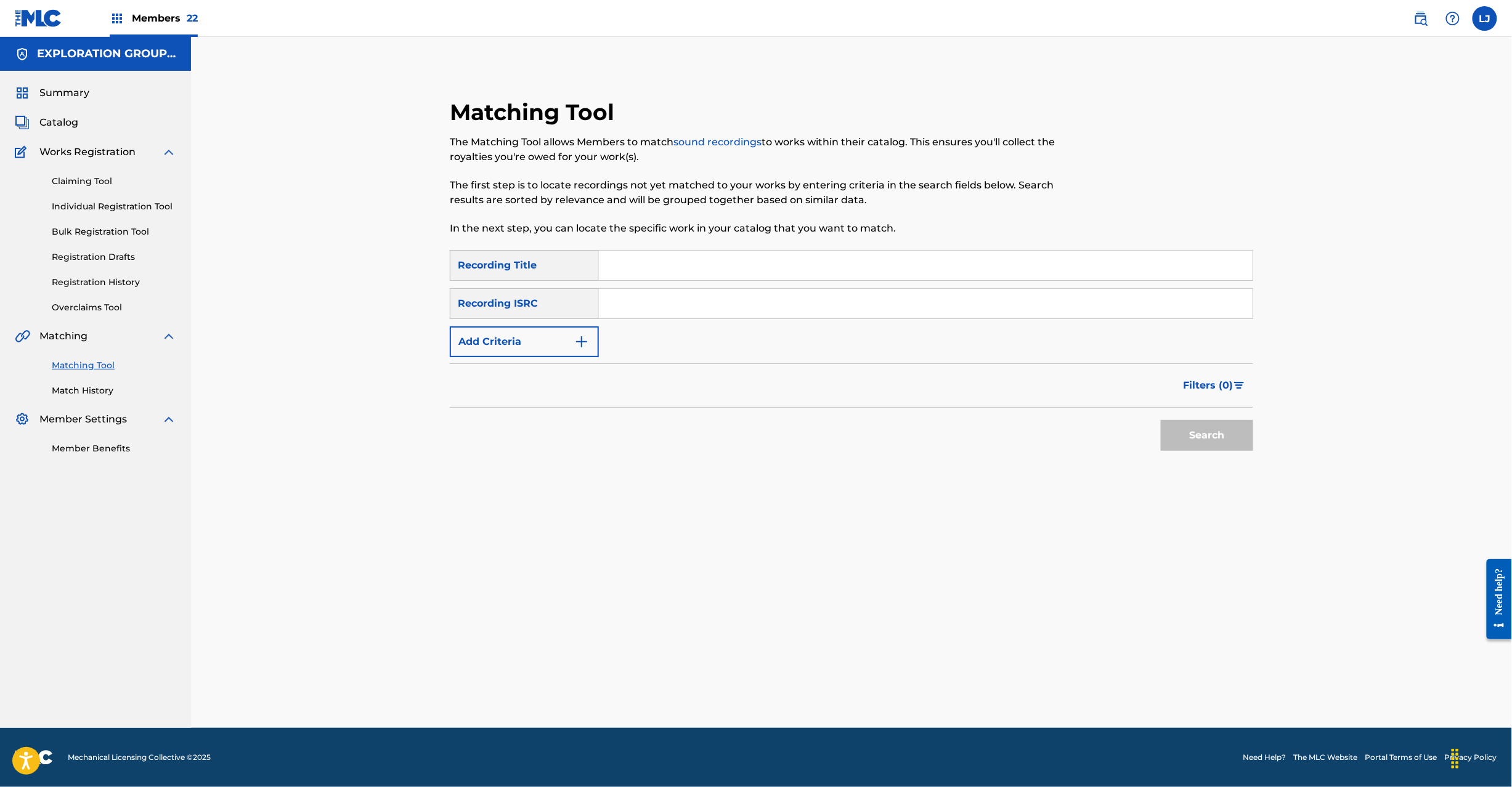
click at [699, 299] on input "Search Form" at bounding box center [926, 303] width 654 height 30
type input "JPR752200949"
click at [1221, 432] on button "Search" at bounding box center [1207, 435] width 92 height 31
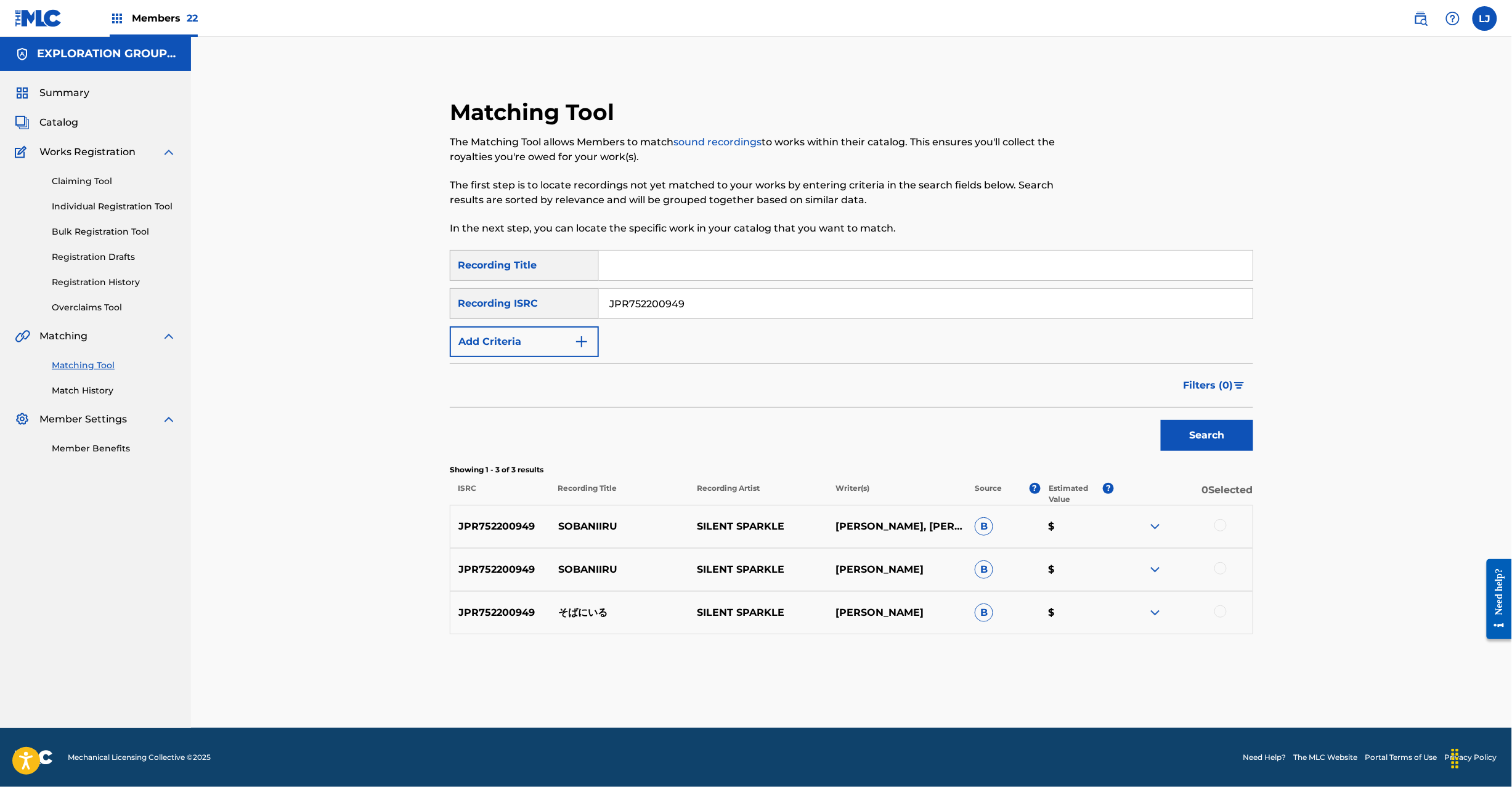
click at [1228, 526] on div at bounding box center [1183, 526] width 138 height 15
click at [1223, 527] on div at bounding box center [1221, 526] width 13 height 13
click at [1225, 570] on div at bounding box center [1221, 568] width 13 height 13
click at [1218, 616] on div at bounding box center [1221, 612] width 13 height 13
click at [890, 687] on button "Match 3 Groups" at bounding box center [866, 687] width 136 height 31
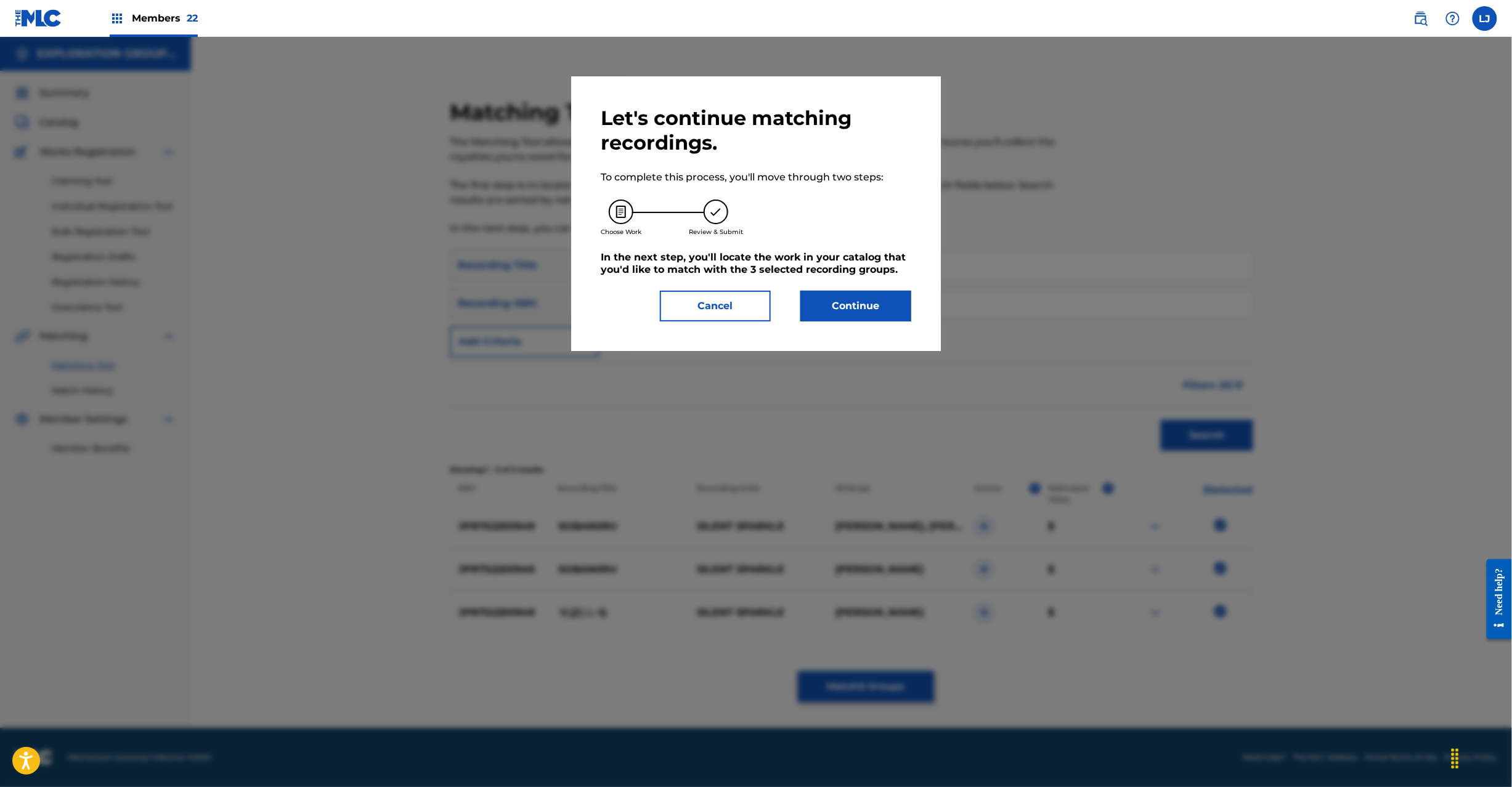
drag, startPoint x: 715, startPoint y: 301, endPoint x: 1218, endPoint y: 574, distance: 572.3
click at [713, 301] on button "Cancel" at bounding box center [715, 306] width 111 height 31
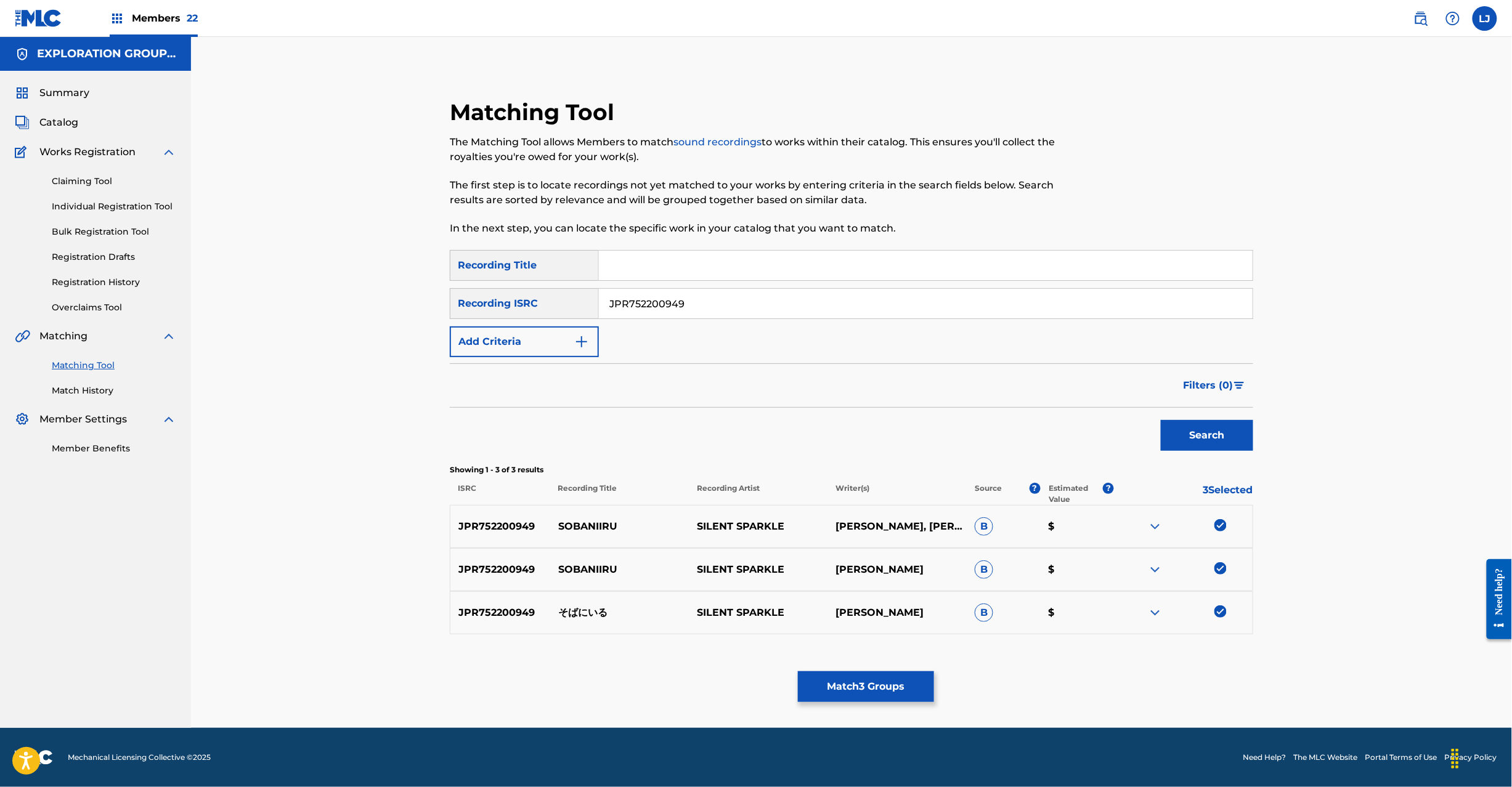
click at [864, 690] on button "Match 3 Groups" at bounding box center [866, 687] width 136 height 31
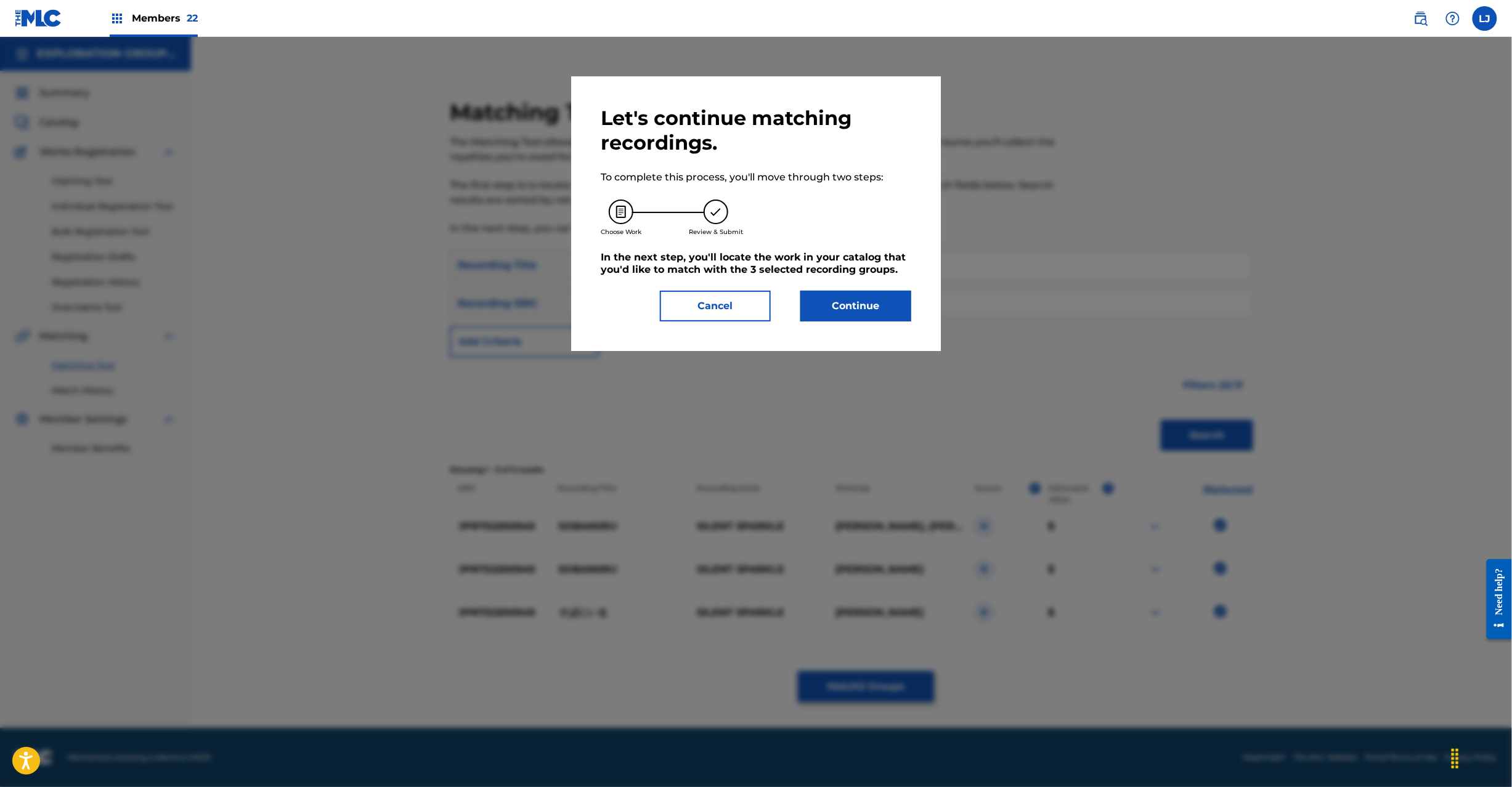
click at [848, 311] on button "Continue" at bounding box center [856, 306] width 111 height 31
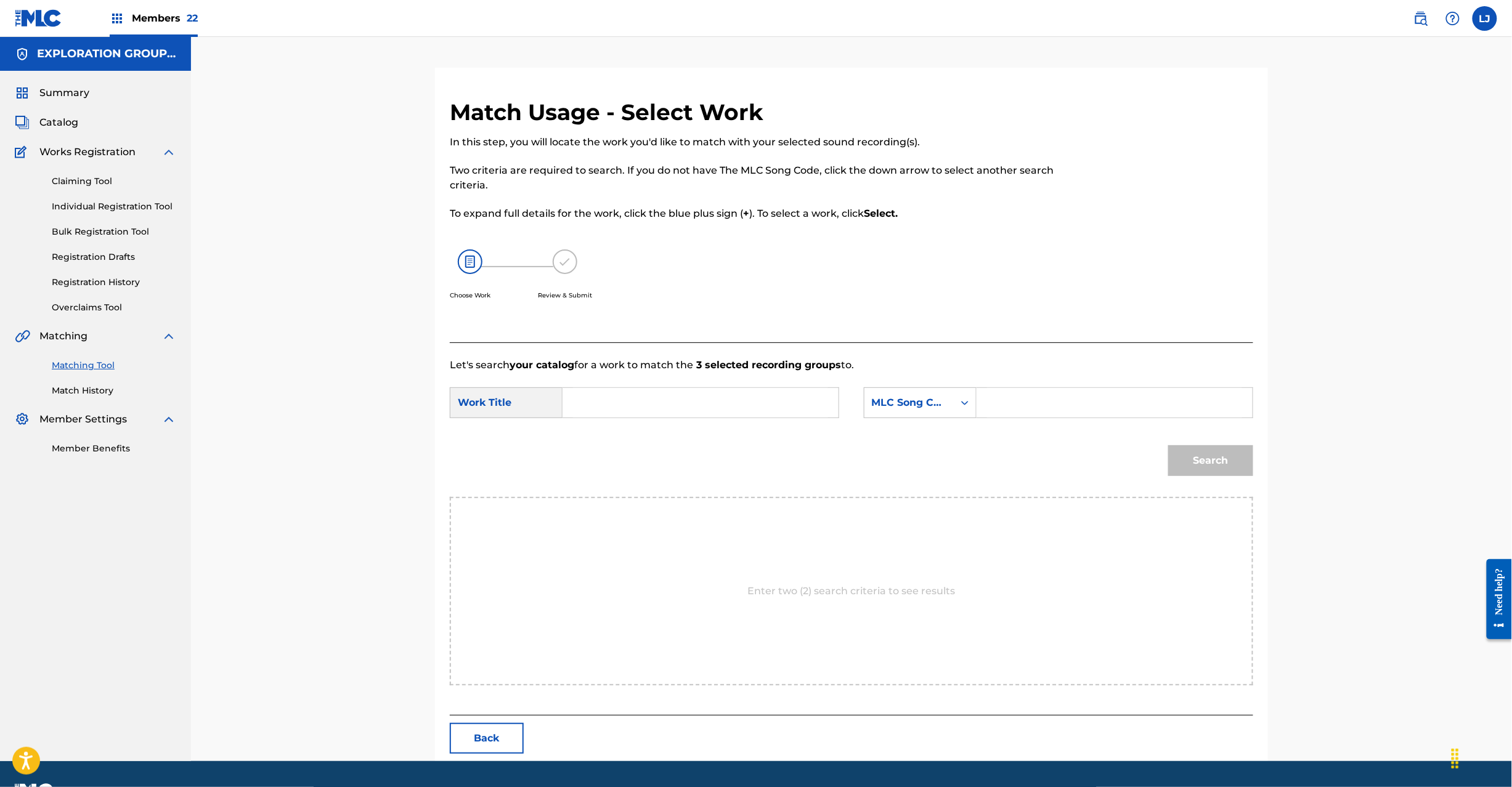
click at [605, 412] on input "Search Form" at bounding box center [701, 402] width 255 height 30
click at [663, 402] on input "Sobani Iru S65WHE" at bounding box center [701, 402] width 255 height 30
type input "[PERSON_NAME]"
drag, startPoint x: 989, startPoint y: 402, endPoint x: 1022, endPoint y: 411, distance: 34.2
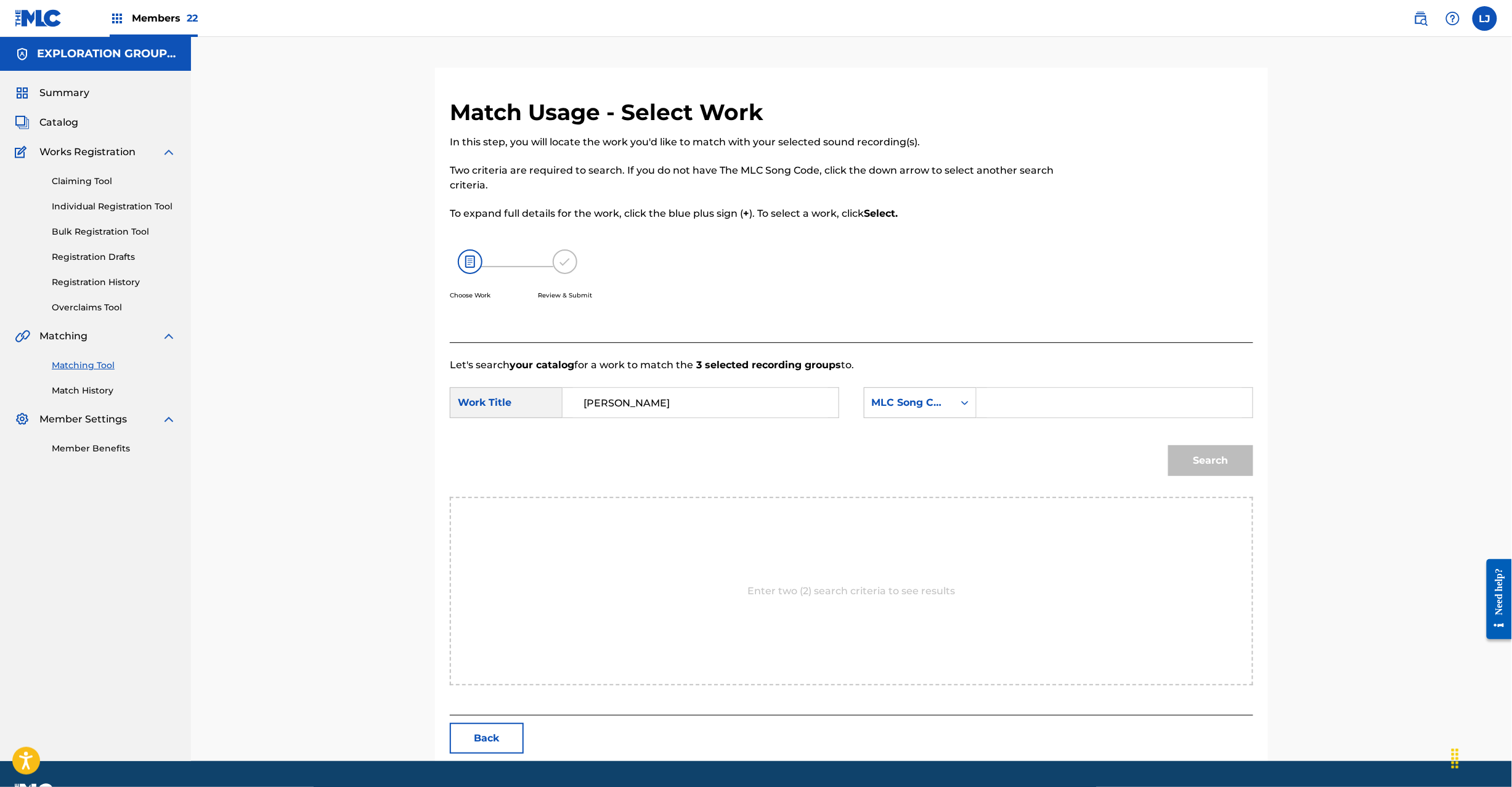
click at [991, 402] on input "Search Form" at bounding box center [1115, 402] width 255 height 30
type input "S65WHE"
click at [1213, 466] on button "Search" at bounding box center [1211, 460] width 85 height 31
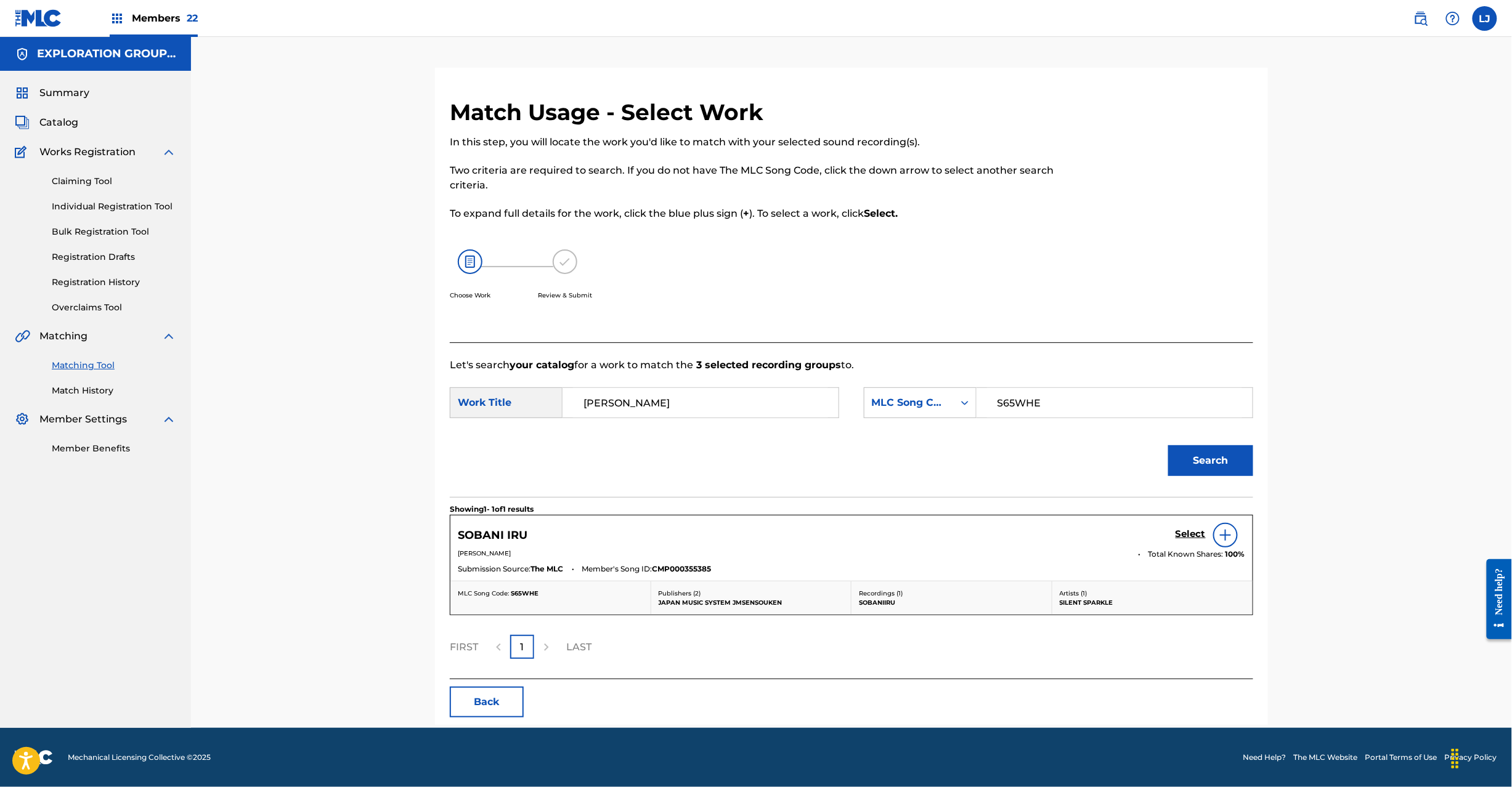
click at [1193, 532] on h5 "Select" at bounding box center [1191, 534] width 30 height 12
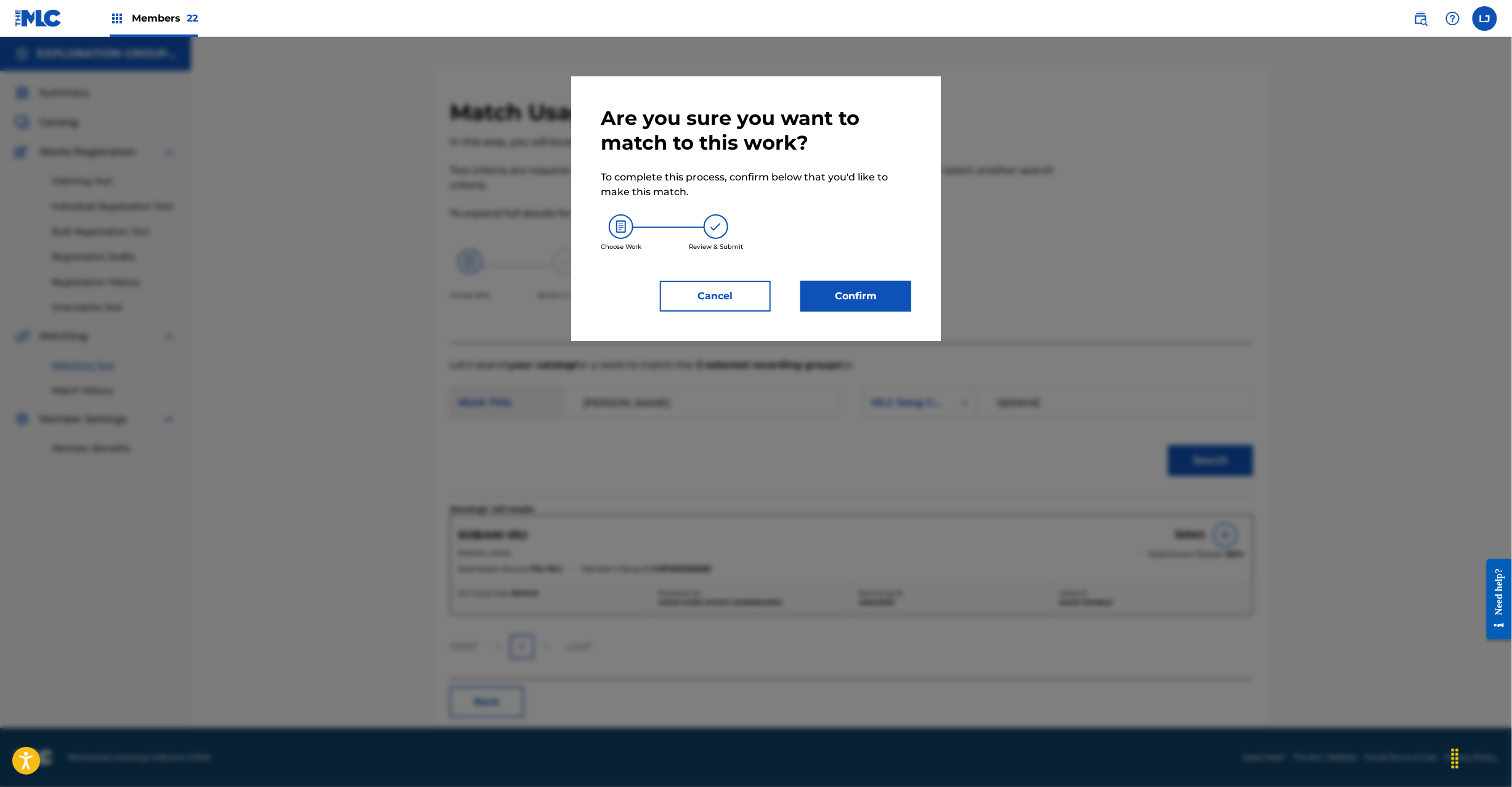
click at [856, 303] on button "Confirm" at bounding box center [856, 296] width 111 height 31
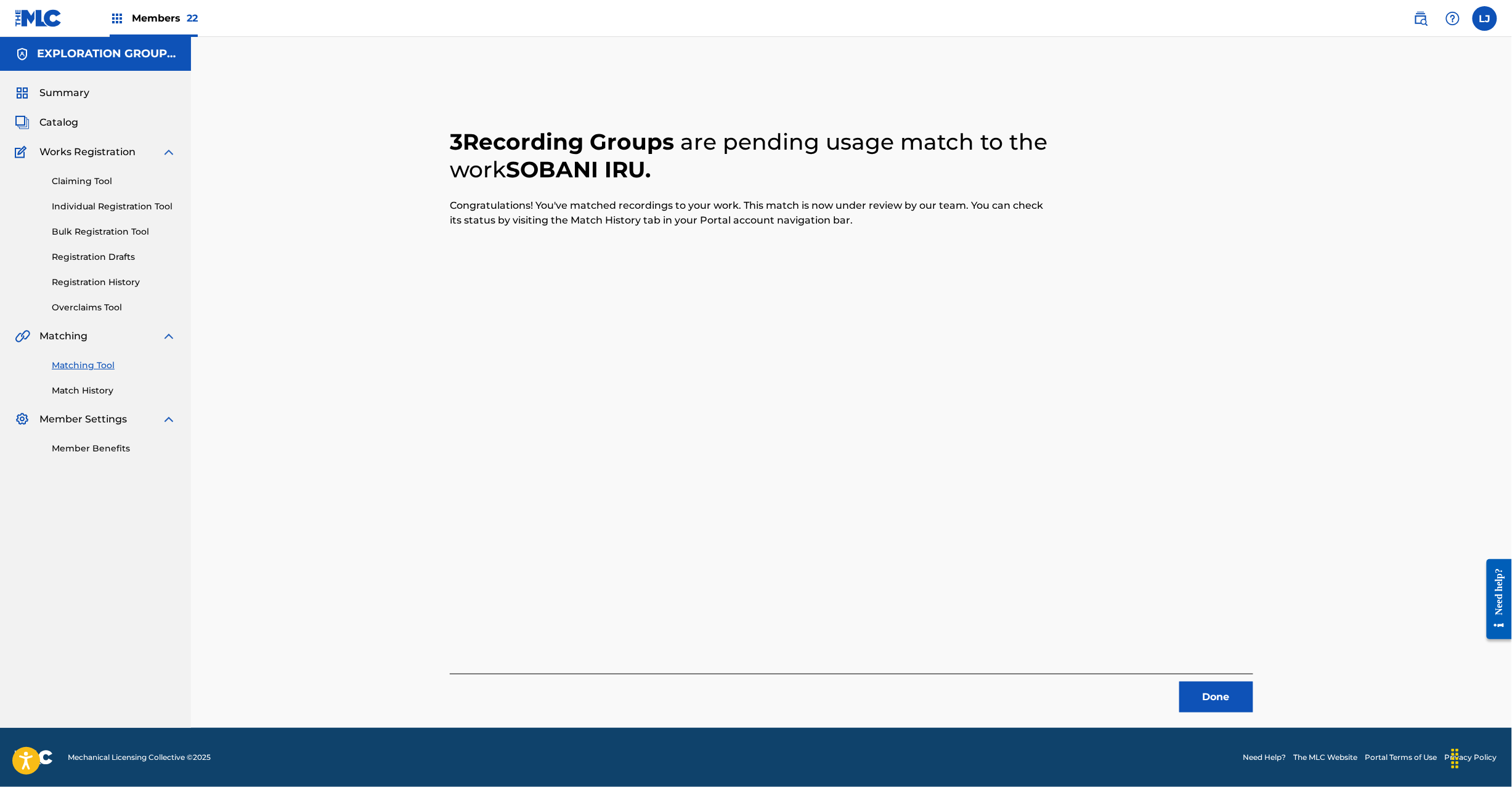
click at [1224, 692] on button "Done" at bounding box center [1216, 697] width 74 height 31
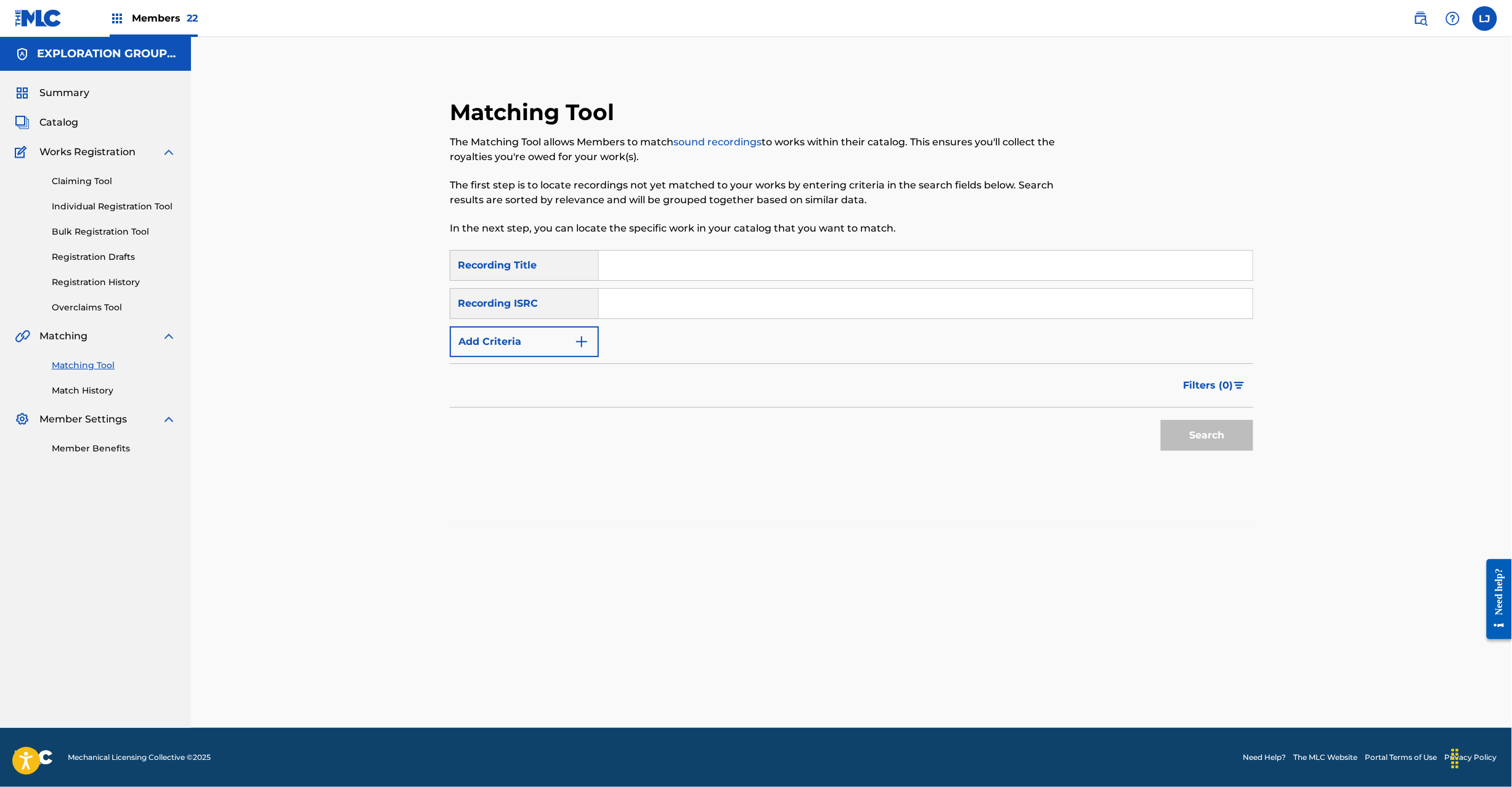
click at [750, 326] on div "SearchWithCriteriae9a16e92-d014-4fa1-bf11-11148029f89a Recording Title SearchWi…" at bounding box center [852, 304] width 804 height 107
drag, startPoint x: 743, startPoint y: 309, endPoint x: 972, endPoint y: 387, distance: 241.9
click at [743, 309] on input "Search Form" at bounding box center [926, 303] width 654 height 30
type input "JPR752200949"
click at [1191, 437] on button "Search" at bounding box center [1207, 435] width 92 height 31
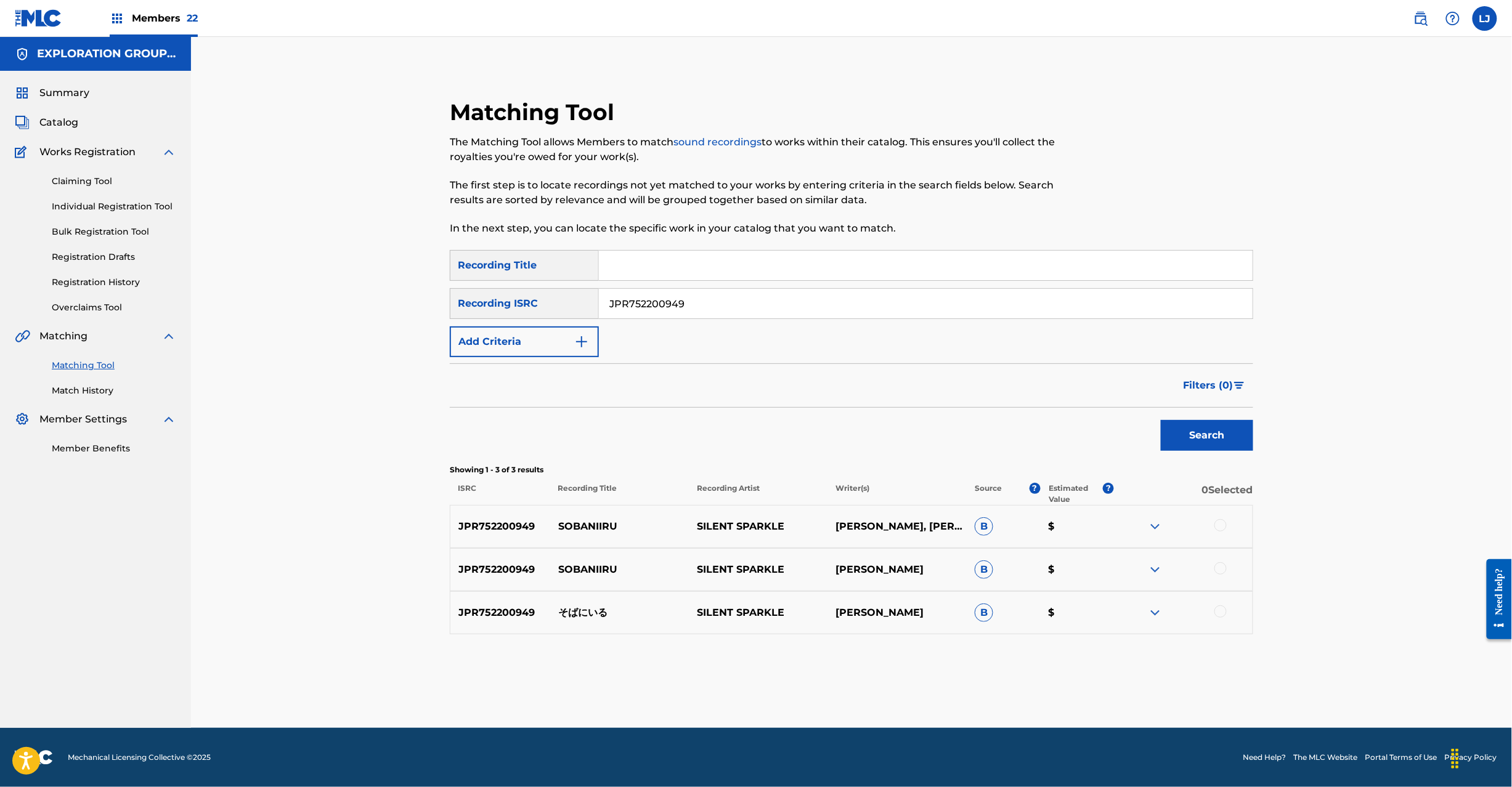
click at [87, 388] on link "Match History" at bounding box center [114, 391] width 124 height 13
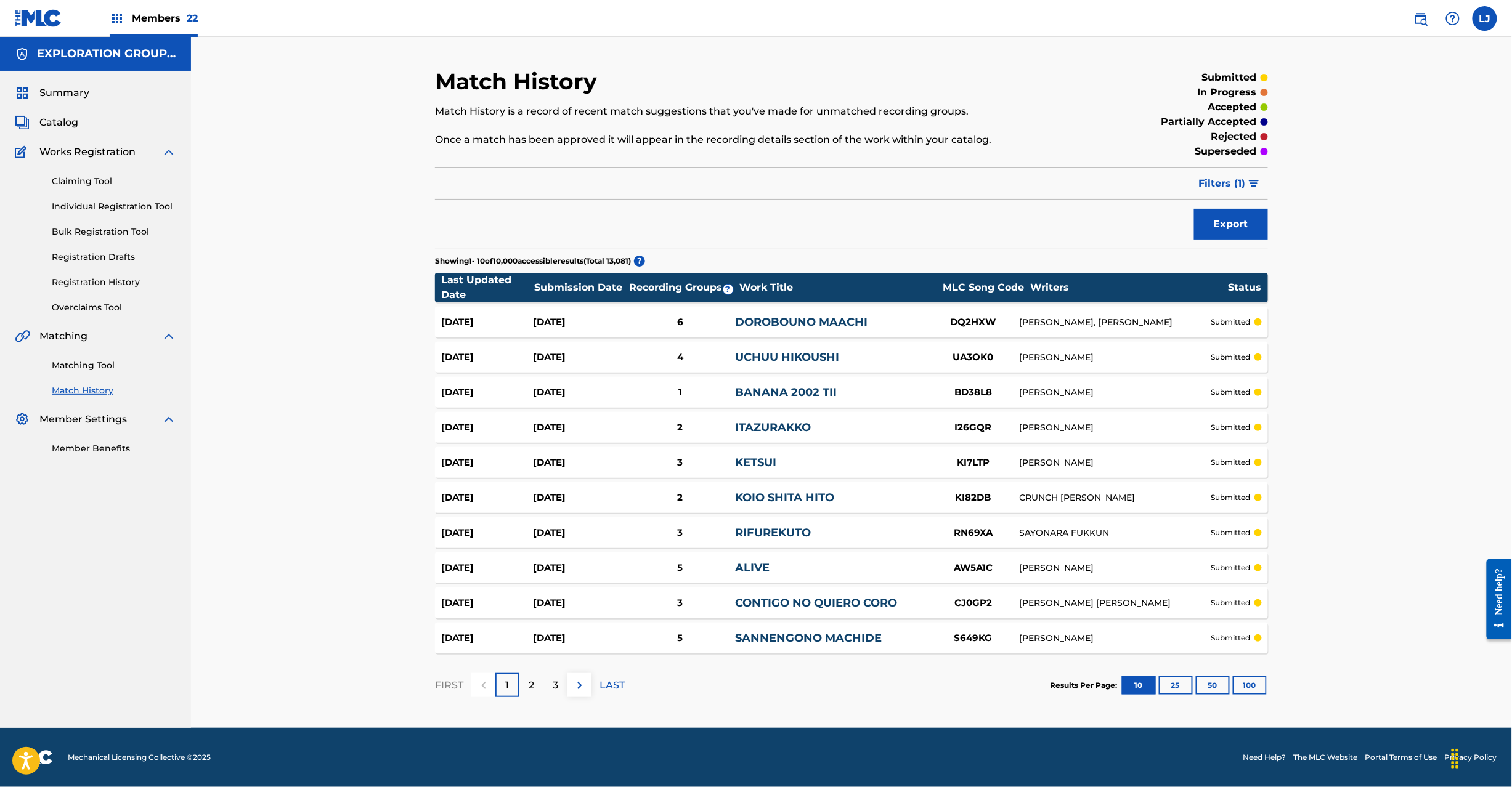
click at [536, 681] on div "2" at bounding box center [531, 685] width 24 height 24
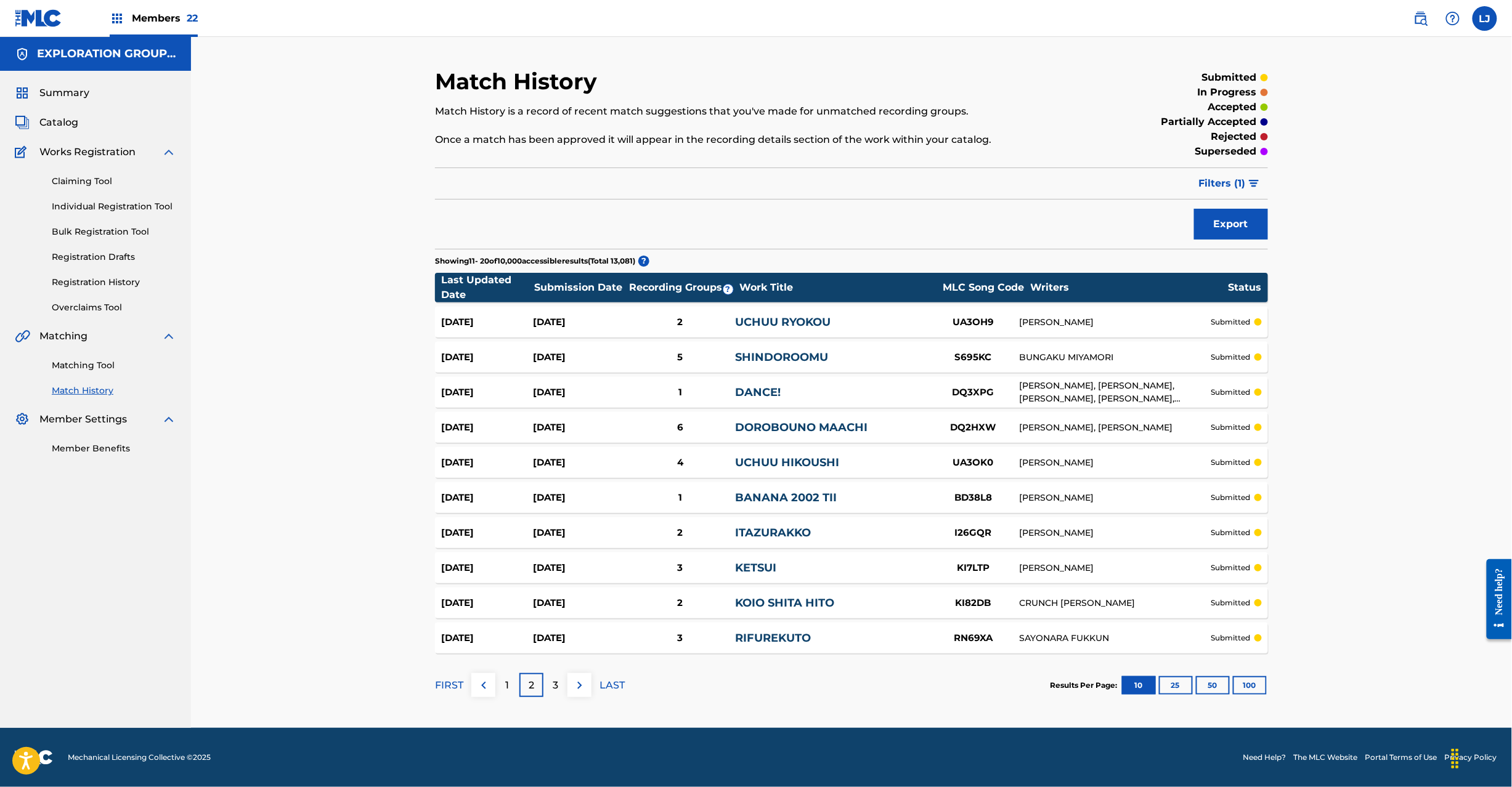
click at [506, 685] on p "1" at bounding box center [508, 685] width 4 height 15
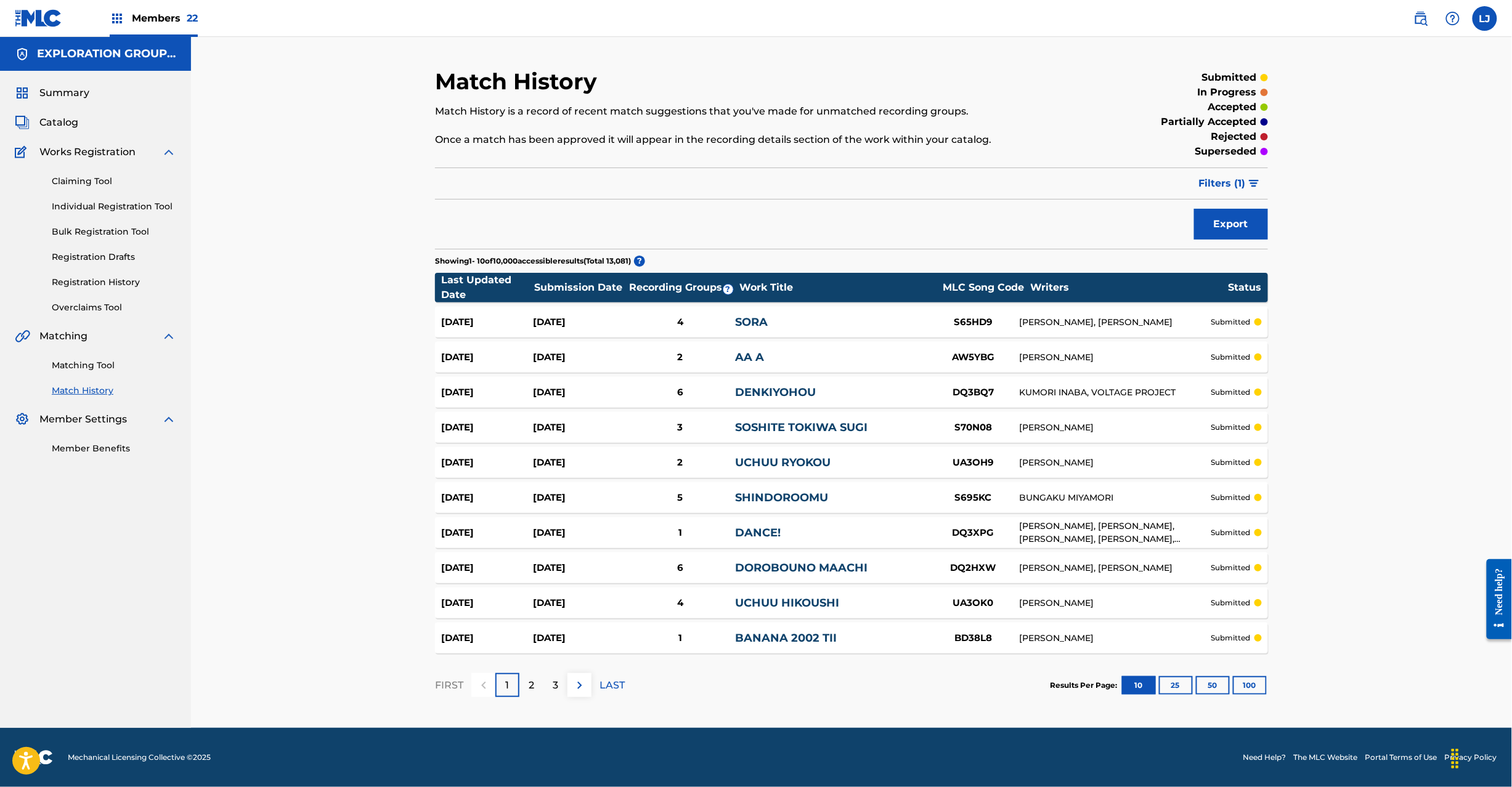
click at [91, 366] on link "Matching Tool" at bounding box center [114, 366] width 124 height 13
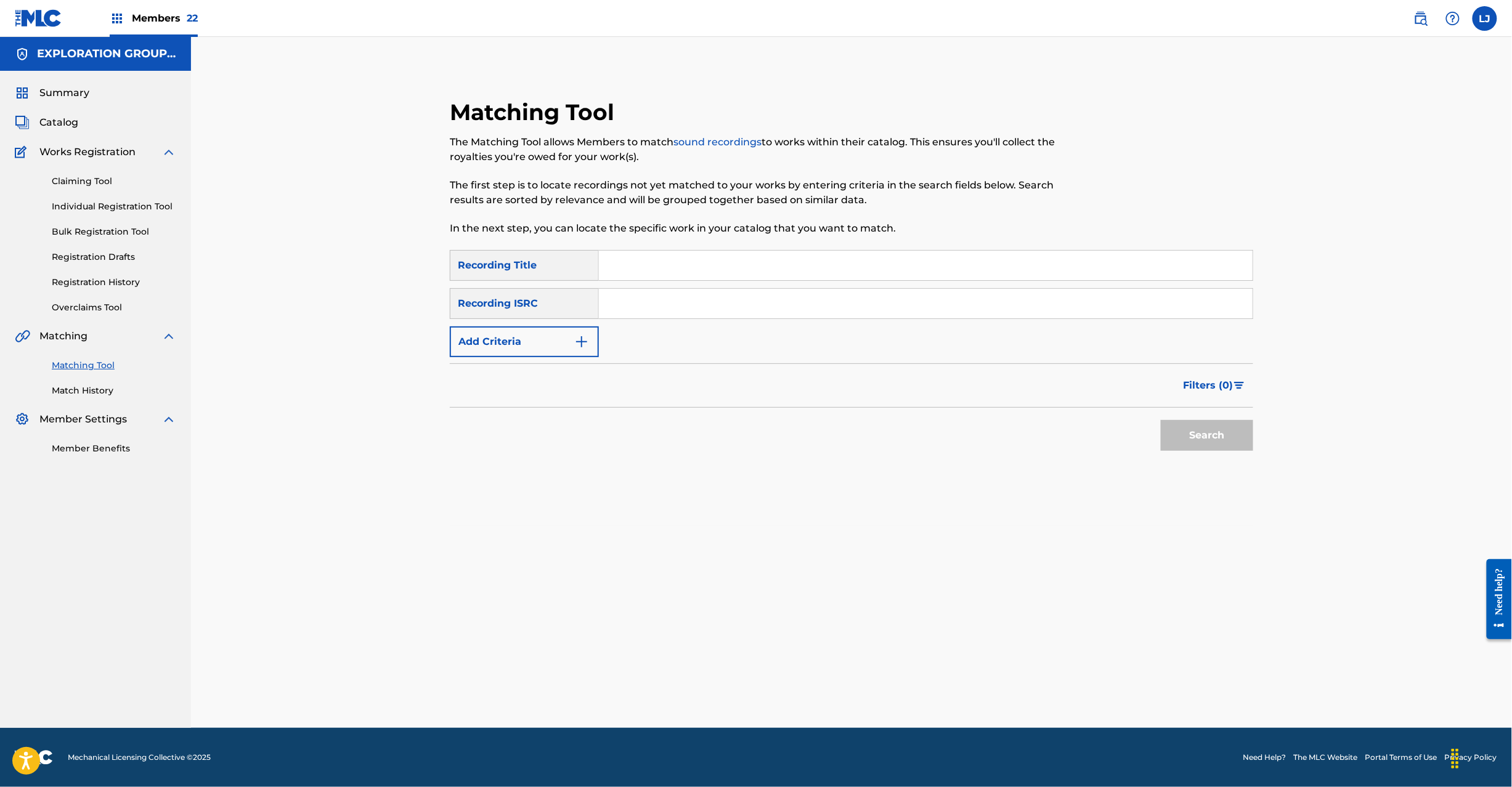
click at [634, 313] on input "Search Form" at bounding box center [926, 303] width 654 height 30
click at [678, 299] on input "Search Form" at bounding box center [926, 303] width 654 height 30
type input "JPR752200949"
click at [1223, 438] on button "Search" at bounding box center [1207, 435] width 92 height 31
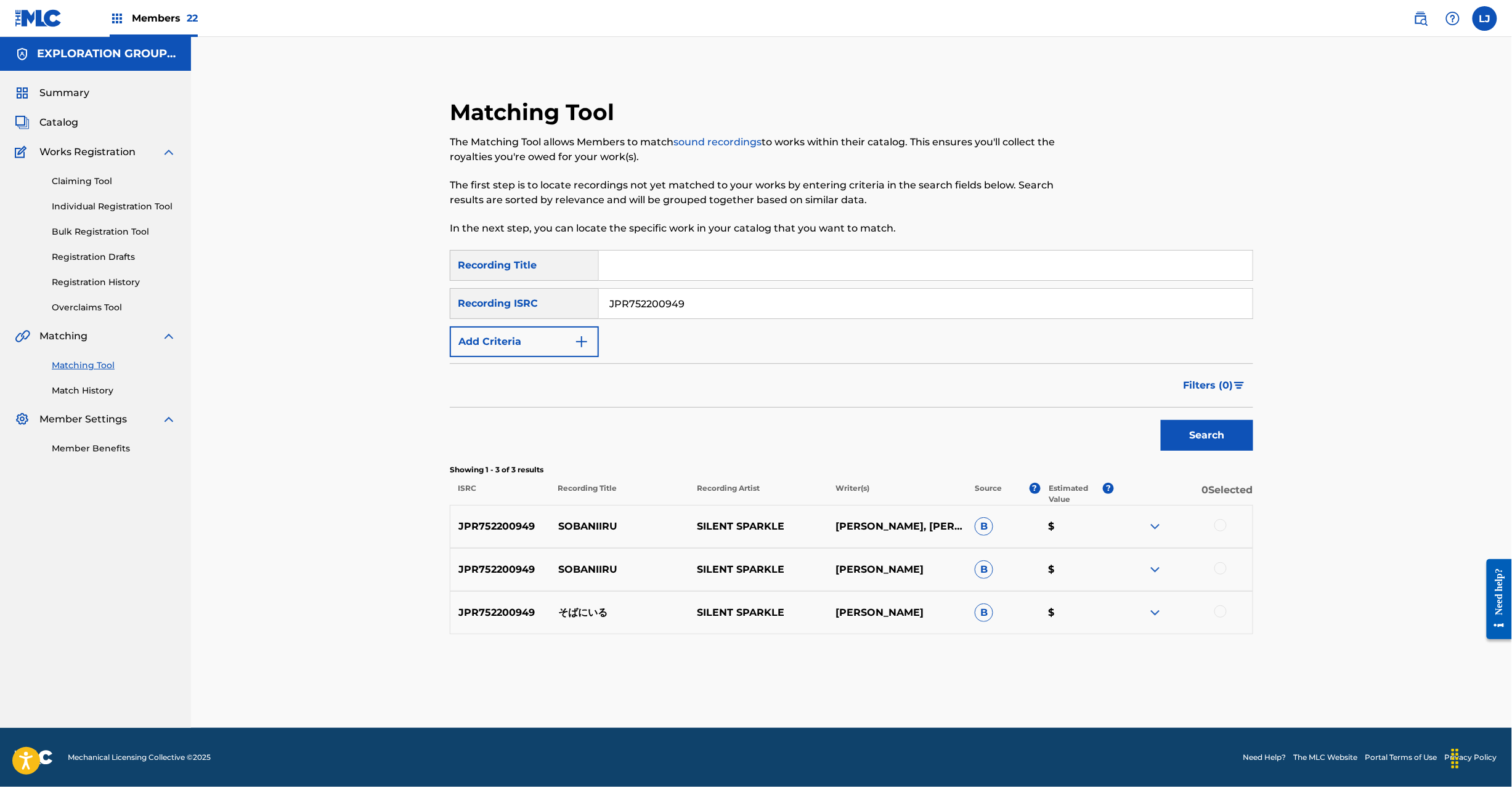
click at [1221, 526] on div at bounding box center [1221, 526] width 13 height 13
click at [1221, 572] on div at bounding box center [1221, 568] width 13 height 13
click at [1220, 617] on div at bounding box center [1221, 612] width 13 height 13
click at [817, 695] on button "Match 3 Groups" at bounding box center [866, 687] width 136 height 31
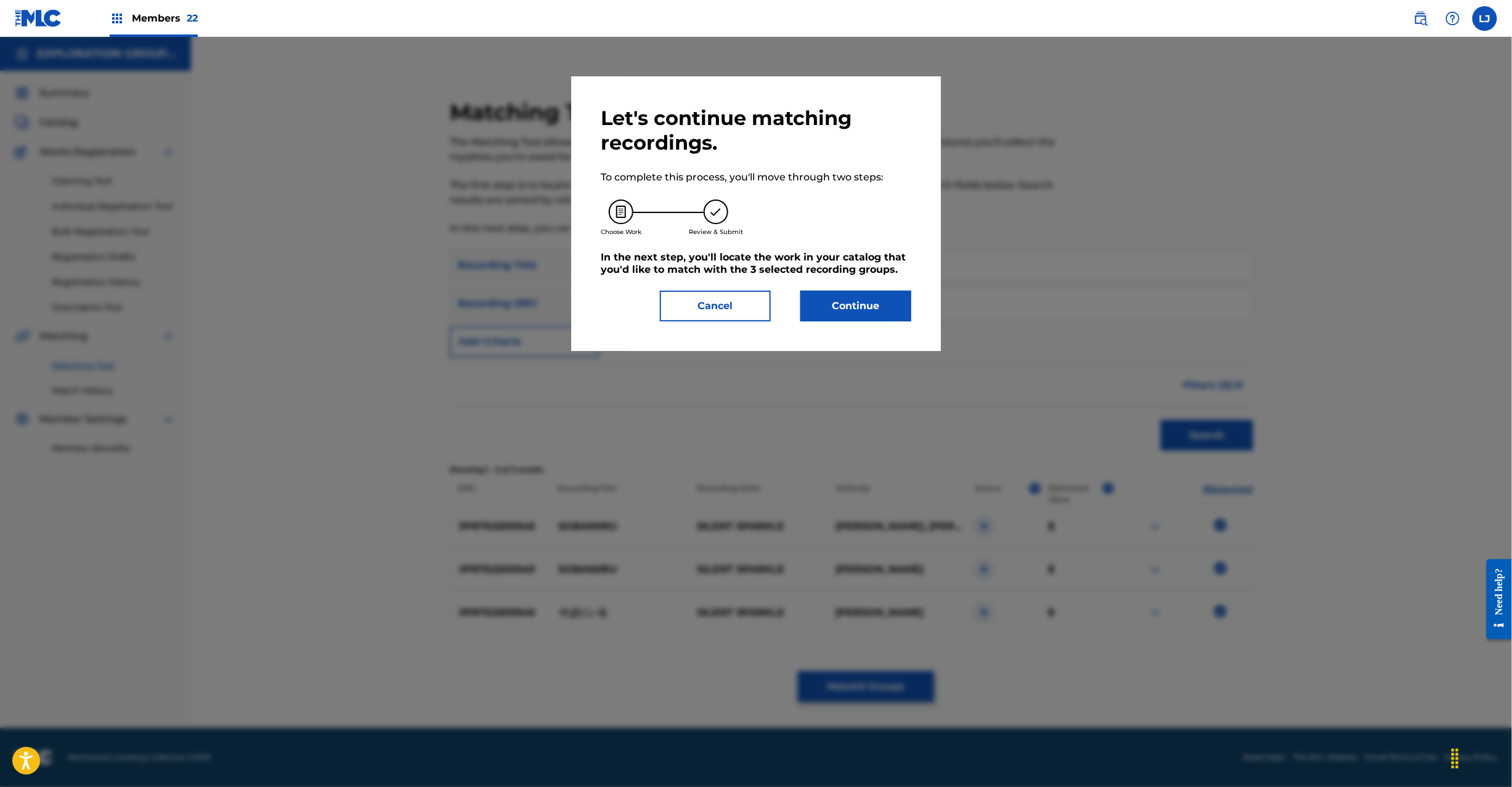
click at [708, 306] on button "Cancel" at bounding box center [715, 306] width 111 height 31
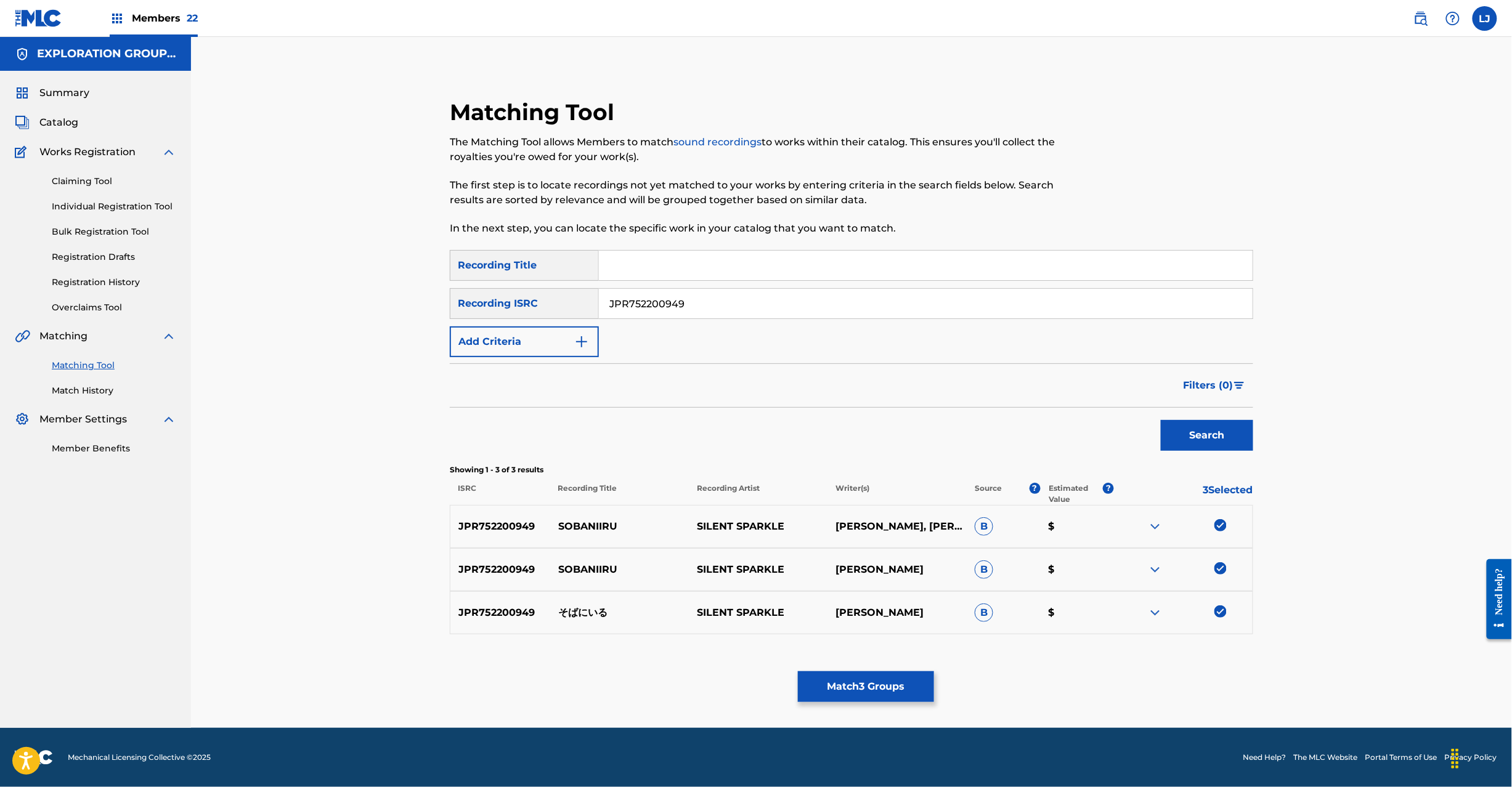
click at [706, 297] on input "JPR752200949" at bounding box center [926, 303] width 654 height 30
type input "JPR752200941"
click at [1184, 443] on button "Search" at bounding box center [1207, 435] width 92 height 31
click at [1216, 528] on div at bounding box center [1221, 526] width 13 height 13
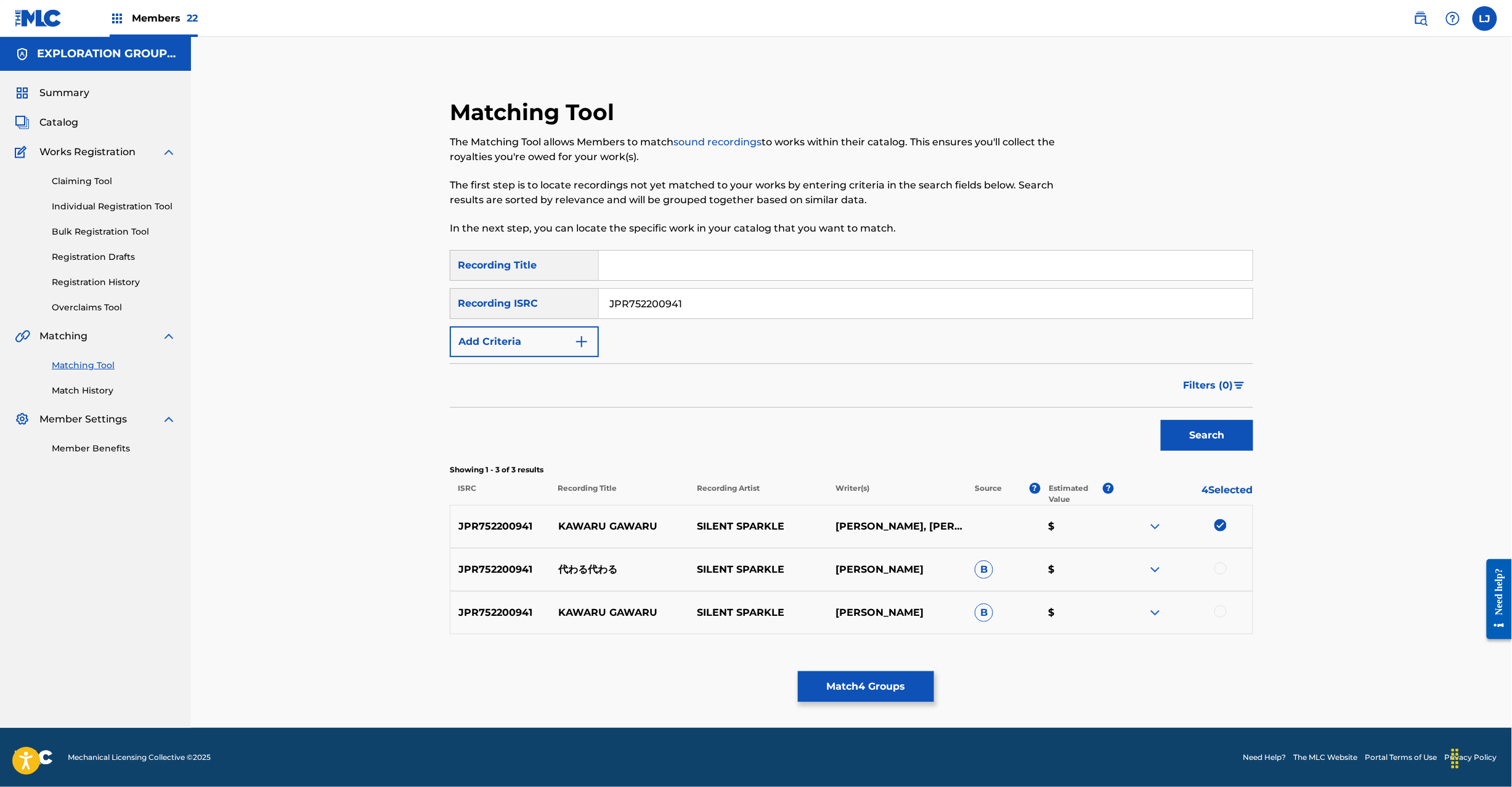
click at [1215, 574] on div at bounding box center [1183, 569] width 138 height 15
click at [1216, 573] on div at bounding box center [1221, 568] width 13 height 13
drag, startPoint x: 1221, startPoint y: 607, endPoint x: 1221, endPoint y: 614, distance: 7.0
click at [1221, 608] on div at bounding box center [1221, 612] width 13 height 13
click at [857, 688] on button "Match 6 Groups" at bounding box center [866, 687] width 136 height 31
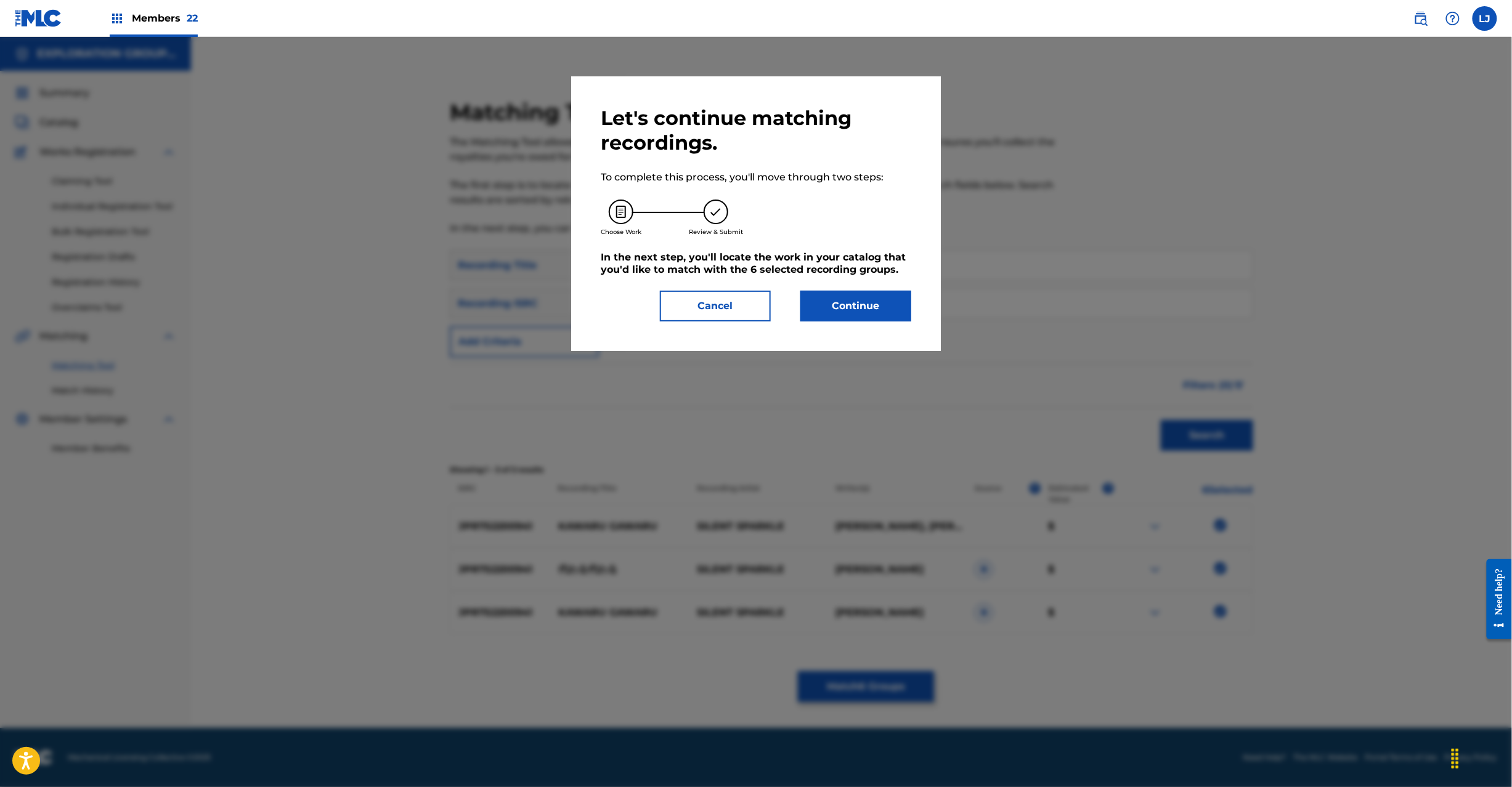
click at [833, 313] on button "Continue" at bounding box center [856, 306] width 111 height 31
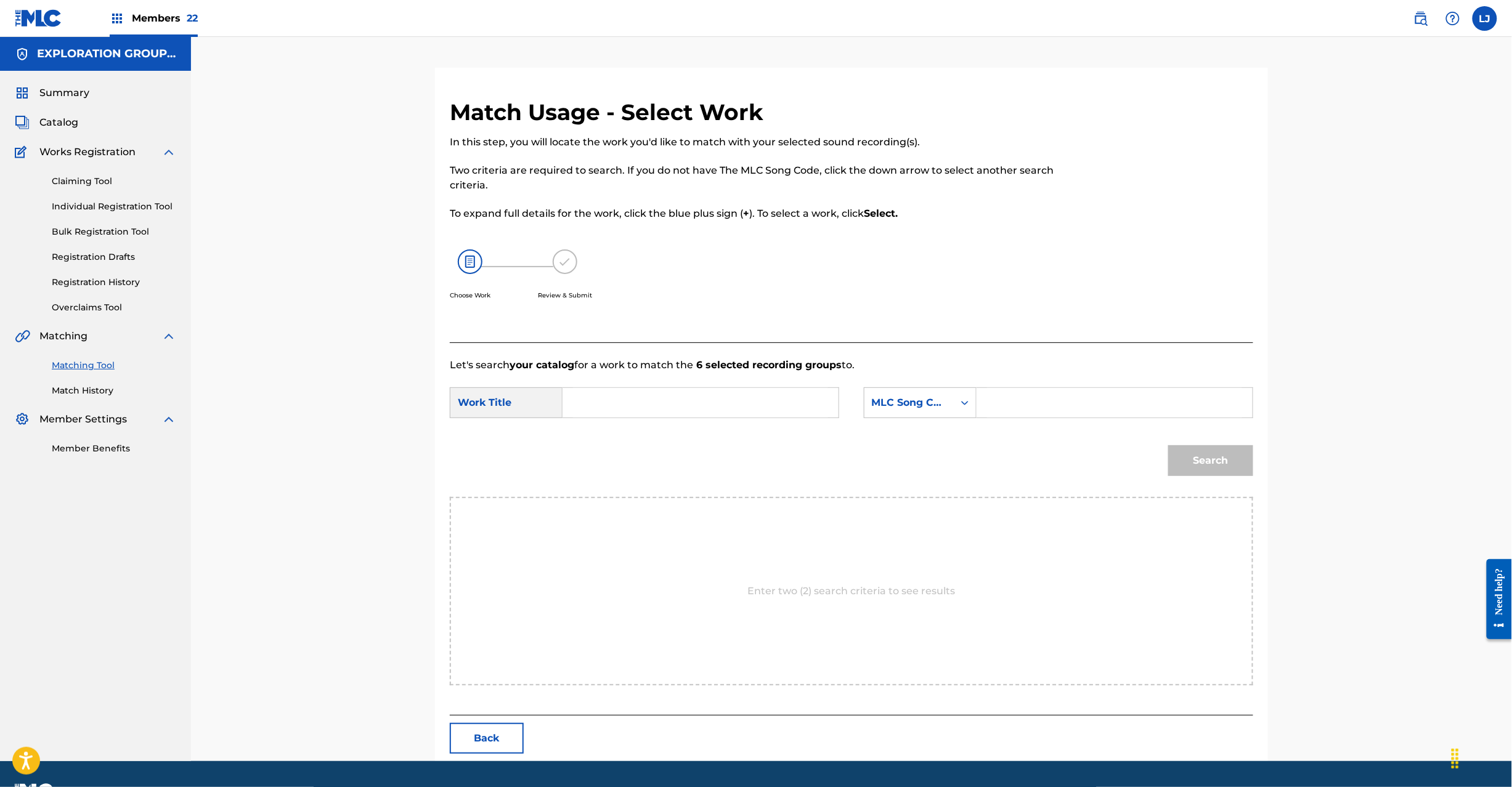
click at [651, 398] on input "Search Form" at bounding box center [701, 402] width 255 height 30
click at [706, 393] on input "Kawaru Gawaru KI89O9" at bounding box center [701, 402] width 255 height 30
type input "Kawaru Gawaru KI89O9"
click at [33, 13] on img at bounding box center [38, 18] width 47 height 18
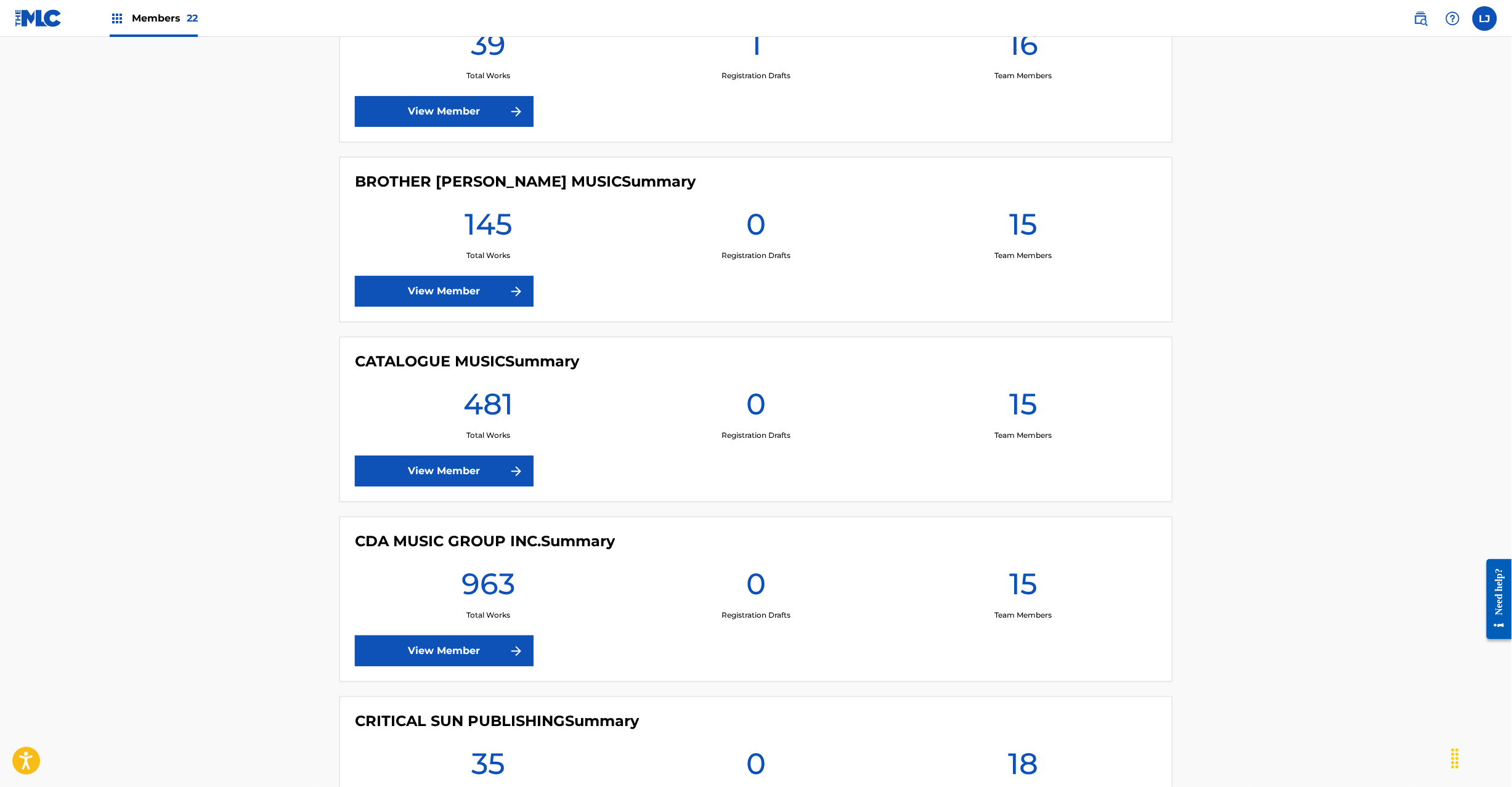
scroll to position [1971, 0]
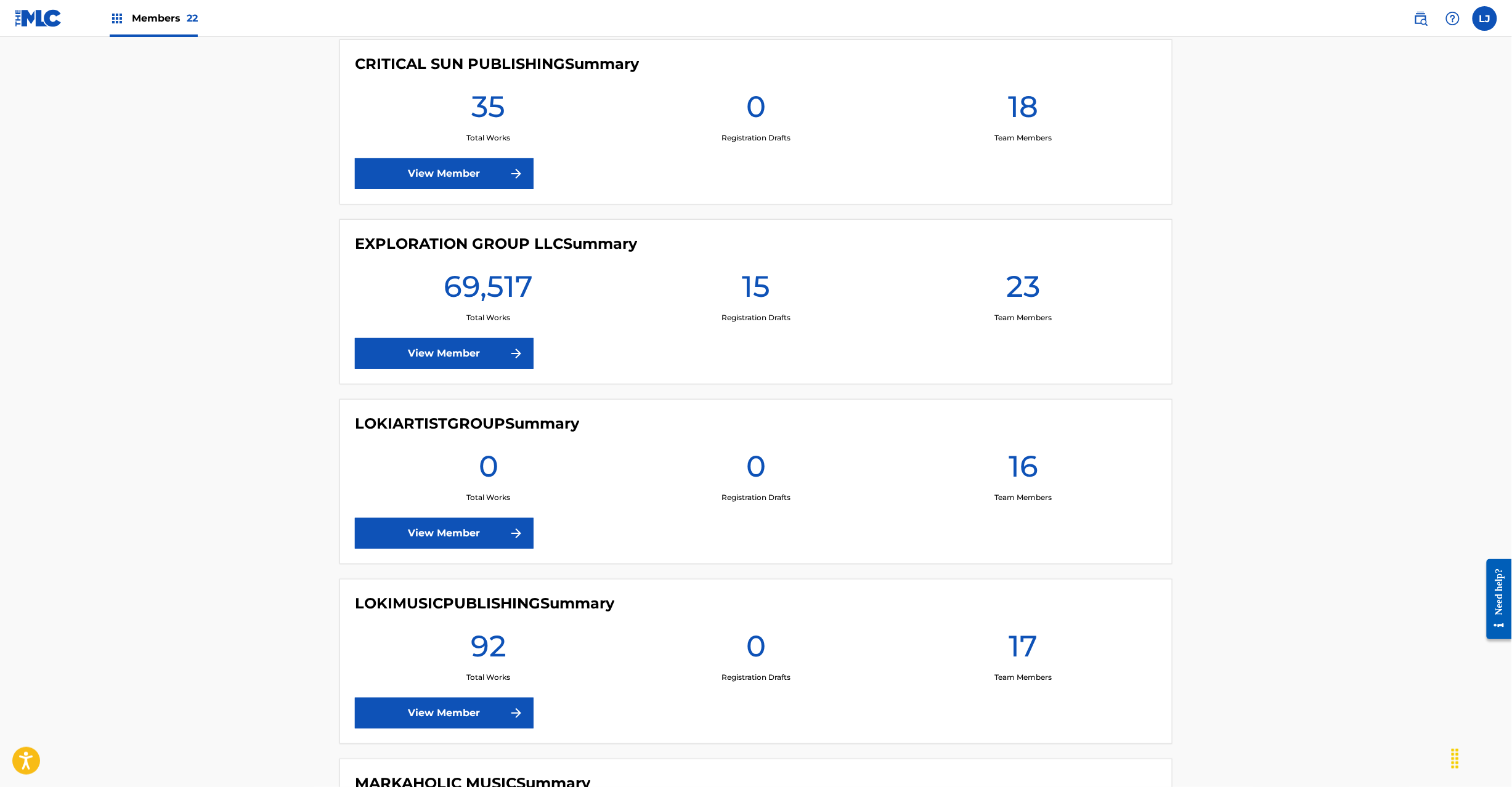
click at [429, 356] on link "View Member" at bounding box center [444, 353] width 179 height 31
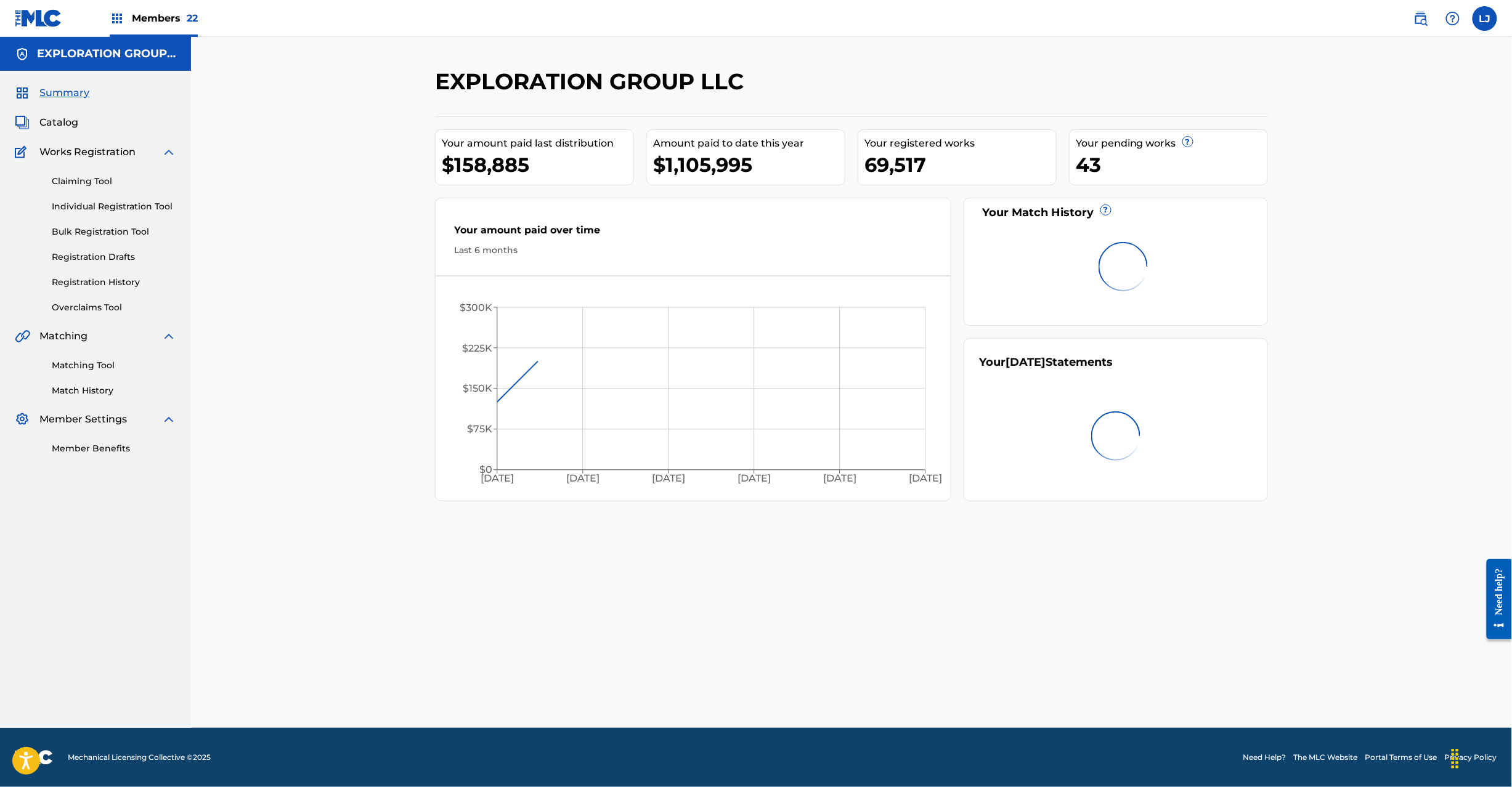
click at [109, 360] on link "Matching Tool" at bounding box center [114, 366] width 124 height 13
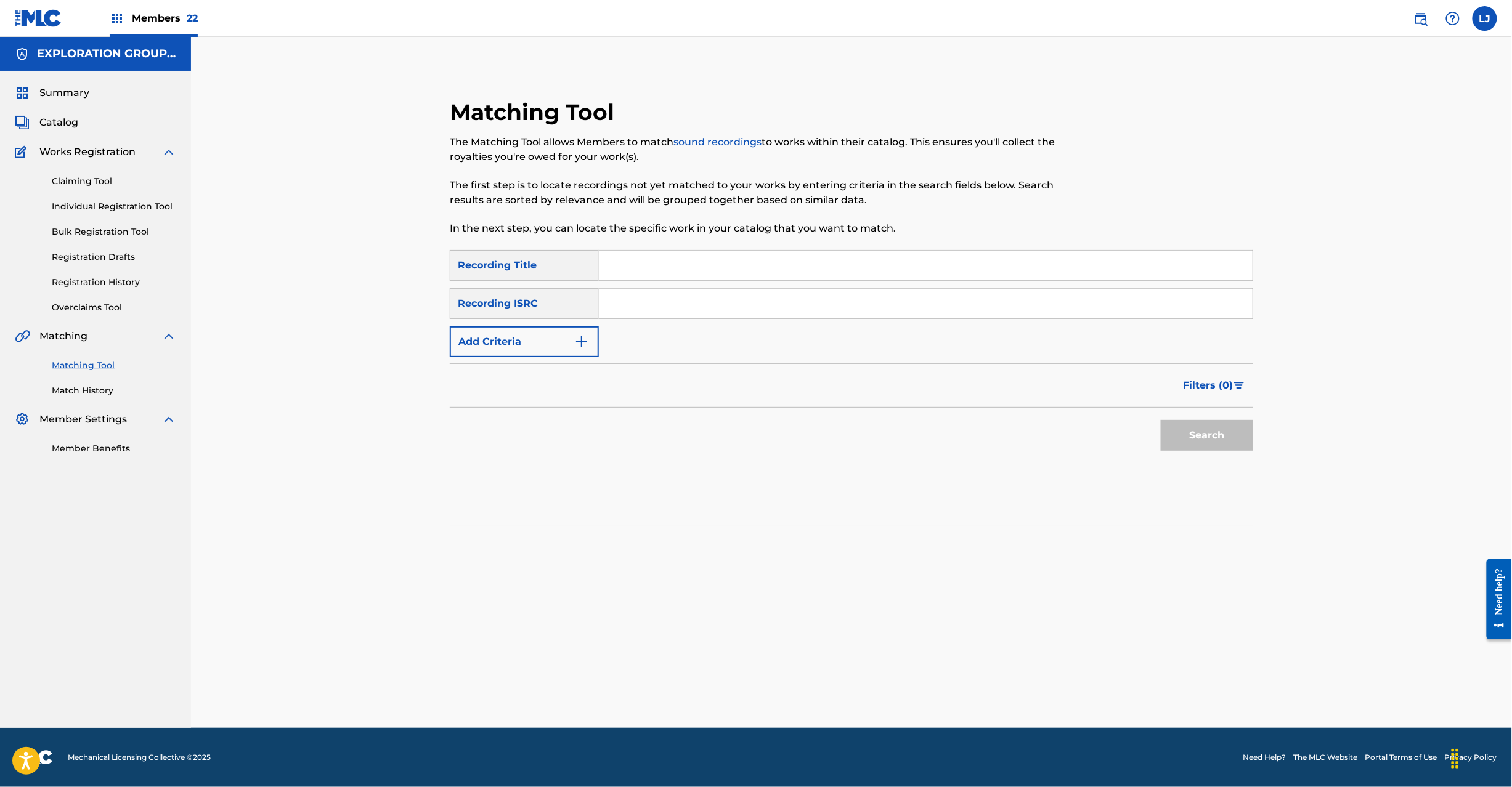
click at [675, 306] on input "Search Form" at bounding box center [926, 303] width 654 height 30
type input "JPR752200941"
click at [1172, 445] on button "Search" at bounding box center [1207, 435] width 92 height 31
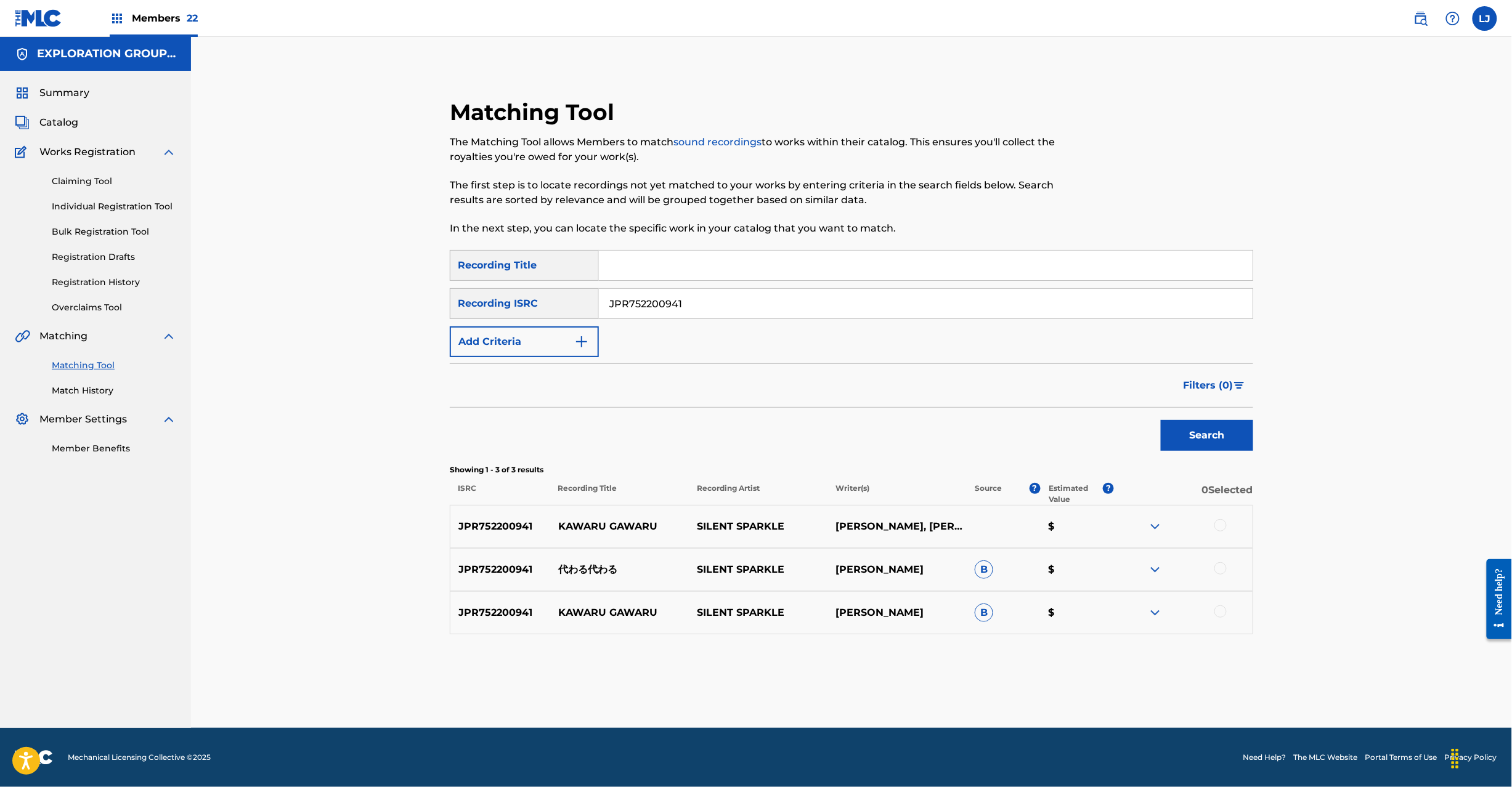
drag, startPoint x: 1213, startPoint y: 526, endPoint x: 1216, endPoint y: 544, distance: 18.2
click at [1213, 528] on div at bounding box center [1183, 526] width 138 height 15
click at [1216, 568] on div at bounding box center [1221, 568] width 13 height 13
click at [1216, 527] on div at bounding box center [1221, 526] width 13 height 13
click at [1223, 617] on div at bounding box center [1221, 612] width 13 height 13
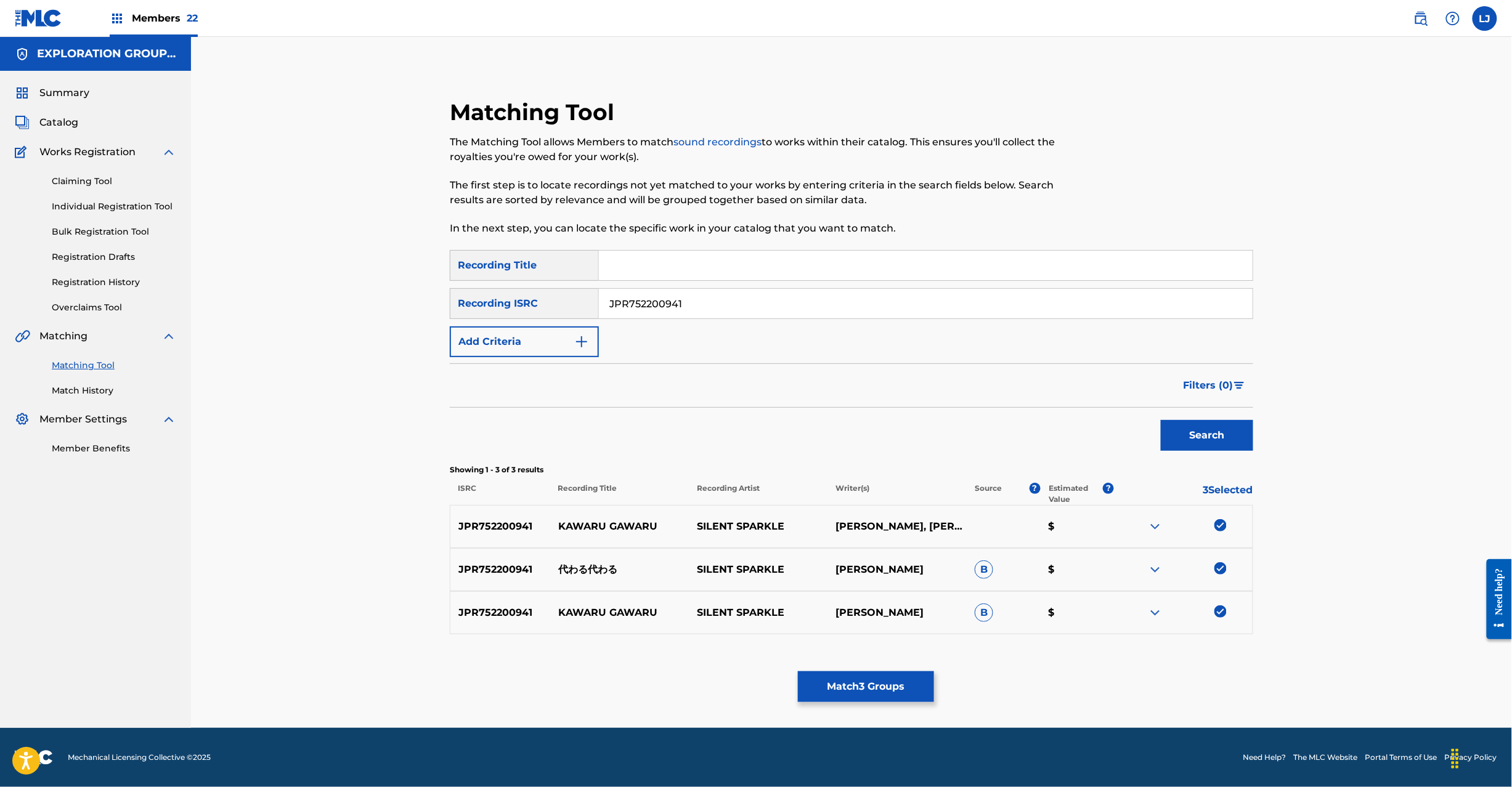
click at [833, 688] on button "Match 3 Groups" at bounding box center [866, 687] width 136 height 31
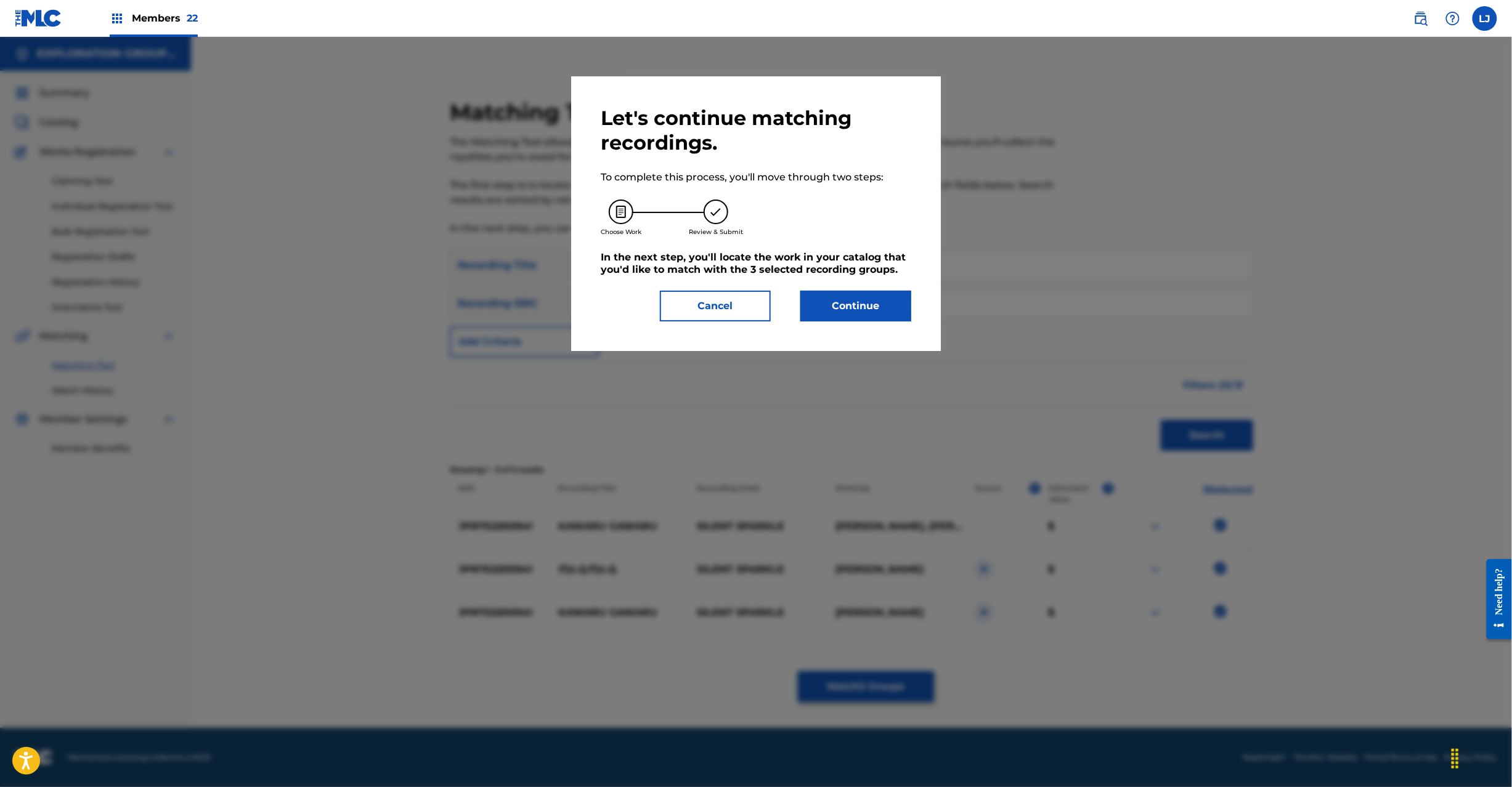
click at [818, 299] on button "Continue" at bounding box center [856, 306] width 111 height 31
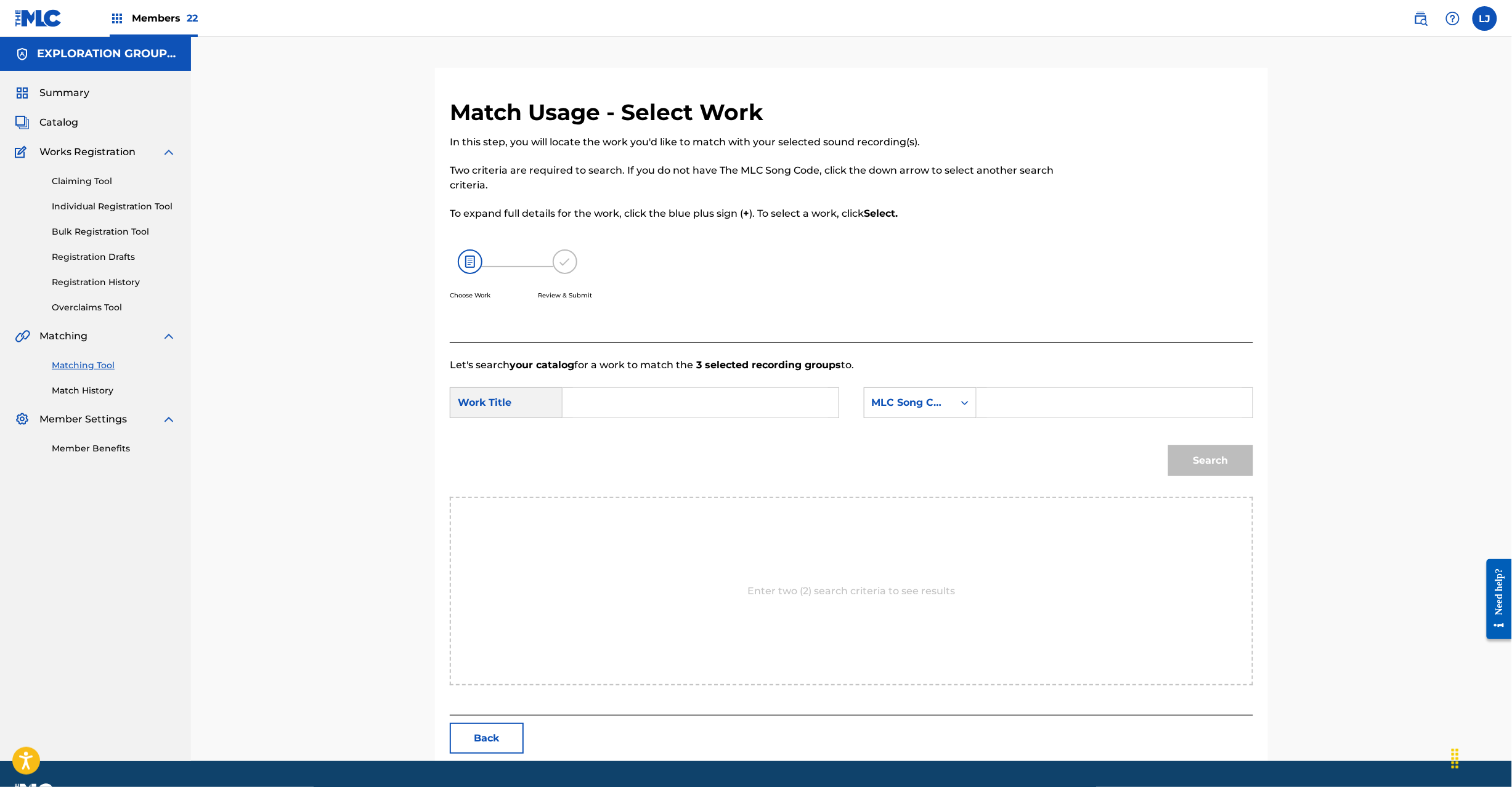
click at [750, 398] on input "Search Form" at bounding box center [701, 402] width 255 height 30
click at [665, 405] on input "Kawaru Gawaru KI89O9" at bounding box center [701, 402] width 255 height 30
click at [680, 405] on input "Kawaru Gawaru KI89O9" at bounding box center [701, 402] width 255 height 30
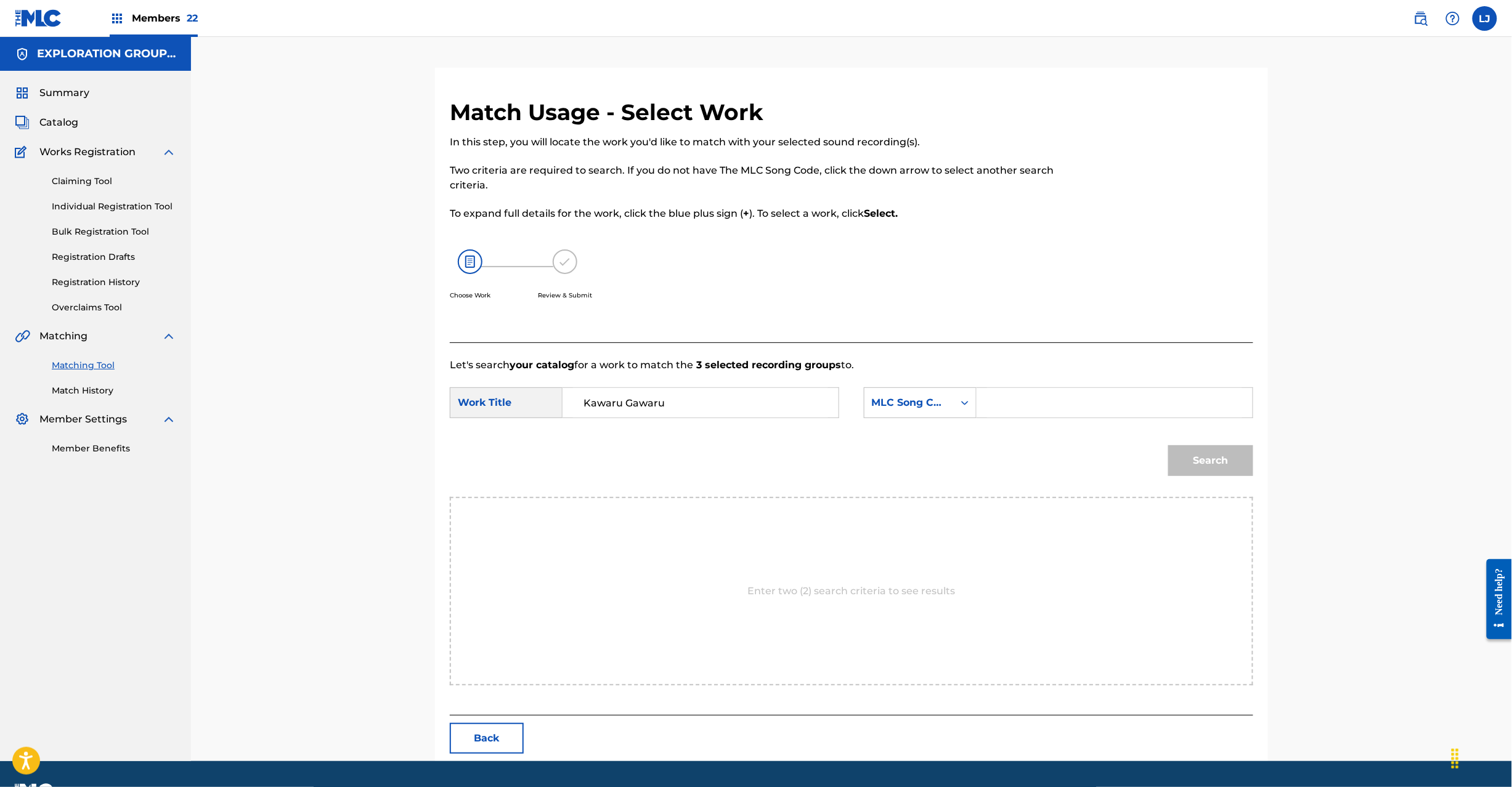
type input "Kawaru Gawaru"
click at [1017, 405] on input "Search Form" at bounding box center [1115, 402] width 255 height 30
type input "KI89O9"
click at [1209, 473] on button "Search" at bounding box center [1211, 460] width 85 height 31
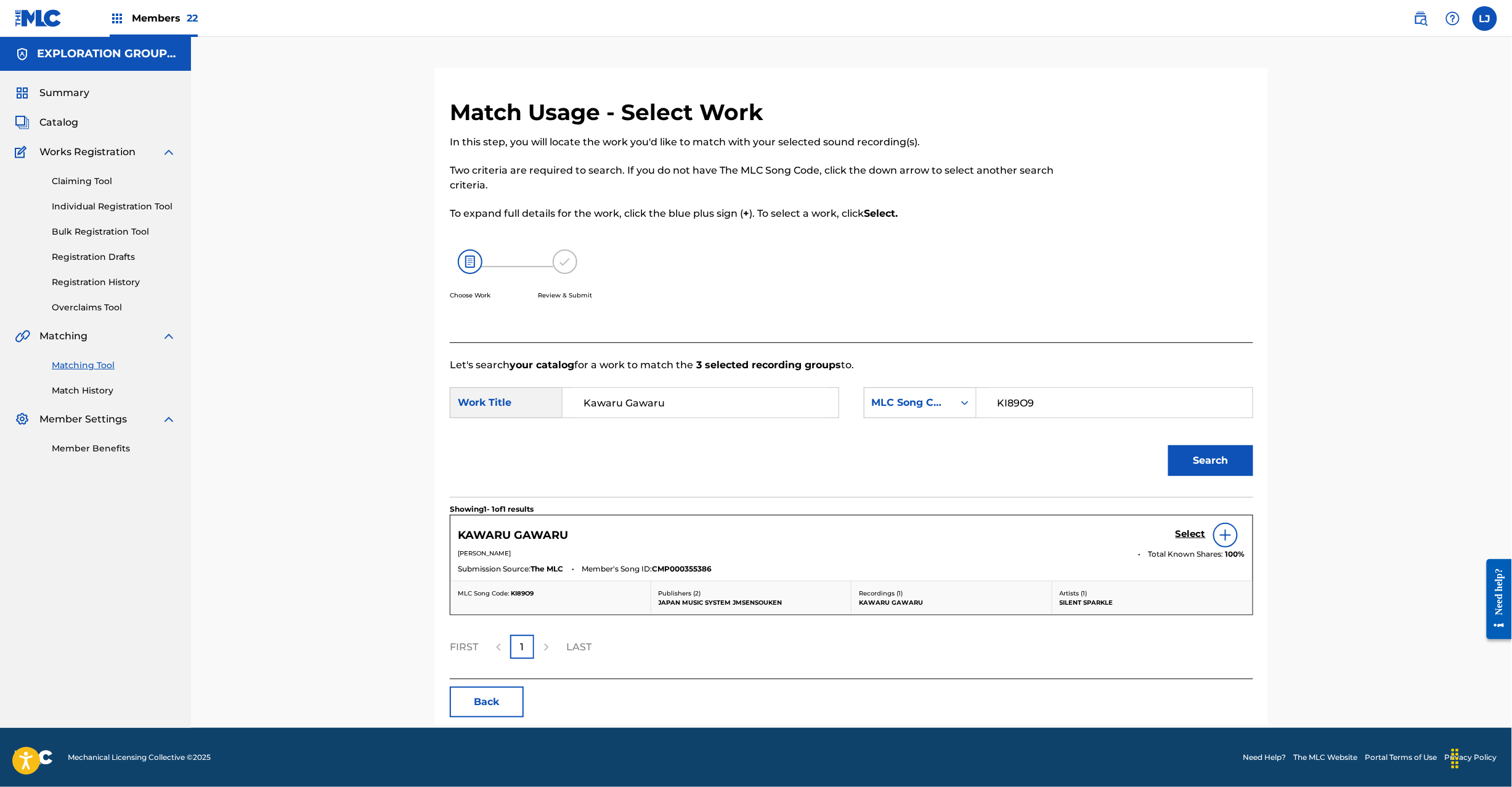
click at [1183, 535] on h5 "Select" at bounding box center [1191, 534] width 30 height 12
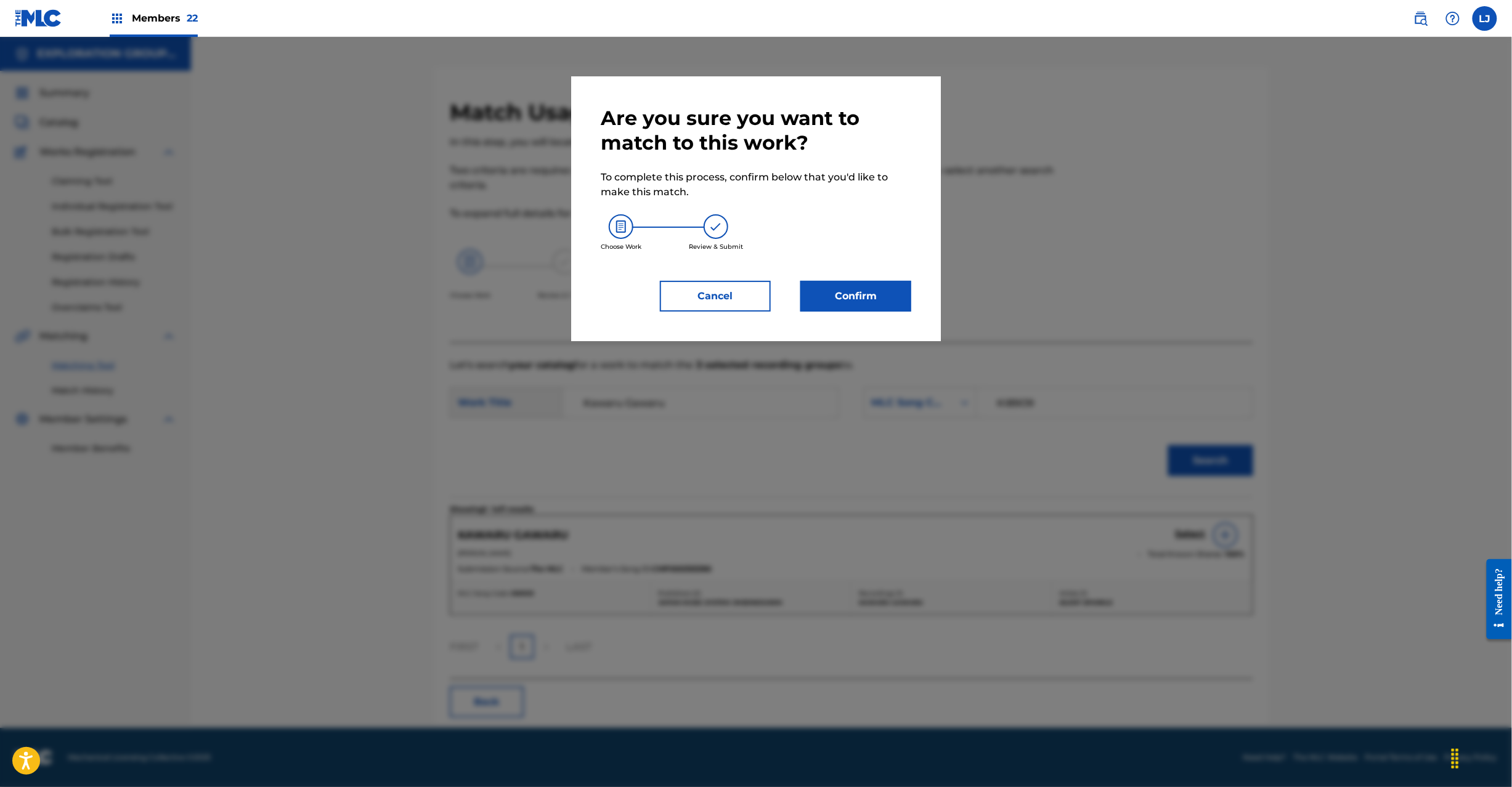
click at [856, 289] on button "Confirm" at bounding box center [856, 296] width 111 height 31
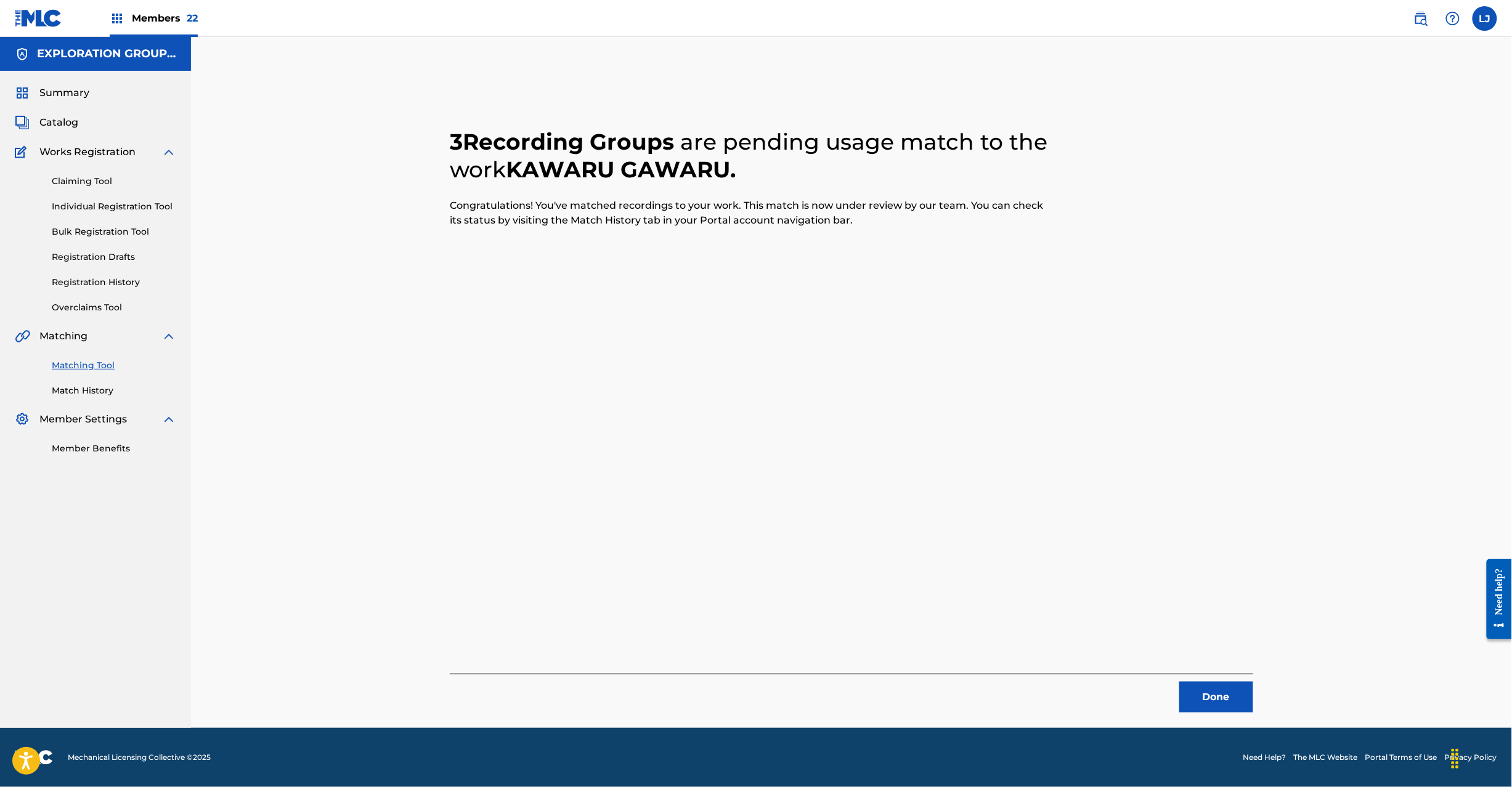
click at [1233, 700] on button "Done" at bounding box center [1216, 697] width 74 height 31
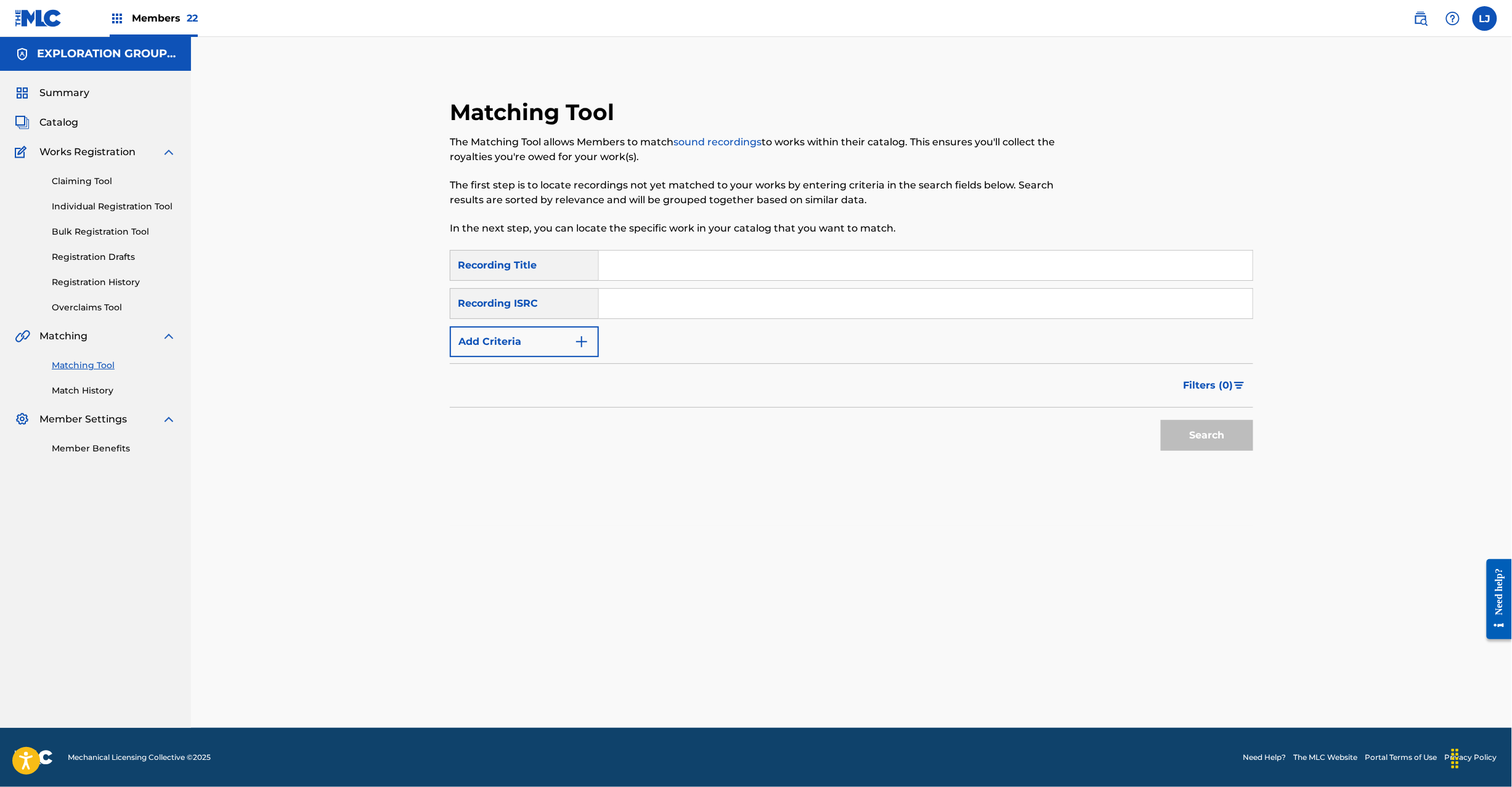
drag, startPoint x: 681, startPoint y: 329, endPoint x: 680, endPoint y: 313, distance: 16.0
click at [680, 324] on div "SearchWithCriteriae9a16e92-d014-4fa1-bf11-11148029f89a Recording Title SearchWi…" at bounding box center [852, 304] width 804 height 107
click at [680, 313] on input "Search Form" at bounding box center [926, 303] width 654 height 30
drag, startPoint x: 1164, startPoint y: 442, endPoint x: 1192, endPoint y: 436, distance: 28.6
click at [1192, 436] on button "Search" at bounding box center [1207, 435] width 92 height 31
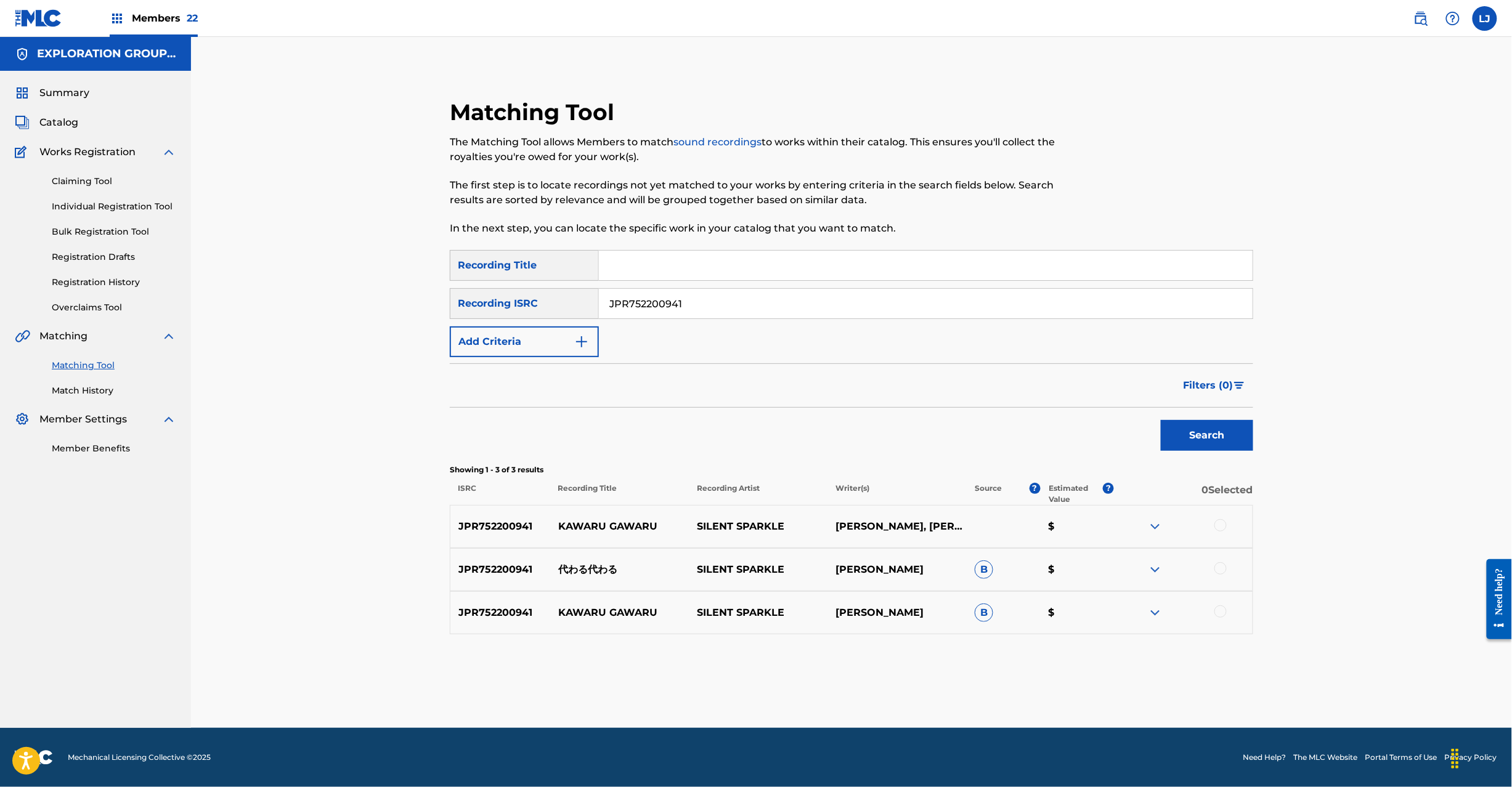
click at [657, 297] on input "JPR752200941" at bounding box center [926, 303] width 654 height 30
type input "JPR752300002"
click at [1188, 431] on button "Search" at bounding box center [1207, 435] width 92 height 31
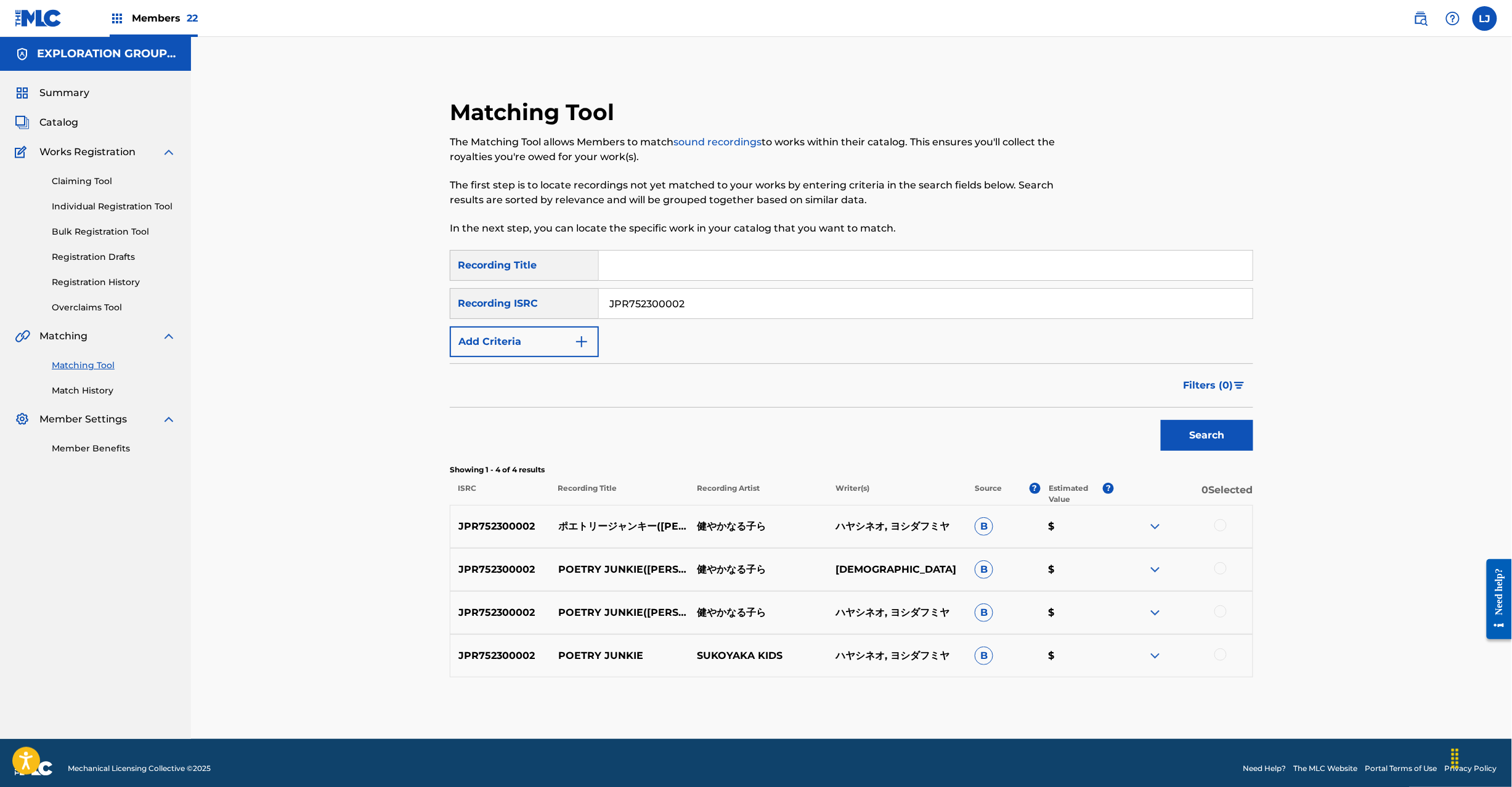
click at [1220, 652] on div at bounding box center [1221, 655] width 13 height 13
click at [879, 682] on button "Match 1 Group" at bounding box center [866, 687] width 136 height 31
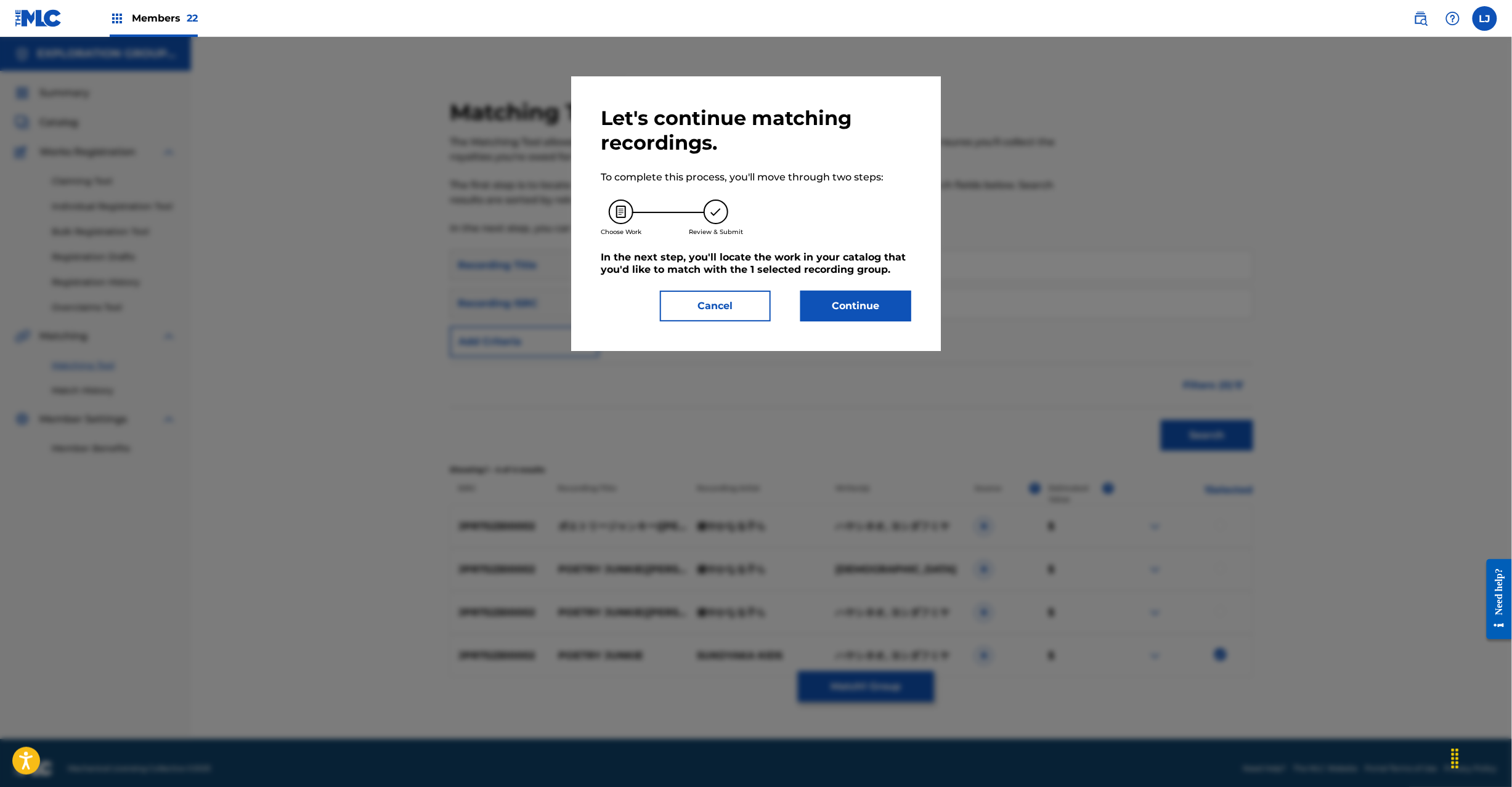
click at [831, 303] on button "Continue" at bounding box center [856, 306] width 111 height 31
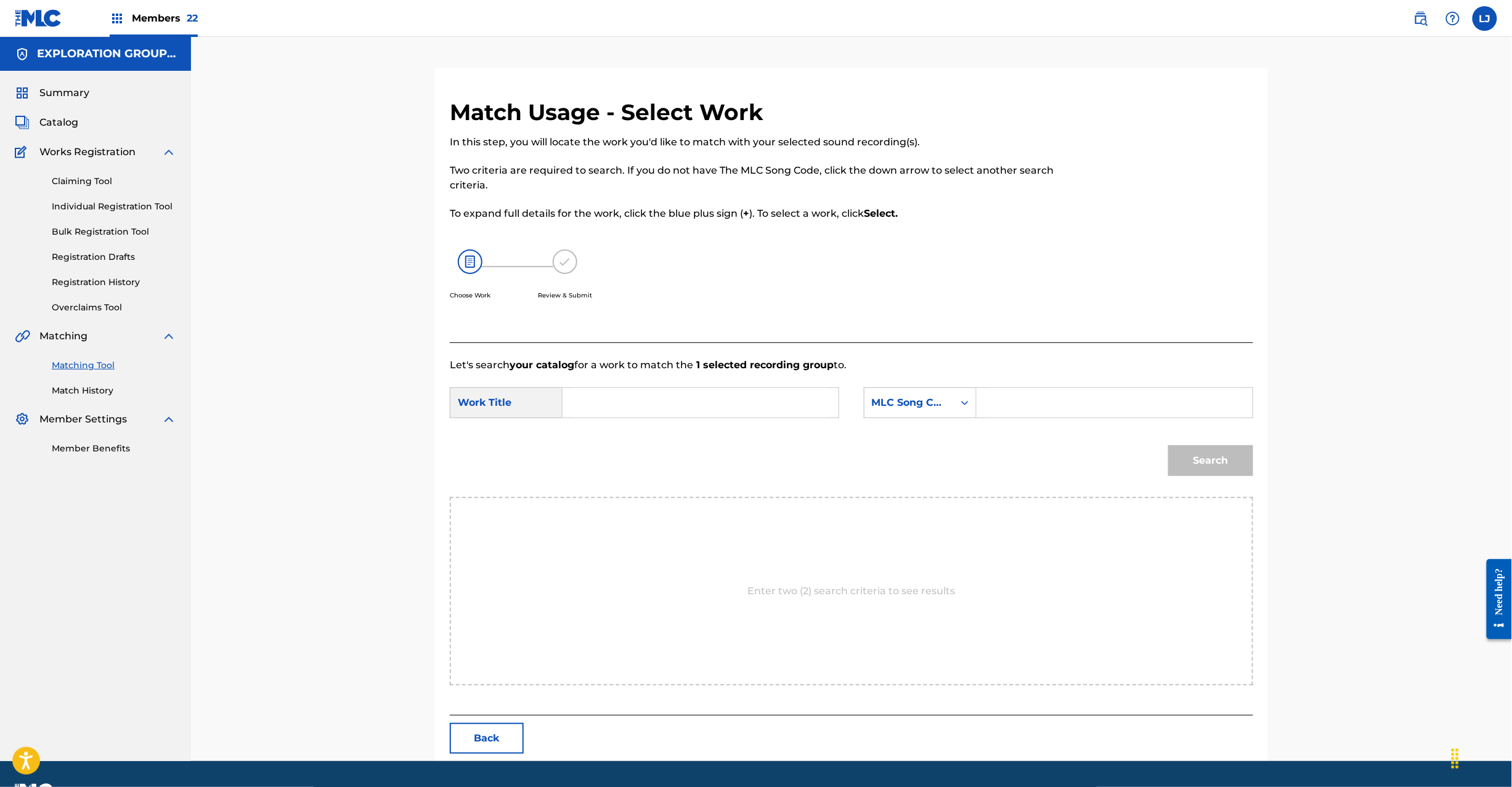
click at [695, 402] on input "Search Form" at bounding box center [701, 402] width 255 height 30
click at [687, 397] on input "Poetorii Jankii PN7C7H" at bounding box center [701, 402] width 255 height 30
type input "Poetorii Jankii"
click at [1053, 394] on input "Search Form" at bounding box center [1115, 402] width 255 height 30
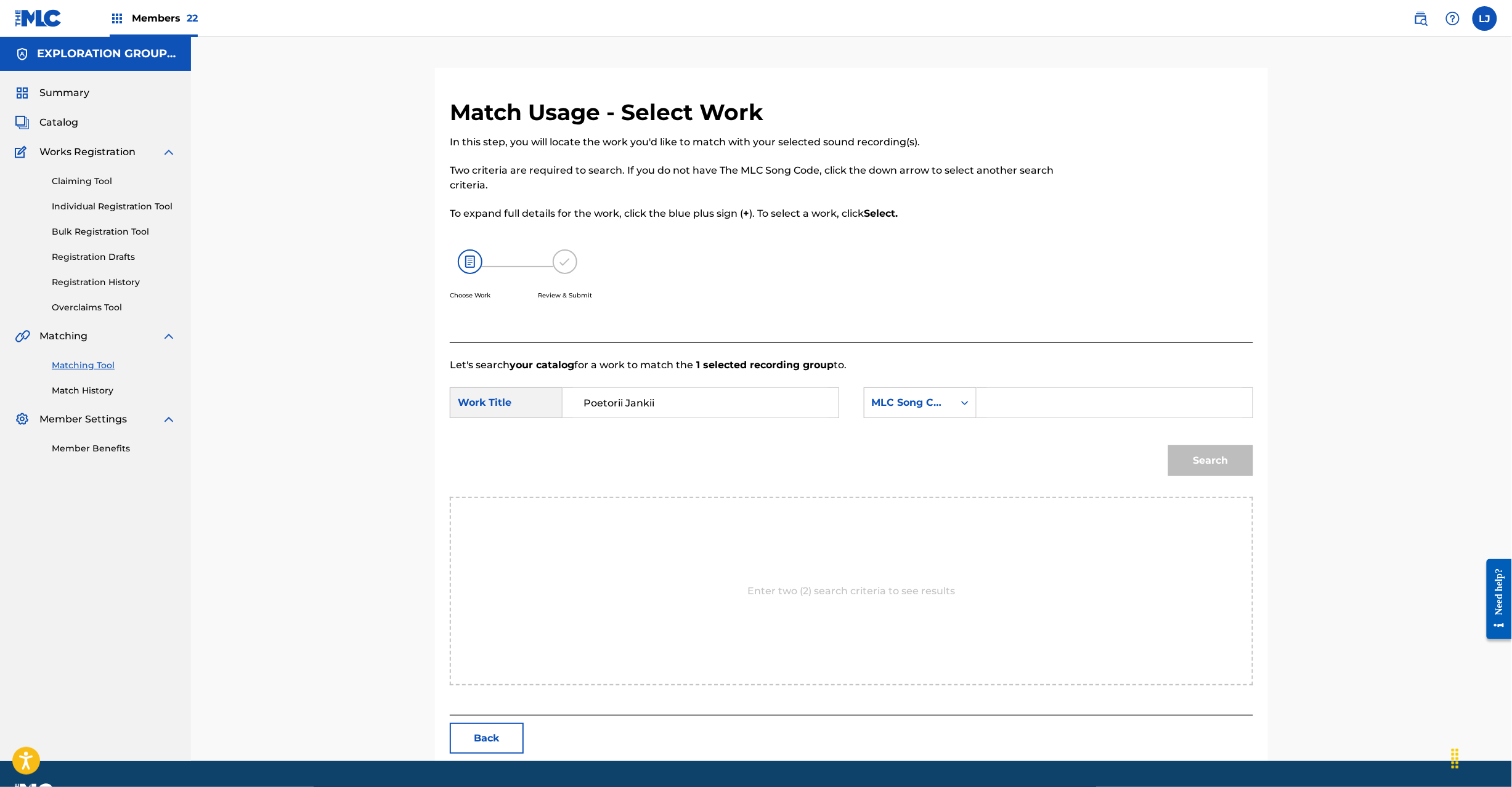
click at [1053, 394] on input "Search Form" at bounding box center [1115, 402] width 255 height 30
type input "PN7C7H"
click at [1226, 466] on button "Search" at bounding box center [1211, 460] width 85 height 31
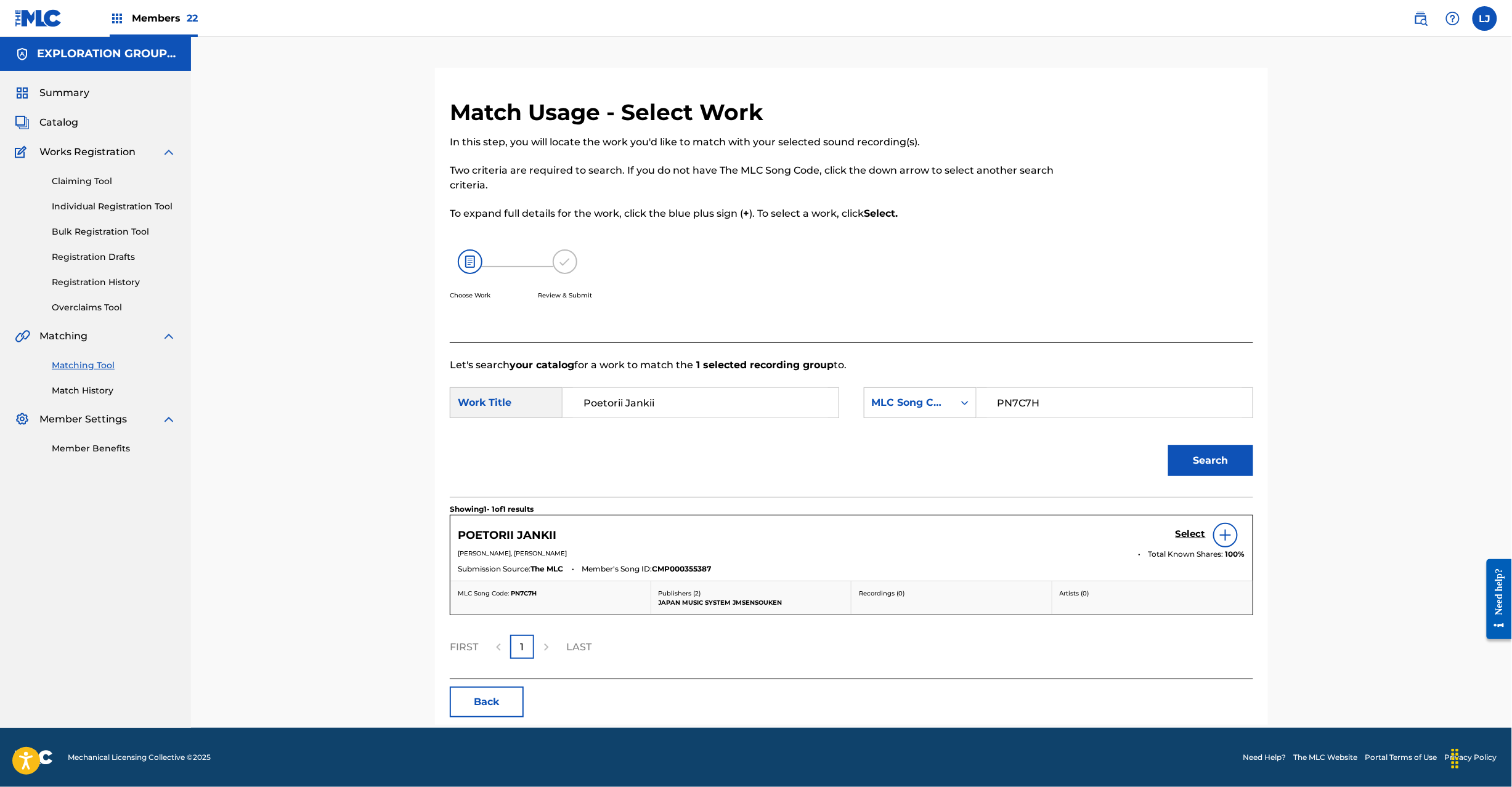
click at [1184, 531] on h5 "Select" at bounding box center [1191, 534] width 30 height 12
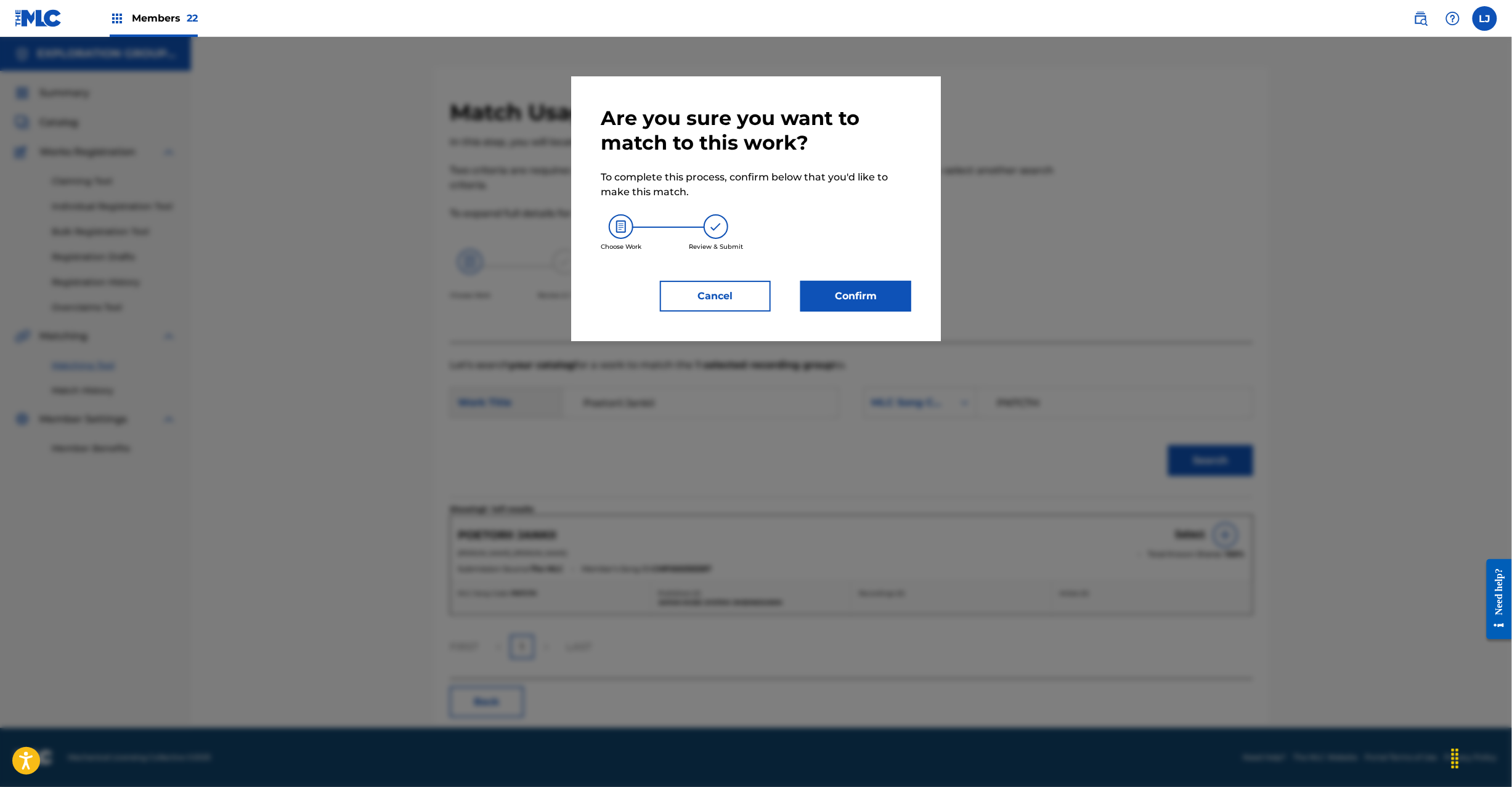
click at [876, 307] on button "Confirm" at bounding box center [856, 296] width 111 height 31
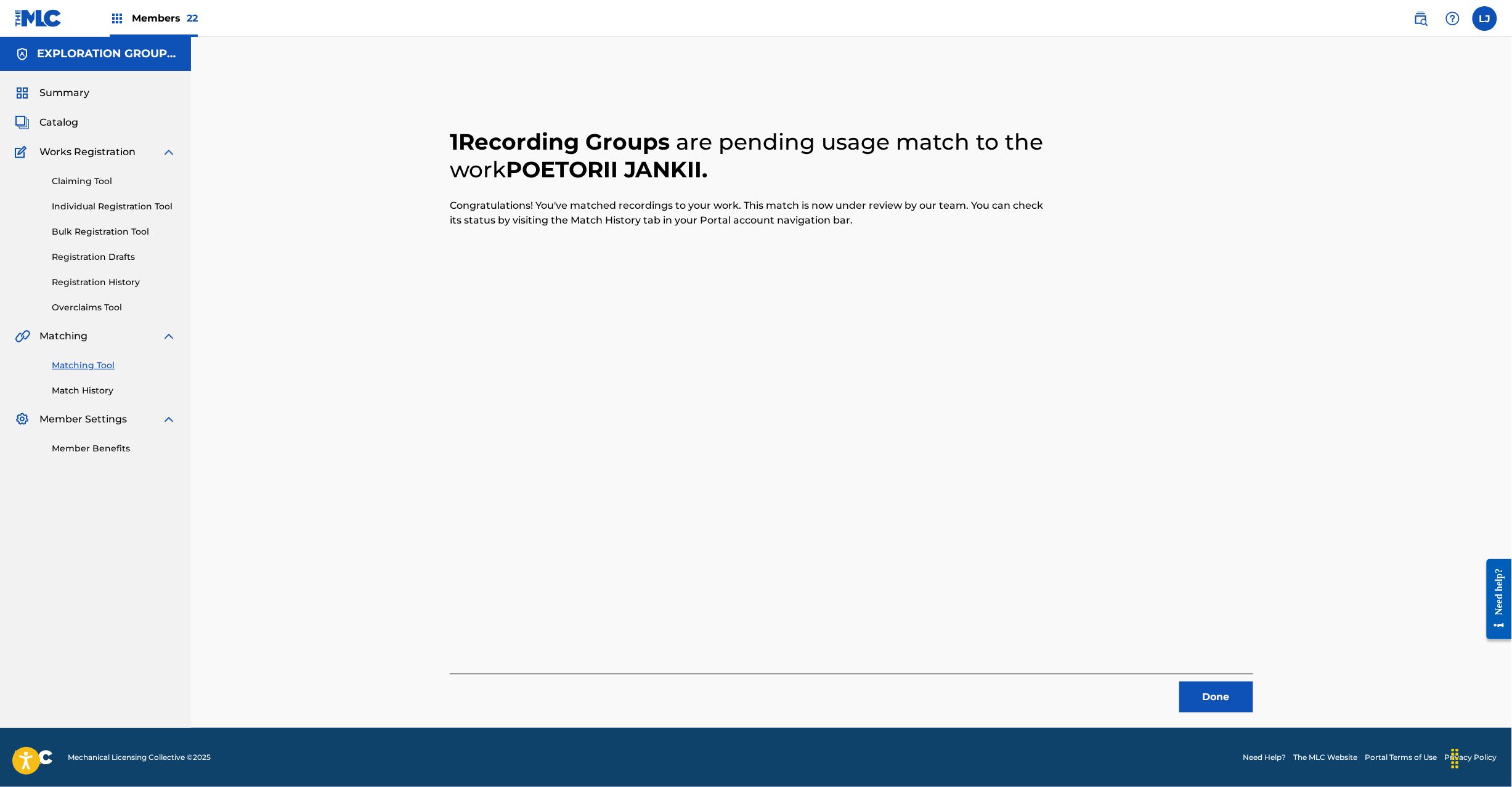
click at [1215, 690] on button "Done" at bounding box center [1216, 697] width 74 height 31
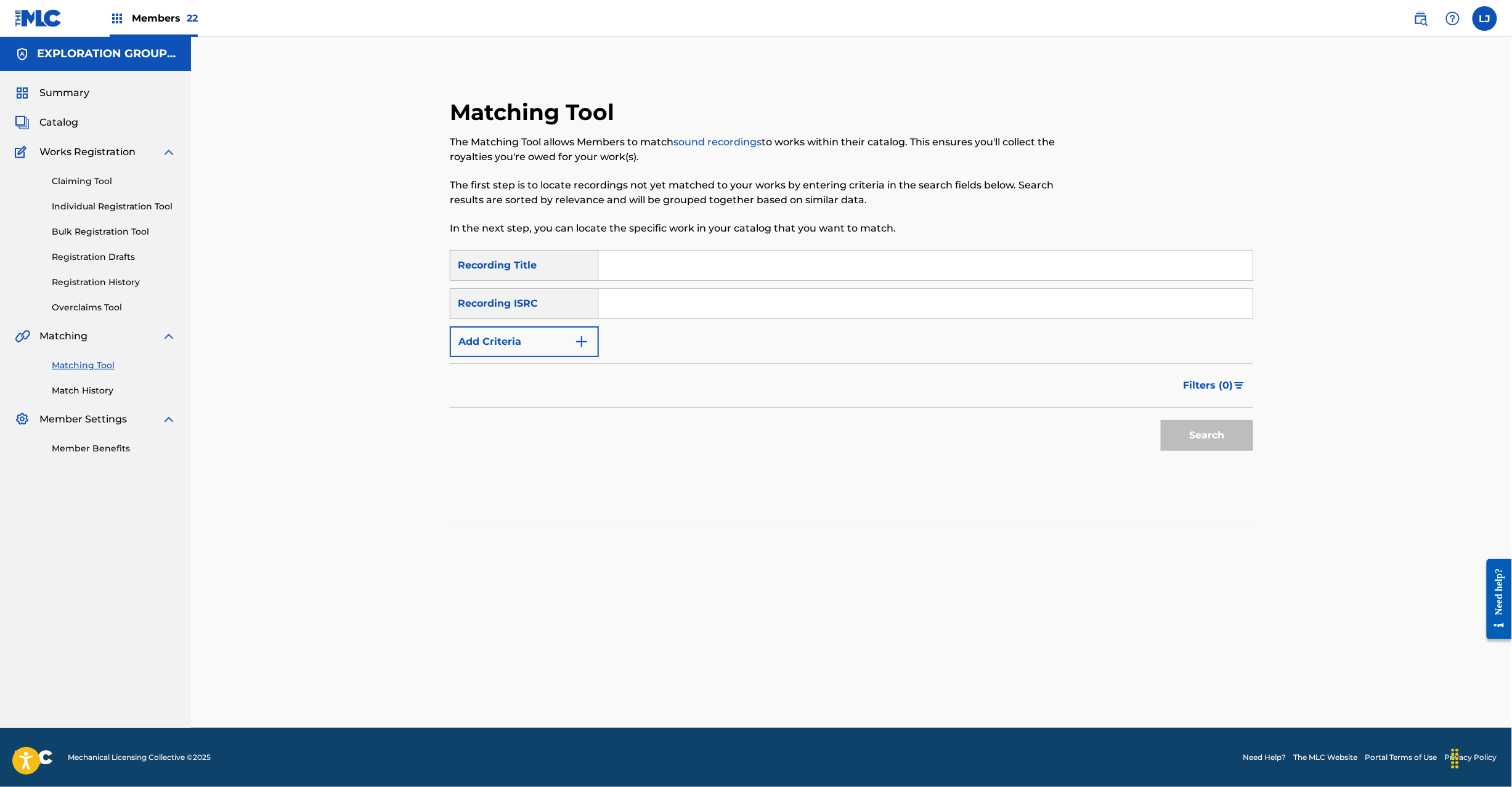
click at [632, 311] on input "Search Form" at bounding box center [926, 303] width 654 height 30
type input "JPR752300033"
click at [1202, 443] on button "Search" at bounding box center [1207, 435] width 92 height 31
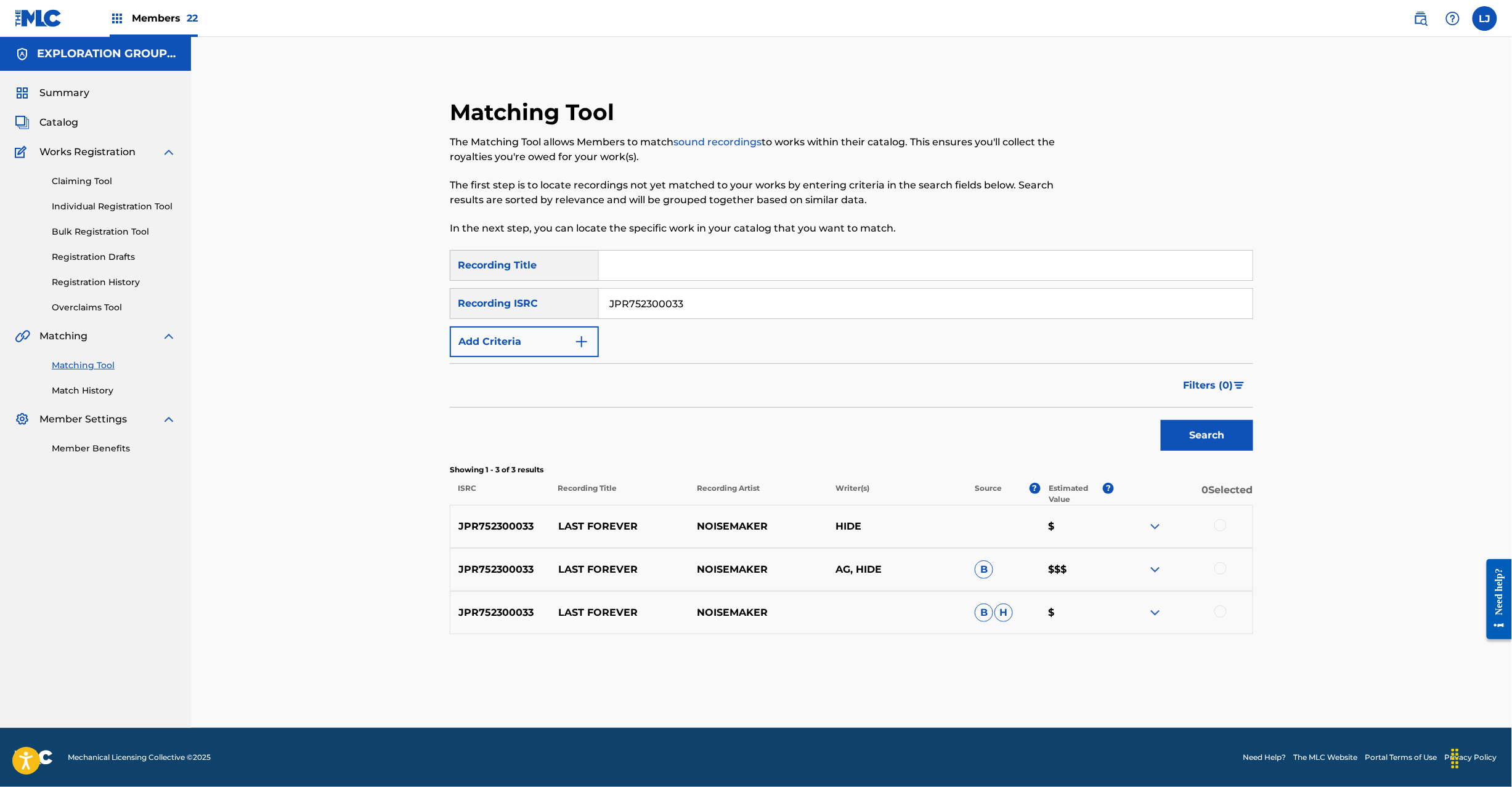
click at [1219, 525] on div at bounding box center [1221, 526] width 13 height 13
click at [1221, 567] on div at bounding box center [1221, 568] width 13 height 13
click at [1223, 612] on div at bounding box center [1221, 612] width 13 height 13
click at [865, 694] on button "Match 3 Groups" at bounding box center [866, 687] width 136 height 31
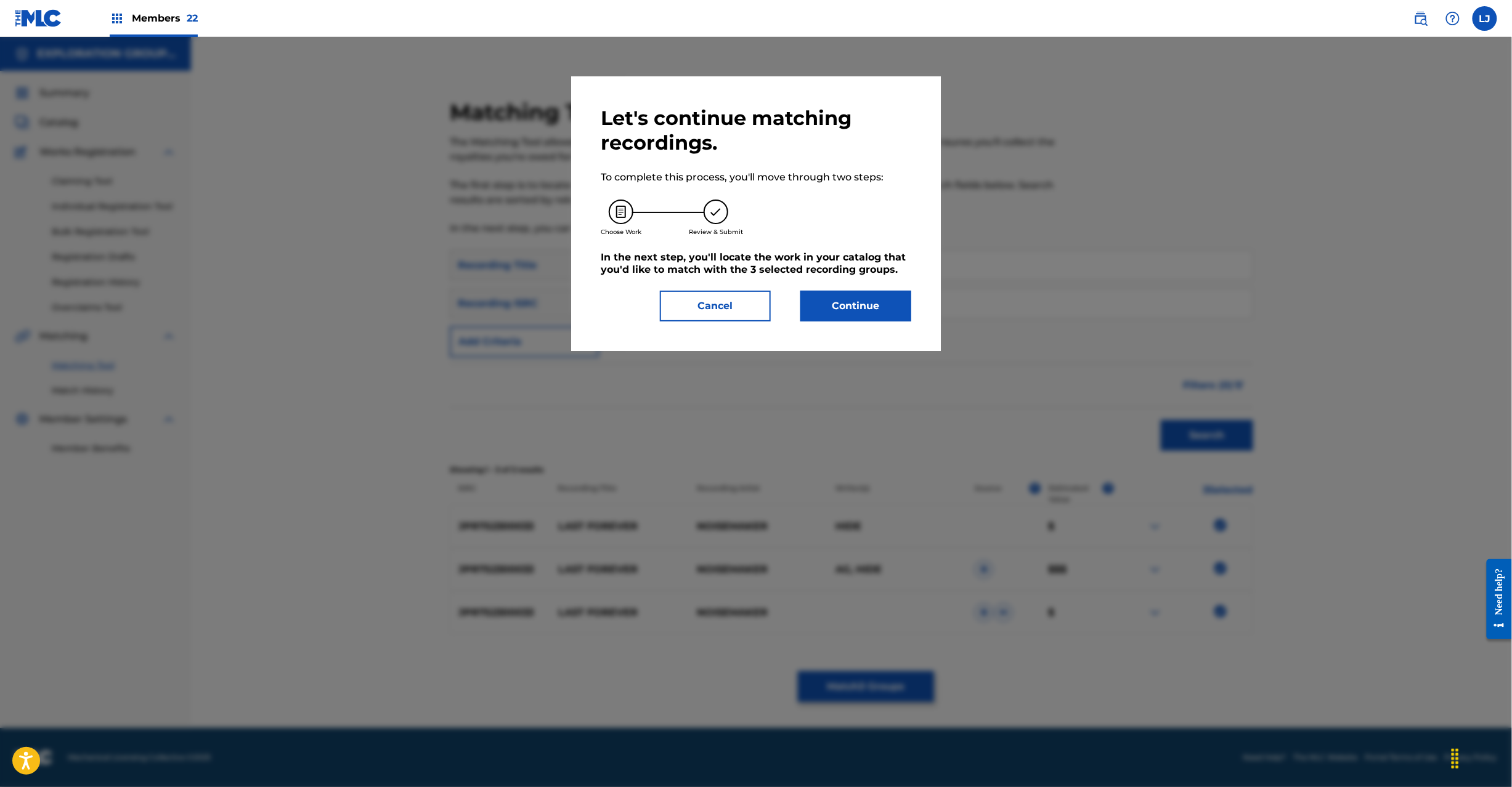
click at [874, 294] on button "Continue" at bounding box center [856, 306] width 111 height 31
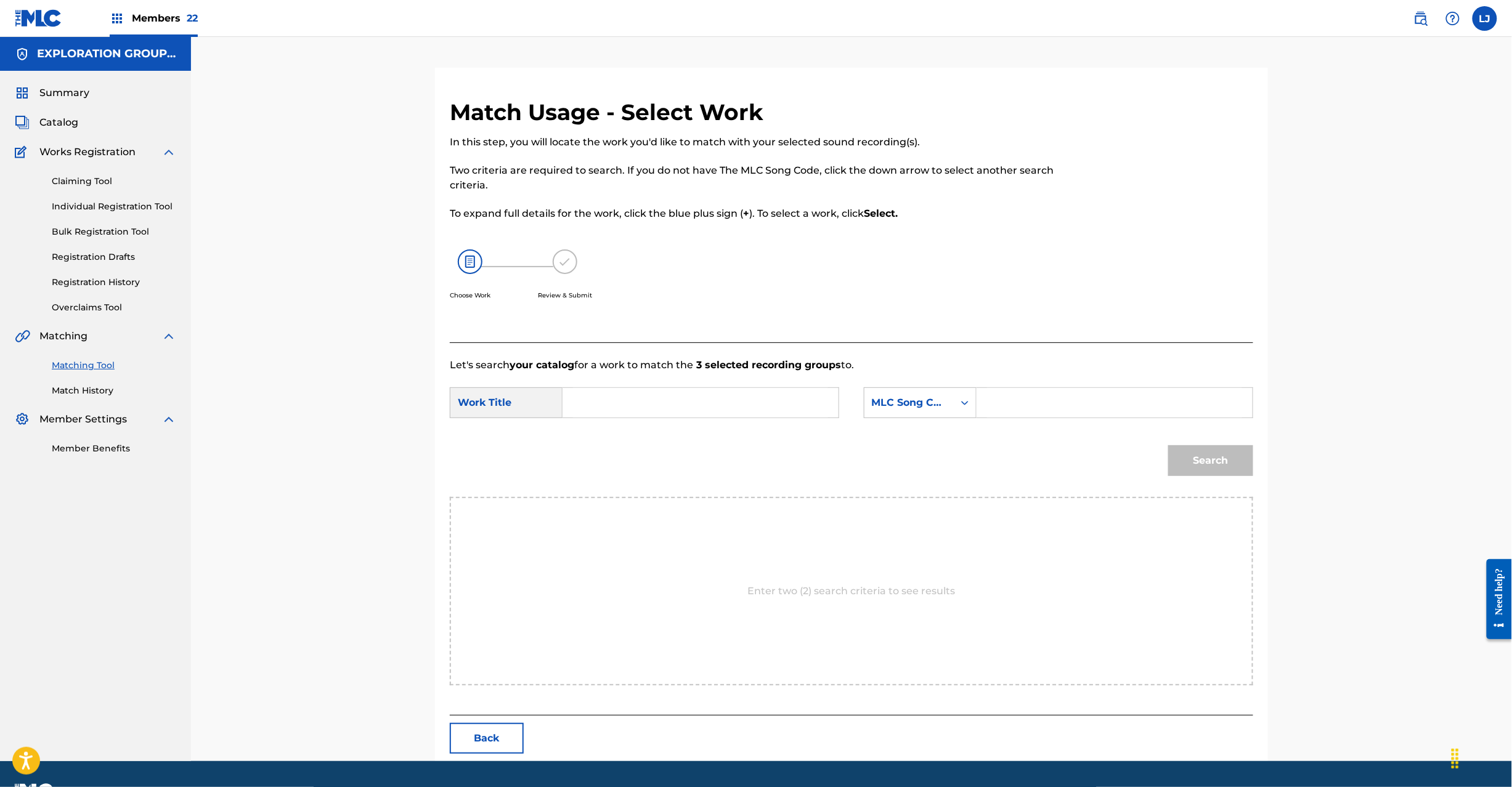
click at [612, 411] on input "Search Form" at bounding box center [701, 402] width 255 height 30
click at [665, 402] on input "Last Forever LT261N" at bounding box center [701, 402] width 255 height 30
type input "Last Forever"
click at [1223, 405] on input "Search Form" at bounding box center [1115, 402] width 255 height 30
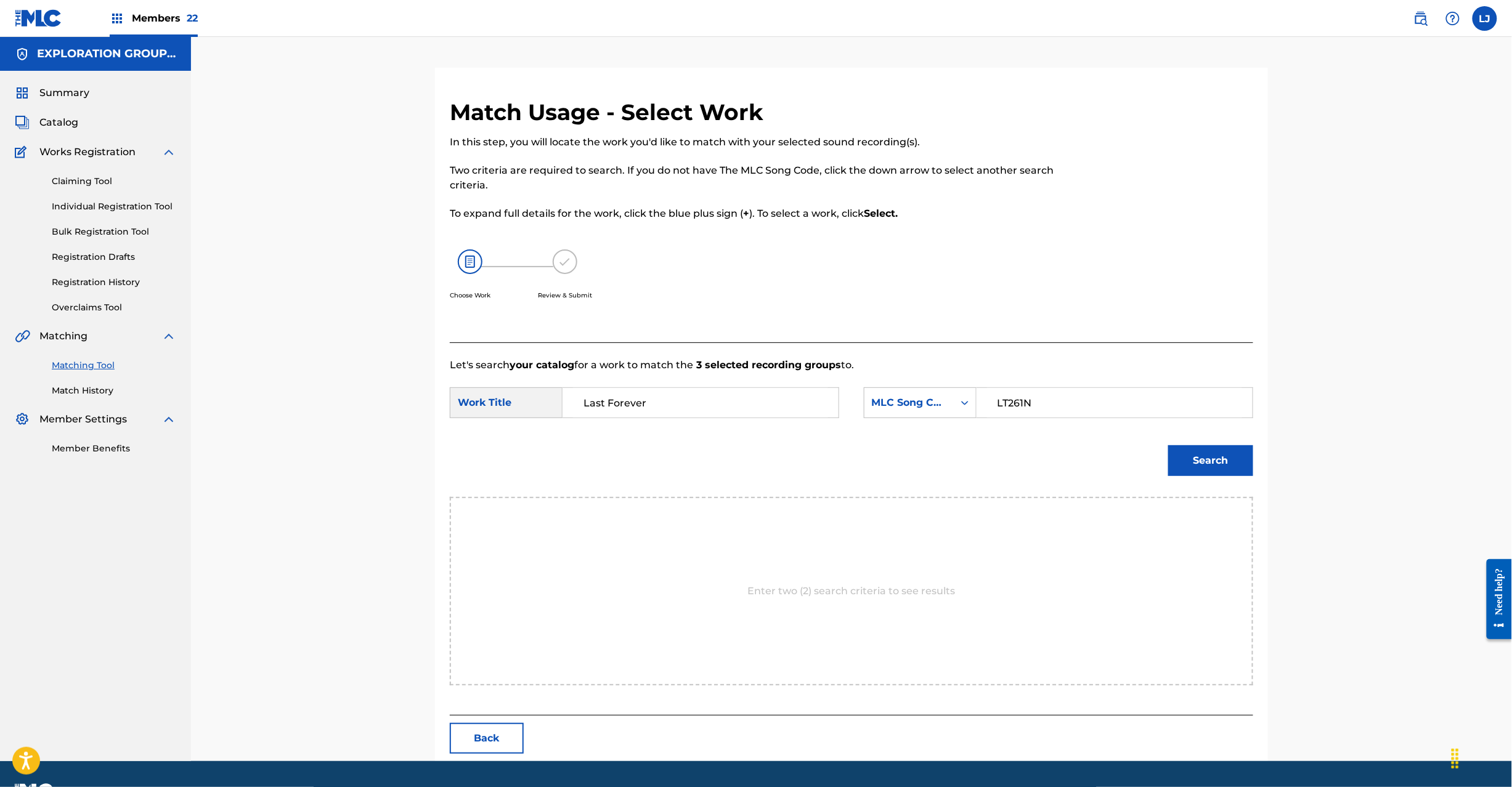
type input "LT261N"
click at [1221, 454] on button "Search" at bounding box center [1211, 460] width 85 height 31
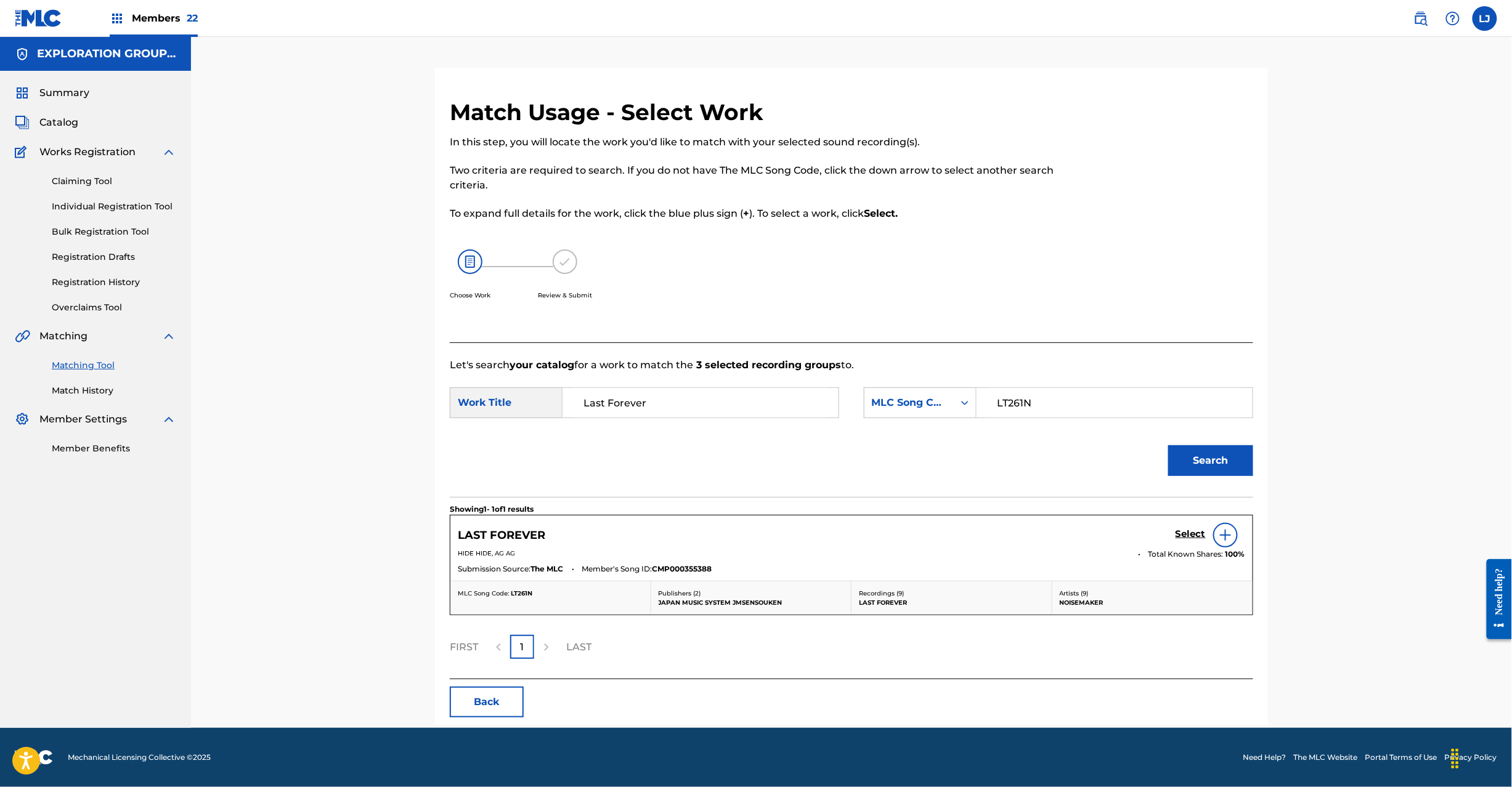
click at [1180, 537] on h5 "Select" at bounding box center [1191, 534] width 30 height 12
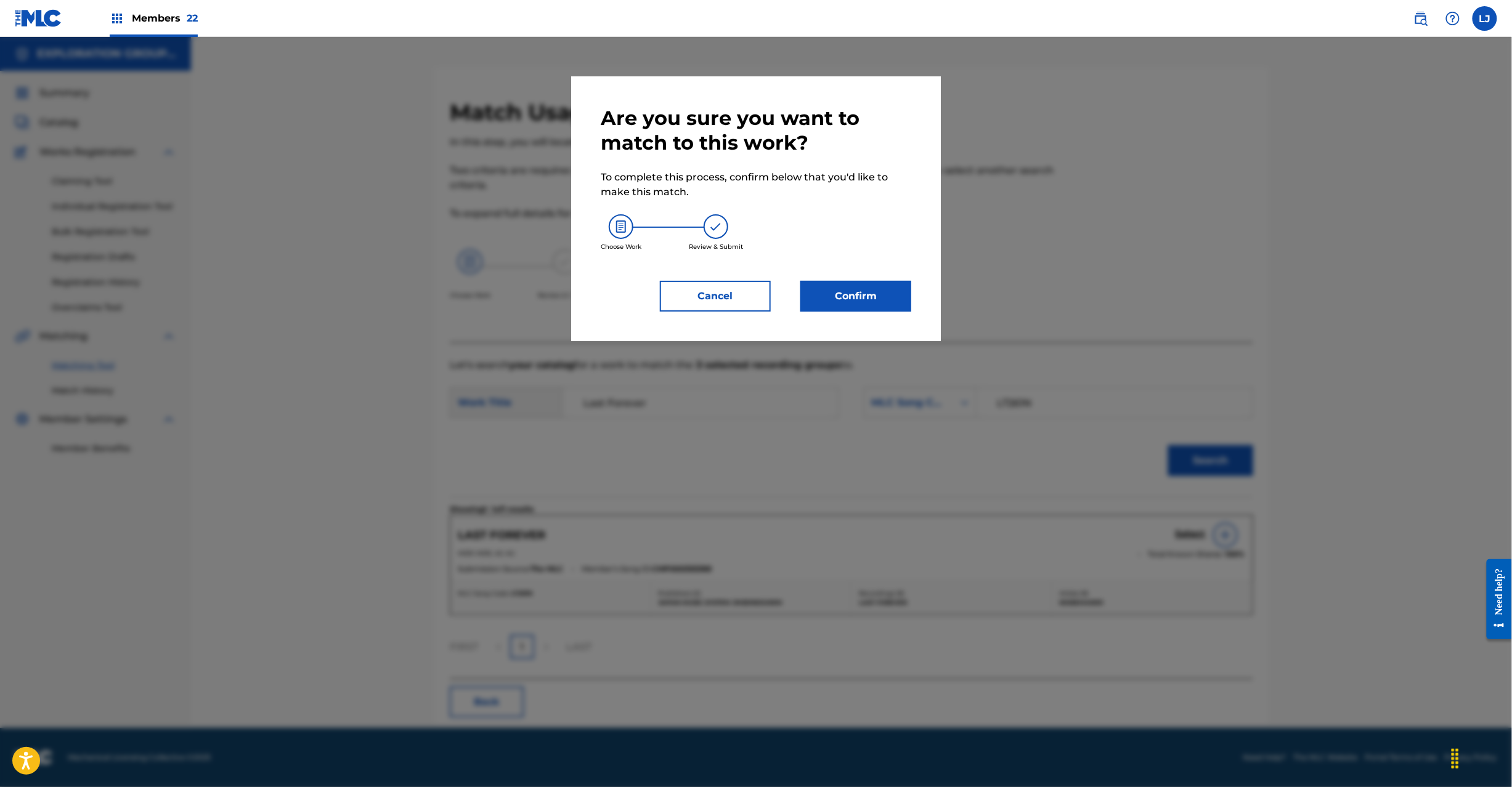
click at [876, 291] on button "Confirm" at bounding box center [856, 296] width 111 height 31
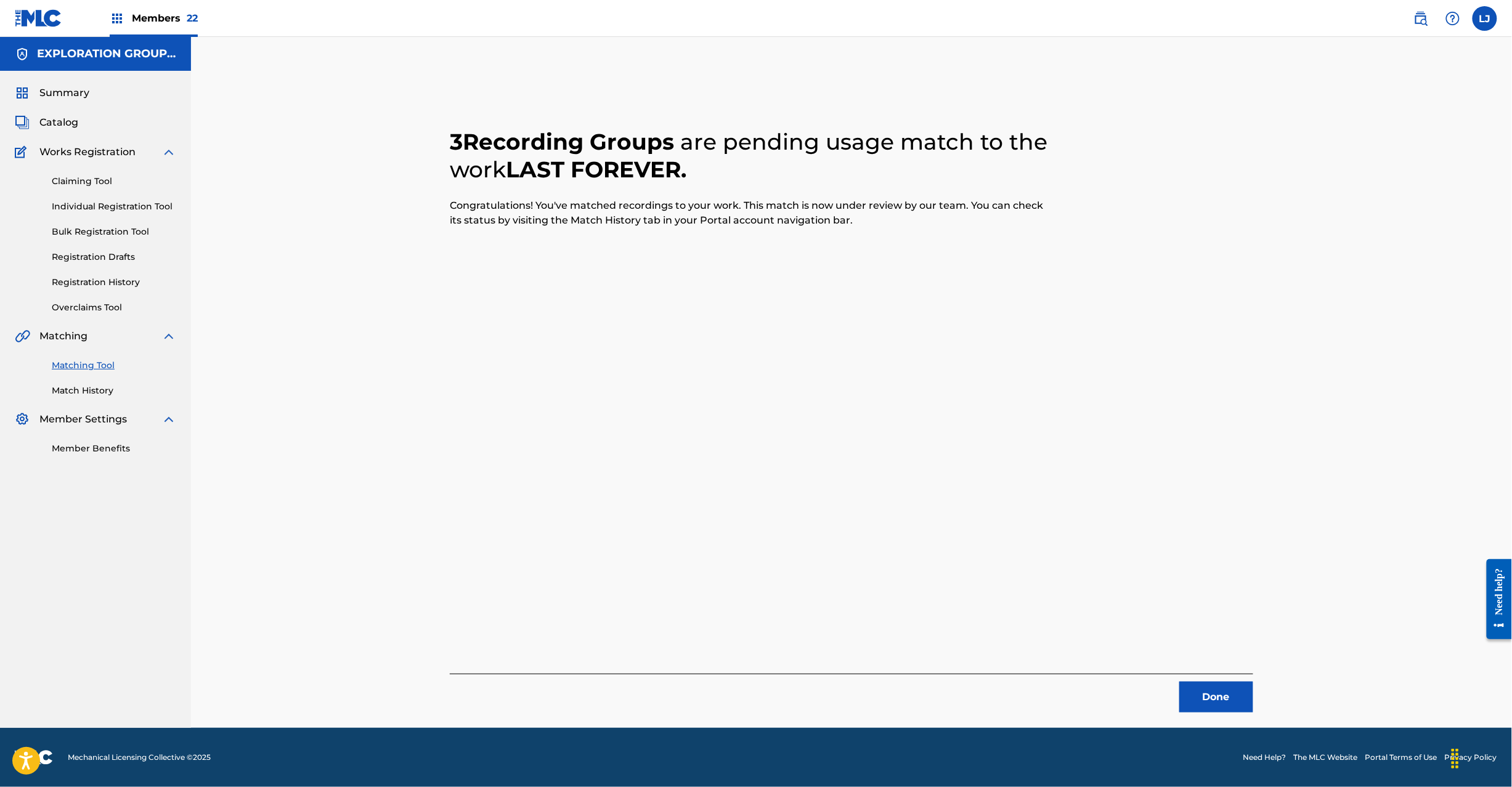
drag, startPoint x: 1220, startPoint y: 703, endPoint x: 1191, endPoint y: 679, distance: 37.6
click at [1219, 702] on button "Done" at bounding box center [1216, 697] width 74 height 31
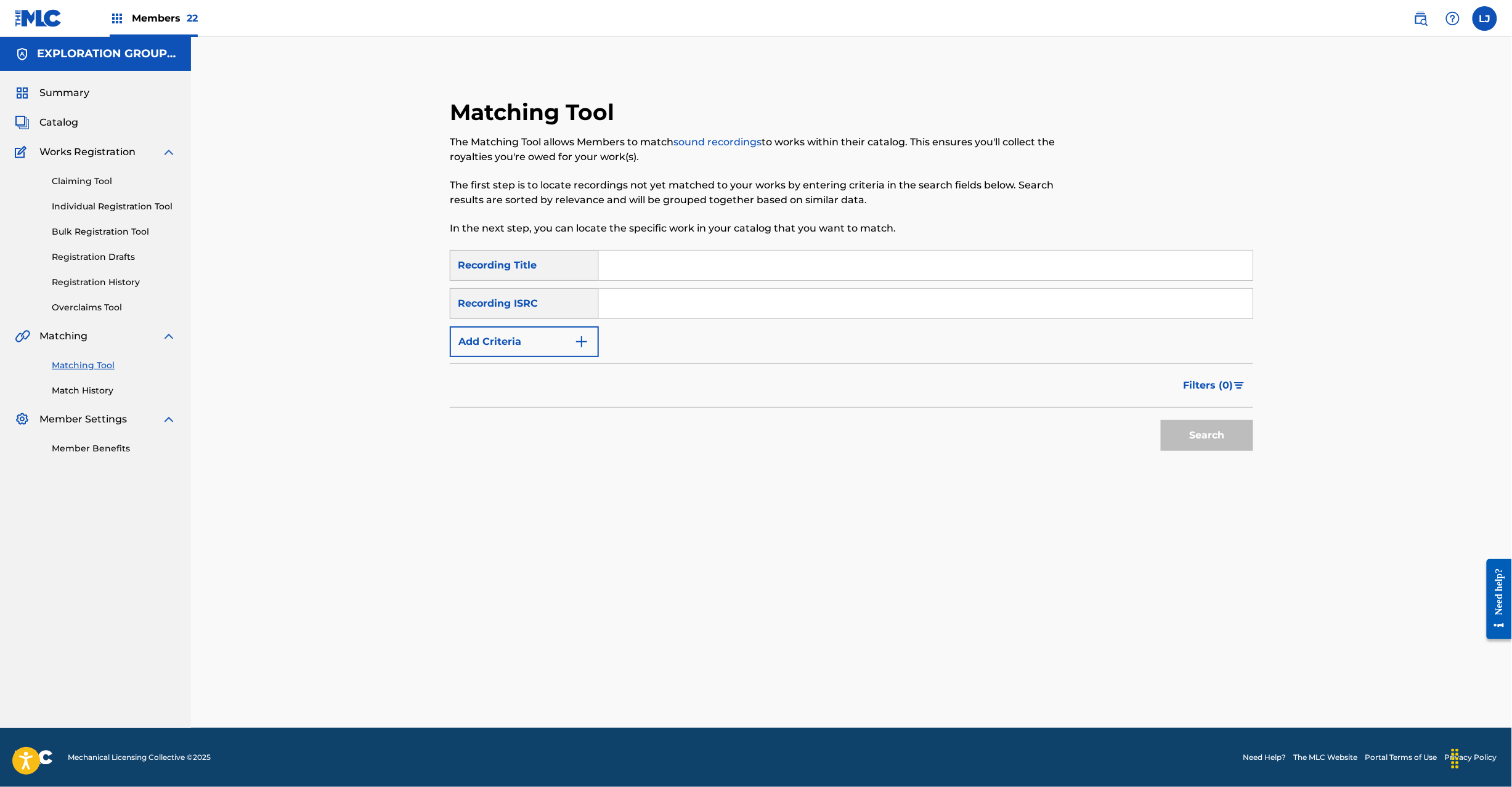
click at [653, 299] on input "Search Form" at bounding box center [926, 303] width 654 height 30
type input "JPR752200938"
drag, startPoint x: 1197, startPoint y: 471, endPoint x: 1191, endPoint y: 454, distance: 18.0
click at [1198, 471] on div "Matching Tool The Matching Tool allows Members to match sound recordings to wor…" at bounding box center [852, 312] width 804 height 428
click at [1183, 439] on button "Search" at bounding box center [1207, 435] width 92 height 31
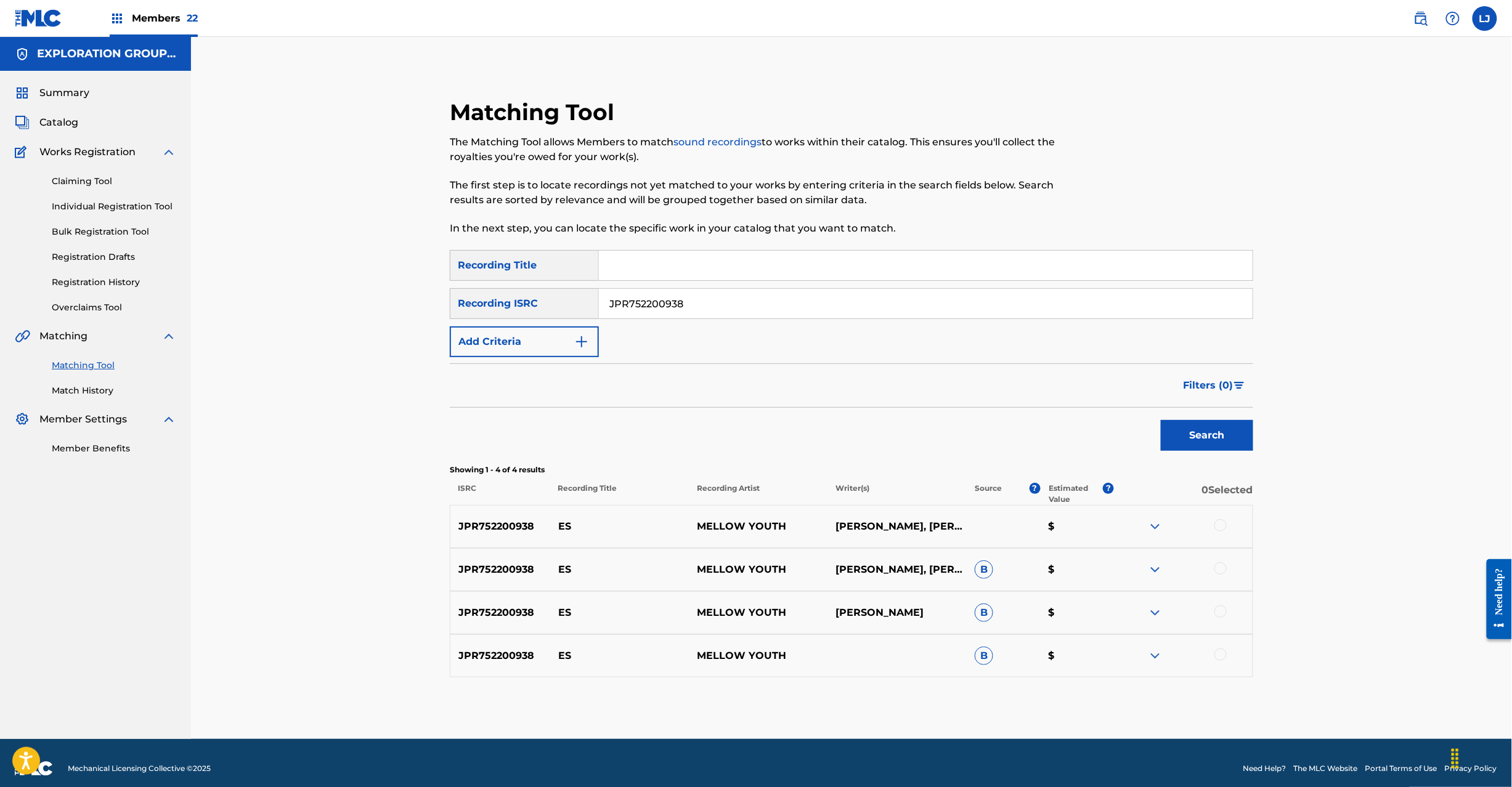
click at [1219, 527] on div at bounding box center [1221, 526] width 13 height 13
click at [1223, 572] on div at bounding box center [1221, 568] width 13 height 13
click at [1223, 616] on div at bounding box center [1221, 612] width 13 height 13
click at [1219, 660] on div at bounding box center [1221, 655] width 13 height 13
click at [886, 691] on button "Match 4 Groups" at bounding box center [866, 687] width 136 height 31
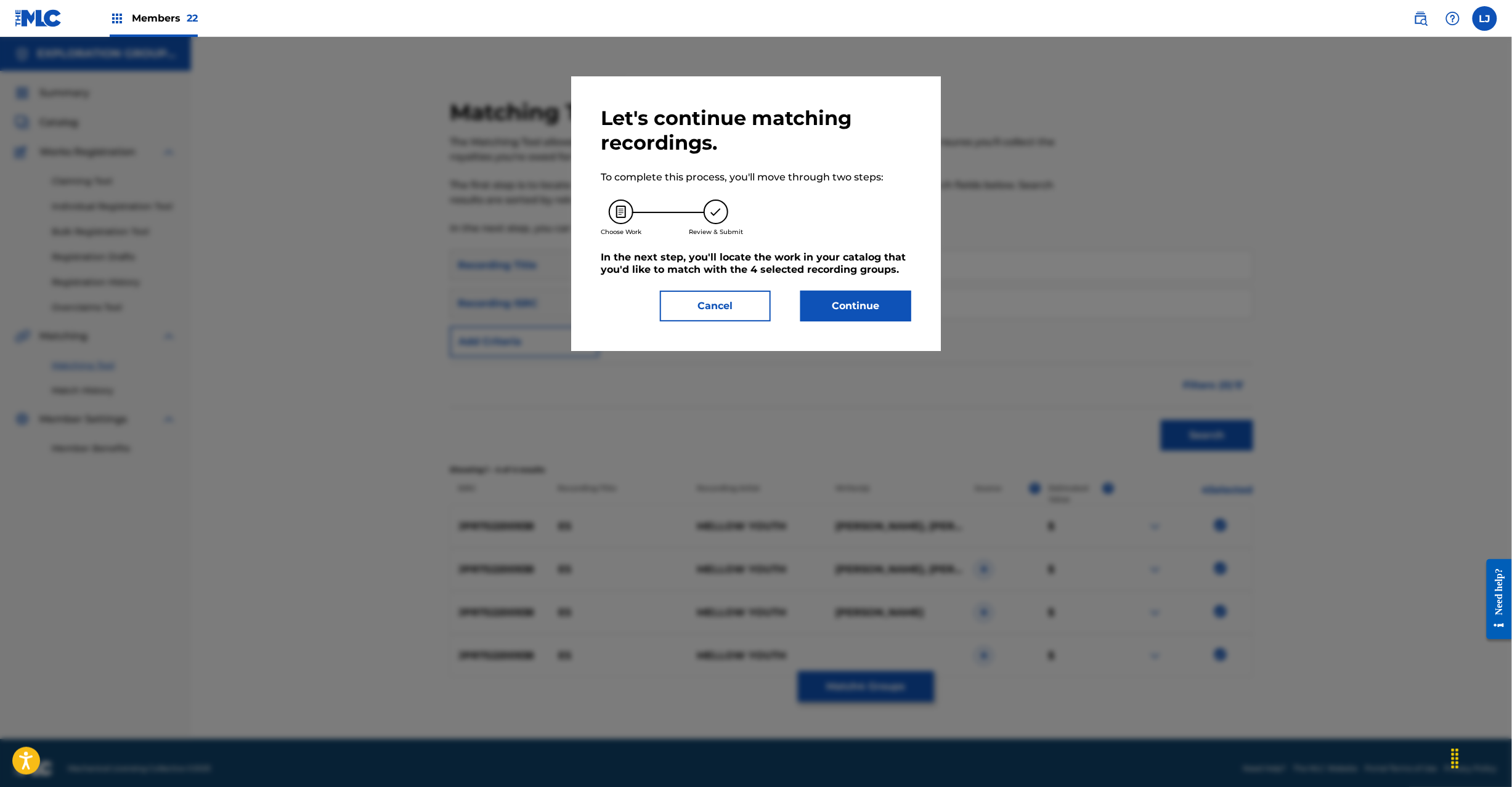
click at [843, 301] on button "Continue" at bounding box center [856, 306] width 111 height 31
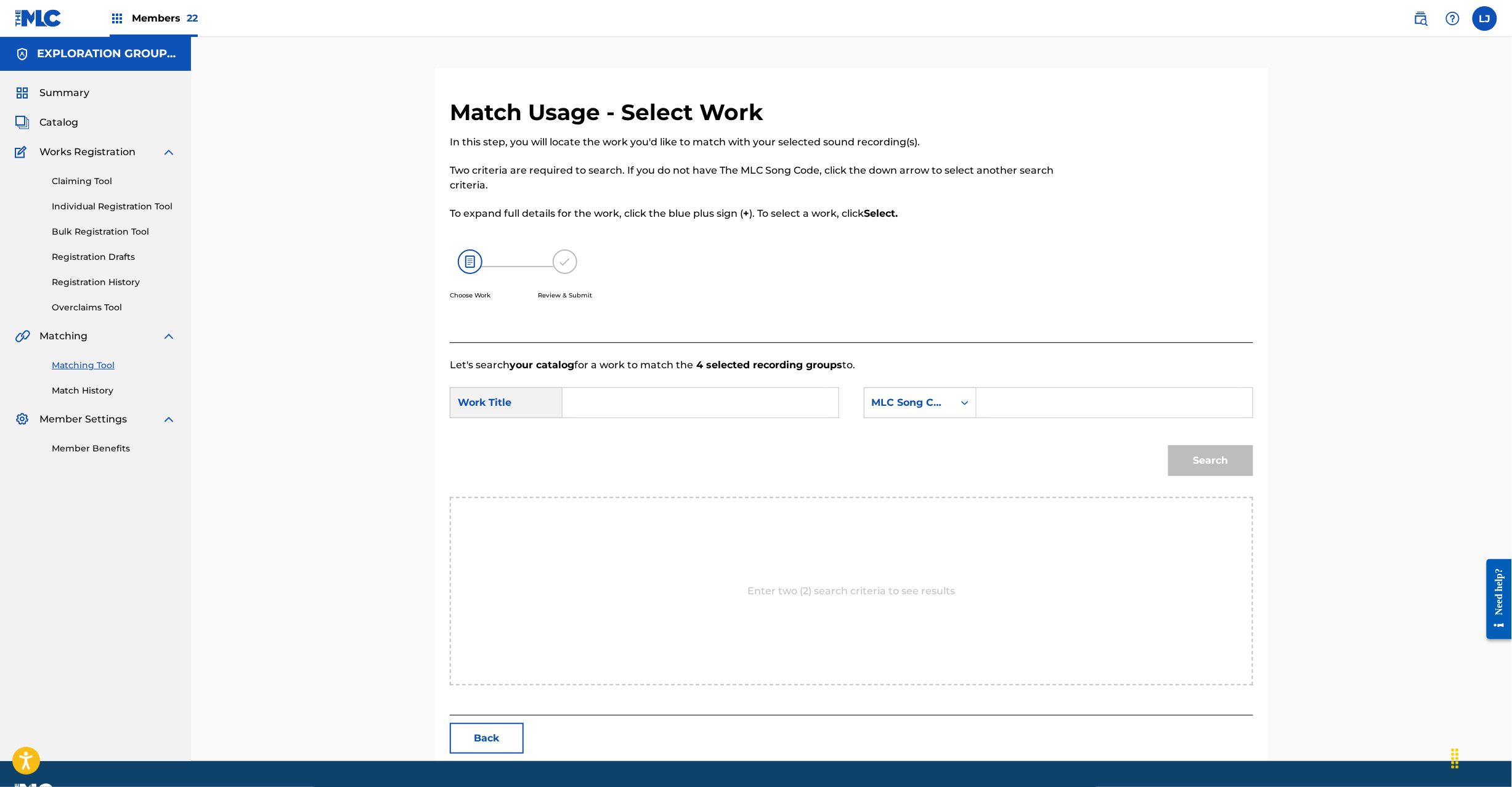
click at [634, 414] on input "Search Form" at bounding box center [701, 402] width 255 height 30
click at [670, 399] on input "Es ES1D7M" at bounding box center [701, 402] width 255 height 30
type input "Es"
click at [1096, 399] on input "Search Form" at bounding box center [1115, 402] width 255 height 30
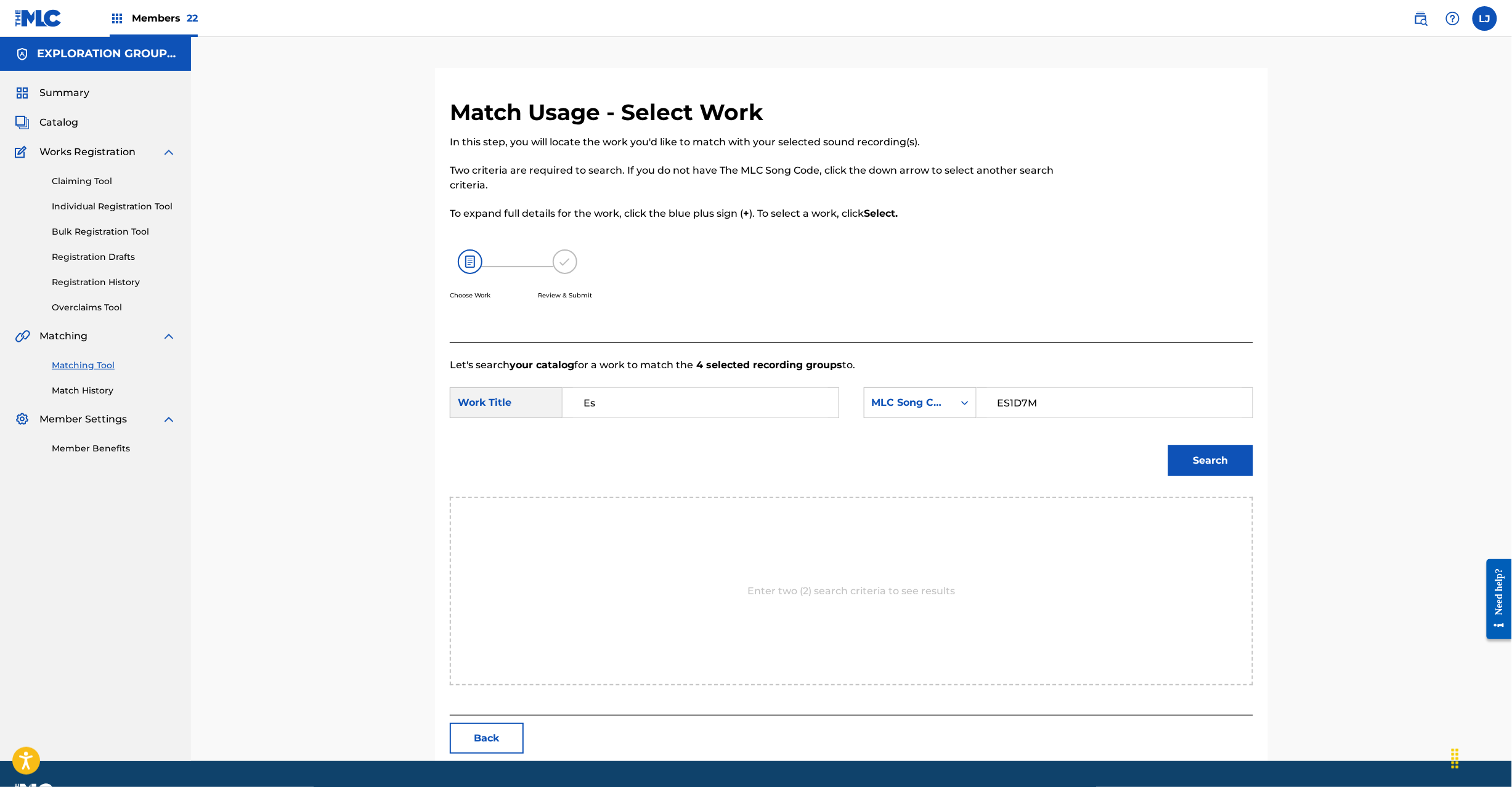
type input "ES1D7M"
click at [1218, 455] on button "Search" at bounding box center [1211, 460] width 85 height 31
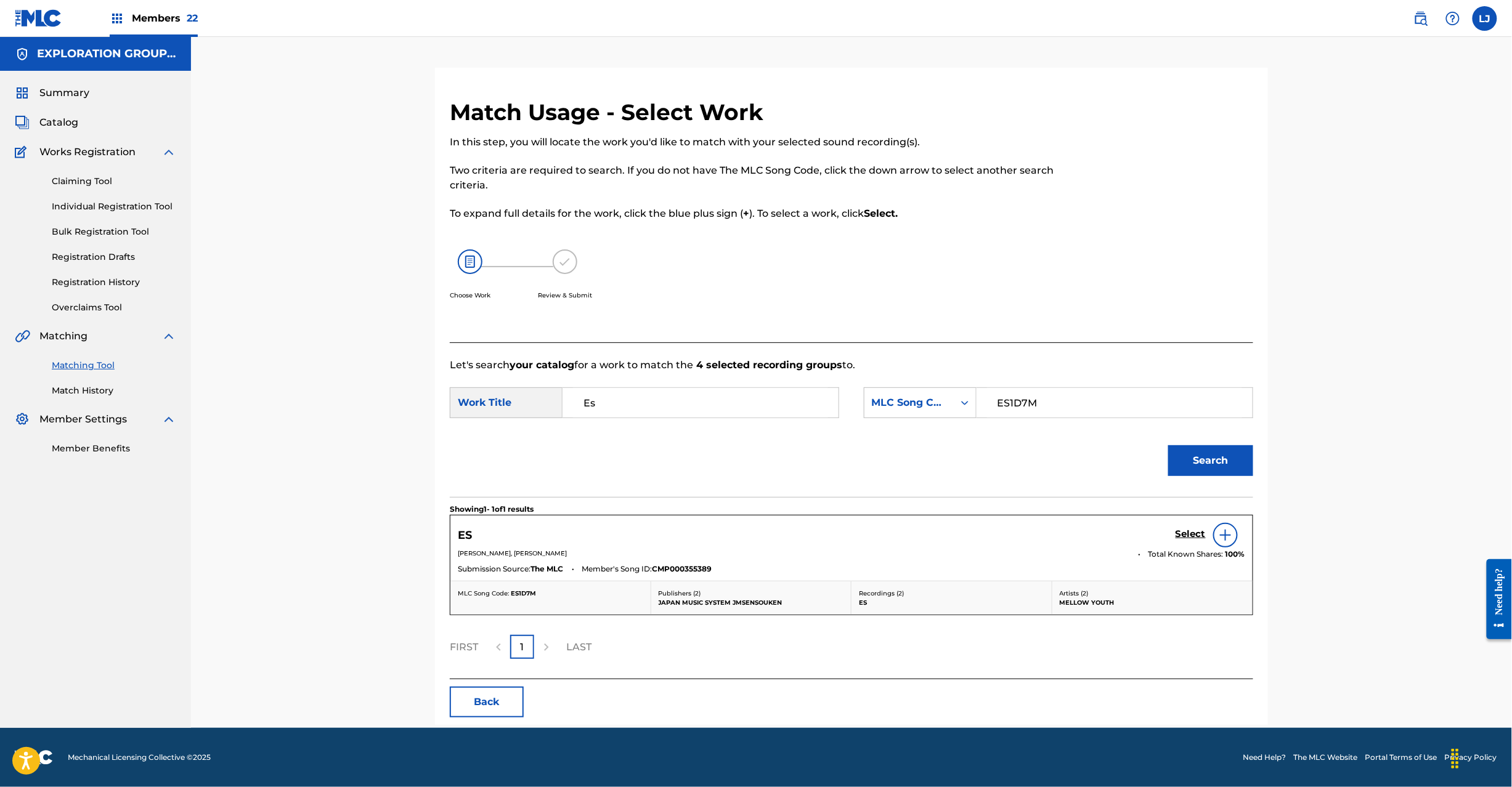
click at [1188, 534] on h5 "Select" at bounding box center [1191, 534] width 30 height 12
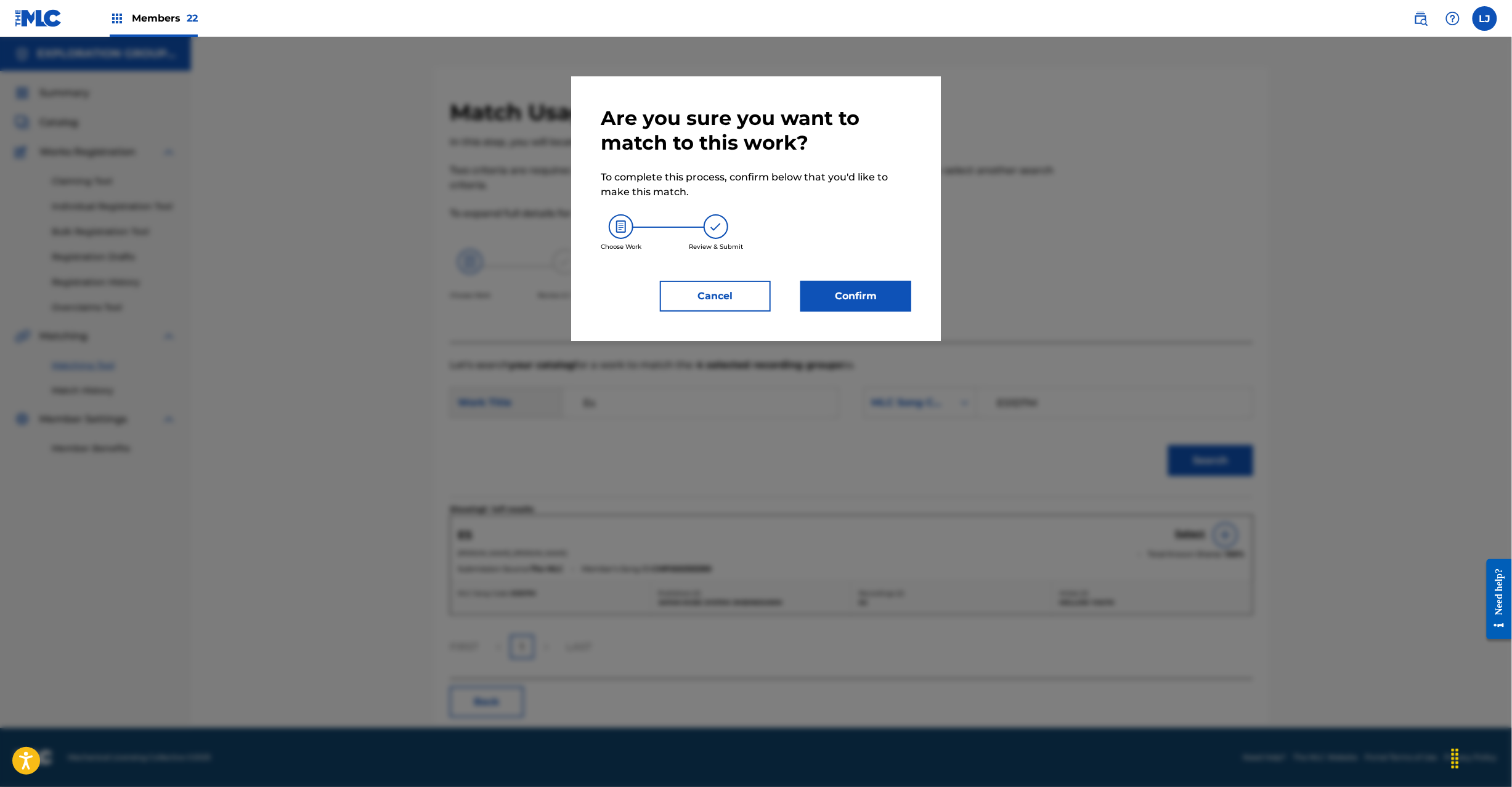
click at [824, 291] on button "Confirm" at bounding box center [856, 296] width 111 height 31
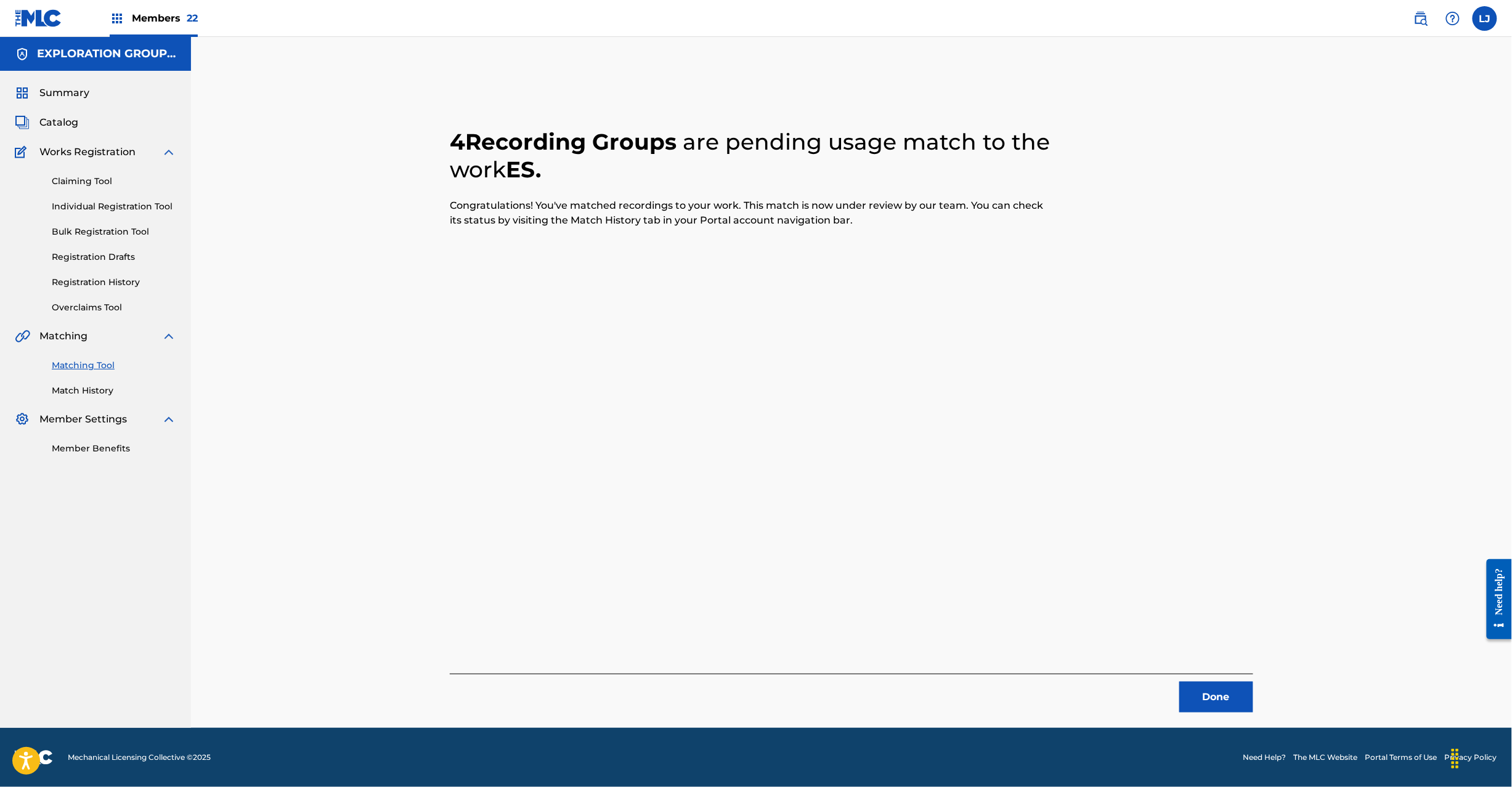
click at [1216, 681] on div "Done" at bounding box center [852, 693] width 804 height 39
drag, startPoint x: 1238, startPoint y: 719, endPoint x: 1221, endPoint y: 700, distance: 25.5
click at [1231, 712] on div "4 Recording Groups are pending usage match to the work ES . Congratulations! Yo…" at bounding box center [851, 397] width 862 height 660
click at [1220, 697] on button "Done" at bounding box center [1216, 697] width 74 height 31
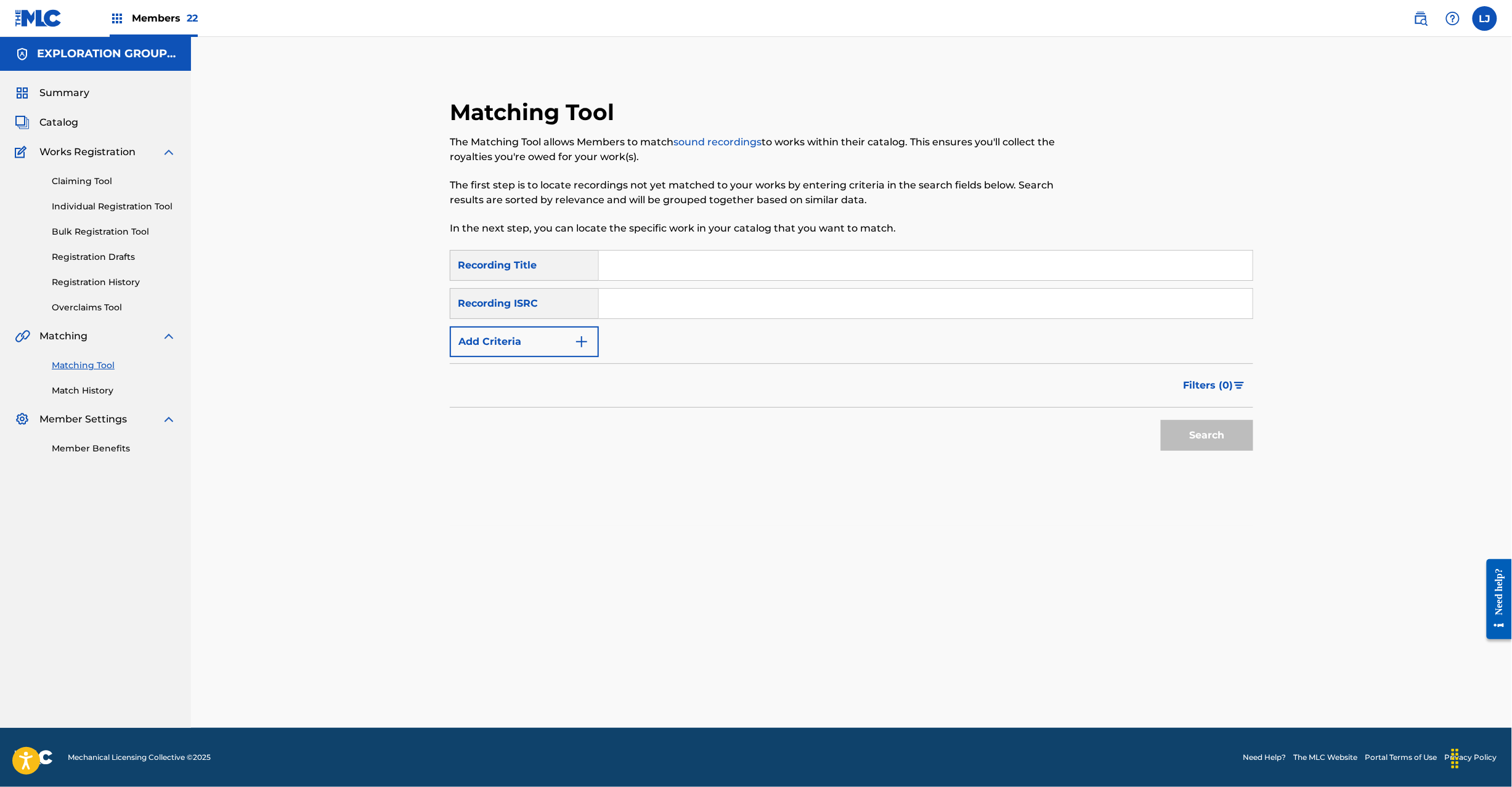
click at [663, 321] on div "SearchWithCriteriae9a16e92-d014-4fa1-bf11-11148029f89a Recording Title SearchWi…" at bounding box center [852, 304] width 804 height 107
click at [660, 311] on input "Search Form" at bounding box center [926, 303] width 654 height 30
type input "JPR752300178"
click at [1190, 436] on button "Search" at bounding box center [1207, 435] width 92 height 31
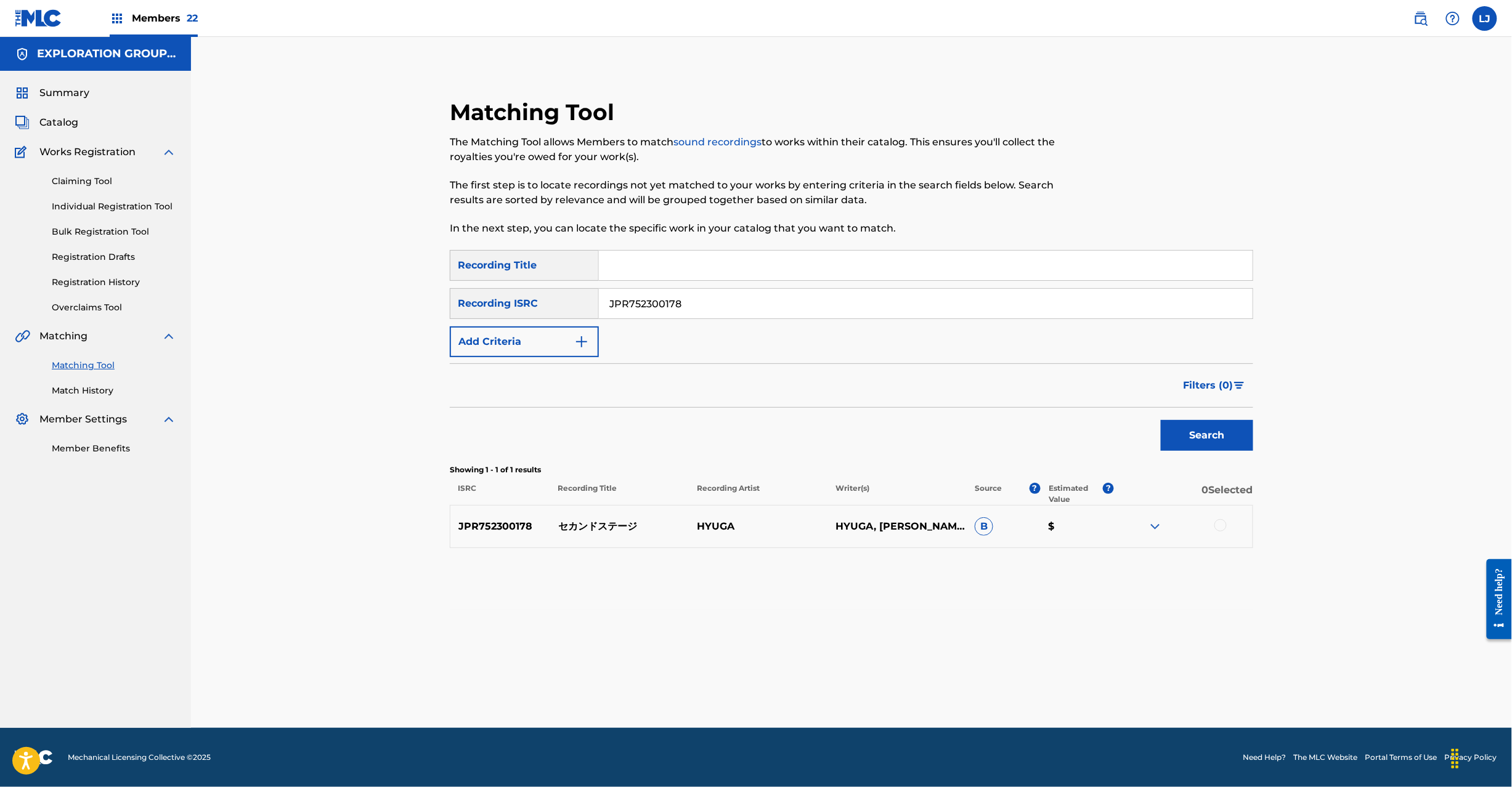
click at [1219, 523] on div at bounding box center [1221, 526] width 13 height 13
click at [879, 673] on button "Match 1 Group" at bounding box center [866, 687] width 136 height 31
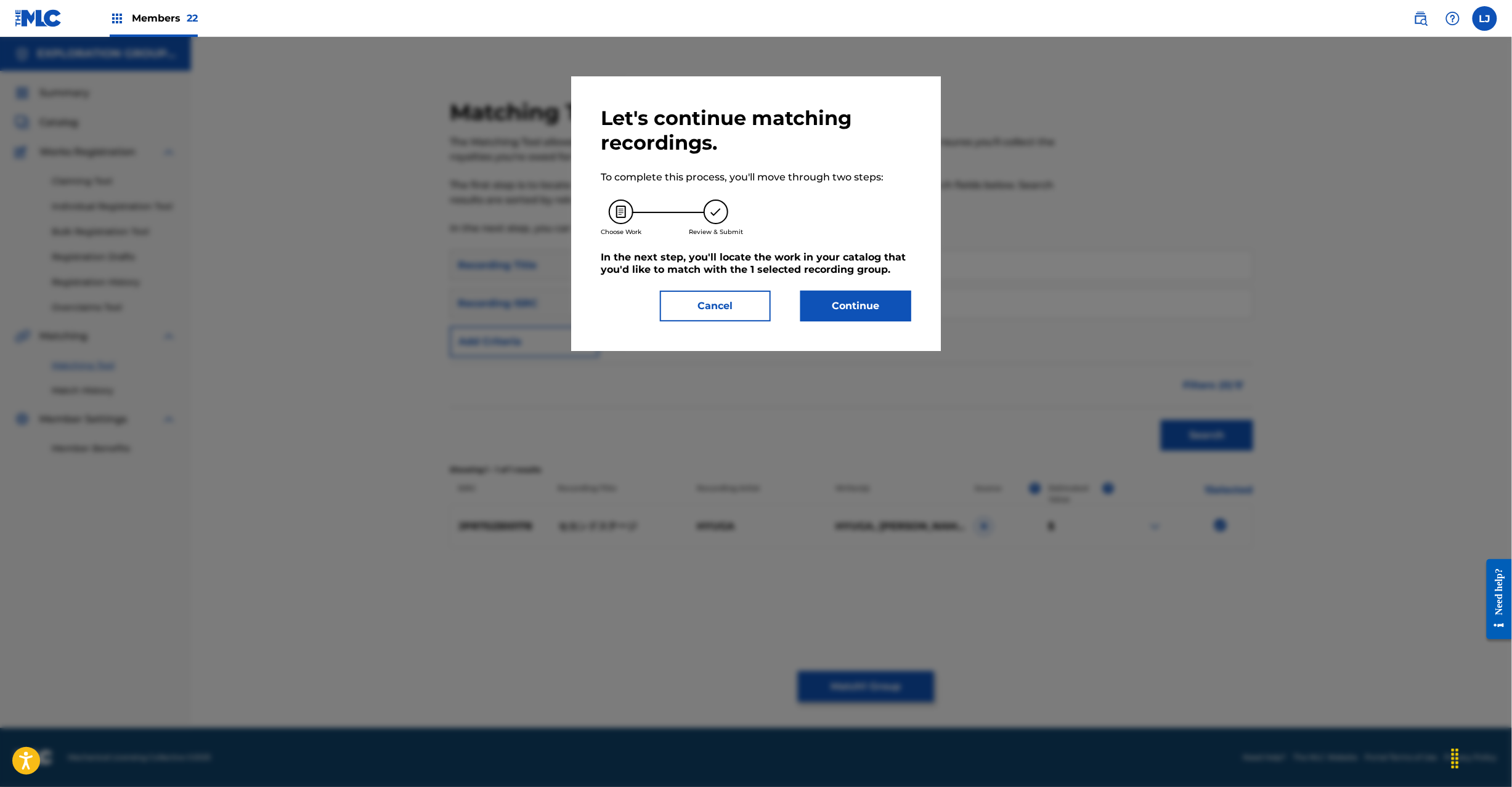
click at [833, 294] on button "Continue" at bounding box center [856, 306] width 111 height 31
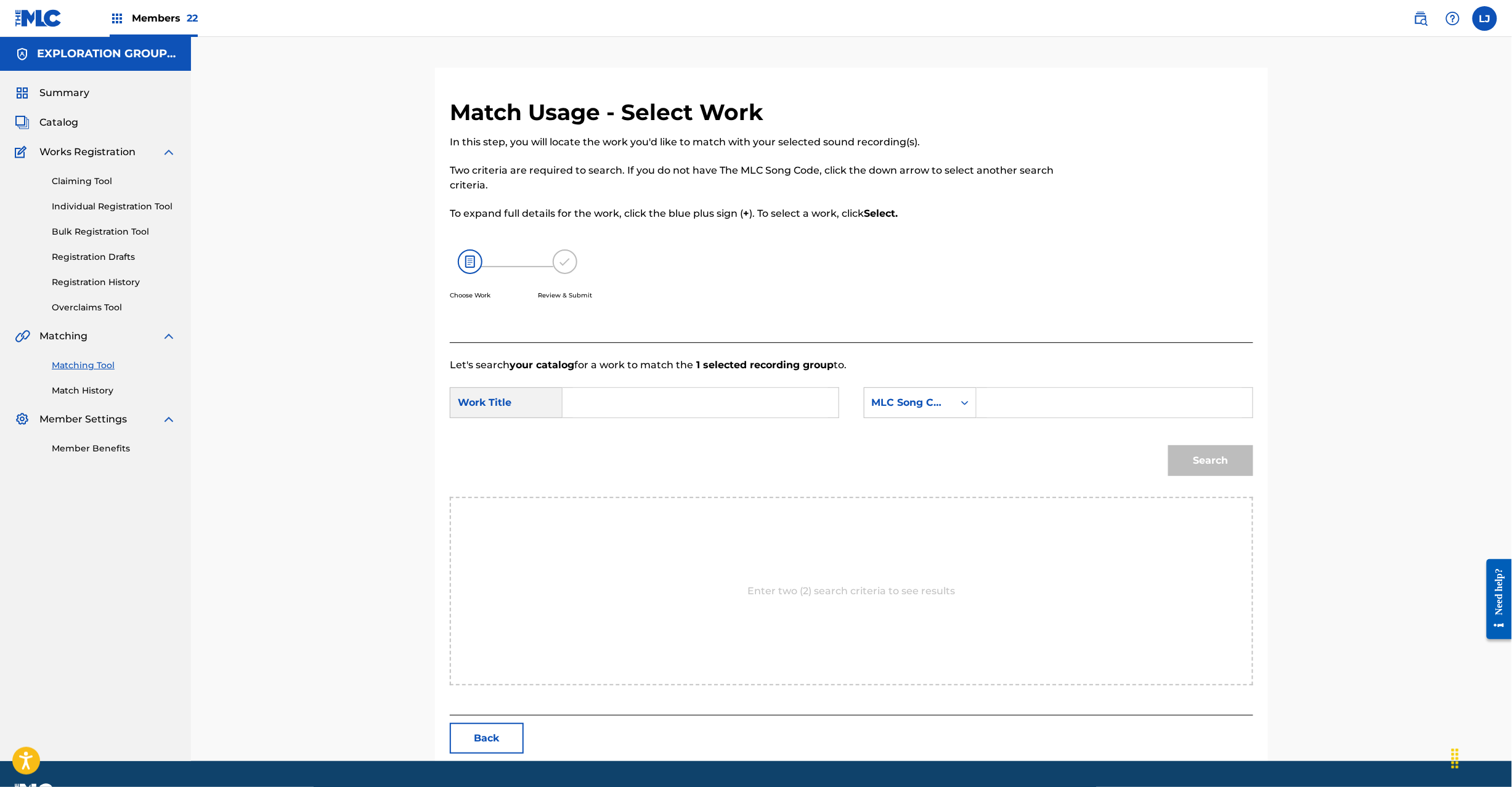
click at [665, 395] on input "Search Form" at bounding box center [701, 402] width 255 height 30
click at [693, 393] on input "Sekandosuteeji S65WOW" at bounding box center [701, 402] width 255 height 30
type input "Sekandosuteeji"
click at [1112, 393] on input "Search Form" at bounding box center [1115, 402] width 255 height 30
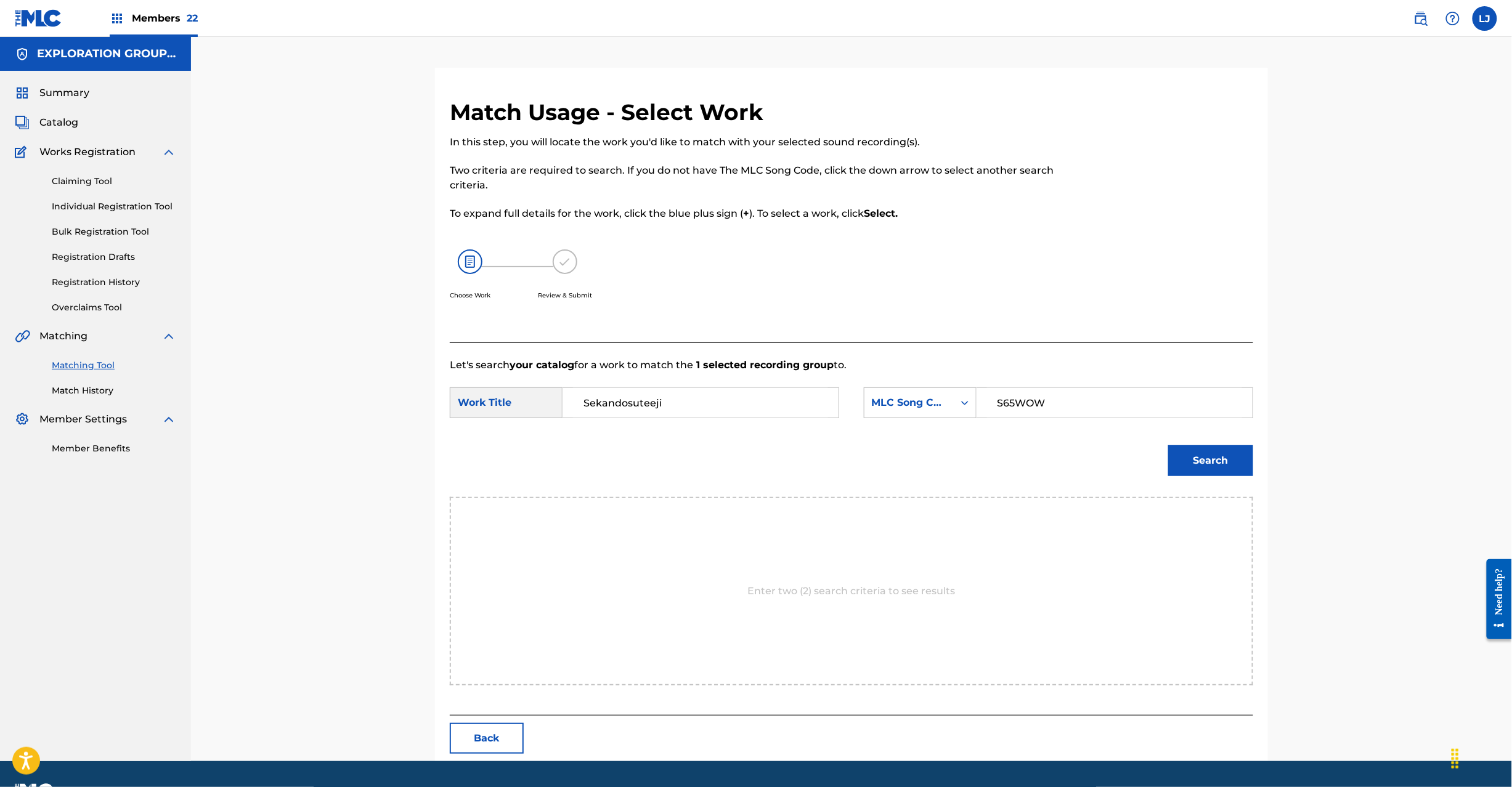
type input "S65WOW"
click at [1197, 444] on div "Search" at bounding box center [1207, 458] width 91 height 49
click at [1198, 464] on button "Search" at bounding box center [1211, 460] width 85 height 31
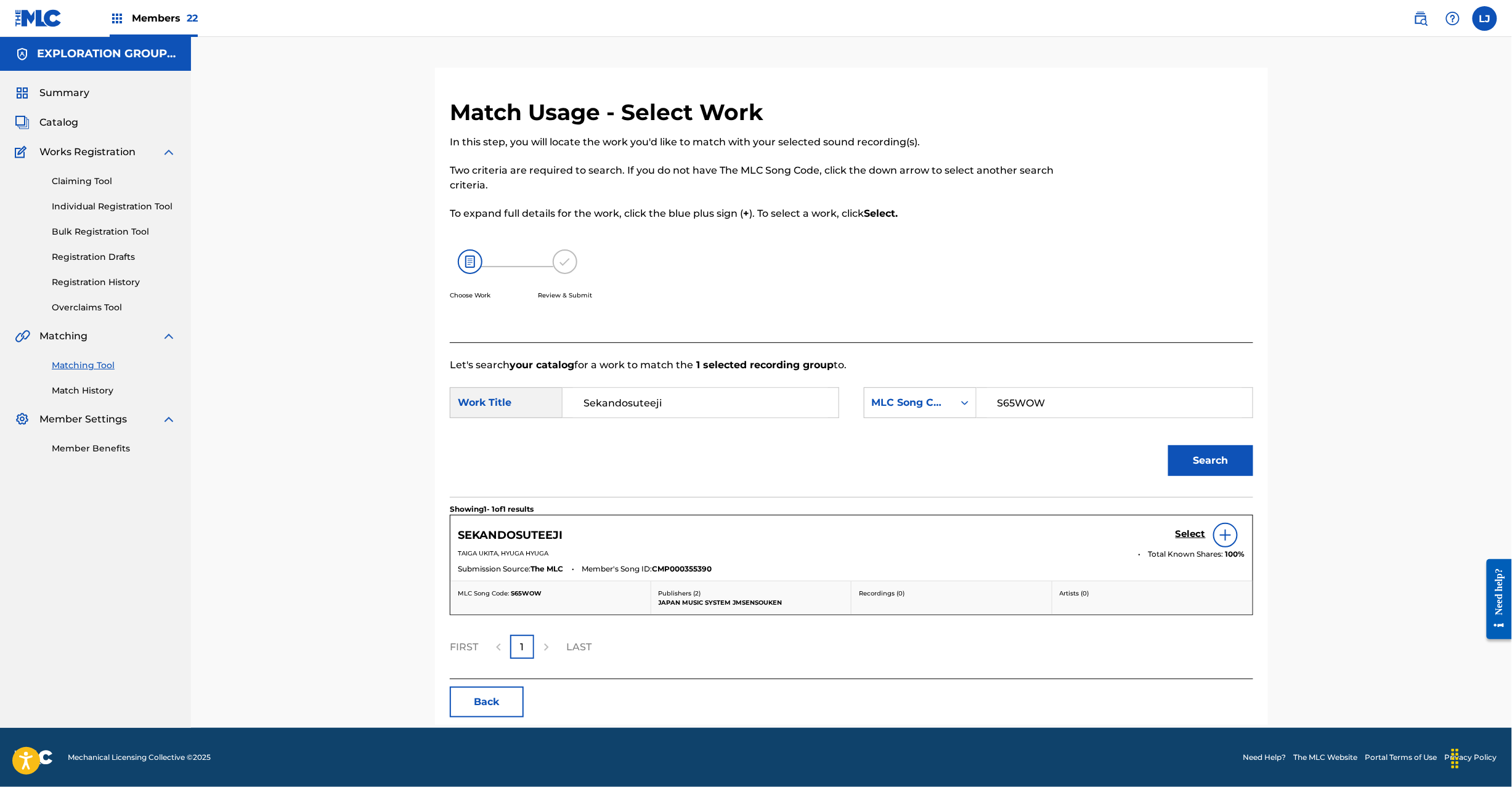
click at [1180, 533] on h5 "Select" at bounding box center [1191, 534] width 30 height 12
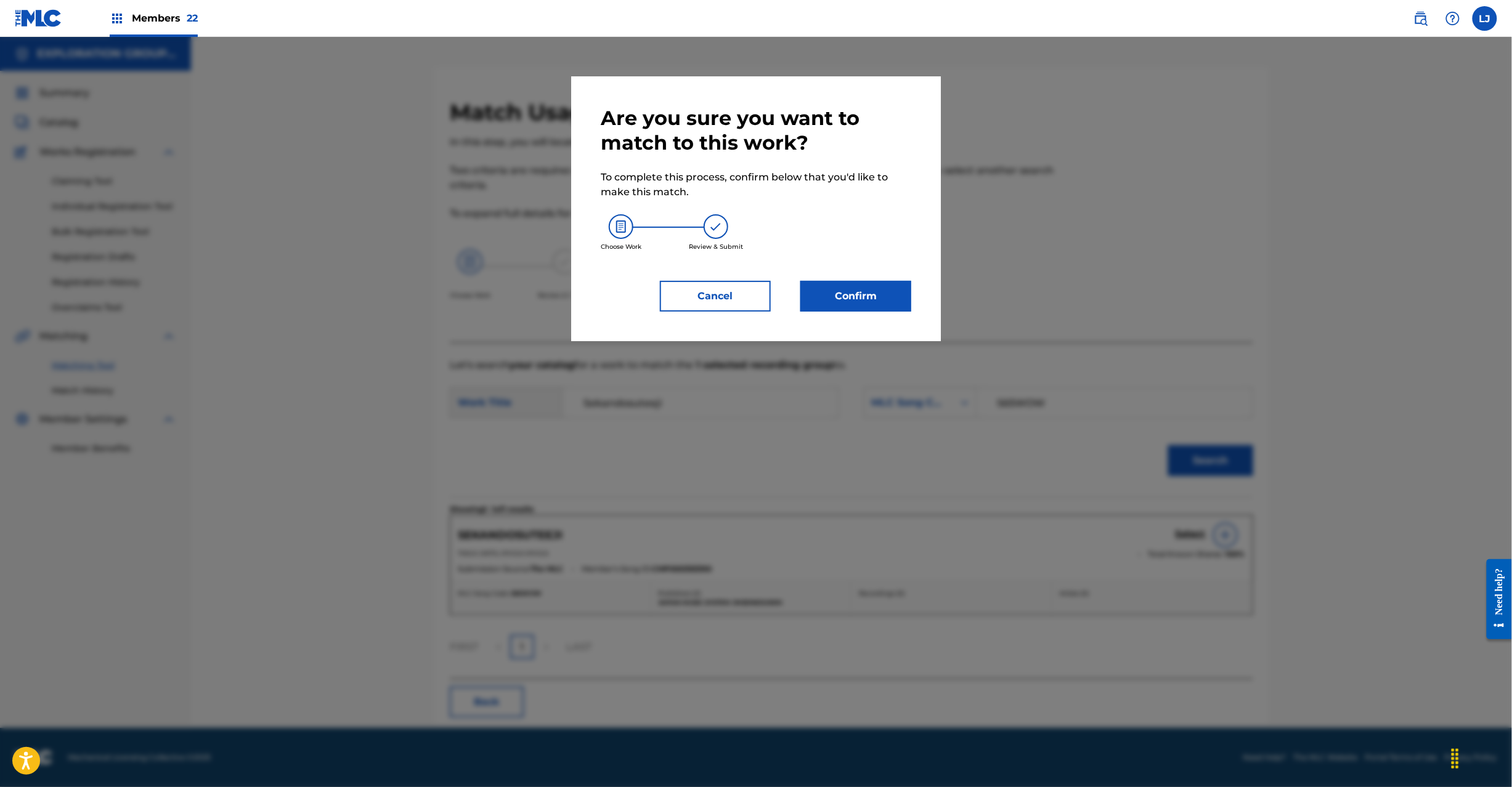
click at [878, 297] on button "Confirm" at bounding box center [856, 296] width 111 height 31
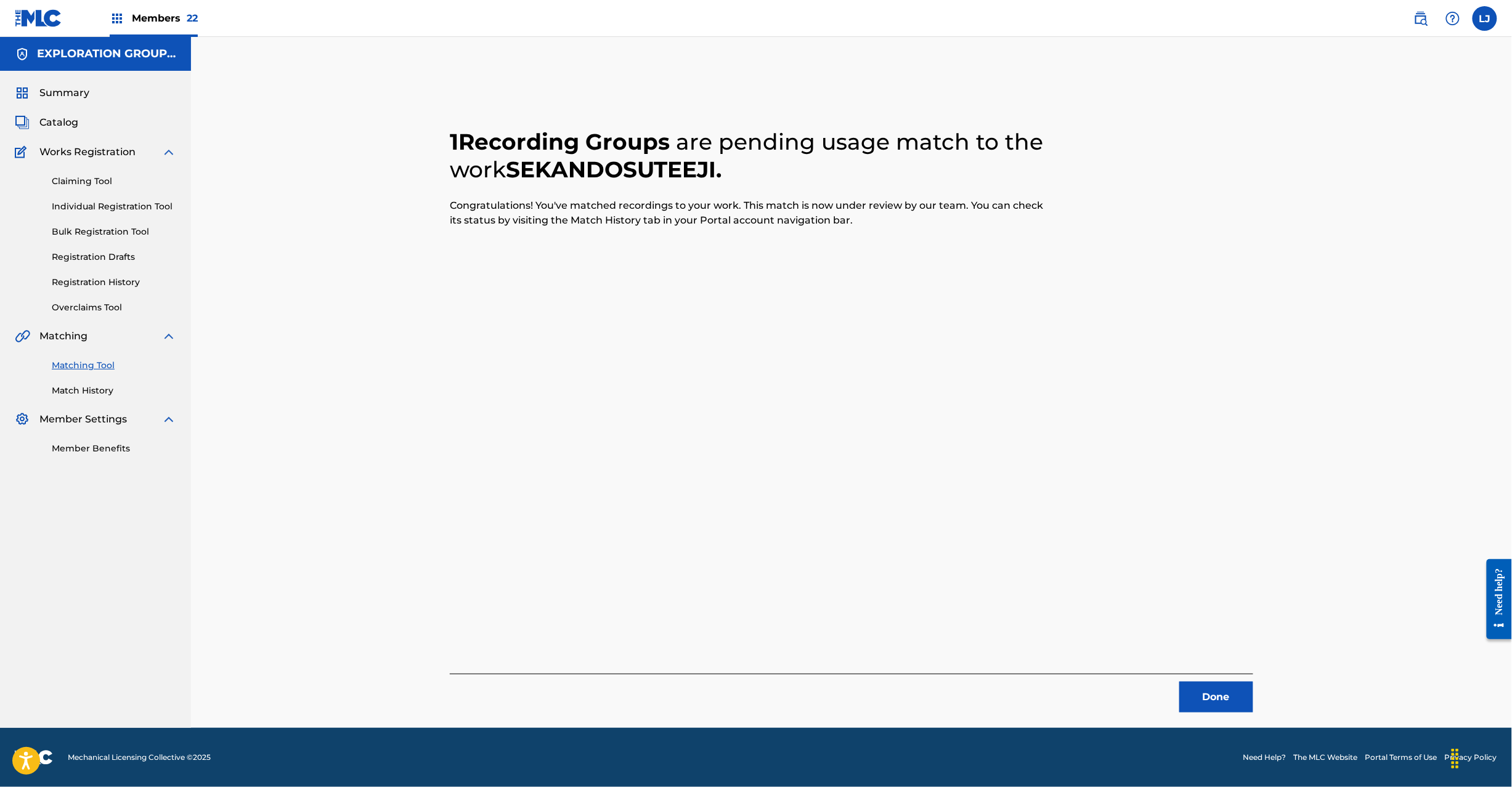
click at [1205, 703] on button "Done" at bounding box center [1216, 697] width 74 height 31
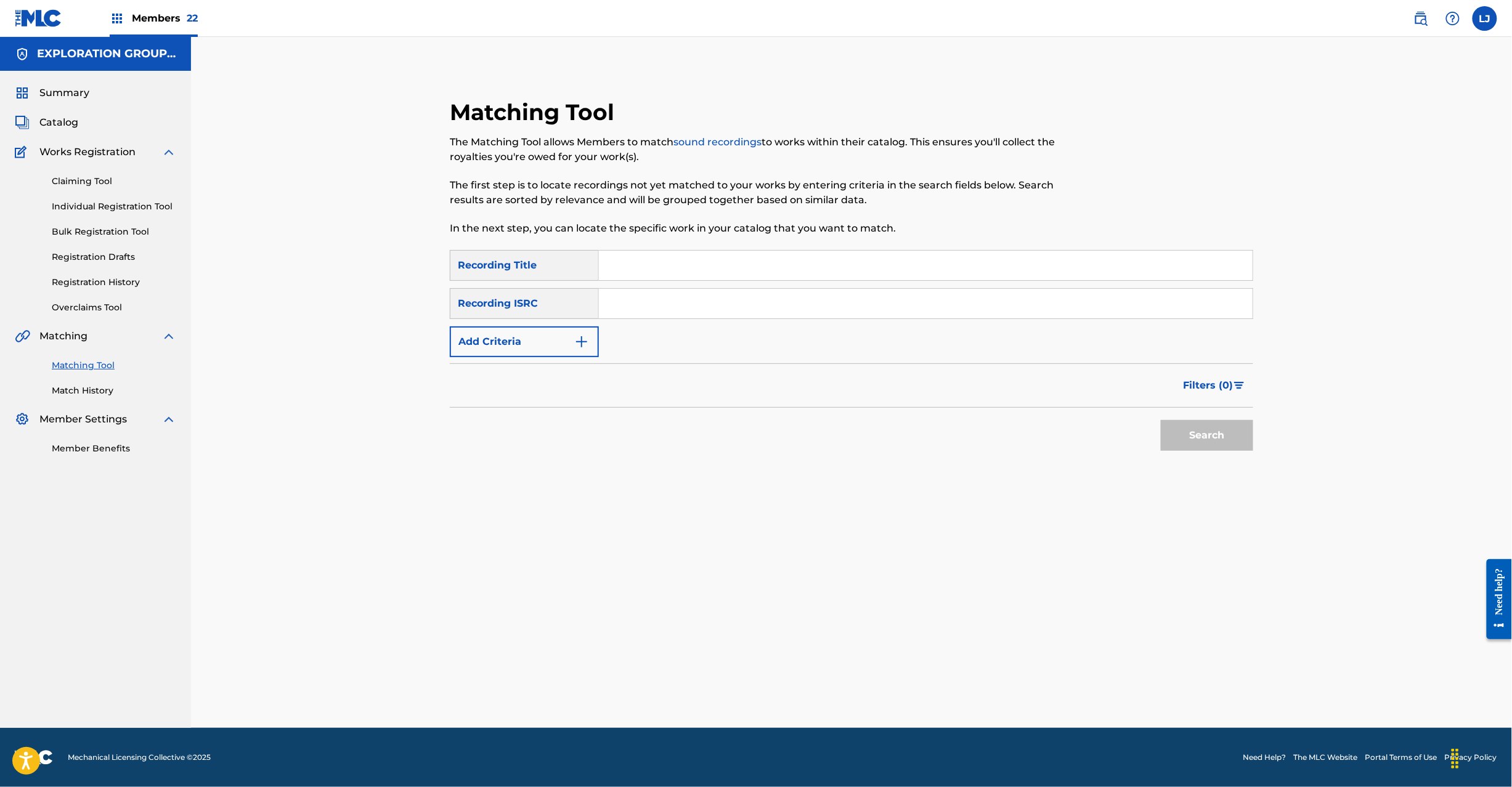
click at [833, 301] on input "Search Form" at bounding box center [926, 303] width 654 height 30
click at [1197, 443] on button "Search" at bounding box center [1207, 435] width 92 height 31
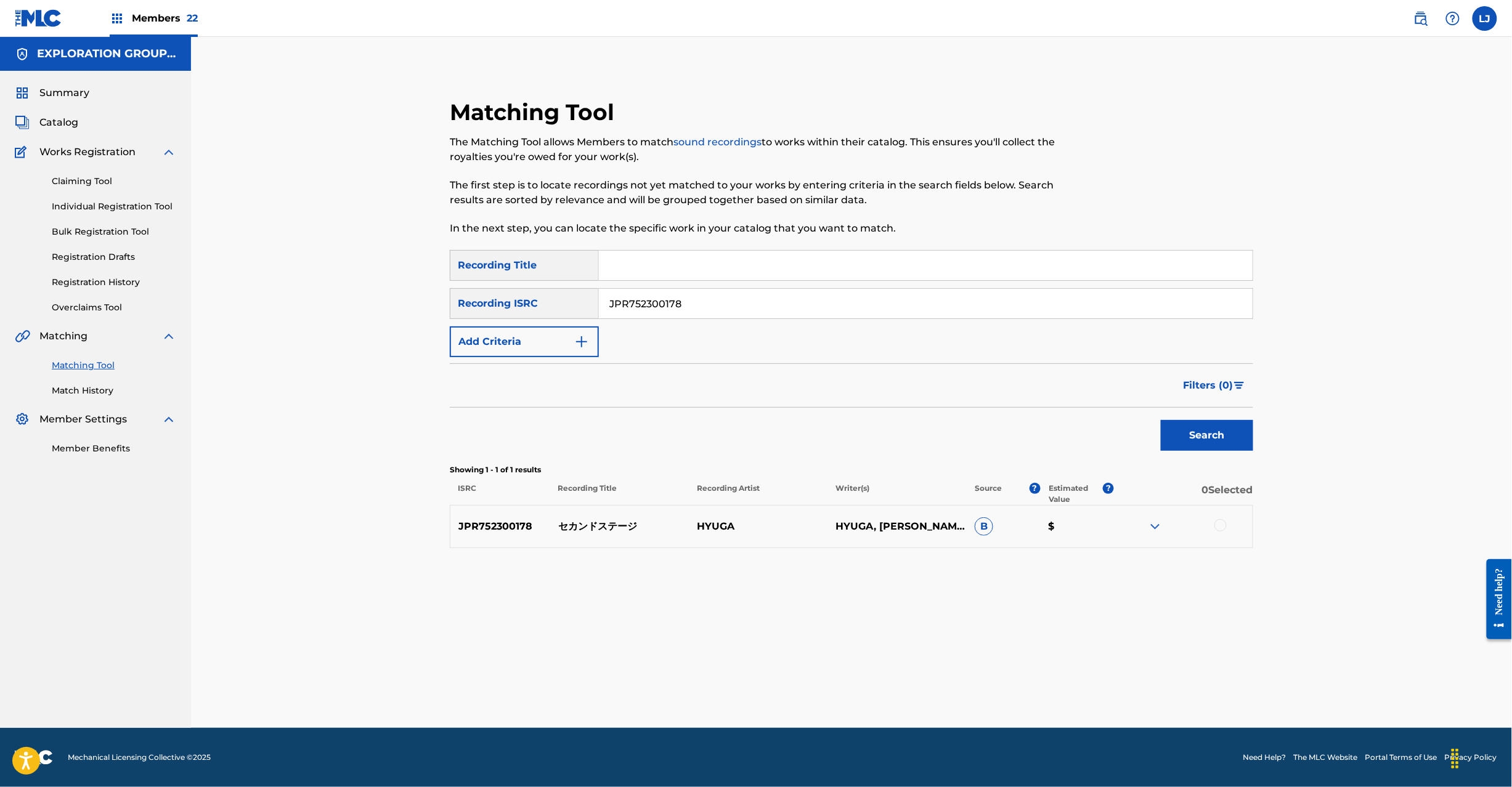
click at [646, 301] on input "JPR752300178" at bounding box center [926, 303] width 654 height 30
type input "JPR752200952"
click at [1176, 460] on div "SearchWithCriteriae9a16e92-d014-4fa1-bf11-11148029f89a Recording Title SearchWi…" at bounding box center [852, 399] width 804 height 298
click at [1179, 452] on div "Search" at bounding box center [1204, 433] width 99 height 49
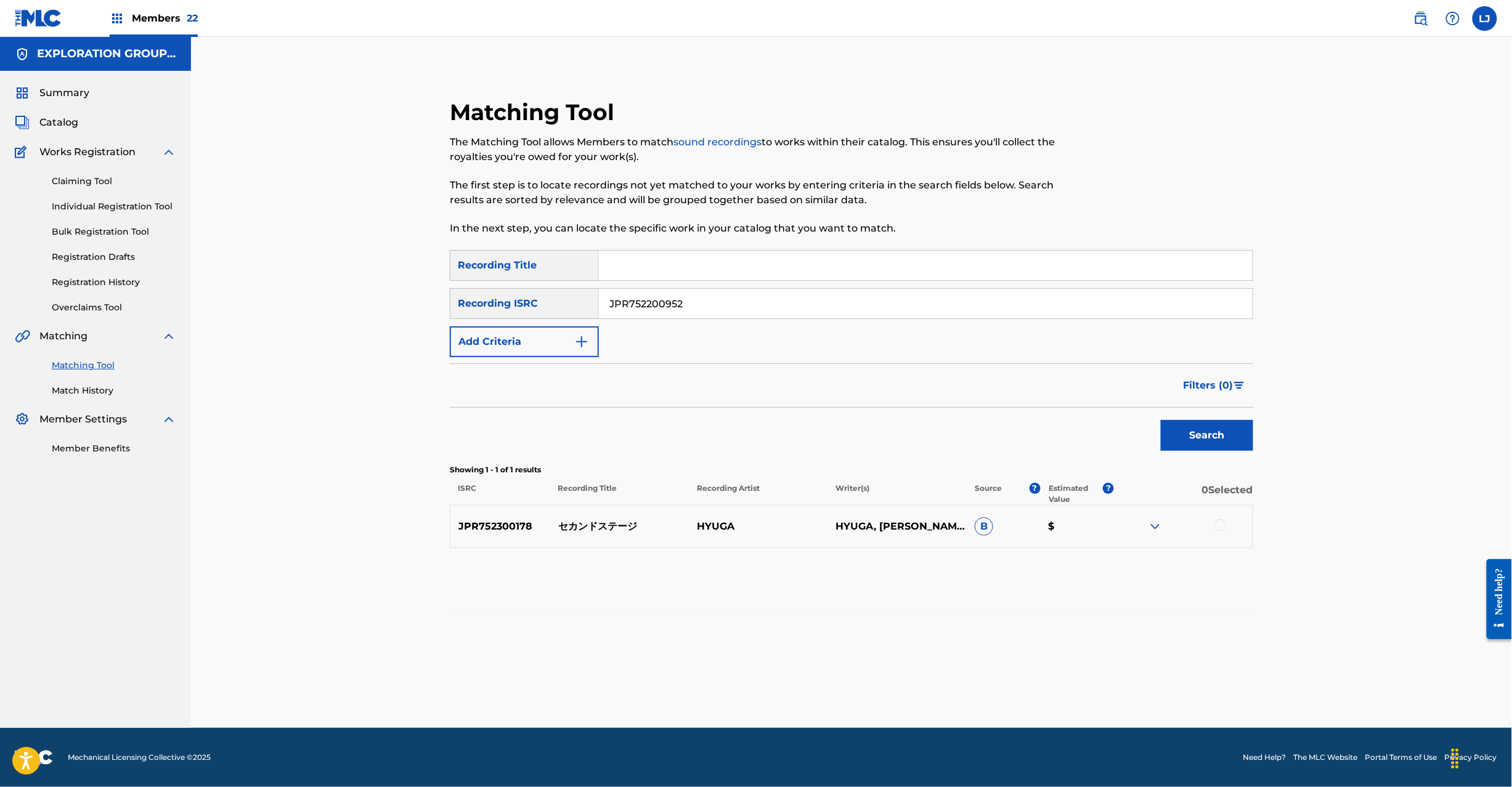
click at [1180, 443] on button "Search" at bounding box center [1207, 435] width 92 height 31
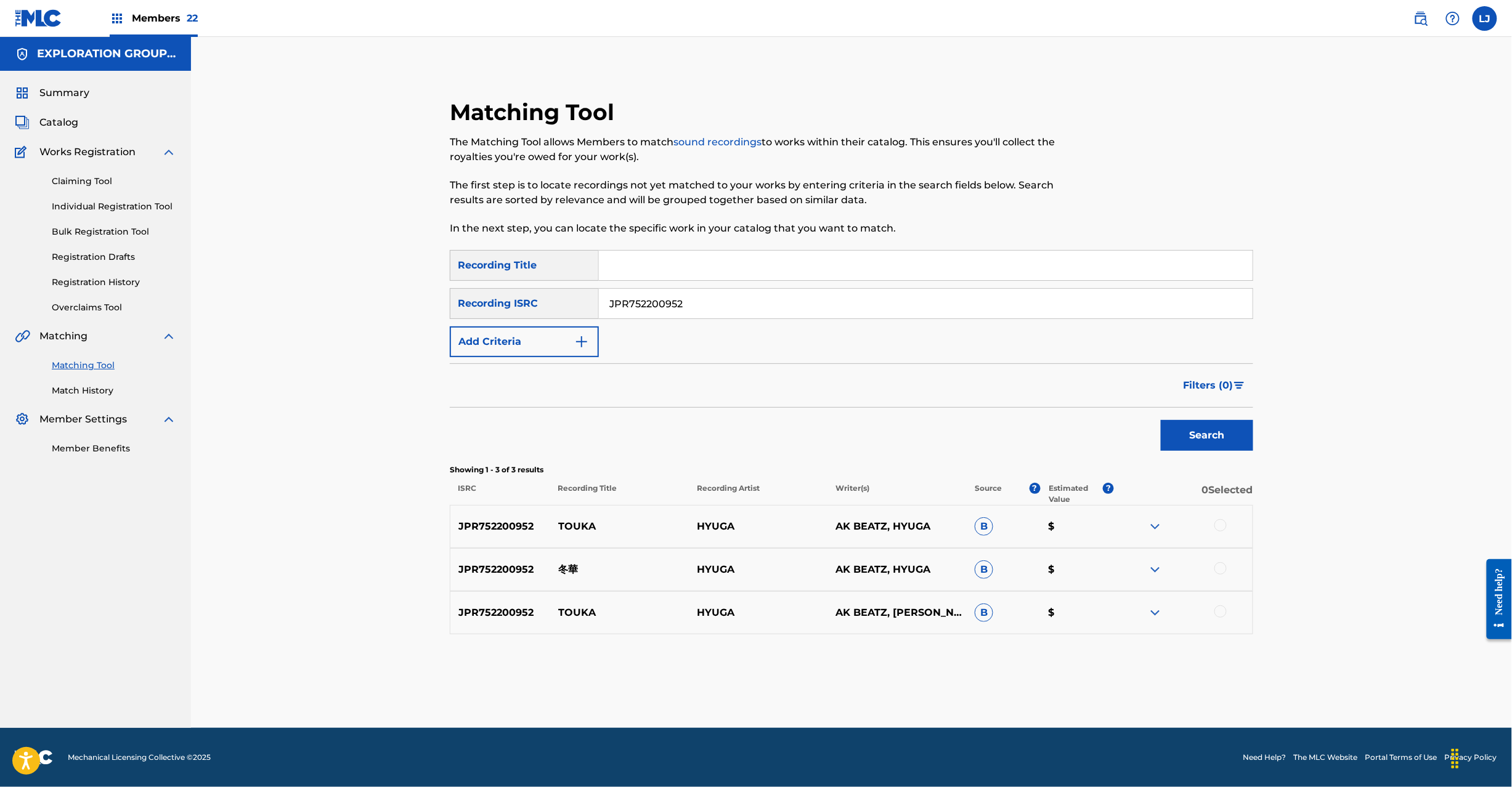
drag, startPoint x: 1211, startPoint y: 523, endPoint x: 1225, endPoint y: 527, distance: 14.6
click at [1213, 523] on div at bounding box center [1183, 526] width 138 height 15
click at [1225, 527] on div at bounding box center [1221, 526] width 13 height 13
drag, startPoint x: 1216, startPoint y: 572, endPoint x: 1235, endPoint y: 611, distance: 43.4
click at [1216, 573] on div at bounding box center [1221, 568] width 13 height 13
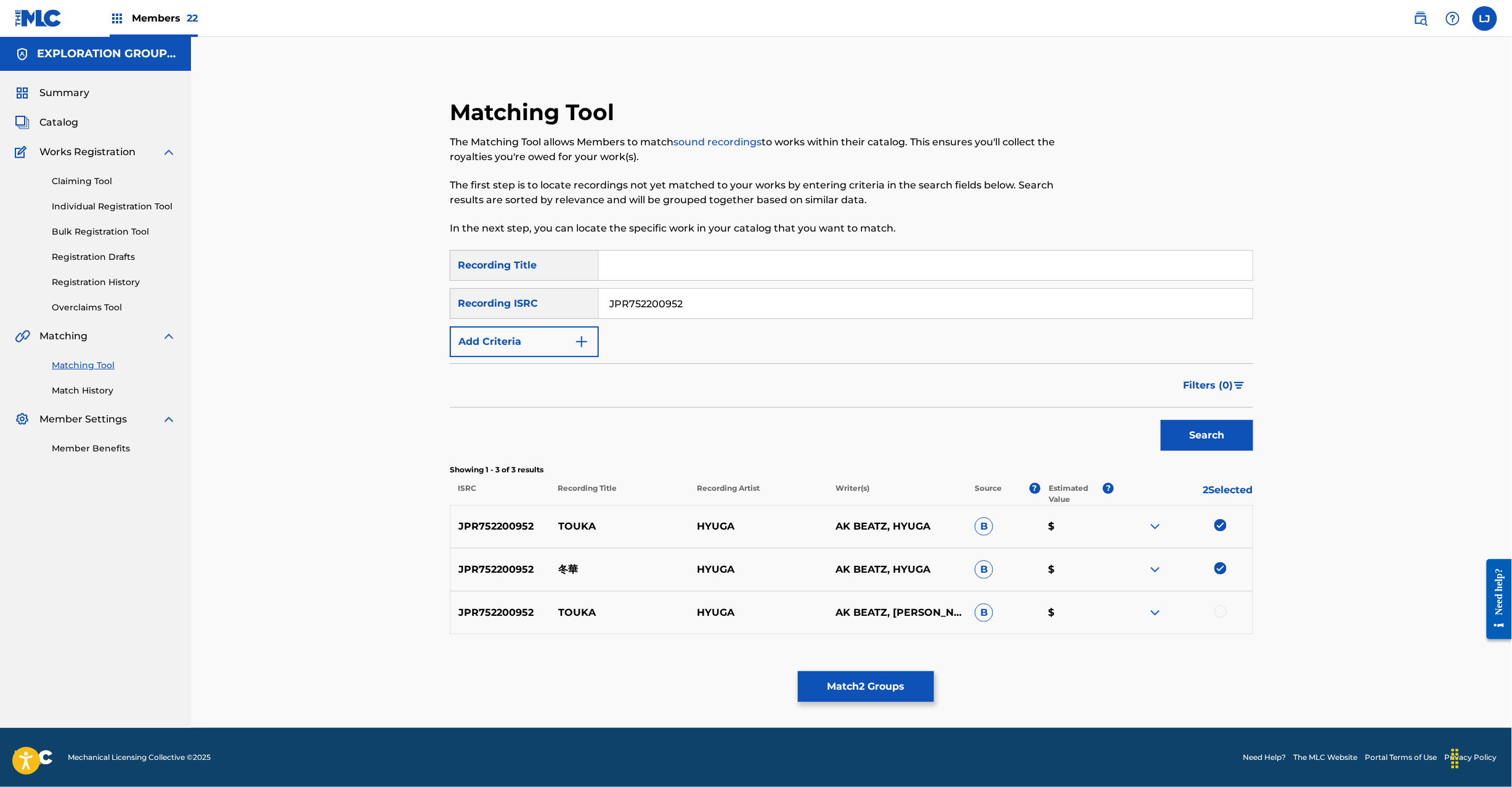
click at [1225, 612] on div at bounding box center [1221, 612] width 13 height 13
click at [868, 694] on button "Match 3 Groups" at bounding box center [866, 687] width 136 height 31
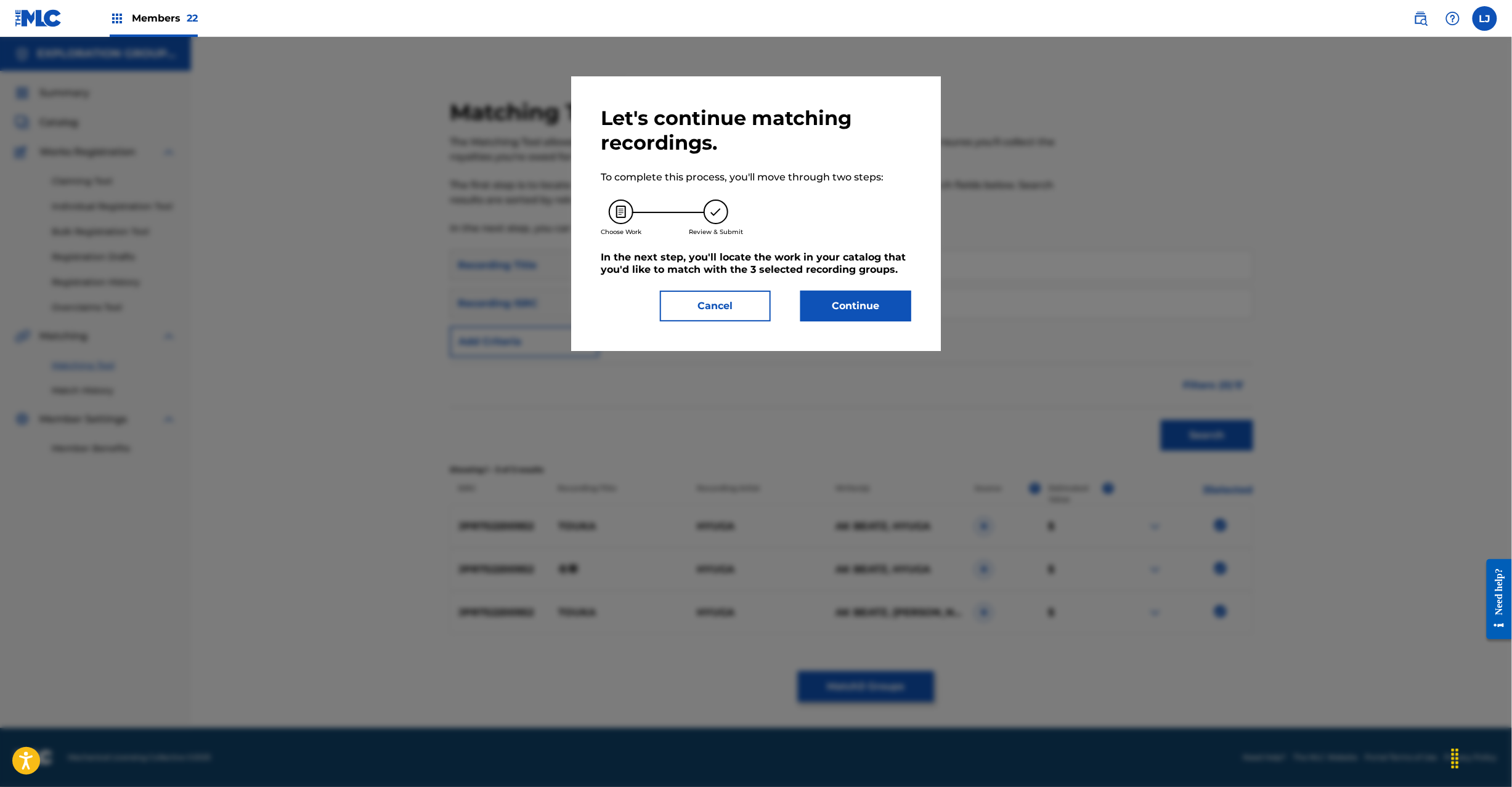
click at [828, 291] on button "Continue" at bounding box center [856, 306] width 111 height 31
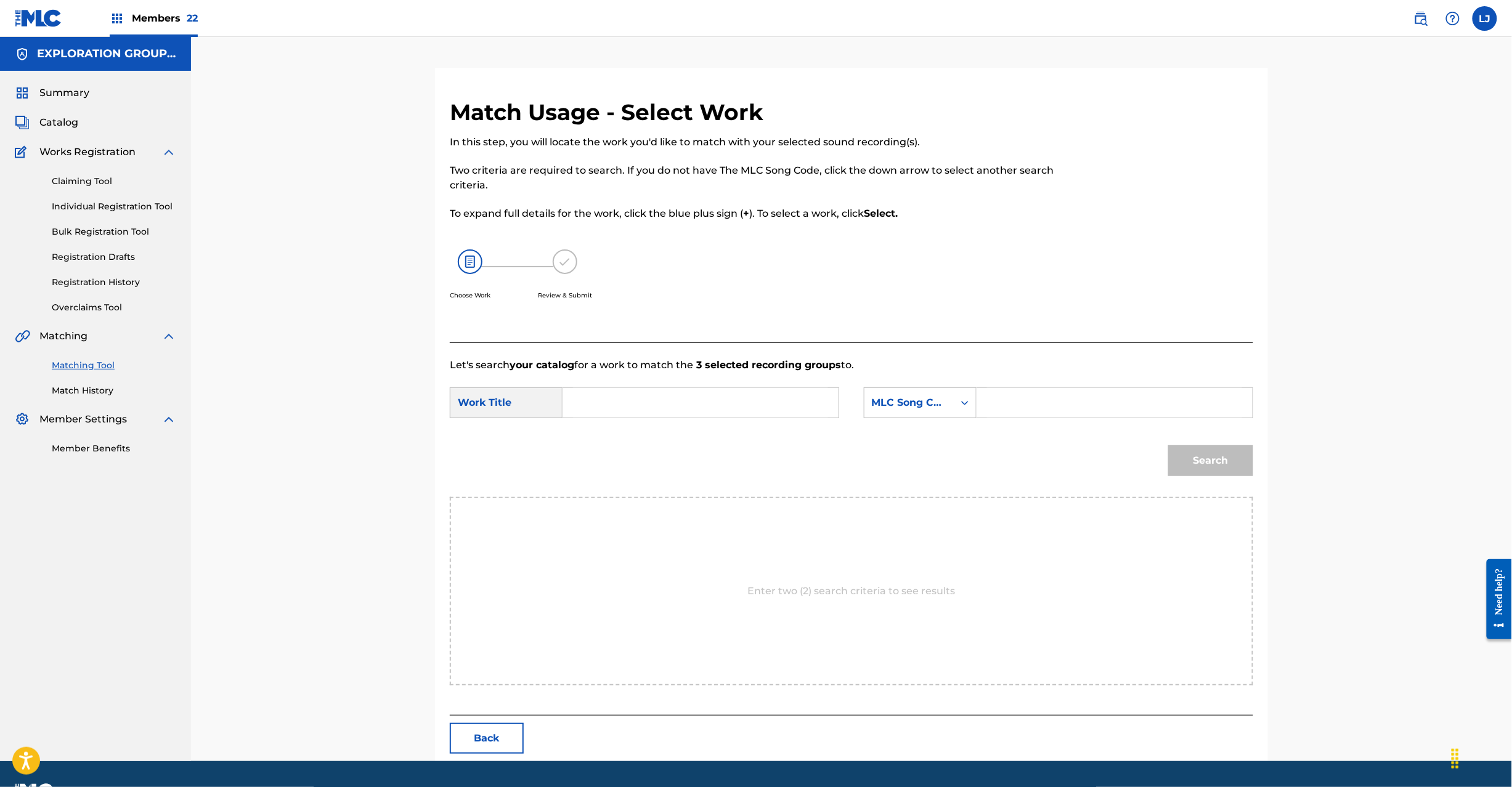
click at [756, 402] on input "Search Form" at bounding box center [701, 402] width 255 height 30
click at [672, 409] on input "Touka TX5GCN" at bounding box center [701, 402] width 255 height 30
type input "Touka"
click at [1139, 411] on input "Search Form" at bounding box center [1115, 402] width 255 height 30
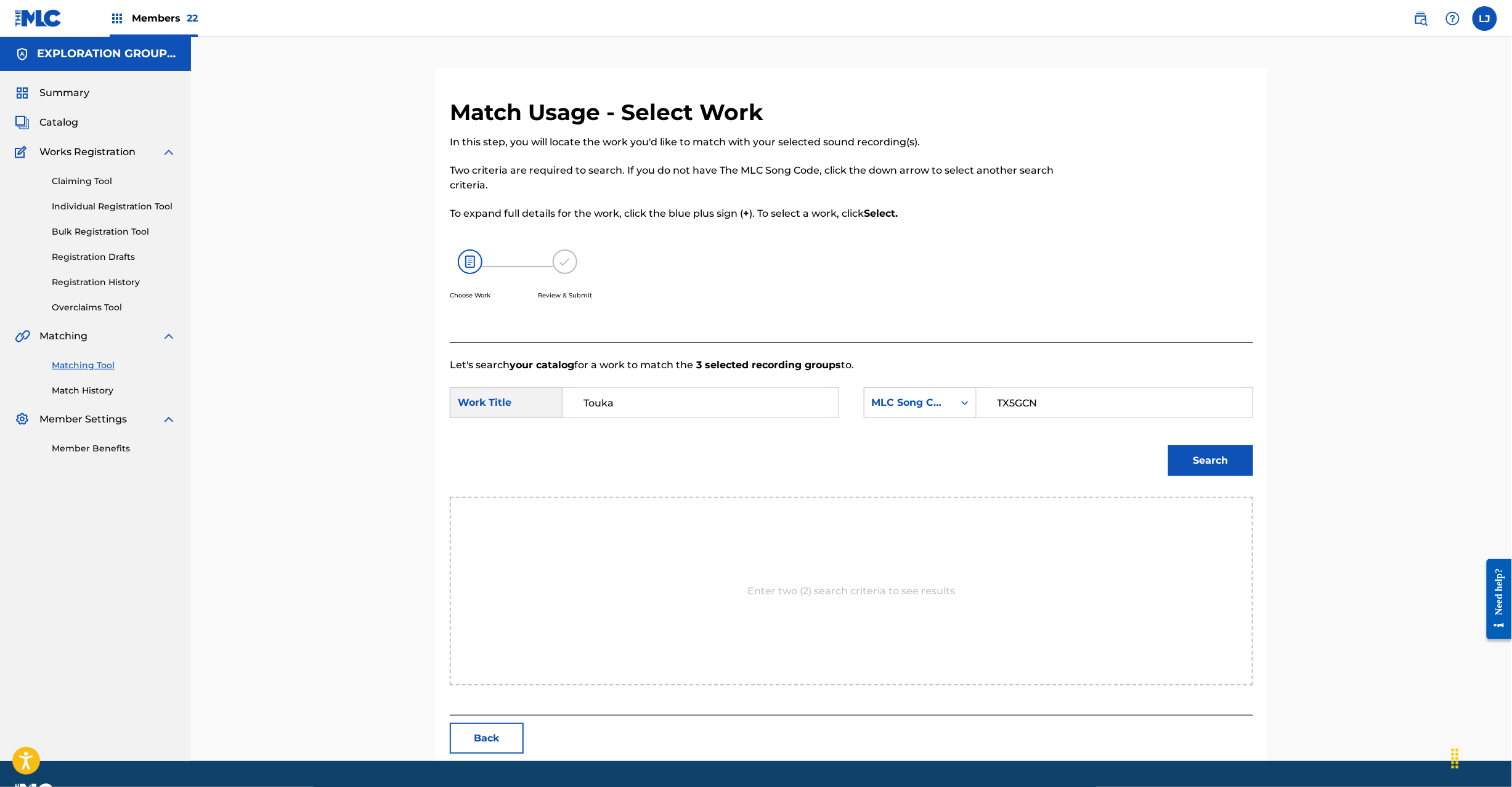
type input "TX5GCN"
click at [1233, 439] on form "SearchWithCriteria97478b7c-66ac-47bd-b6eb-f237fe72bac7 Work Title Touka SearchW…" at bounding box center [852, 435] width 804 height 124
click at [1193, 459] on button "Search" at bounding box center [1211, 460] width 85 height 31
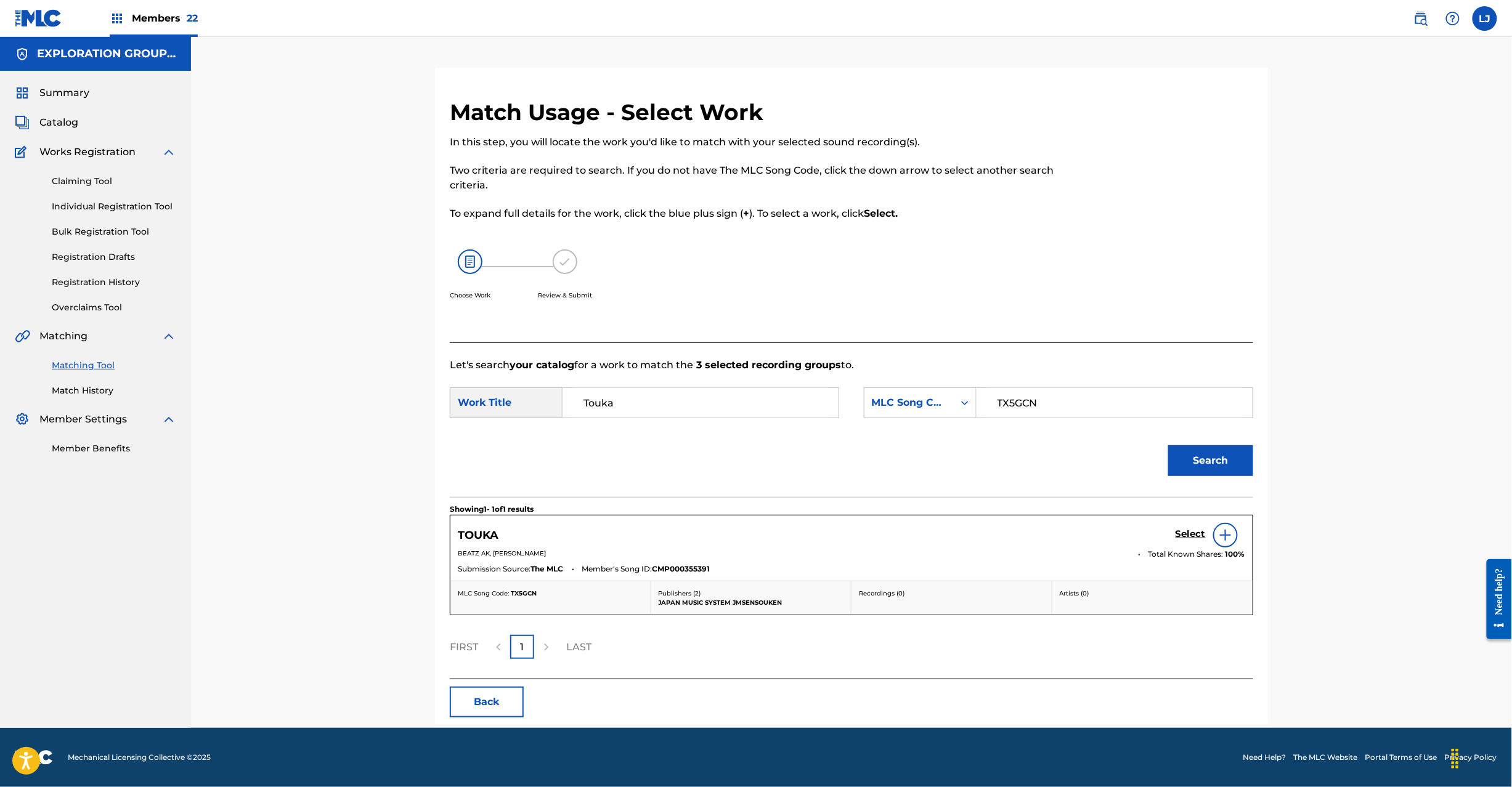
click at [1181, 536] on h5 "Select" at bounding box center [1191, 534] width 30 height 12
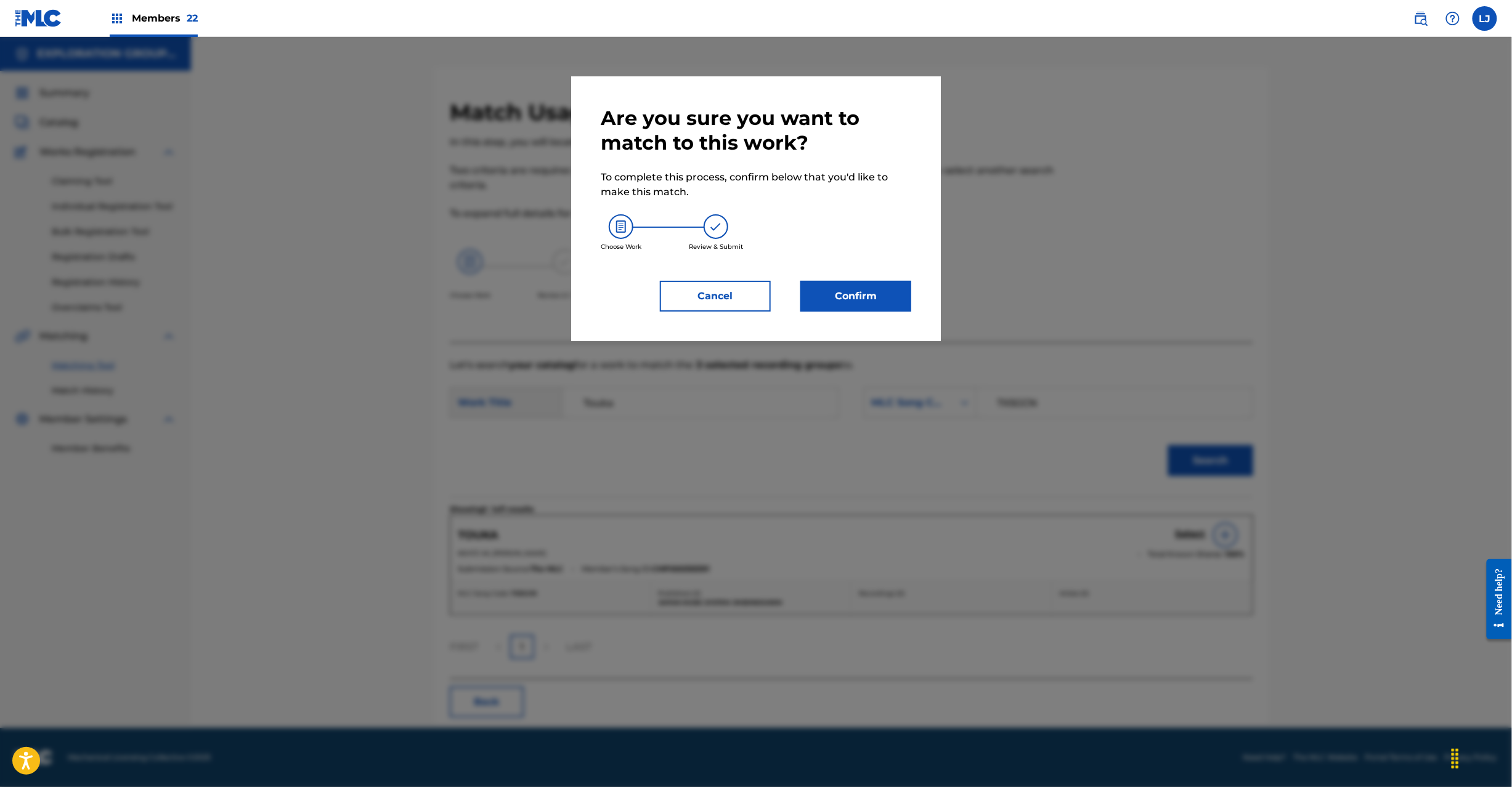
click at [844, 279] on div "Are you sure you want to match to this work? To complete this process, confirm …" at bounding box center [756, 209] width 311 height 206
click at [836, 291] on button "Confirm" at bounding box center [856, 296] width 111 height 31
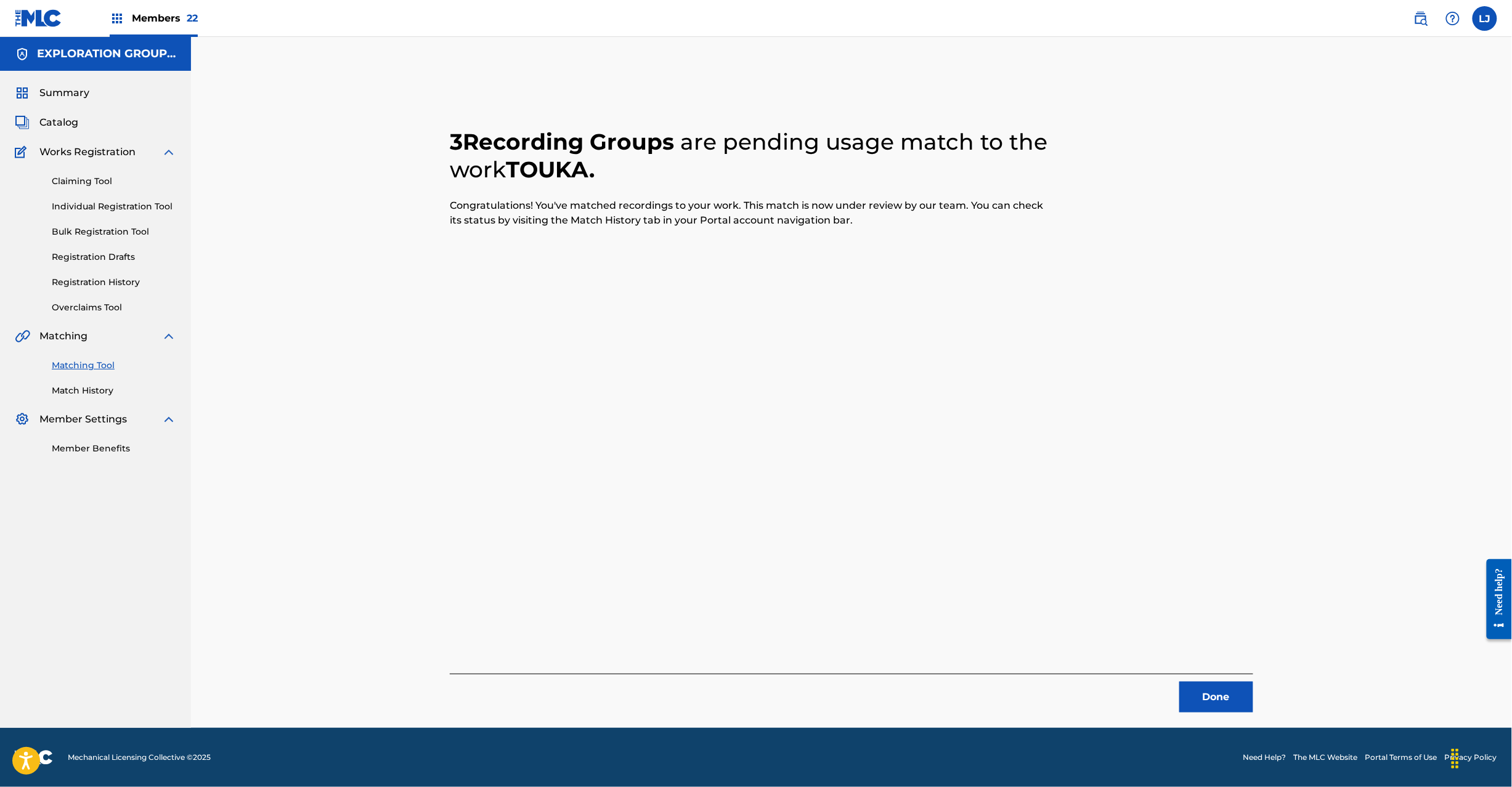
click at [1226, 695] on button "Done" at bounding box center [1216, 697] width 74 height 31
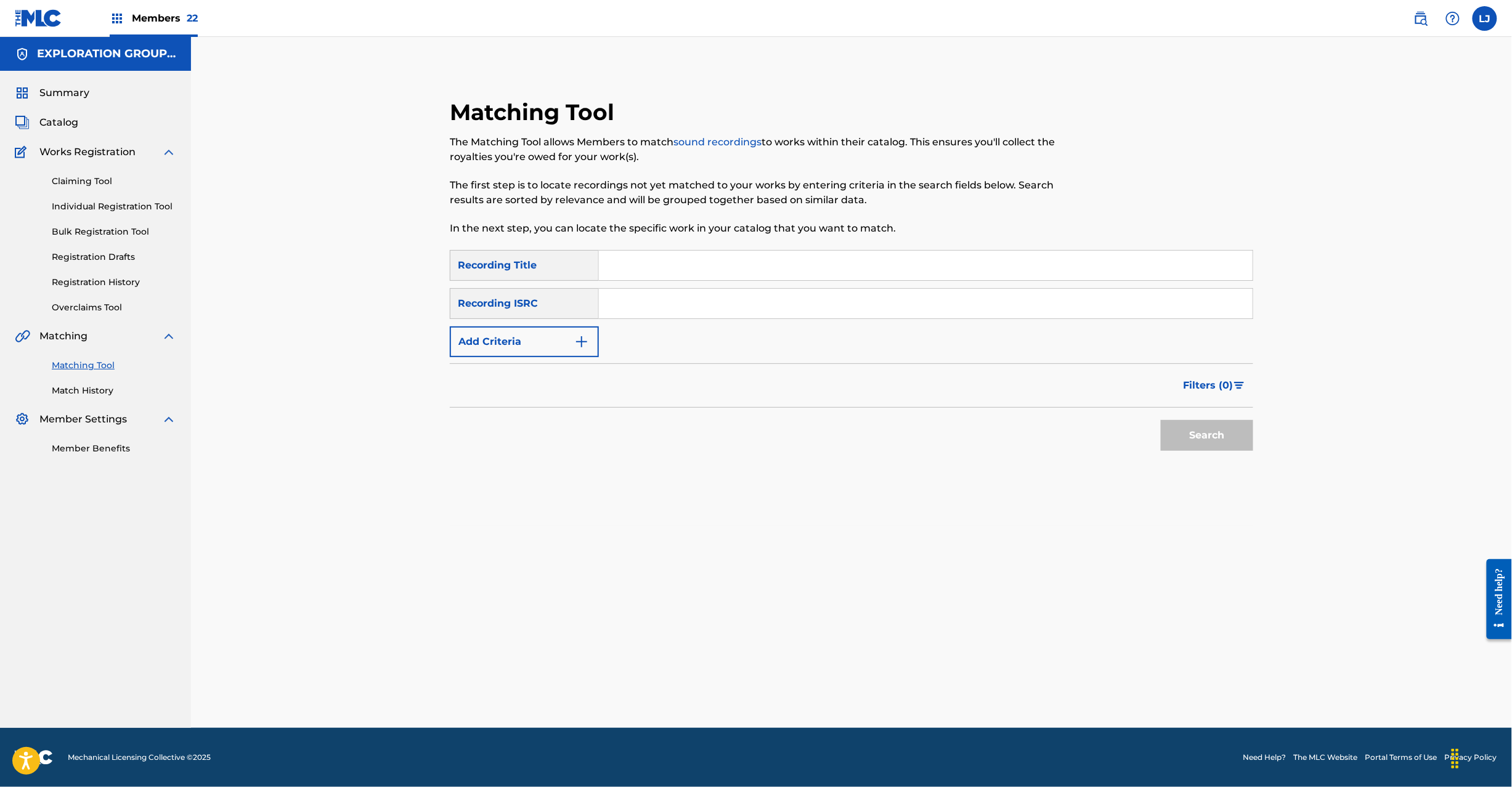
click at [632, 296] on input "Search Form" at bounding box center [926, 303] width 654 height 30
type input "JPR752200939"
click at [1197, 437] on button "Search" at bounding box center [1207, 435] width 92 height 31
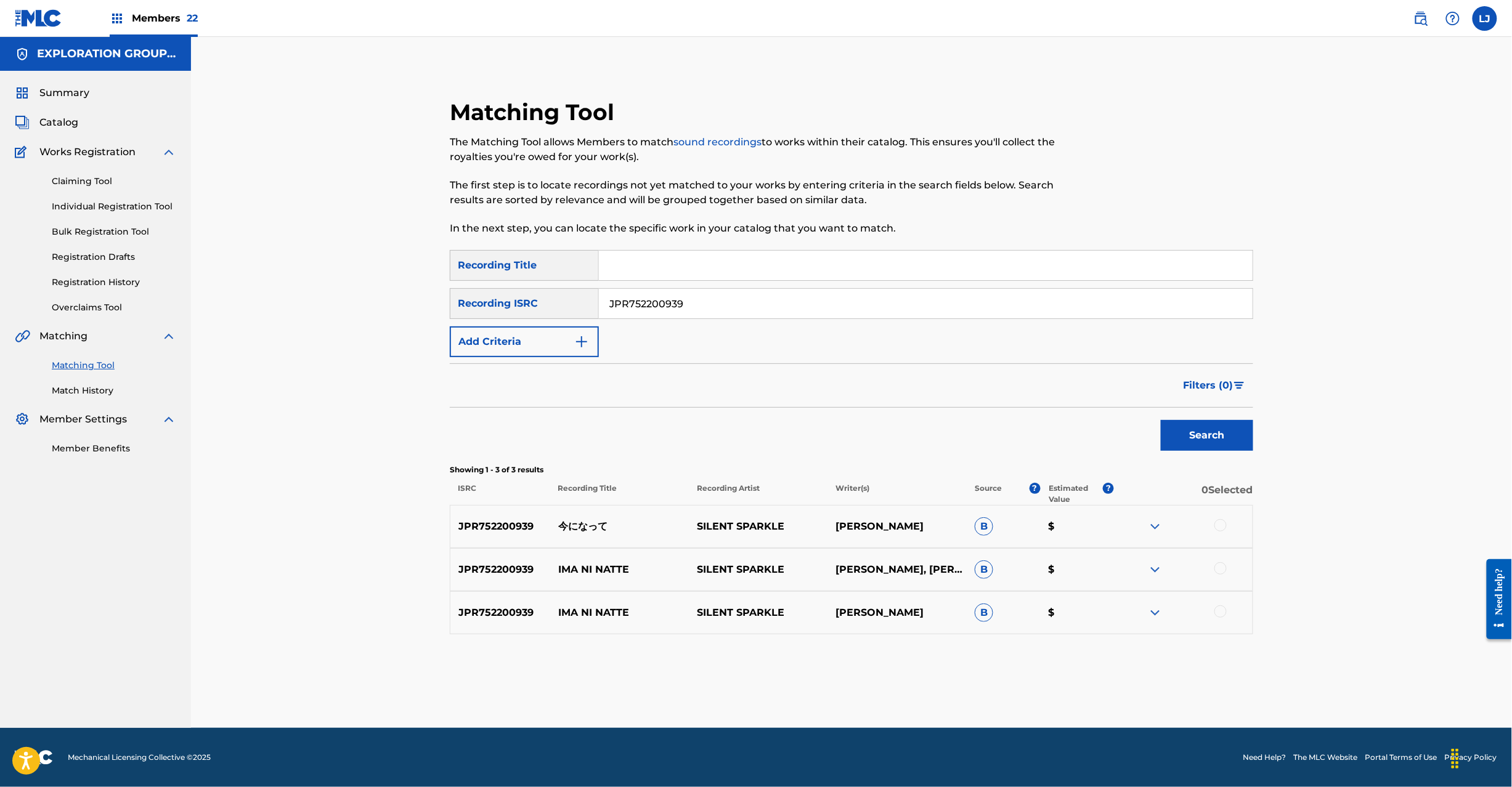
click at [1218, 530] on div at bounding box center [1221, 526] width 13 height 13
click at [1219, 570] on div at bounding box center [1221, 568] width 13 height 13
click at [1223, 617] on div at bounding box center [1221, 612] width 13 height 13
click at [833, 690] on button "Match 3 Groups" at bounding box center [866, 687] width 136 height 31
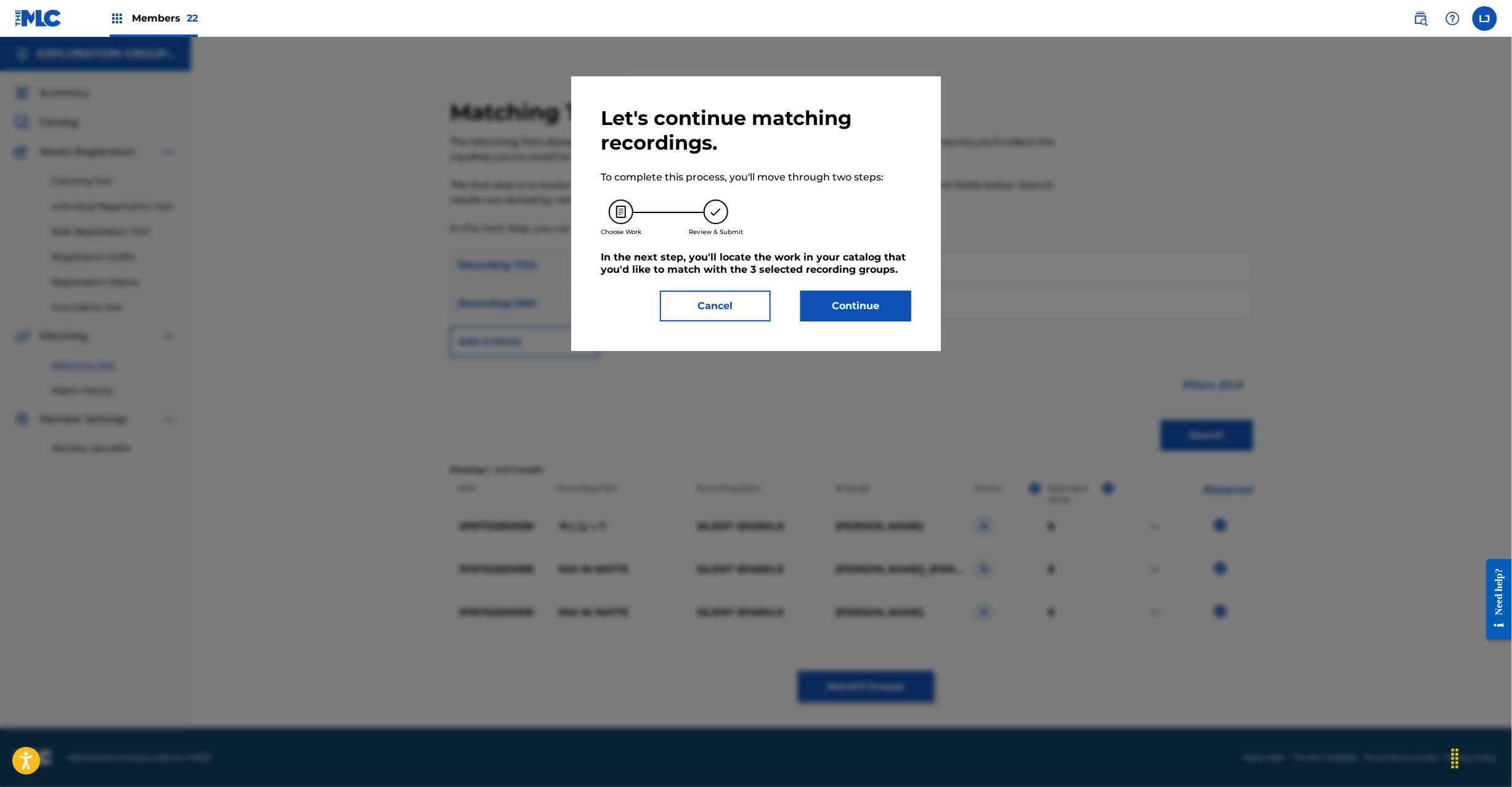
click at [871, 299] on button "Continue" at bounding box center [856, 306] width 111 height 31
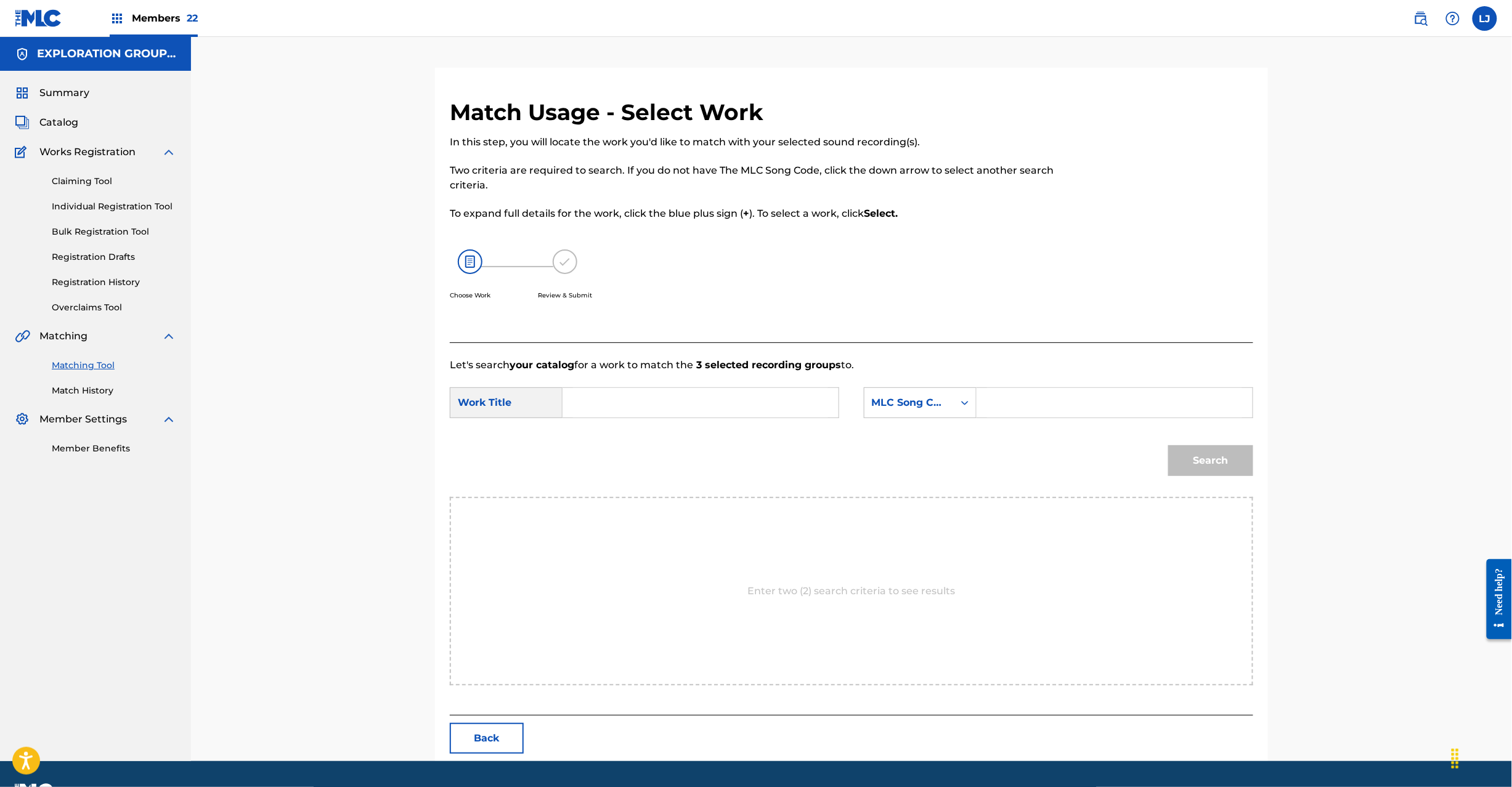
click at [614, 388] on input "Search Form" at bounding box center [701, 402] width 255 height 30
click at [667, 394] on input "Imaninatte I26GKK" at bounding box center [701, 402] width 255 height 30
type input "Imaninatte"
click at [1041, 426] on form "SearchWithCriteria97478b7c-66ac-47bd-b6eb-f237fe72bac7 Work Title Imaninatte Se…" at bounding box center [852, 435] width 804 height 124
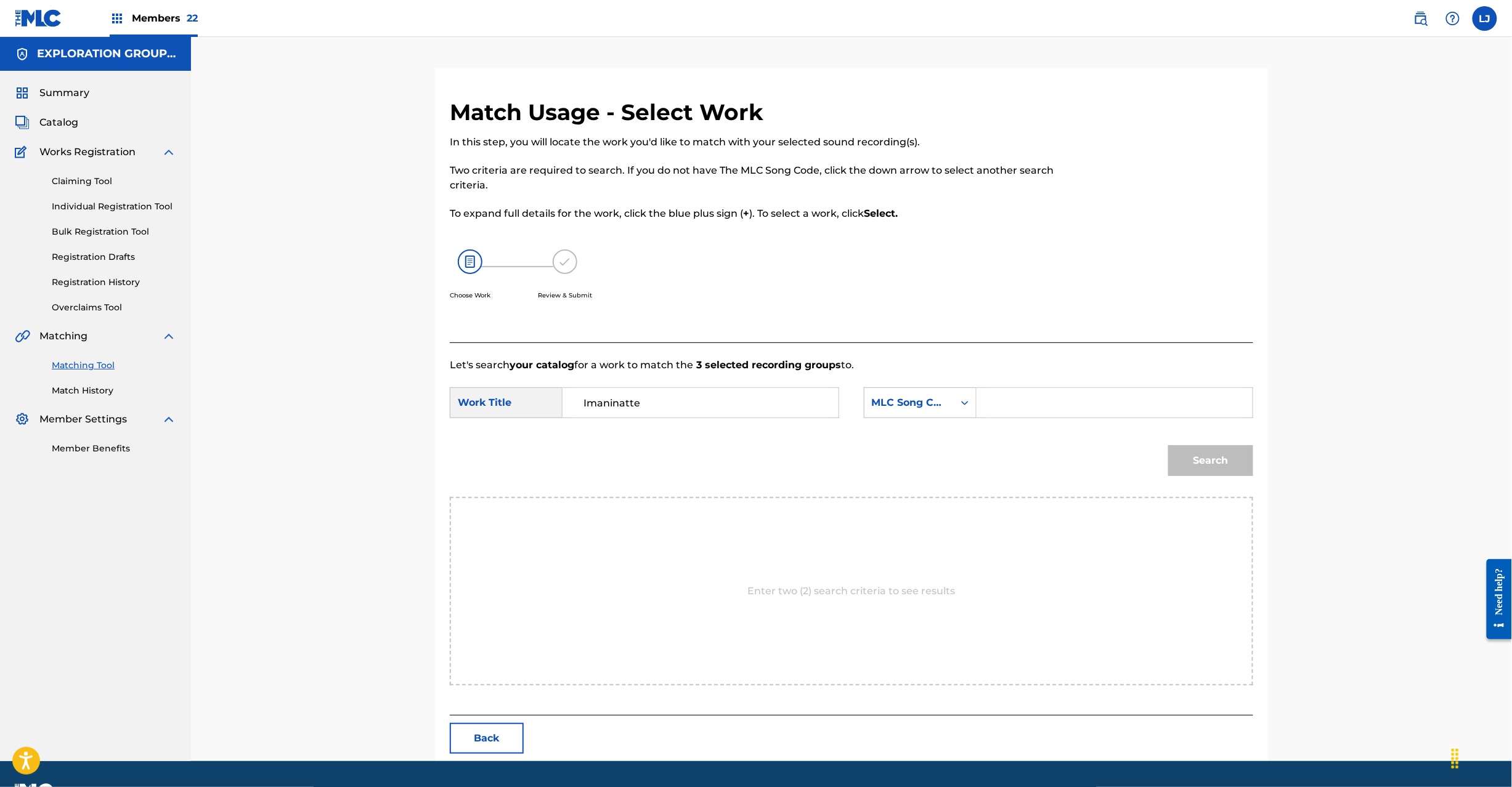
click at [1061, 412] on input "Search Form" at bounding box center [1115, 402] width 255 height 30
type input "I26GKK"
click at [1183, 466] on button "Search" at bounding box center [1211, 460] width 85 height 31
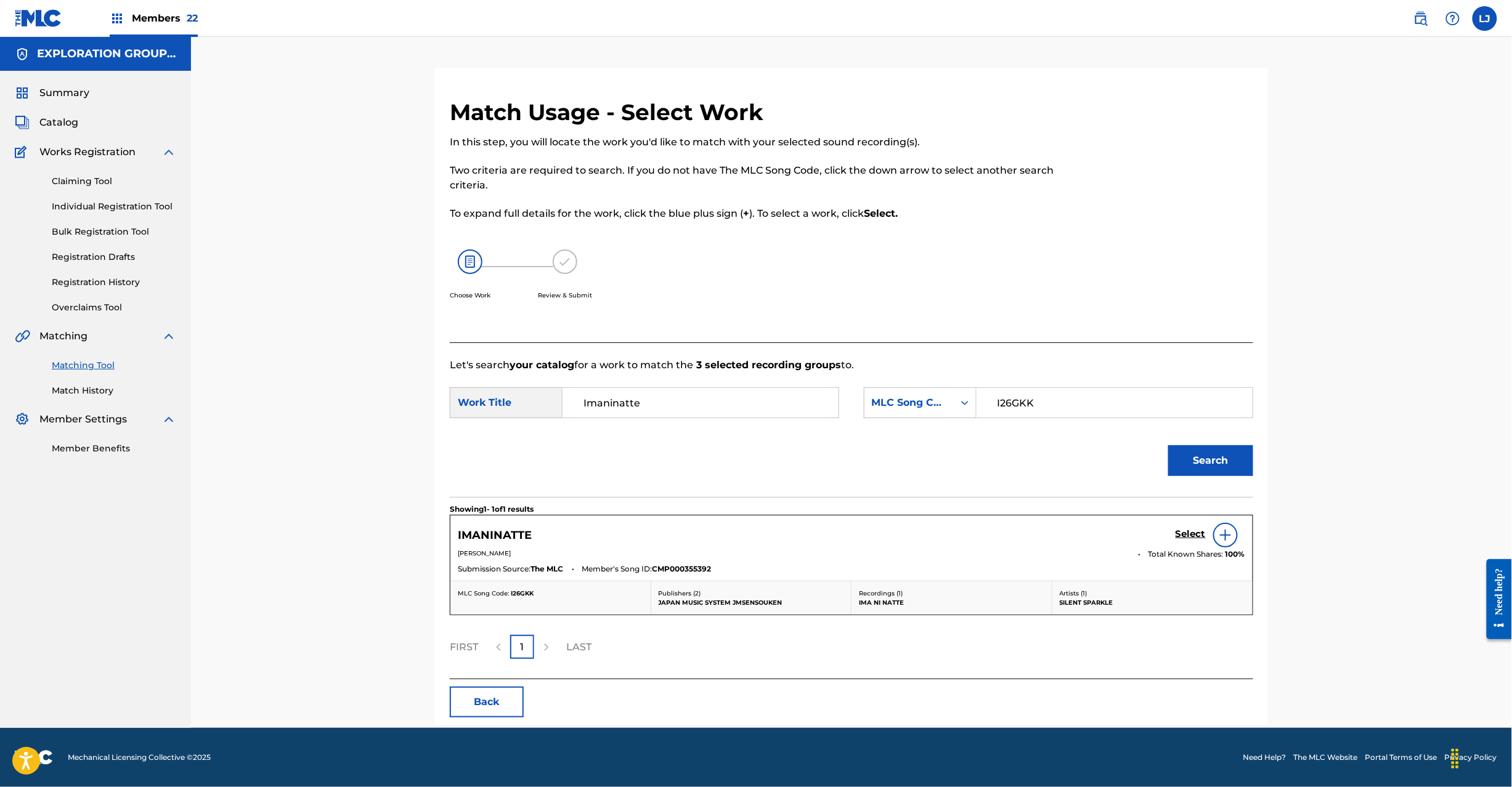
click at [1187, 536] on h5 "Select" at bounding box center [1191, 534] width 30 height 12
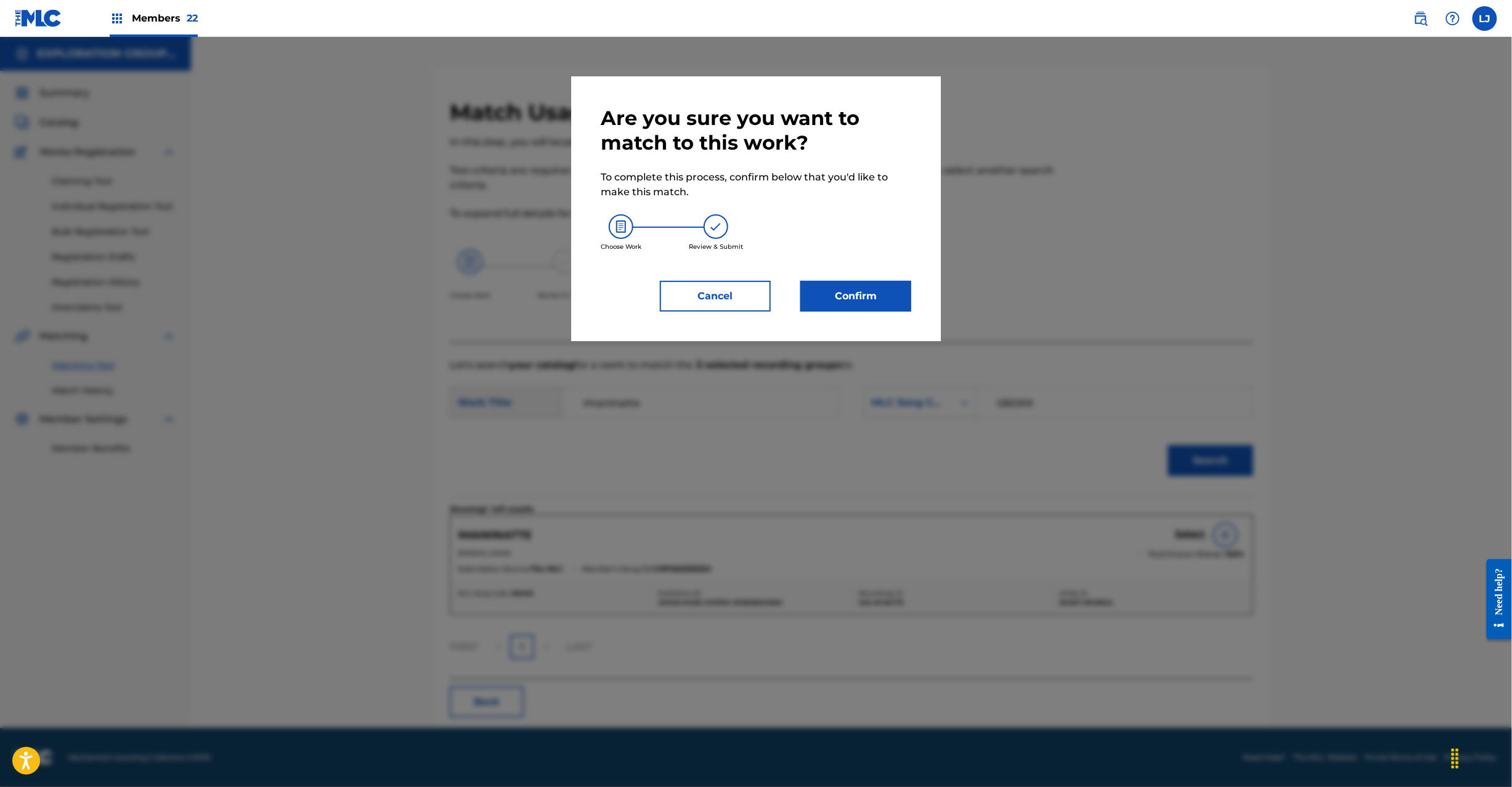
click at [888, 284] on button "Confirm" at bounding box center [856, 296] width 111 height 31
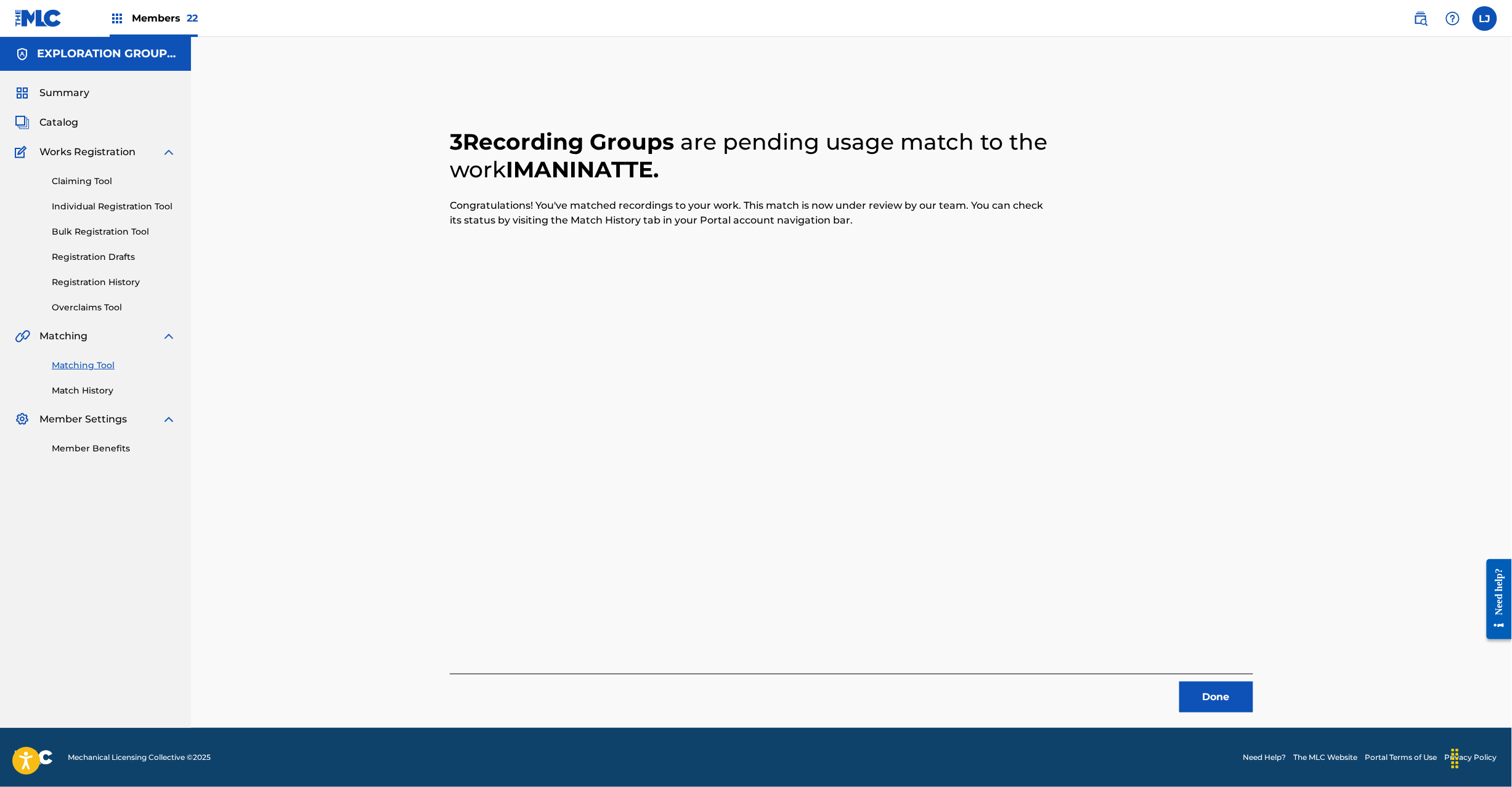
click at [1215, 698] on button "Done" at bounding box center [1216, 697] width 74 height 31
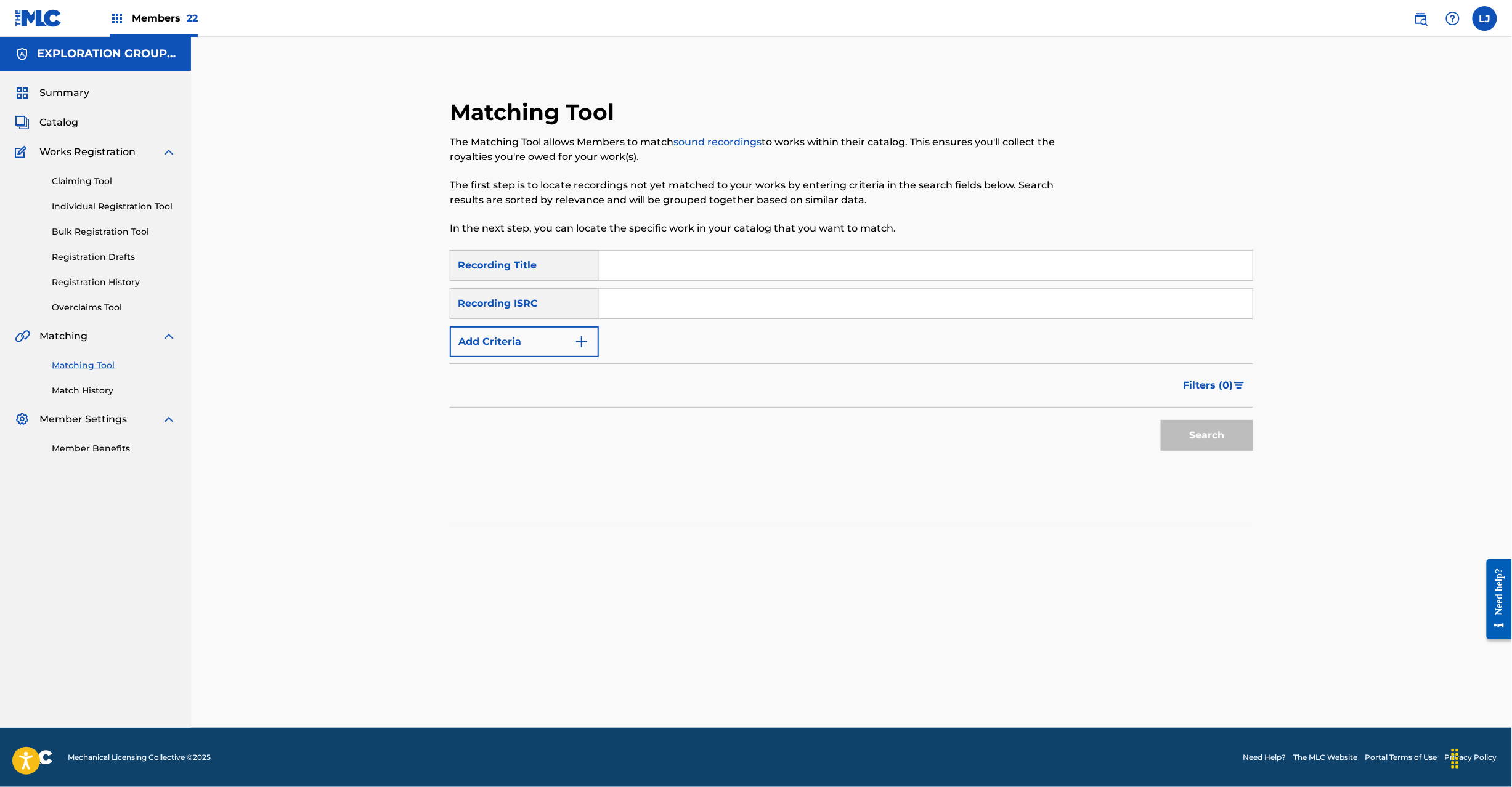
click at [102, 274] on div "Claiming Tool Individual Registration Tool Bulk Registration Tool Registration …" at bounding box center [95, 237] width 162 height 155
click at [65, 116] on span "Catalog" at bounding box center [58, 122] width 39 height 15
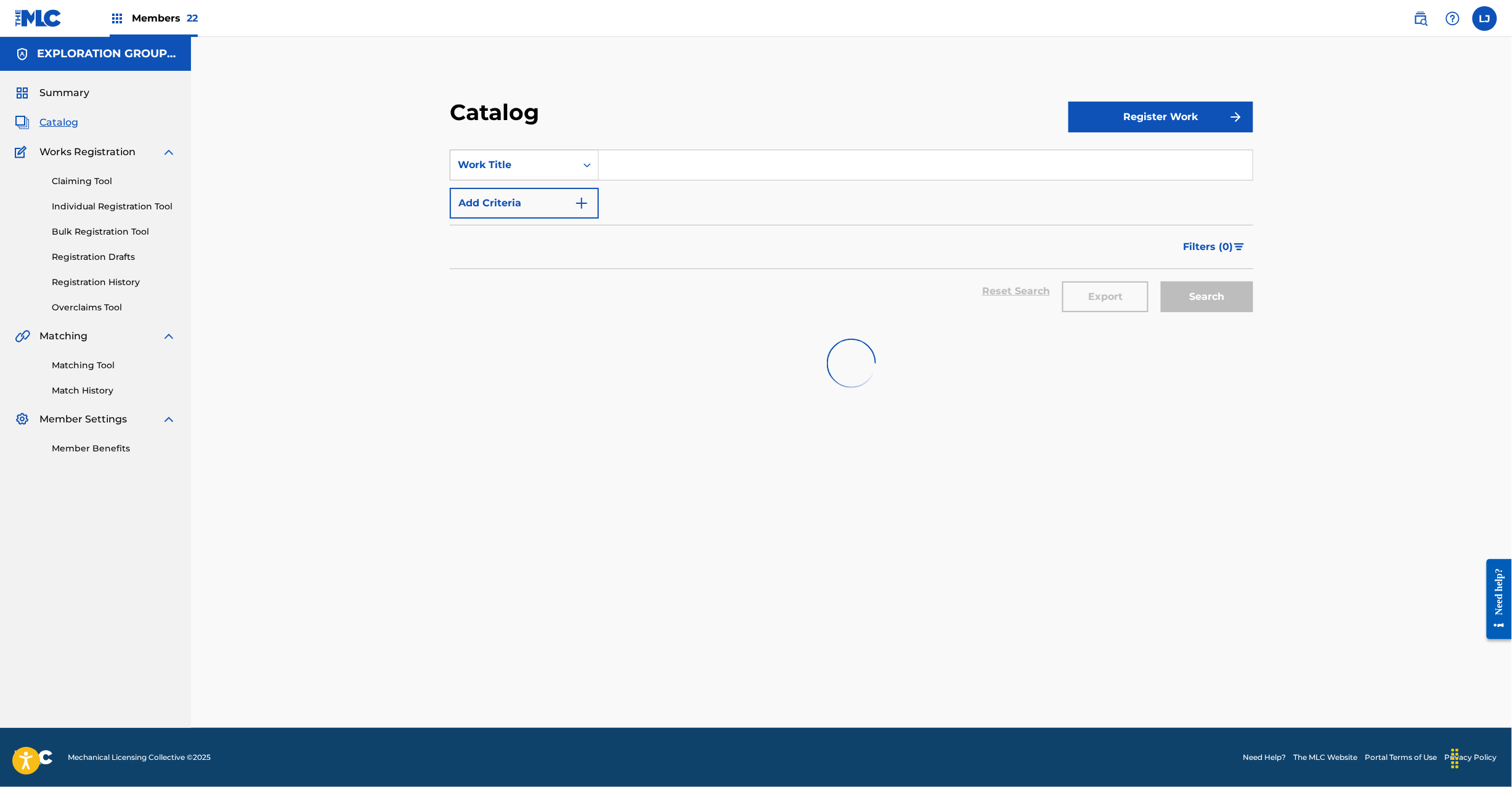
click at [526, 163] on div "Work Title" at bounding box center [514, 165] width 111 height 15
click at [534, 291] on div "MLC Song Code" at bounding box center [524, 288] width 148 height 31
click at [609, 186] on div "SearchWithCriteria42dc522d-5fb1-425e-8a40-8c51907a0c94 MLC Song Code Add Criter…" at bounding box center [852, 184] width 804 height 69
click at [637, 167] on input "Search Form" at bounding box center [926, 165] width 654 height 30
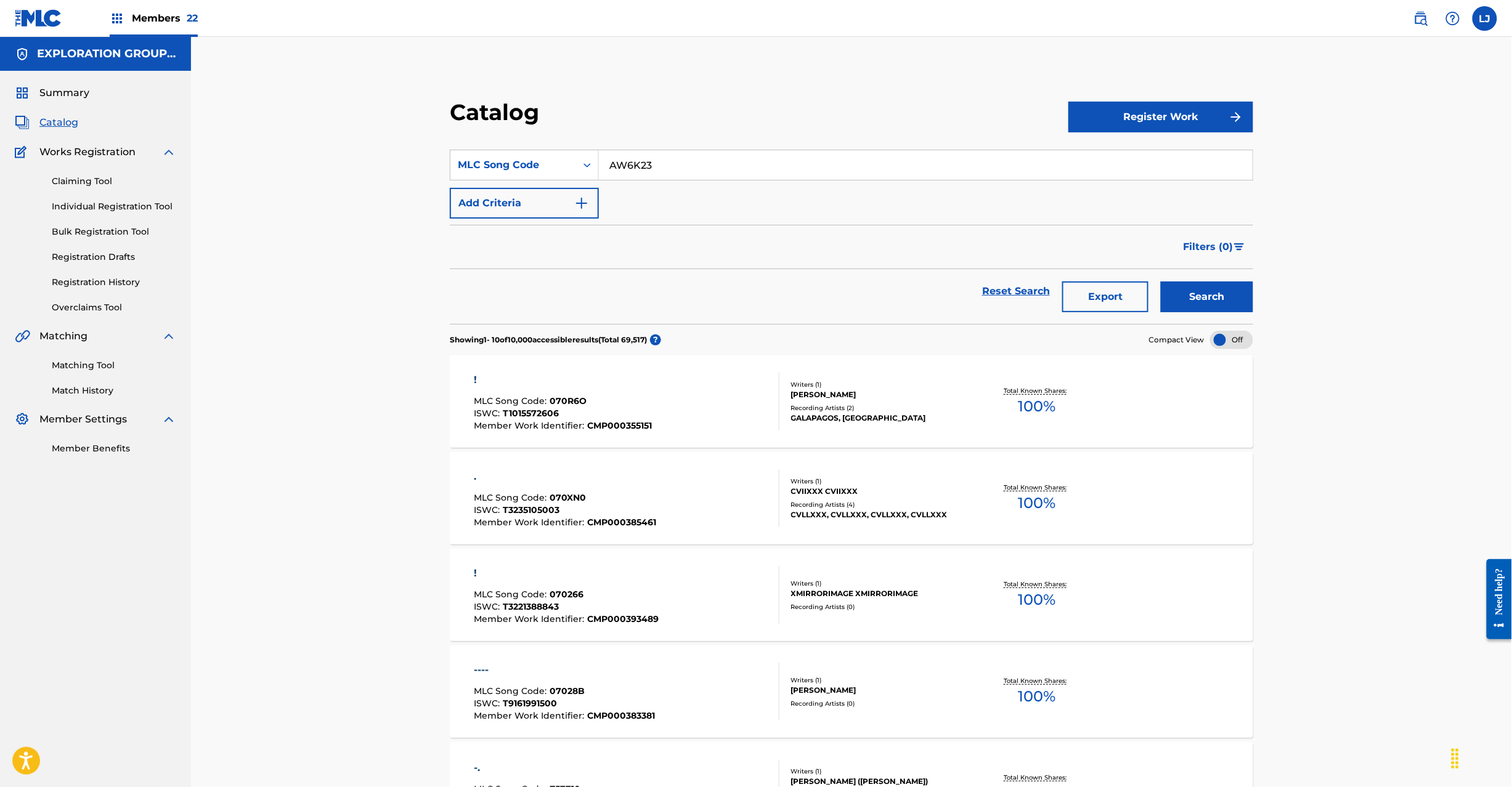
type input "AW6K23"
click at [1228, 285] on button "Search" at bounding box center [1207, 297] width 92 height 31
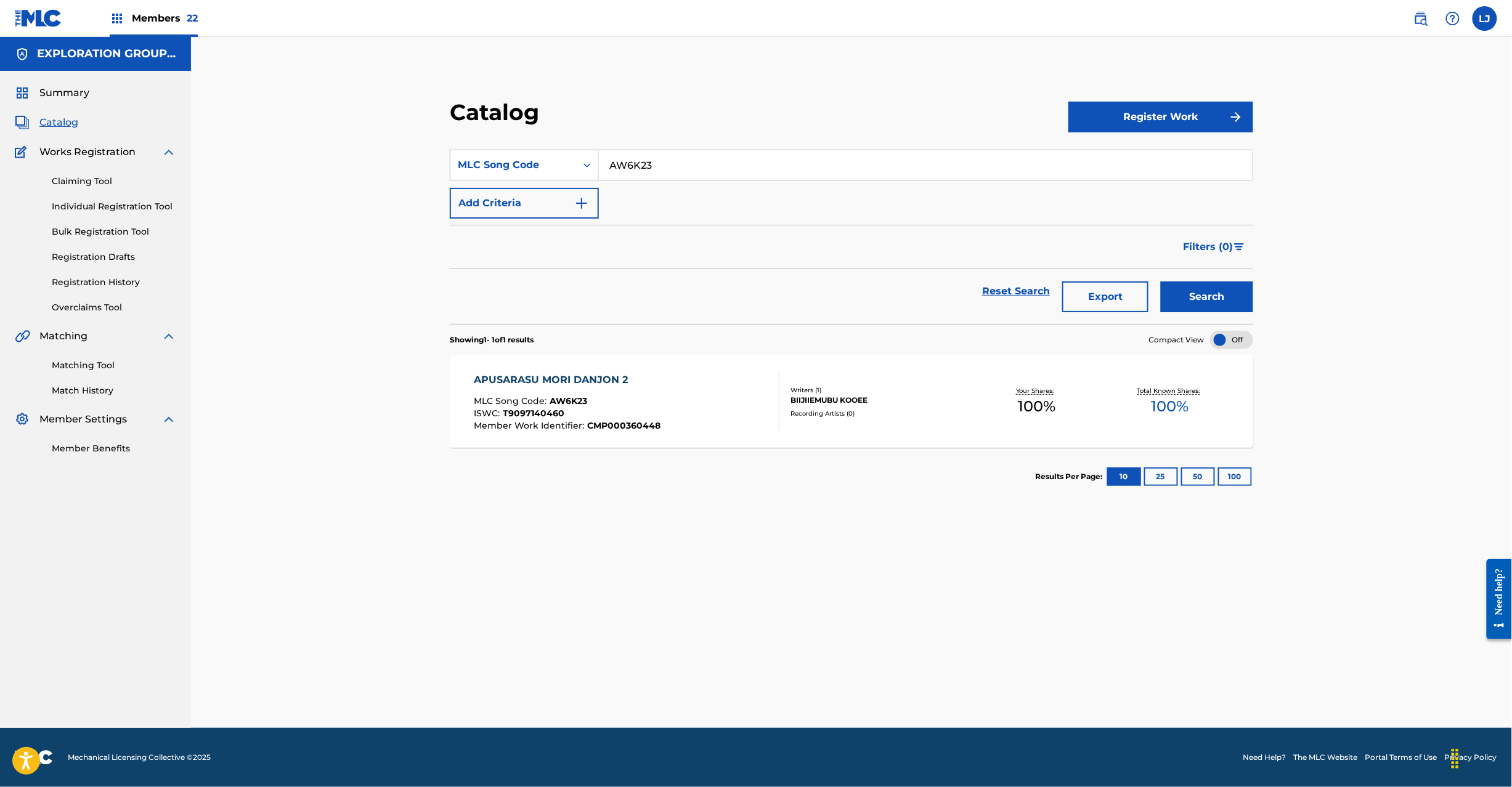
click at [691, 397] on div "APUSARASU MORI DANJON 2 MLC Song Code : AW6K23 ISWC : T9097140460 Member Work I…" at bounding box center [627, 402] width 306 height 58
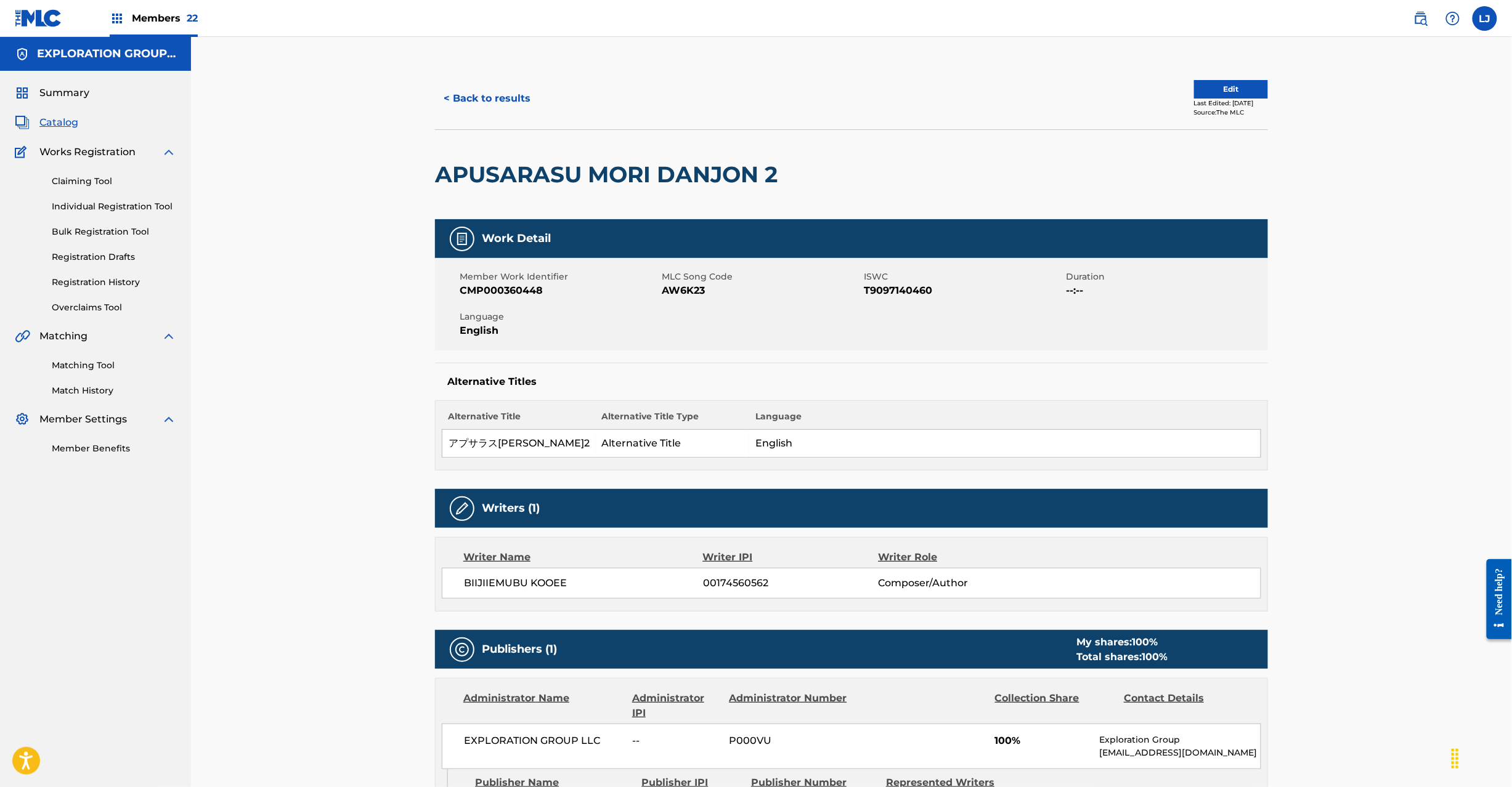
click at [1207, 83] on button "Edit" at bounding box center [1231, 89] width 74 height 18
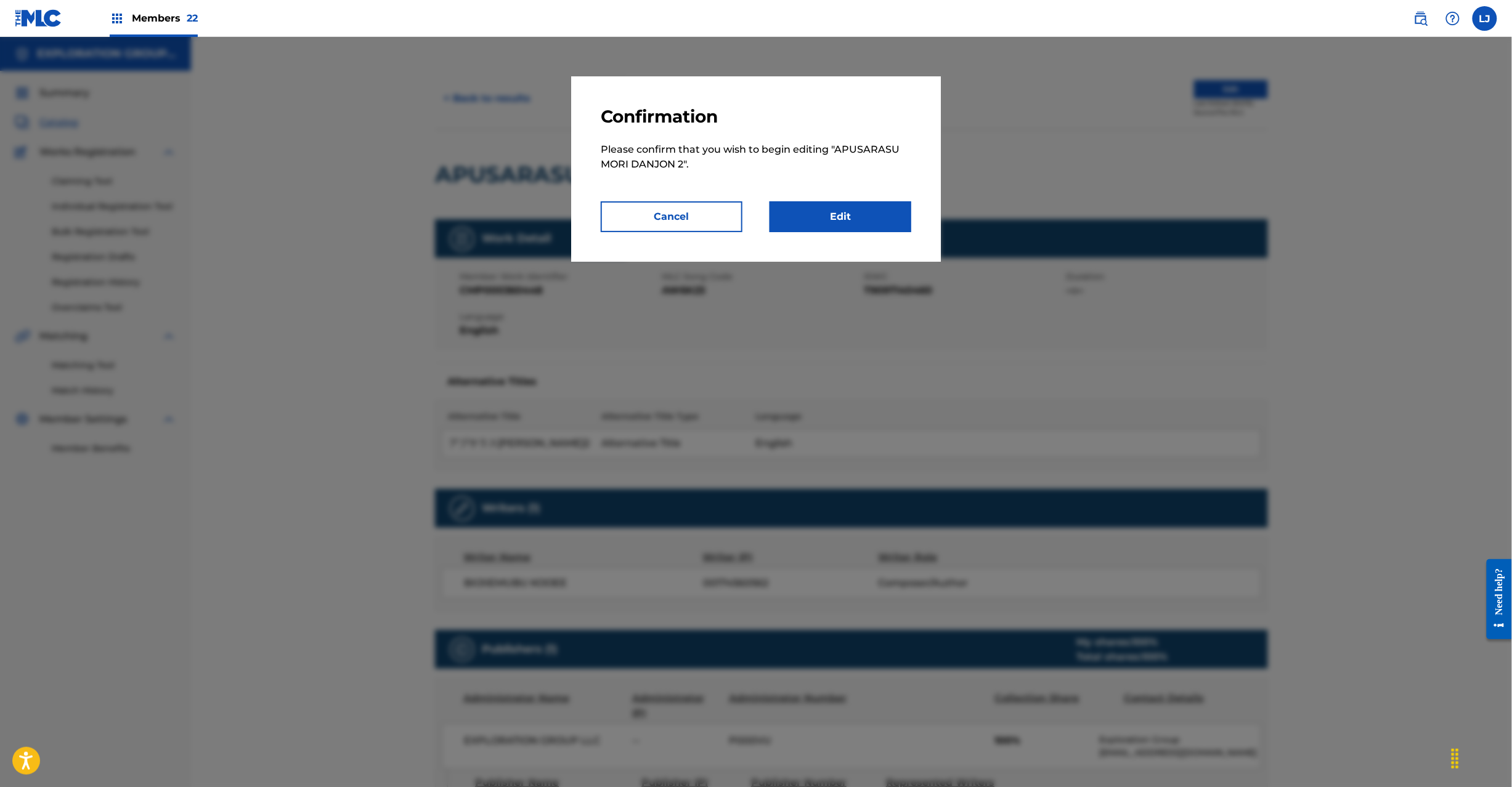
click at [843, 207] on link "Edit" at bounding box center [840, 217] width 142 height 31
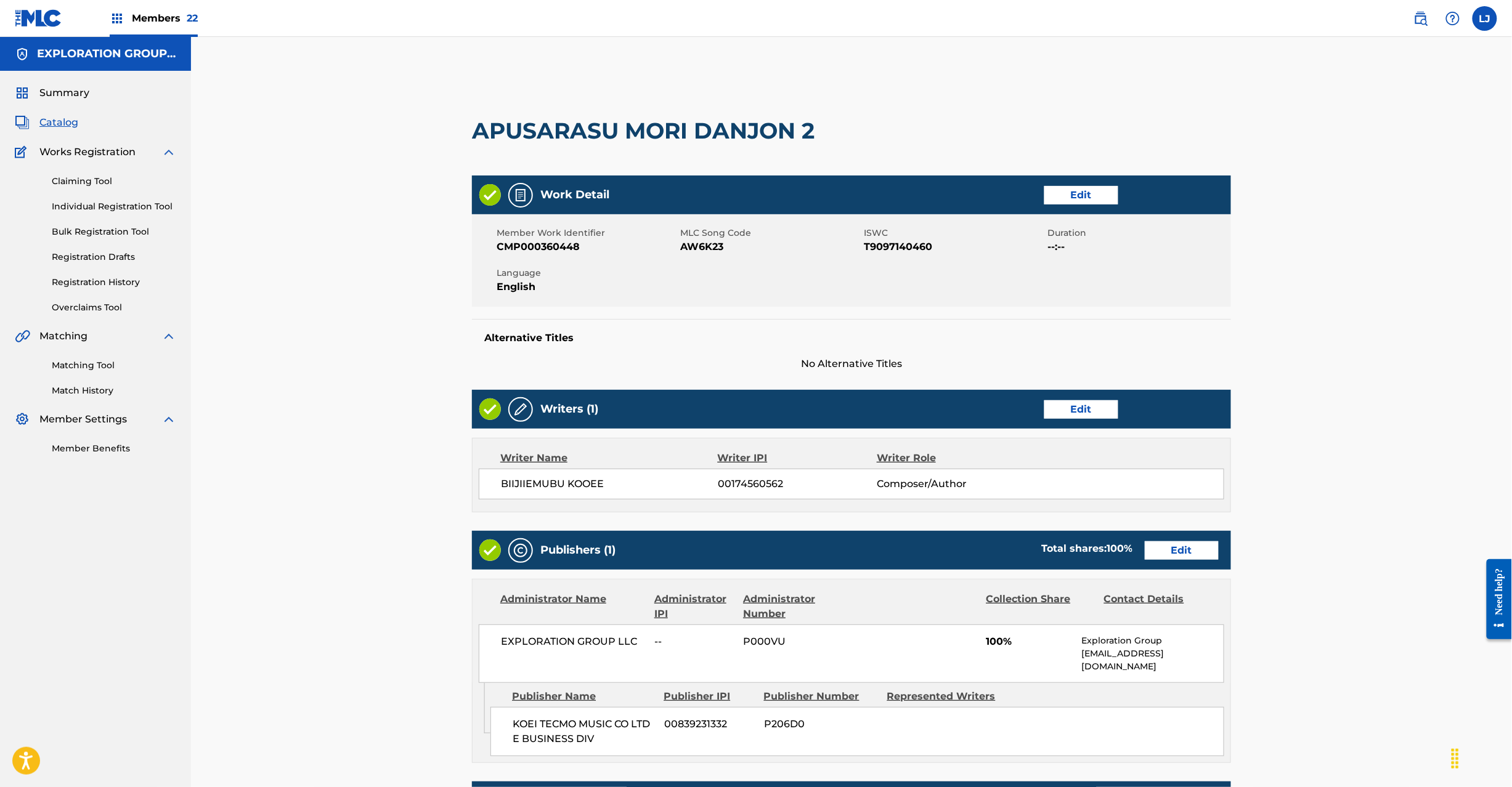
click at [1181, 548] on link "Edit" at bounding box center [1182, 550] width 74 height 18
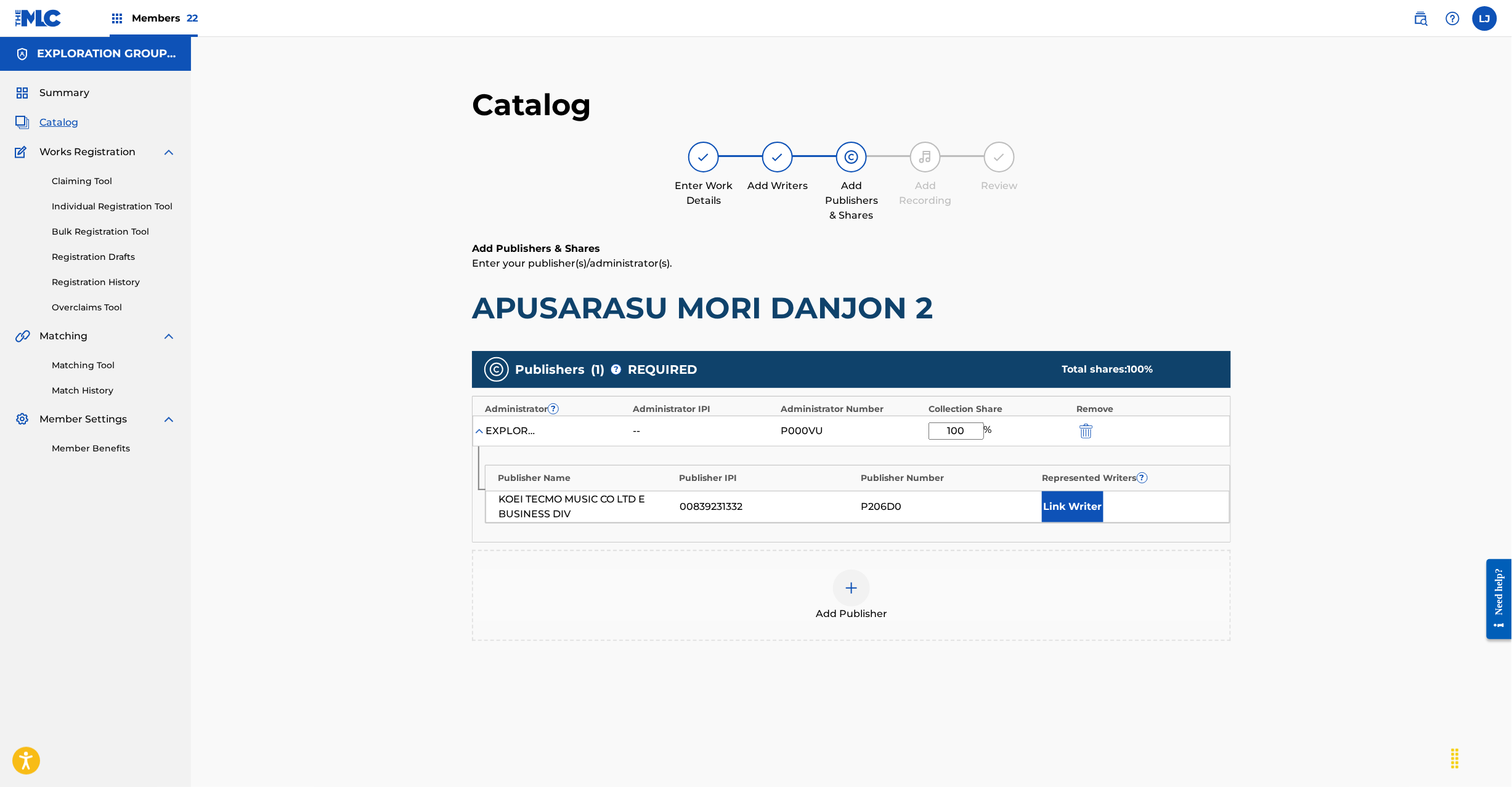
click at [1081, 430] on img "submit" at bounding box center [1086, 431] width 13 height 15
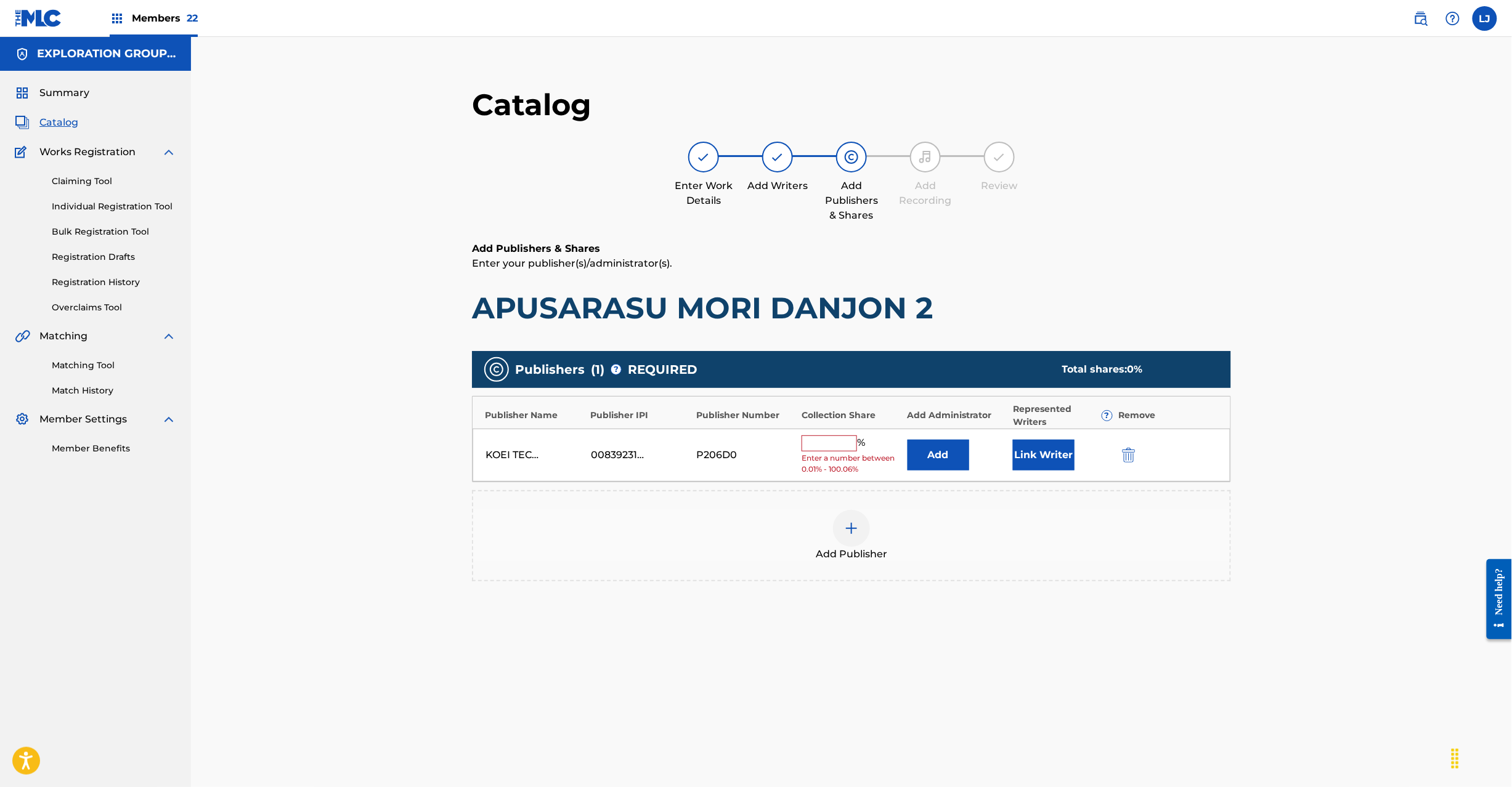
click at [1120, 457] on button "submit" at bounding box center [1127, 455] width 18 height 14
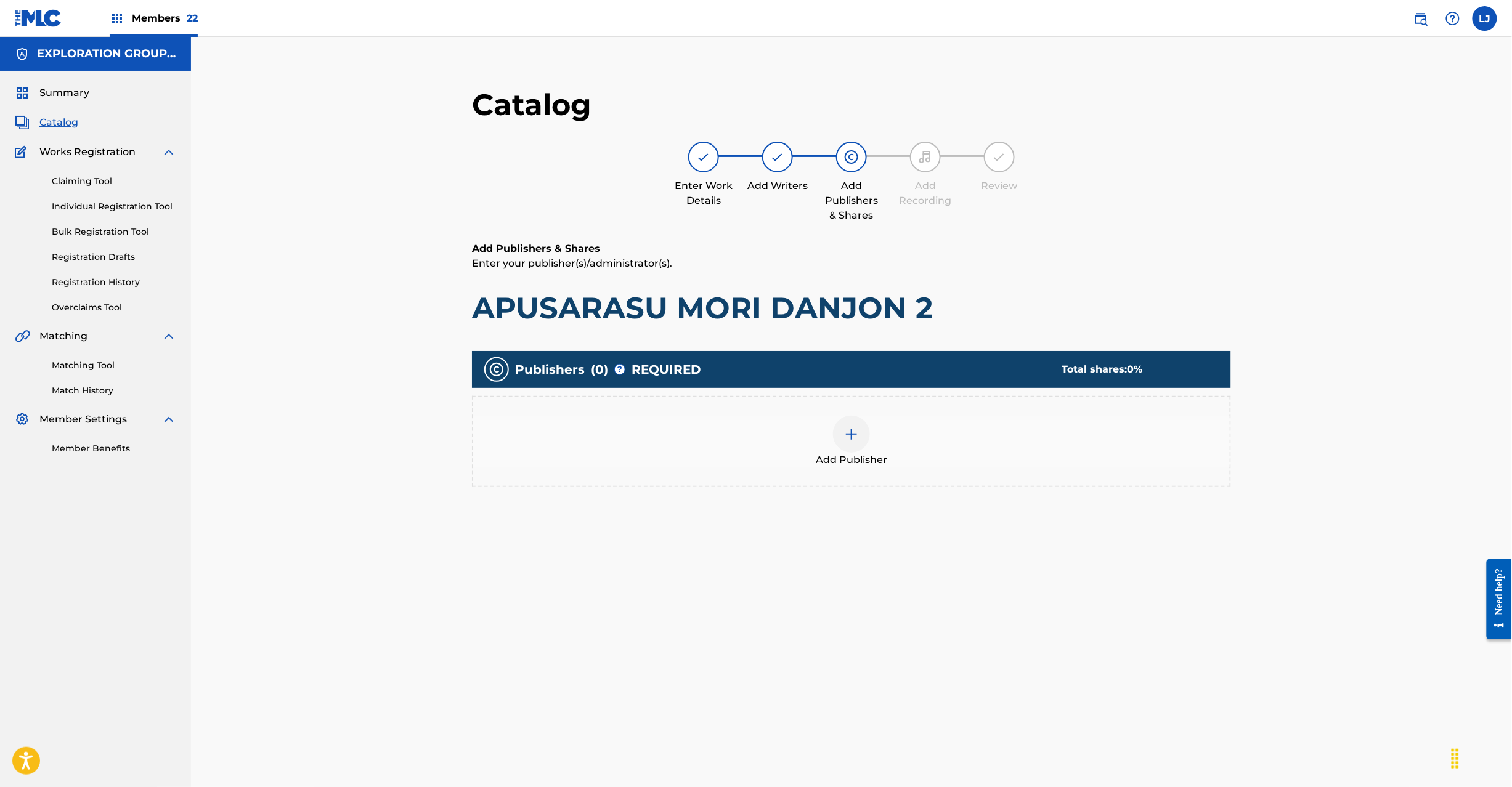
click at [847, 431] on img at bounding box center [851, 434] width 15 height 15
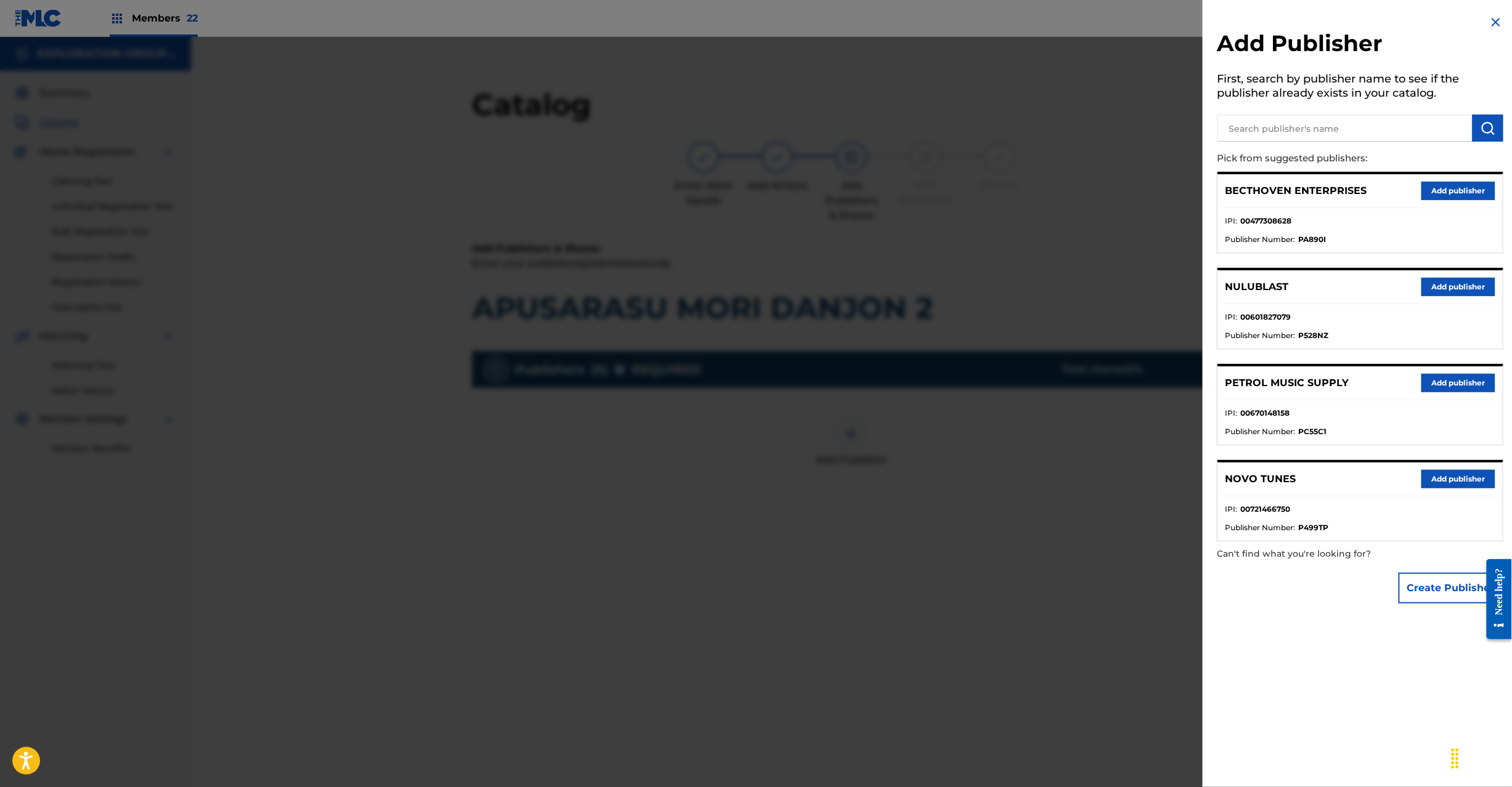
click at [1279, 132] on input "text" at bounding box center [1345, 128] width 255 height 27
type input "Koei Tecmo Music Co Ltd N Business Div"
click at [1480, 121] on img "submit" at bounding box center [1487, 128] width 15 height 15
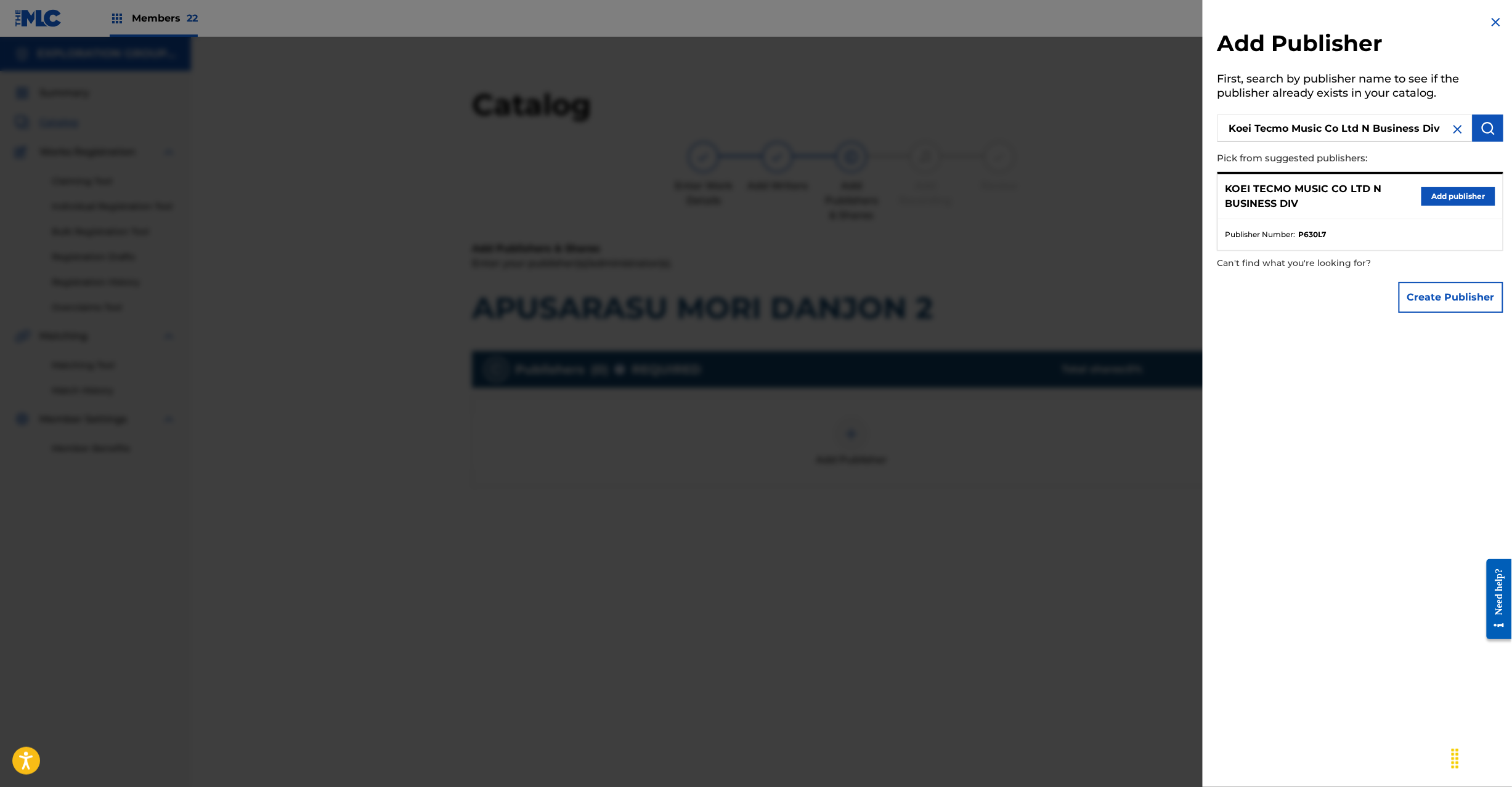
click at [1429, 190] on button "Add publisher" at bounding box center [1458, 196] width 74 height 18
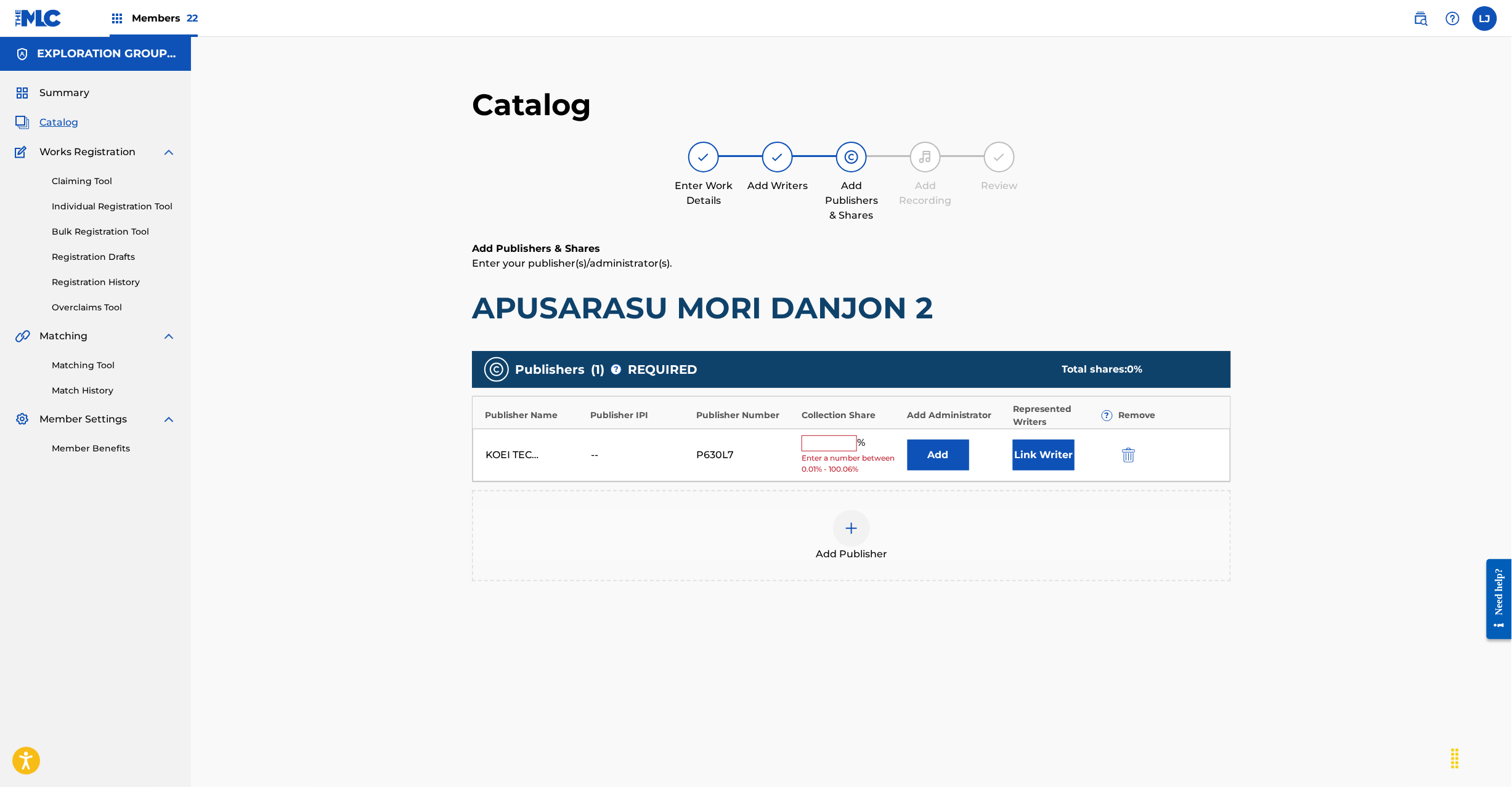
click at [942, 447] on button "Add" at bounding box center [938, 455] width 62 height 31
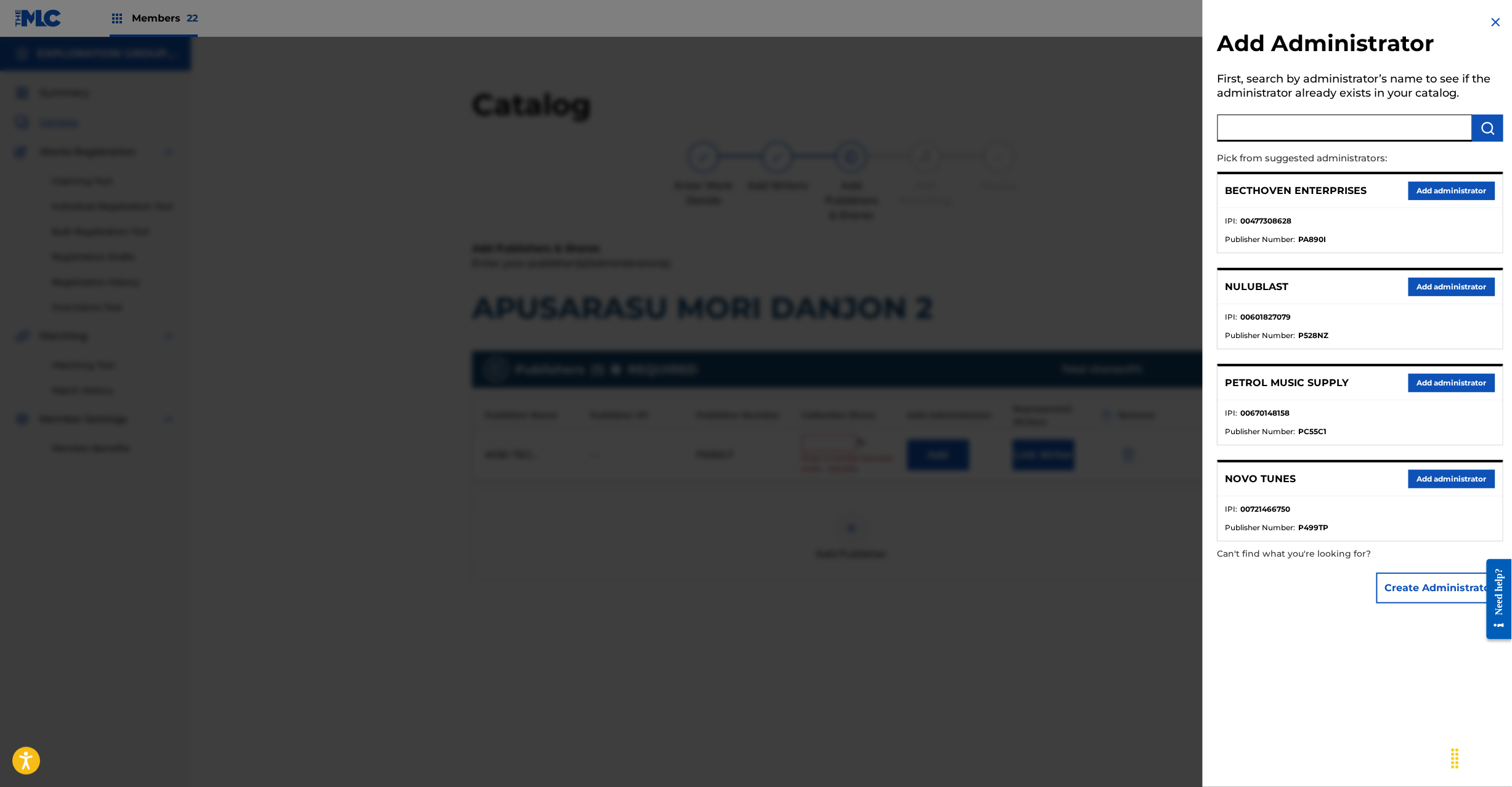
click at [1333, 123] on input "text" at bounding box center [1345, 128] width 255 height 27
type input "Exploration Group LLC"
click at [1486, 126] on img "submit" at bounding box center [1487, 128] width 15 height 15
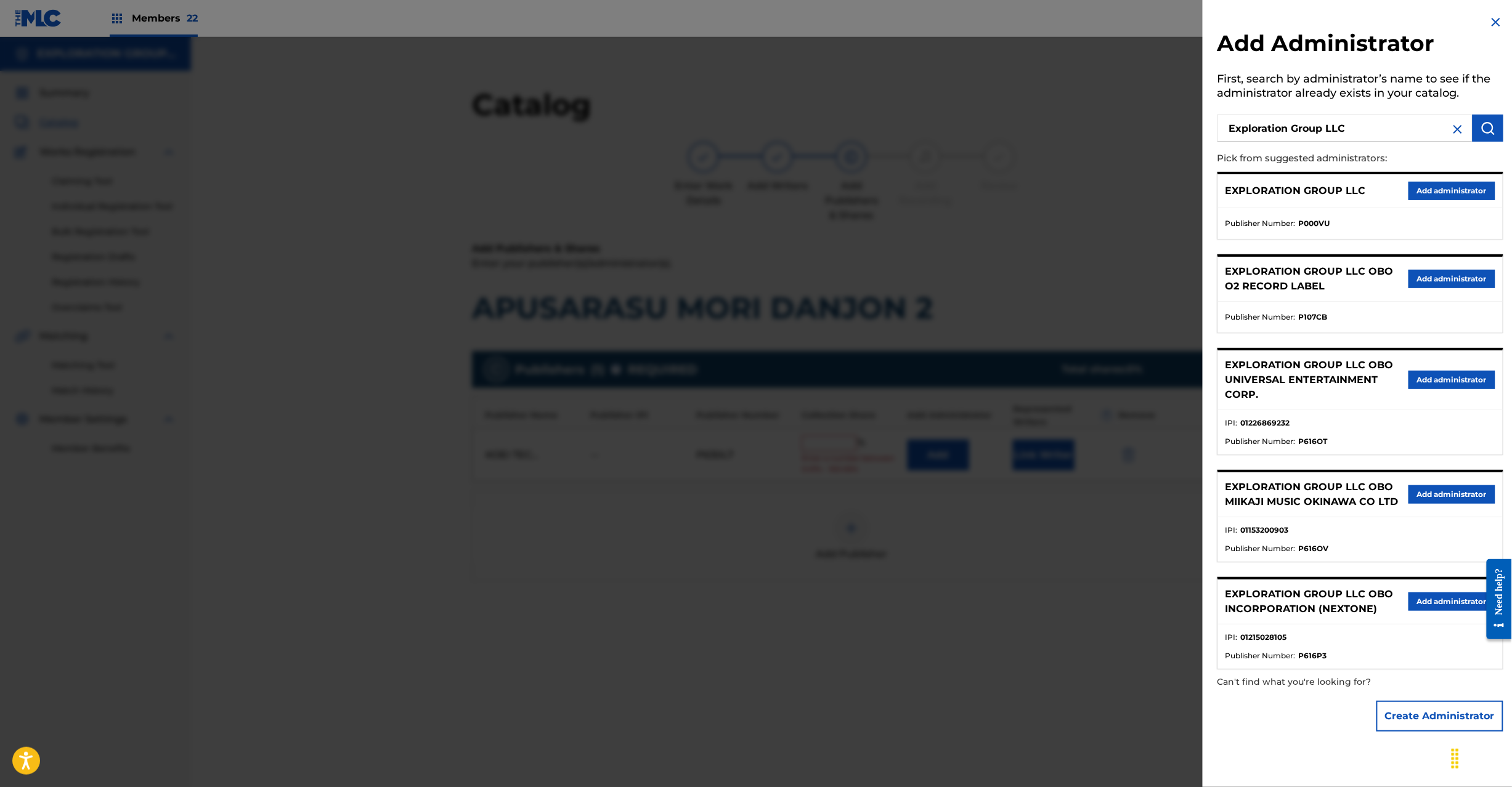
click at [1441, 188] on button "Add administrator" at bounding box center [1452, 191] width 87 height 18
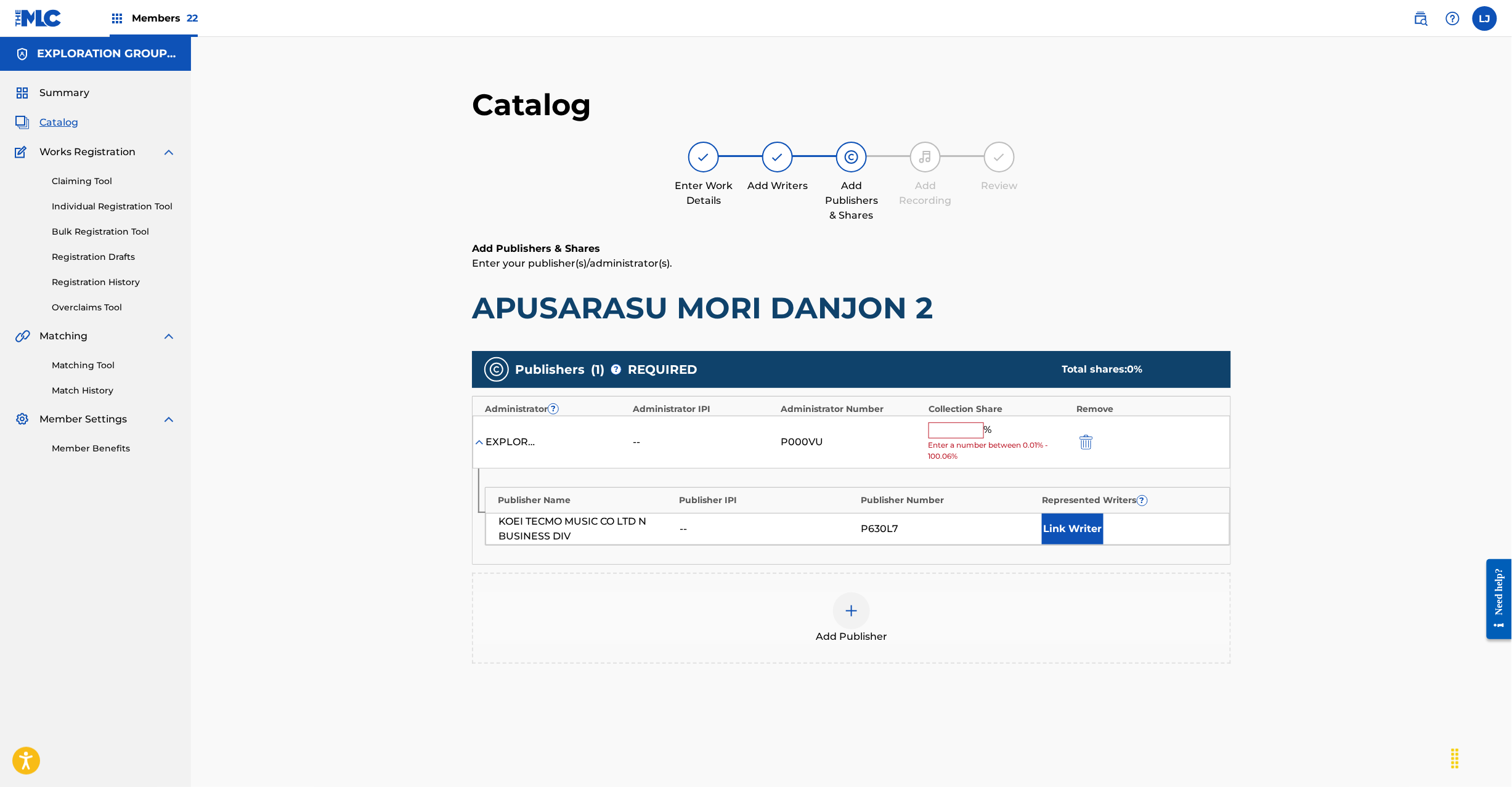
click at [940, 439] on div "% Enter a number between 0.01% - 100.06%" at bounding box center [1000, 442] width 142 height 40
click at [948, 431] on input "text" at bounding box center [957, 430] width 56 height 16
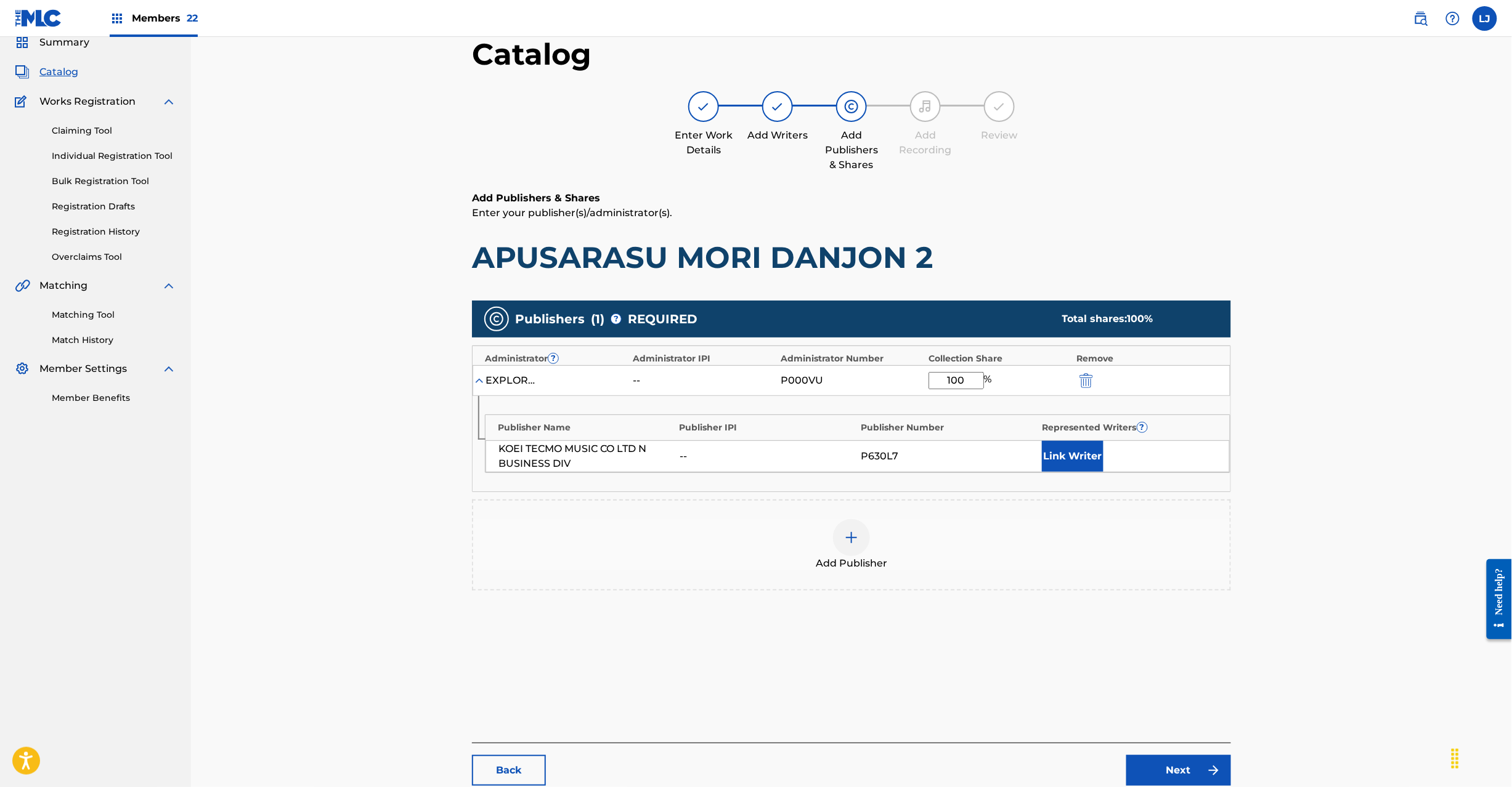
scroll to position [127, 0]
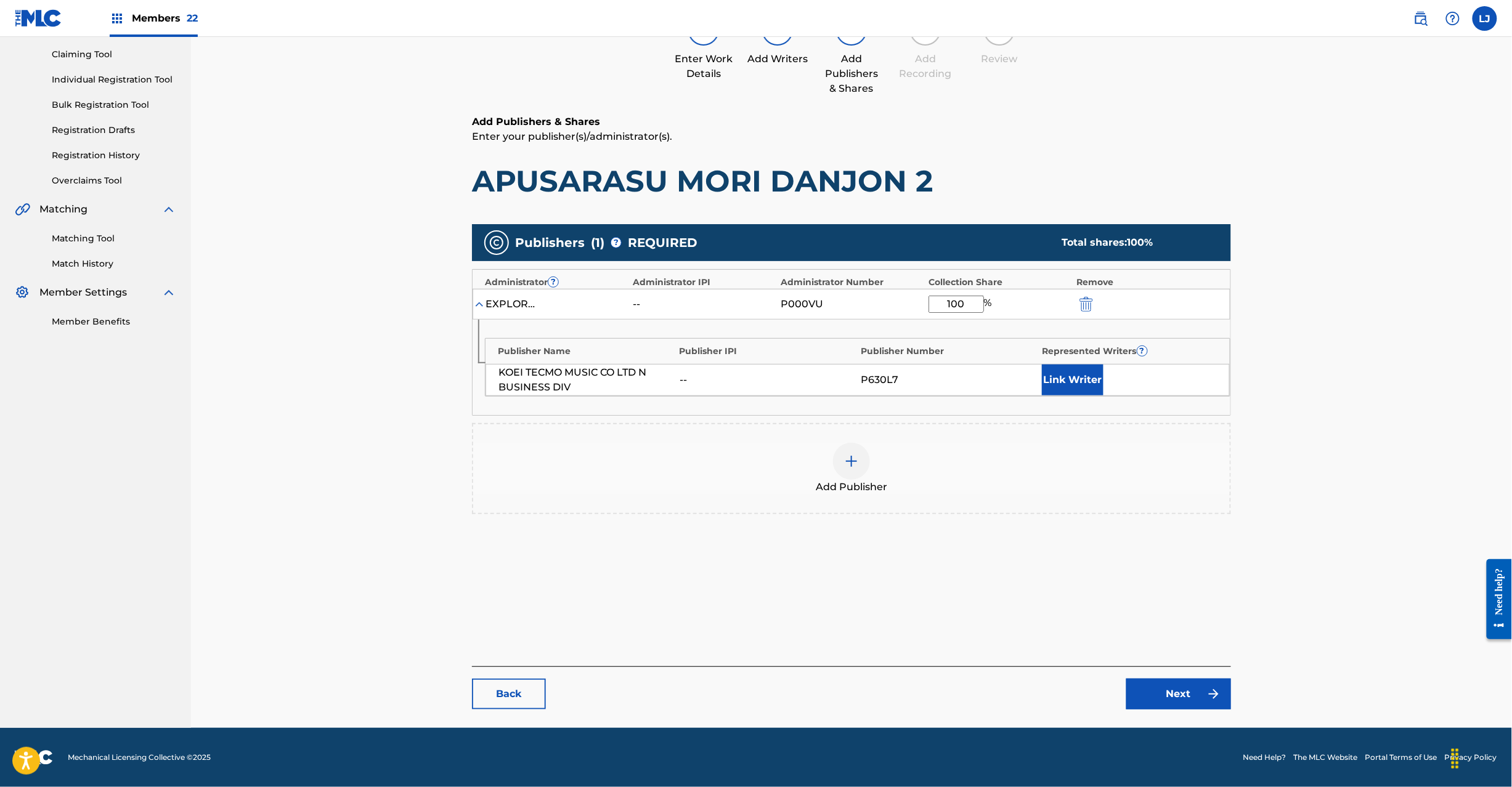
type input "100"
click at [1142, 687] on link "Next" at bounding box center [1179, 694] width 105 height 31
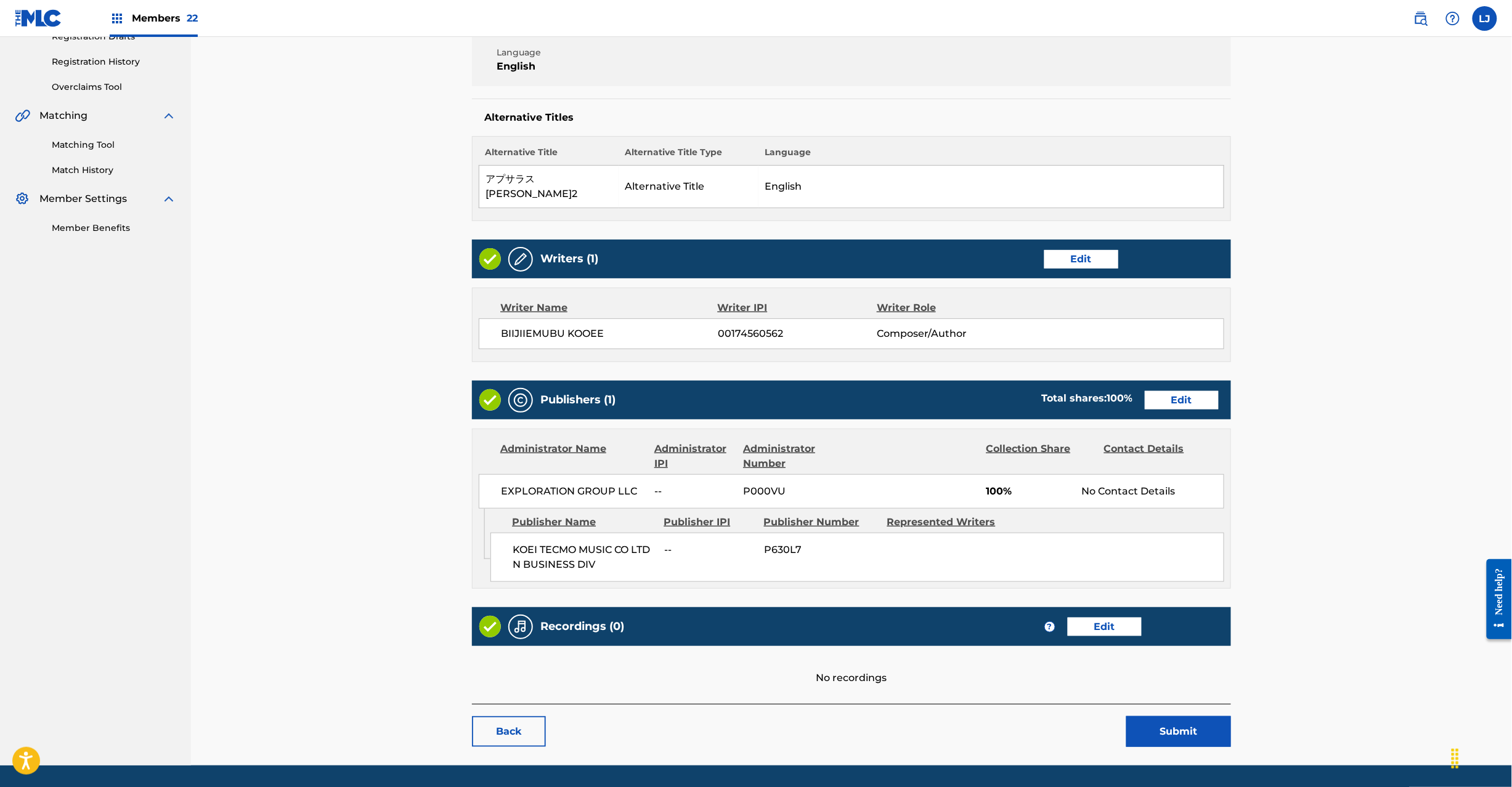
scroll to position [245, 0]
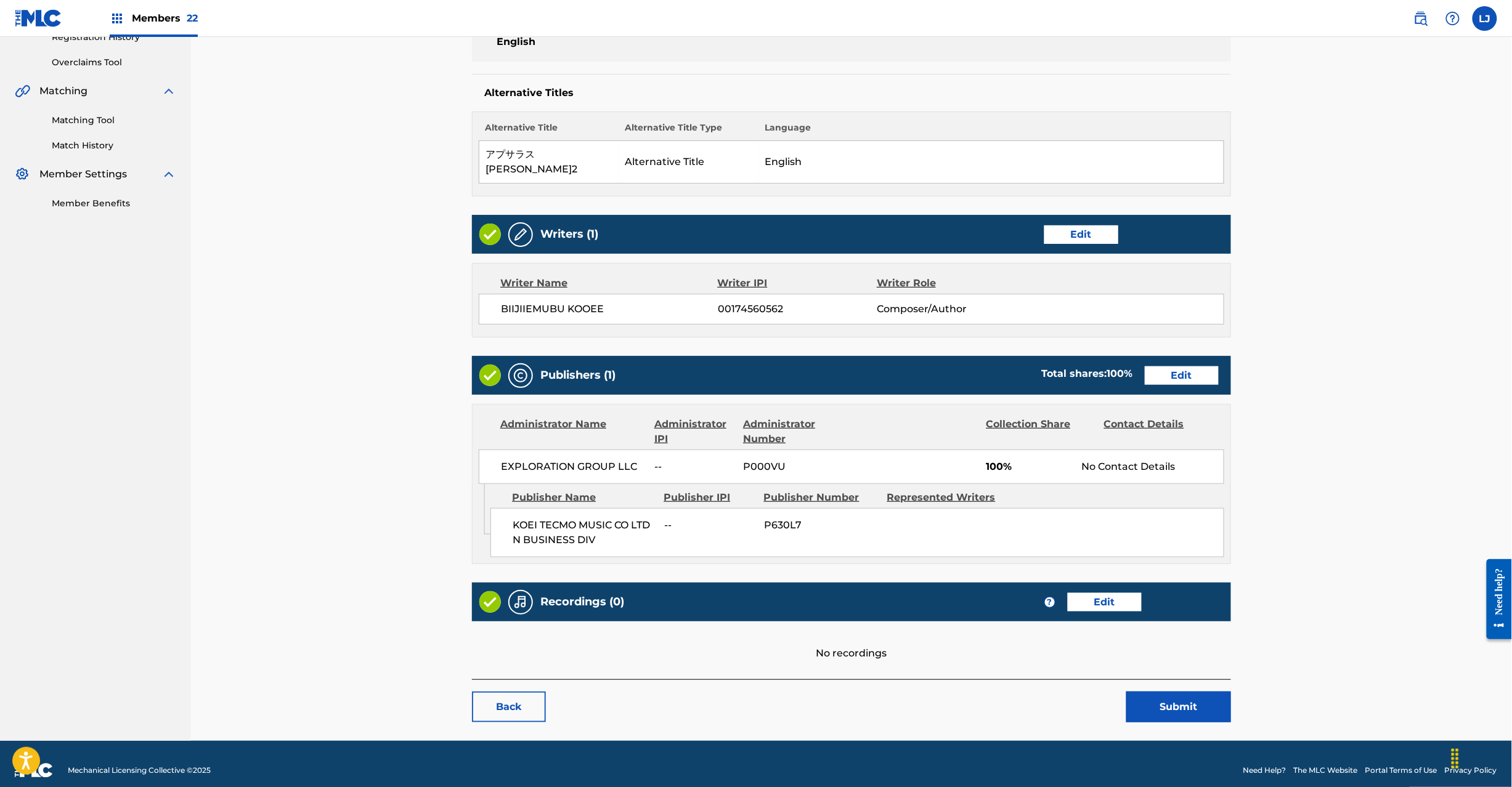
click at [1176, 692] on button "Submit" at bounding box center [1179, 707] width 105 height 31
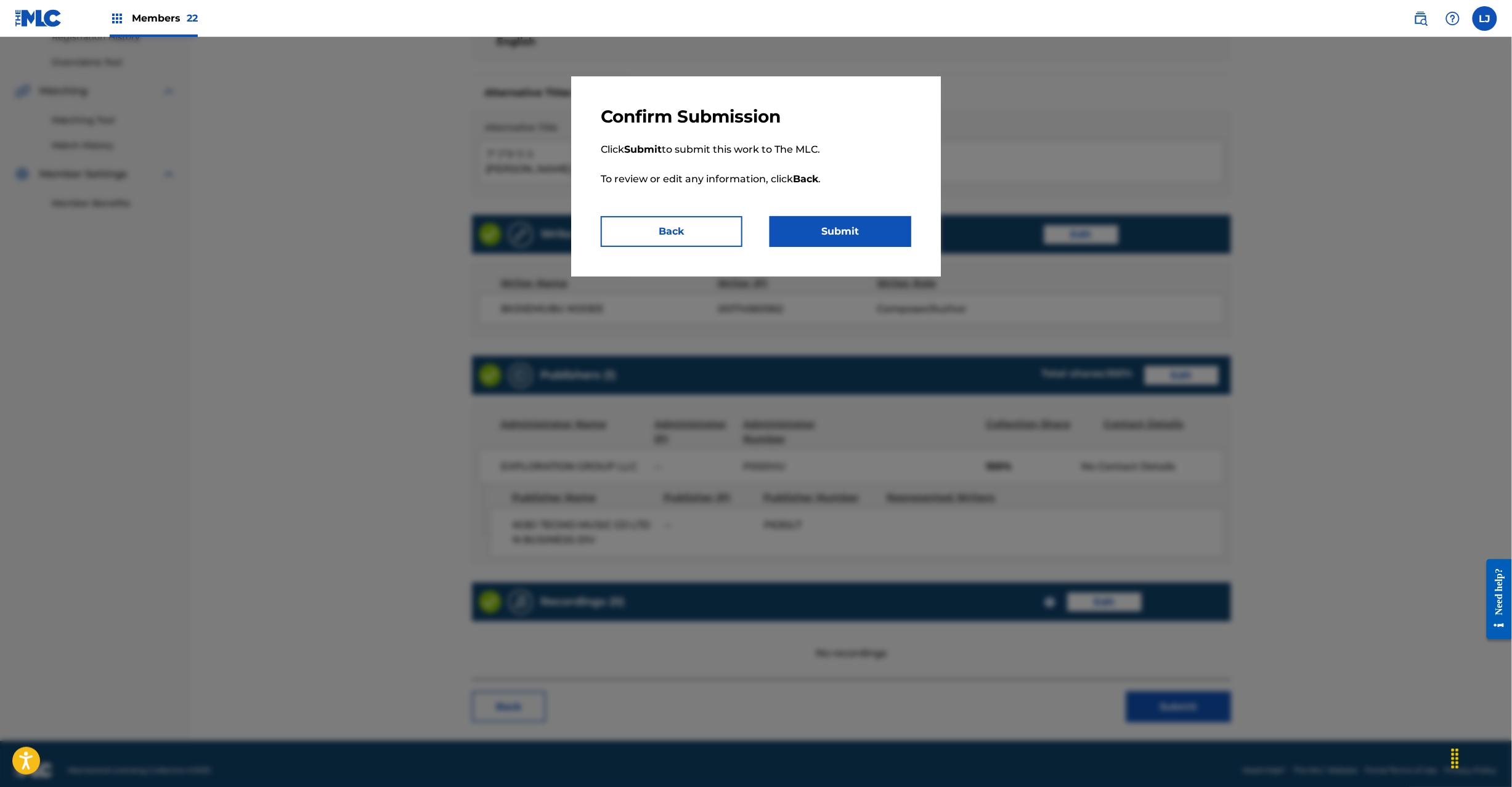
click at [835, 227] on button "Submit" at bounding box center [840, 231] width 142 height 31
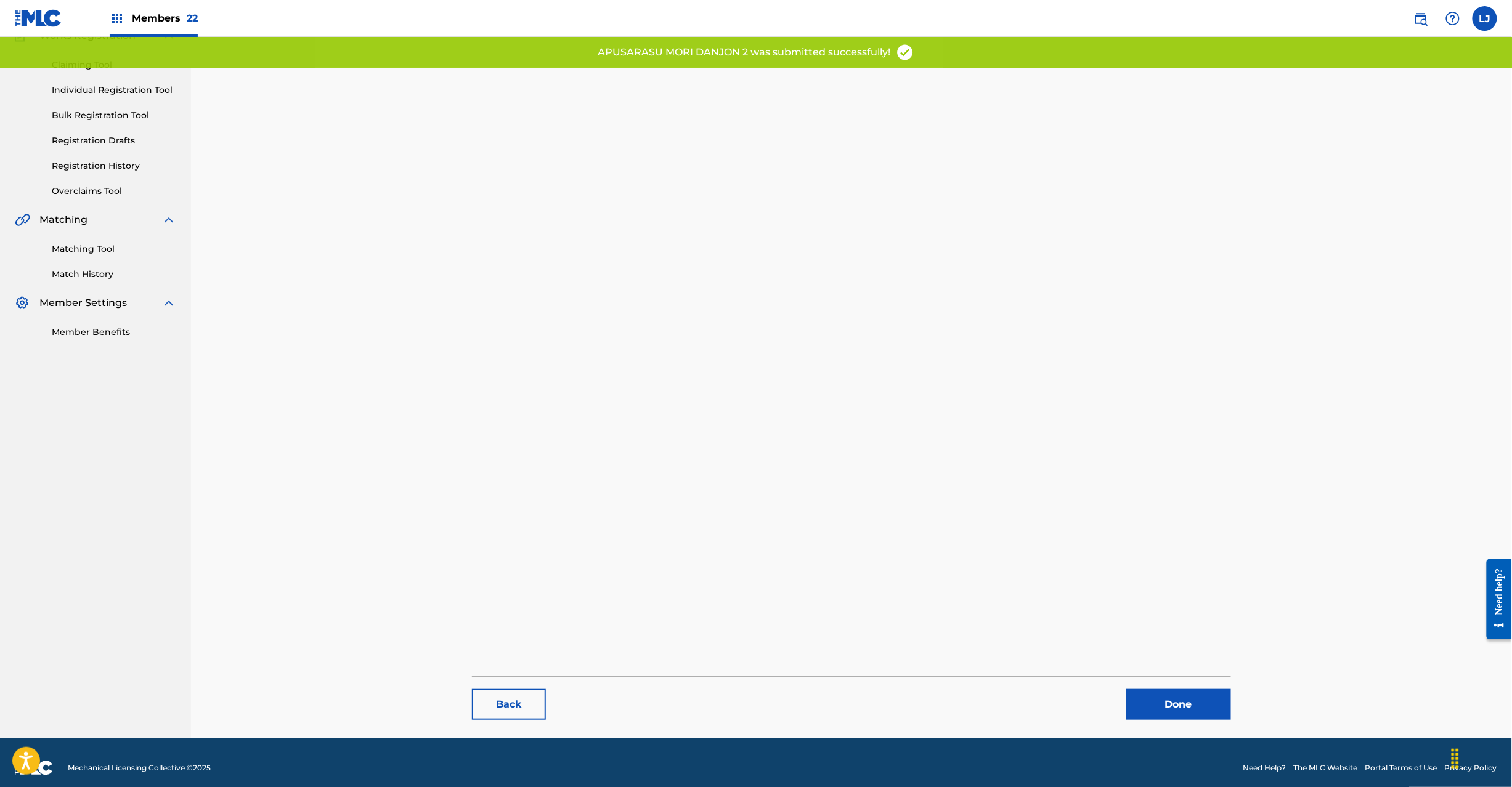
scroll to position [127, 0]
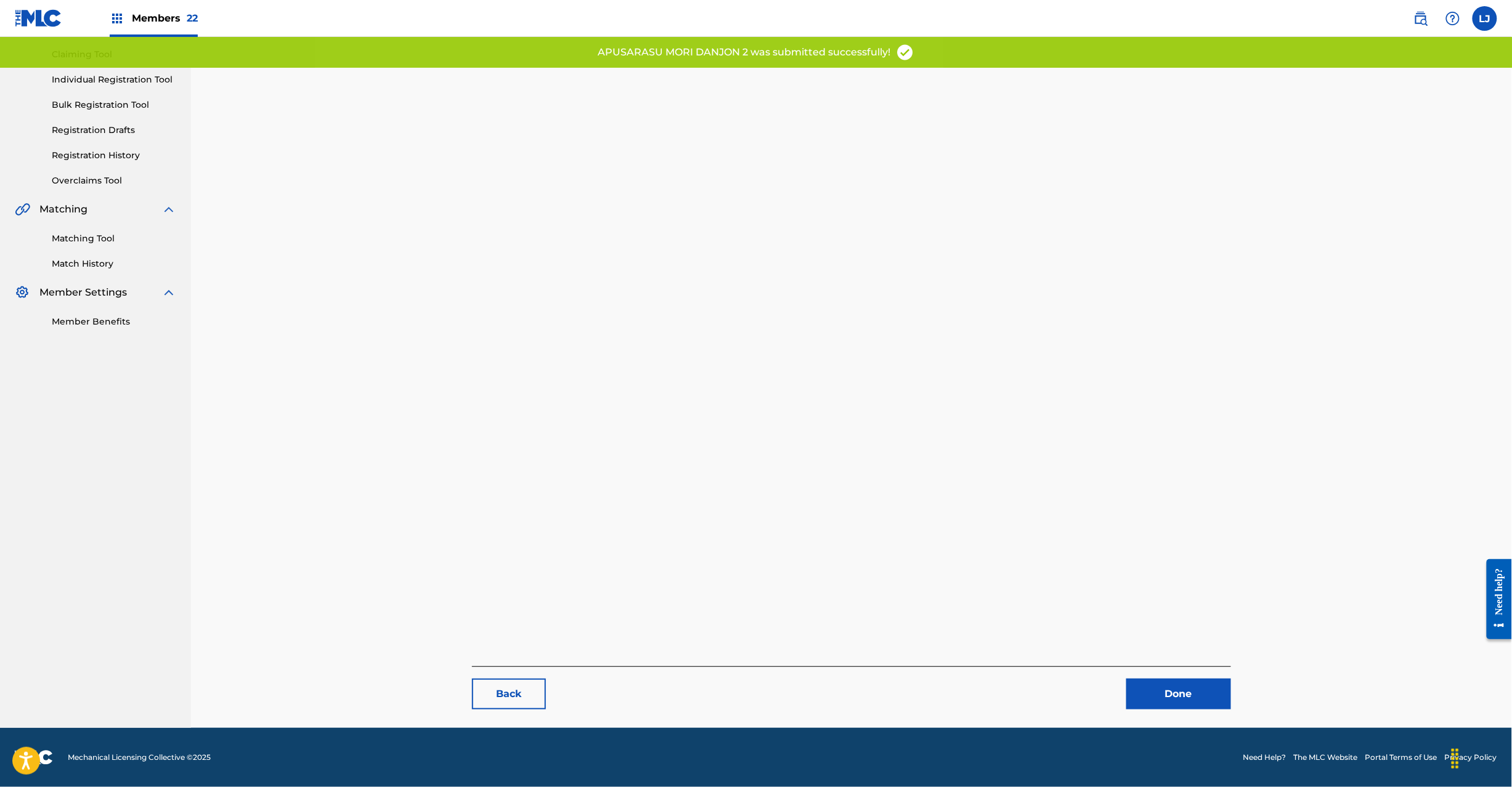
drag, startPoint x: 1204, startPoint y: 716, endPoint x: 1195, endPoint y: 701, distance: 17.5
click at [1201, 713] on main "Back Done" at bounding box center [851, 334] width 833 height 787
click at [1188, 693] on link "Done" at bounding box center [1179, 694] width 105 height 31
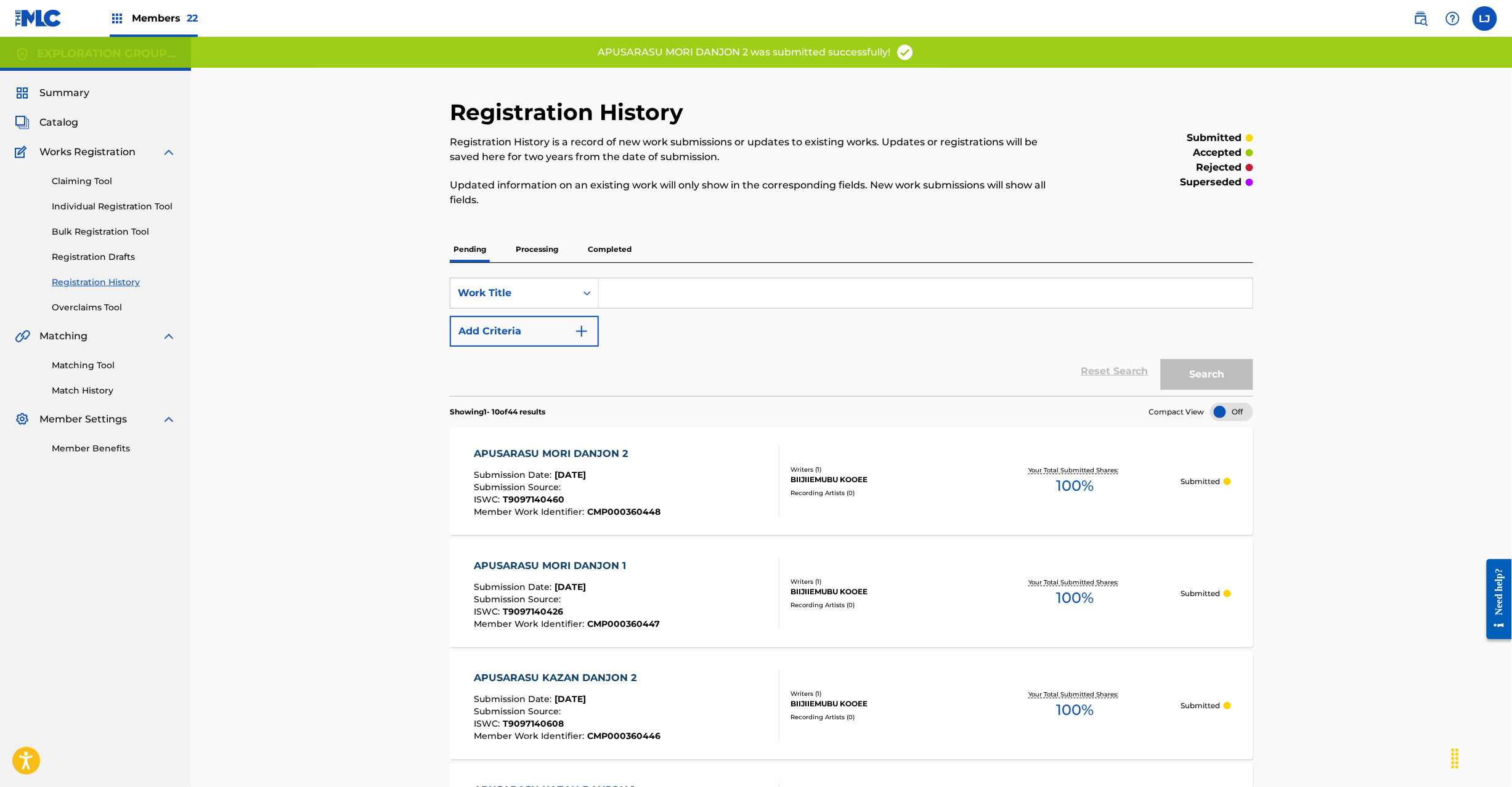
click at [695, 476] on div "APUSARASU MORI DANJON 2 Submission Date : [DATE] Submission Source : ISWC : T90…" at bounding box center [627, 481] width 306 height 70
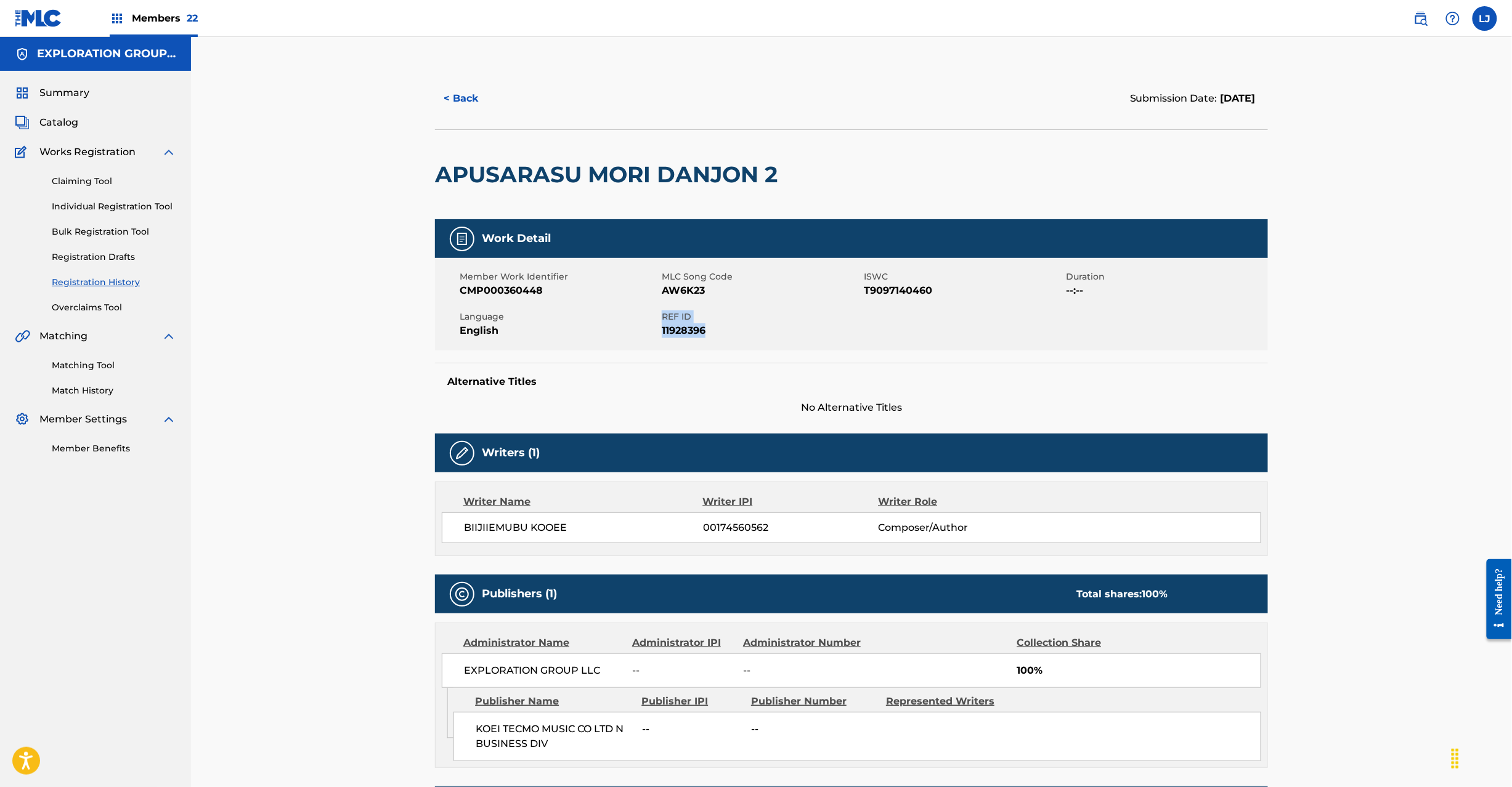
drag, startPoint x: 662, startPoint y: 316, endPoint x: 748, endPoint y: 333, distance: 87.7
click at [748, 333] on div "REF ID 11928396" at bounding box center [763, 325] width 202 height 28
copy div "REF ID 11928396"
click at [54, 124] on span "Catalog" at bounding box center [58, 122] width 39 height 15
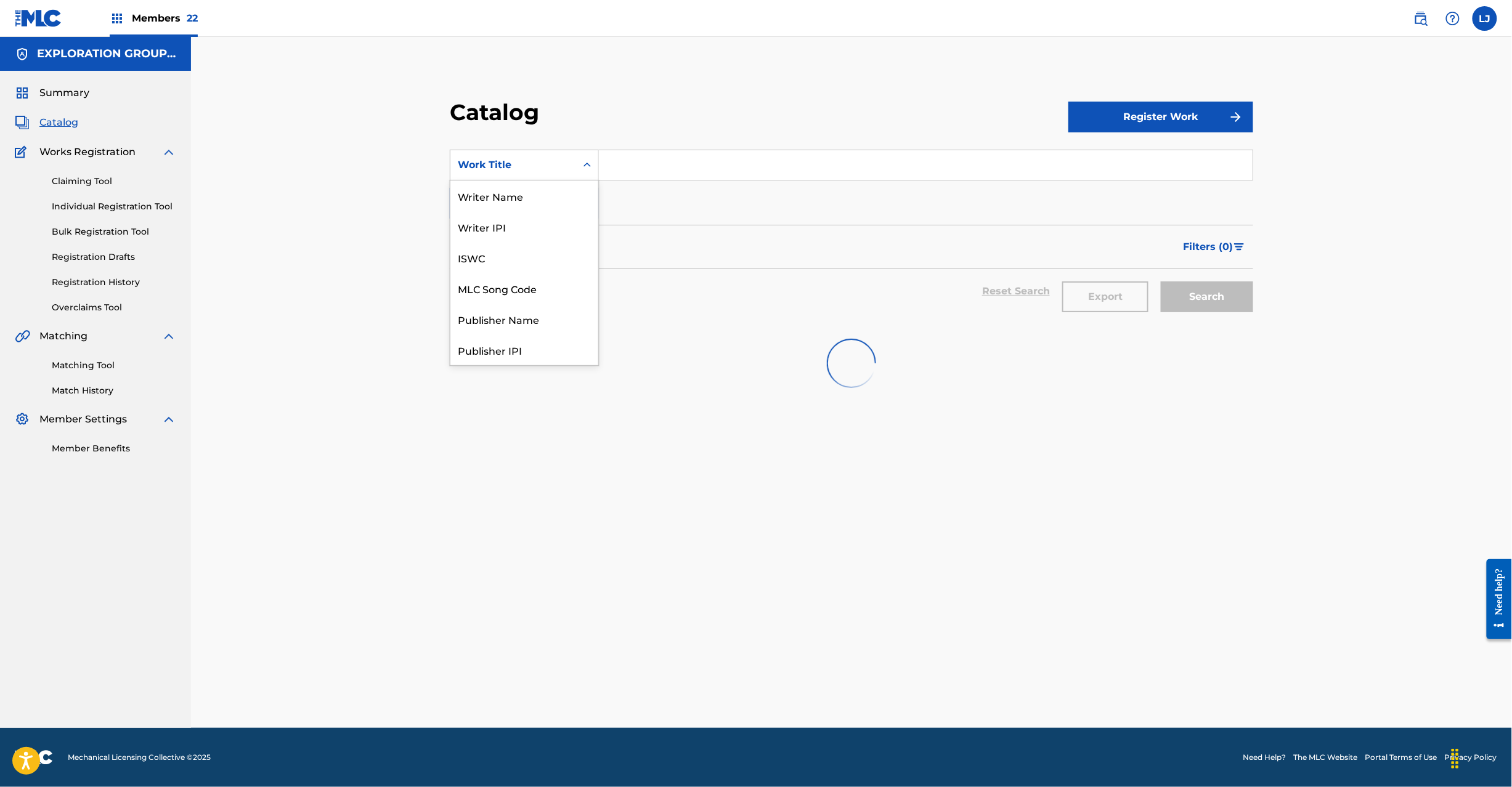
click at [556, 157] on div "Work Title" at bounding box center [513, 165] width 126 height 23
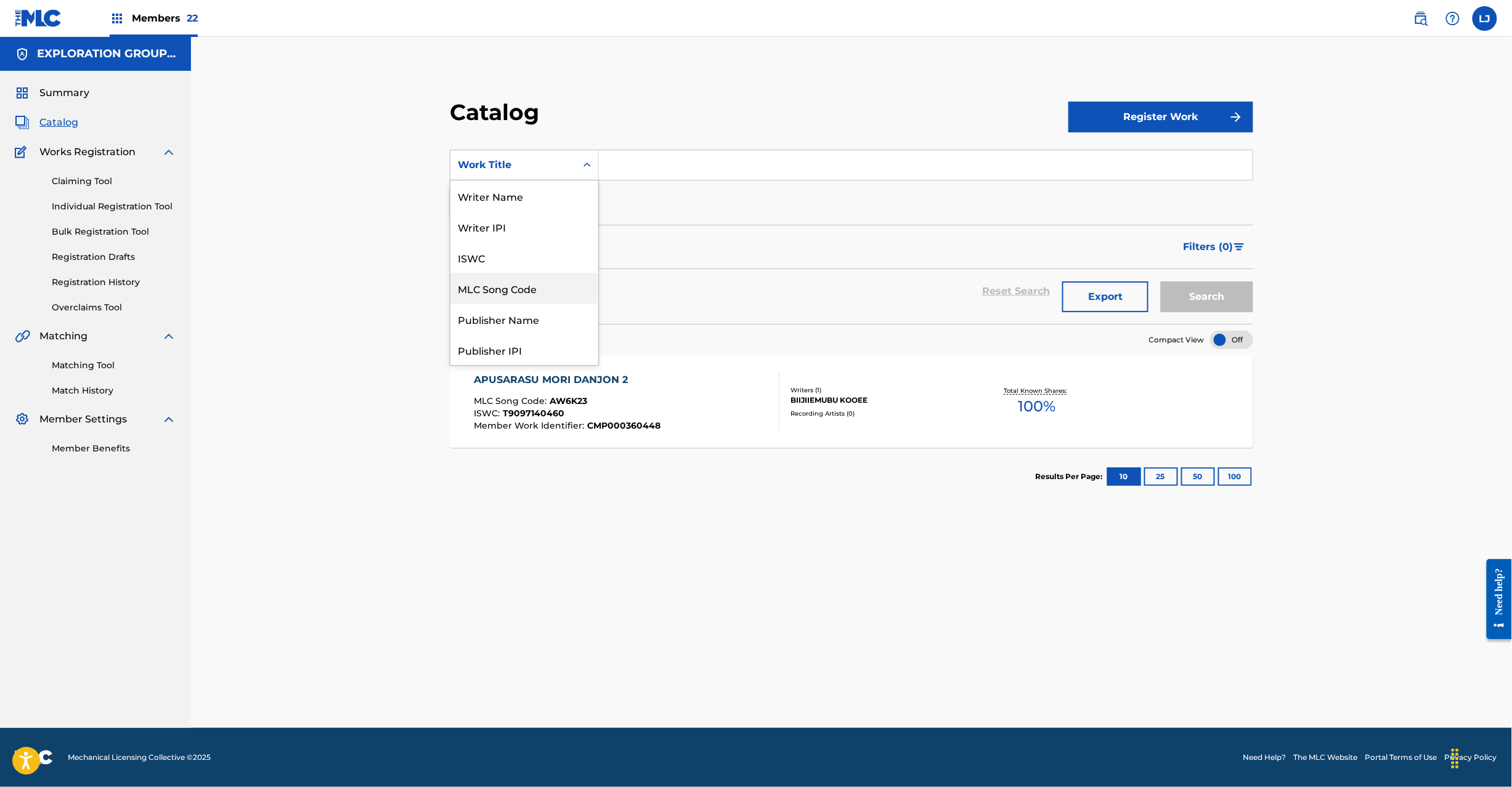
click at [528, 292] on div "MLC Song Code" at bounding box center [524, 288] width 148 height 31
drag, startPoint x: 588, startPoint y: 157, endPoint x: 598, endPoint y: 158, distance: 10.0
click at [591, 158] on div "Search Form" at bounding box center [587, 165] width 22 height 22
click at [605, 157] on input "Search Form" at bounding box center [926, 165] width 654 height 30
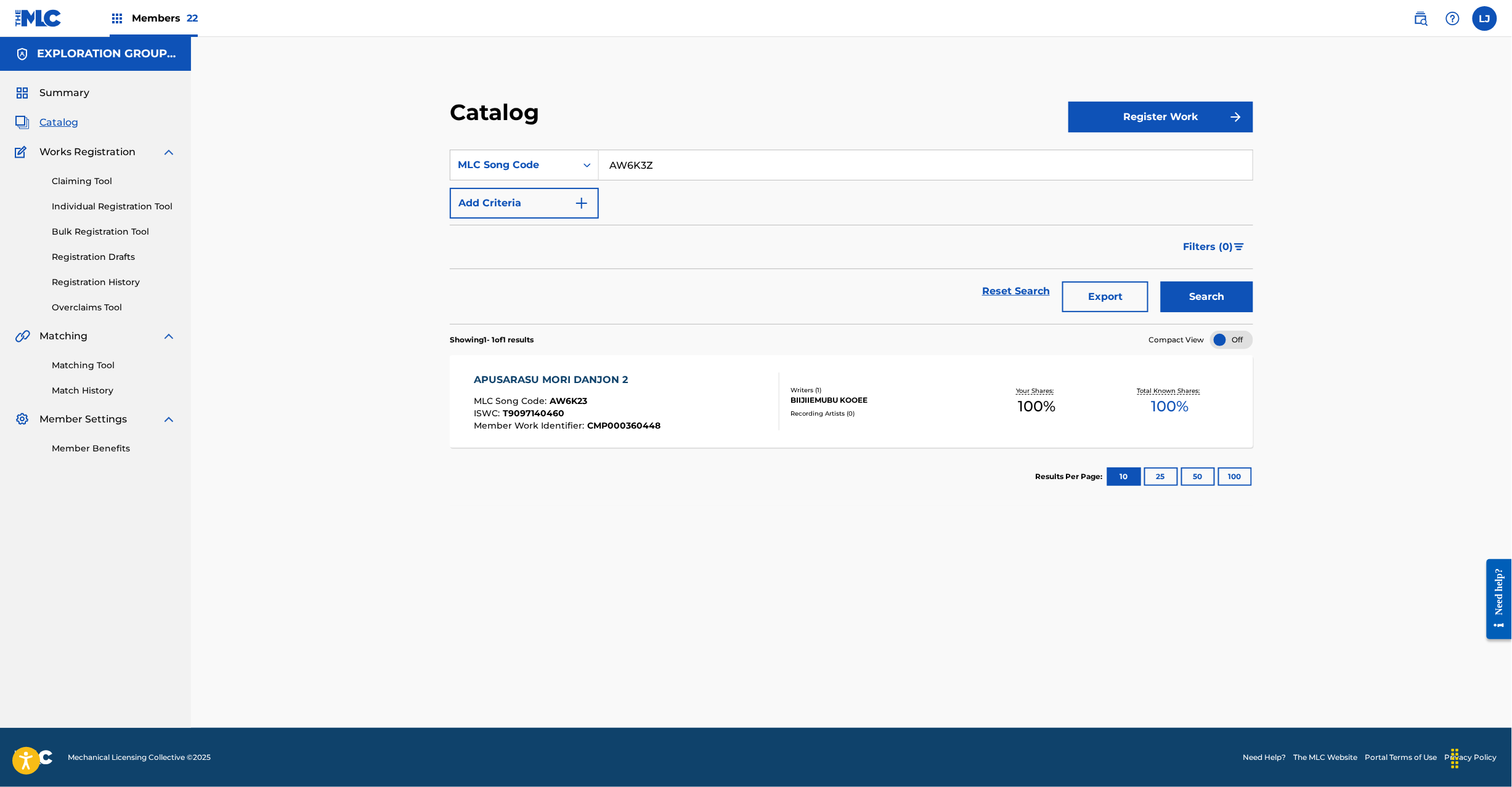
type input "AW6K3Z"
click at [1205, 296] on button "Search" at bounding box center [1207, 297] width 92 height 31
click at [687, 433] on div "APUSARASU MURA 1 MLC Song Code : AW6K3Z ISWC : T9097140313 Member Work Identifi…" at bounding box center [852, 402] width 804 height 92
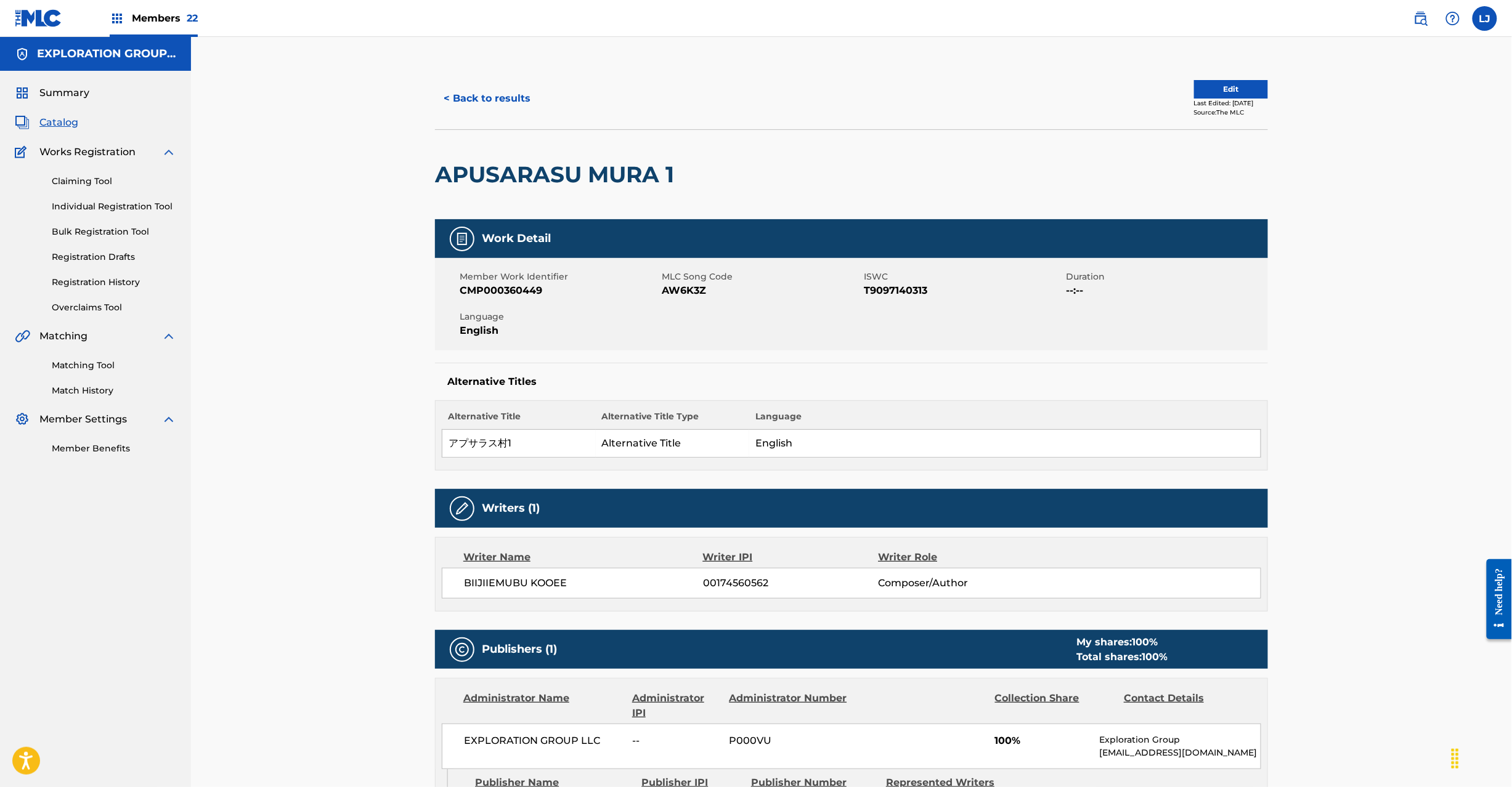
click at [1194, 87] on button "Edit" at bounding box center [1231, 89] width 74 height 18
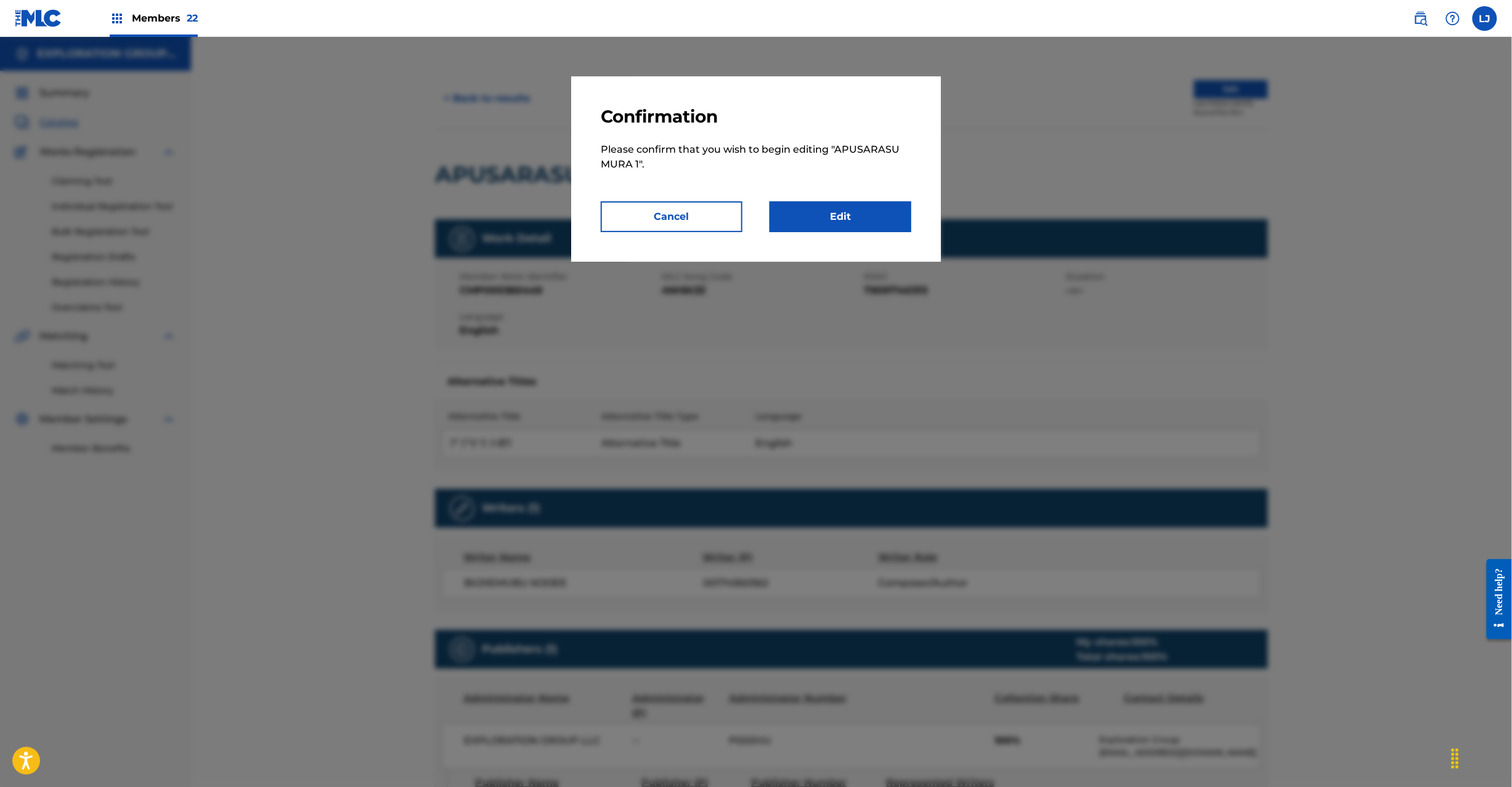
click at [830, 236] on div "Confirmation Please confirm that you wish to begin editing " APUSARASU MURA 1 "…" at bounding box center [756, 169] width 370 height 186
click at [834, 213] on link "Edit" at bounding box center [840, 217] width 142 height 31
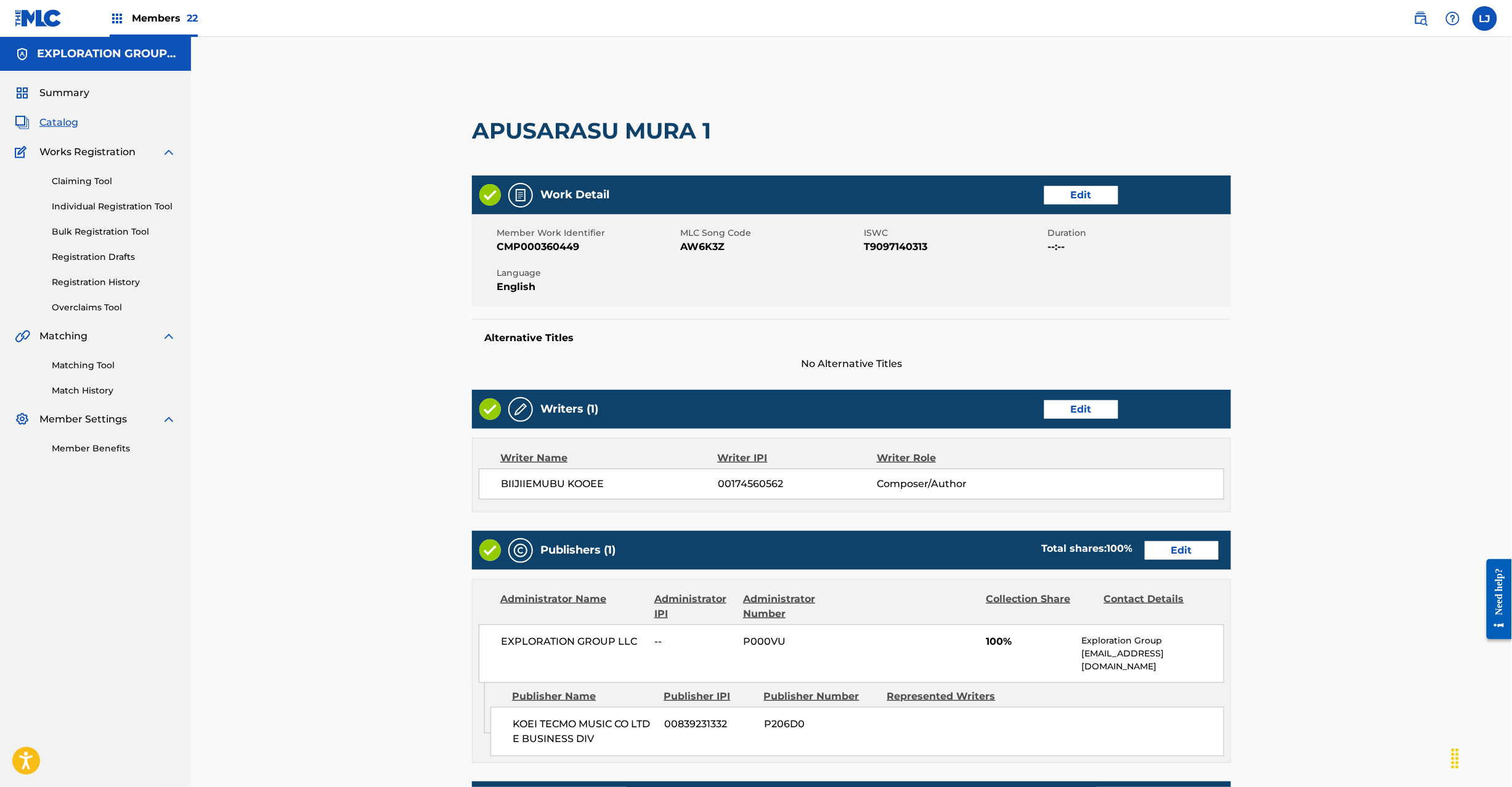
click at [1196, 544] on link "Edit" at bounding box center [1182, 550] width 74 height 18
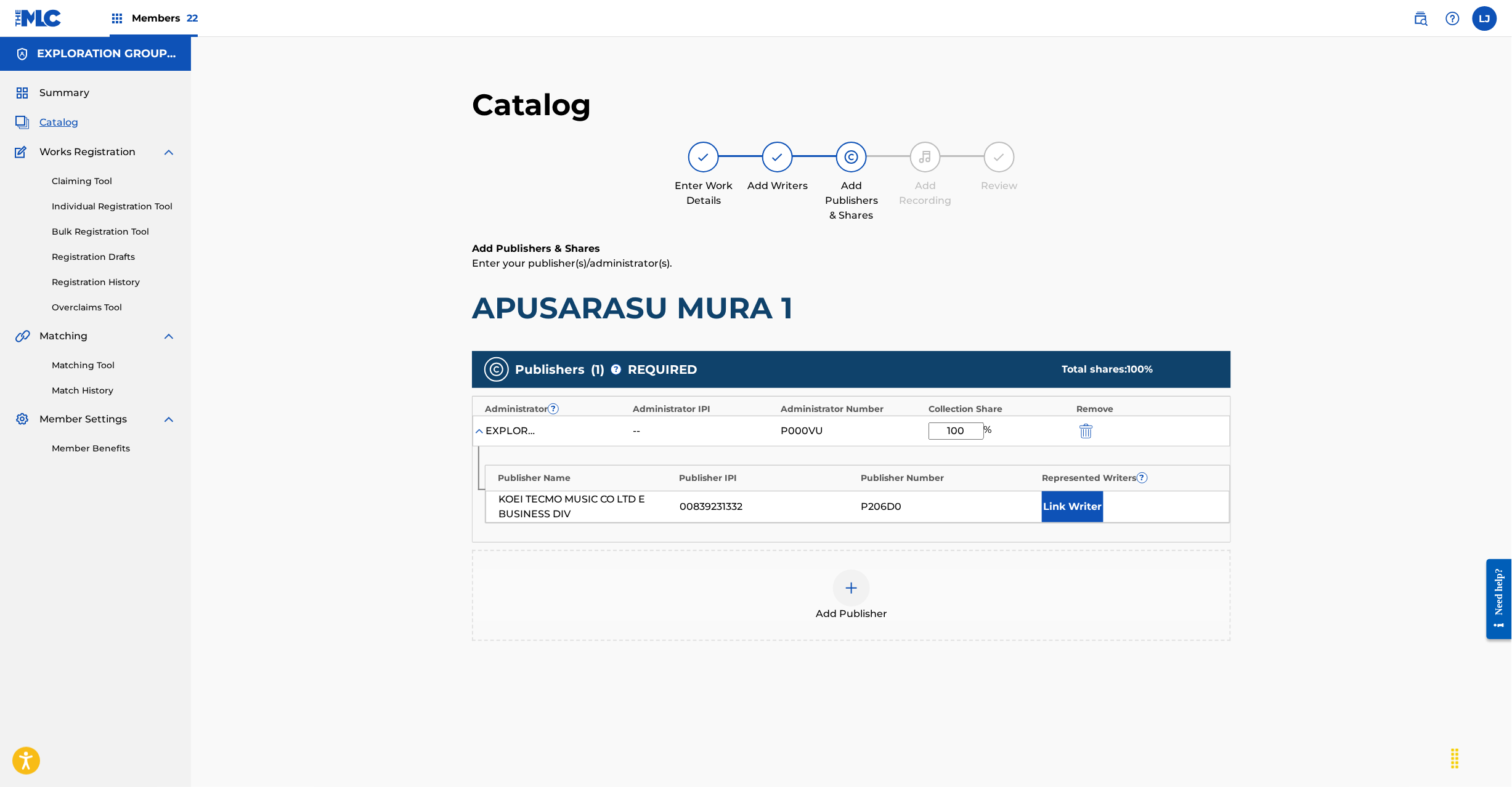
click at [1084, 435] on img "submit" at bounding box center [1086, 431] width 13 height 15
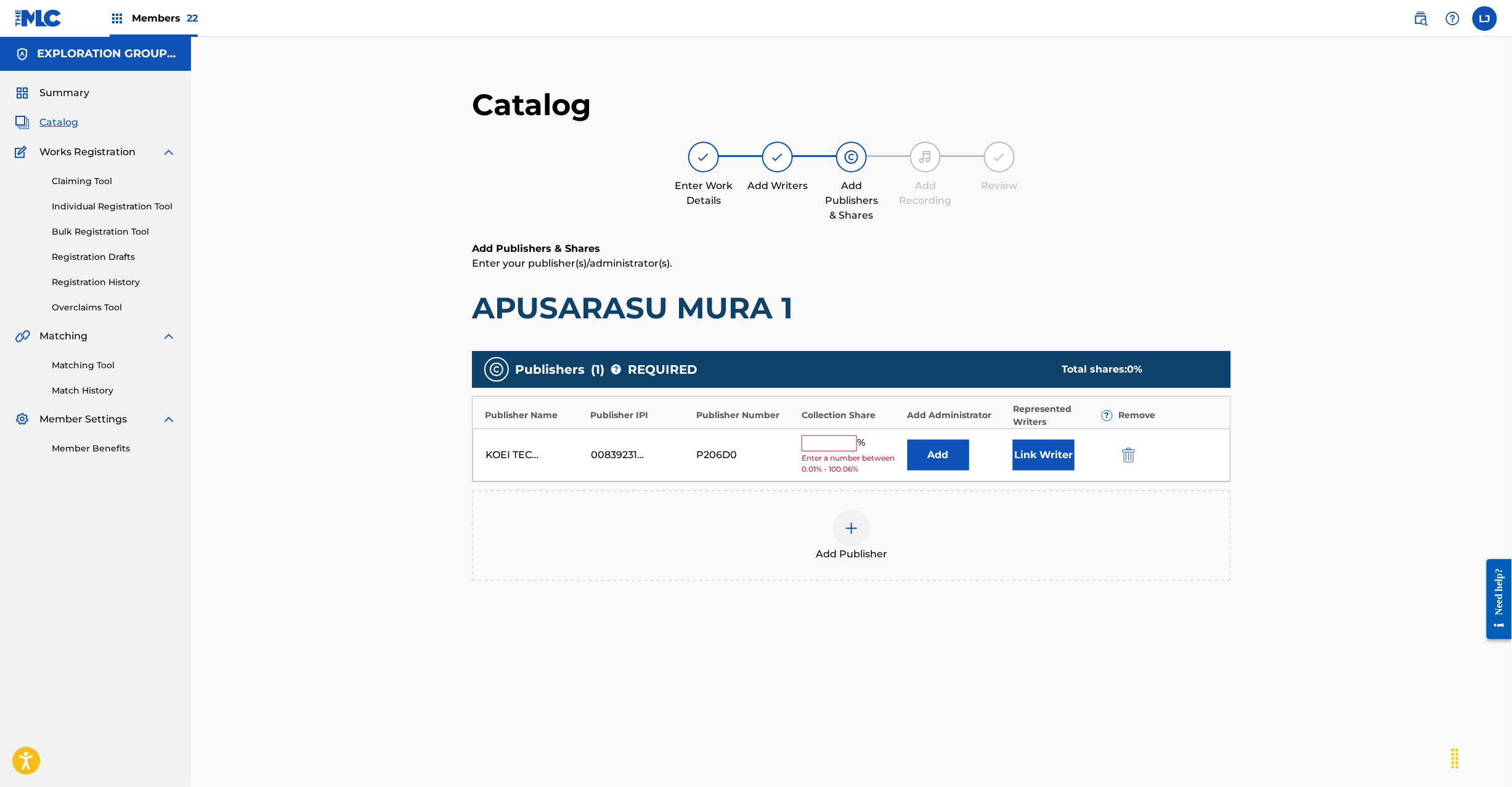
click at [1127, 459] on img "submit" at bounding box center [1128, 455] width 13 height 15
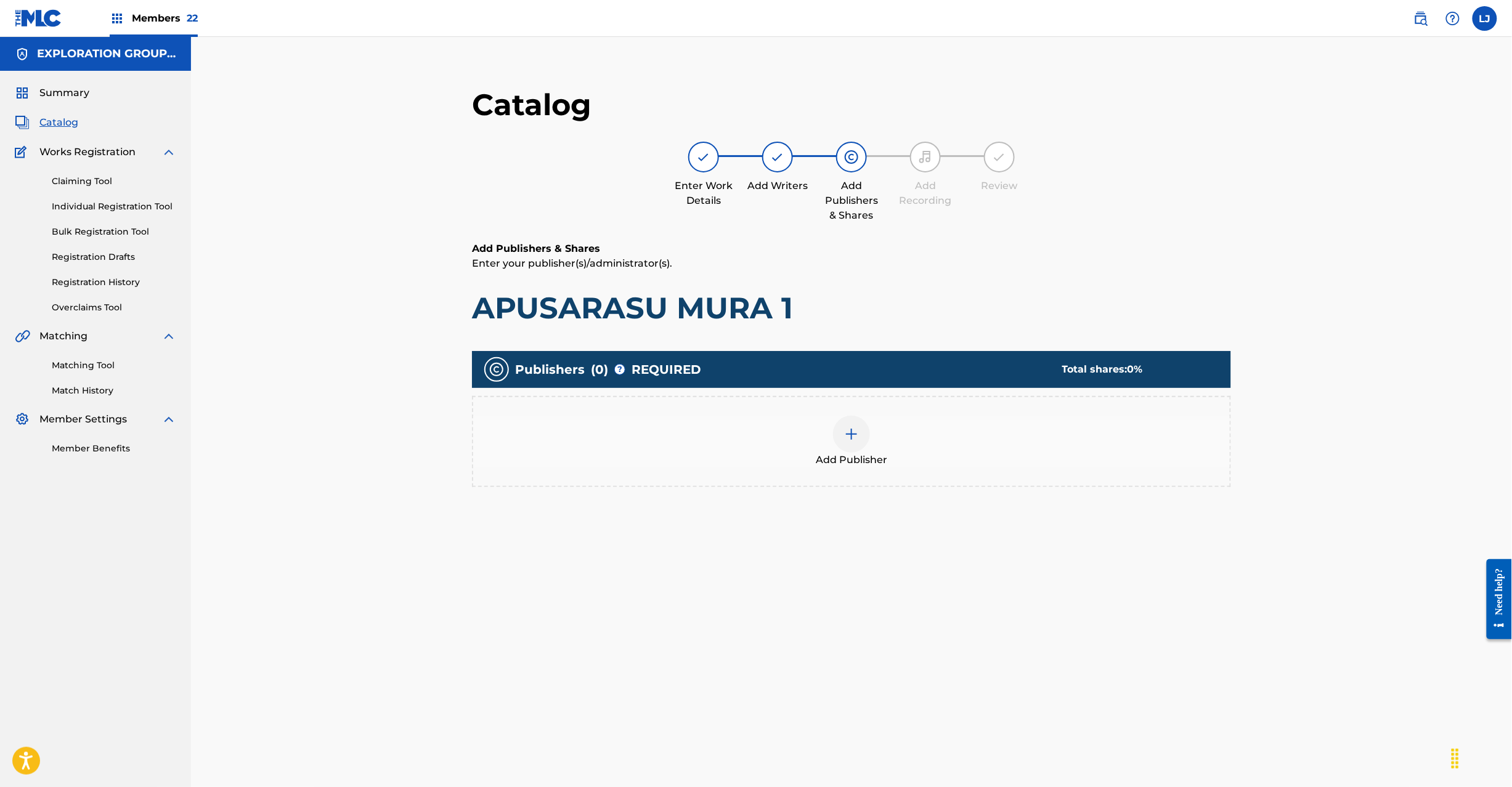
click at [850, 436] on img at bounding box center [851, 434] width 15 height 15
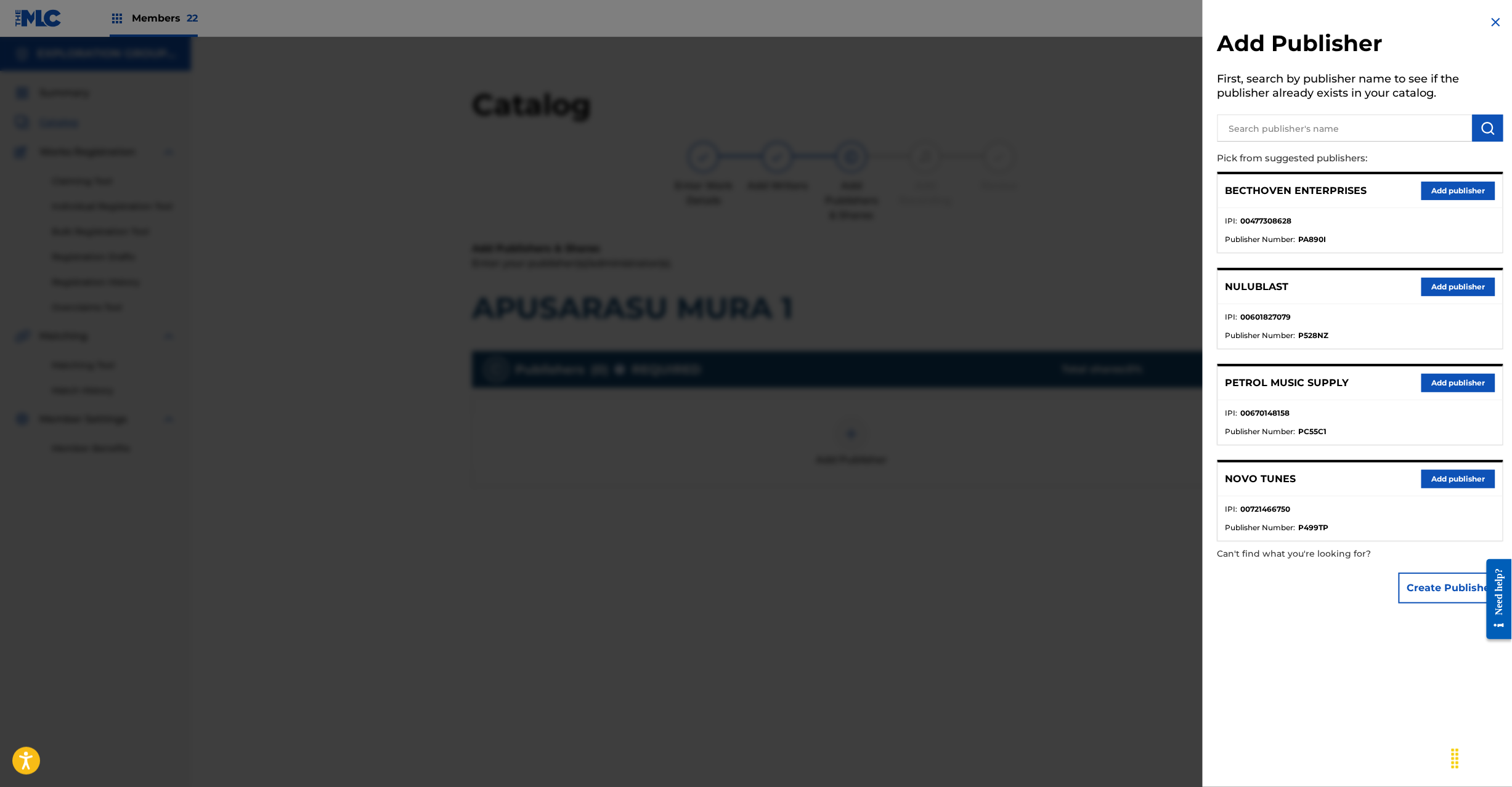
click at [1307, 116] on input "text" at bounding box center [1345, 128] width 255 height 27
click at [1309, 123] on input "text" at bounding box center [1345, 128] width 255 height 27
type input "Koei Tecmo Music Co Ltd N Business Div"
click at [1480, 133] on img "submit" at bounding box center [1487, 128] width 15 height 15
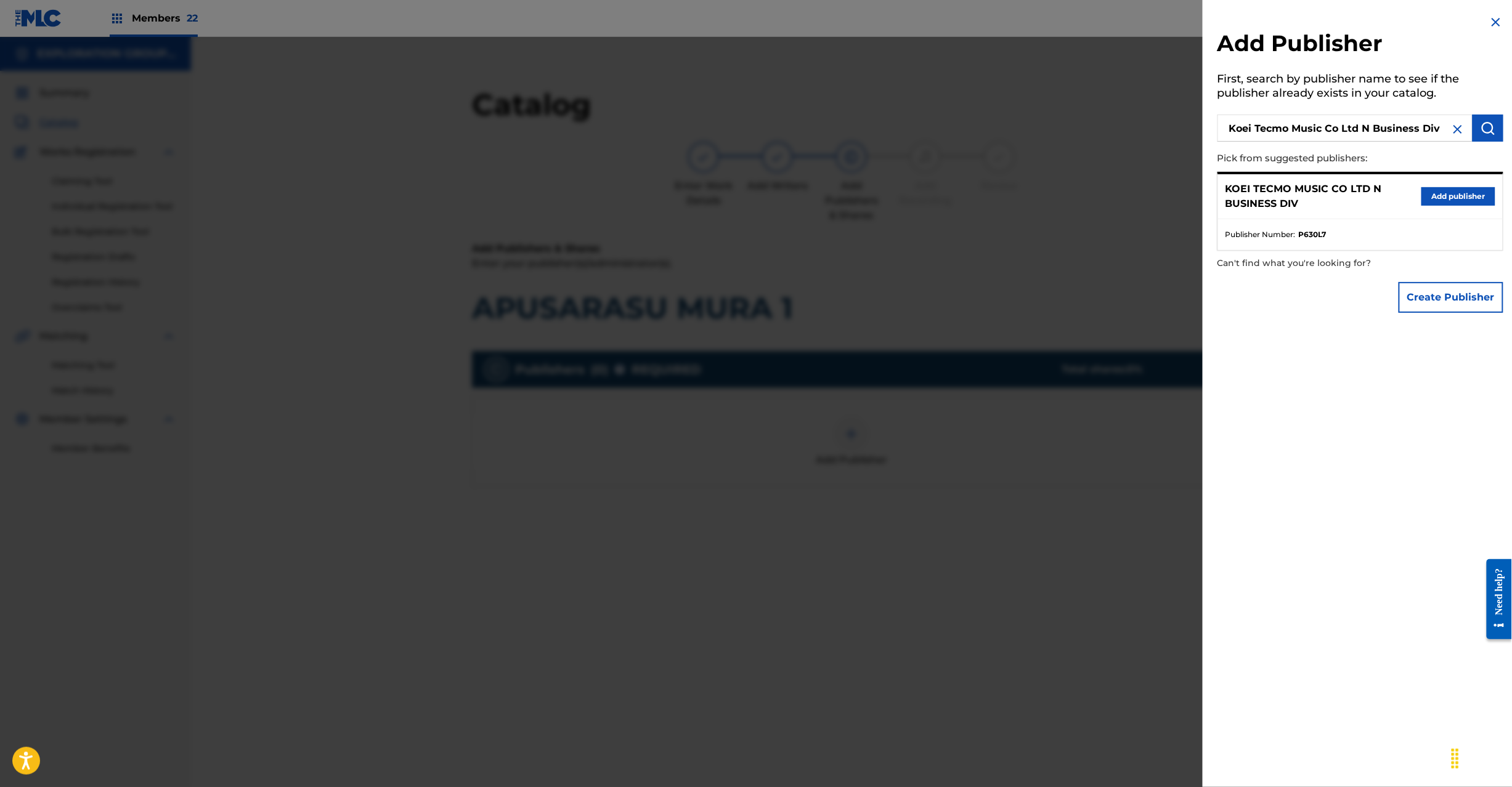
click at [1458, 192] on button "Add publisher" at bounding box center [1458, 196] width 74 height 18
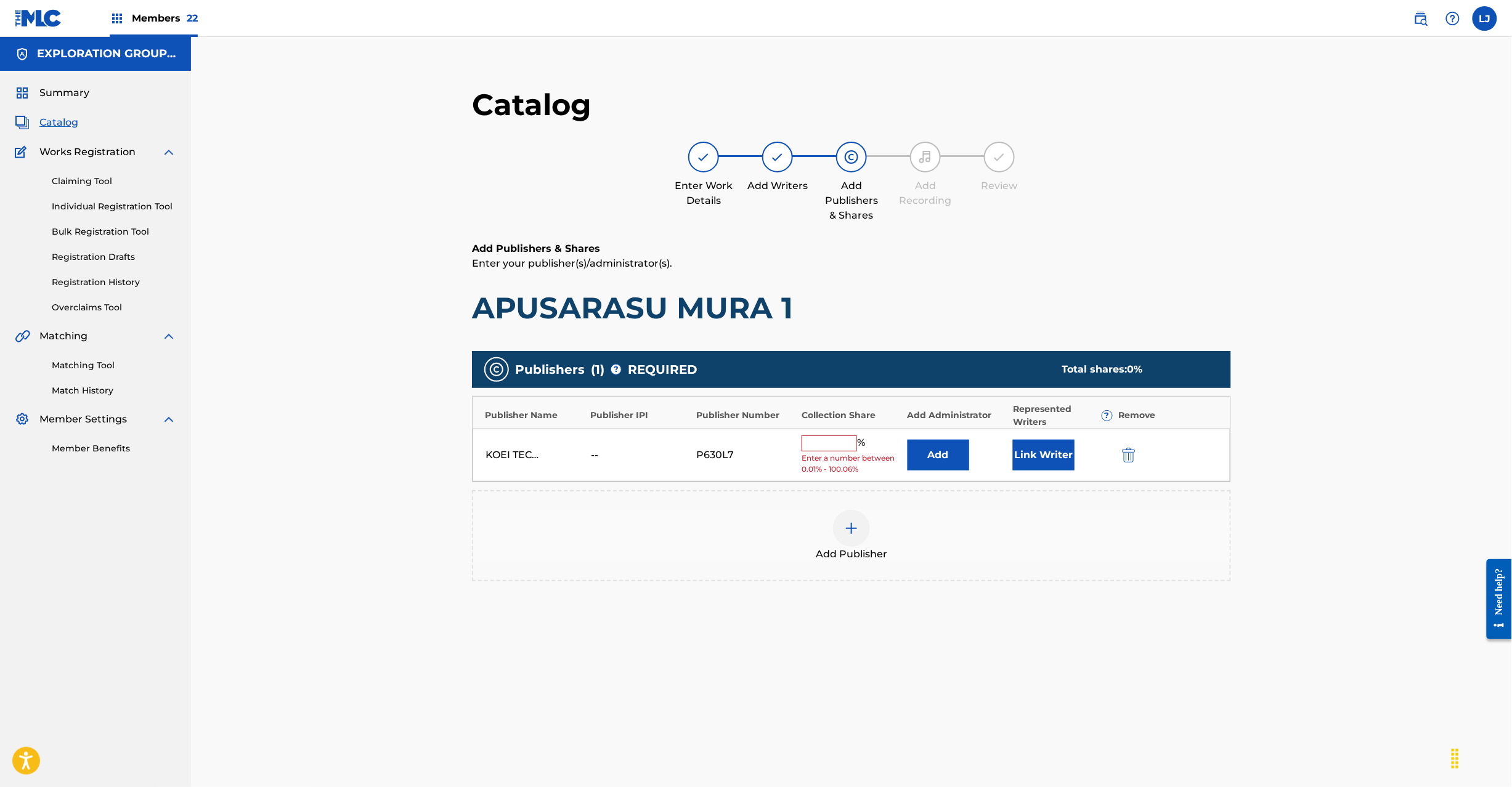
click at [945, 456] on button "Add" at bounding box center [938, 455] width 62 height 31
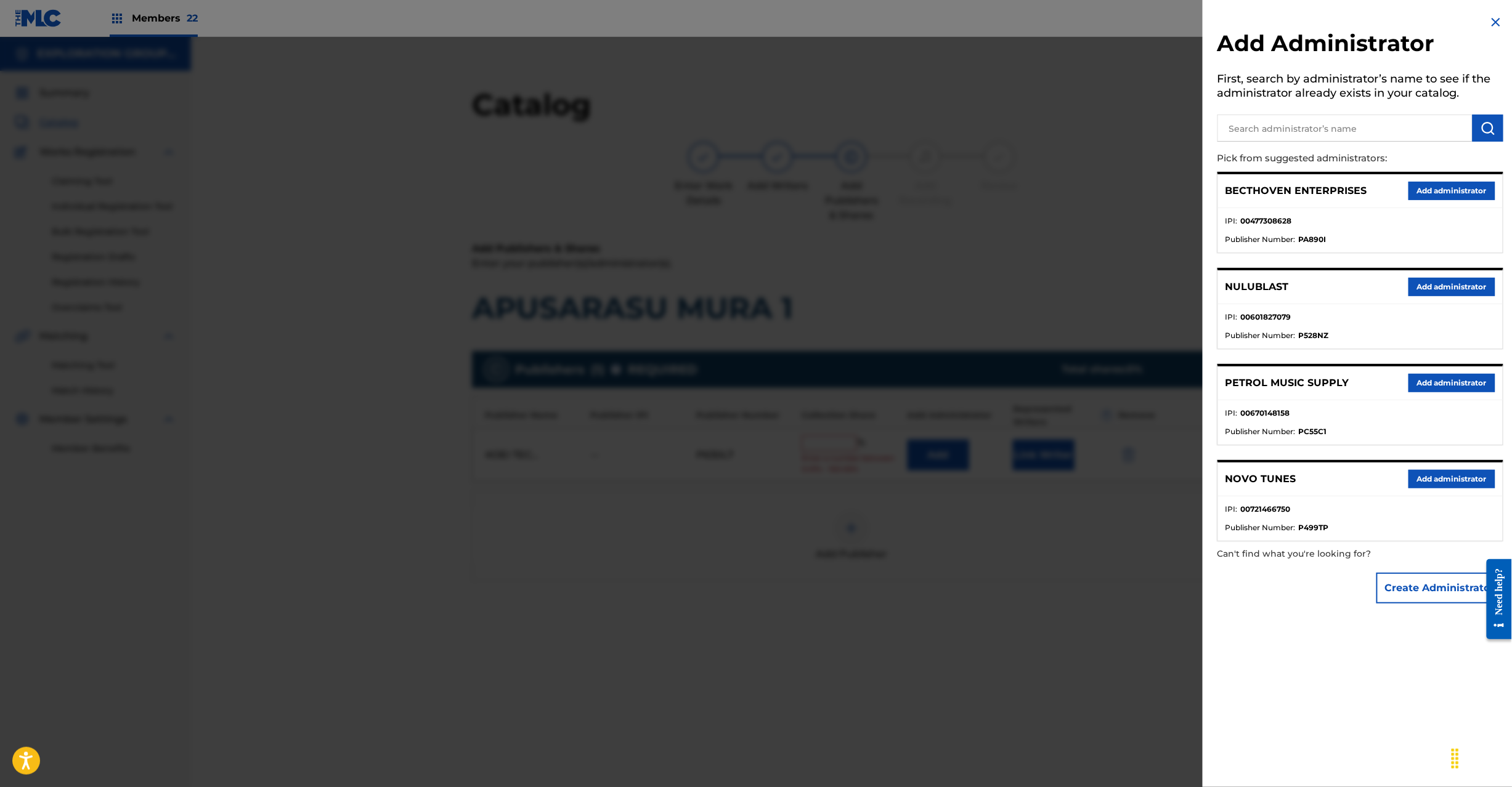
click at [1314, 124] on input "text" at bounding box center [1345, 128] width 255 height 27
type input "Exploration Group LLC"
click at [1491, 129] on img "submit" at bounding box center [1487, 128] width 15 height 15
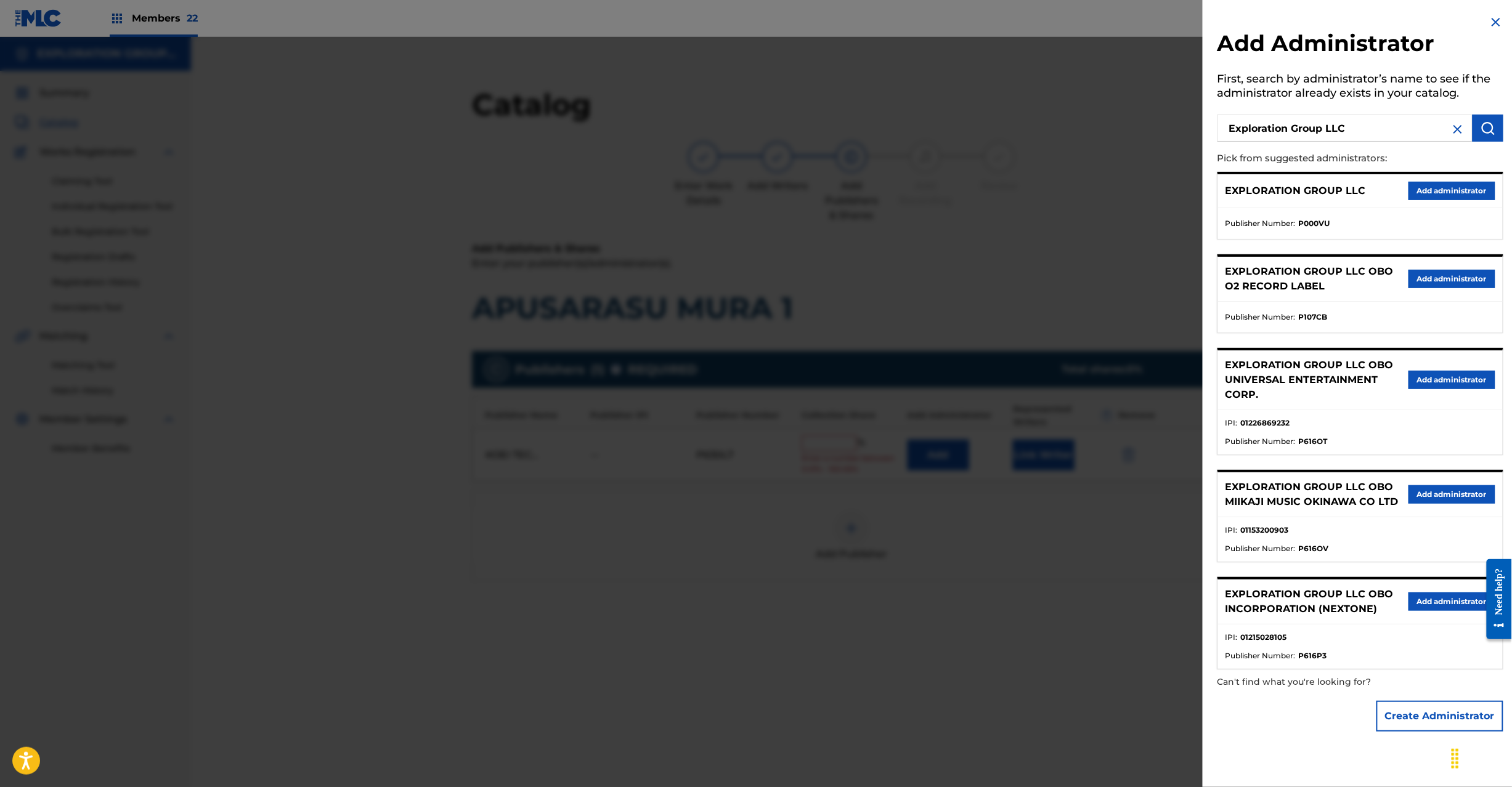
click at [1448, 176] on div "EXPLORATION GROUP LLC Add administrator" at bounding box center [1360, 191] width 285 height 34
click at [1435, 192] on button "Add administrator" at bounding box center [1452, 191] width 87 height 18
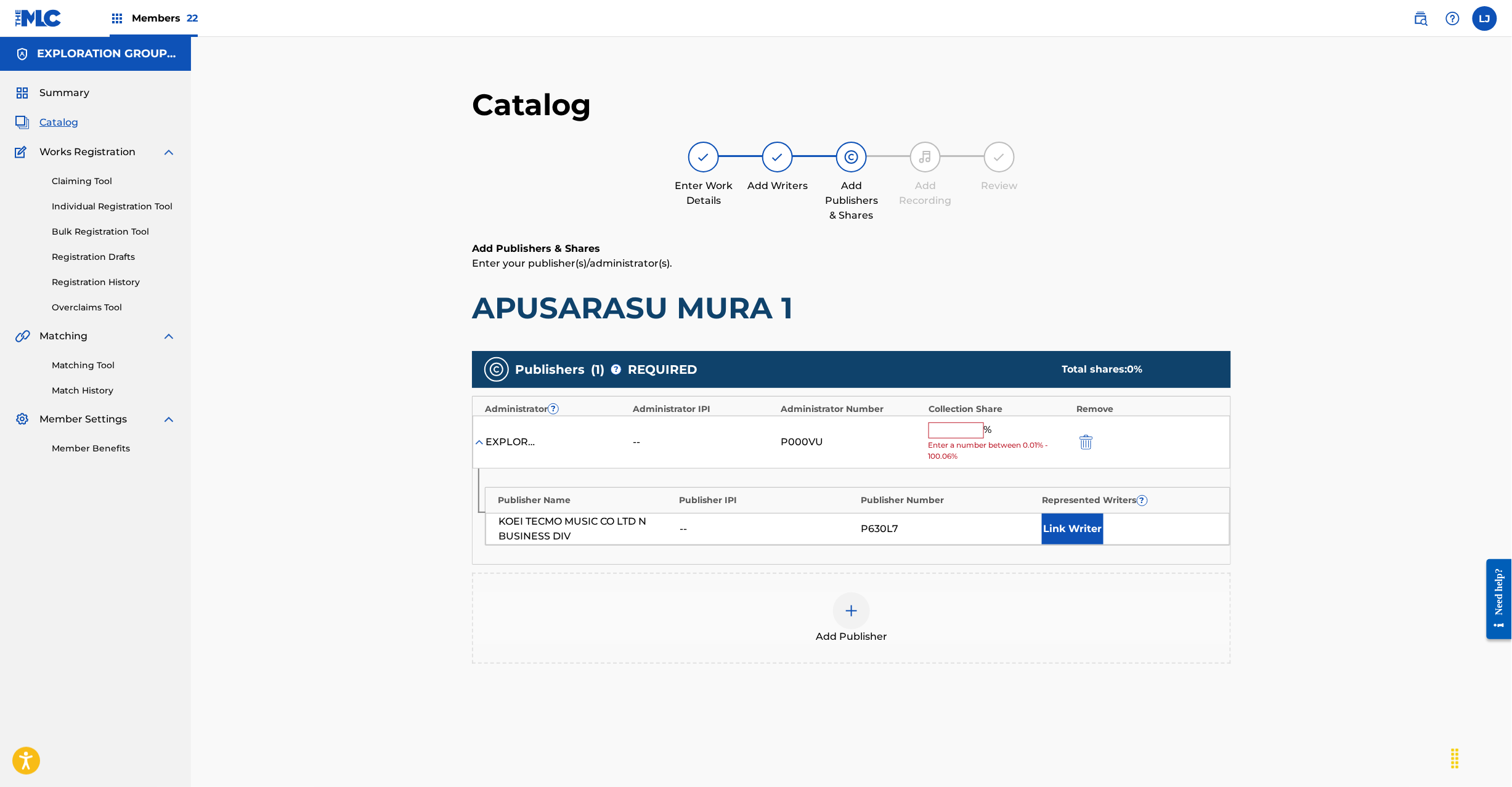
click at [920, 435] on div "EXPLORATION GROUP LLC -- P000VU % Enter a number between 0.01% - 100.06%" at bounding box center [852, 442] width 758 height 54
click at [940, 433] on input "text" at bounding box center [957, 430] width 56 height 16
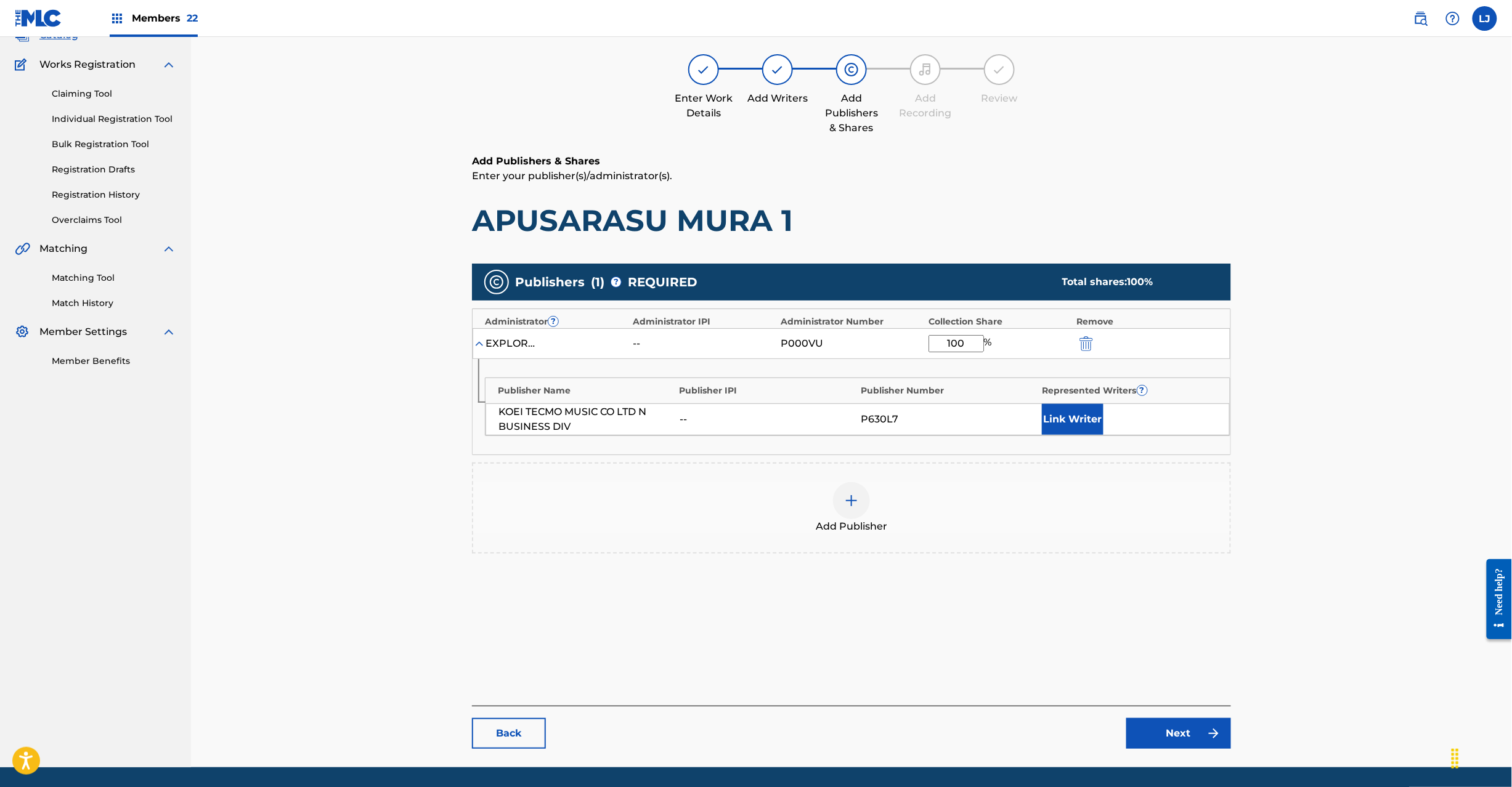
scroll to position [127, 0]
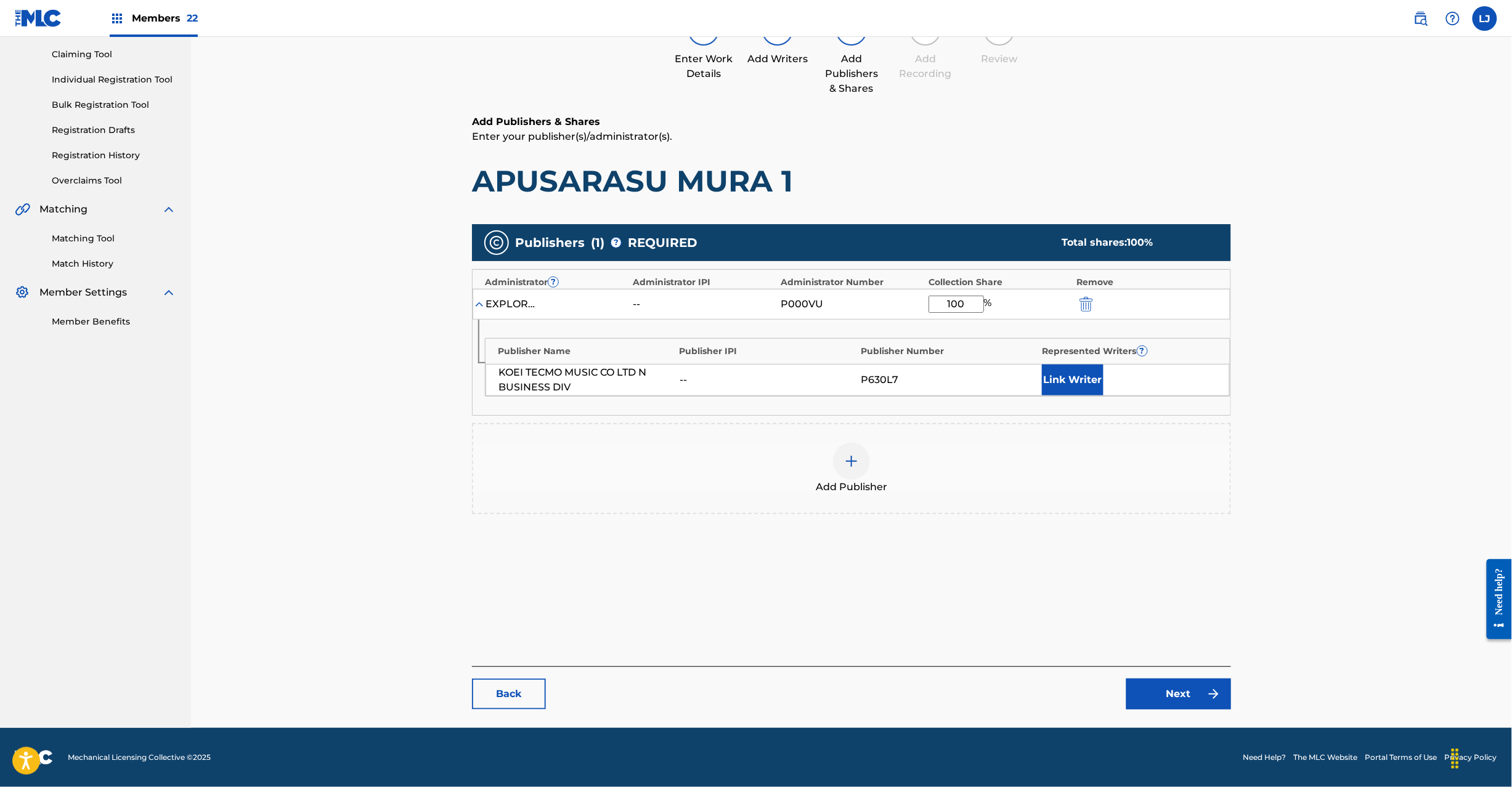
type input "100"
click at [1159, 693] on link "Next" at bounding box center [1179, 694] width 105 height 31
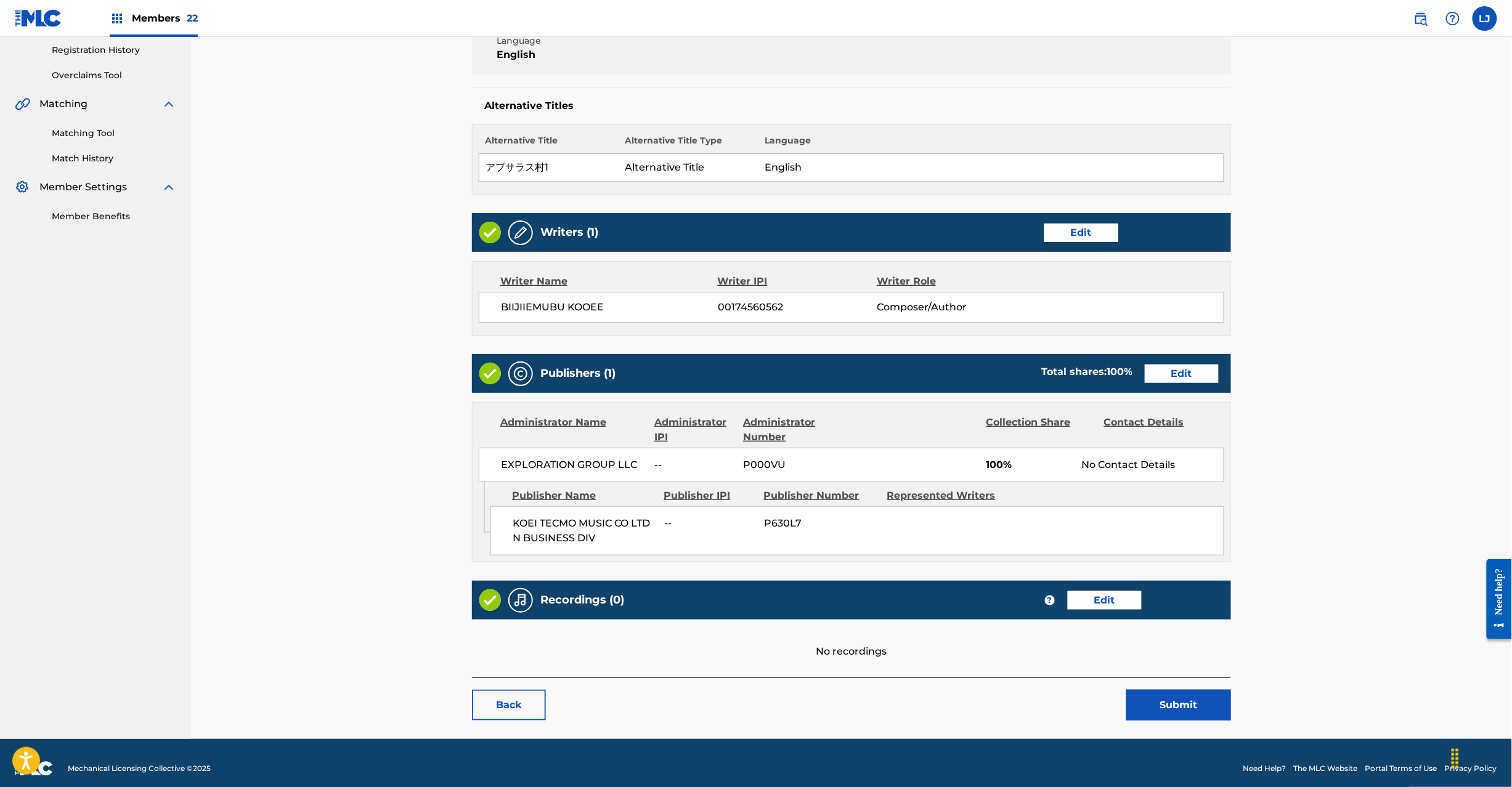
scroll to position [245, 0]
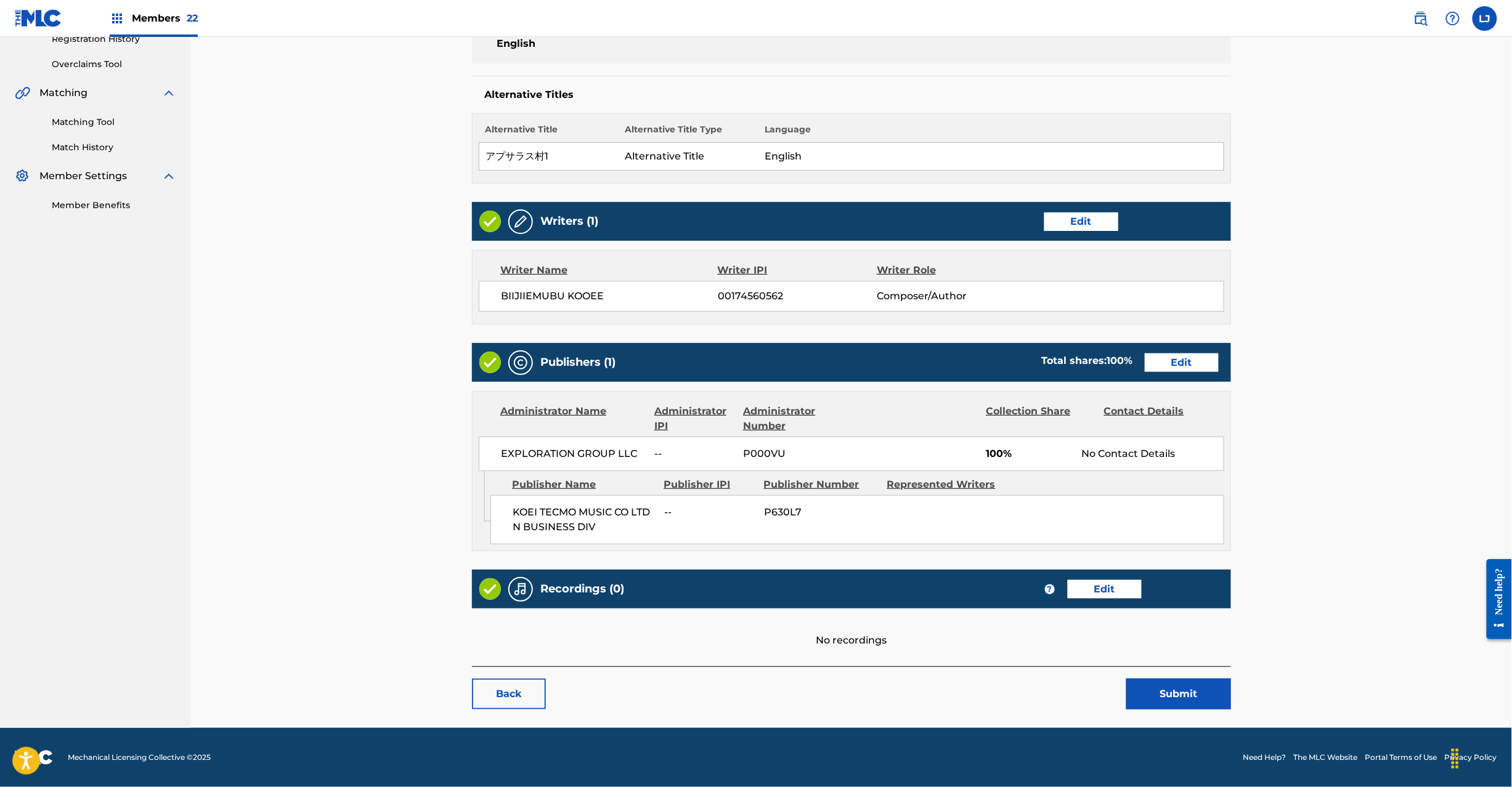
click at [1170, 700] on button "Submit" at bounding box center [1179, 694] width 105 height 31
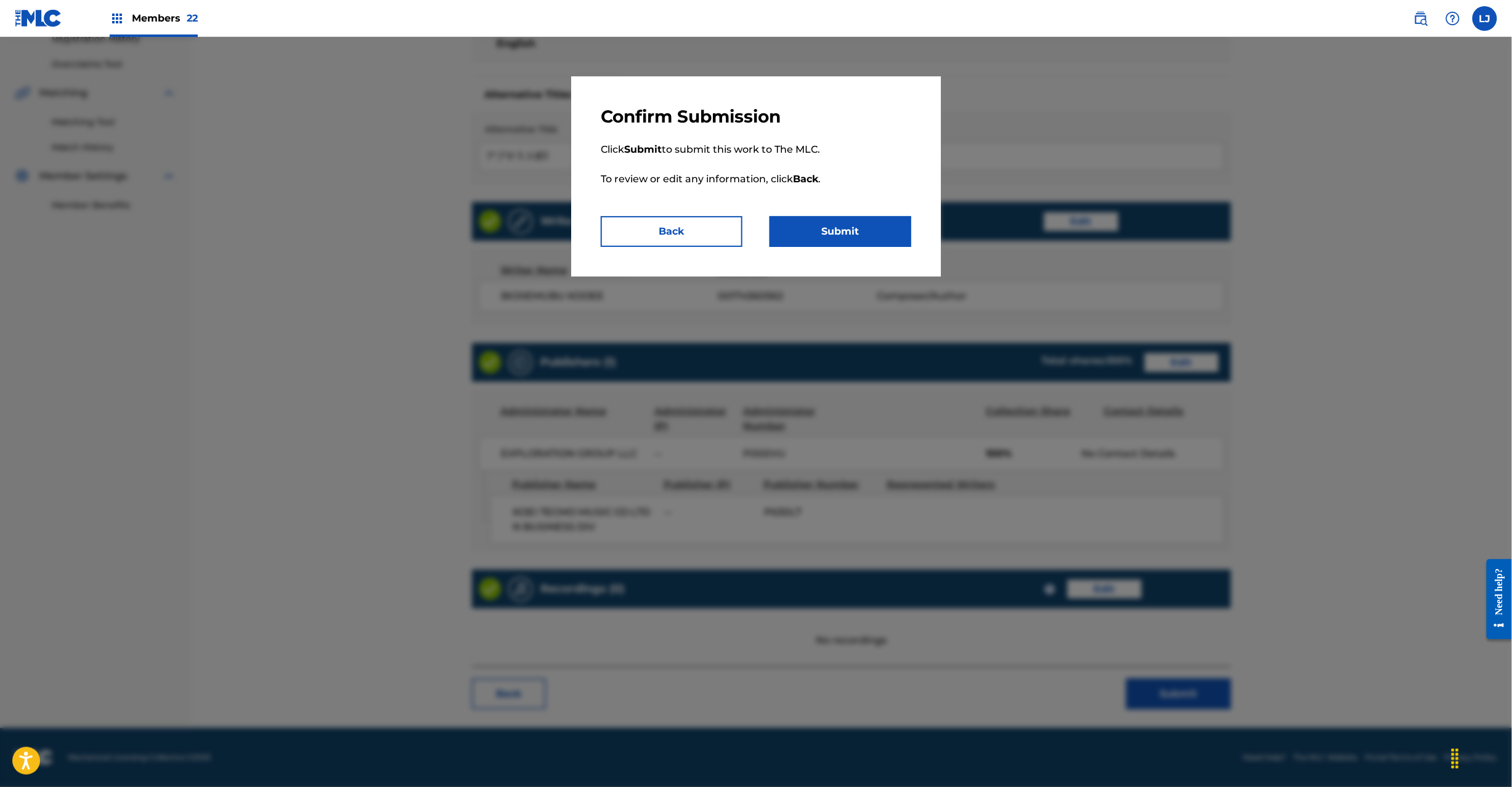
click at [844, 229] on button "Submit" at bounding box center [840, 231] width 142 height 31
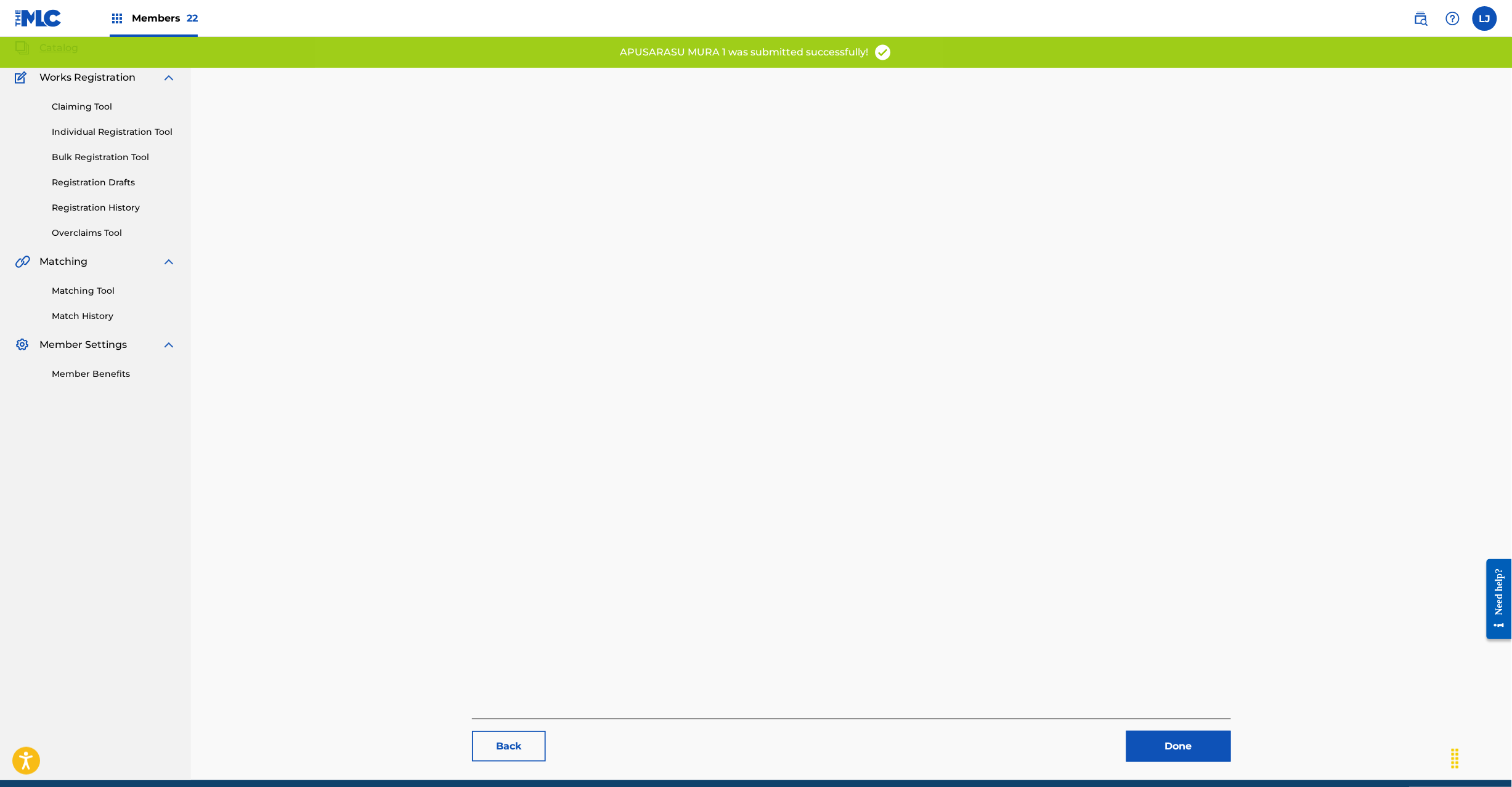
scroll to position [127, 0]
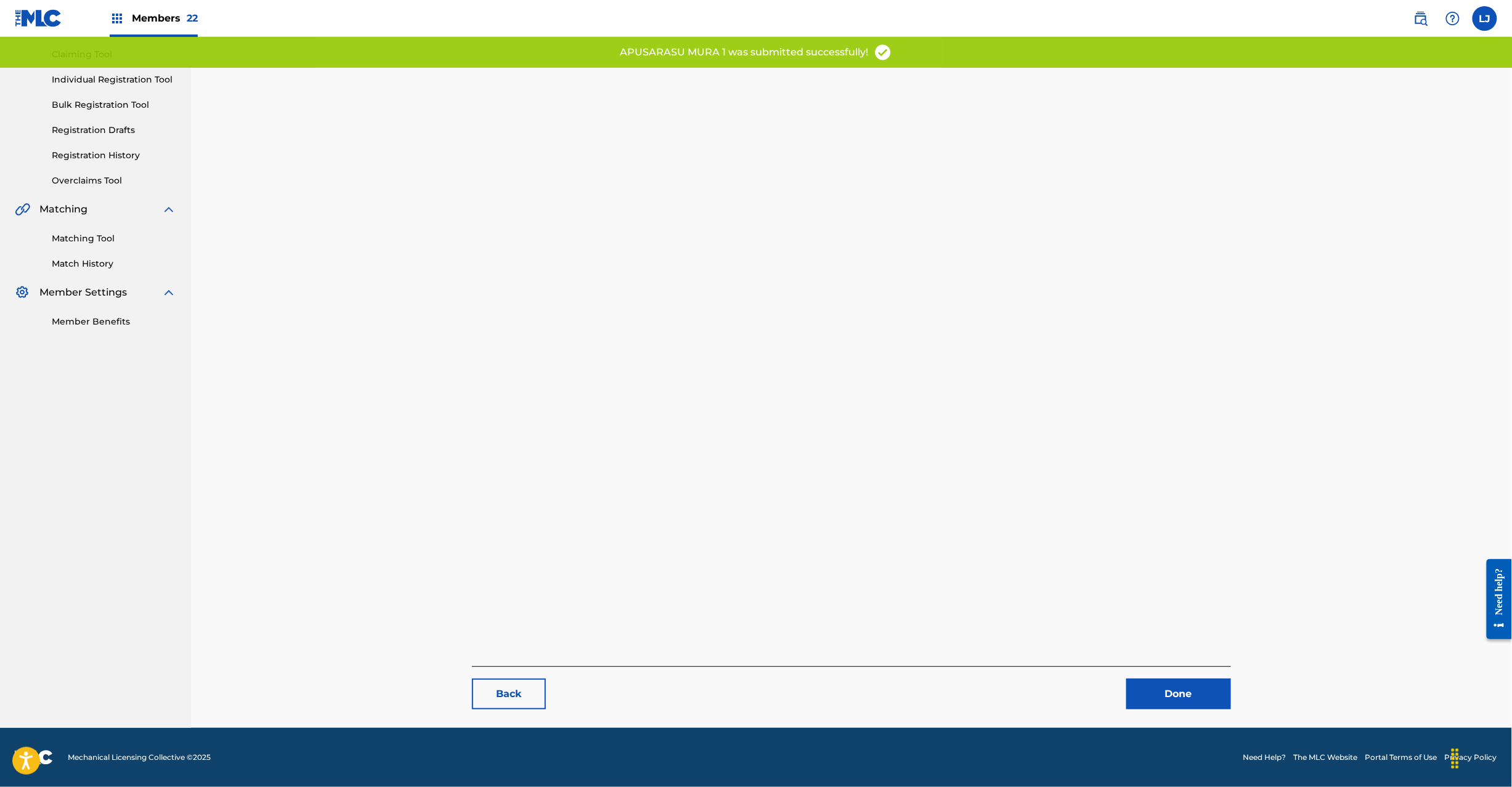
click at [1211, 691] on link "Done" at bounding box center [1179, 694] width 105 height 31
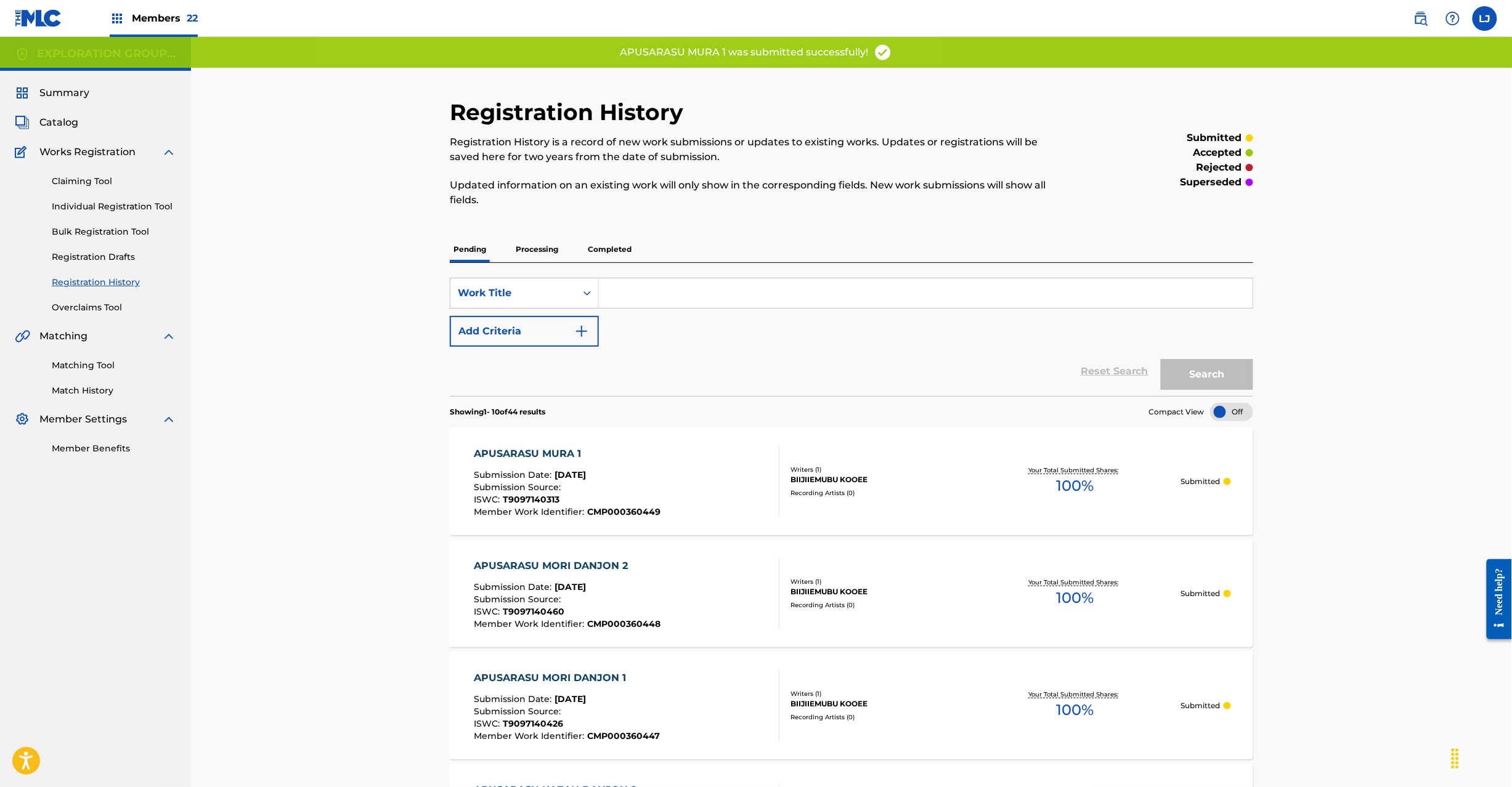
click at [720, 471] on div "APUSARASU MURA 1 Submission Date : [DATE] Submission Source : ISWC : T909714031…" at bounding box center [627, 481] width 306 height 70
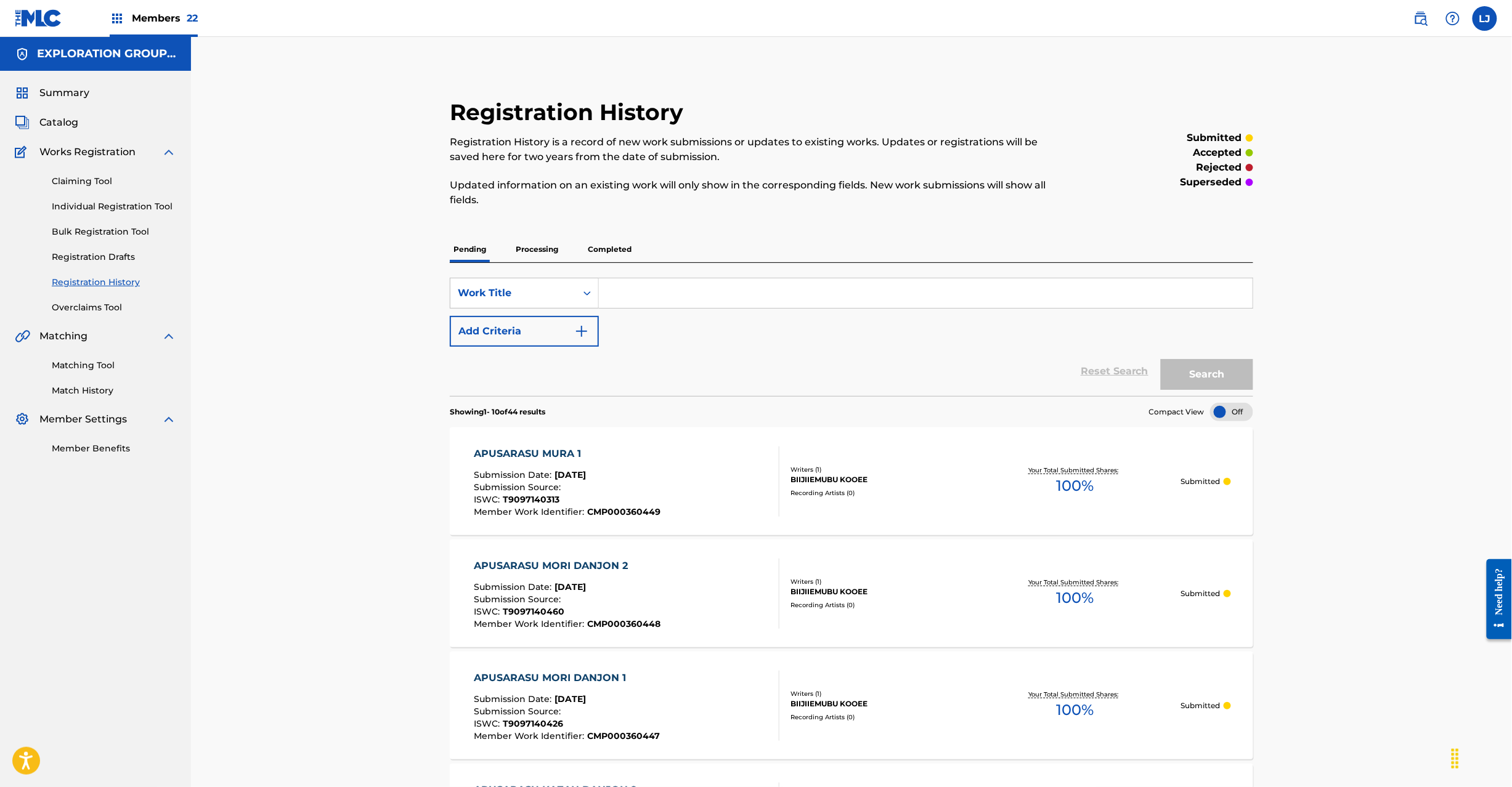
click at [663, 469] on div "APUSARASU MURA 1 Submission Date : [DATE] Submission Source : ISWC : T909714031…" at bounding box center [627, 481] width 306 height 70
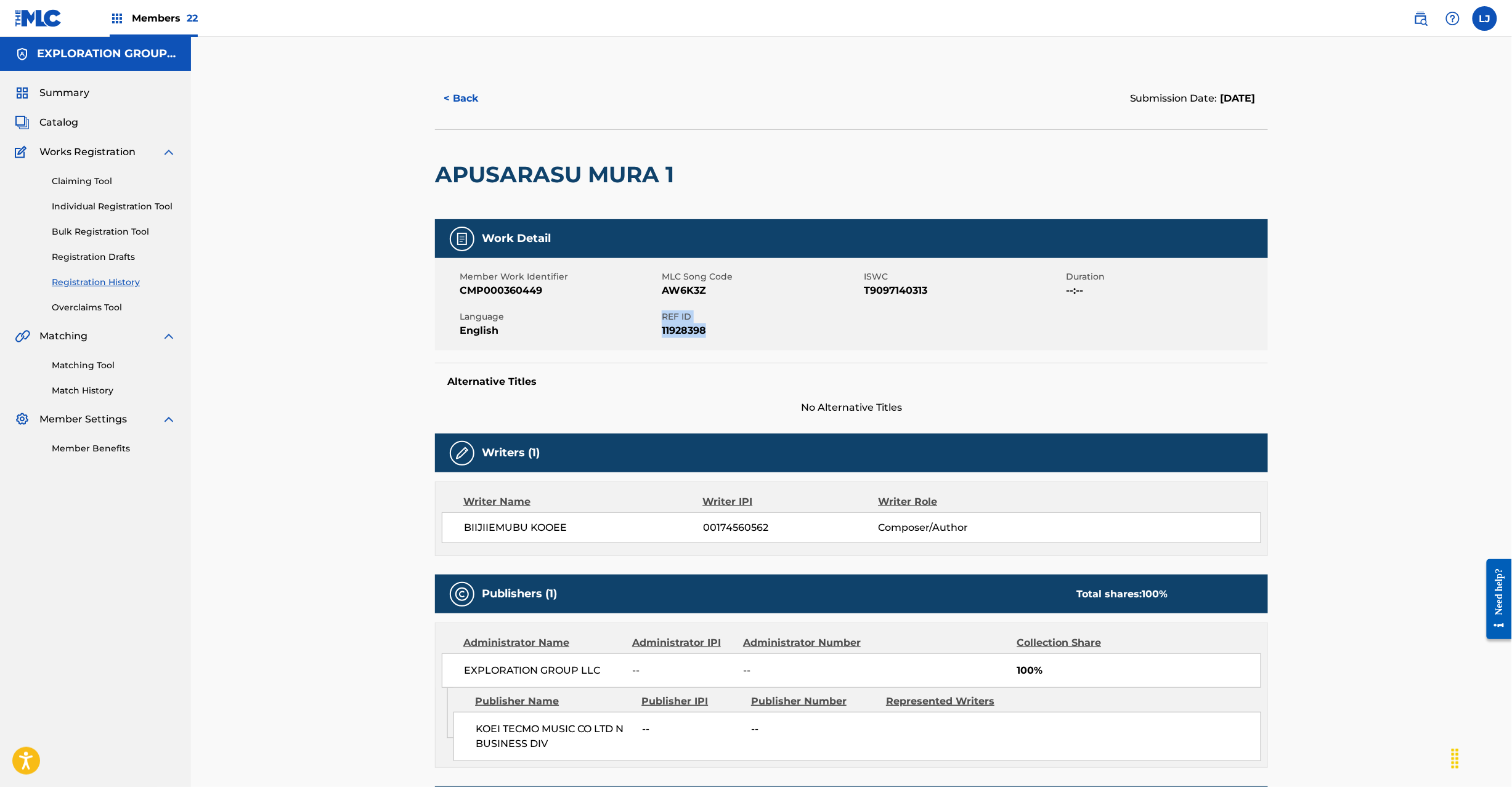
drag, startPoint x: 663, startPoint y: 316, endPoint x: 730, endPoint y: 331, distance: 68.7
click at [730, 331] on div "REF ID 11928398" at bounding box center [763, 325] width 202 height 28
copy div "REF ID 11928398"
click at [64, 121] on span "Catalog" at bounding box center [58, 122] width 39 height 15
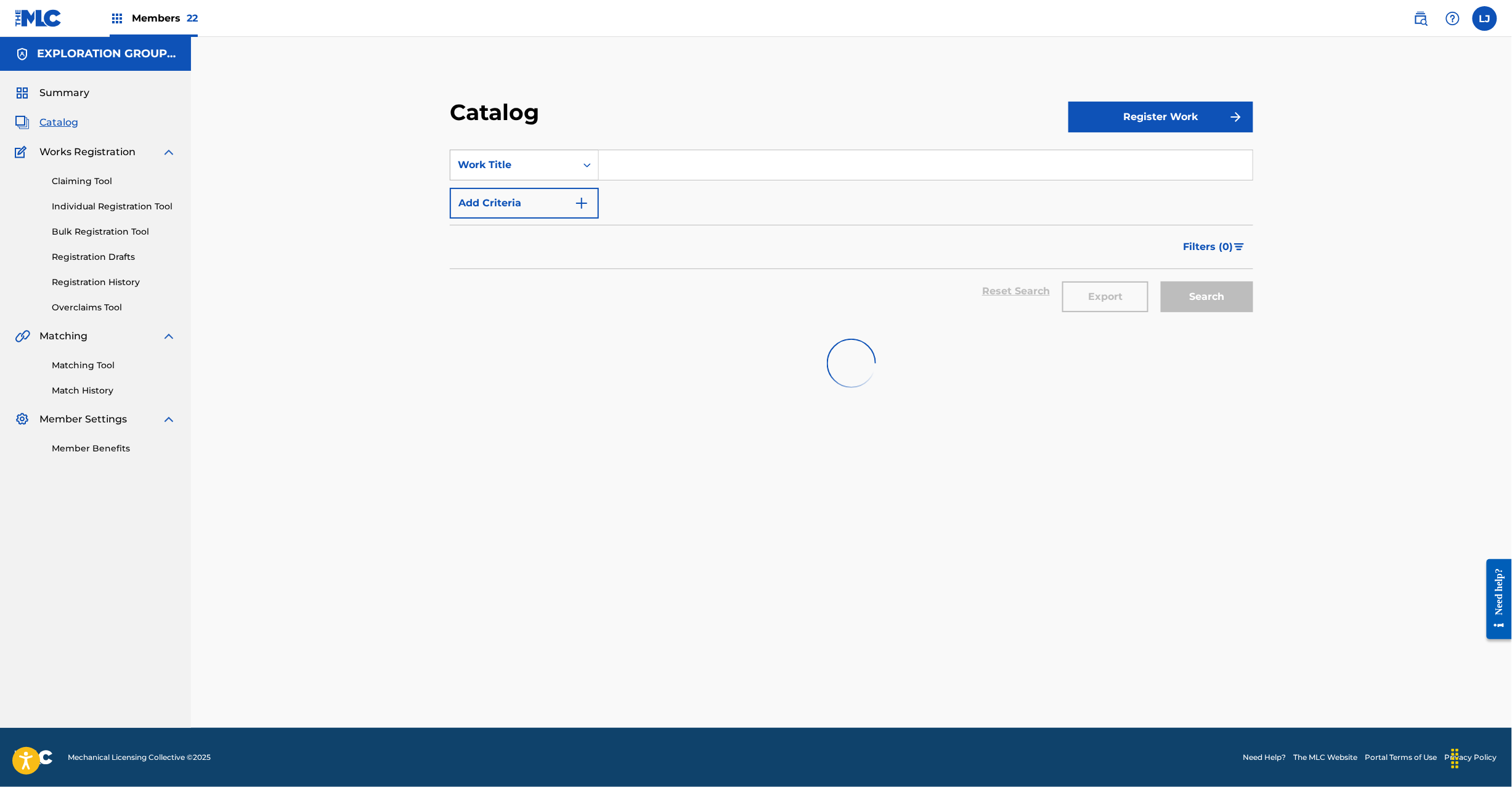
click at [572, 165] on div "Work Title" at bounding box center [513, 165] width 126 height 23
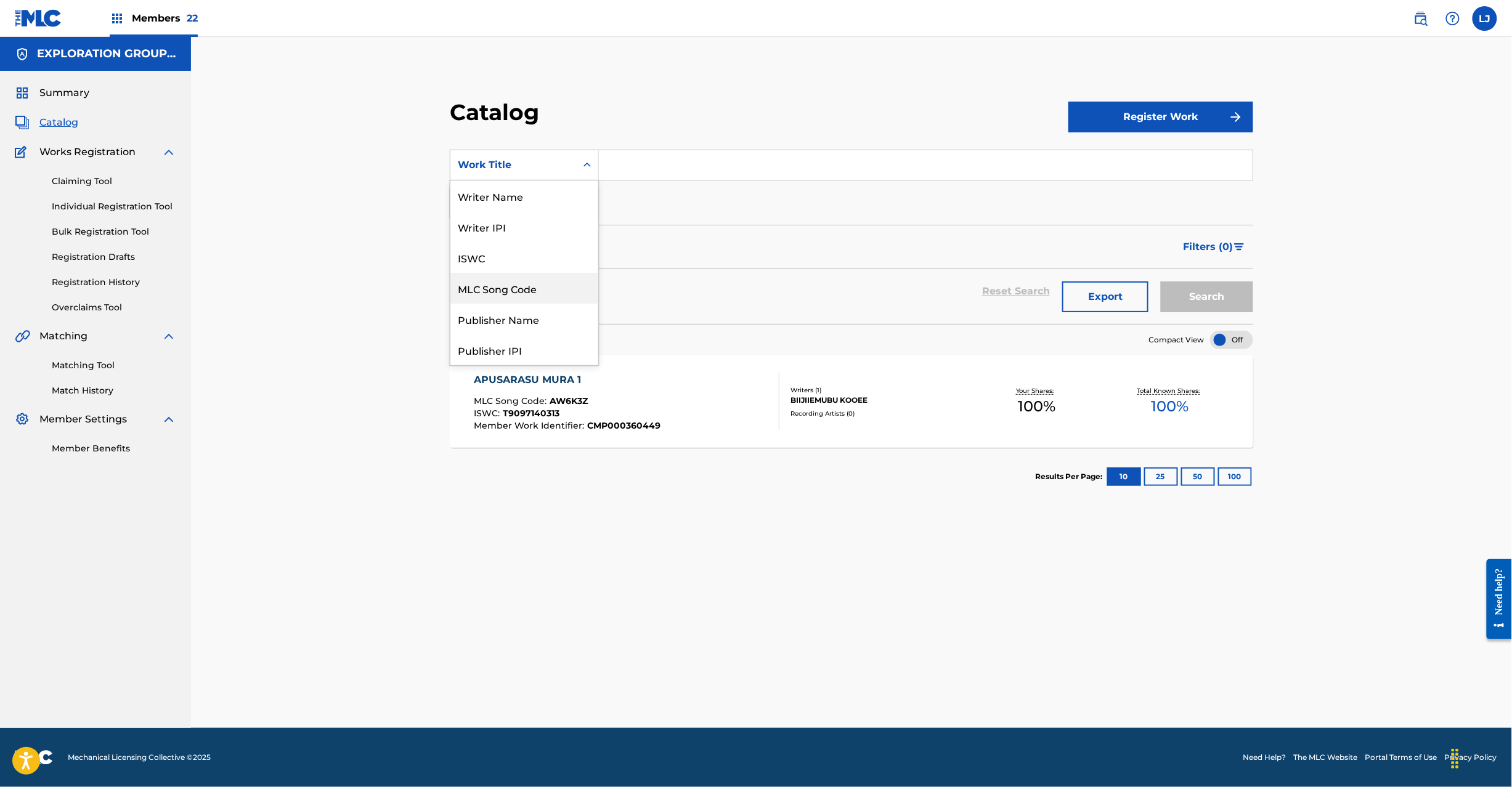
click at [545, 284] on div "MLC Song Code" at bounding box center [524, 288] width 148 height 31
click at [617, 154] on input "Search Form" at bounding box center [926, 165] width 654 height 30
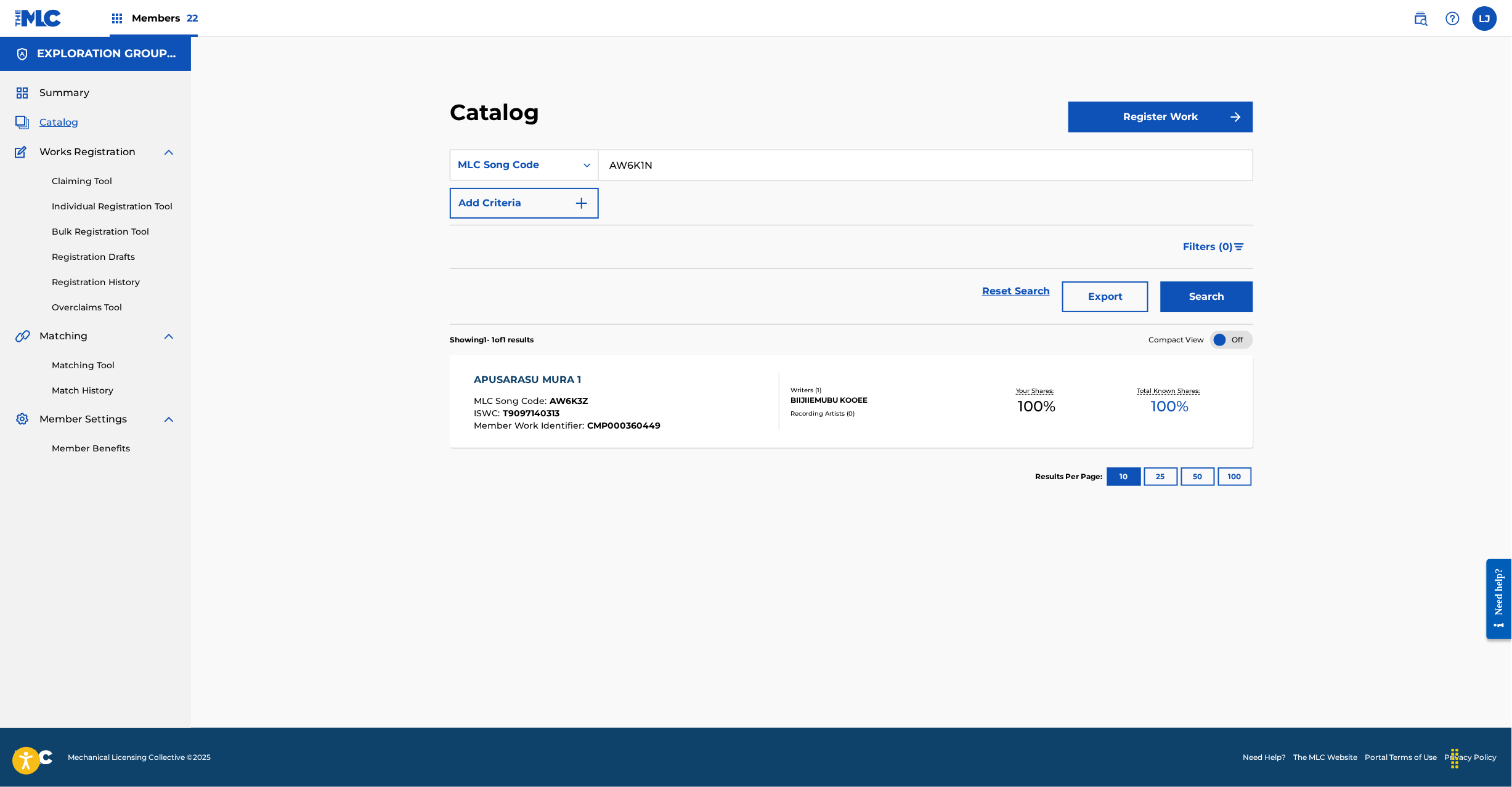
type input "AW6K1N"
click at [1182, 294] on button "Search" at bounding box center [1207, 297] width 92 height 31
click at [688, 390] on div "APUSARASU MURA 2 MLC Song Code : AW6K1N ISWC : T9097140346 Member Work Identifi…" at bounding box center [627, 402] width 306 height 58
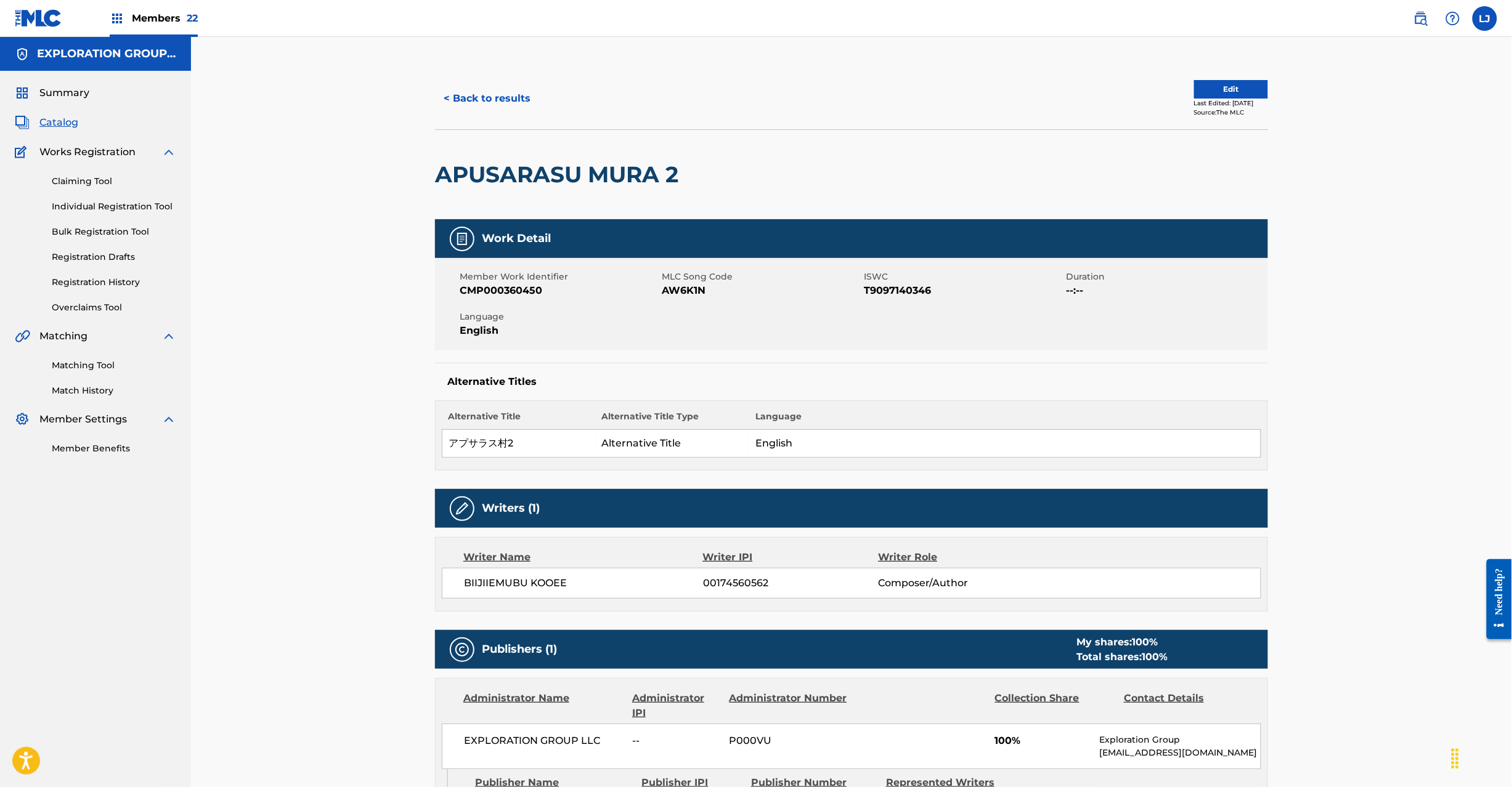
click at [1224, 92] on button "Edit" at bounding box center [1231, 89] width 74 height 18
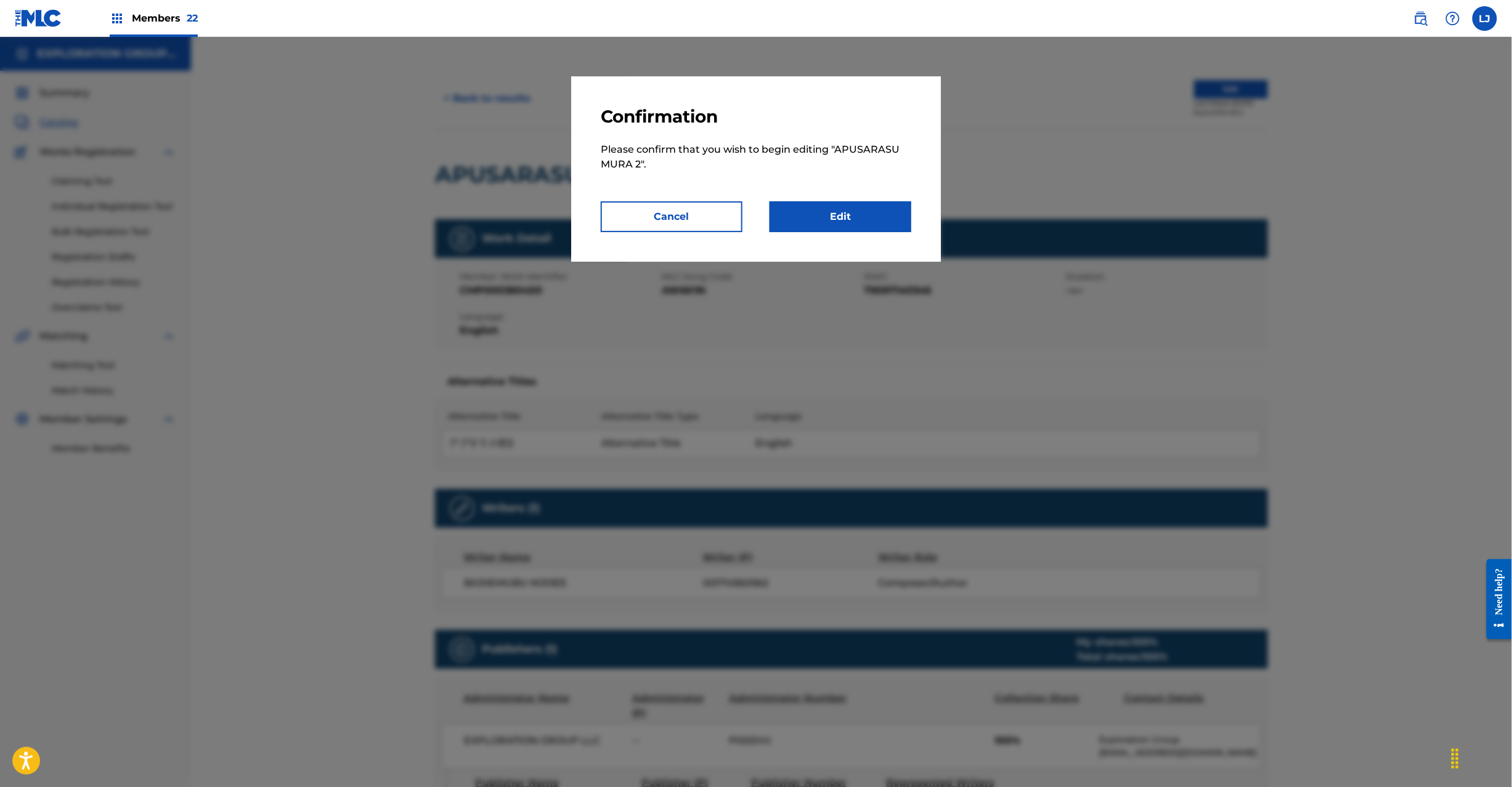
click at [813, 212] on link "Edit" at bounding box center [840, 217] width 142 height 31
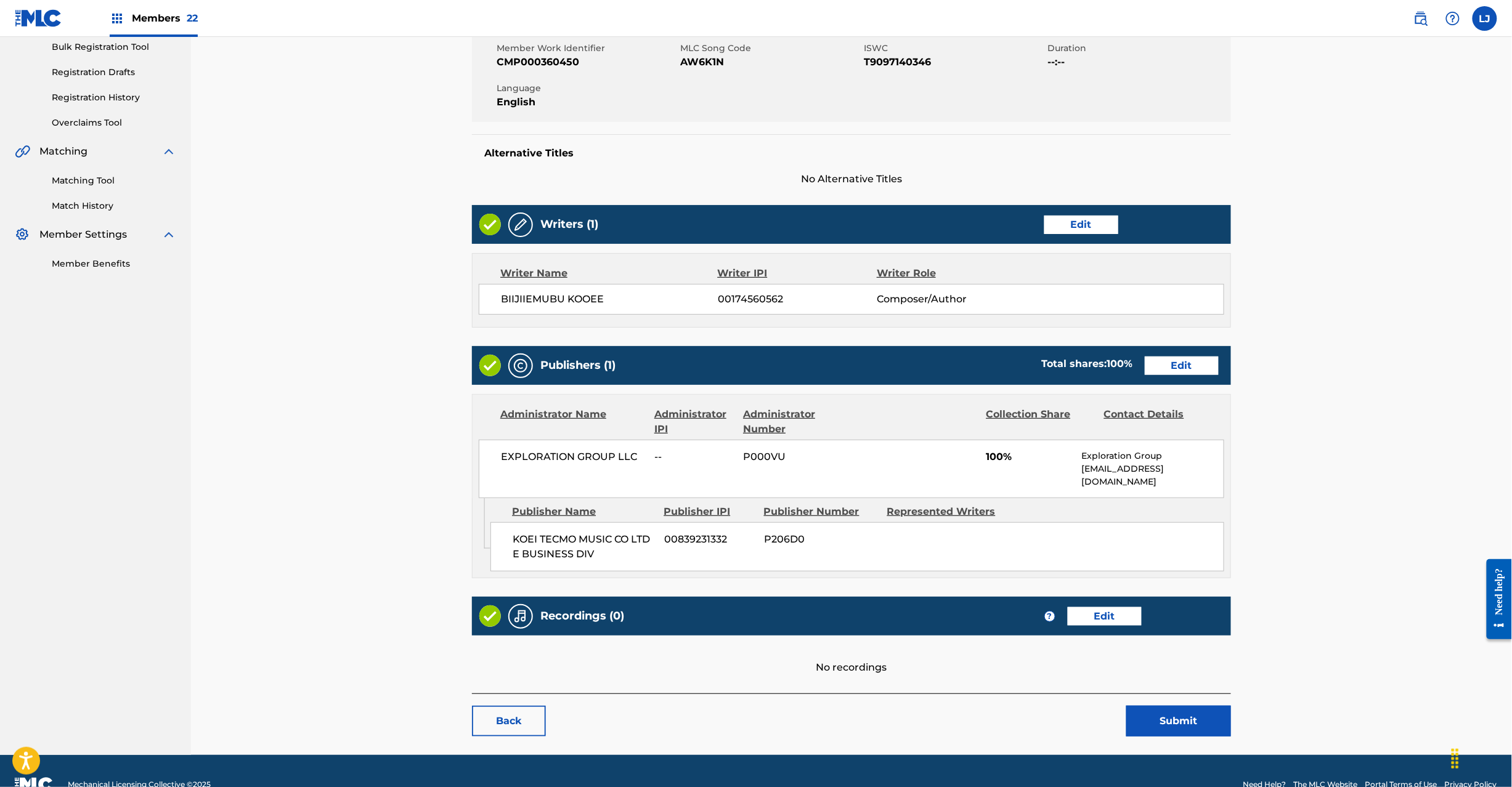
scroll to position [189, 0]
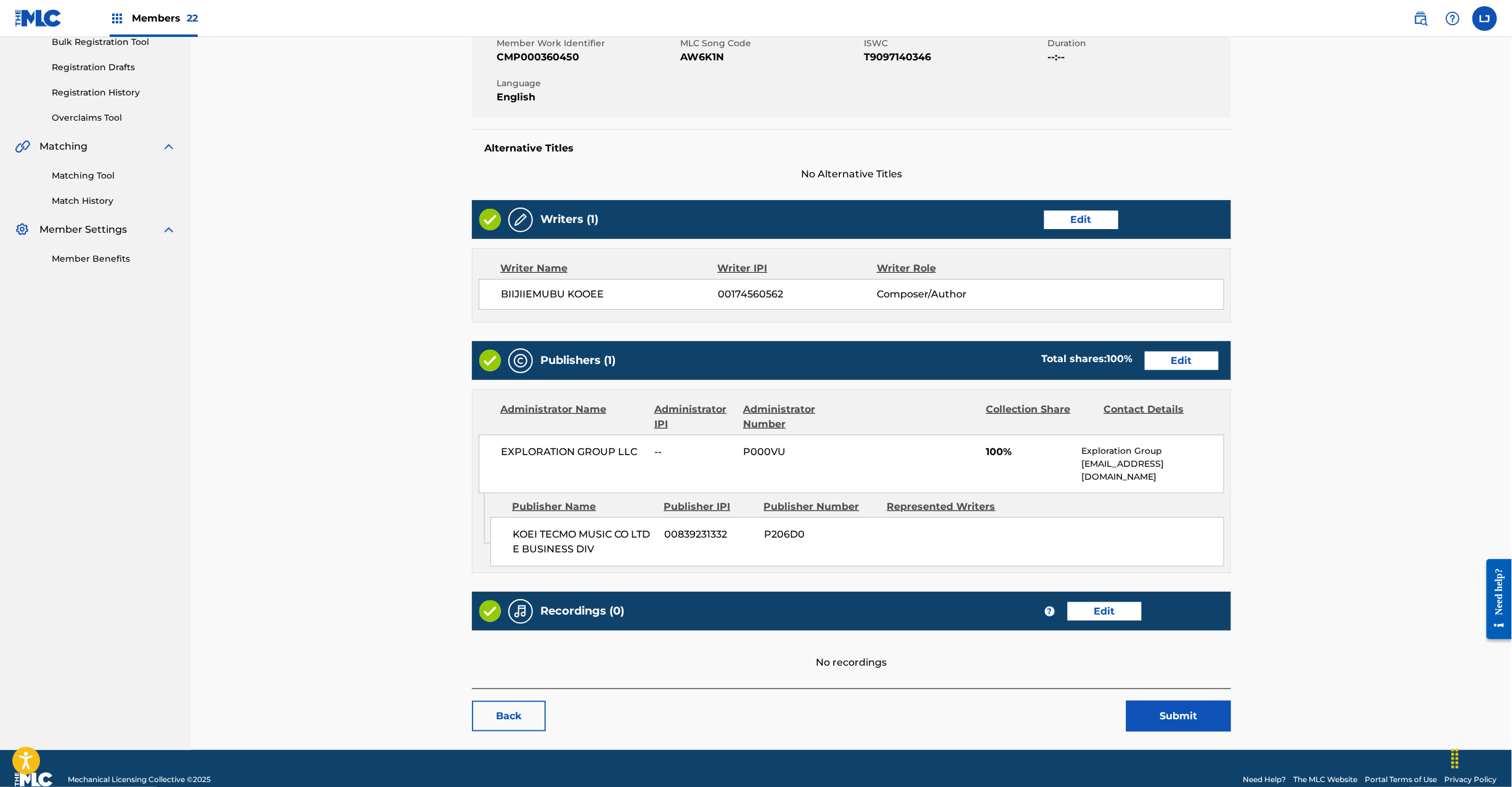
click at [1189, 361] on link "Edit" at bounding box center [1182, 361] width 74 height 18
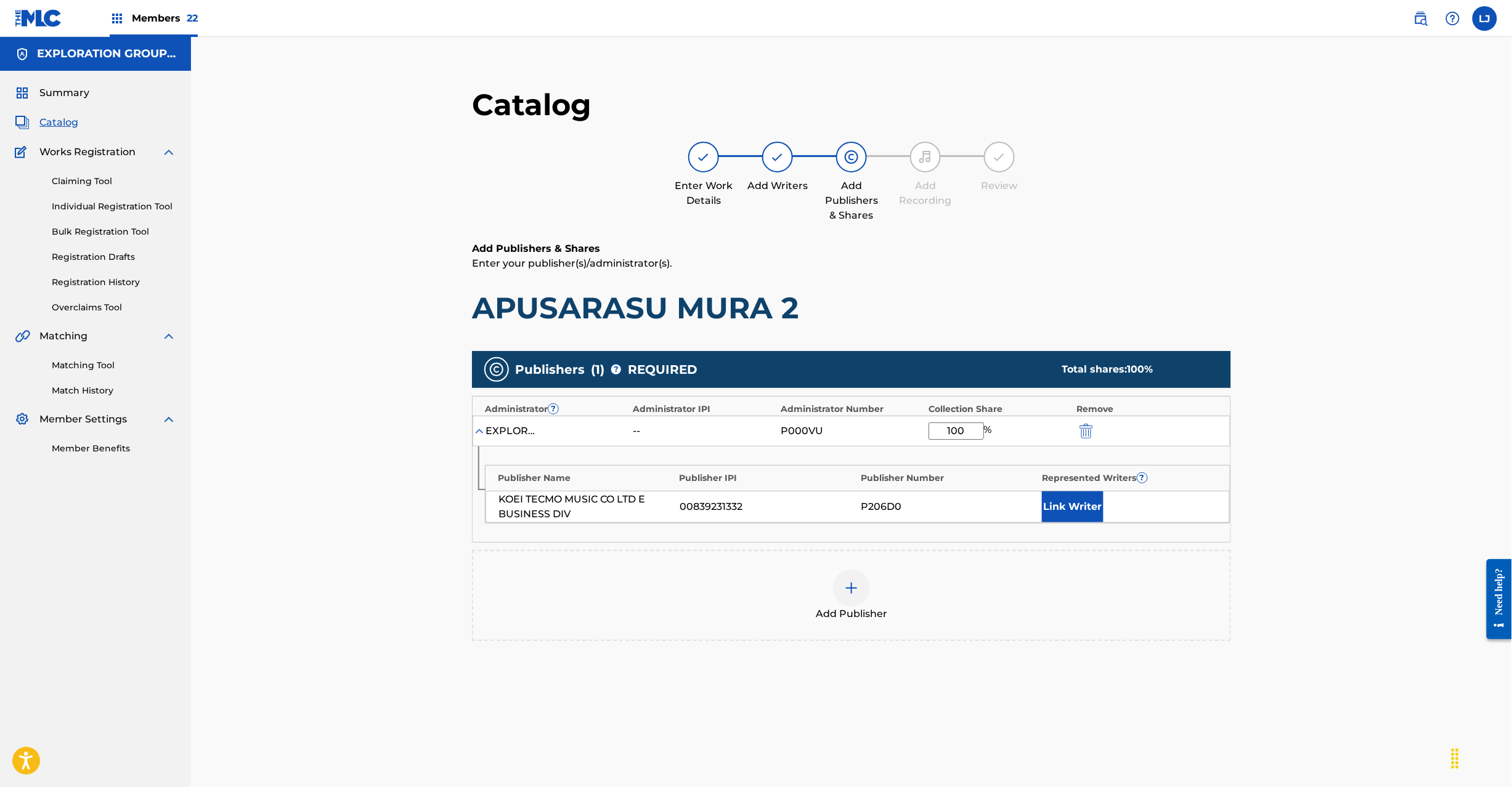
click at [1082, 425] on img "submit" at bounding box center [1086, 431] width 13 height 15
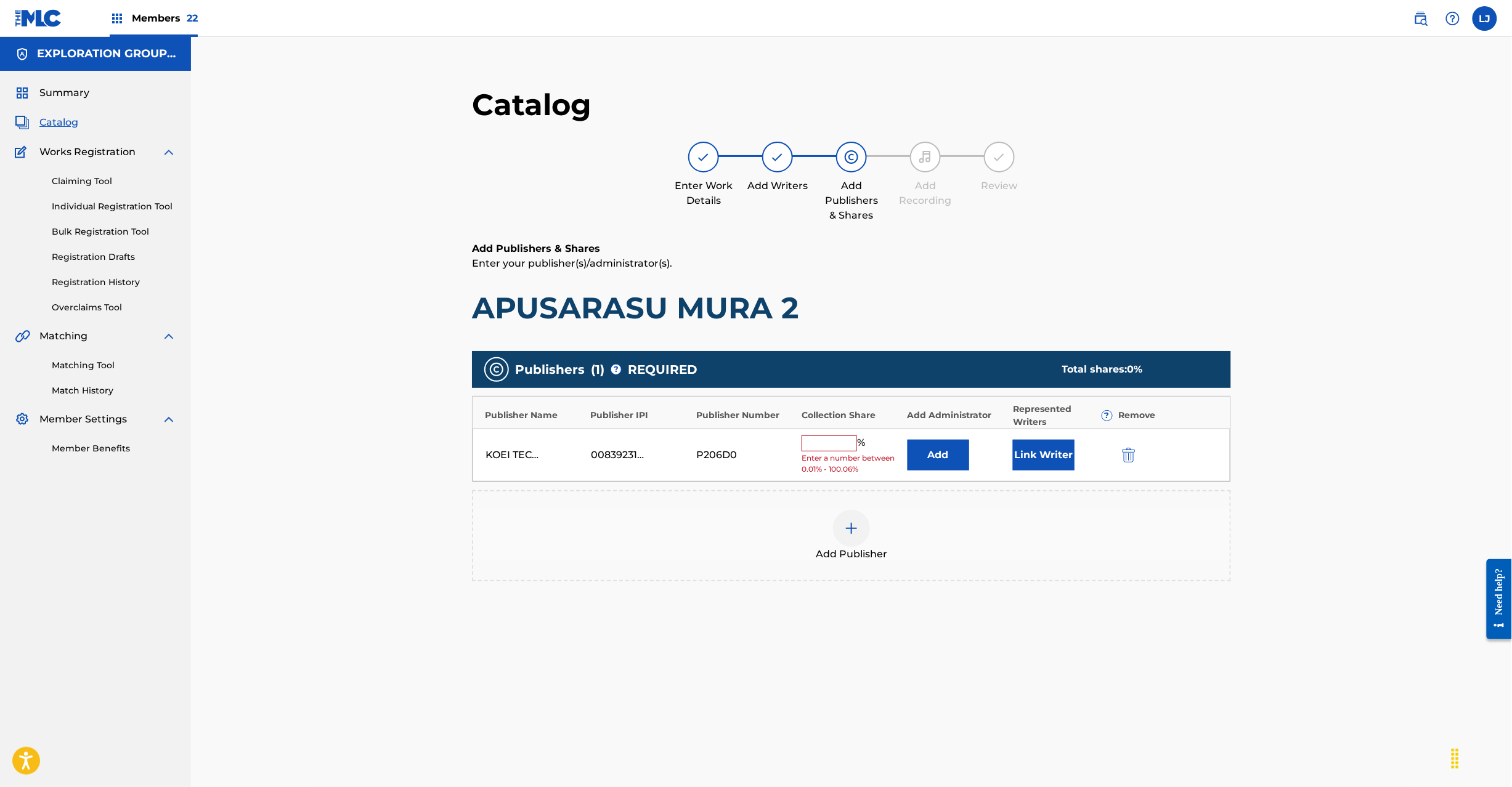
click at [1154, 449] on div at bounding box center [1146, 455] width 56 height 14
drag, startPoint x: 1144, startPoint y: 452, endPoint x: 1125, endPoint y: 454, distance: 19.1
click at [1141, 454] on div at bounding box center [1146, 455] width 56 height 14
click at [1125, 454] on img "submit" at bounding box center [1128, 455] width 13 height 15
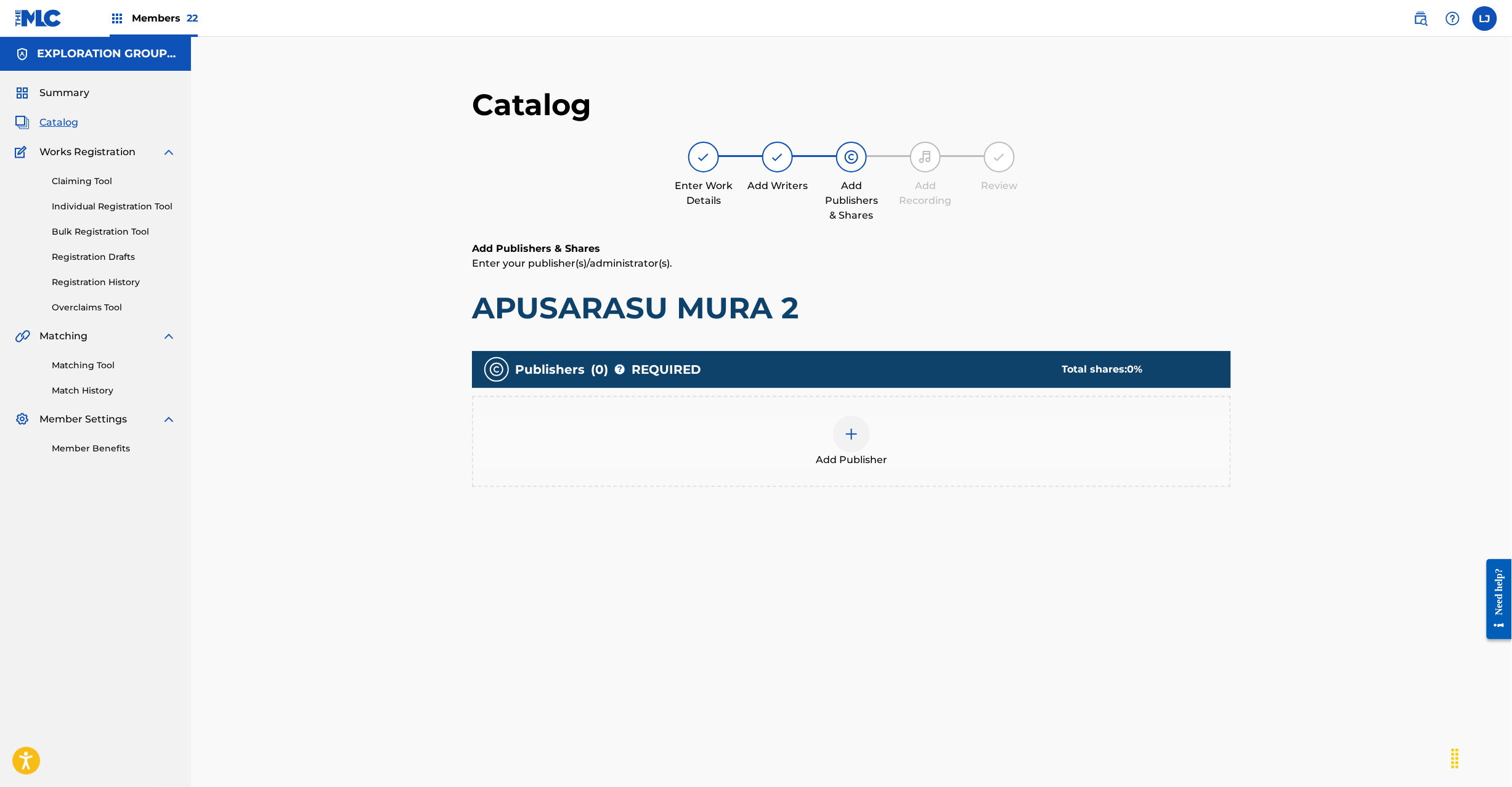
click at [862, 423] on div at bounding box center [851, 434] width 37 height 37
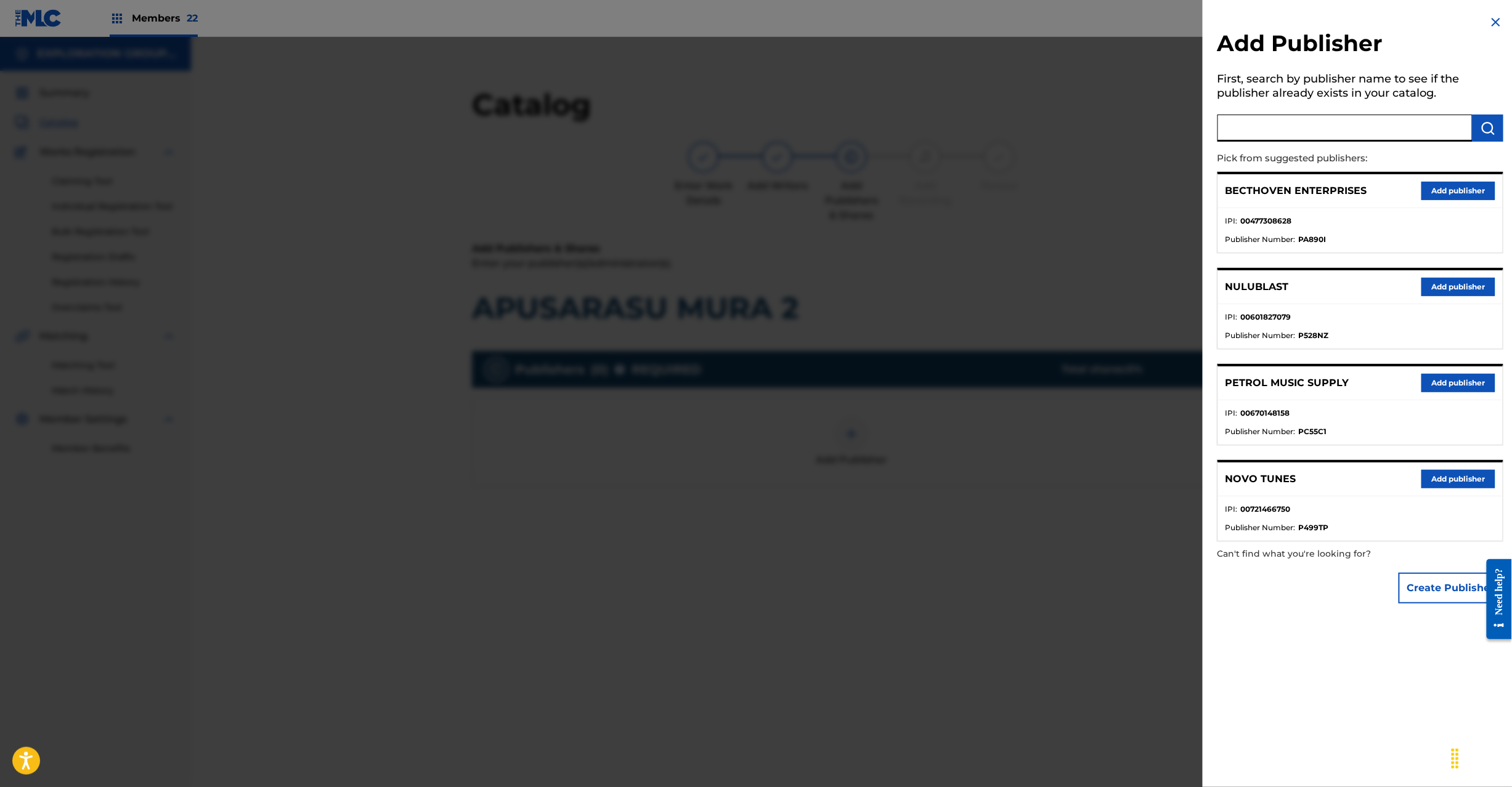
click at [1290, 136] on input "text" at bounding box center [1345, 128] width 255 height 27
type input "Koei Tecmo Music Co Ltd N Business Div"
click at [1492, 133] on img "submit" at bounding box center [1487, 128] width 15 height 15
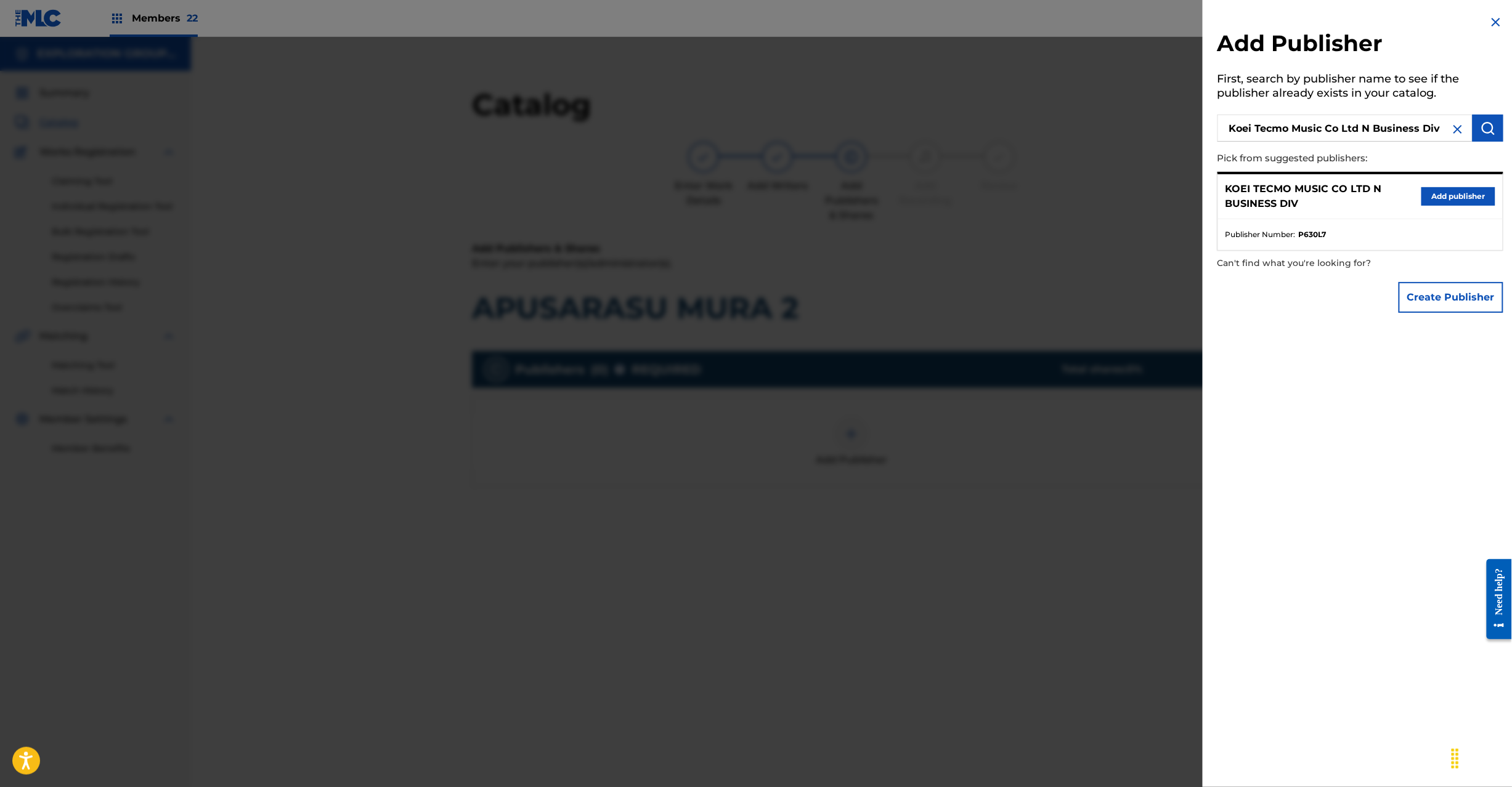
click at [1460, 187] on button "Add publisher" at bounding box center [1458, 196] width 74 height 18
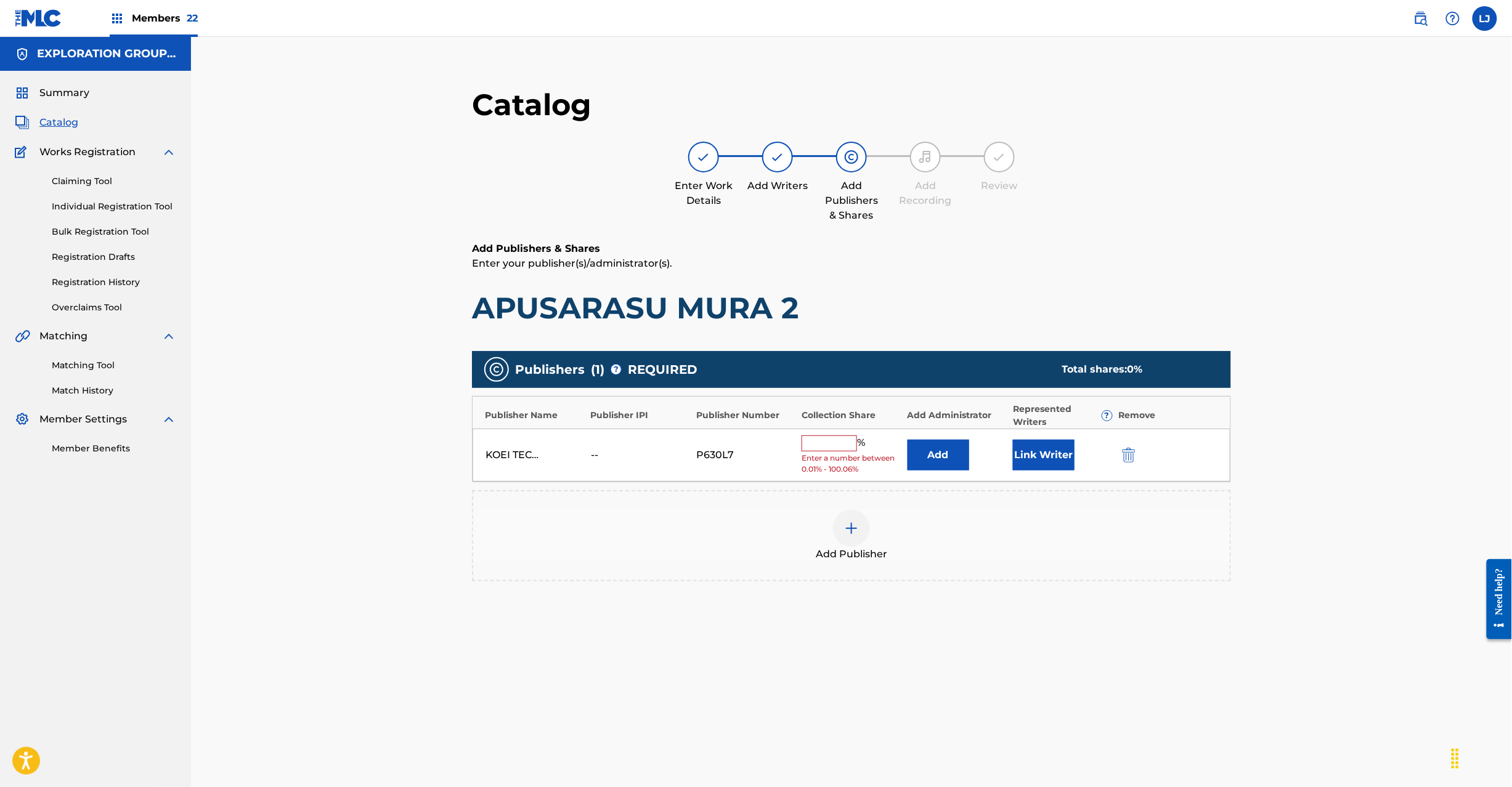
click at [954, 464] on button "Add" at bounding box center [938, 455] width 62 height 31
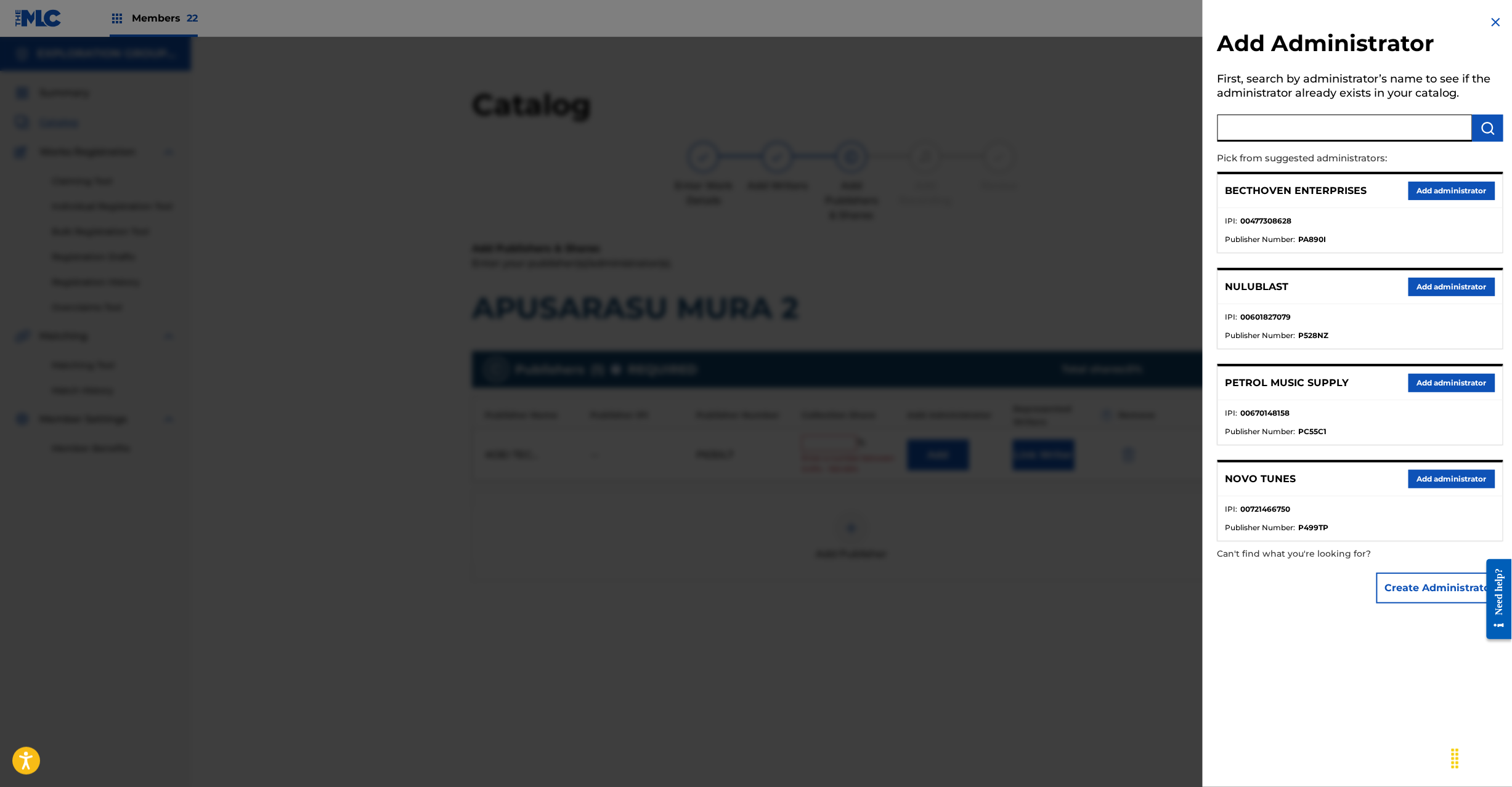
click at [1342, 133] on input "text" at bounding box center [1345, 128] width 255 height 27
type input "Exploration Group LLC"
click at [1480, 129] on img "submit" at bounding box center [1487, 128] width 15 height 15
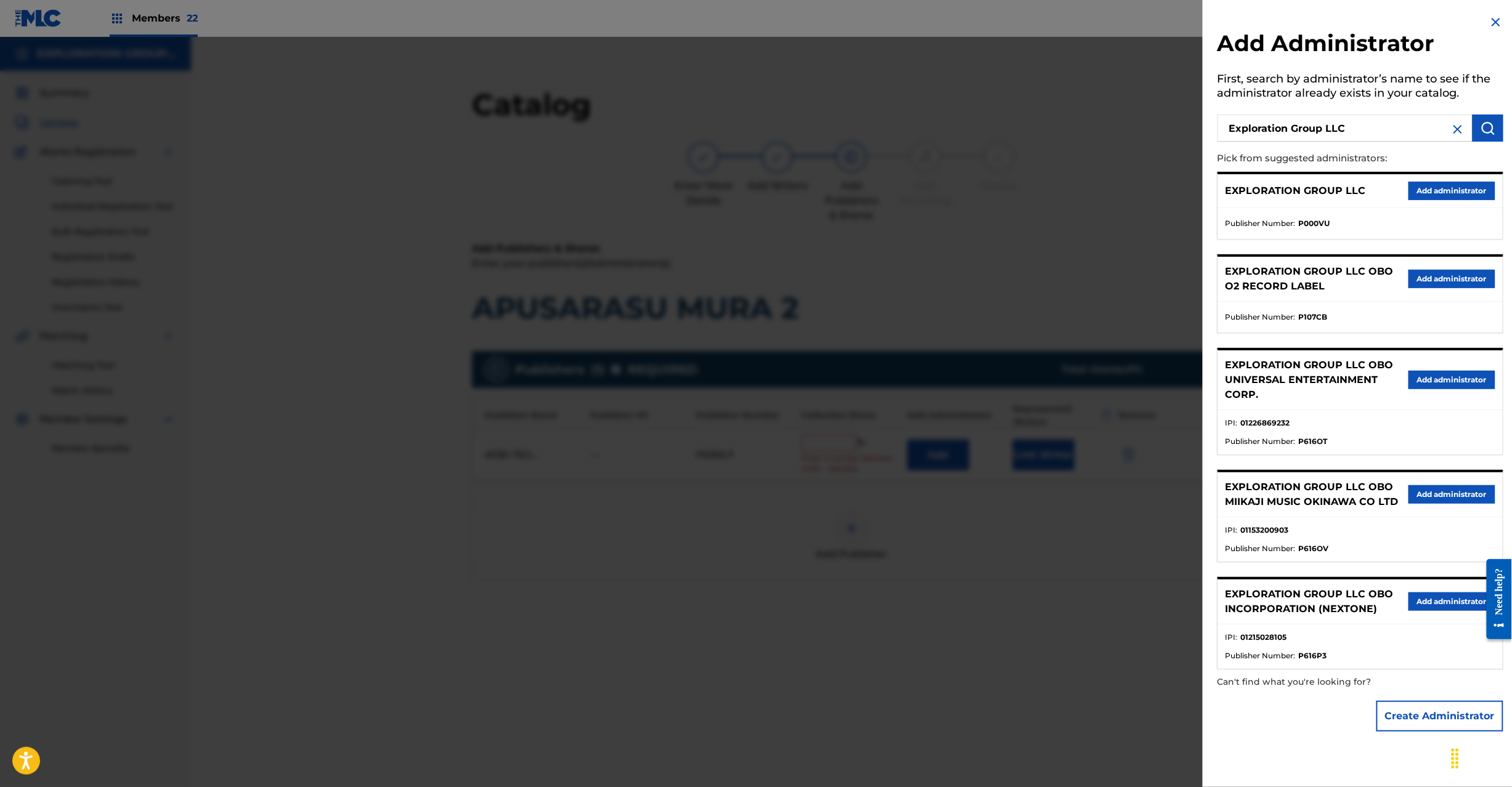
click at [1440, 188] on button "Add administrator" at bounding box center [1452, 191] width 87 height 18
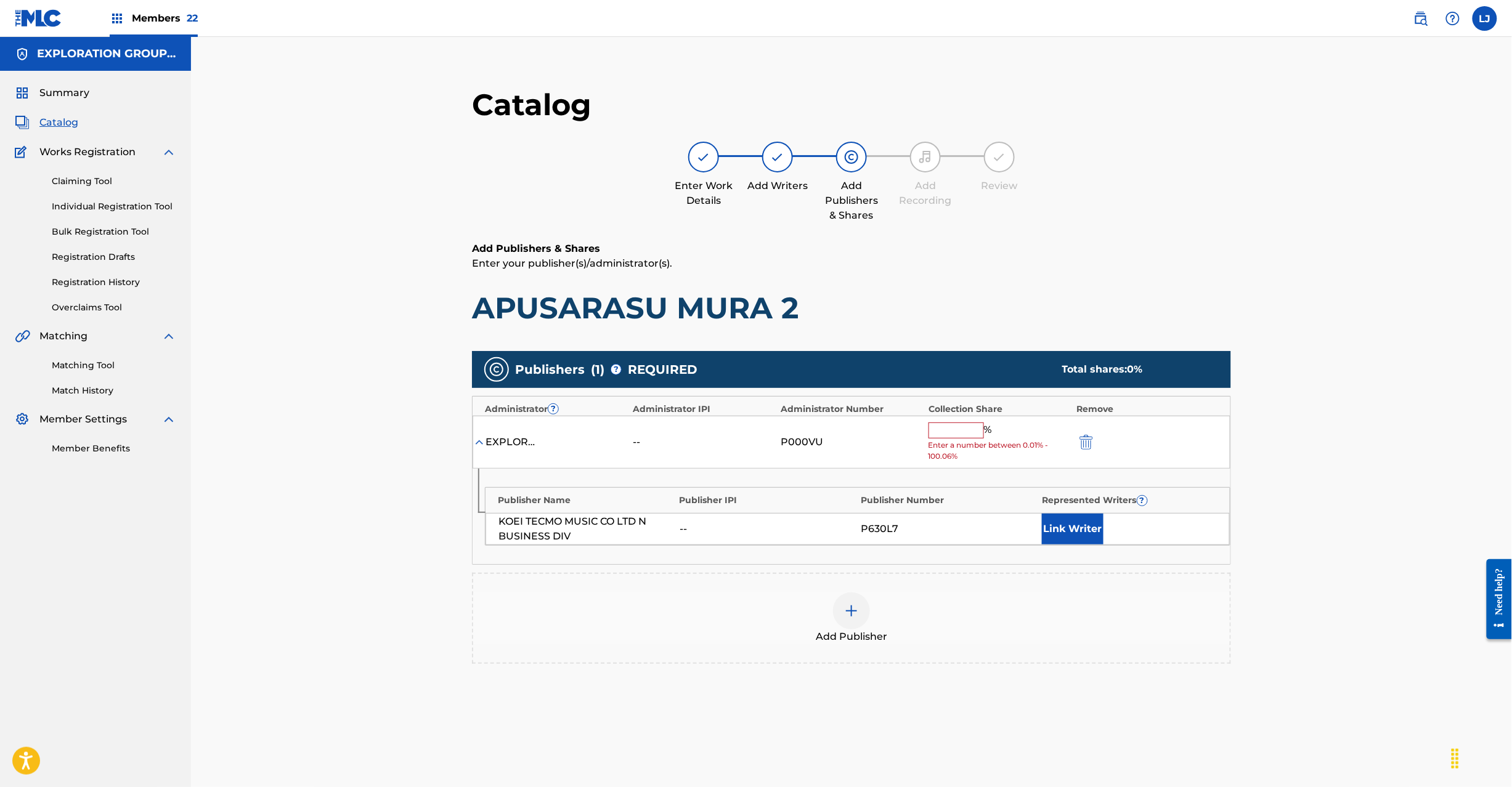
click at [971, 438] on input "text" at bounding box center [957, 430] width 56 height 16
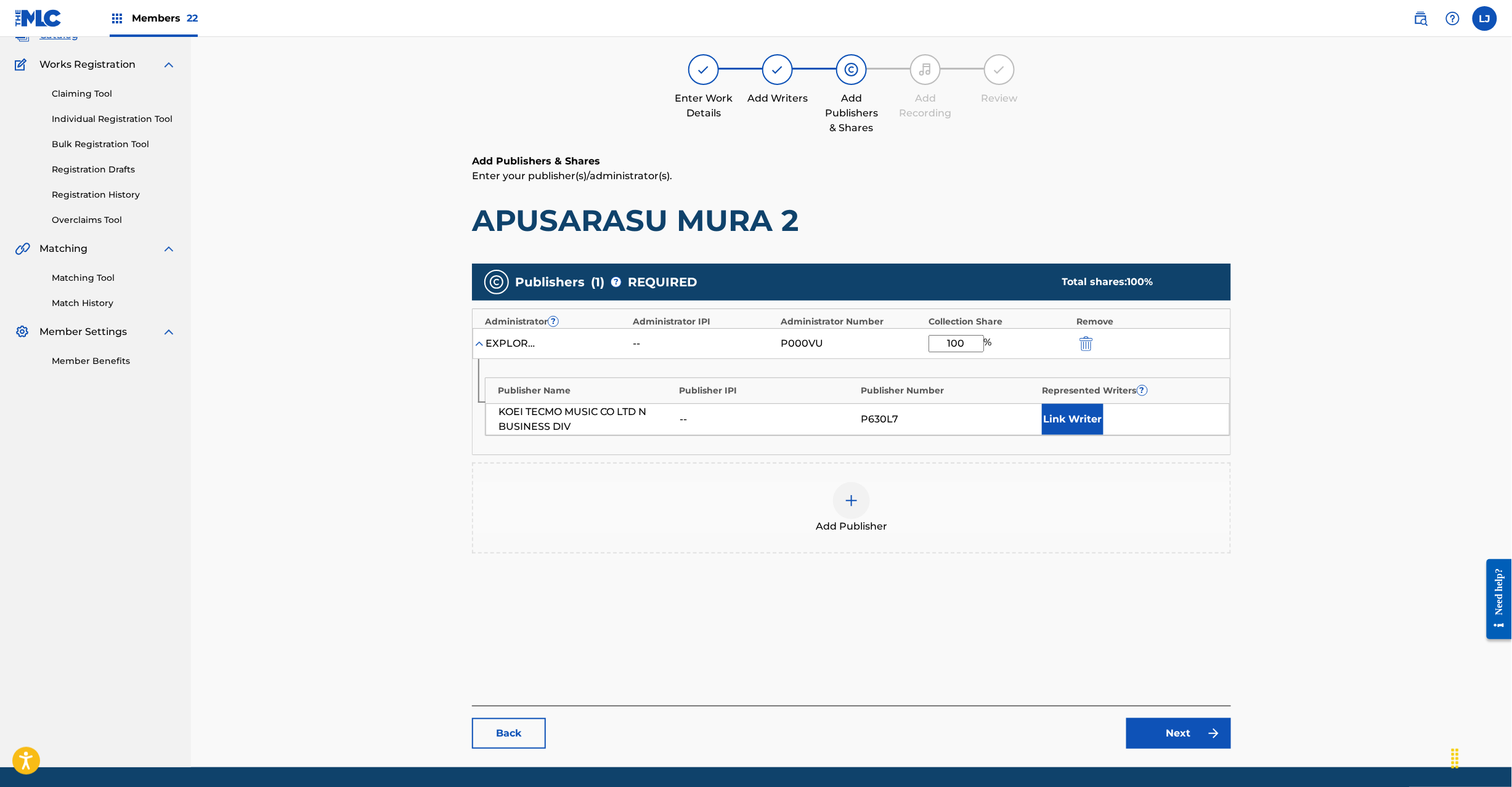
scroll to position [127, 0]
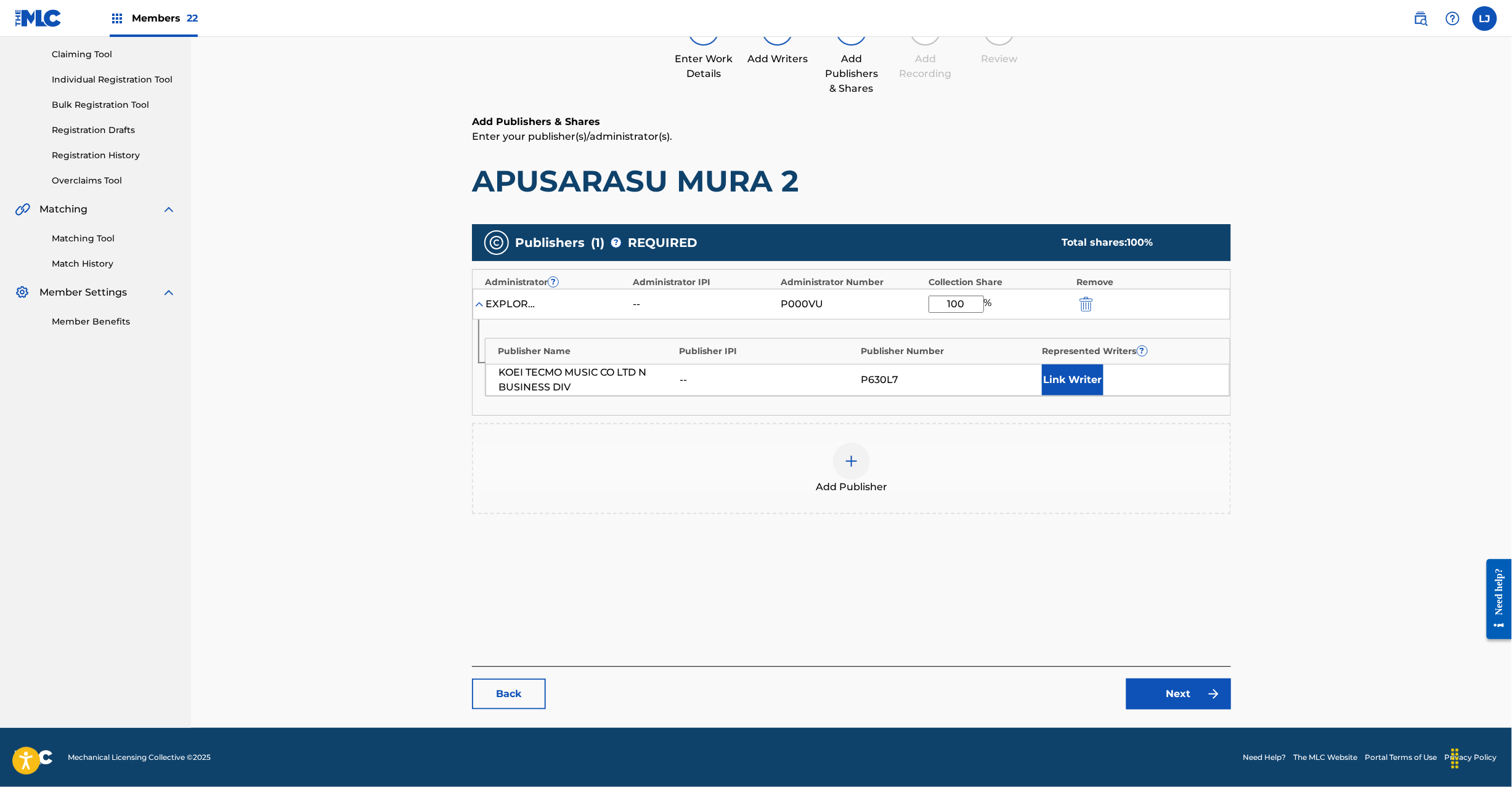
type input "100"
click at [1139, 701] on link "Next" at bounding box center [1179, 694] width 105 height 31
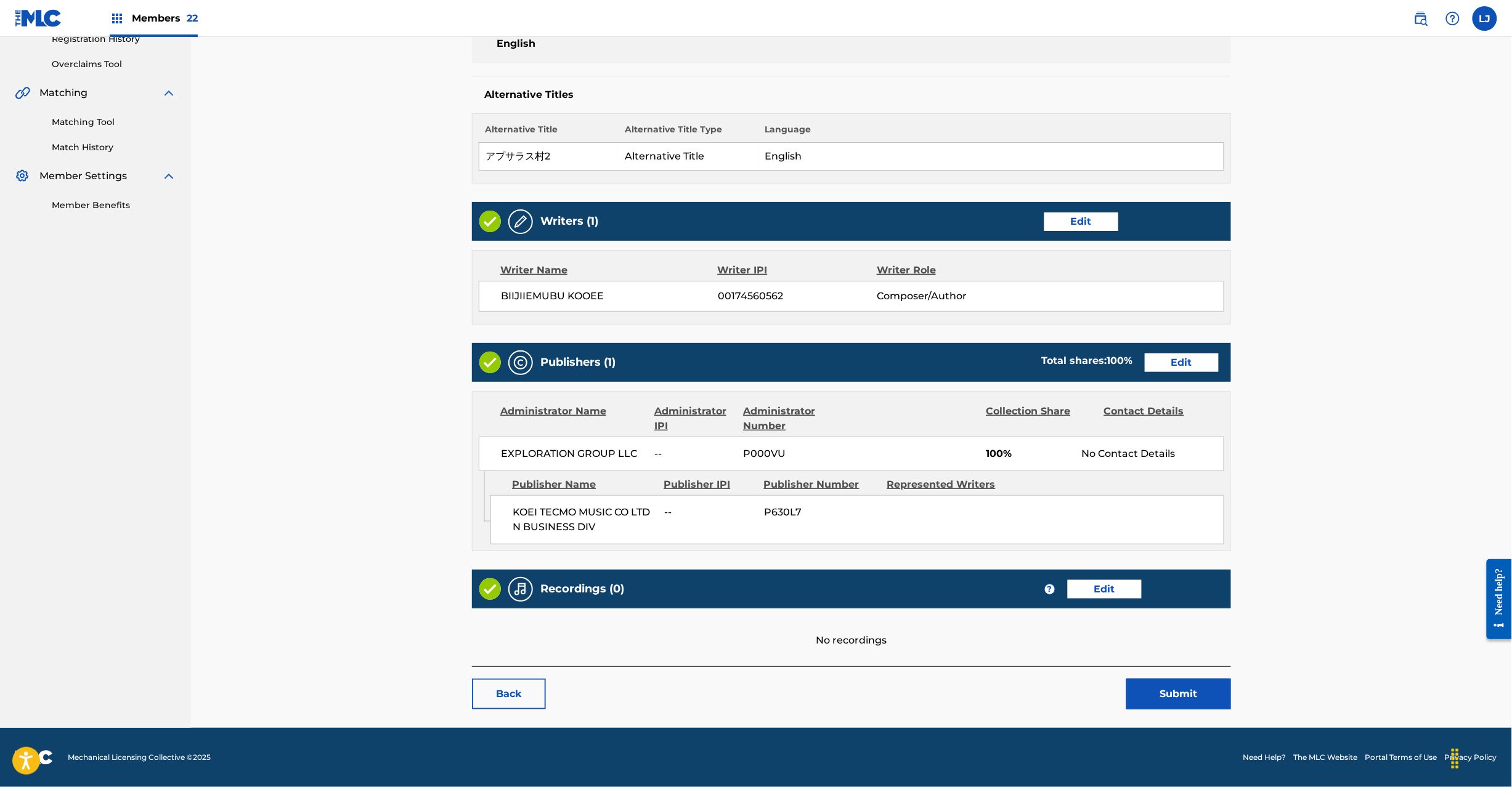
scroll to position [245, 0]
click at [1199, 688] on button "Submit" at bounding box center [1179, 694] width 105 height 31
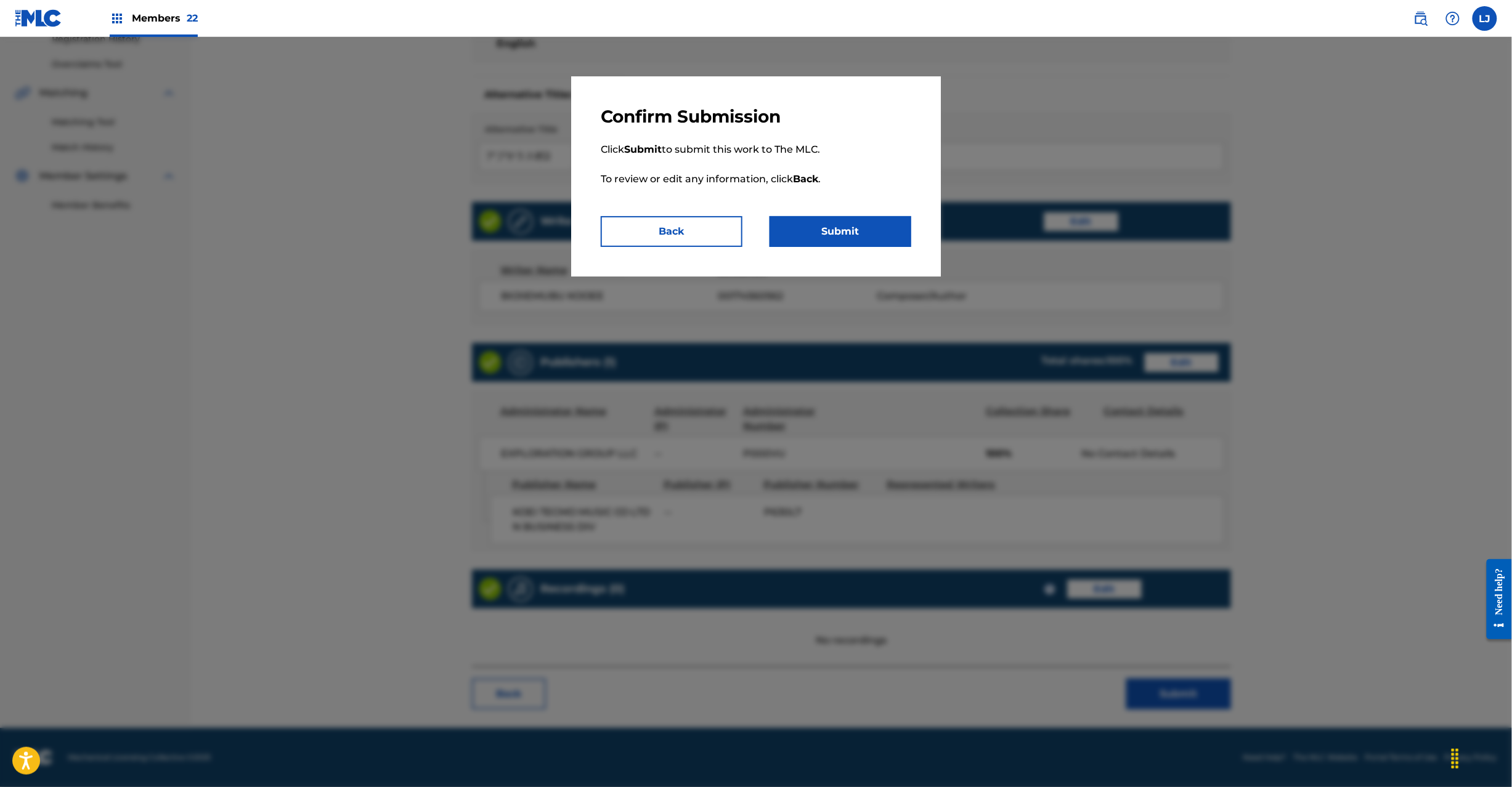
click at [831, 206] on p "Click Submit to submit this work to The MLC. To review or edit any information,…" at bounding box center [756, 172] width 311 height 88
click at [831, 239] on button "Submit" at bounding box center [840, 231] width 142 height 31
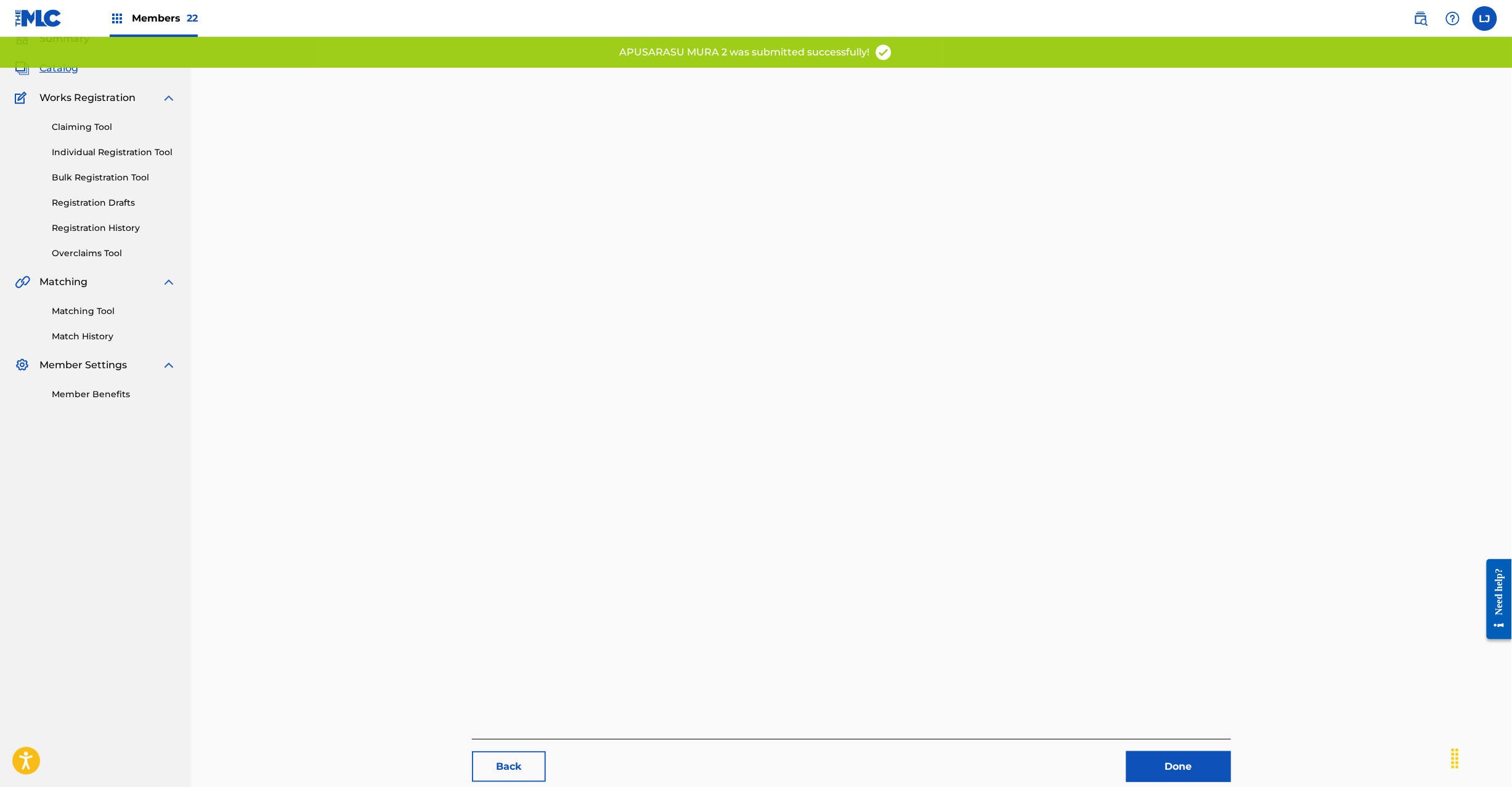
scroll to position [127, 0]
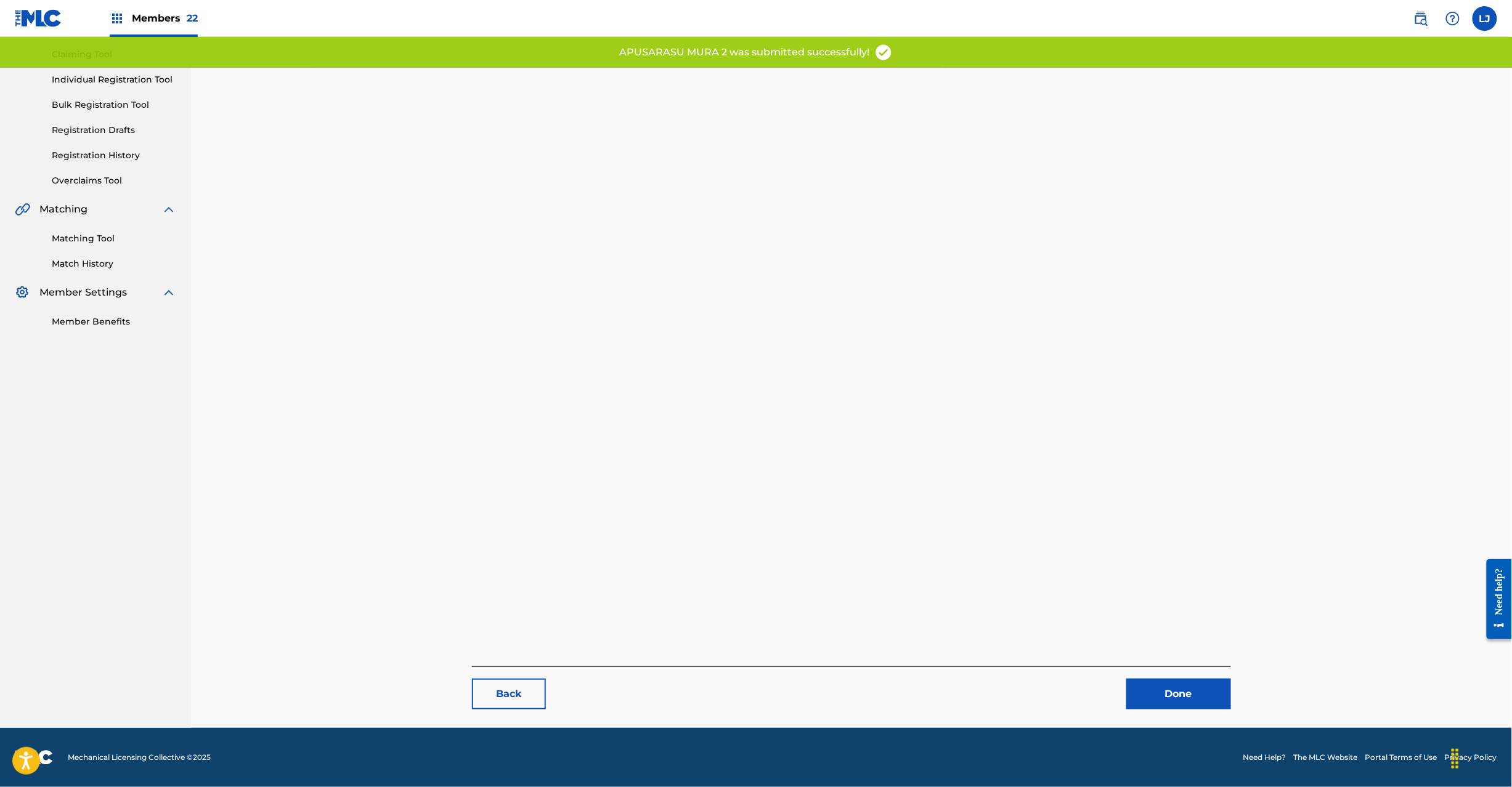
click at [1203, 690] on link "Done" at bounding box center [1179, 694] width 105 height 31
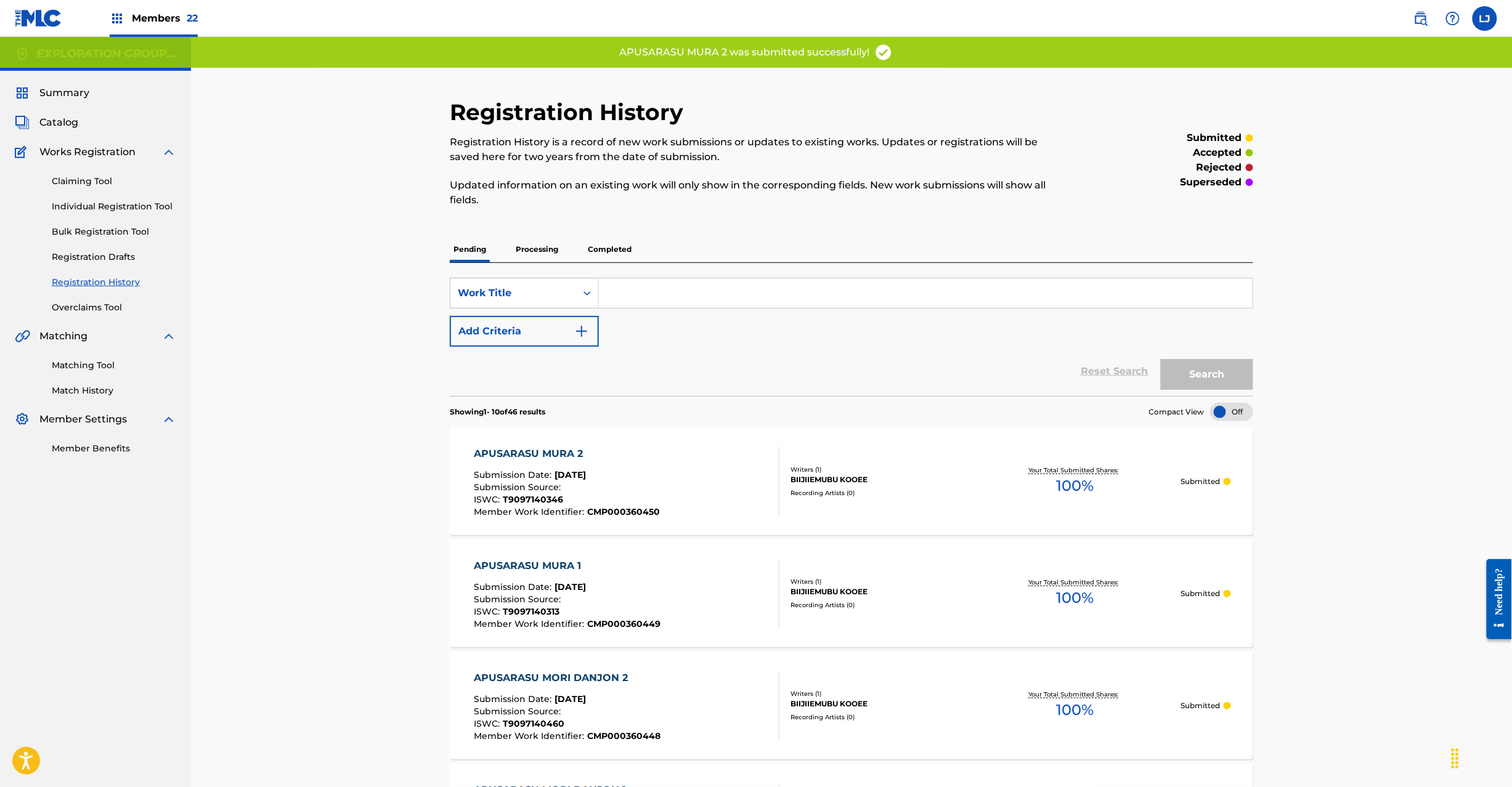
click at [691, 457] on div "APUSARASU MURA 2 Submission Date : [DATE] Submission Source : ISWC : T909714034…" at bounding box center [627, 481] width 306 height 70
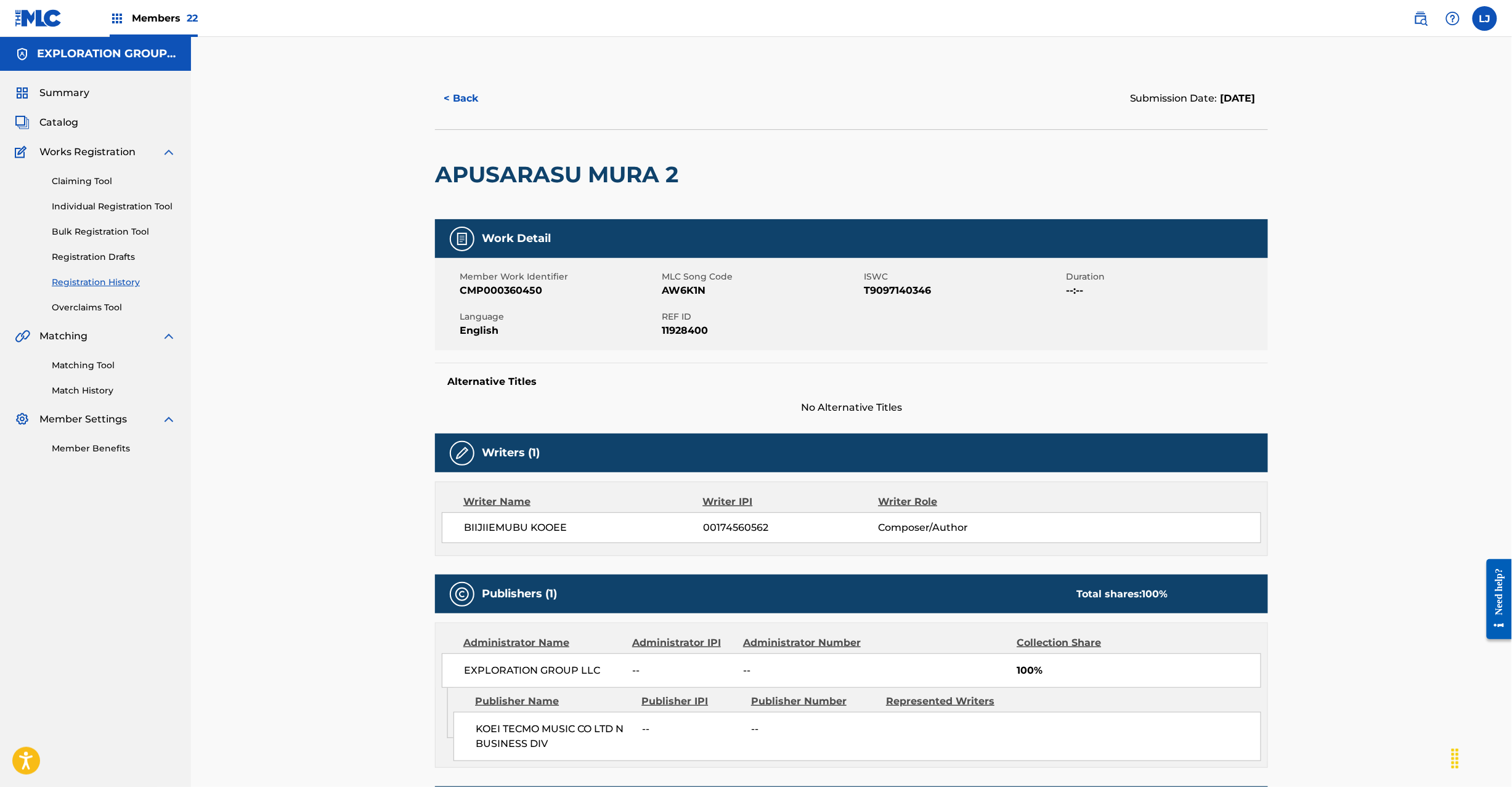
click at [658, 318] on div "Language English" at bounding box center [561, 325] width 202 height 28
drag, startPoint x: 663, startPoint y: 313, endPoint x: 743, endPoint y: 330, distance: 81.8
click at [743, 330] on div "REF ID 11928400" at bounding box center [763, 325] width 202 height 28
copy div "REF ID 11928400"
click at [63, 140] on div "Summary Catalog Works Registration Claiming Tool Individual Registration Tool B…" at bounding box center [95, 270] width 191 height 399
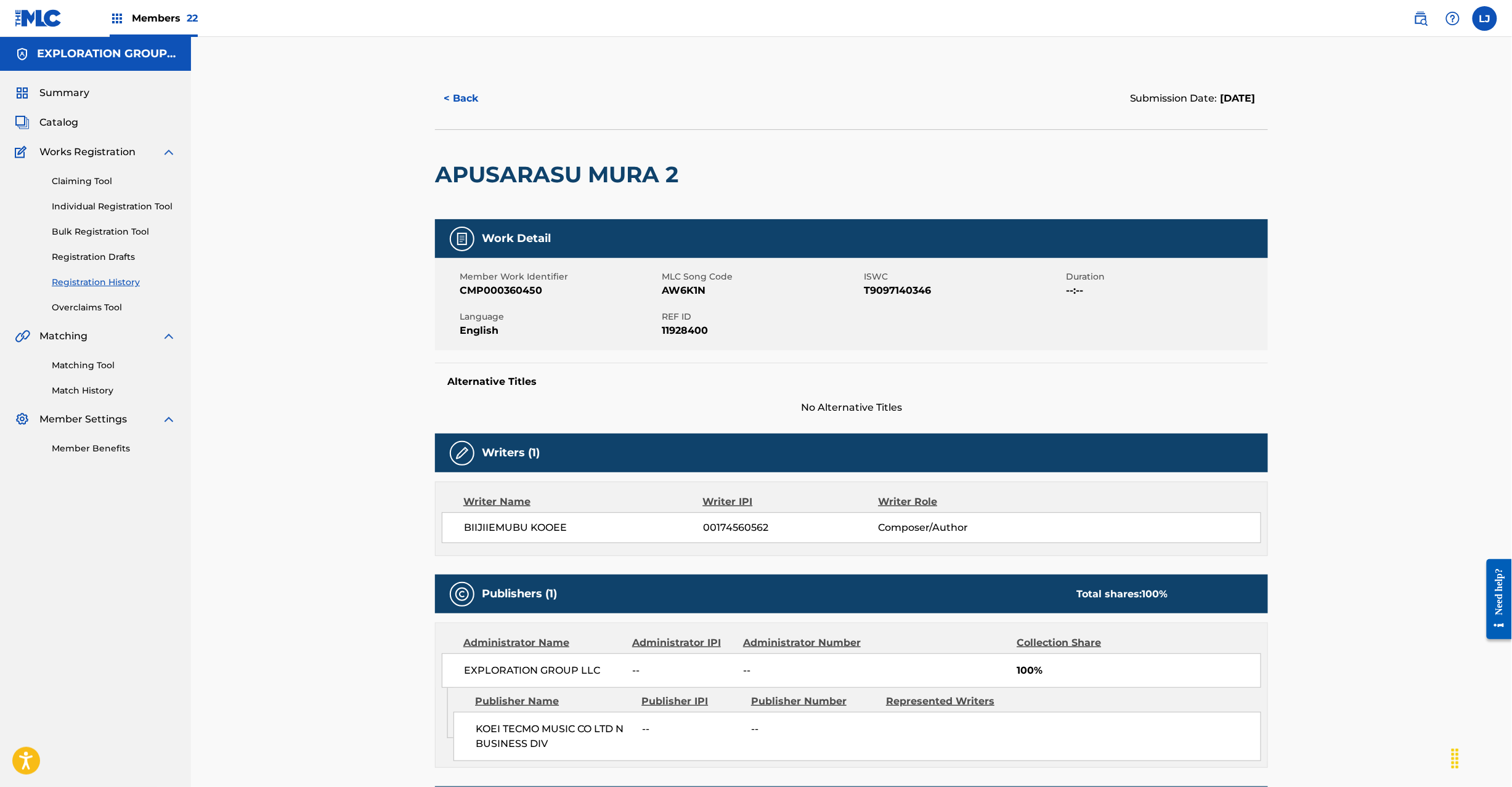
click at [62, 129] on span "Catalog" at bounding box center [58, 122] width 39 height 15
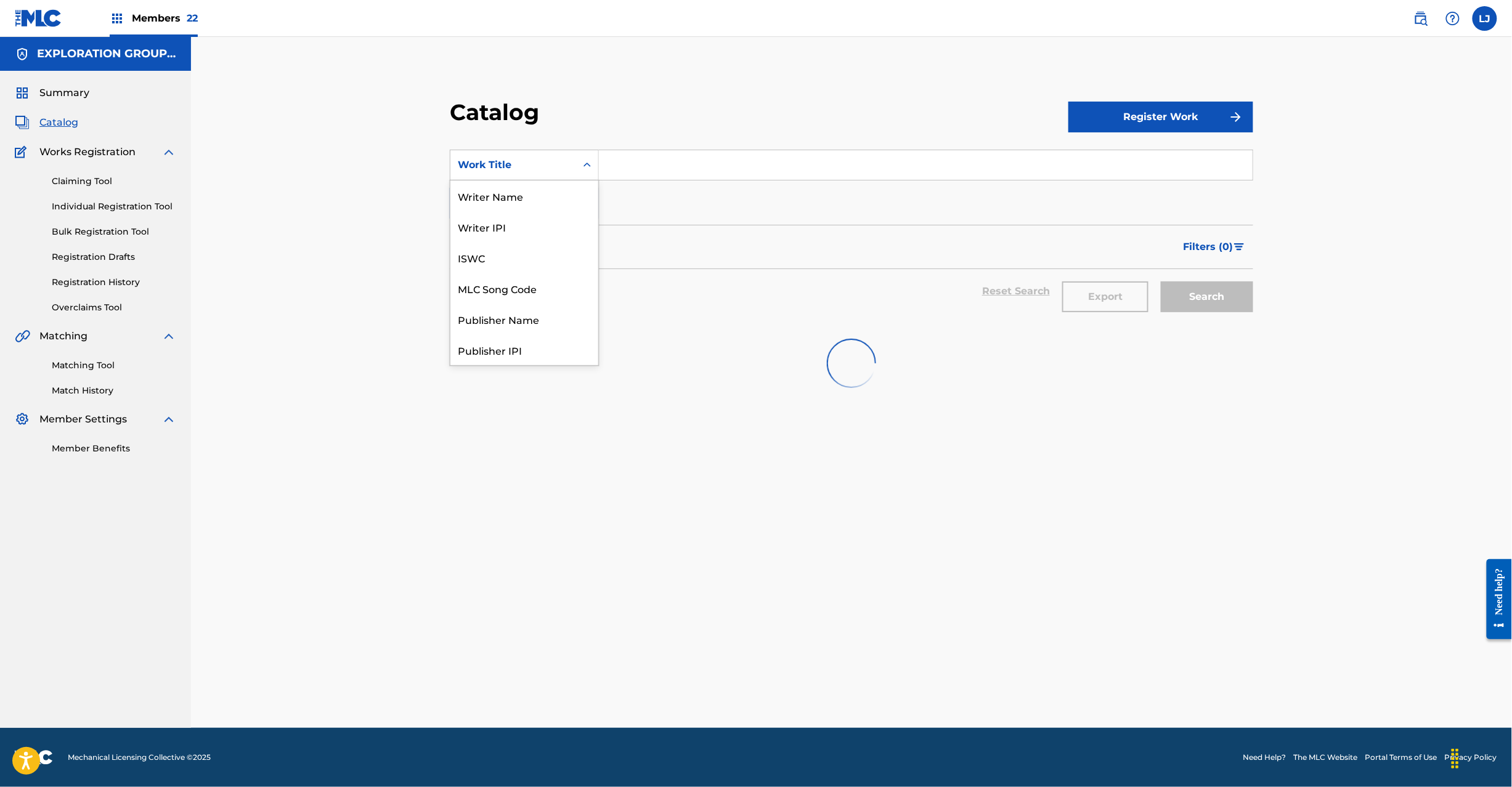
click at [562, 156] on div "Work Title" at bounding box center [513, 165] width 126 height 23
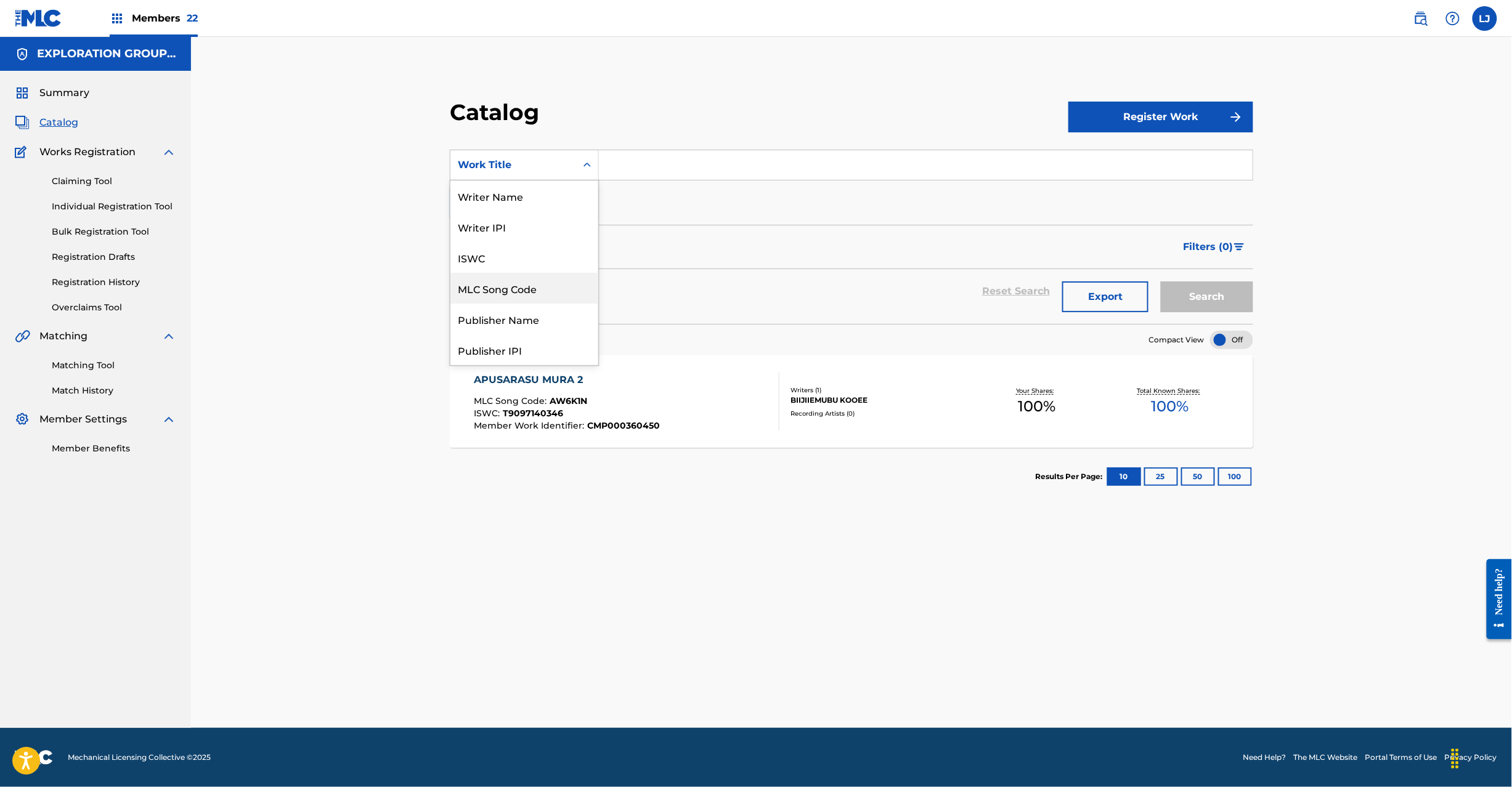
click at [548, 299] on div "MLC Song Code" at bounding box center [524, 288] width 148 height 31
click at [625, 159] on input "Search Form" at bounding box center [926, 165] width 654 height 30
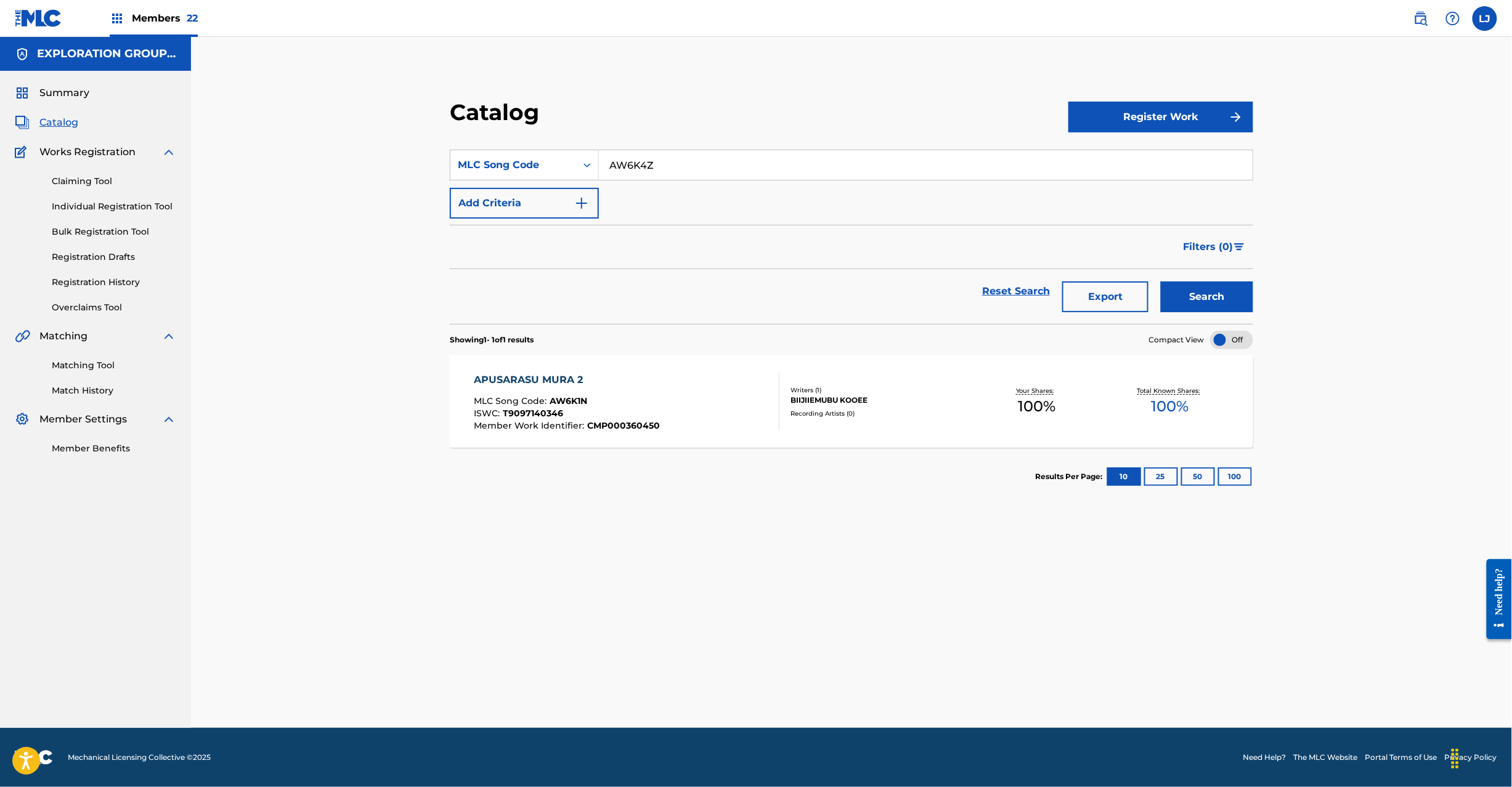
type input "AW6K4Z"
click at [1248, 286] on button "Search" at bounding box center [1207, 297] width 92 height 31
click at [710, 398] on div "APUSARASU MURA 3 MLC Song Code : AW6K4Z ISWC : T9097140379 Member Work Identifi…" at bounding box center [627, 402] width 306 height 58
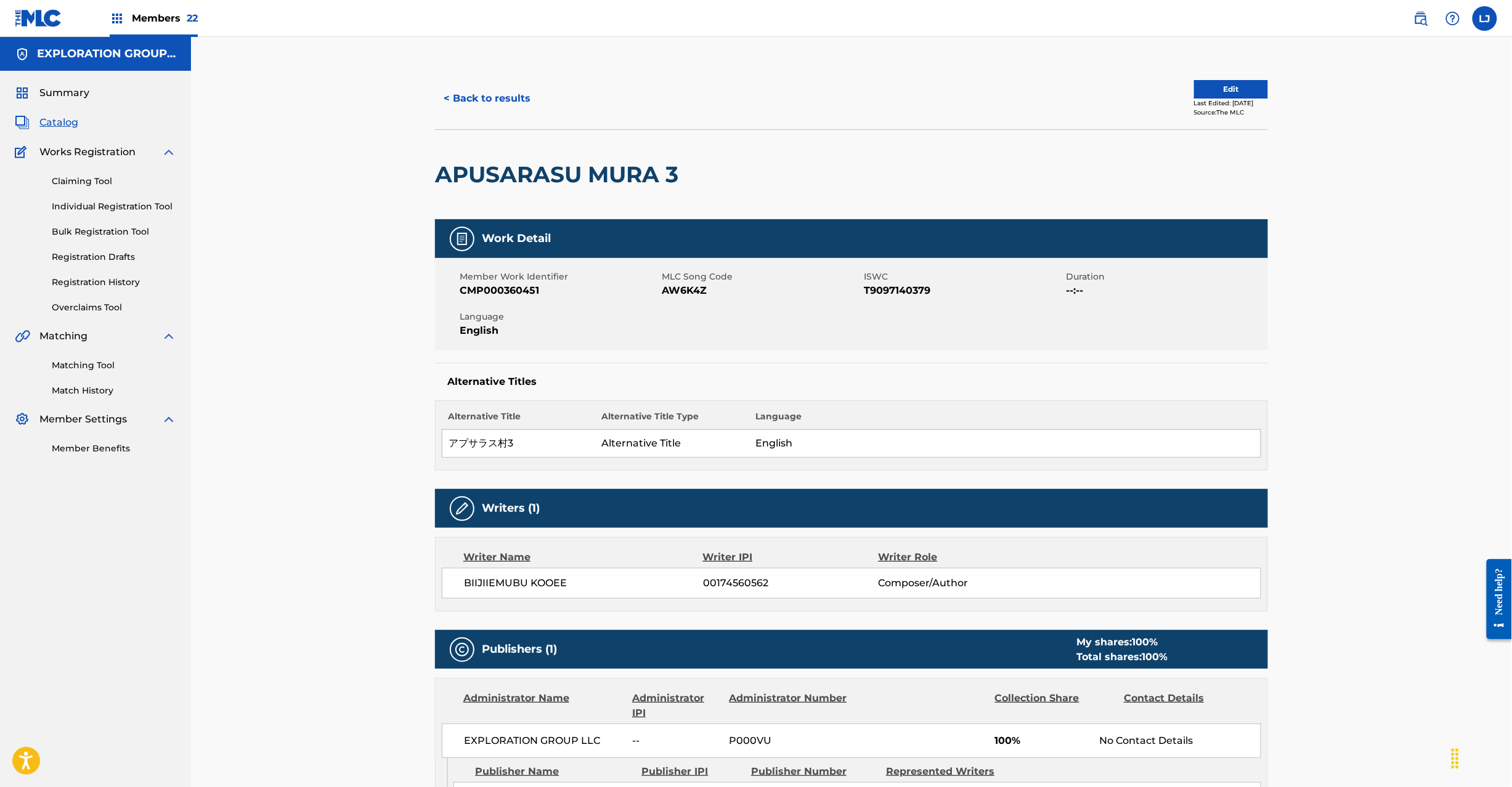
click at [1214, 93] on button "Edit" at bounding box center [1231, 89] width 74 height 18
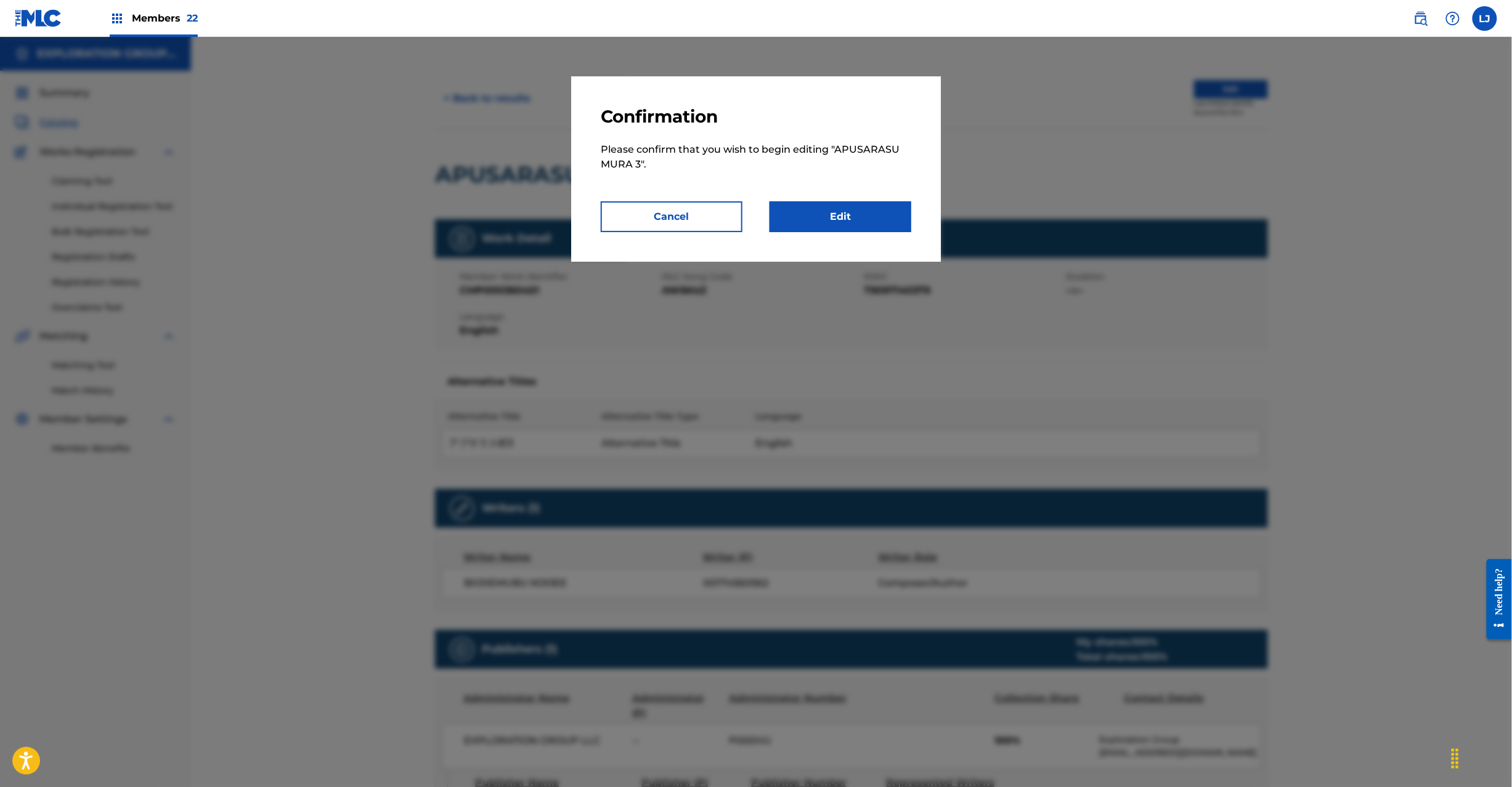
click at [881, 212] on link "Edit" at bounding box center [840, 217] width 142 height 31
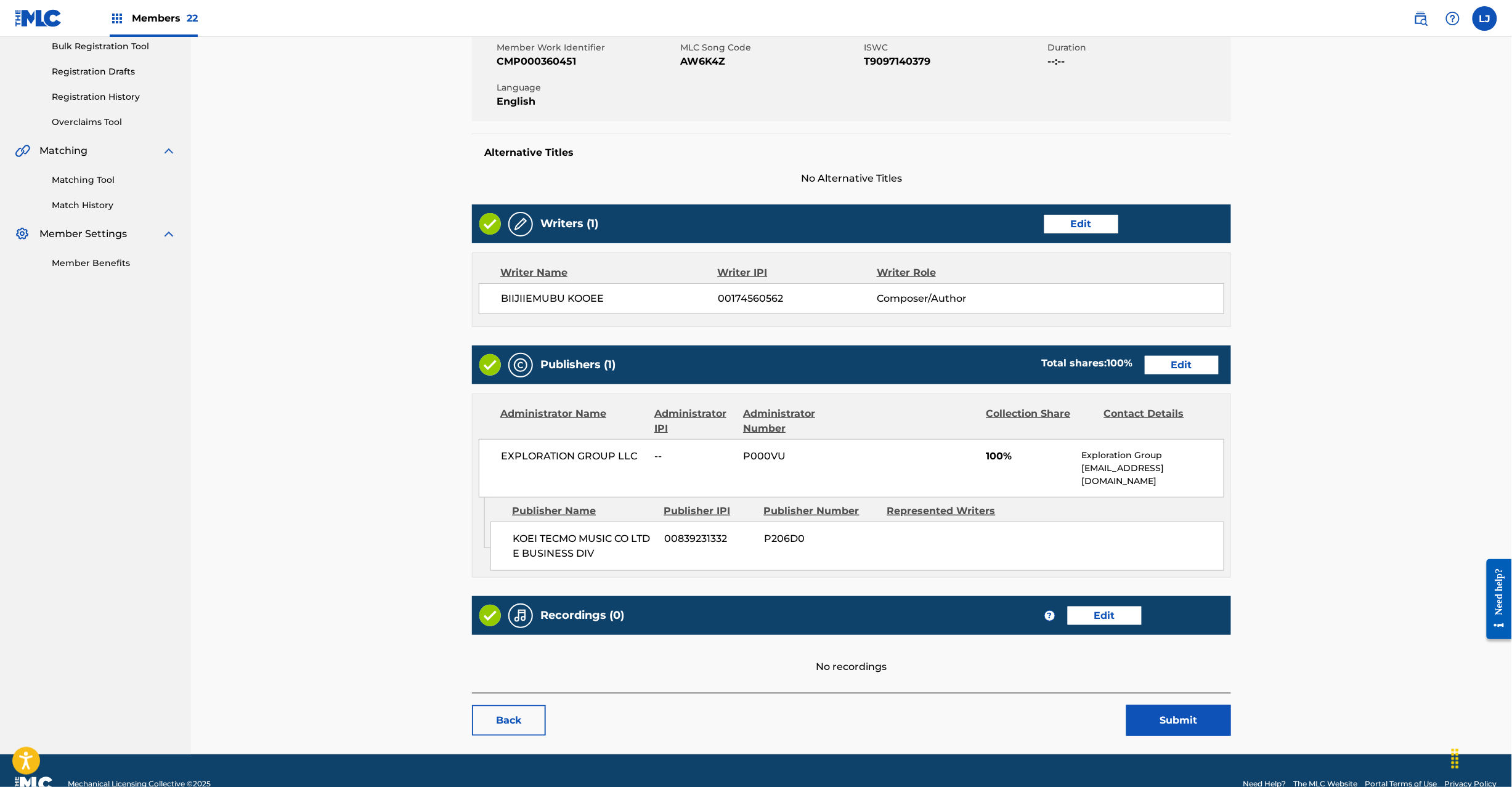
scroll to position [189, 0]
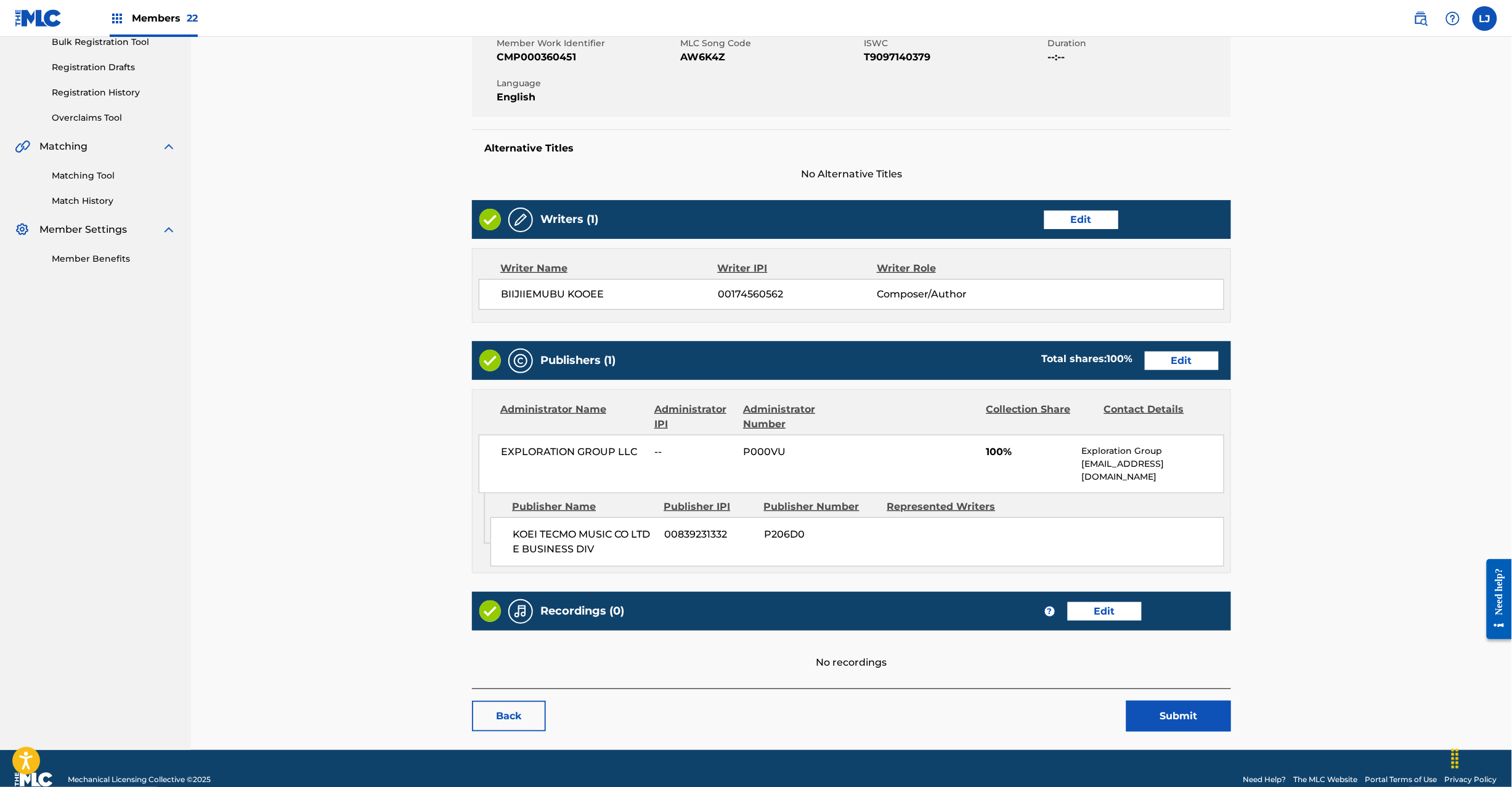
click at [1159, 366] on link "Edit" at bounding box center [1182, 361] width 74 height 18
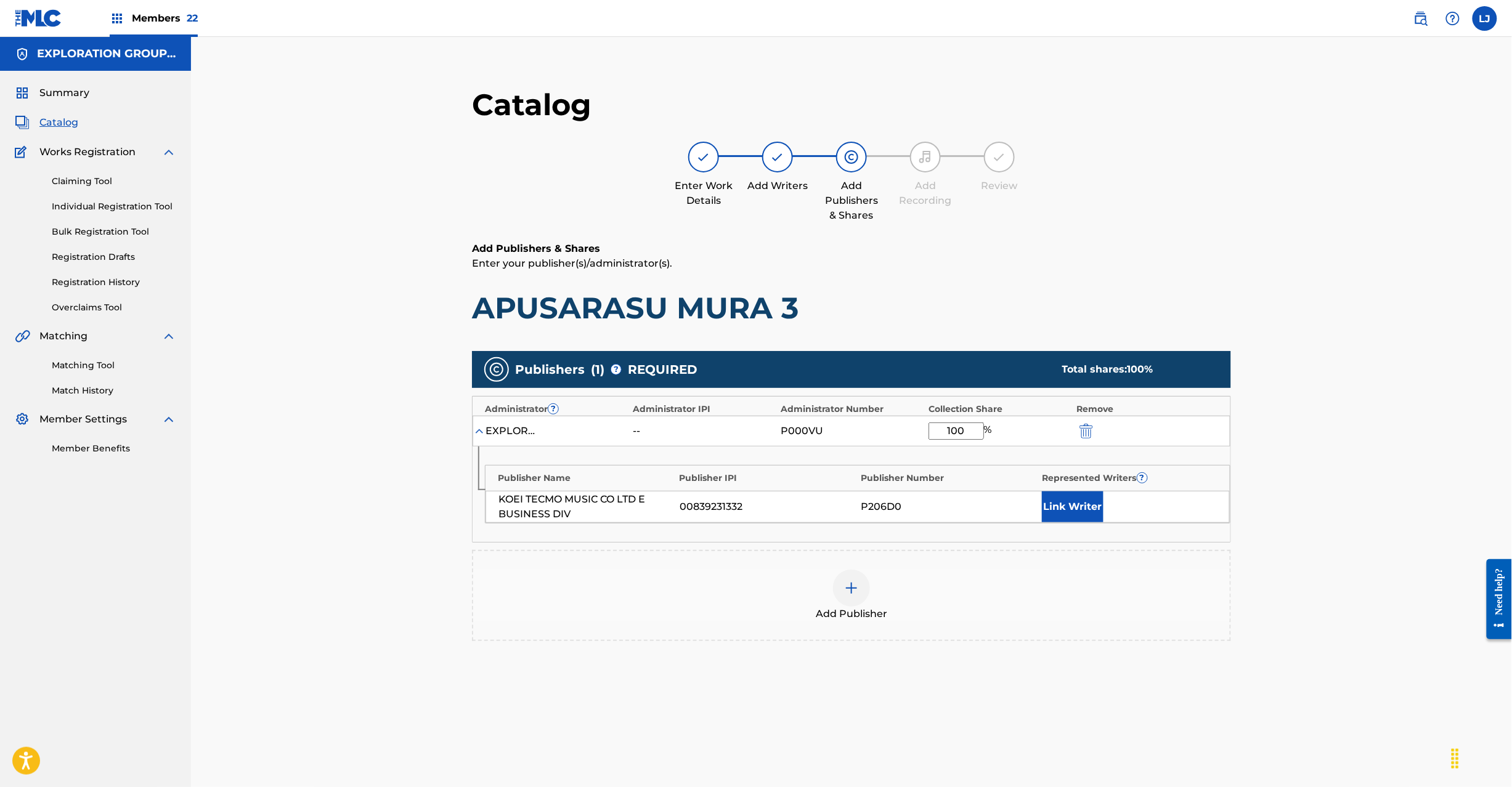
click at [1093, 427] on img "submit" at bounding box center [1086, 431] width 13 height 15
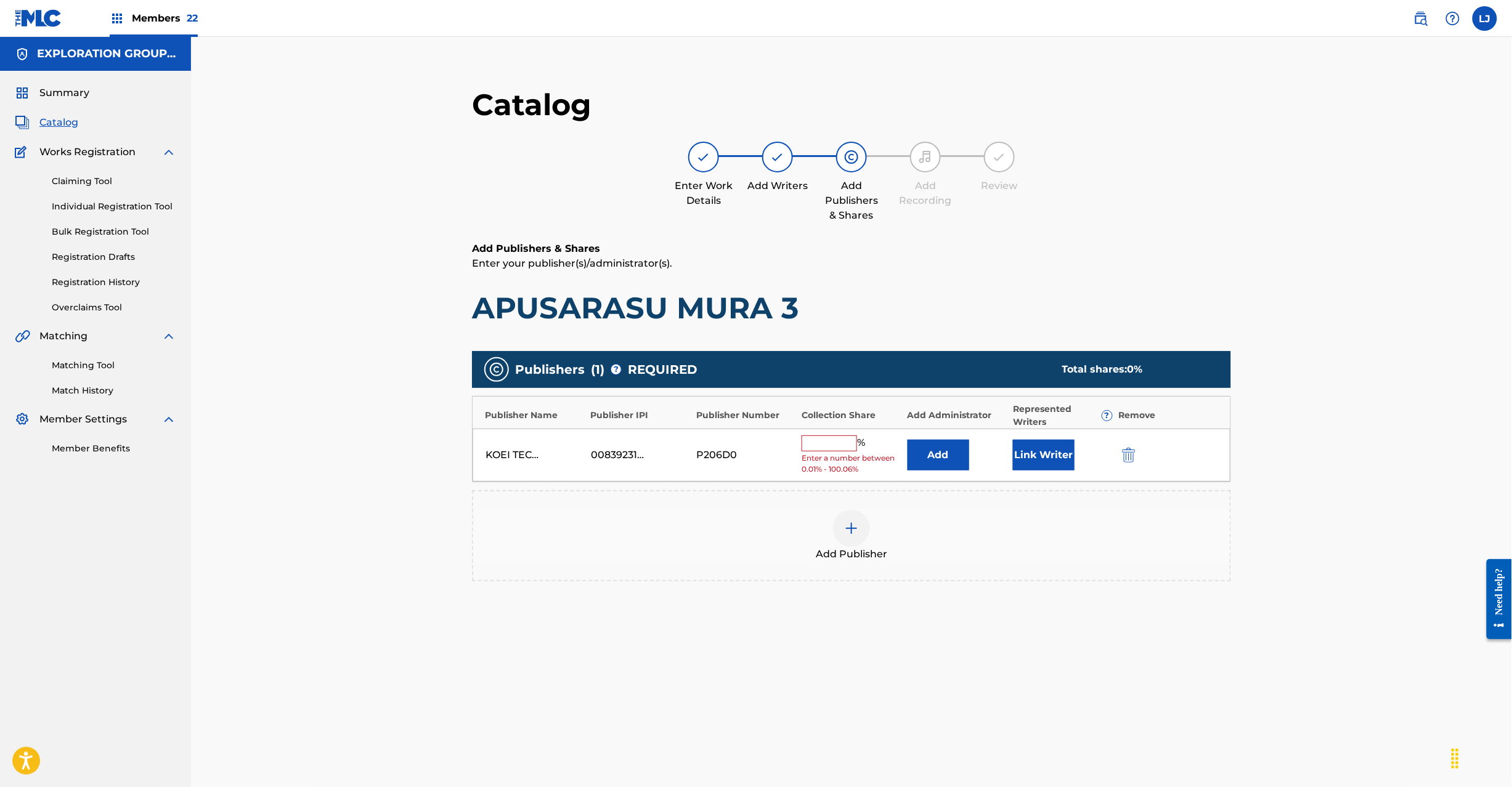
click at [1120, 452] on button "submit" at bounding box center [1127, 455] width 18 height 14
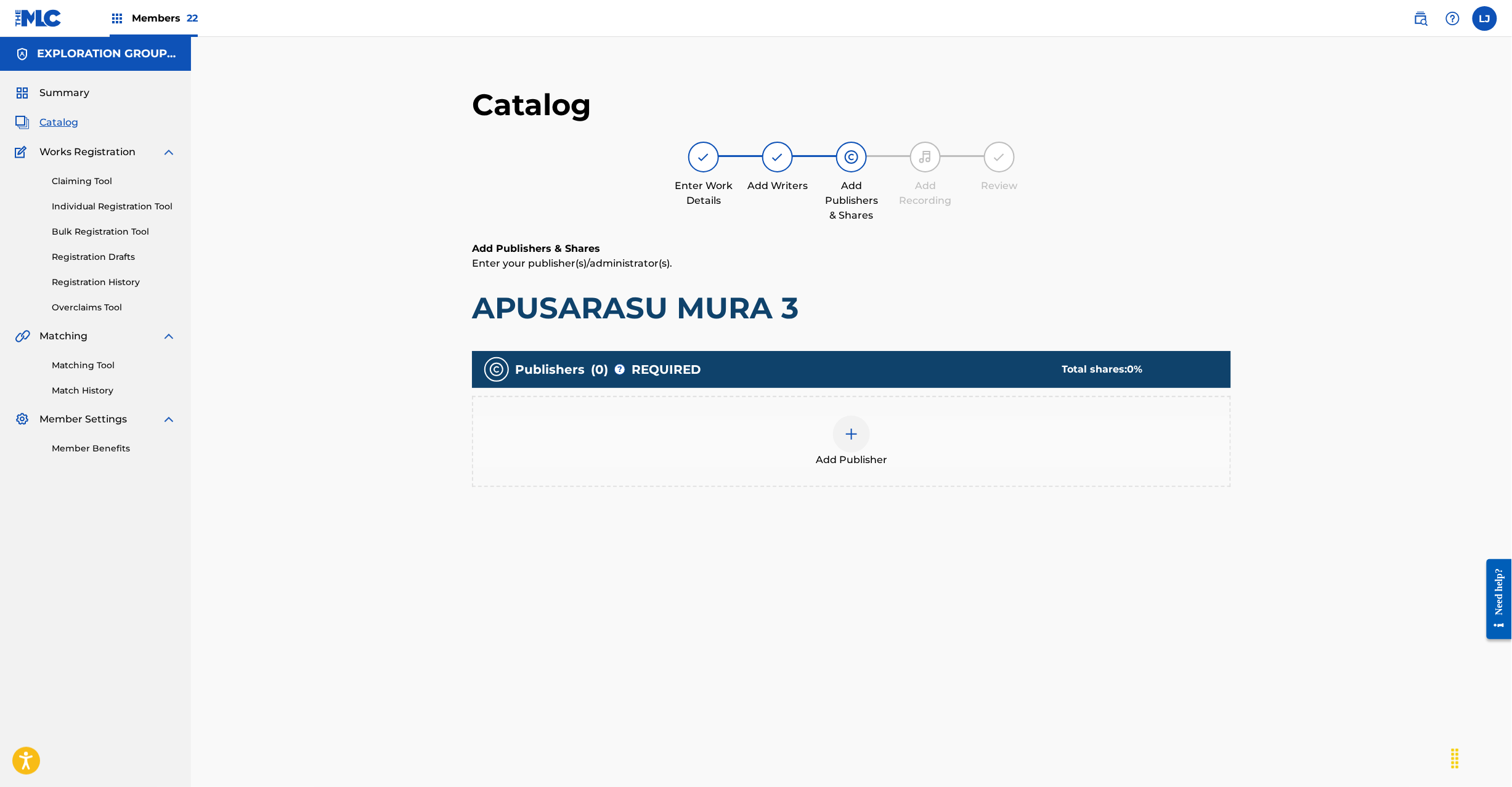
click at [862, 436] on div at bounding box center [851, 434] width 37 height 37
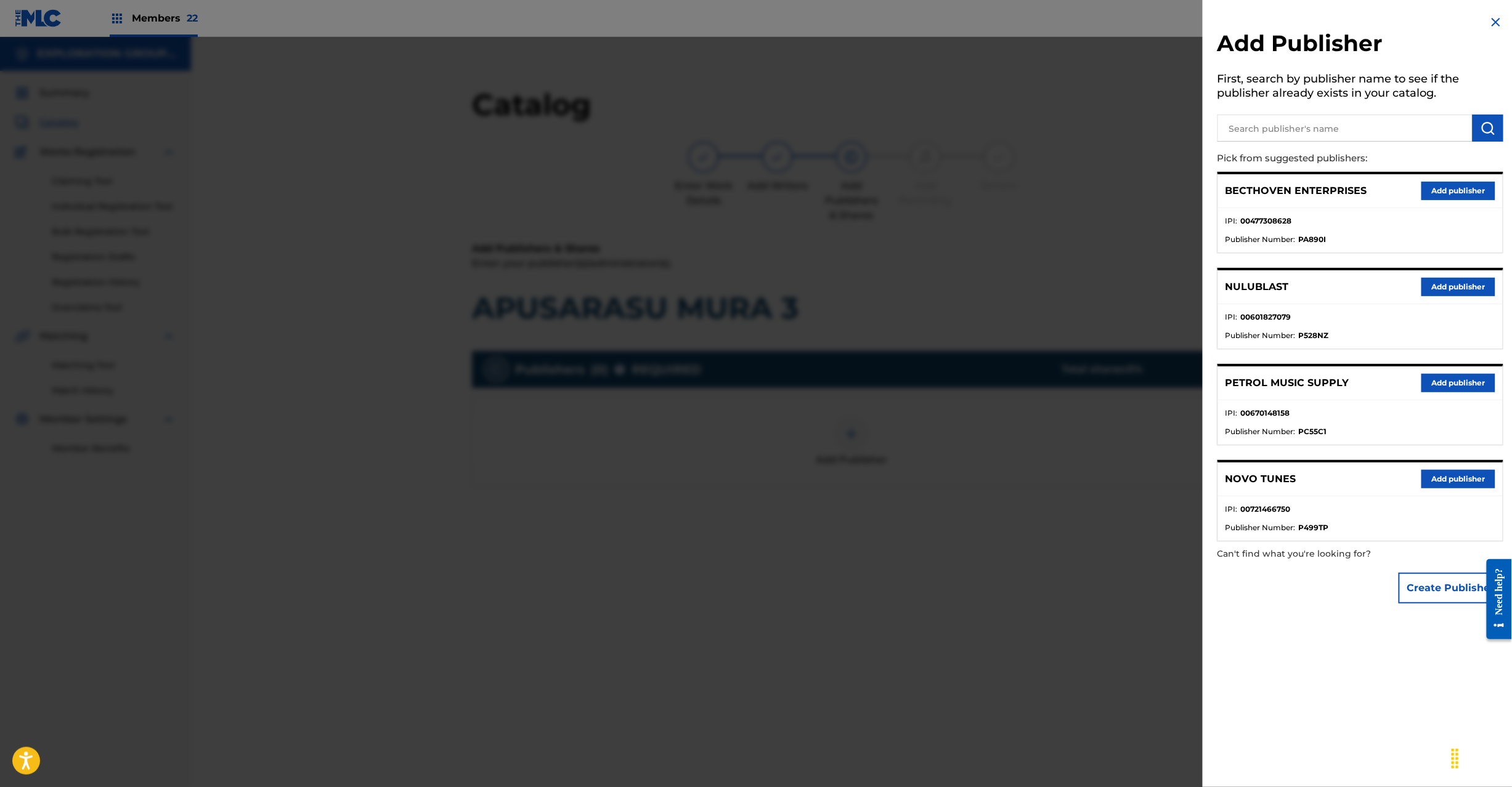
click at [1305, 114] on input "text" at bounding box center [1345, 128] width 255 height 27
type input "Koei Tecmo Music Co Ltd N Business Div"
click at [1473, 119] on button "submit" at bounding box center [1488, 128] width 31 height 27
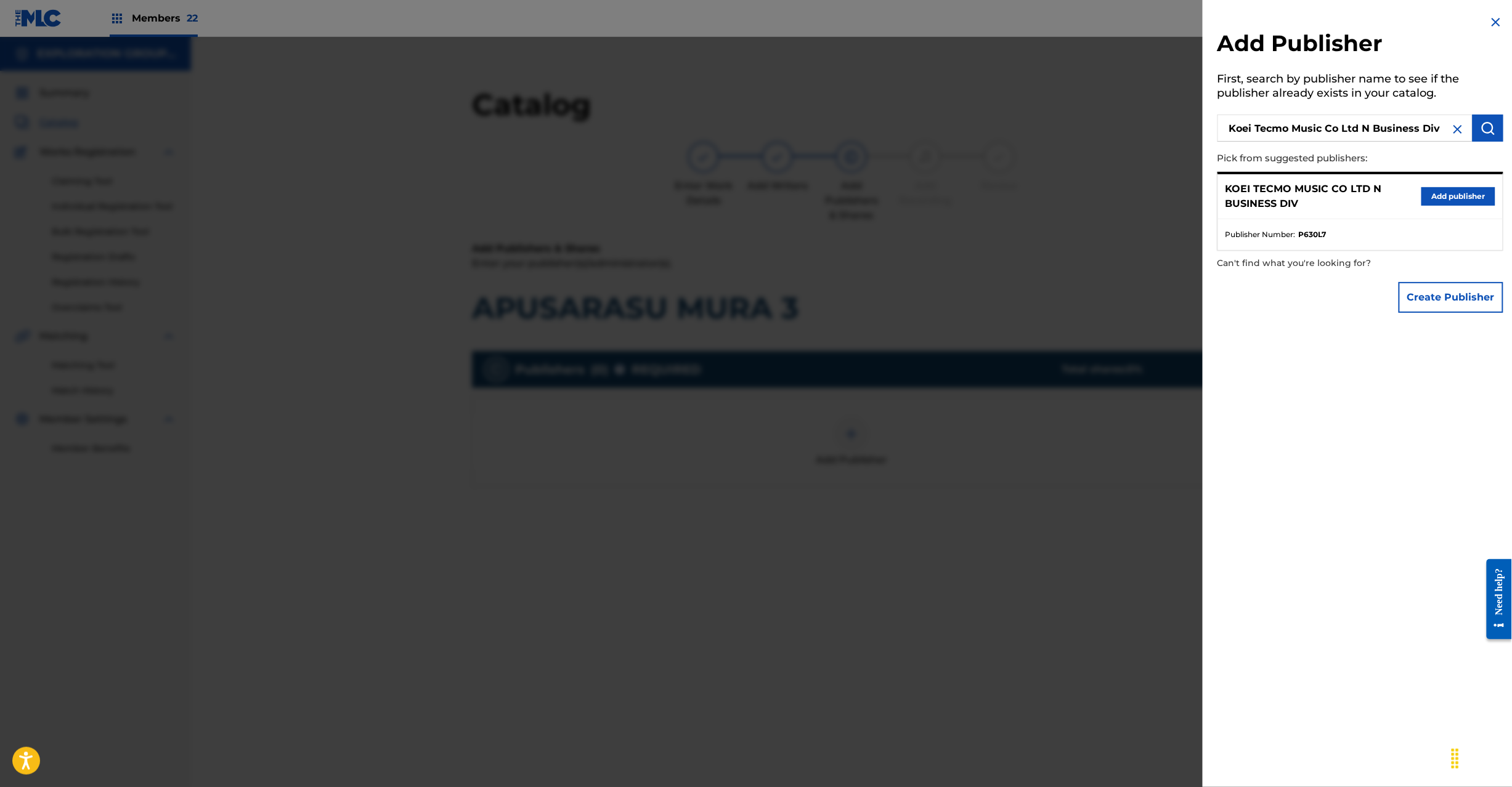
click at [1457, 206] on div "KOEI TECMO MUSIC CO LTD N BUSINESS DIV Add publisher" at bounding box center [1360, 196] width 285 height 45
click at [1452, 189] on button "Add publisher" at bounding box center [1458, 196] width 74 height 18
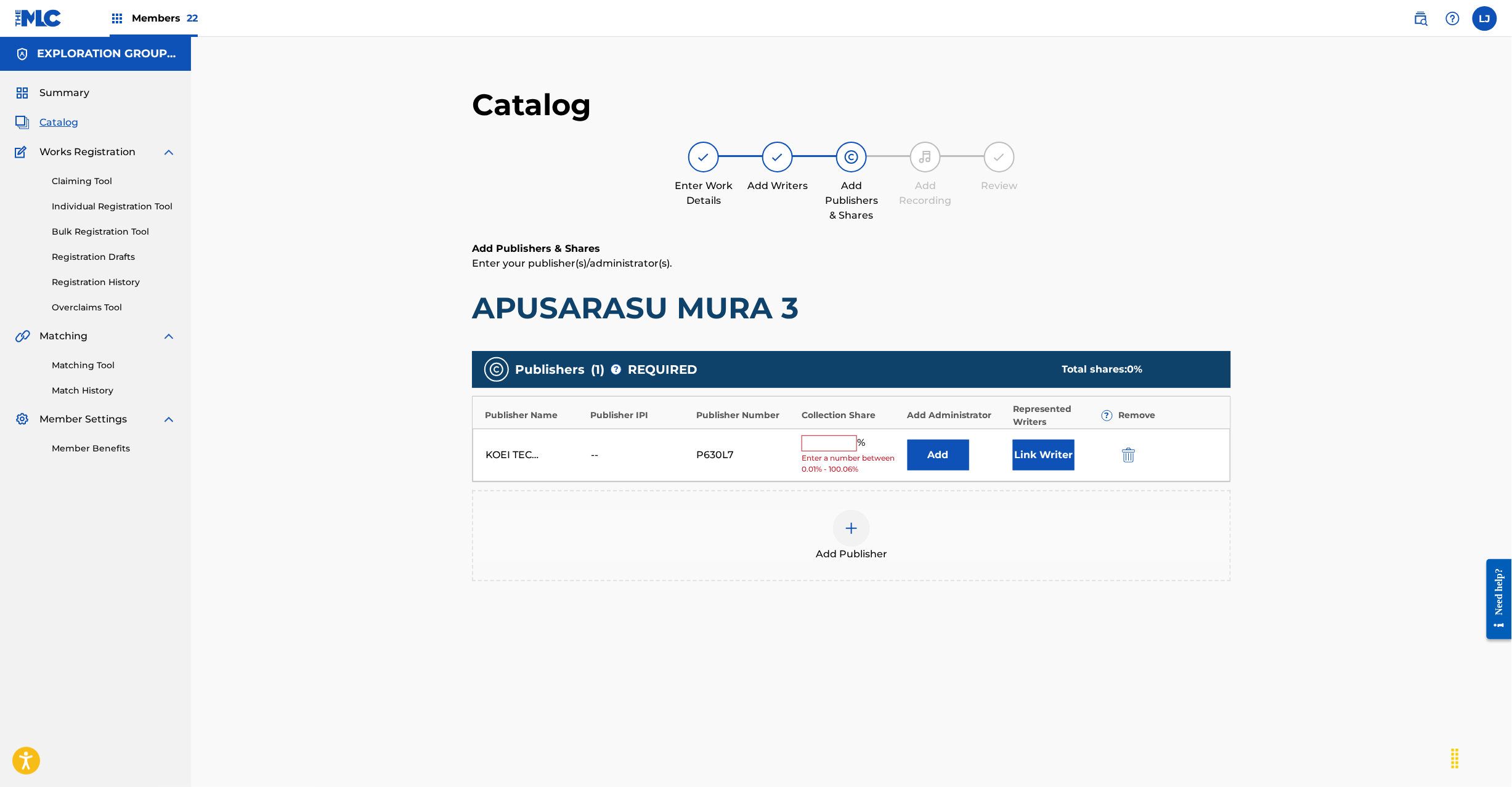
click at [924, 474] on div "KOEI TECMO MUSIC CO LTD N BUSINESS DIV -- P630L7 % Enter a number between 0.01%…" at bounding box center [852, 455] width 758 height 54
click at [924, 457] on button "Add" at bounding box center [938, 455] width 62 height 31
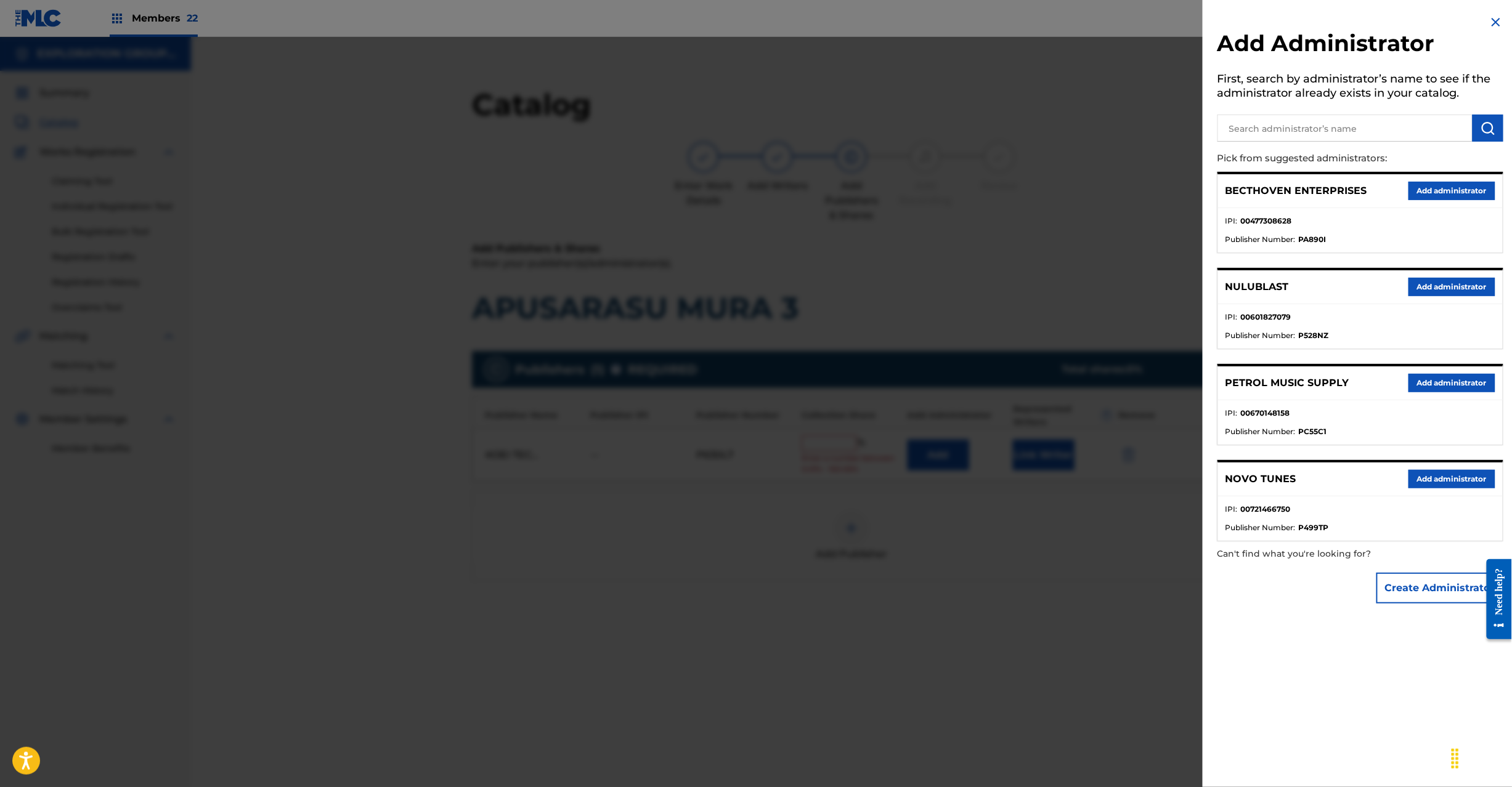
click at [1374, 121] on input "text" at bounding box center [1345, 128] width 255 height 27
type input "Exploration Group LLC"
click at [1490, 119] on button "submit" at bounding box center [1488, 128] width 31 height 27
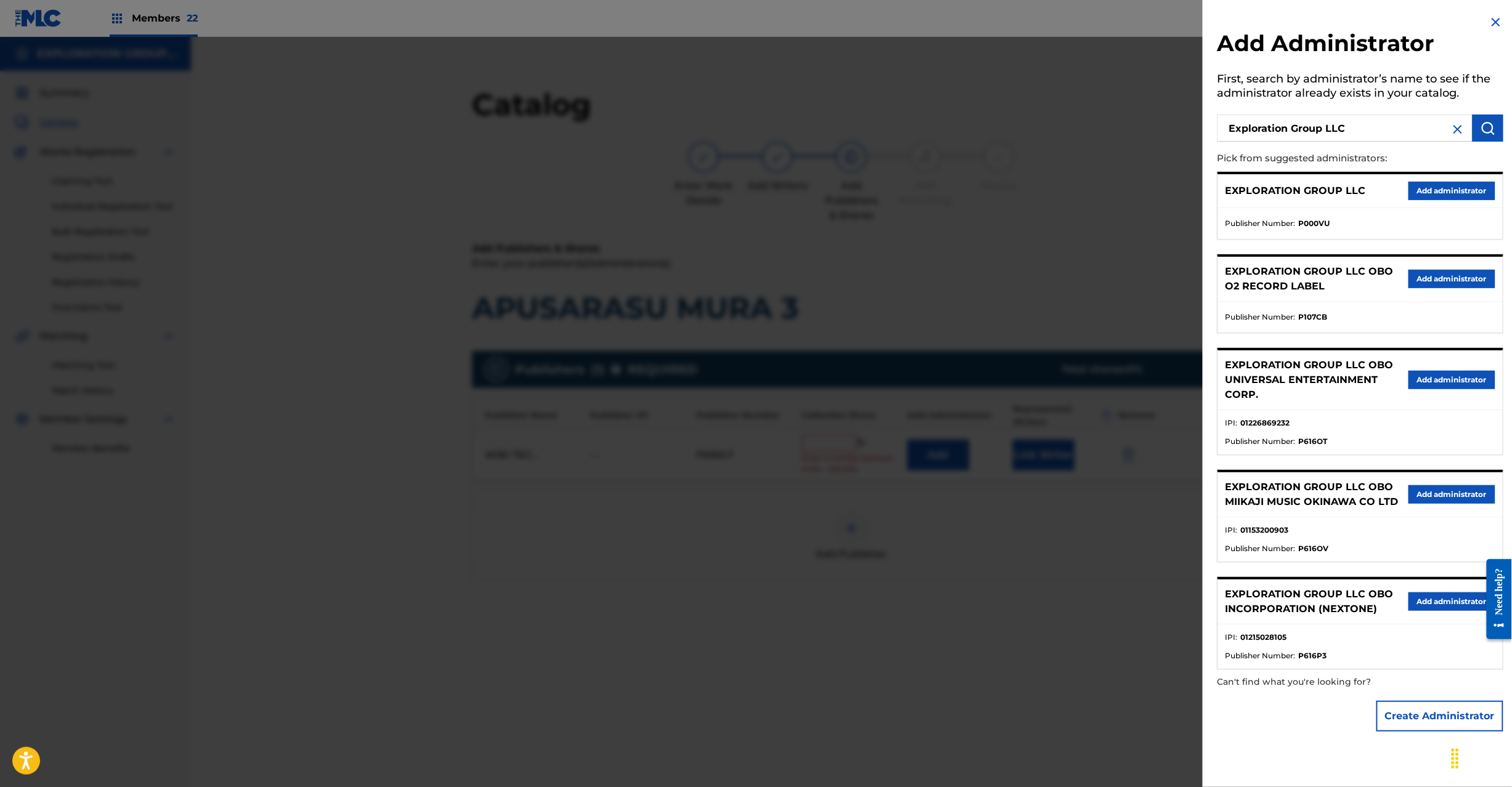
click at [1445, 189] on button "Add administrator" at bounding box center [1452, 191] width 87 height 18
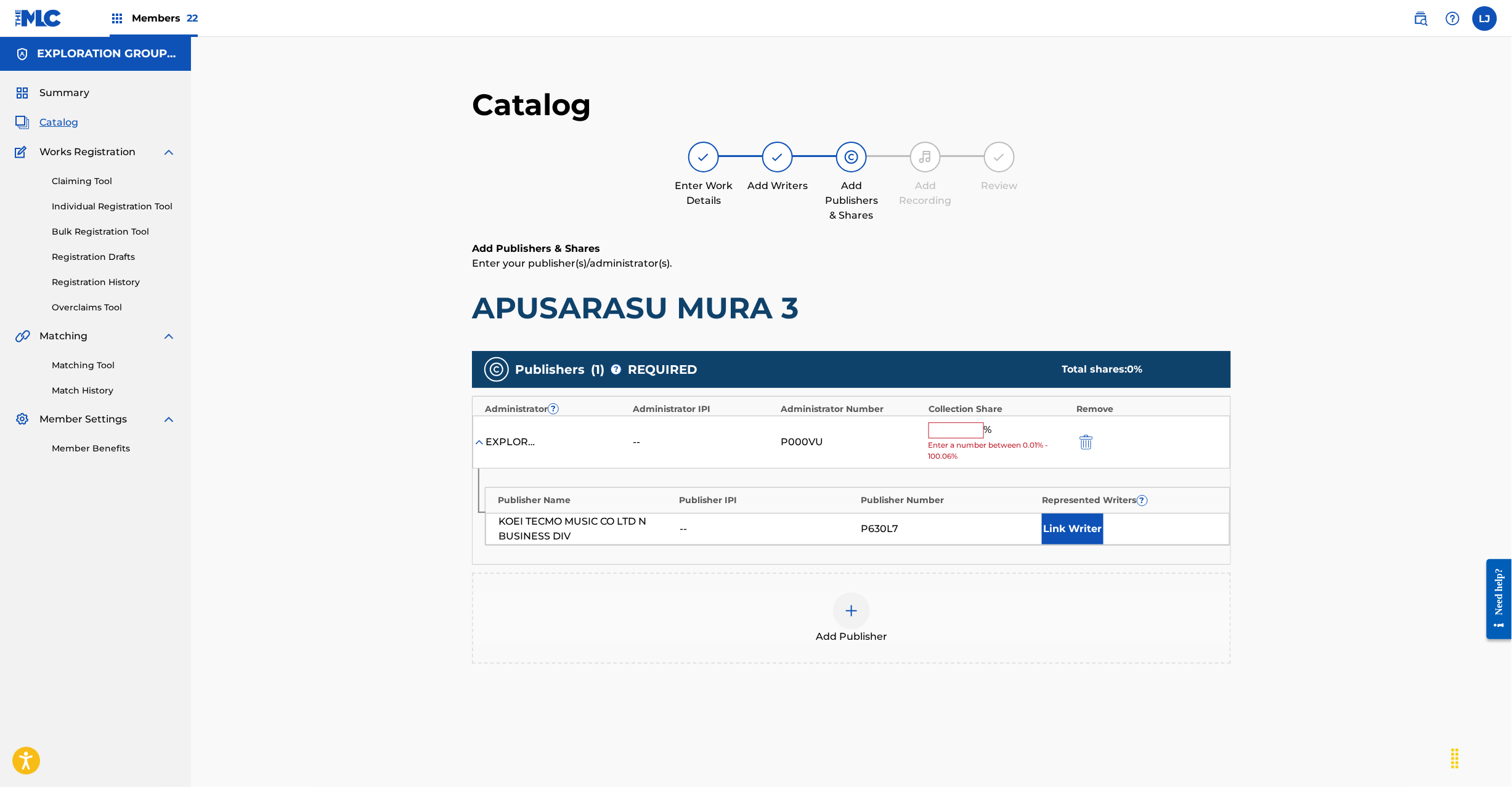
click at [936, 410] on div "Collection Share" at bounding box center [1000, 409] width 142 height 13
click at [941, 431] on input "text" at bounding box center [957, 430] width 56 height 16
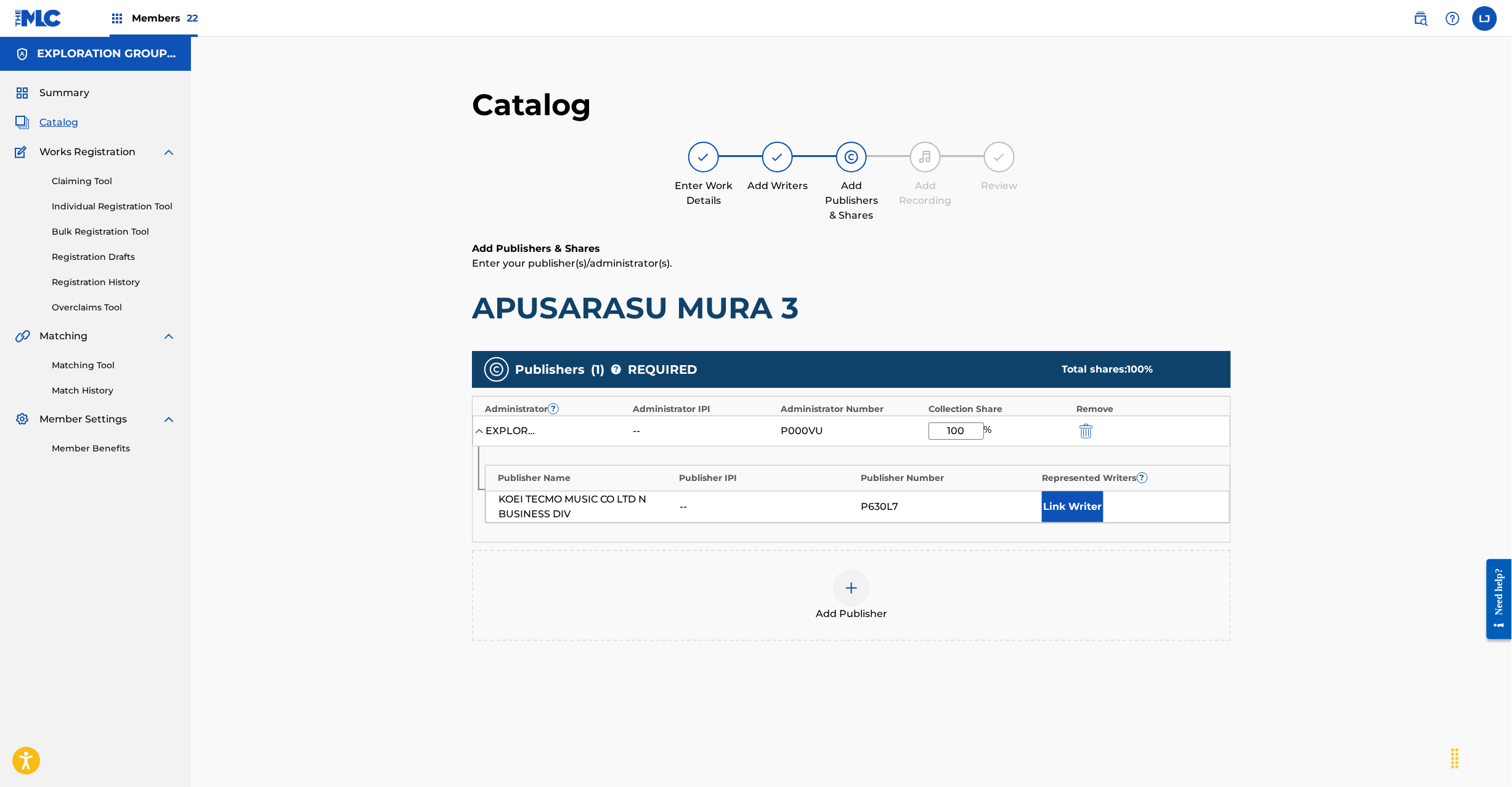
scroll to position [127, 0]
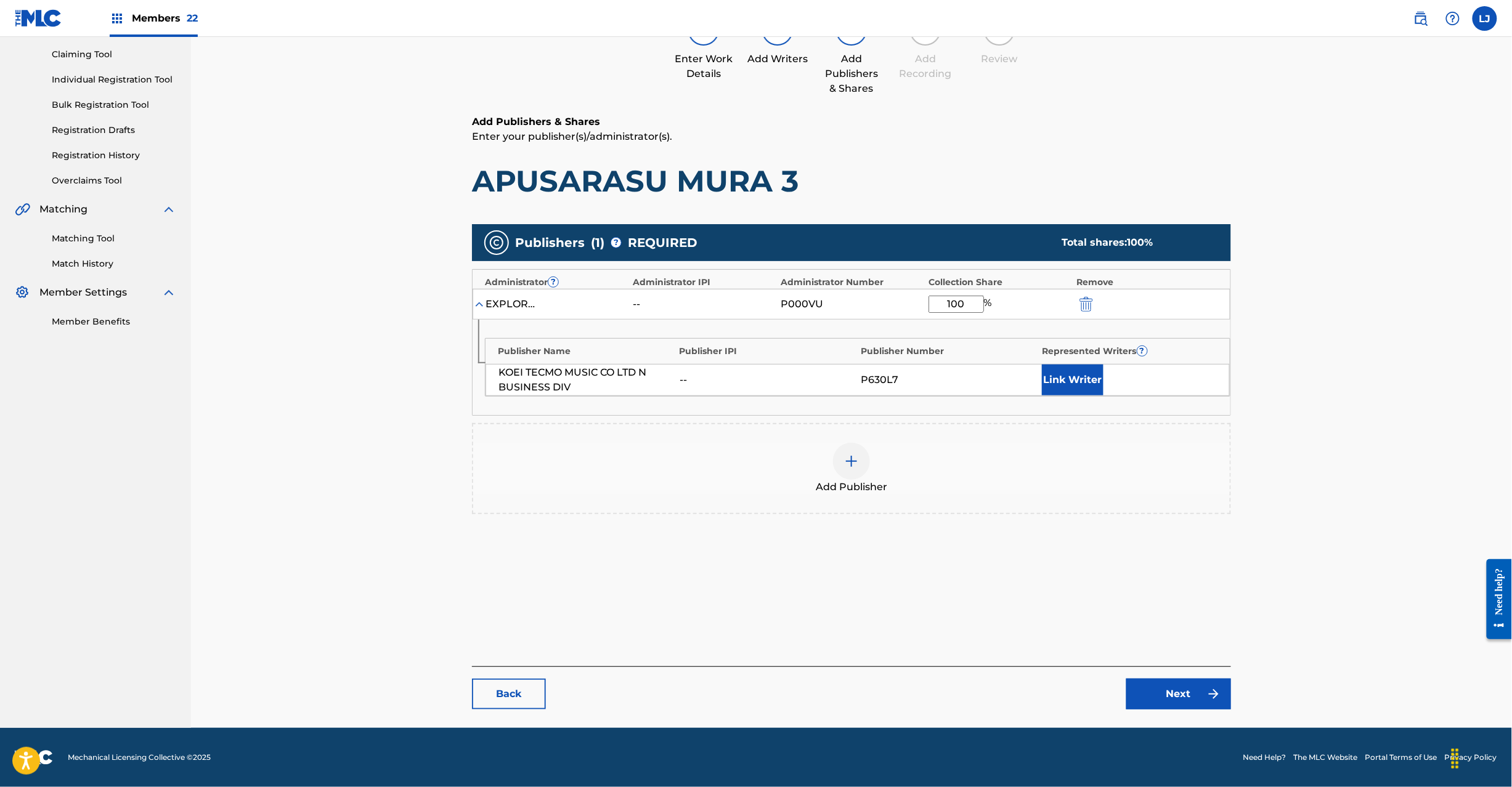
type input "100"
click at [1159, 681] on link "Next" at bounding box center [1179, 694] width 105 height 31
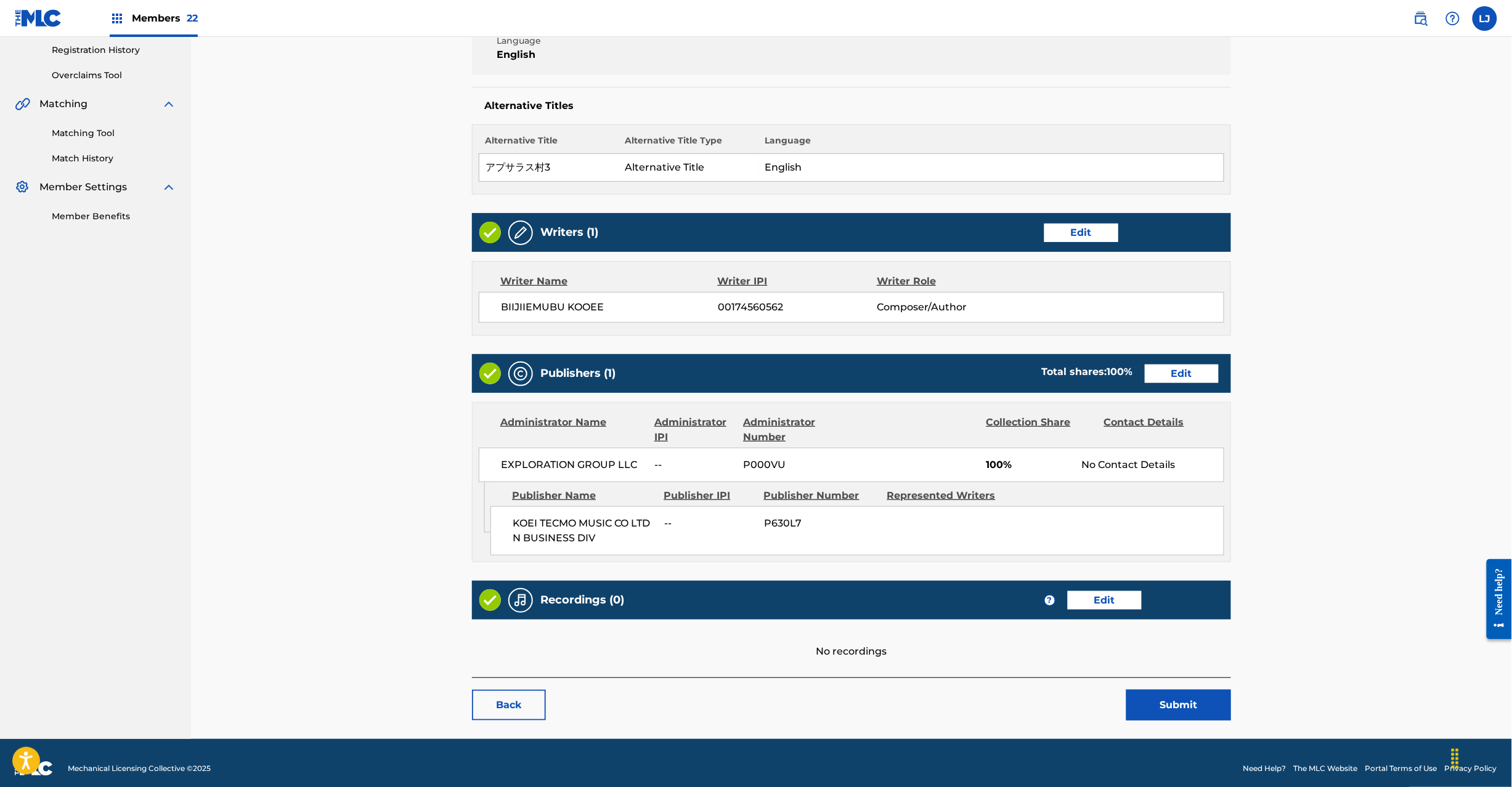
scroll to position [245, 0]
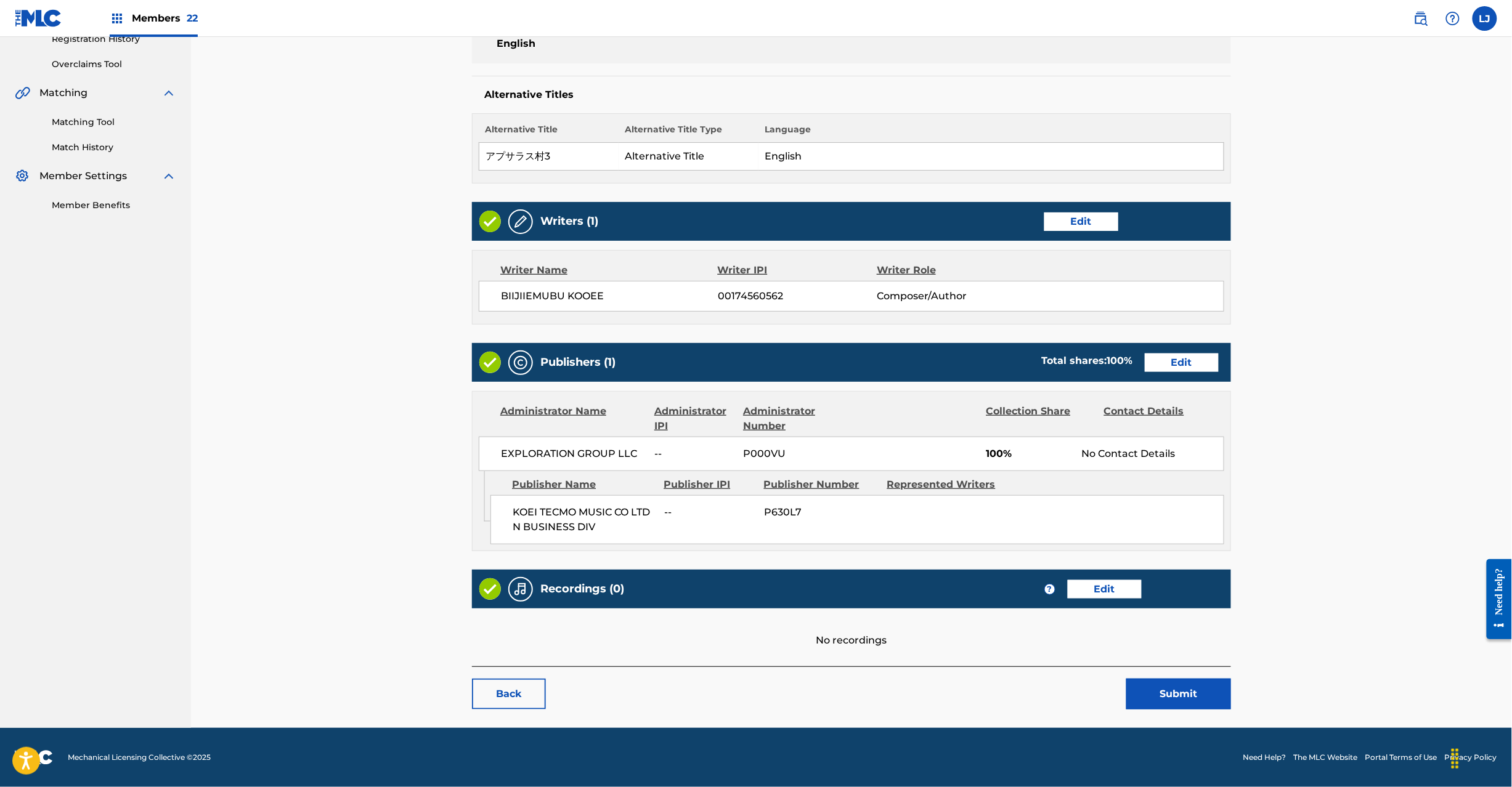
click at [1198, 696] on button "Submit" at bounding box center [1179, 694] width 105 height 31
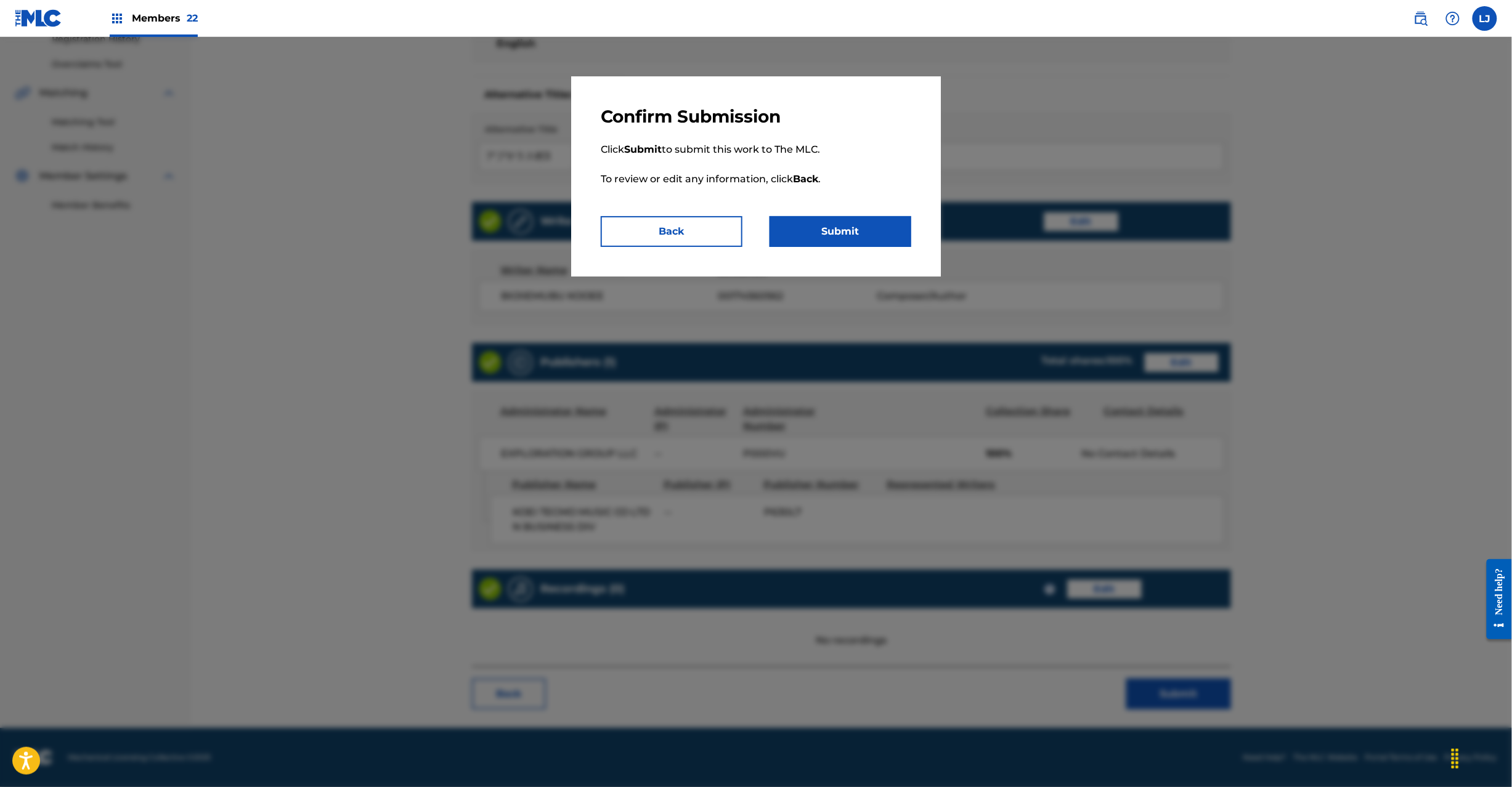
click at [874, 242] on button "Submit" at bounding box center [840, 231] width 142 height 31
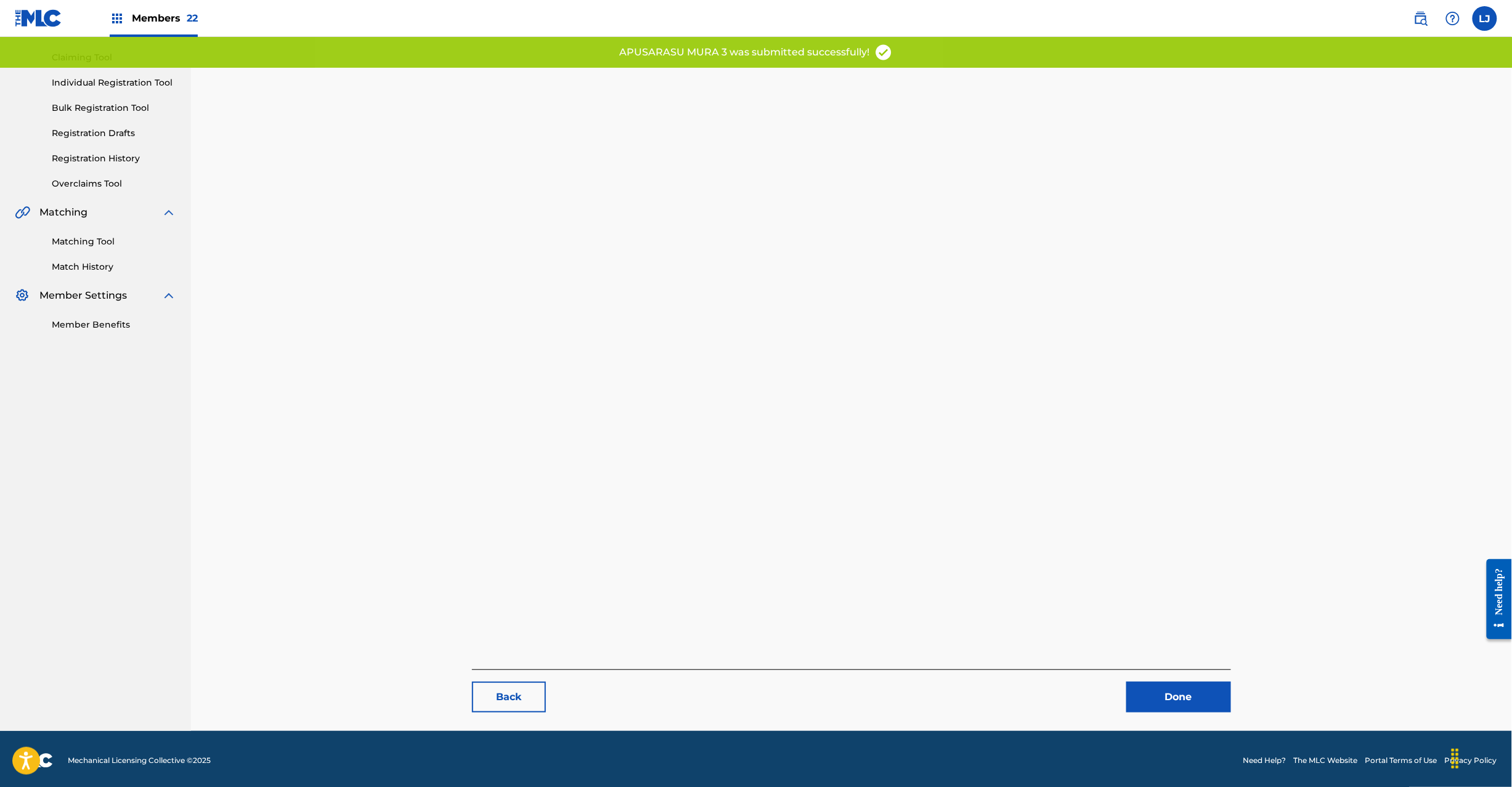
scroll to position [127, 0]
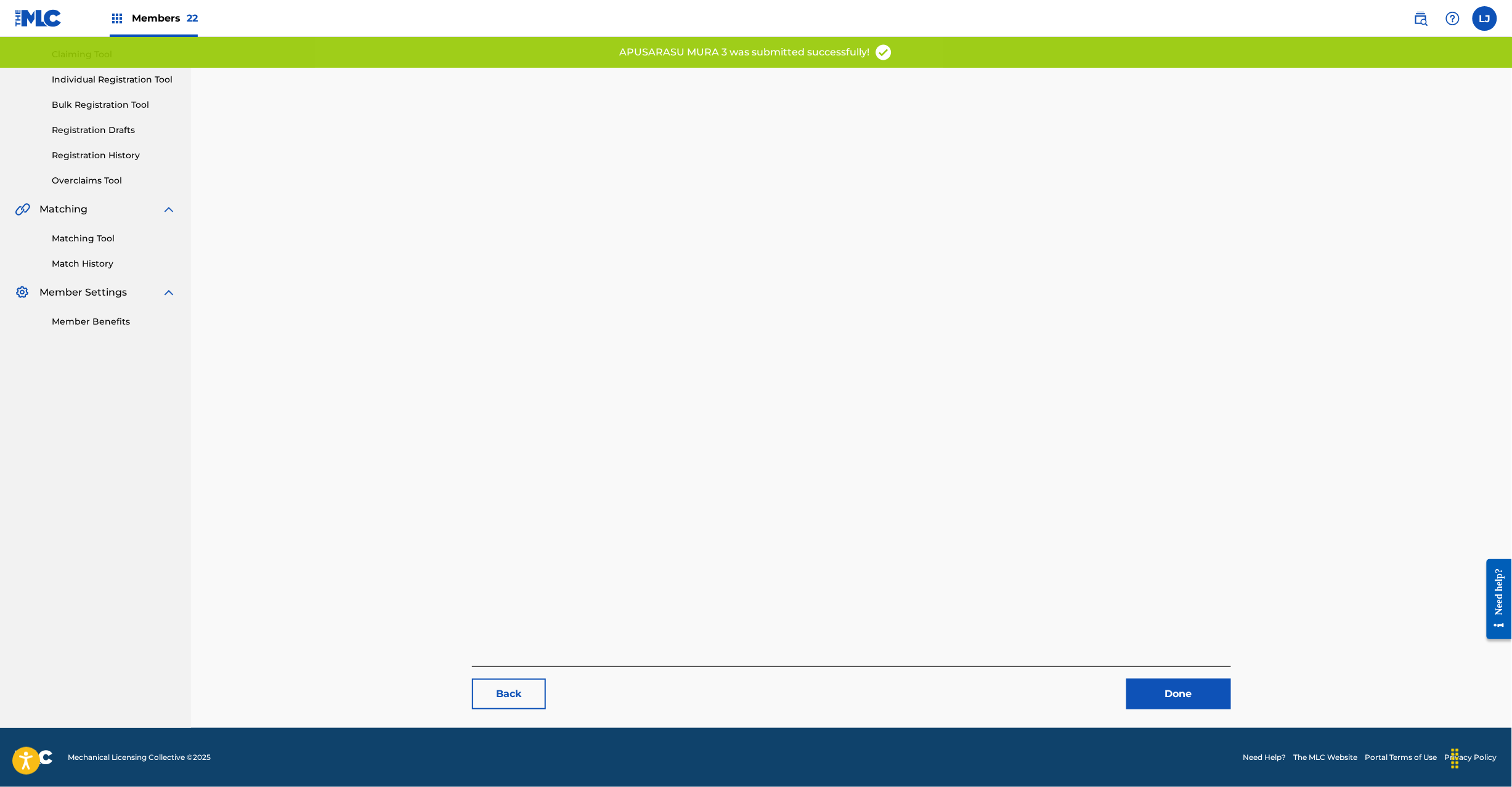
click at [1154, 693] on link "Done" at bounding box center [1179, 694] width 105 height 31
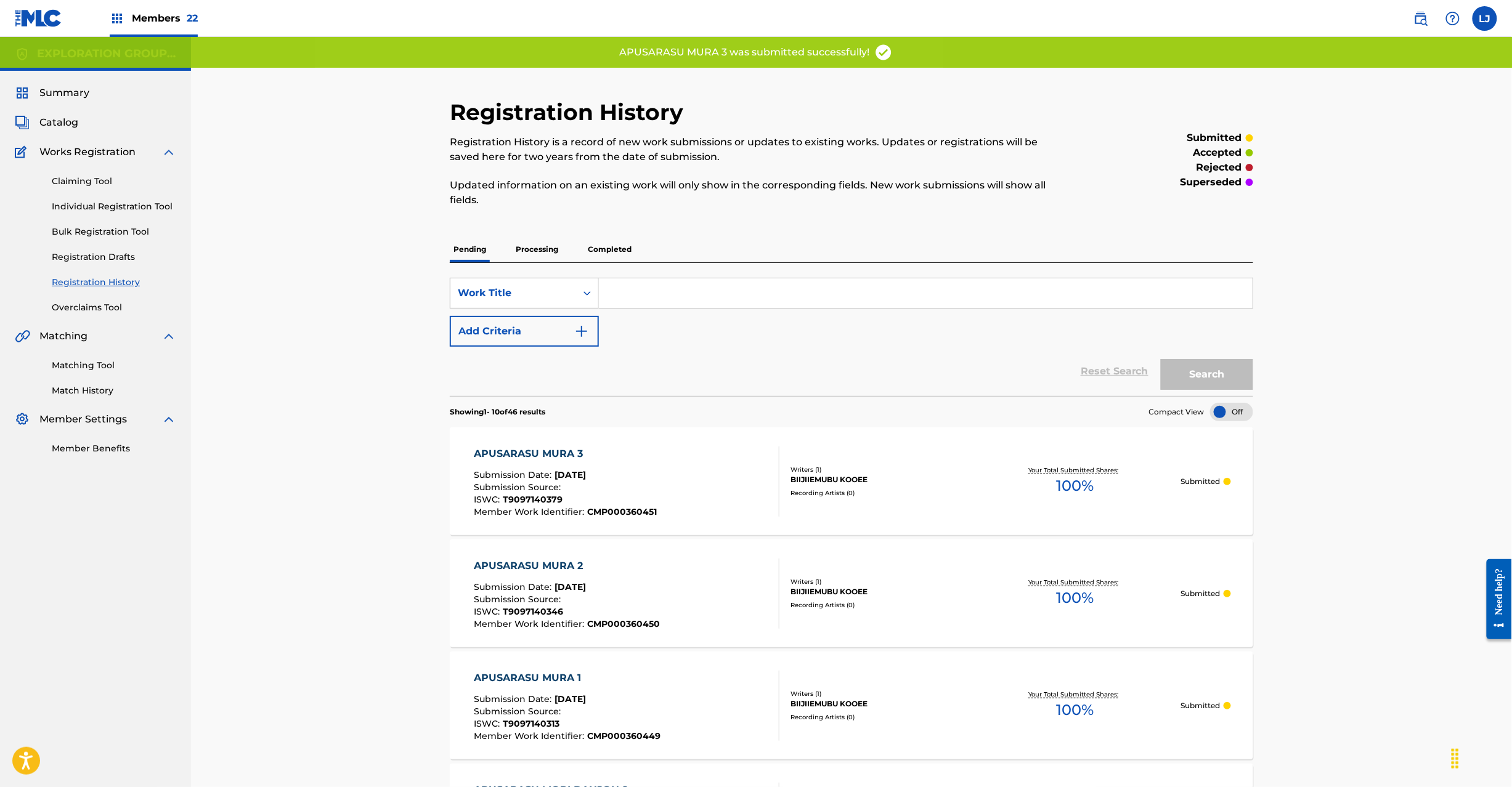
click at [727, 494] on div "APUSARASU MURA 3 Submission Date : [DATE] Submission Source : ISWC : T909714037…" at bounding box center [627, 481] width 306 height 70
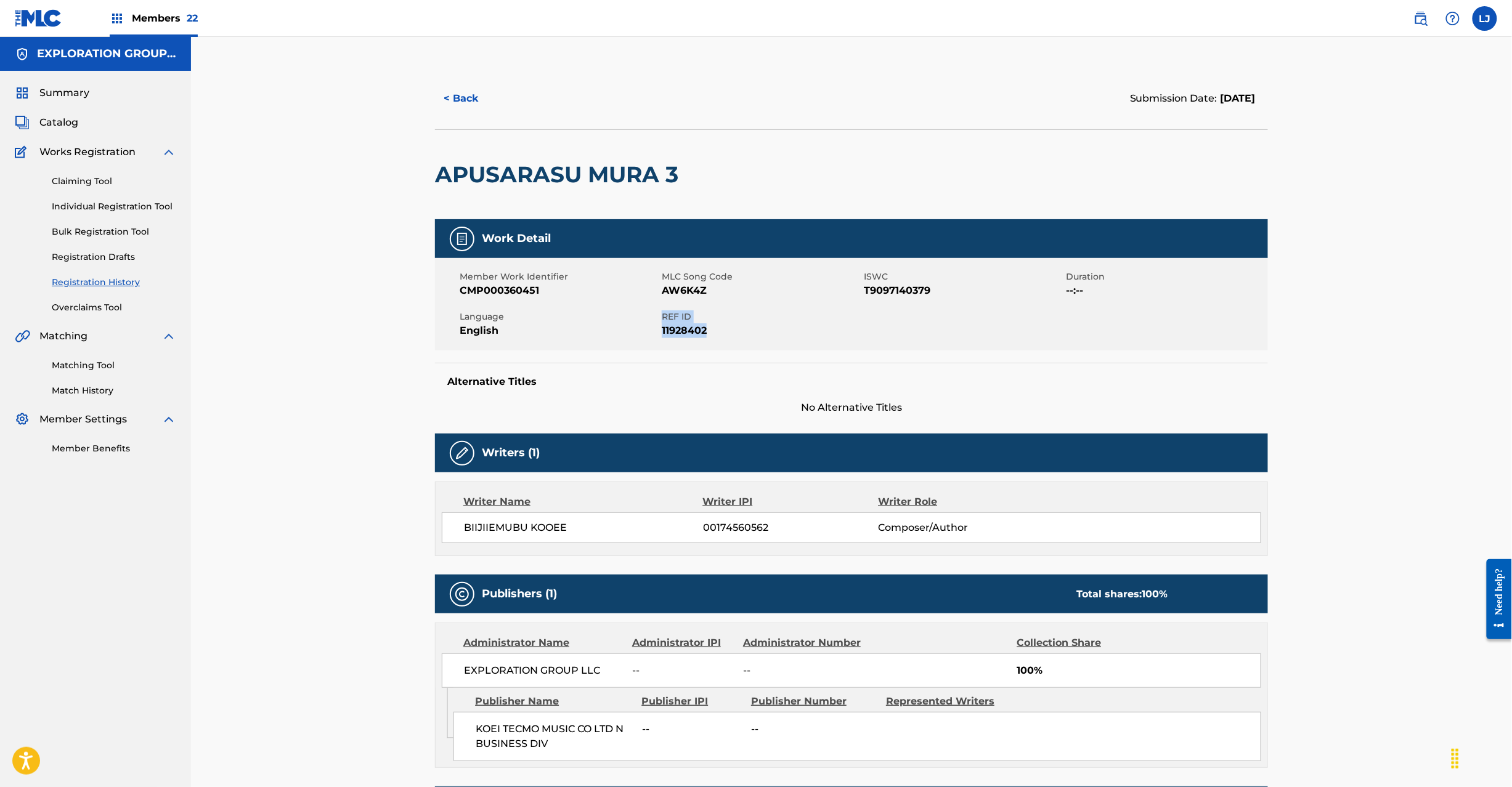
drag, startPoint x: 662, startPoint y: 311, endPoint x: 763, endPoint y: 336, distance: 104.0
click at [763, 336] on div "REF ID 11928402" at bounding box center [763, 325] width 202 height 28
copy div "REF ID 11928402"
click at [64, 119] on span "Catalog" at bounding box center [58, 122] width 39 height 15
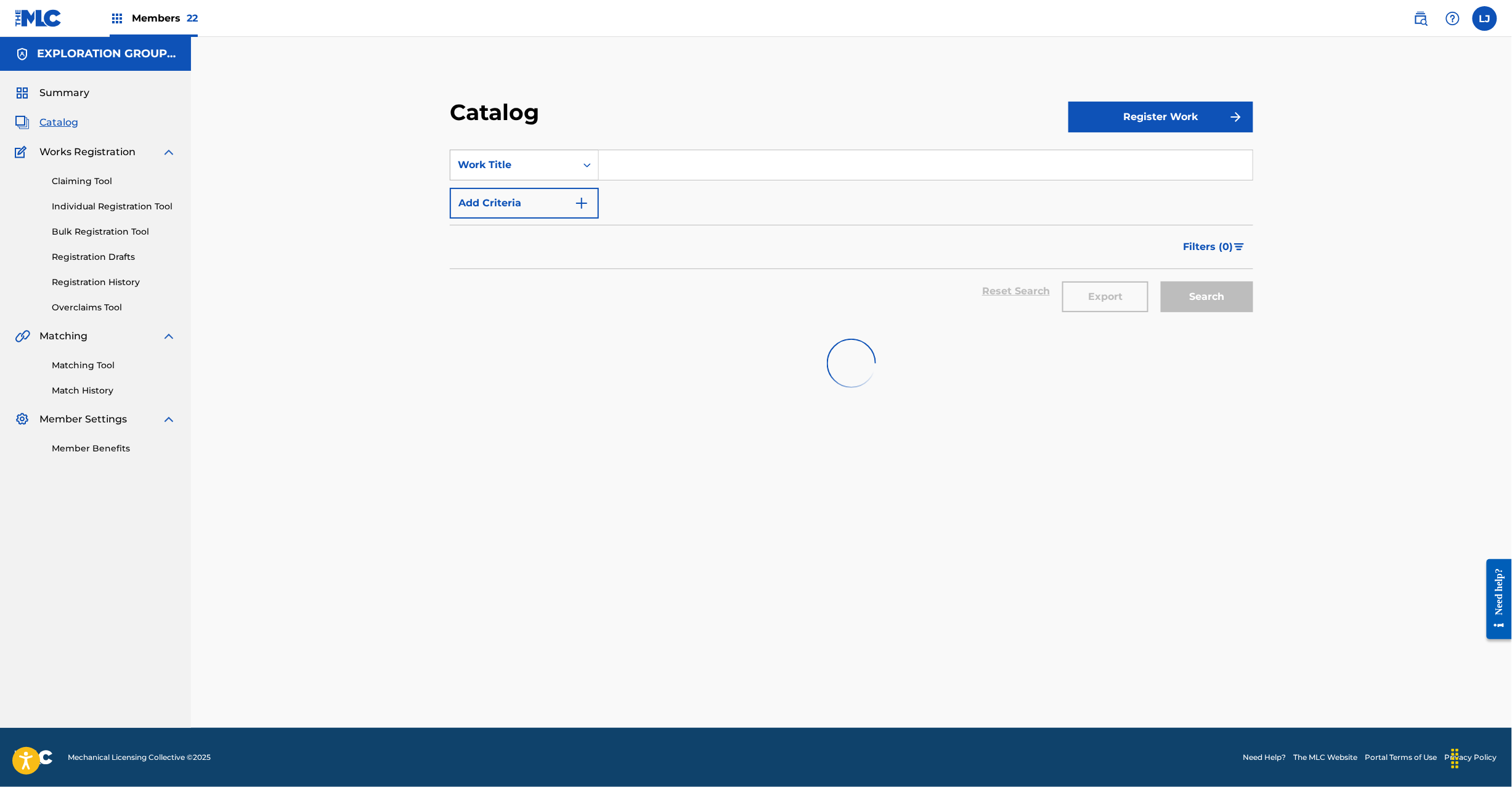
click at [552, 176] on div "Work Title" at bounding box center [513, 165] width 126 height 23
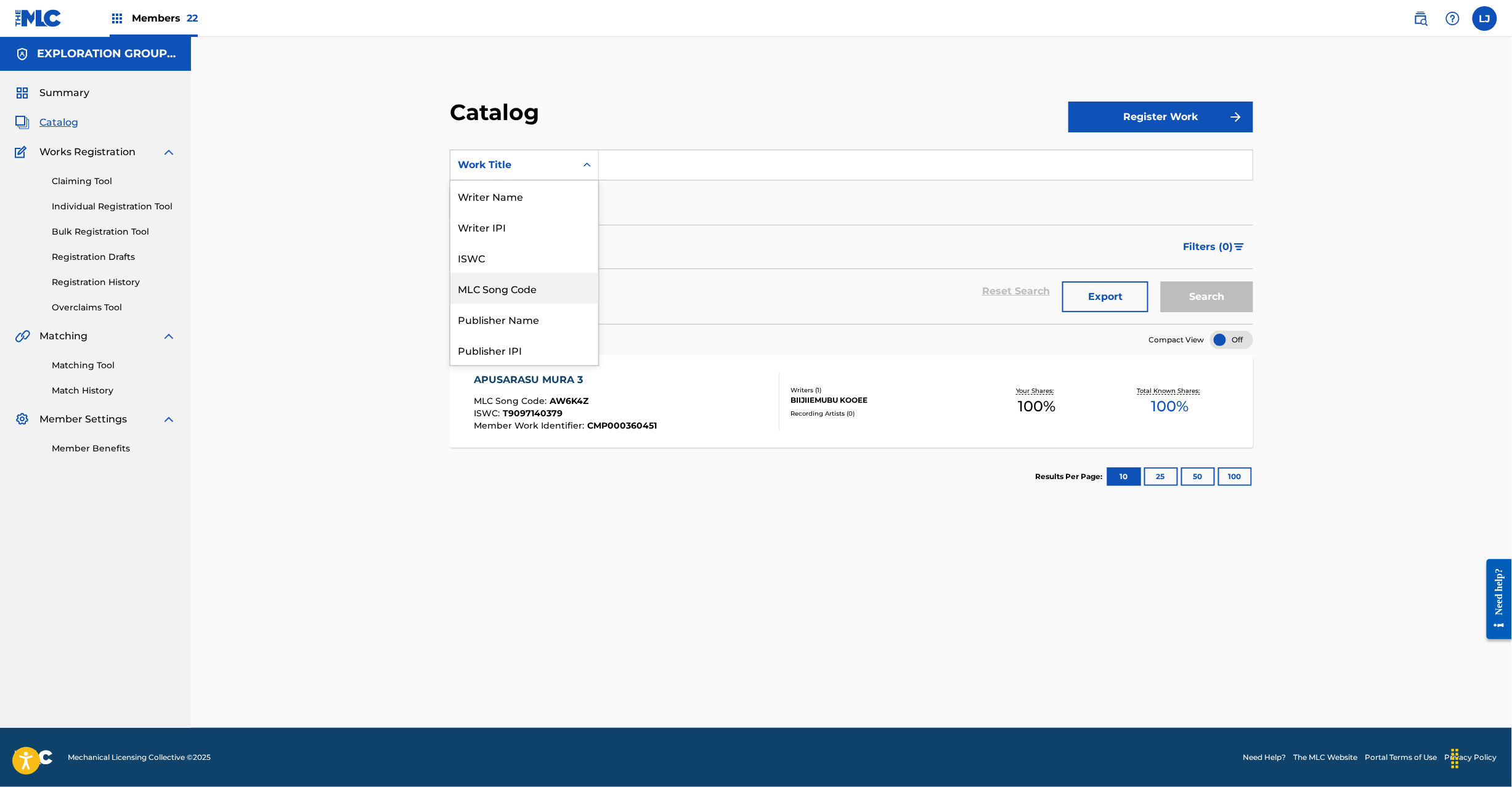
drag, startPoint x: 530, startPoint y: 291, endPoint x: 573, endPoint y: 220, distance: 83.0
click at [530, 292] on div "MLC Song Code" at bounding box center [524, 288] width 148 height 31
click at [617, 150] on input "Search Form" at bounding box center [926, 165] width 654 height 30
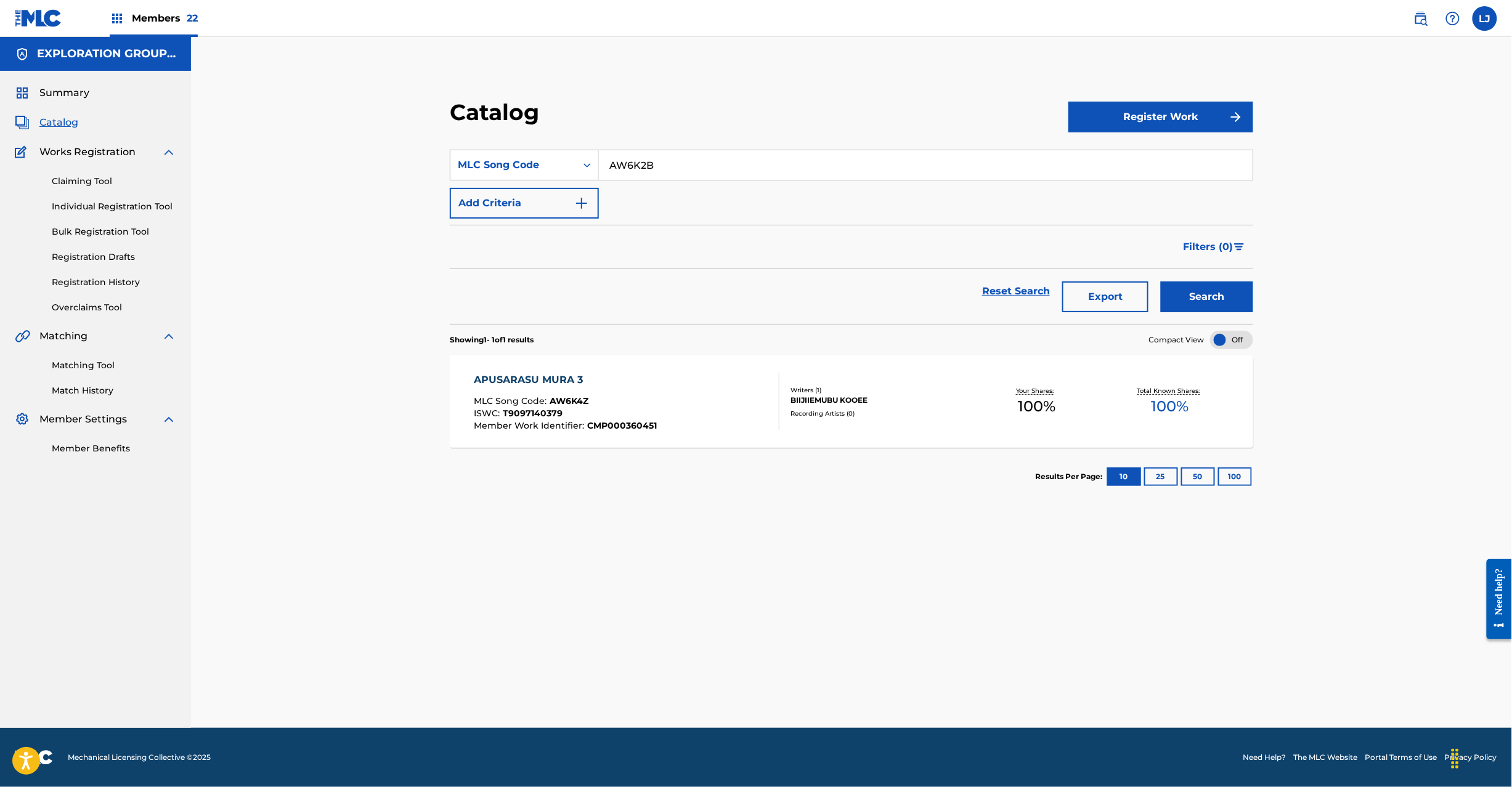
type input "AW6K2B"
click at [1166, 294] on button "Search" at bounding box center [1207, 297] width 92 height 31
click at [649, 395] on div "APUSARASU MURA 4 MLC Song Code : AW6K2B ISWC : T9097140404 Member Work Identifi…" at bounding box center [566, 402] width 185 height 58
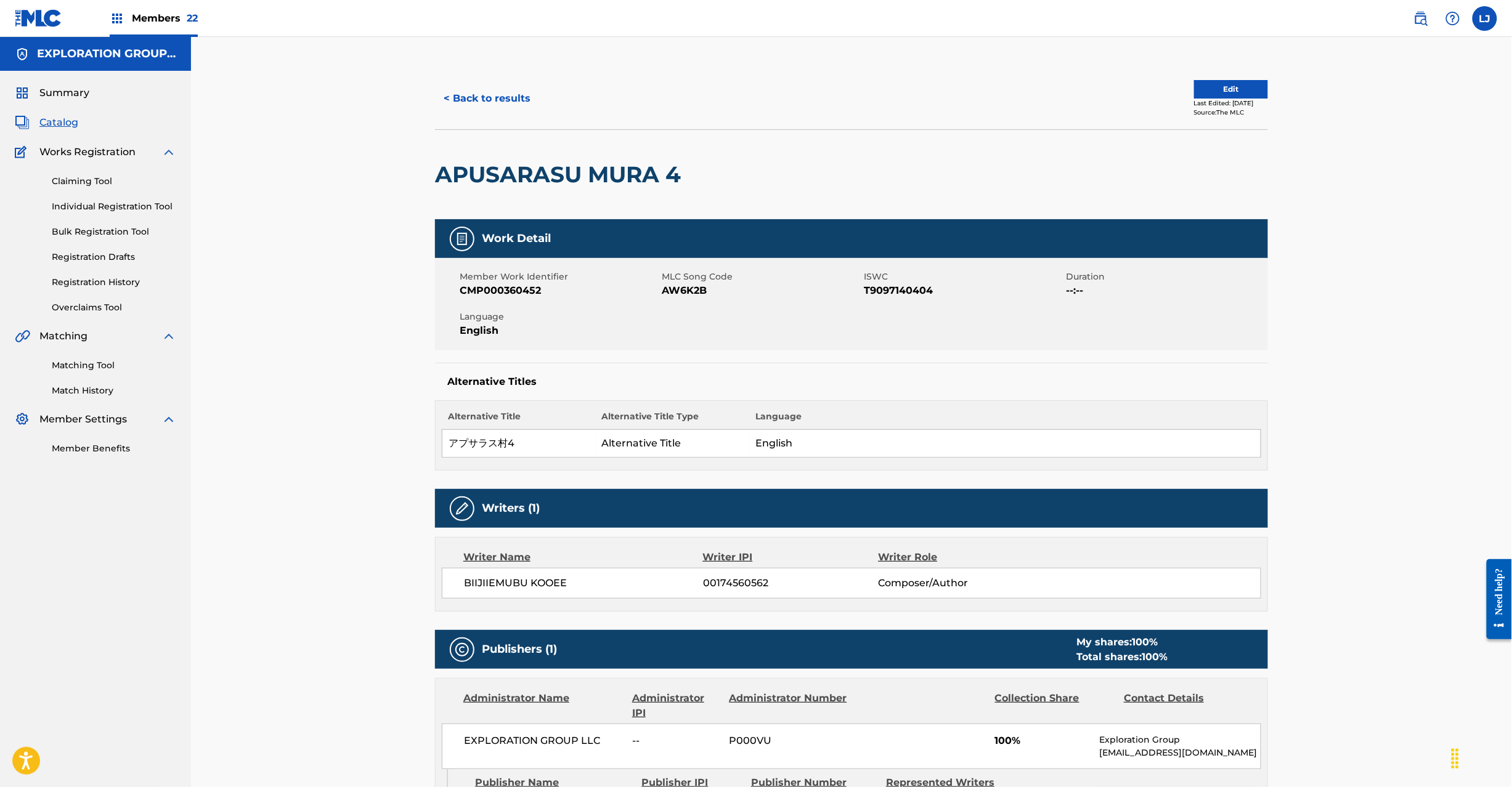
click at [1213, 85] on button "Edit" at bounding box center [1231, 89] width 74 height 18
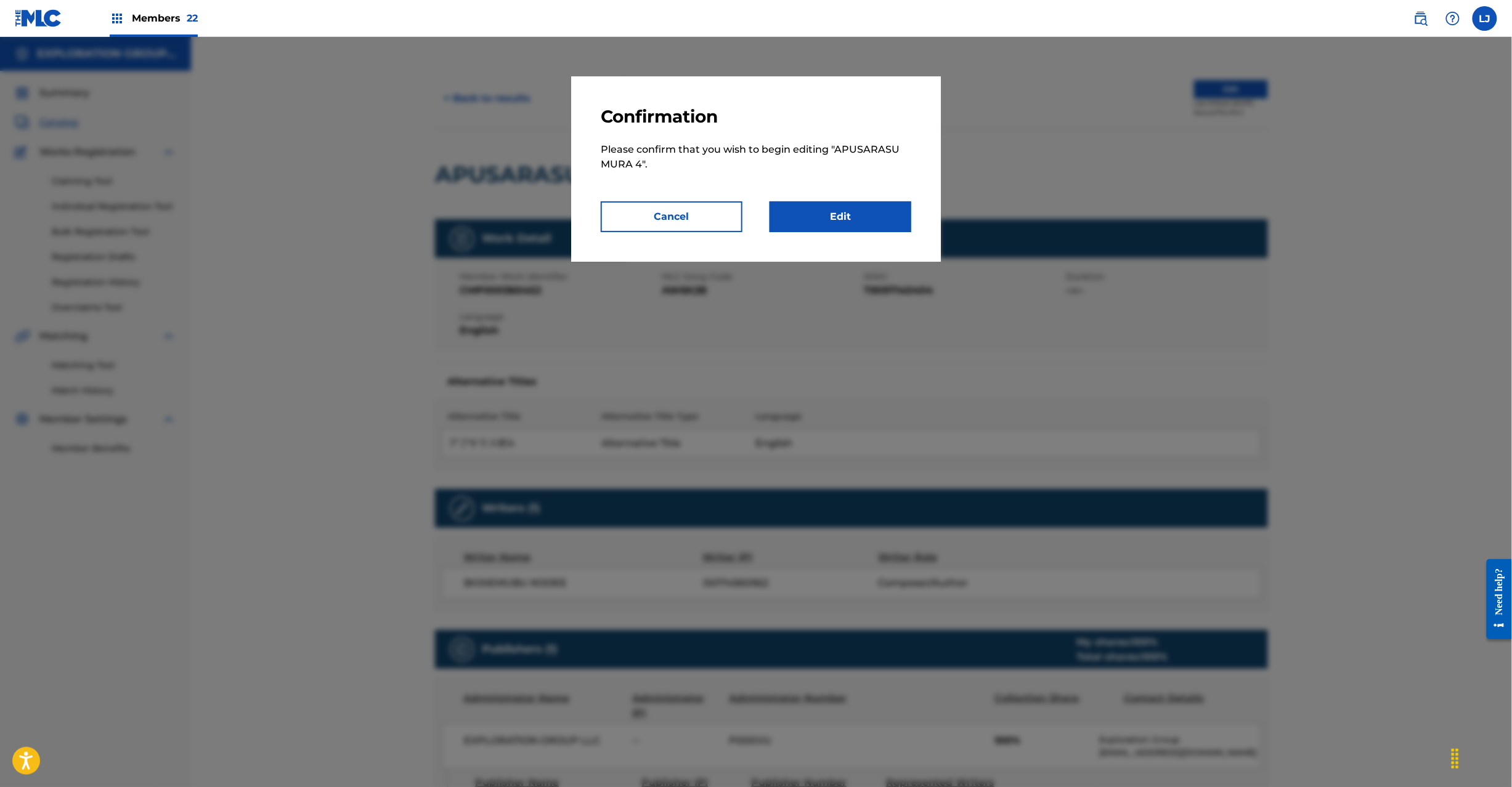
click at [881, 210] on link "Edit" at bounding box center [840, 217] width 142 height 31
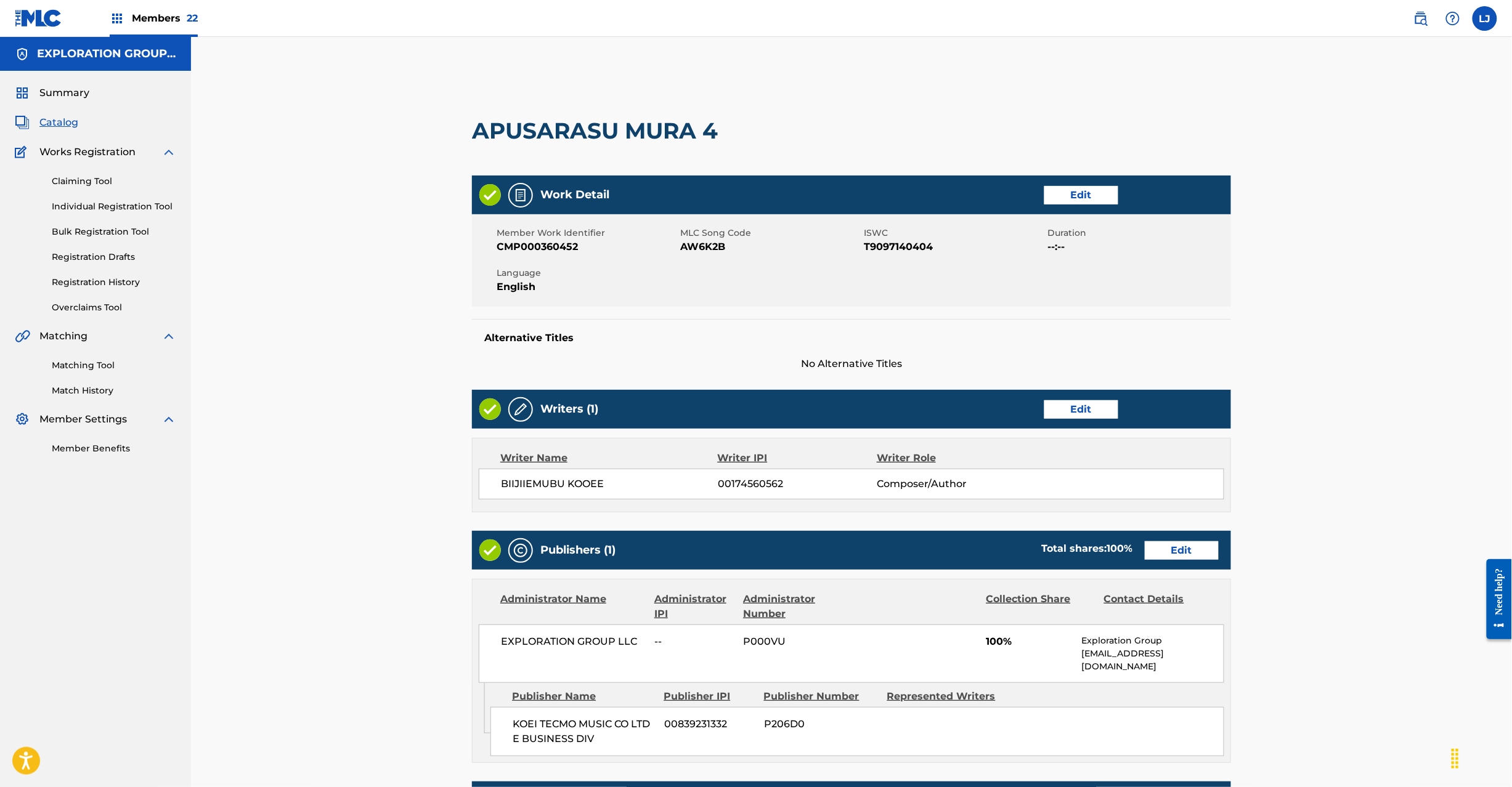
scroll to position [189, 0]
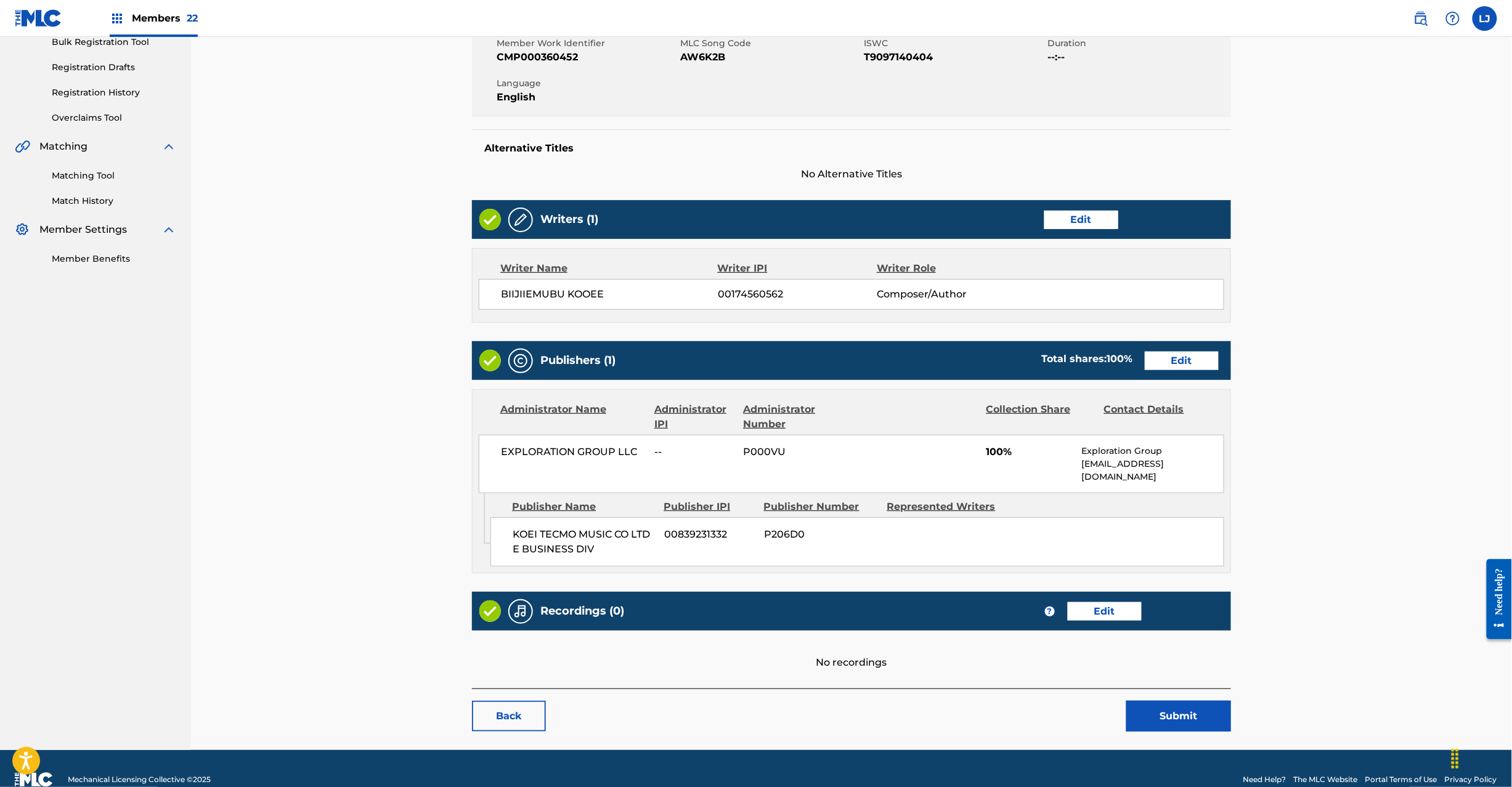
click at [1168, 364] on link "Edit" at bounding box center [1182, 361] width 74 height 18
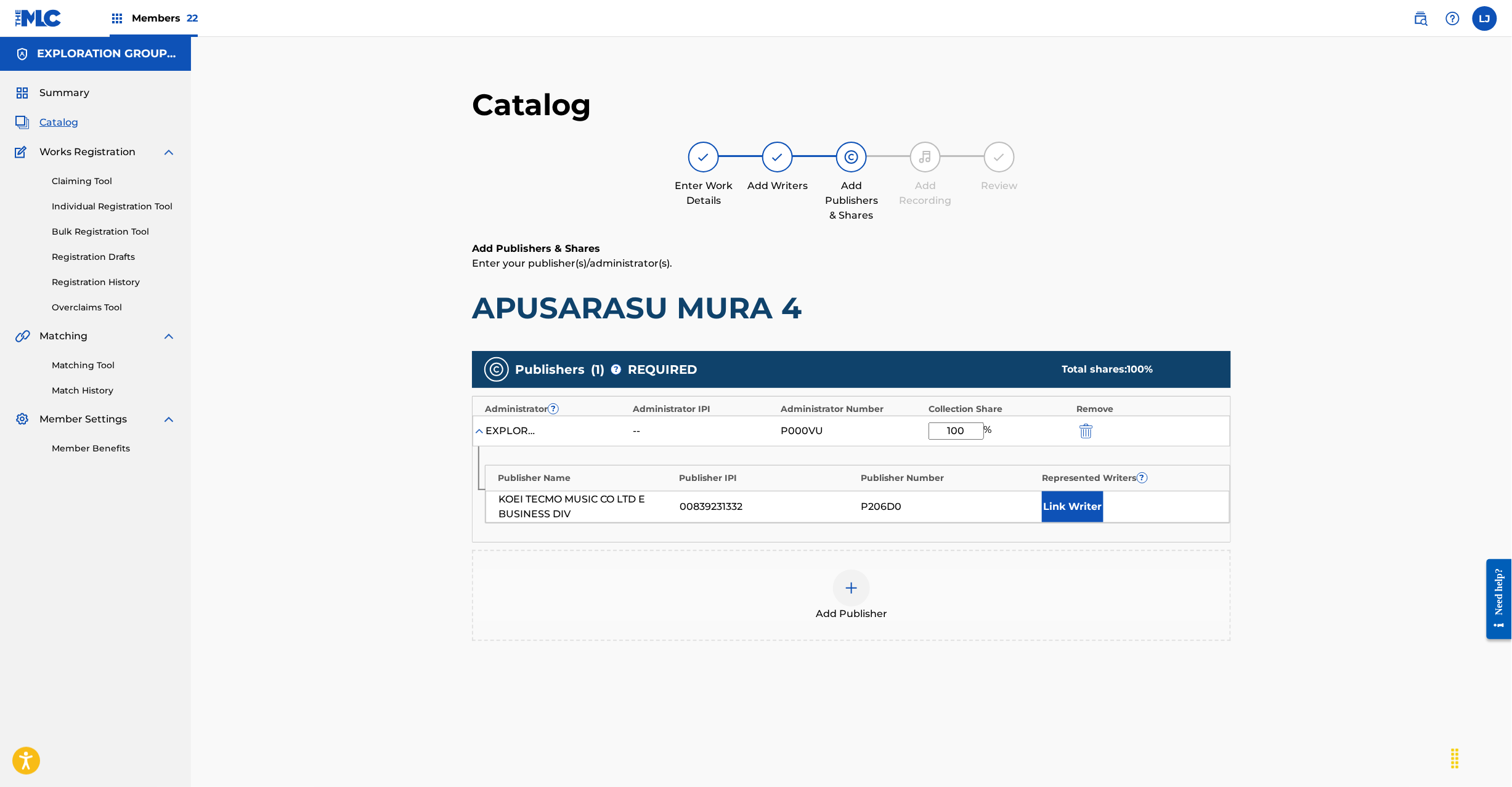
click at [1081, 424] on img "submit" at bounding box center [1086, 431] width 13 height 15
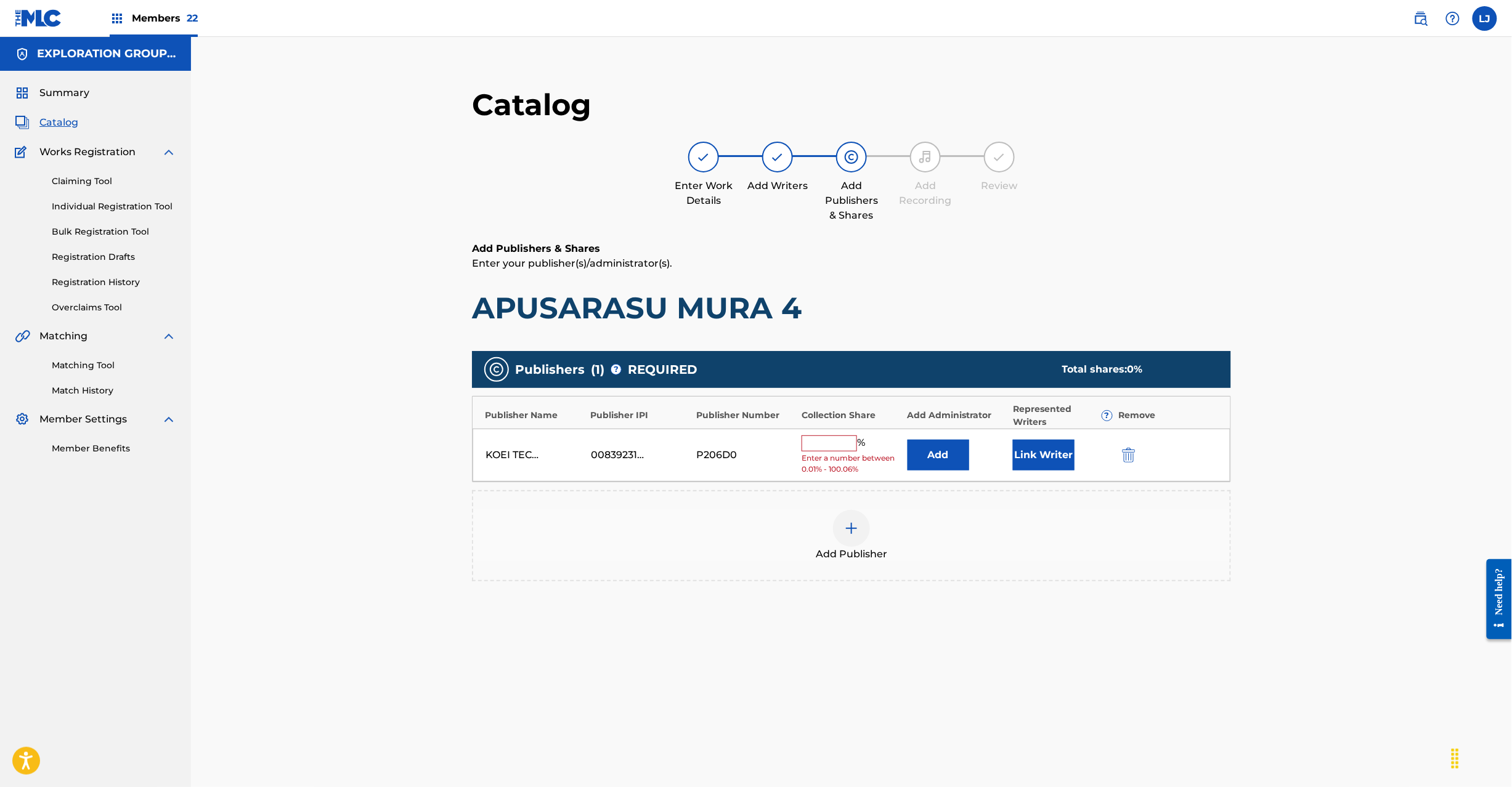
click at [1134, 457] on img "submit" at bounding box center [1128, 455] width 13 height 15
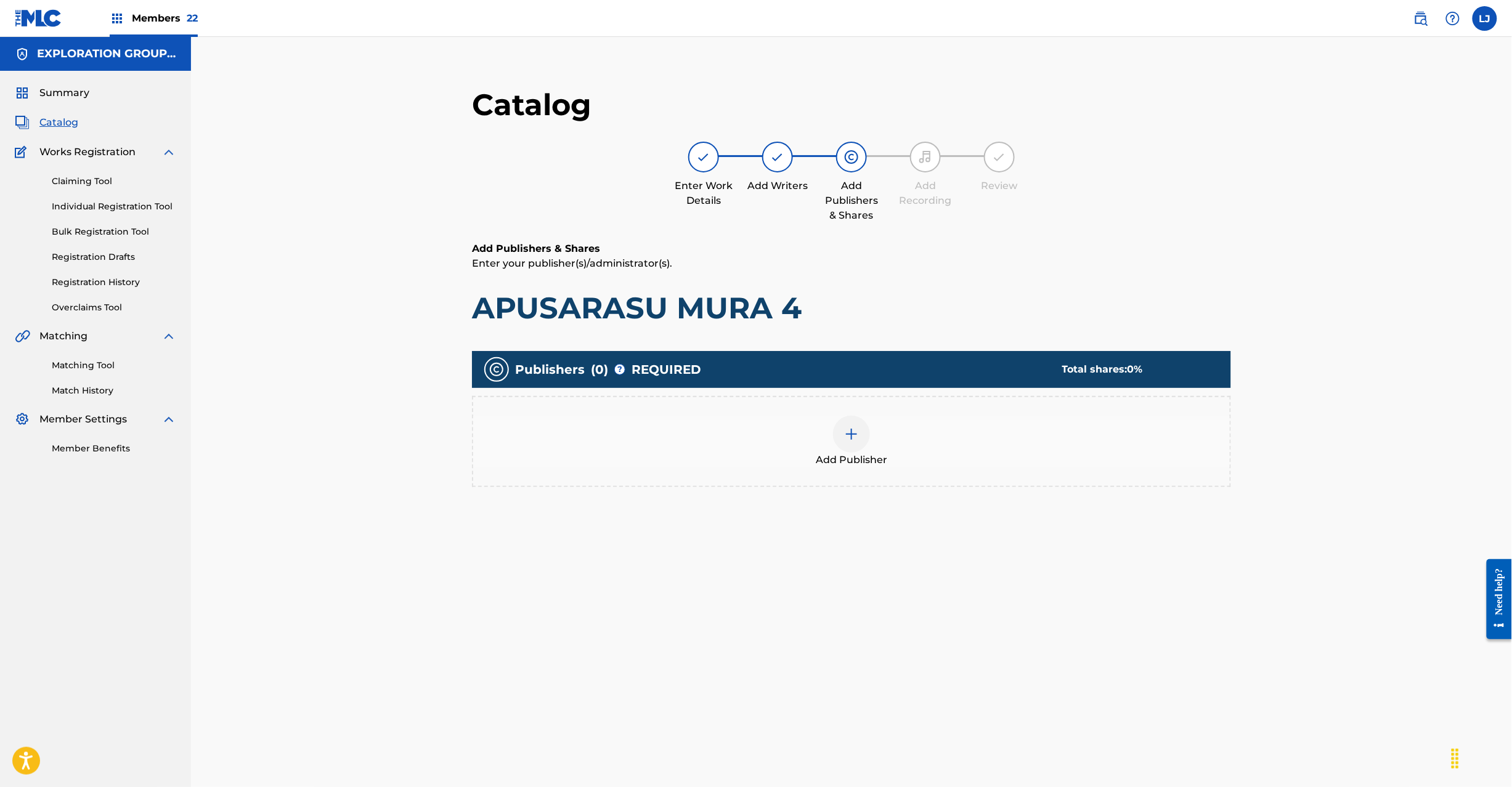
click at [844, 435] on img at bounding box center [851, 434] width 15 height 15
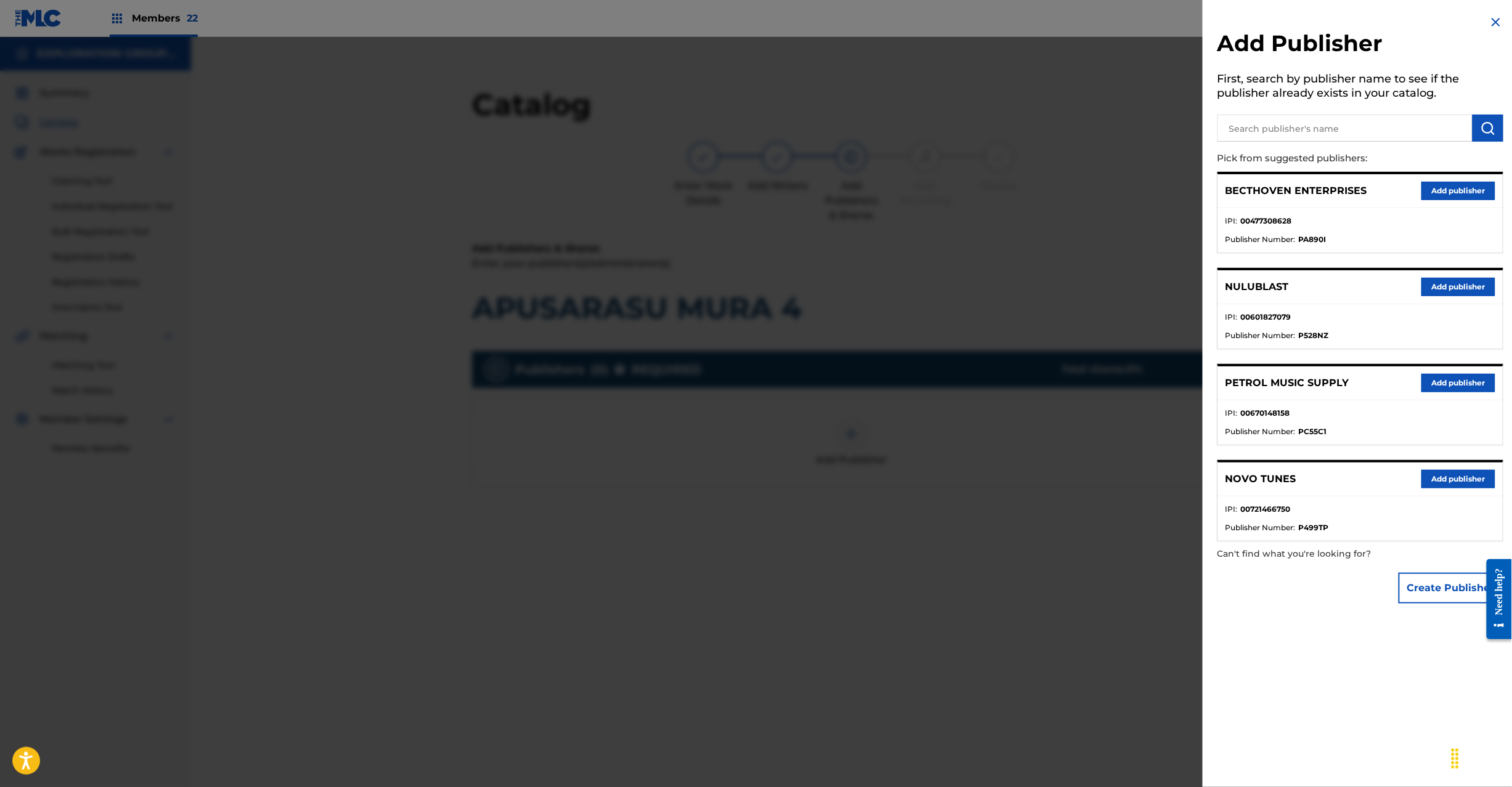
click at [1366, 121] on input "text" at bounding box center [1345, 128] width 255 height 27
type input "Koei Tecmo Music Co Ltd N Business Div"
click at [1482, 129] on img "submit" at bounding box center [1487, 128] width 15 height 15
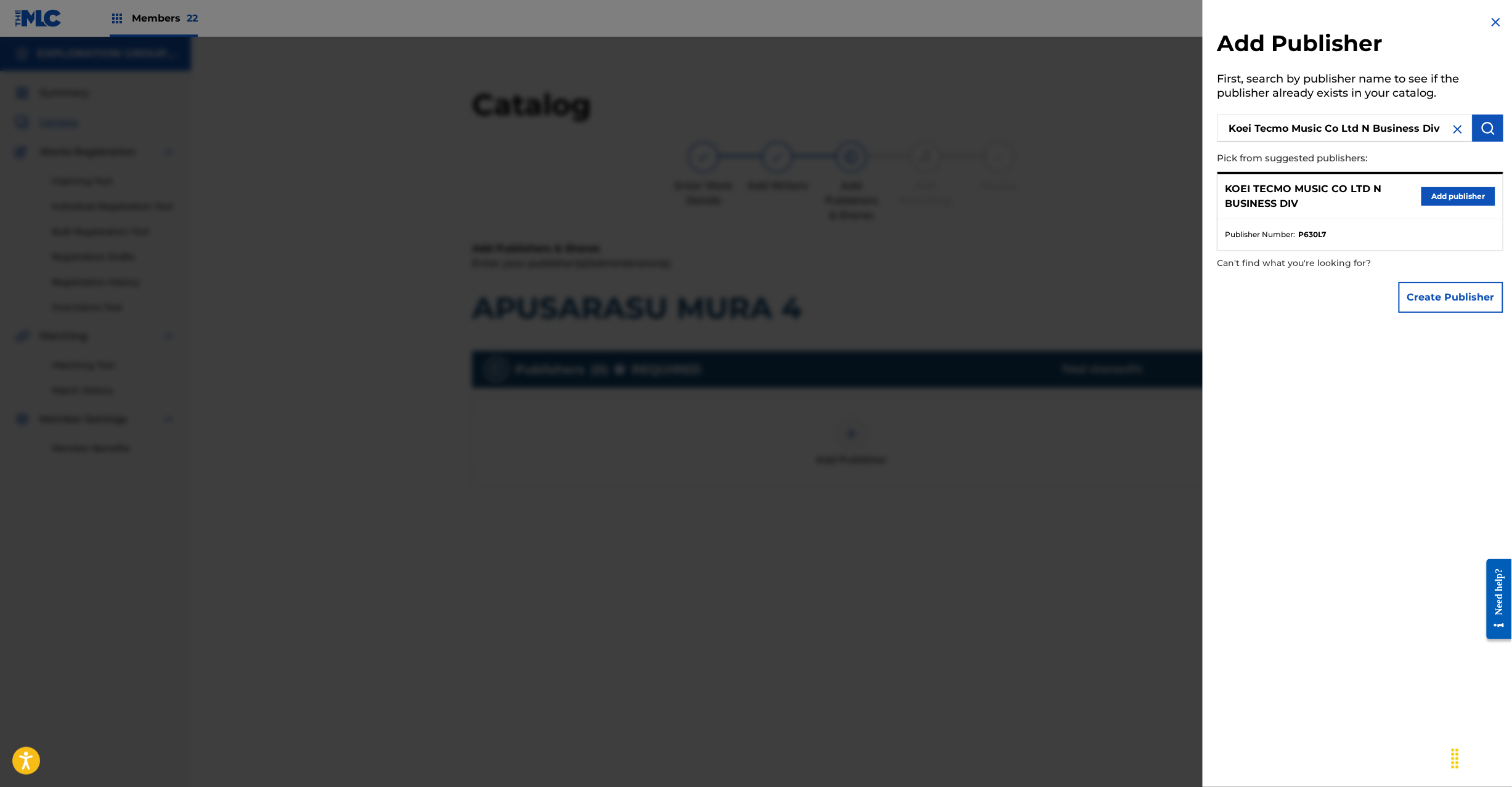
click at [1446, 195] on button "Add publisher" at bounding box center [1458, 196] width 74 height 18
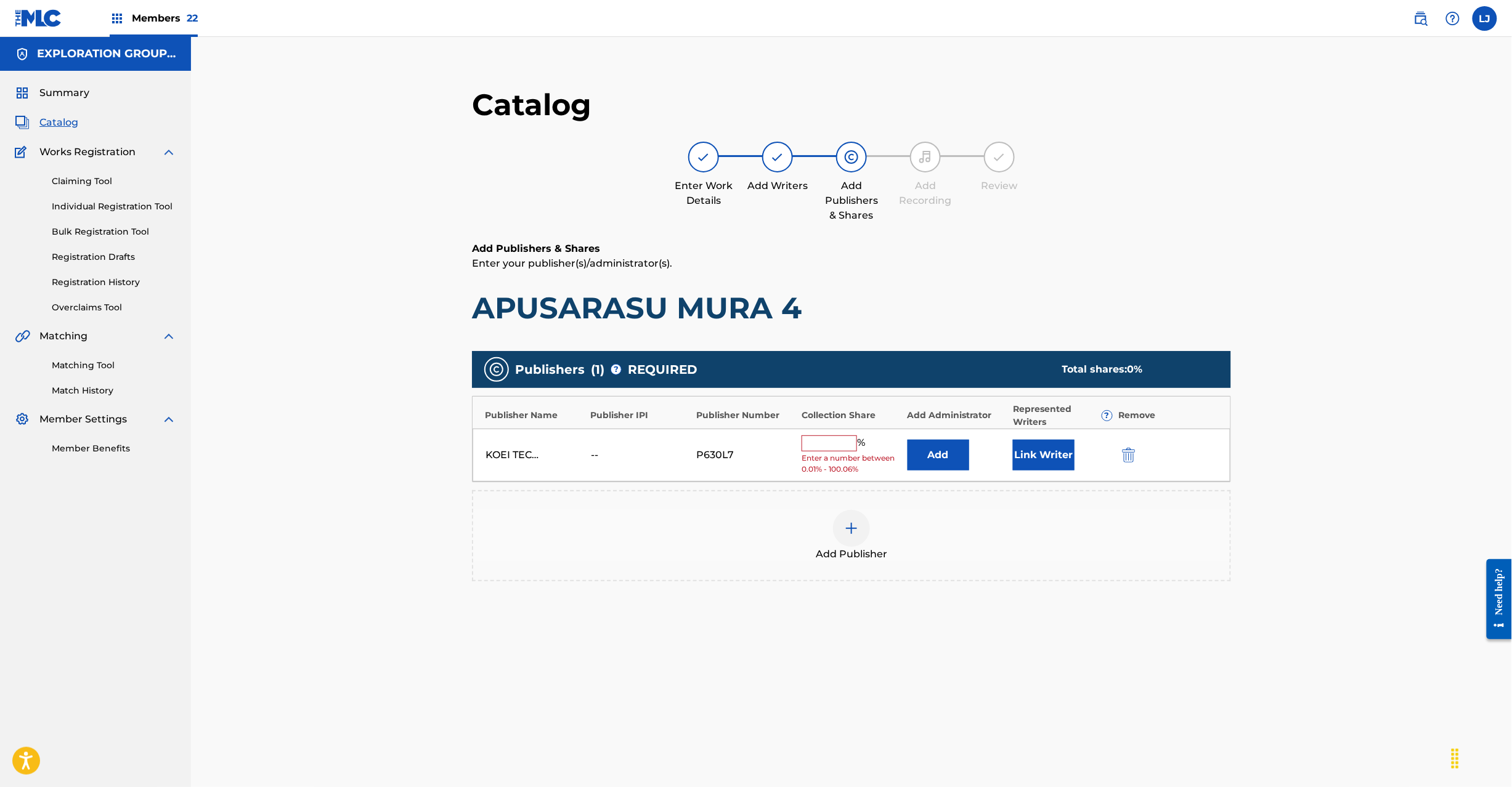
click at [919, 469] on button "Add" at bounding box center [938, 455] width 62 height 31
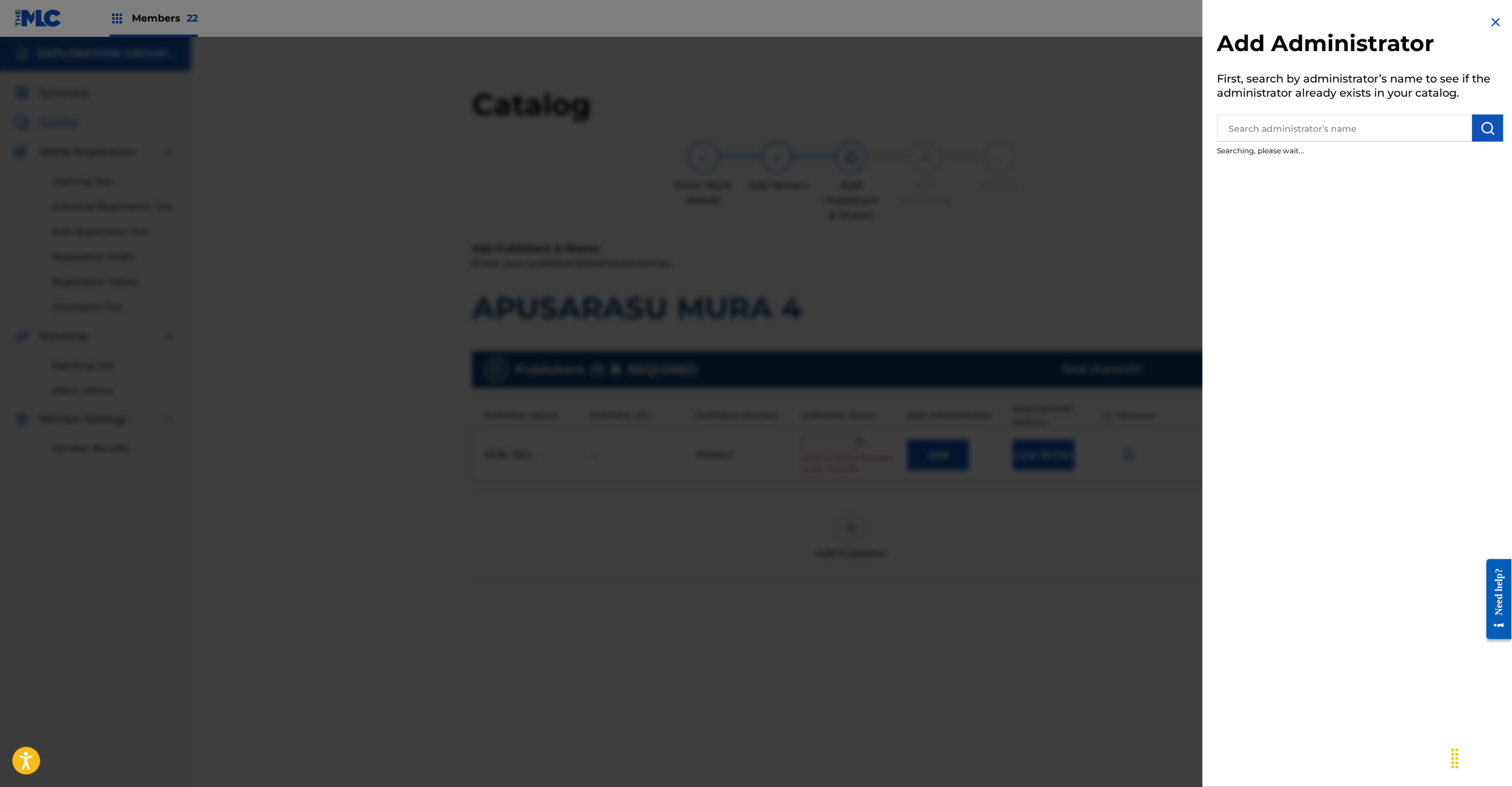
click at [931, 446] on div at bounding box center [756, 431] width 1512 height 787
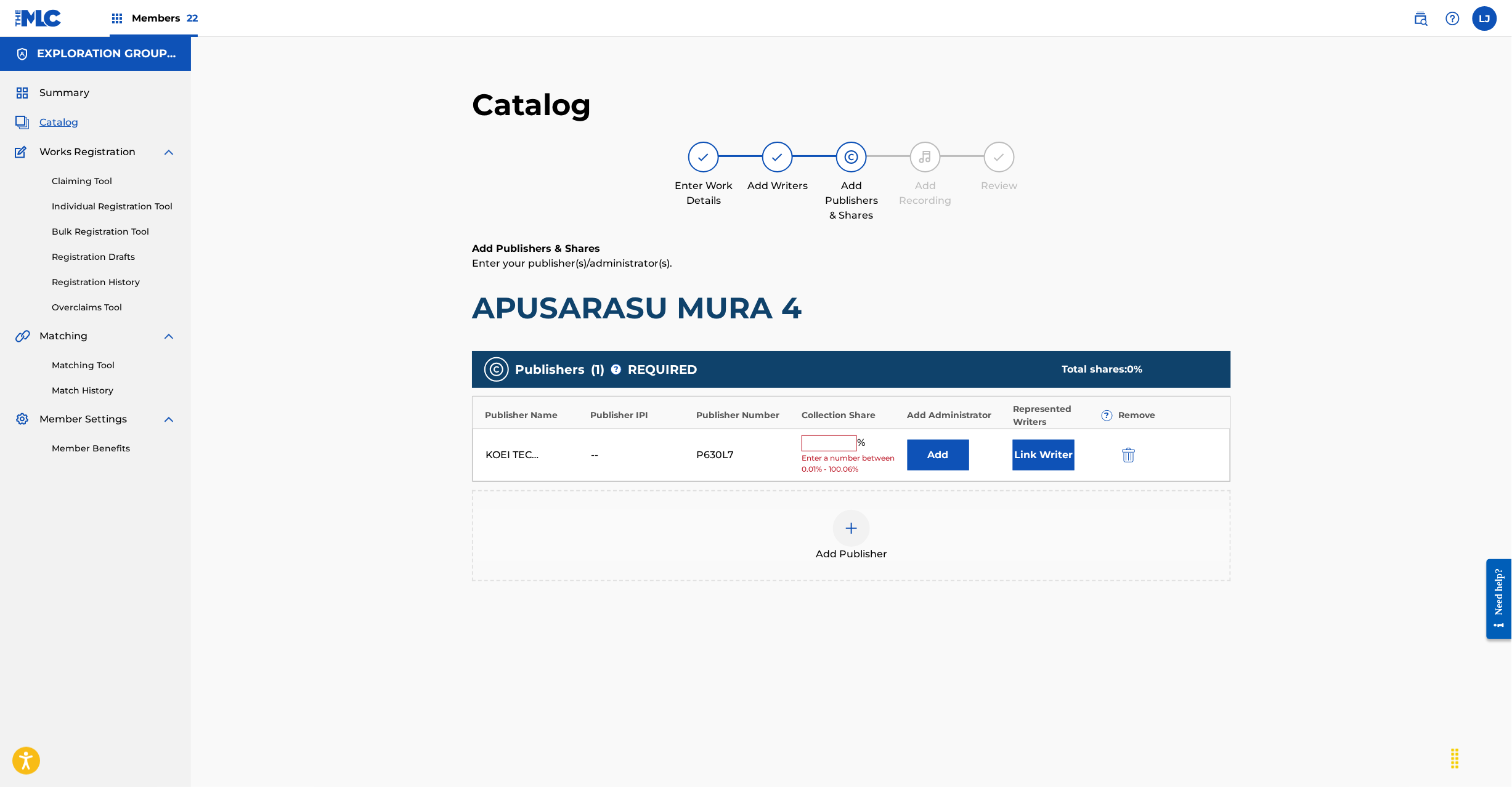
click at [932, 446] on button "Add" at bounding box center [938, 455] width 62 height 31
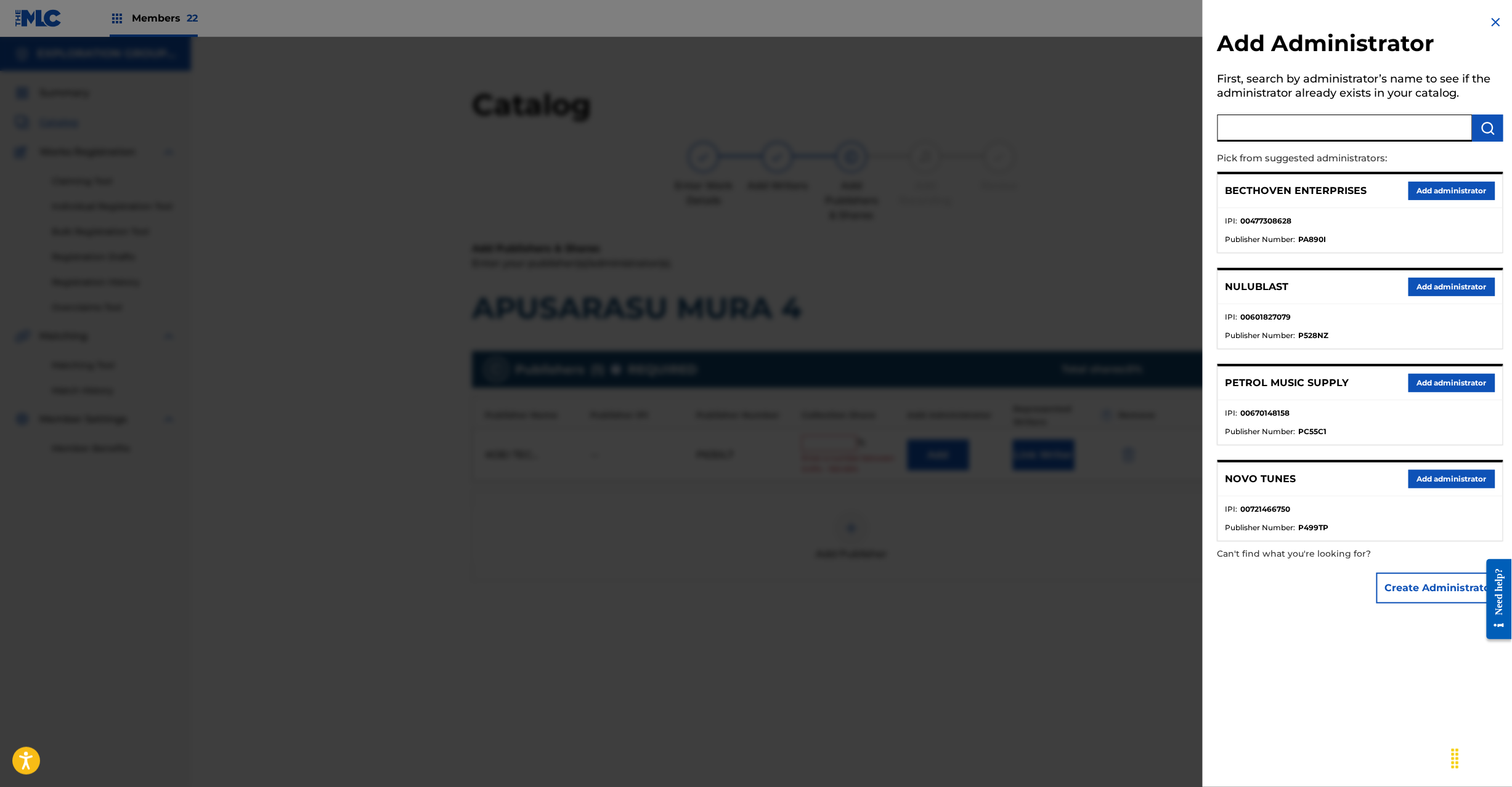
click at [1314, 116] on input "text" at bounding box center [1345, 128] width 255 height 27
type input "Exploration Group LLC"
click at [1492, 129] on button "submit" at bounding box center [1488, 128] width 31 height 27
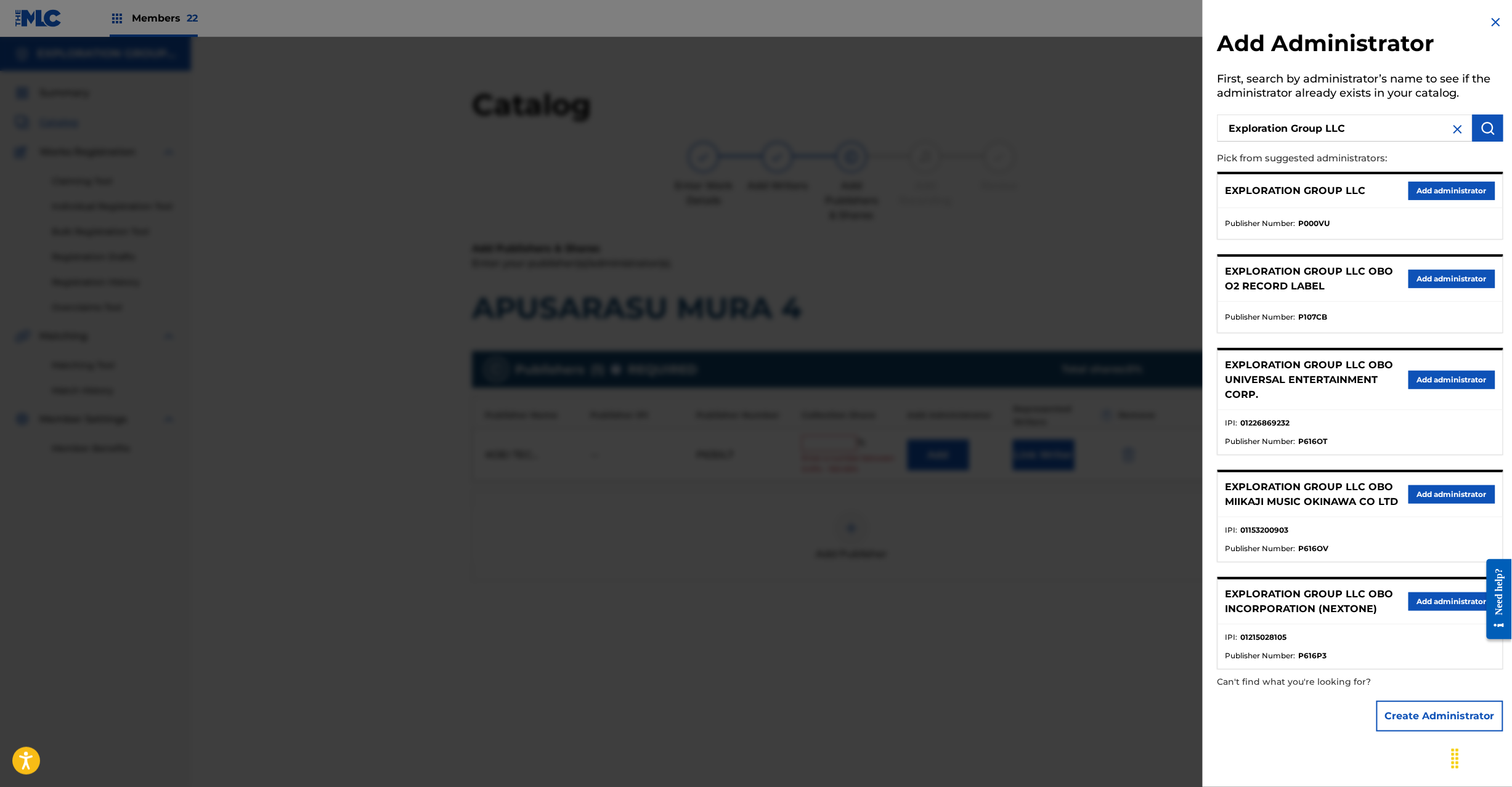
click at [1448, 187] on button "Add administrator" at bounding box center [1452, 191] width 87 height 18
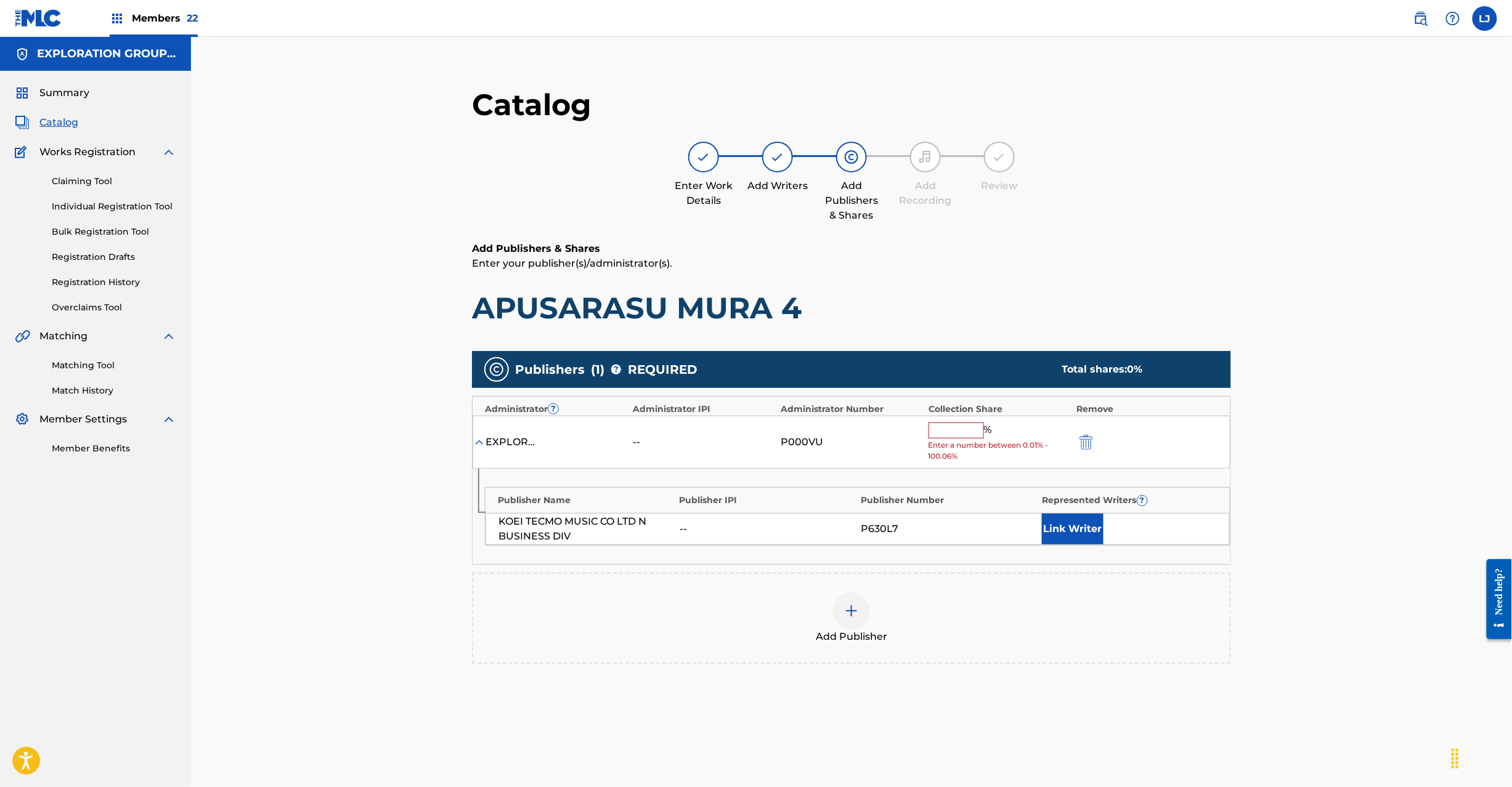
click at [957, 436] on input "text" at bounding box center [957, 430] width 56 height 16
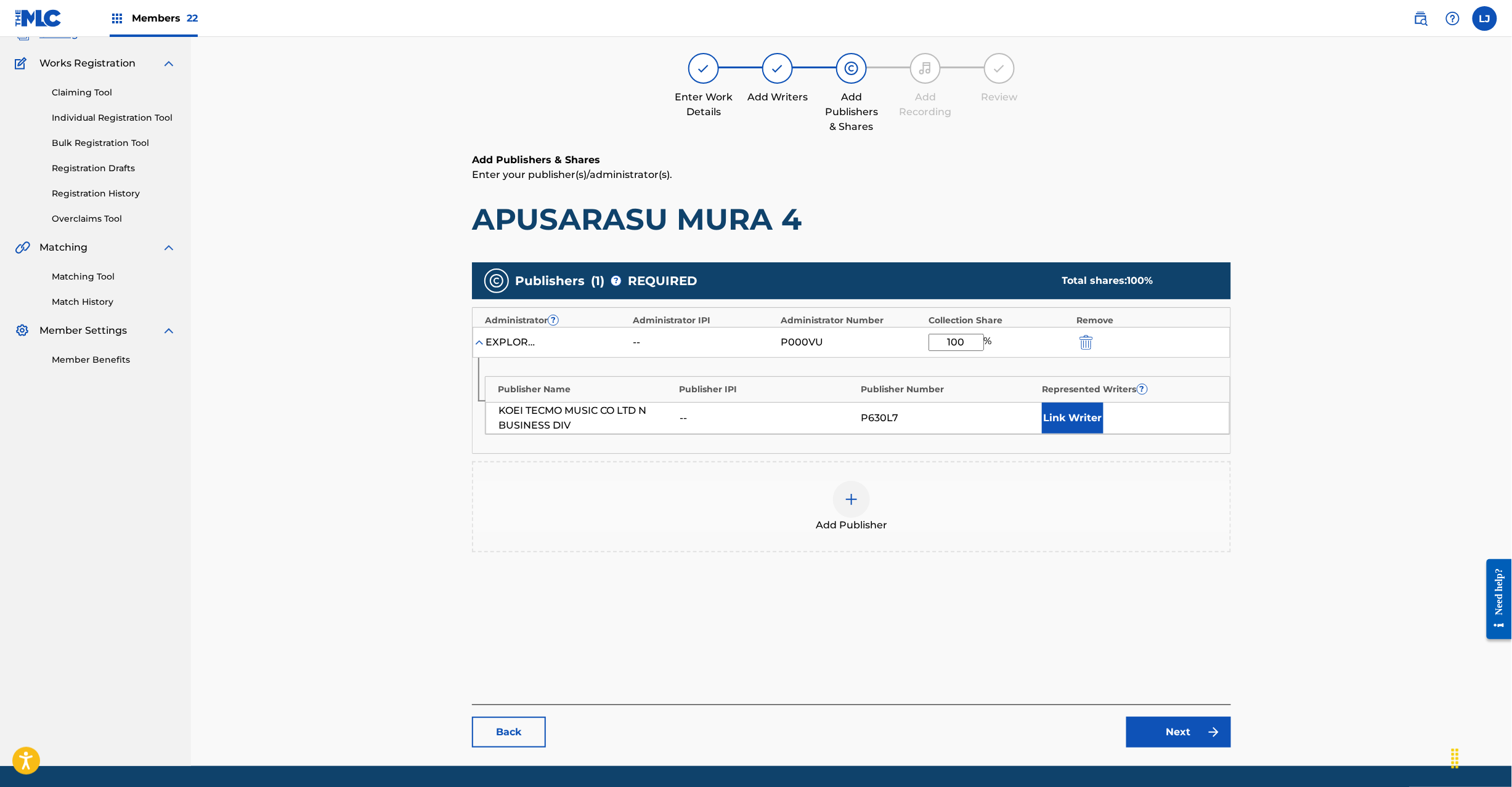
scroll to position [127, 0]
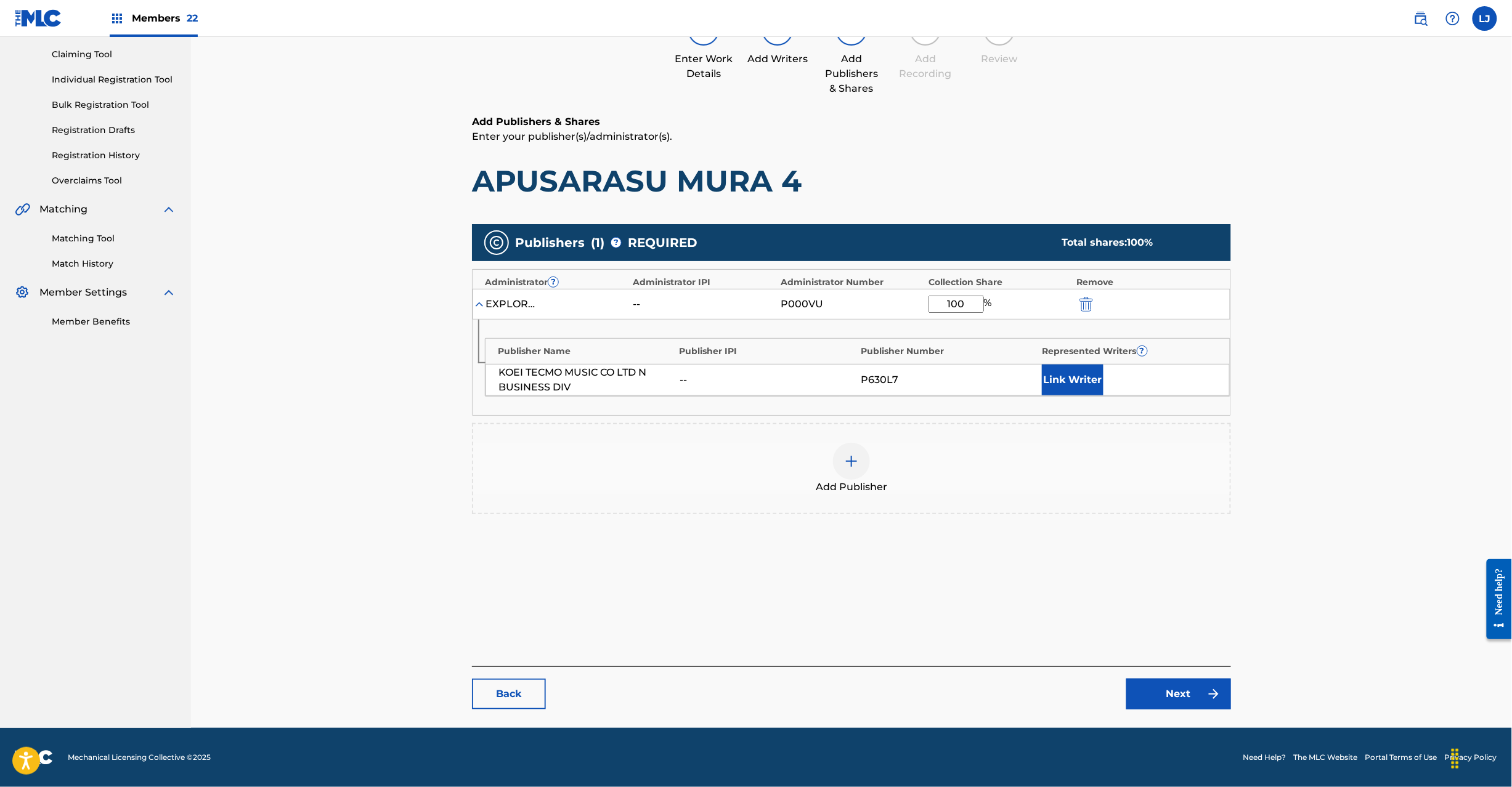
type input "100"
click at [1181, 688] on link "Next" at bounding box center [1179, 694] width 105 height 31
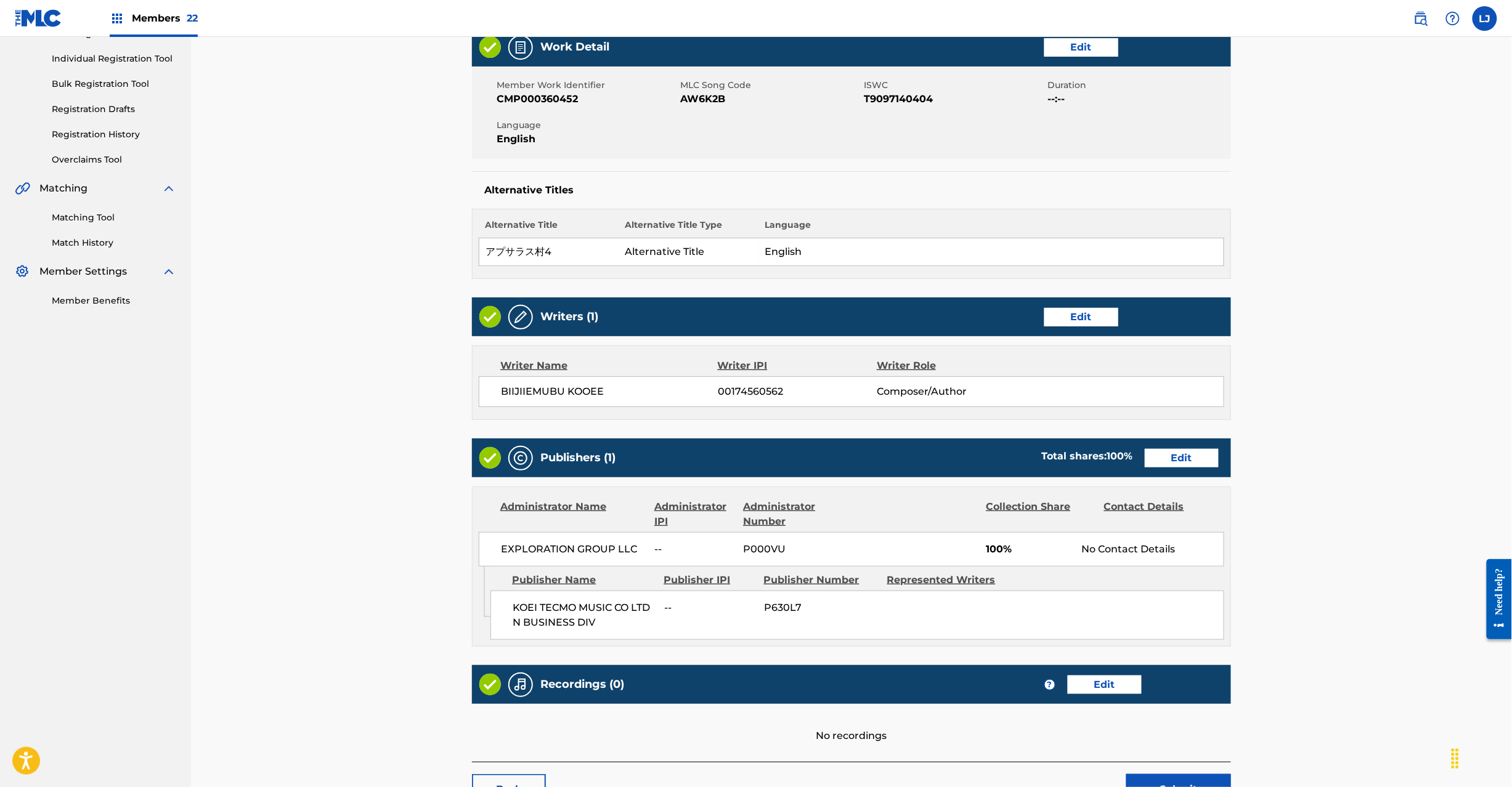
scroll to position [245, 0]
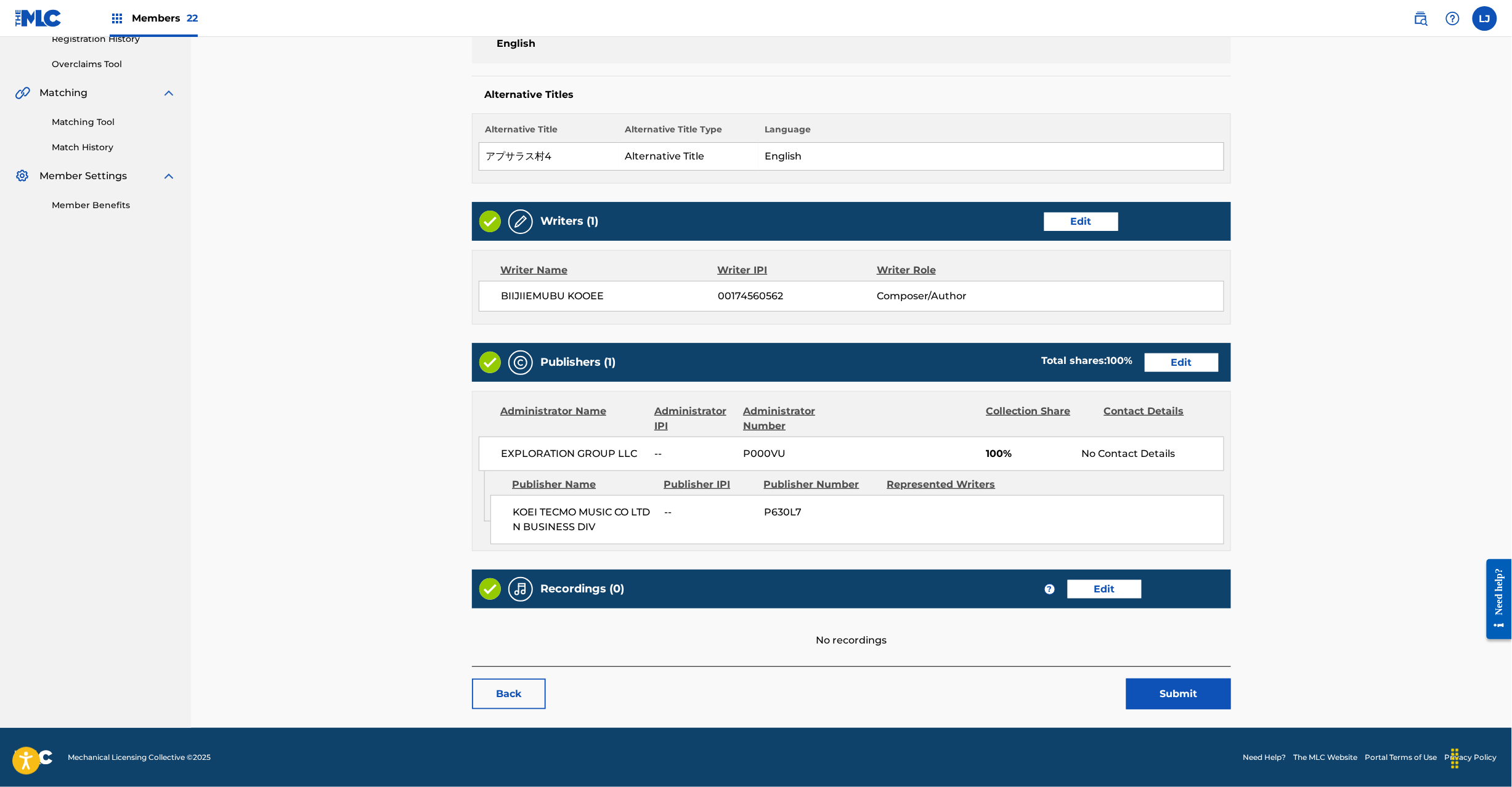
drag, startPoint x: 1199, startPoint y: 717, endPoint x: 1195, endPoint y: 708, distance: 9.8
click at [1199, 715] on main "< Back APUSARASU MURA 4 Work Detail Edit Member Work Identifier CMP000360452 ML…" at bounding box center [851, 276] width 833 height 904
click at [1194, 706] on button "Submit" at bounding box center [1179, 694] width 105 height 31
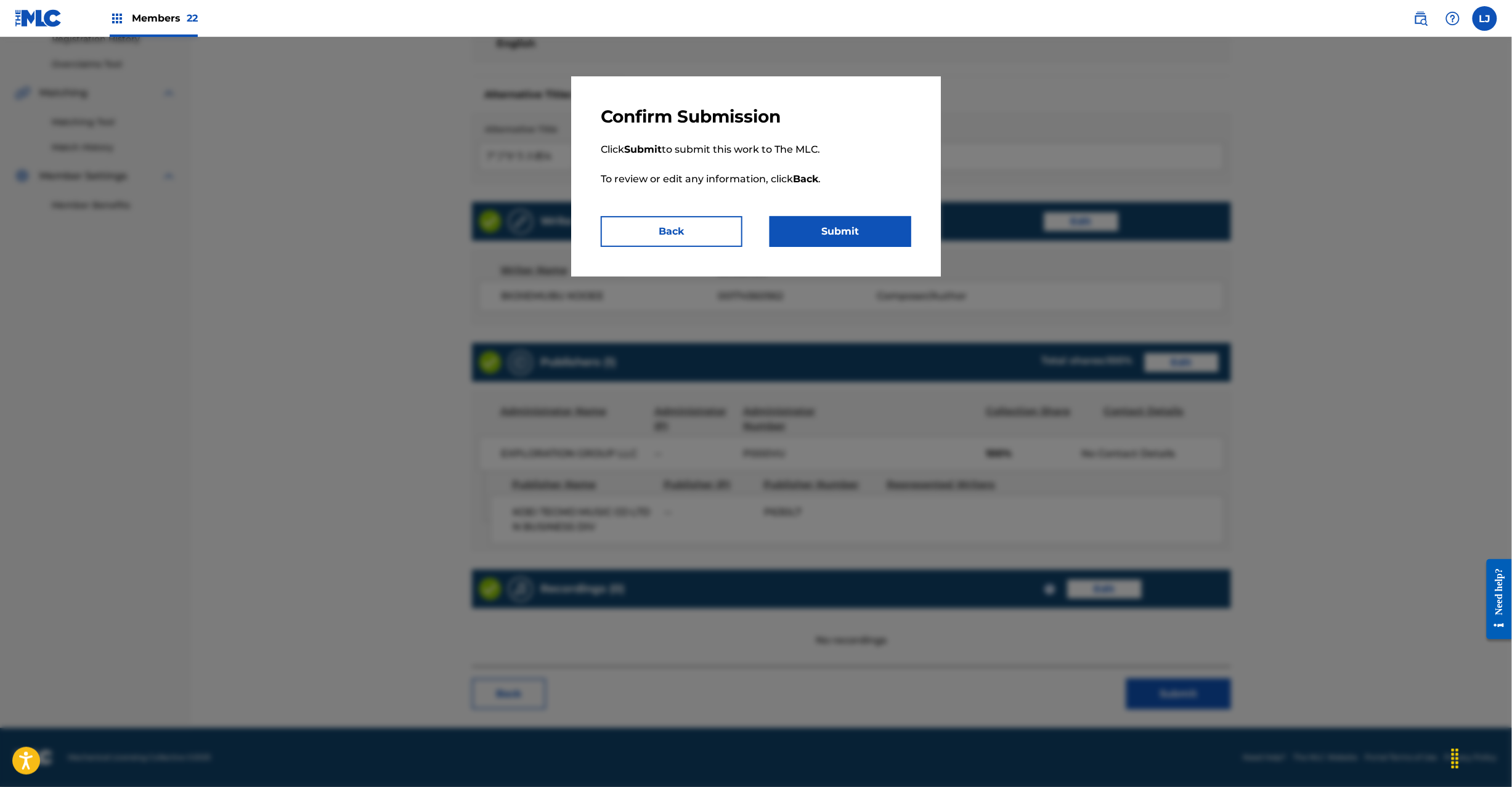
click at [802, 234] on button "Submit" at bounding box center [840, 231] width 142 height 31
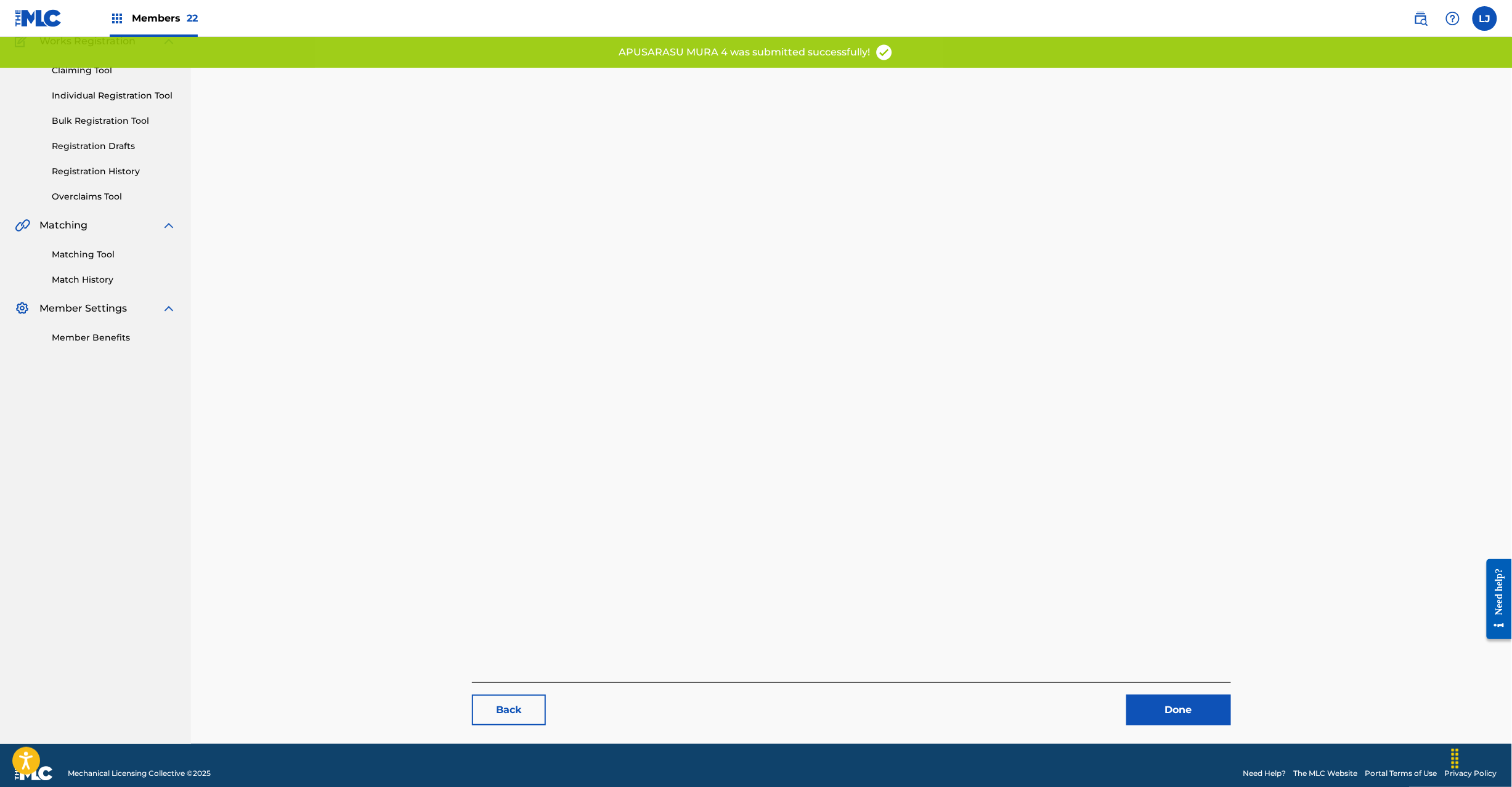
scroll to position [127, 0]
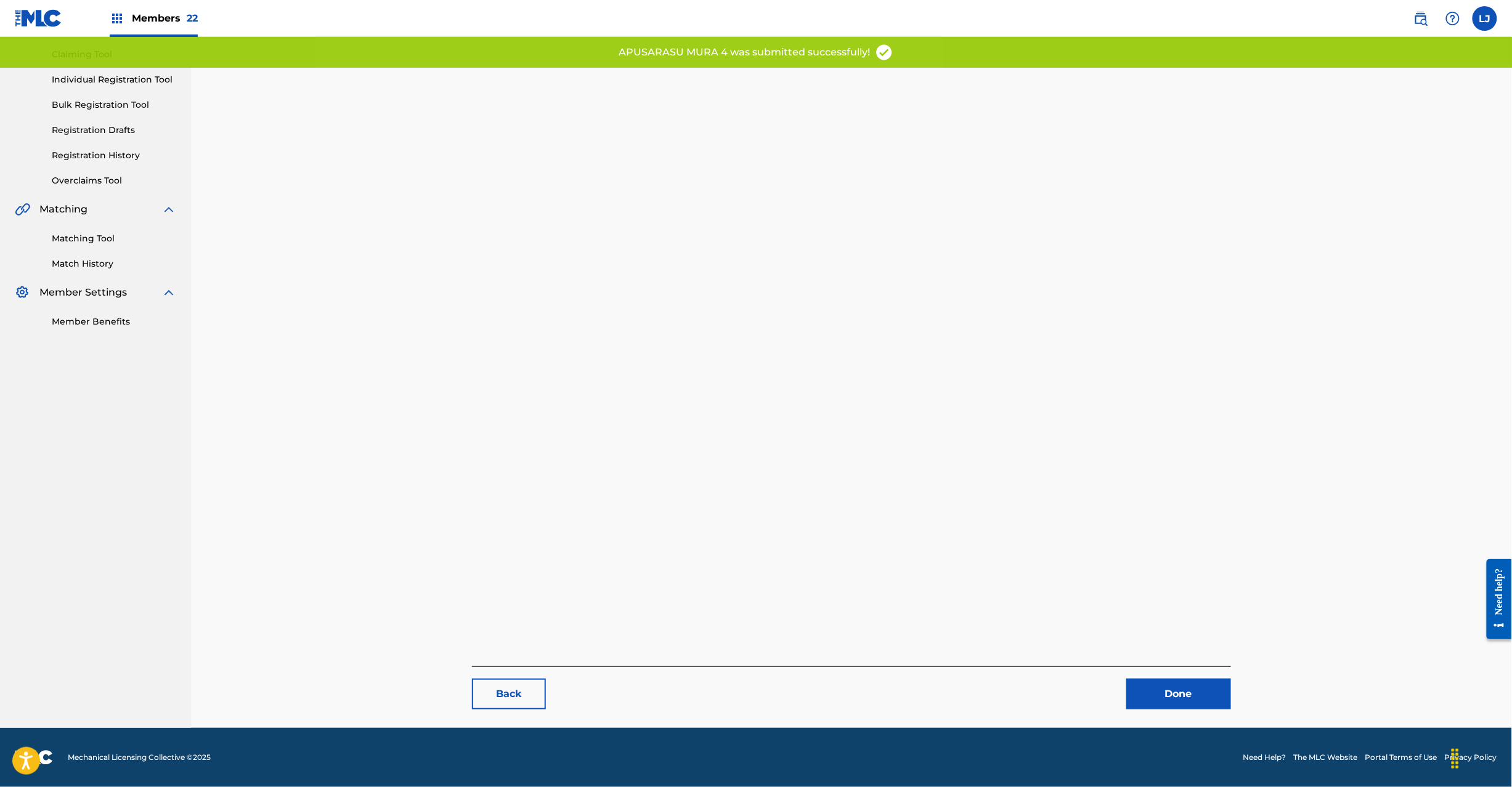
click at [1149, 706] on link "Done" at bounding box center [1179, 694] width 105 height 31
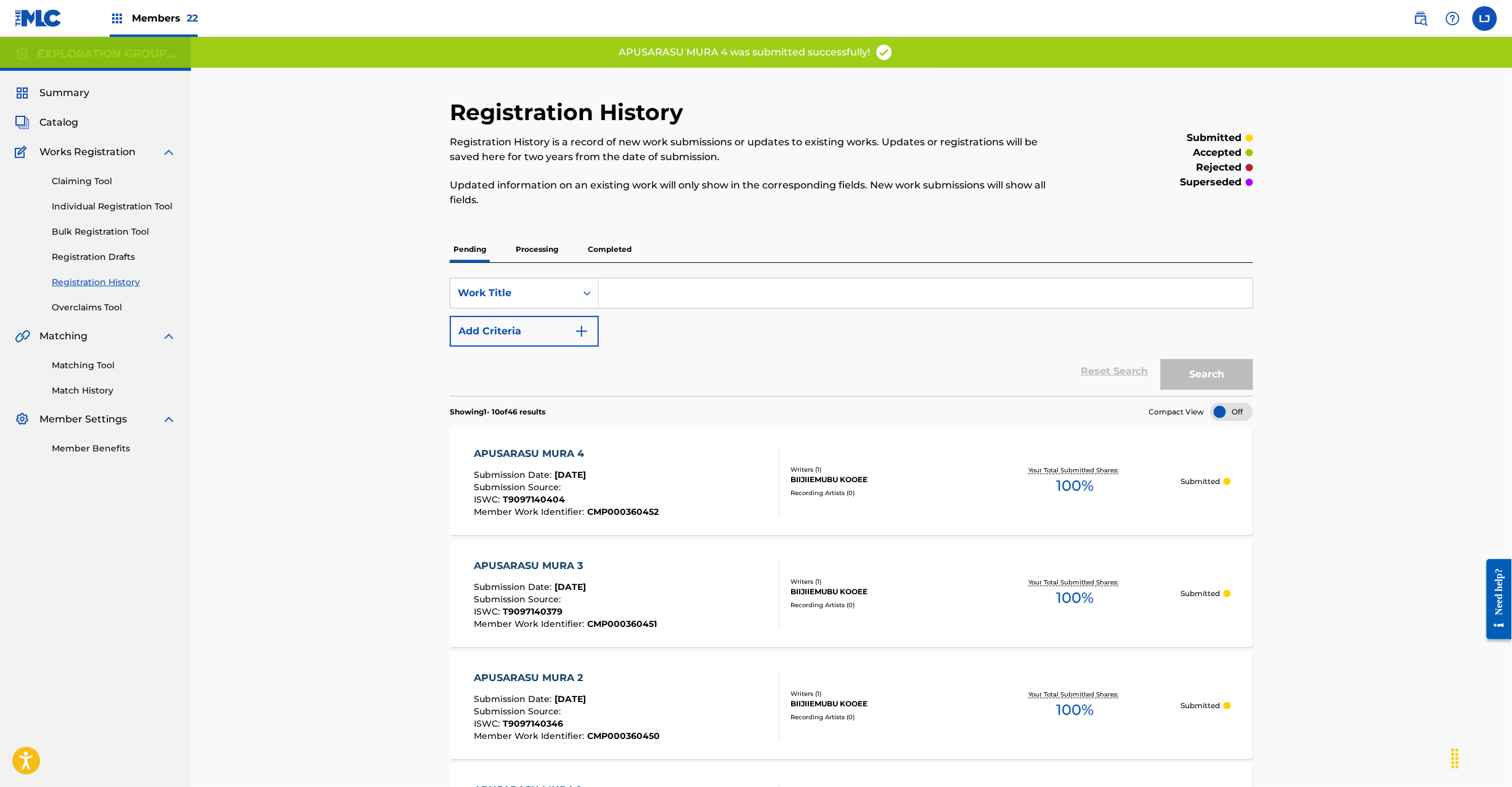
click at [720, 483] on div "APUSARASU MURA 4 Submission Date : [DATE] Submission Source : ISWC : T909714040…" at bounding box center [627, 481] width 306 height 70
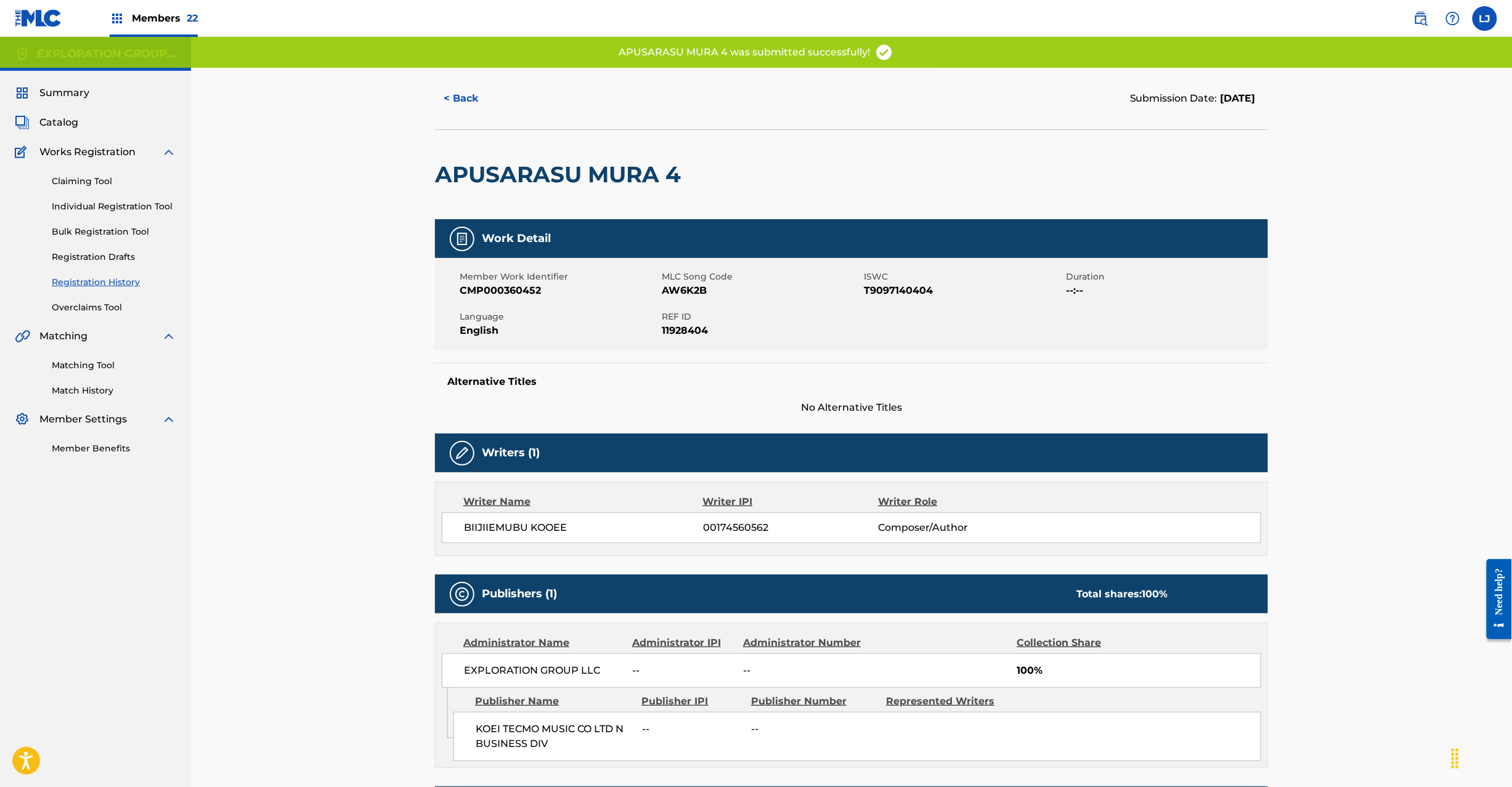
click at [663, 306] on div "Member Work Identifier CMP000360452 MLC Song Code AW6K2B ISWC T9097140404 Durat…" at bounding box center [851, 304] width 833 height 92
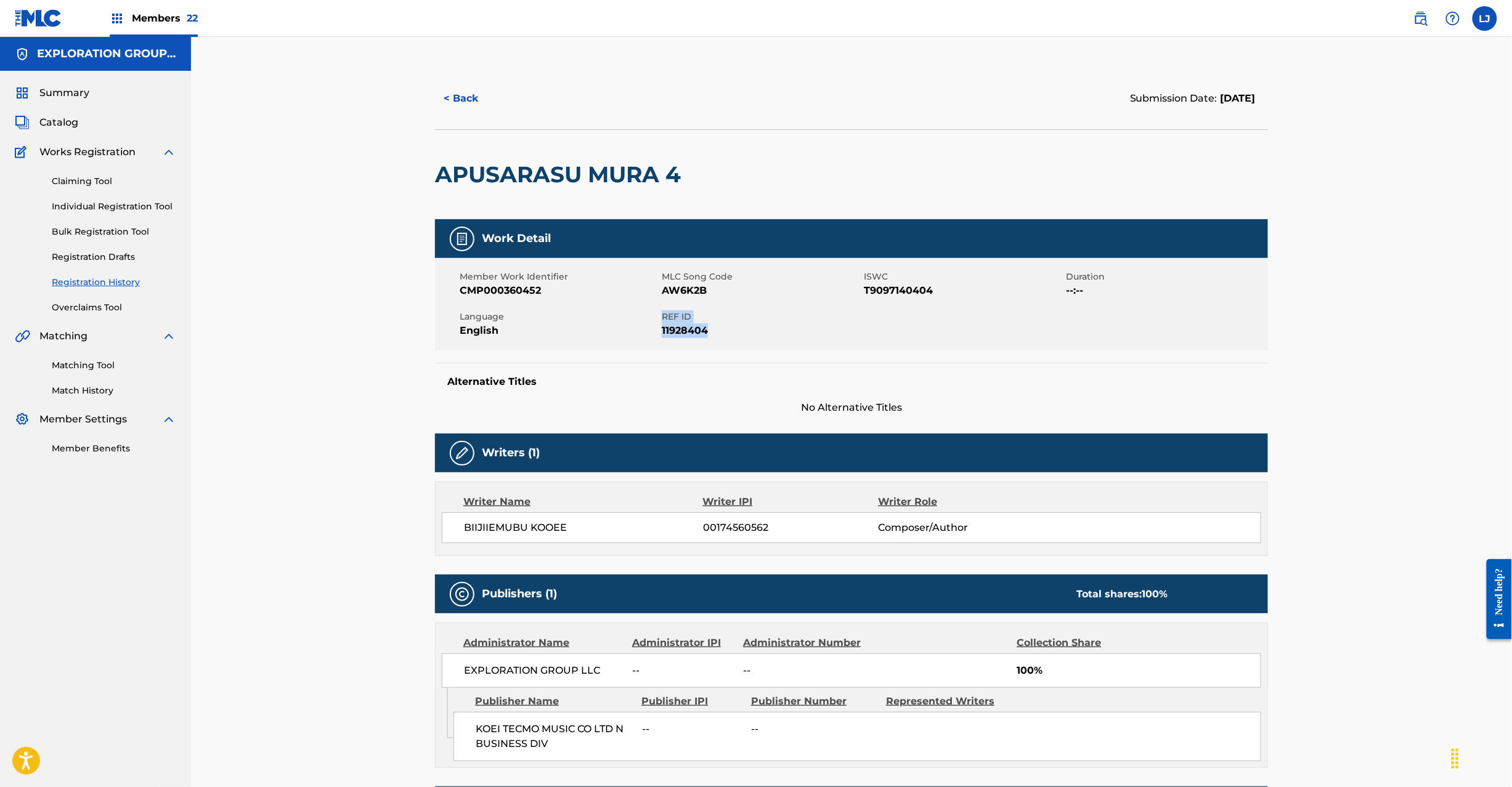
drag, startPoint x: 661, startPoint y: 314, endPoint x: 710, endPoint y: 327, distance: 50.7
click at [710, 327] on div "REF ID 11928404" at bounding box center [763, 325] width 202 height 28
copy div "REF ID 11928404"
click at [66, 126] on span "Catalog" at bounding box center [58, 122] width 39 height 15
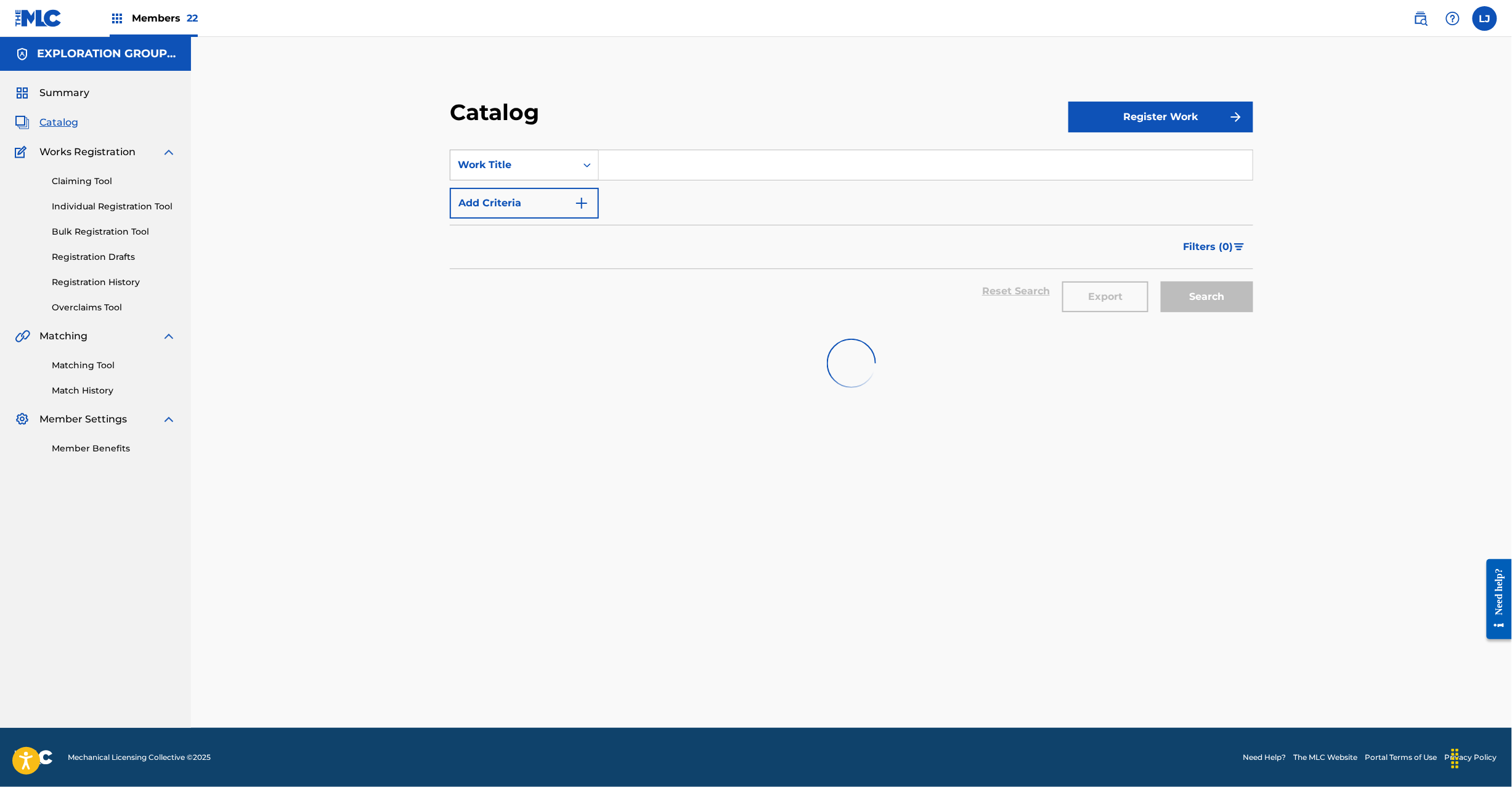
click at [502, 156] on div "Work Title" at bounding box center [513, 165] width 126 height 23
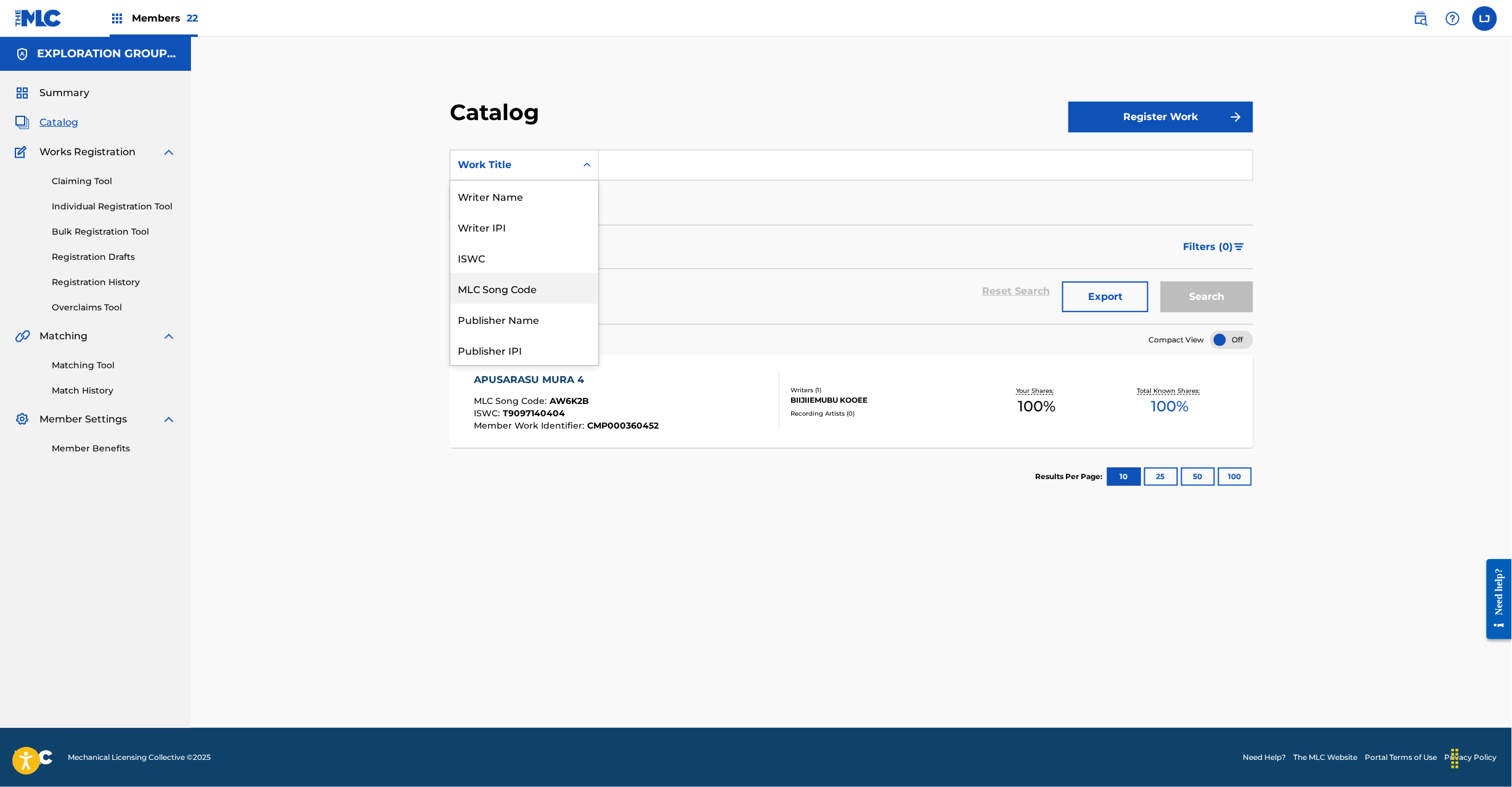
click at [565, 291] on div "MLC Song Code" at bounding box center [524, 288] width 148 height 31
click at [622, 151] on input "Search Form" at bounding box center [926, 165] width 654 height 30
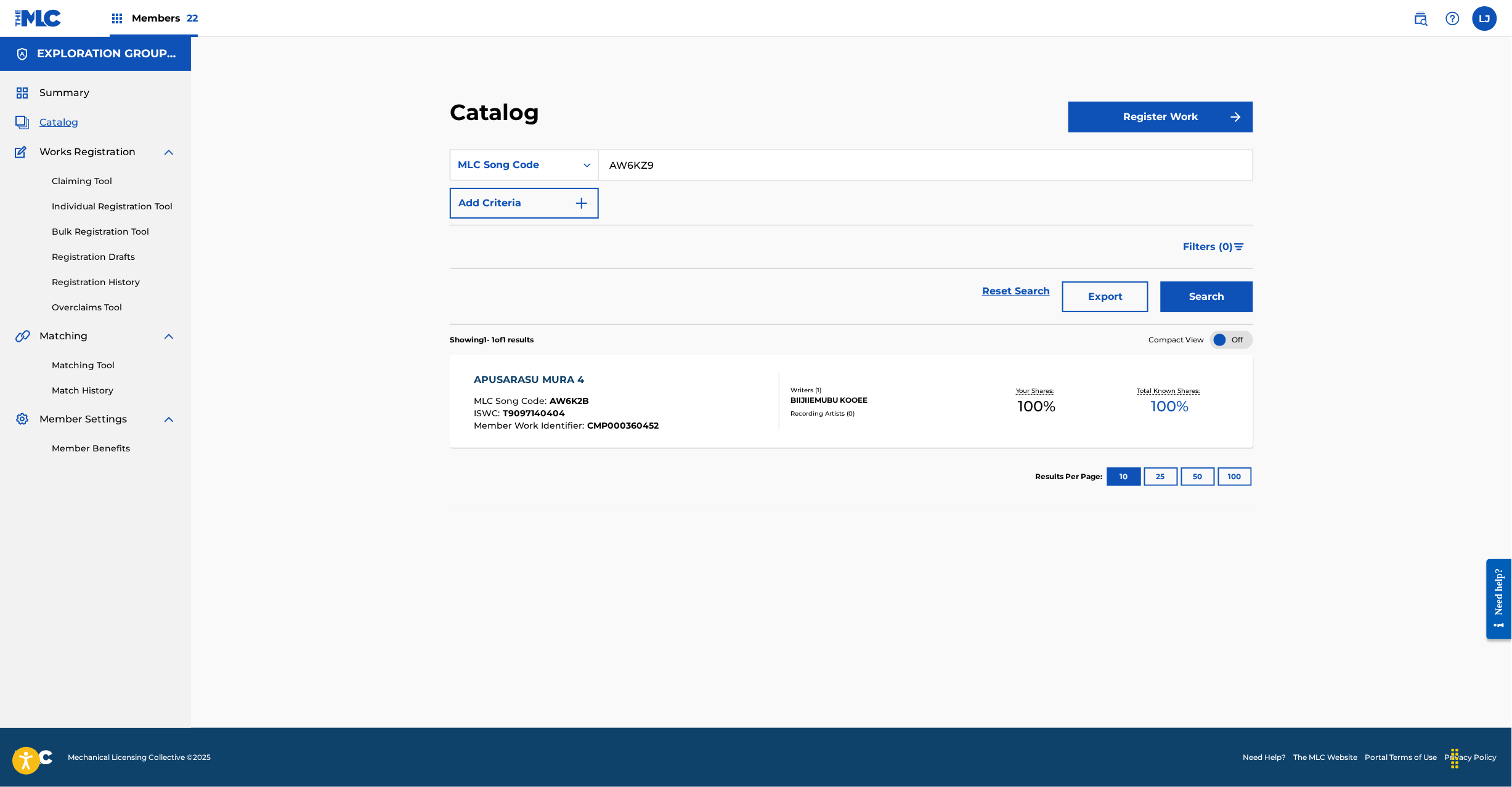
click at [1213, 298] on button "Search" at bounding box center [1207, 297] width 92 height 31
click at [706, 373] on div "APUSARASU NUMA DANJON 1 MLC Song Code : AW6KZ9 ISWC : T9097140517 Member Work I…" at bounding box center [852, 402] width 804 height 92
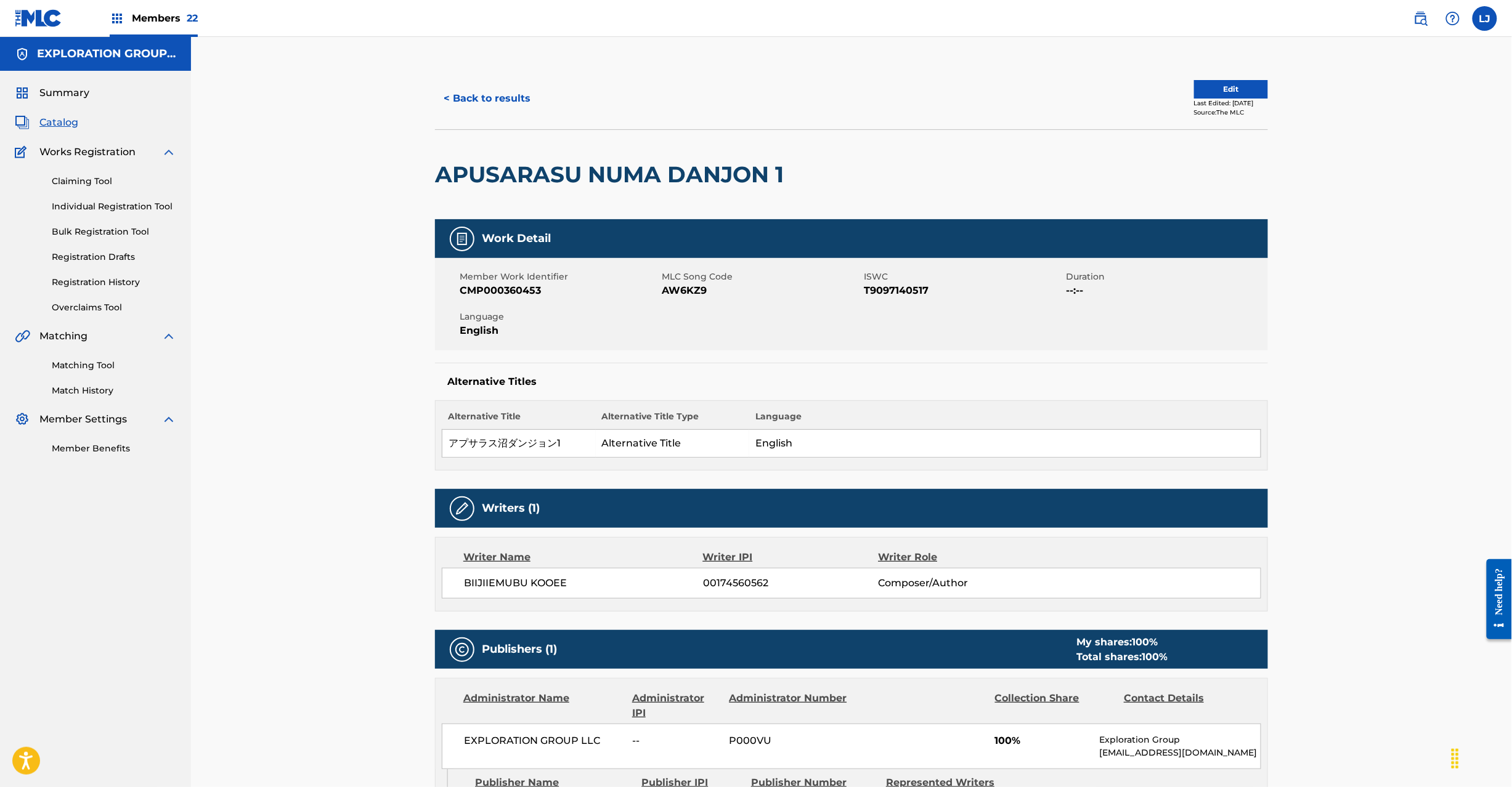
click at [1213, 89] on button "Edit" at bounding box center [1231, 89] width 74 height 18
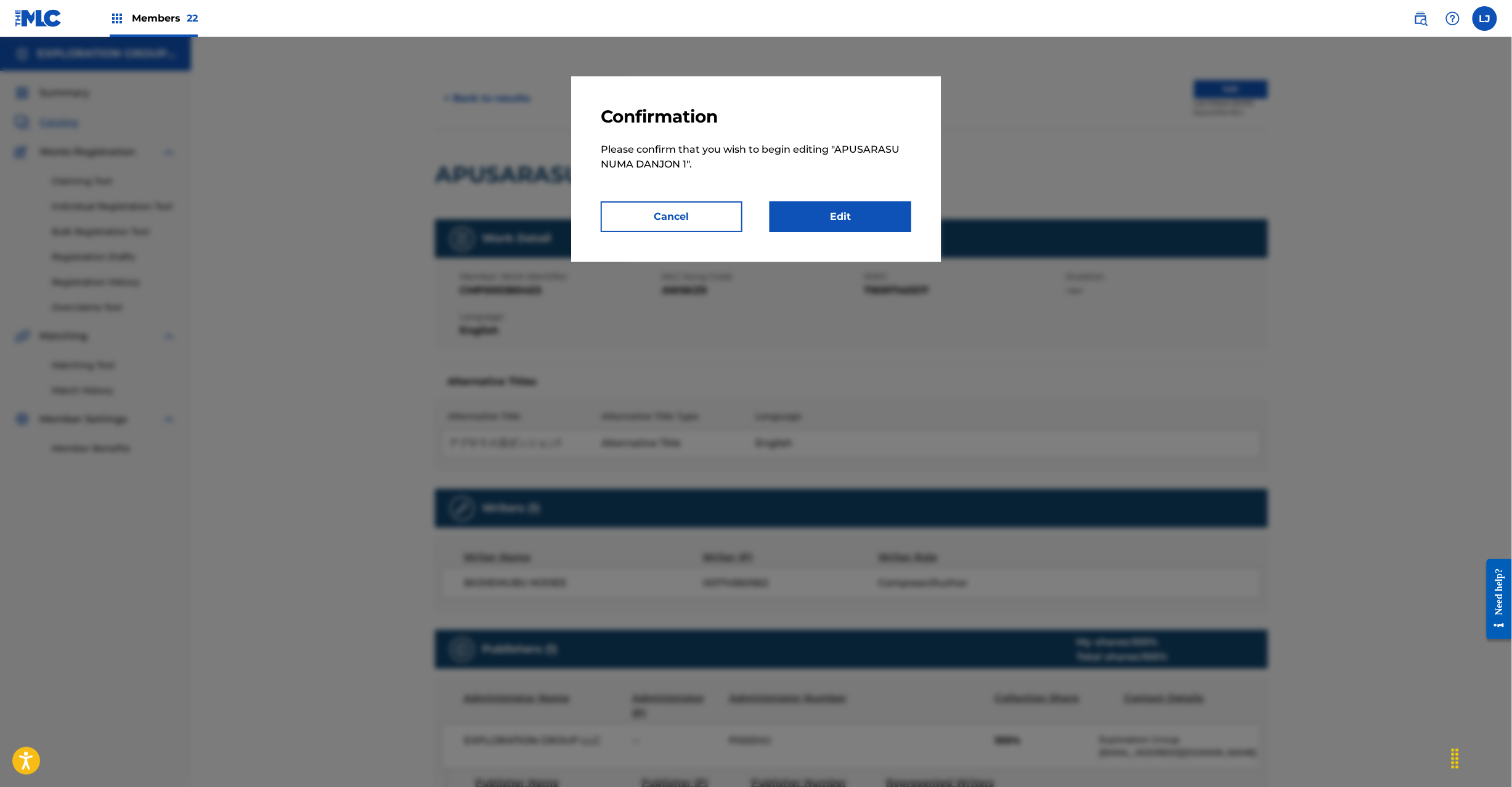
click at [835, 218] on link "Edit" at bounding box center [840, 217] width 142 height 31
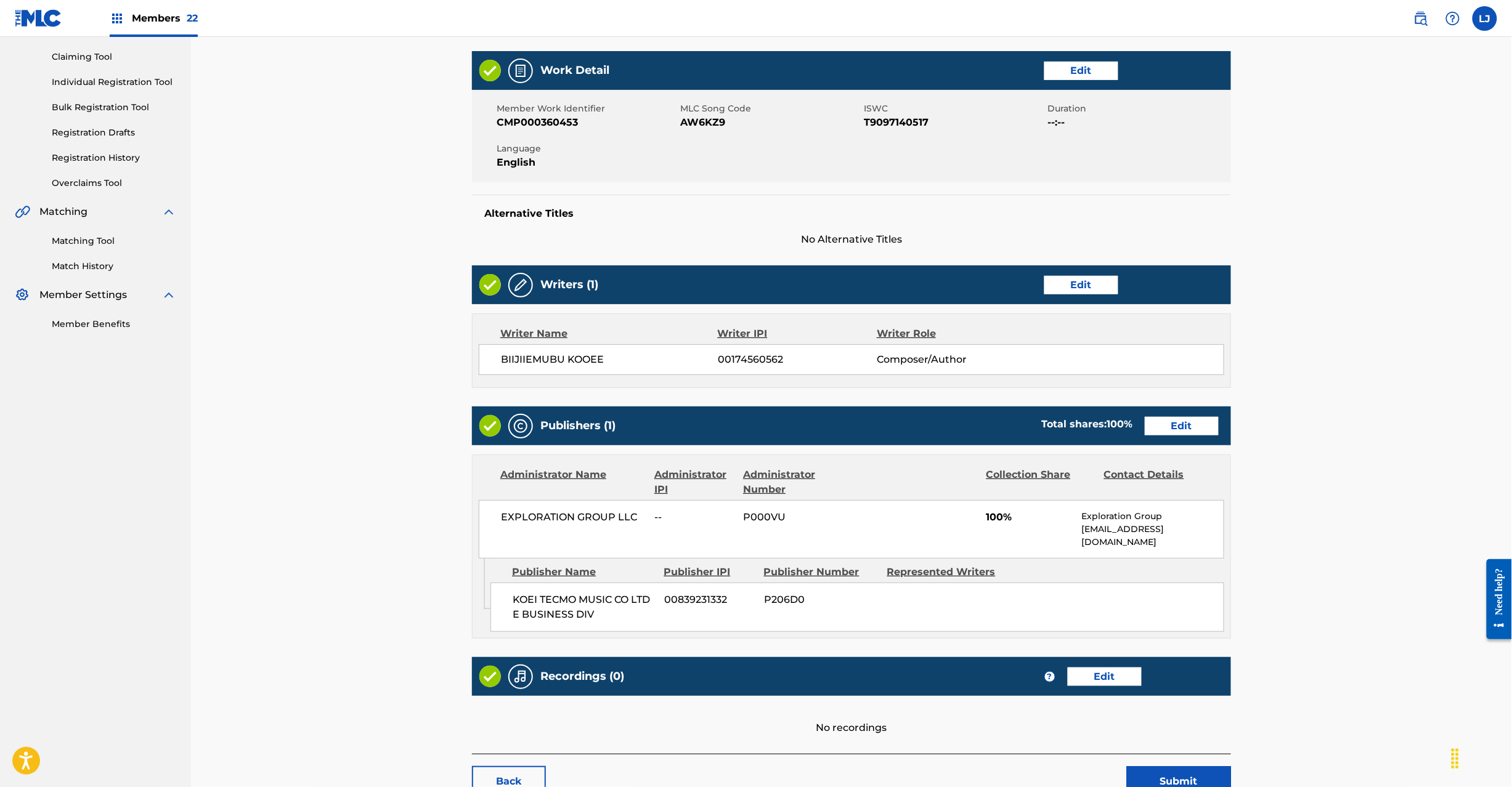
scroll to position [189, 0]
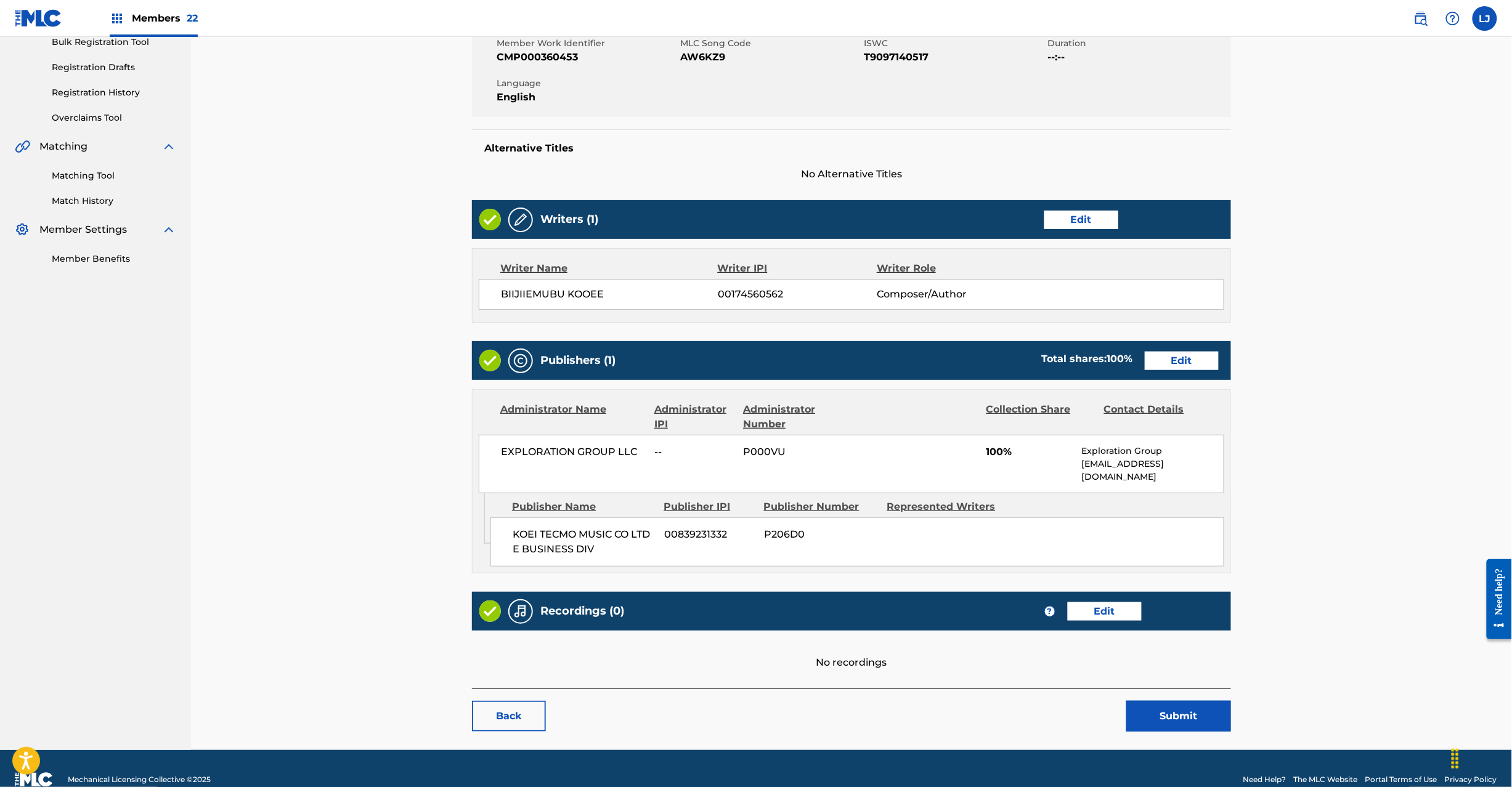
click at [1172, 359] on link "Edit" at bounding box center [1182, 361] width 74 height 18
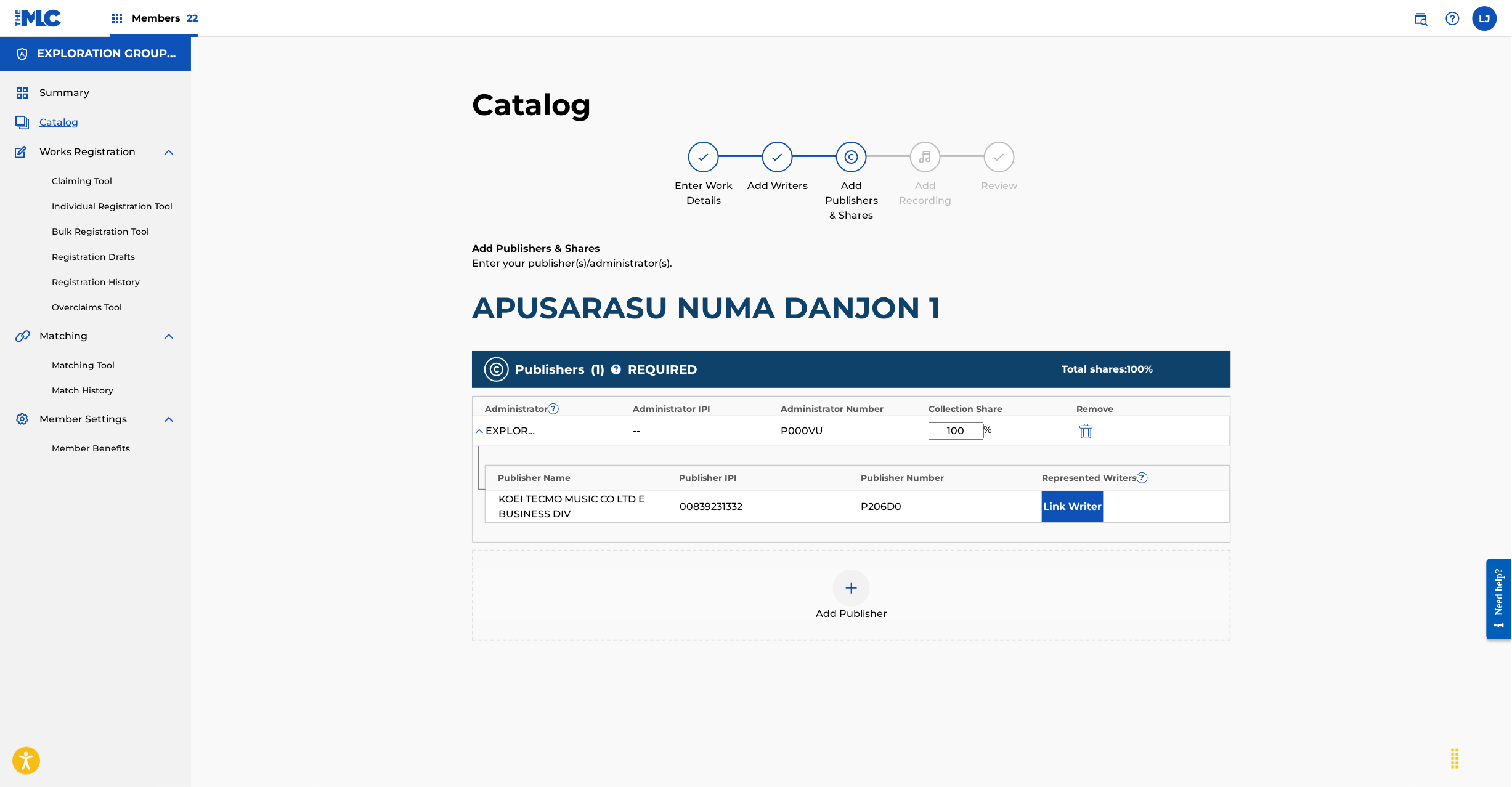
click at [1084, 430] on img "submit" at bounding box center [1086, 431] width 13 height 15
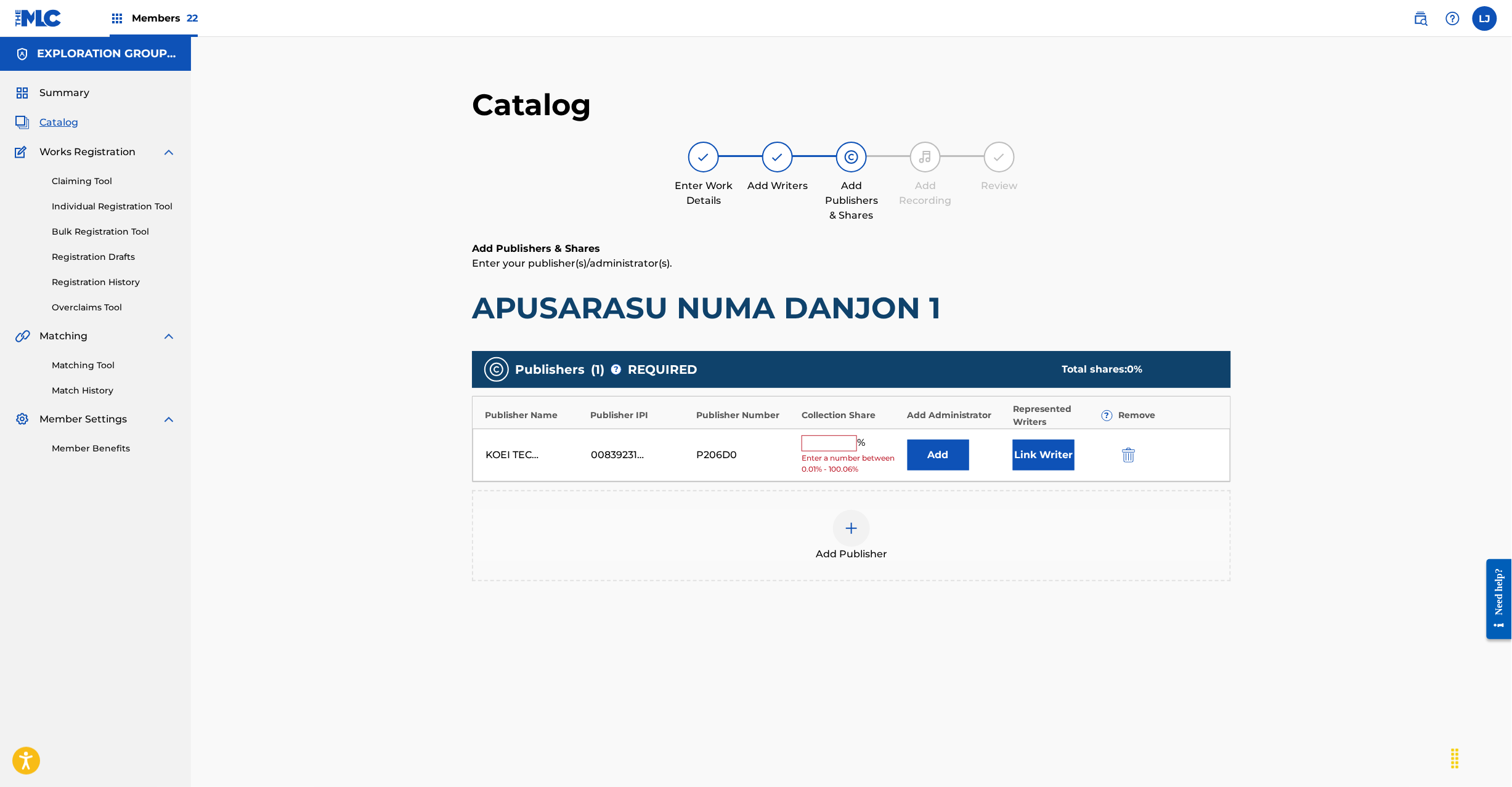
click at [1129, 454] on img "submit" at bounding box center [1128, 455] width 13 height 15
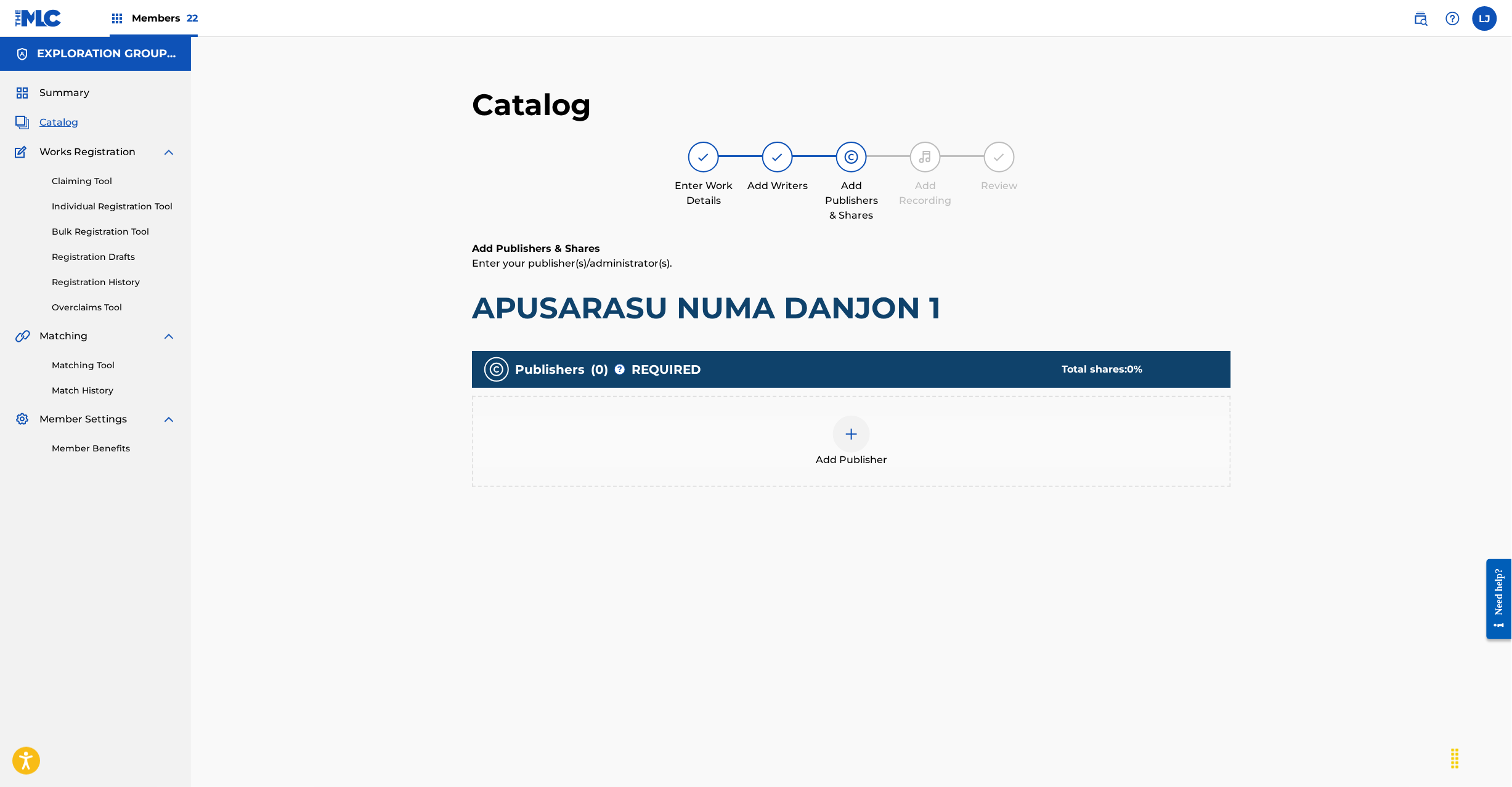
click at [846, 435] on img at bounding box center [851, 434] width 15 height 15
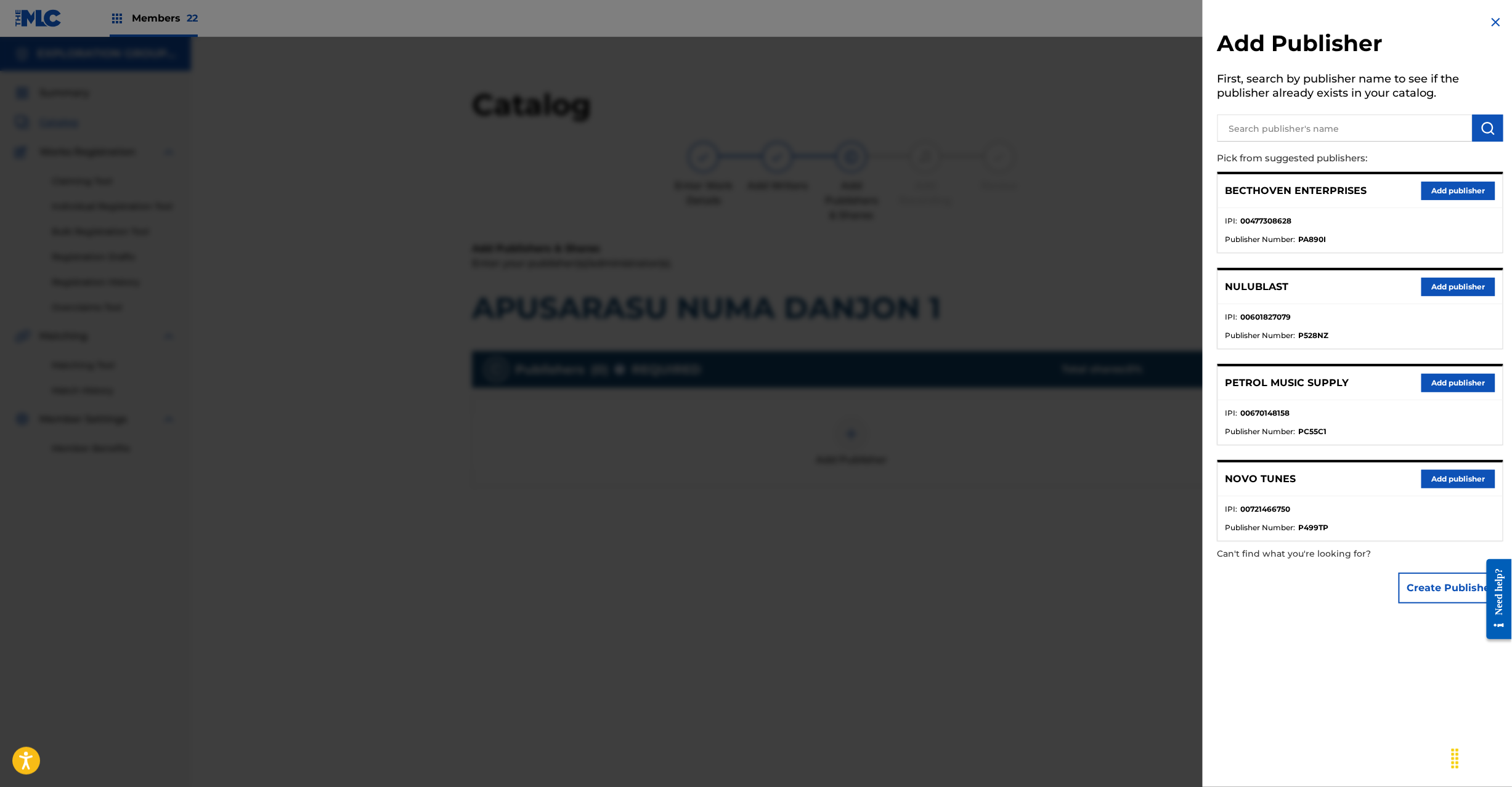
drag, startPoint x: 1304, startPoint y: 134, endPoint x: 1326, endPoint y: 133, distance: 22.0
click at [1304, 133] on input "text" at bounding box center [1345, 128] width 255 height 27
click at [1477, 124] on button "submit" at bounding box center [1488, 128] width 31 height 27
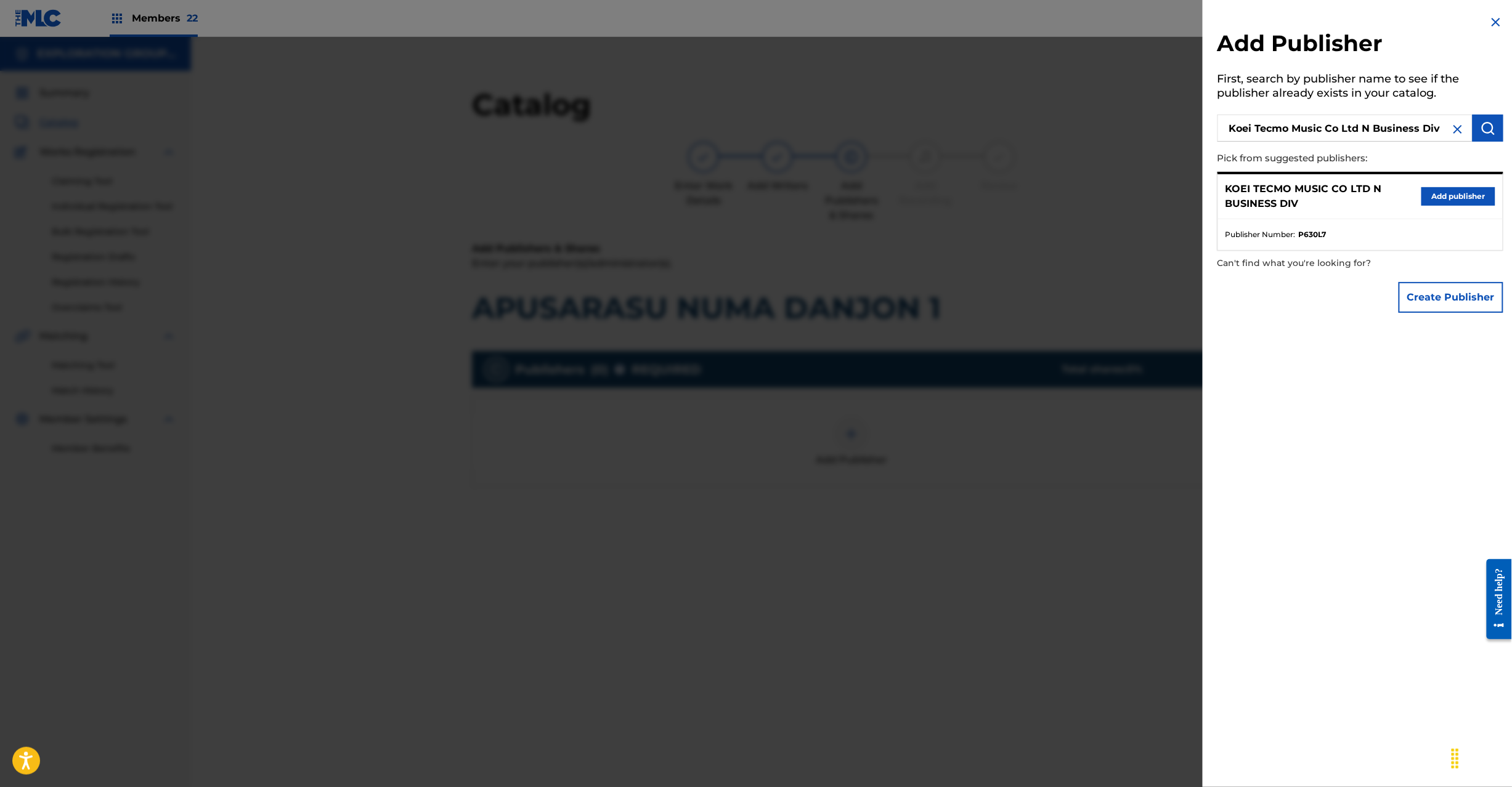
click at [1427, 200] on button "Add publisher" at bounding box center [1458, 196] width 74 height 18
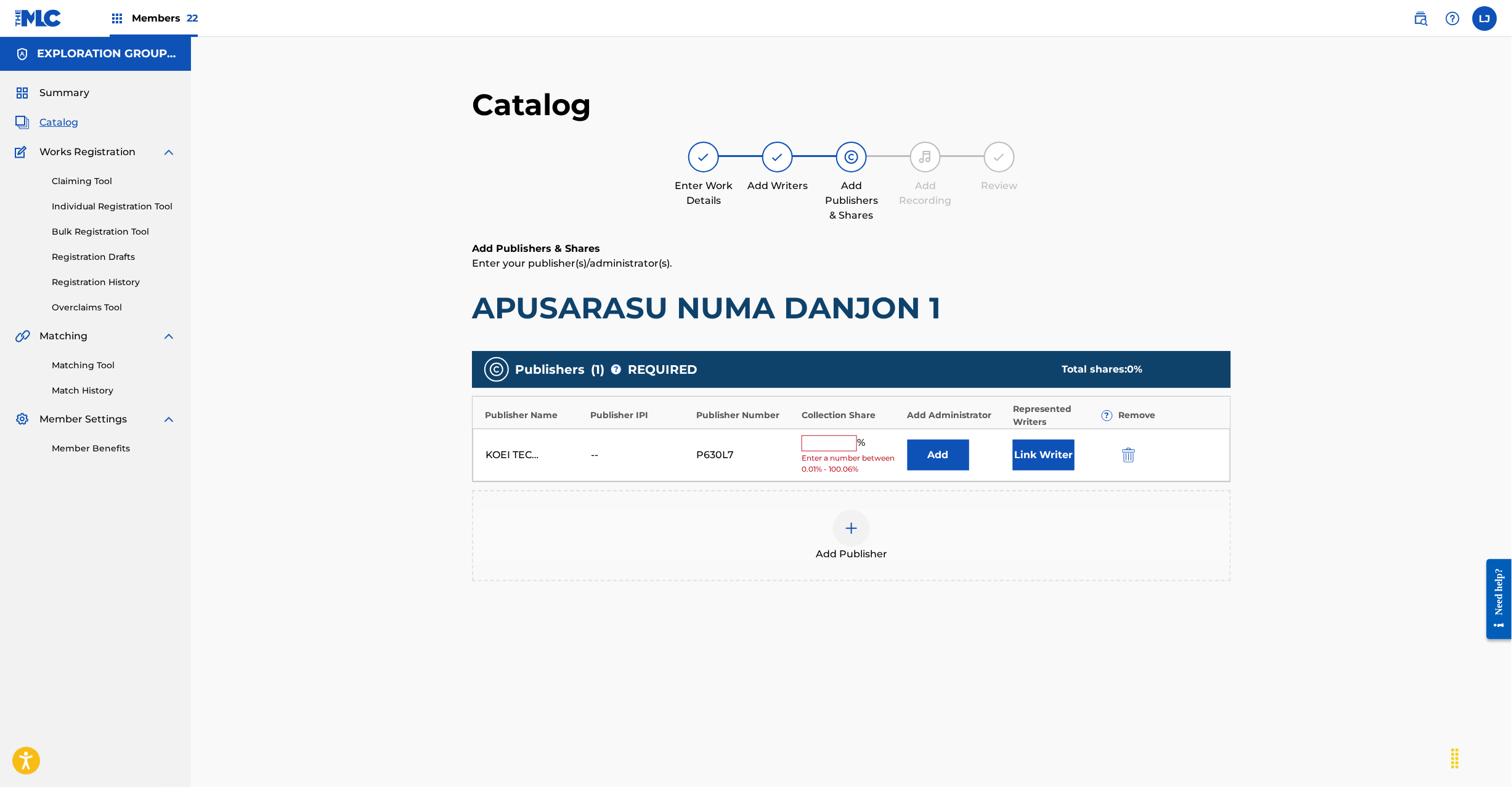
click at [944, 459] on button "Add" at bounding box center [938, 455] width 62 height 31
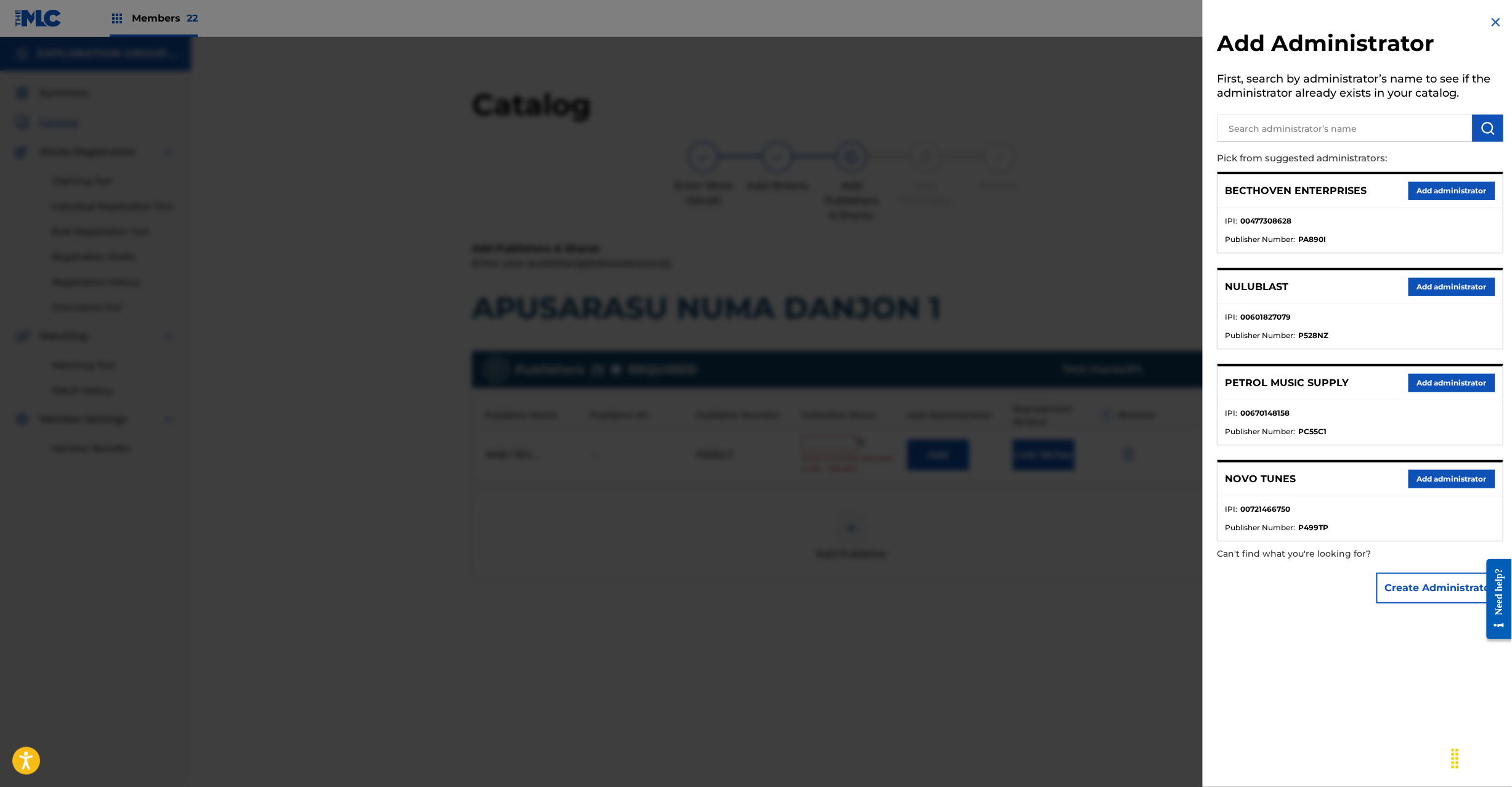
click at [1346, 123] on input "text" at bounding box center [1345, 128] width 255 height 27
click at [1477, 135] on button "submit" at bounding box center [1488, 128] width 31 height 27
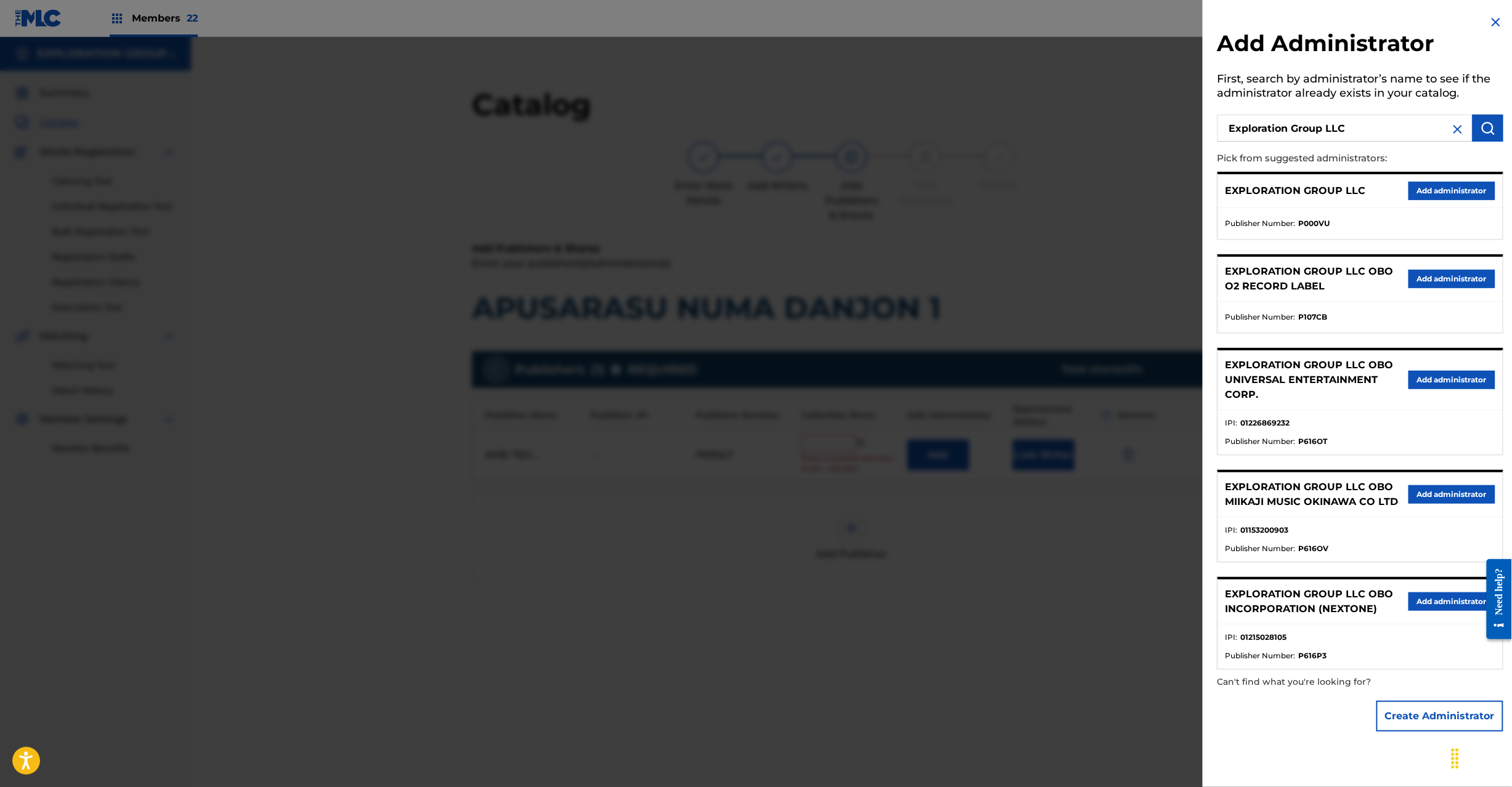
click at [1442, 188] on button "Add administrator" at bounding box center [1452, 191] width 87 height 18
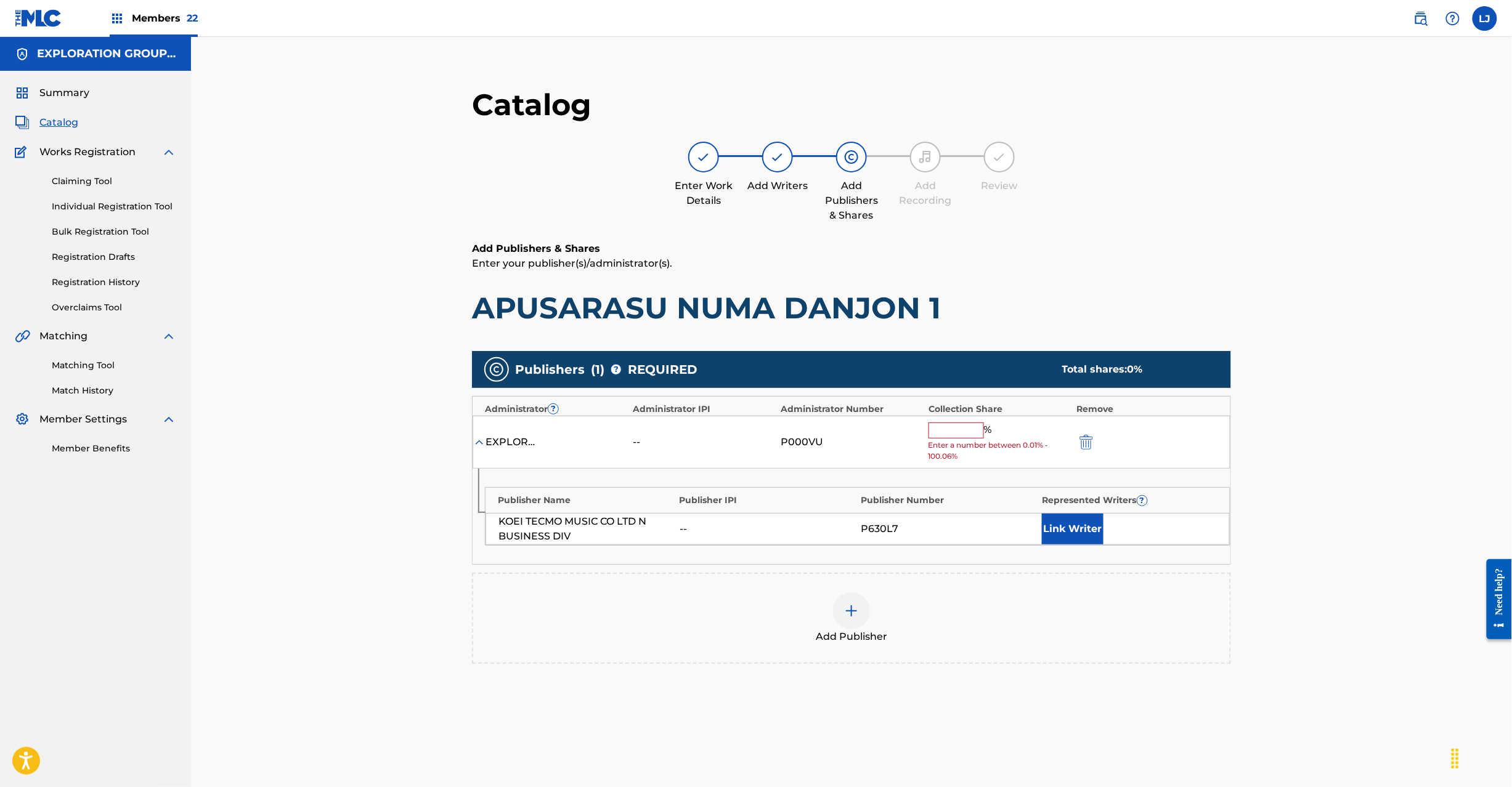
click at [933, 441] on span "Enter a number between 0.01% - 100.06%" at bounding box center [1000, 450] width 142 height 22
click at [940, 433] on input "text" at bounding box center [957, 430] width 56 height 16
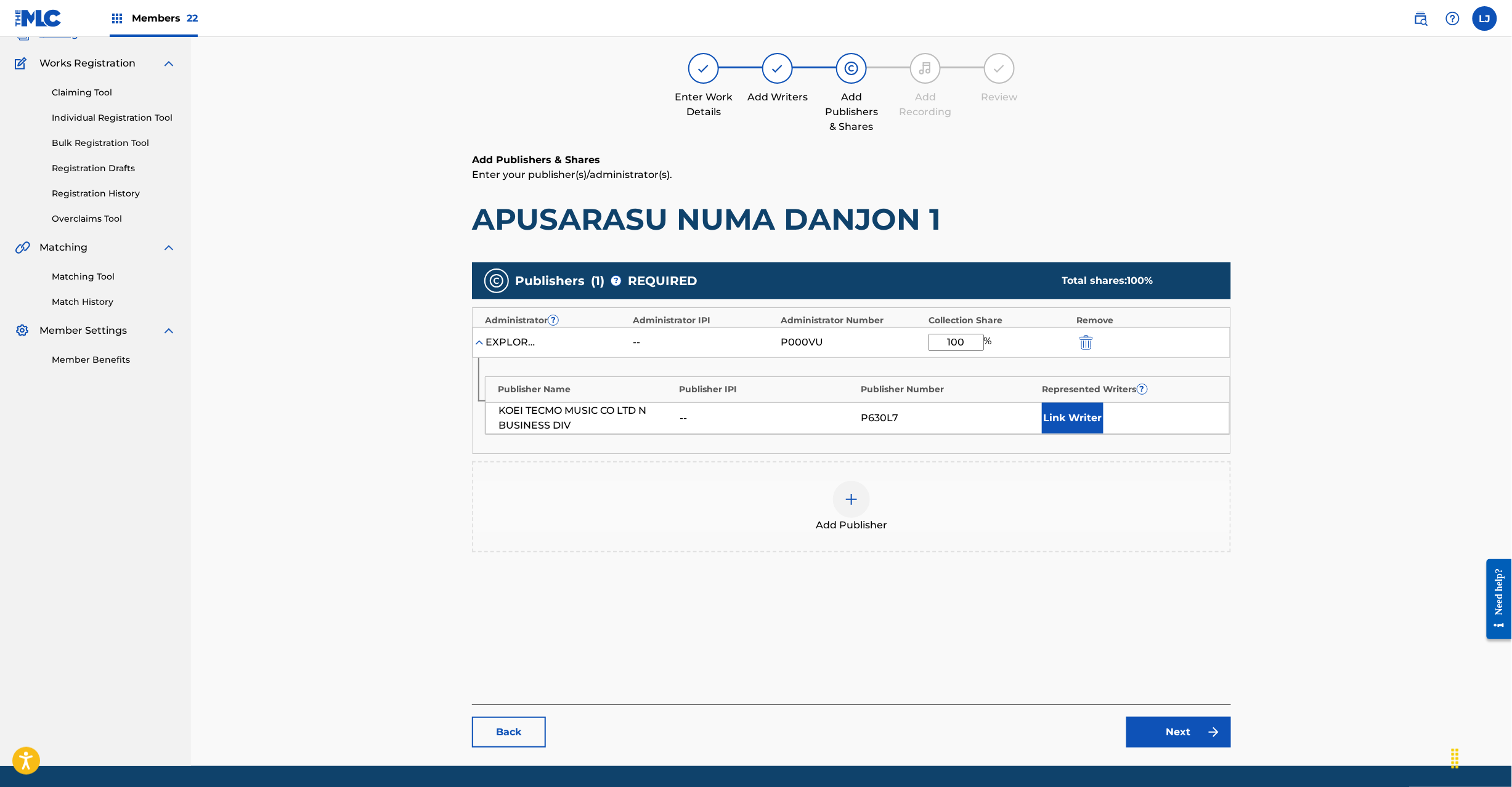
scroll to position [127, 0]
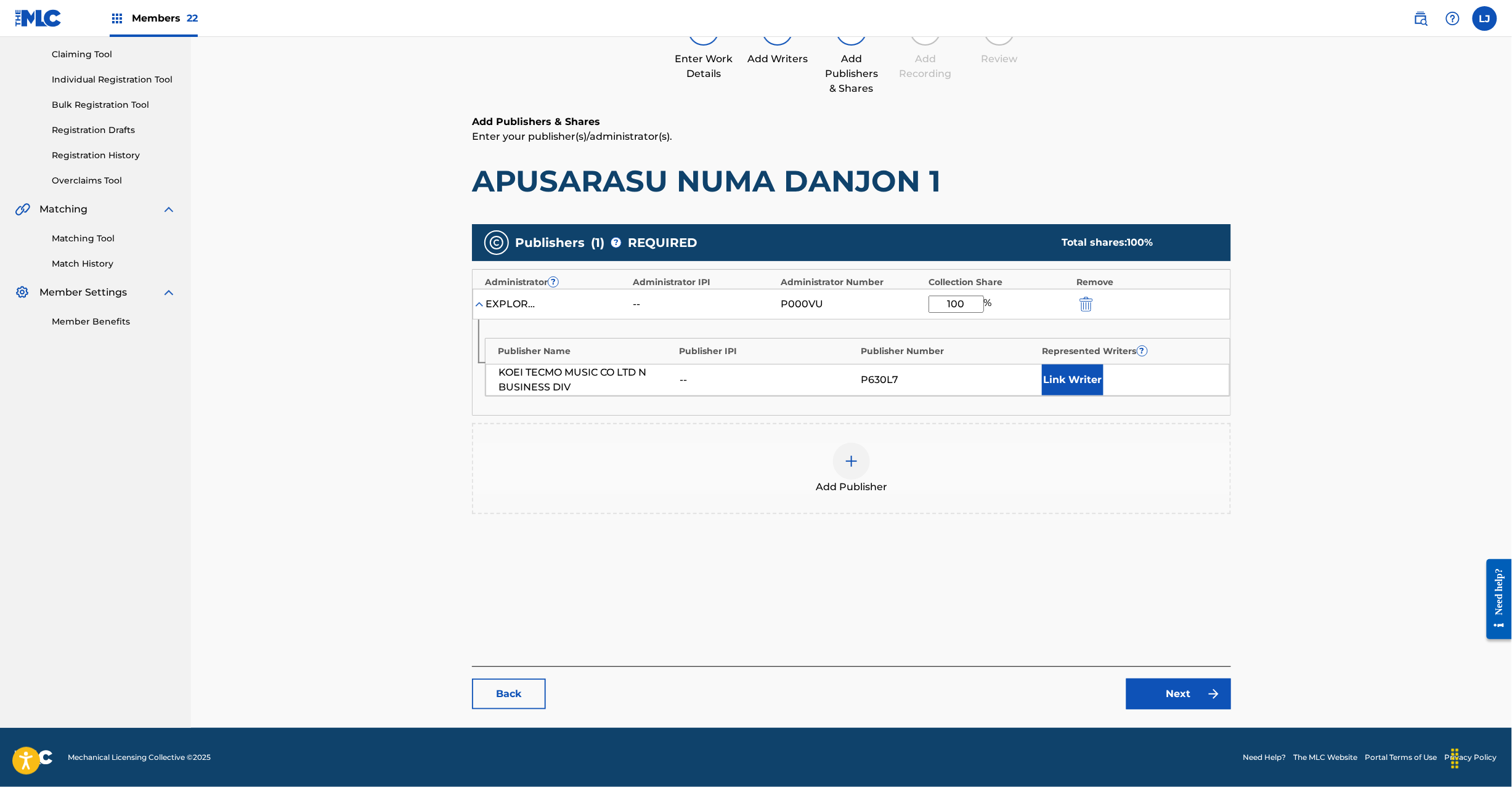
click at [1159, 692] on link "Next" at bounding box center [1179, 694] width 105 height 31
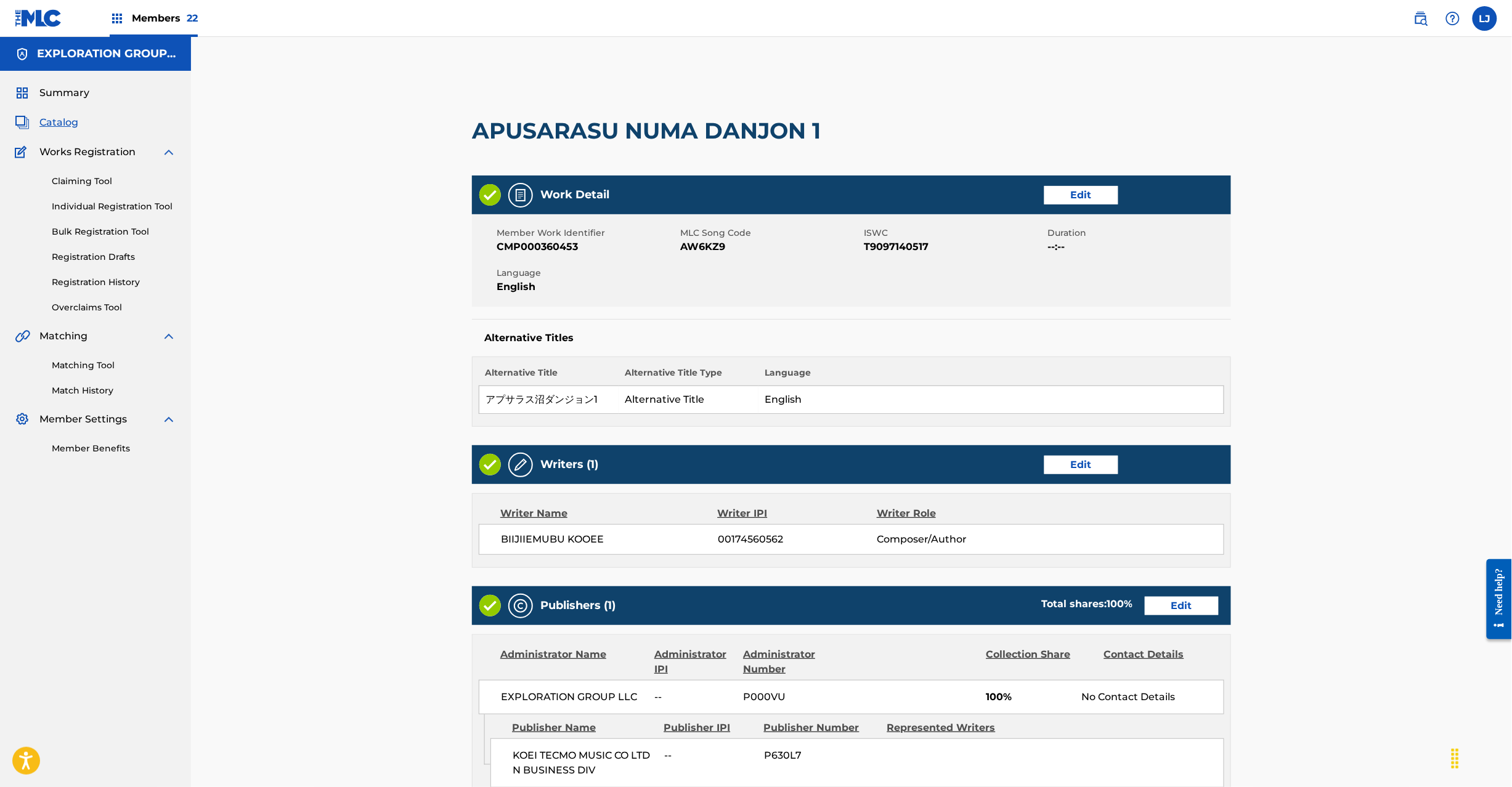
scroll to position [245, 0]
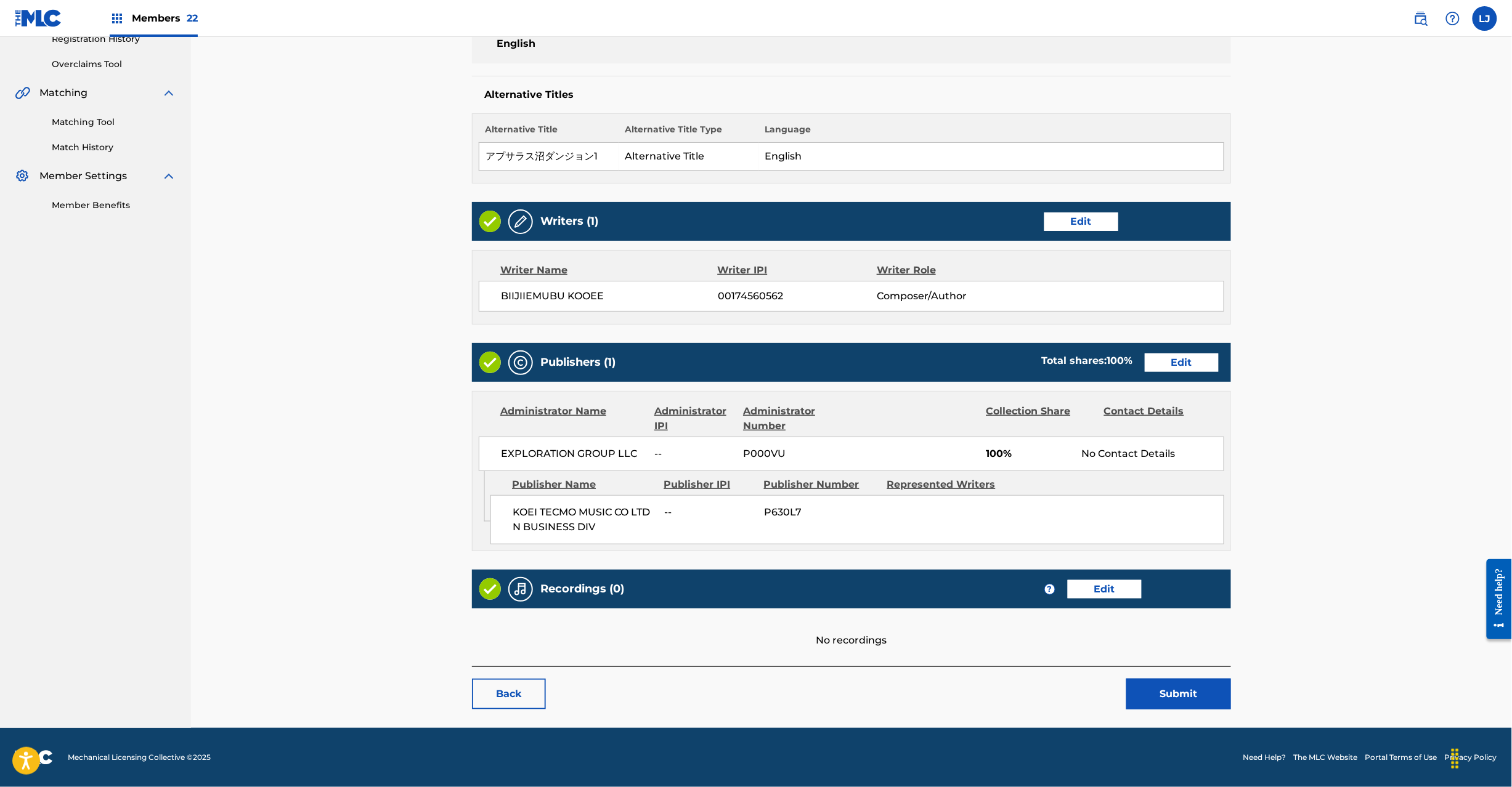
click at [1204, 690] on button "Submit" at bounding box center [1179, 694] width 105 height 31
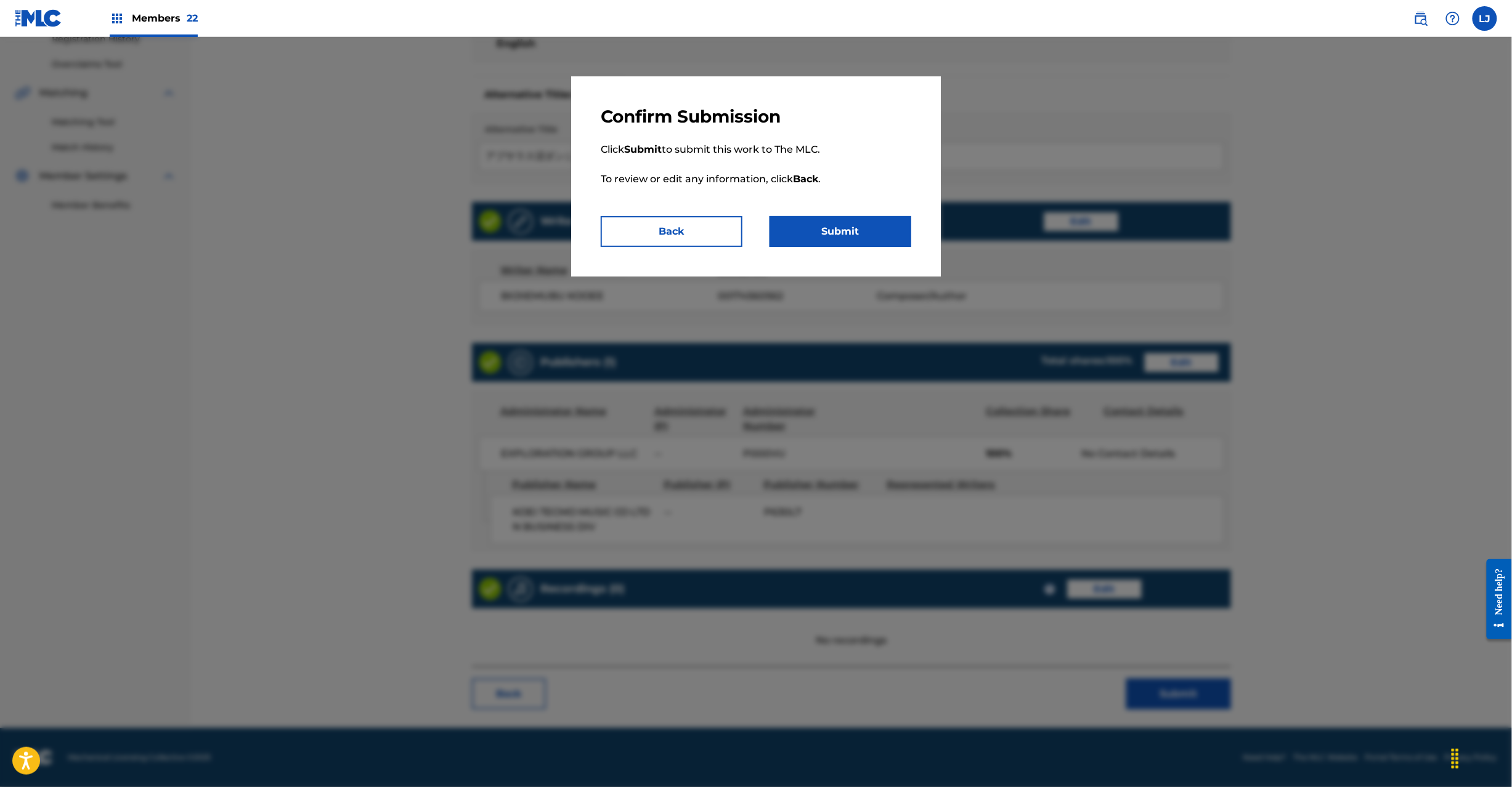
click at [881, 227] on button "Submit" at bounding box center [840, 231] width 142 height 31
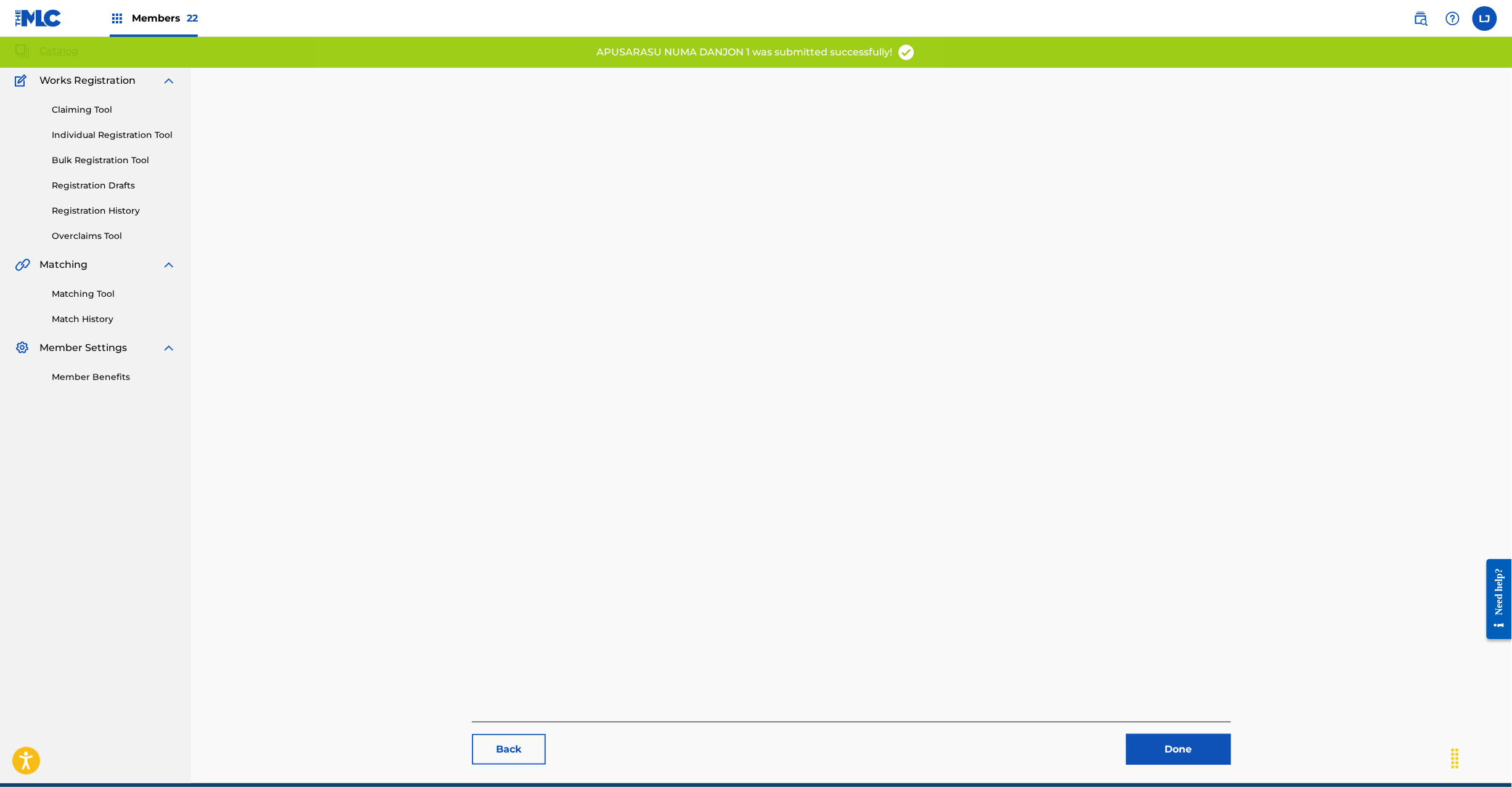
scroll to position [127, 0]
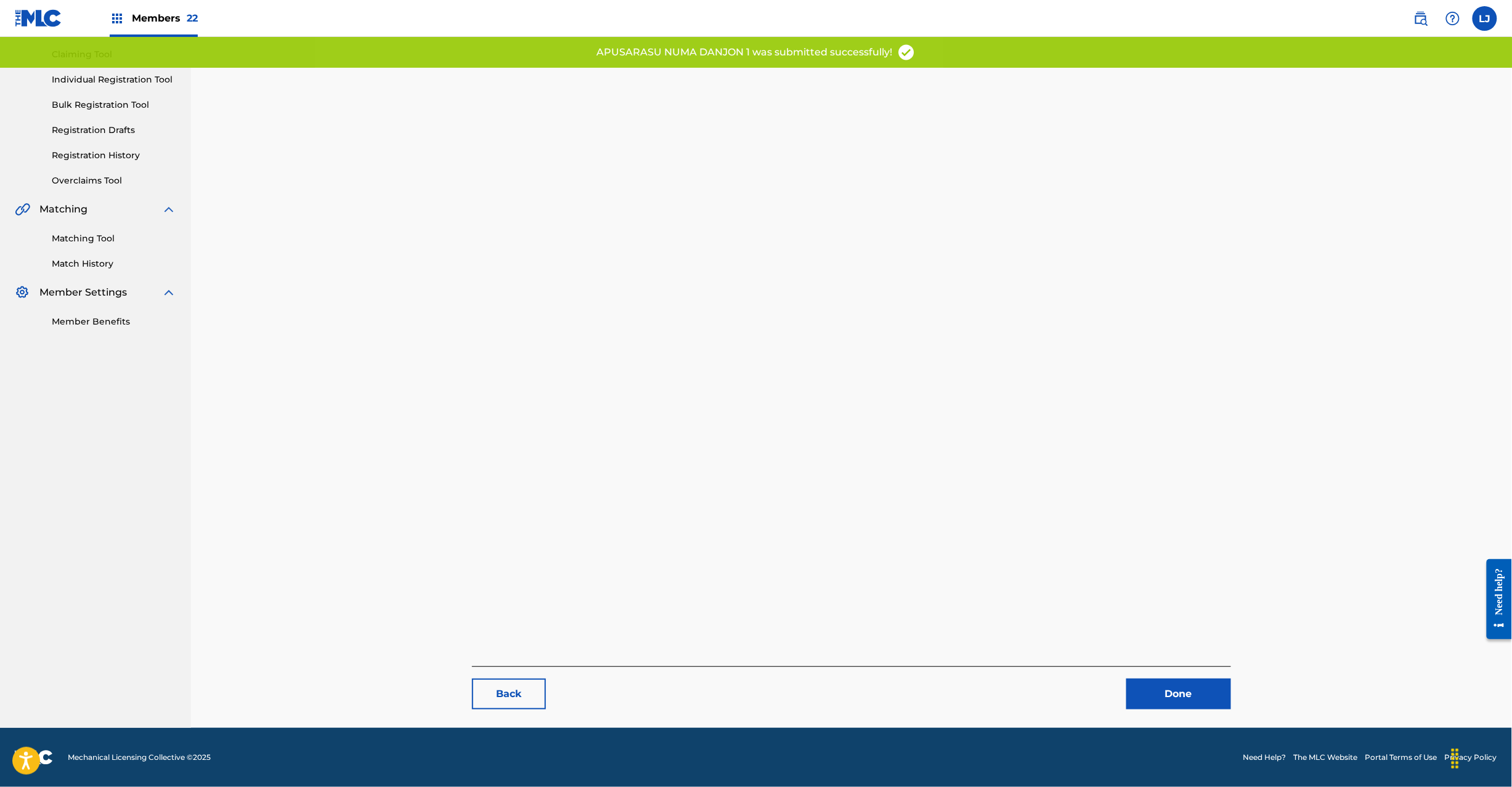
click at [1205, 685] on link "Done" at bounding box center [1179, 694] width 105 height 31
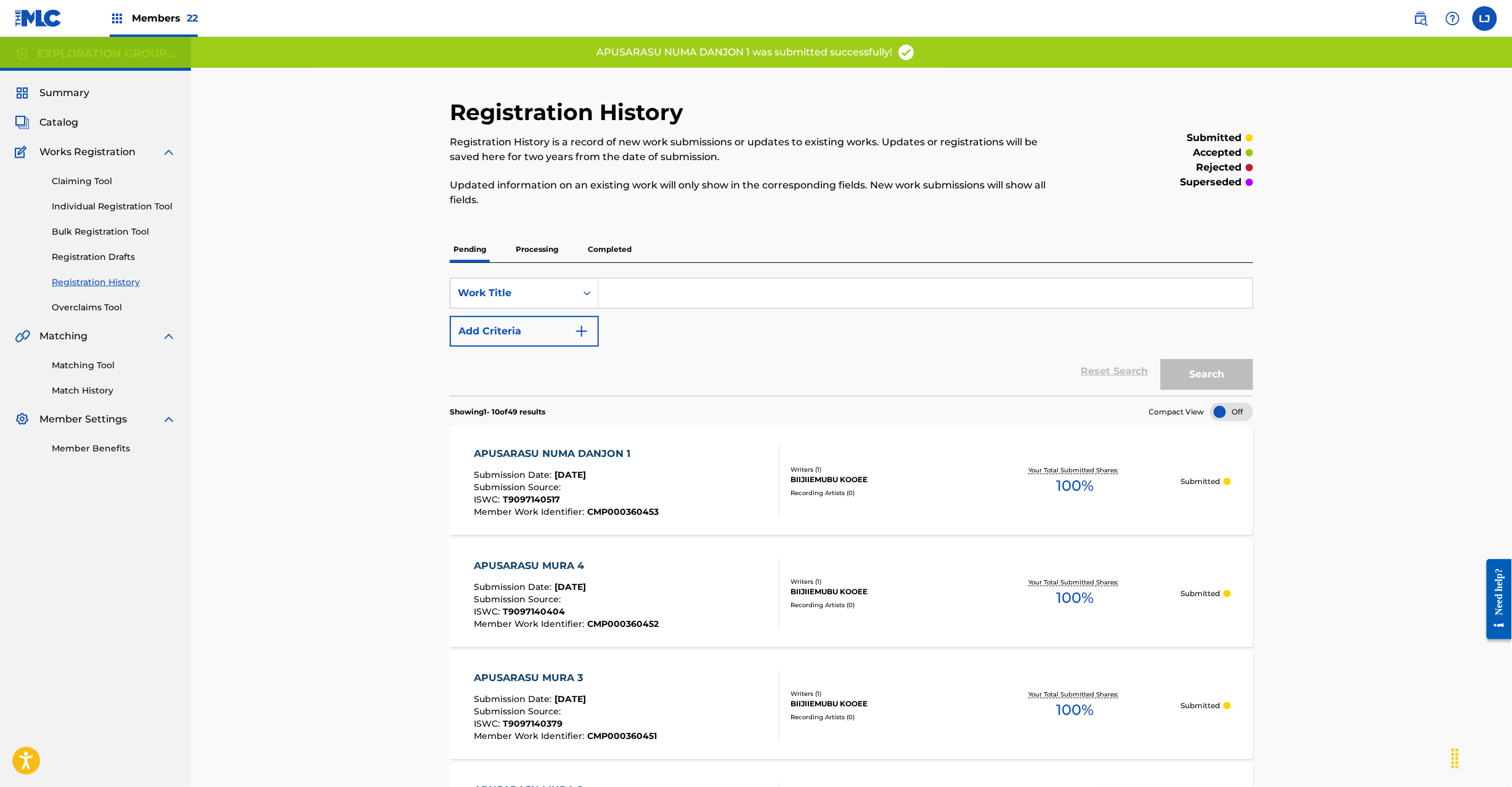
click at [706, 469] on div "APUSARASU NUMA DANJON 1 Submission Date : [DATE] Submission Source : ISWC : T90…" at bounding box center [627, 481] width 306 height 70
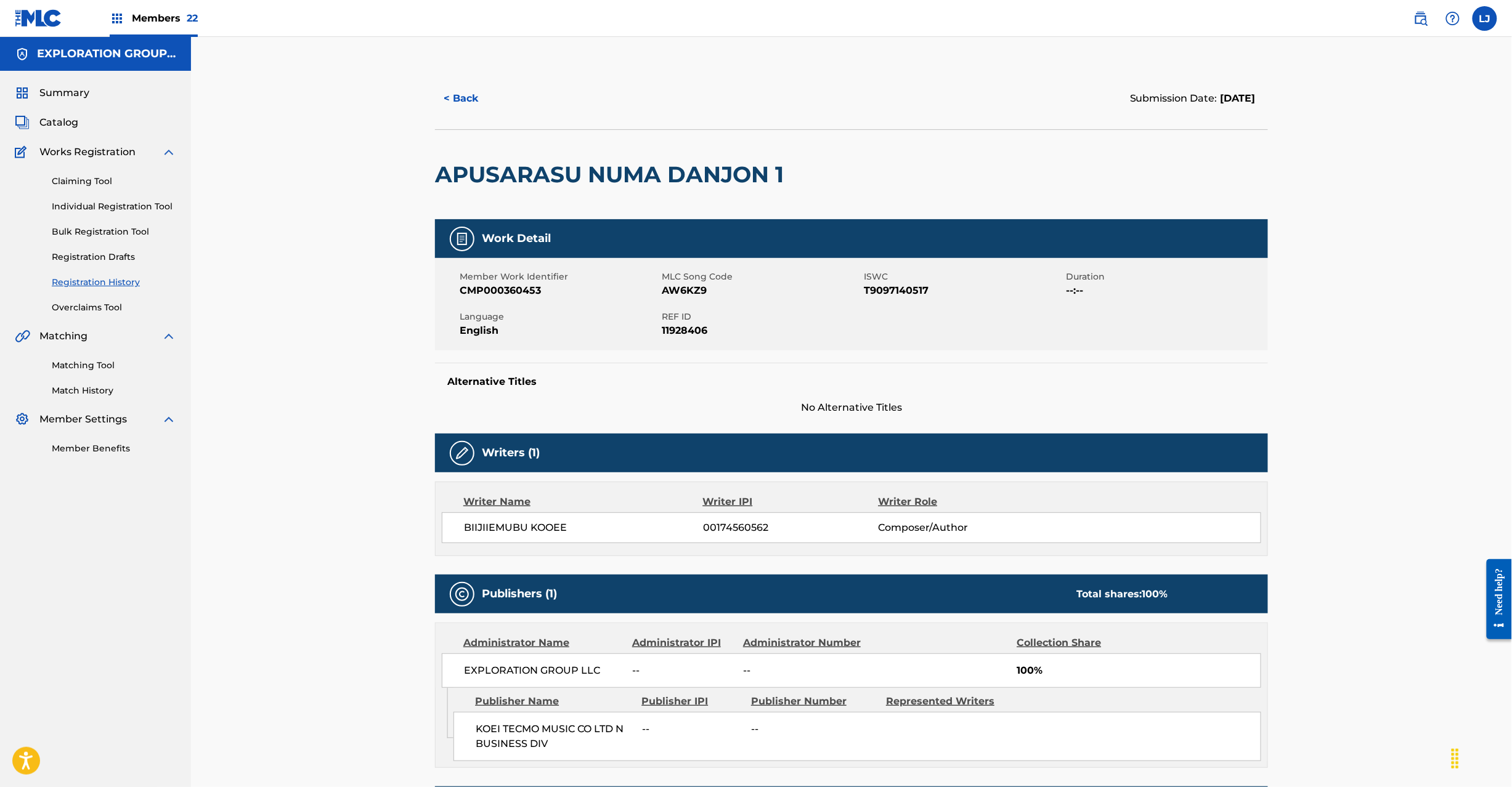
click at [666, 314] on span "REF ID" at bounding box center [761, 317] width 199 height 13
drag, startPoint x: 663, startPoint y: 316, endPoint x: 747, endPoint y: 333, distance: 85.7
click at [747, 333] on div "REF ID 11928406" at bounding box center [763, 325] width 202 height 28
copy div "REF ID 11928406"
click at [62, 112] on div "Summary Catalog Works Registration Claiming Tool Individual Registration Tool B…" at bounding box center [95, 270] width 191 height 399
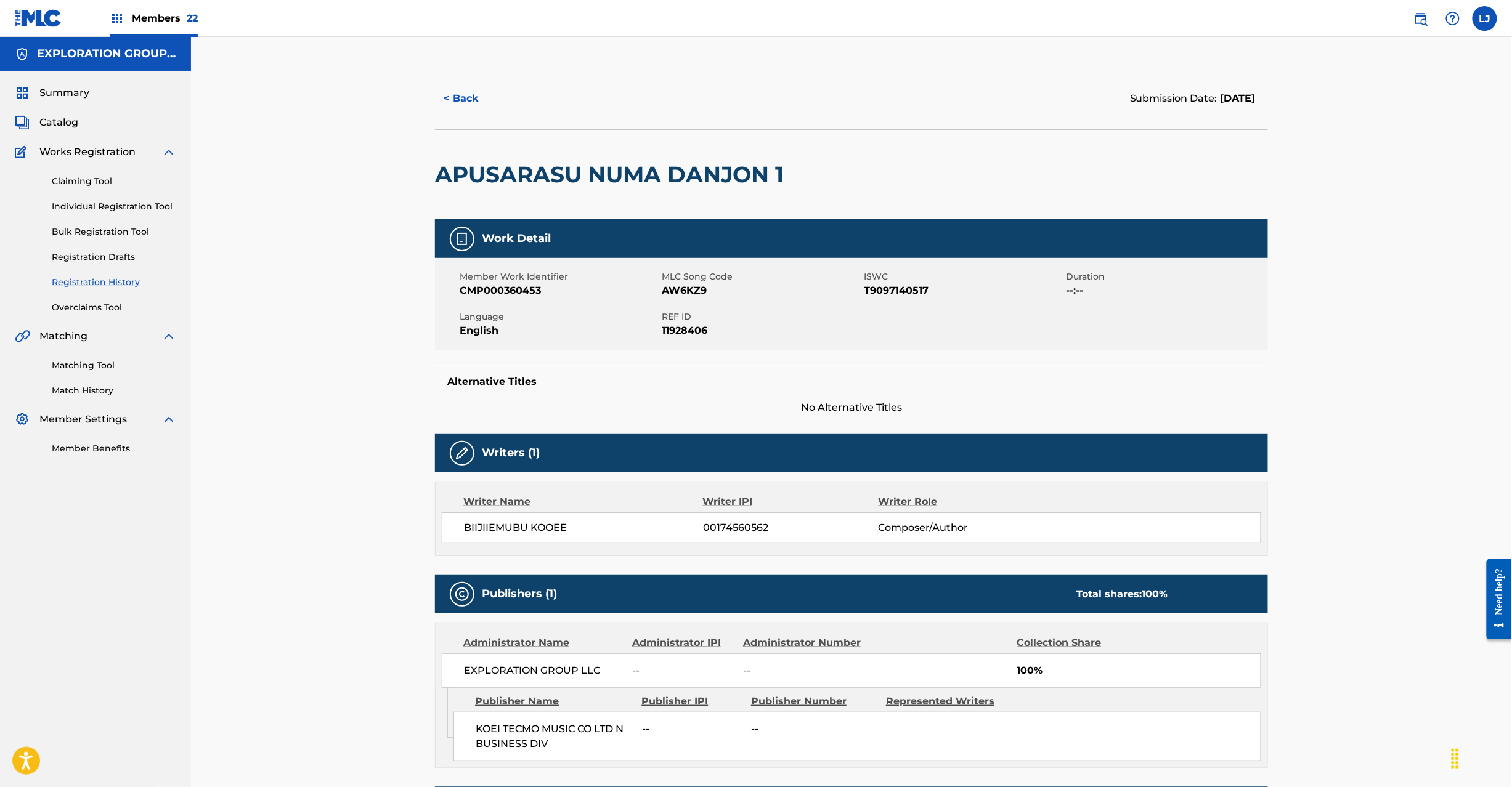
click at [61, 121] on span "Catalog" at bounding box center [58, 122] width 39 height 15
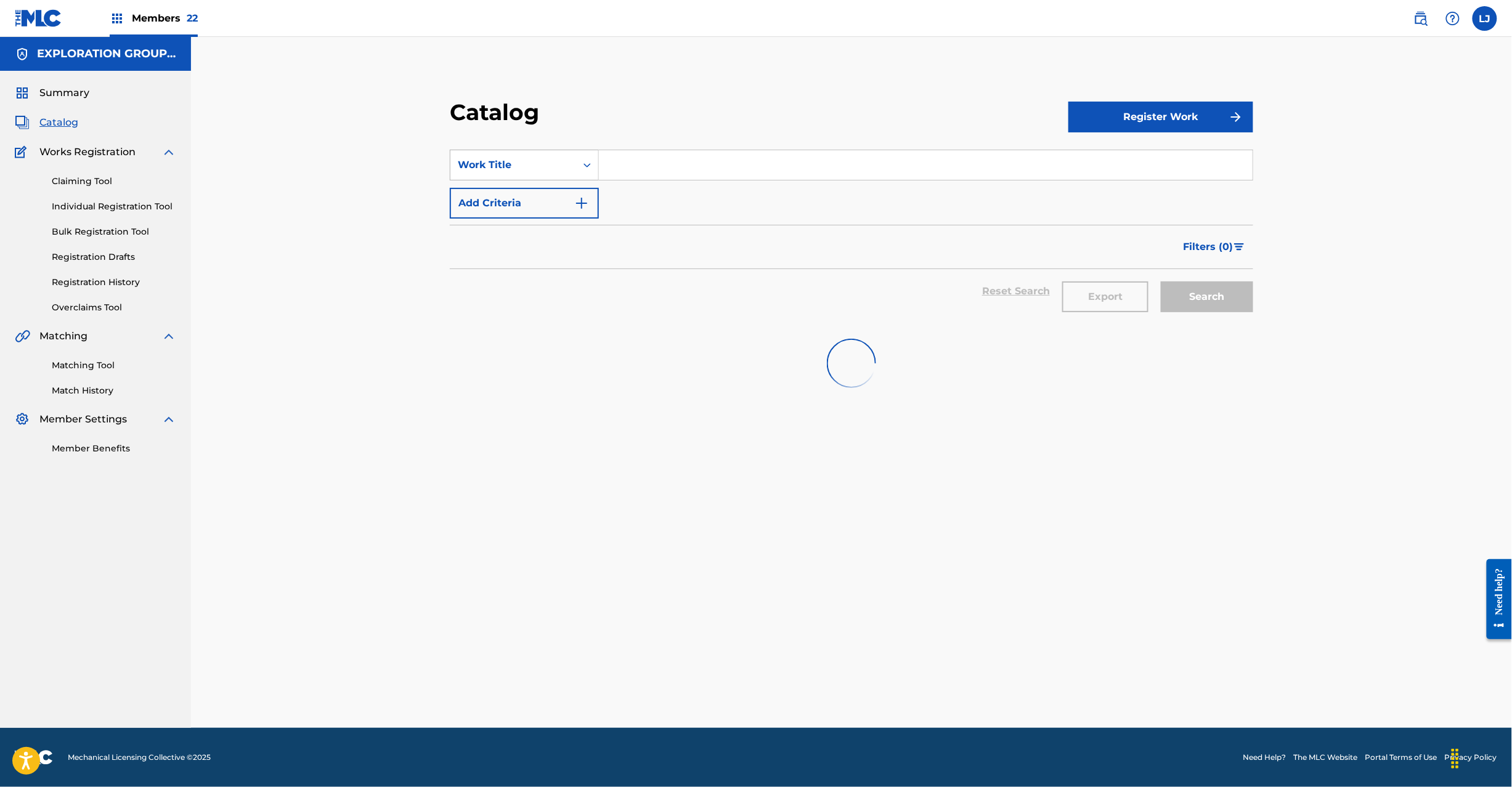
click at [507, 168] on div "Work Title" at bounding box center [514, 165] width 111 height 15
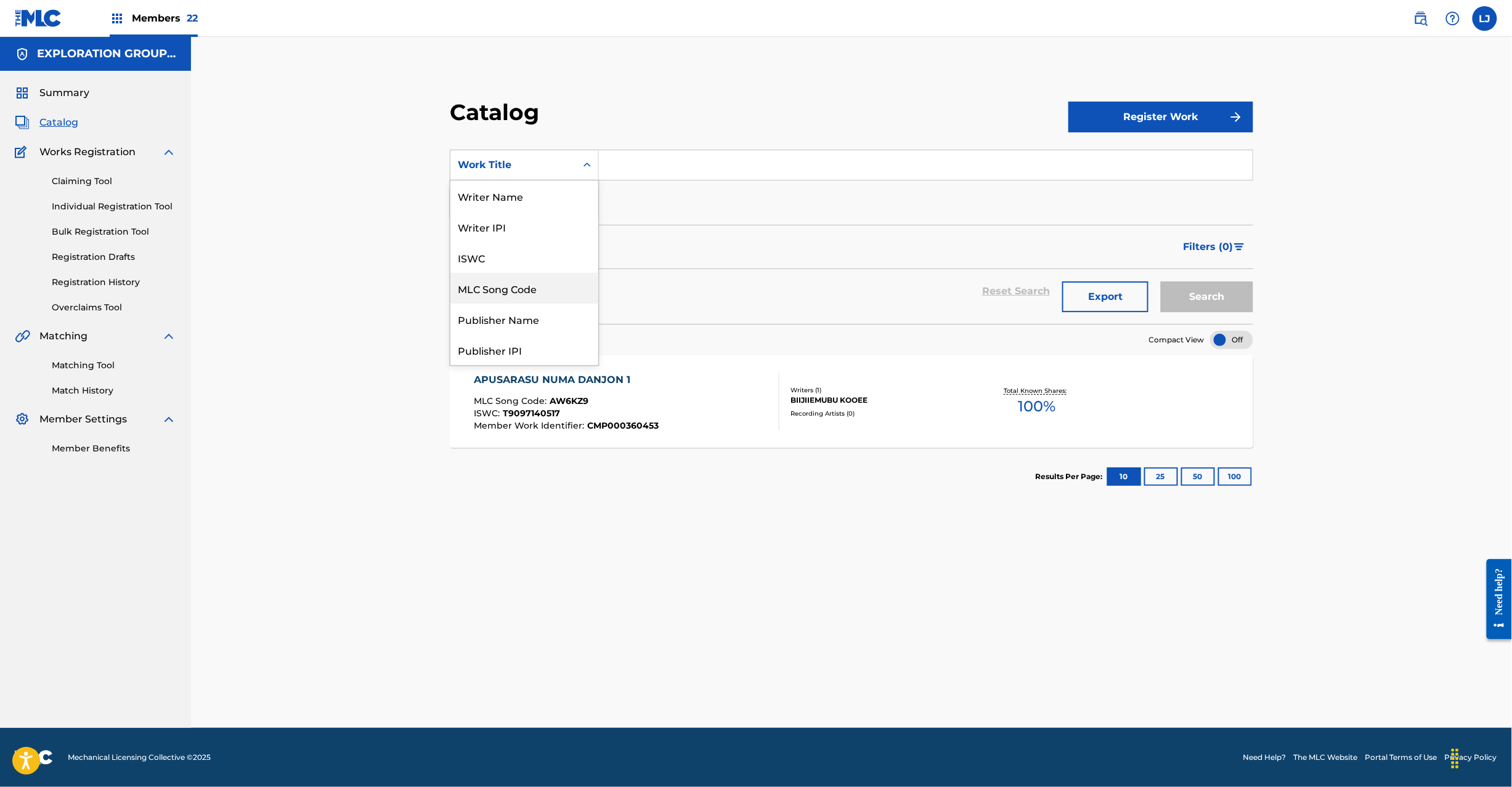
click at [531, 296] on div "MLC Song Code" at bounding box center [524, 288] width 148 height 31
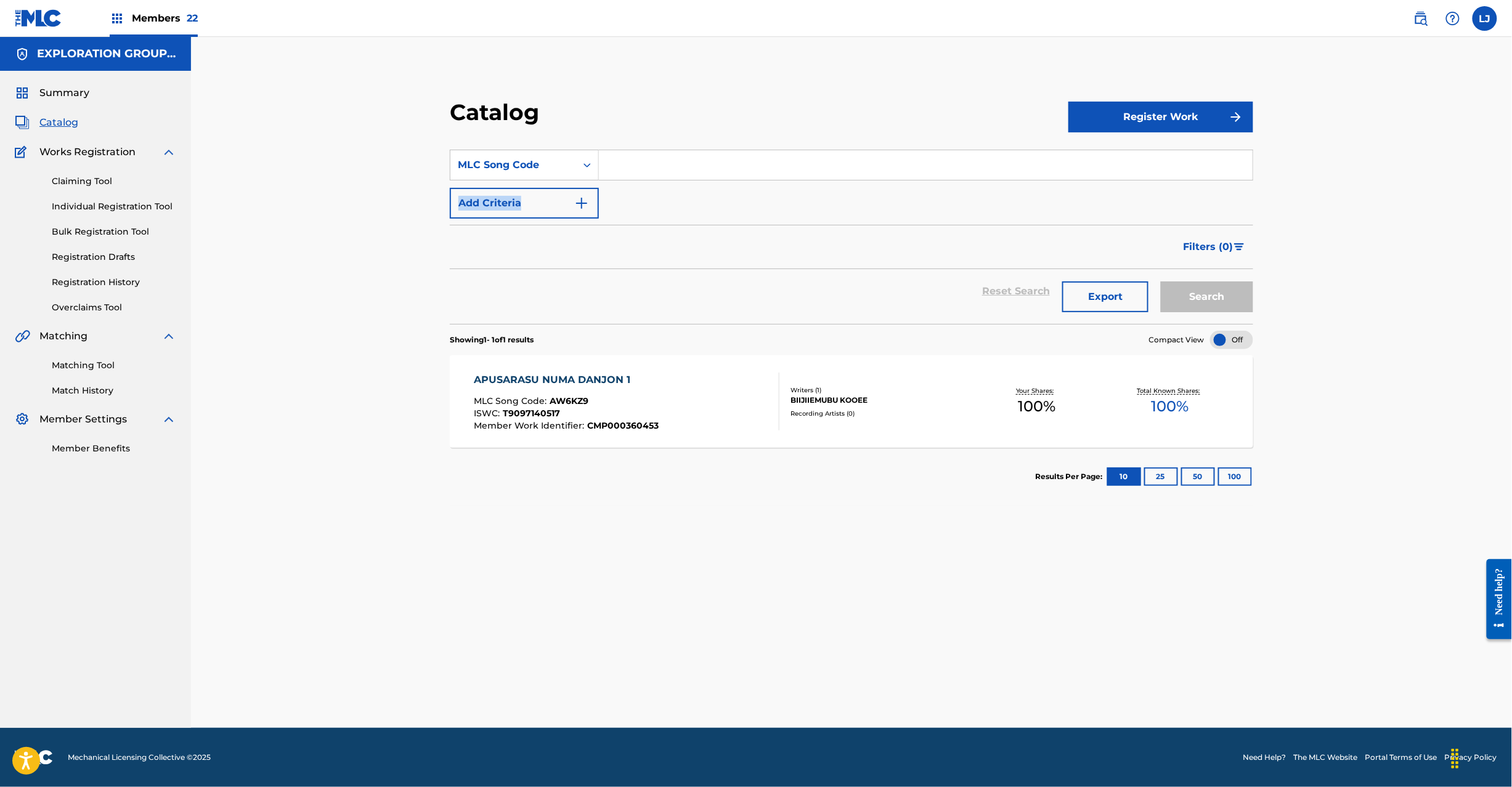
drag, startPoint x: 639, startPoint y: 203, endPoint x: 648, endPoint y: 178, distance: 26.6
click at [648, 178] on div "SearchWithCriteria4630f2f0-67f6-488f-ab3f-a559248e7039 MLC Song Code Add Criter…" at bounding box center [852, 184] width 804 height 69
click at [648, 175] on input "Search Form" at bounding box center [926, 165] width 654 height 30
click at [1232, 302] on button "Search" at bounding box center [1207, 297] width 92 height 31
click at [712, 397] on div "APUSARASU NUMA DANJON 2 MLC Song Code : AW6K13 ISWC : T9097140551 Member Work I…" at bounding box center [627, 402] width 306 height 58
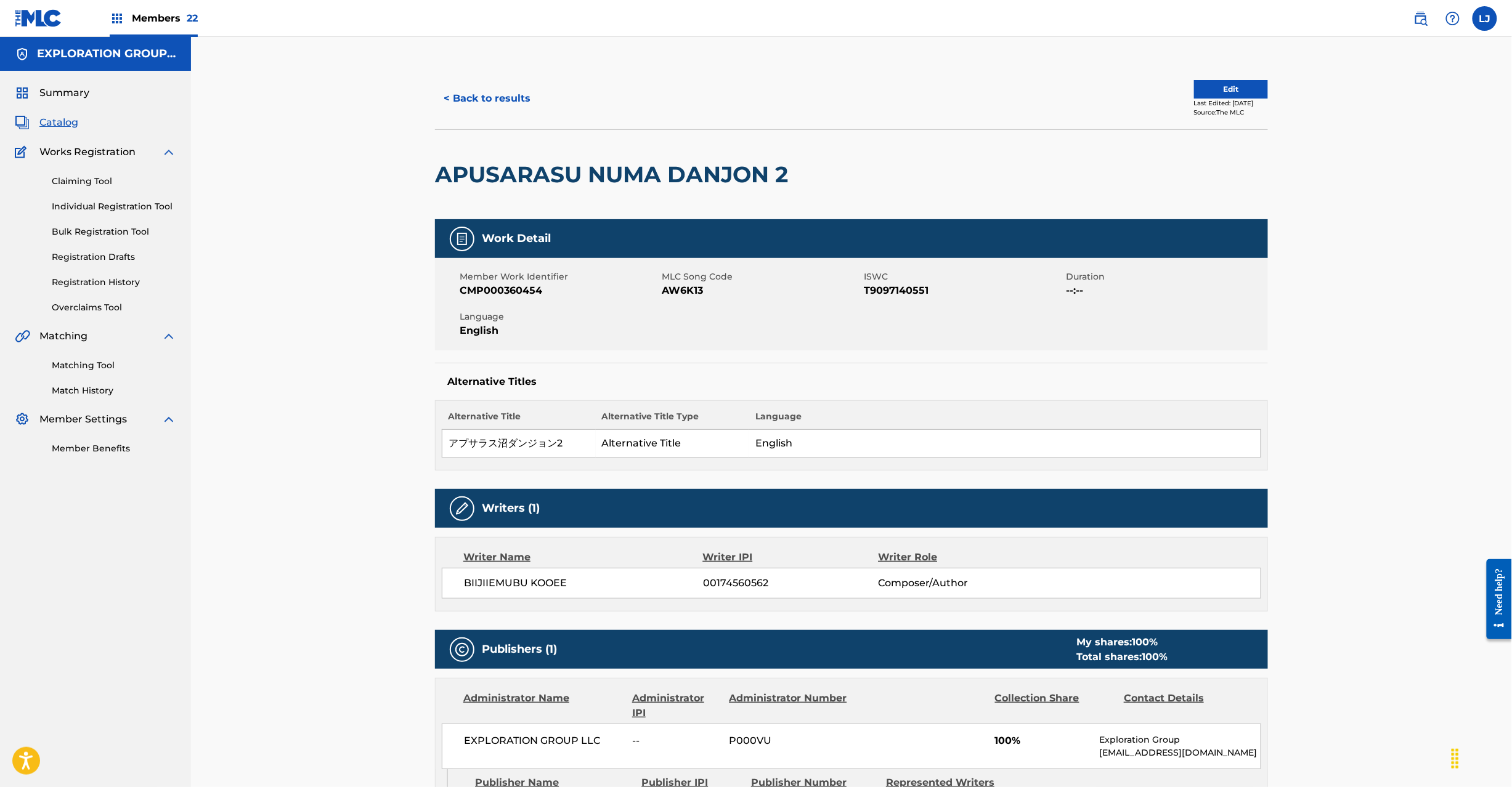
click at [1207, 85] on button "Edit" at bounding box center [1231, 89] width 74 height 18
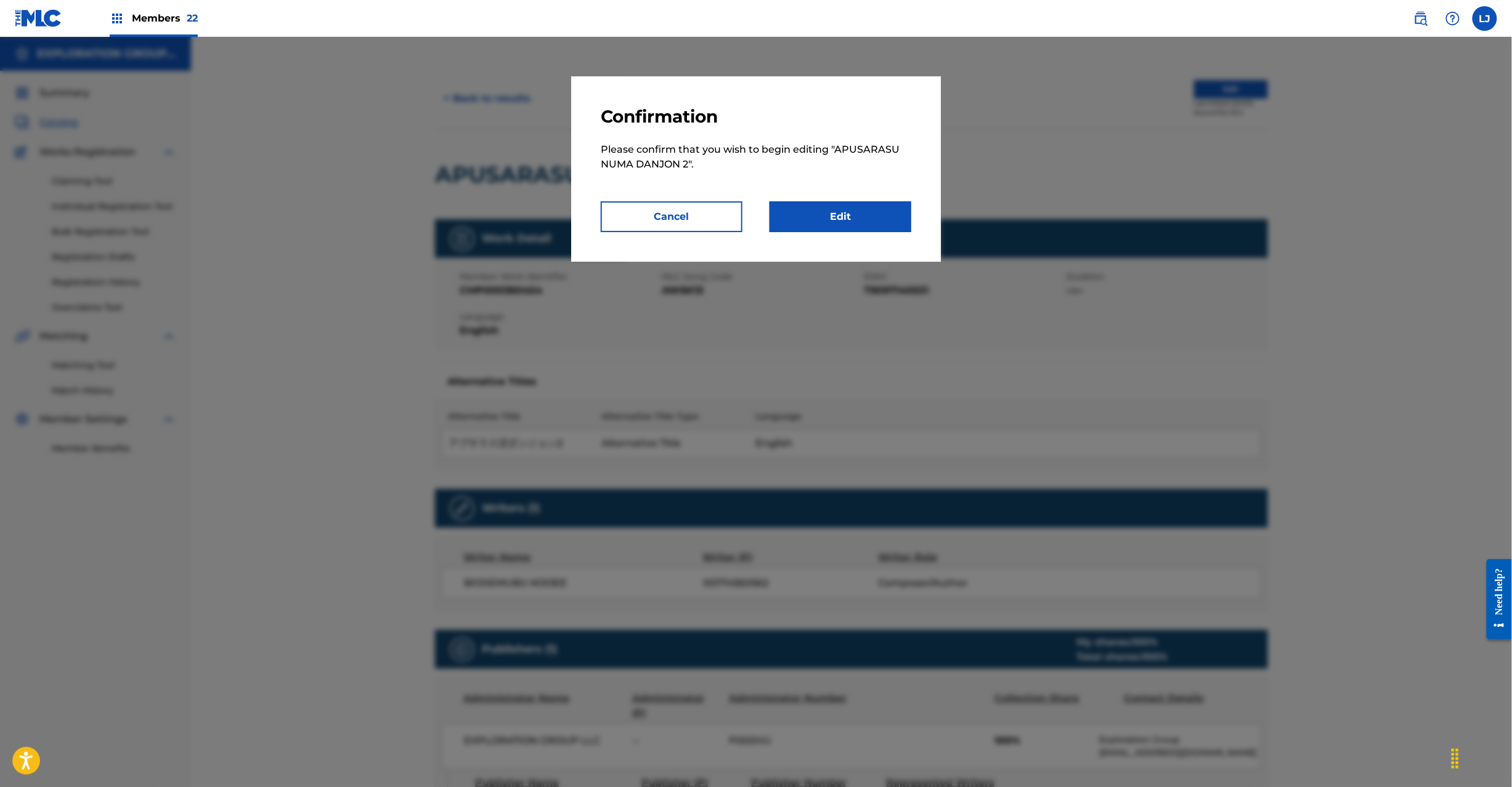
click at [785, 215] on link "Edit" at bounding box center [840, 217] width 142 height 31
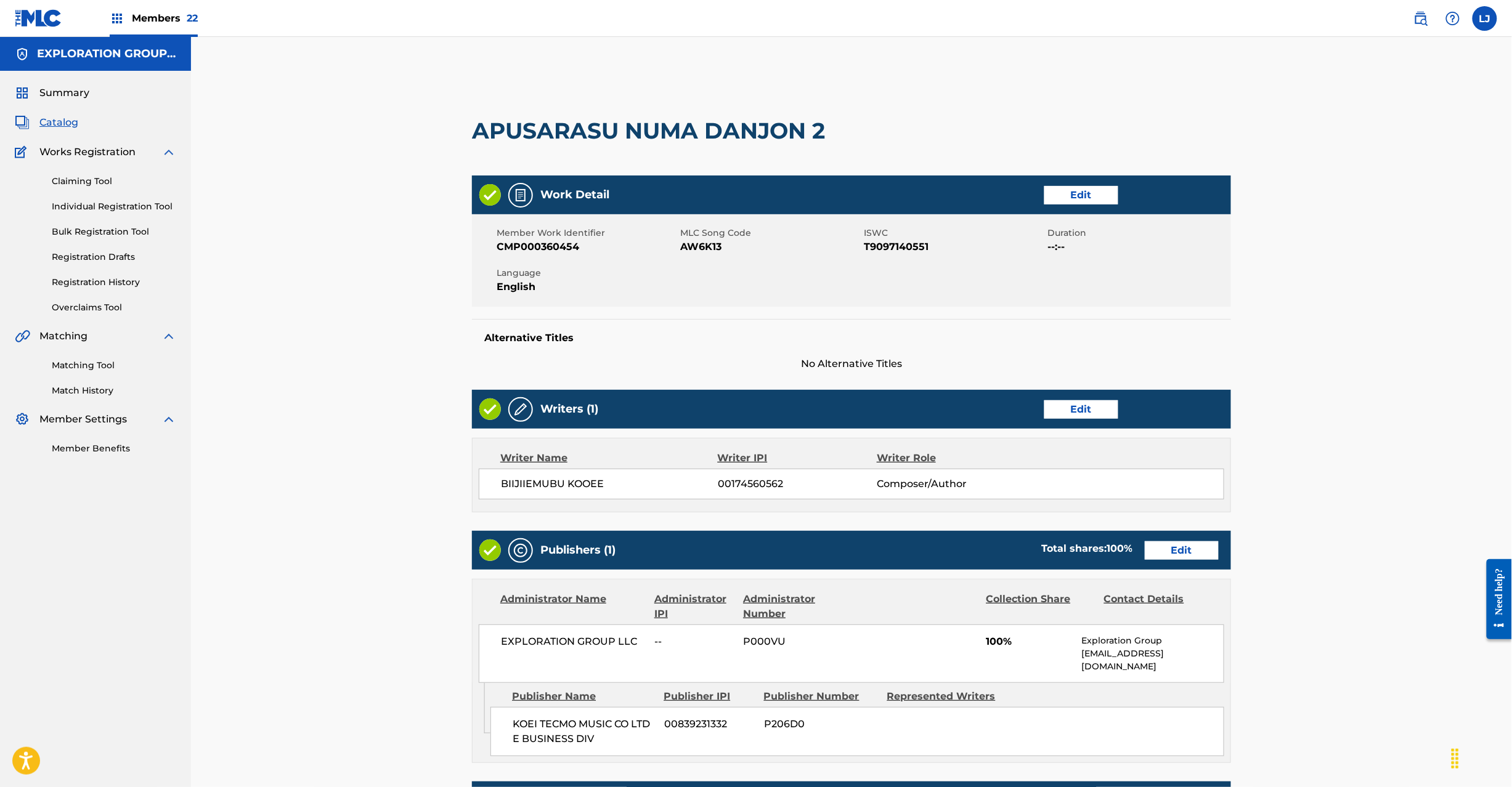
click at [1199, 562] on div "Publishers (1) Total shares: 100 % Edit" at bounding box center [851, 550] width 759 height 39
click at [1192, 544] on link "Edit" at bounding box center [1182, 550] width 74 height 18
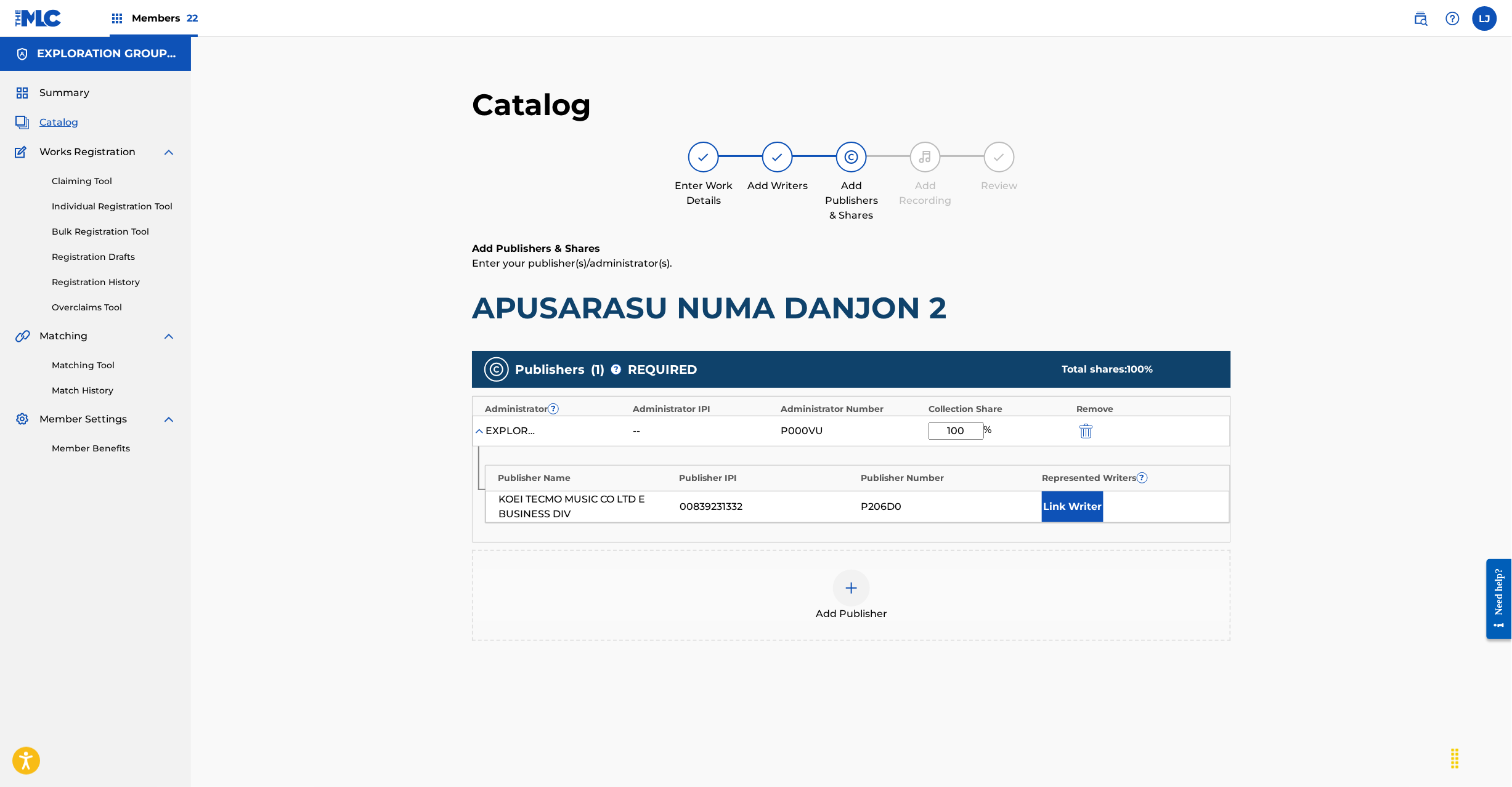
click at [1089, 431] on img "submit" at bounding box center [1086, 431] width 13 height 15
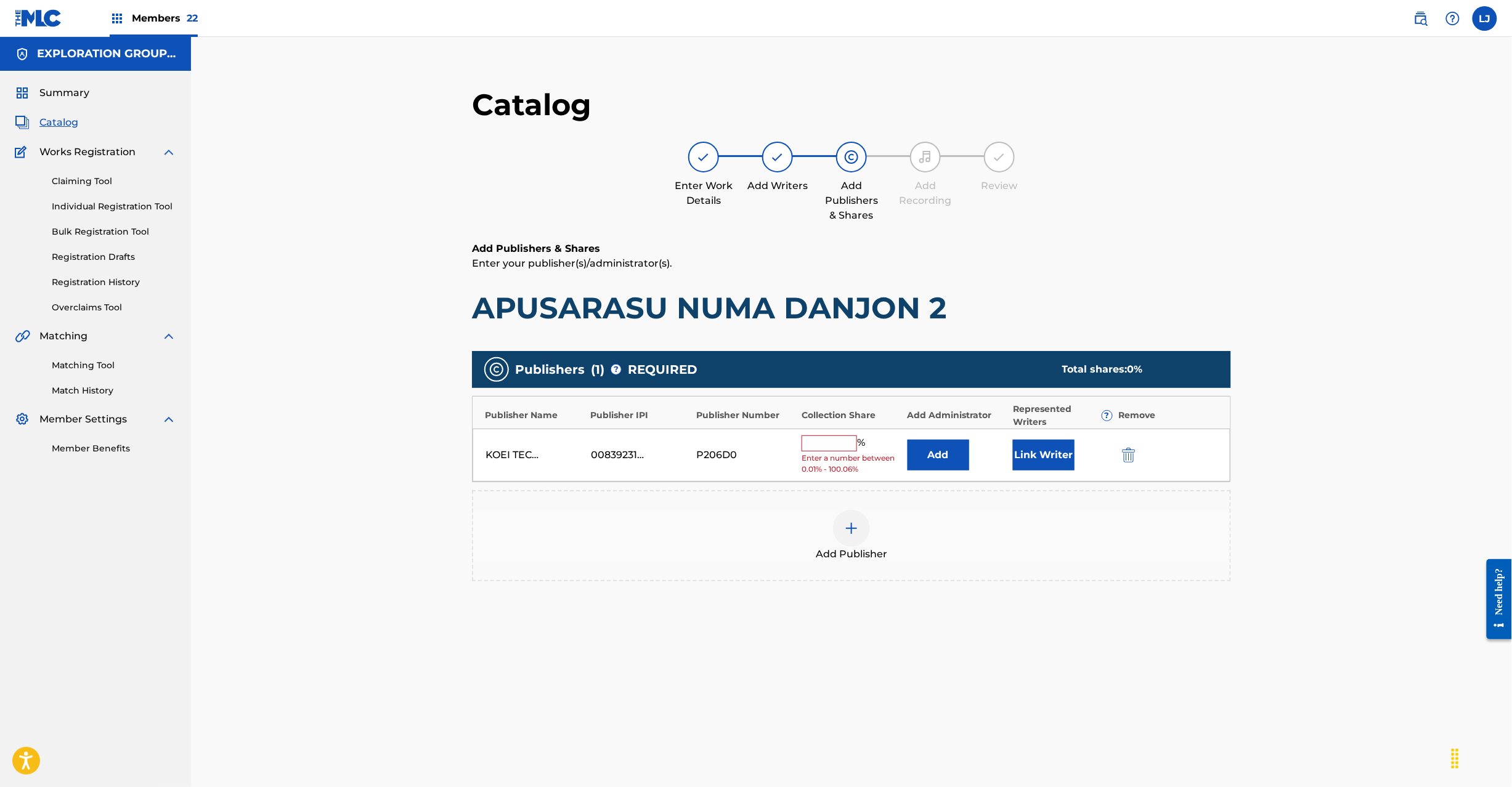
click at [1127, 457] on img "submit" at bounding box center [1128, 455] width 13 height 15
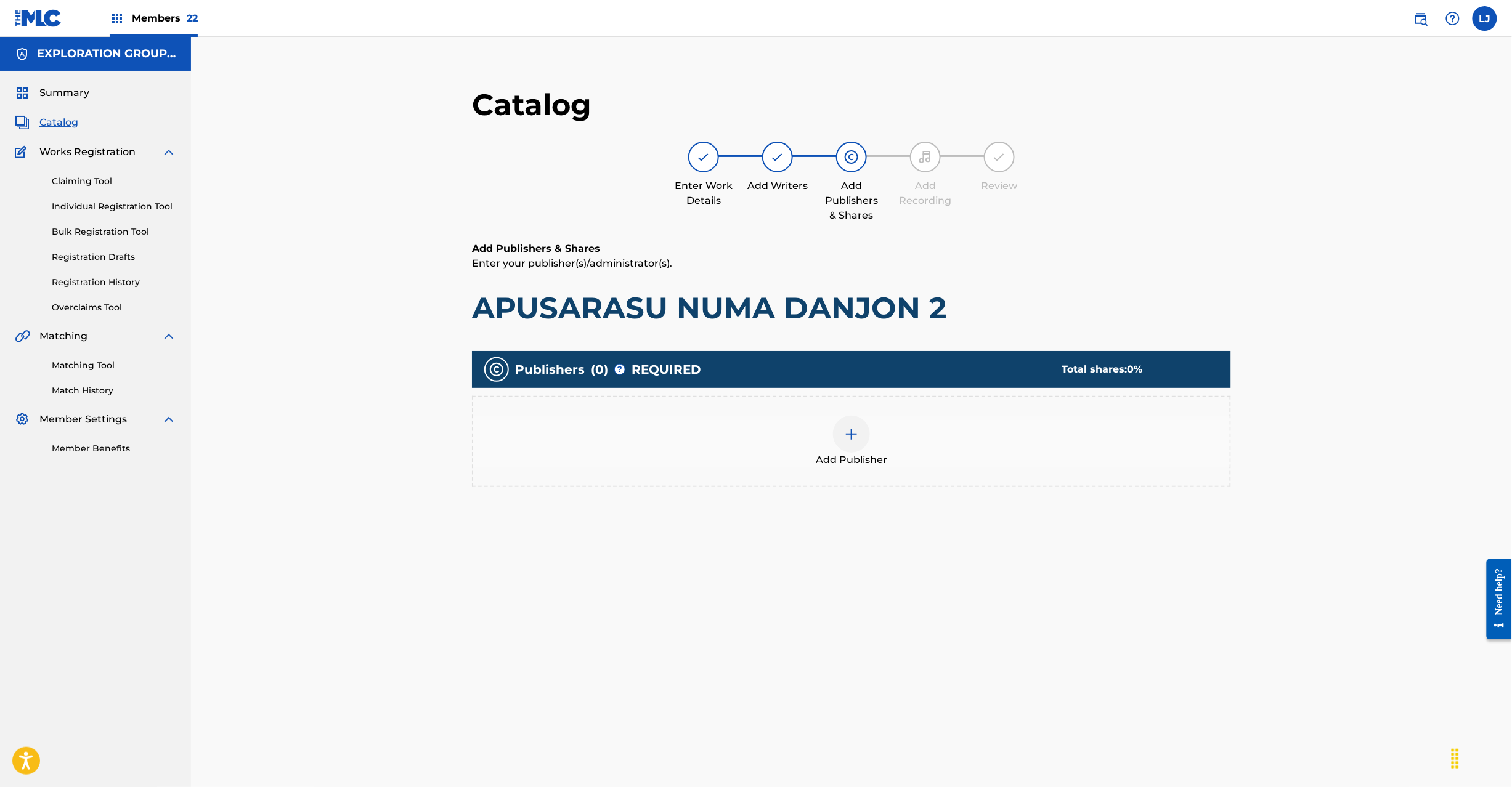
click at [862, 424] on div at bounding box center [851, 434] width 37 height 37
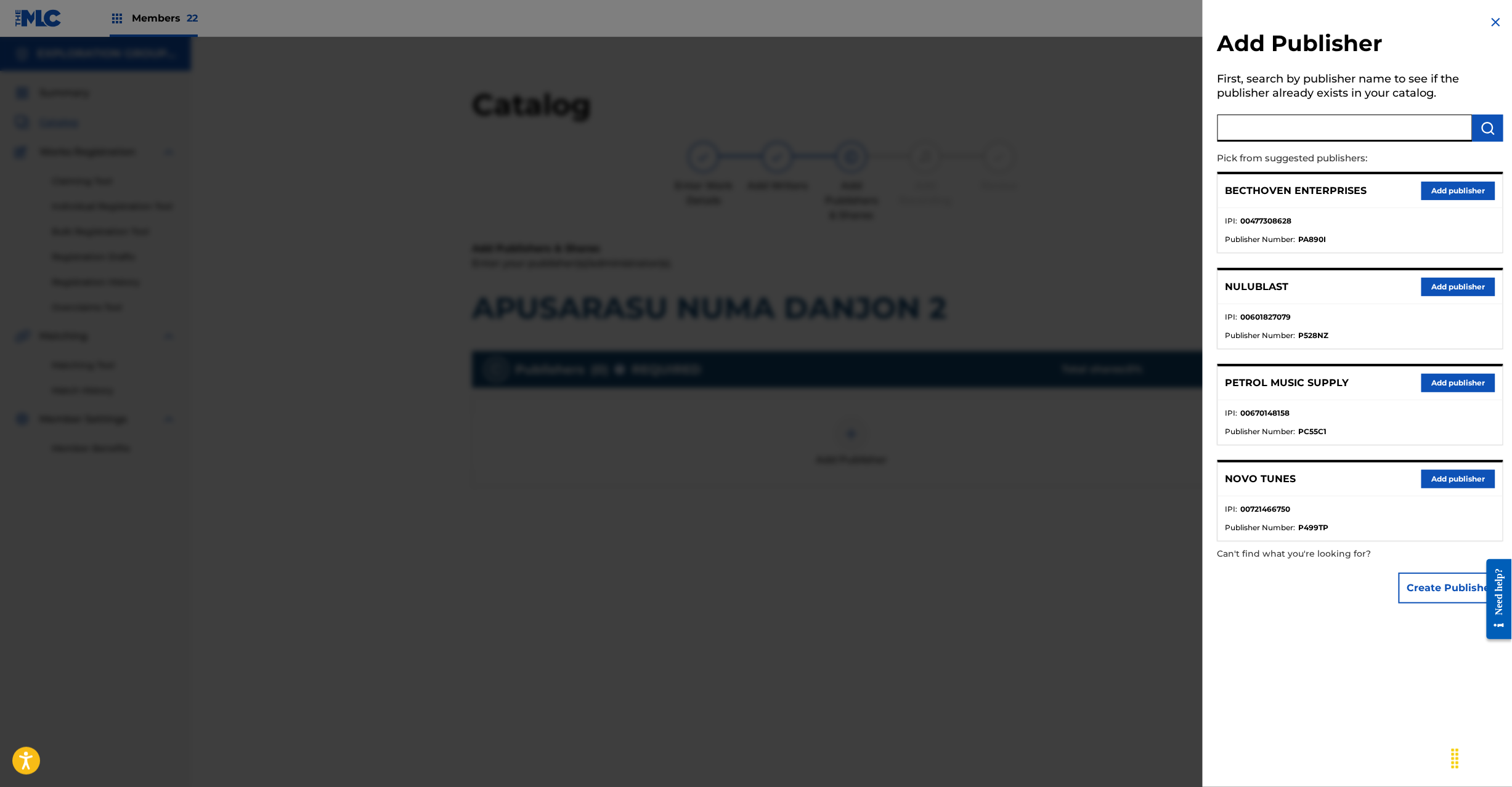
click at [1368, 131] on input "text" at bounding box center [1345, 128] width 255 height 27
click at [1503, 127] on div "Add Publisher First, search by publisher name to see if the publisher already e…" at bounding box center [1360, 312] width 315 height 625
click at [1487, 126] on img "submit" at bounding box center [1487, 128] width 15 height 15
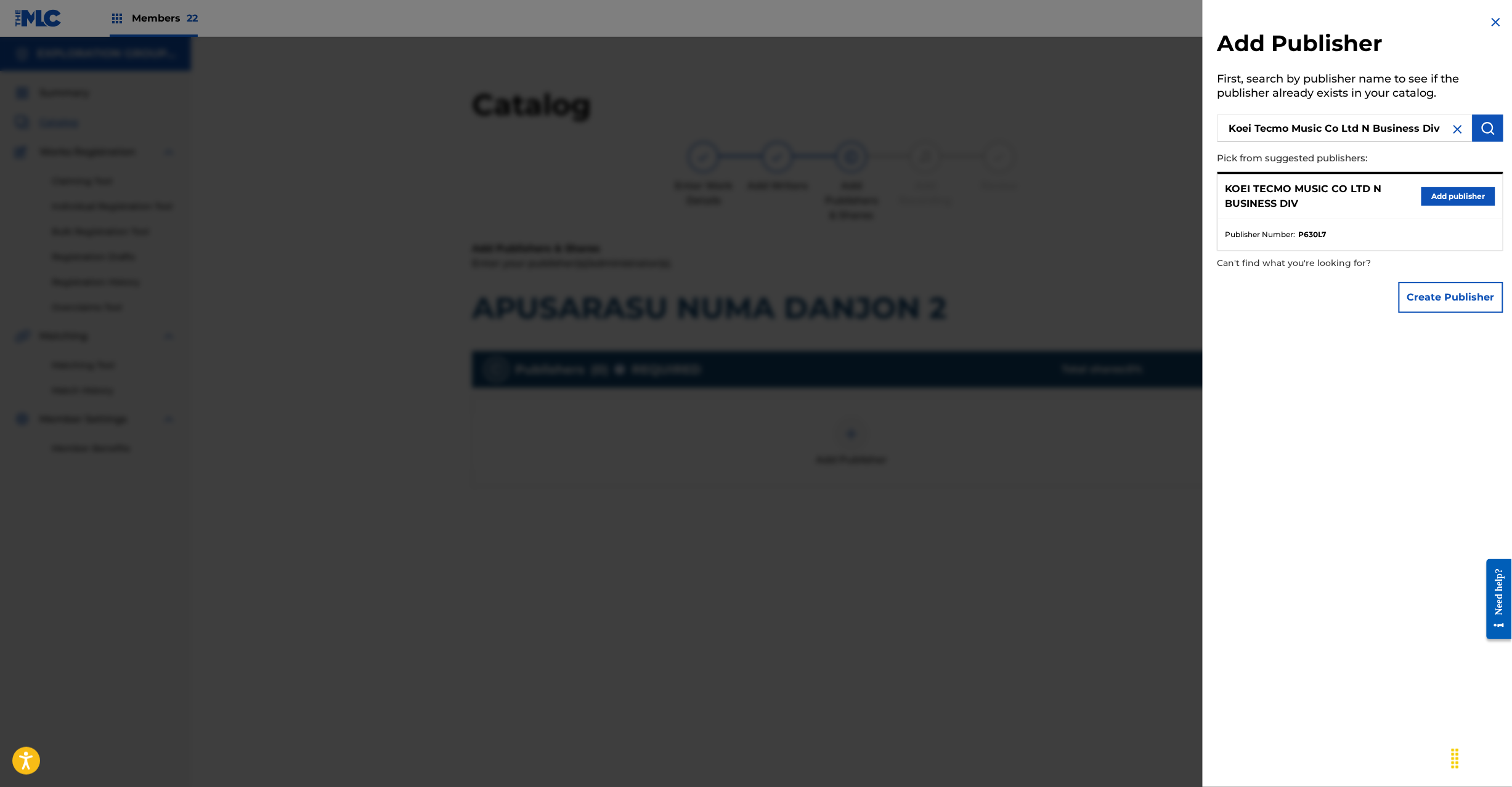
click at [1442, 195] on button "Add publisher" at bounding box center [1458, 196] width 74 height 18
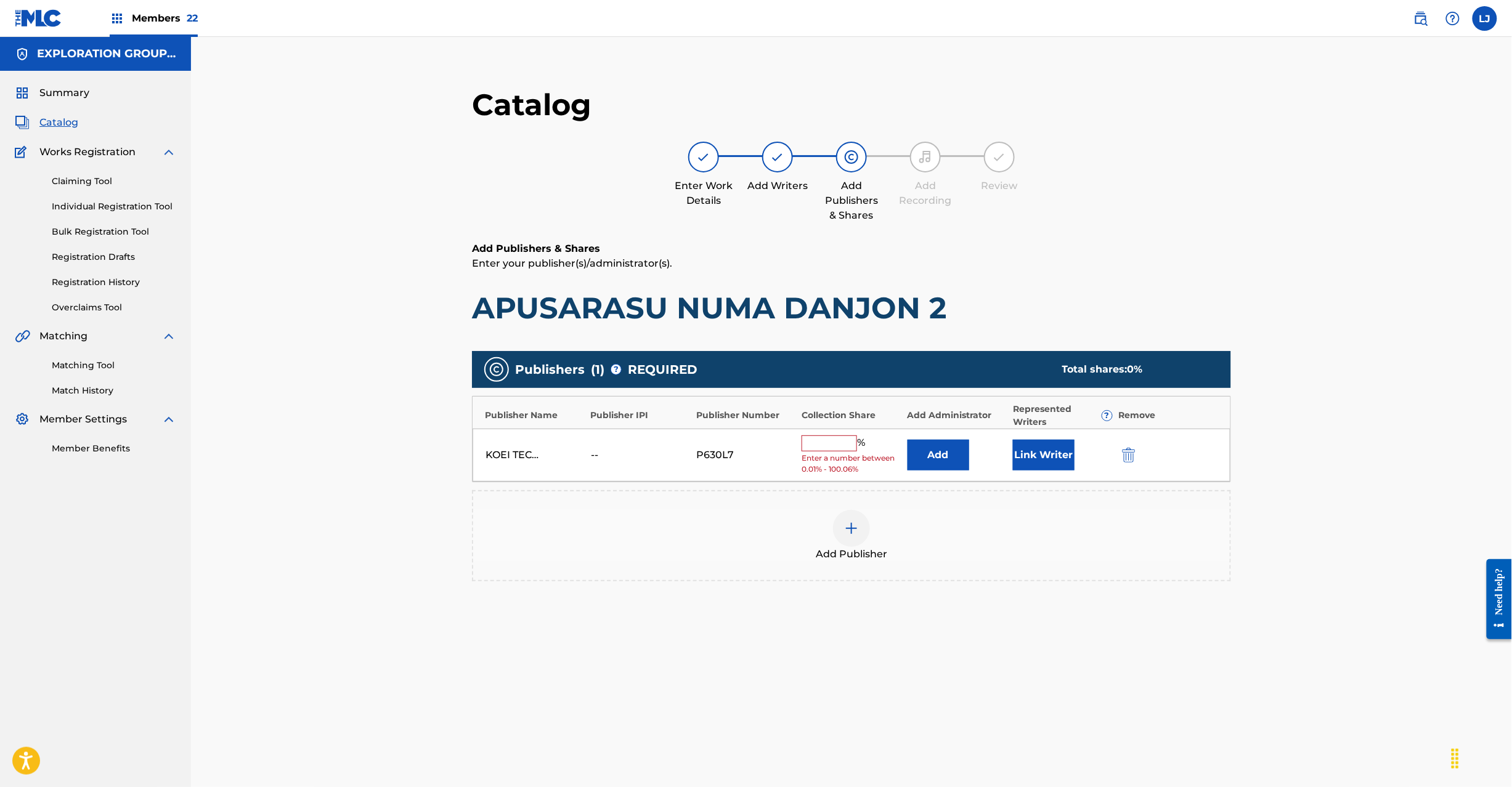
click at [945, 440] on button "Add" at bounding box center [938, 455] width 62 height 31
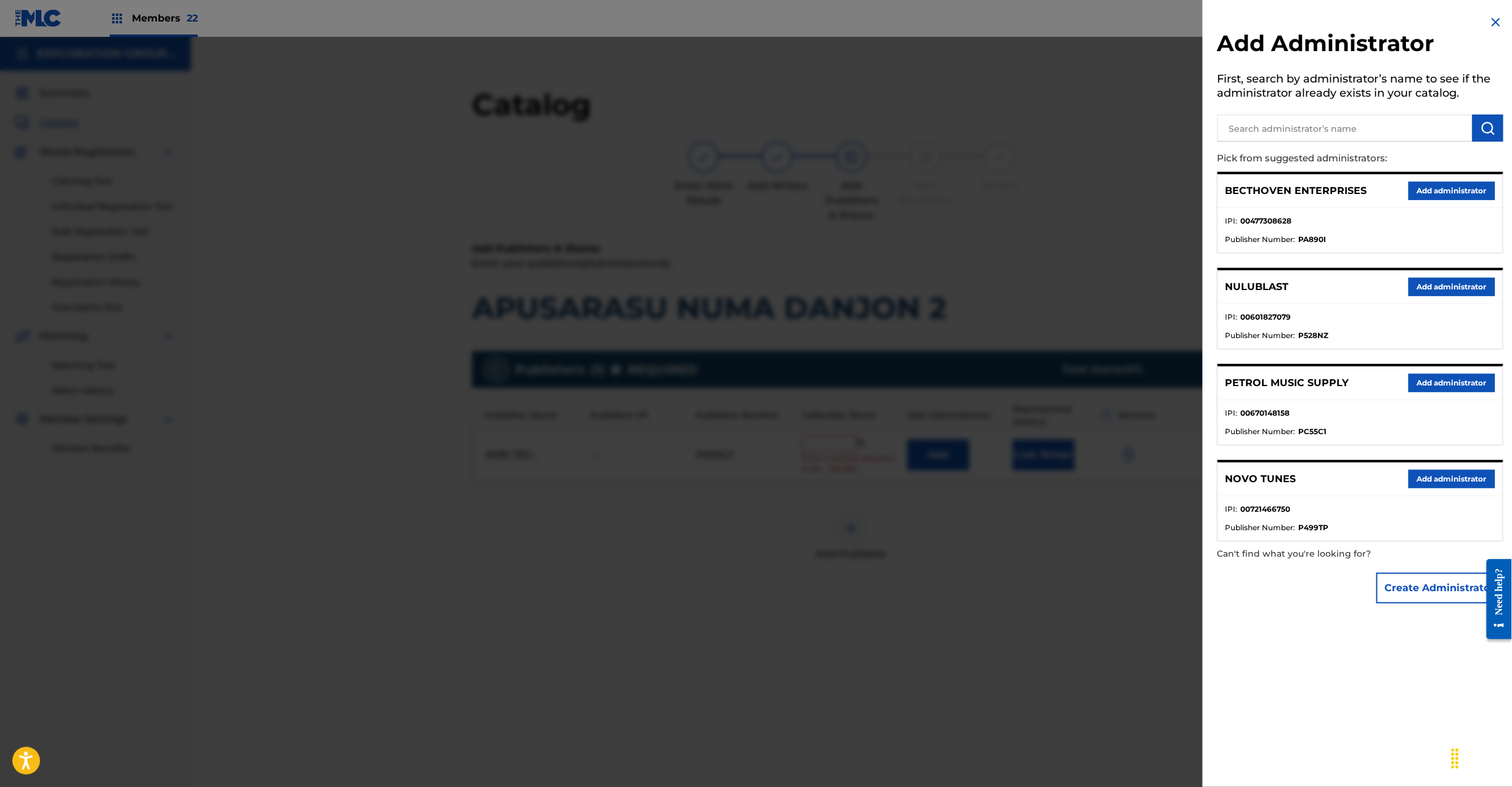
click at [1326, 121] on input "text" at bounding box center [1345, 128] width 255 height 27
click at [1485, 126] on img "submit" at bounding box center [1487, 128] width 15 height 15
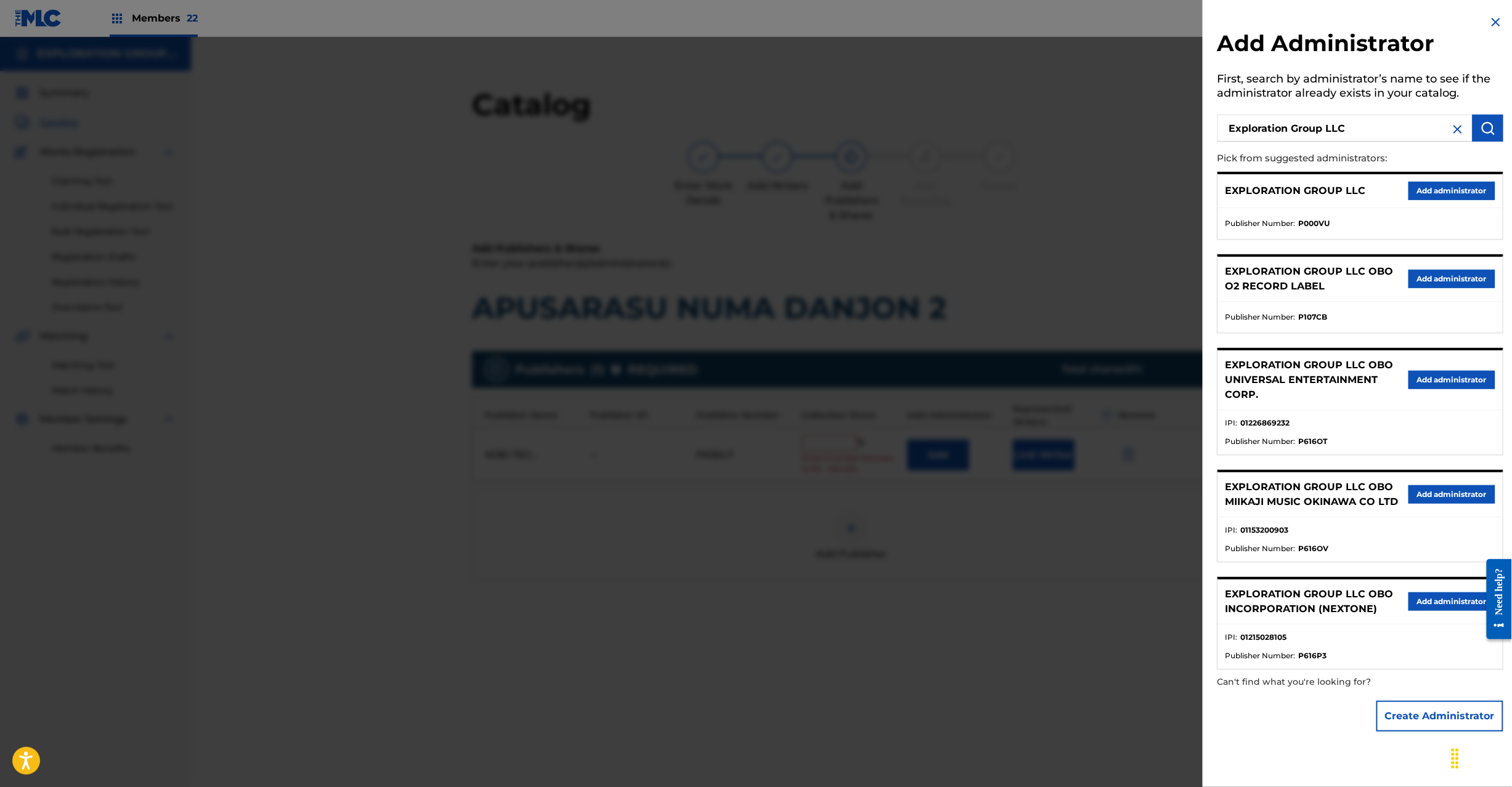
click at [1472, 183] on button "Add administrator" at bounding box center [1452, 191] width 87 height 18
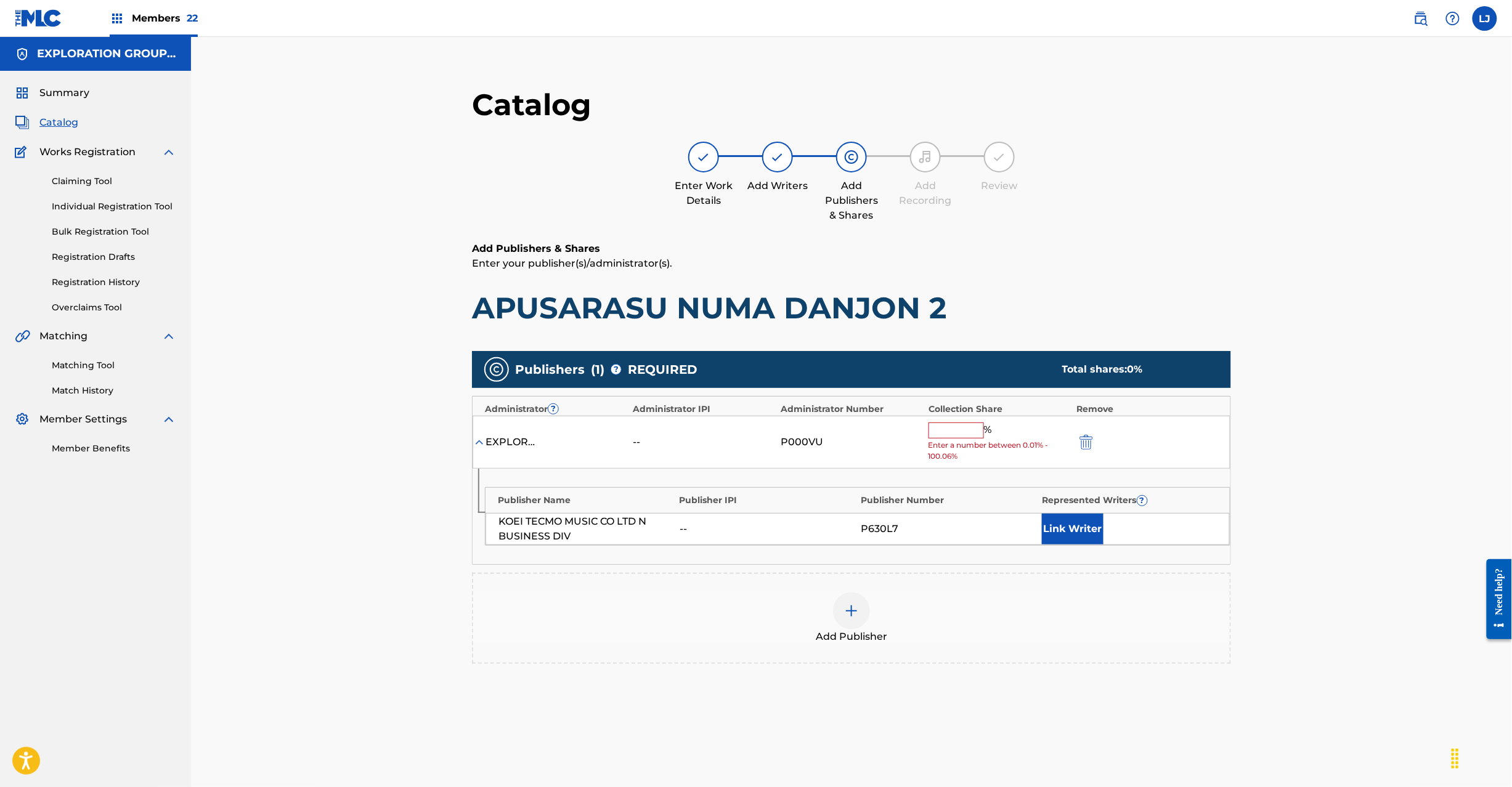
click at [964, 425] on input "text" at bounding box center [957, 430] width 56 height 16
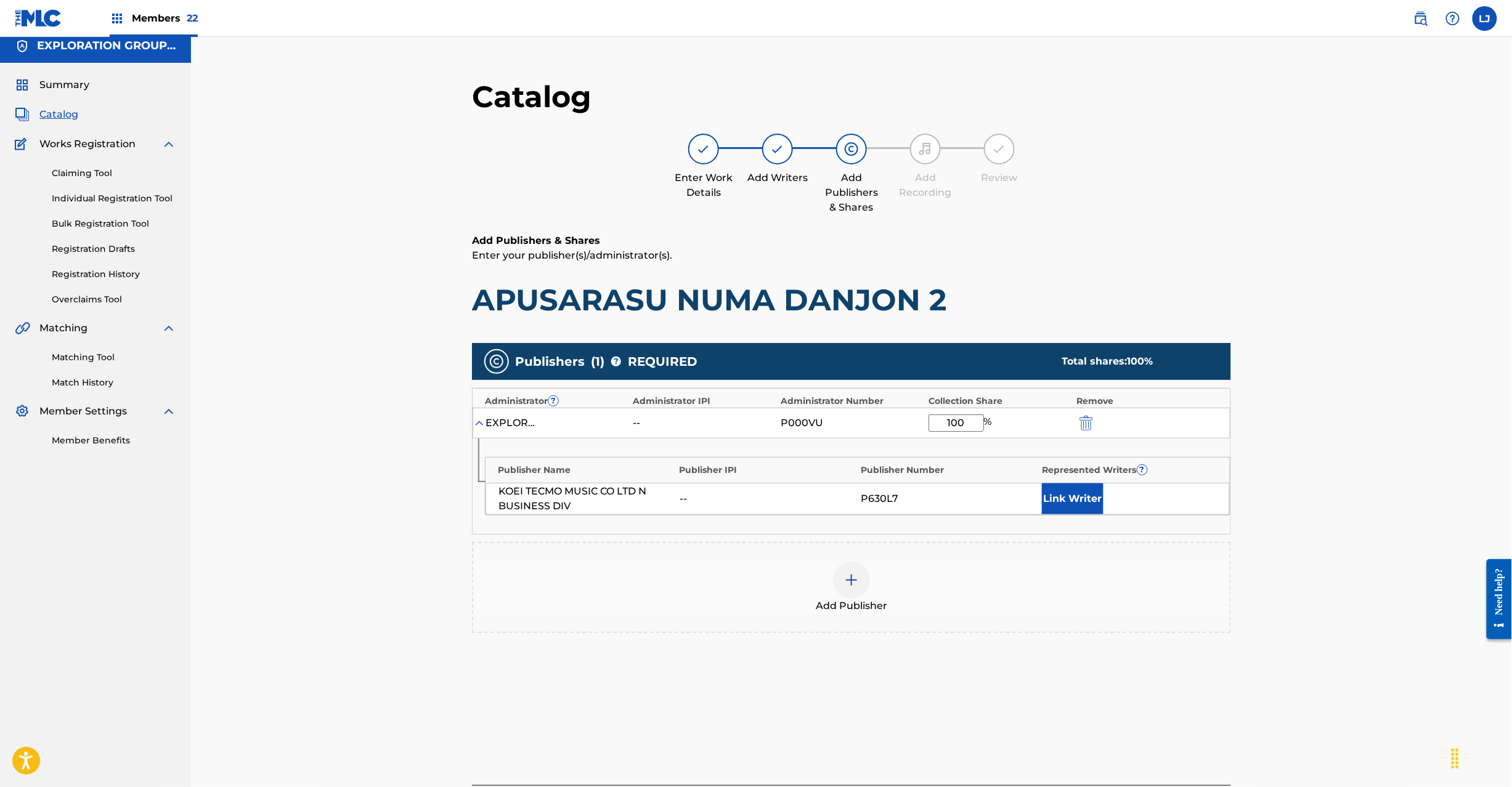
scroll to position [127, 0]
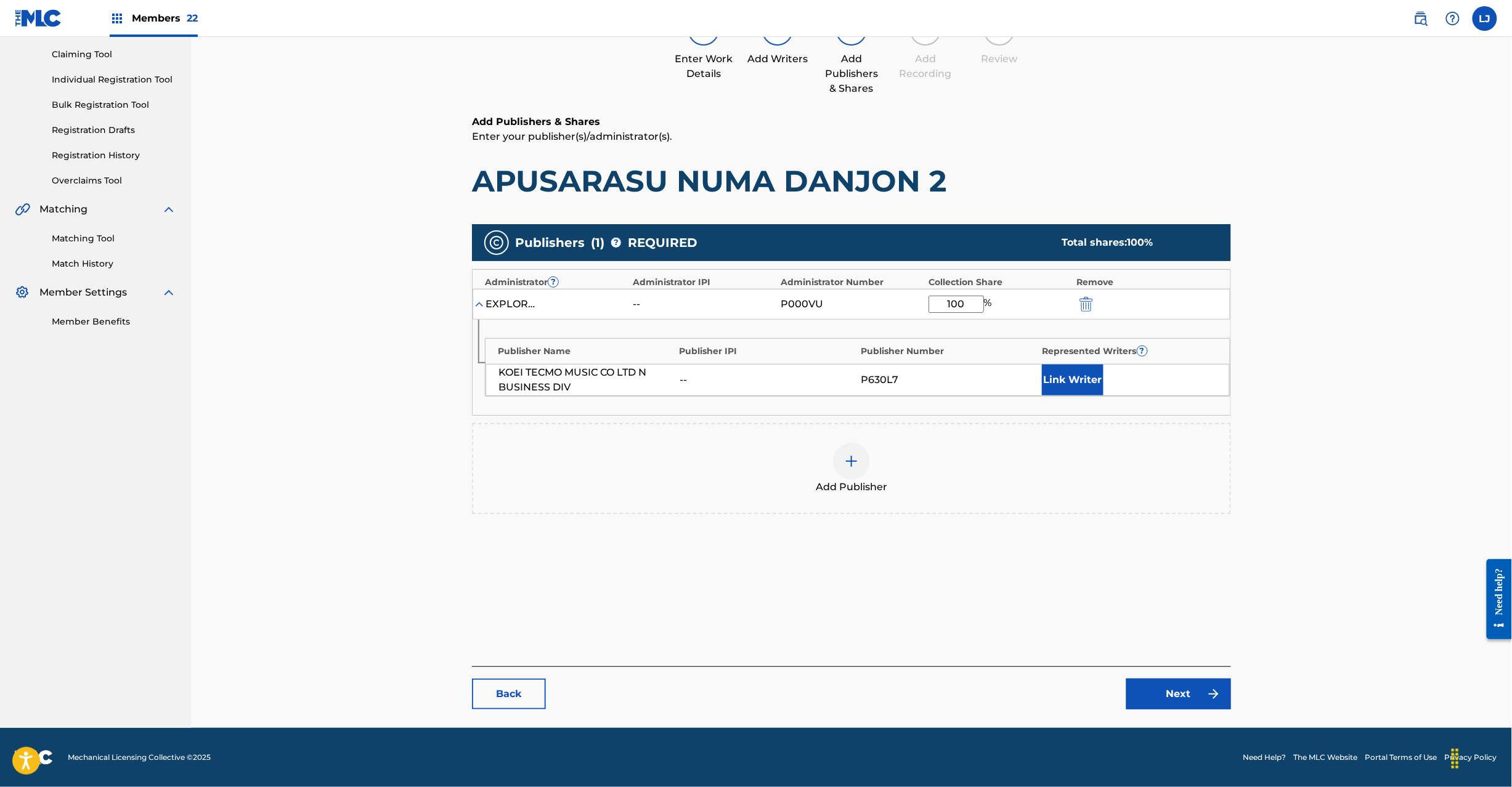
click at [1201, 688] on link "Next" at bounding box center [1179, 694] width 105 height 31
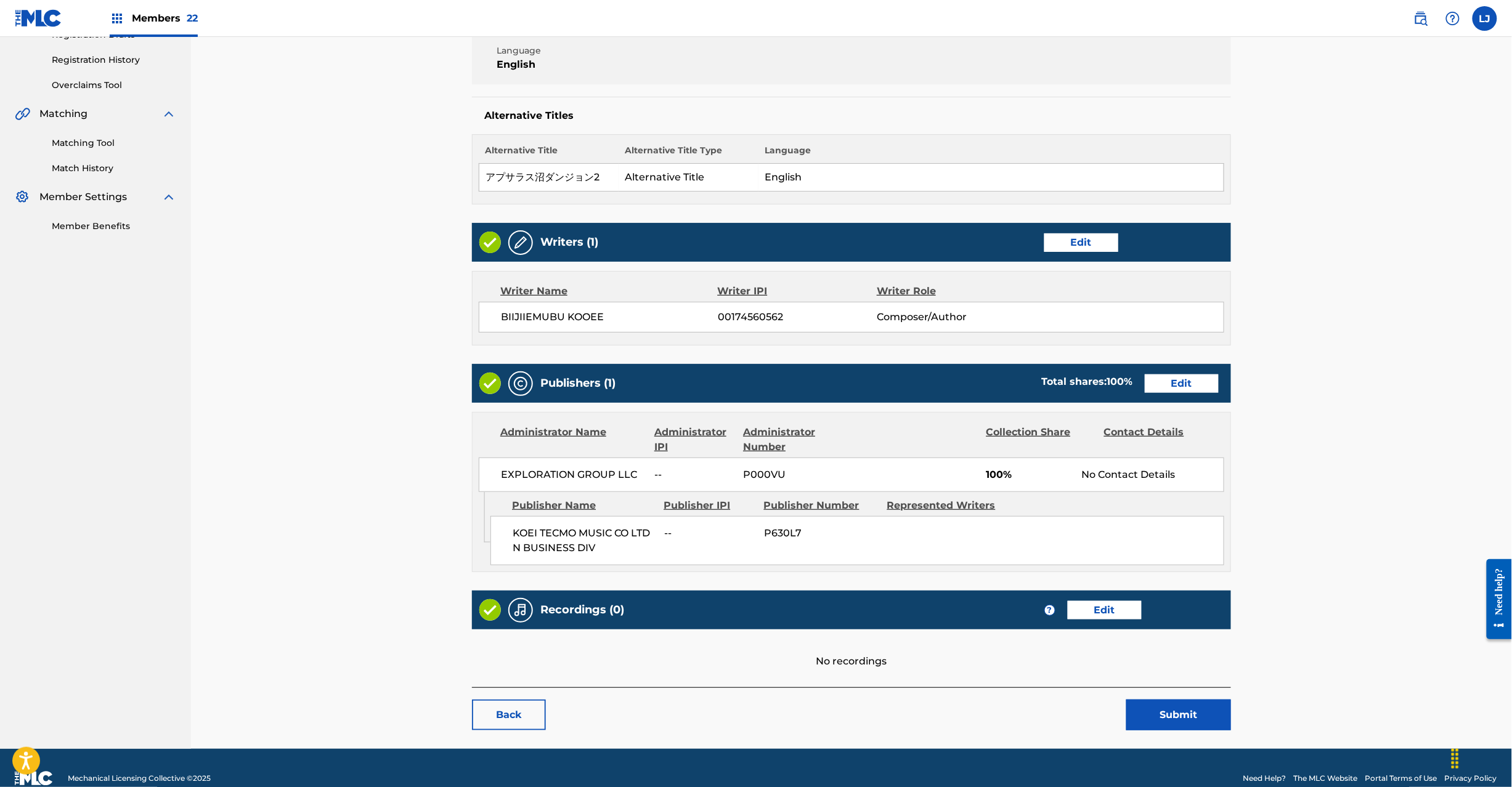
scroll to position [245, 0]
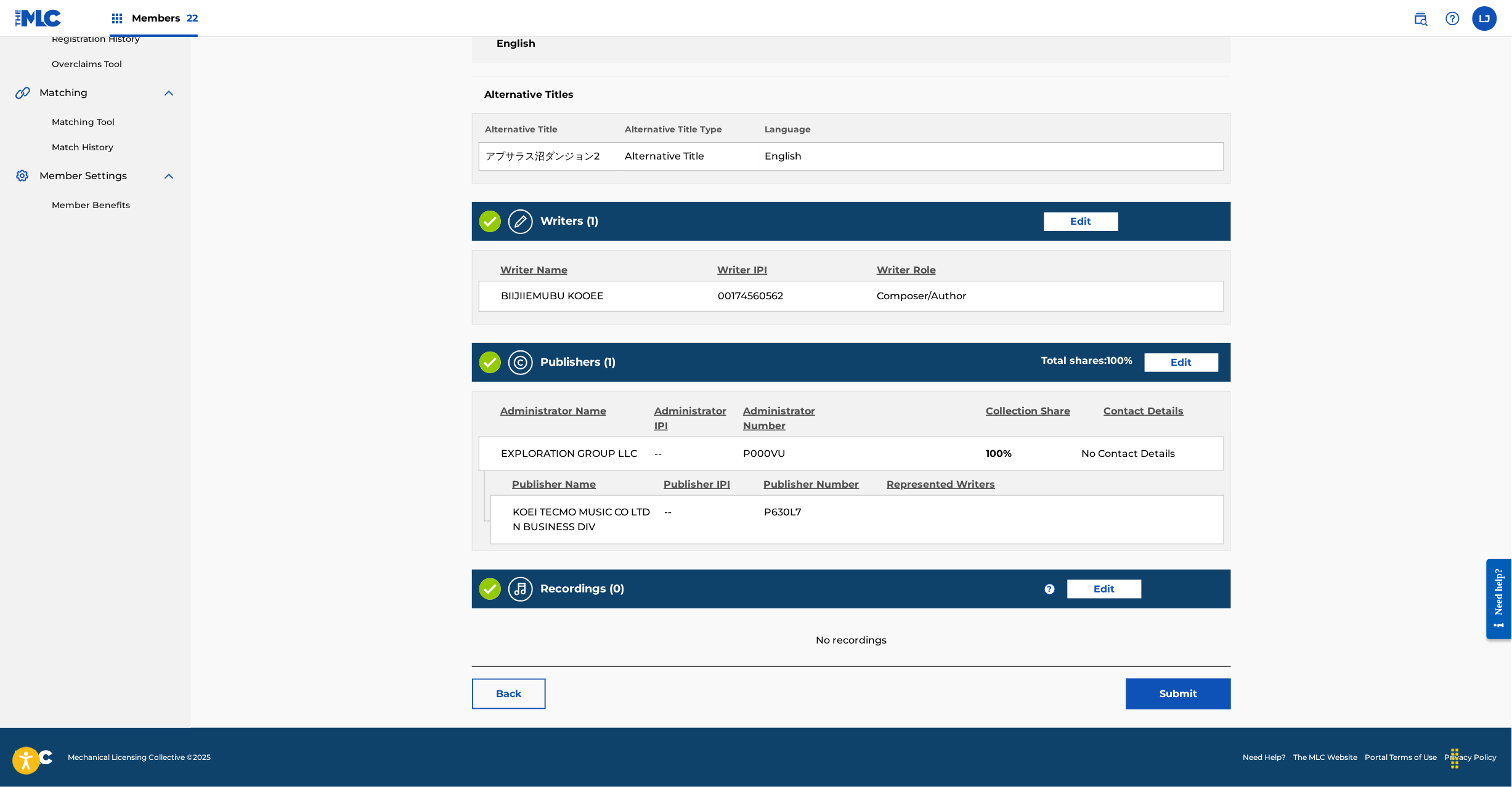
click at [1152, 683] on button "Submit" at bounding box center [1179, 694] width 105 height 31
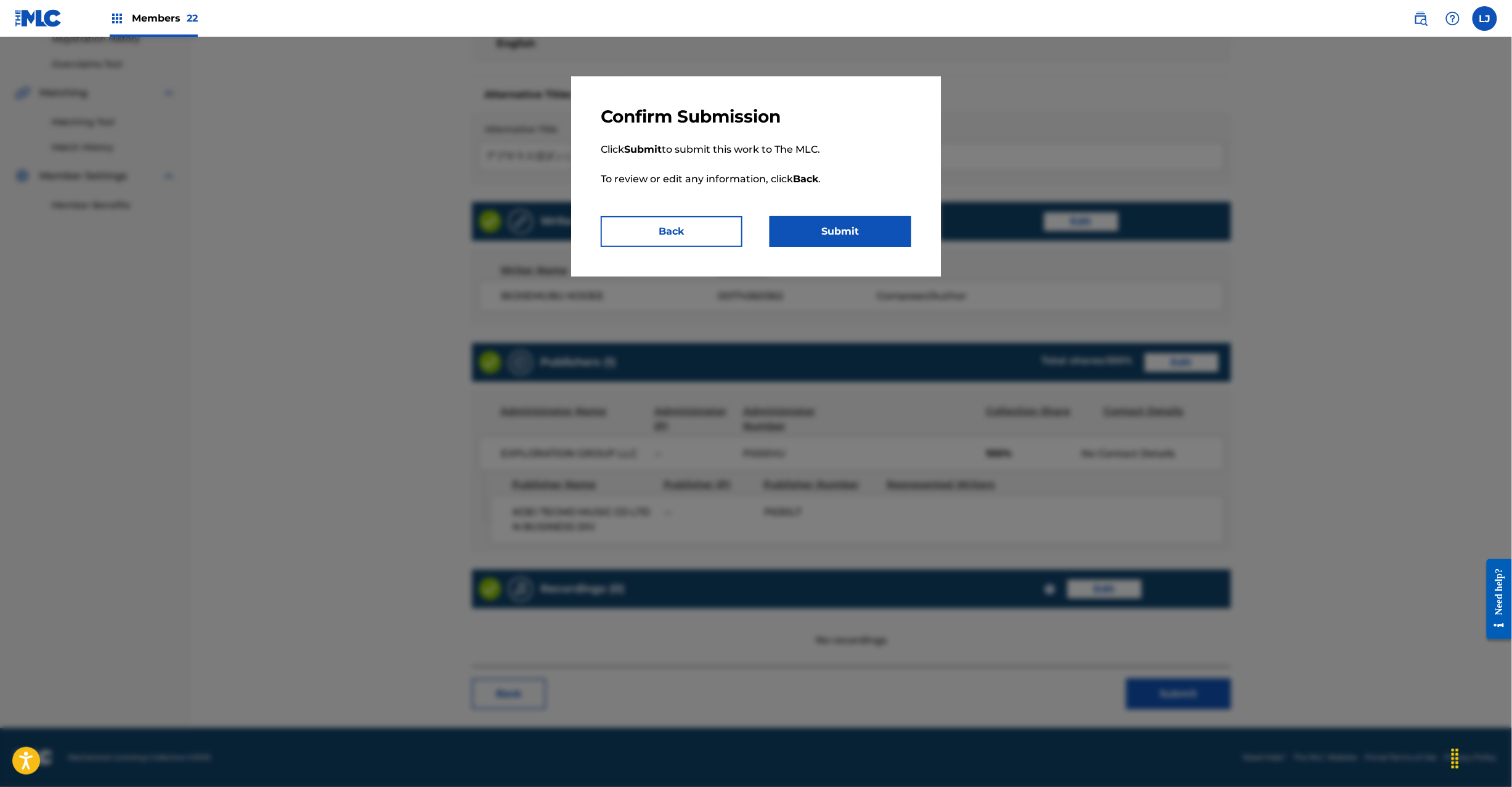
click at [904, 224] on button "Submit" at bounding box center [840, 231] width 142 height 31
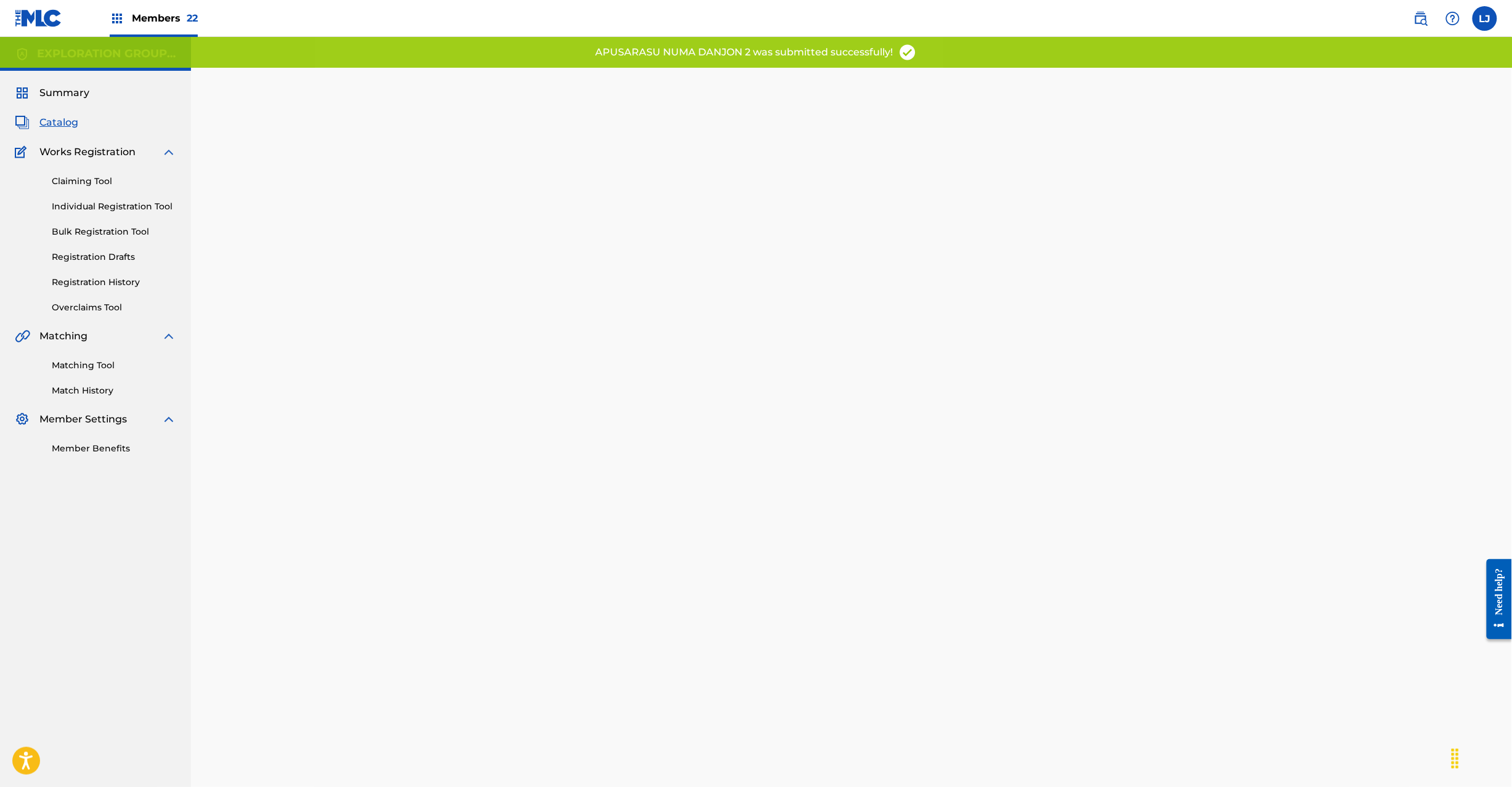
scroll to position [127, 0]
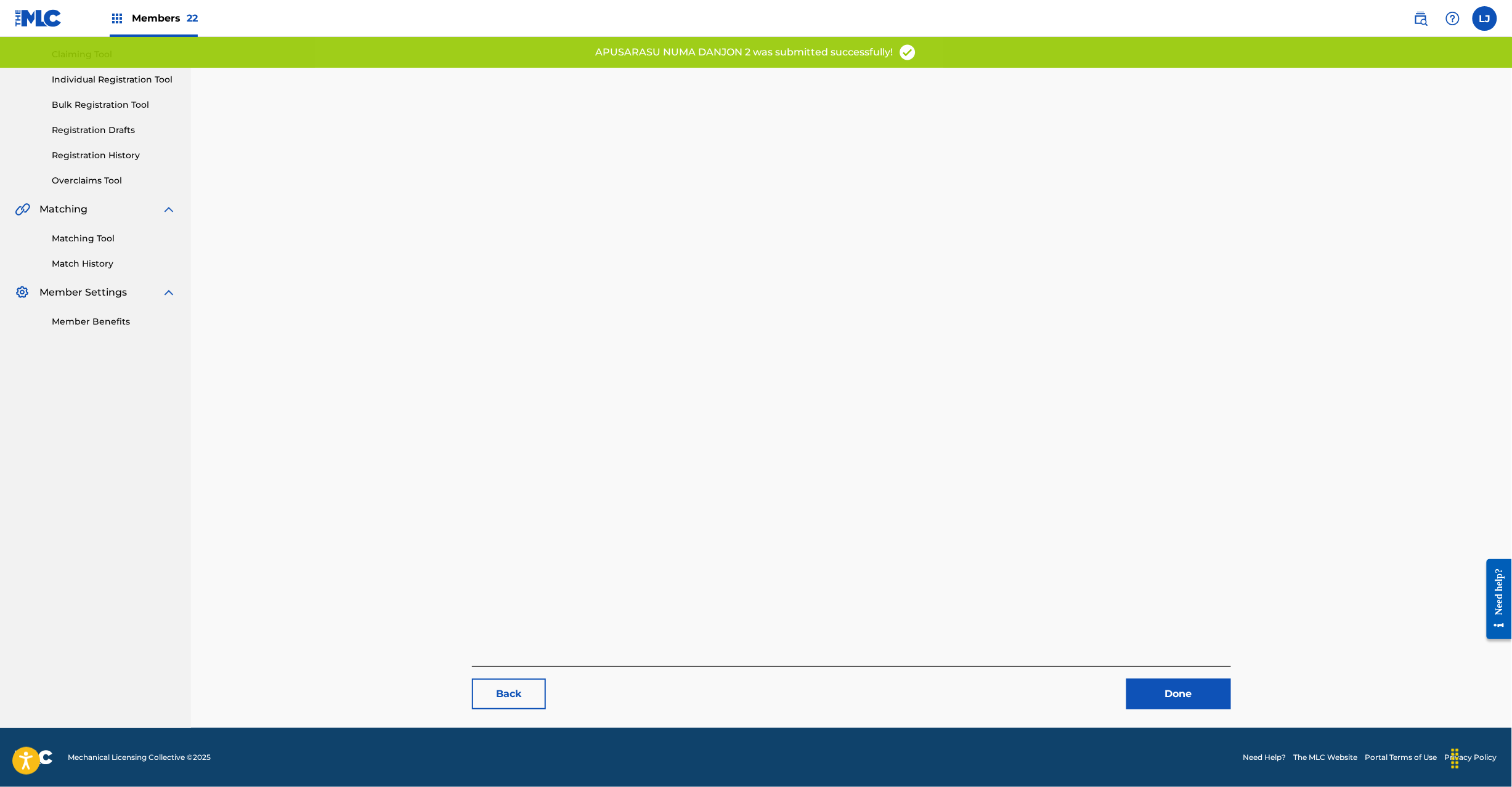
click at [1226, 697] on link "Done" at bounding box center [1179, 694] width 105 height 31
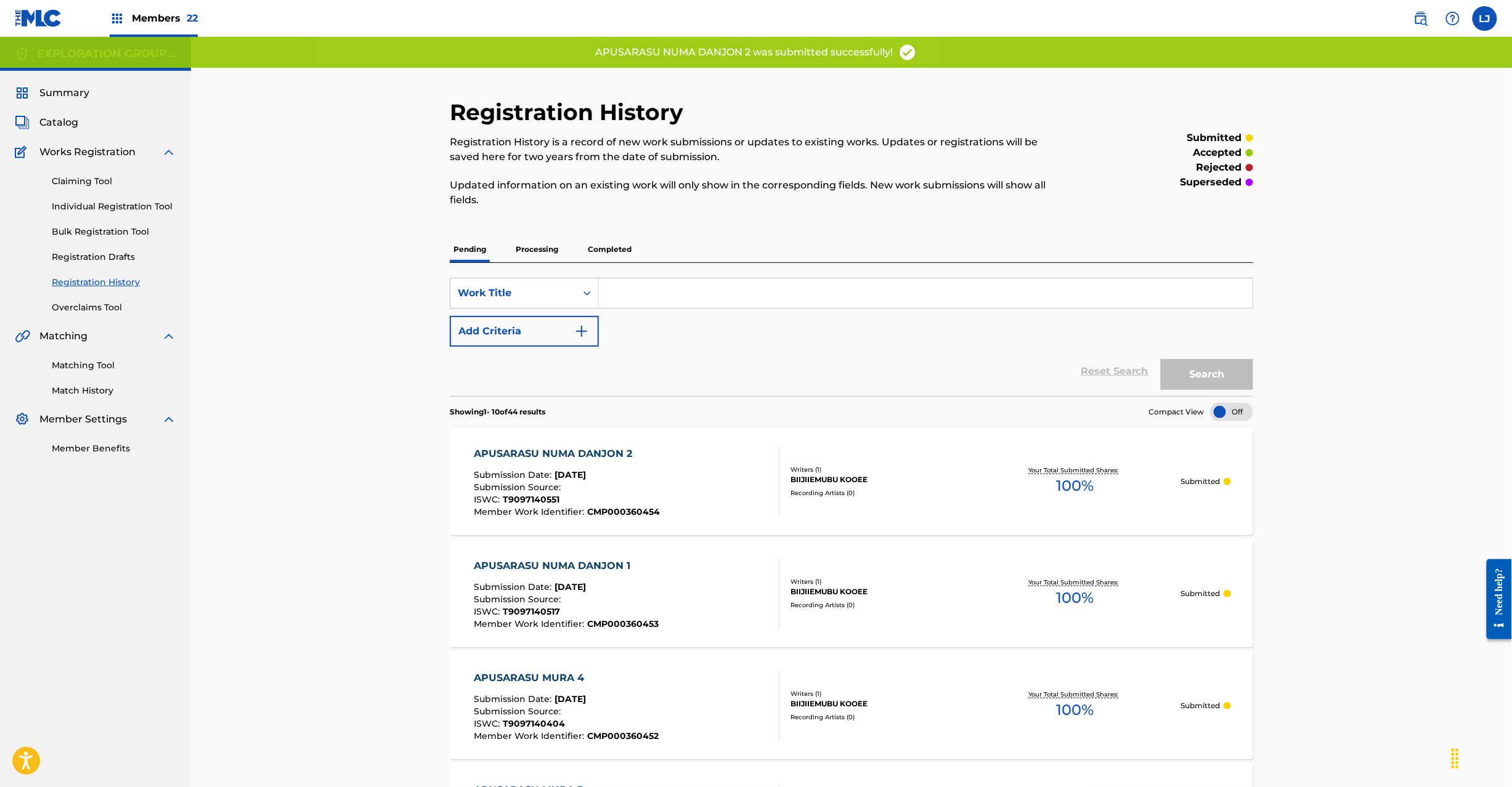
click at [742, 484] on div "APUSARASU NUMA DANJON 2 Submission Date : [DATE] Submission Source : ISWC : T90…" at bounding box center [627, 481] width 306 height 70
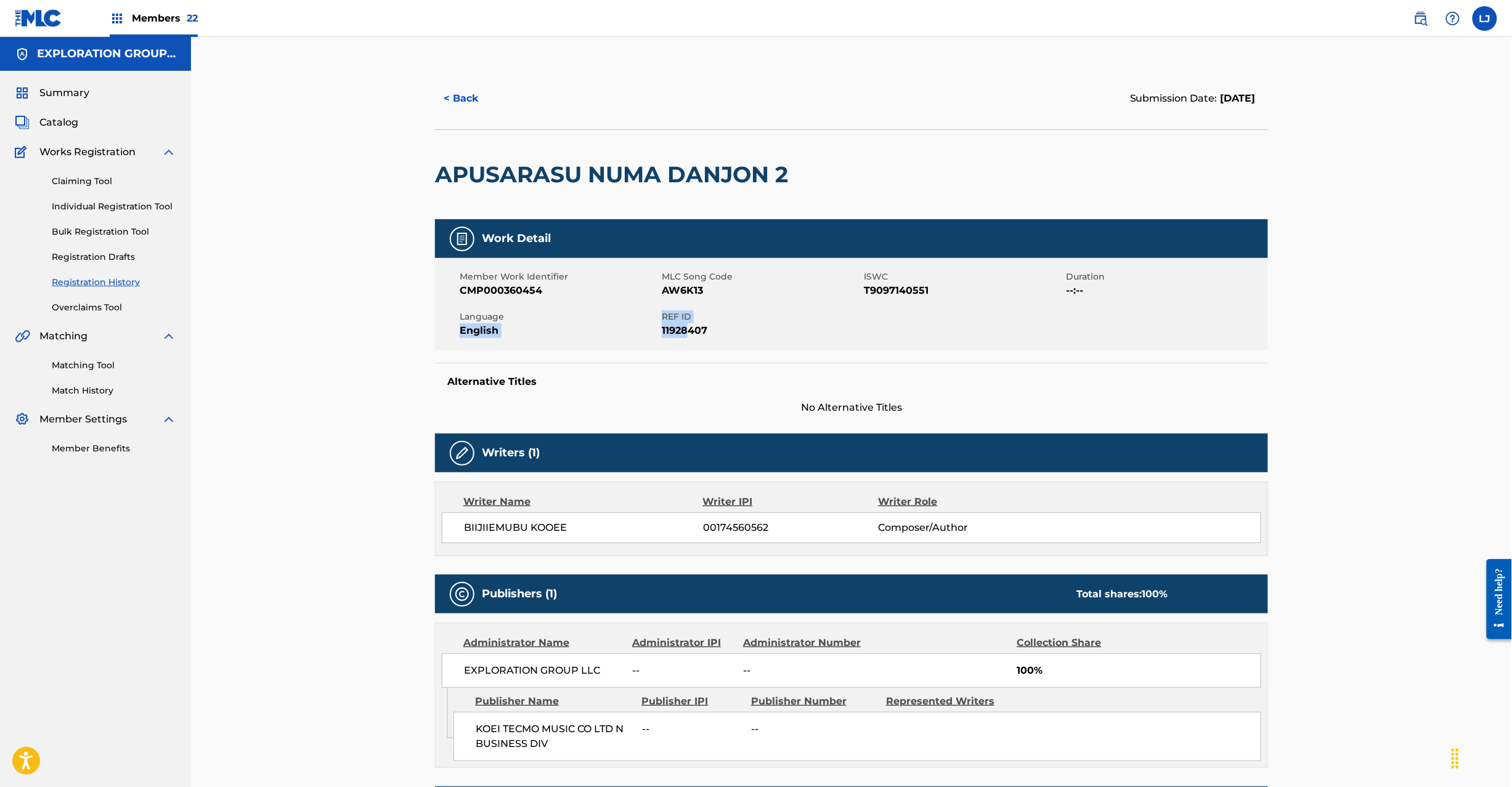
drag, startPoint x: 660, startPoint y: 316, endPoint x: 685, endPoint y: 324, distance: 26.2
click at [685, 324] on div "Member Work Identifier CMP000360454 MLC Song Code AW6K13 ISWC T9097140551 Durat…" at bounding box center [851, 304] width 833 height 92
click at [685, 324] on span "11928407" at bounding box center [761, 330] width 199 height 15
drag, startPoint x: 661, startPoint y: 316, endPoint x: 679, endPoint y: 316, distance: 18.0
click at [679, 316] on span "REF ID" at bounding box center [761, 317] width 199 height 13
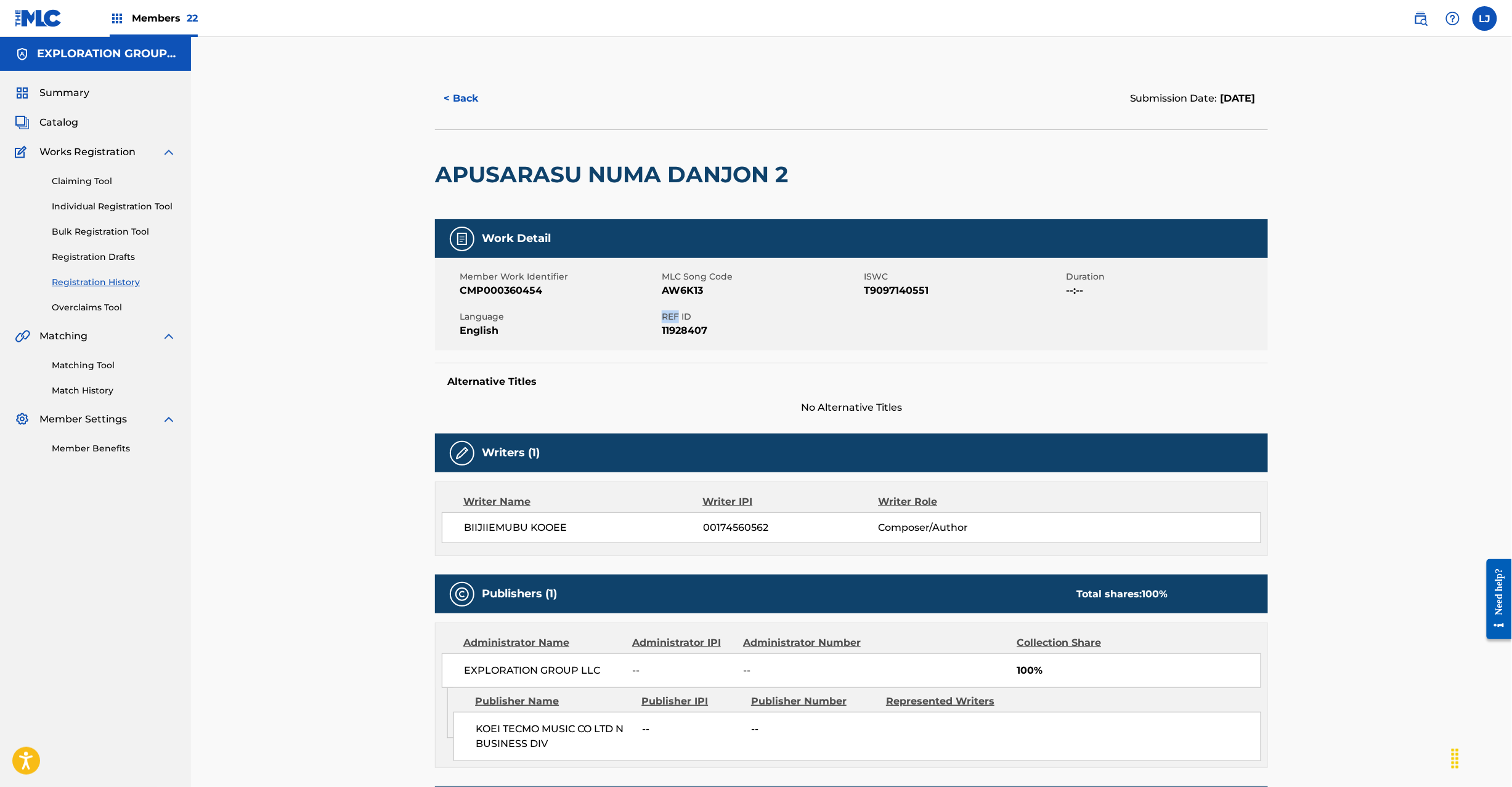
click at [668, 316] on span "REF ID" at bounding box center [761, 317] width 199 height 13
drag, startPoint x: 663, startPoint y: 313, endPoint x: 718, endPoint y: 332, distance: 58.2
click at [718, 332] on div "REF ID 11928407" at bounding box center [763, 325] width 202 height 28
click at [49, 116] on span "Catalog" at bounding box center [58, 122] width 39 height 15
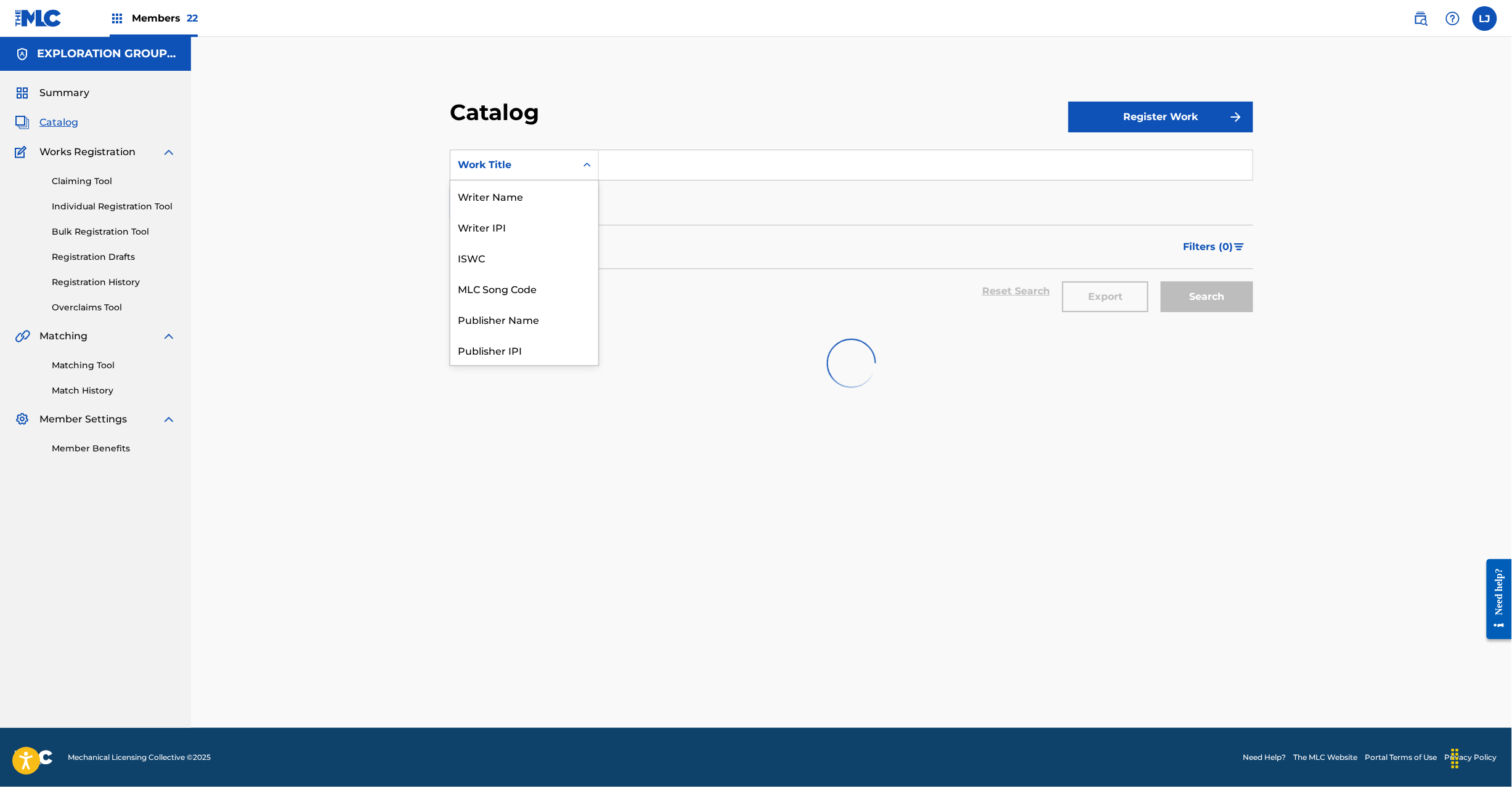
click at [555, 168] on div "Work Title" at bounding box center [514, 165] width 111 height 15
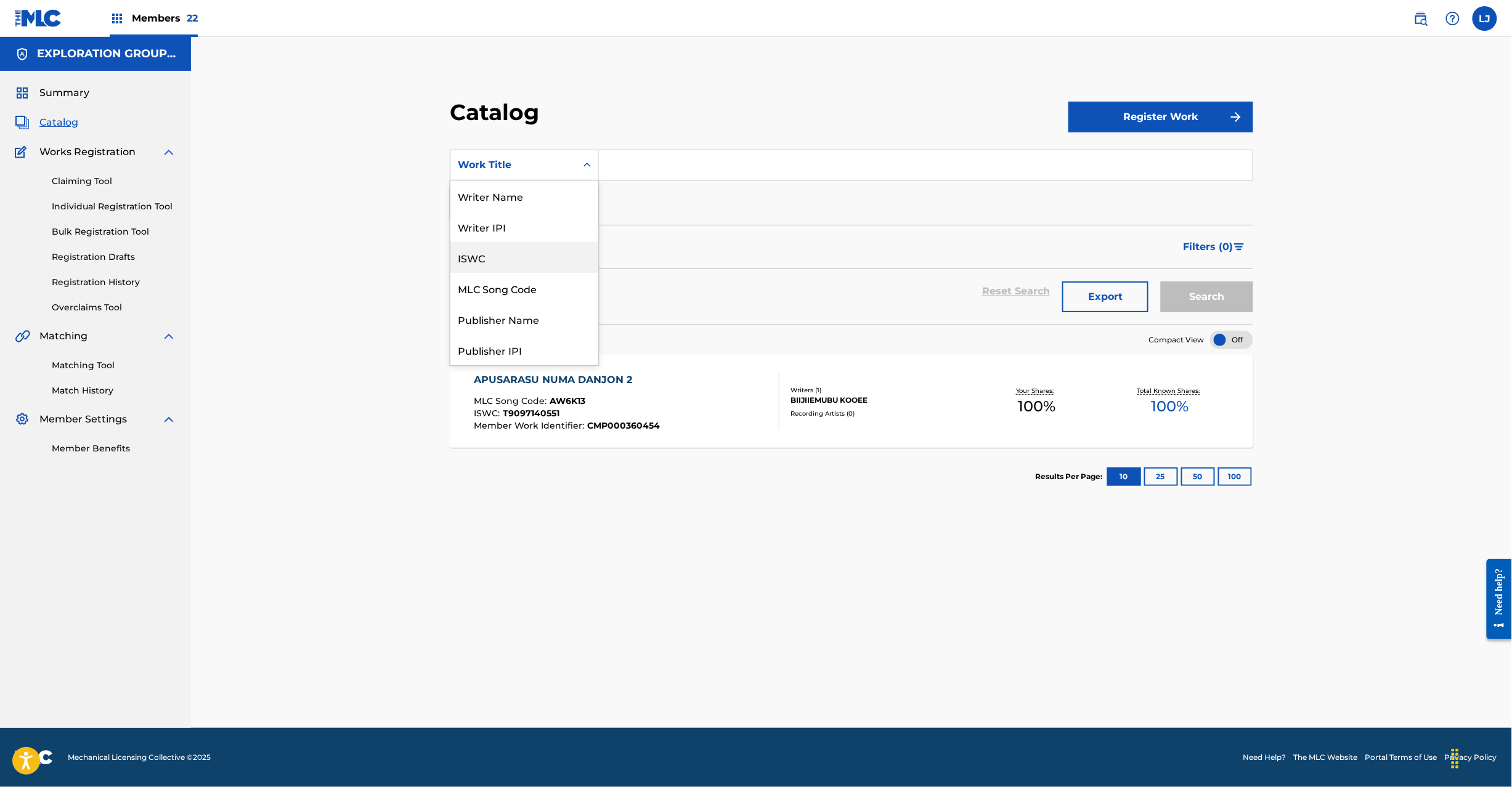
click at [531, 286] on div "MLC Song Code" at bounding box center [524, 288] width 148 height 31
click at [650, 153] on input "Search Form" at bounding box center [926, 165] width 654 height 30
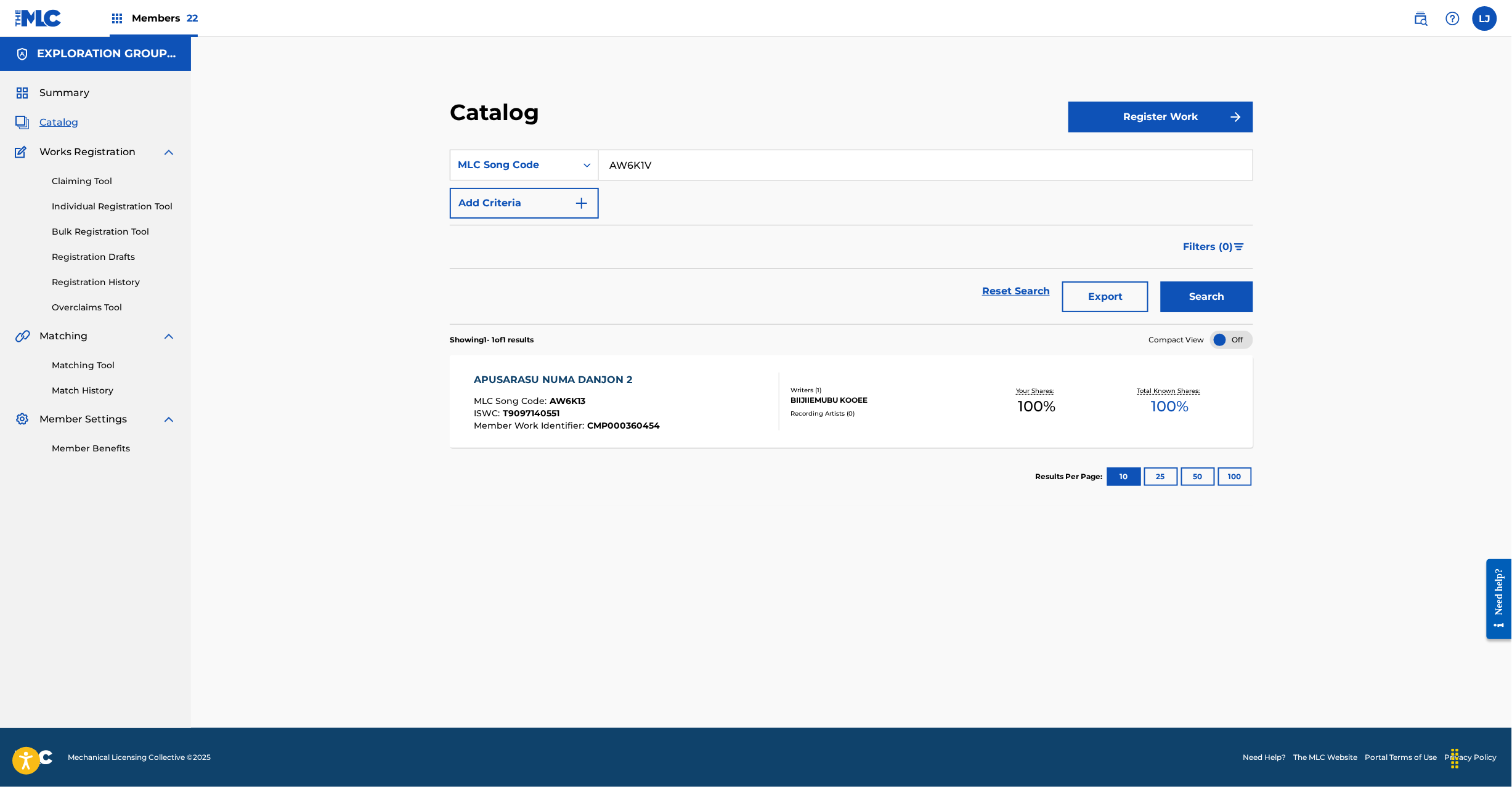
click at [1226, 286] on button "Search" at bounding box center [1207, 297] width 92 height 31
click at [829, 400] on div "BIIJIIEMUBU KOOEE" at bounding box center [881, 400] width 179 height 11
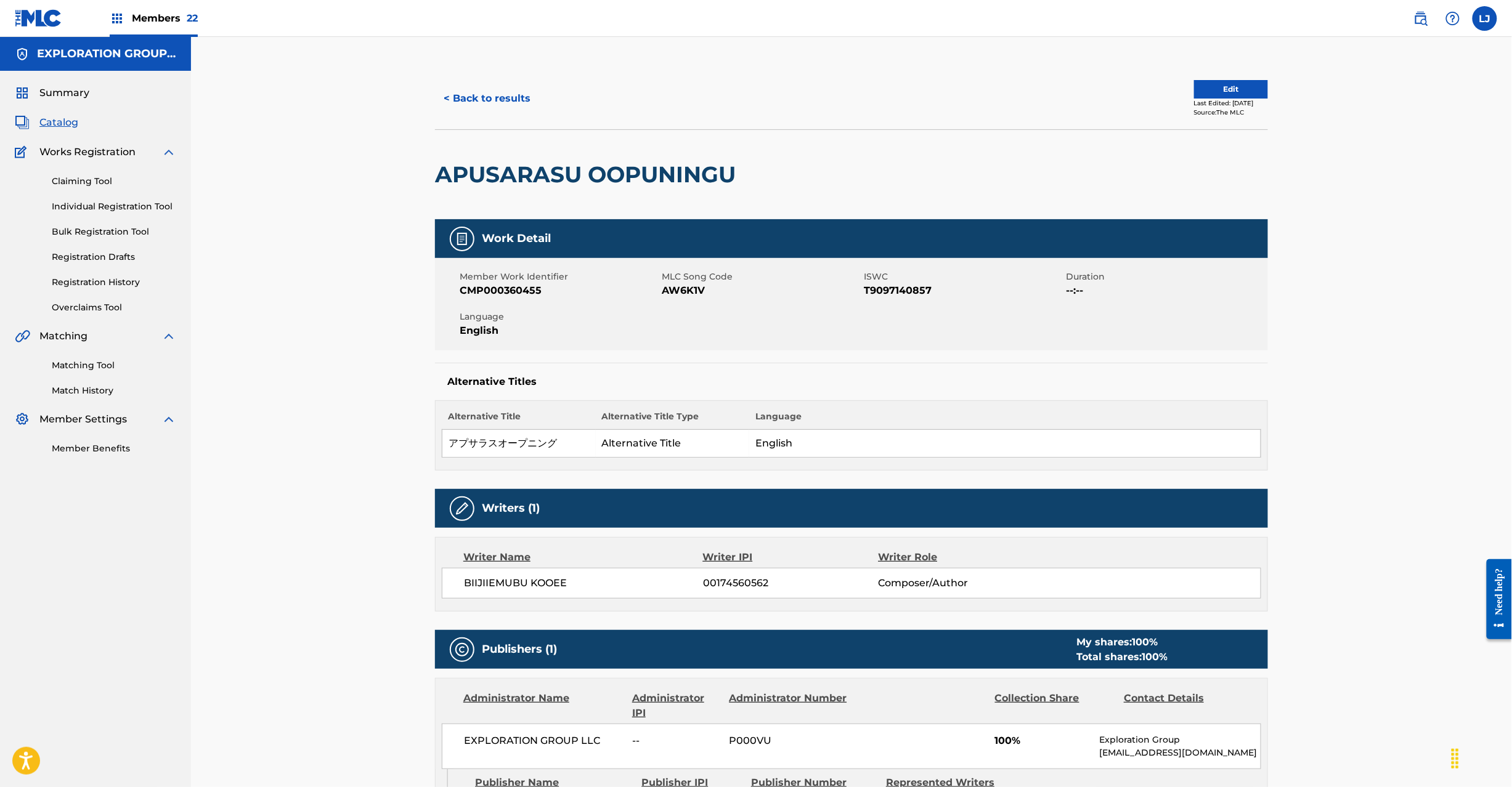
click at [1194, 80] on button "Edit" at bounding box center [1231, 89] width 74 height 18
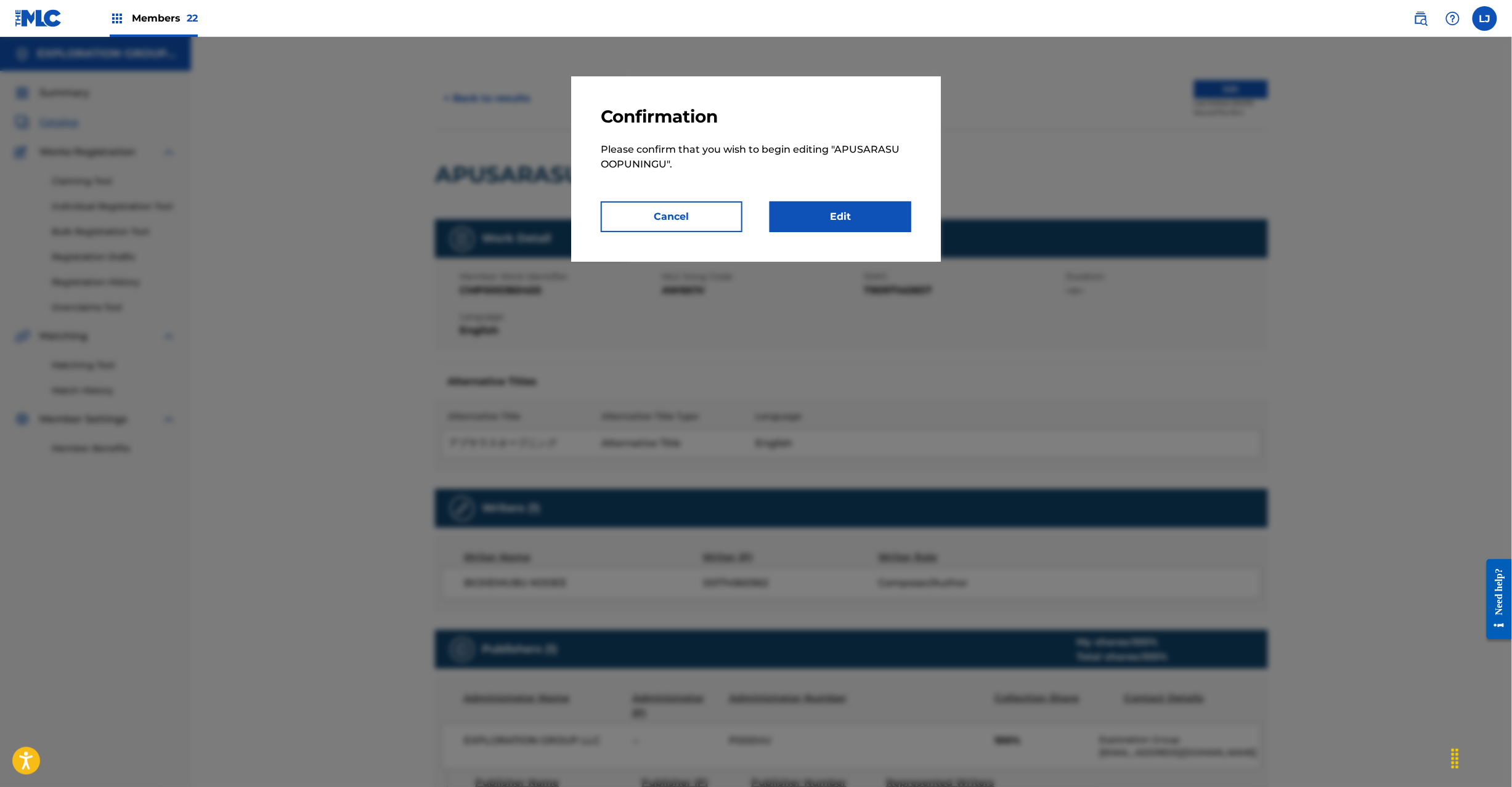
click at [817, 217] on link "Edit" at bounding box center [840, 217] width 142 height 31
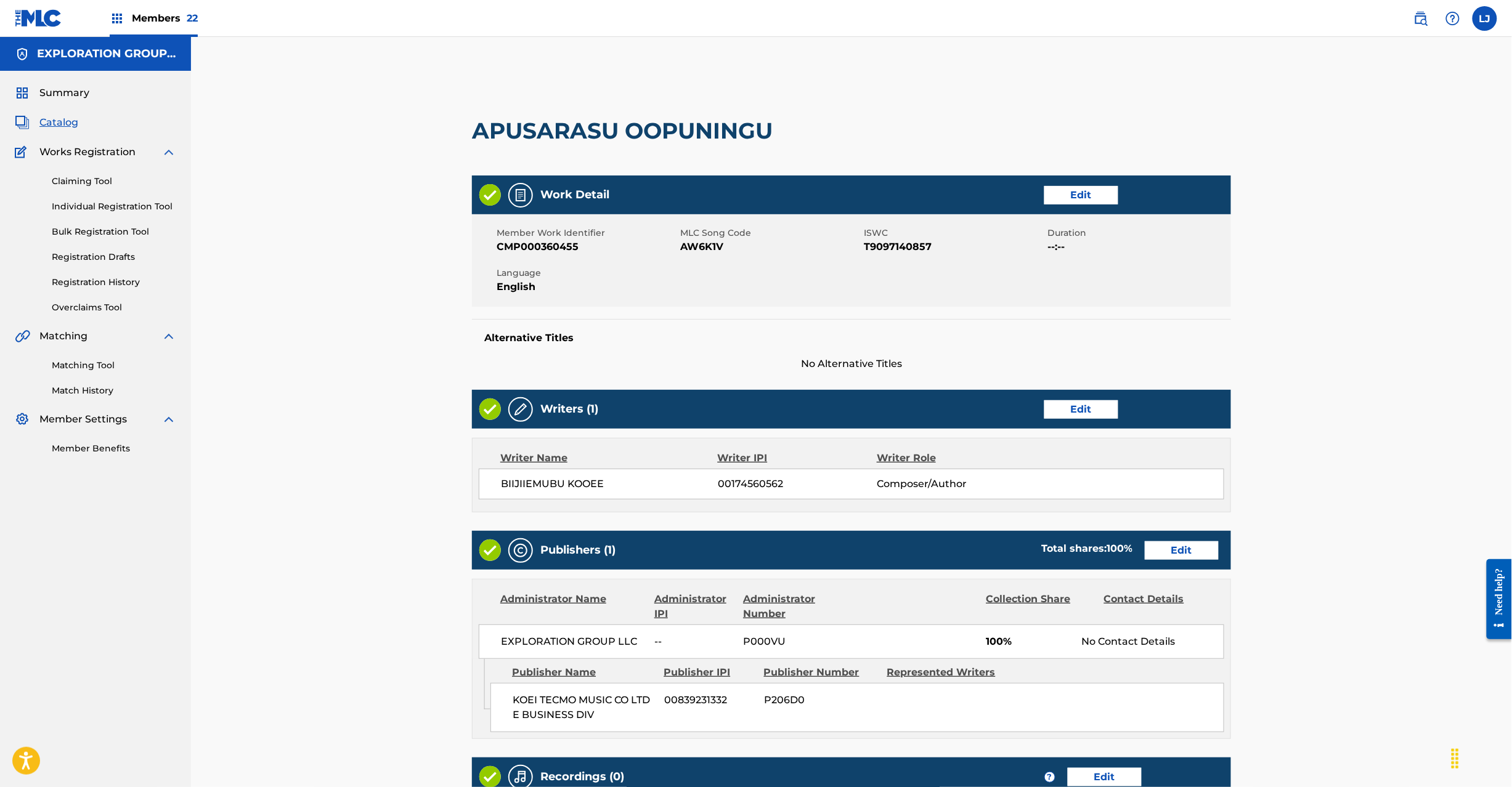
click at [1196, 550] on link "Edit" at bounding box center [1182, 550] width 74 height 18
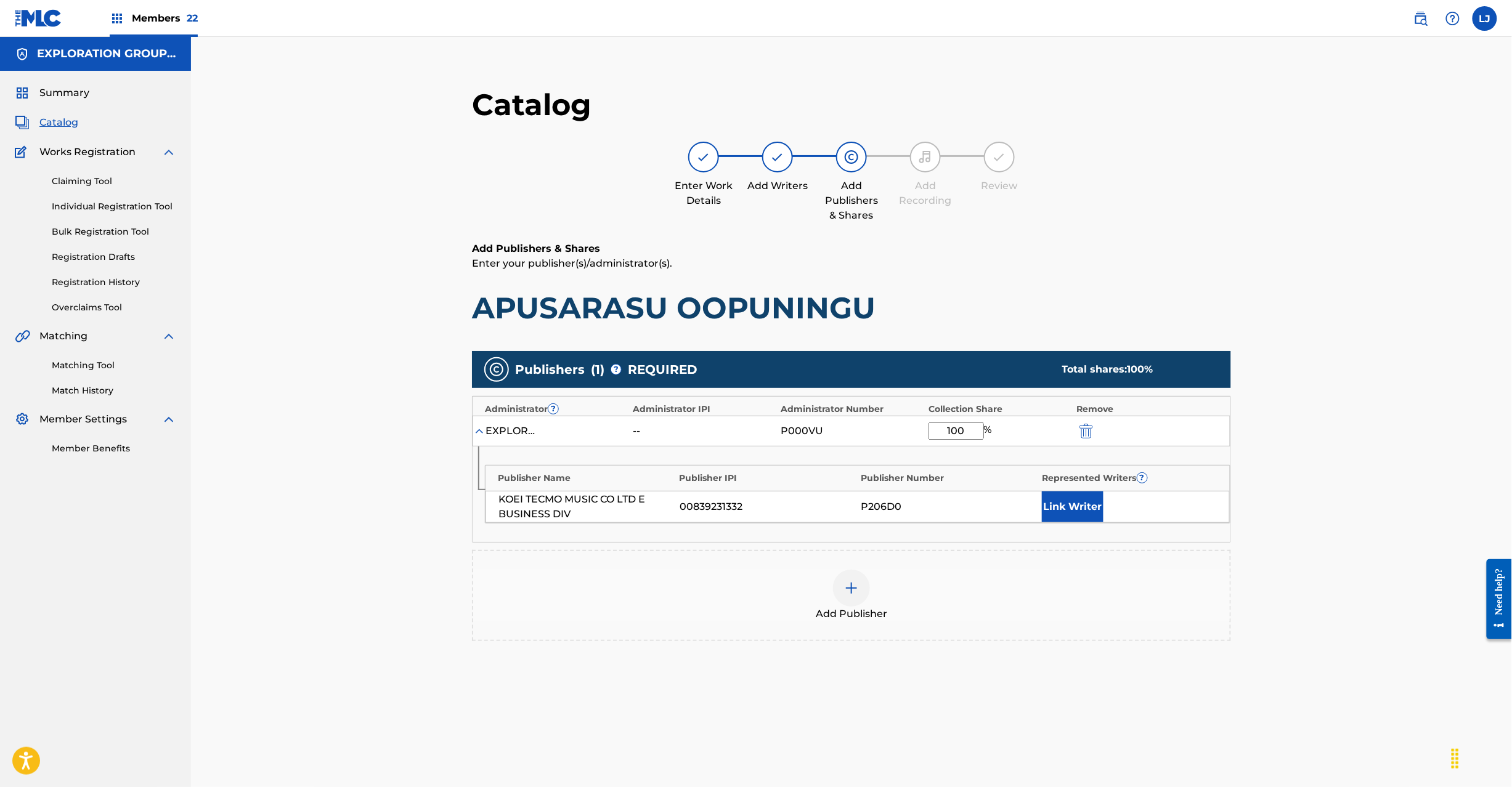
click at [1081, 434] on img "submit" at bounding box center [1086, 431] width 13 height 15
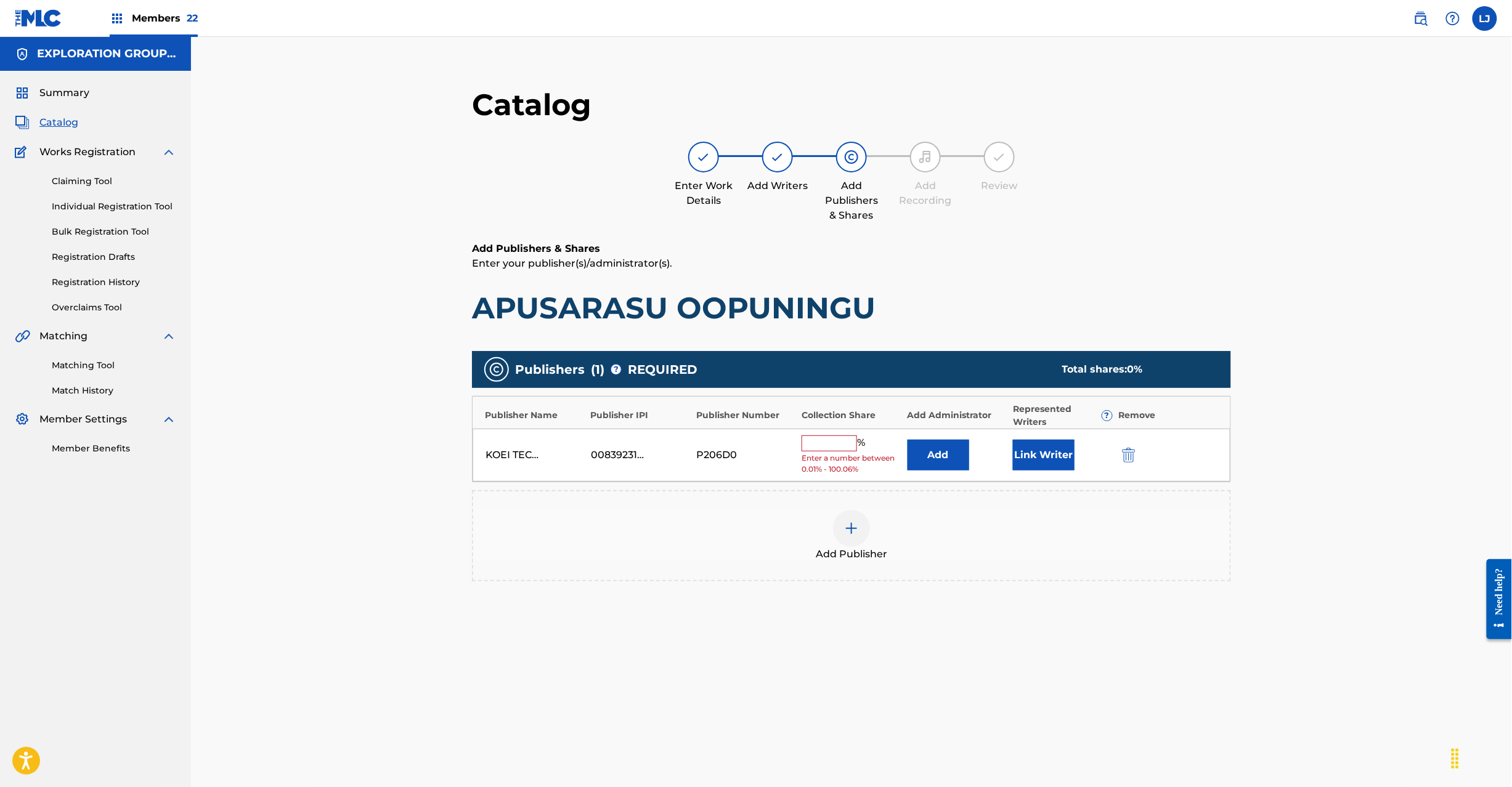
click at [1122, 450] on img "submit" at bounding box center [1128, 455] width 13 height 15
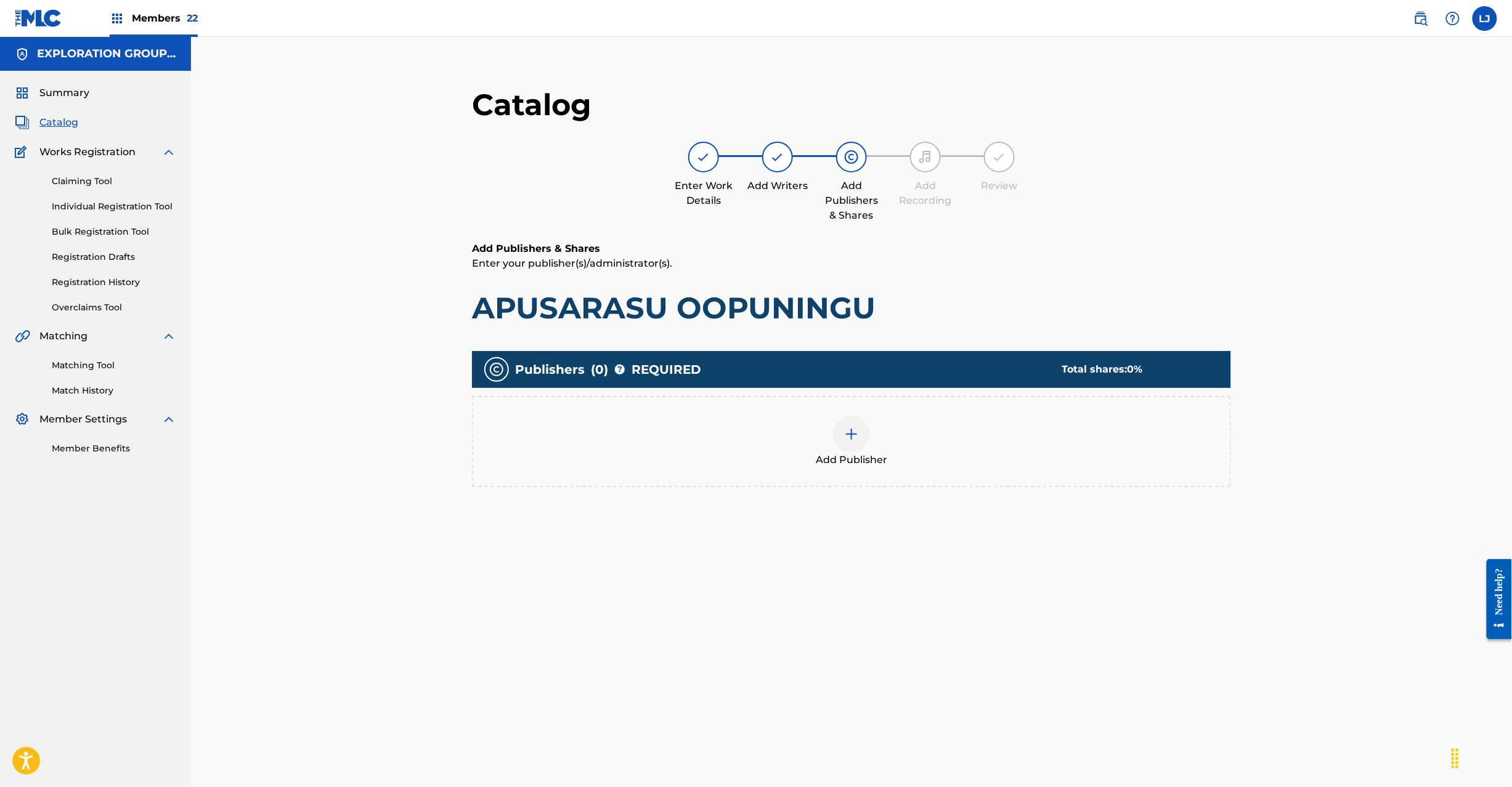
click at [859, 420] on div at bounding box center [851, 434] width 37 height 37
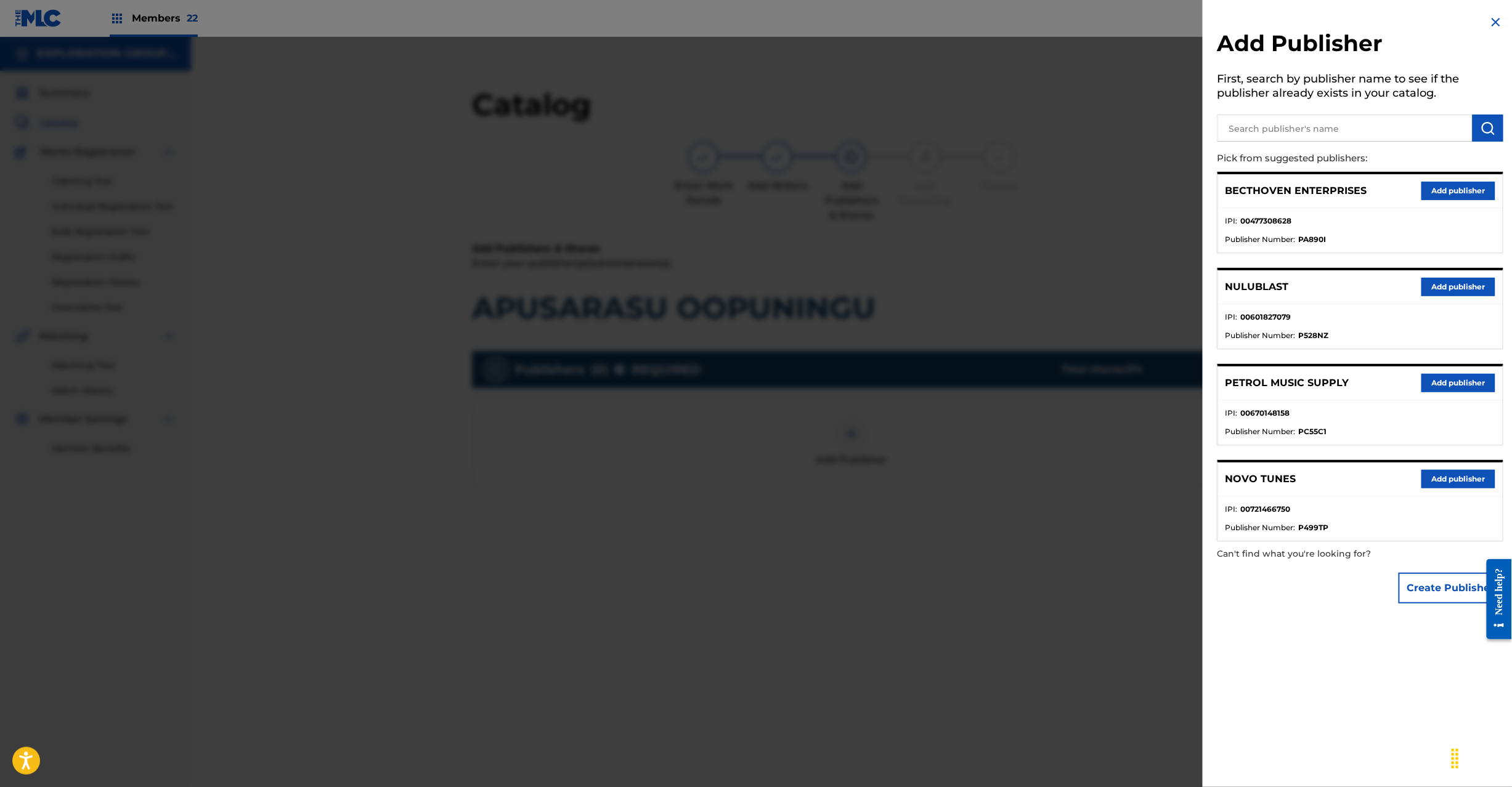
click at [1331, 127] on input "text" at bounding box center [1345, 128] width 255 height 27
click at [1496, 122] on button "submit" at bounding box center [1488, 128] width 31 height 27
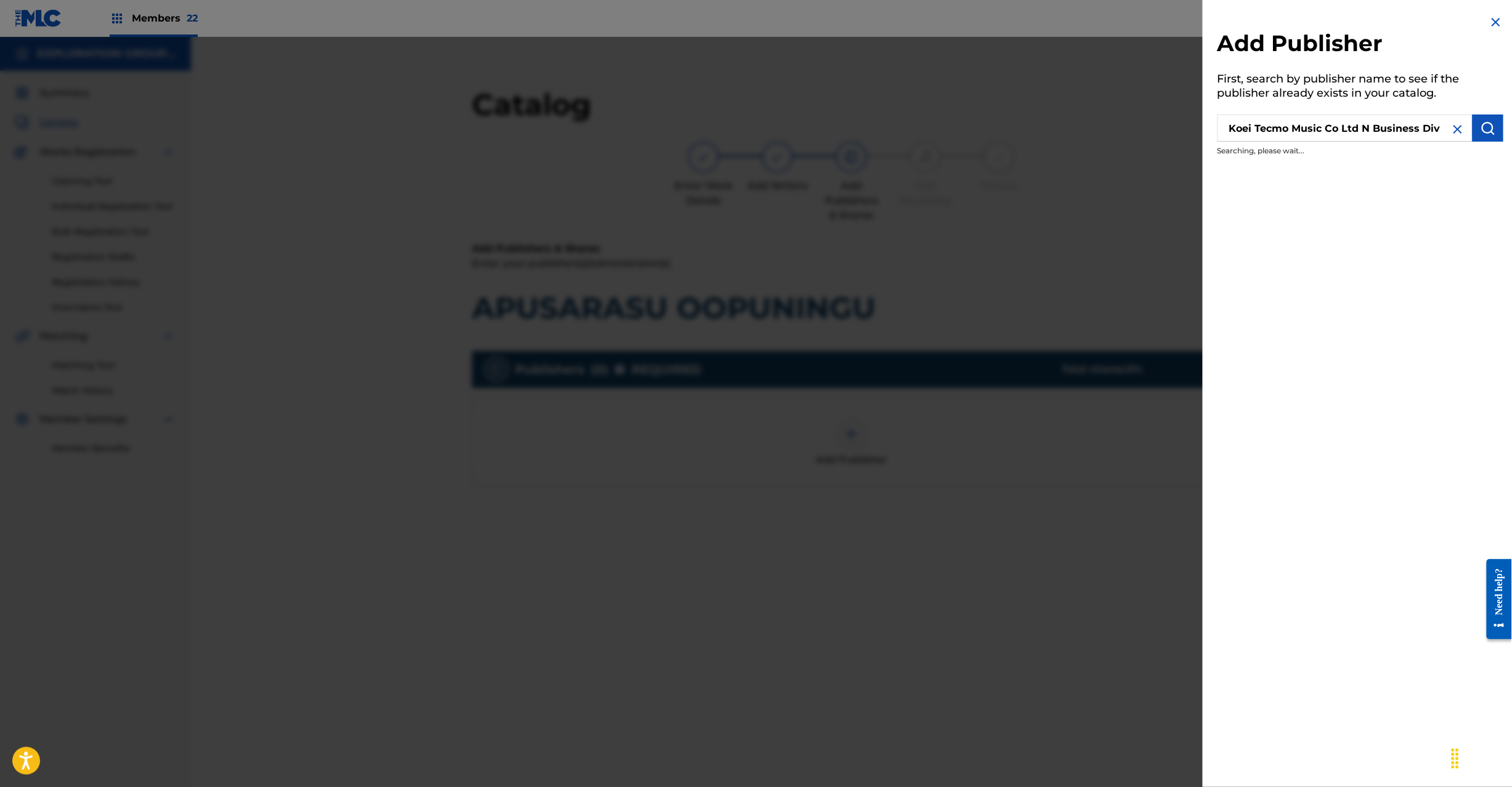
click at [1492, 129] on img "submit" at bounding box center [1487, 128] width 15 height 15
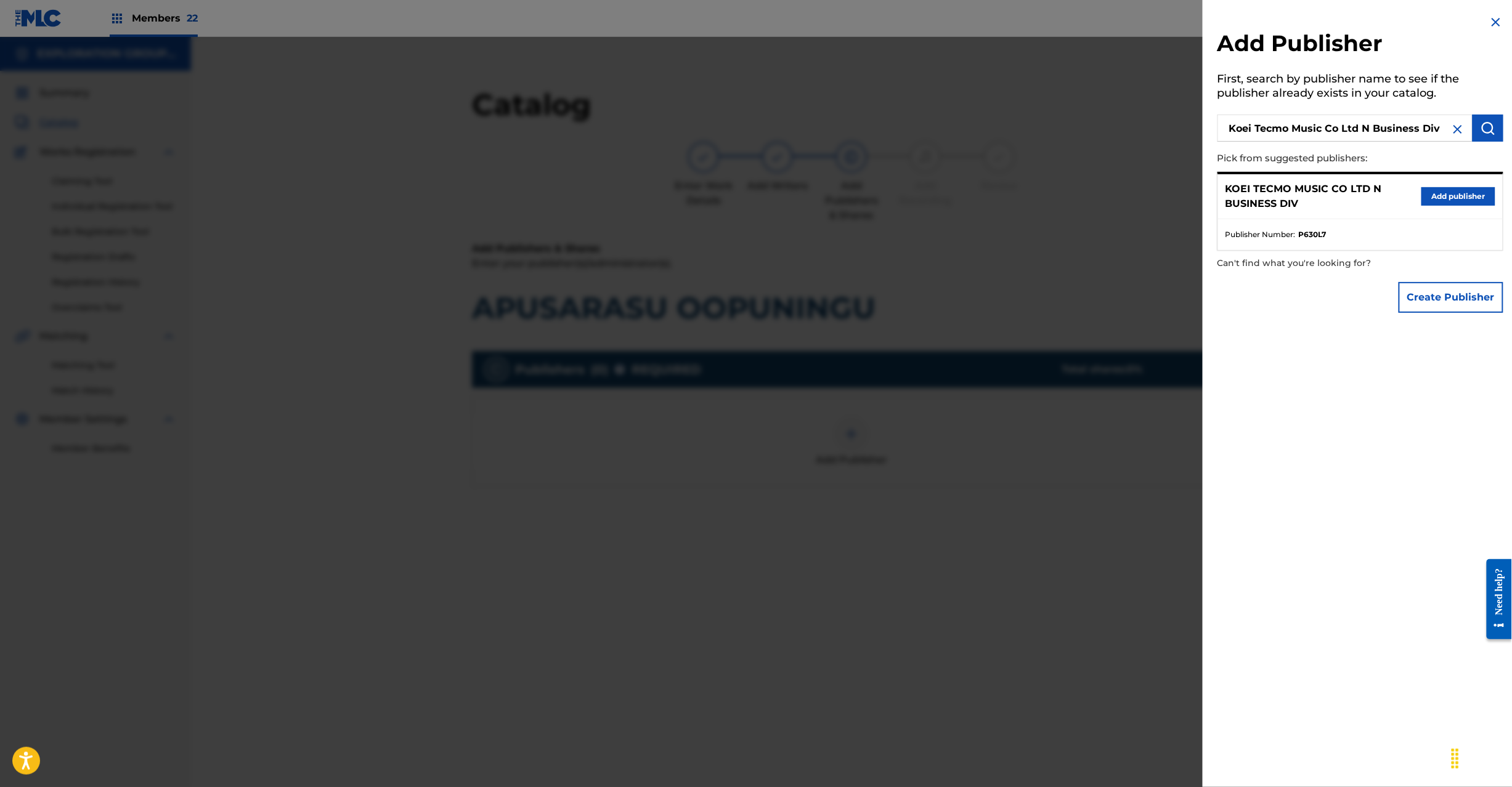
click at [1475, 196] on button "Add publisher" at bounding box center [1458, 196] width 74 height 18
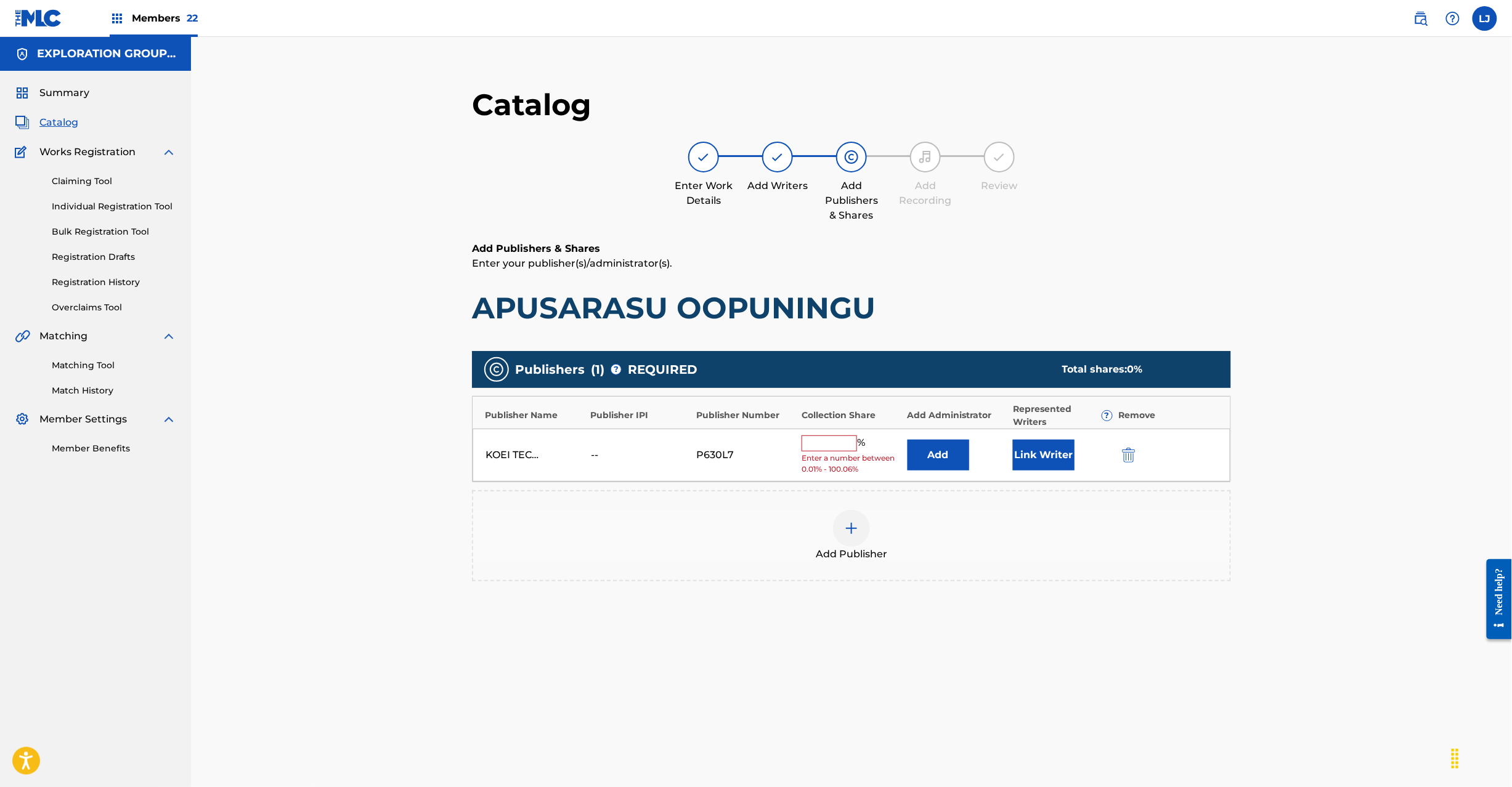
click at [944, 457] on button "Add" at bounding box center [938, 455] width 62 height 31
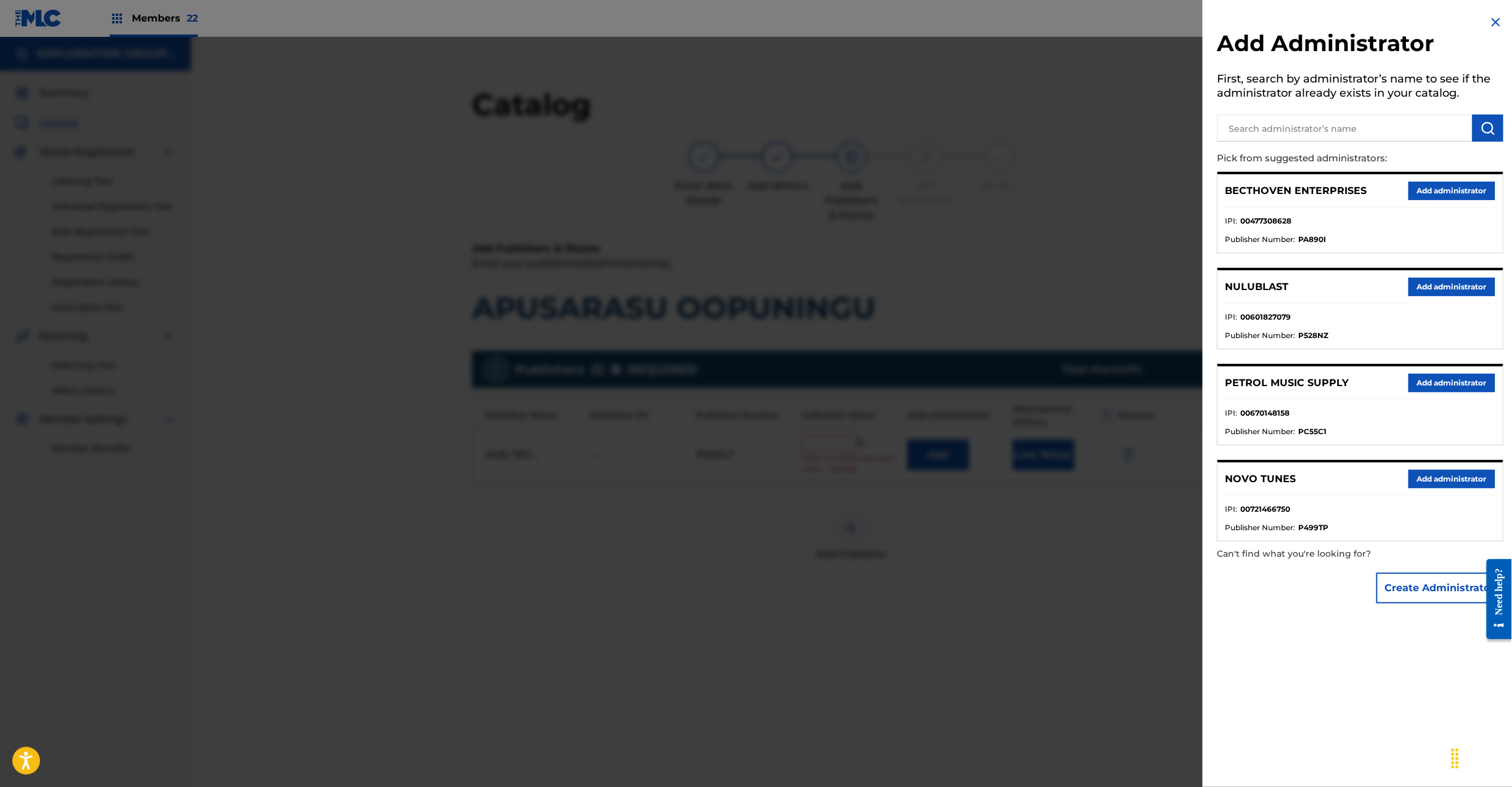
click at [1336, 122] on input "text" at bounding box center [1345, 128] width 255 height 27
click at [1494, 123] on button "submit" at bounding box center [1488, 128] width 31 height 27
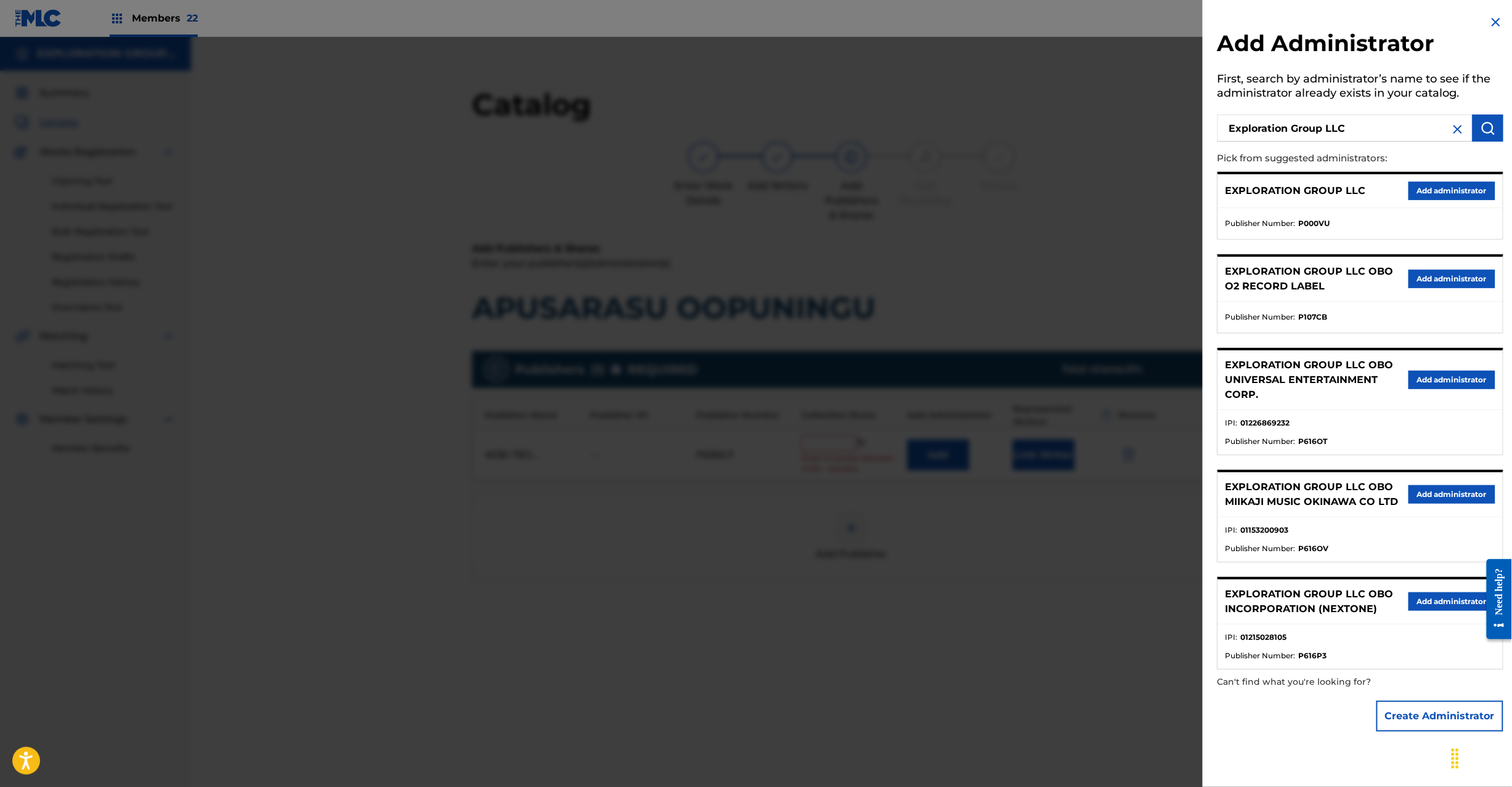
click at [1469, 188] on button "Add administrator" at bounding box center [1452, 191] width 87 height 18
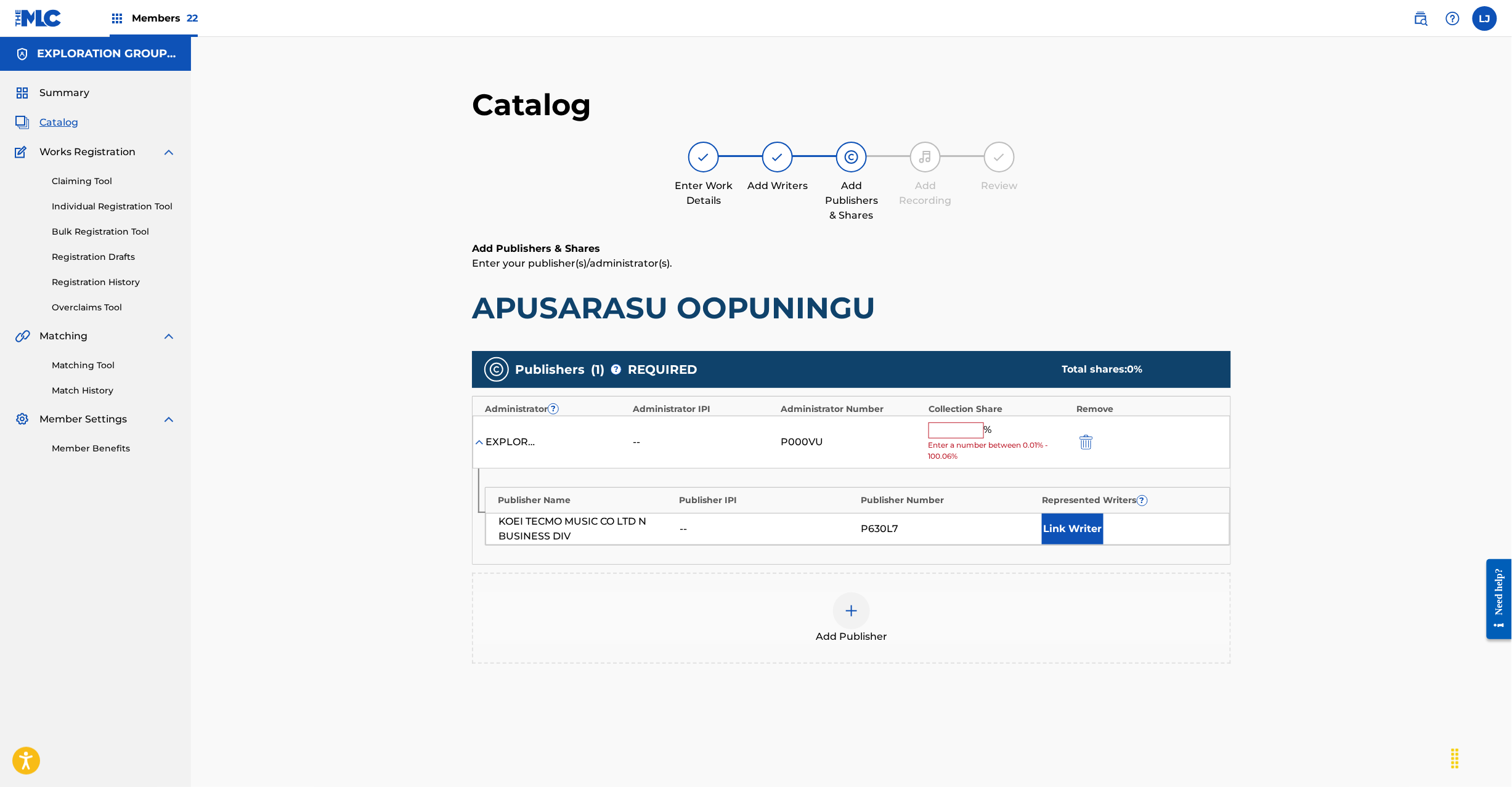
click at [947, 432] on input "text" at bounding box center [957, 430] width 56 height 16
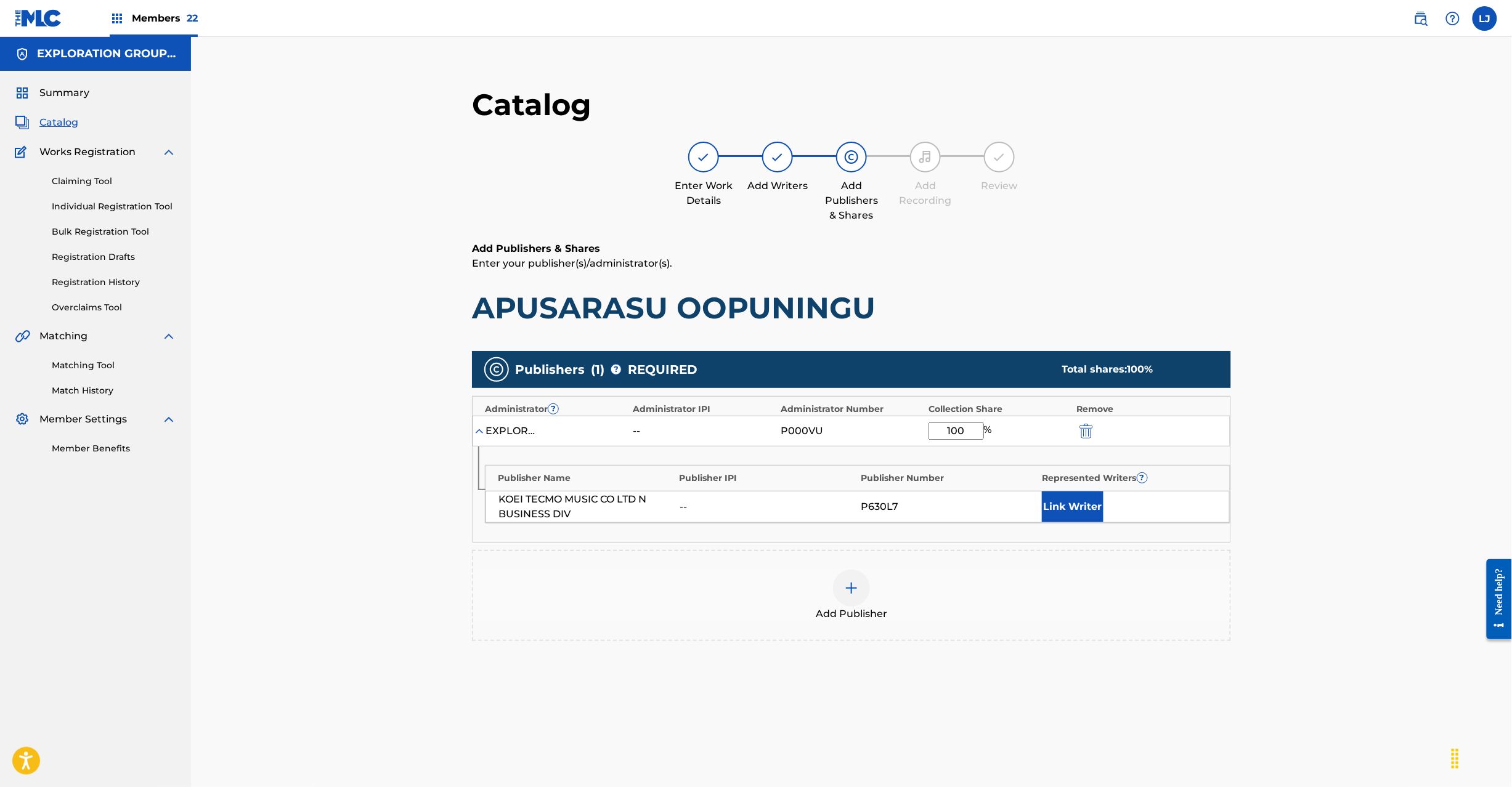
scroll to position [127, 0]
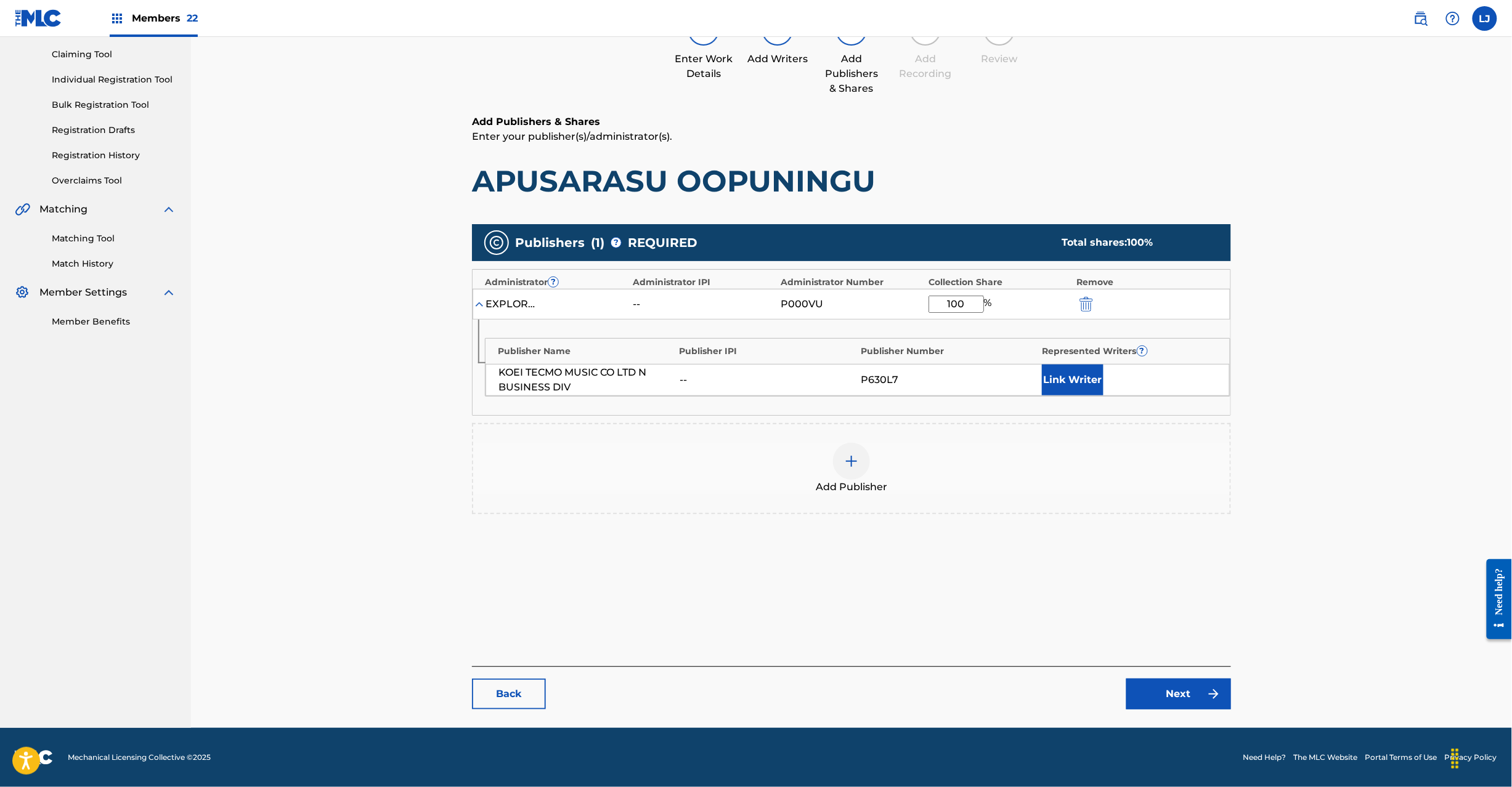
click at [1174, 700] on link "Next" at bounding box center [1179, 694] width 105 height 31
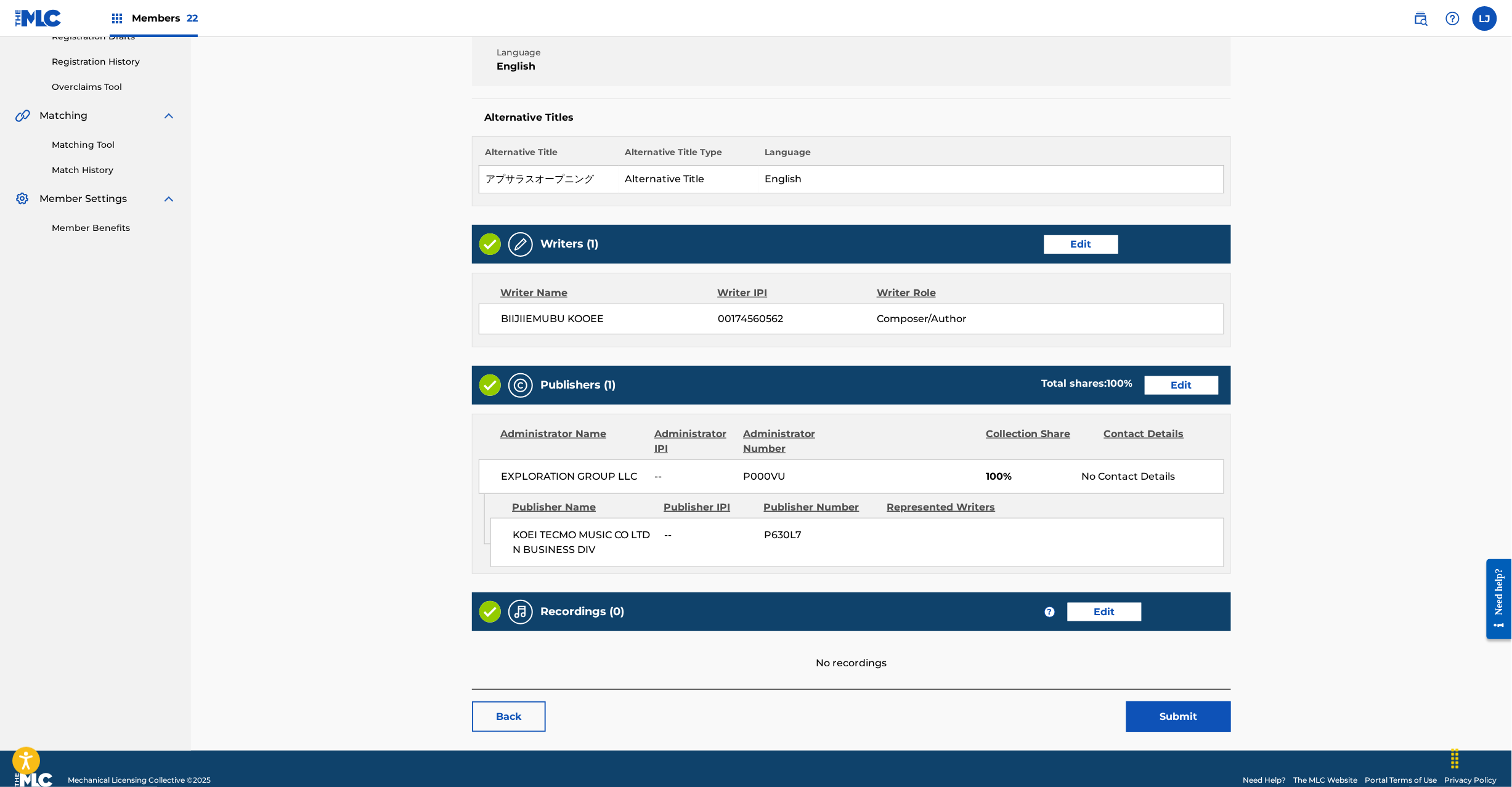
scroll to position [245, 0]
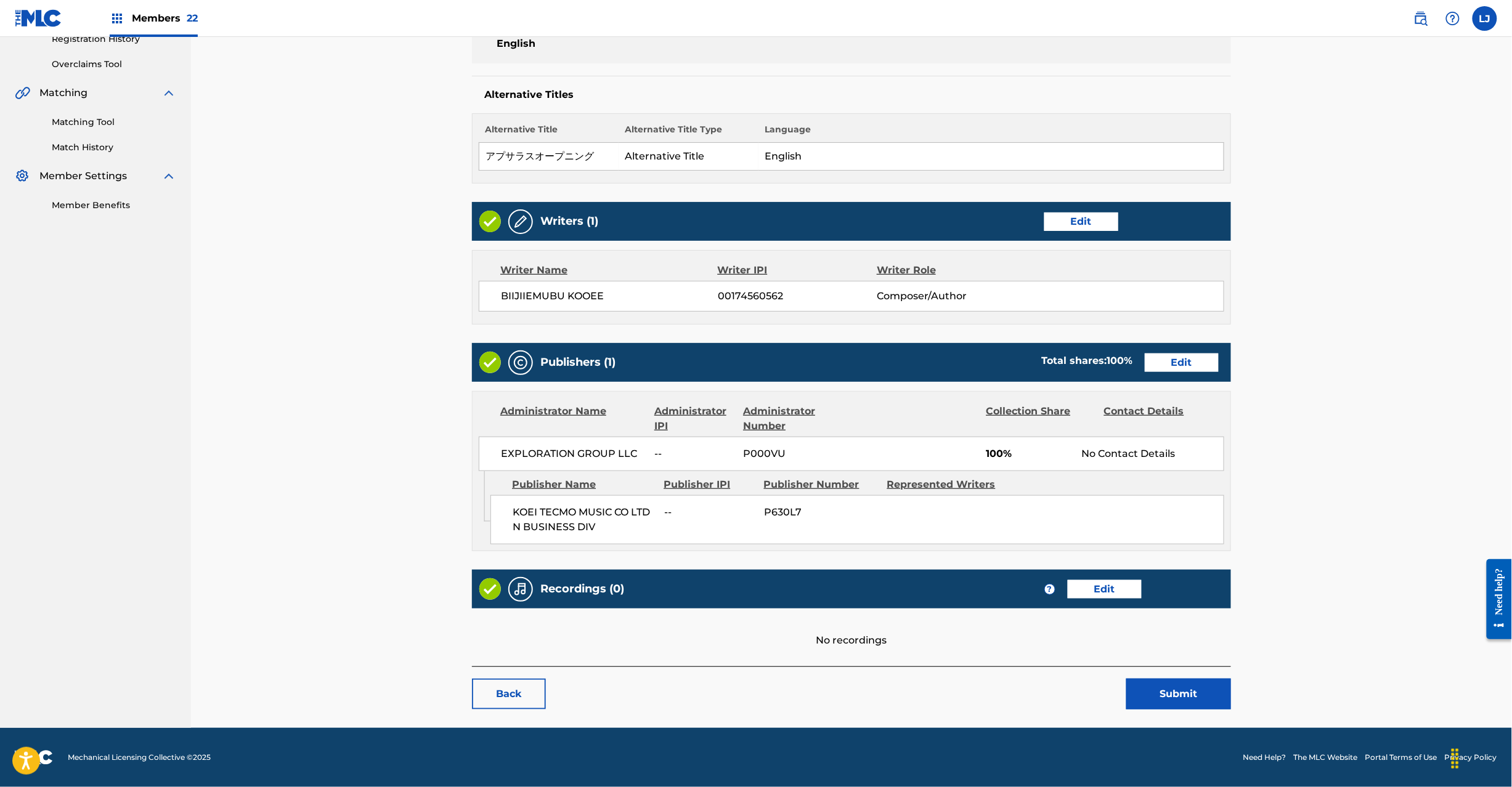
click at [1166, 698] on button "Submit" at bounding box center [1179, 694] width 105 height 31
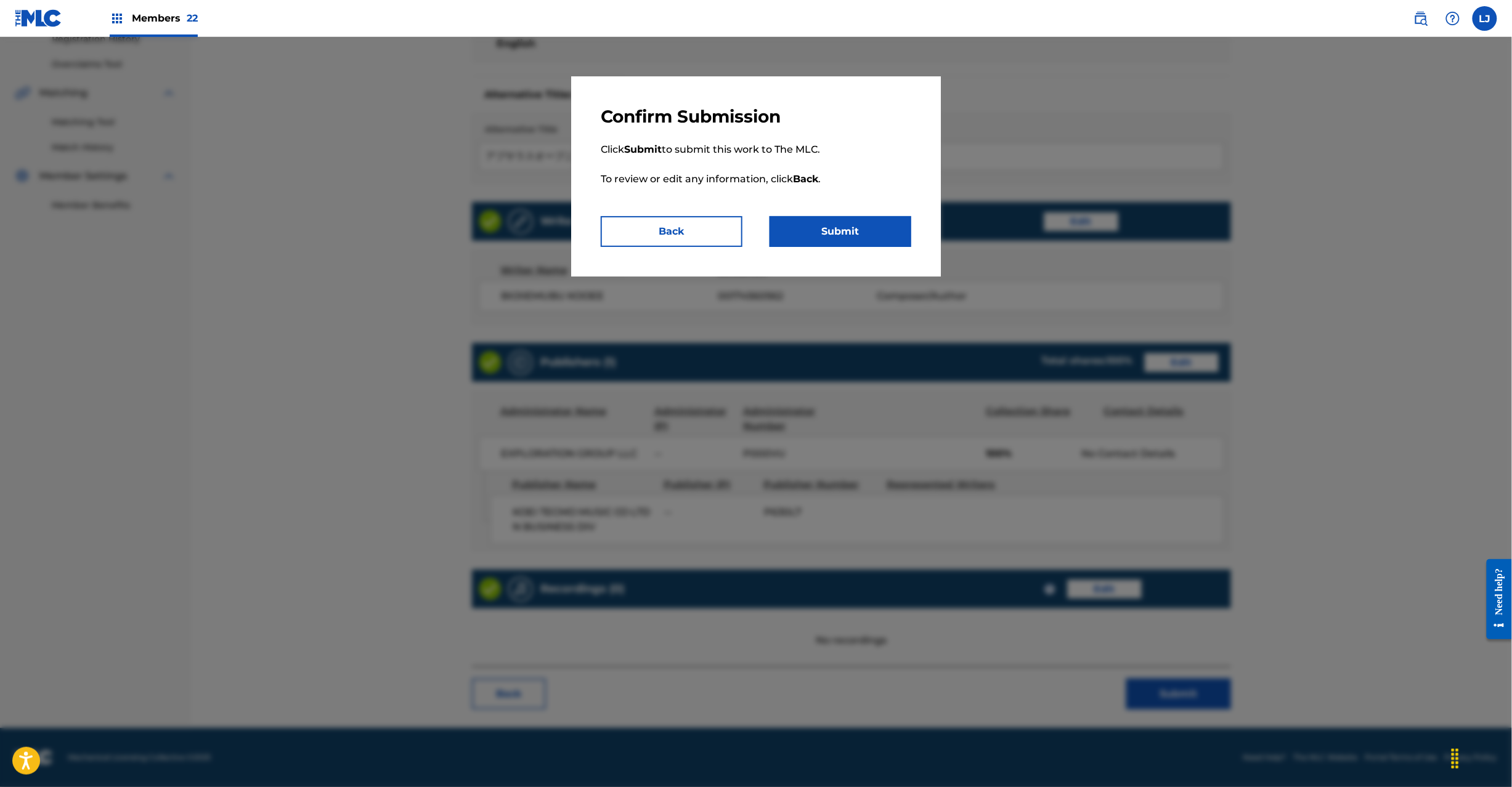
click at [875, 239] on button "Submit" at bounding box center [840, 231] width 142 height 31
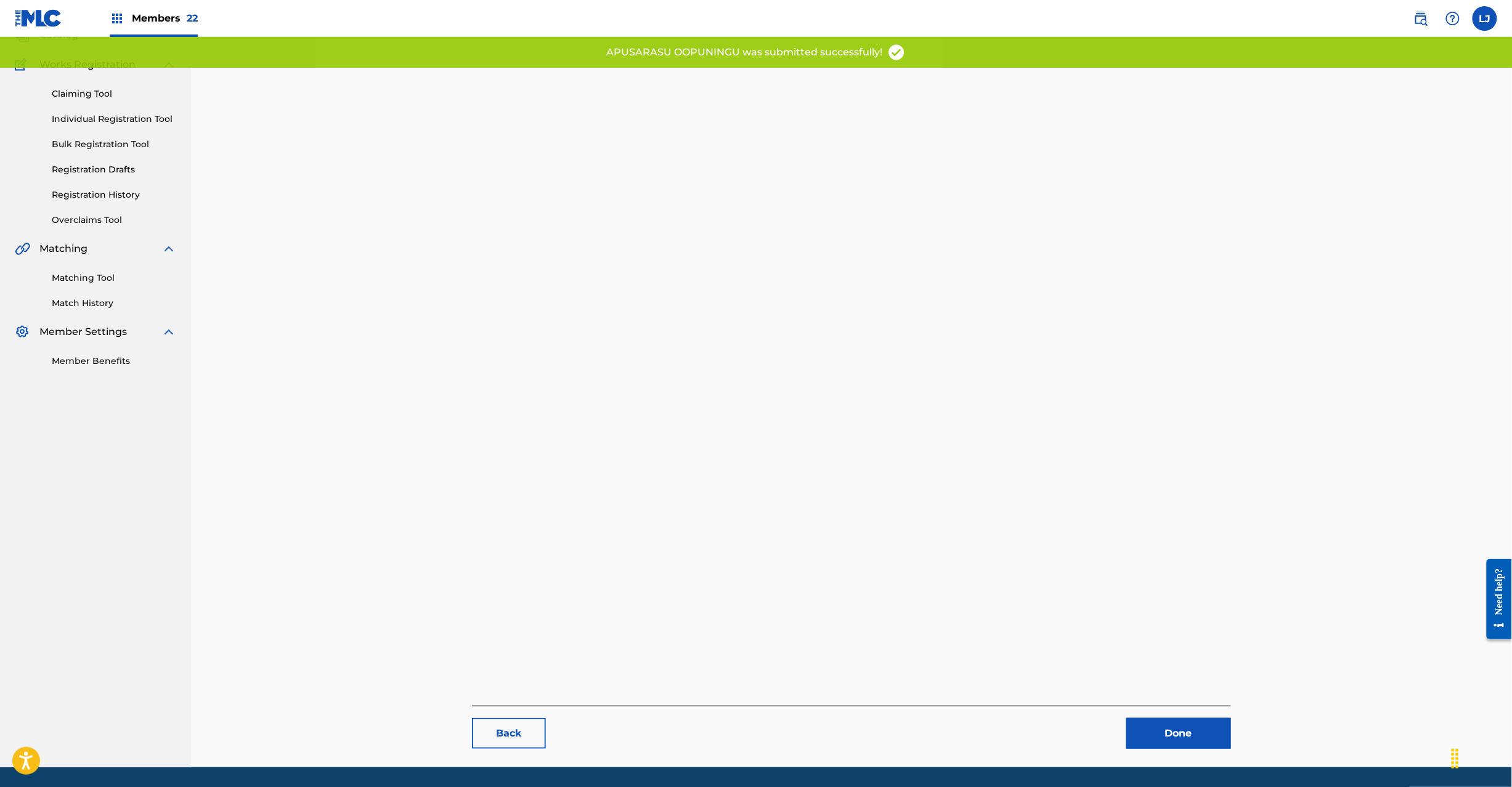
scroll to position [127, 0]
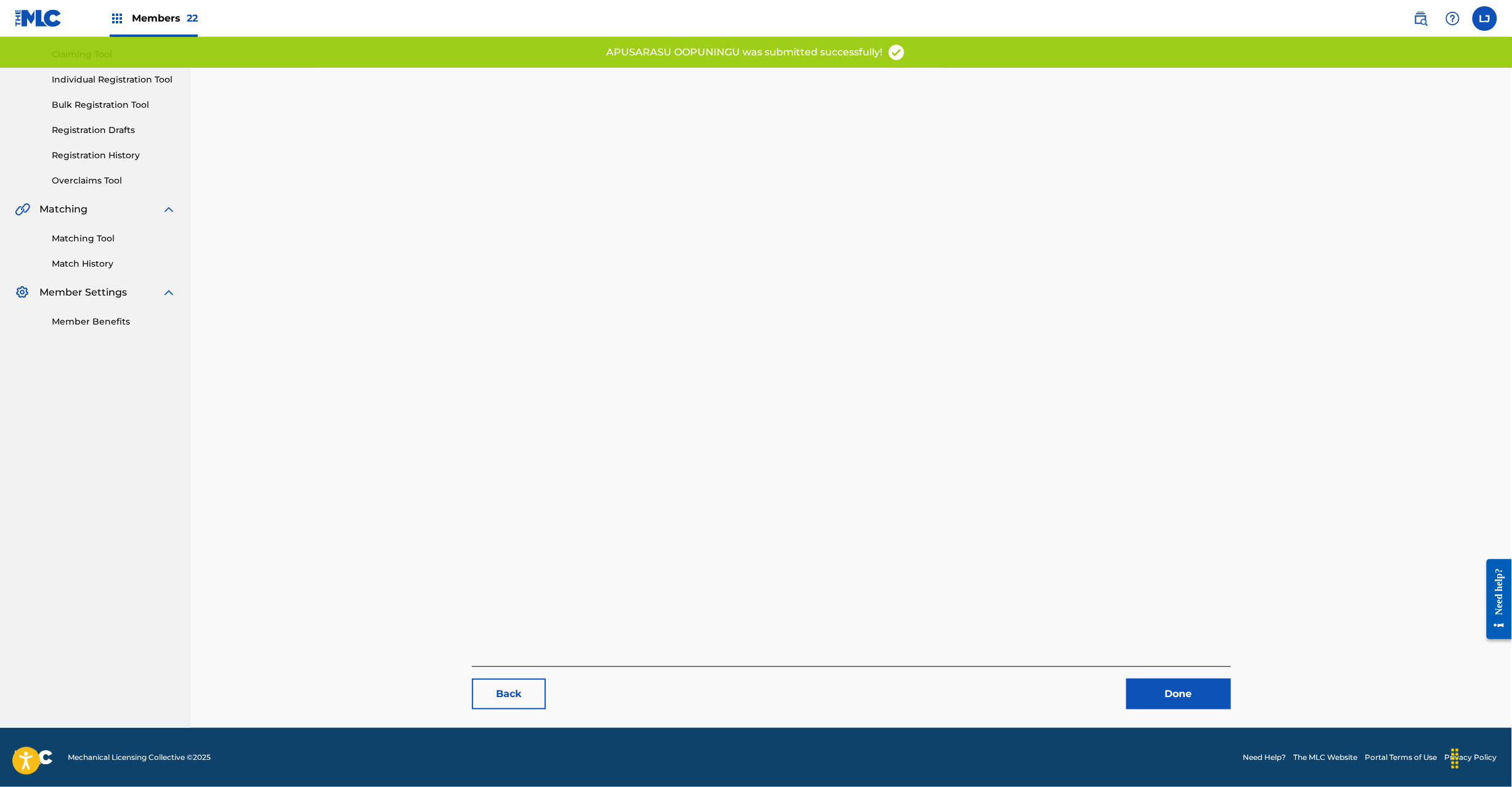
click at [1191, 688] on link "Done" at bounding box center [1179, 694] width 105 height 31
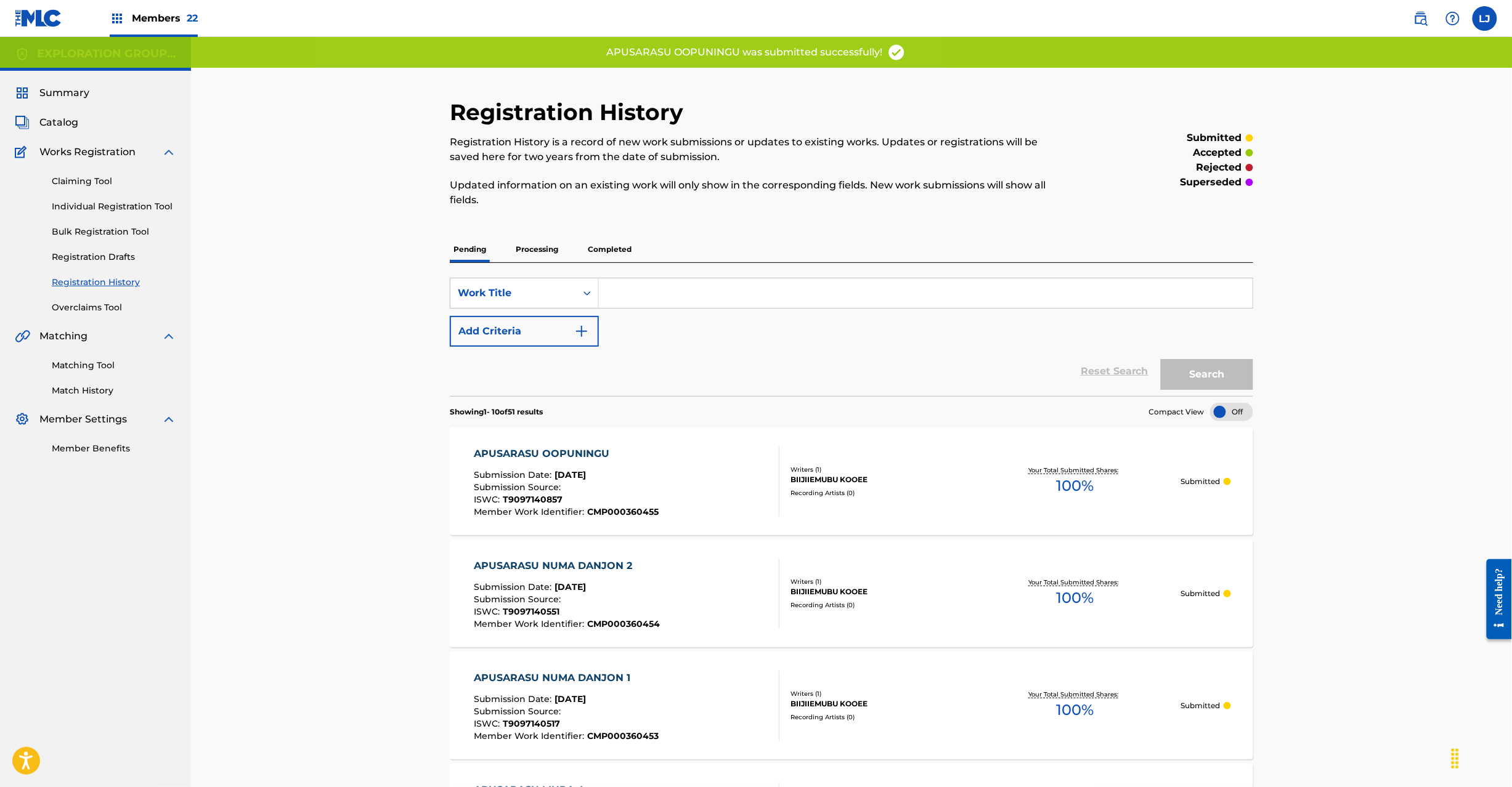
click at [659, 491] on div "APUSARASU OOPUNINGU Submission Date : [DATE] Submission Source : ISWC : T909714…" at bounding box center [627, 481] width 306 height 70
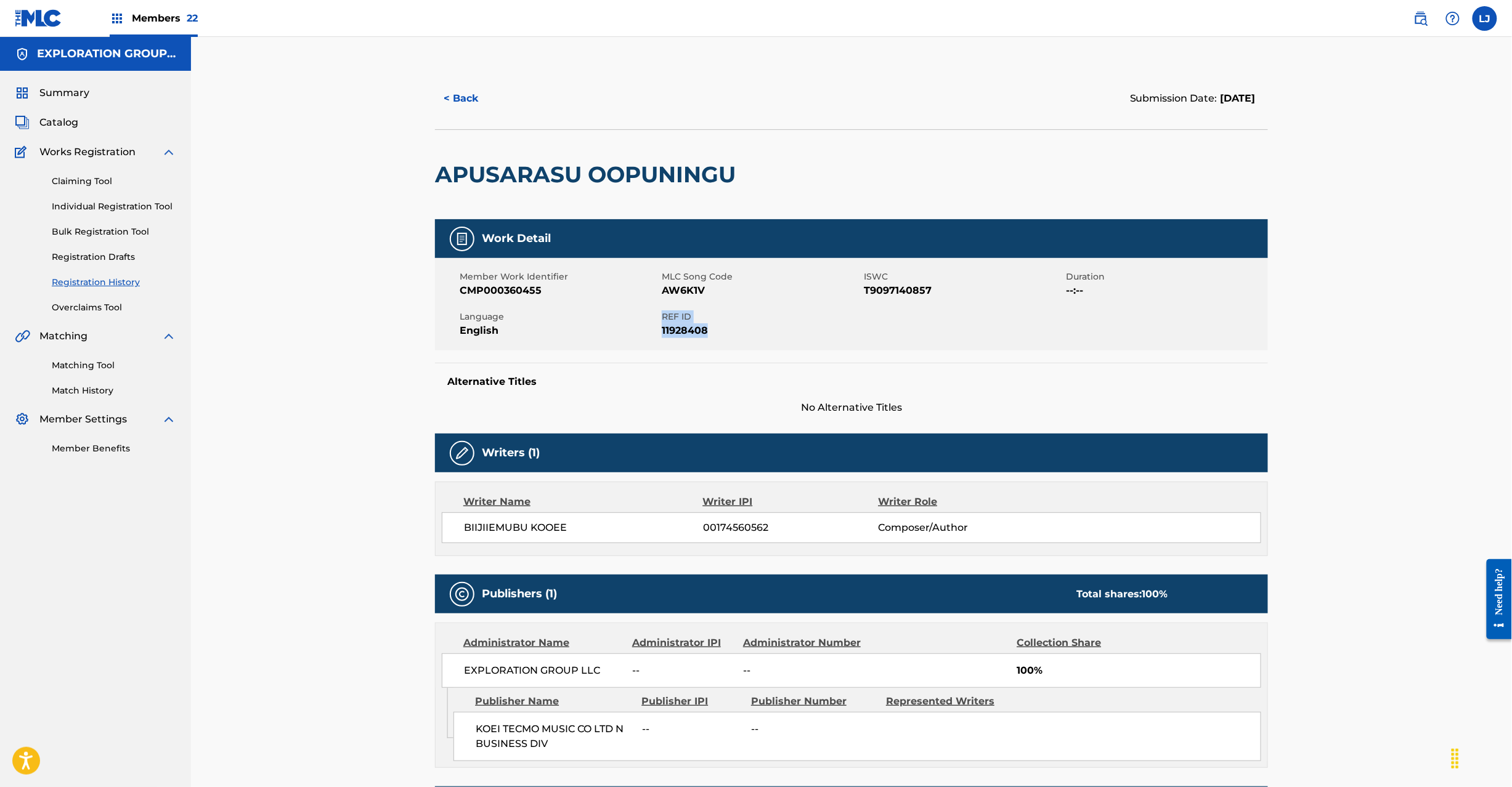
drag, startPoint x: 663, startPoint y: 314, endPoint x: 729, endPoint y: 326, distance: 67.1
click at [729, 326] on div "REF ID 11928408" at bounding box center [763, 325] width 202 height 28
click at [62, 115] on span "Catalog" at bounding box center [58, 122] width 39 height 15
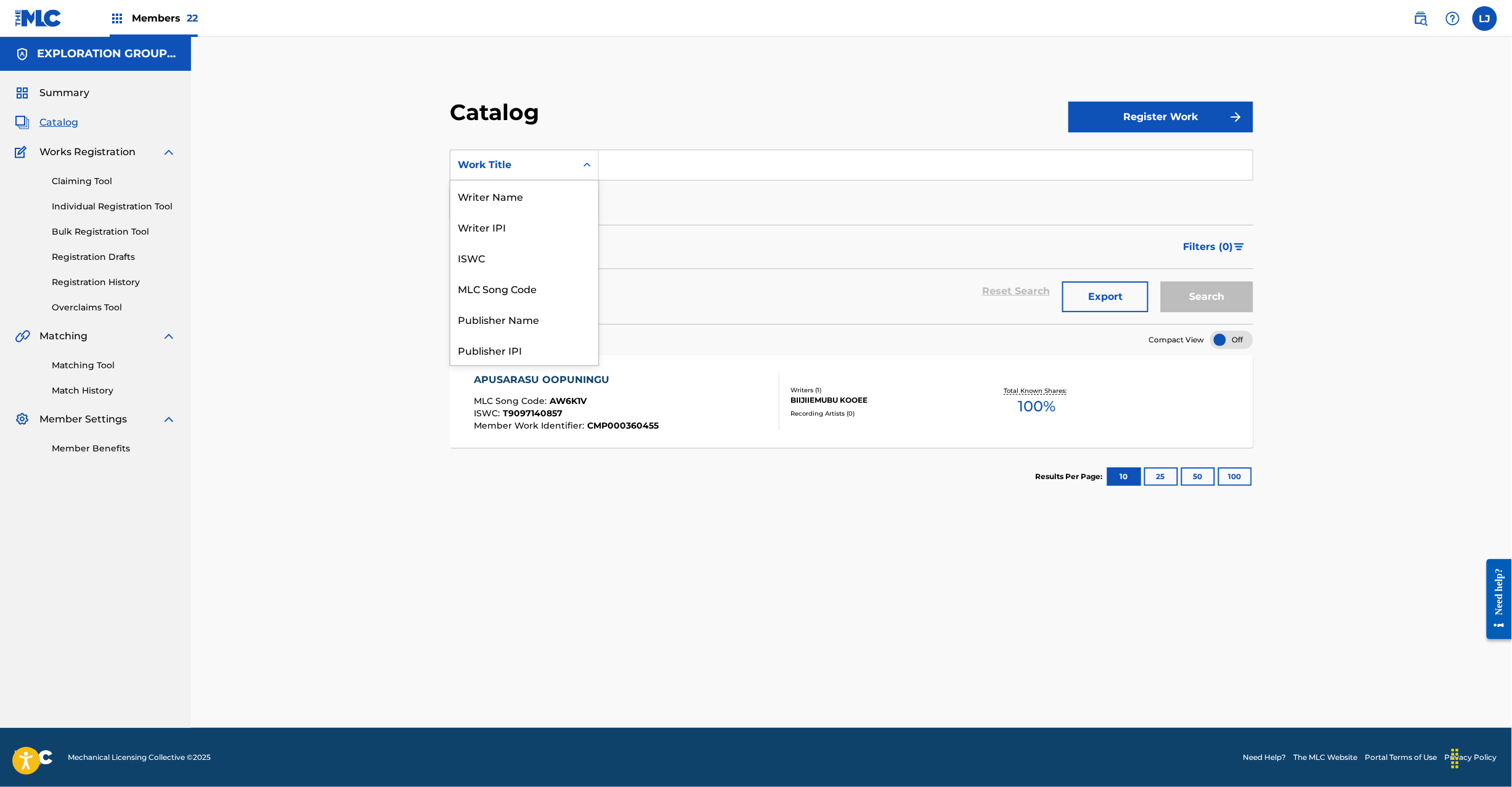
click at [518, 152] on div "Work Title" at bounding box center [524, 165] width 149 height 31
drag, startPoint x: 523, startPoint y: 293, endPoint x: 583, endPoint y: 212, distance: 100.8
click at [525, 289] on div "MLC Song Code" at bounding box center [524, 288] width 148 height 31
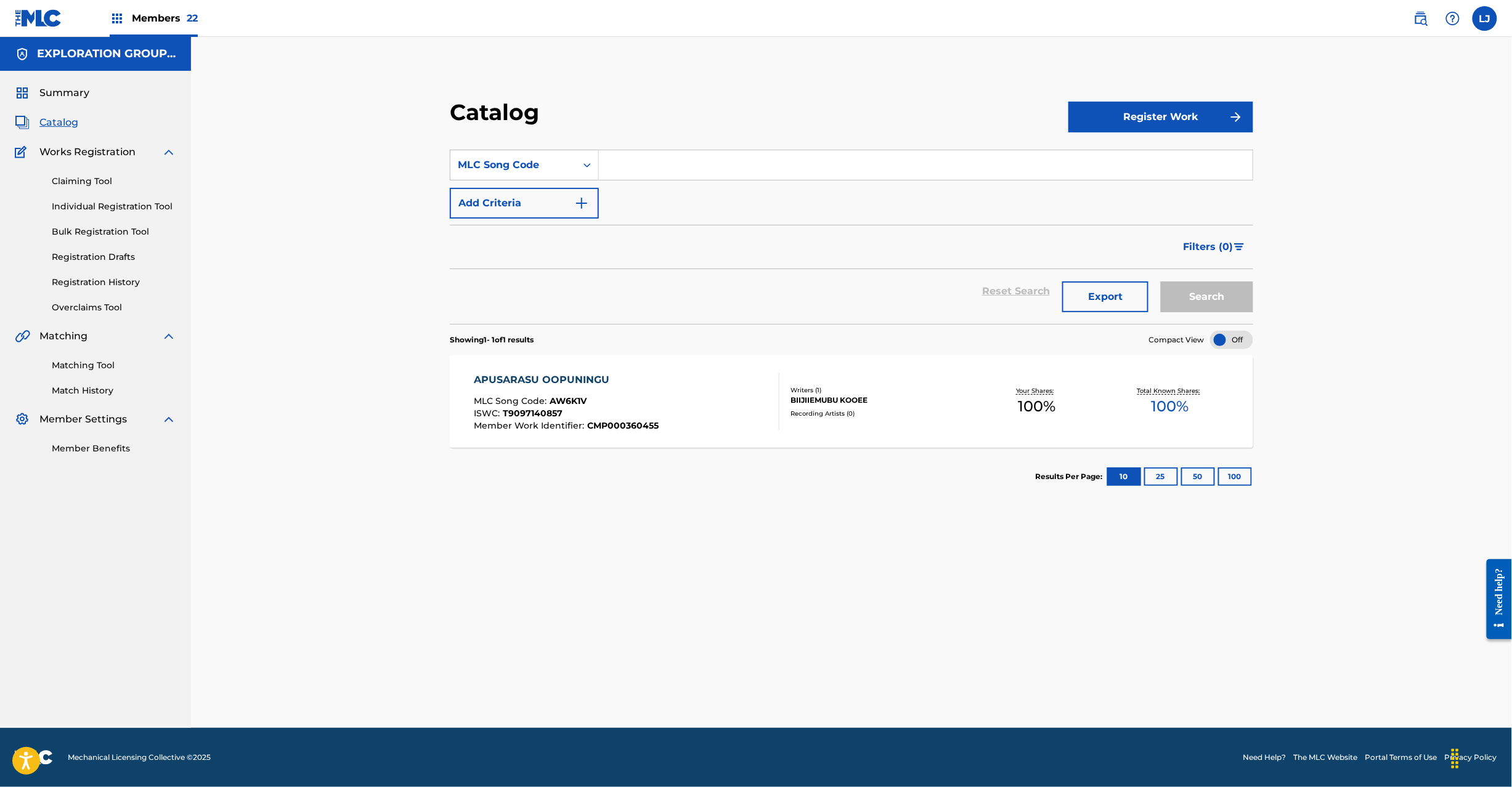
click at [662, 147] on section "SearchWithCriteria1196554a-e00e-4221-8926-f42d3eeca802 MLC Song Code Add Criter…" at bounding box center [852, 229] width 804 height 189
click at [680, 165] on input "Search Form" at bounding box center [926, 165] width 654 height 30
click at [1188, 279] on div "Search" at bounding box center [1204, 291] width 99 height 44
click at [1191, 291] on button "Search" at bounding box center [1207, 297] width 92 height 31
click at [704, 414] on div "APUSARASU SABAKU DANJON 1 MLC Song Code : AW6K22 ISWC : T9097140631 Member Work…" at bounding box center [627, 402] width 306 height 58
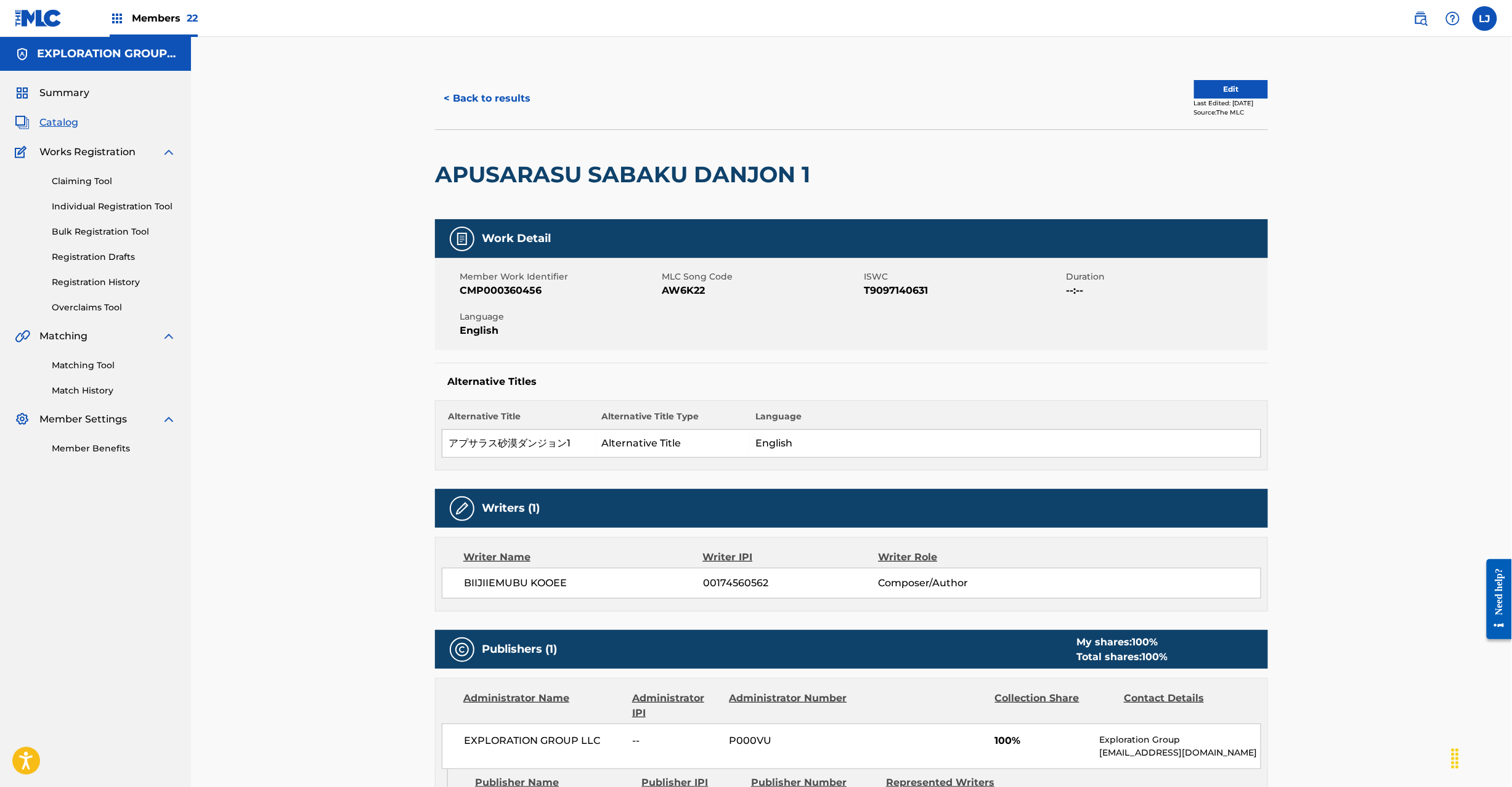
click at [1202, 85] on button "Edit" at bounding box center [1231, 89] width 74 height 18
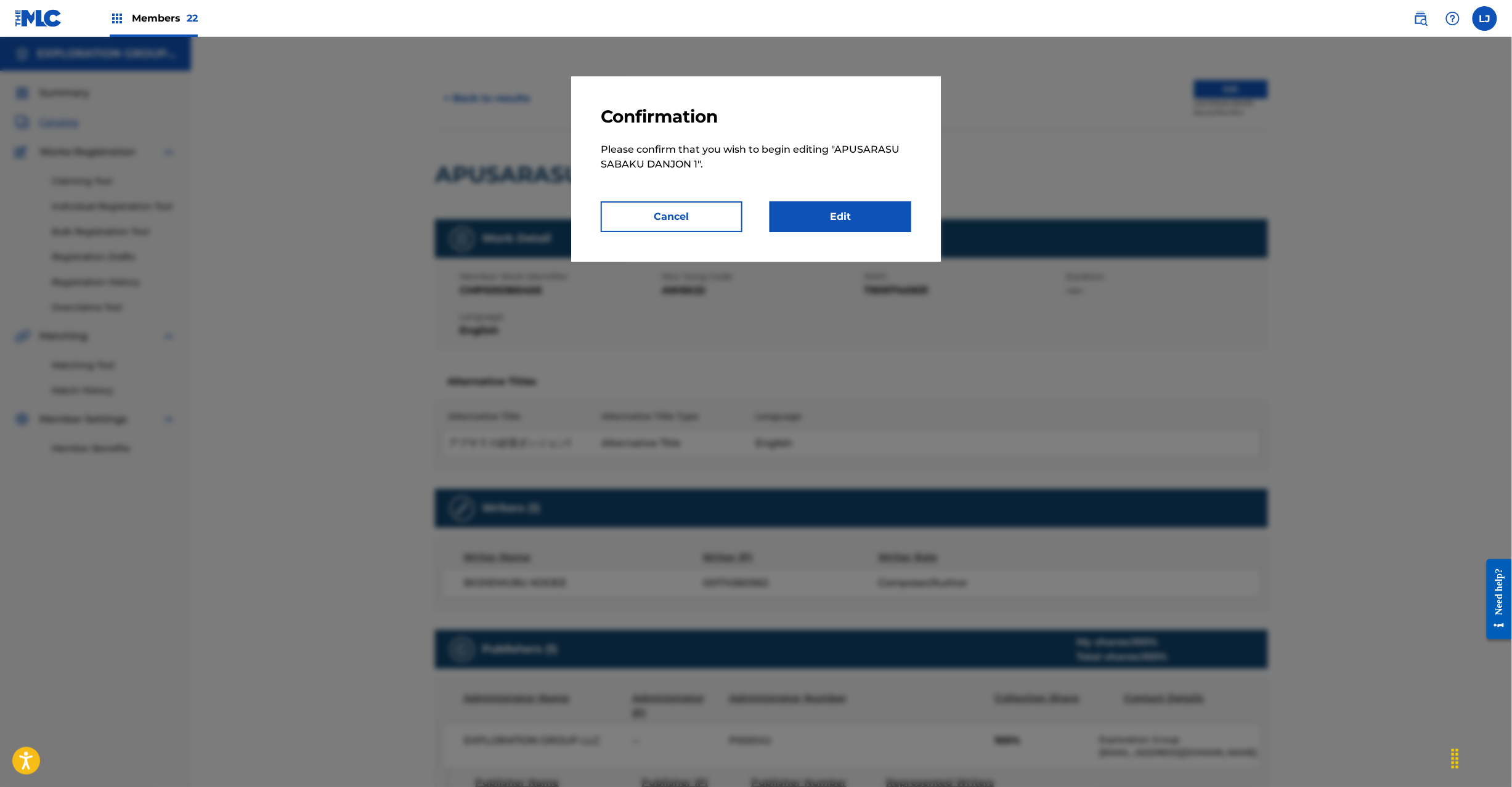
click at [871, 208] on link "Edit" at bounding box center [840, 217] width 142 height 31
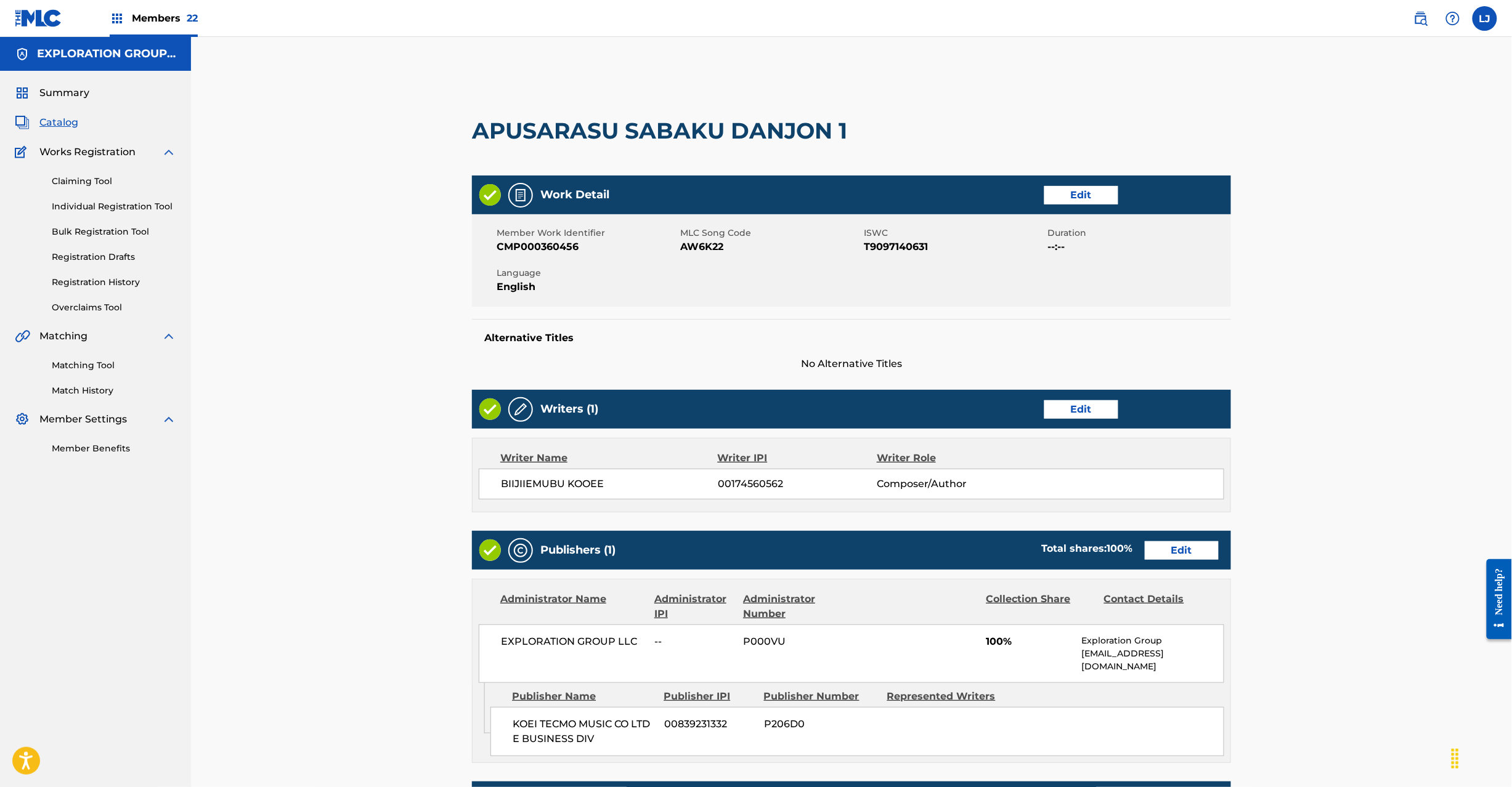
click at [1202, 555] on link "Edit" at bounding box center [1182, 550] width 74 height 18
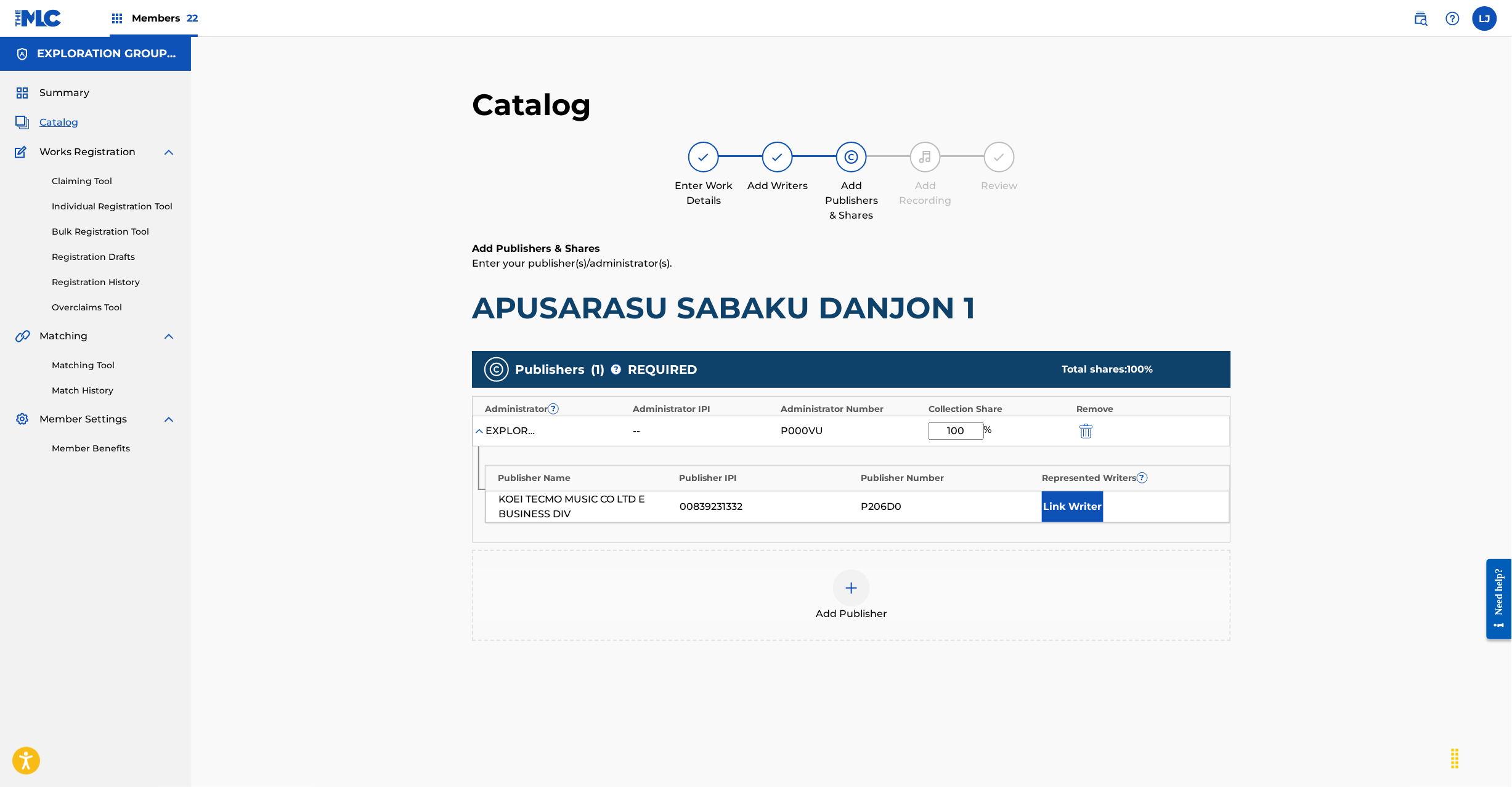
click at [1082, 424] on img "submit" at bounding box center [1086, 431] width 13 height 15
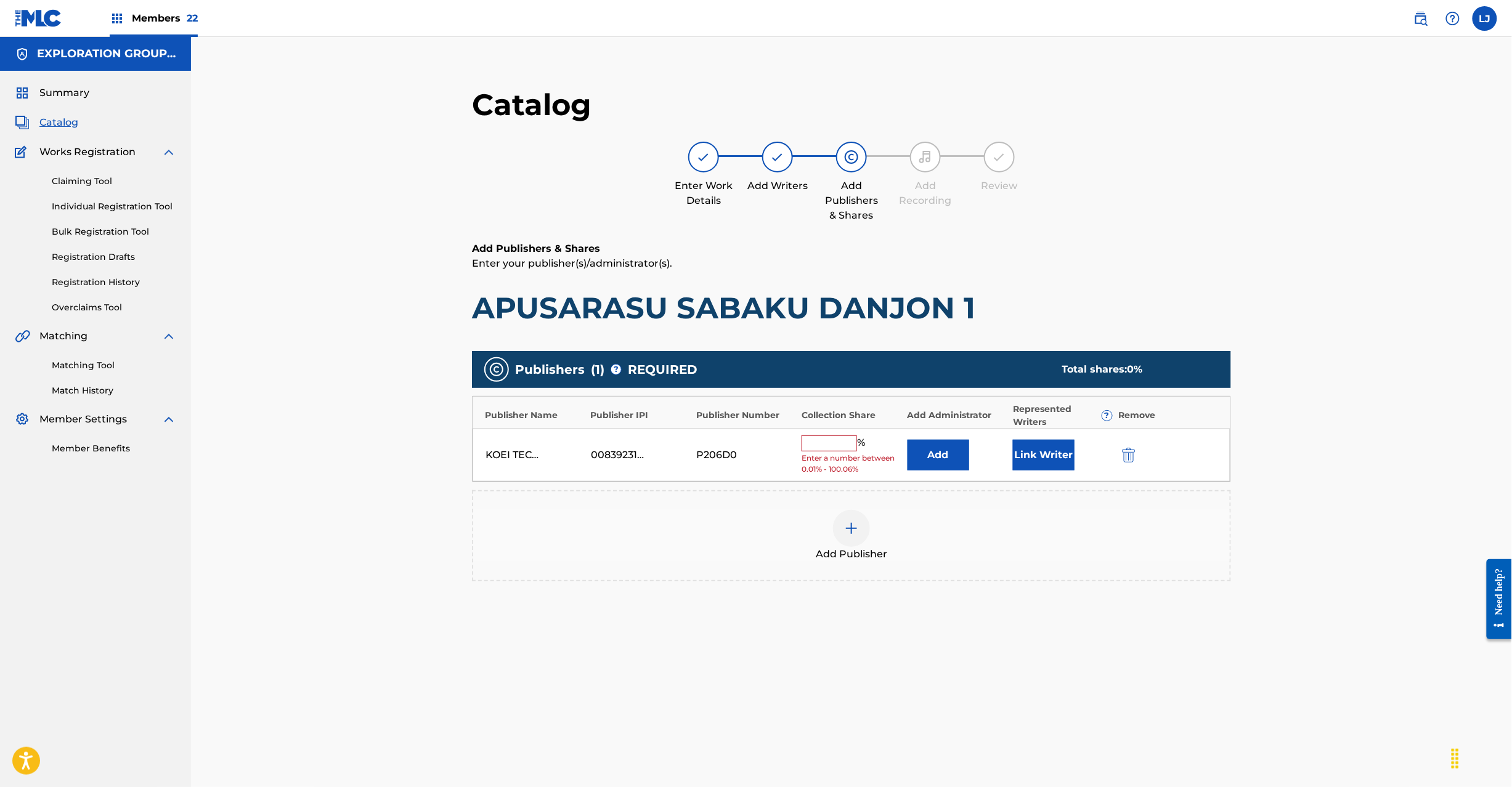
click at [1132, 459] on img "submit" at bounding box center [1128, 455] width 13 height 15
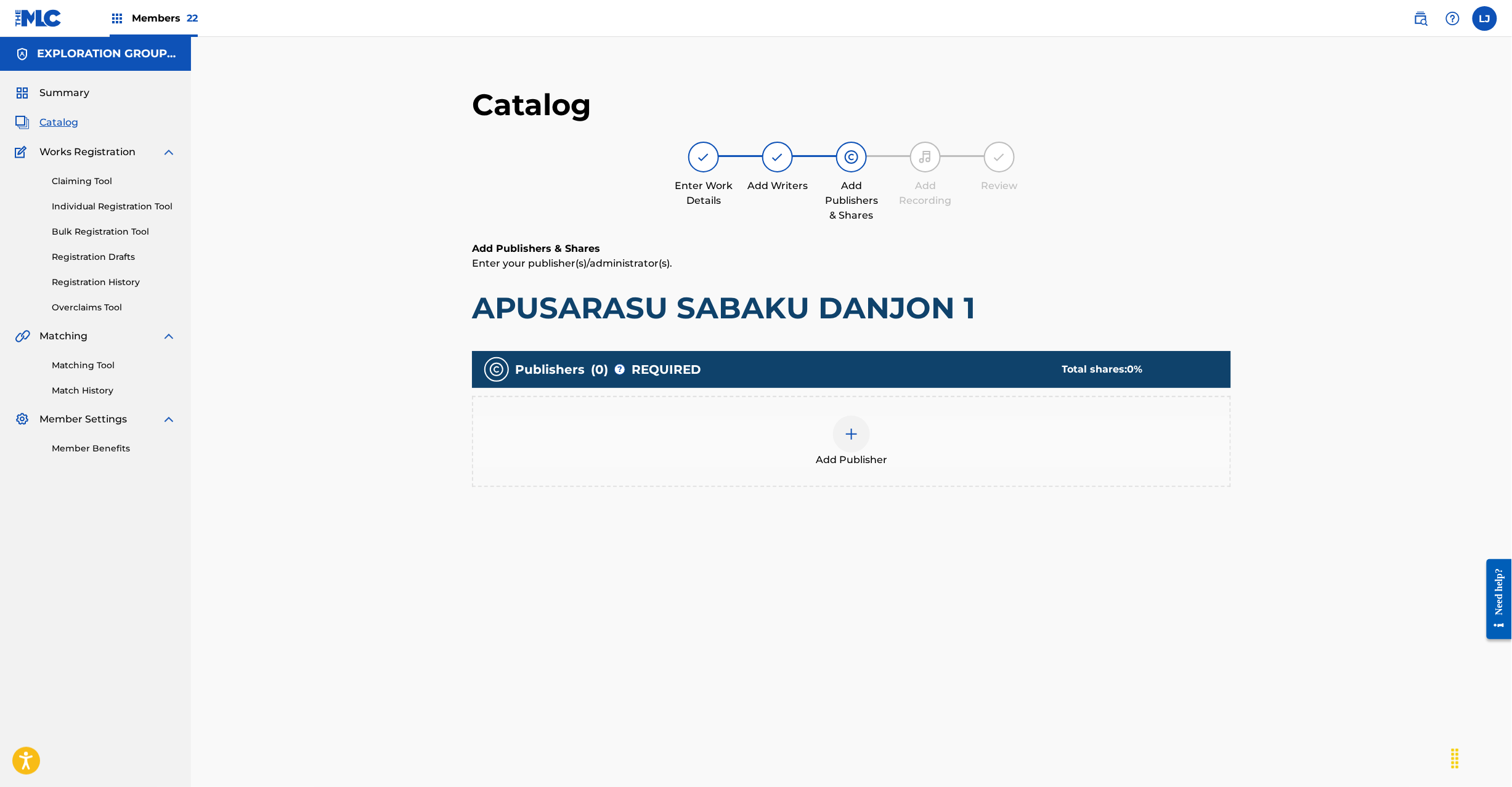
click at [838, 430] on div at bounding box center [851, 434] width 37 height 37
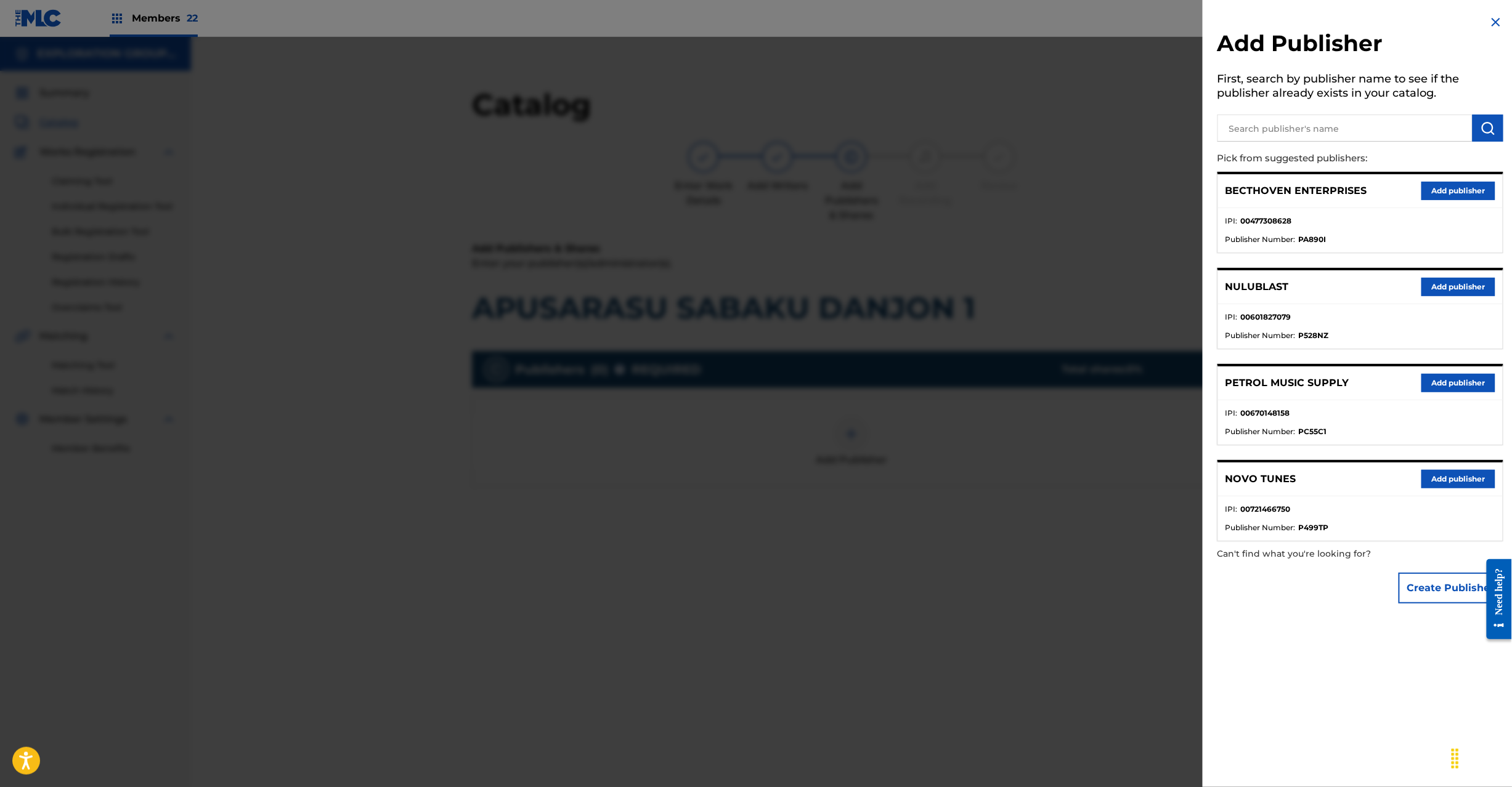
click at [1322, 148] on p "Pick from suggested publishers:" at bounding box center [1325, 159] width 215 height 27
click at [1320, 134] on input "text" at bounding box center [1345, 128] width 255 height 27
click at [1484, 121] on img "submit" at bounding box center [1487, 128] width 15 height 15
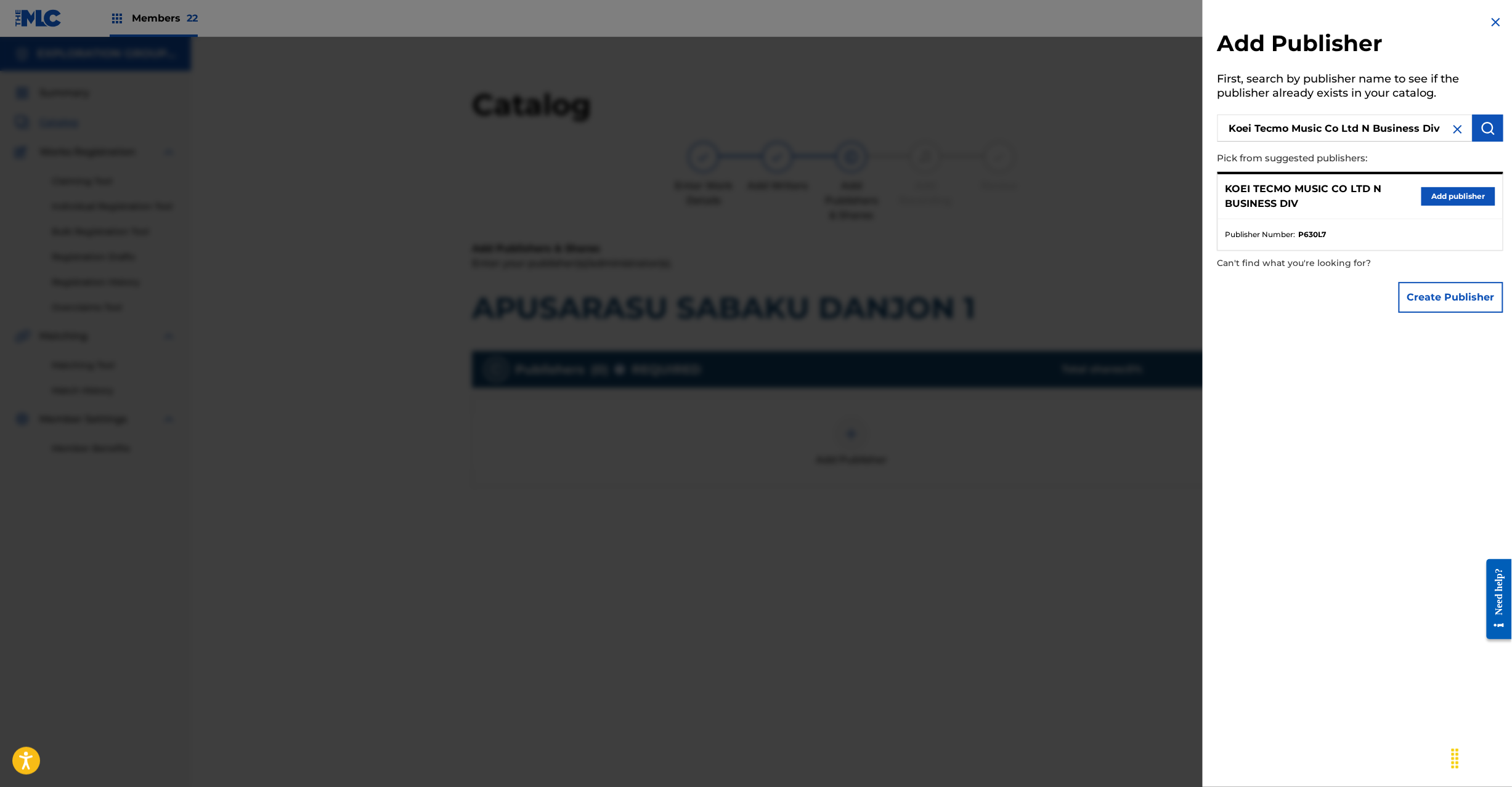
click at [1441, 200] on button "Add publisher" at bounding box center [1458, 196] width 74 height 18
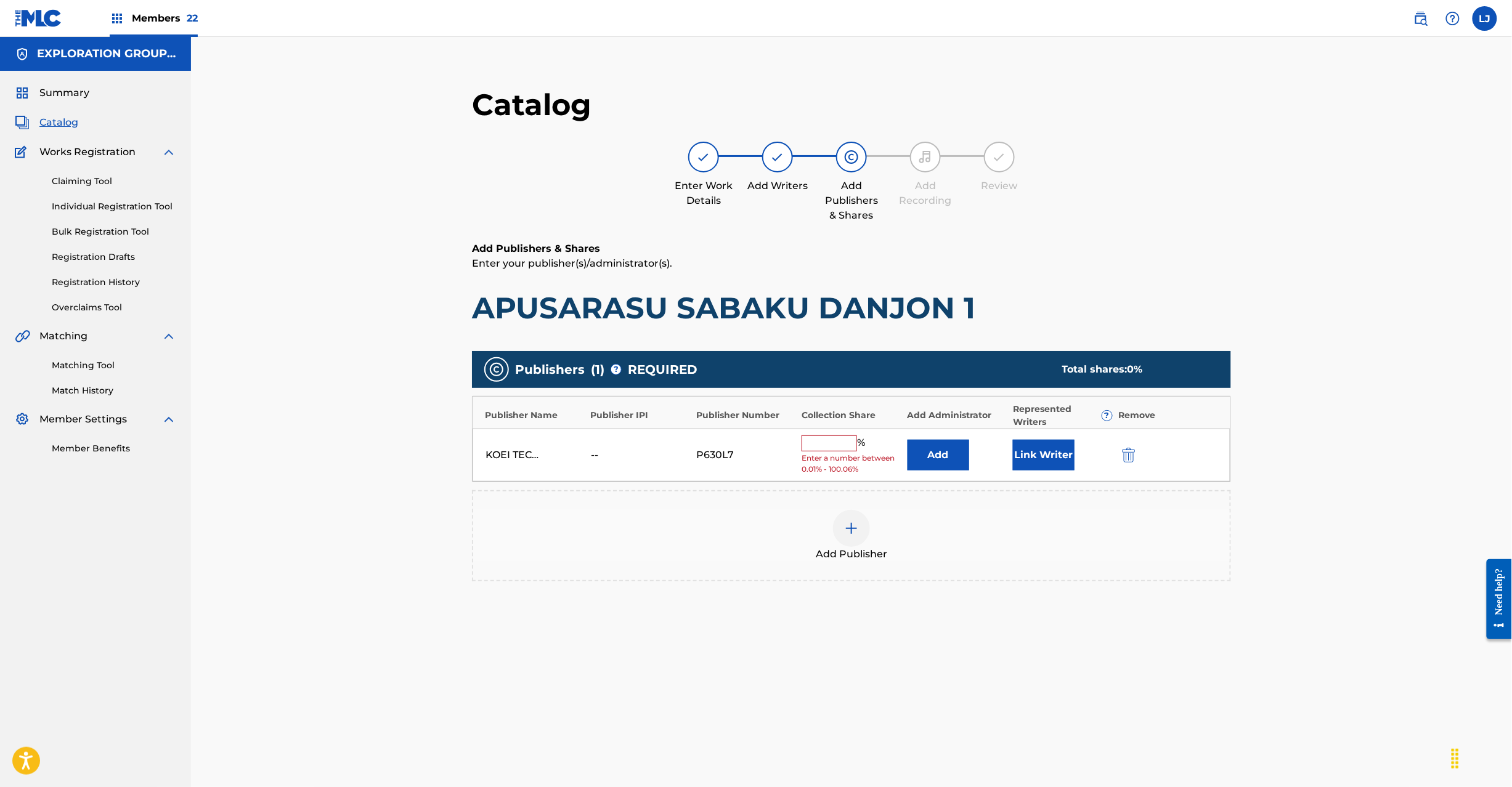
click at [923, 457] on button "Add" at bounding box center [938, 455] width 62 height 31
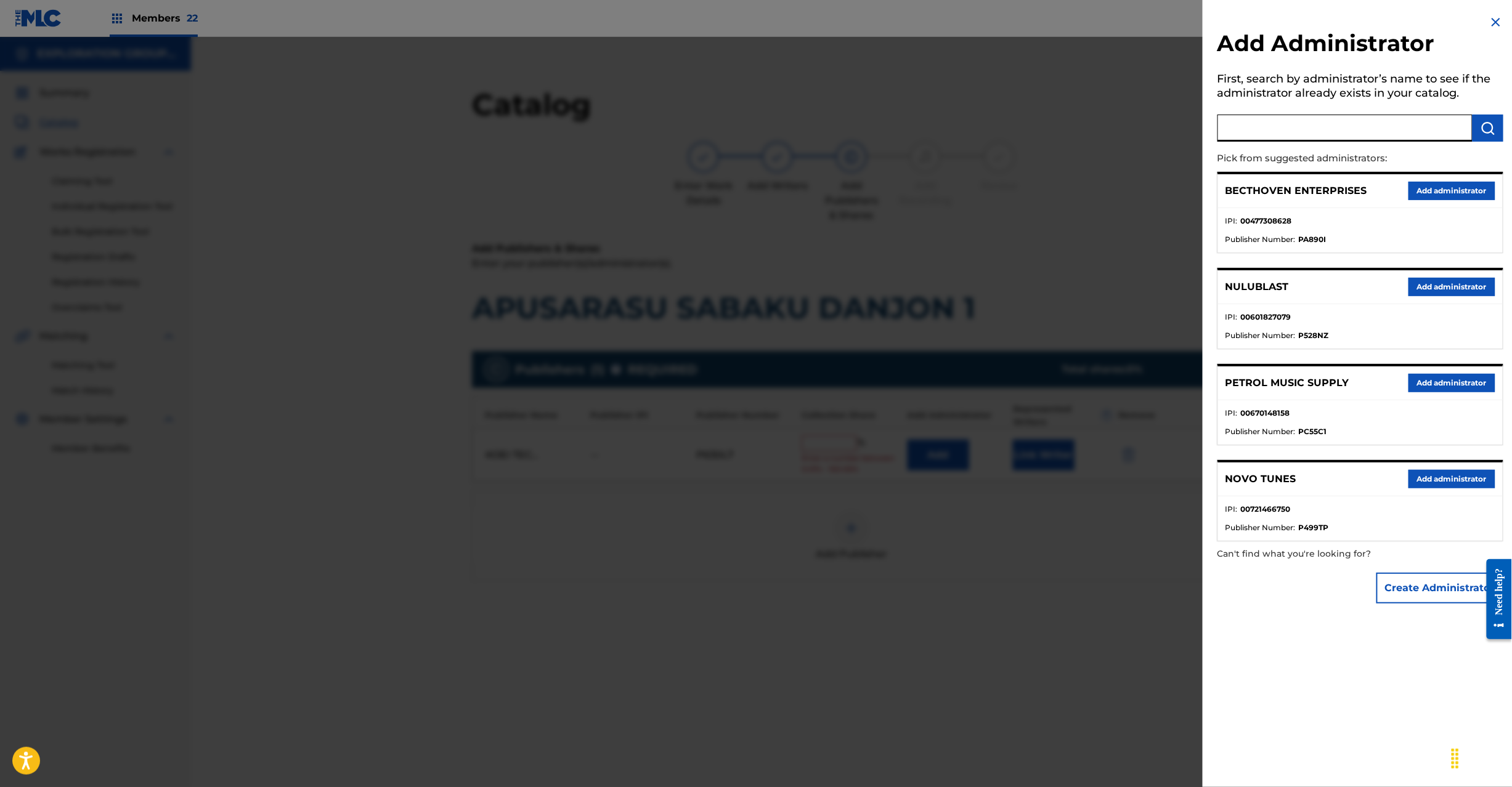
click at [1316, 136] on input "text" at bounding box center [1345, 128] width 255 height 27
click at [1491, 121] on img "submit" at bounding box center [1487, 128] width 15 height 15
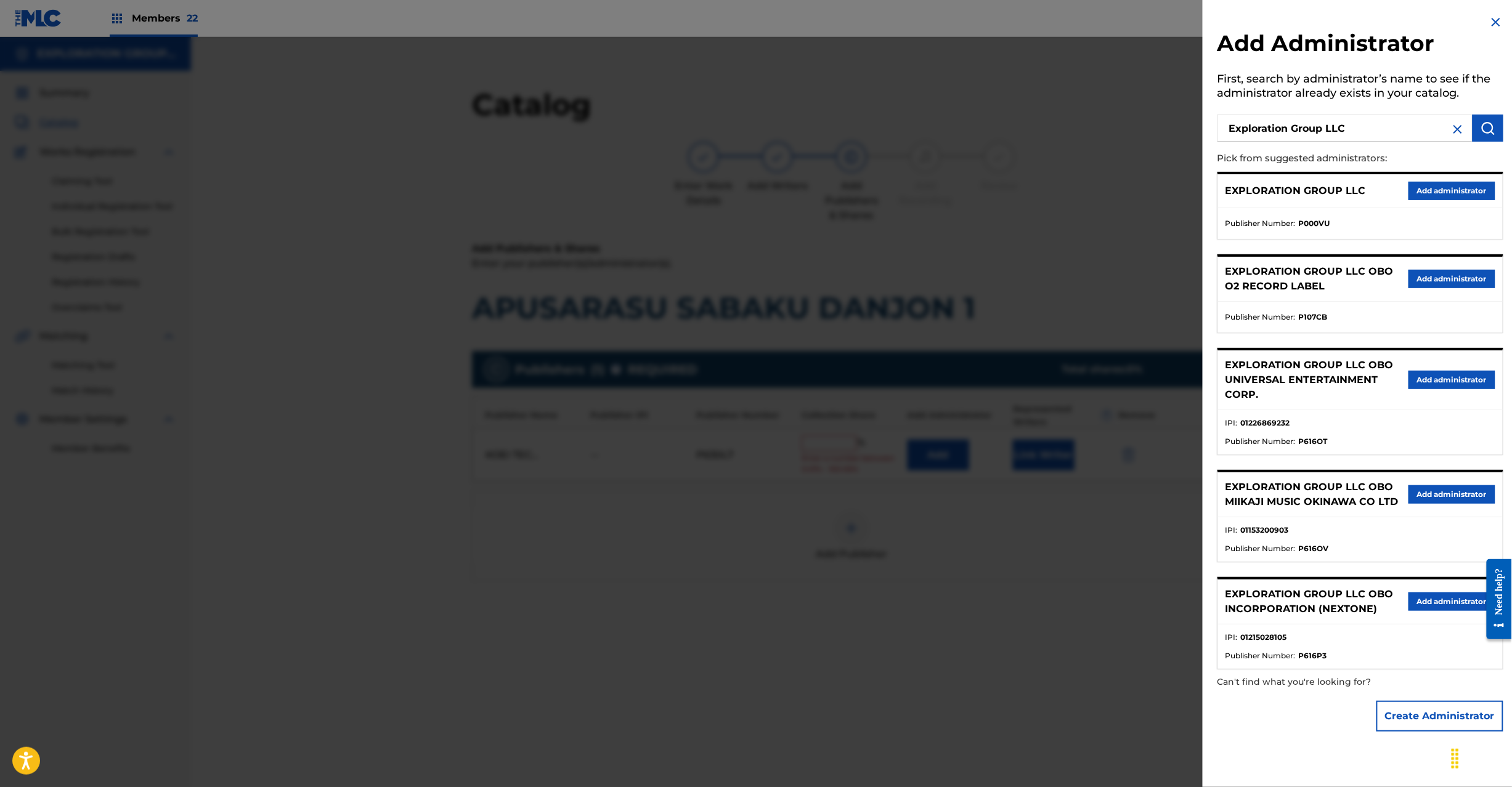
click at [1437, 193] on button "Add administrator" at bounding box center [1452, 191] width 87 height 18
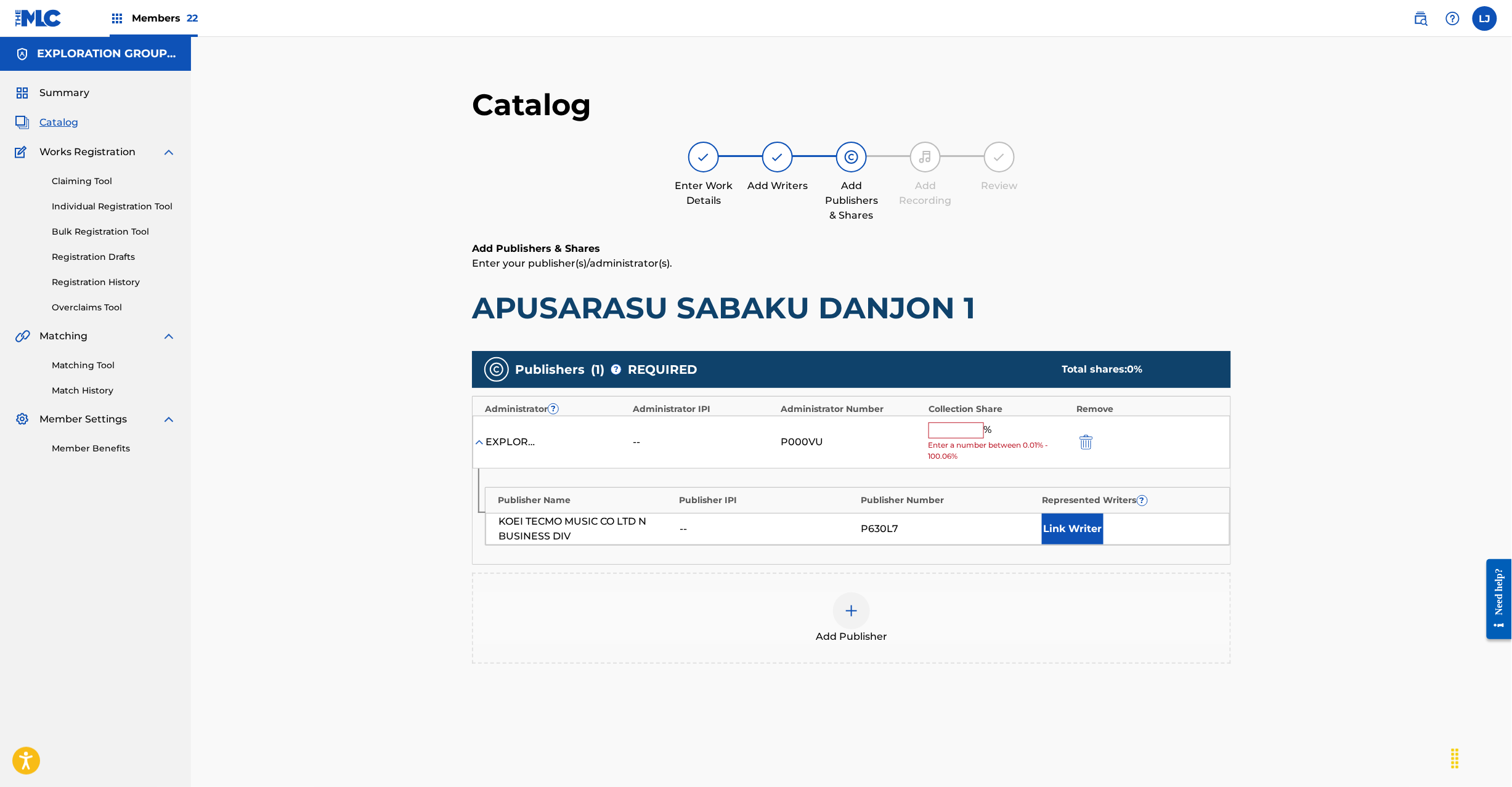
click at [954, 425] on input "text" at bounding box center [957, 430] width 56 height 16
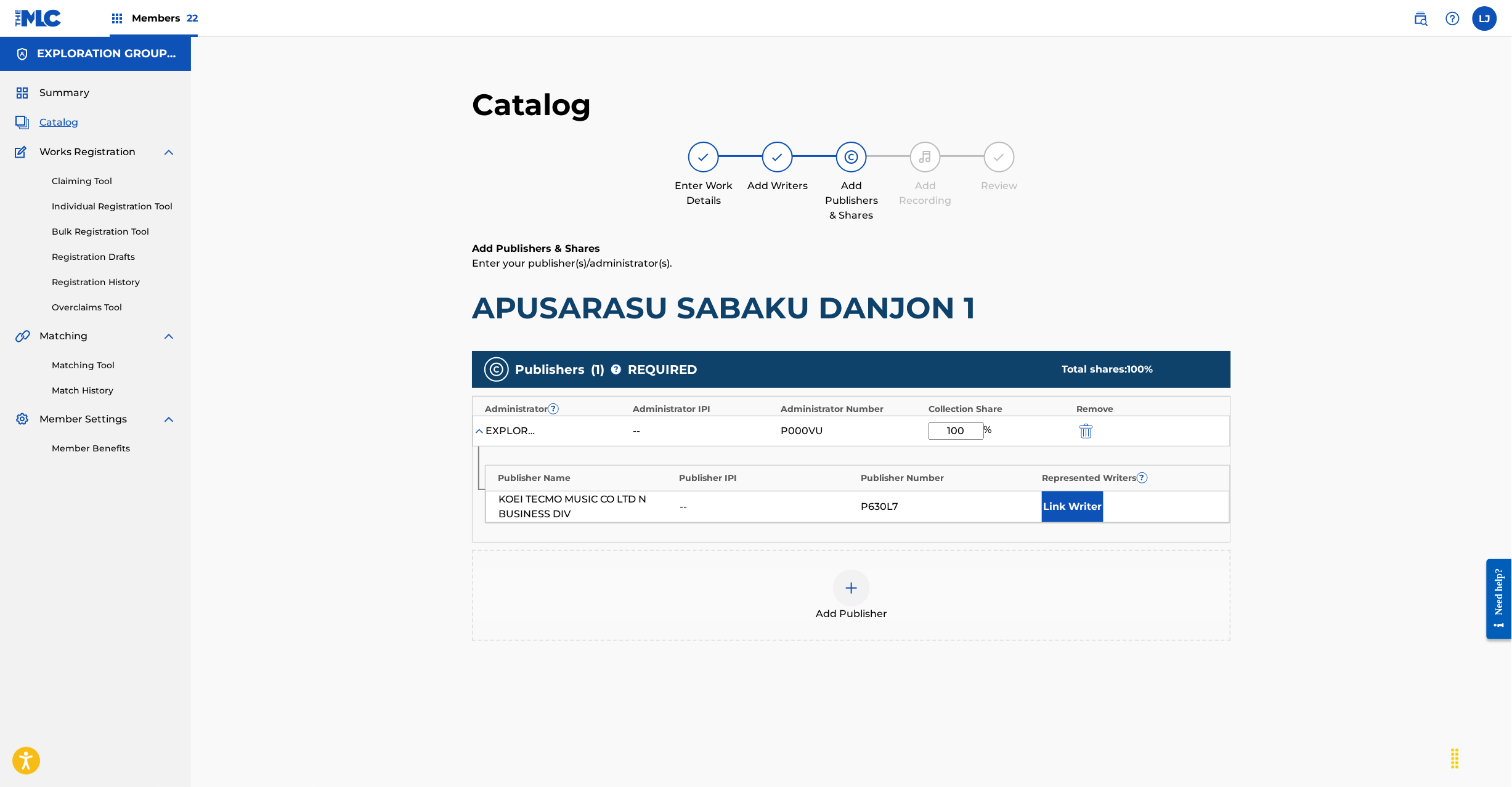
scroll to position [127, 0]
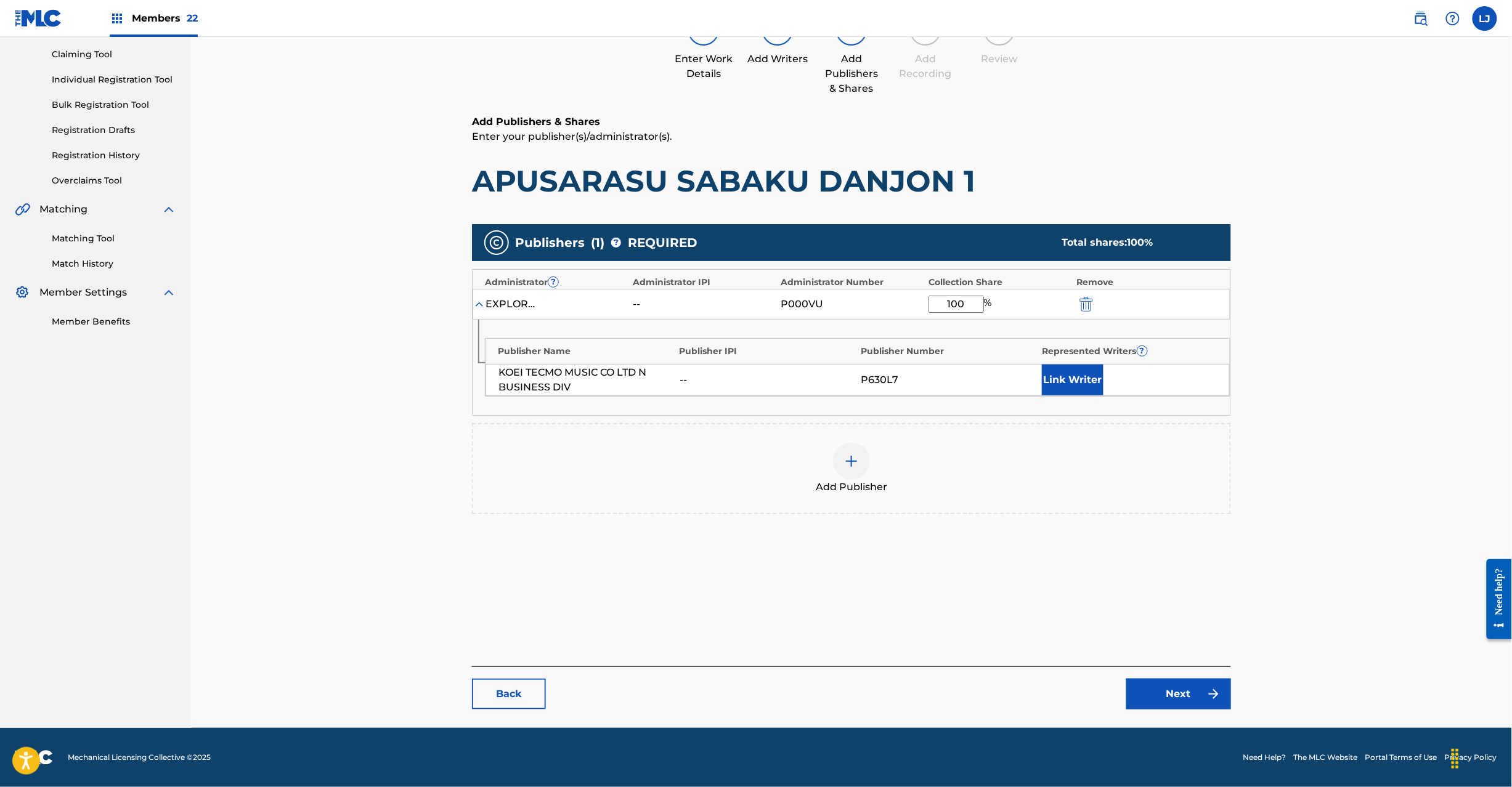
click at [1158, 688] on link "Next" at bounding box center [1179, 694] width 105 height 31
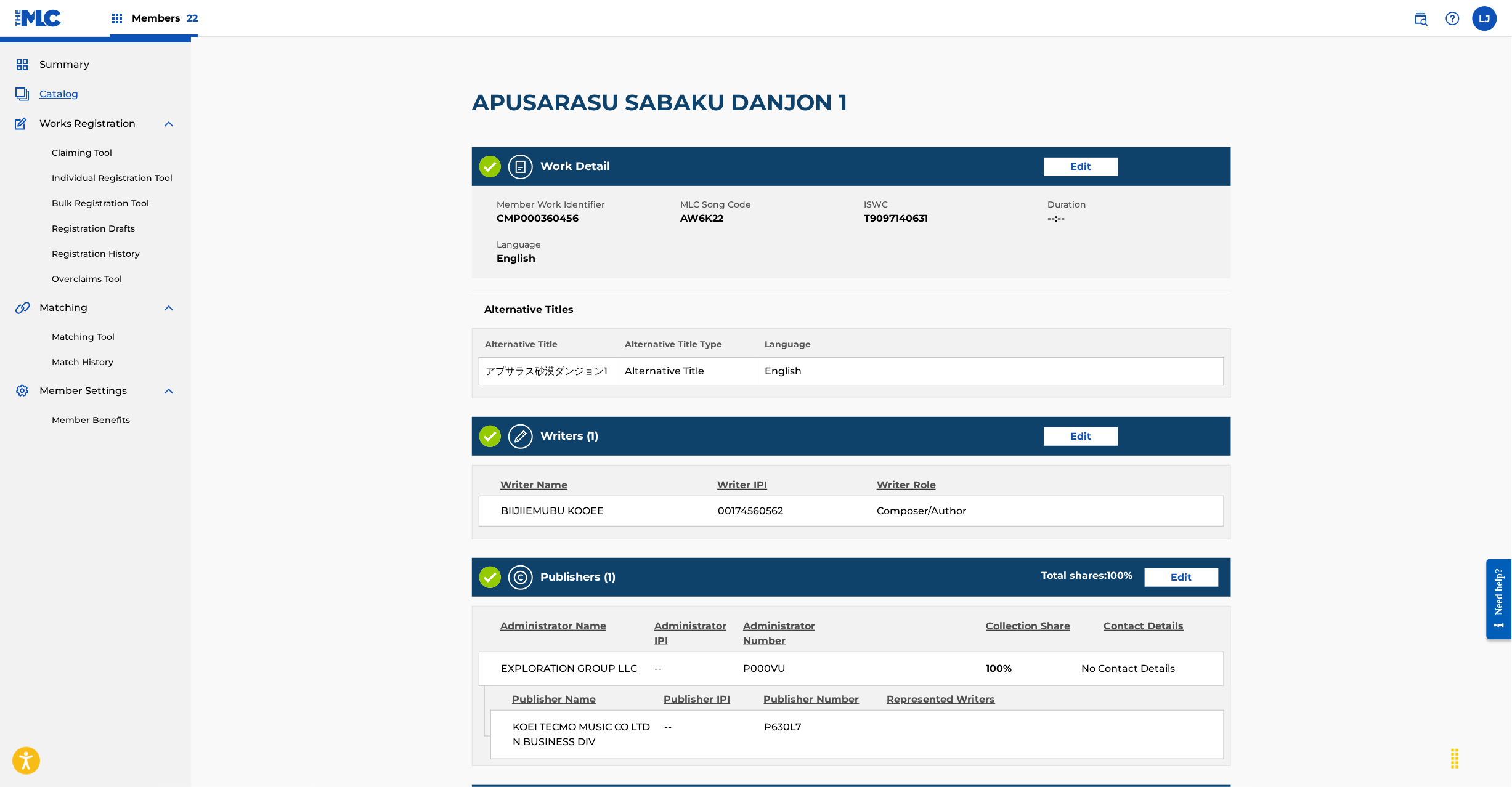
scroll to position [245, 0]
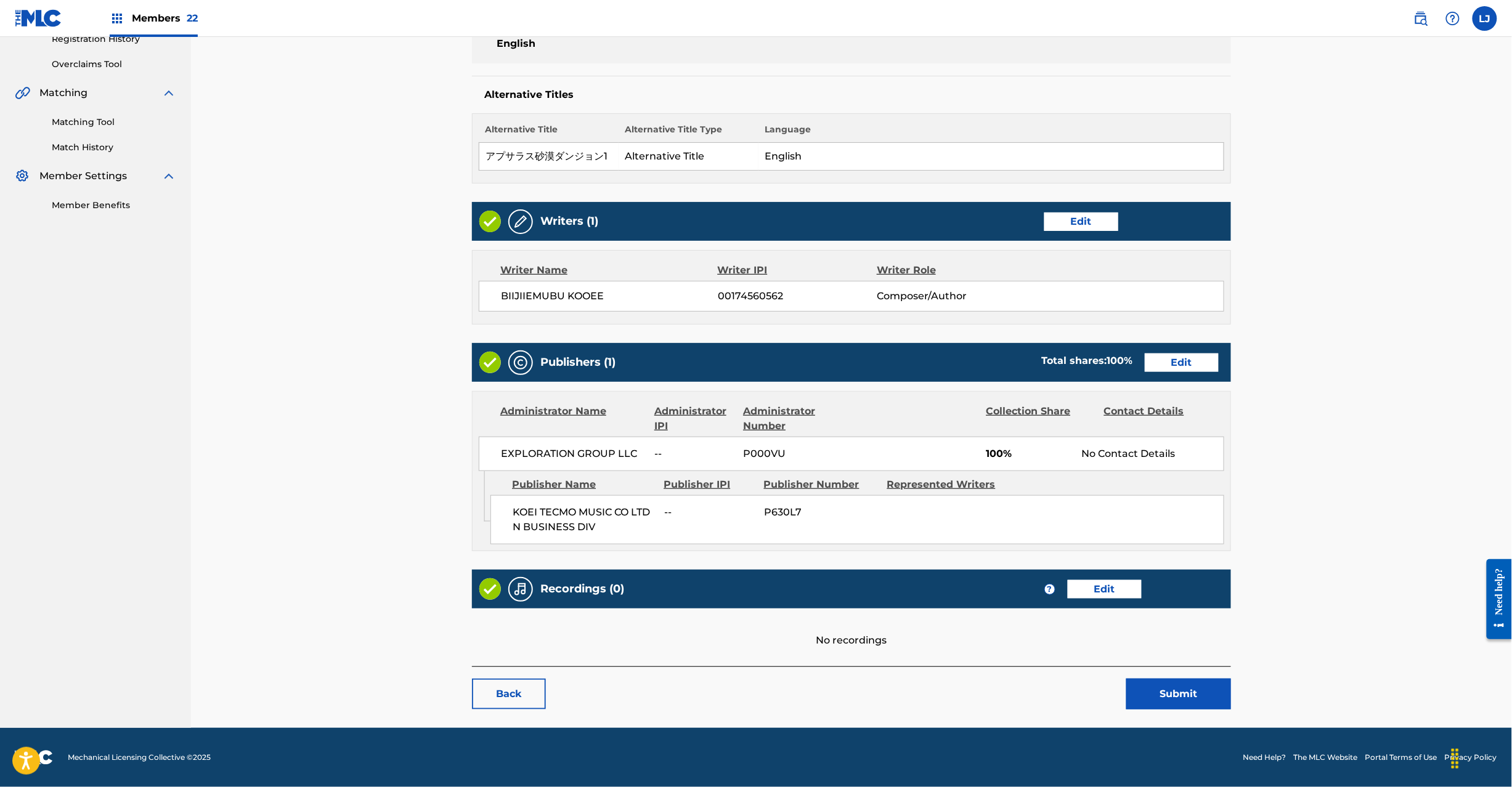
click at [1176, 690] on button "Submit" at bounding box center [1179, 694] width 105 height 31
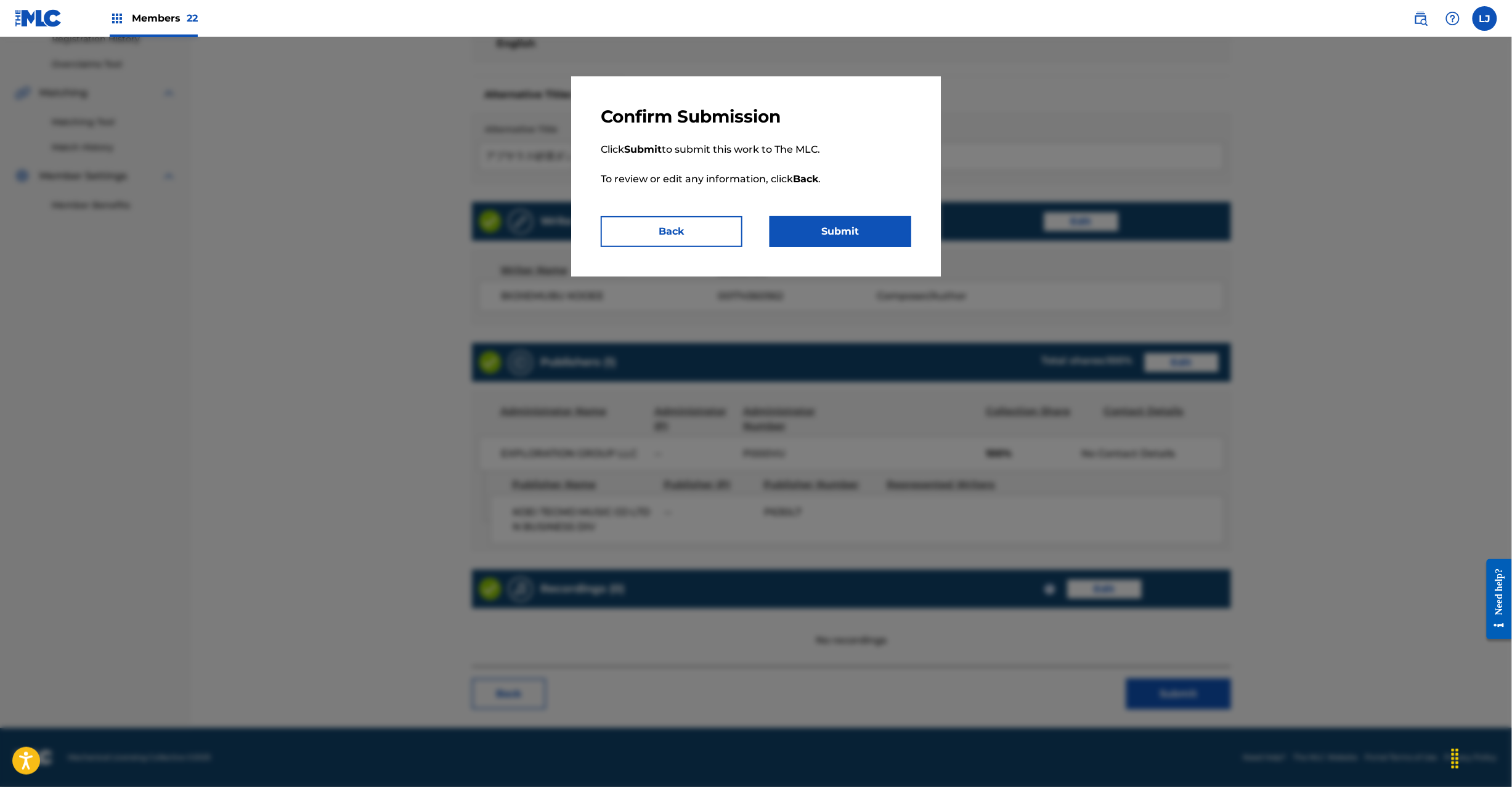
click at [868, 227] on button "Submit" at bounding box center [840, 231] width 142 height 31
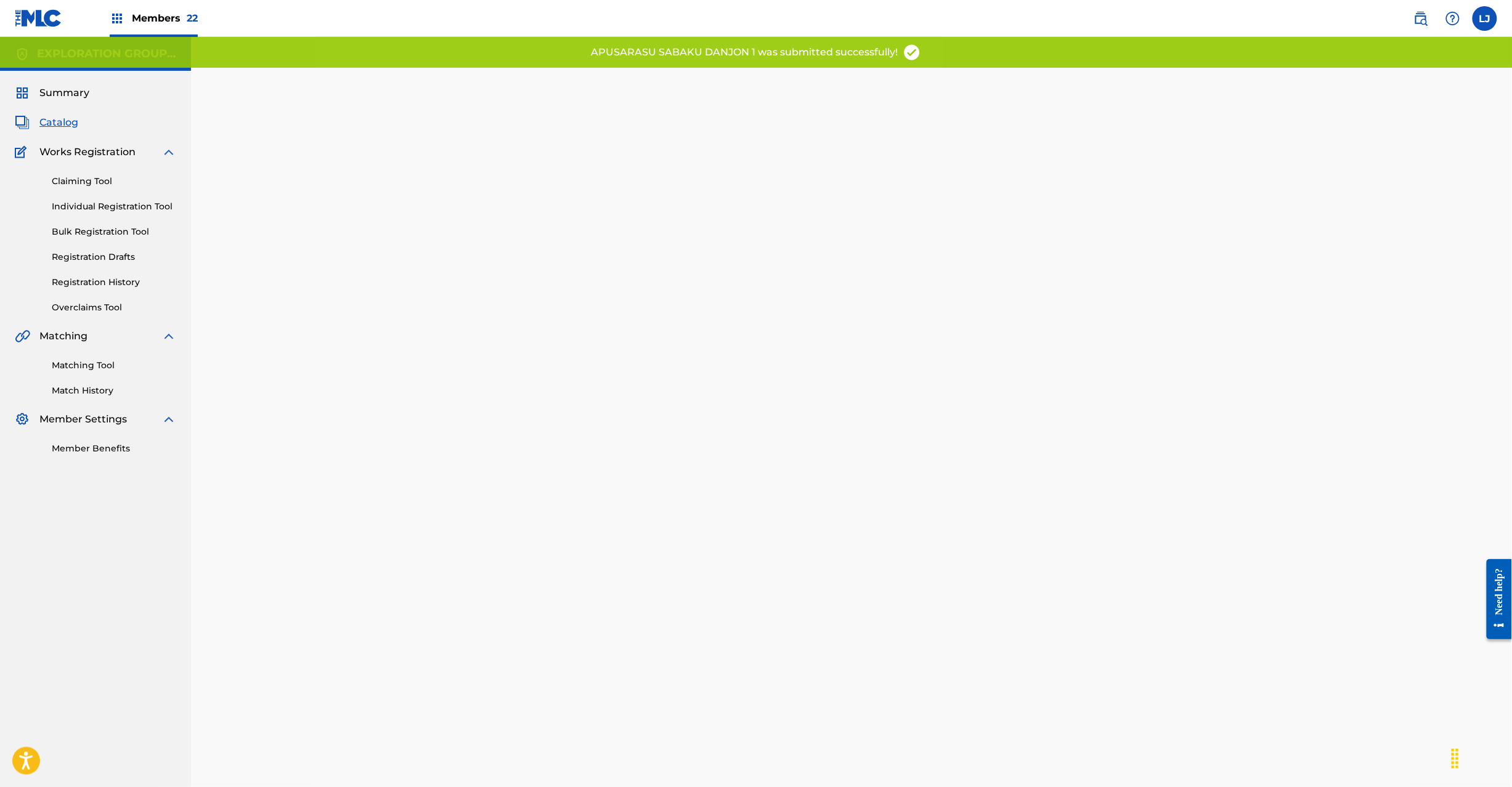
scroll to position [127, 0]
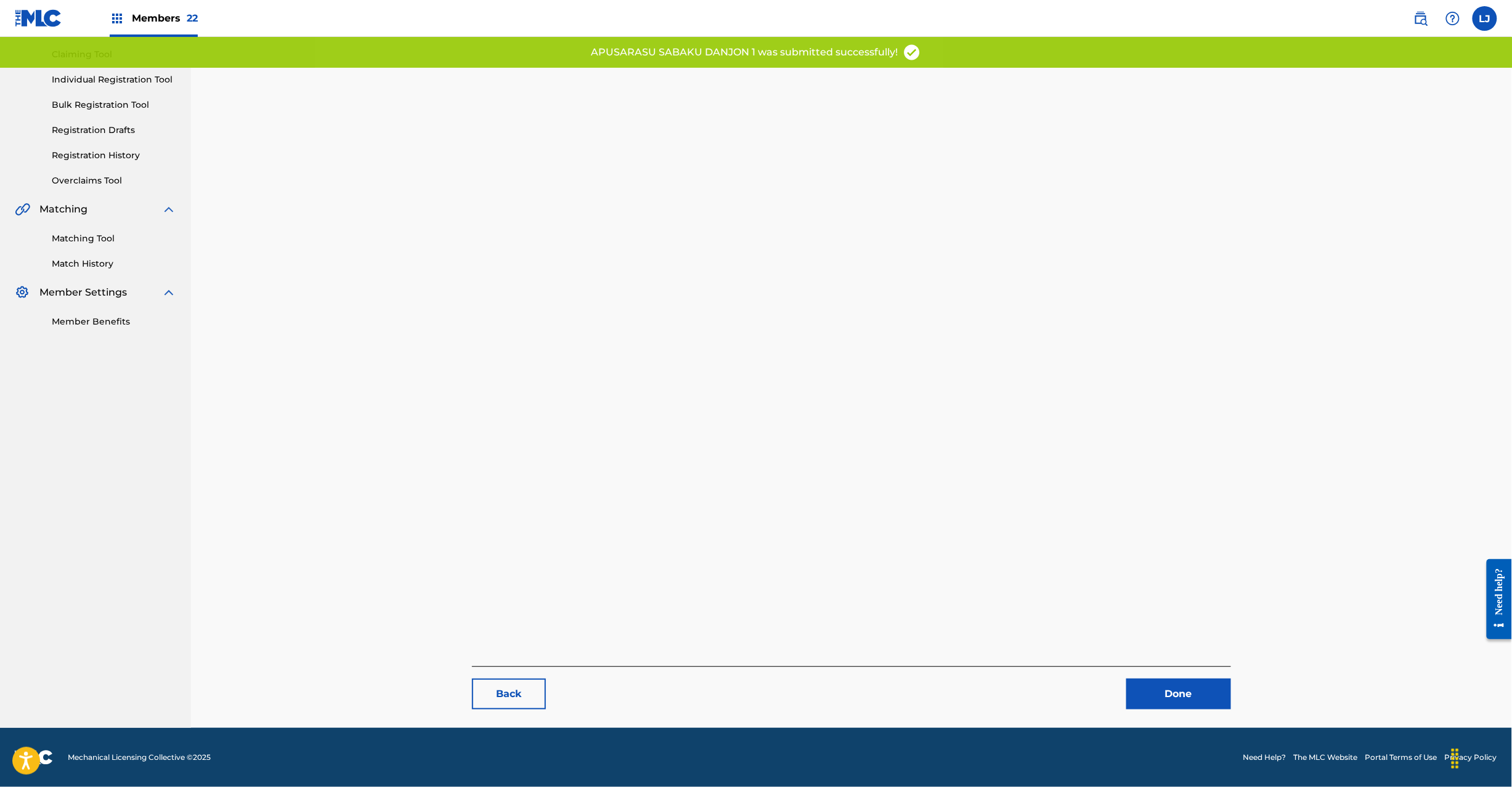
click at [1175, 691] on link "Done" at bounding box center [1179, 694] width 105 height 31
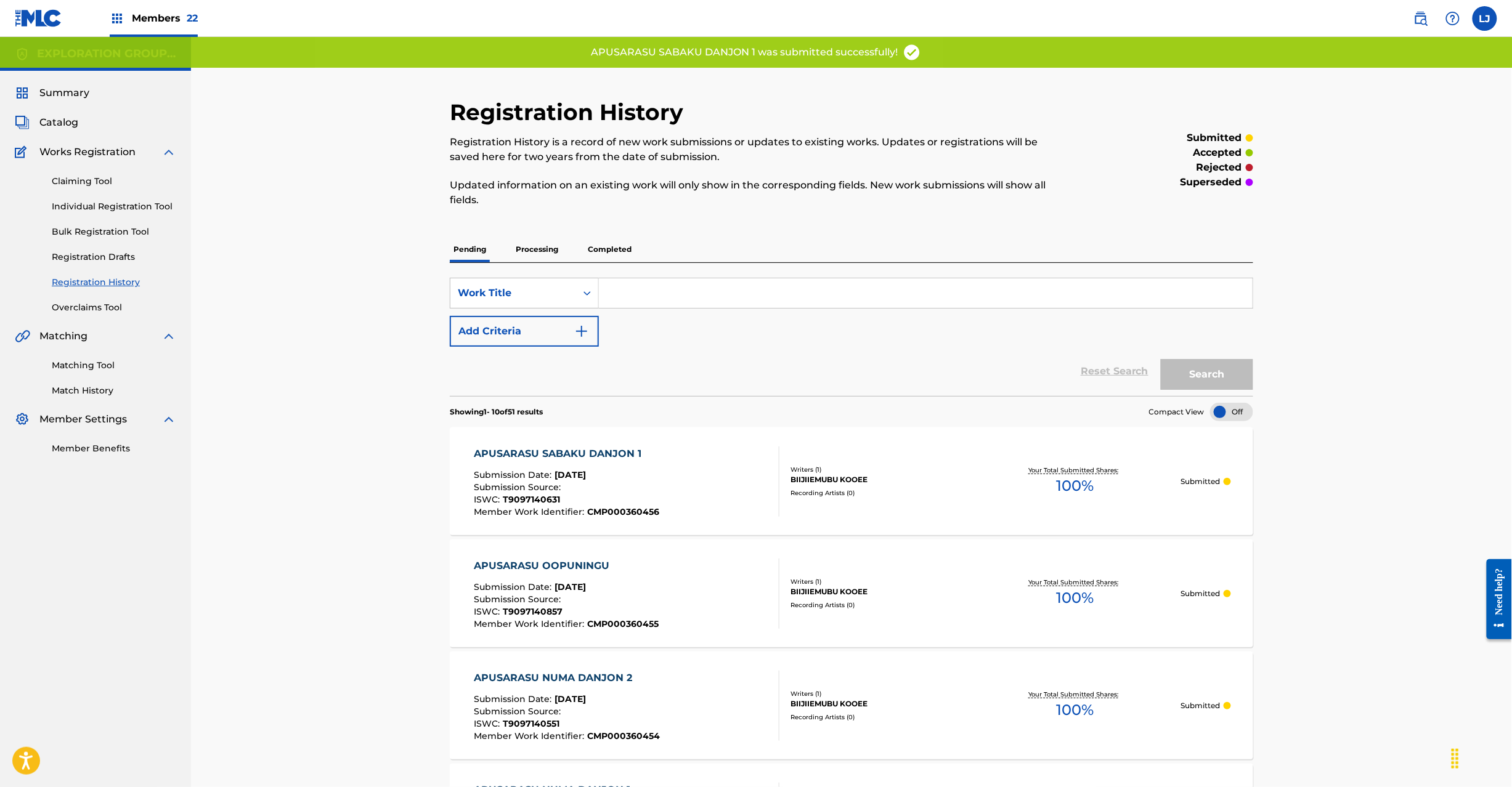
click at [691, 484] on div "APUSARASU SABAKU DANJON 1 Submission Date : [DATE] Submission Source : ISWC : T…" at bounding box center [627, 481] width 306 height 70
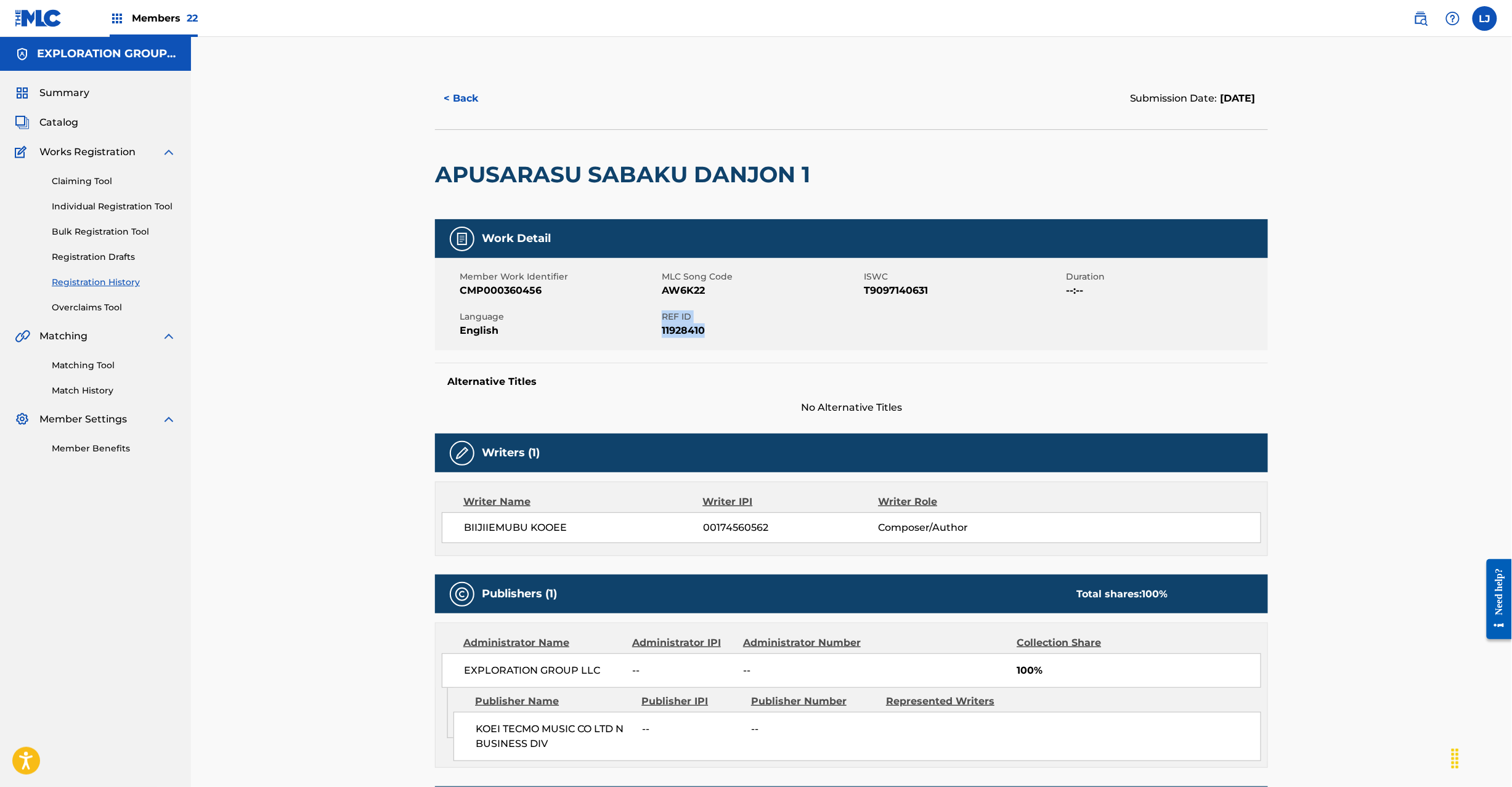
drag, startPoint x: 663, startPoint y: 315, endPoint x: 718, endPoint y: 334, distance: 58.2
click at [718, 334] on div "REF ID 11928410" at bounding box center [763, 325] width 202 height 28
click at [72, 124] on span "Catalog" at bounding box center [58, 122] width 39 height 15
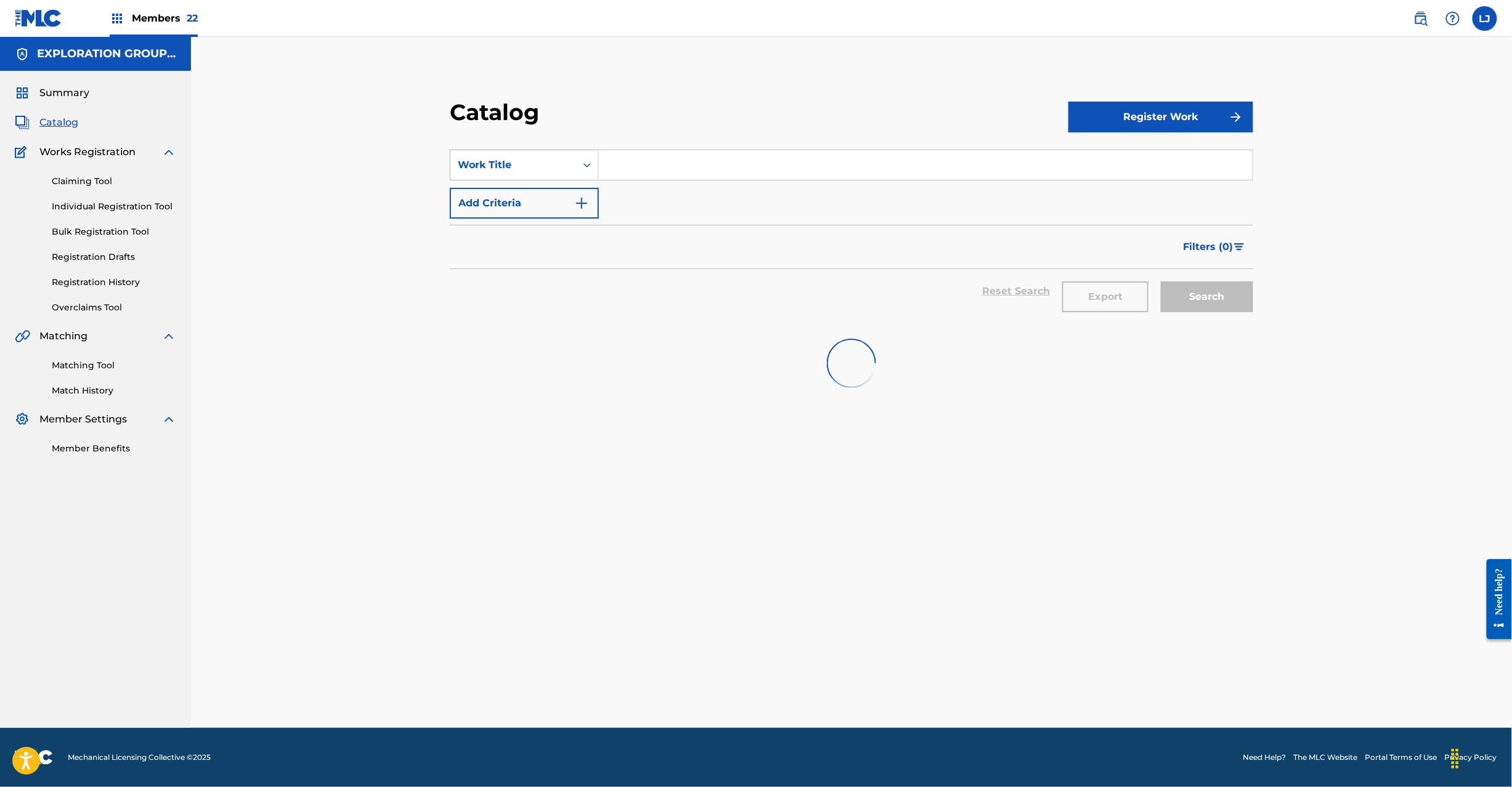
click at [556, 161] on div "Work Title" at bounding box center [514, 165] width 111 height 15
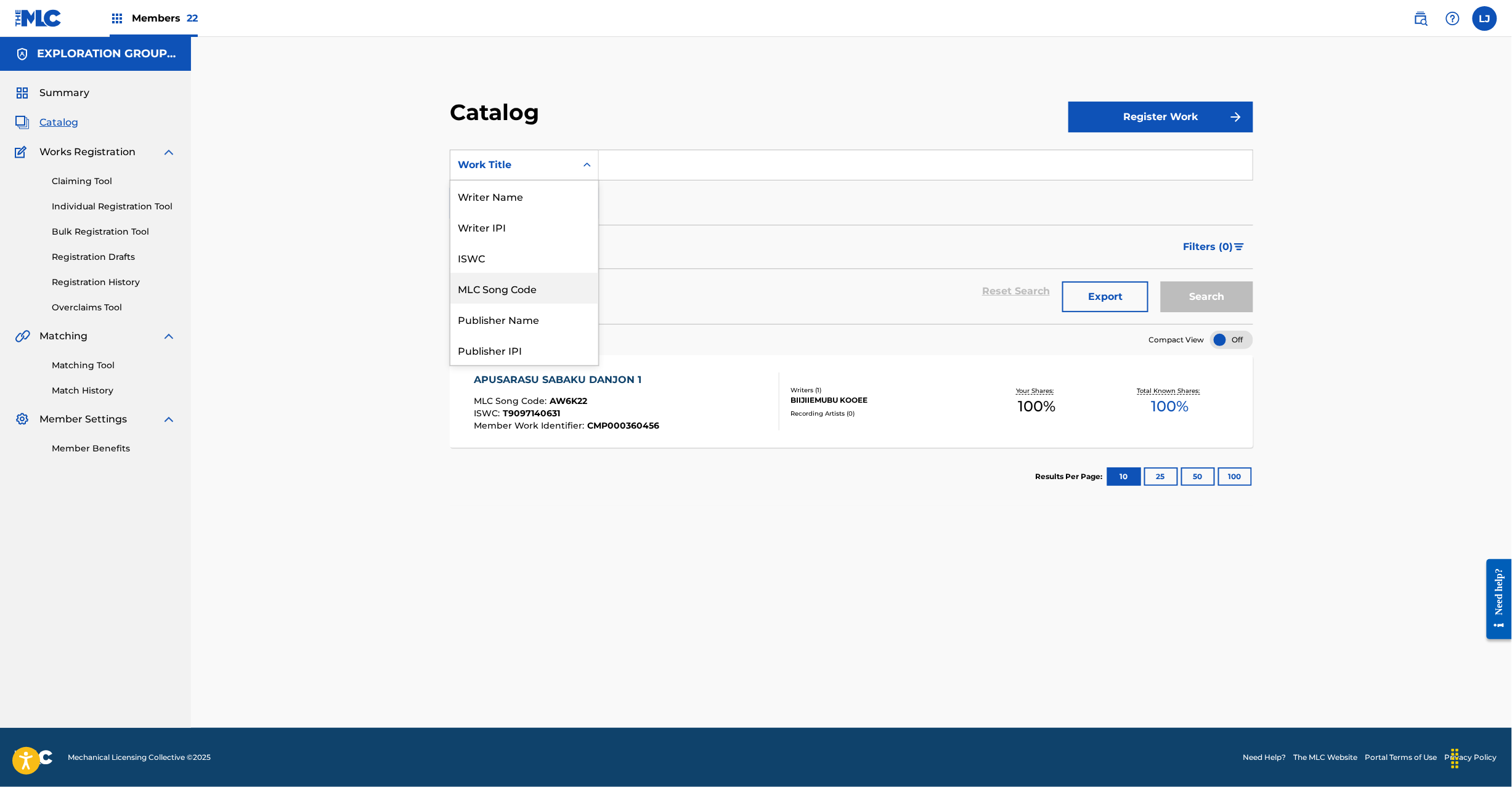
click at [533, 288] on div "MLC Song Code" at bounding box center [524, 288] width 148 height 31
drag, startPoint x: 624, startPoint y: 185, endPoint x: 632, endPoint y: 159, distance: 27.2
click at [632, 162] on div "SearchWithCriteria9cb6264d-934d-452e-aad6-2e01ae79fb44 MLC Song Code Add Criter…" at bounding box center [852, 184] width 804 height 69
click at [632, 159] on input "Search Form" at bounding box center [926, 165] width 654 height 30
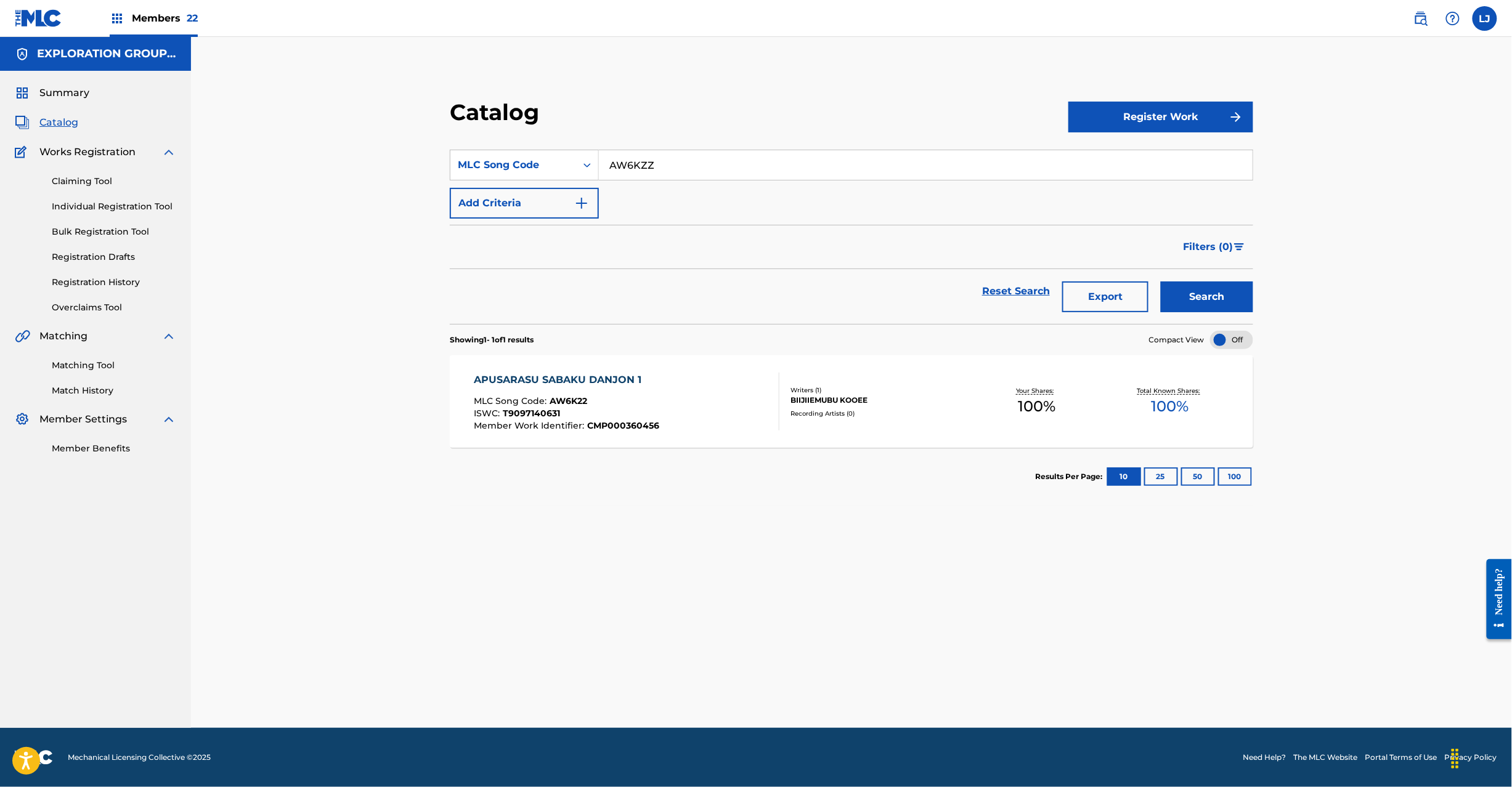
click at [1202, 296] on button "Search" at bounding box center [1207, 297] width 92 height 31
click at [737, 395] on div "APUSARASU SAIGONO BOSU SEN MLC Song Code : AW6KZZ ISWC : T9097140777 Member Wor…" at bounding box center [627, 402] width 306 height 58
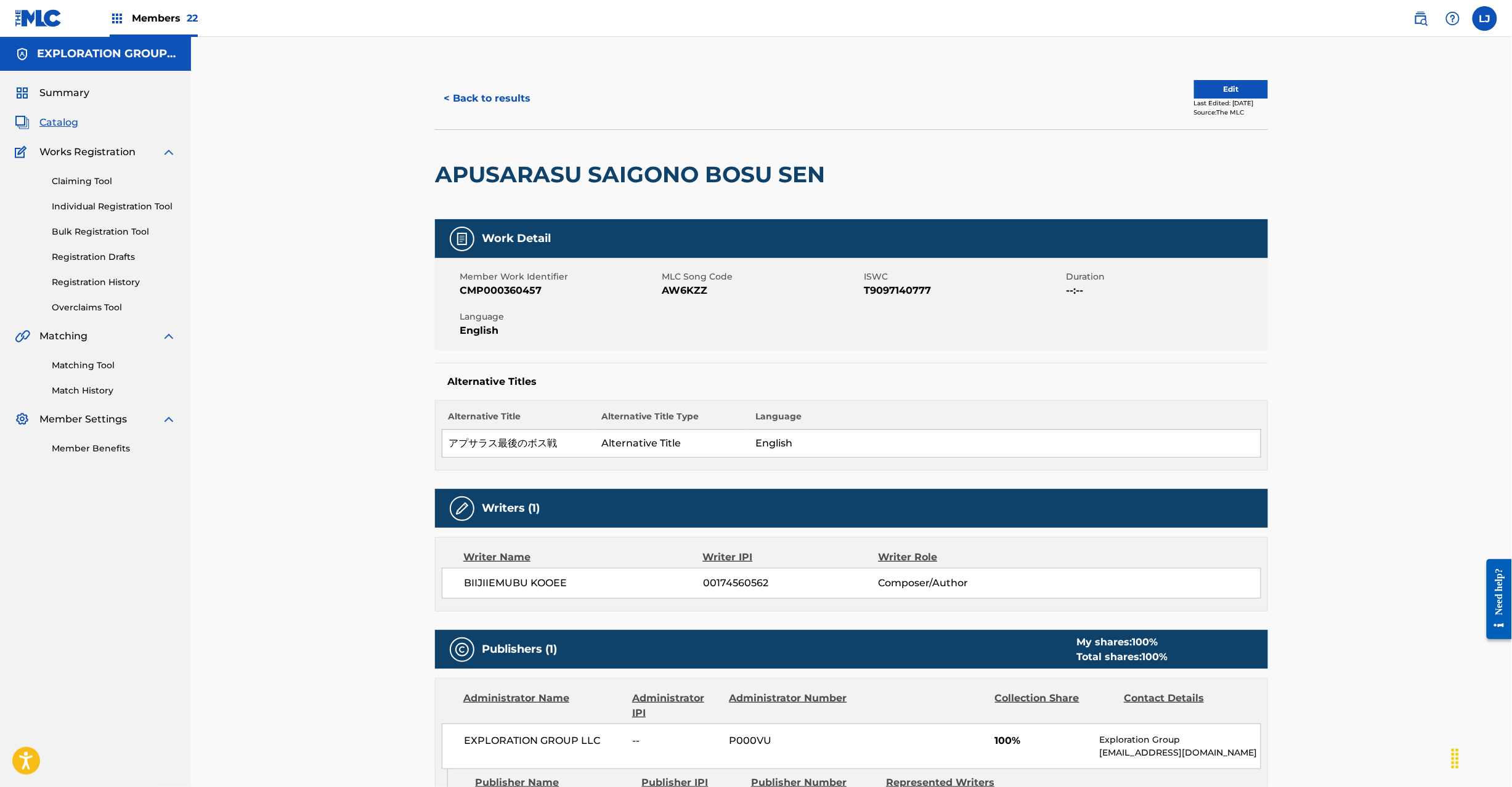
click at [1194, 87] on button "Edit" at bounding box center [1231, 89] width 74 height 18
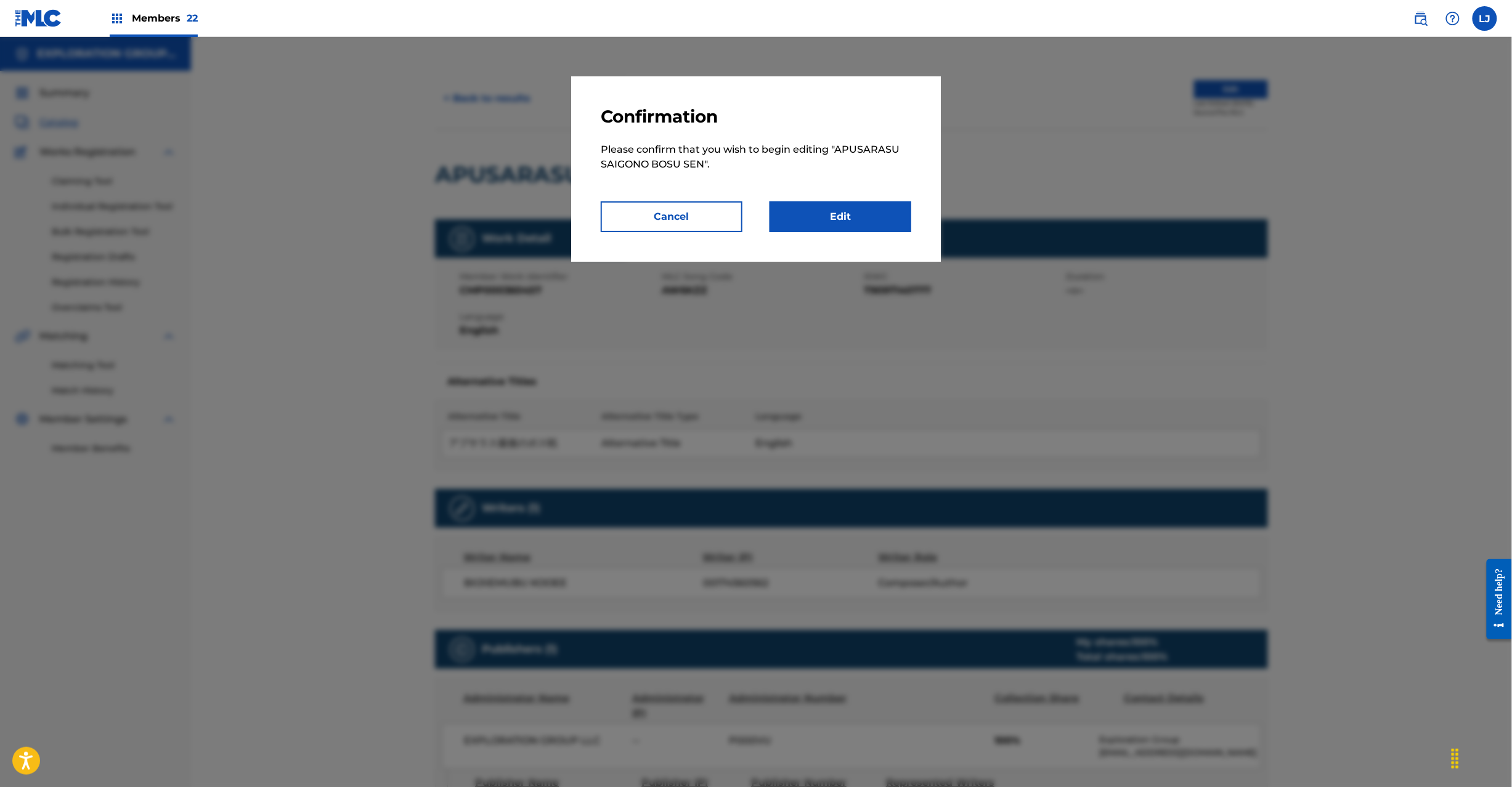
click at [873, 203] on link "Edit" at bounding box center [840, 217] width 142 height 31
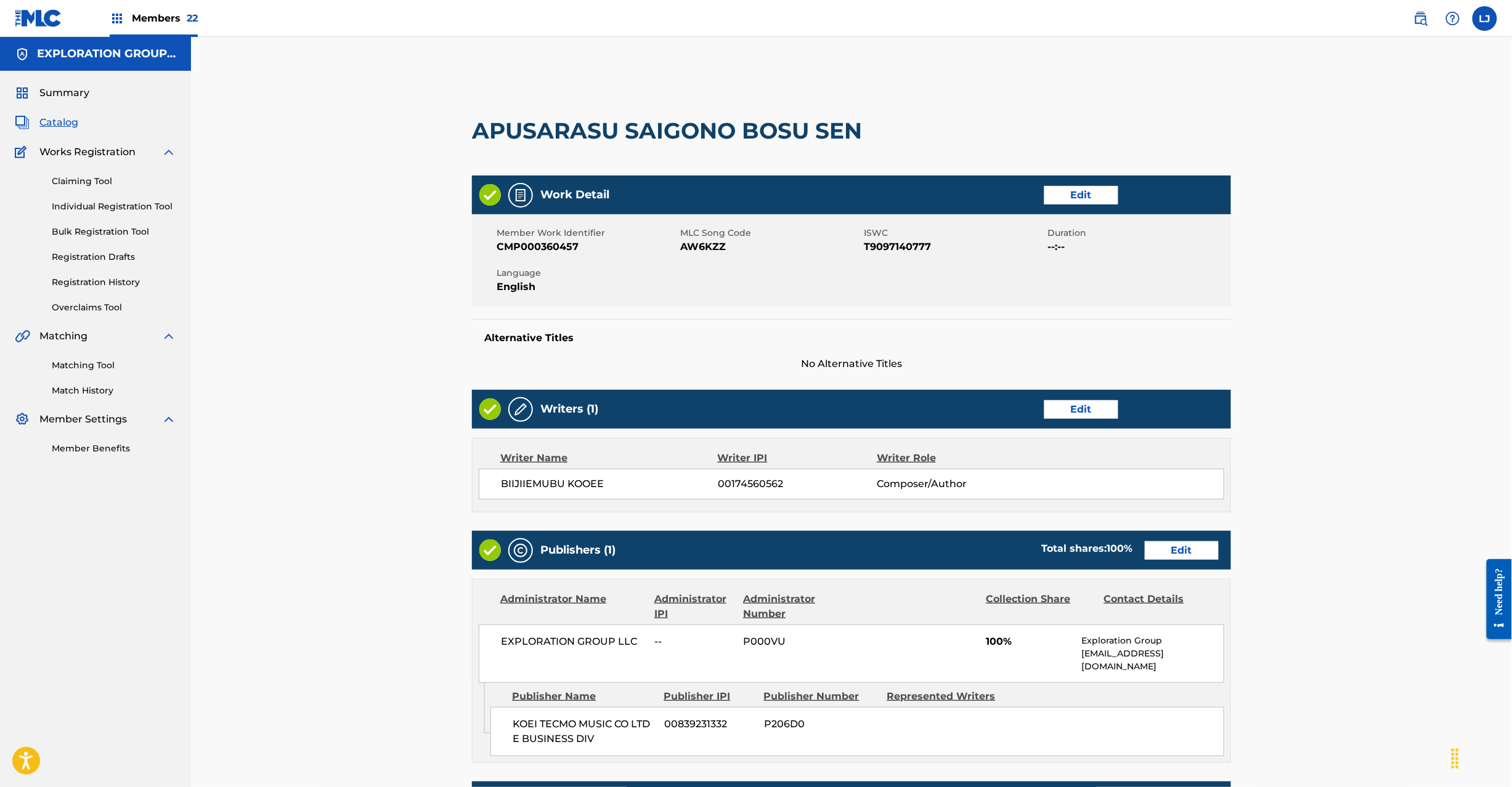
click at [1194, 548] on link "Edit" at bounding box center [1182, 550] width 74 height 18
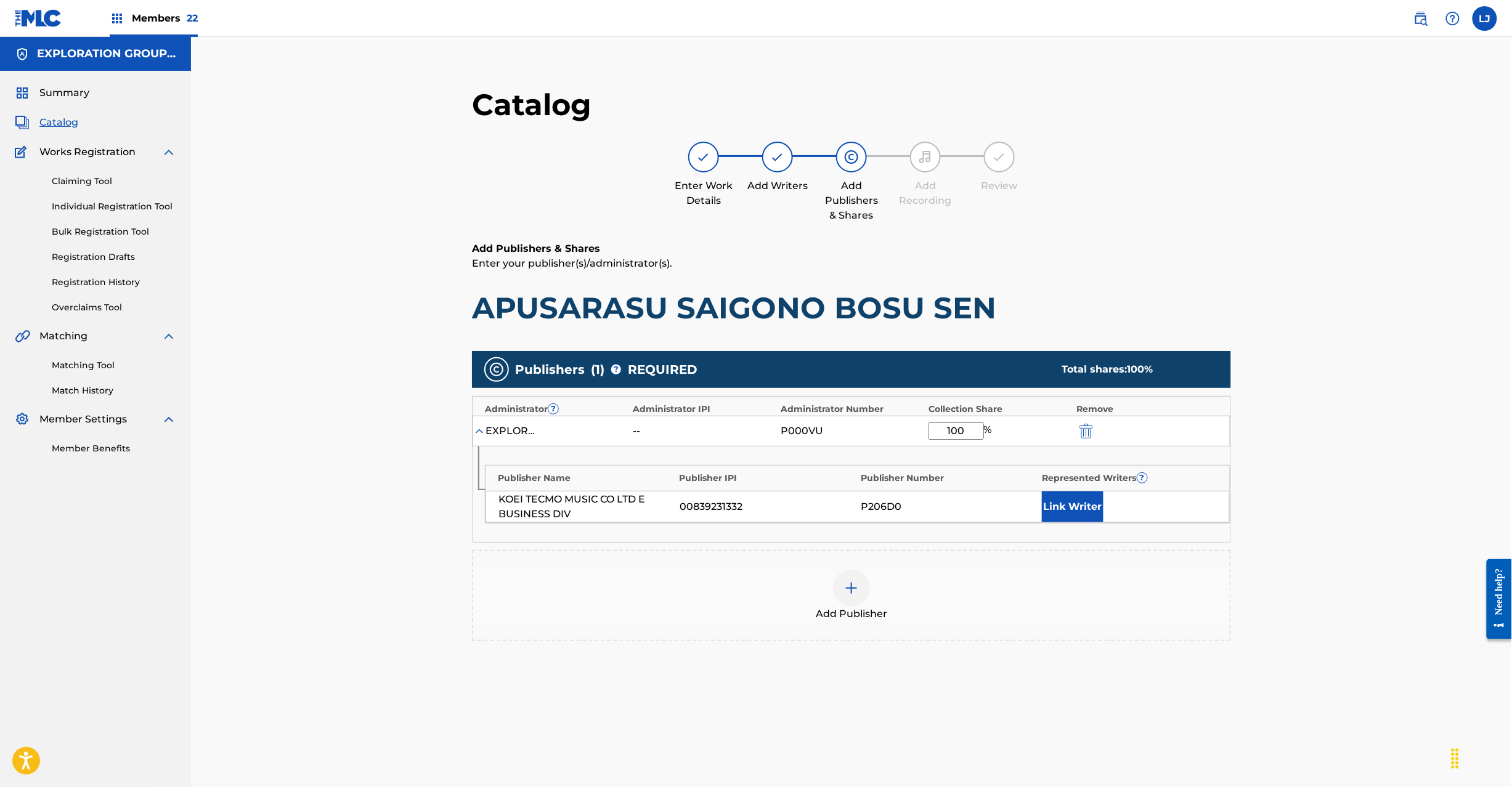
click at [1083, 420] on div "EXPLORATION GROUP LLC -- P000VU 100 %" at bounding box center [852, 431] width 758 height 31
click at [1091, 430] on img "submit" at bounding box center [1086, 431] width 13 height 15
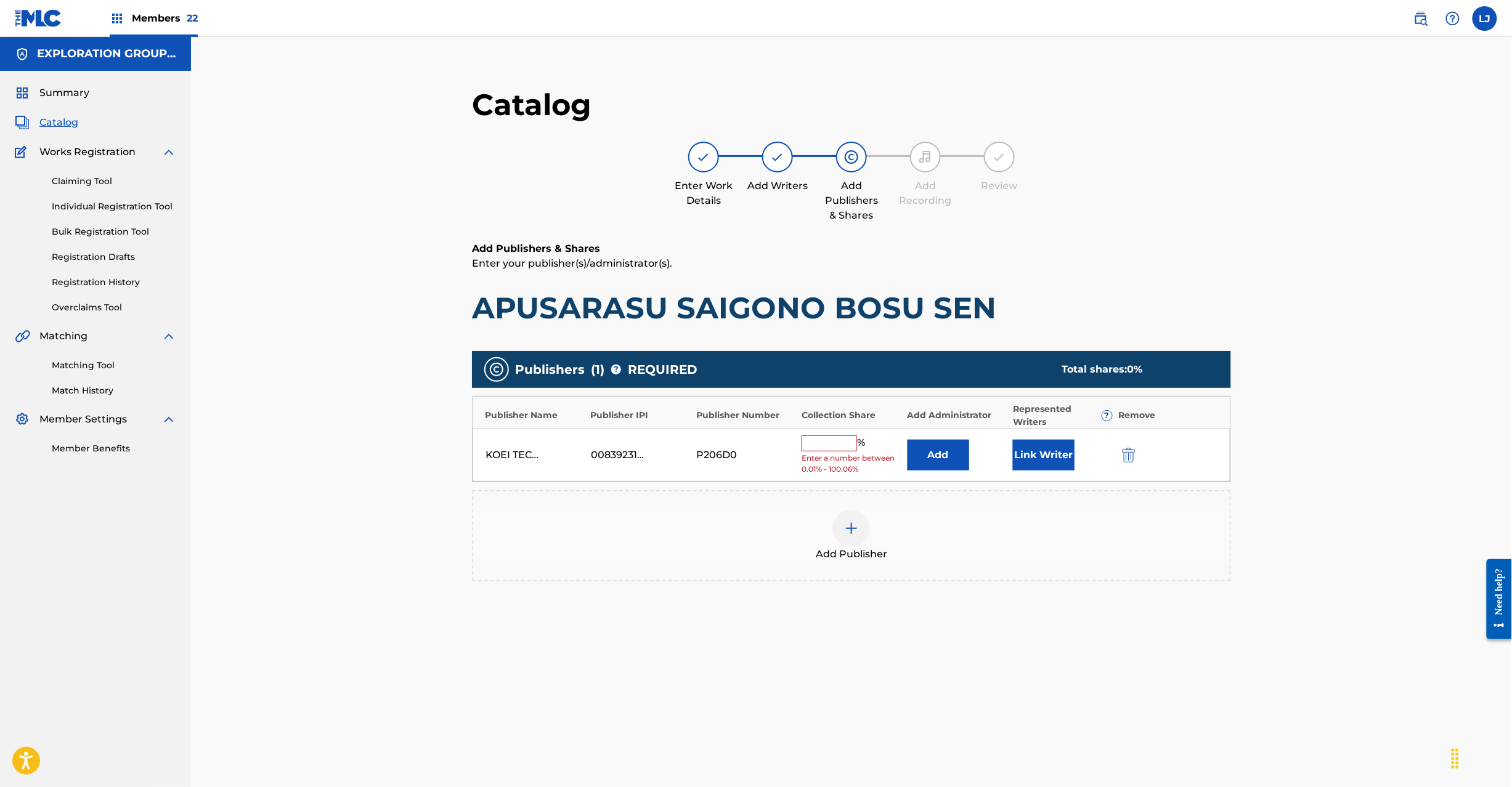
drag, startPoint x: 1149, startPoint y: 457, endPoint x: 1136, endPoint y: 457, distance: 13.0
click at [1145, 457] on div at bounding box center [1146, 455] width 56 height 14
click at [1136, 457] on button "submit" at bounding box center [1127, 455] width 18 height 14
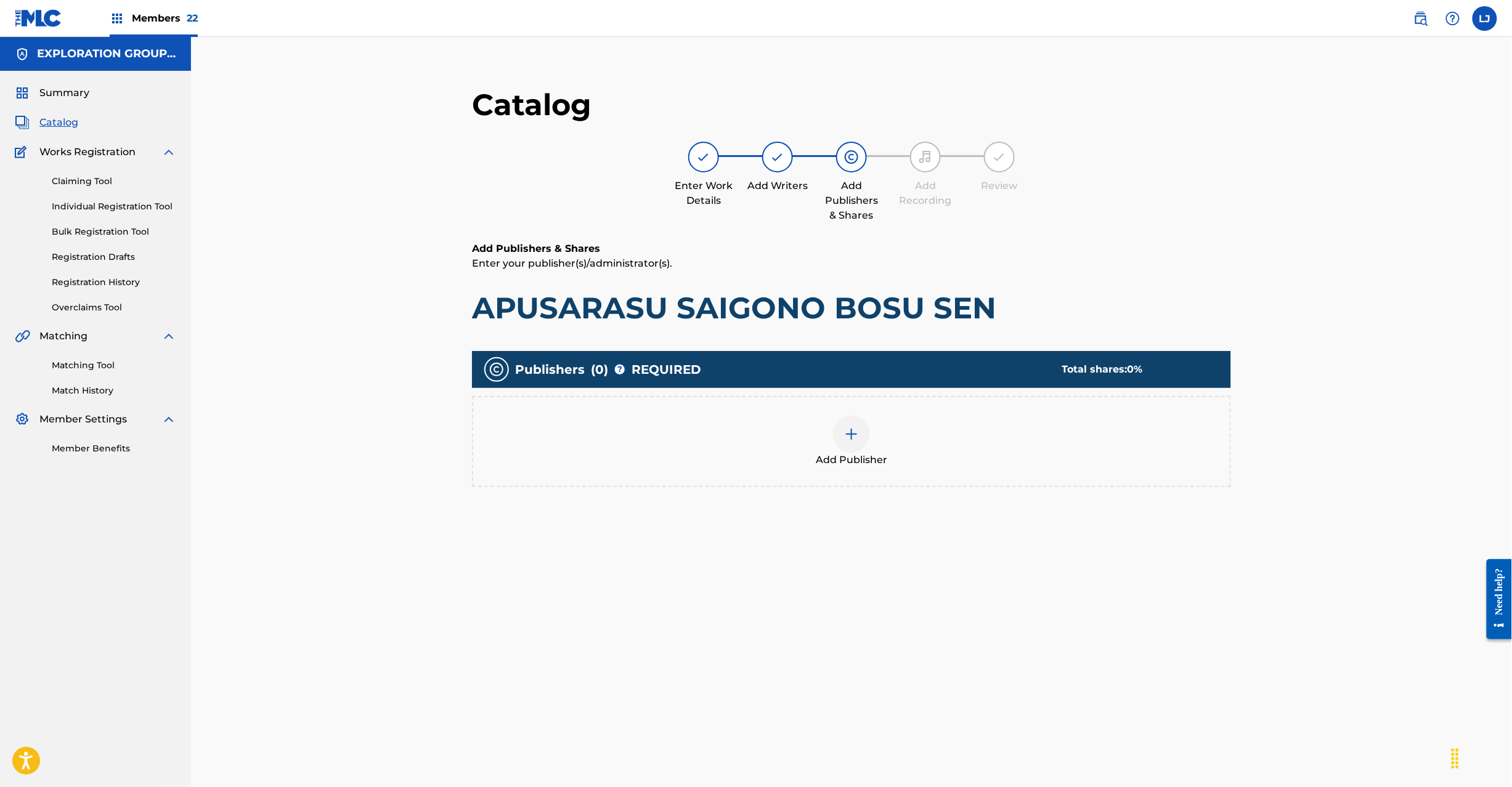
click at [861, 419] on div at bounding box center [851, 434] width 37 height 37
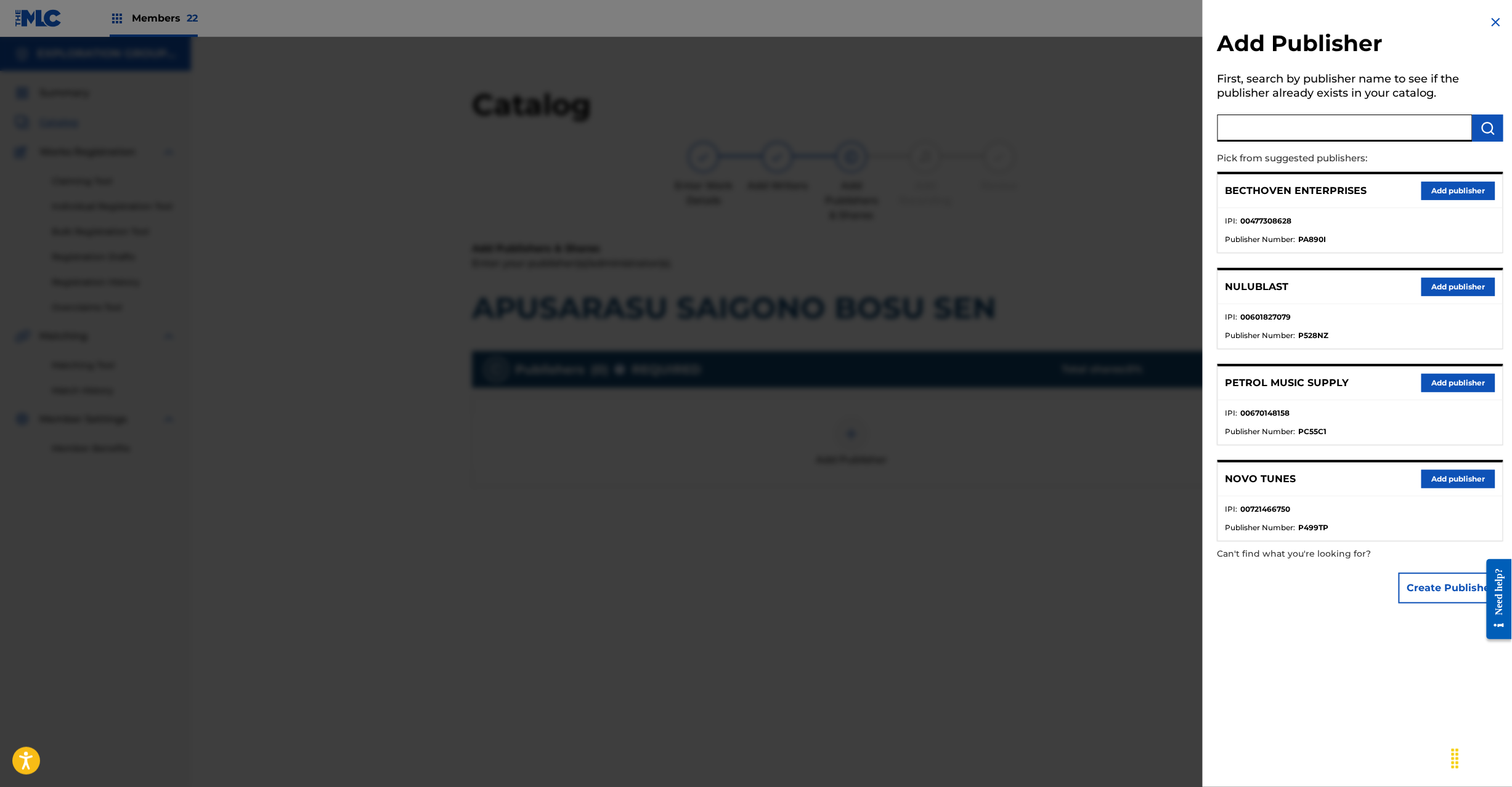
click at [1341, 129] on input "text" at bounding box center [1345, 128] width 255 height 27
click at [1489, 128] on img "submit" at bounding box center [1487, 128] width 15 height 15
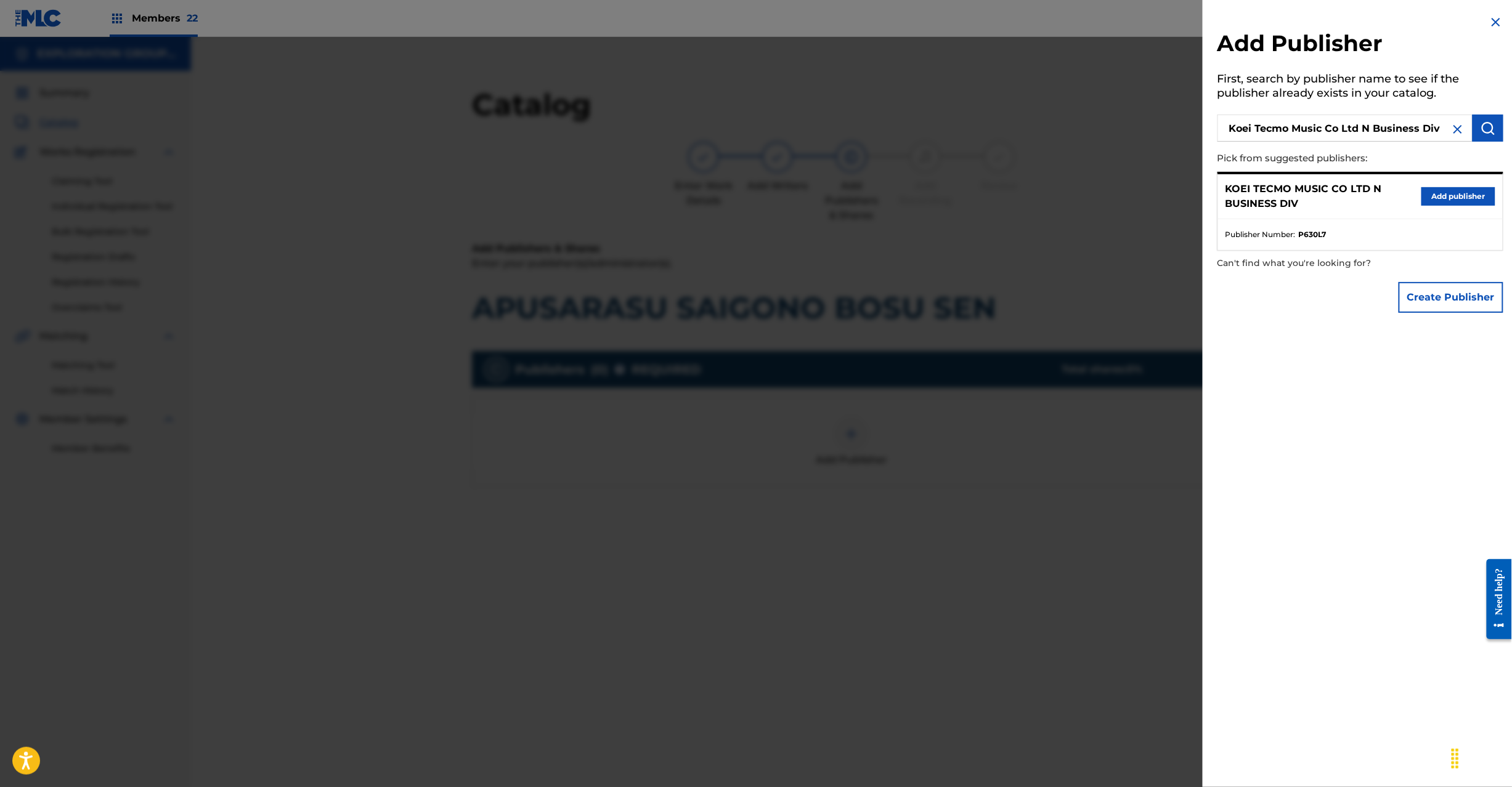
click at [1437, 198] on button "Add publisher" at bounding box center [1458, 196] width 74 height 18
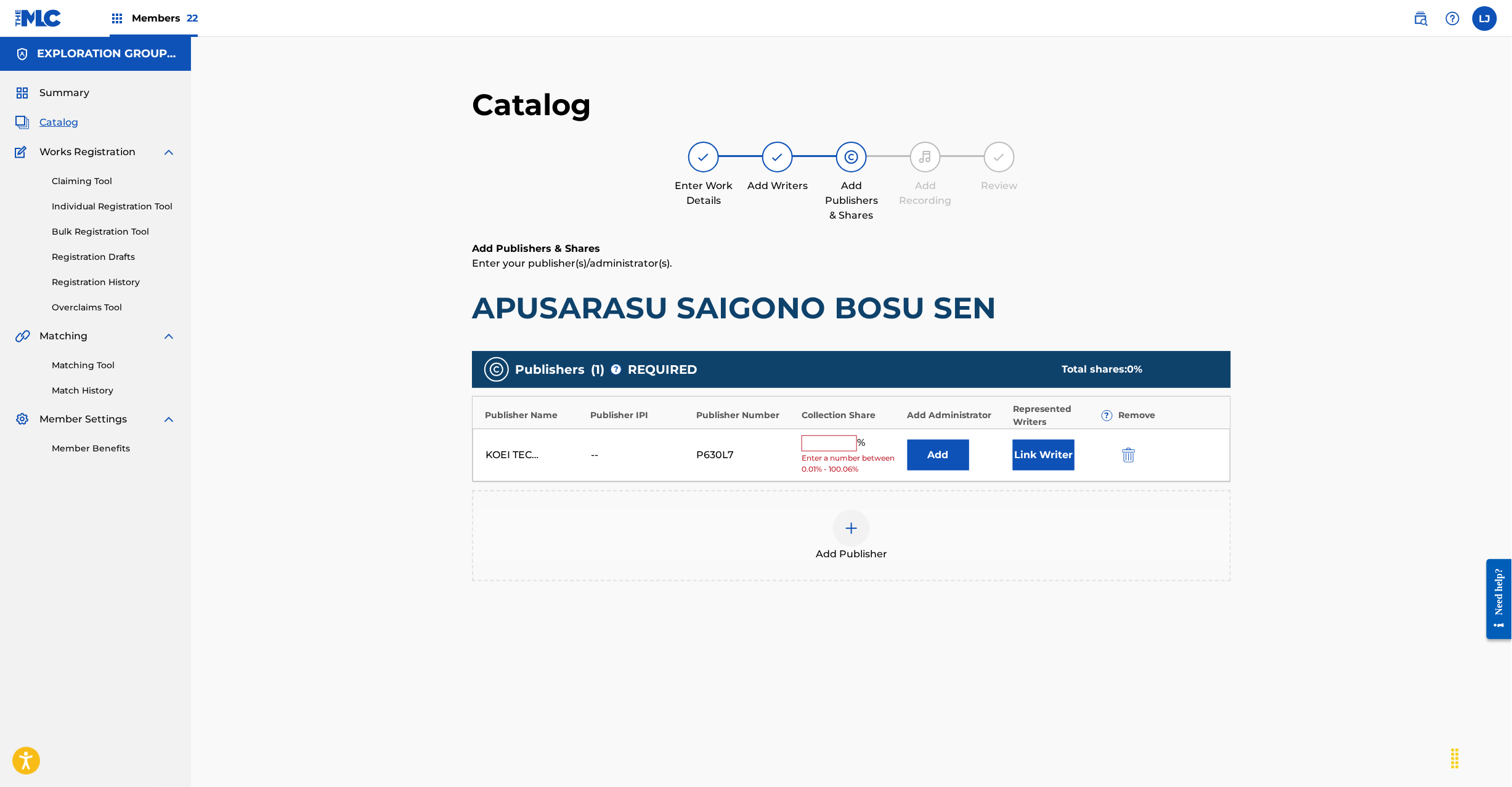
click at [927, 459] on button "Add" at bounding box center [938, 455] width 62 height 31
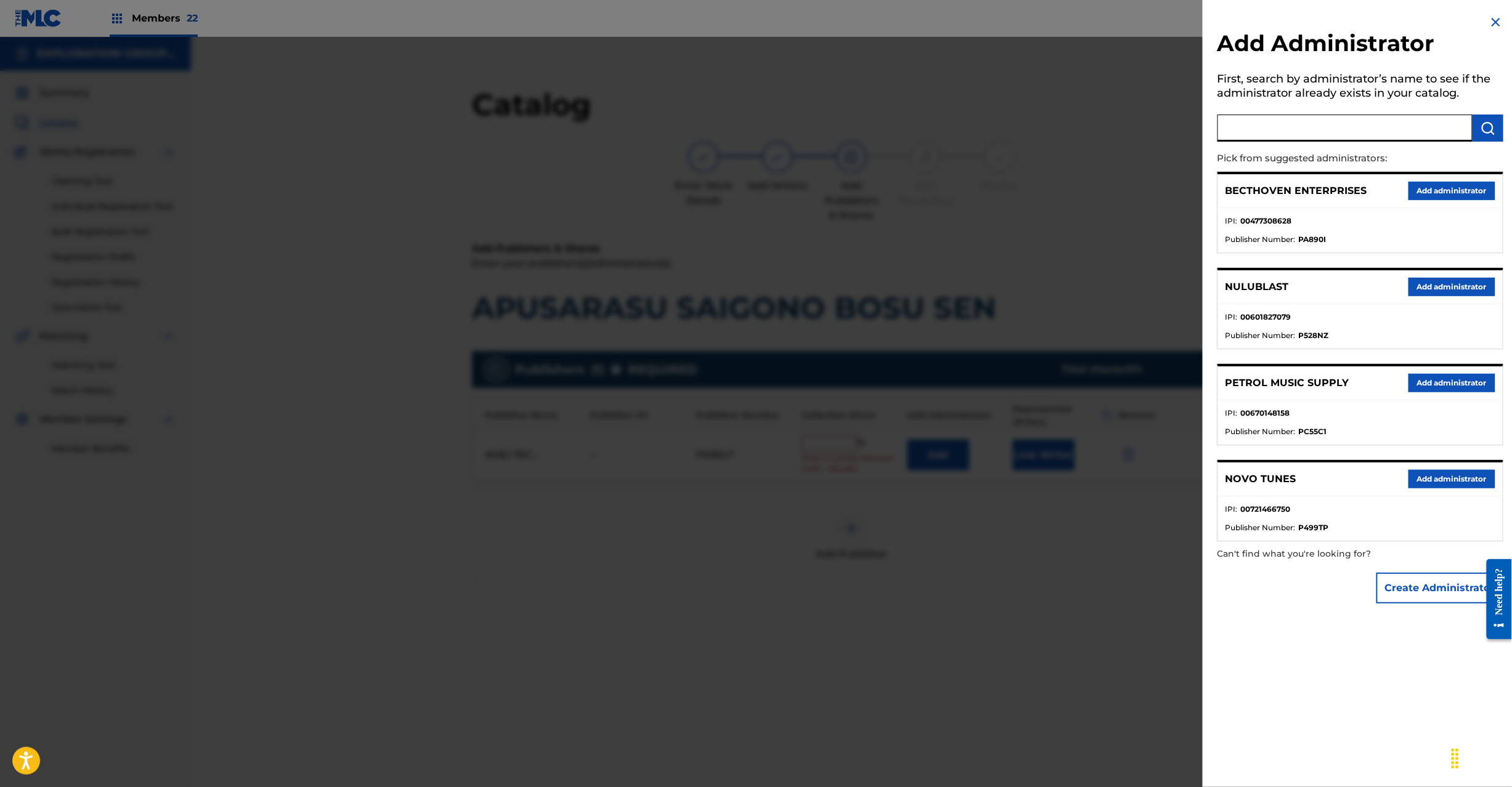
click at [1298, 126] on input "text" at bounding box center [1345, 128] width 255 height 27
click at [1486, 122] on img "submit" at bounding box center [1487, 128] width 15 height 15
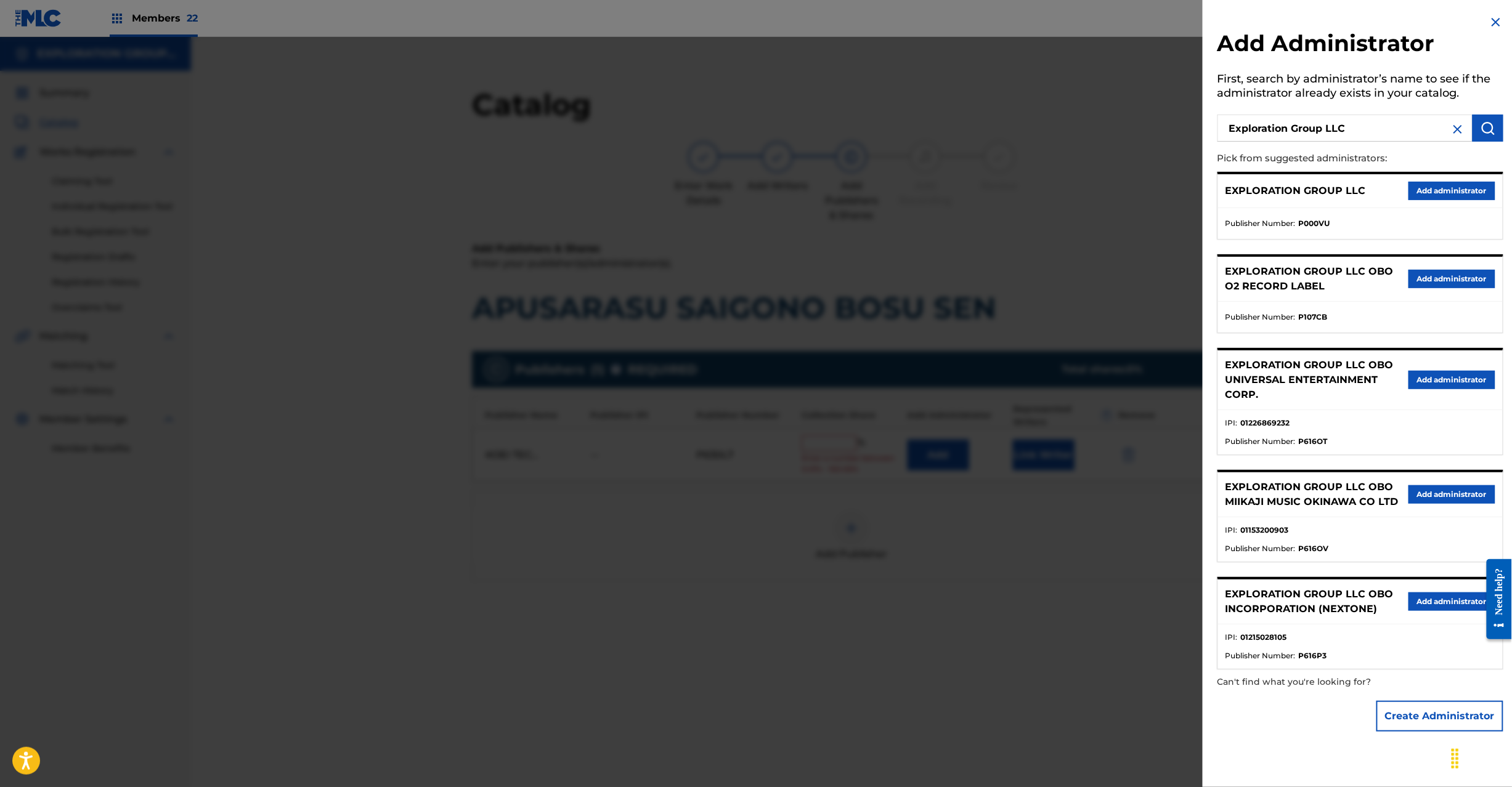
click at [1450, 200] on div "EXPLORATION GROUP LLC Add administrator" at bounding box center [1360, 191] width 285 height 34
click at [1448, 183] on button "Add administrator" at bounding box center [1452, 191] width 87 height 18
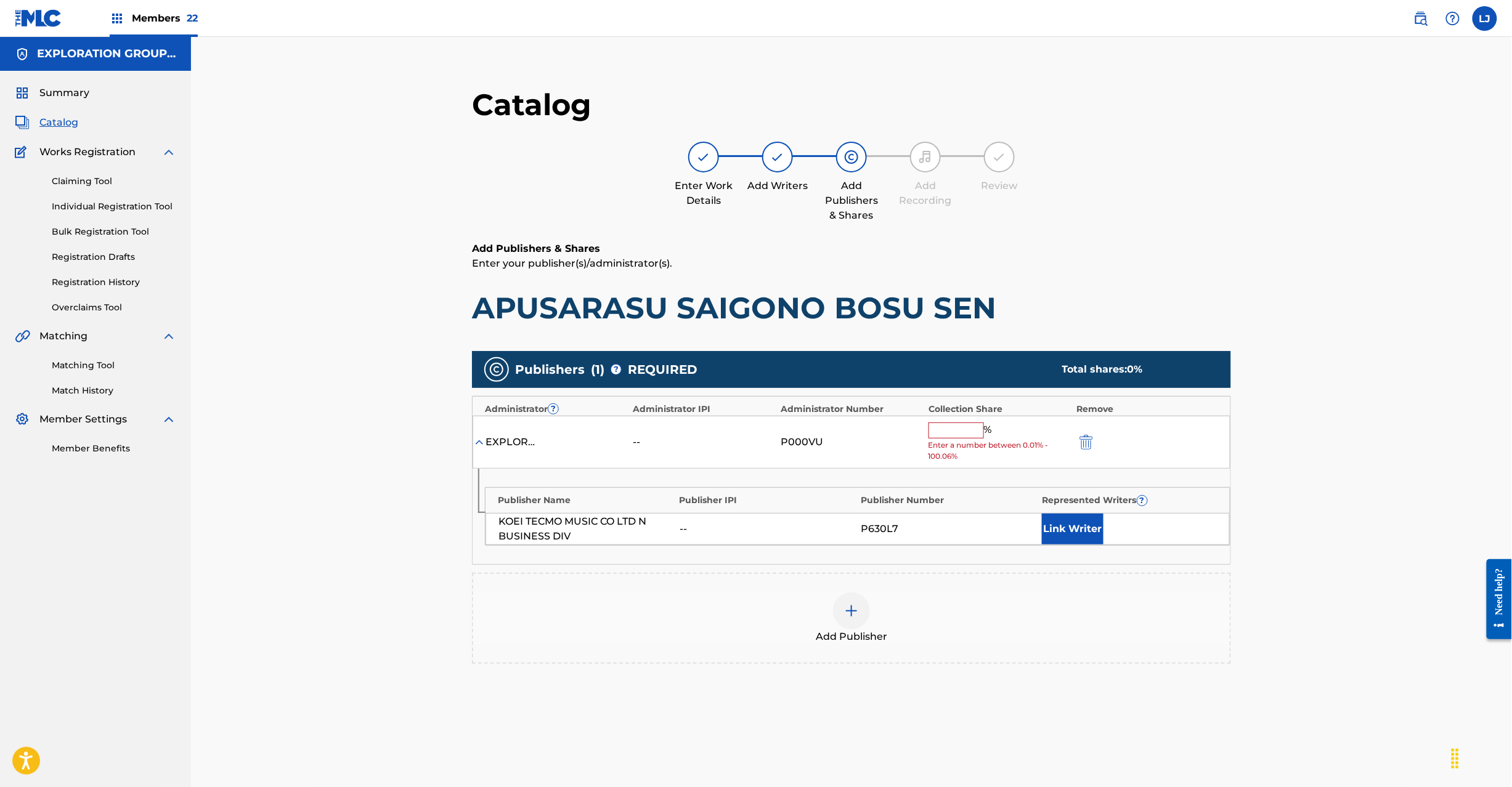
click at [967, 425] on input "text" at bounding box center [957, 430] width 56 height 16
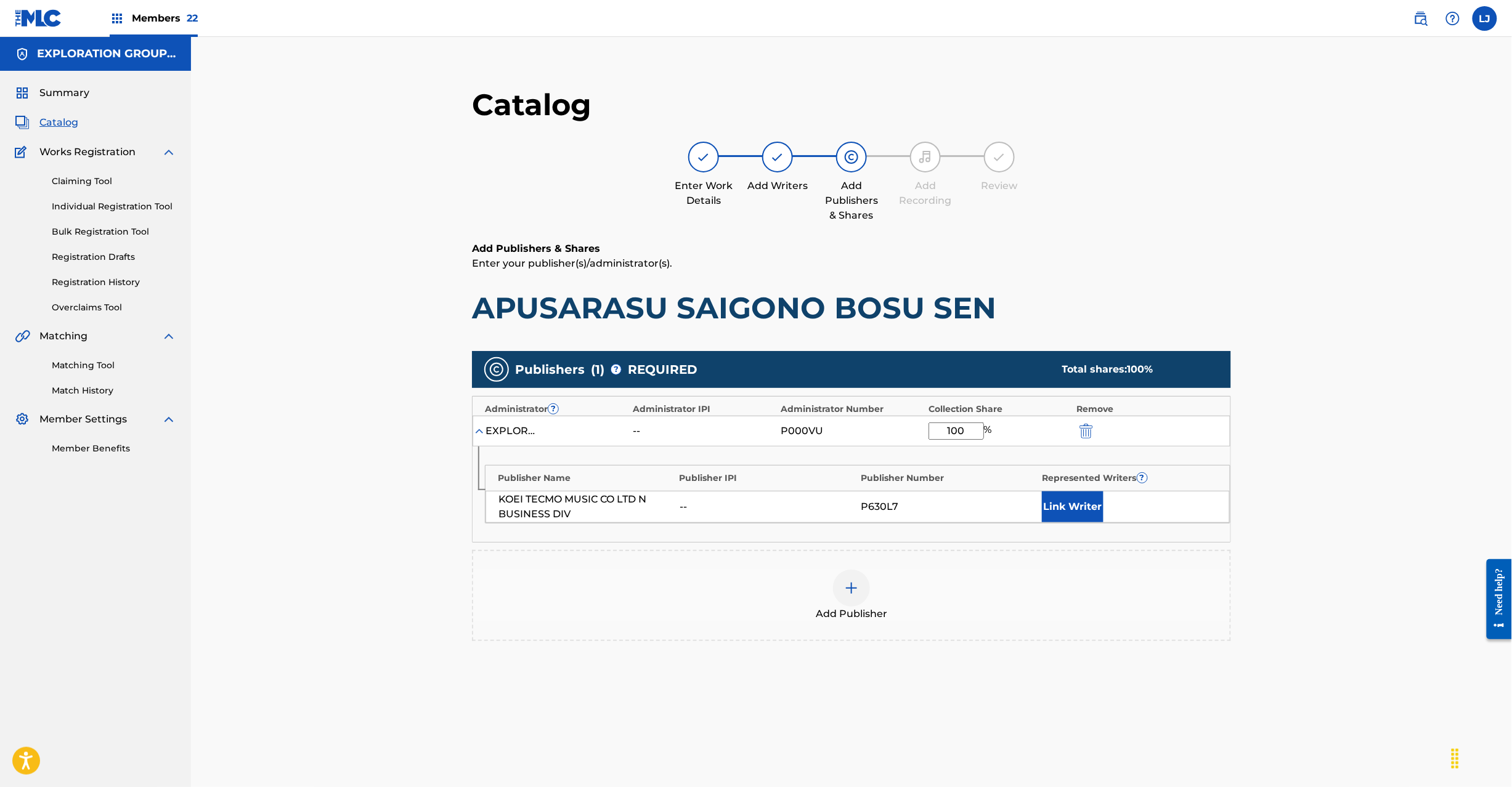
scroll to position [127, 0]
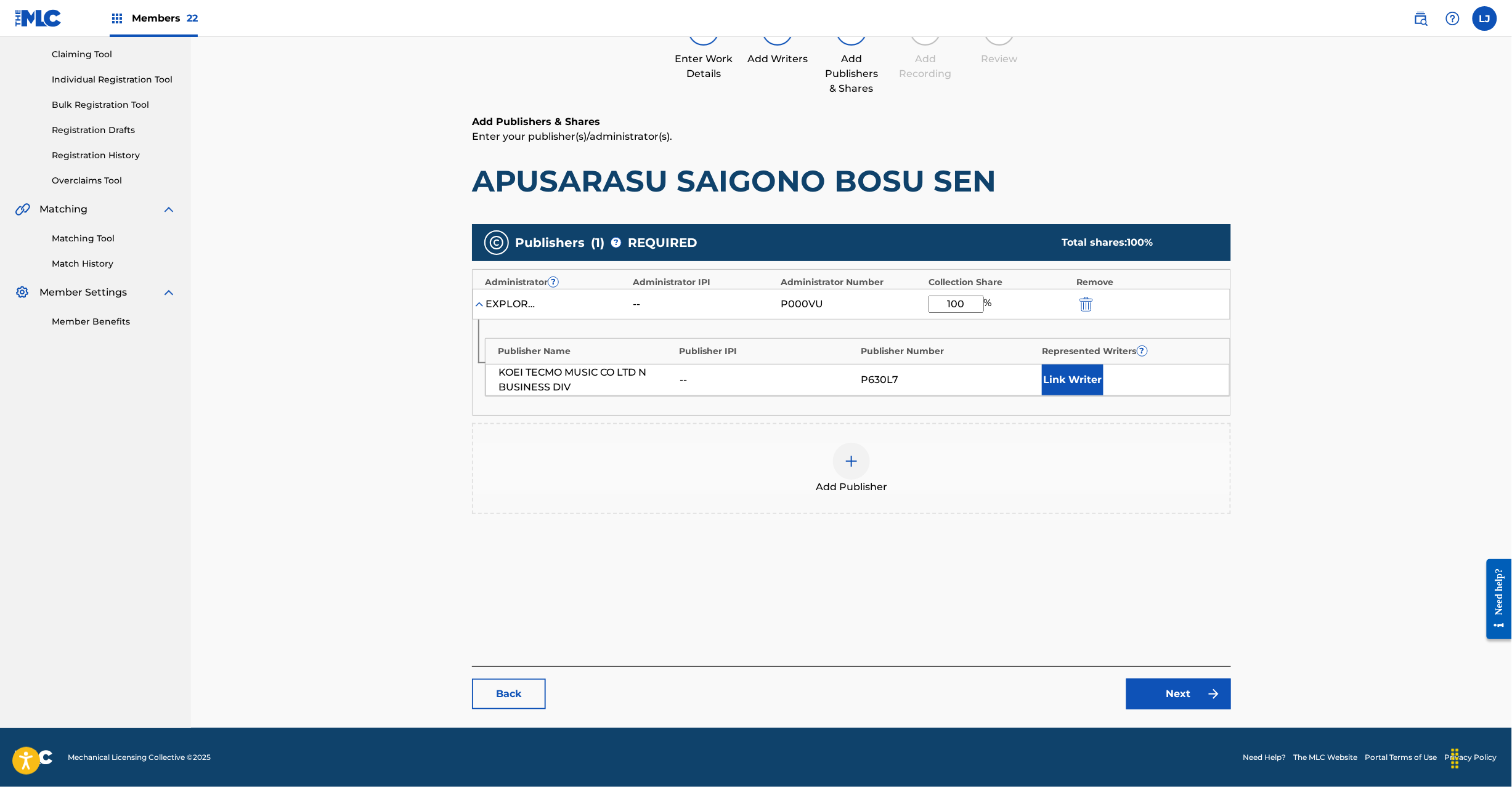
click at [1150, 679] on link "Next" at bounding box center [1179, 694] width 105 height 31
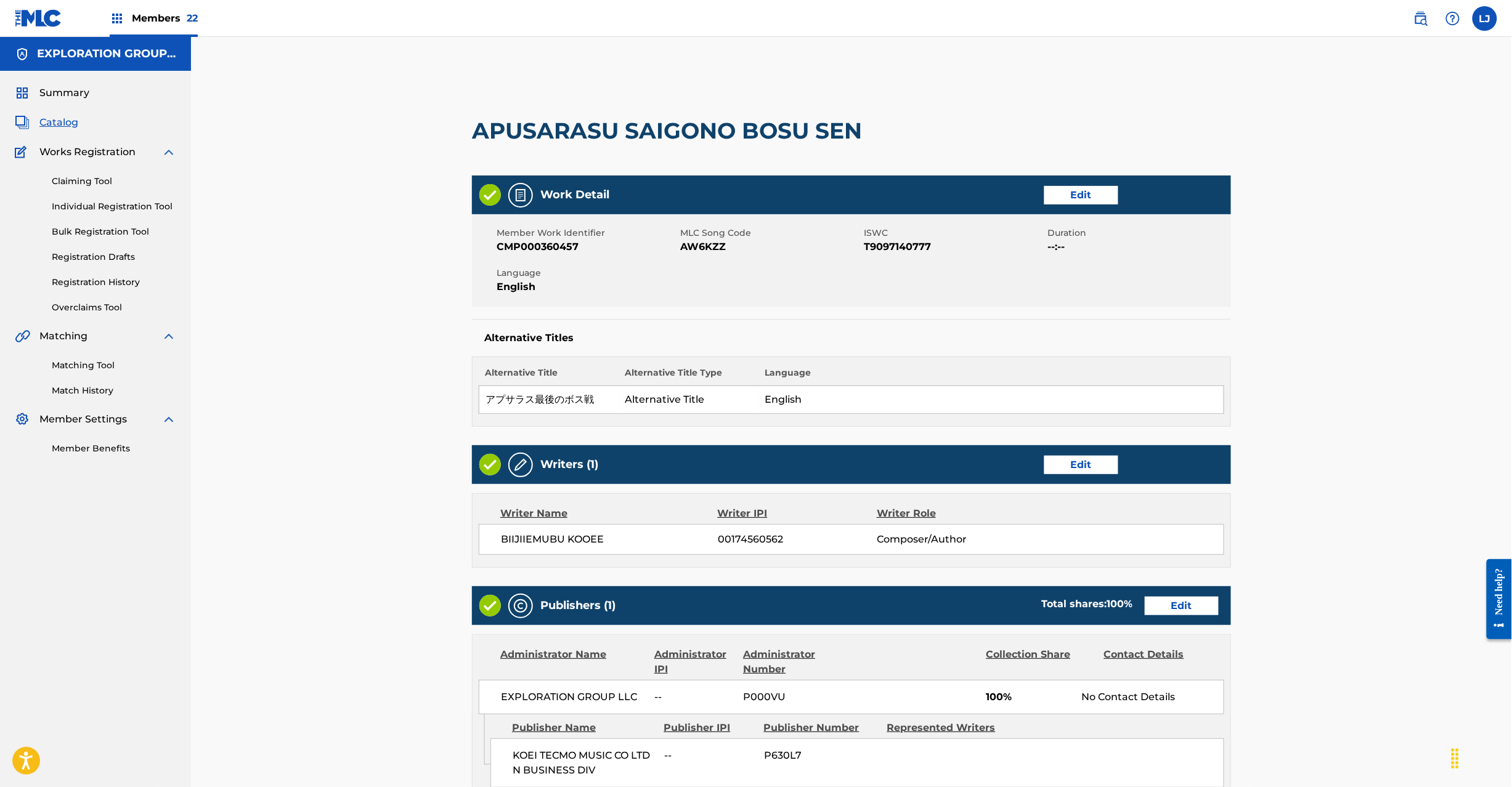
scroll to position [245, 0]
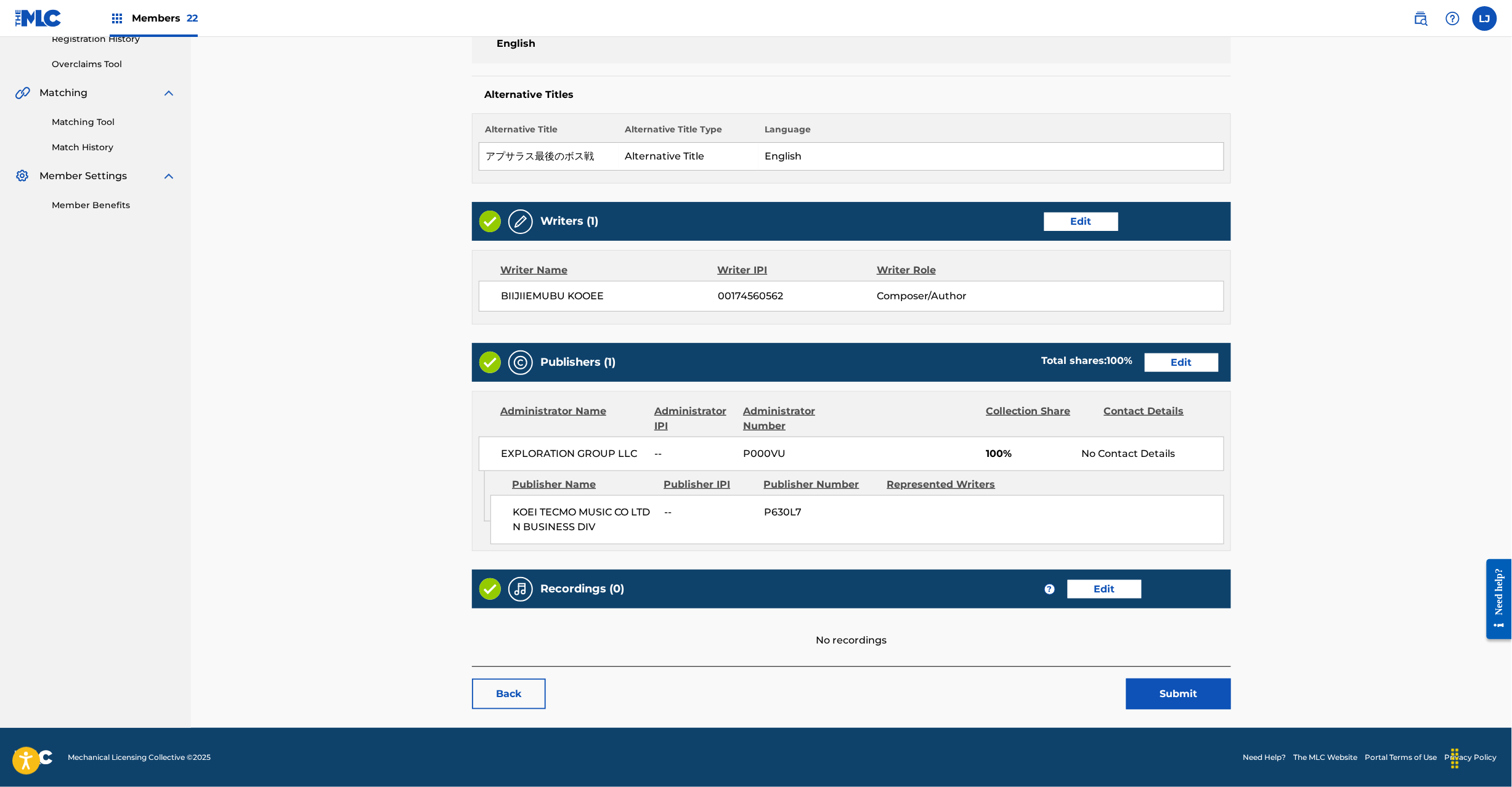
click at [1139, 700] on button "Submit" at bounding box center [1179, 694] width 105 height 31
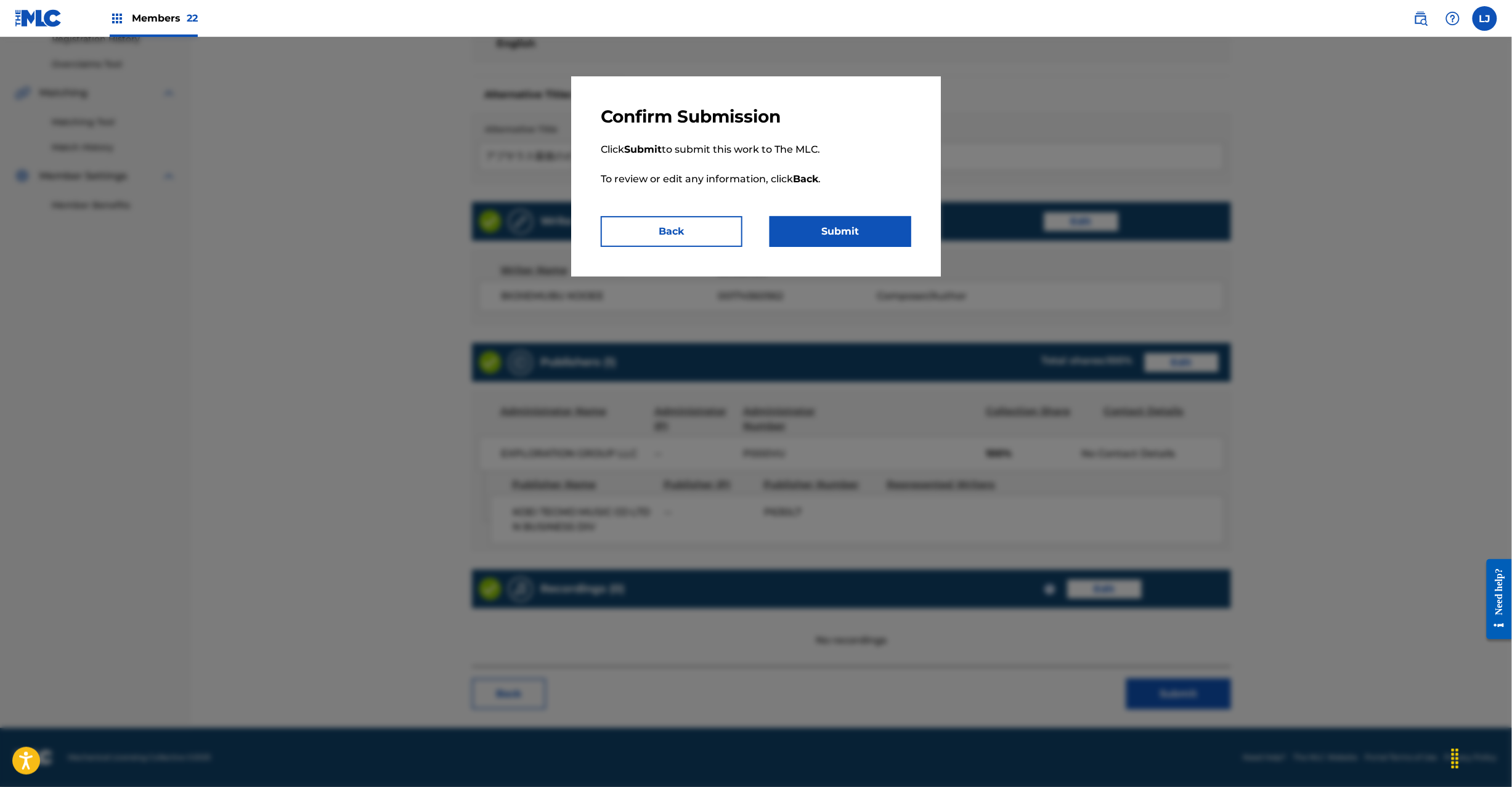
click at [814, 229] on button "Submit" at bounding box center [840, 231] width 142 height 31
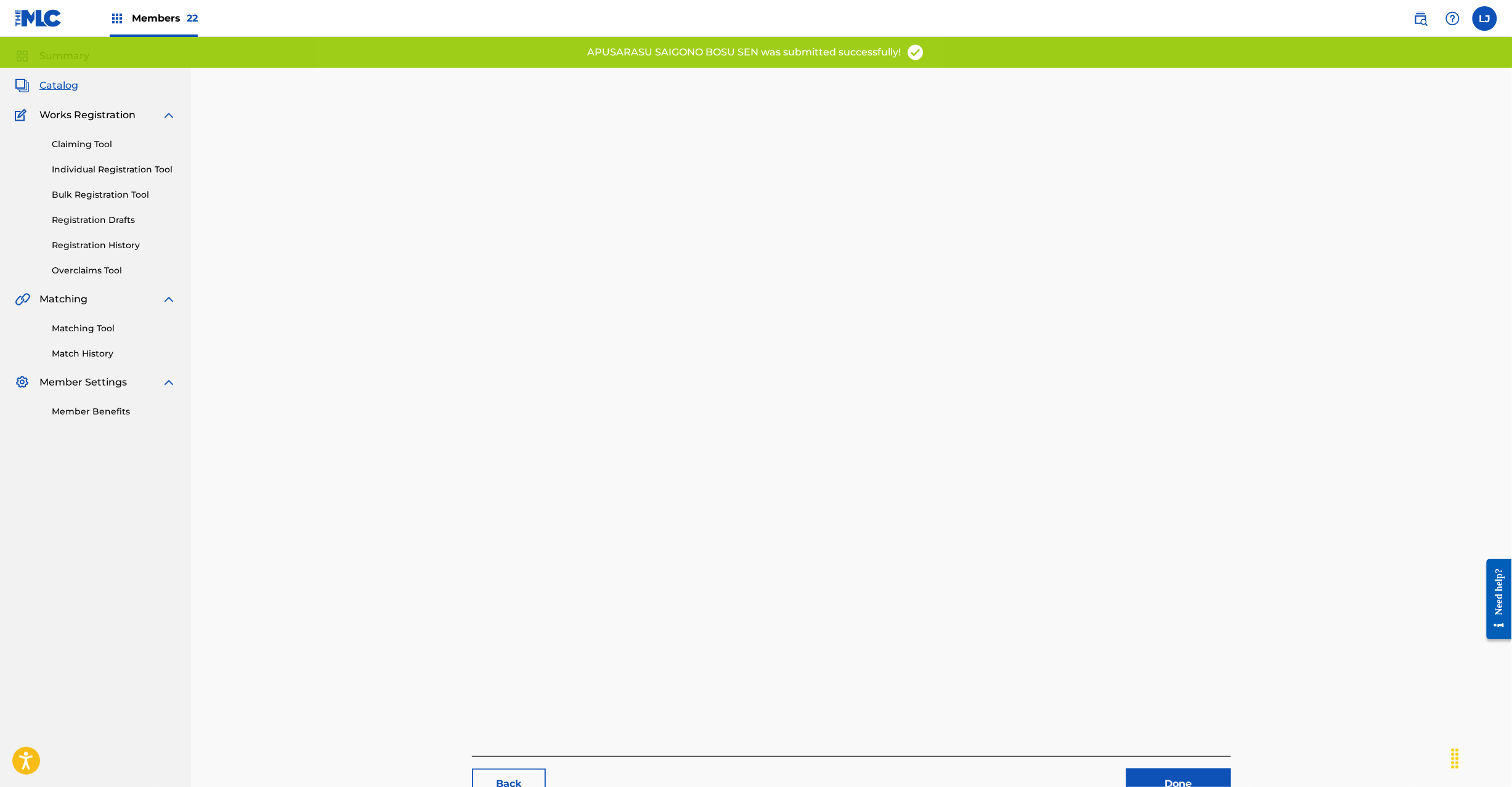
scroll to position [127, 0]
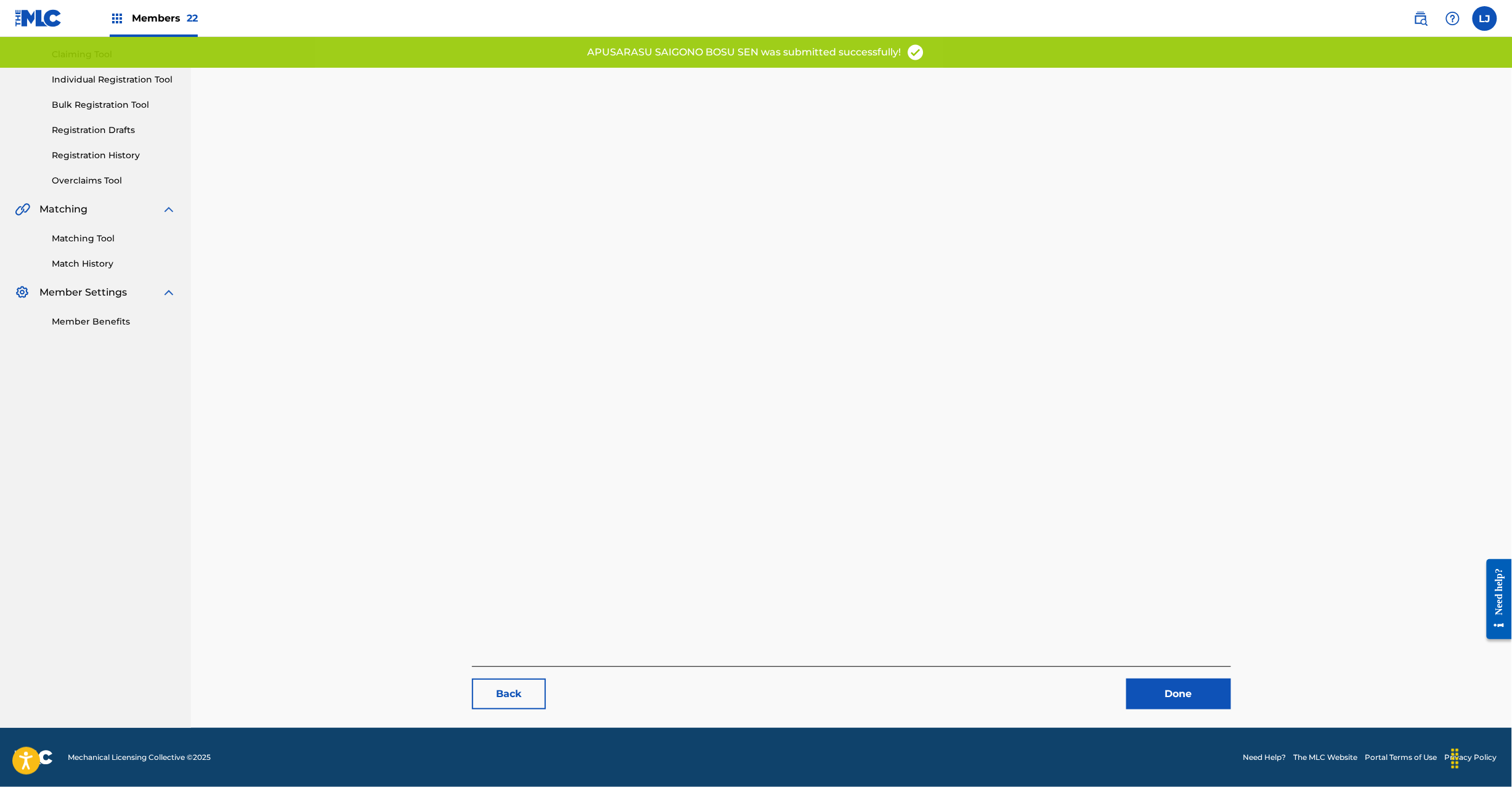
drag, startPoint x: 1156, startPoint y: 693, endPoint x: 1151, endPoint y: 640, distance: 53.2
click at [1157, 693] on link "Done" at bounding box center [1179, 694] width 105 height 31
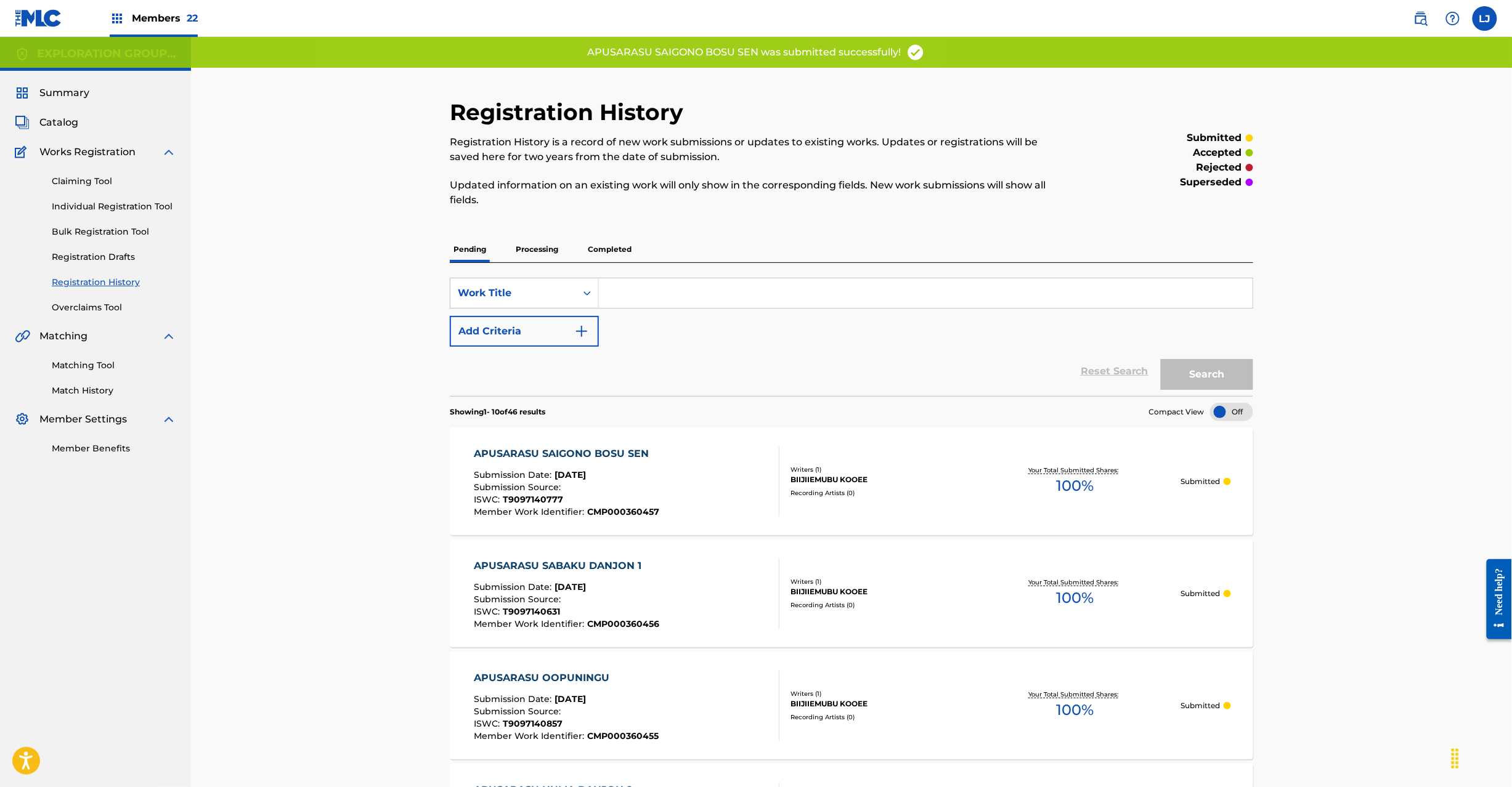
click at [715, 464] on div "APUSARASU SAIGONO BOSU SEN Submission Date : [DATE] Submission Source : ISWC : …" at bounding box center [627, 481] width 306 height 70
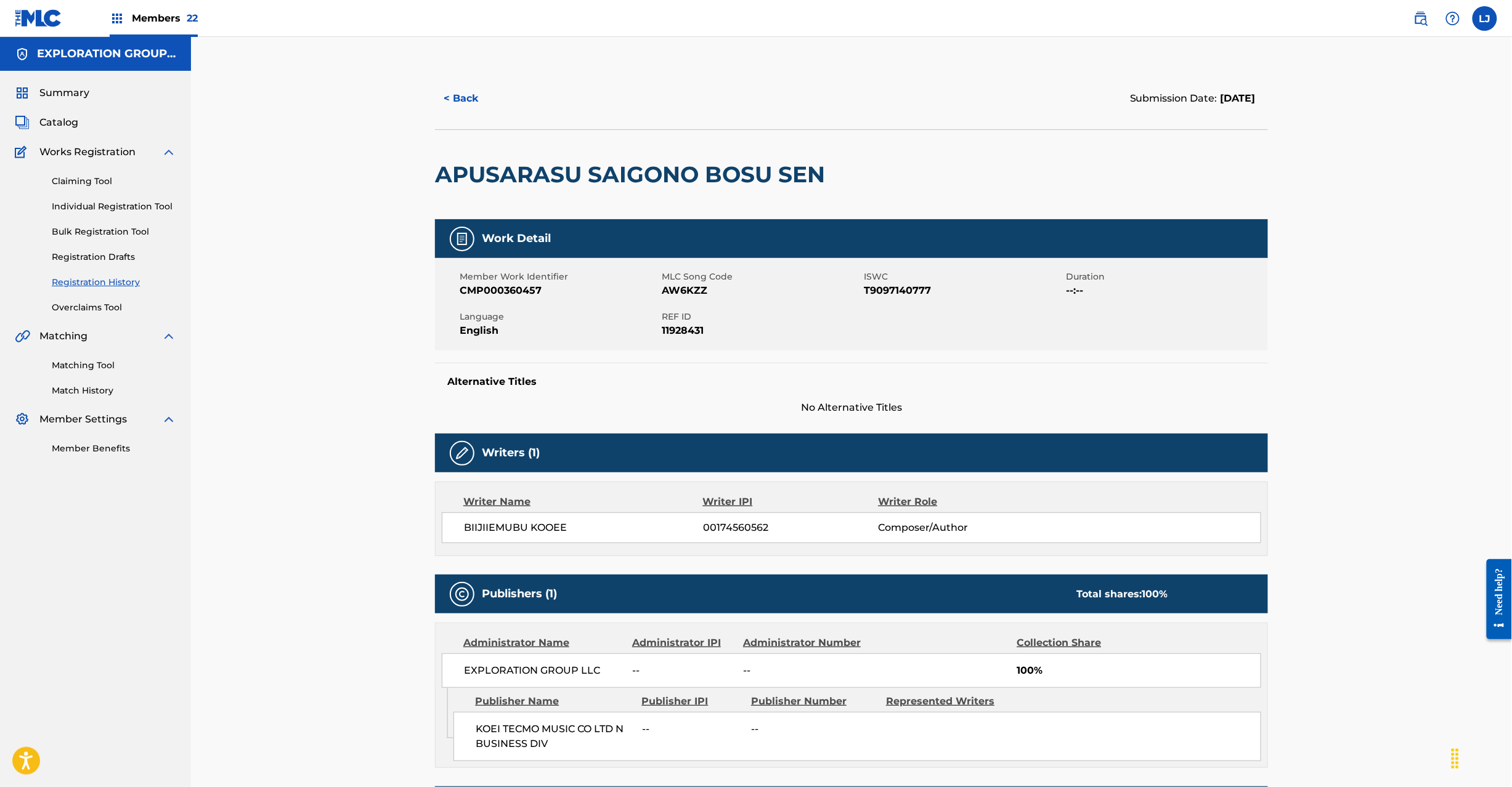
click at [660, 316] on div "Language English" at bounding box center [561, 325] width 202 height 28
drag, startPoint x: 663, startPoint y: 316, endPoint x: 738, endPoint y: 324, distance: 75.4
click at [738, 324] on div "REF ID 11928431" at bounding box center [763, 325] width 202 height 28
click at [52, 124] on span "Catalog" at bounding box center [58, 122] width 39 height 15
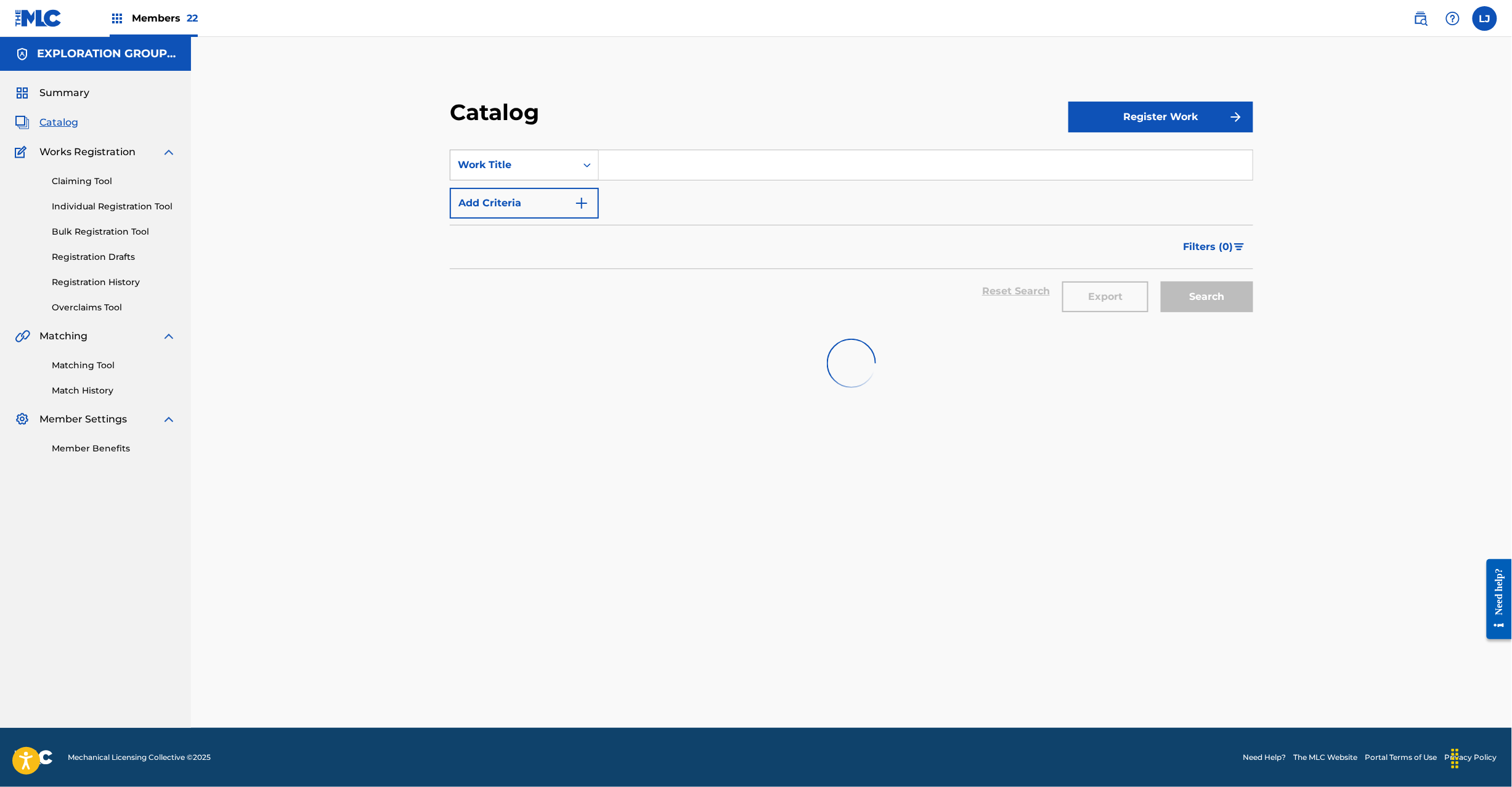
click at [577, 174] on div "Search Form" at bounding box center [587, 165] width 22 height 30
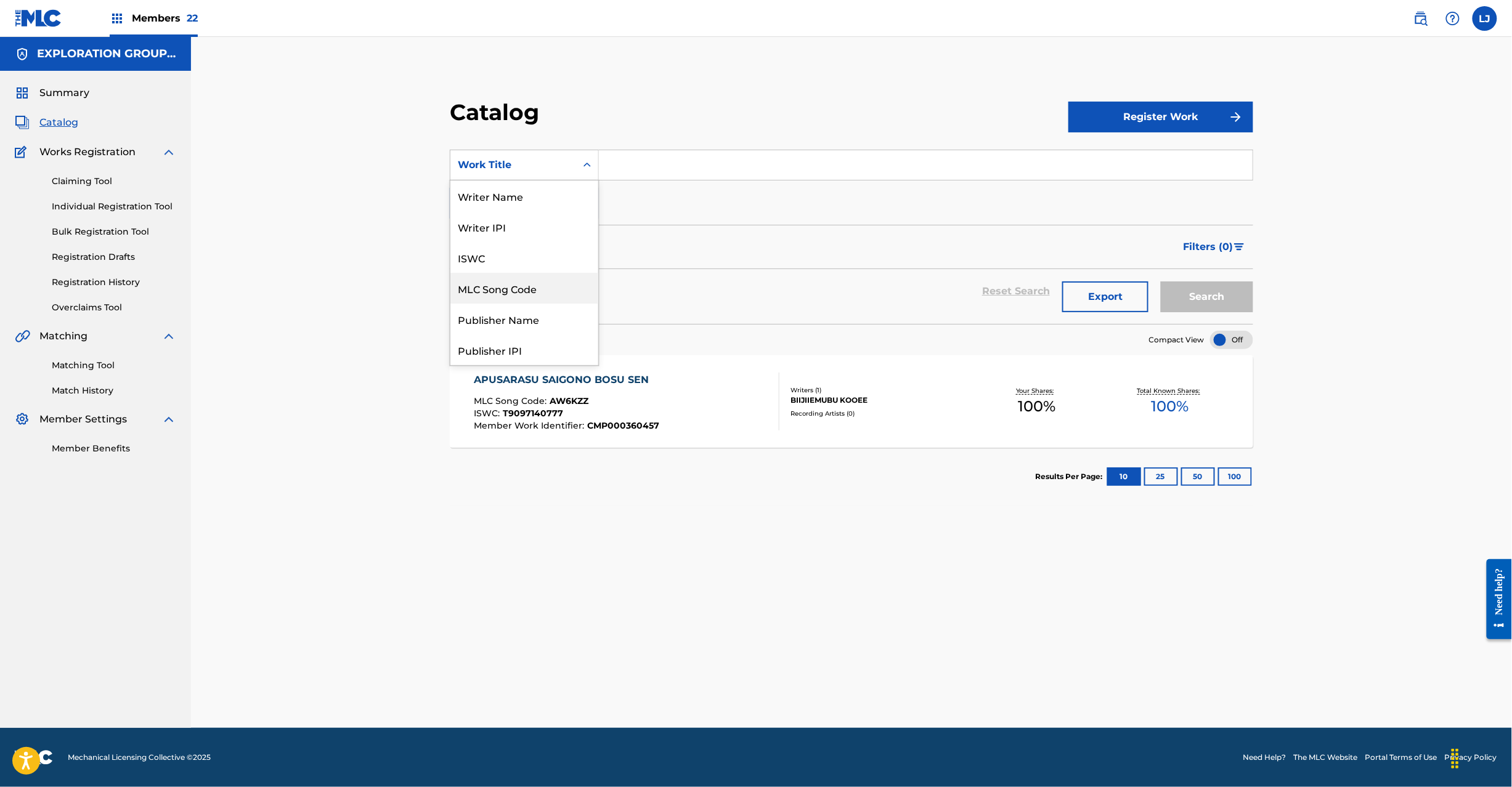
drag, startPoint x: 550, startPoint y: 285, endPoint x: 625, endPoint y: 192, distance: 119.5
click at [550, 282] on div "MLC Song Code" at bounding box center [524, 288] width 148 height 31
click at [659, 162] on input "Search Form" at bounding box center [926, 165] width 654 height 30
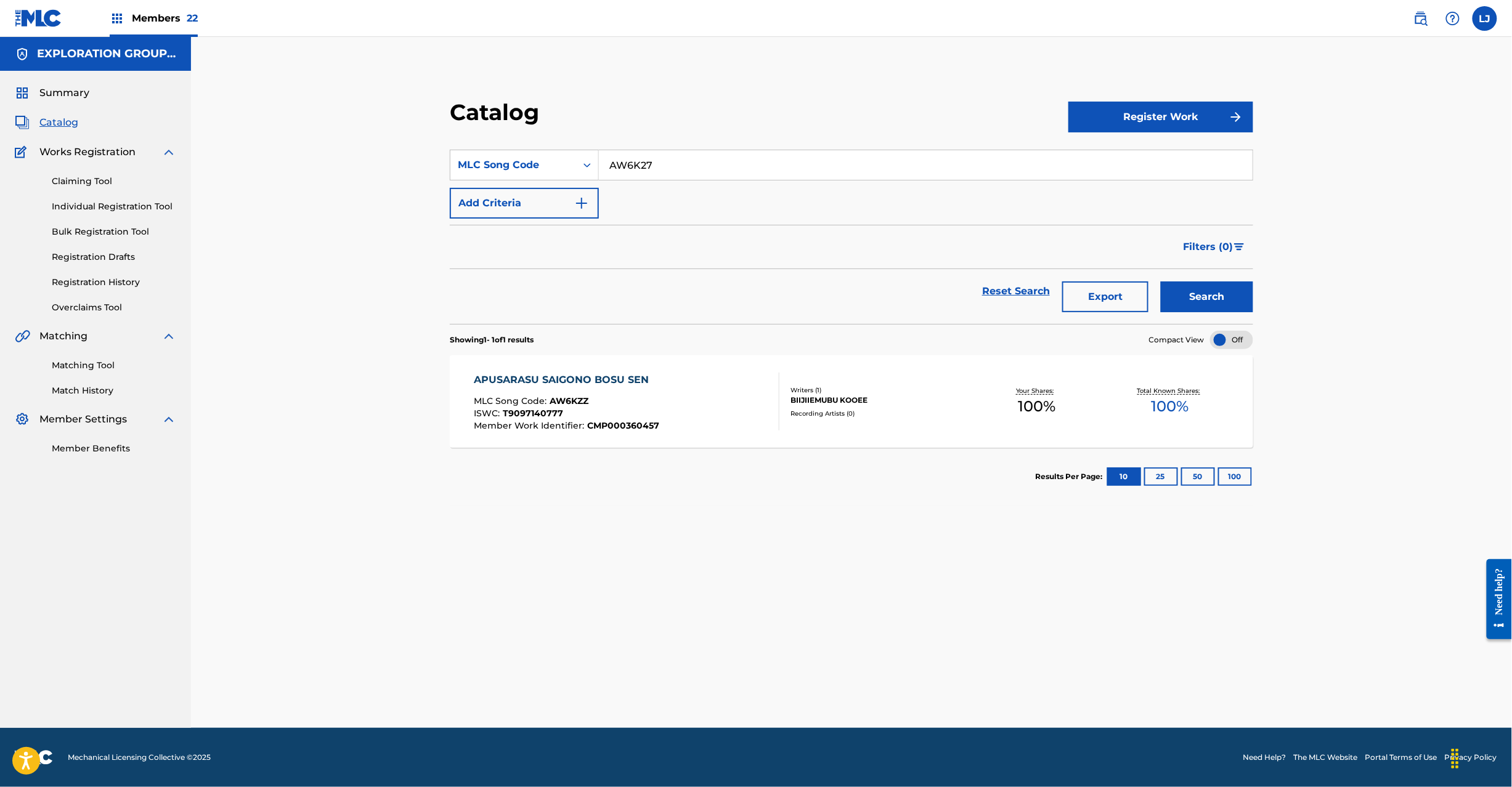
click at [1218, 293] on button "Search" at bounding box center [1207, 297] width 92 height 31
click at [775, 397] on div at bounding box center [774, 402] width 10 height 58
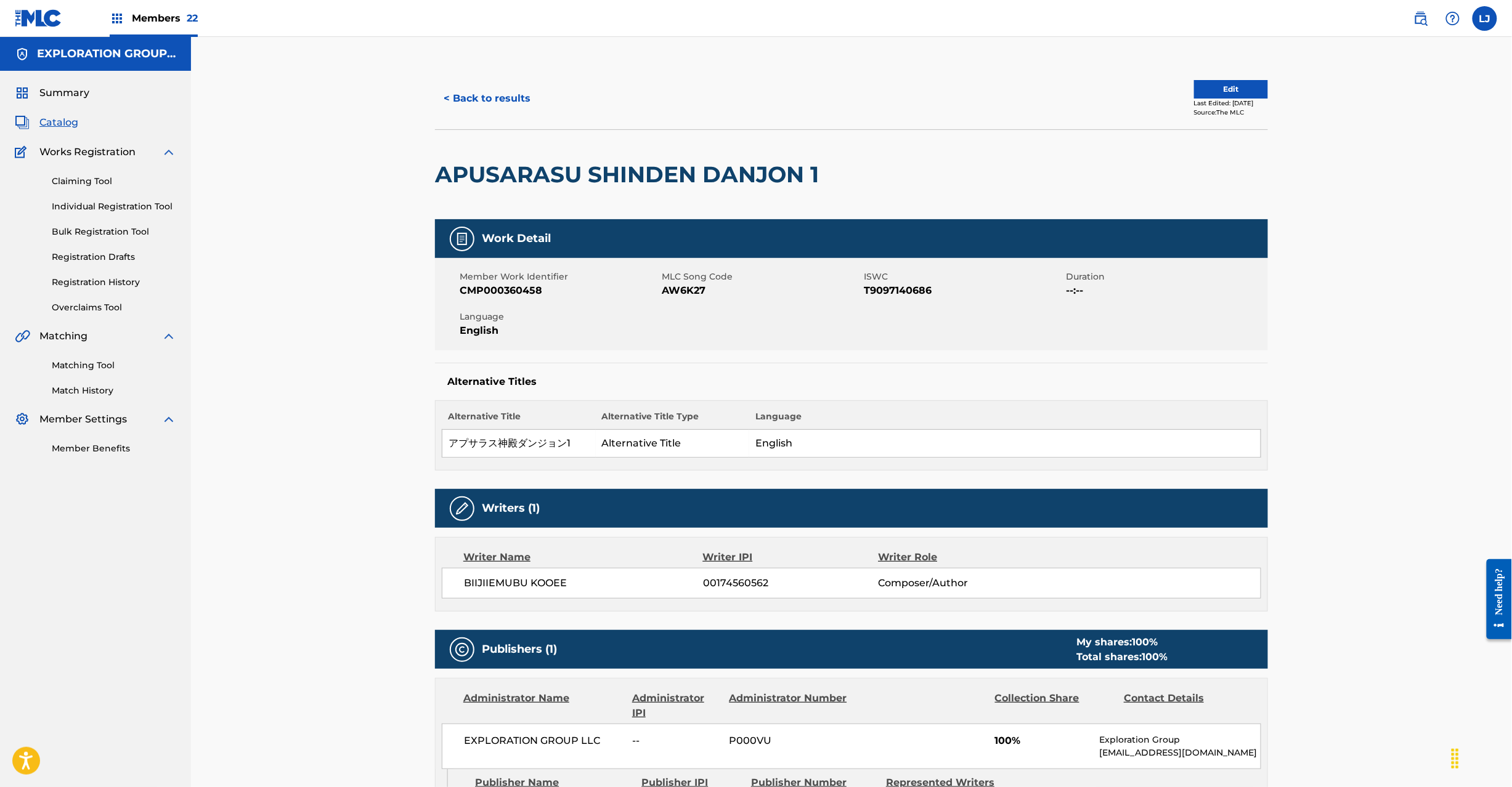
click at [1224, 92] on button "Edit" at bounding box center [1231, 89] width 74 height 18
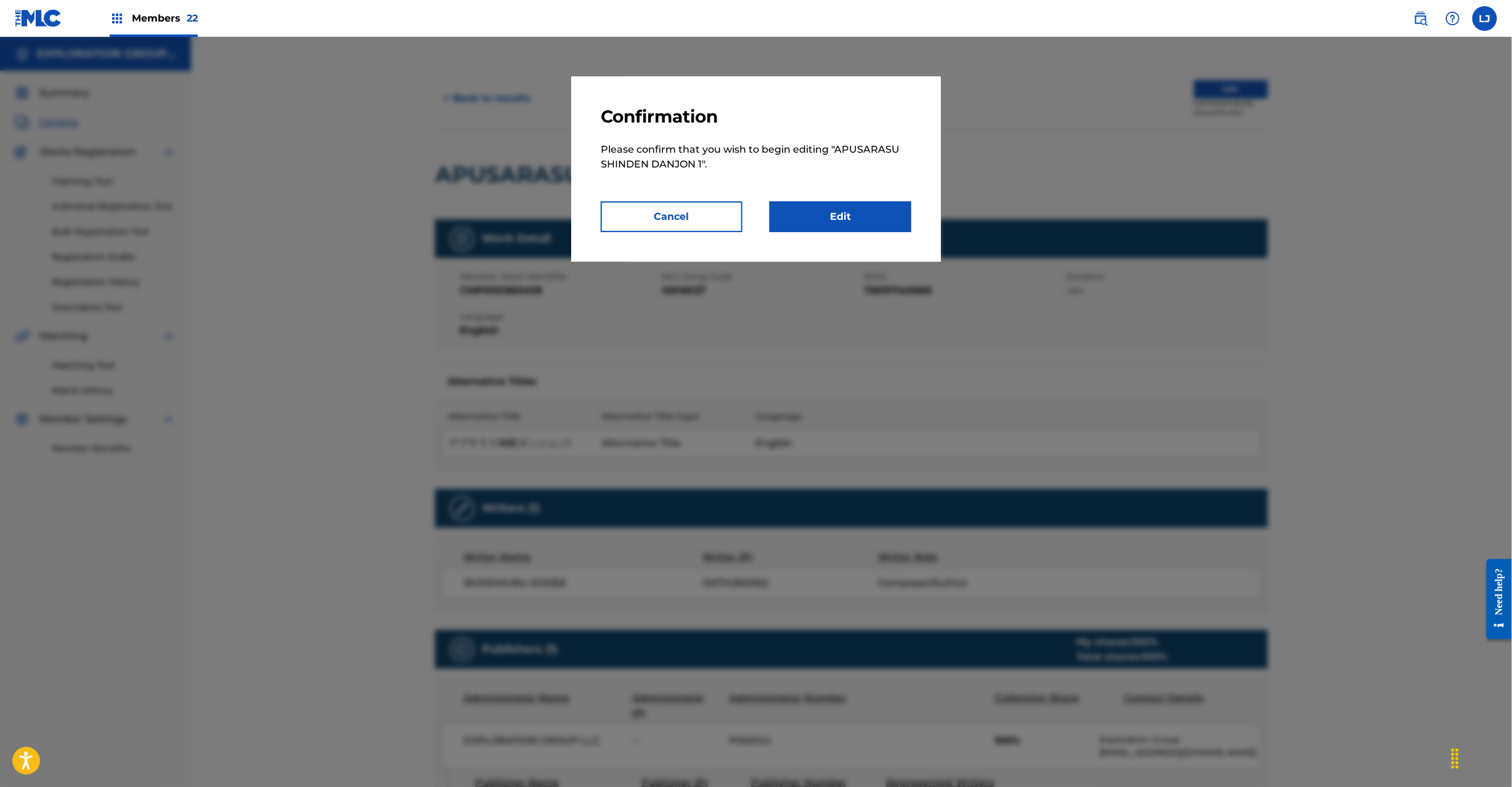
click at [839, 210] on link "Edit" at bounding box center [840, 217] width 142 height 31
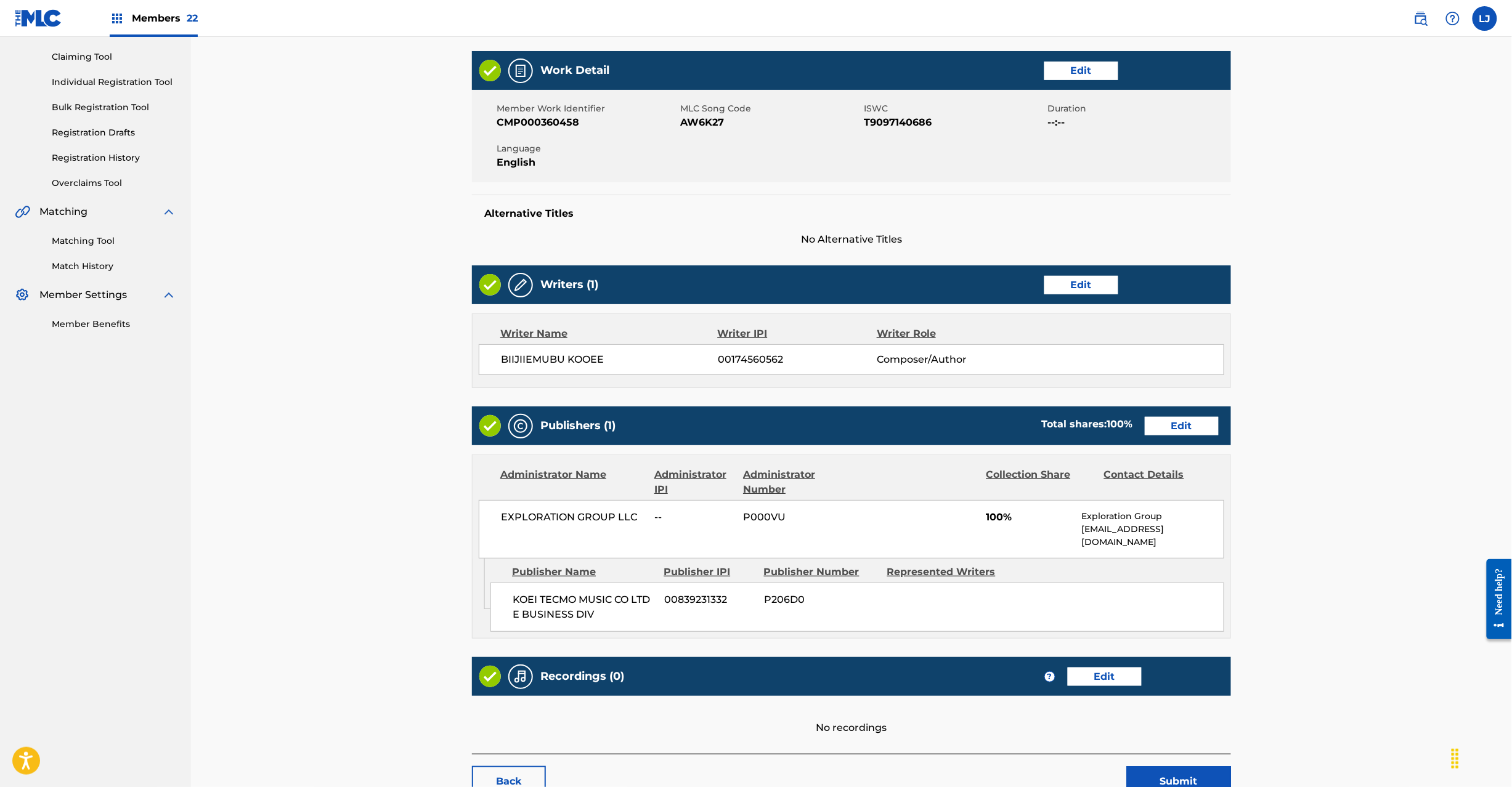
scroll to position [189, 0]
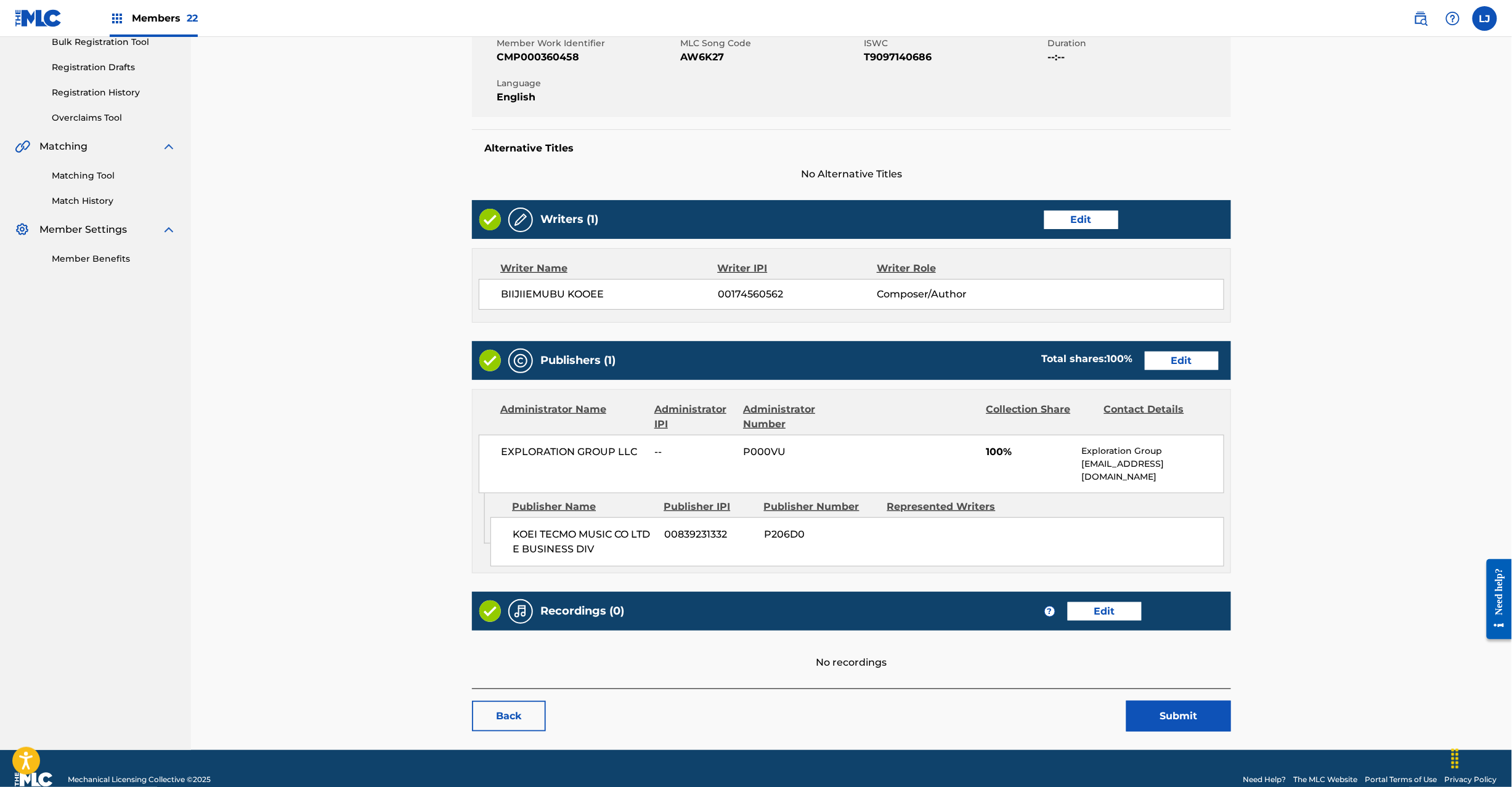
click at [1169, 367] on link "Edit" at bounding box center [1182, 361] width 74 height 18
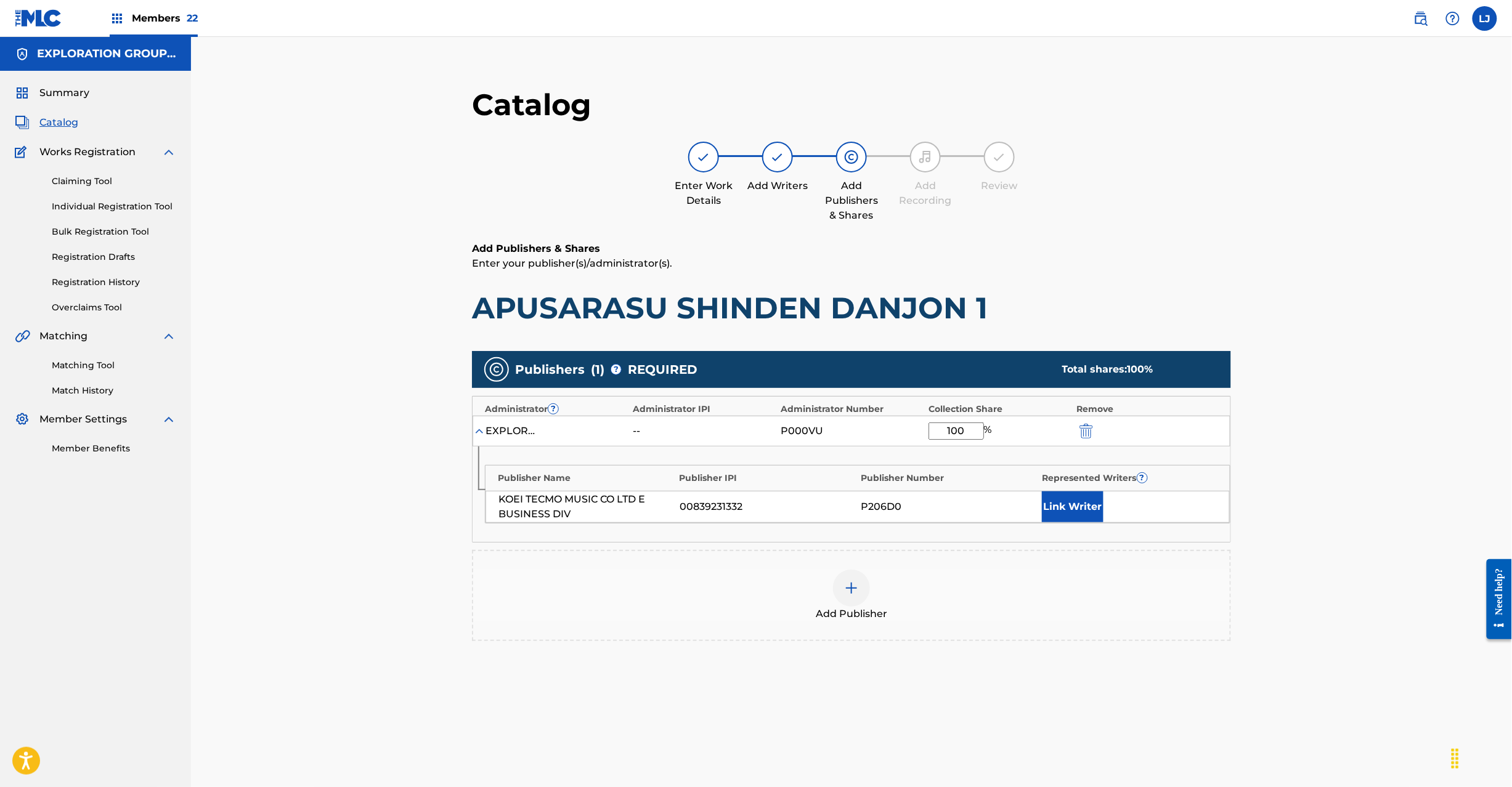
click at [1083, 427] on img "submit" at bounding box center [1086, 431] width 13 height 15
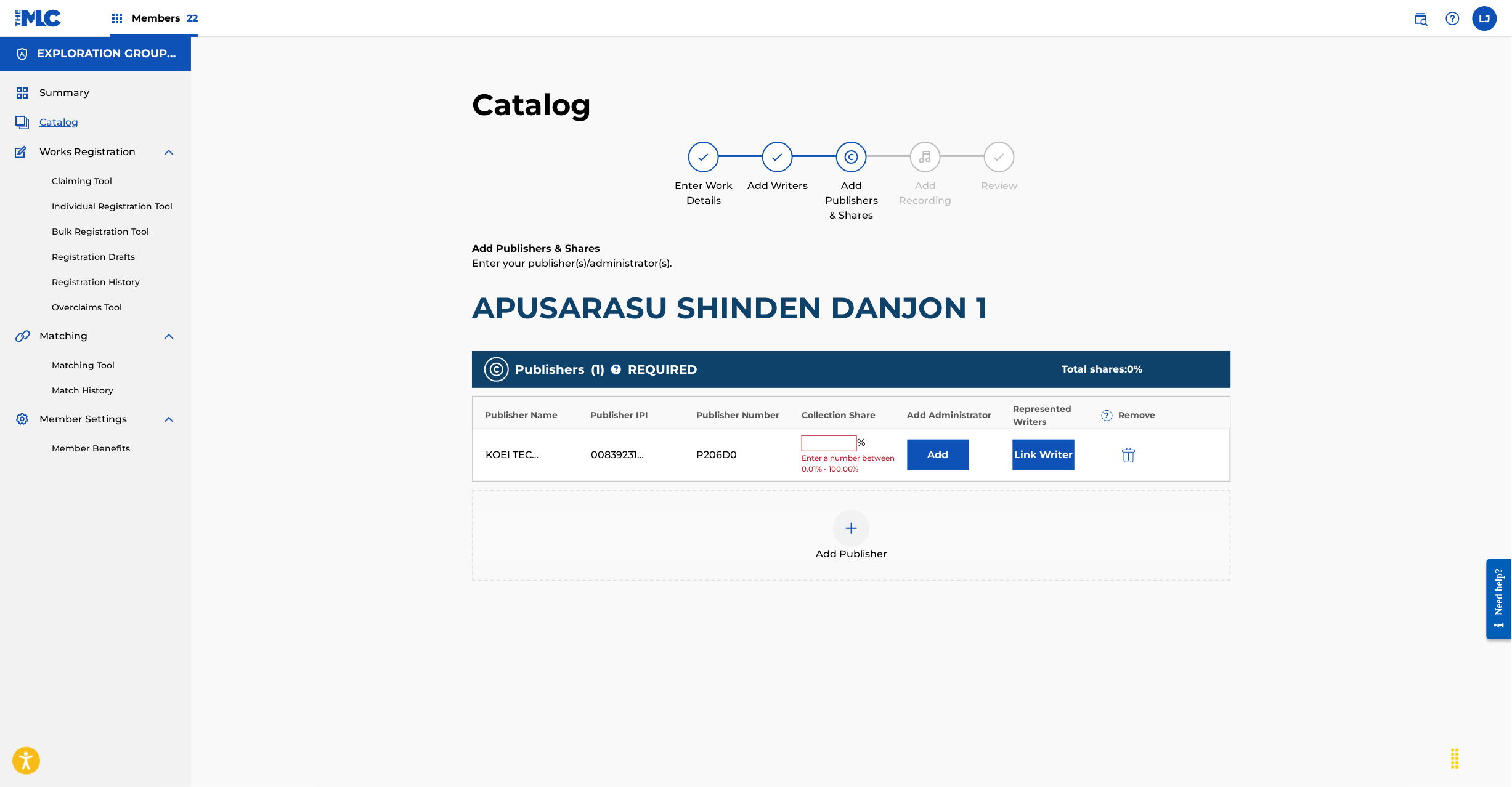
drag, startPoint x: 1106, startPoint y: 451, endPoint x: 1115, endPoint y: 452, distance: 9.1
click at [1108, 451] on div "Link Writer" at bounding box center [1062, 455] width 99 height 31
click at [1125, 457] on img "submit" at bounding box center [1128, 455] width 13 height 15
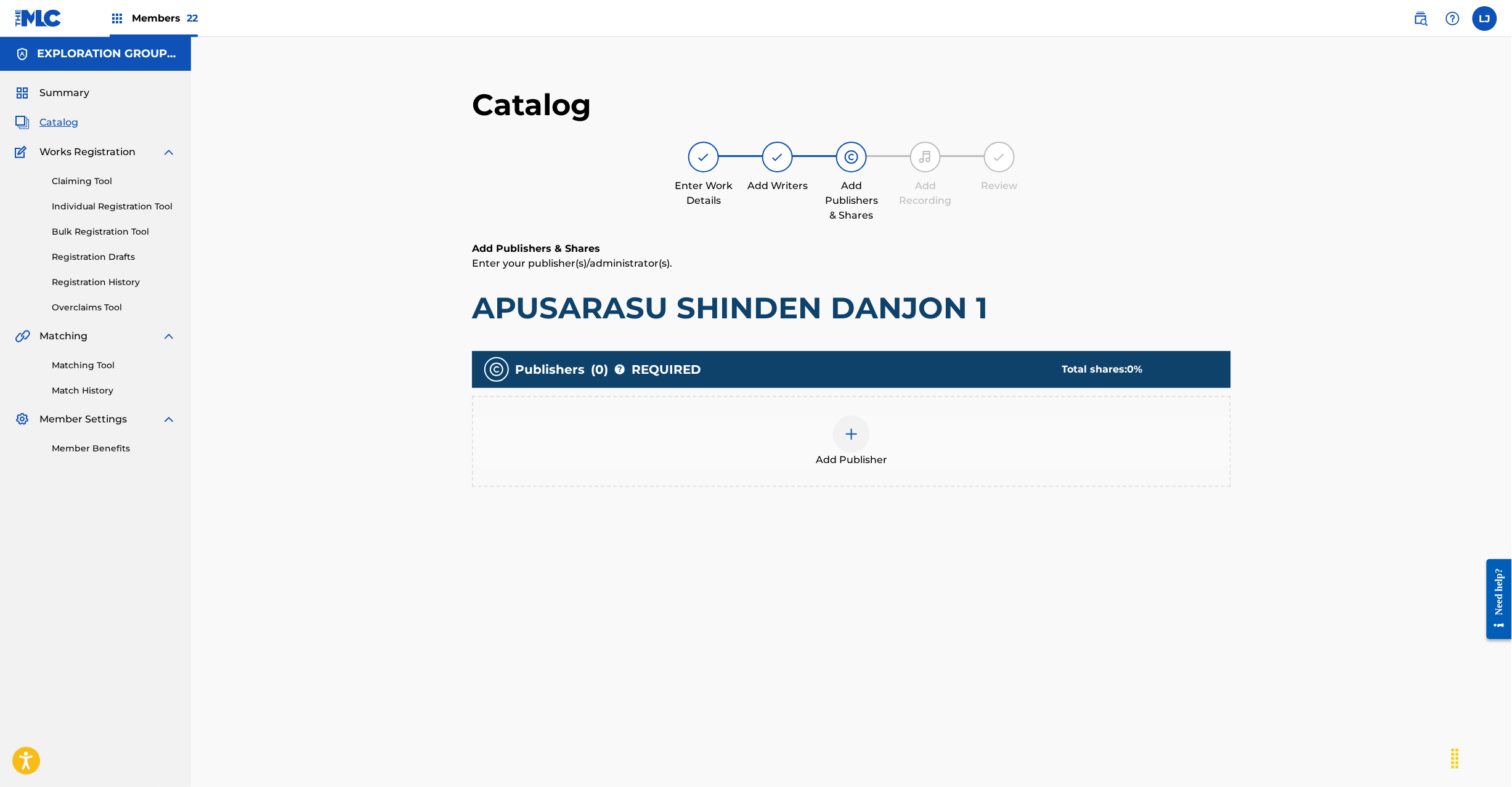
click at [857, 445] on div at bounding box center [851, 434] width 37 height 37
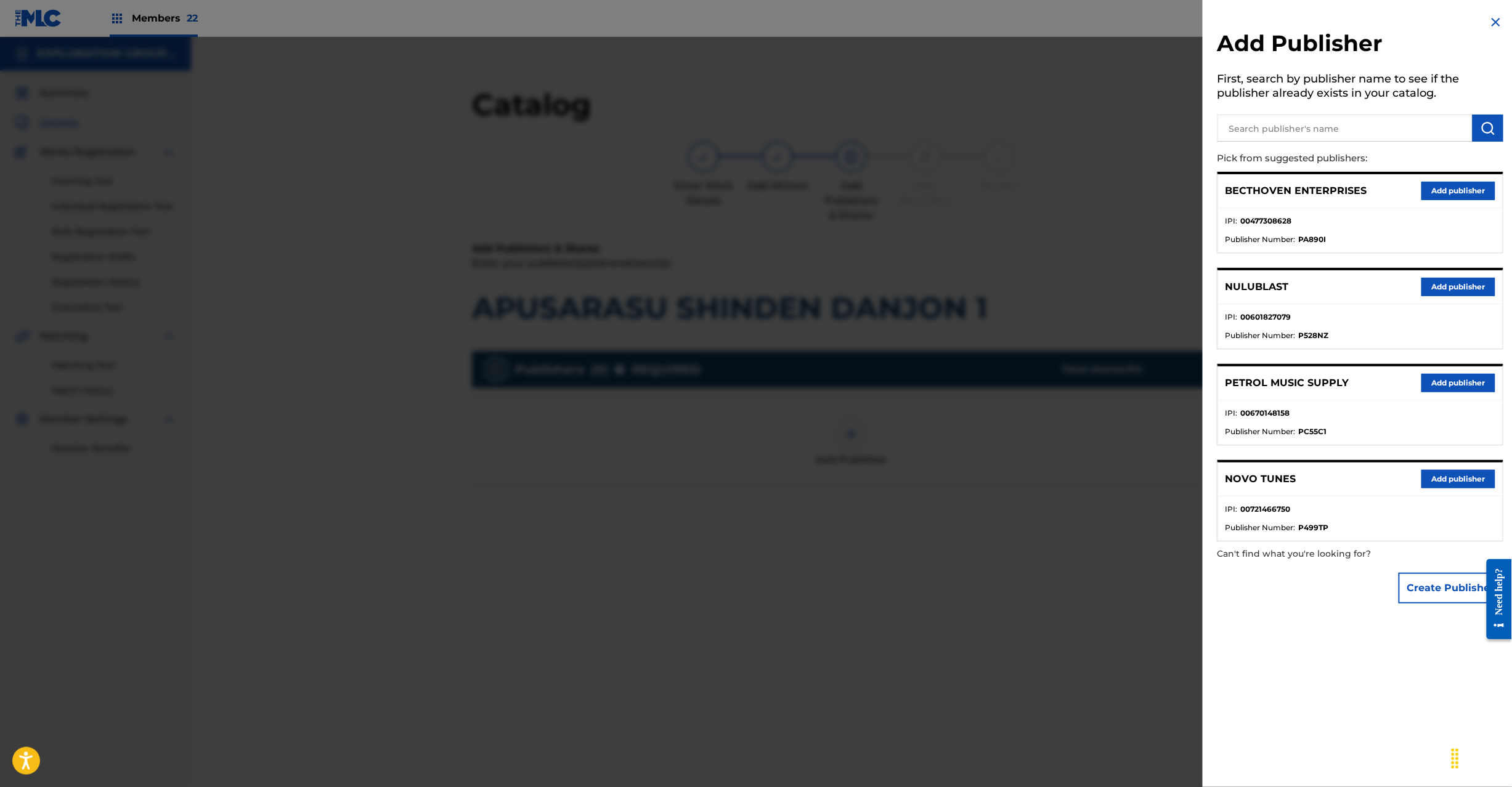
click at [1297, 121] on input "text" at bounding box center [1345, 128] width 255 height 27
click at [1497, 121] on button "submit" at bounding box center [1488, 128] width 31 height 27
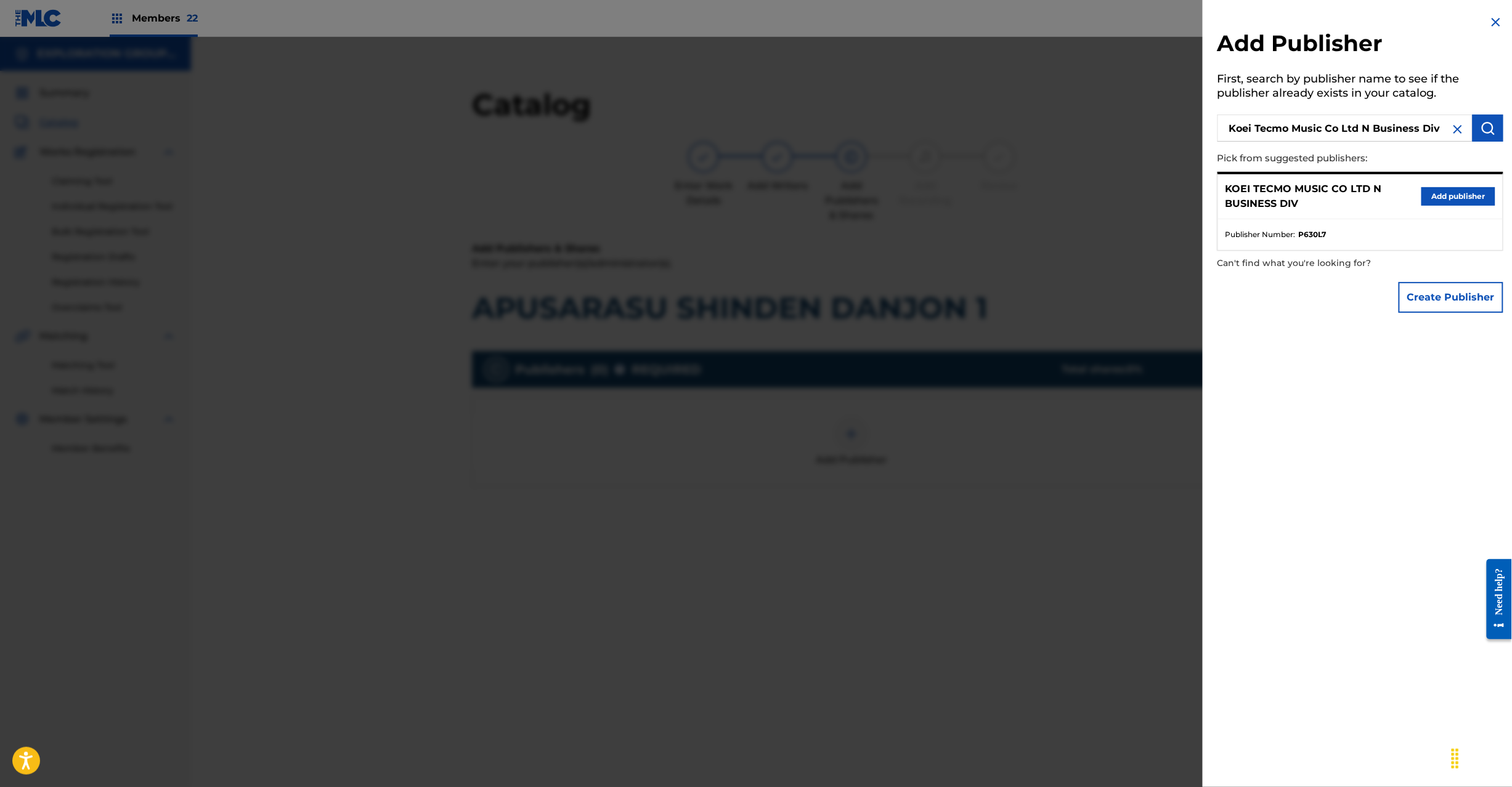
click at [1440, 200] on button "Add publisher" at bounding box center [1458, 196] width 74 height 18
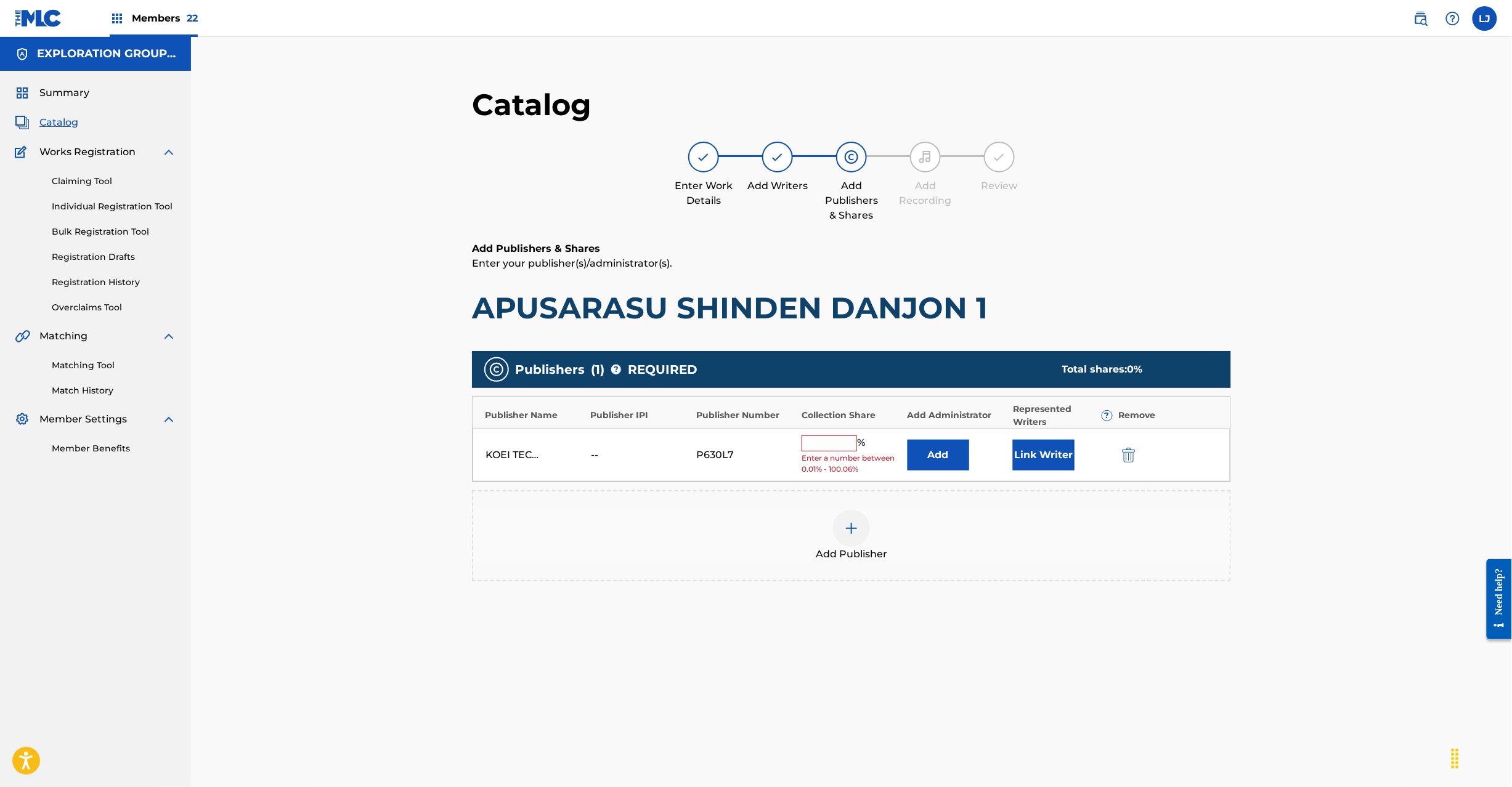
click at [939, 457] on button "Add" at bounding box center [938, 455] width 62 height 31
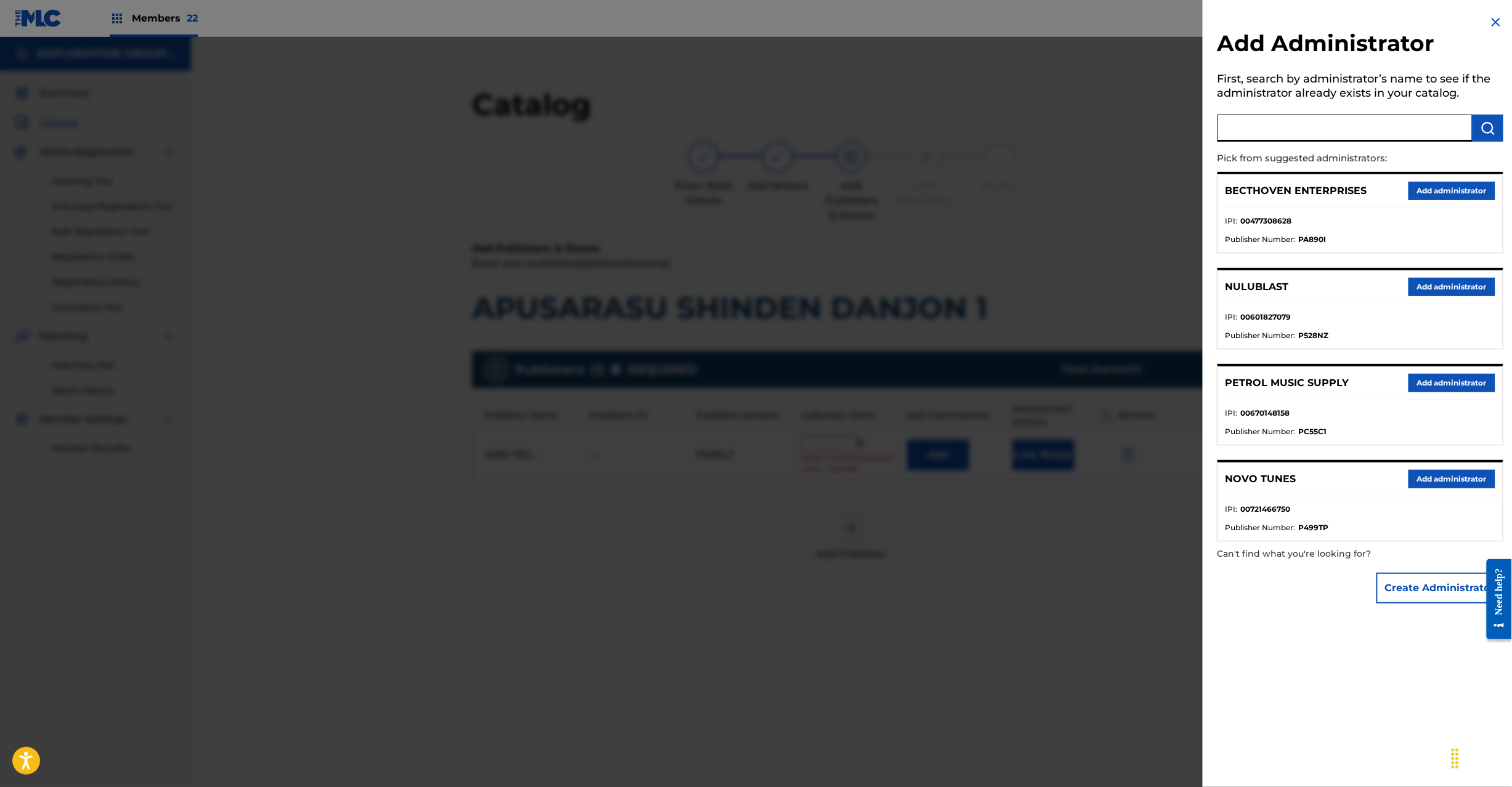
click at [1315, 131] on input "text" at bounding box center [1345, 128] width 255 height 27
click at [1485, 136] on button "submit" at bounding box center [1488, 128] width 31 height 27
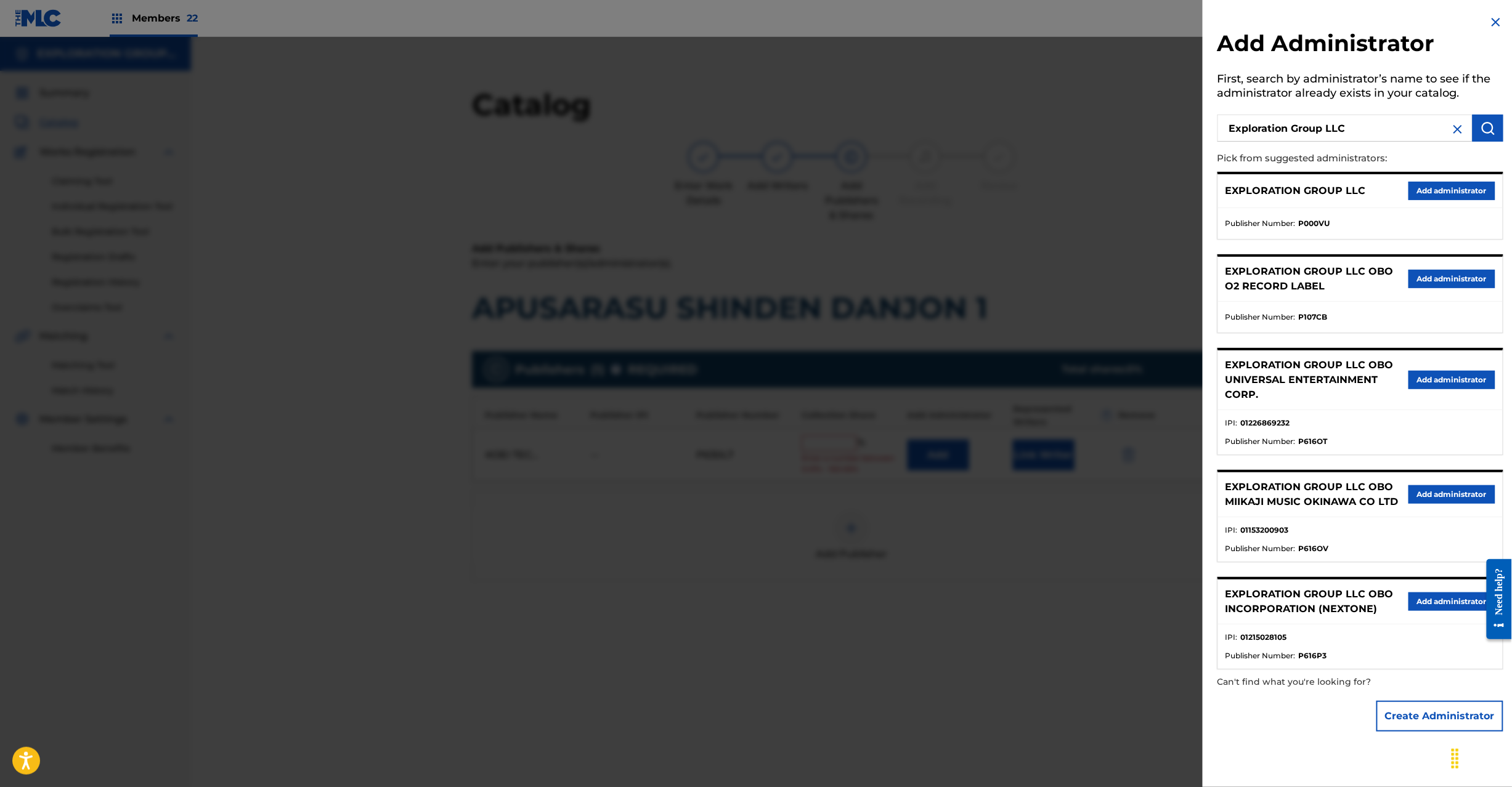
click at [1441, 193] on button "Add administrator" at bounding box center [1452, 191] width 87 height 18
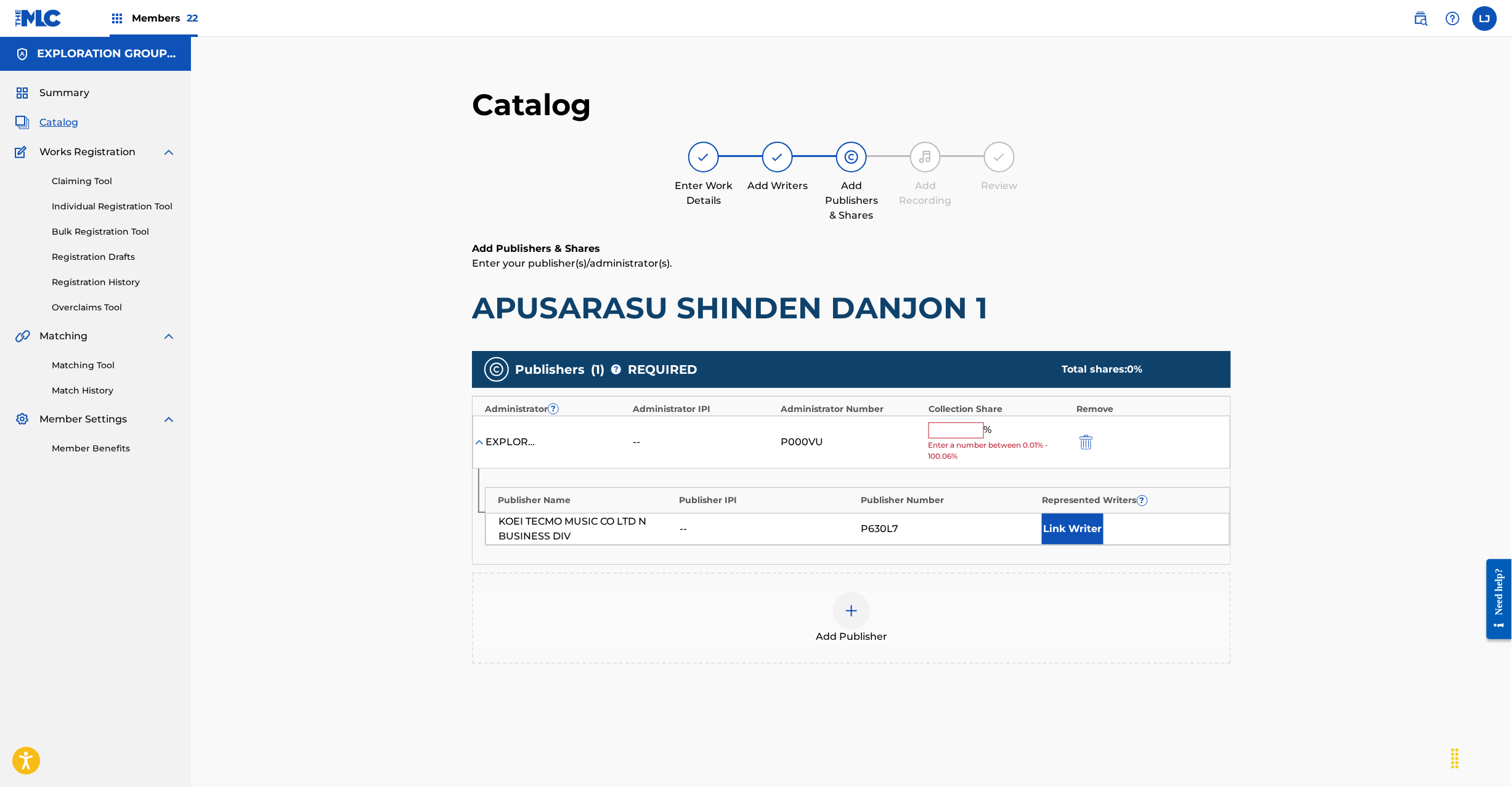
click at [950, 436] on input "text" at bounding box center [957, 430] width 56 height 16
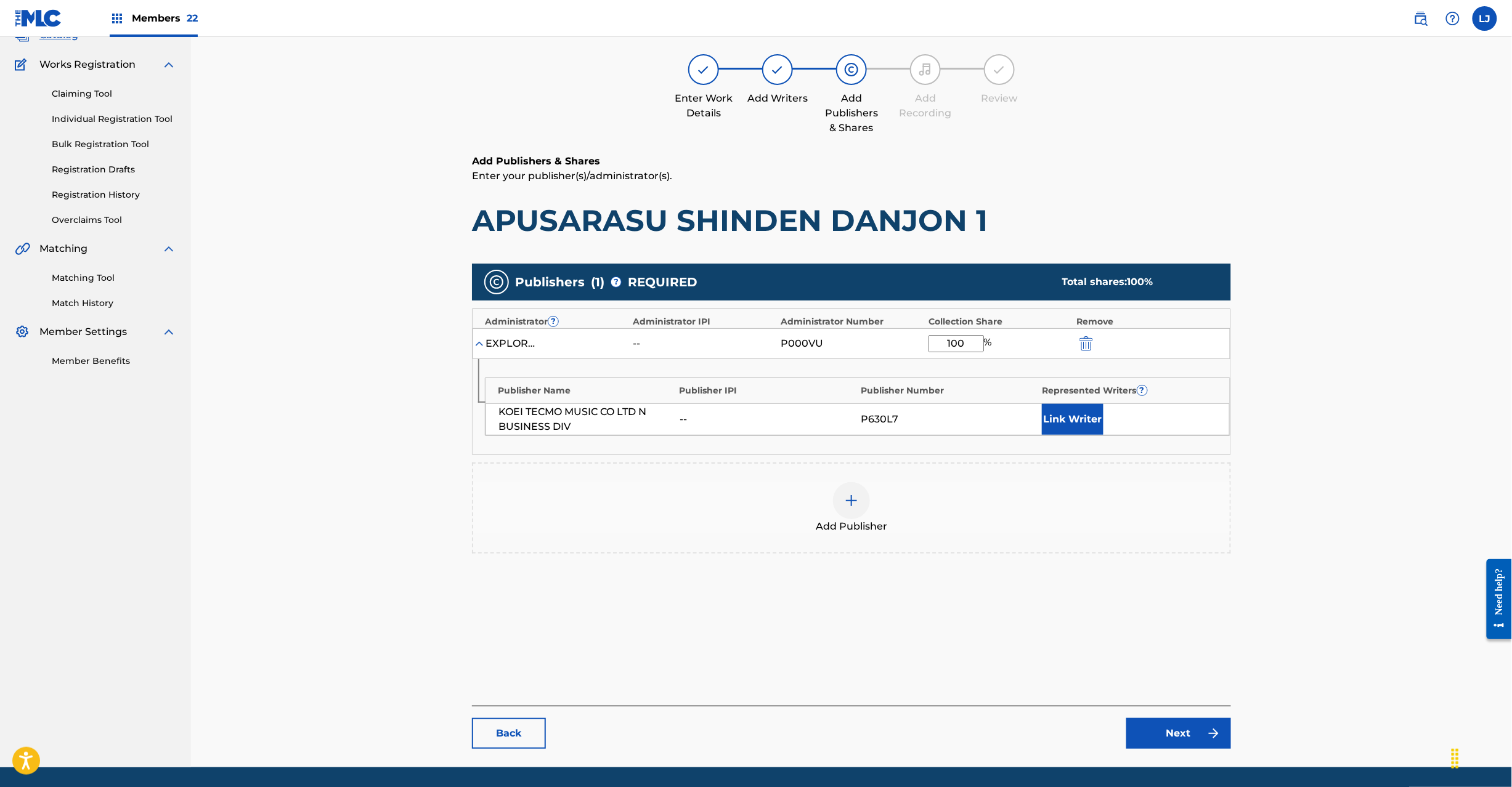
scroll to position [127, 0]
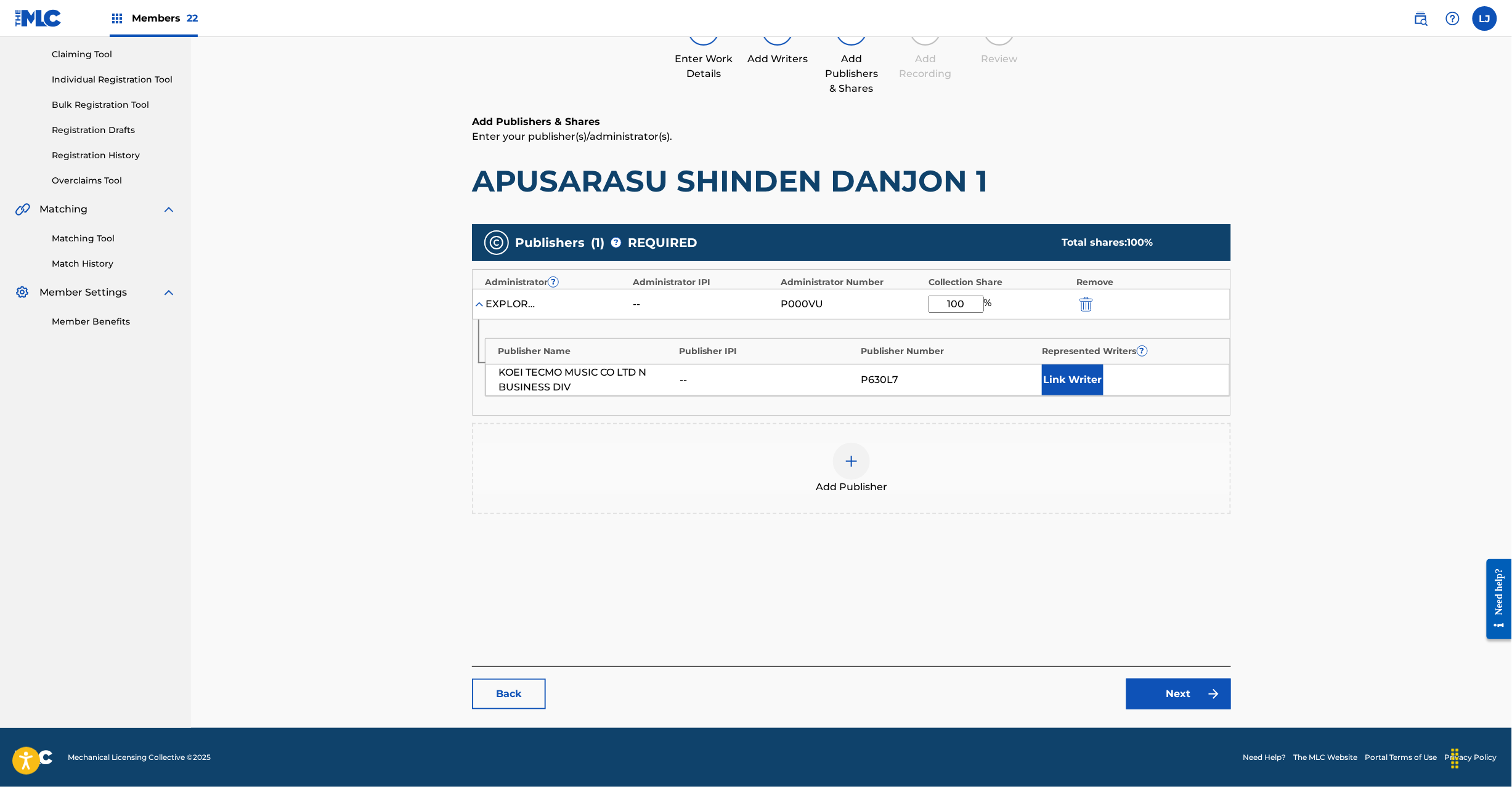
click at [1192, 688] on link "Next" at bounding box center [1179, 694] width 105 height 31
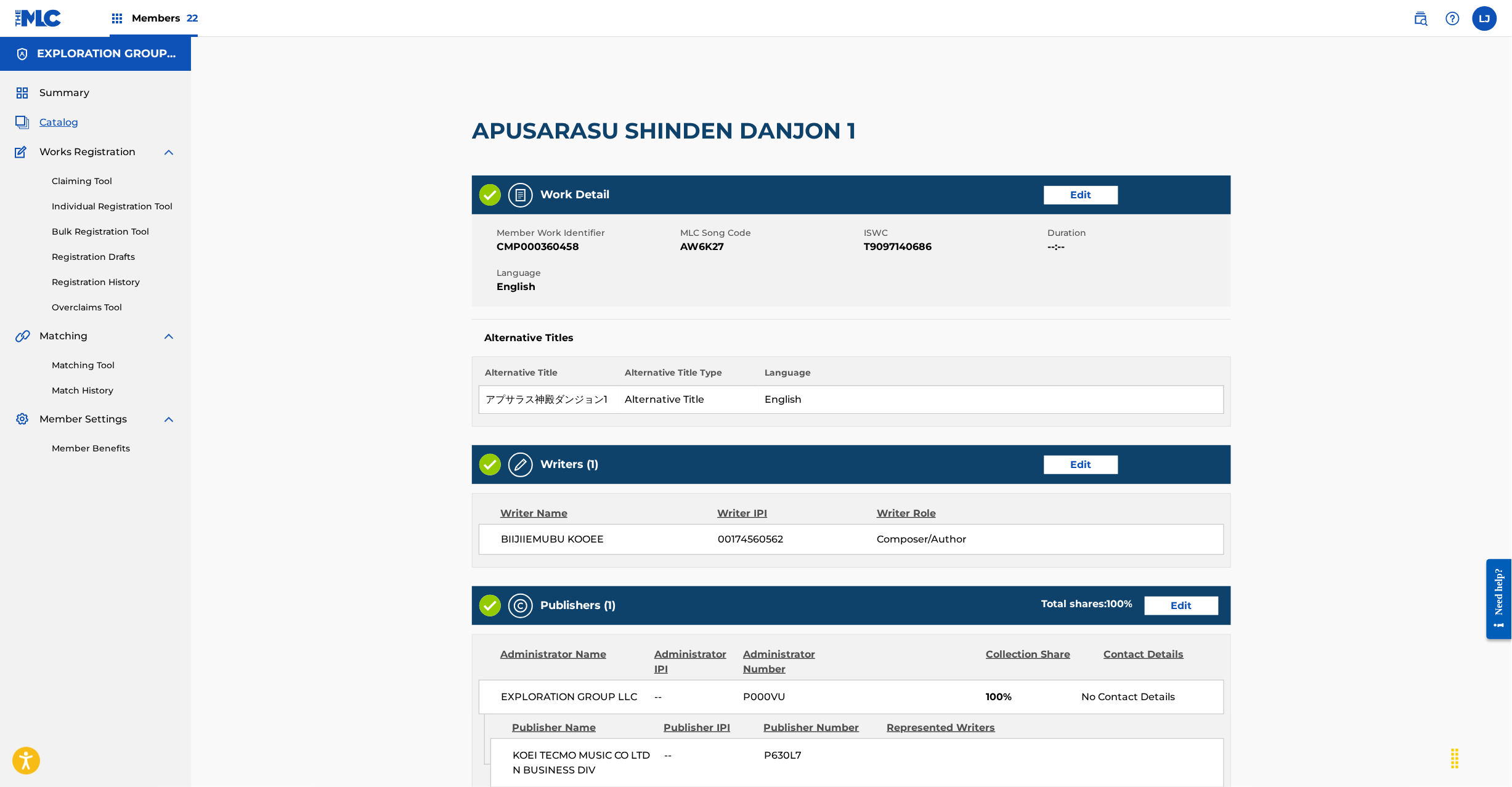
scroll to position [245, 0]
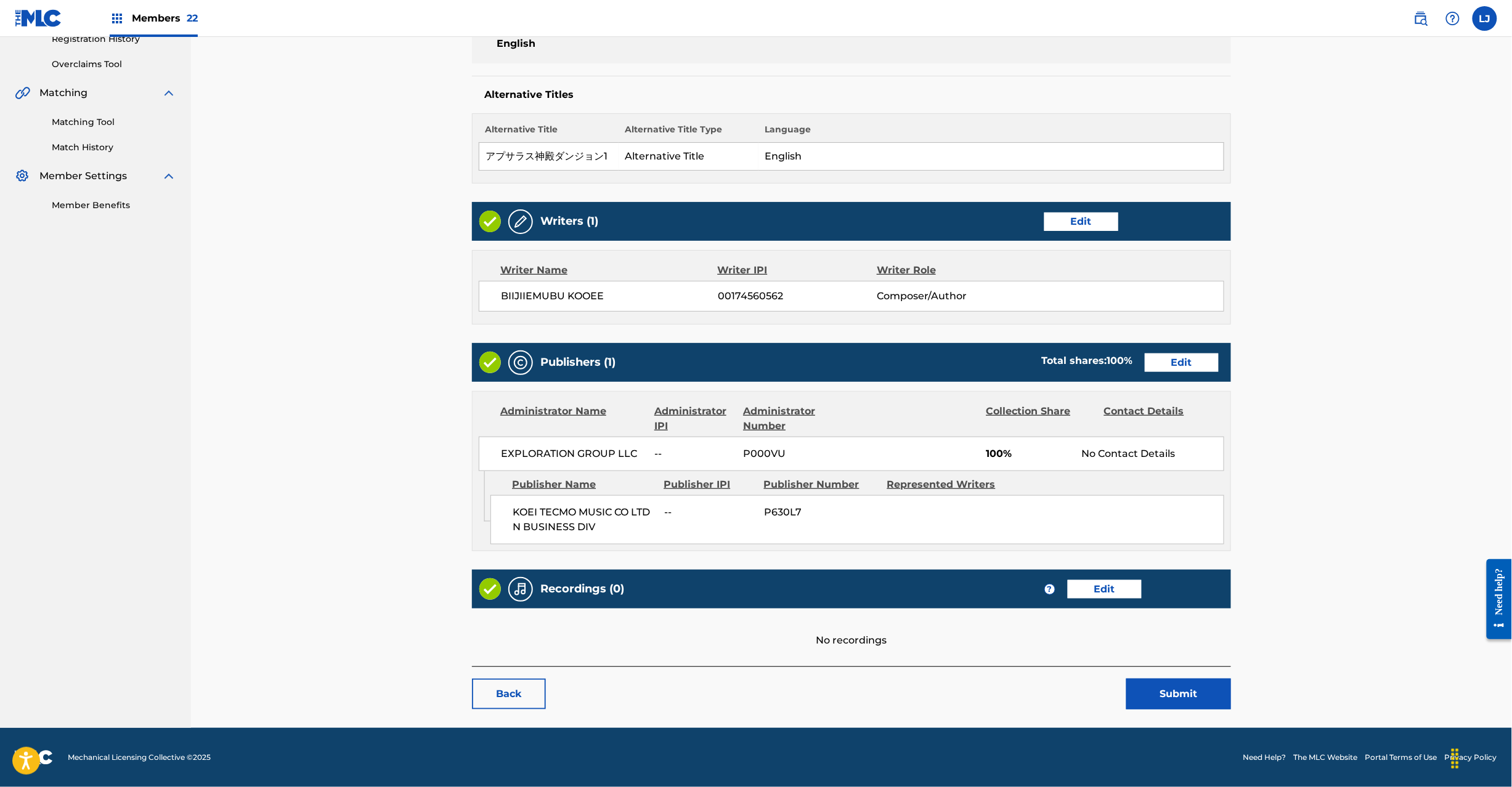
click at [1190, 705] on button "Submit" at bounding box center [1179, 694] width 105 height 31
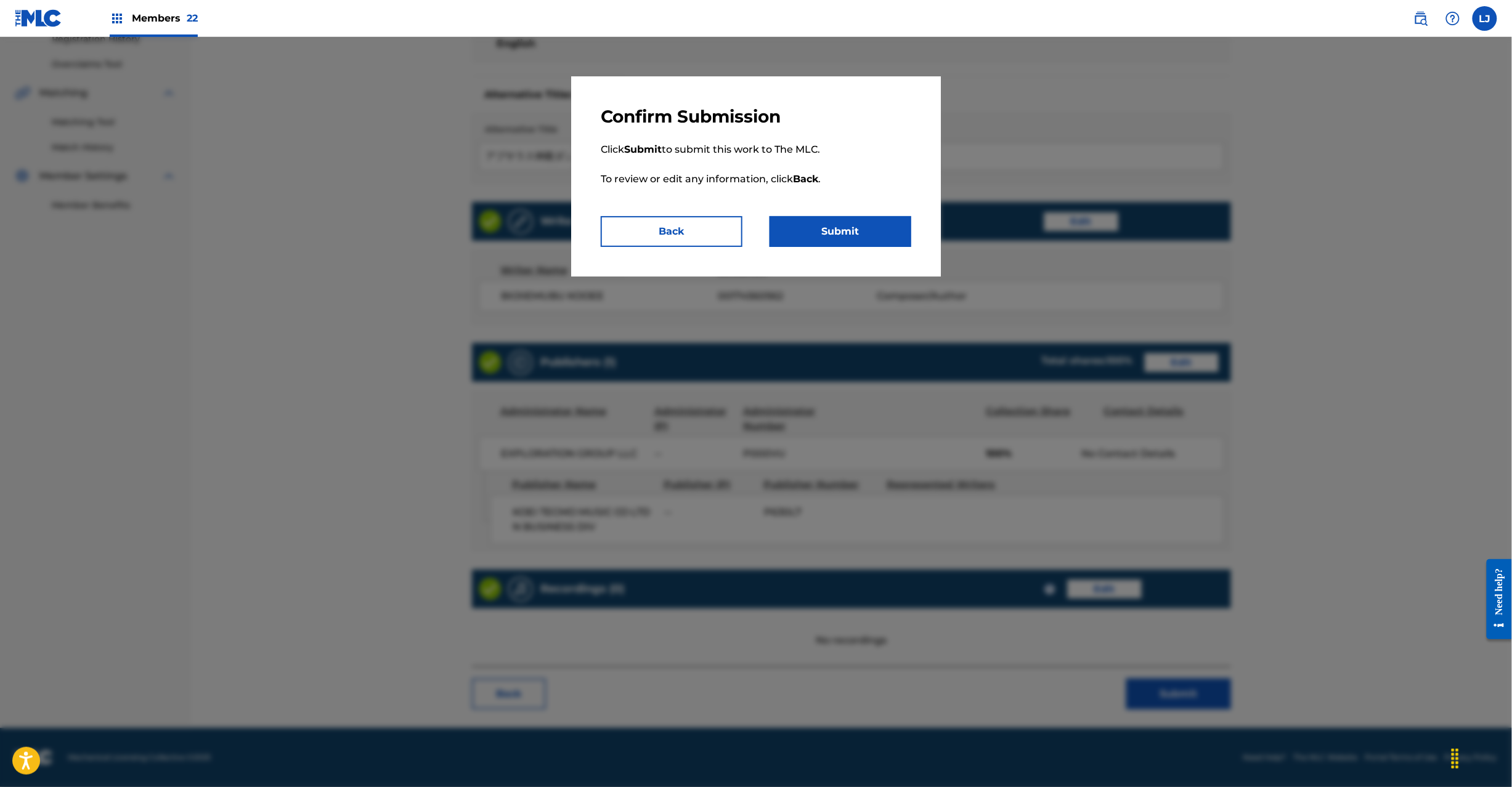
click at [851, 251] on div "Confirm Submission Click Submit to submit this work to The MLC. To review or ed…" at bounding box center [756, 176] width 370 height 200
click at [847, 235] on button "Submit" at bounding box center [840, 231] width 142 height 31
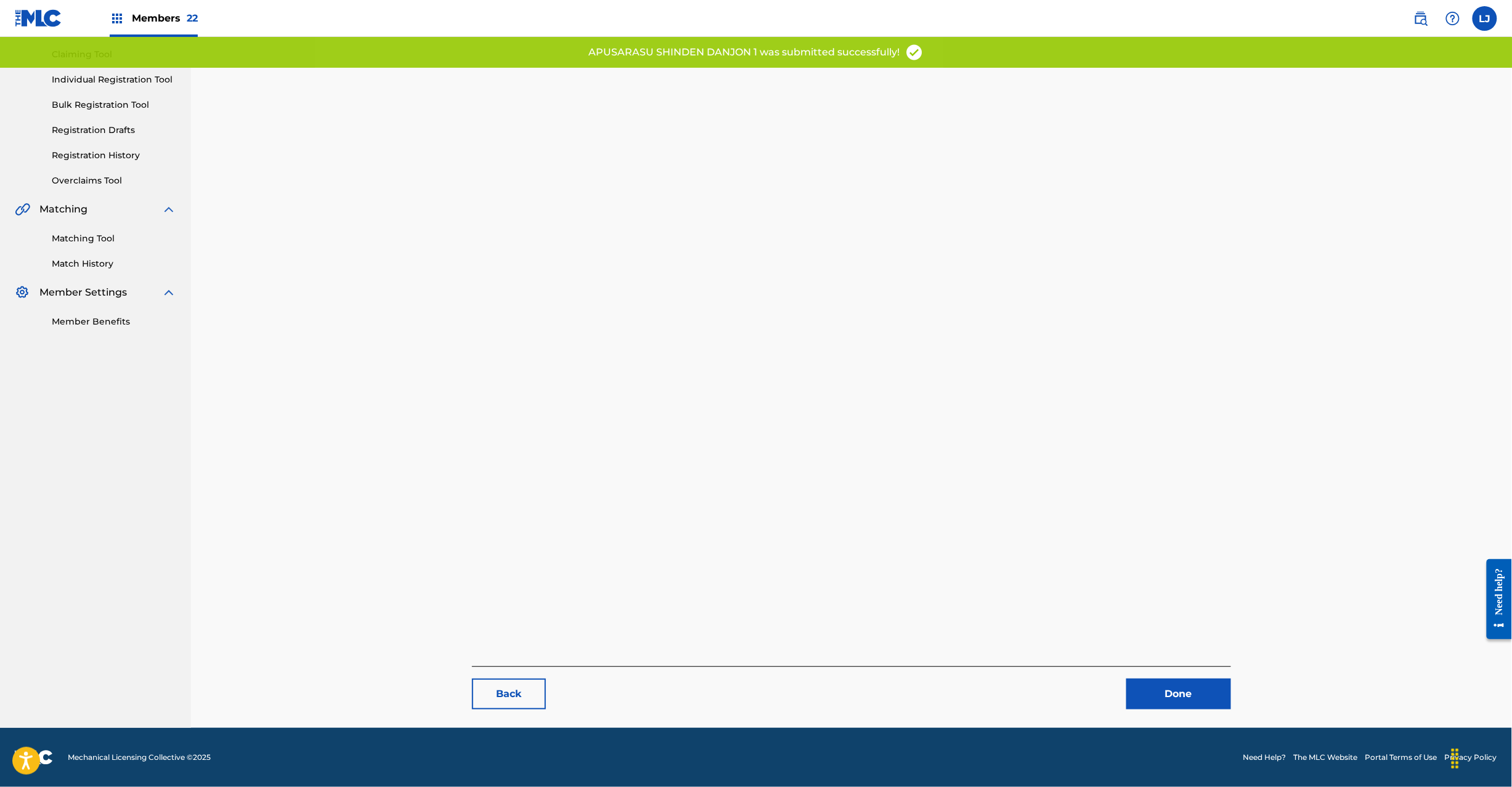
scroll to position [127, 0]
click at [1166, 700] on link "Done" at bounding box center [1179, 694] width 105 height 31
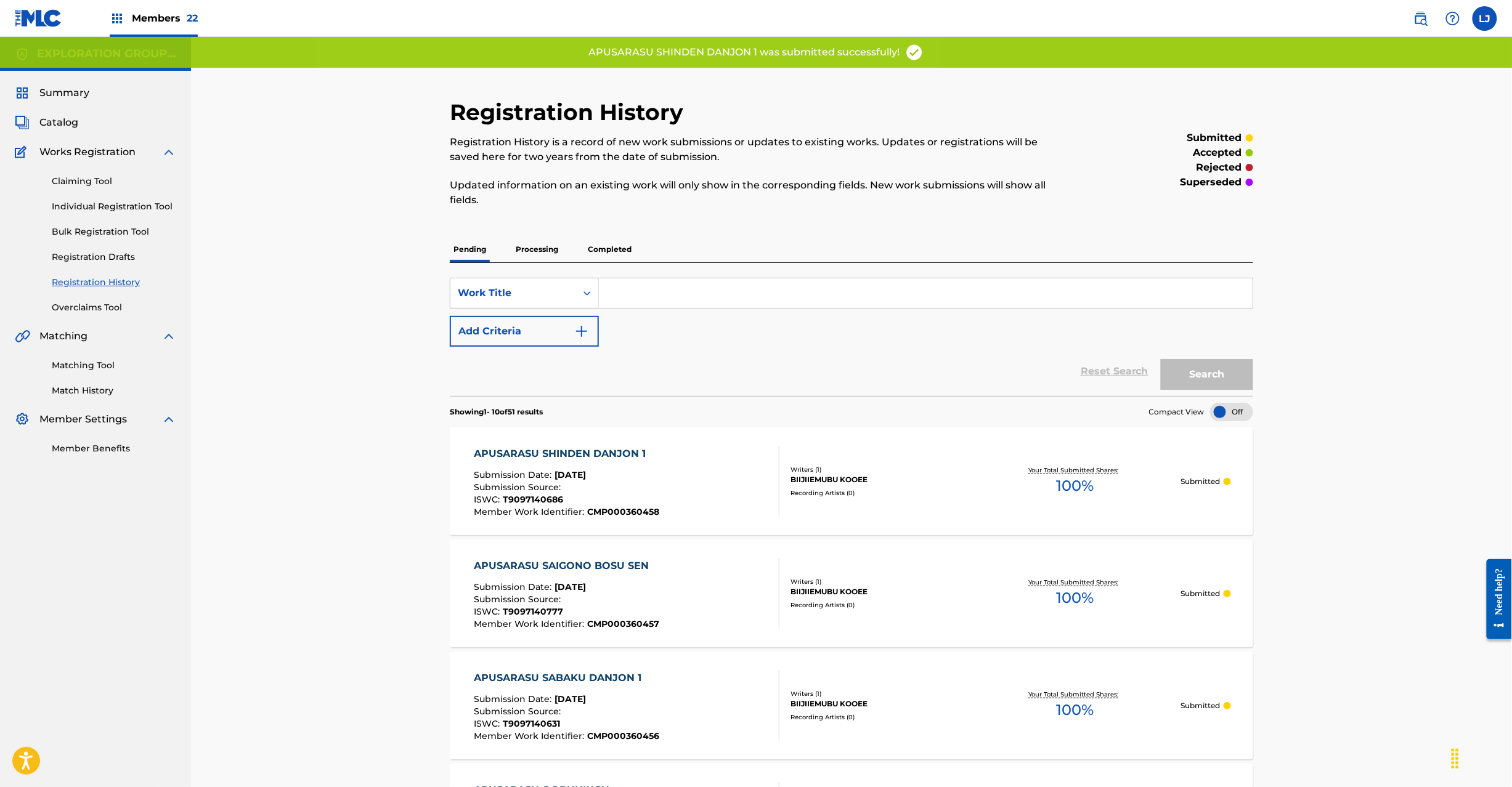
click at [708, 485] on div "APUSARASU SHINDEN DANJON 1 Submission Date : [DATE] Submission Source : ISWC : …" at bounding box center [627, 481] width 306 height 70
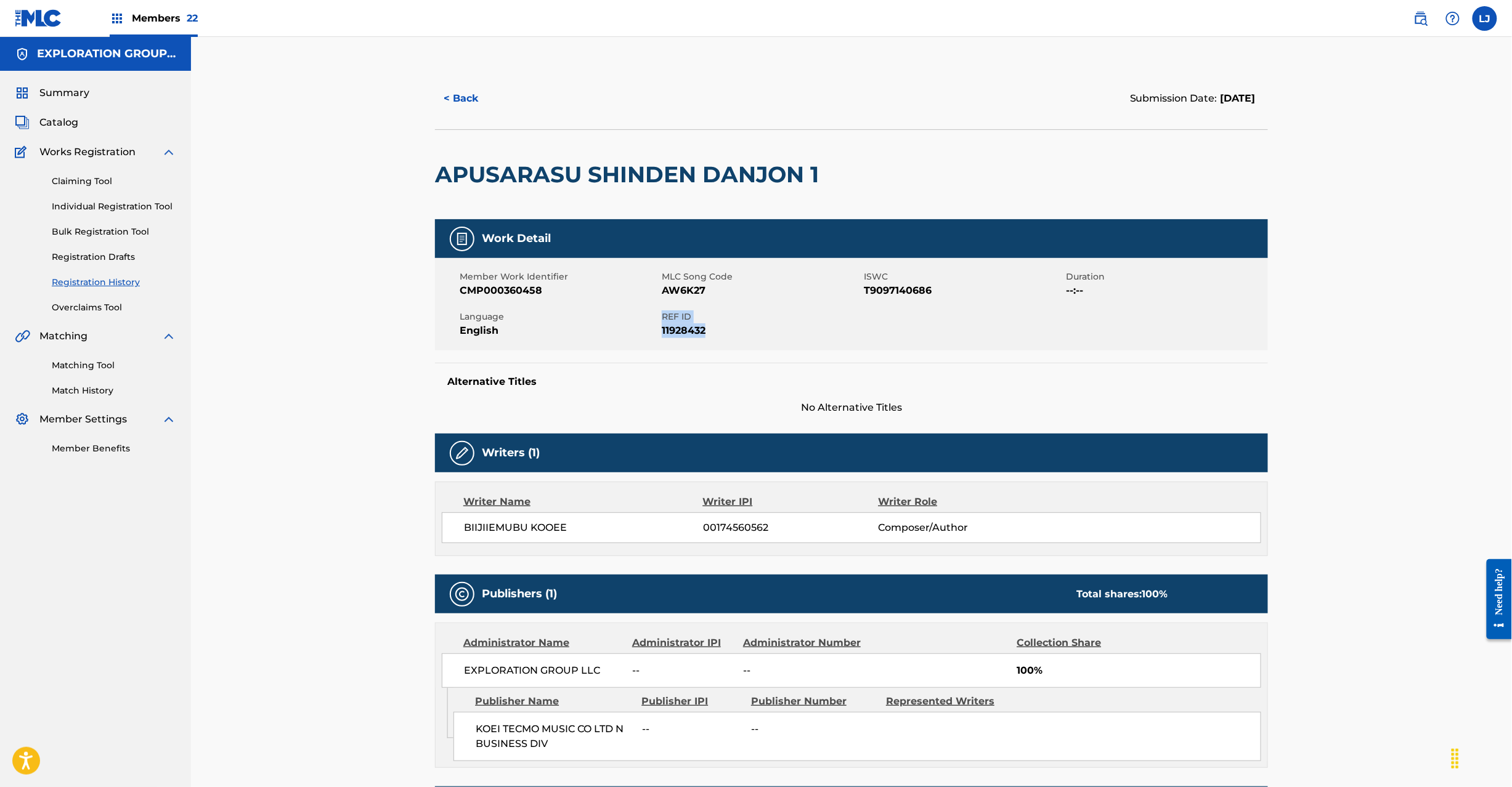
drag, startPoint x: 662, startPoint y: 318, endPoint x: 723, endPoint y: 335, distance: 63.3
click at [723, 335] on div "REF ID 11928432" at bounding box center [763, 325] width 202 height 28
click at [71, 128] on span "Catalog" at bounding box center [58, 122] width 39 height 15
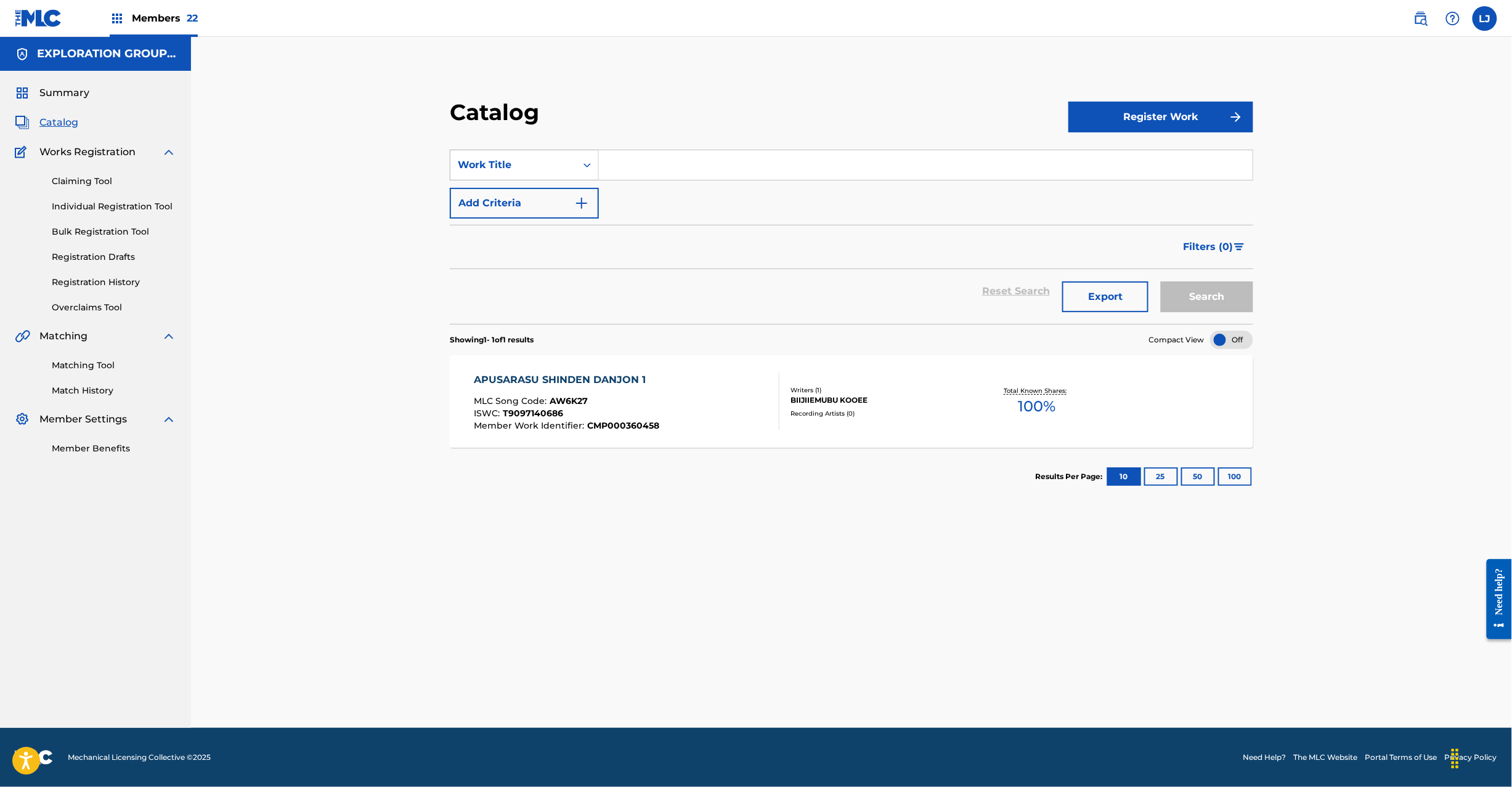
click at [574, 162] on div "Work Title" at bounding box center [513, 165] width 126 height 23
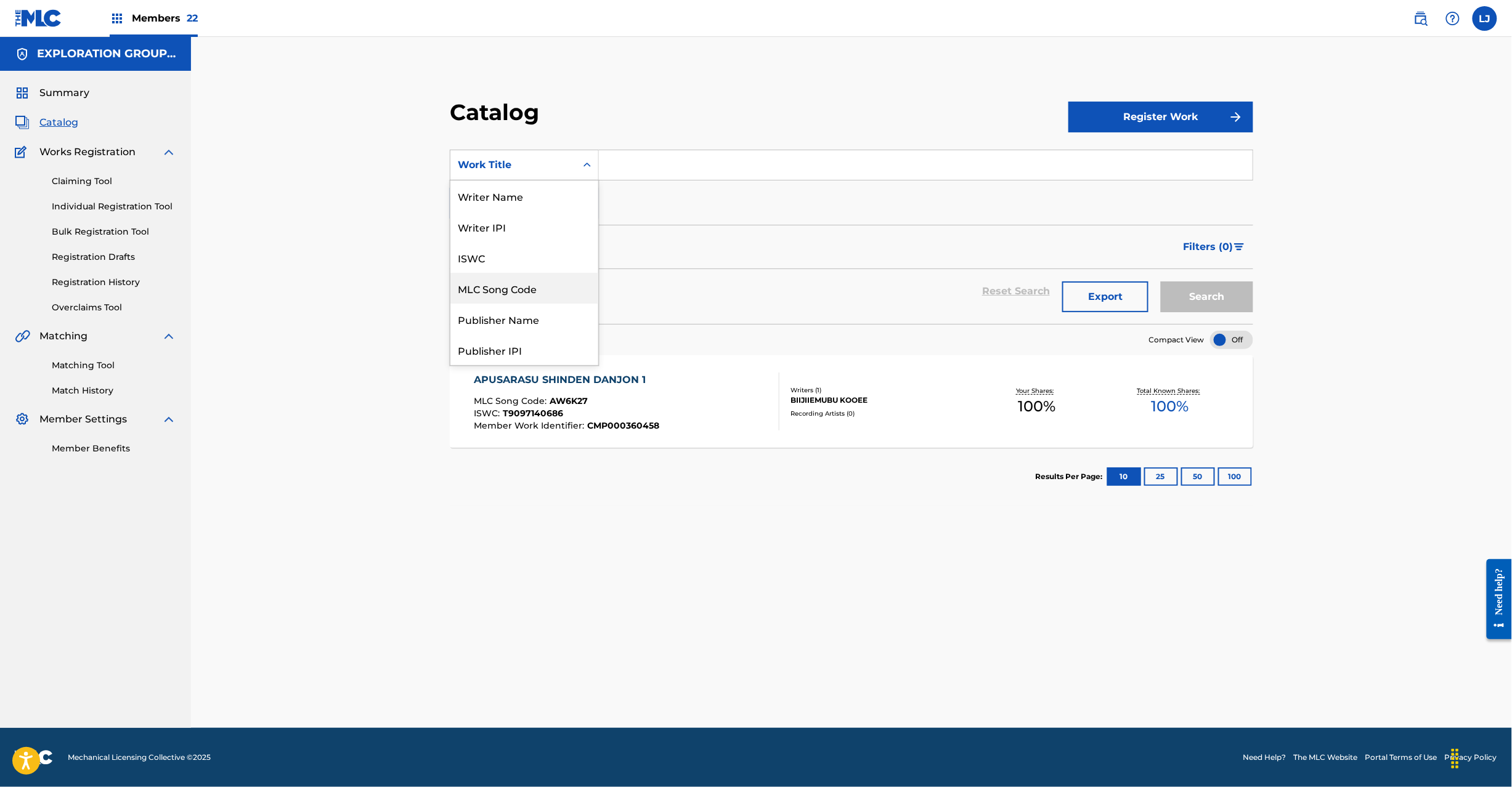
click at [540, 287] on div "MLC Song Code" at bounding box center [524, 288] width 148 height 31
click at [655, 165] on input "Search Form" at bounding box center [926, 165] width 654 height 30
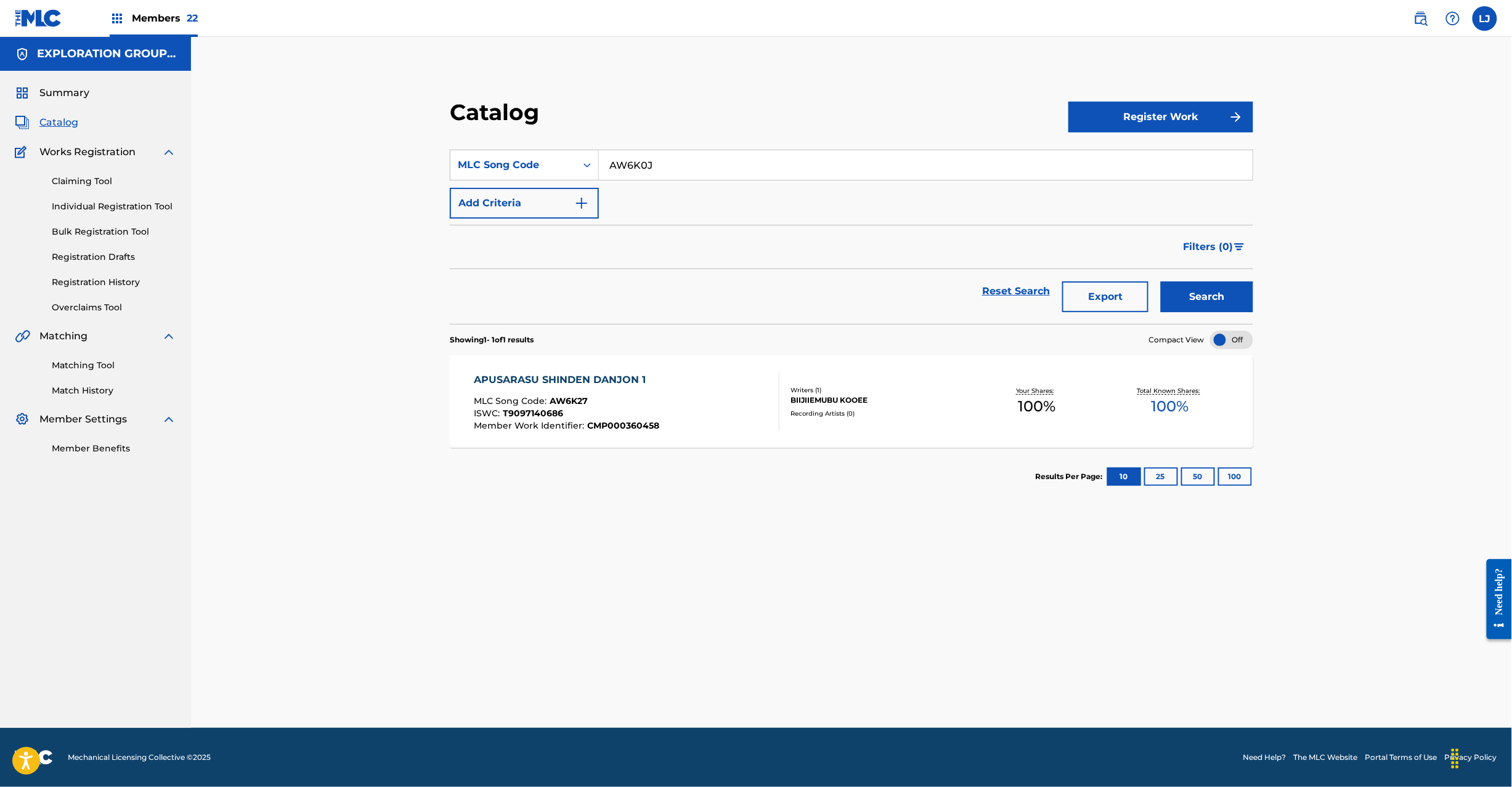
click at [1167, 301] on button "Search" at bounding box center [1207, 297] width 92 height 31
click at [712, 397] on div "APUSARASU SHINDEN DANJON 2 MLC Song Code : AW6K0J ISWC : T9097140700 Member Wor…" at bounding box center [627, 402] width 306 height 58
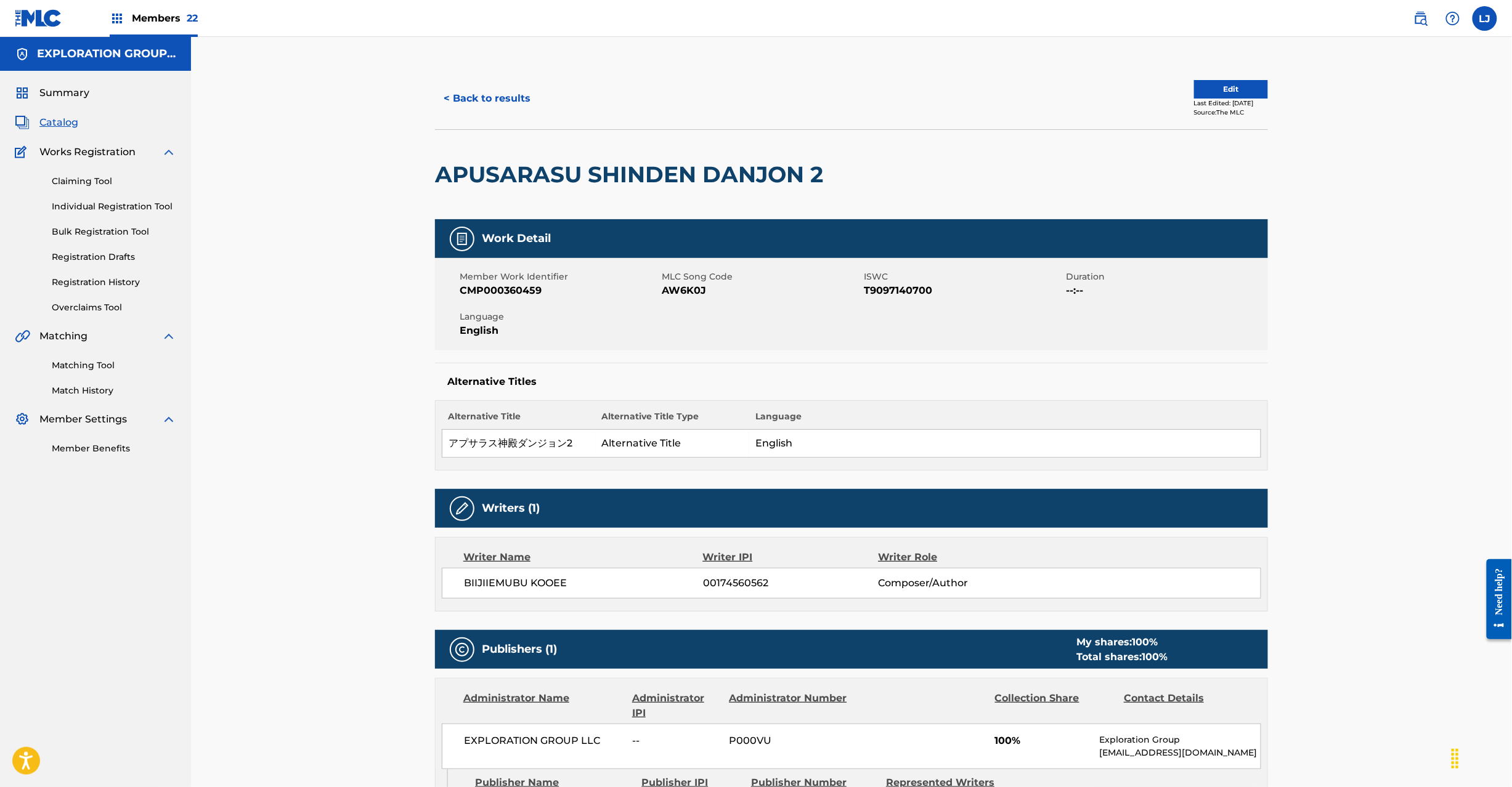
click at [1203, 87] on button "Edit" at bounding box center [1231, 89] width 74 height 18
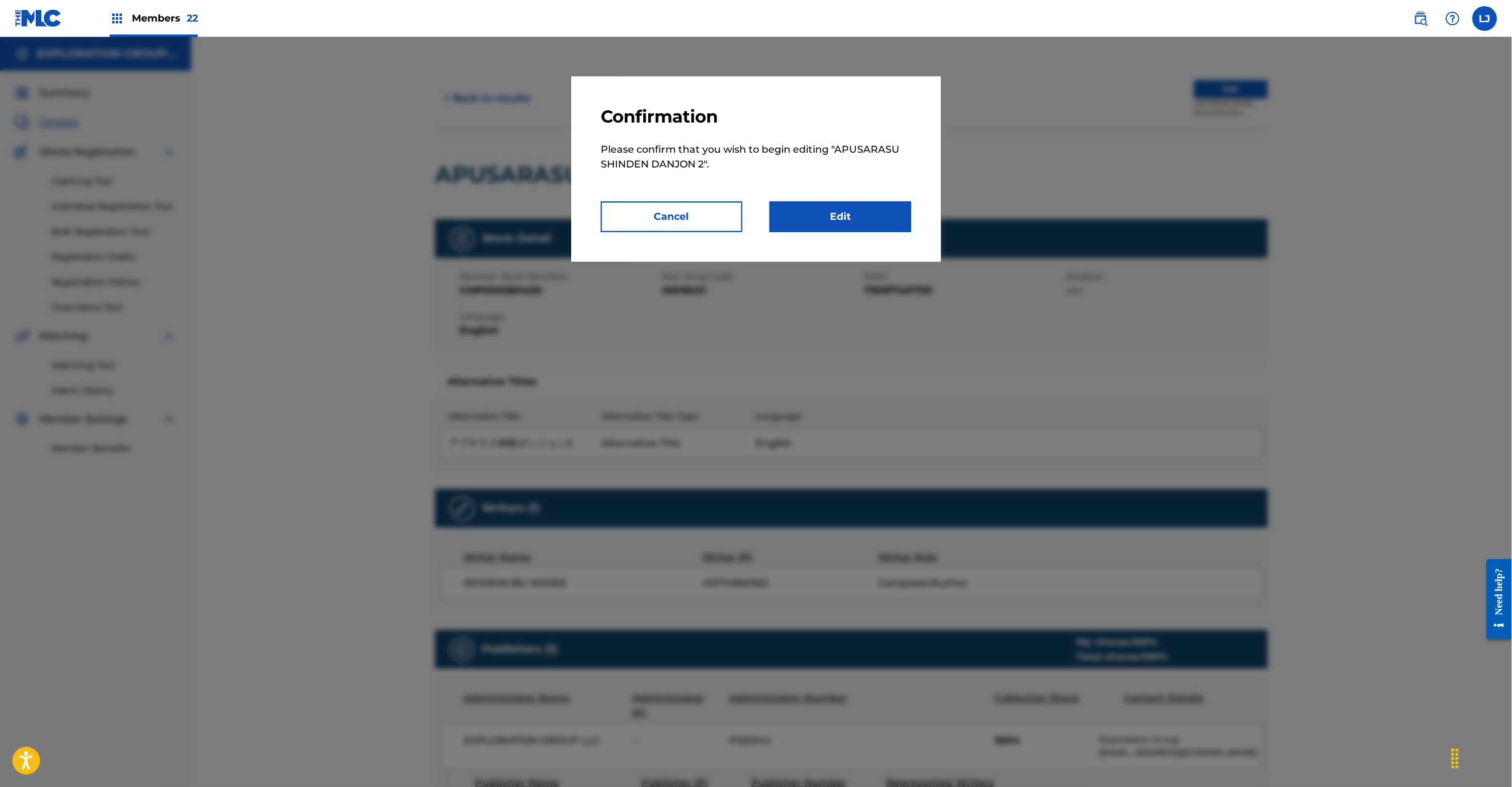
click at [842, 232] on div "Confirmation Please confirm that you wish to begin editing " APUSARASU SHINDEN …" at bounding box center [756, 169] width 370 height 186
click at [842, 220] on link "Edit" at bounding box center [840, 217] width 142 height 31
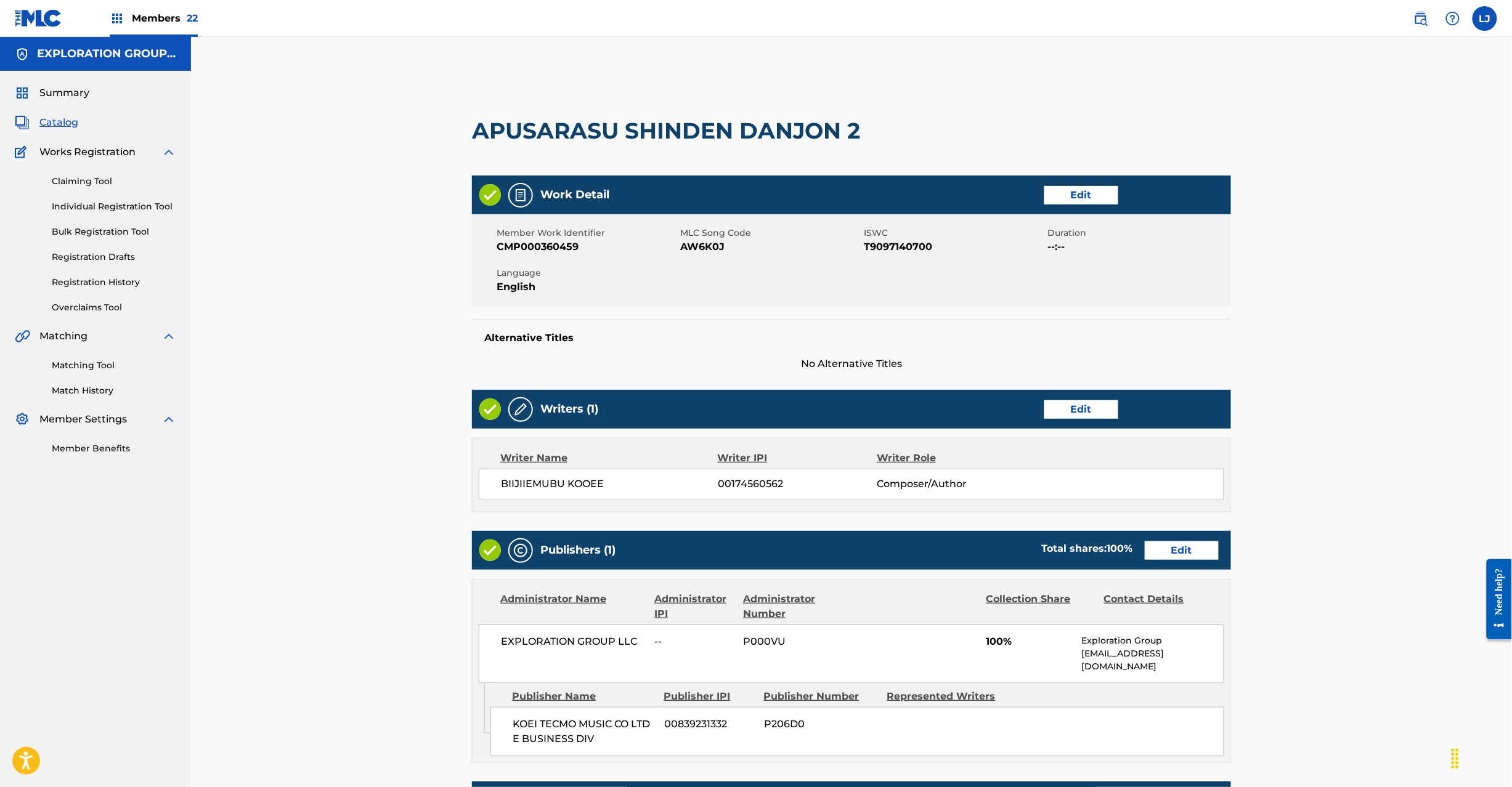
click at [1169, 553] on link "Edit" at bounding box center [1182, 550] width 74 height 18
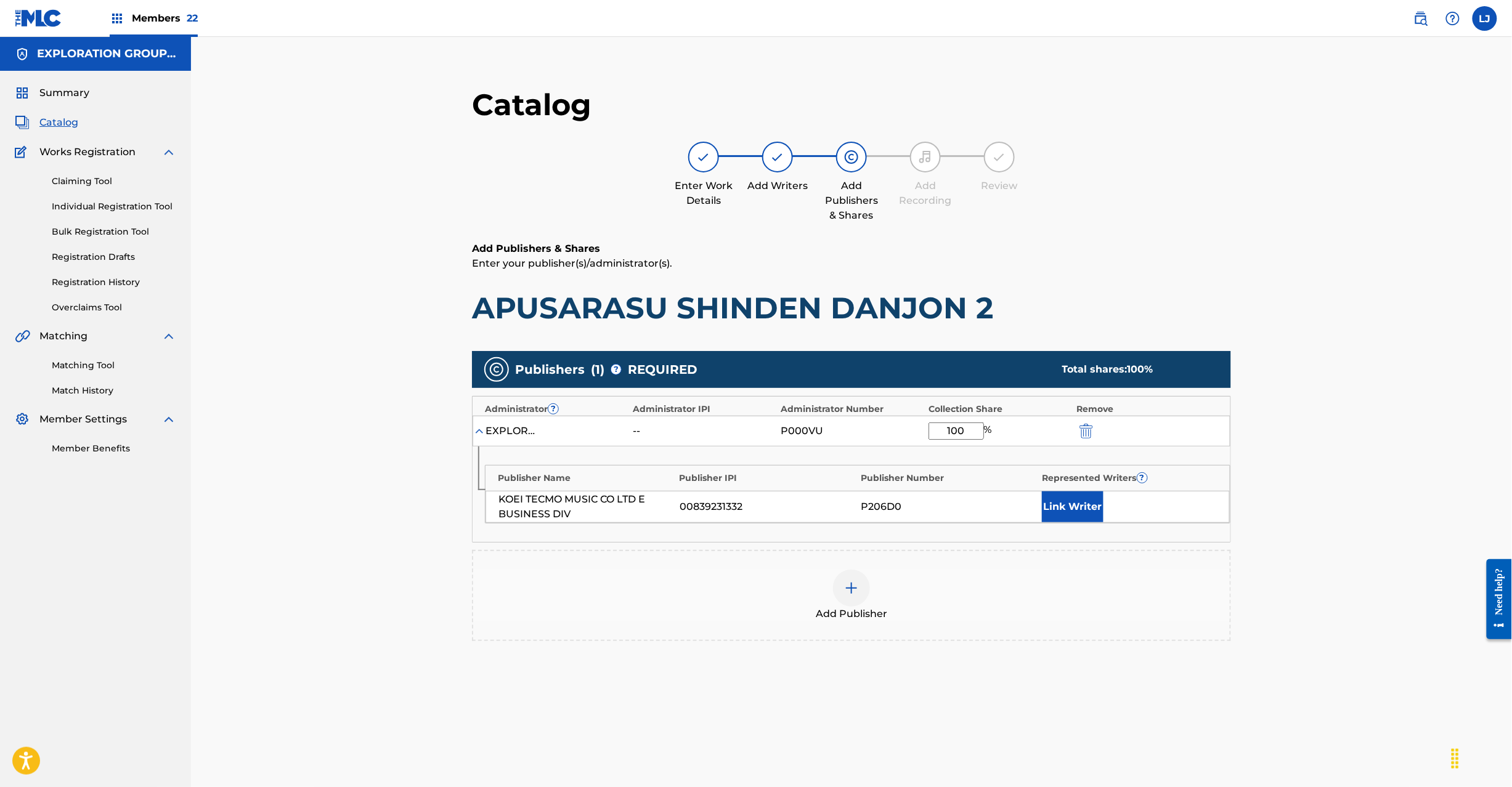
click at [1075, 429] on div "EXPLORATION GROUP LLC -- P000VU 100 %" at bounding box center [852, 431] width 758 height 31
click at [1087, 429] on img "submit" at bounding box center [1086, 431] width 13 height 15
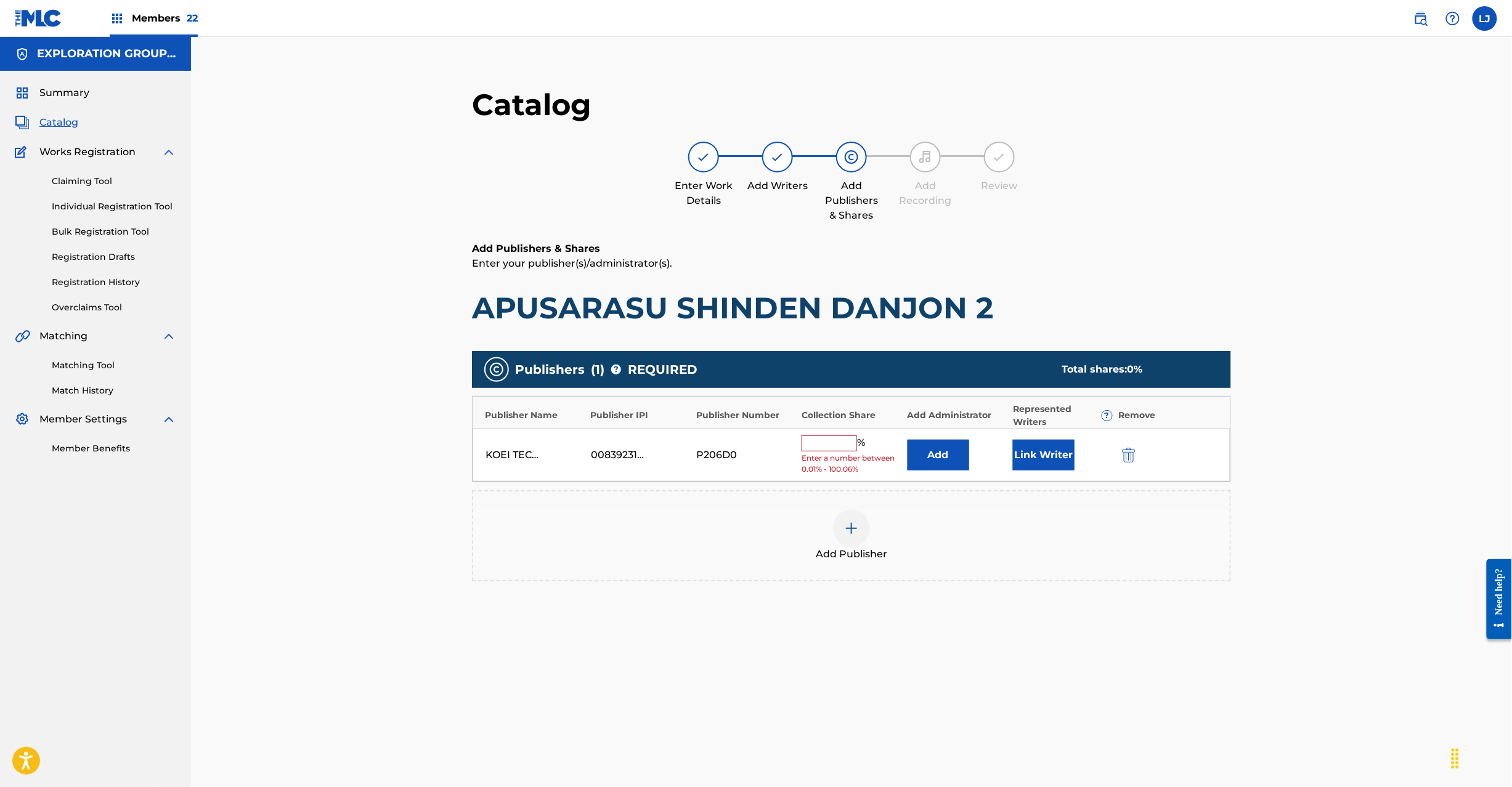
click at [1129, 455] on img "submit" at bounding box center [1128, 455] width 13 height 15
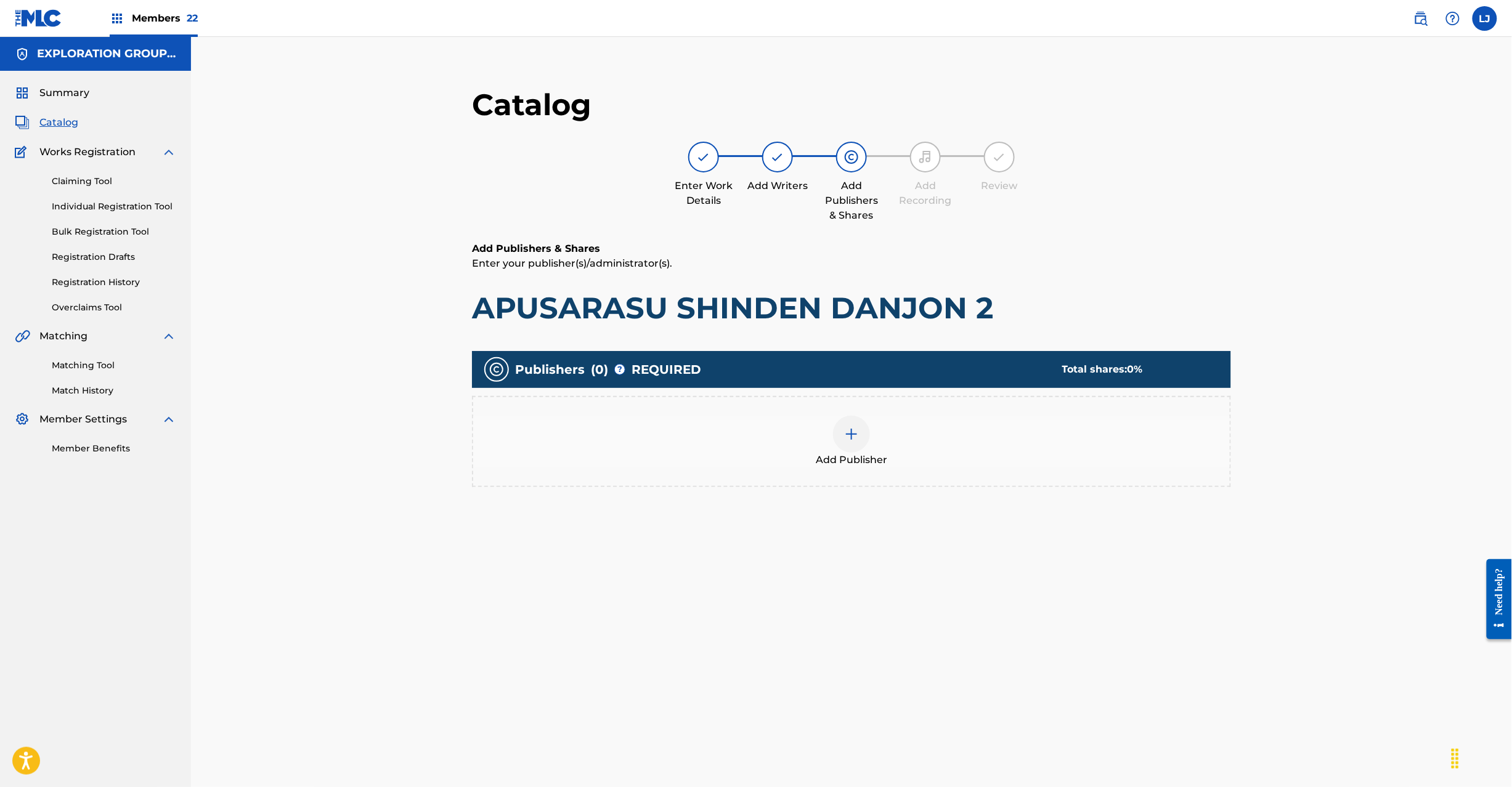
click at [866, 433] on div at bounding box center [851, 434] width 37 height 37
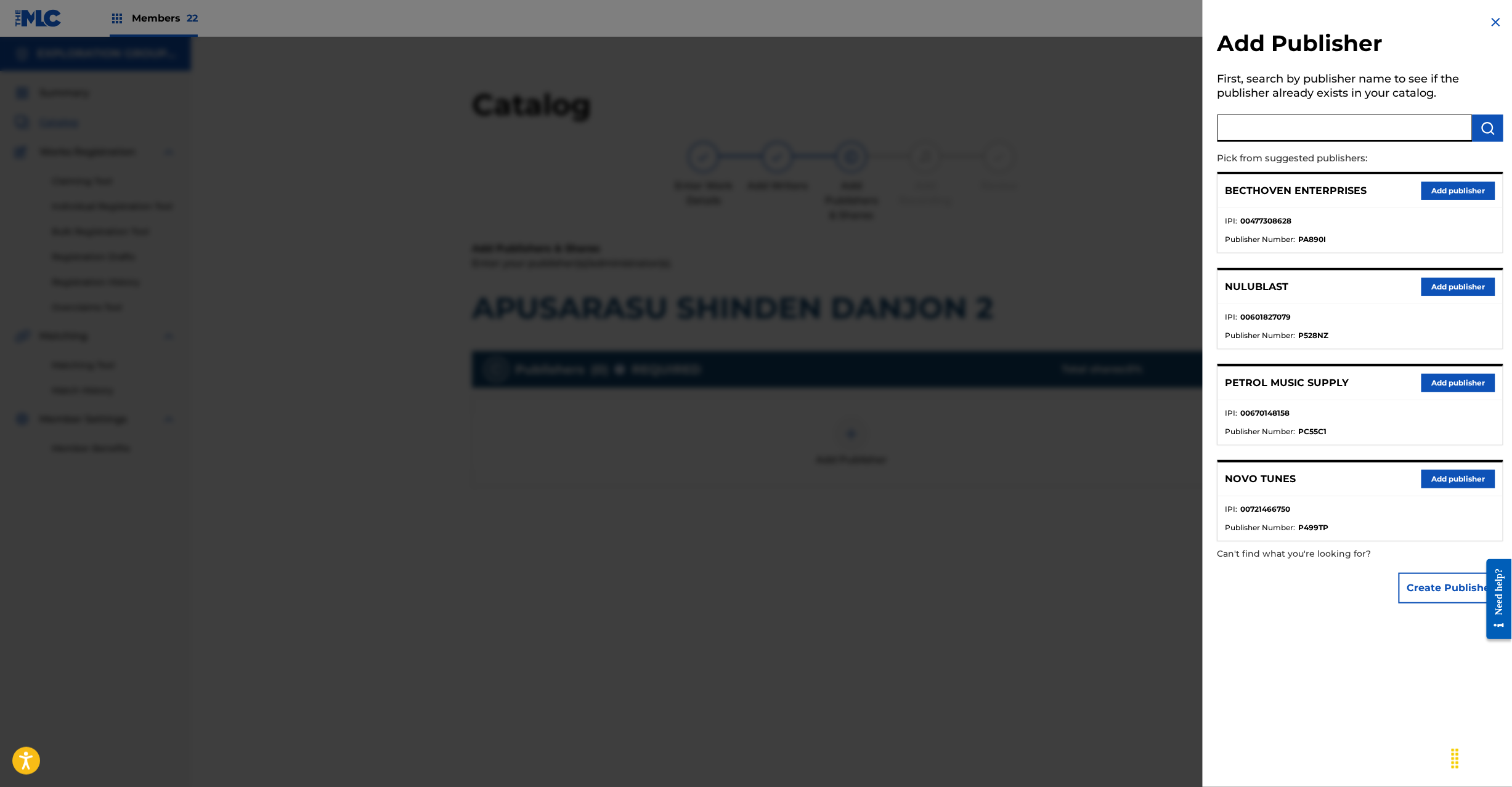
click at [1255, 131] on input "text" at bounding box center [1345, 128] width 255 height 27
click at [1481, 126] on img "submit" at bounding box center [1487, 128] width 15 height 15
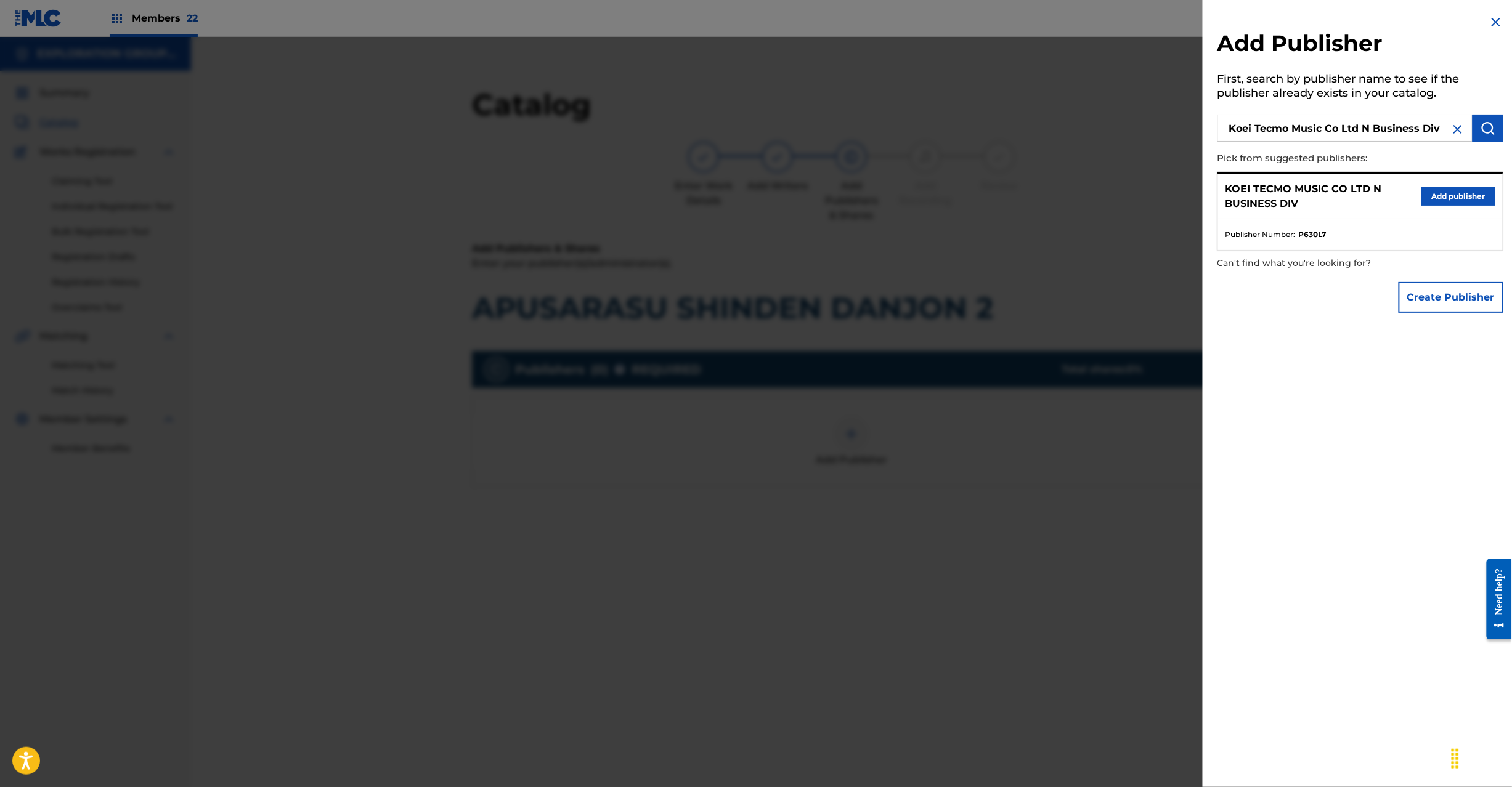
click at [1445, 198] on button "Add publisher" at bounding box center [1458, 196] width 74 height 18
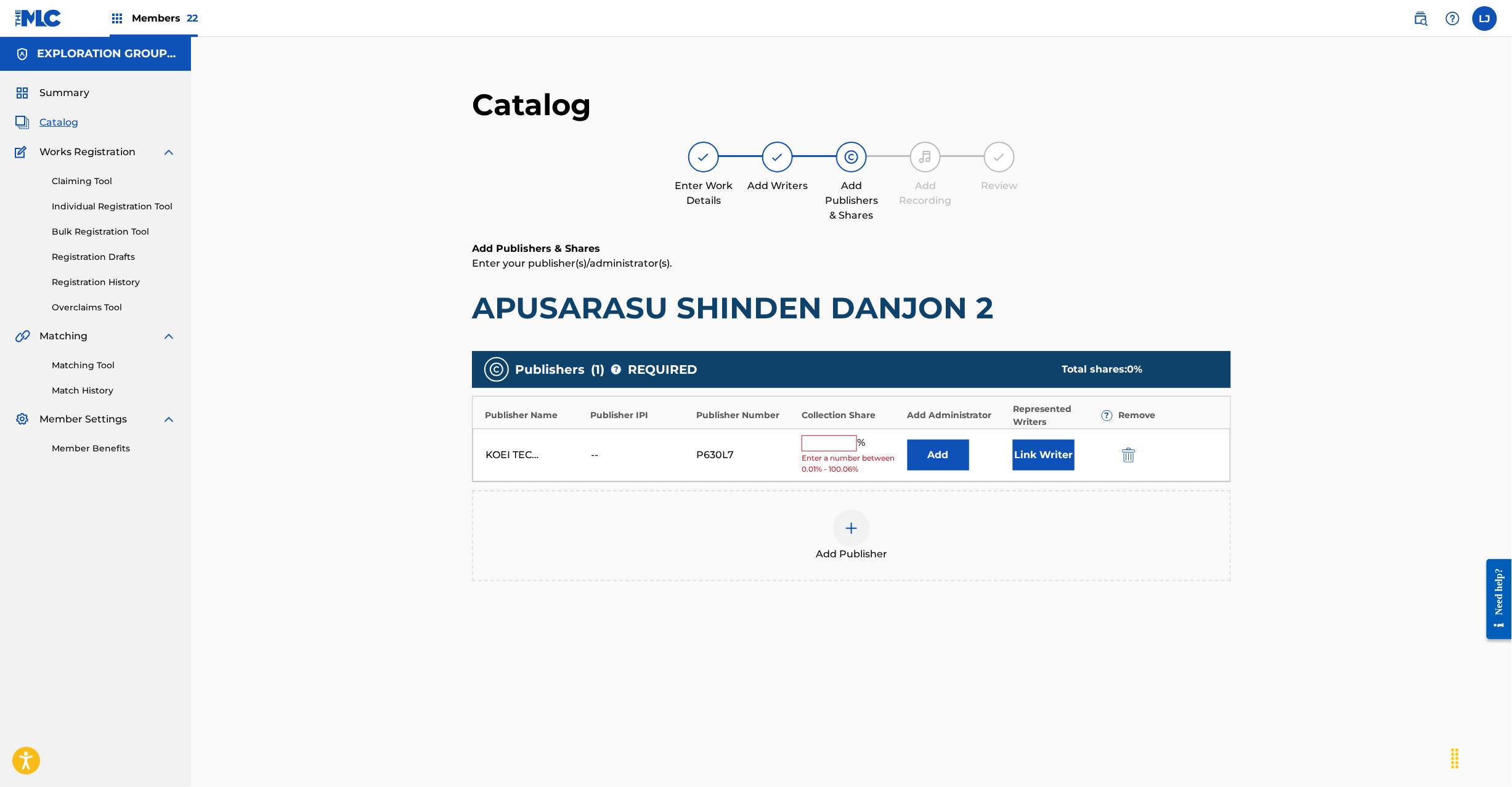
click at [945, 466] on button "Add" at bounding box center [938, 455] width 62 height 31
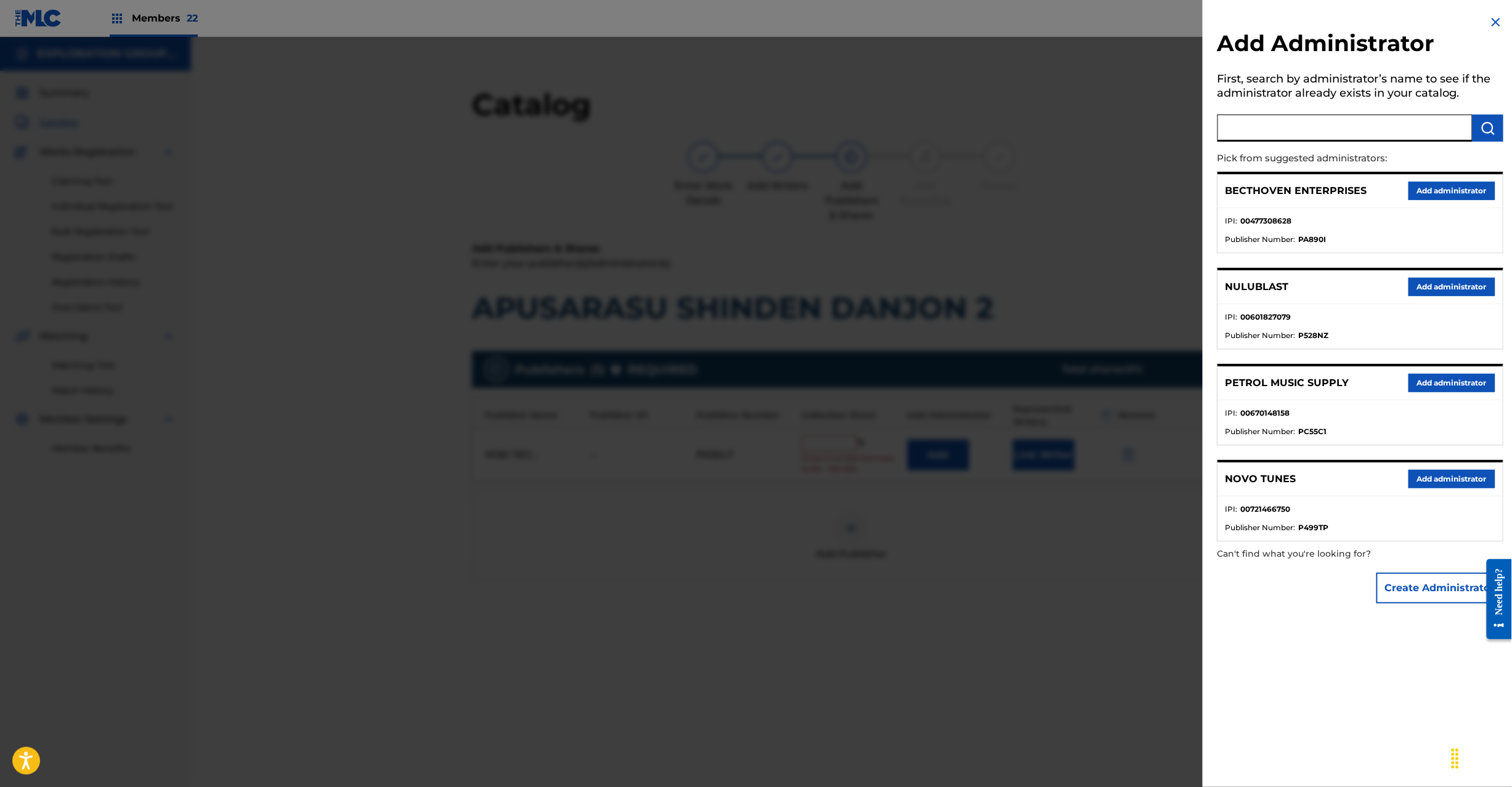
click at [1341, 122] on input "text" at bounding box center [1345, 128] width 255 height 27
click at [1487, 124] on img "submit" at bounding box center [1487, 128] width 15 height 15
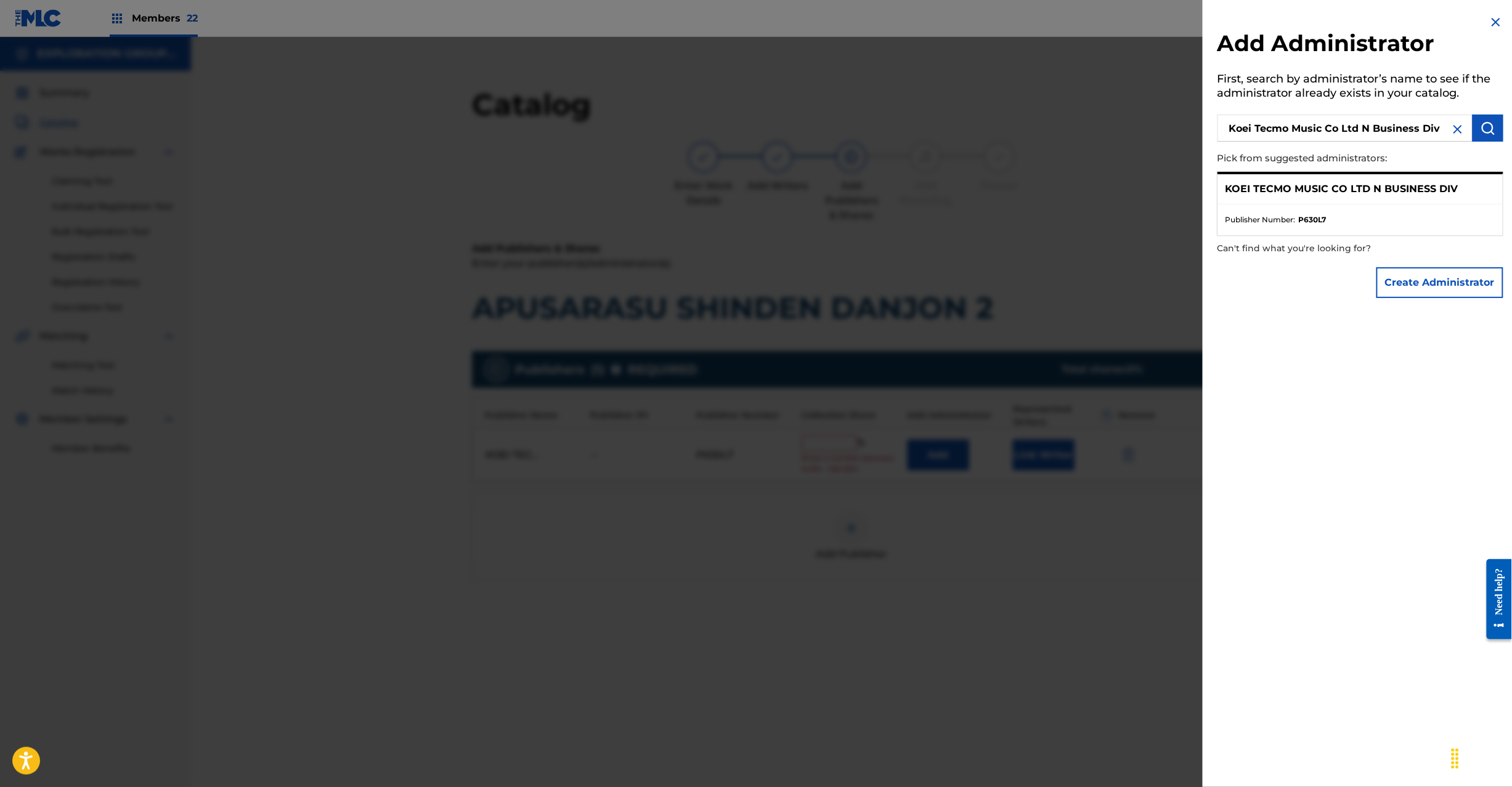
click at [1491, 16] on img at bounding box center [1496, 21] width 15 height 15
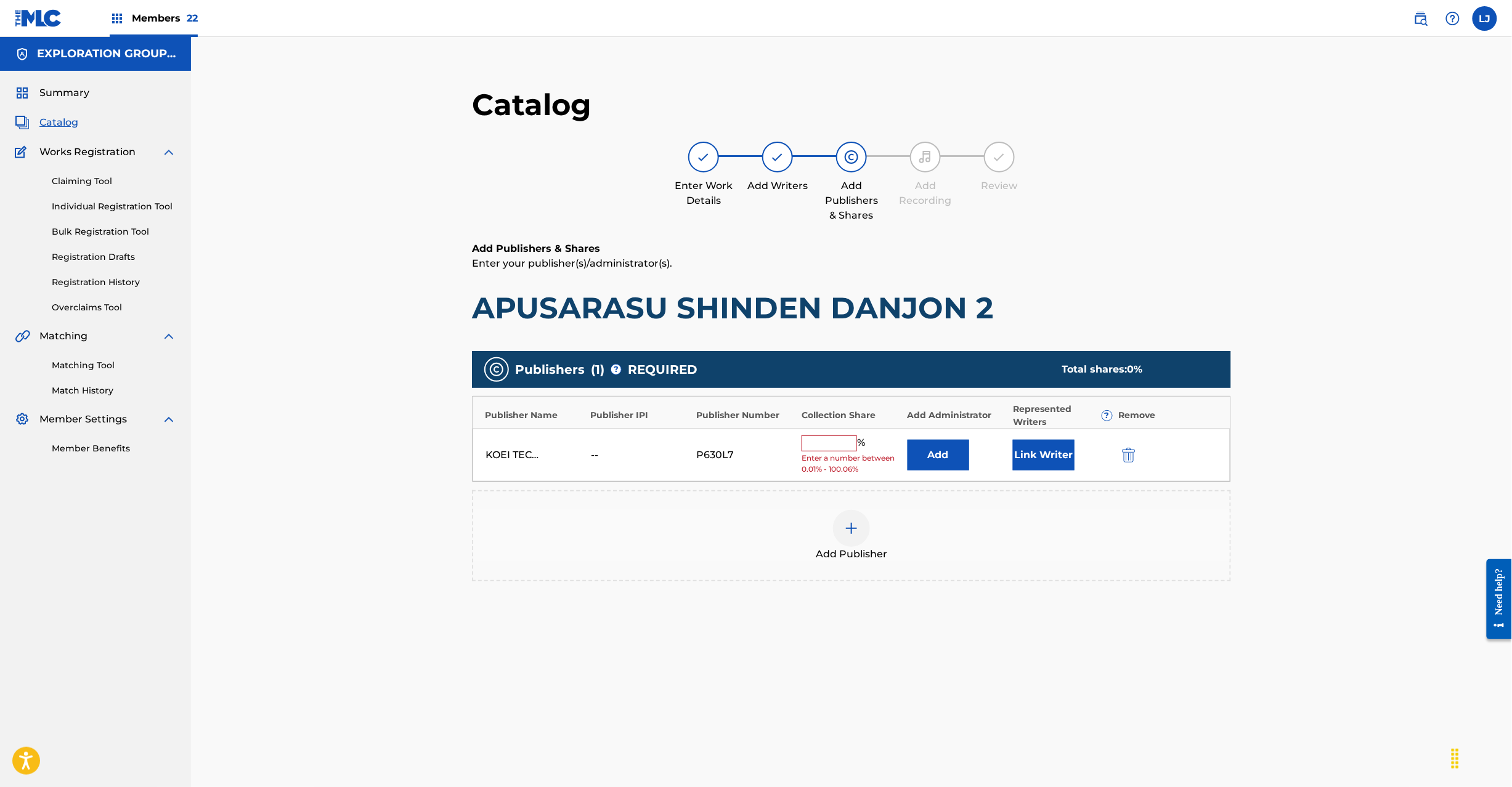
click at [940, 456] on button "Add" at bounding box center [938, 455] width 62 height 31
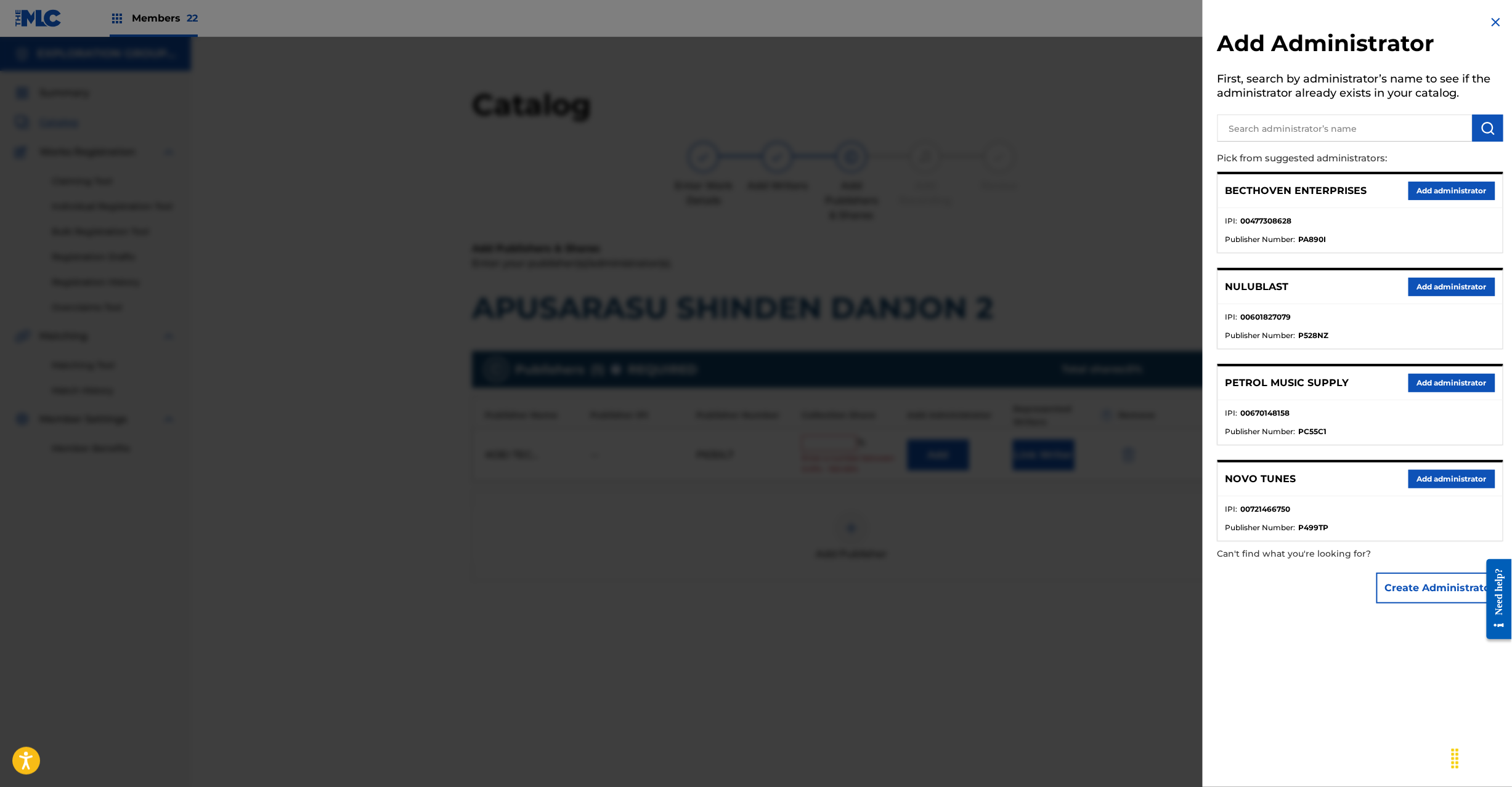
click at [1305, 138] on input "text" at bounding box center [1345, 128] width 255 height 27
click at [1484, 127] on img "submit" at bounding box center [1487, 128] width 15 height 15
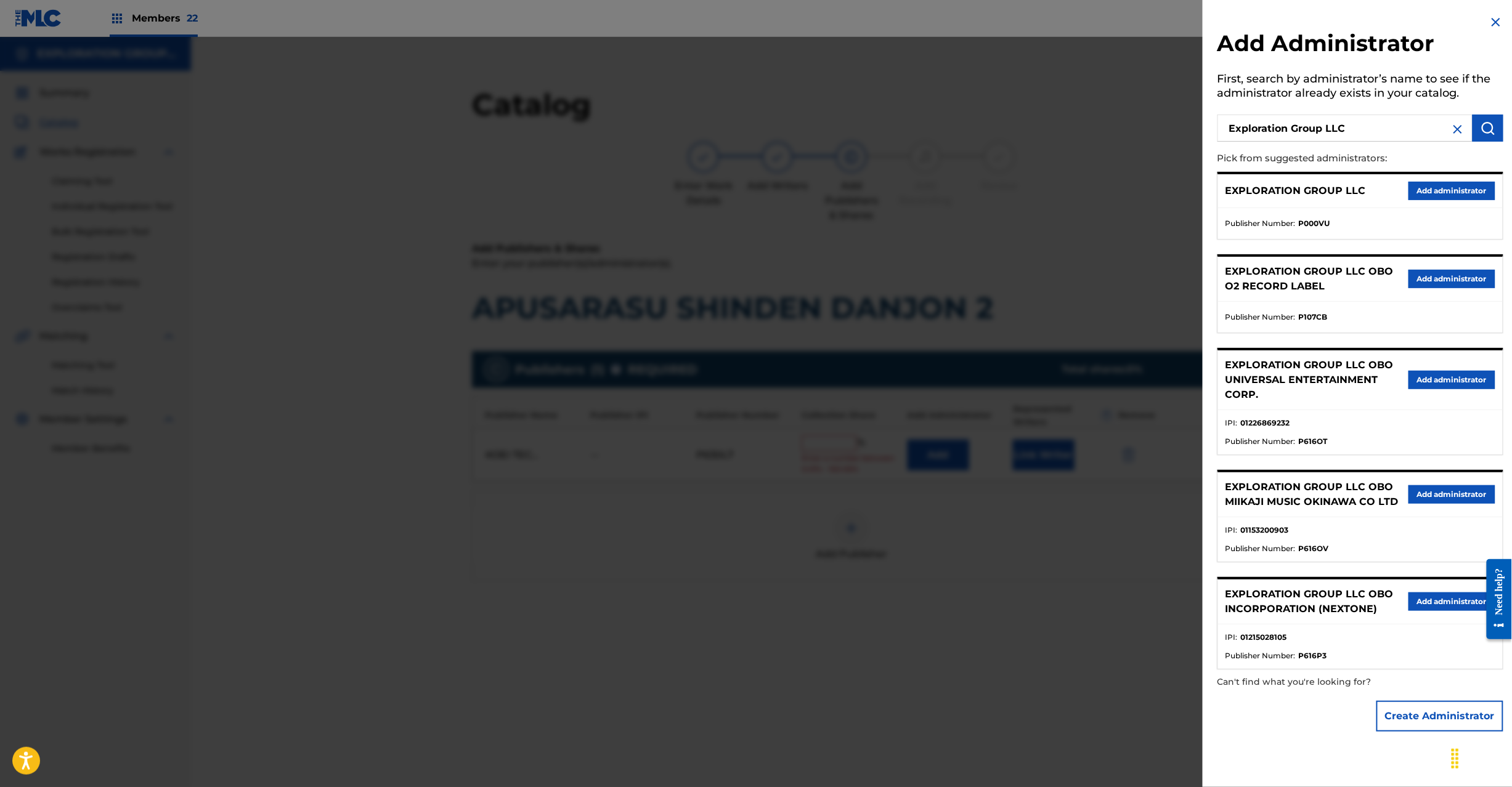
click at [1455, 191] on button "Add administrator" at bounding box center [1452, 191] width 87 height 18
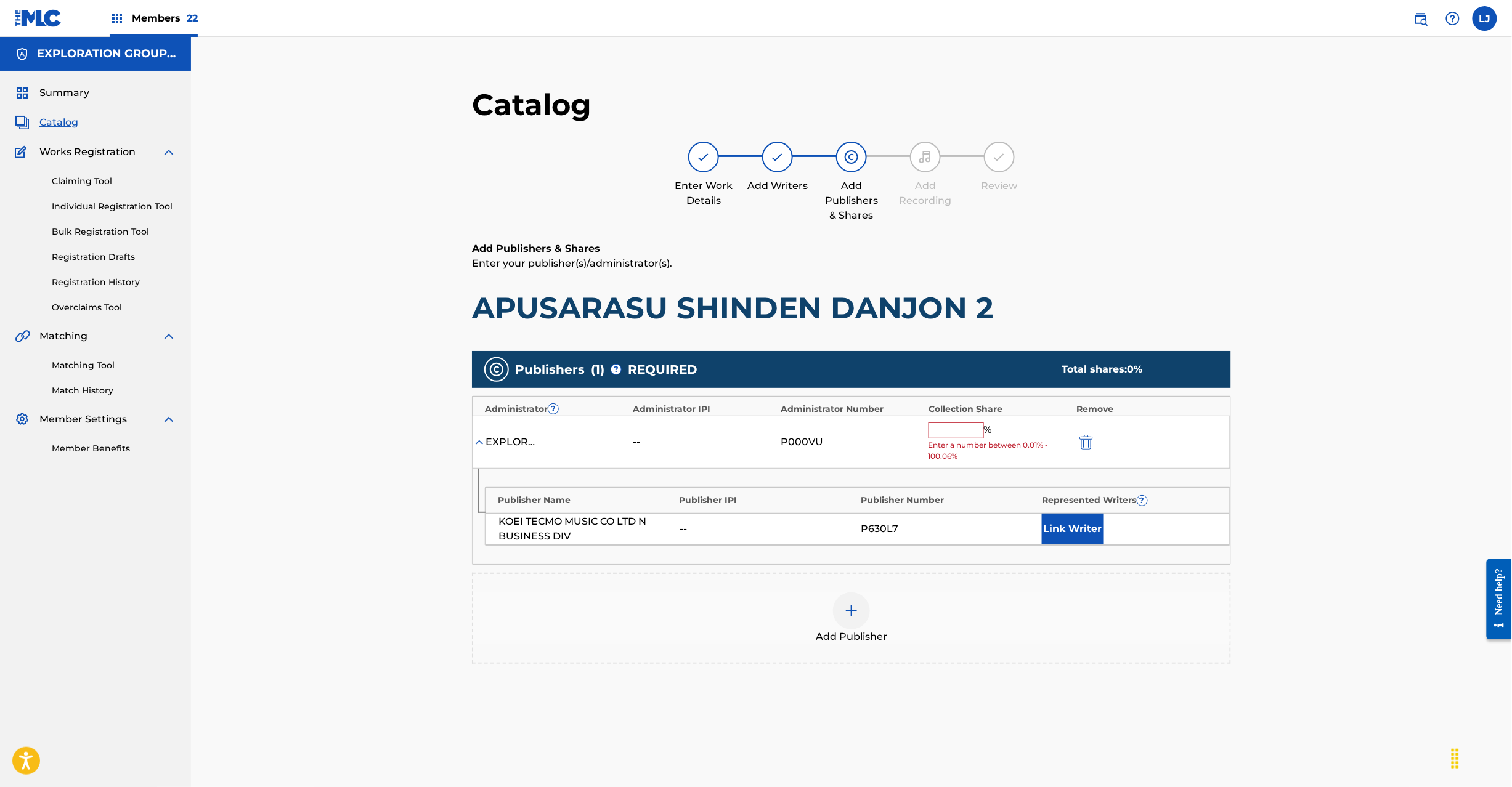
click at [939, 436] on input "text" at bounding box center [957, 430] width 56 height 16
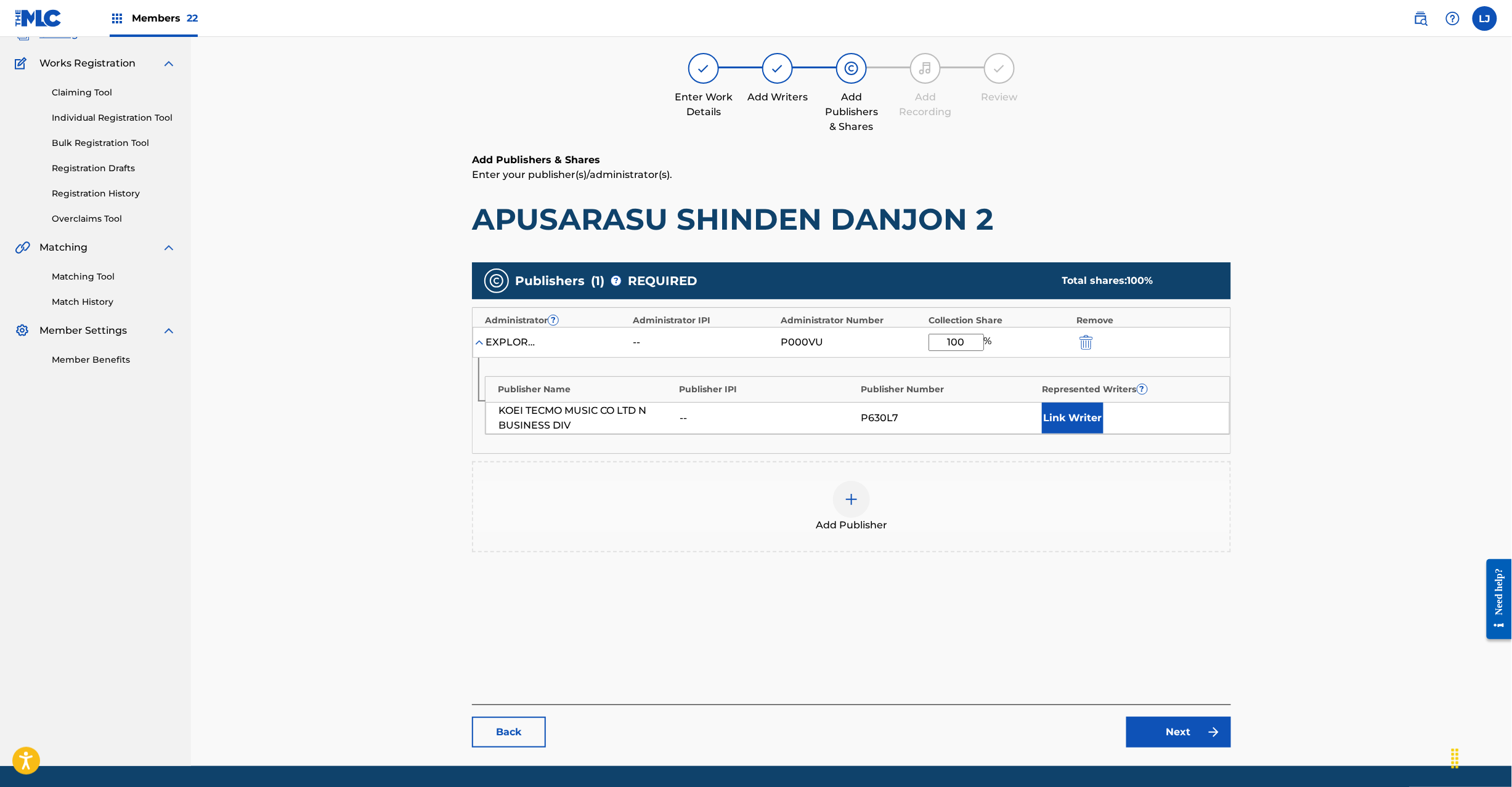
scroll to position [127, 0]
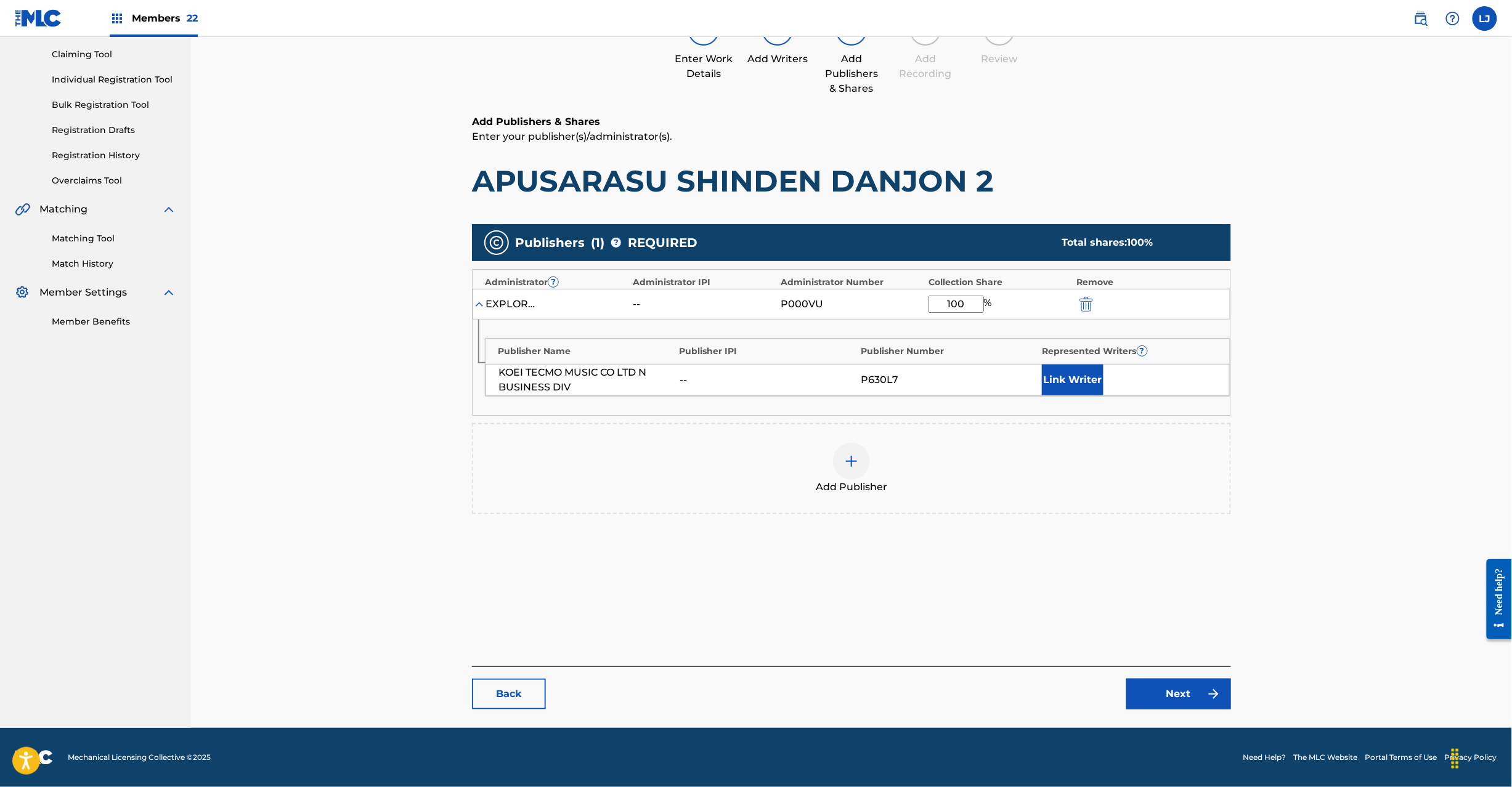
click at [1161, 688] on link "Next" at bounding box center [1179, 694] width 105 height 31
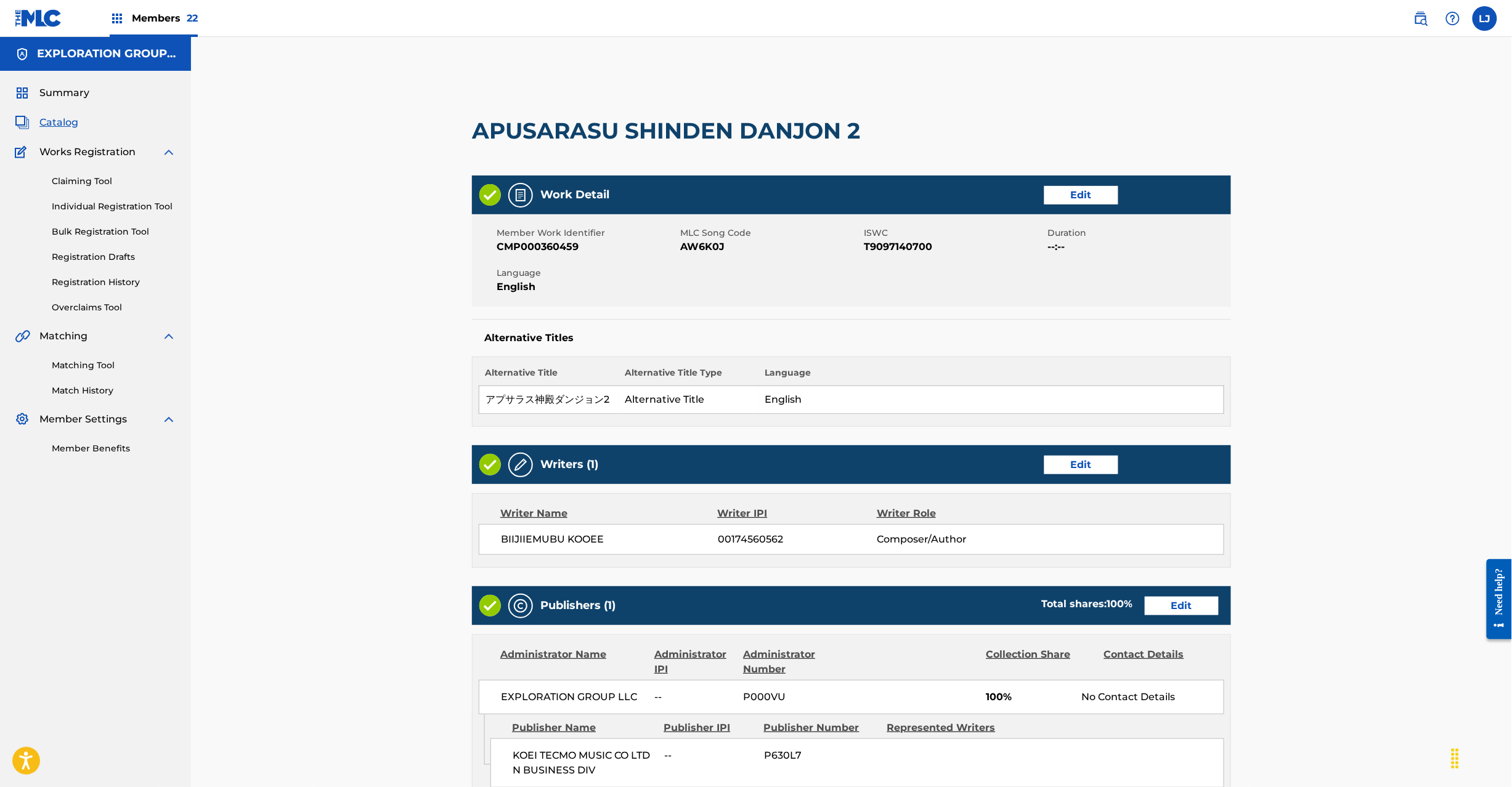
scroll to position [245, 0]
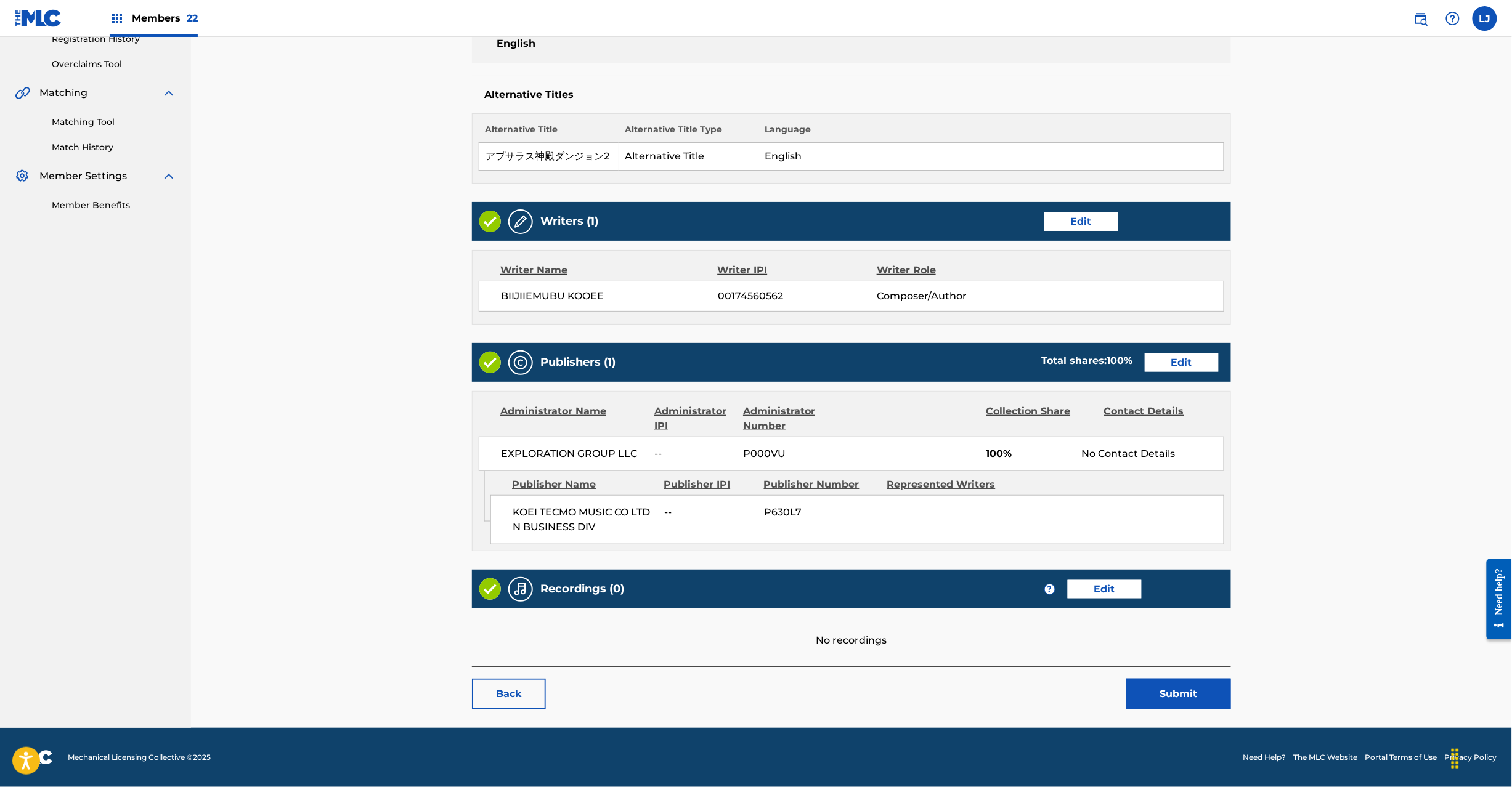
click at [1168, 699] on button "Submit" at bounding box center [1179, 694] width 105 height 31
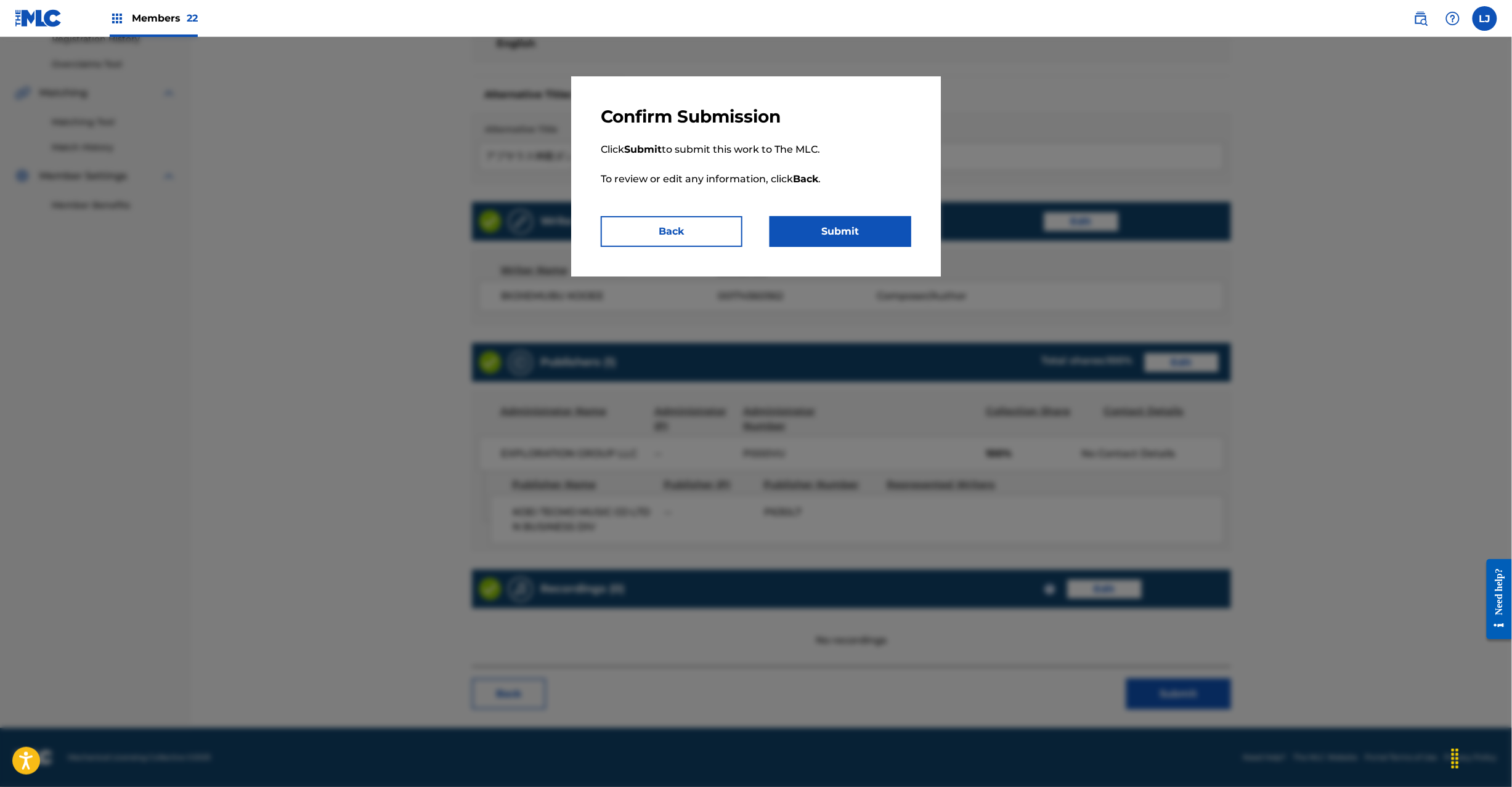
drag, startPoint x: 856, startPoint y: 259, endPoint x: 854, endPoint y: 249, distance: 10.2
click at [854, 255] on div "Confirm Submission Click Submit to submit this work to The MLC. To review or ed…" at bounding box center [756, 176] width 370 height 200
click at [851, 239] on button "Submit" at bounding box center [840, 231] width 142 height 31
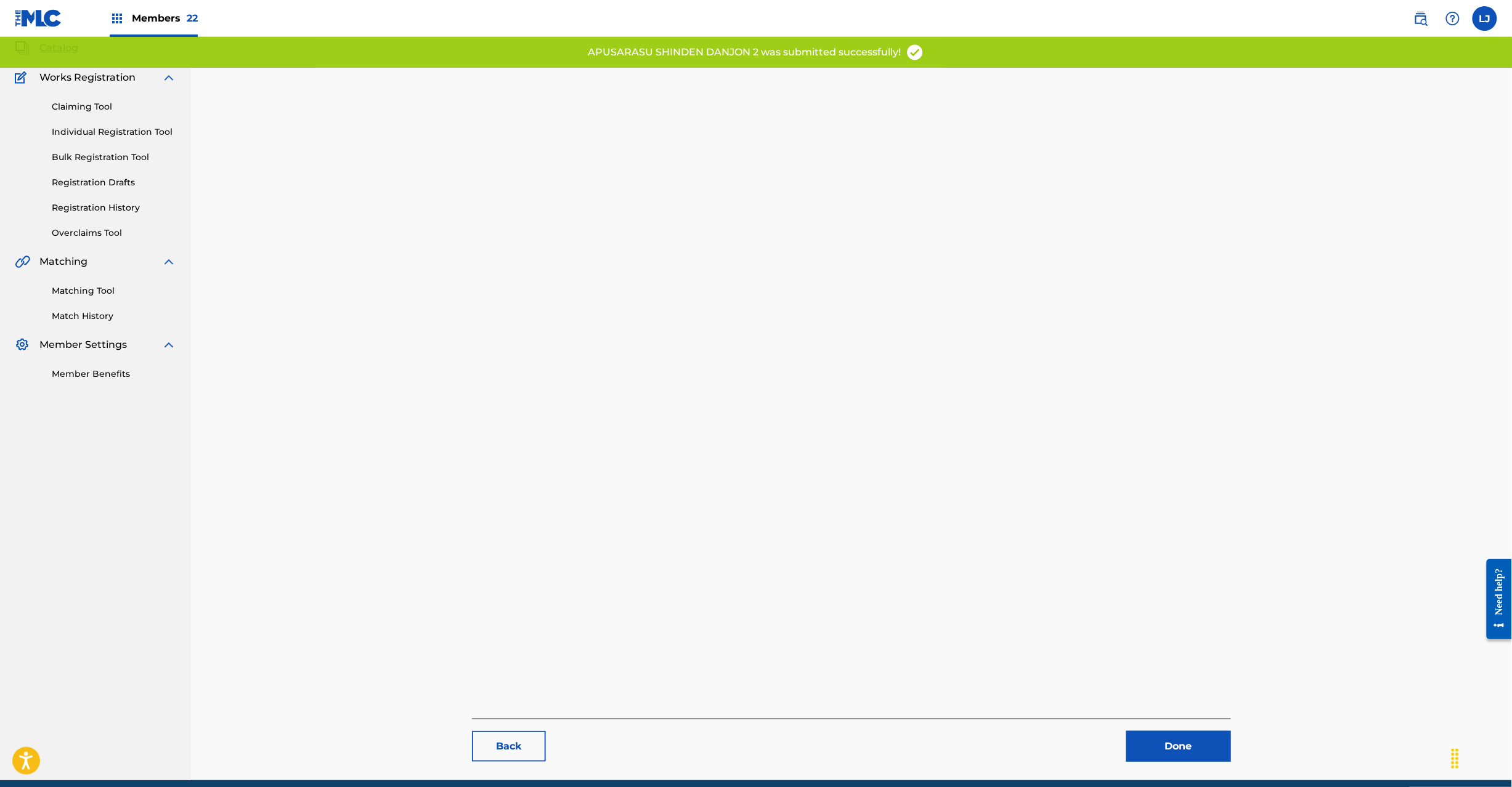
scroll to position [127, 0]
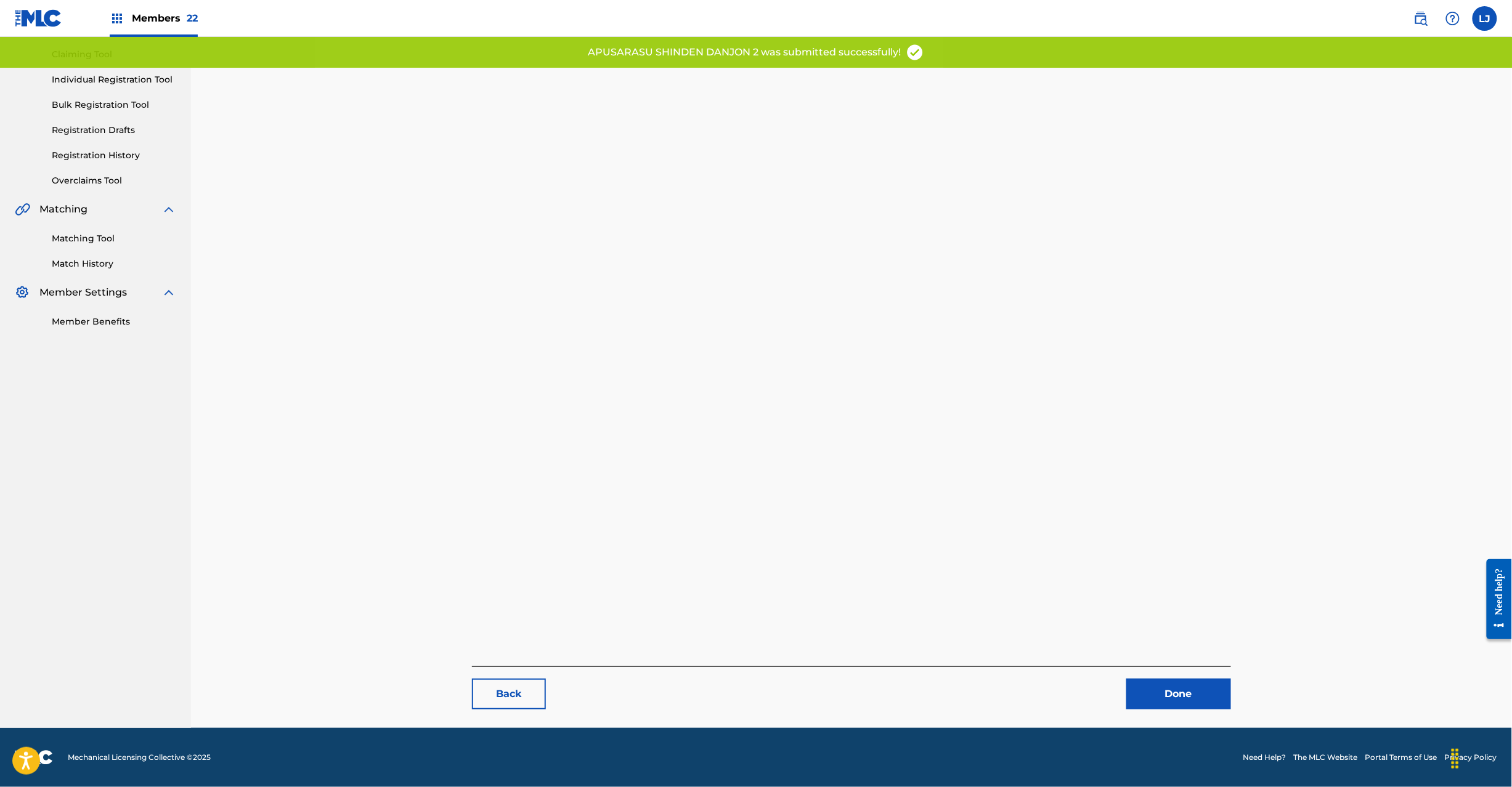
click at [1154, 705] on link "Done" at bounding box center [1179, 694] width 105 height 31
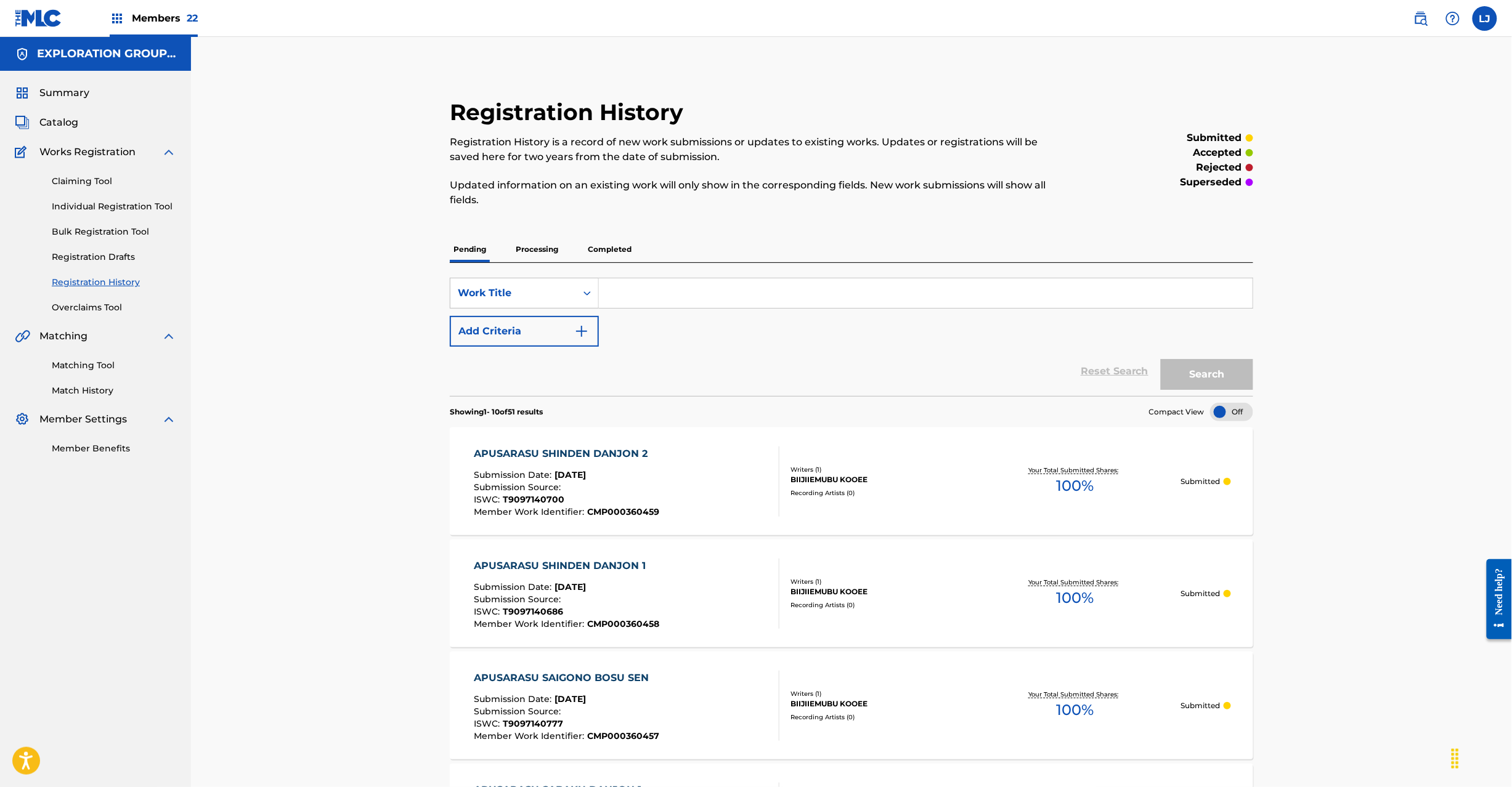
click at [710, 496] on div "APUSARASU SHINDEN DANJON 2 Submission Date : [DATE] Submission Source : ISWC : …" at bounding box center [627, 481] width 306 height 70
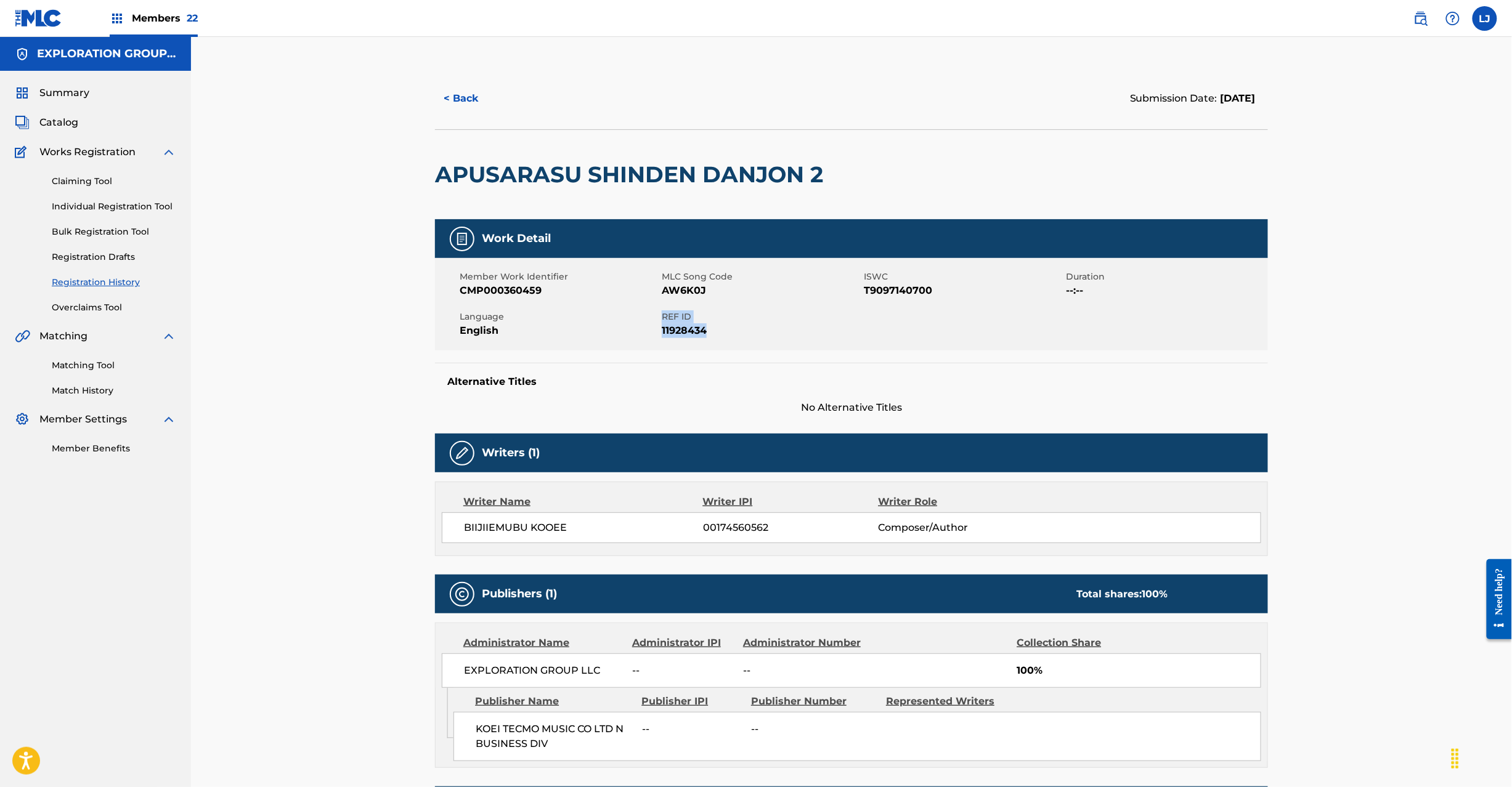
drag, startPoint x: 663, startPoint y: 316, endPoint x: 715, endPoint y: 329, distance: 53.6
click at [715, 329] on div "REF ID 11928434" at bounding box center [763, 325] width 202 height 28
